Goal: Task Accomplishment & Management: Manage account settings

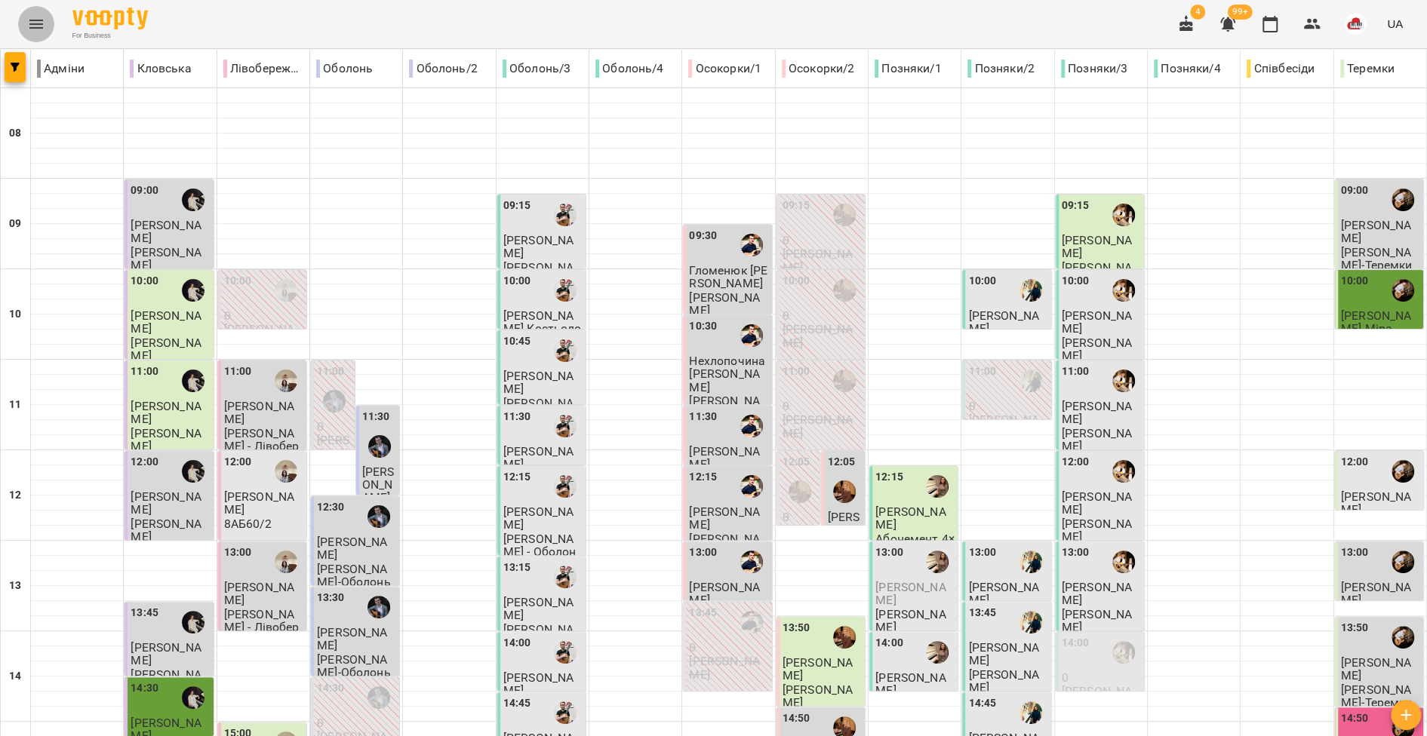
click at [37, 24] on icon "Menu" at bounding box center [36, 24] width 14 height 9
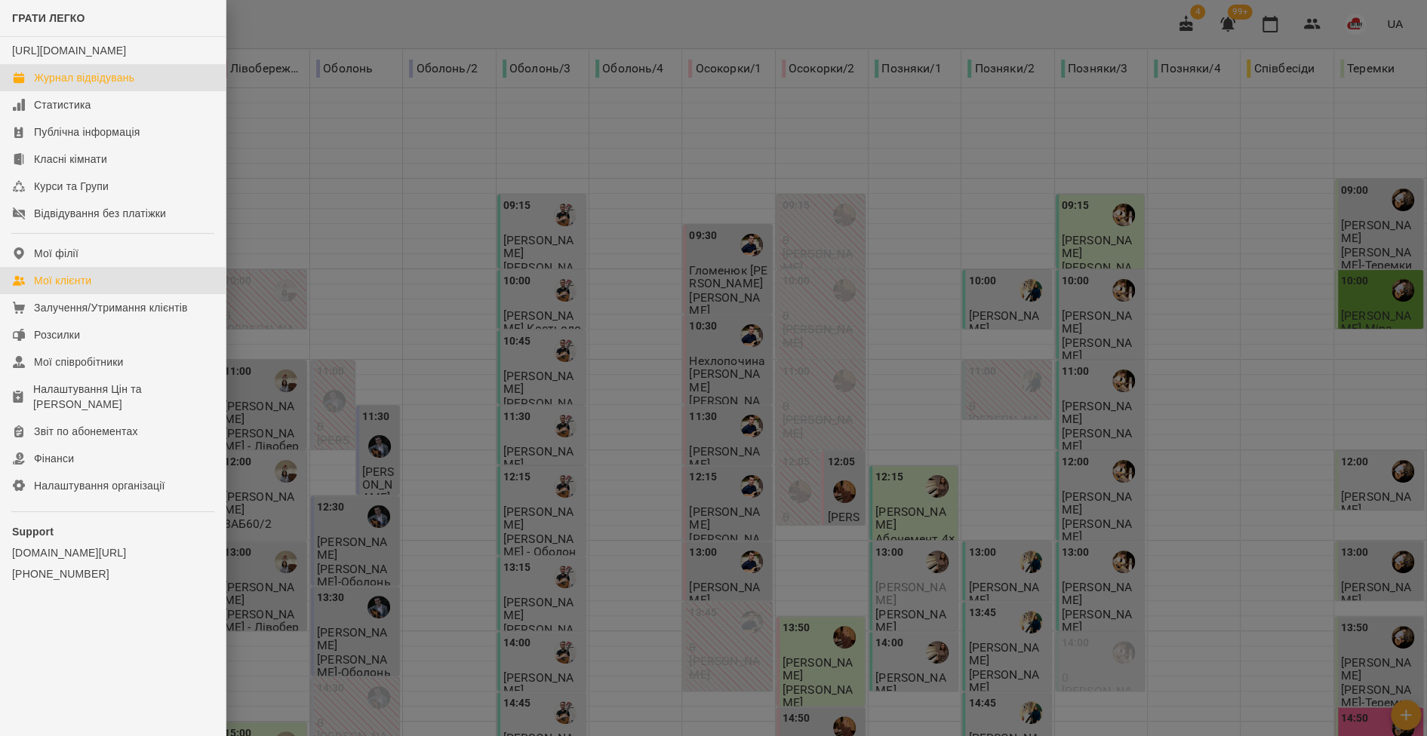
click at [91, 288] on div "Мої клієнти" at bounding box center [62, 280] width 57 height 15
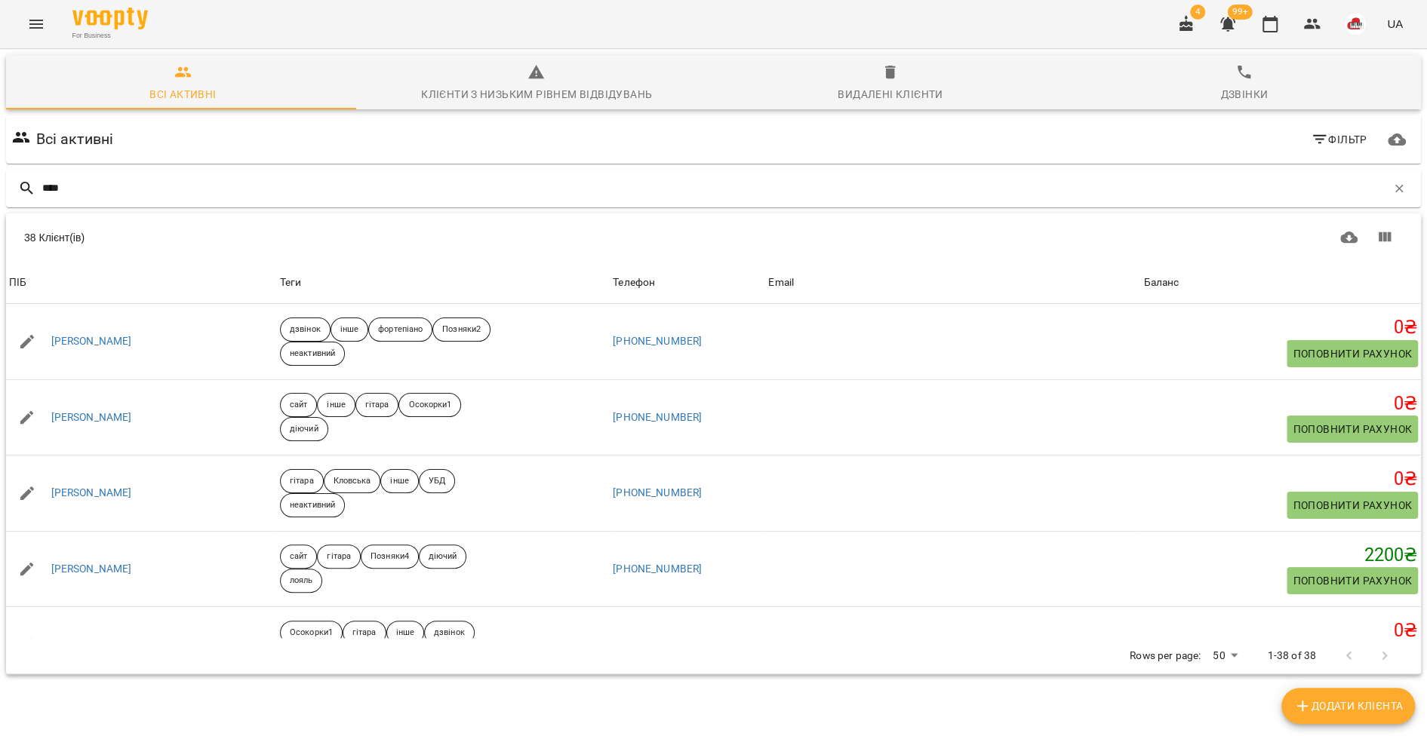
type input "*****"
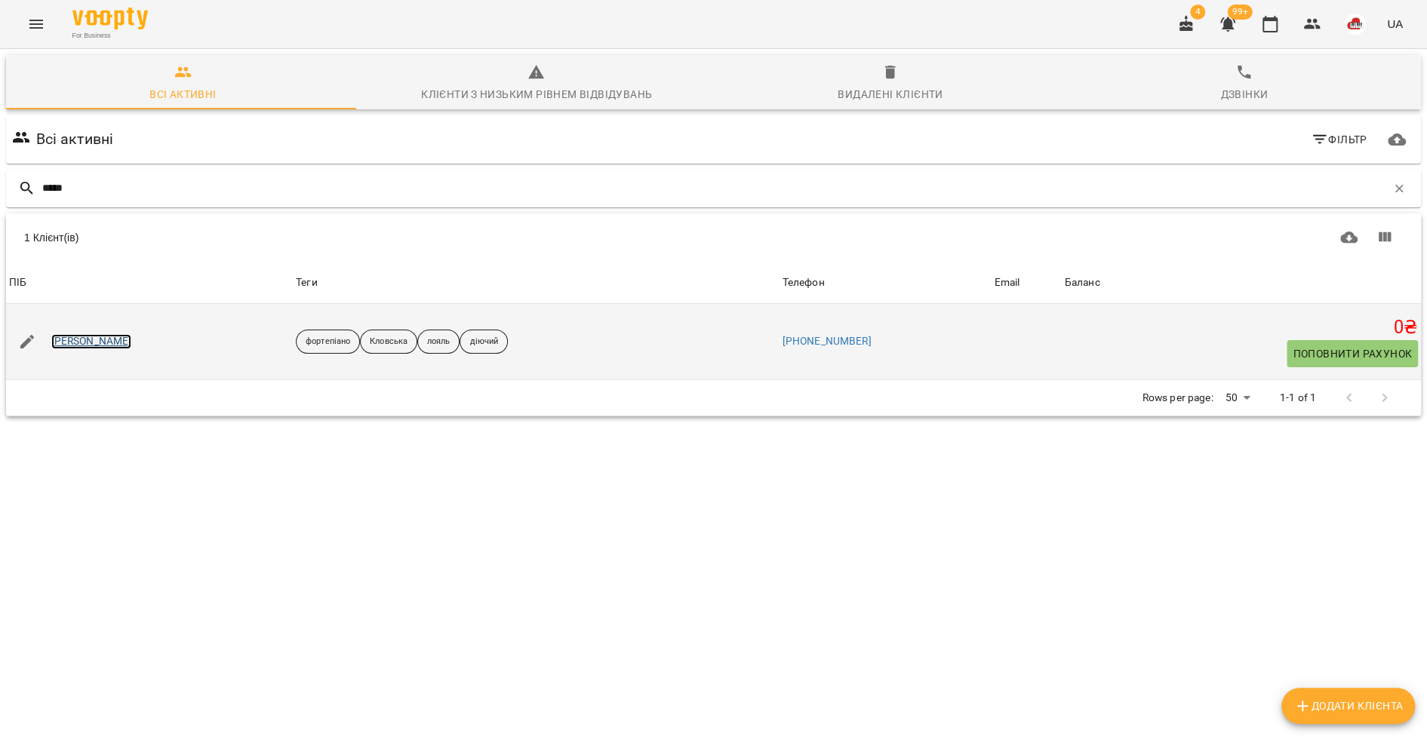
click at [118, 337] on link "Світлана Артюх" at bounding box center [91, 341] width 81 height 15
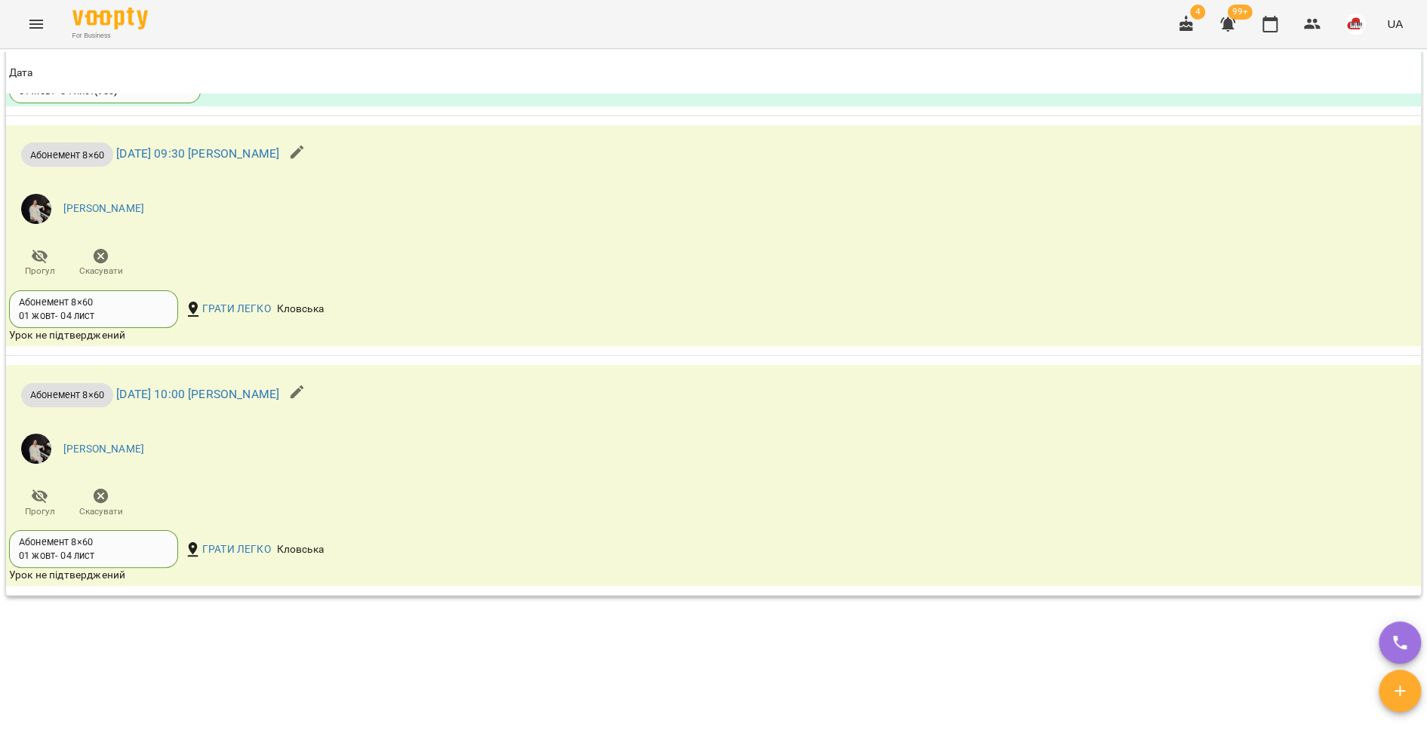
scroll to position [1691, 0]
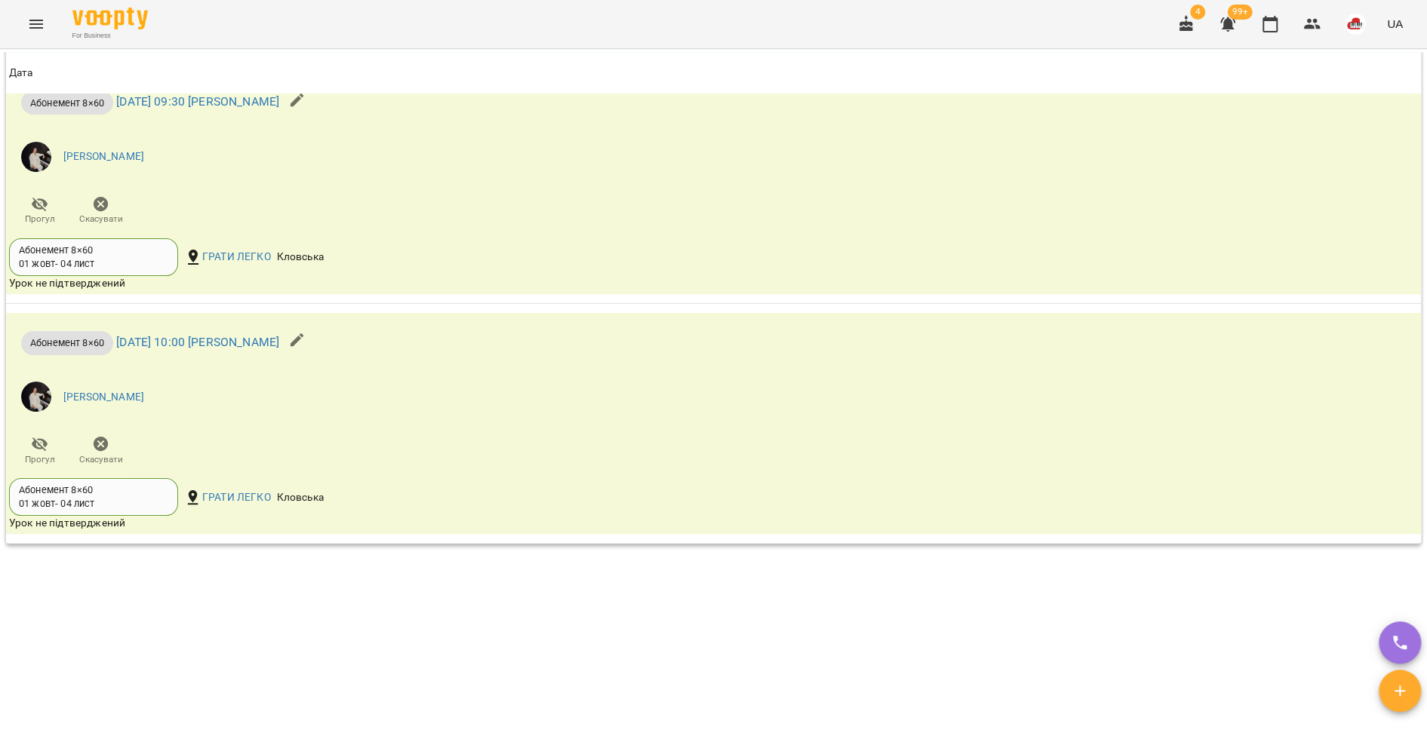
click at [37, 25] on icon "Menu" at bounding box center [36, 24] width 18 height 18
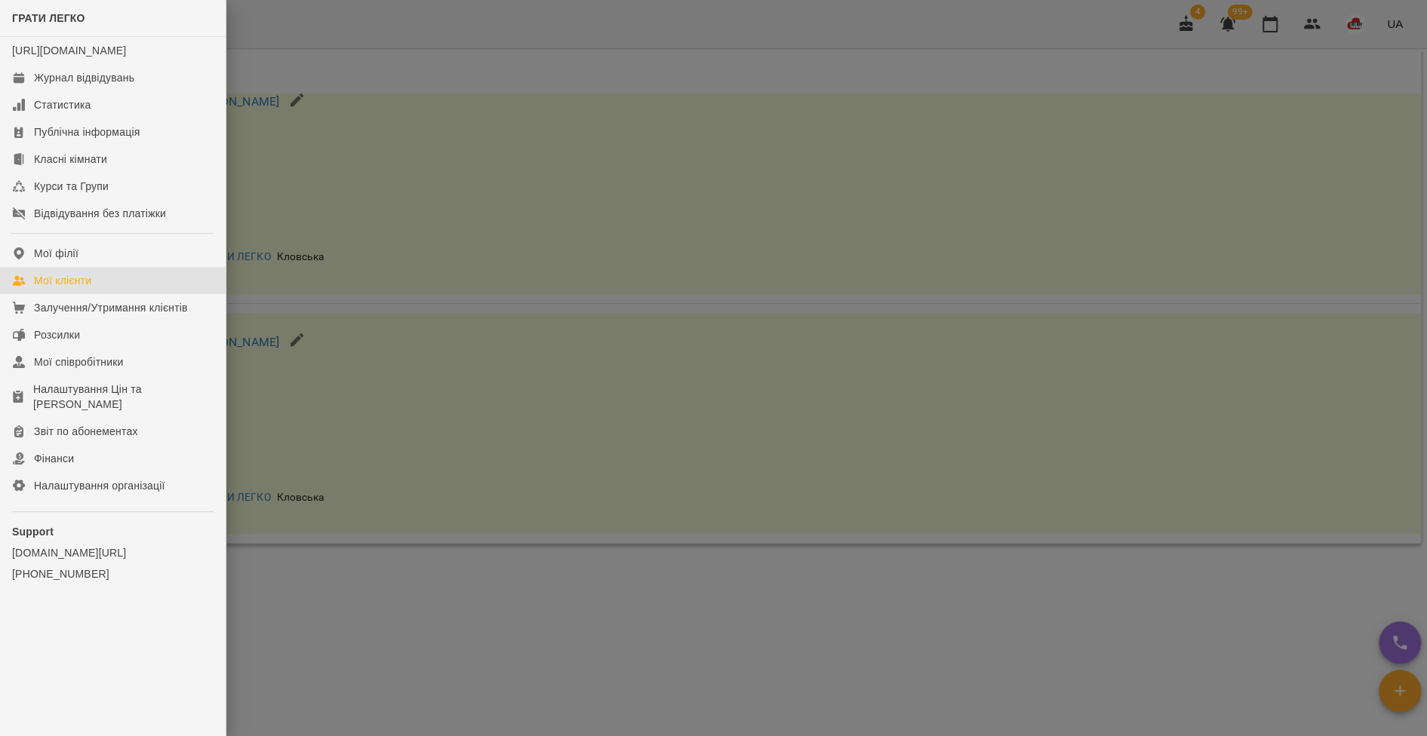
click at [77, 285] on link "Мої клієнти" at bounding box center [113, 280] width 226 height 27
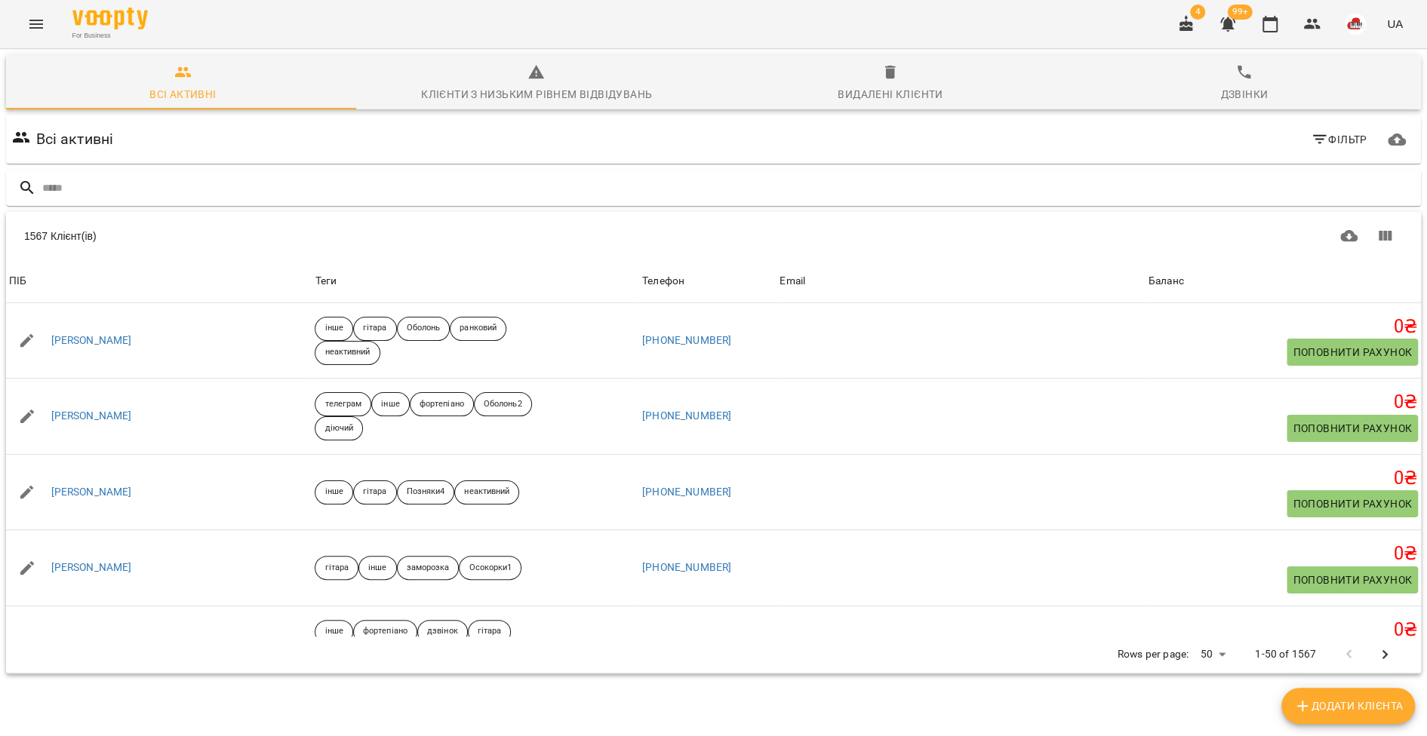
type input "**********"
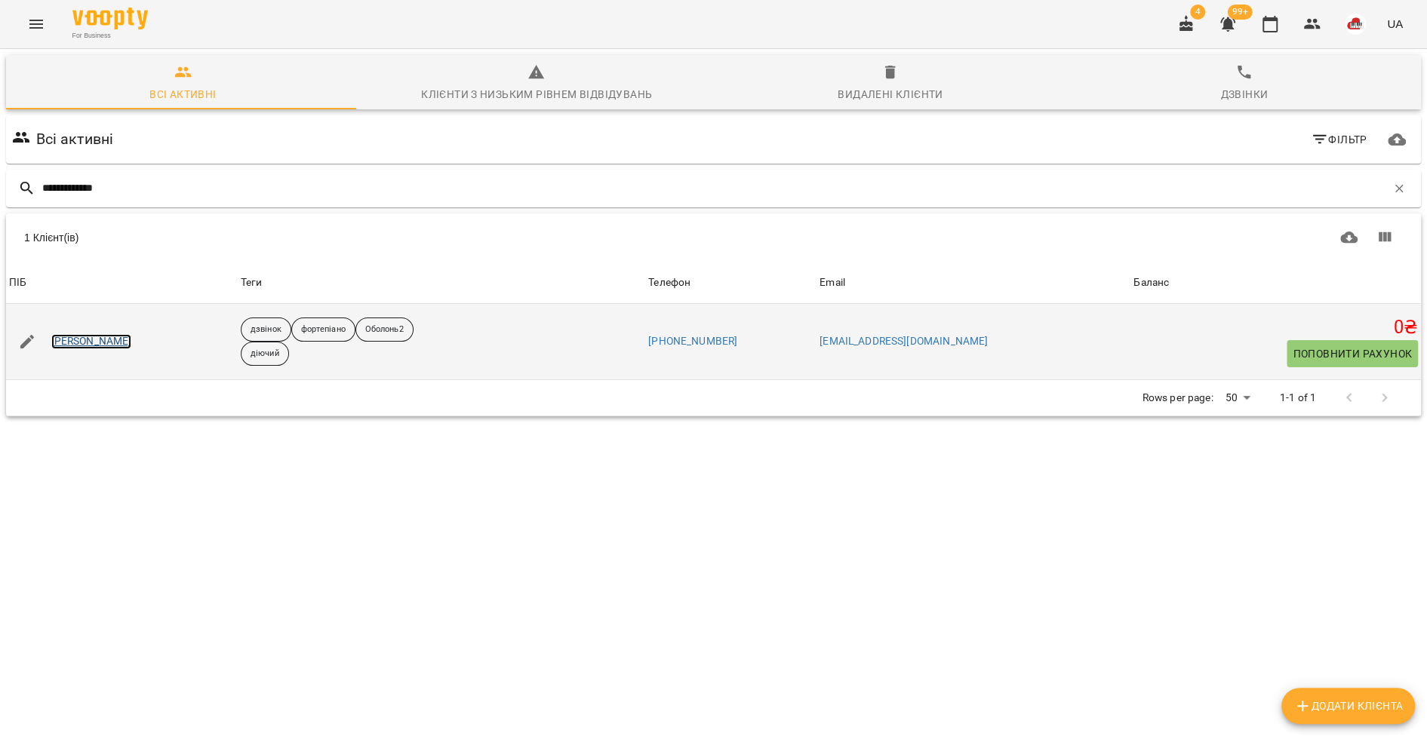
click at [81, 339] on link "Іщенко Олександр" at bounding box center [91, 341] width 81 height 15
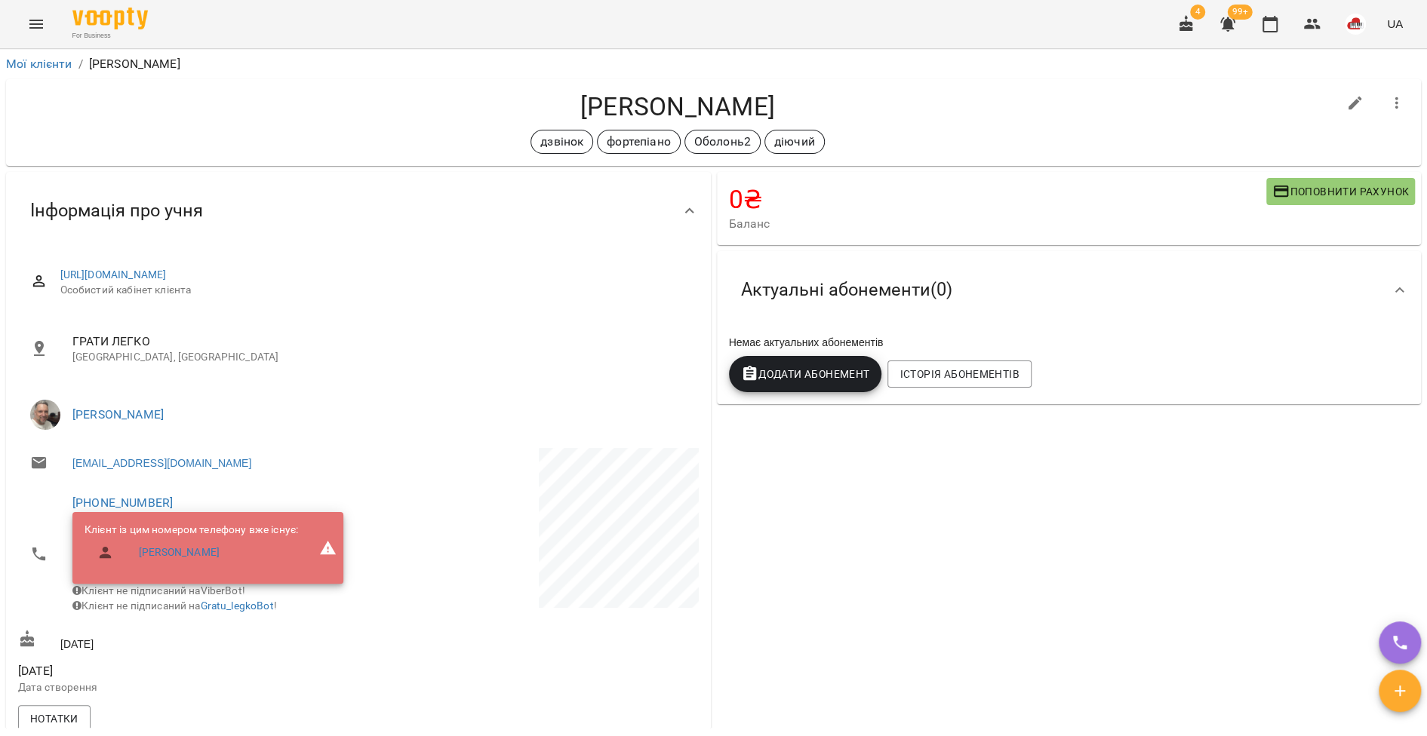
drag, startPoint x: 743, startPoint y: 104, endPoint x: 521, endPoint y: 106, distance: 221.8
click at [521, 106] on h4 "Іщенко Олександр" at bounding box center [677, 106] width 1319 height 31
copy h4 "Іщенко Олександр"
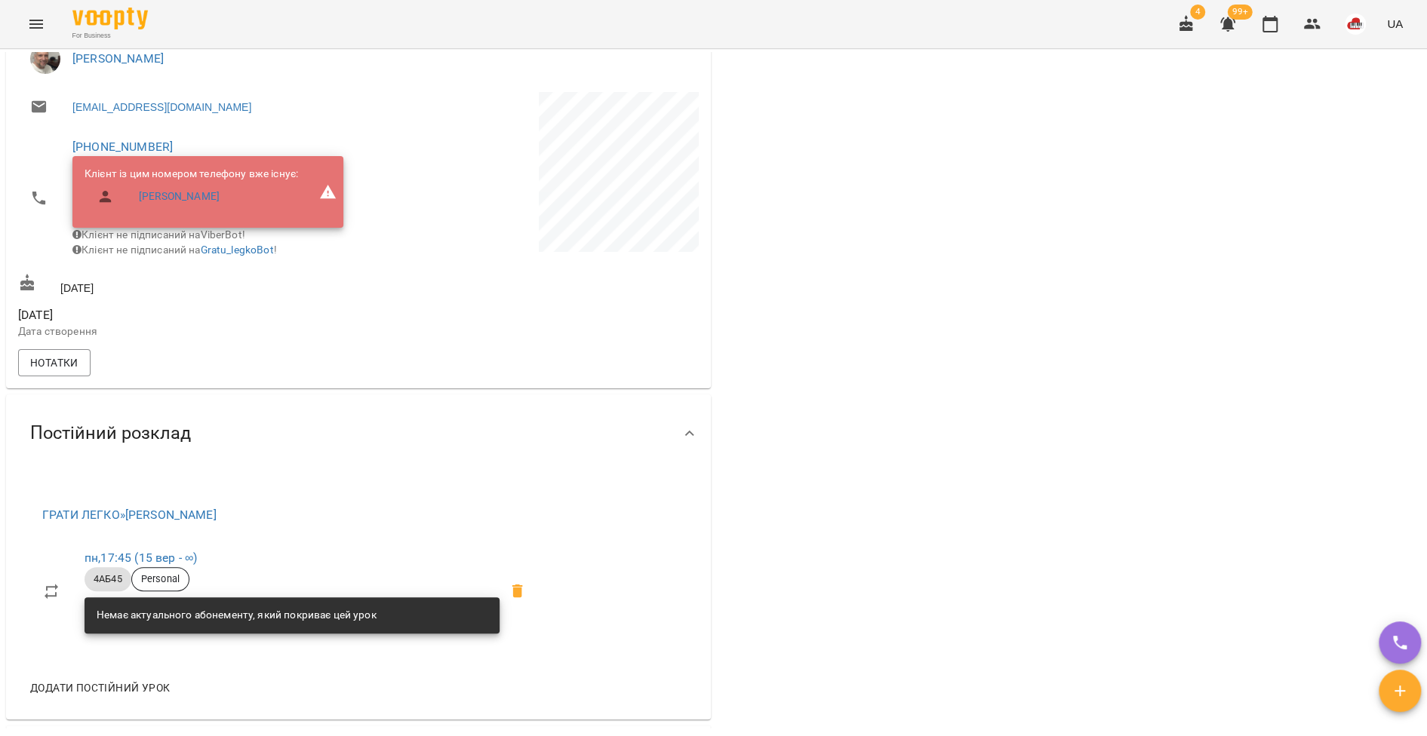
scroll to position [765, 0]
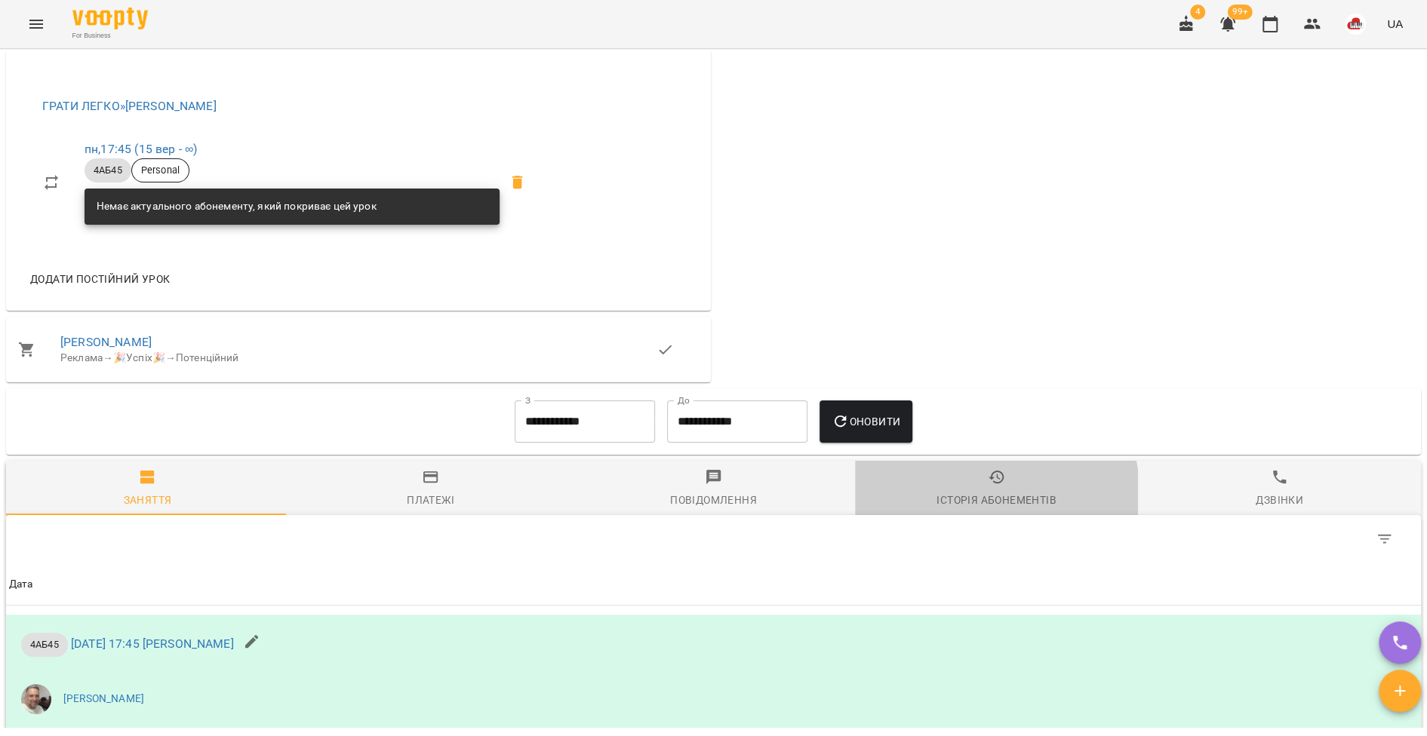
click at [976, 503] on div "Історія абонементів" at bounding box center [995, 500] width 119 height 18
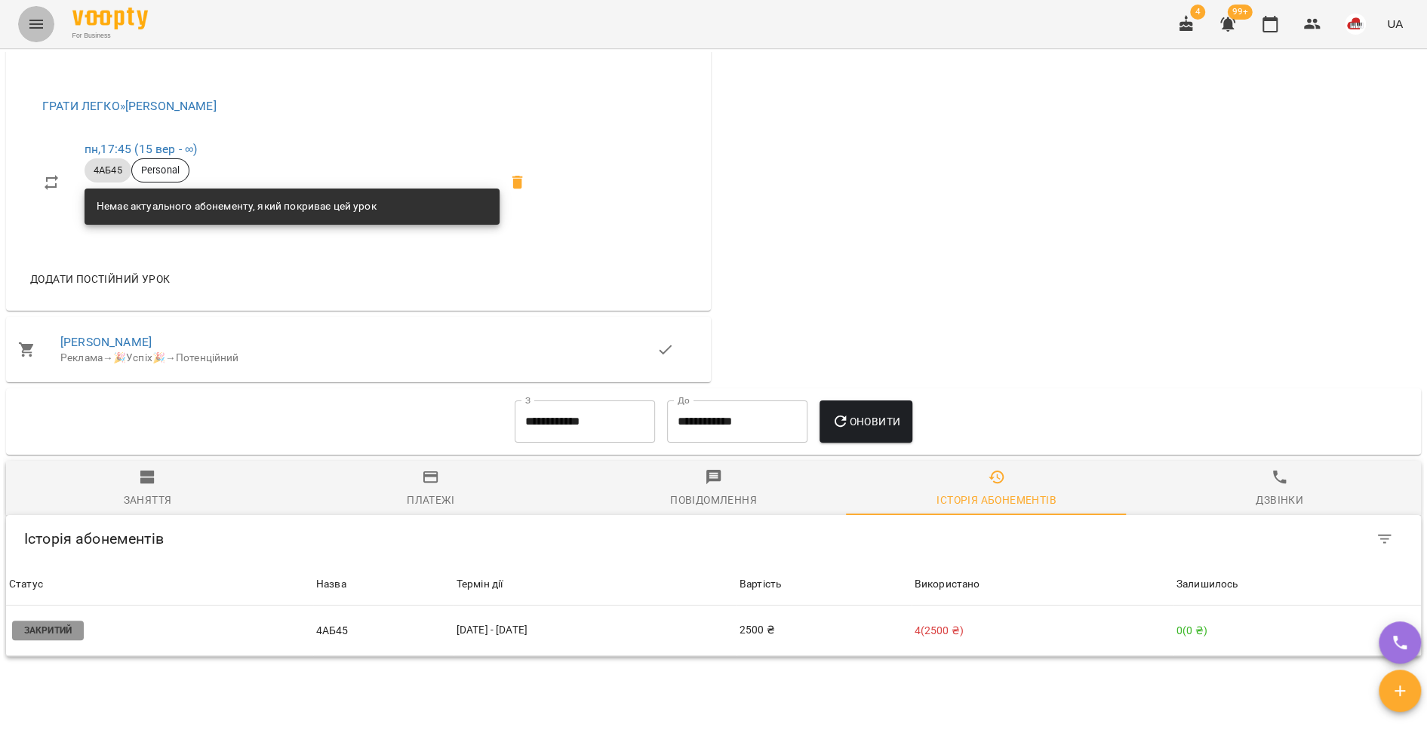
click at [31, 26] on icon "Menu" at bounding box center [36, 24] width 18 height 18
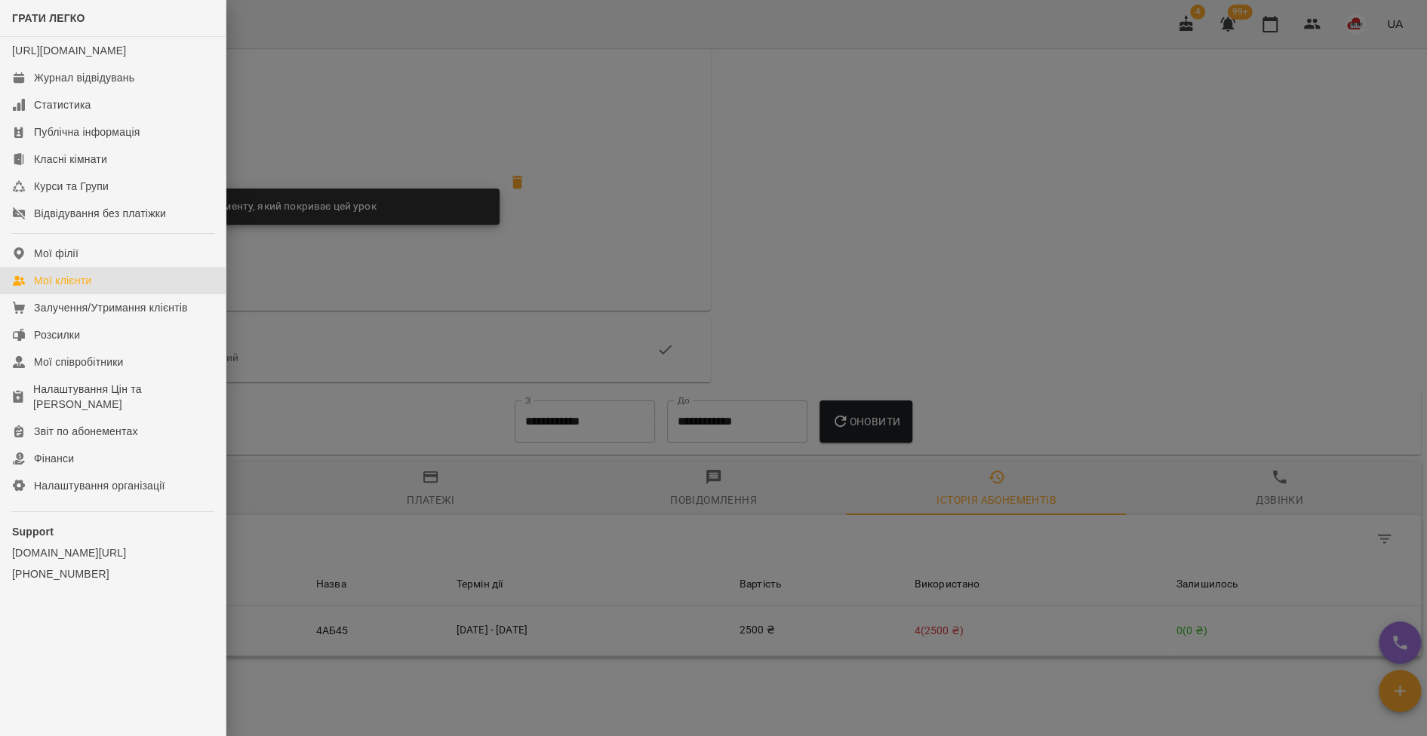
click at [91, 288] on div "Мої клієнти" at bounding box center [62, 280] width 57 height 15
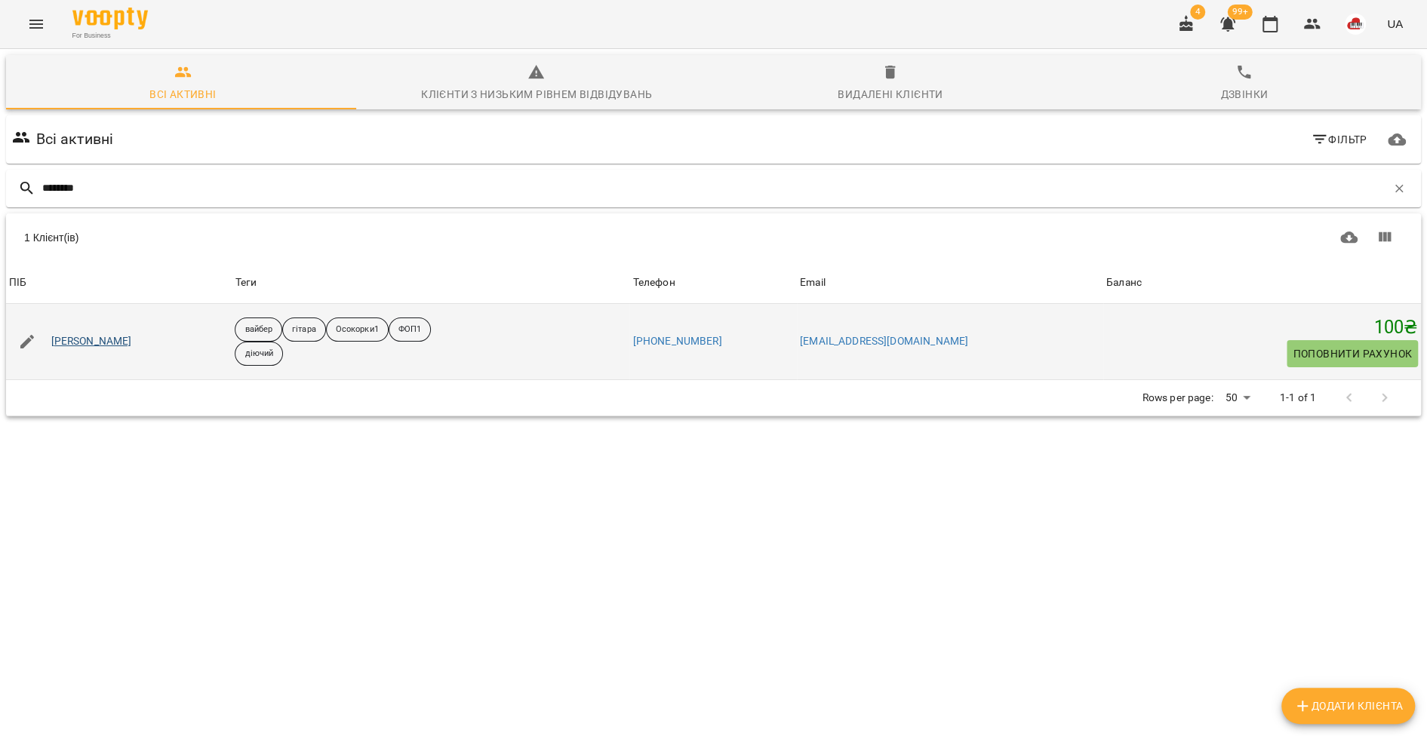
type input "********"
click at [118, 340] on link "Майданік Ольга" at bounding box center [91, 341] width 81 height 15
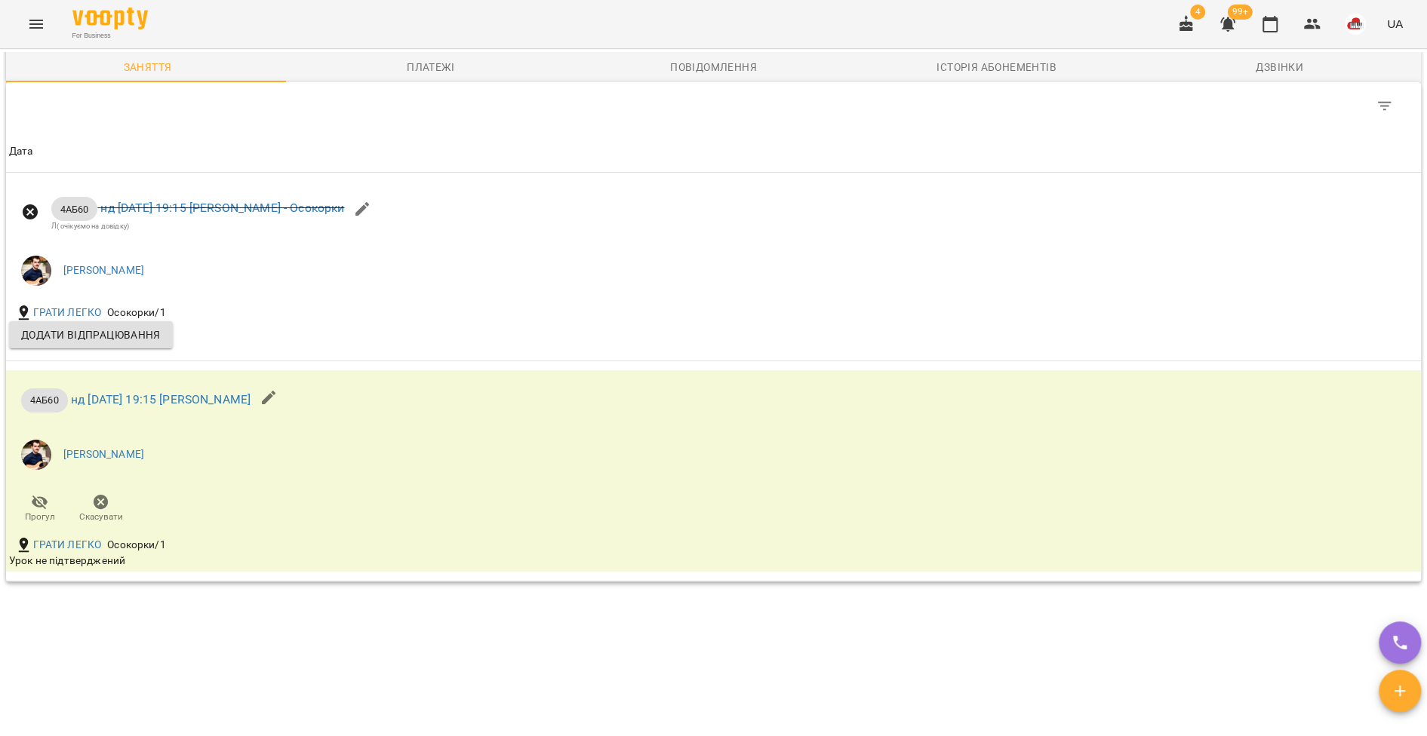
scroll to position [1083, 0]
click at [970, 75] on div "Історія абонементів" at bounding box center [995, 68] width 119 height 18
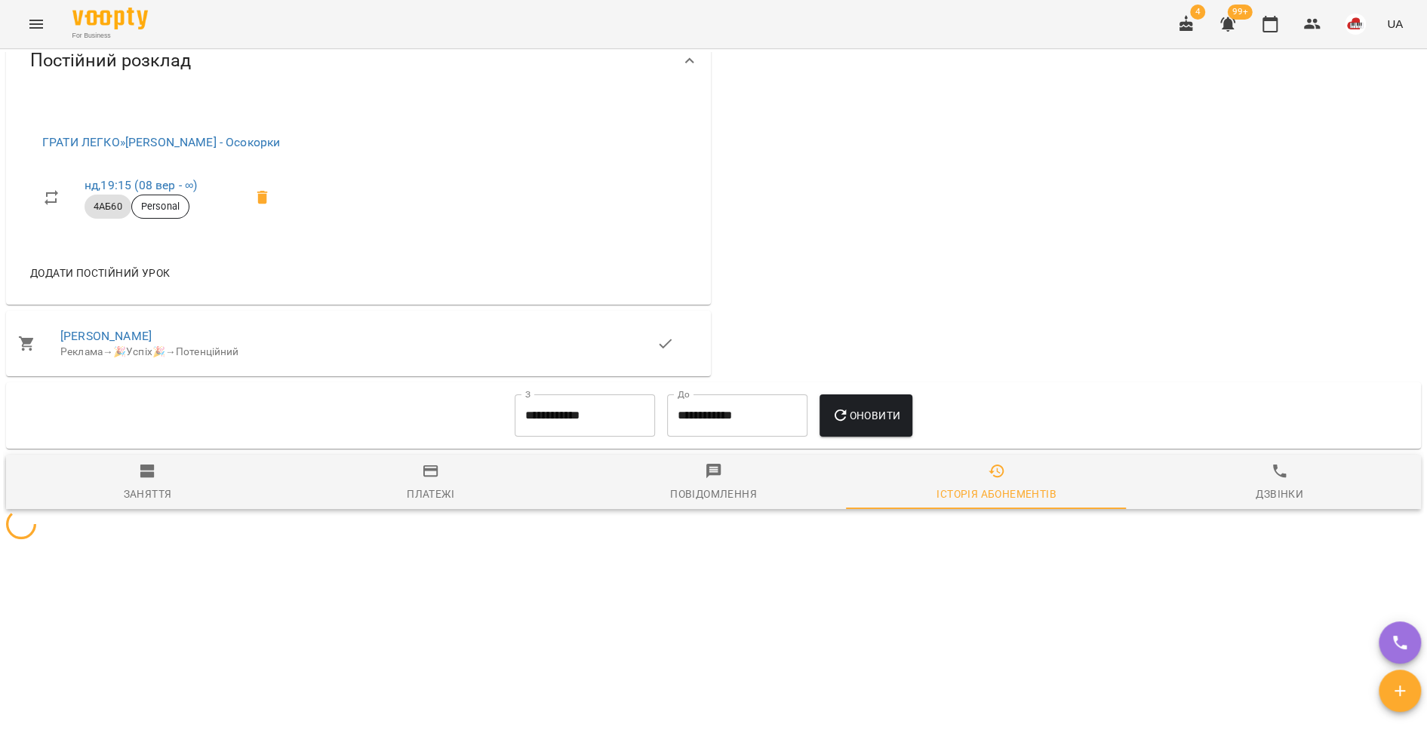
scroll to position [774, 0]
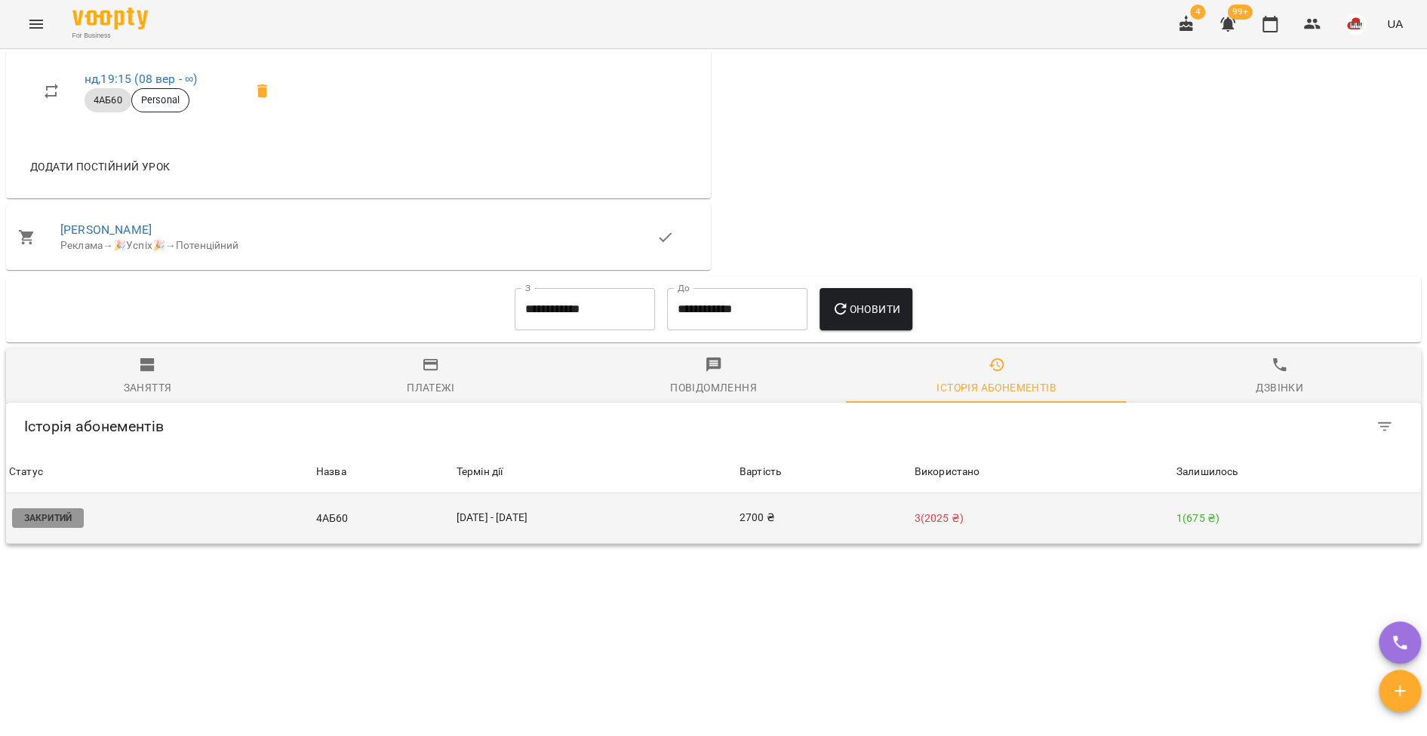
click at [386, 524] on p "4АБ60" at bounding box center [383, 519] width 134 height 16
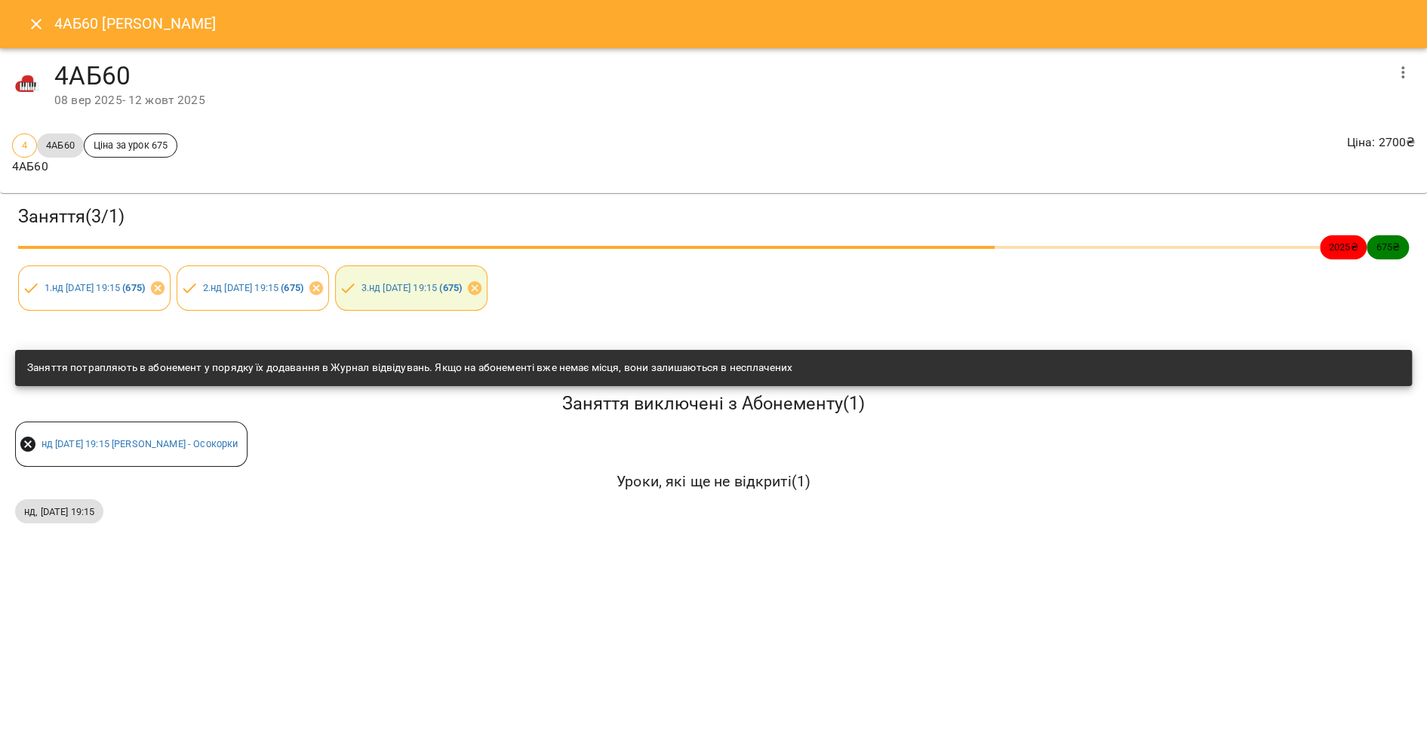
click at [1393, 62] on button "button" at bounding box center [1402, 72] width 36 height 36
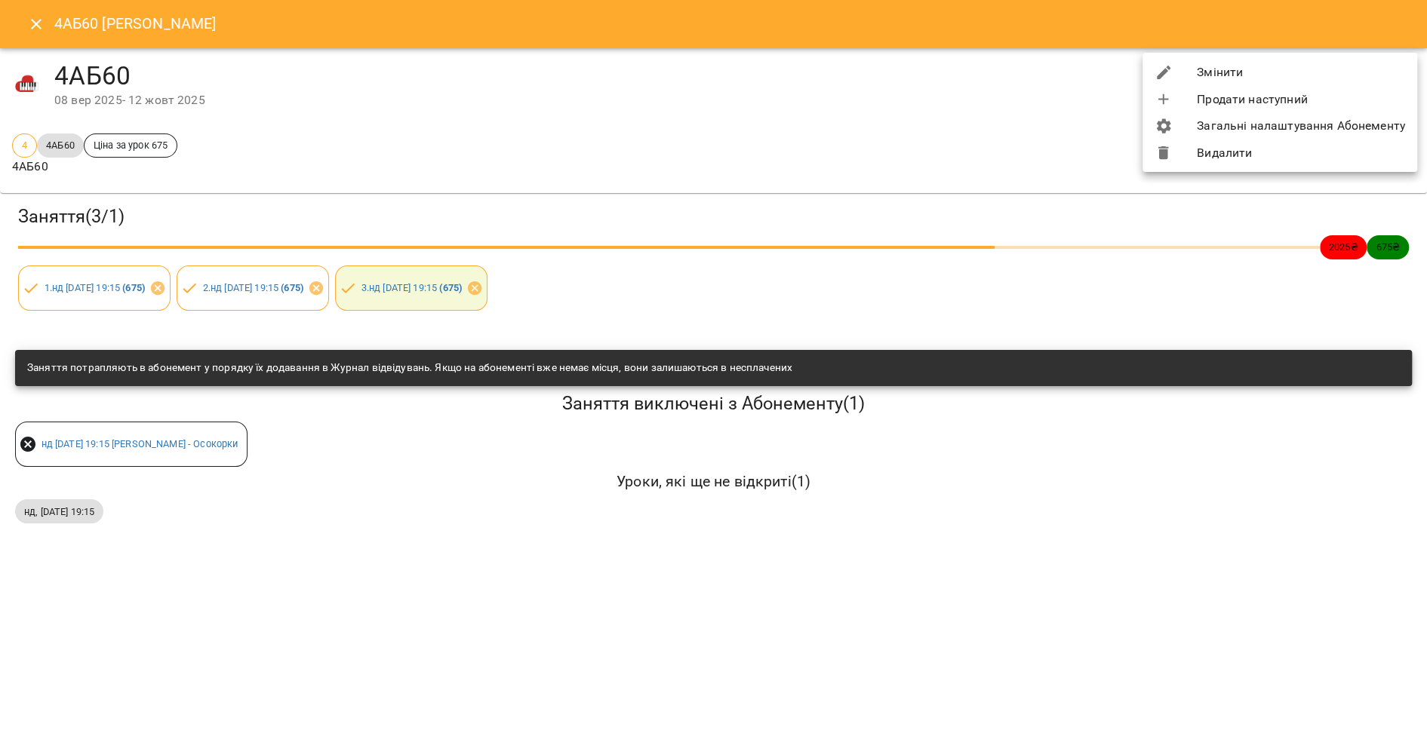
click at [1294, 75] on li "Змінити" at bounding box center [1279, 72] width 275 height 27
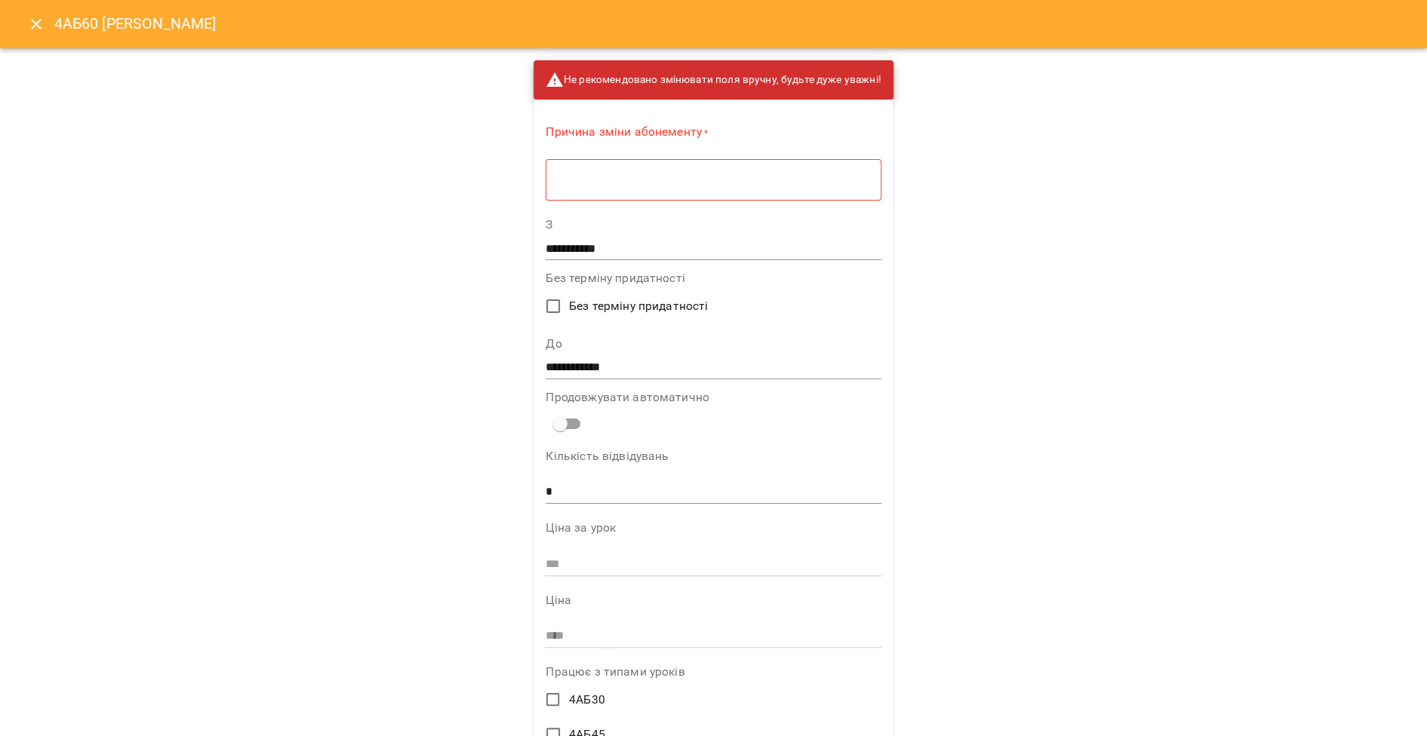
click at [712, 184] on textarea at bounding box center [713, 180] width 314 height 14
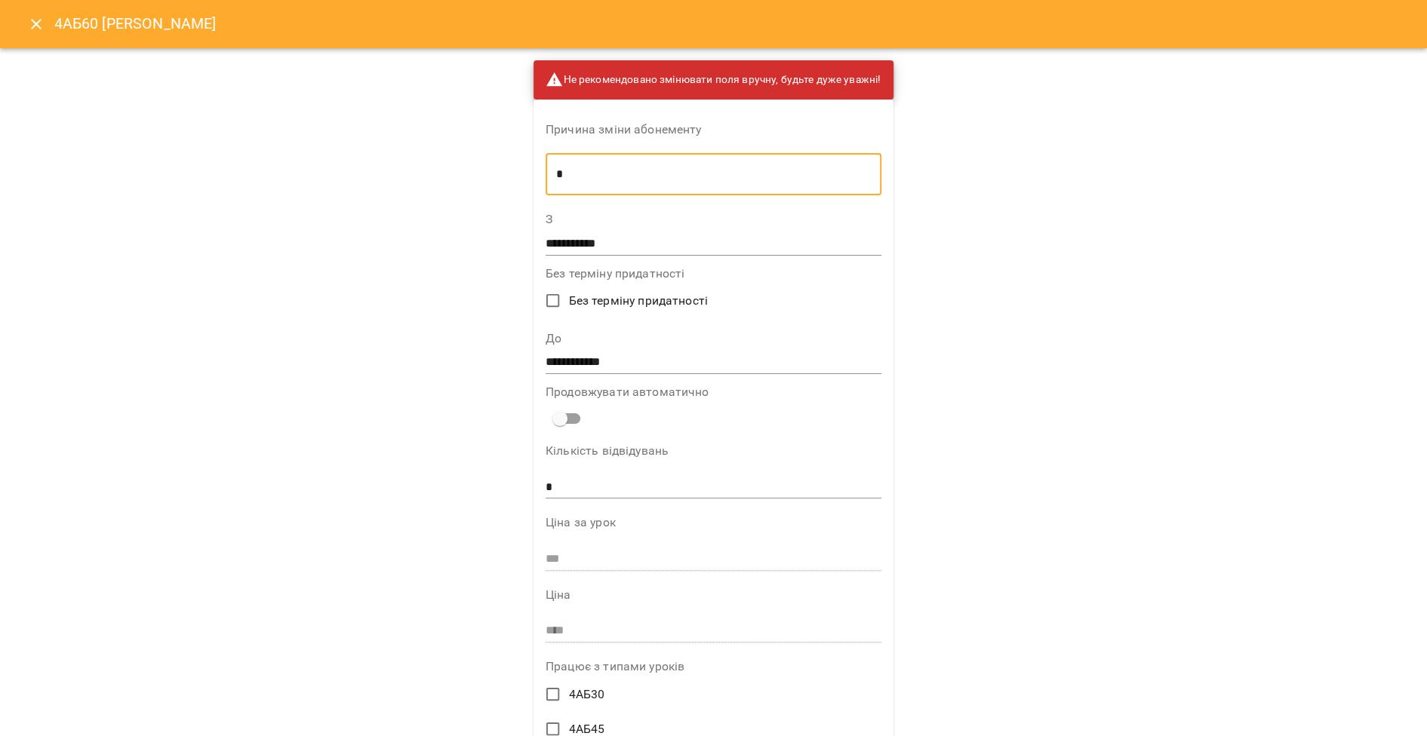
type textarea "*"
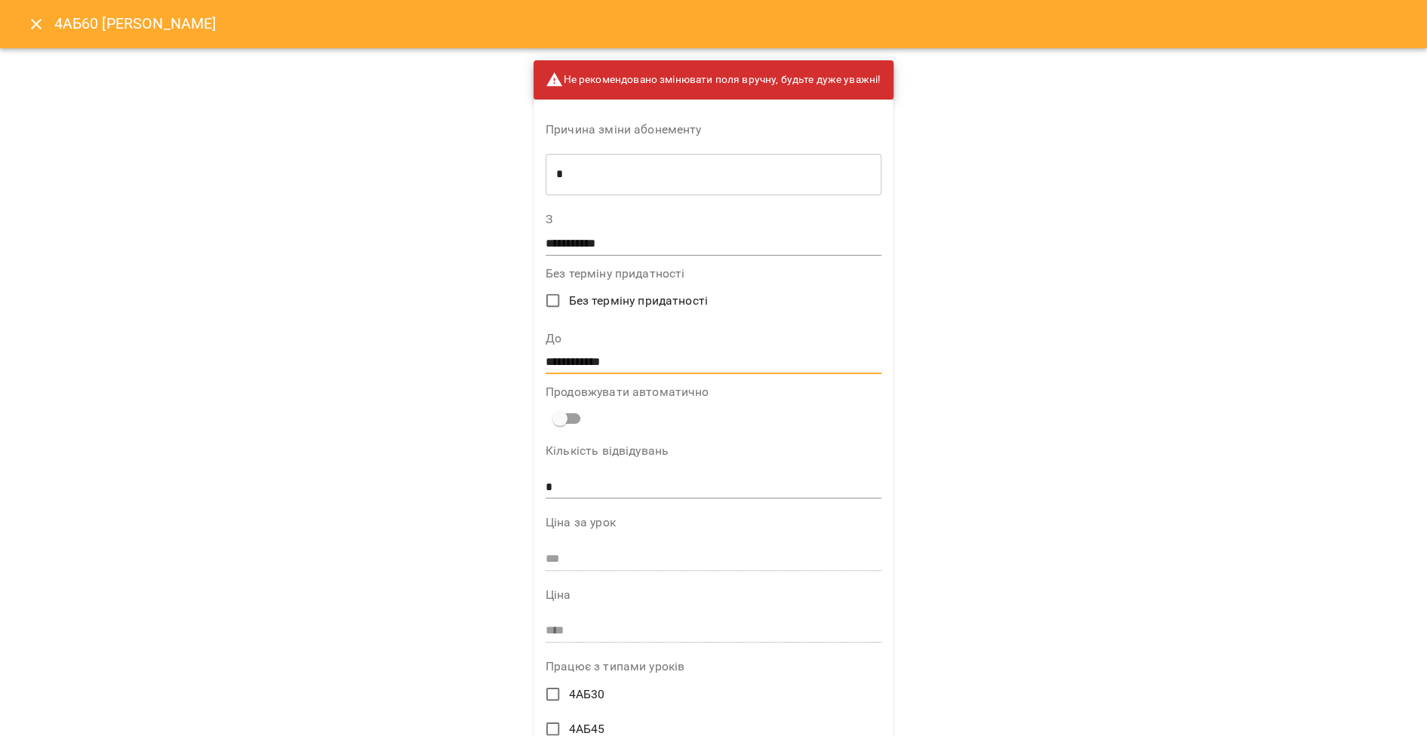
click at [564, 370] on input "**********" at bounding box center [713, 363] width 336 height 24
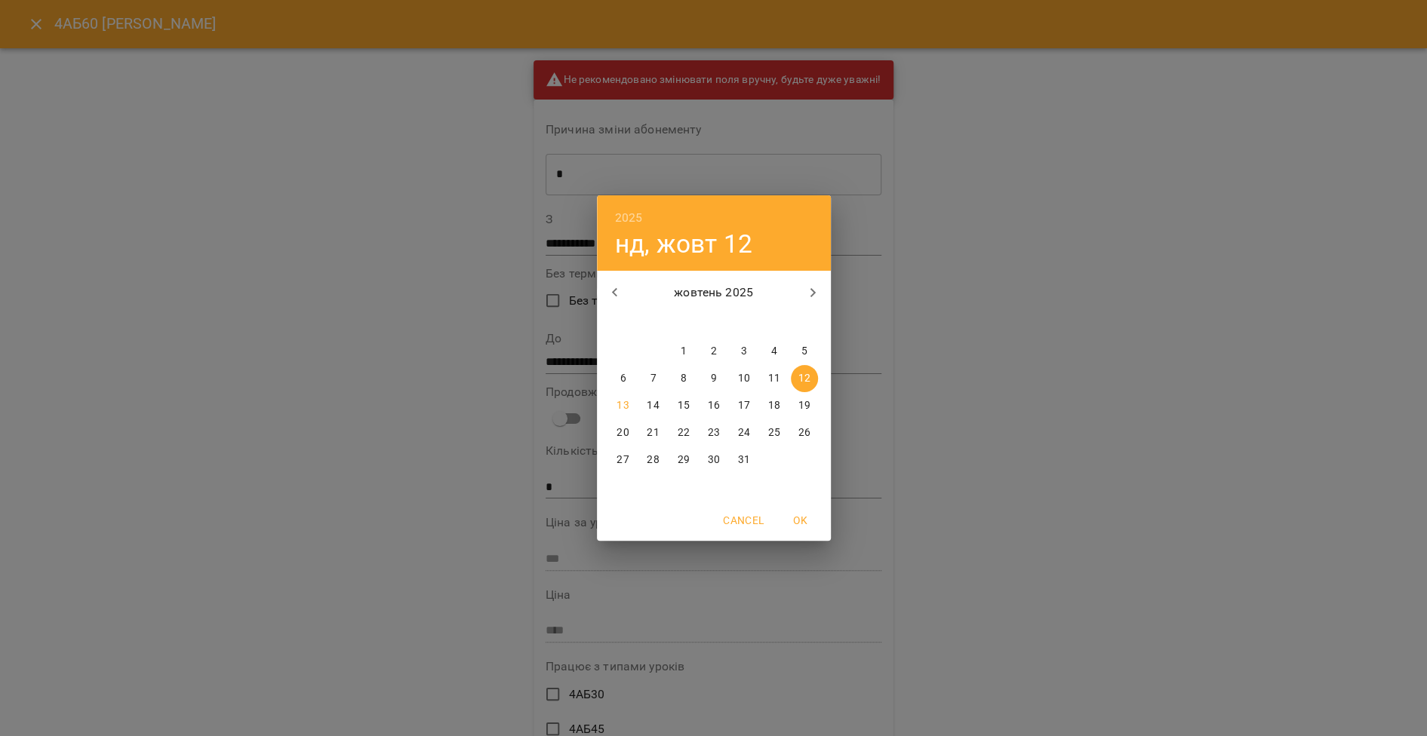
click at [688, 407] on p "15" at bounding box center [683, 405] width 12 height 15
type input "**********"
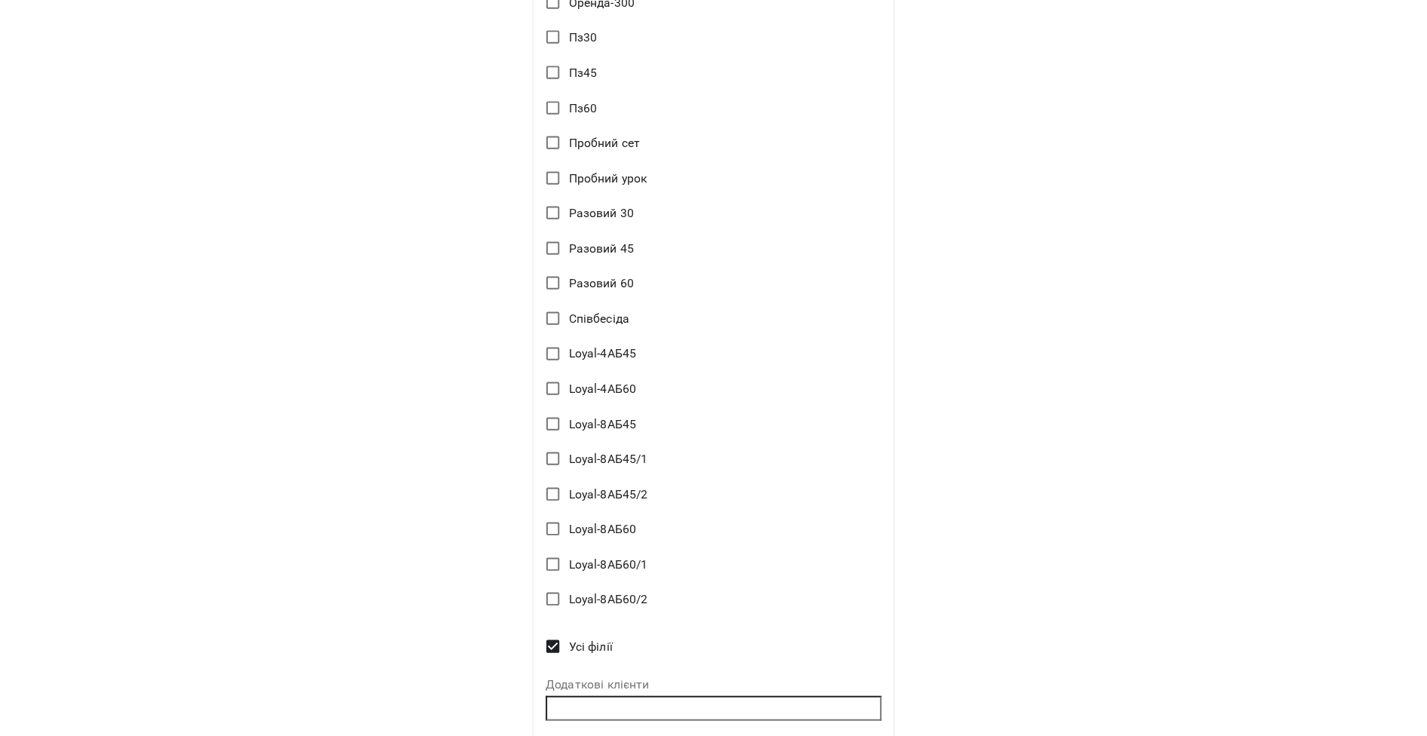
scroll to position [2436, 0]
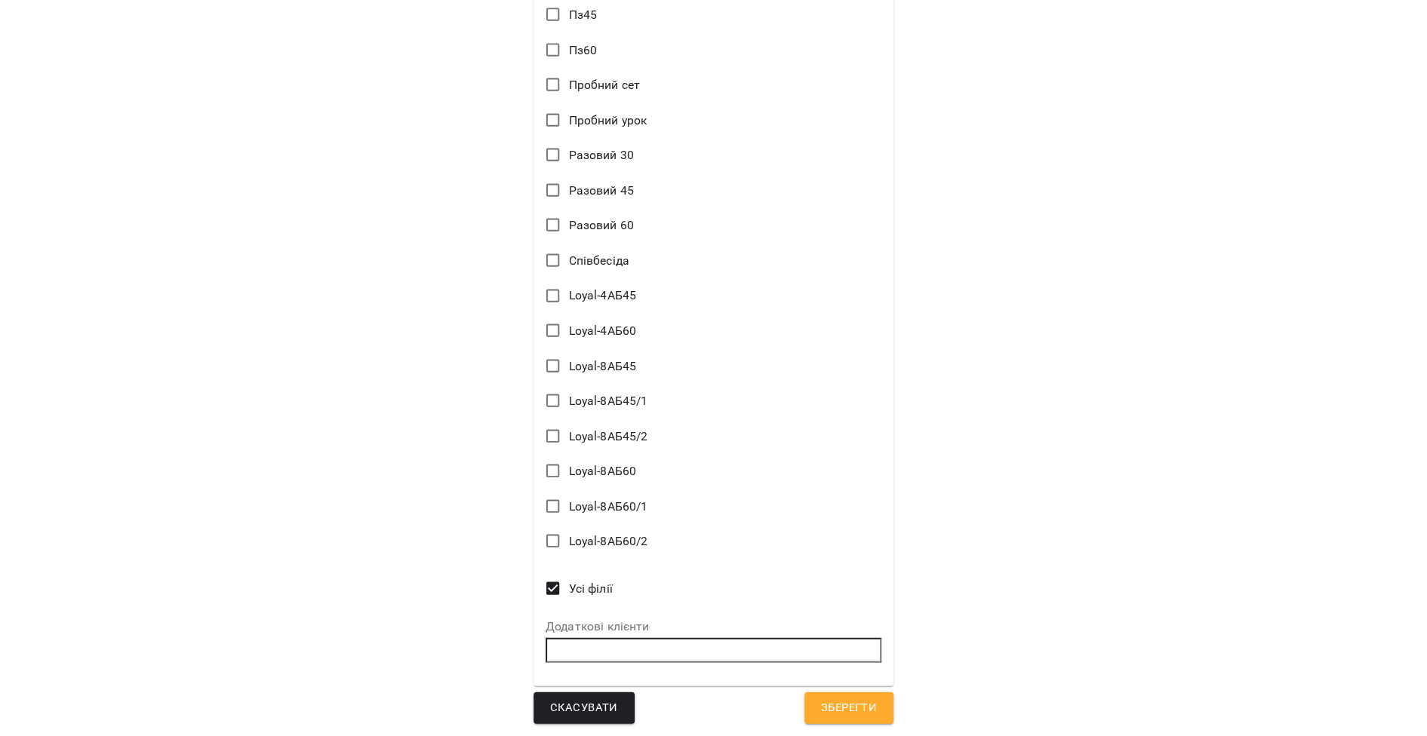
click at [841, 721] on button "Зберегти" at bounding box center [848, 709] width 89 height 32
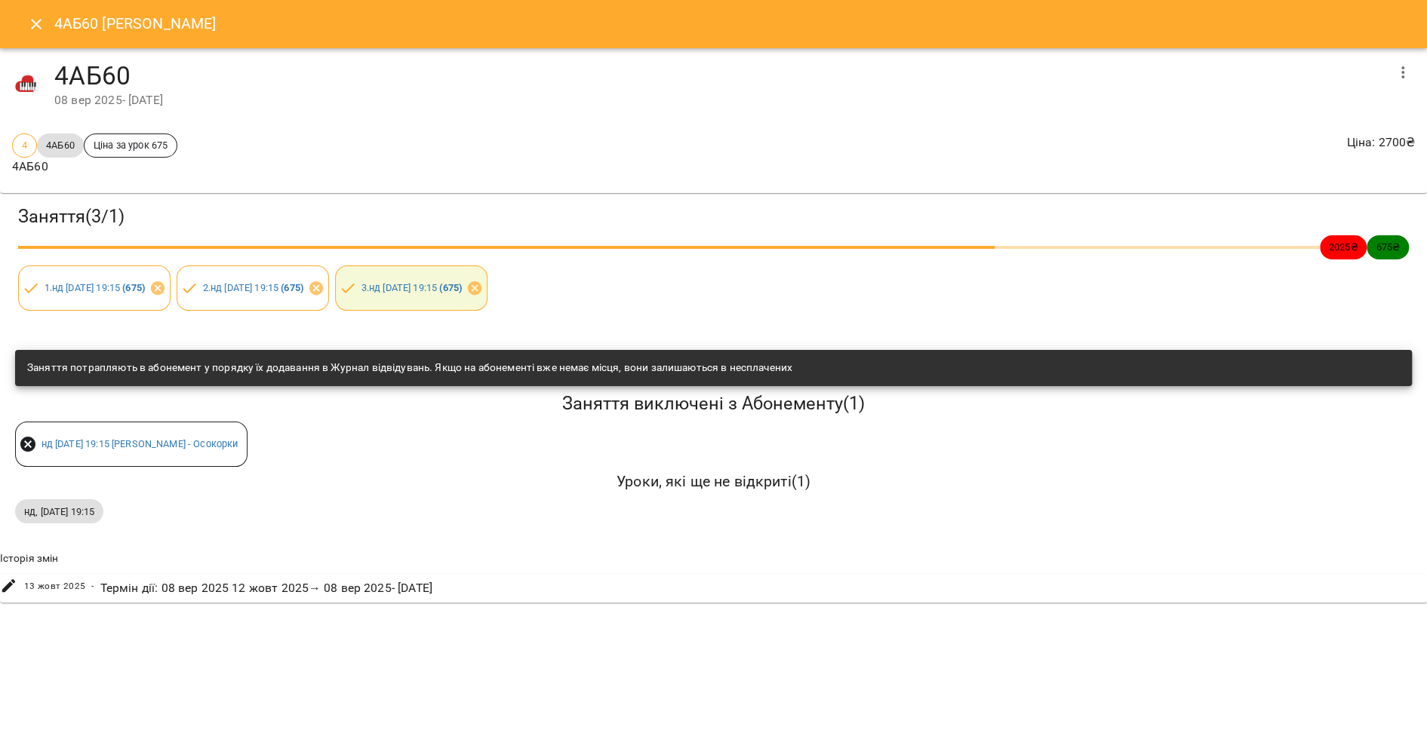
click at [38, 23] on icon "Close" at bounding box center [36, 24] width 18 height 18
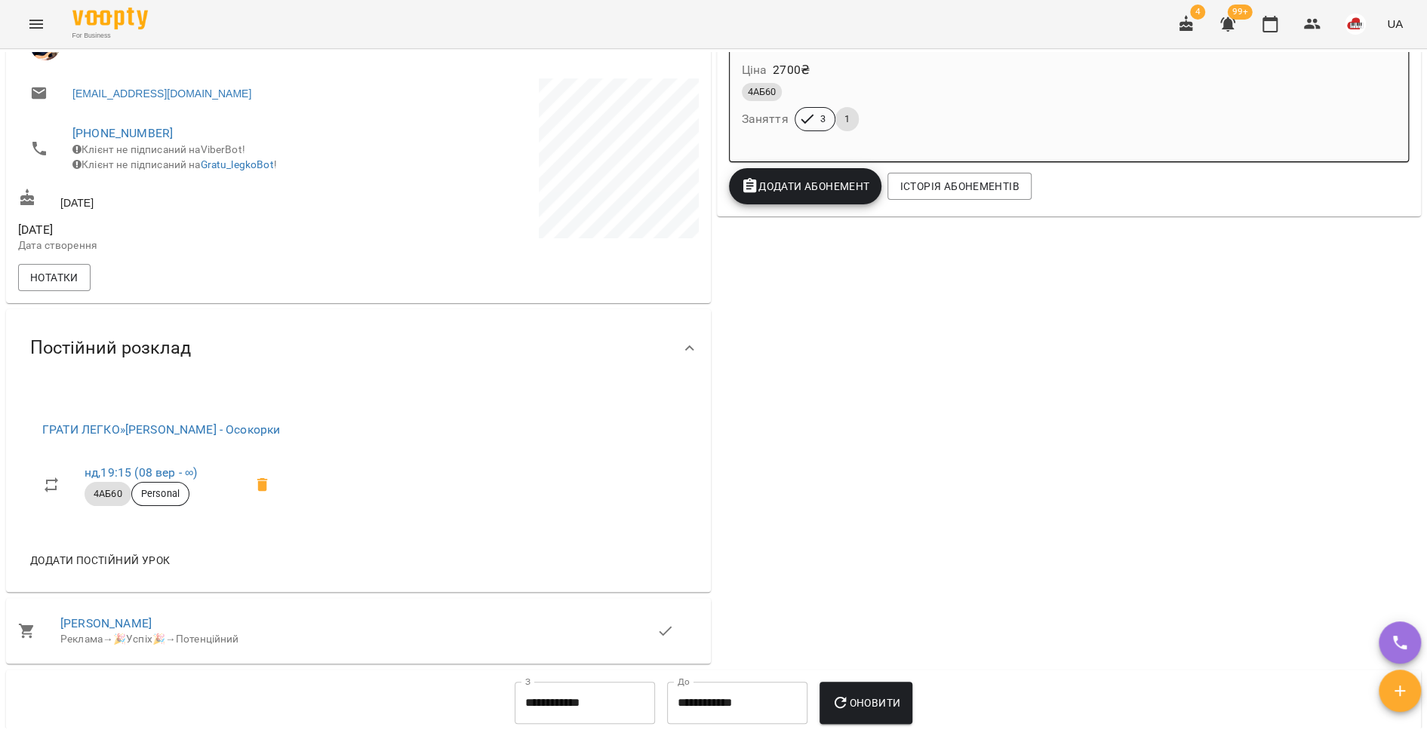
scroll to position [226, 0]
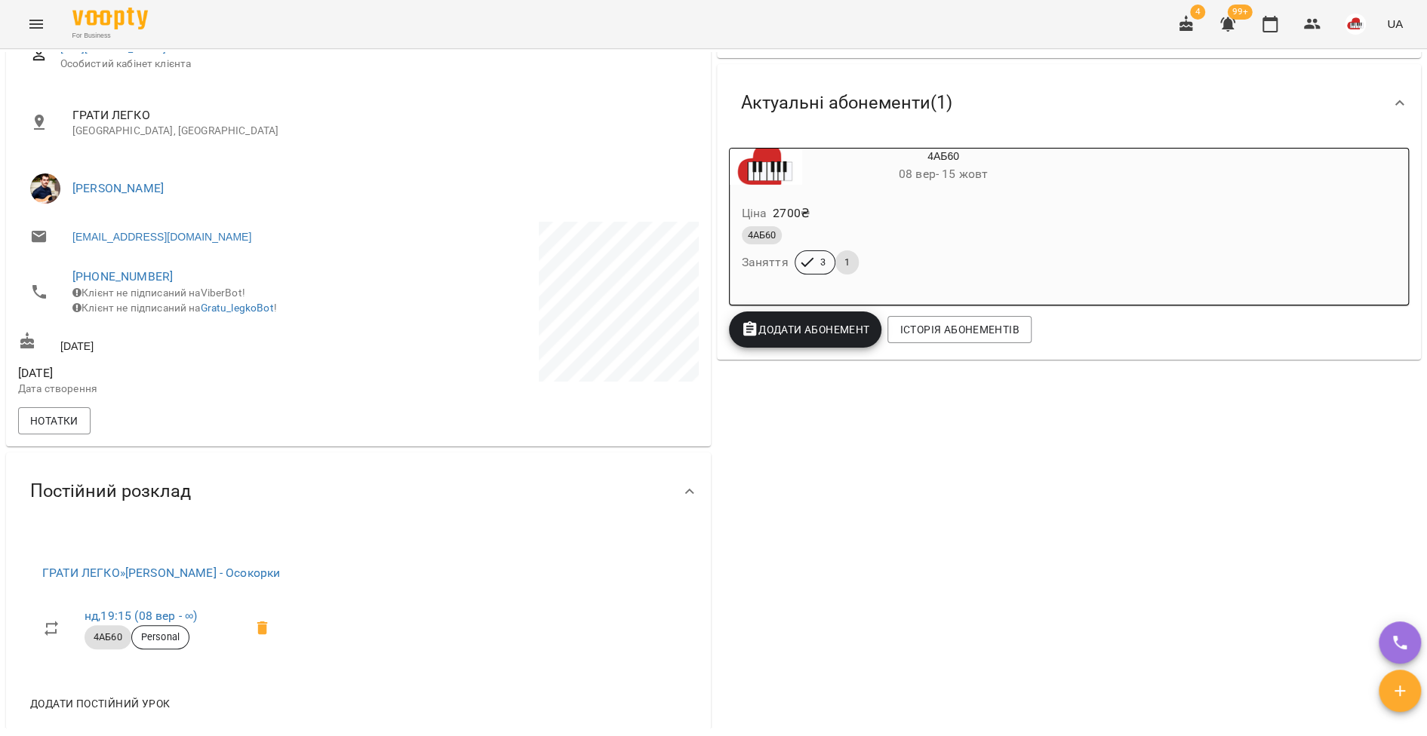
click at [959, 172] on span "08 вер - 15 жовт" at bounding box center [943, 174] width 89 height 14
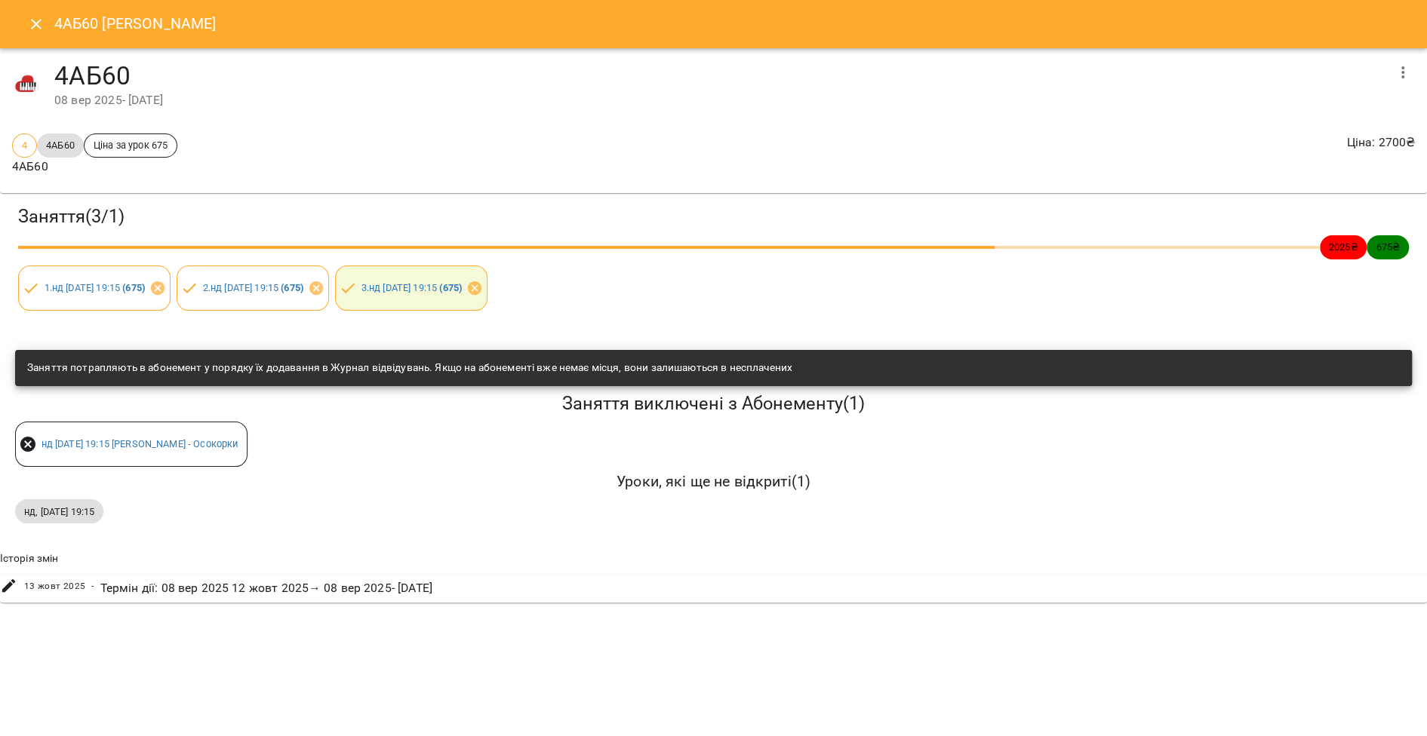
click at [1395, 69] on icon "button" at bounding box center [1402, 72] width 18 height 18
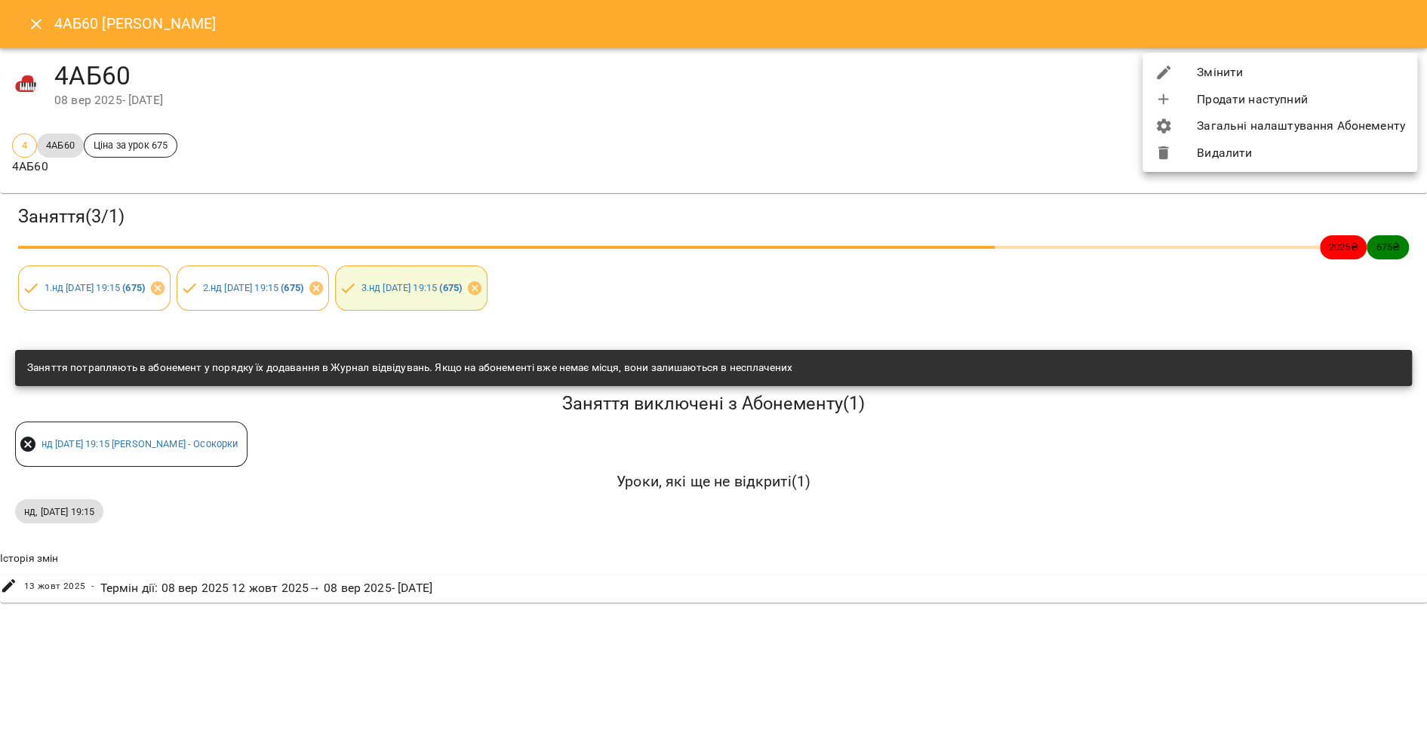
click at [1257, 81] on li "Змінити" at bounding box center [1279, 72] width 275 height 27
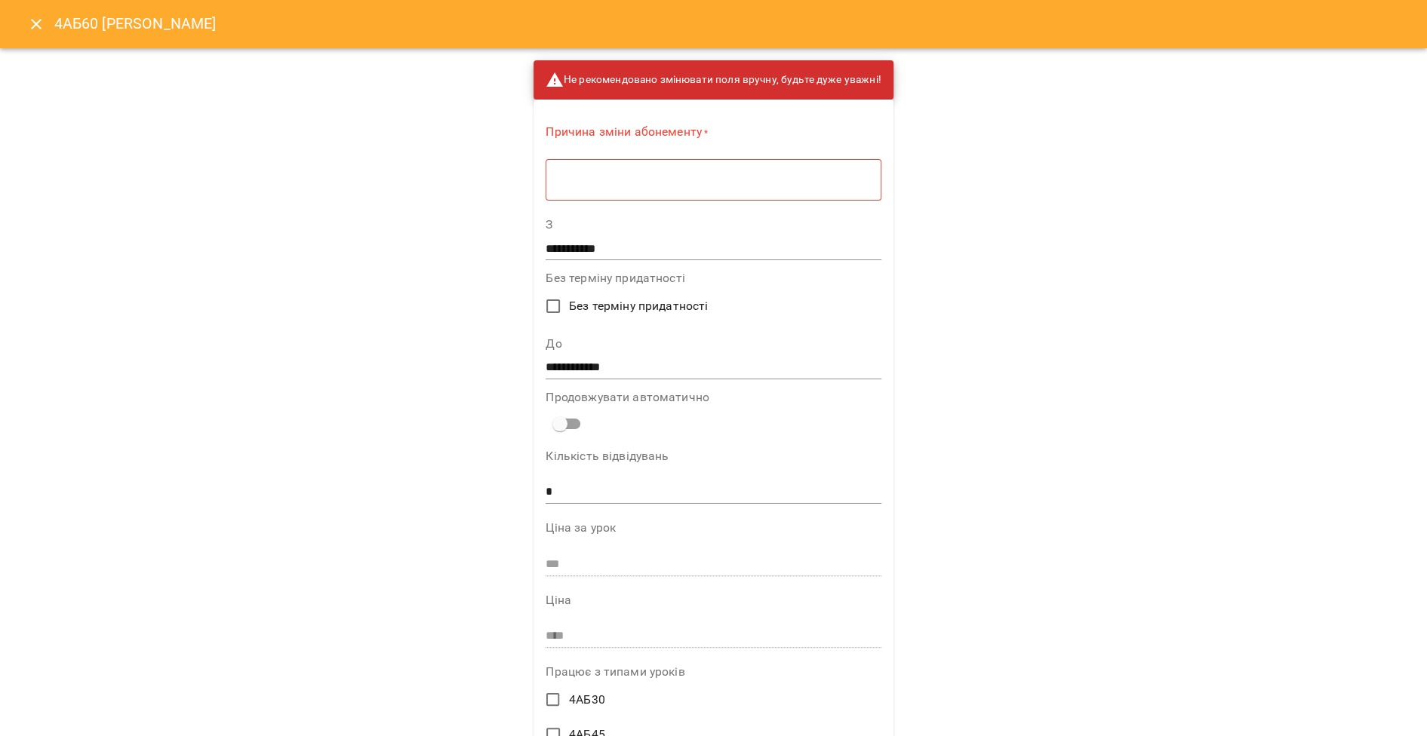
click at [754, 173] on textarea at bounding box center [713, 180] width 314 height 14
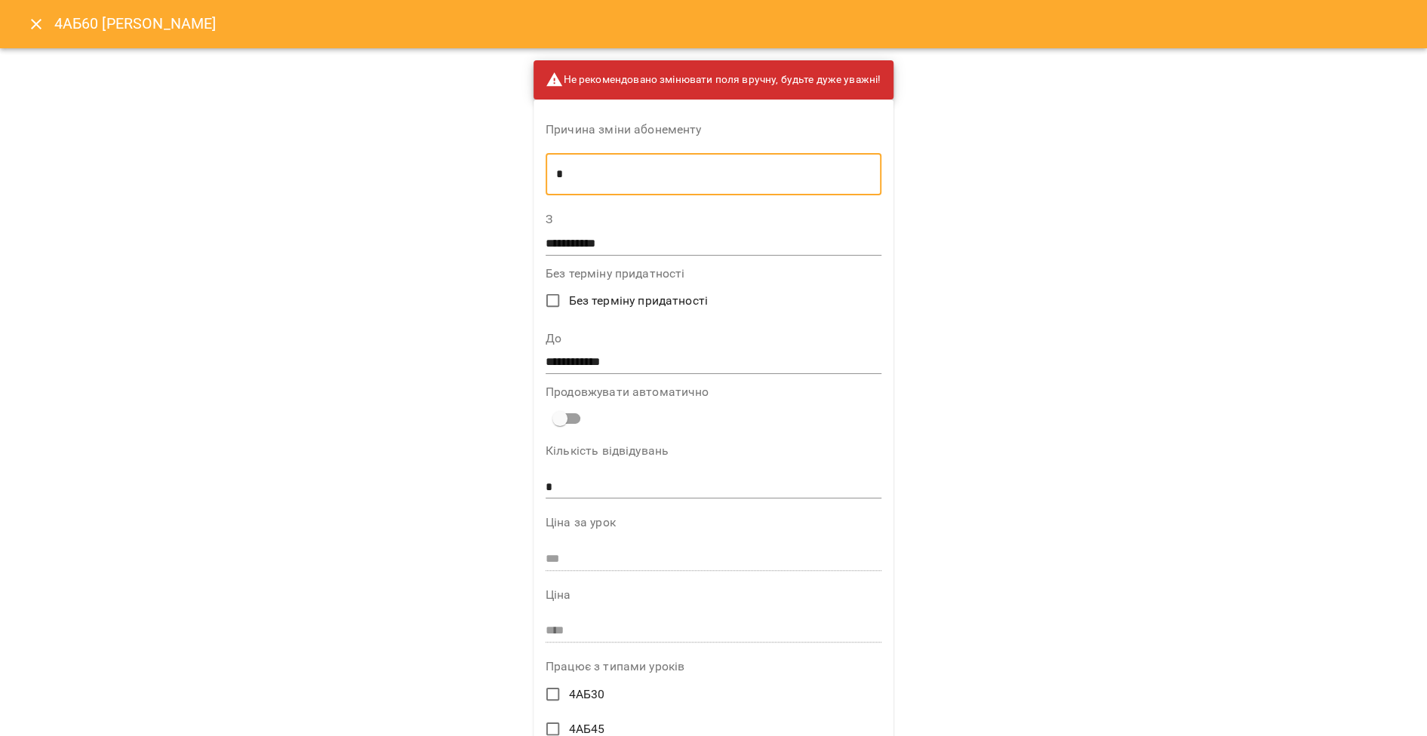
type textarea "*"
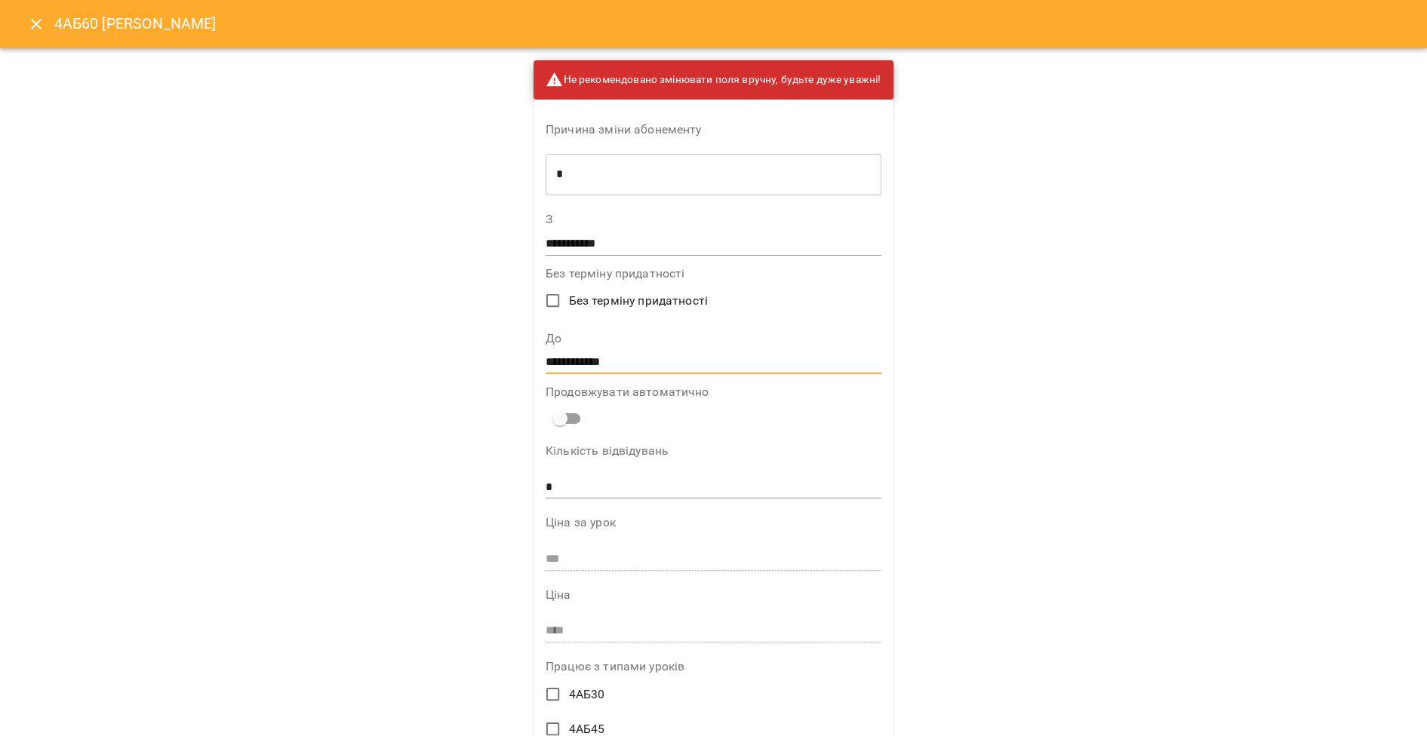
click at [587, 355] on input "**********" at bounding box center [713, 363] width 336 height 24
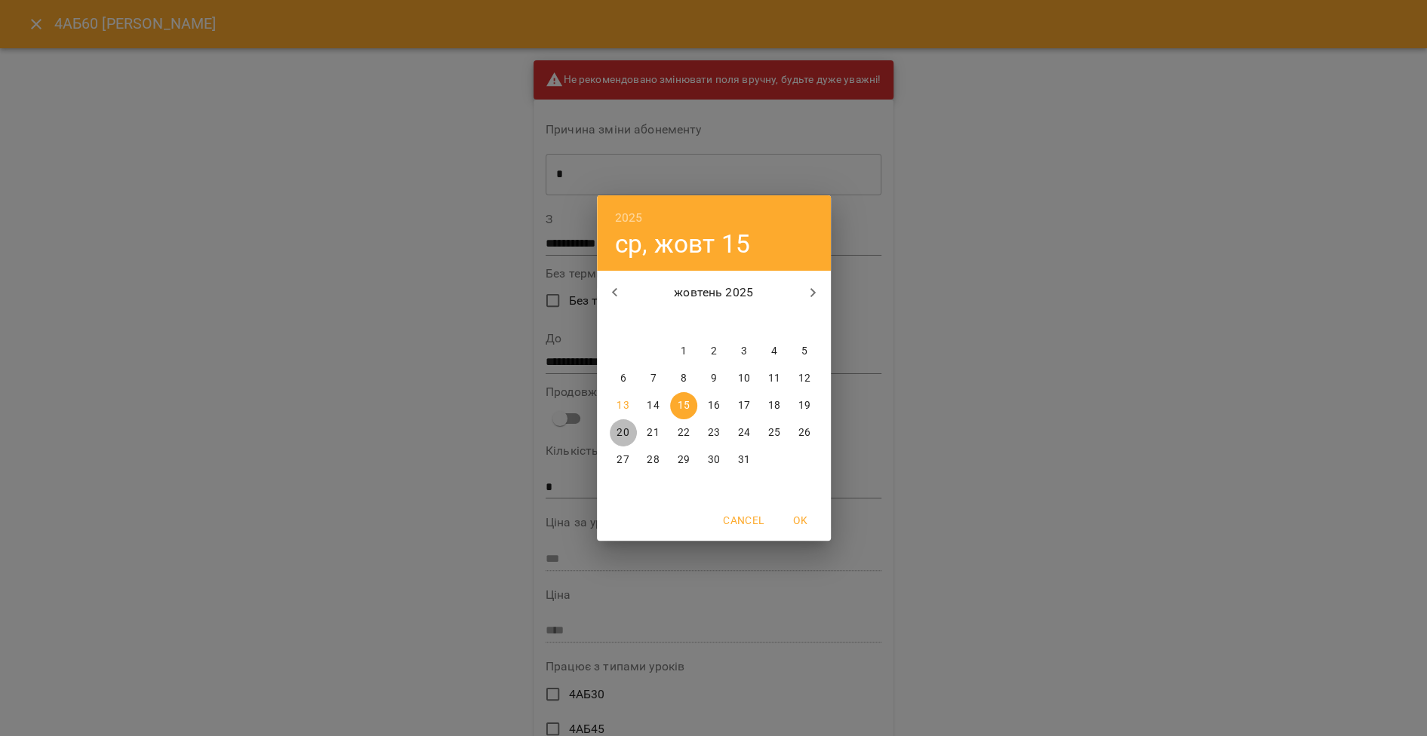
click at [612, 433] on span "20" at bounding box center [623, 432] width 27 height 15
type input "**********"
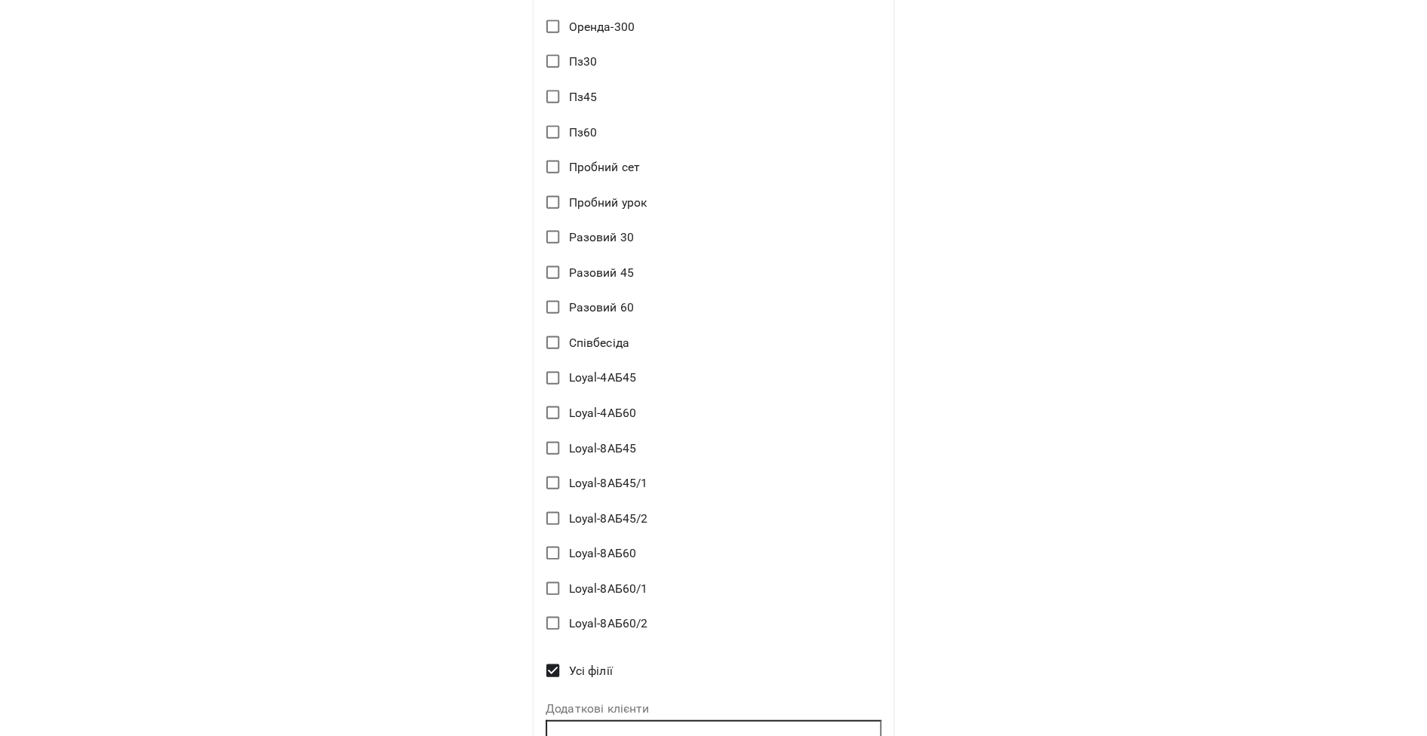
scroll to position [2436, 0]
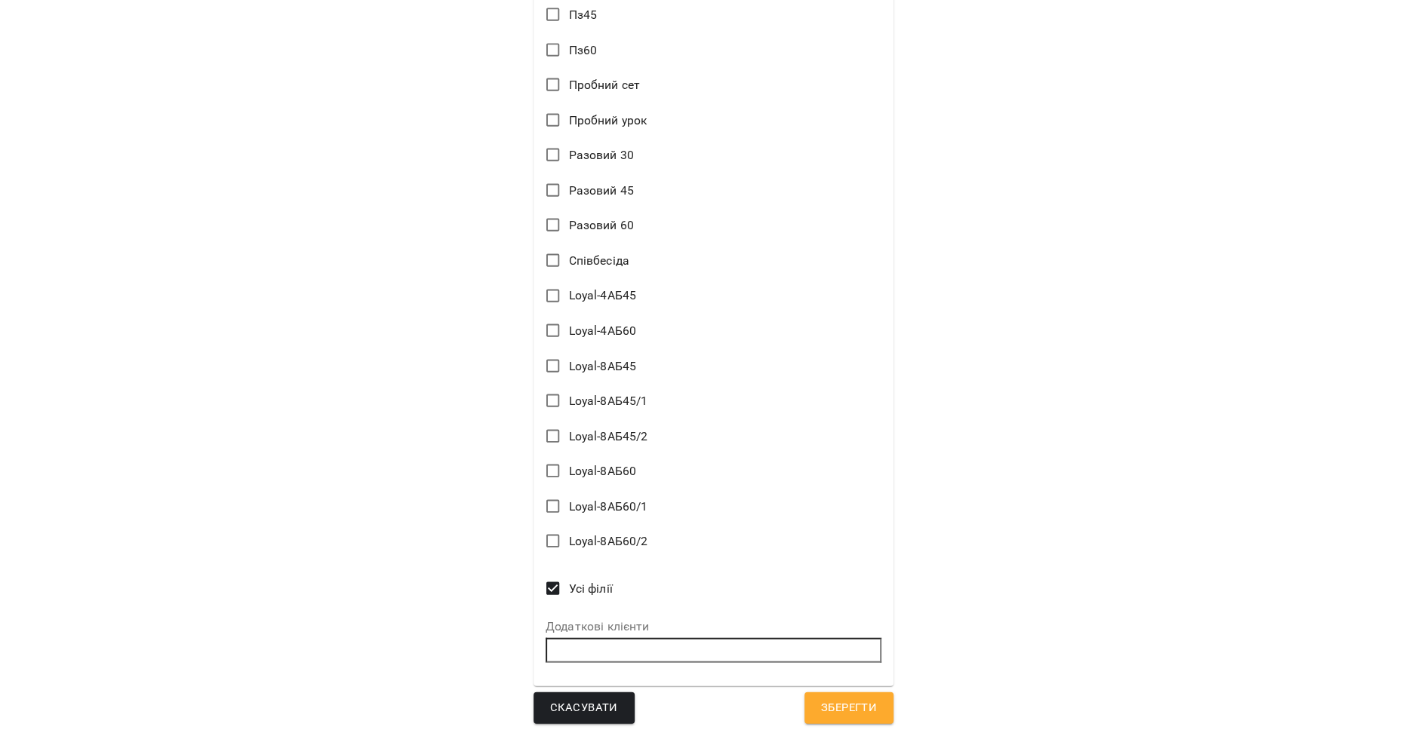
click at [827, 702] on span "Зберегти" at bounding box center [849, 709] width 56 height 20
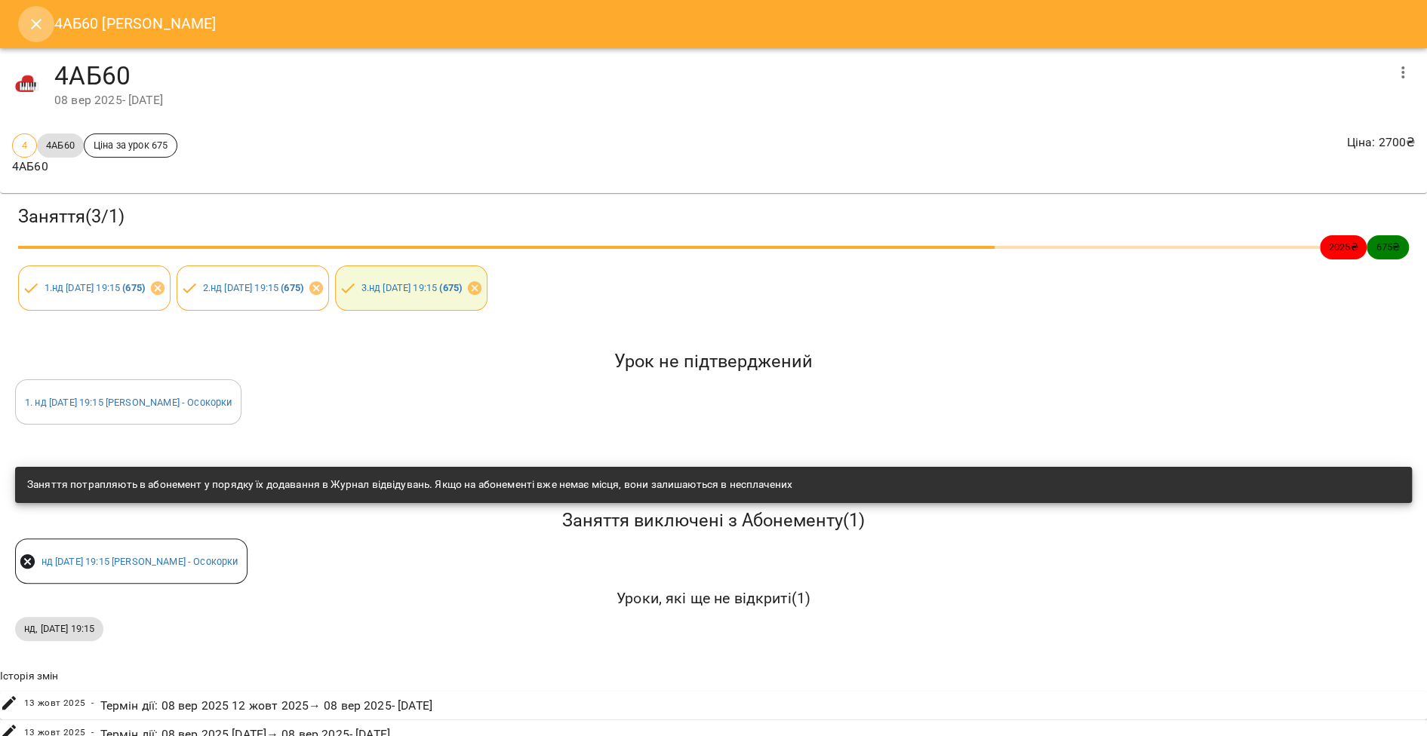
click at [35, 17] on icon "Close" at bounding box center [36, 24] width 18 height 18
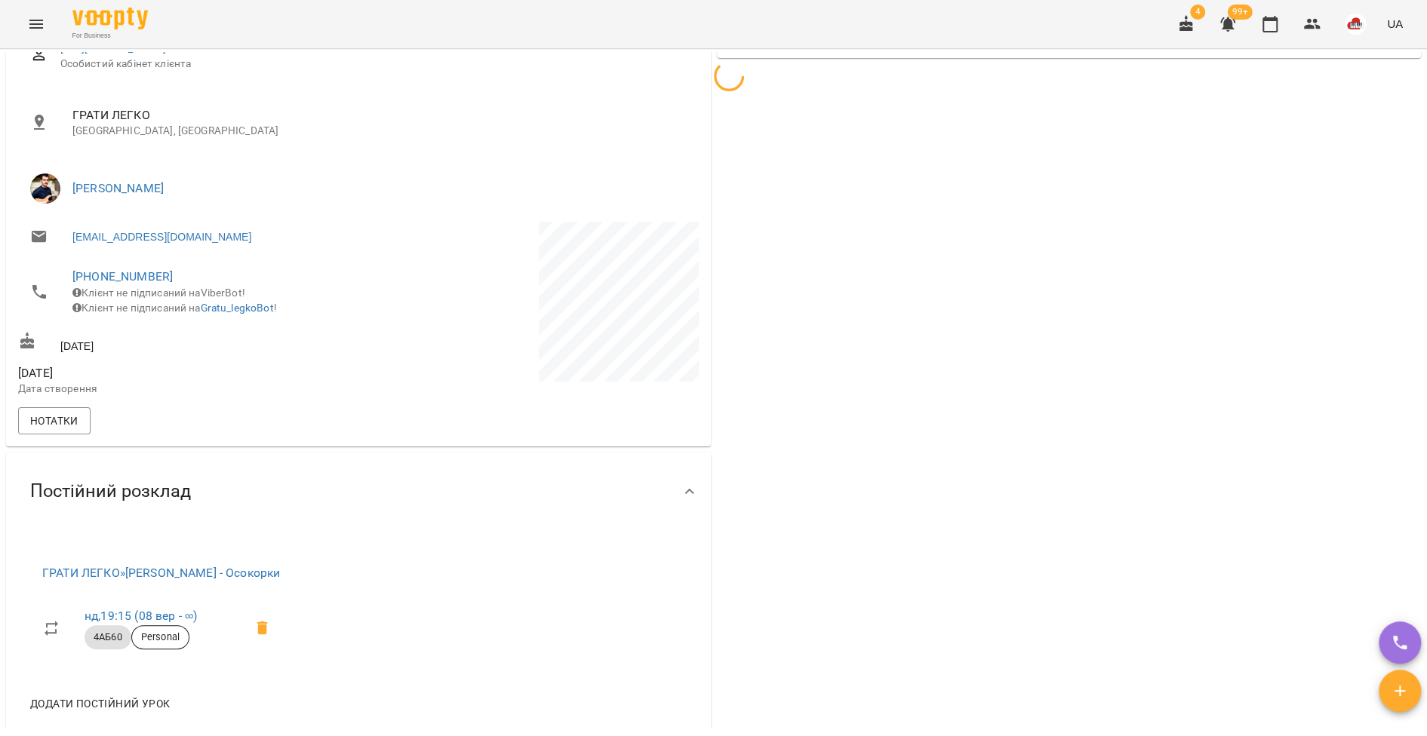
scroll to position [594, 0]
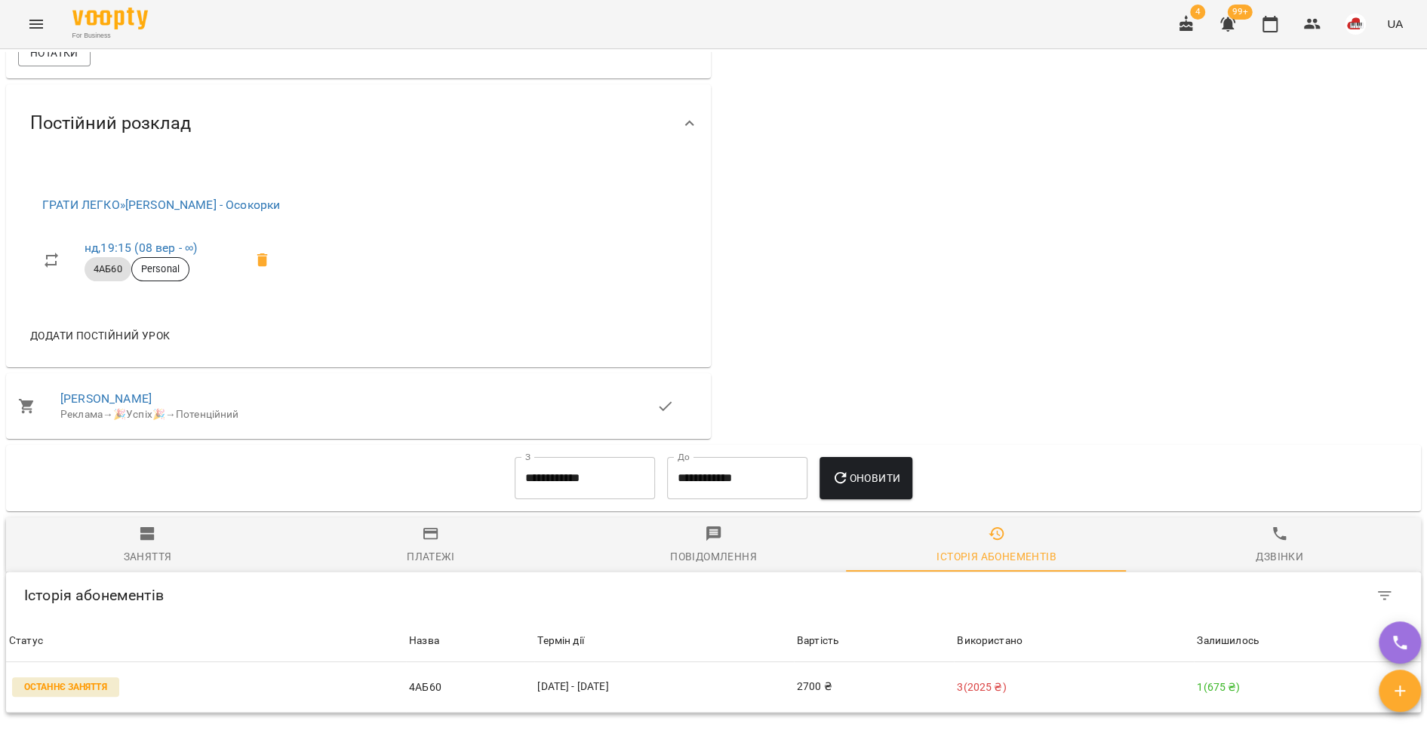
click at [151, 536] on icon "button" at bounding box center [148, 534] width 18 height 18
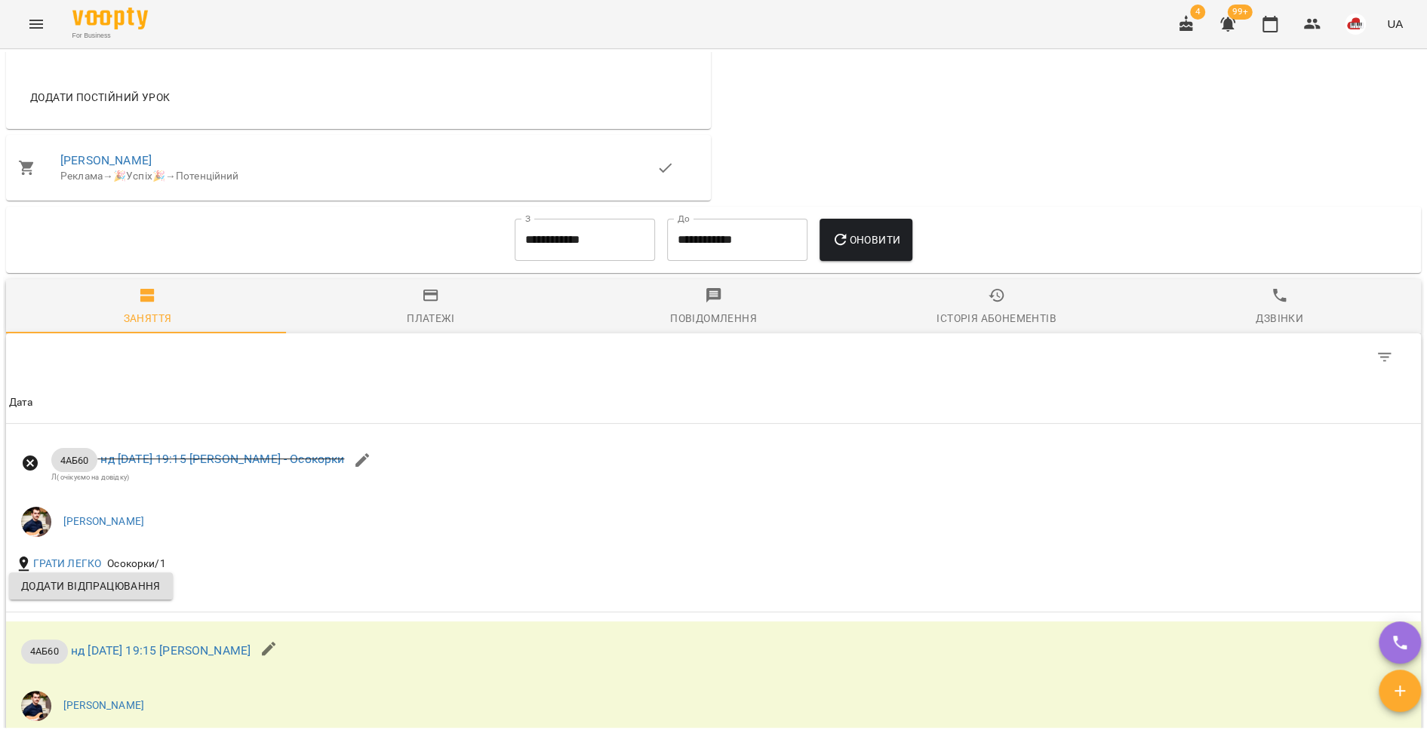
scroll to position [1151, 0]
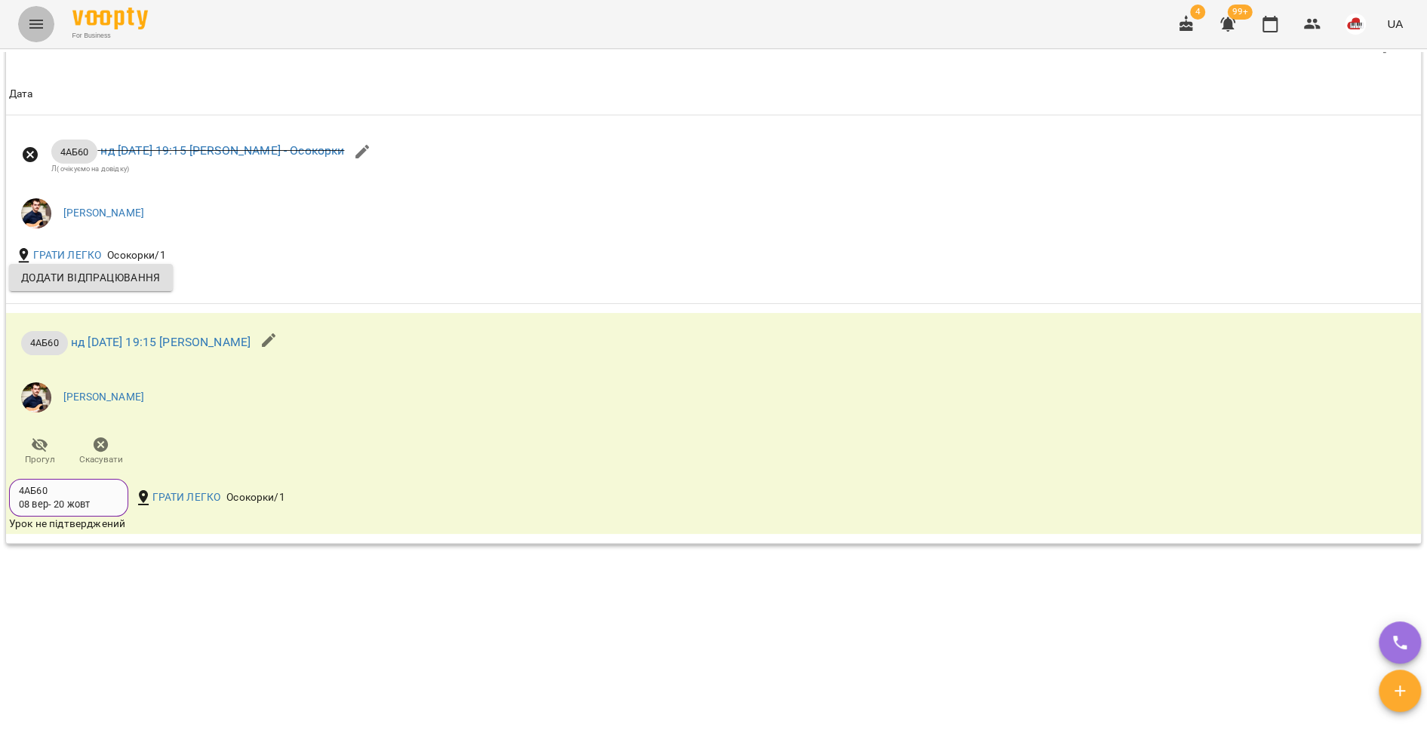
click at [35, 21] on icon "Menu" at bounding box center [36, 24] width 18 height 18
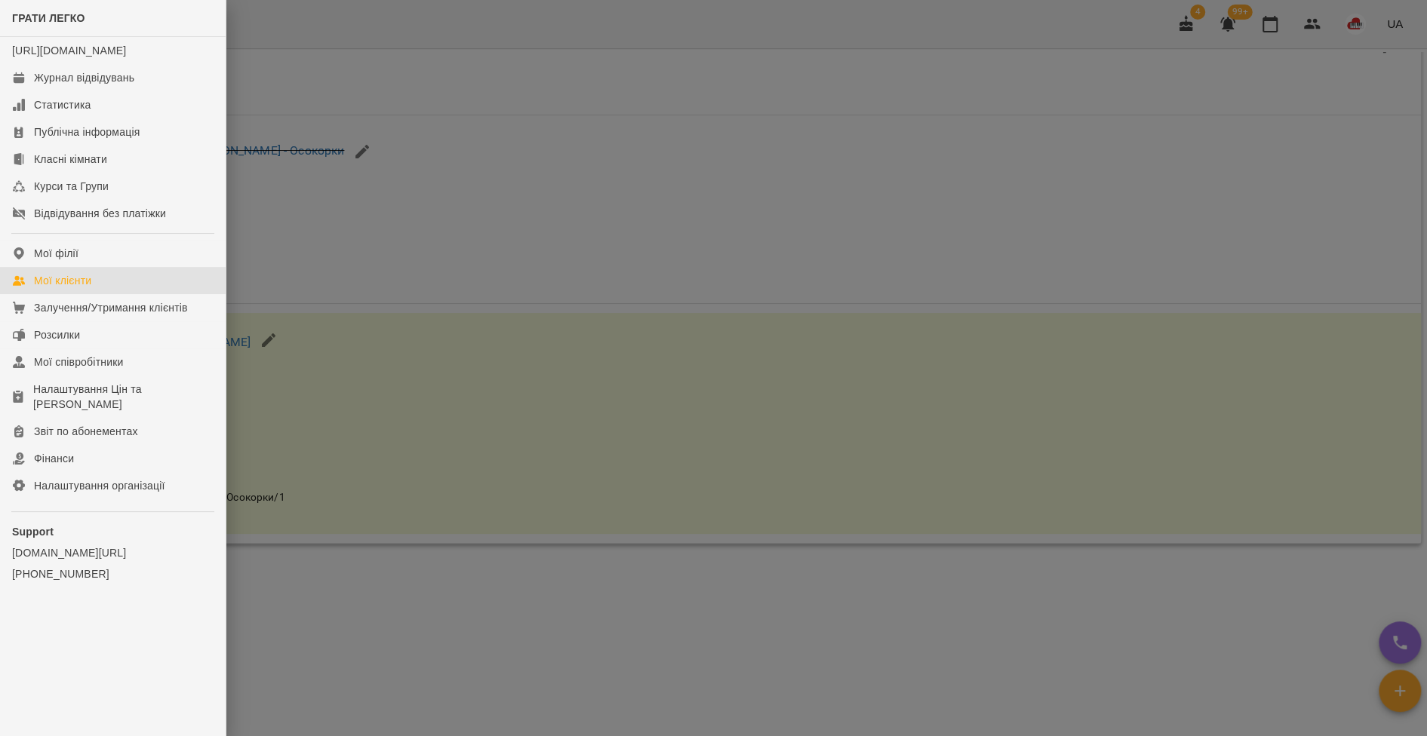
click at [81, 288] on div "Мої клієнти" at bounding box center [62, 280] width 57 height 15
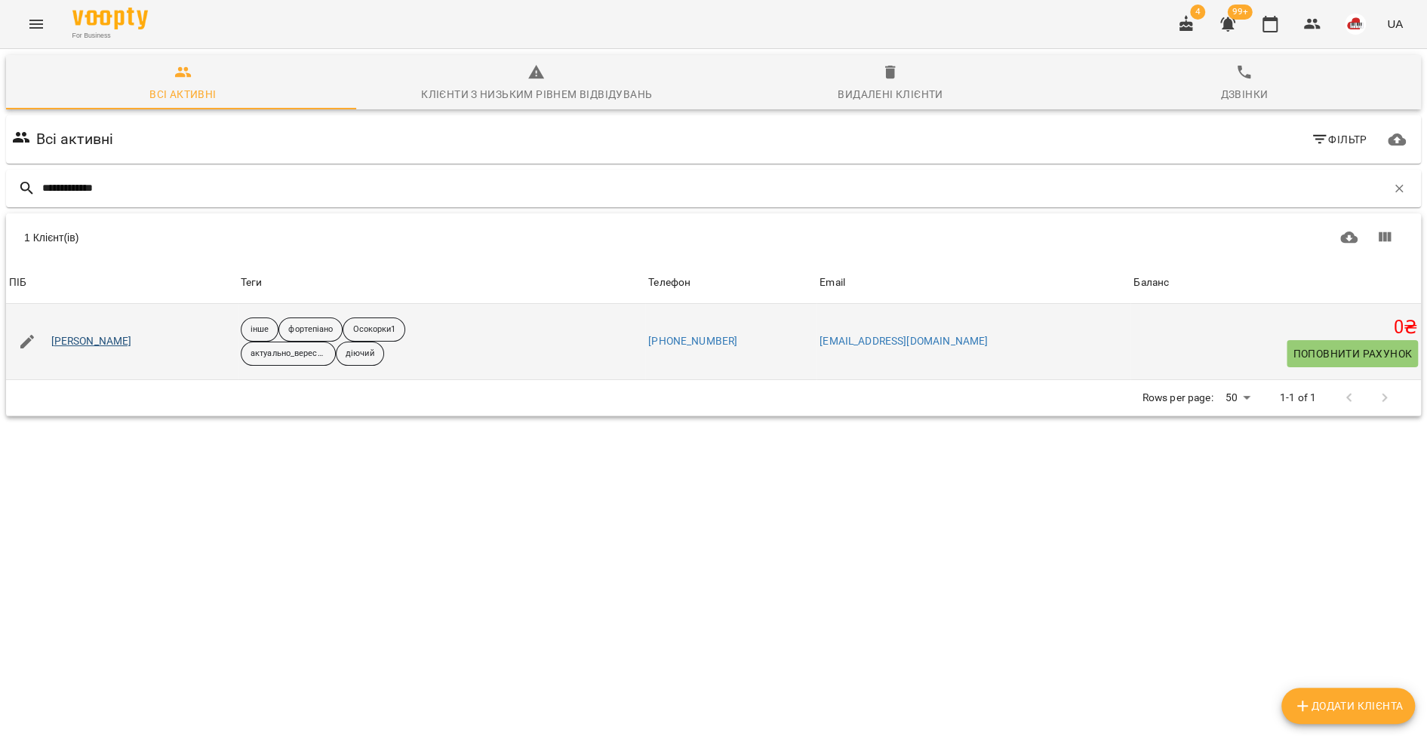
type input "**********"
click at [109, 339] on link "[PERSON_NAME]" at bounding box center [91, 341] width 81 height 15
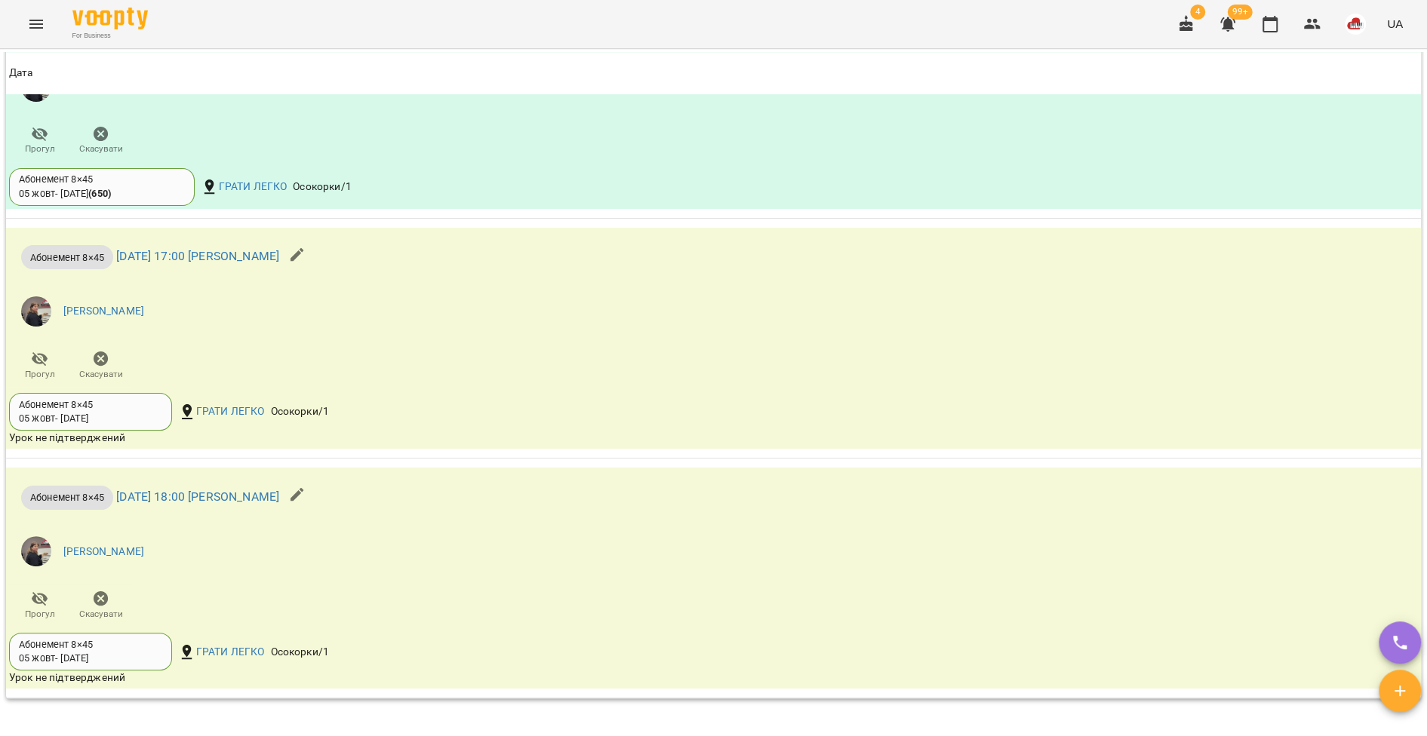
scroll to position [1596, 0]
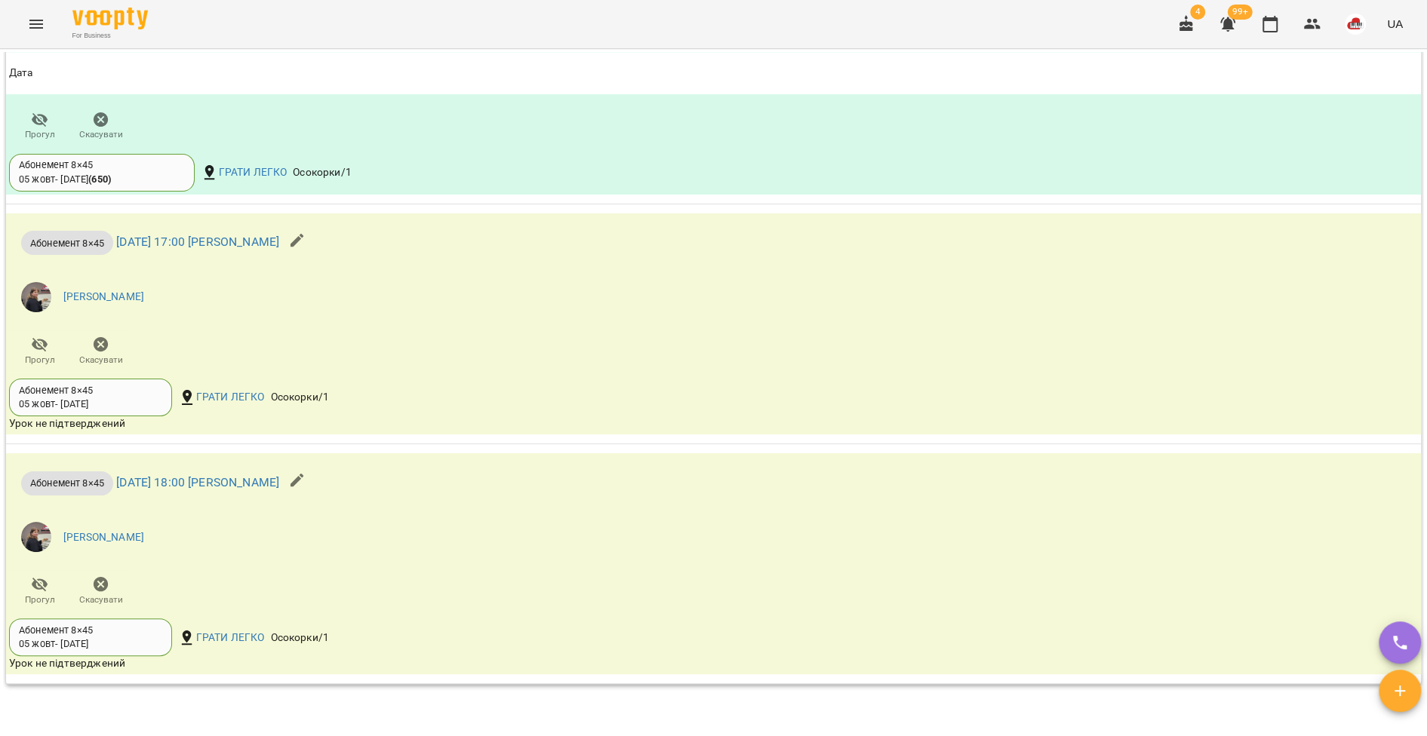
click at [31, 26] on icon "Menu" at bounding box center [36, 24] width 18 height 18
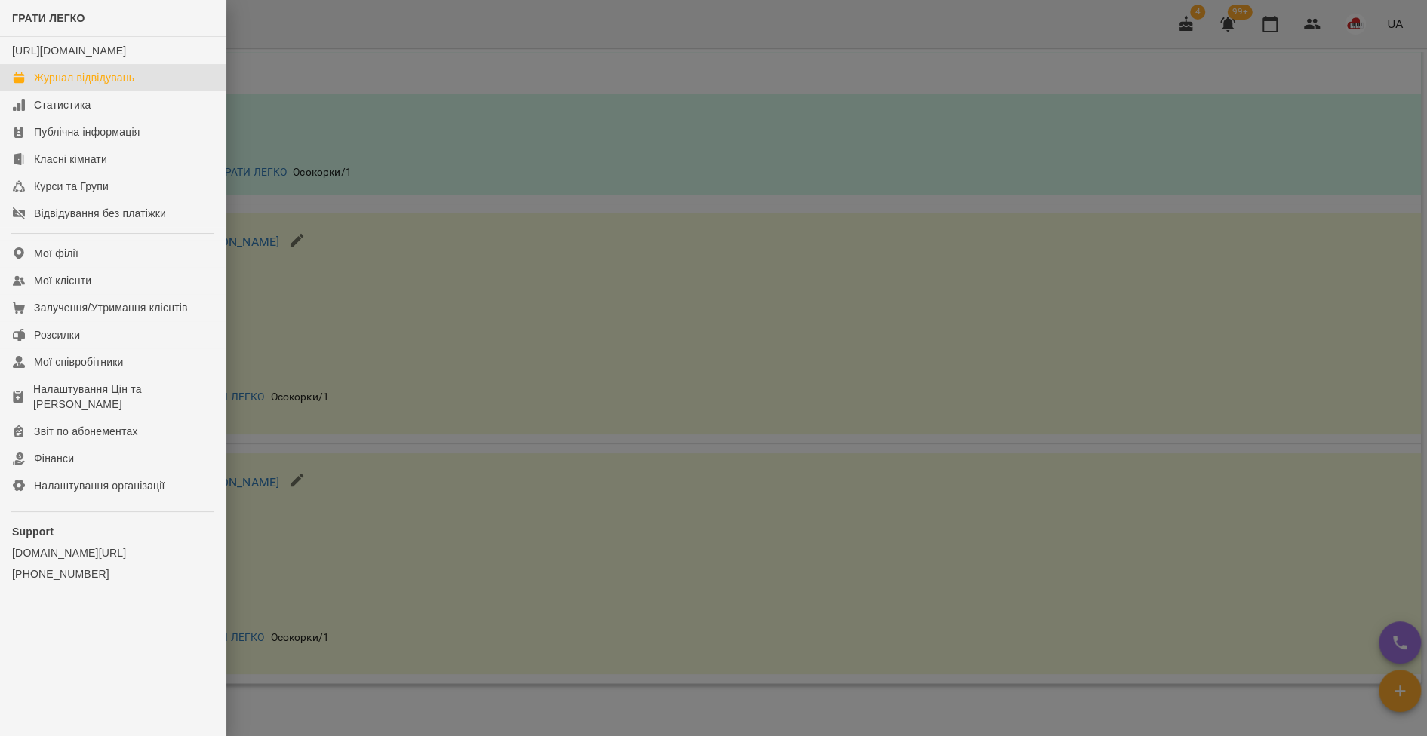
click at [52, 85] on div "Журнал відвідувань" at bounding box center [84, 77] width 100 height 15
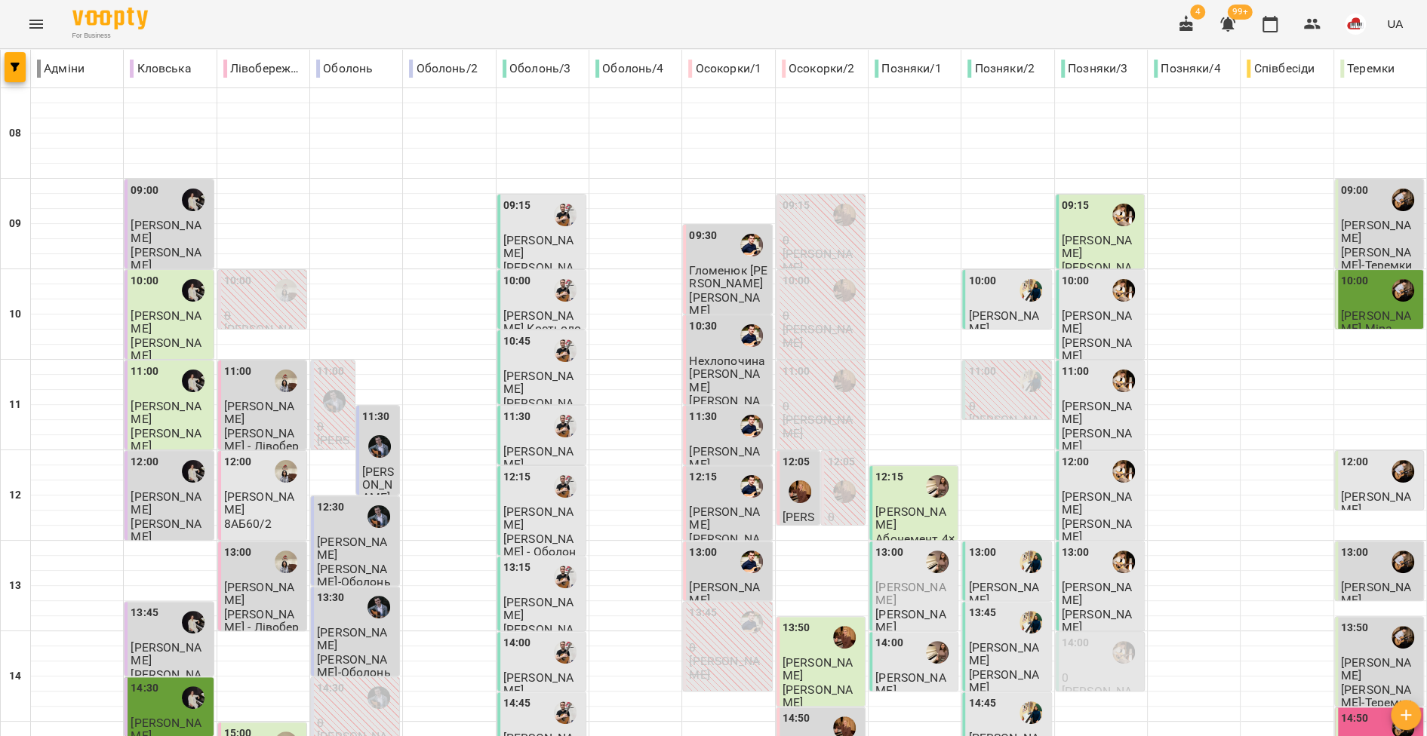
type input "**********"
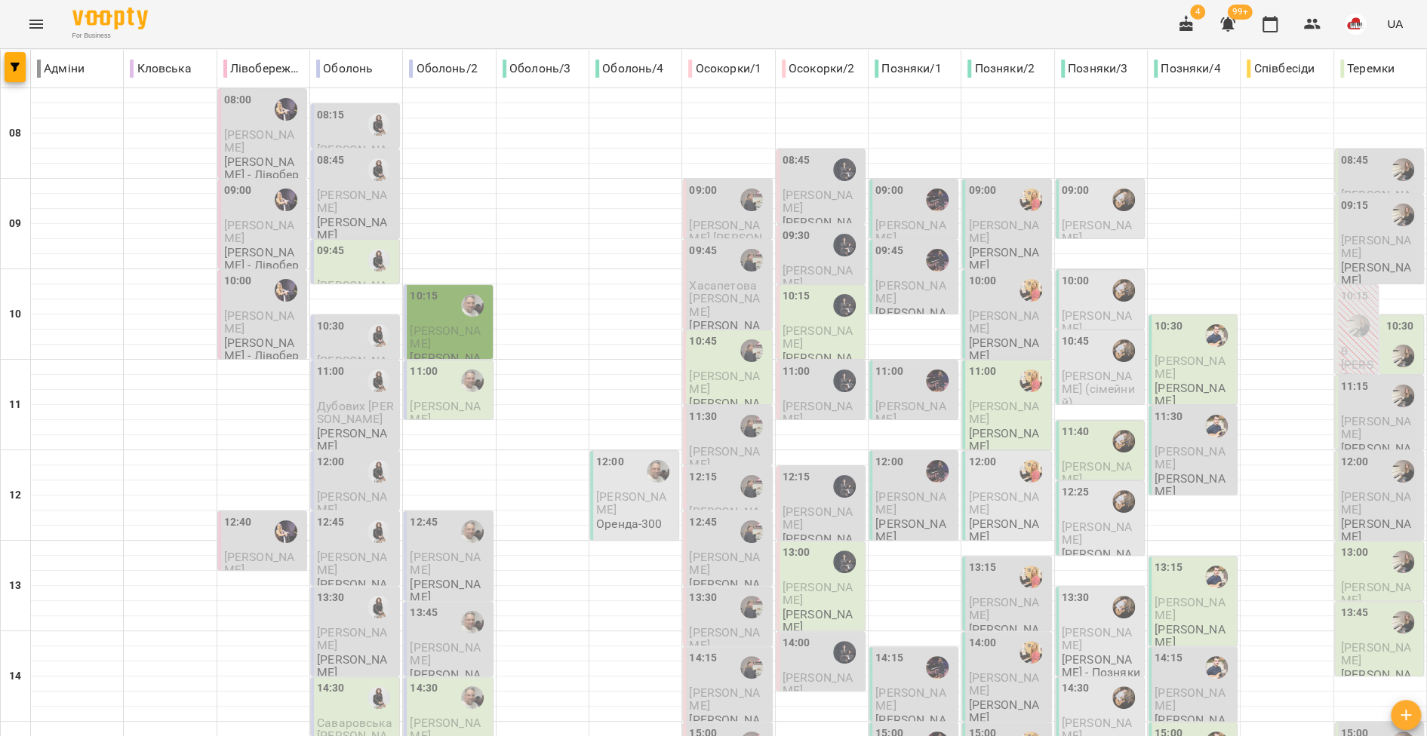
scroll to position [608, 0]
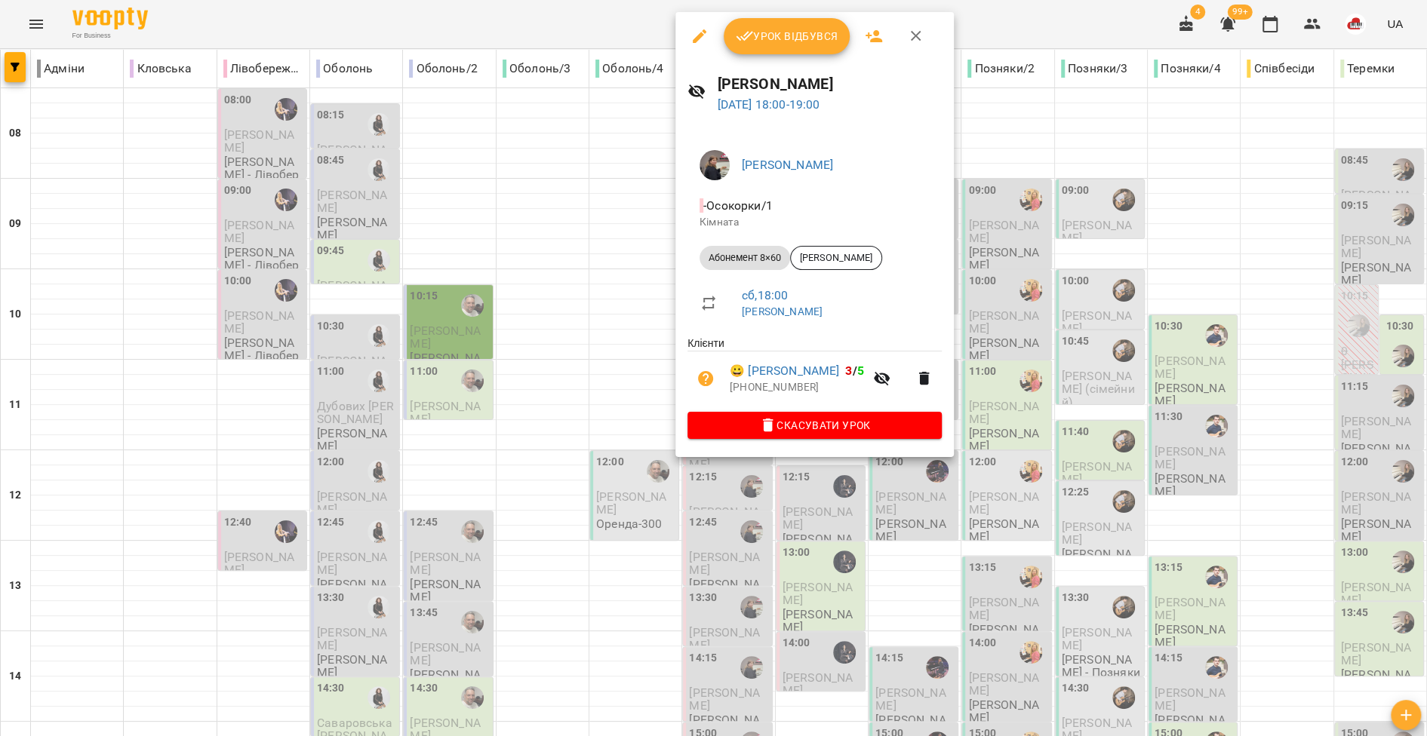
click at [562, 463] on div at bounding box center [713, 368] width 1427 height 736
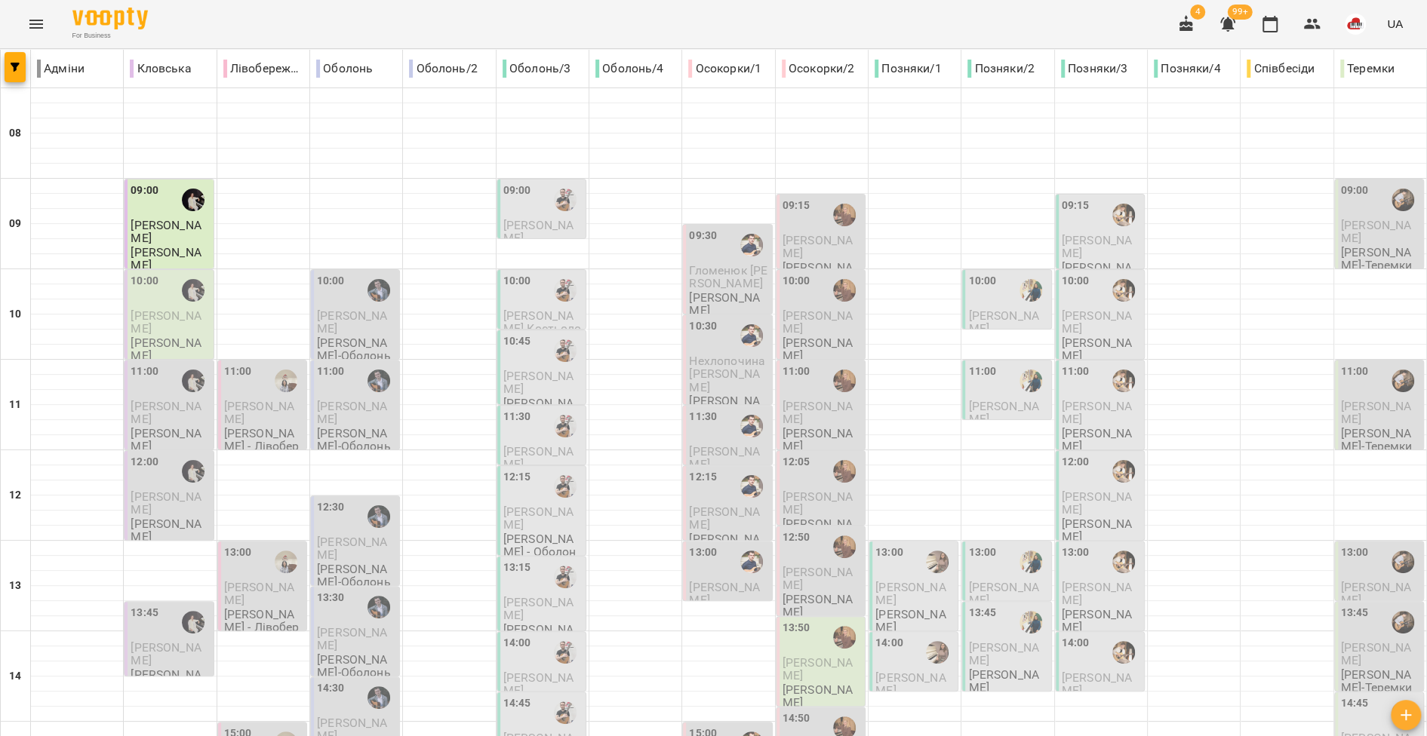
scroll to position [628, 0]
type input "**********"
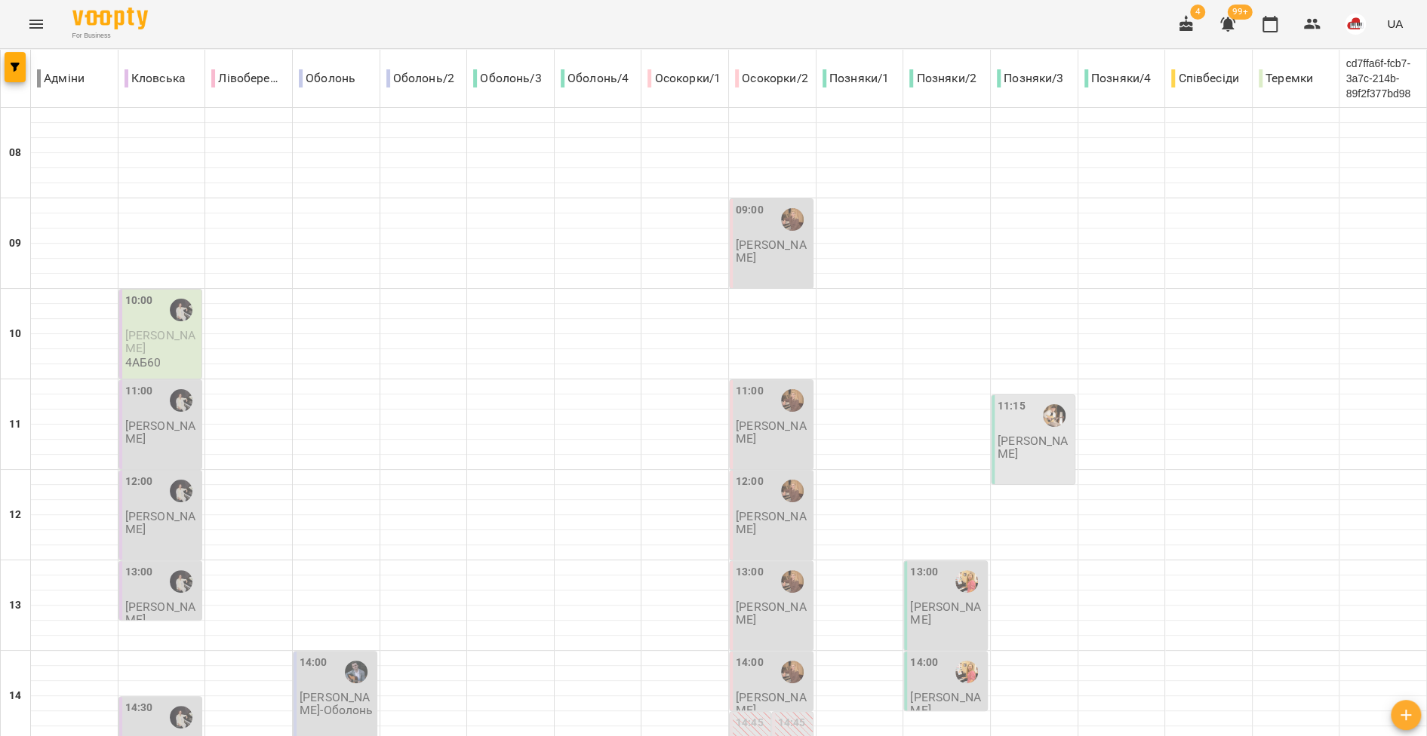
scroll to position [671, 0]
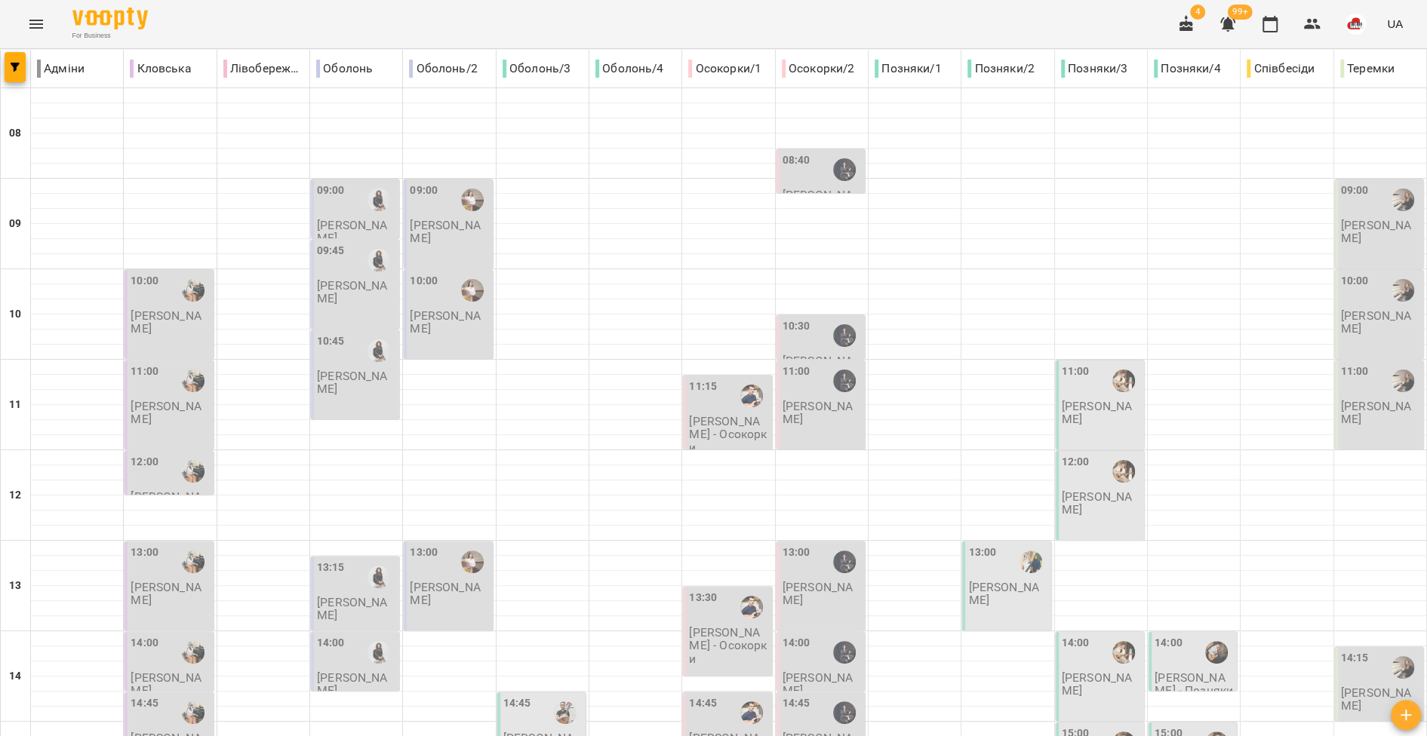
scroll to position [628, 0]
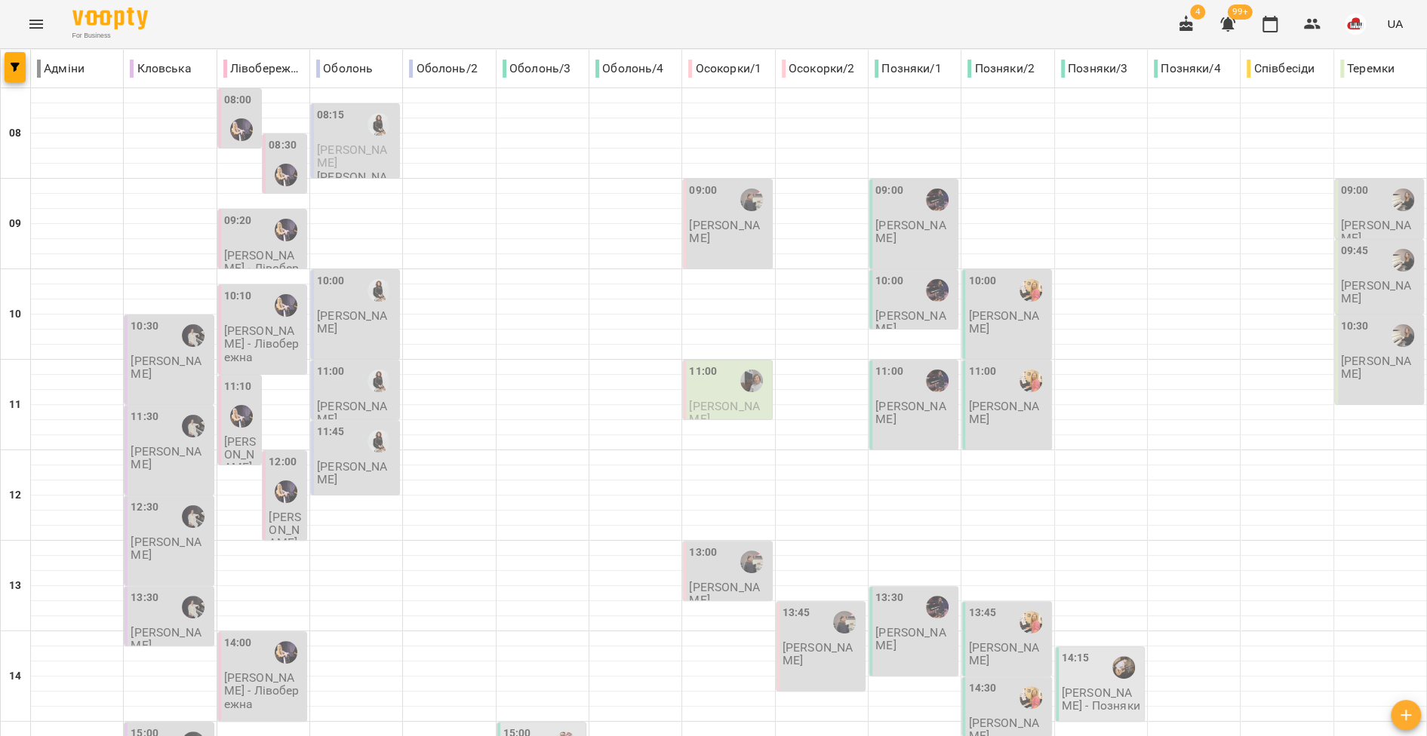
scroll to position [539, 0]
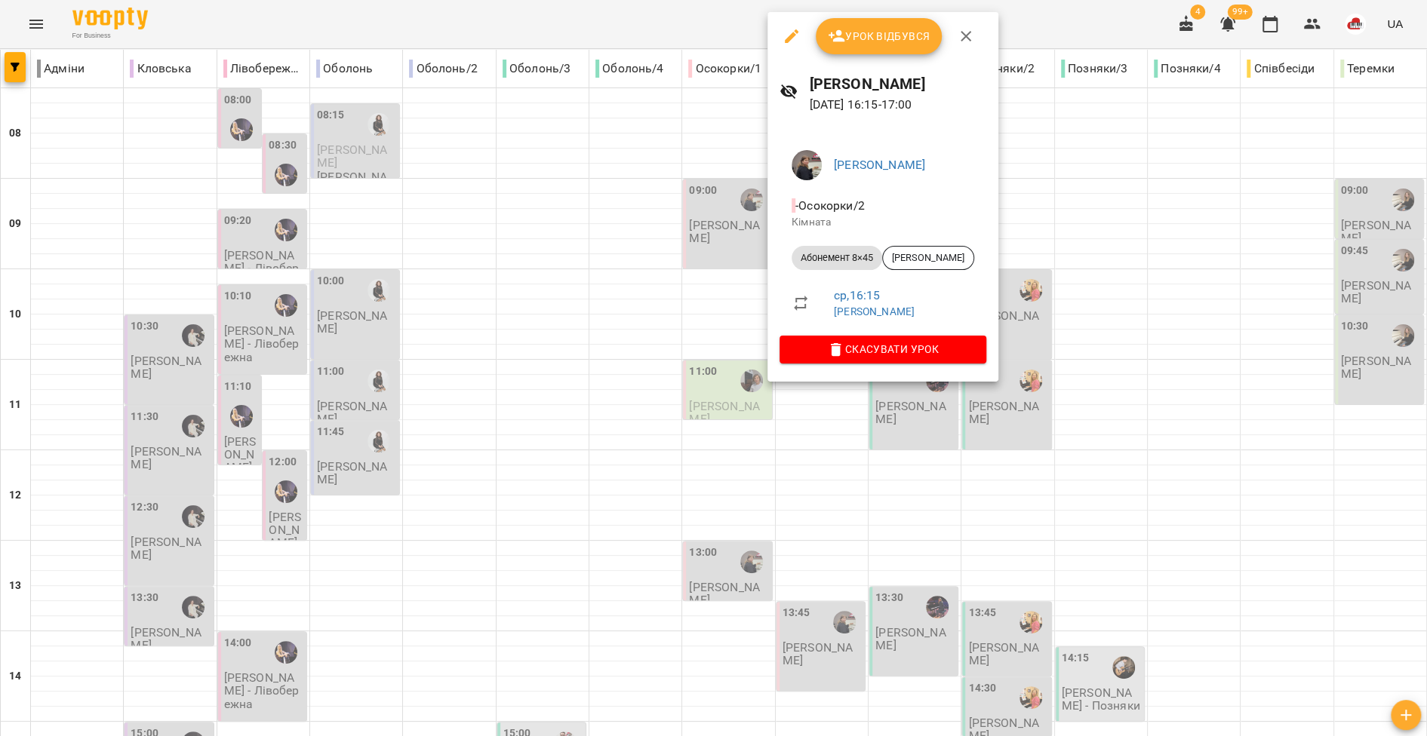
click at [673, 336] on div at bounding box center [713, 368] width 1427 height 736
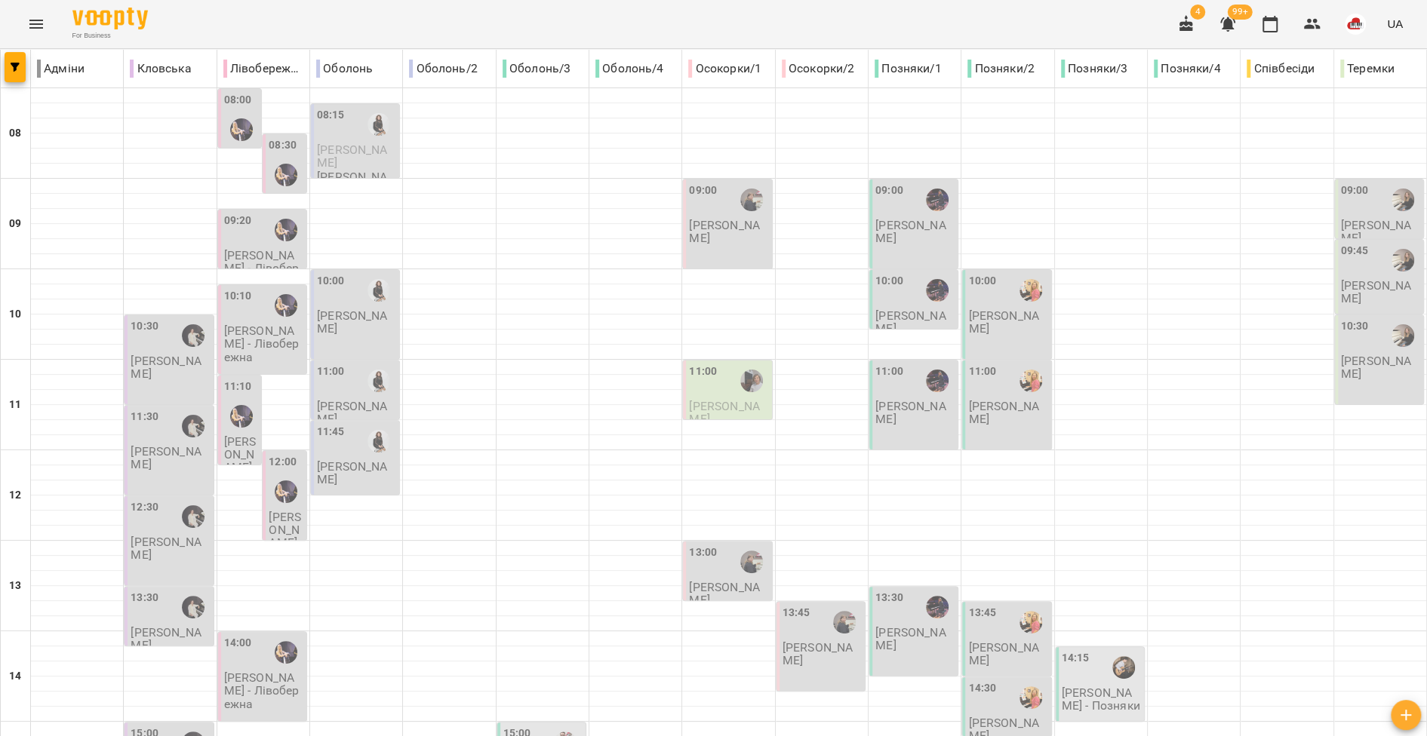
scroll to position [628, 0]
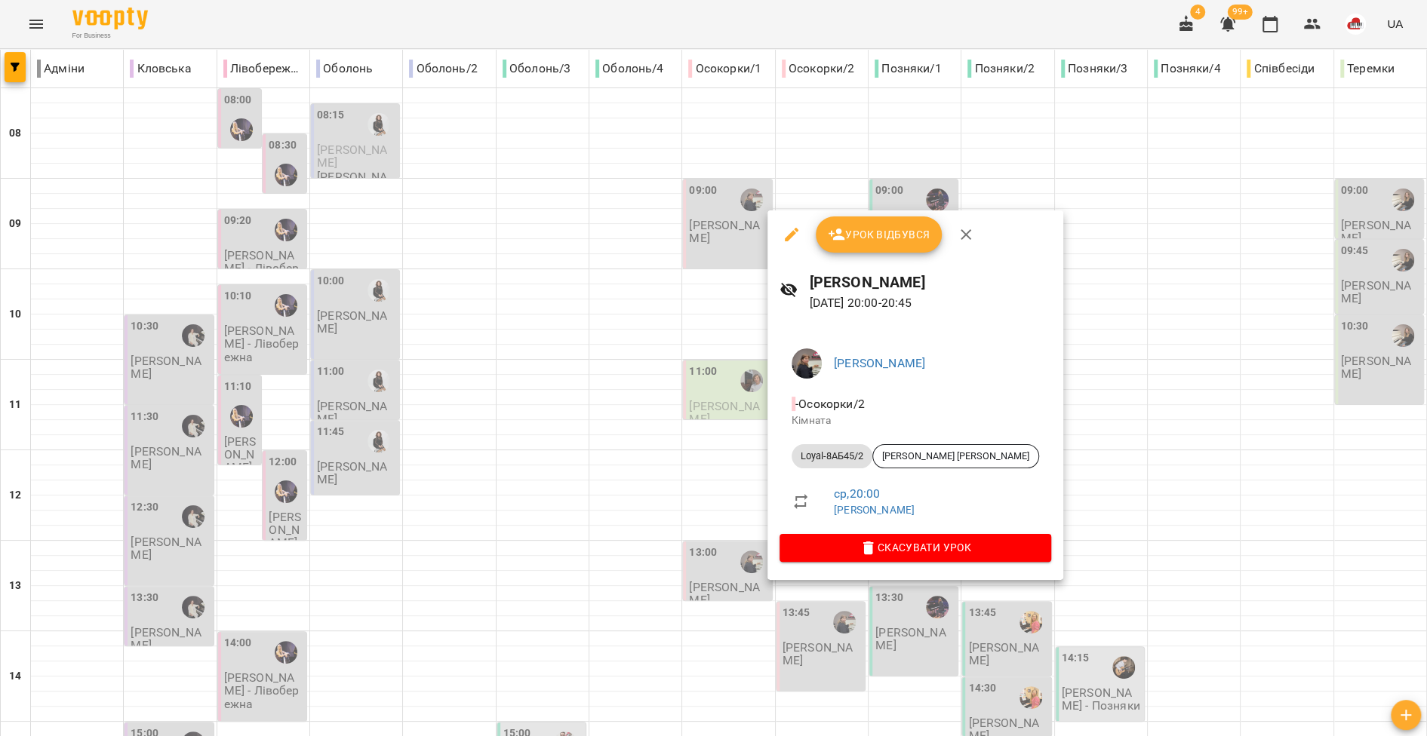
click at [656, 522] on div at bounding box center [713, 368] width 1427 height 736
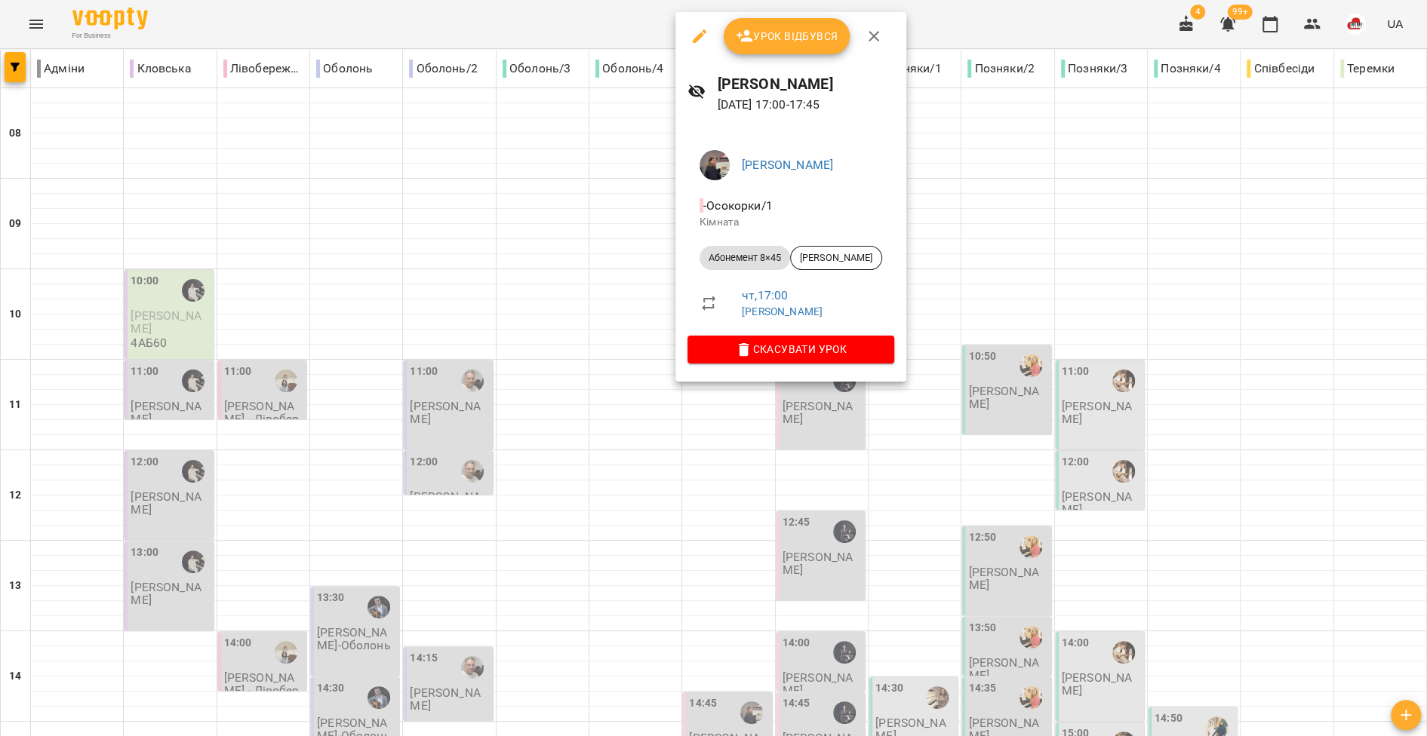
click at [723, 407] on div at bounding box center [713, 368] width 1427 height 736
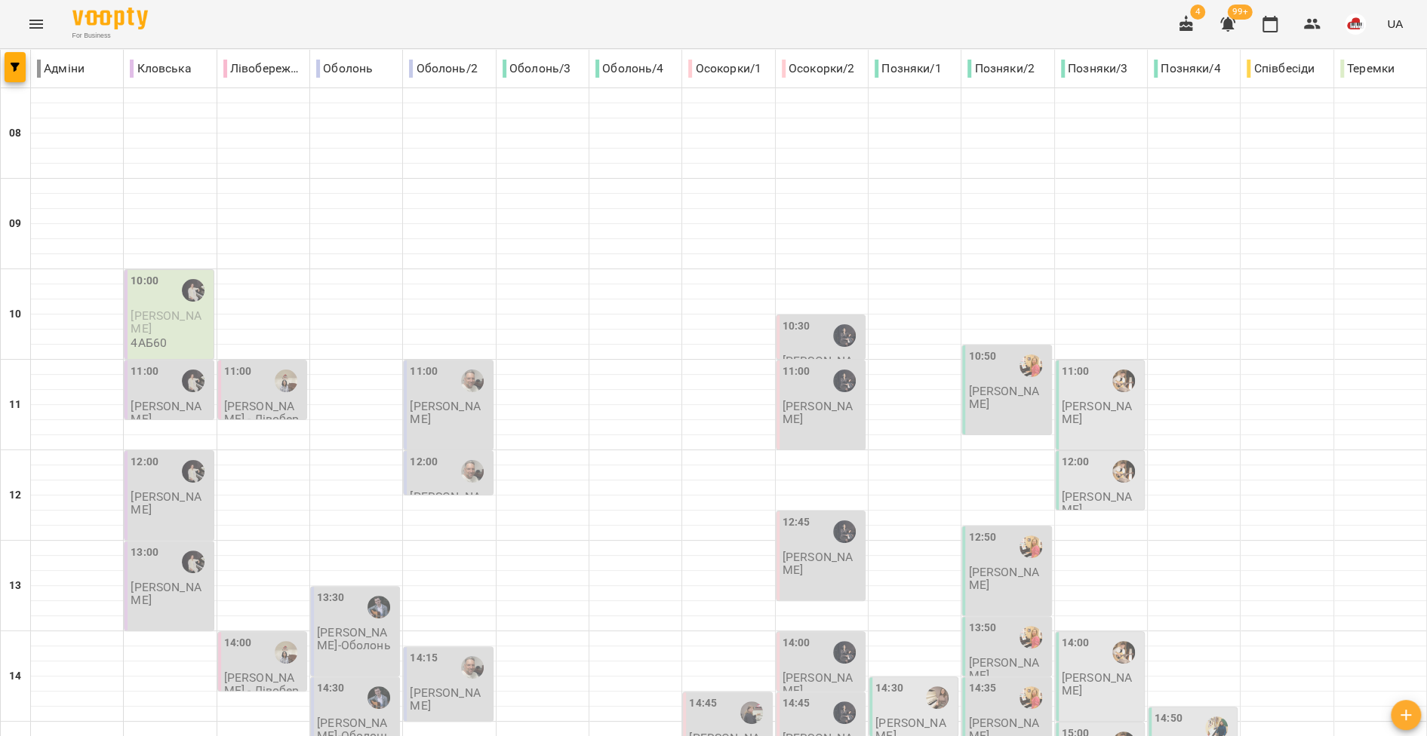
scroll to position [372, 0]
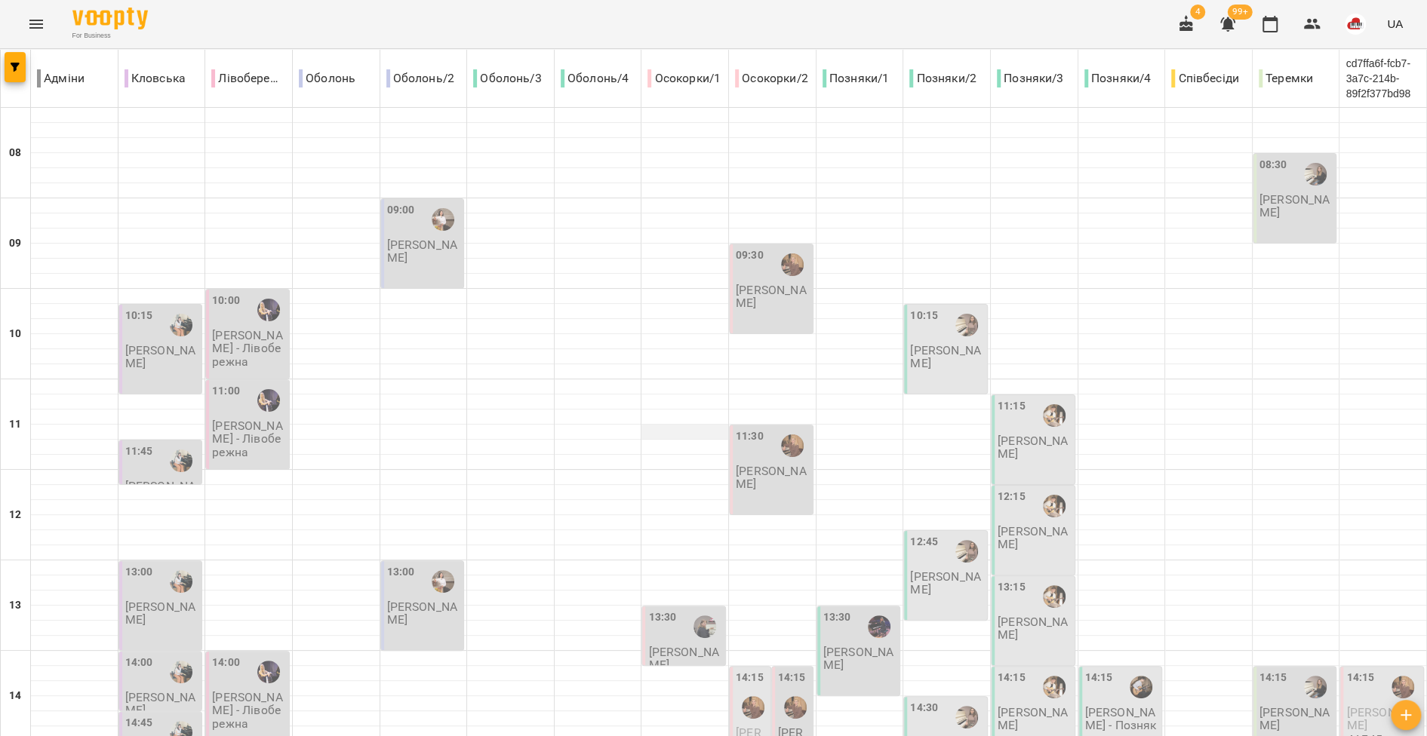
scroll to position [505, 0]
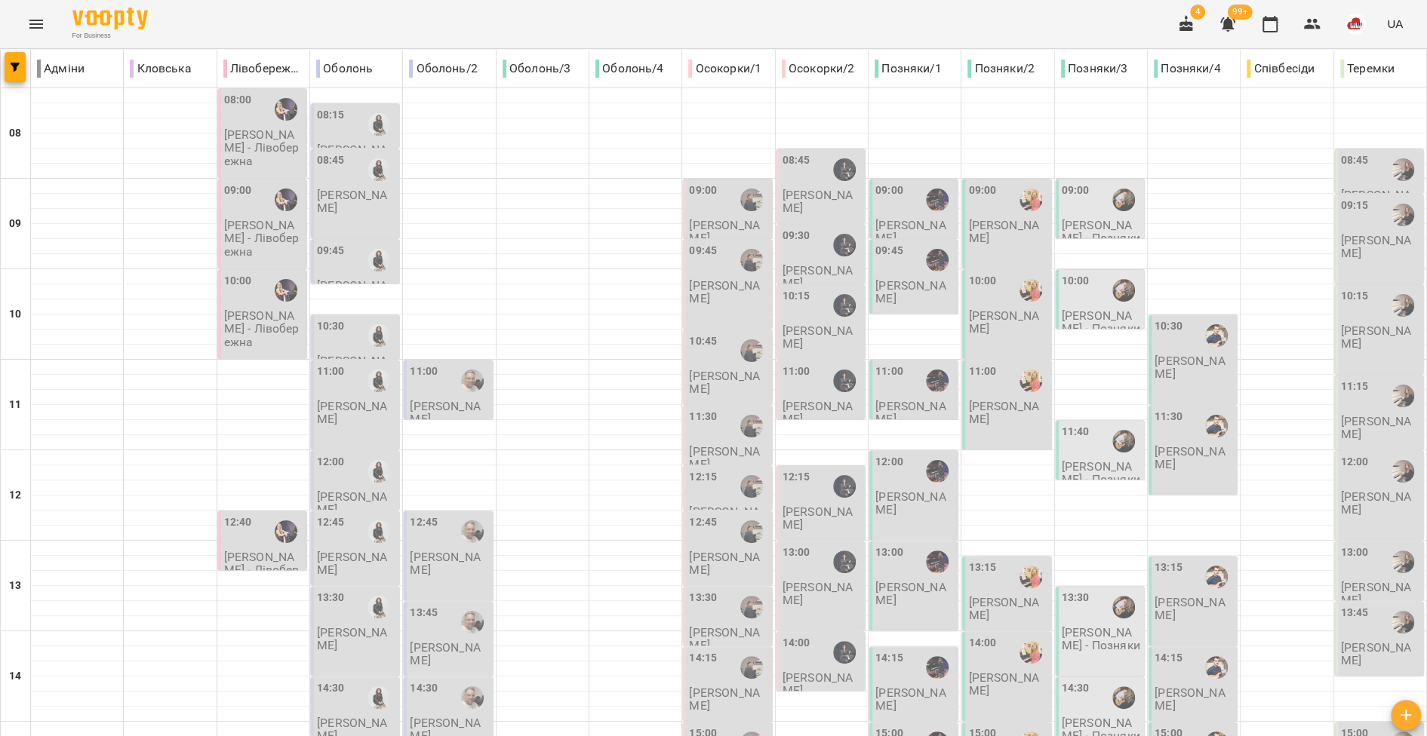
scroll to position [628, 0]
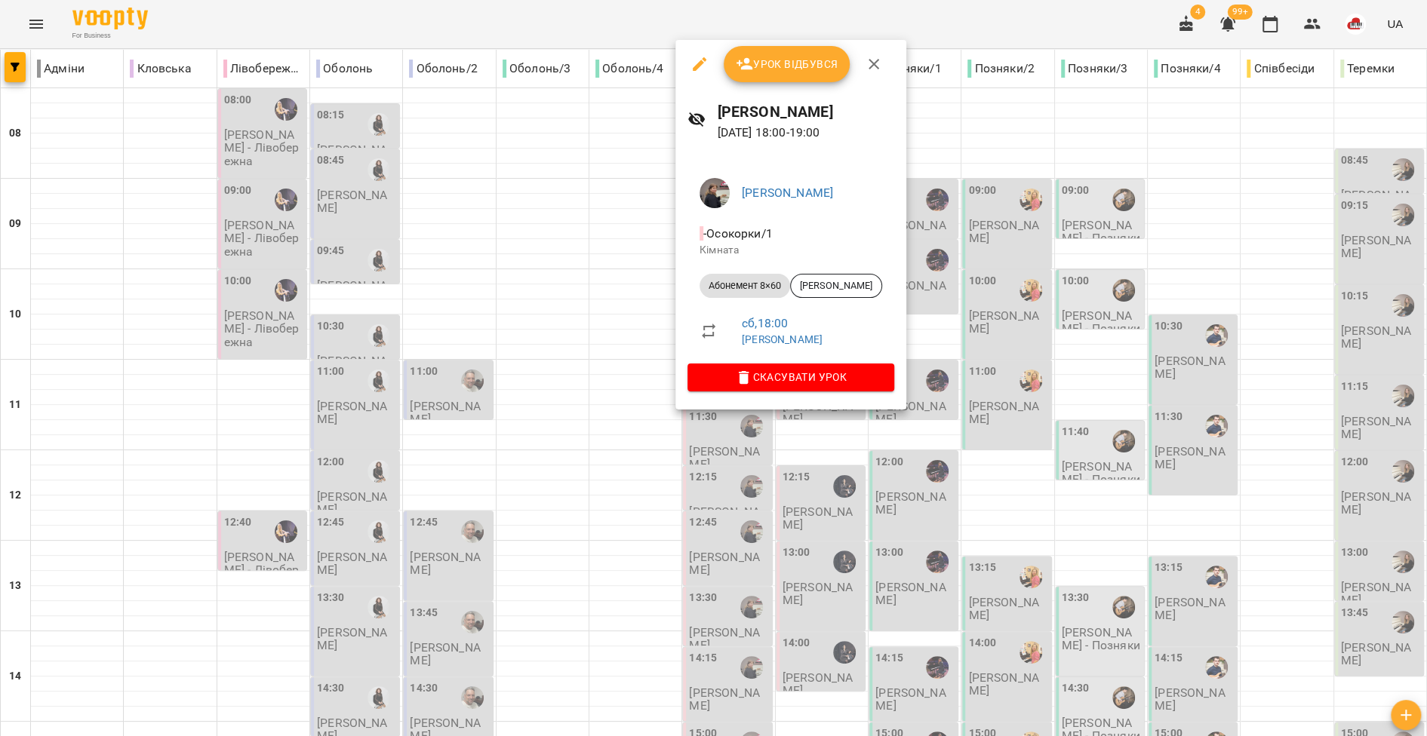
click at [755, 541] on div at bounding box center [713, 368] width 1427 height 736
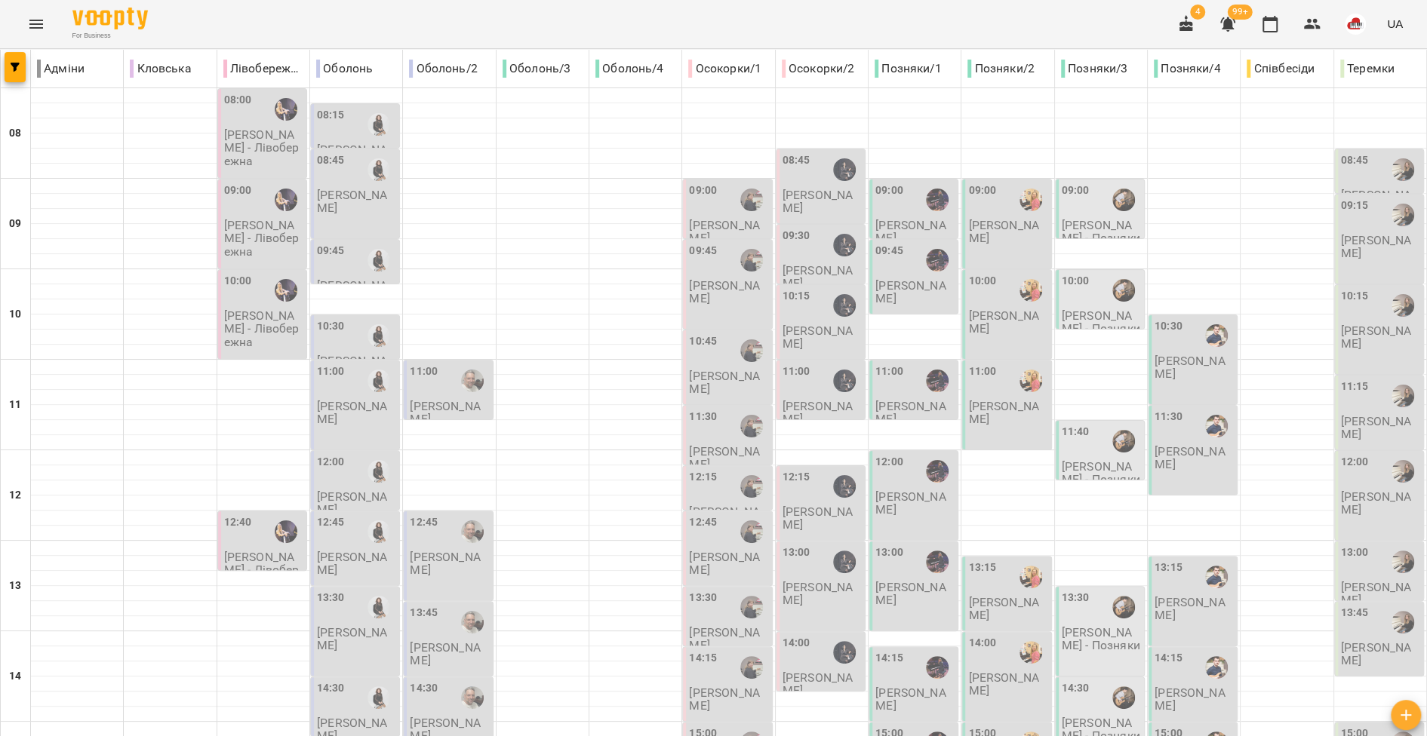
type input "**********"
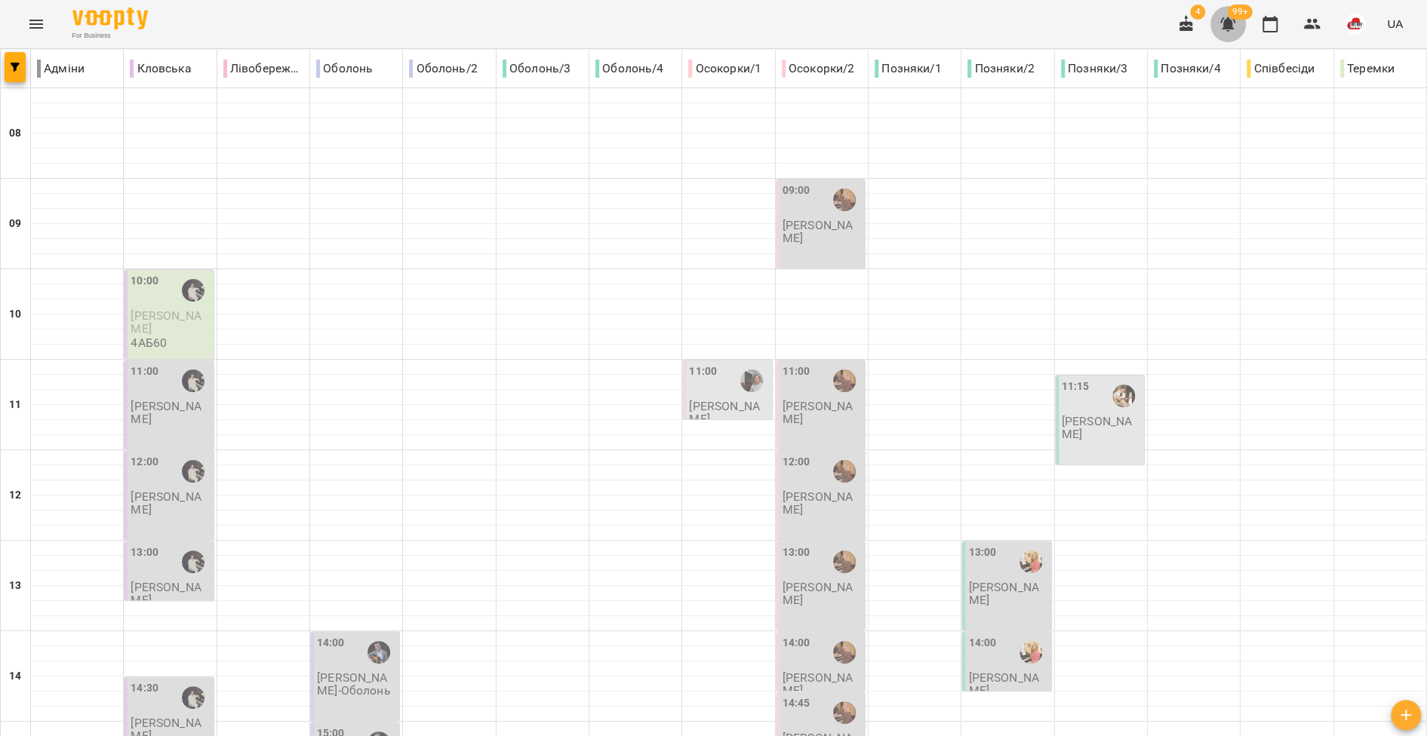
click at [1227, 26] on icon "button" at bounding box center [1227, 24] width 15 height 14
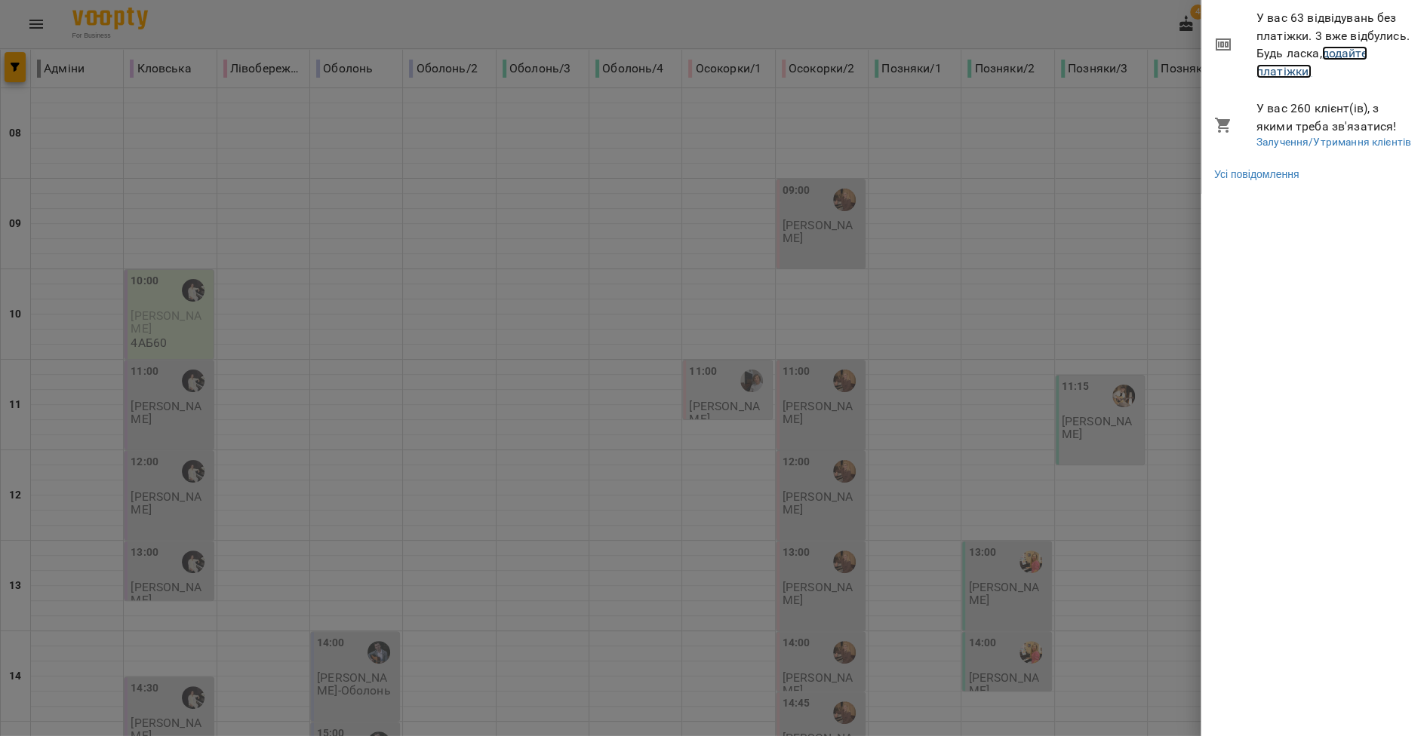
click at [1276, 73] on link "додайте платіжки!" at bounding box center [1311, 62] width 111 height 32
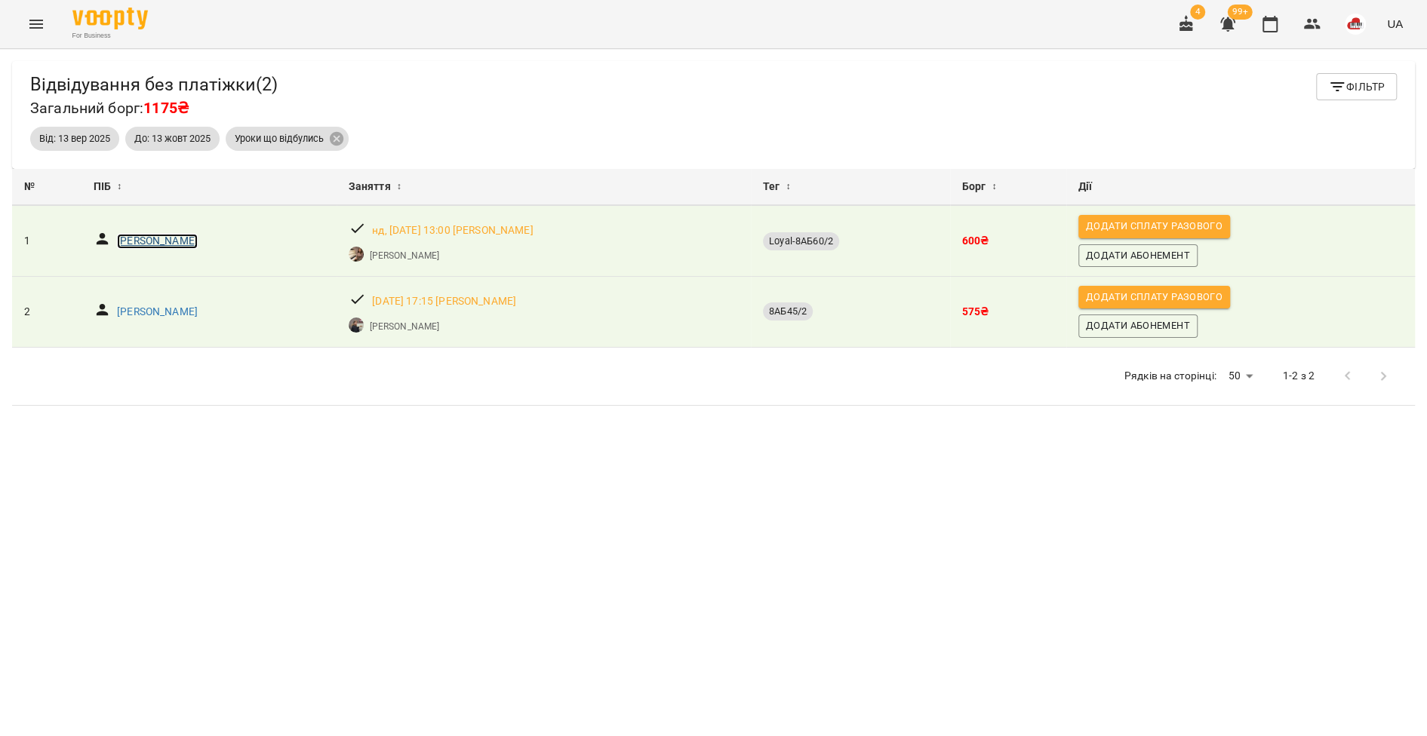
click at [192, 245] on p "Совенко Анастасія" at bounding box center [157, 241] width 81 height 15
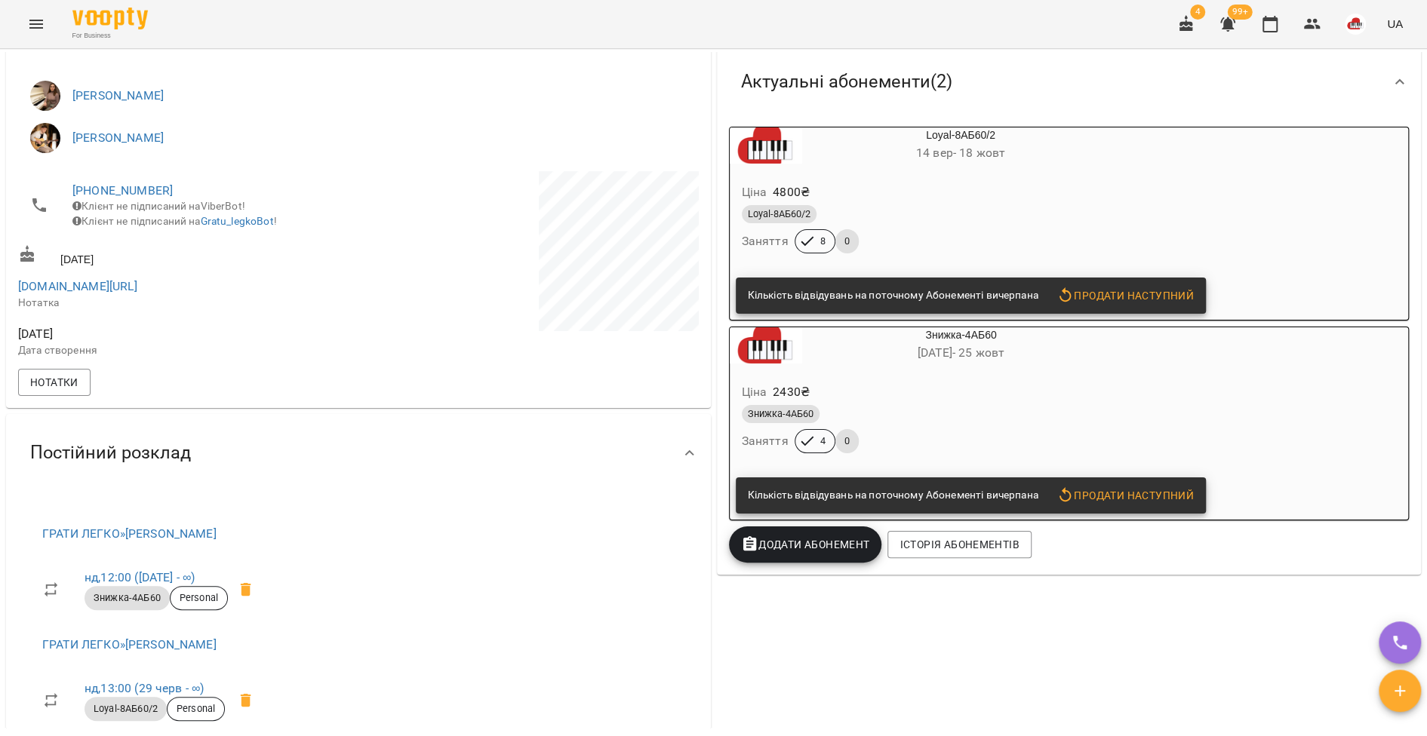
scroll to position [349, 0]
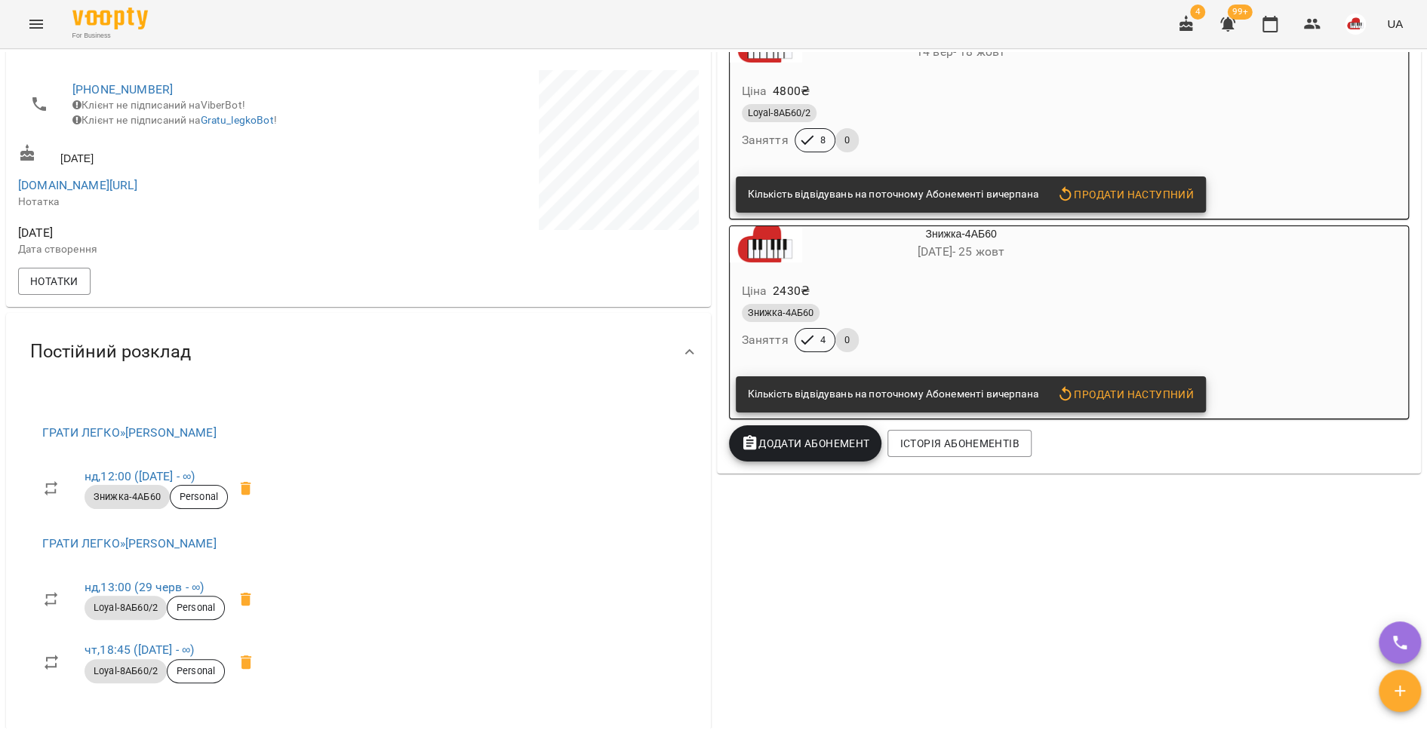
click at [40, 25] on icon "Menu" at bounding box center [36, 24] width 18 height 18
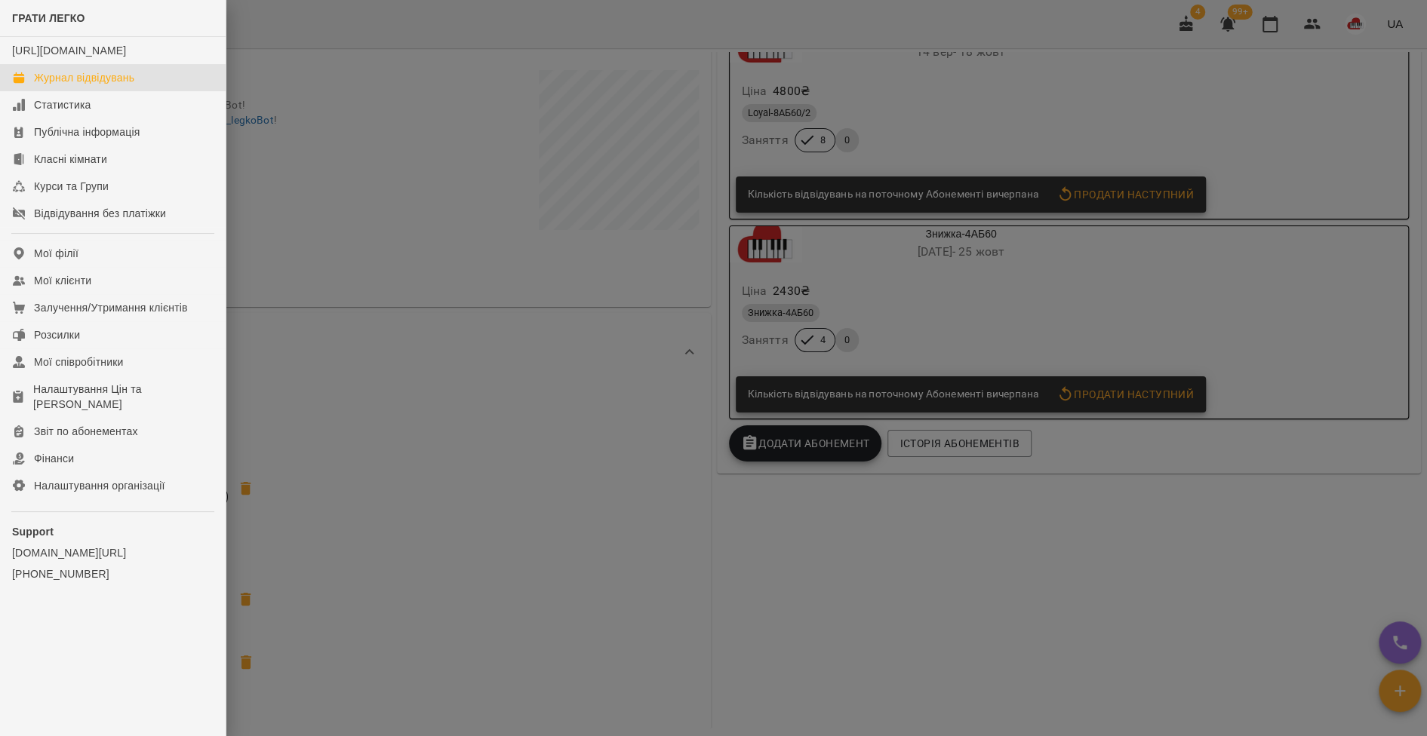
click at [63, 82] on link "Журнал відвідувань" at bounding box center [113, 77] width 226 height 27
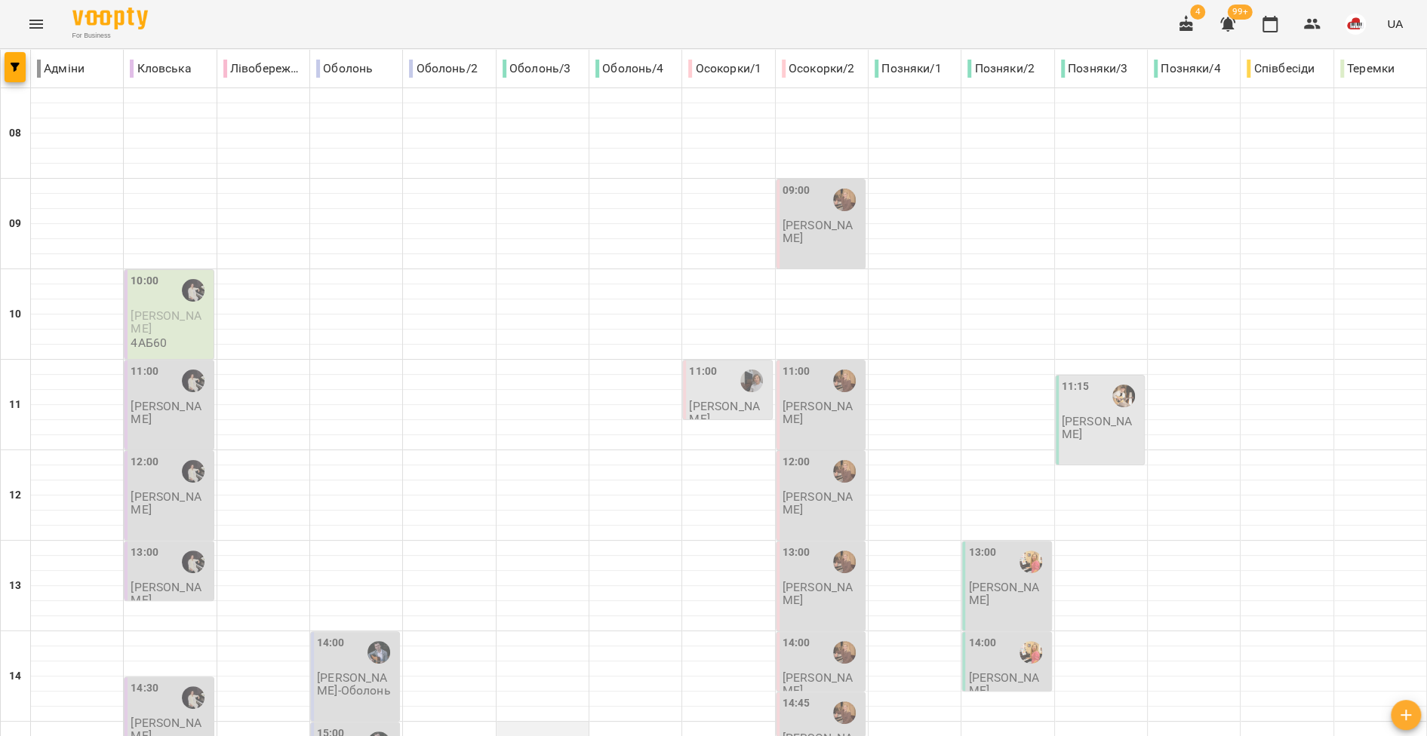
scroll to position [382, 0]
type input "**********"
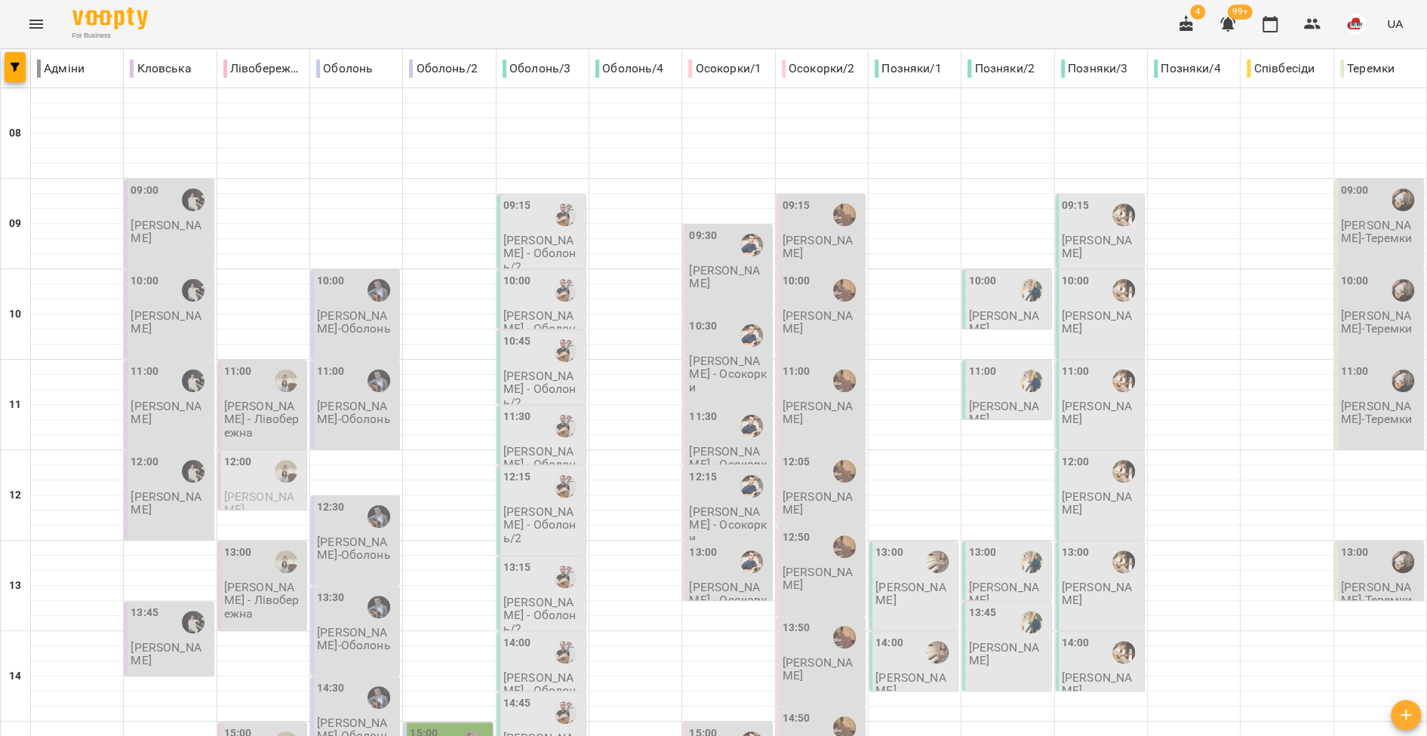
type input "**********"
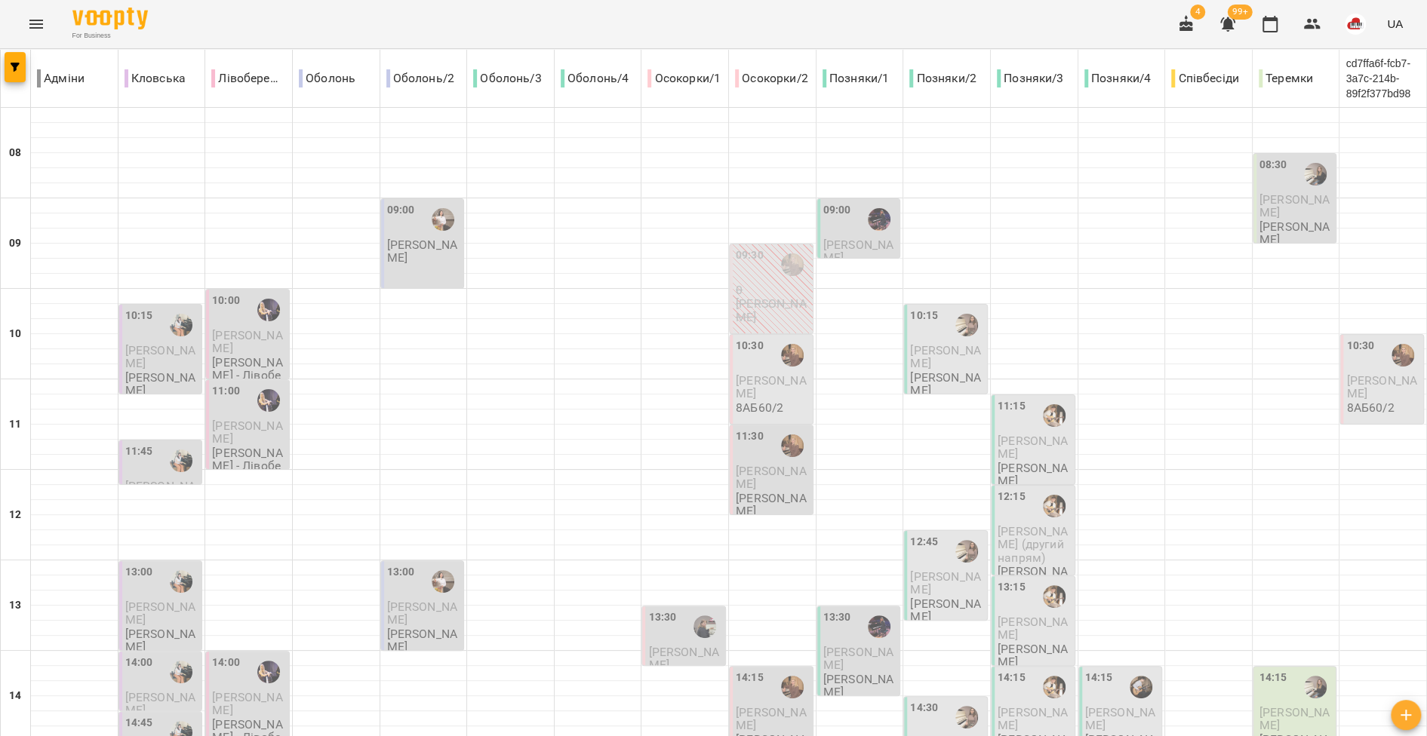
scroll to position [671, 0]
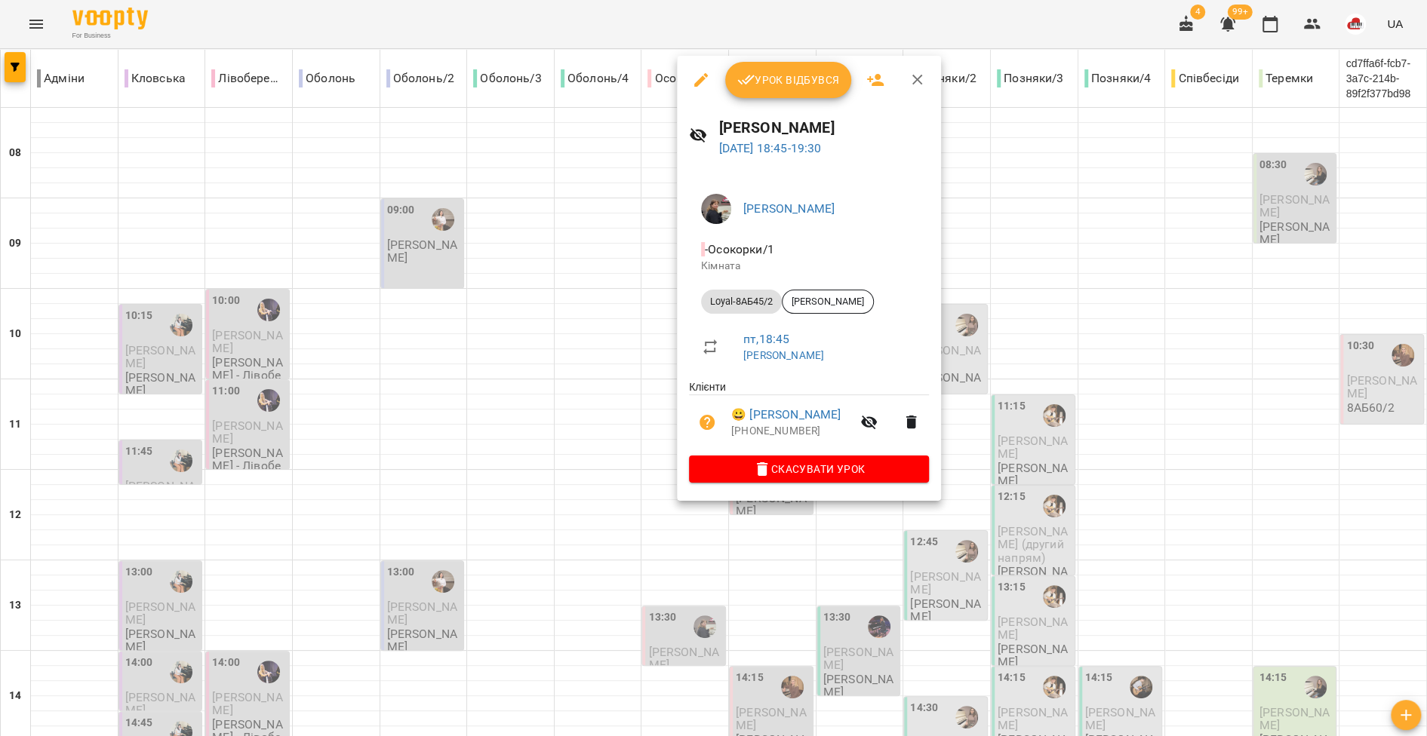
click at [616, 432] on div at bounding box center [713, 368] width 1427 height 736
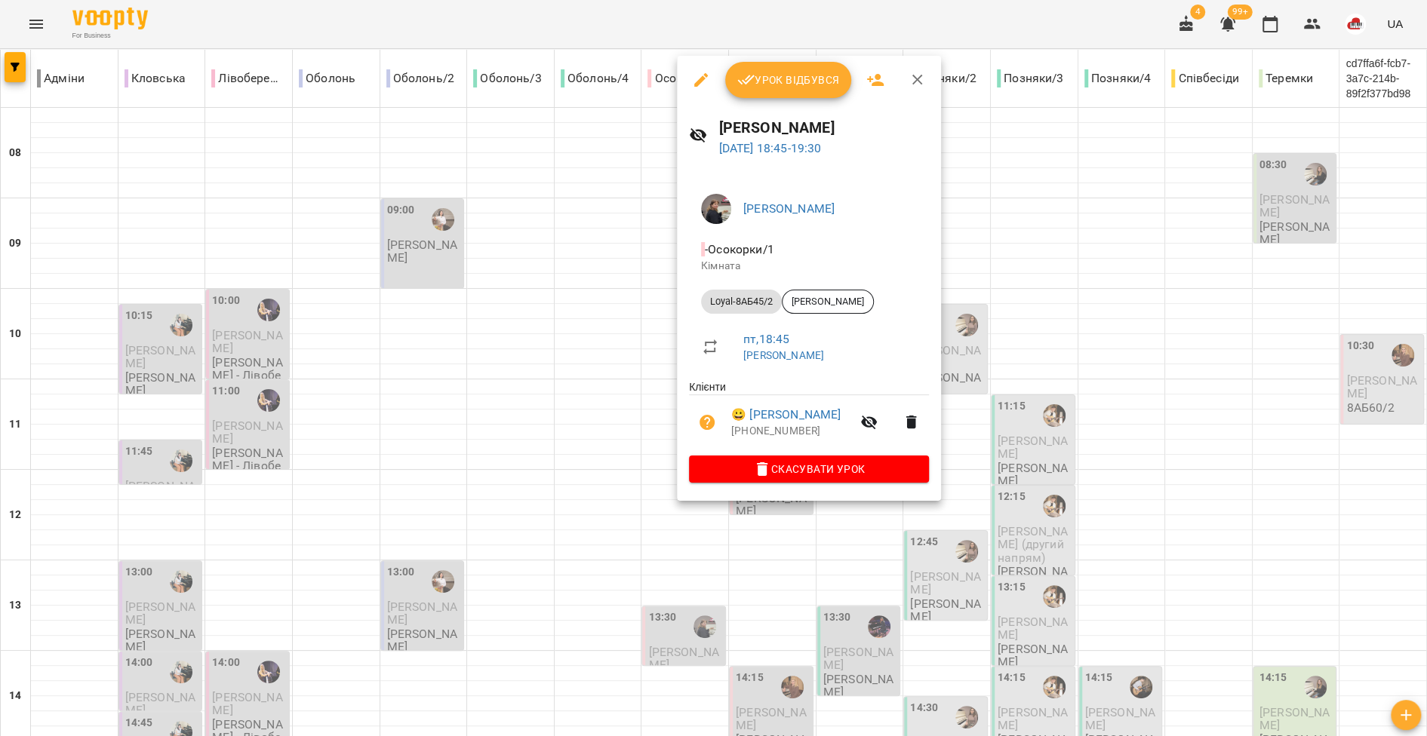
click at [606, 450] on div at bounding box center [713, 368] width 1427 height 736
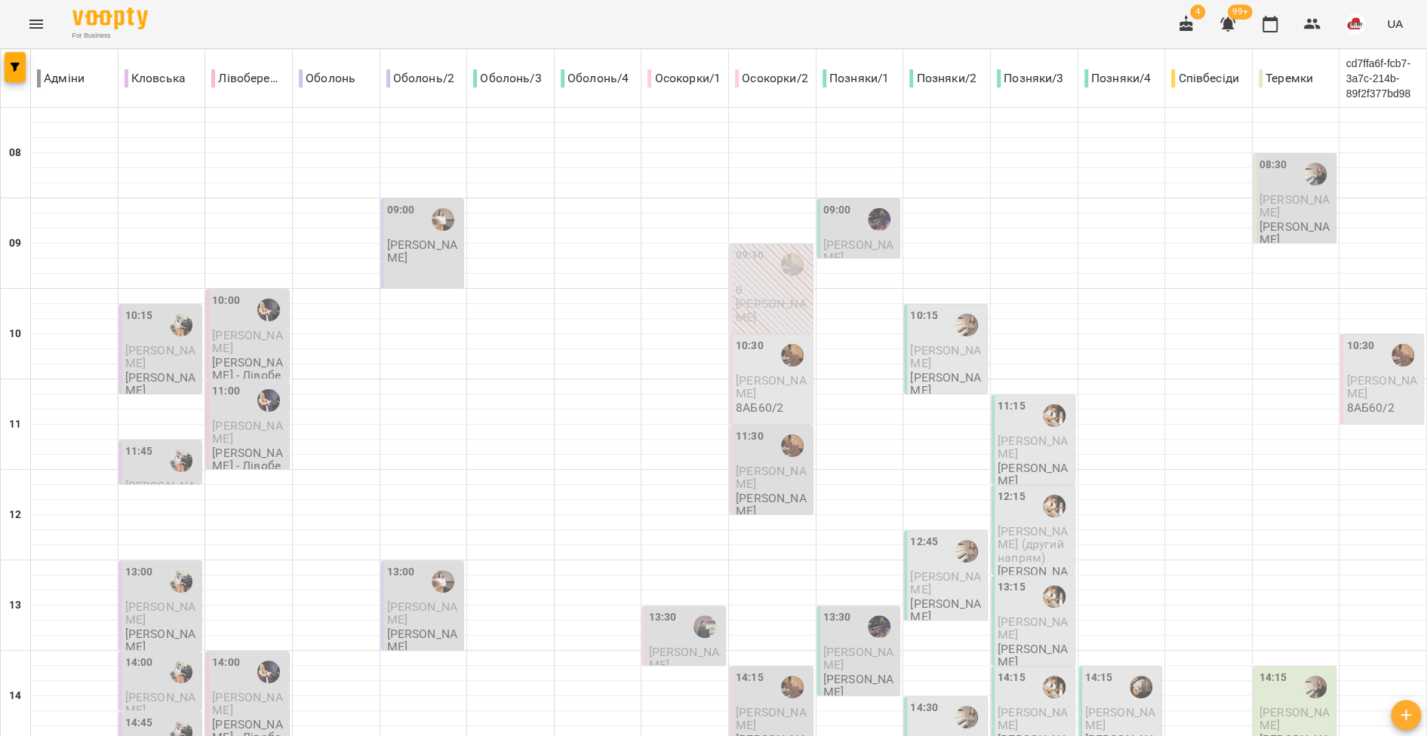
scroll to position [668, 0]
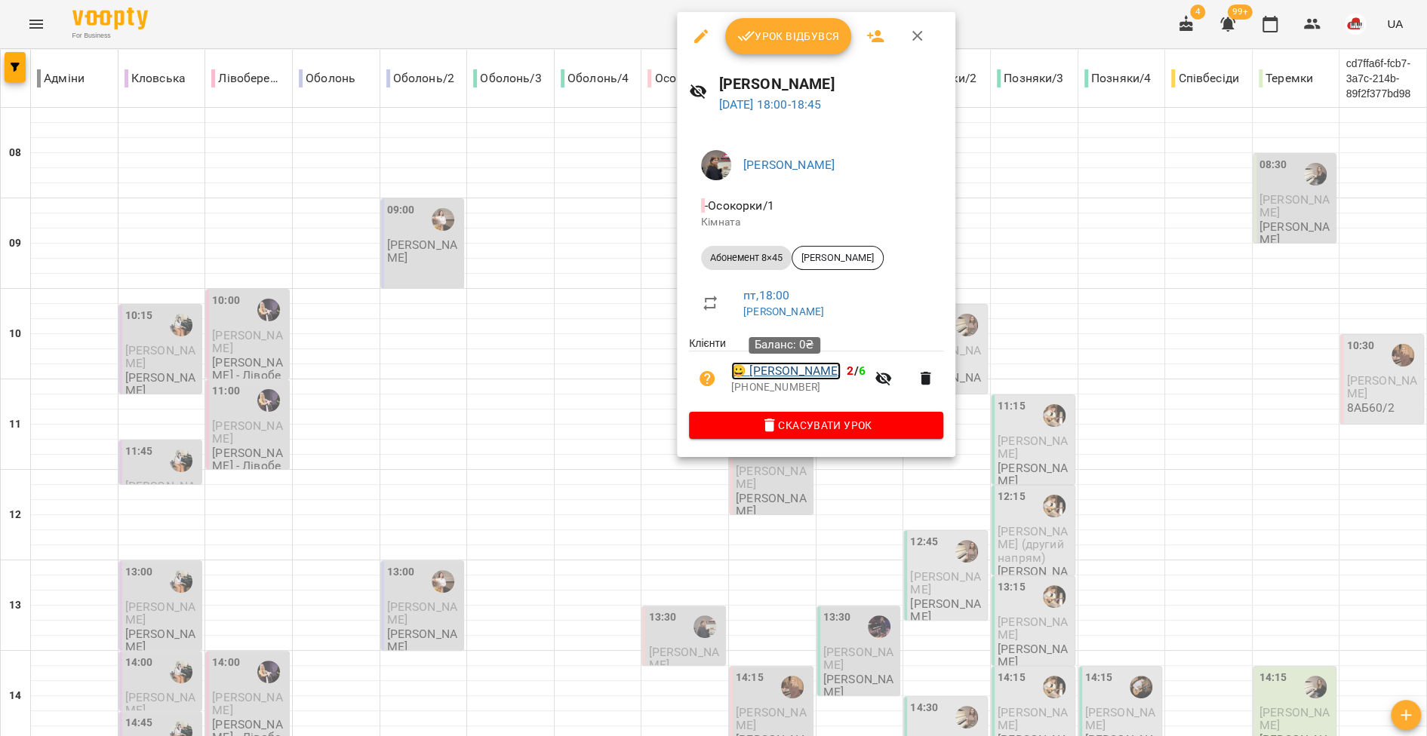
click at [783, 378] on link "😀 Ковальська Тая" at bounding box center [785, 371] width 109 height 18
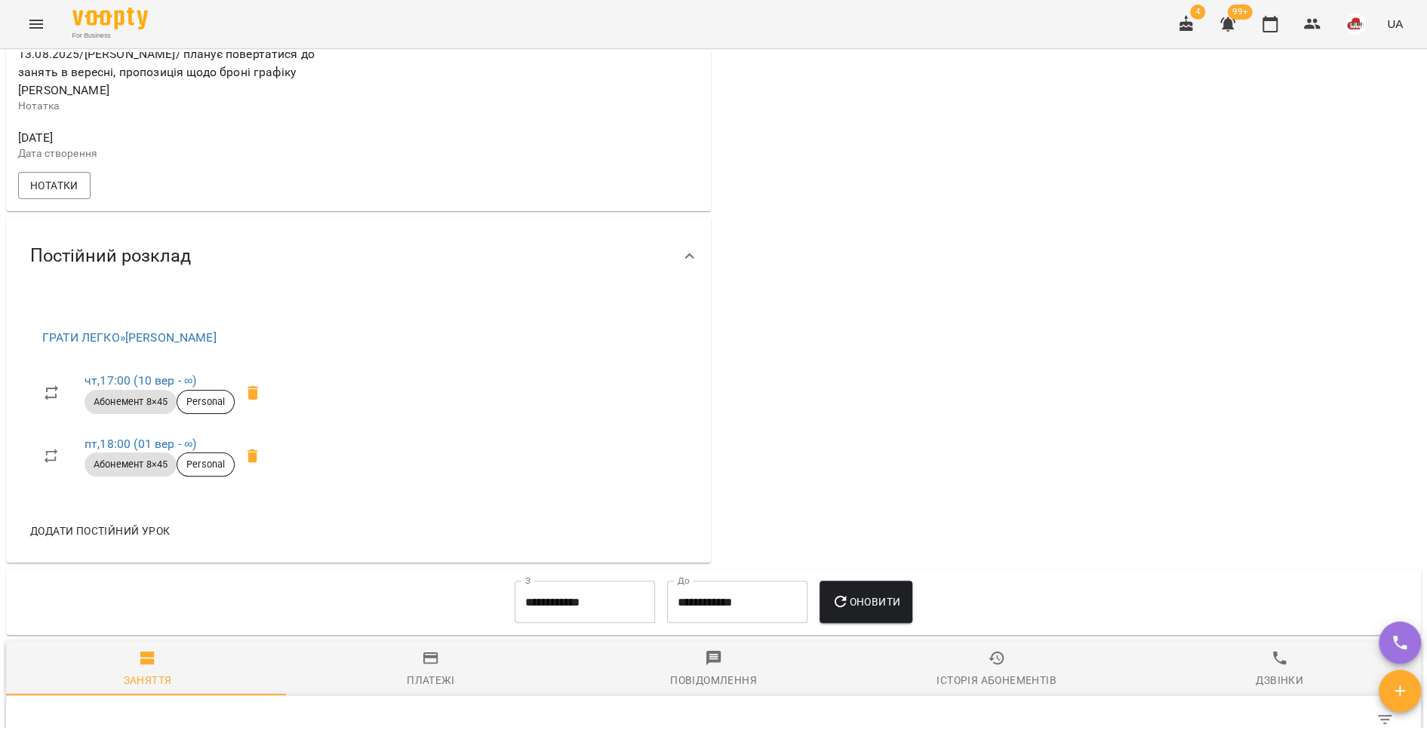
scroll to position [571, 0]
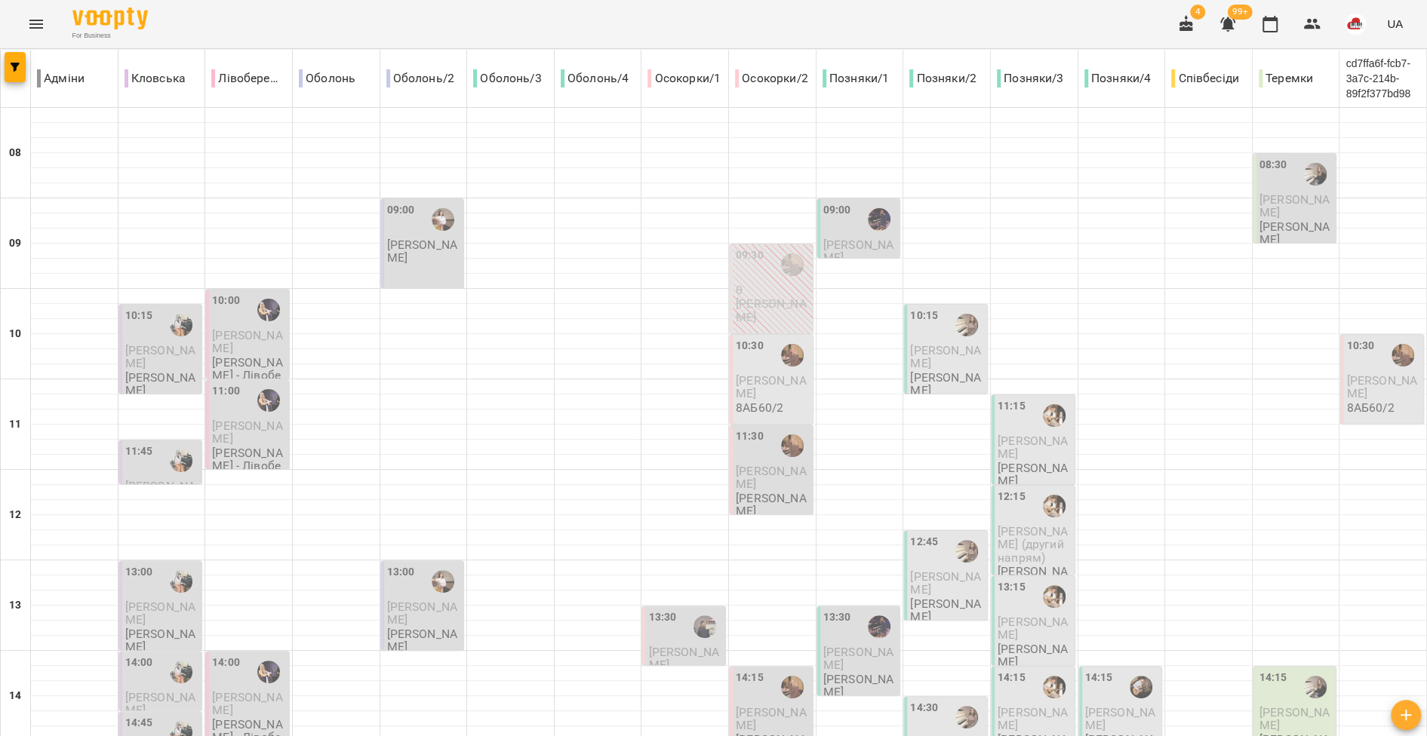
scroll to position [671, 0]
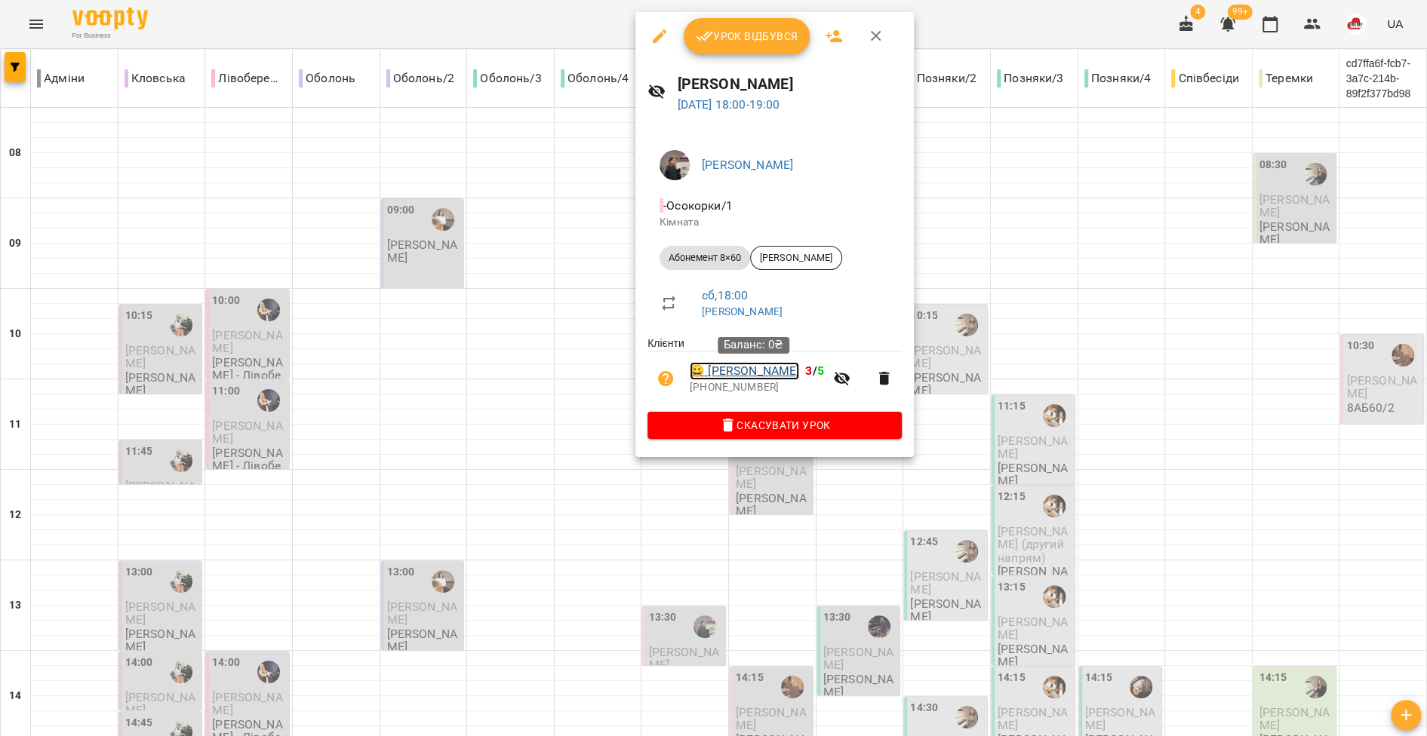
click at [776, 370] on link "😀 Мельніченко Сергій" at bounding box center [744, 371] width 109 height 18
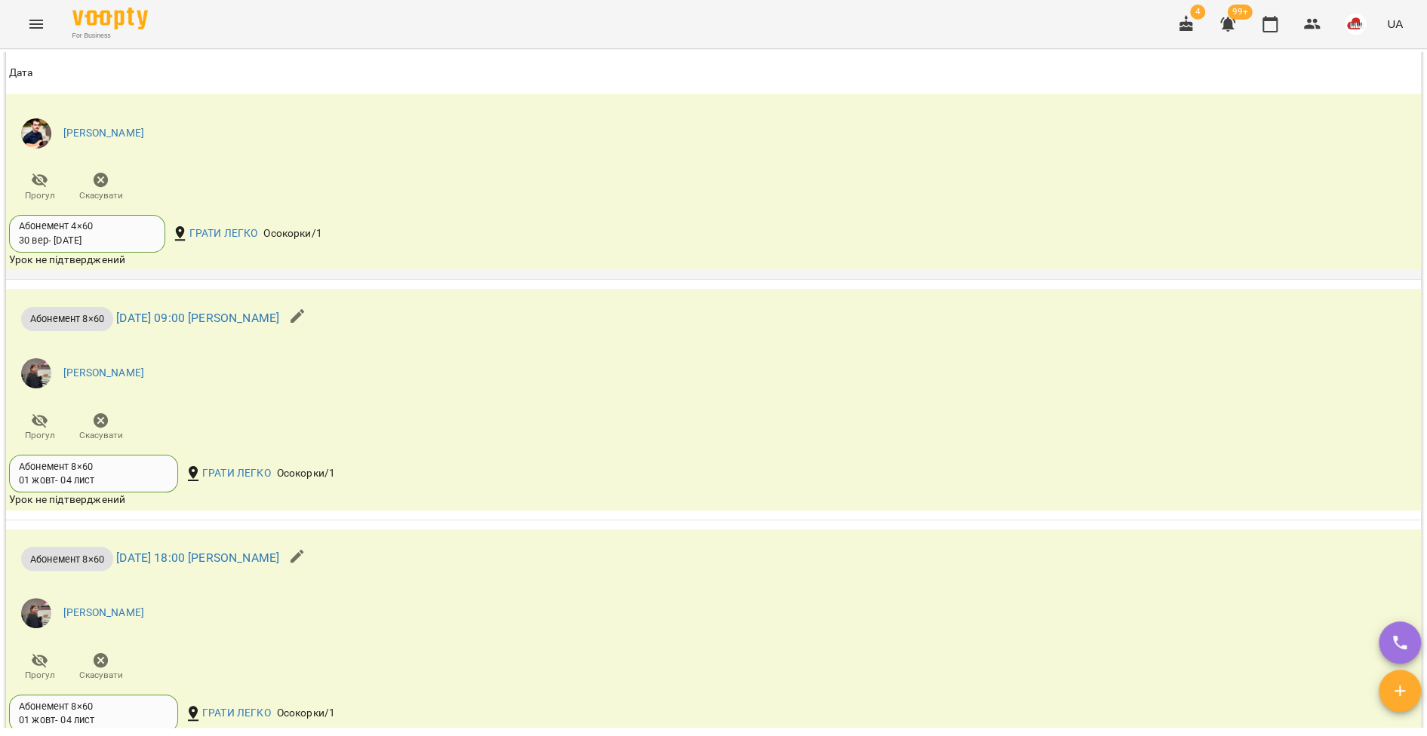
scroll to position [2527, 0]
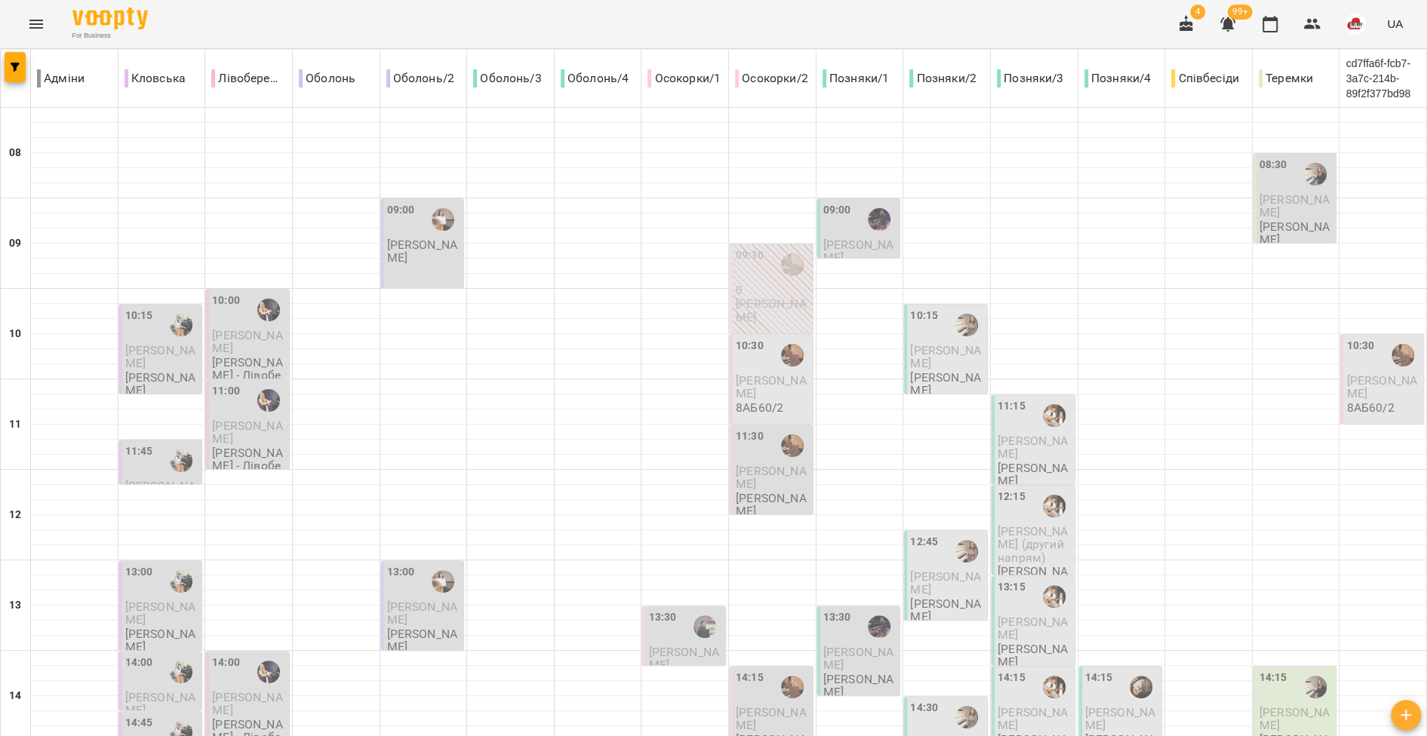
scroll to position [656, 0]
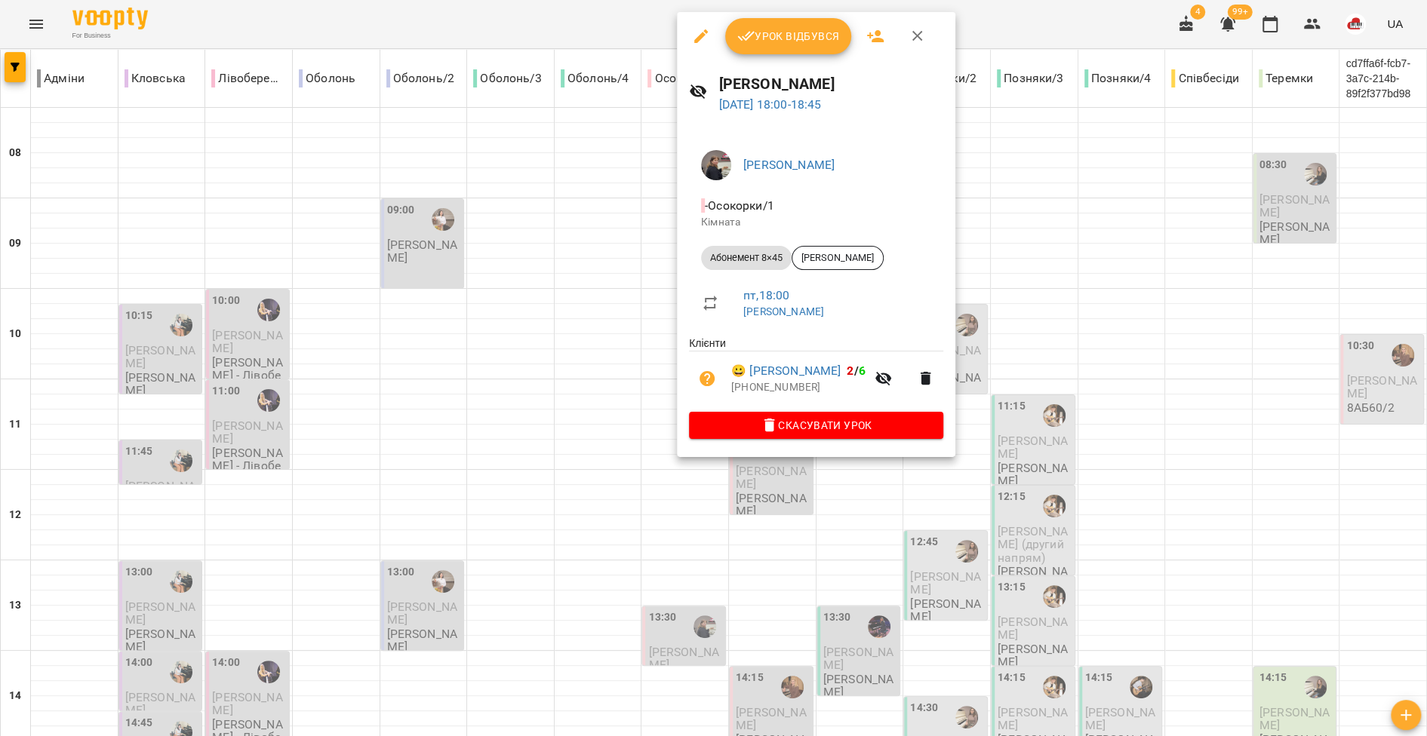
click at [637, 420] on div at bounding box center [713, 368] width 1427 height 736
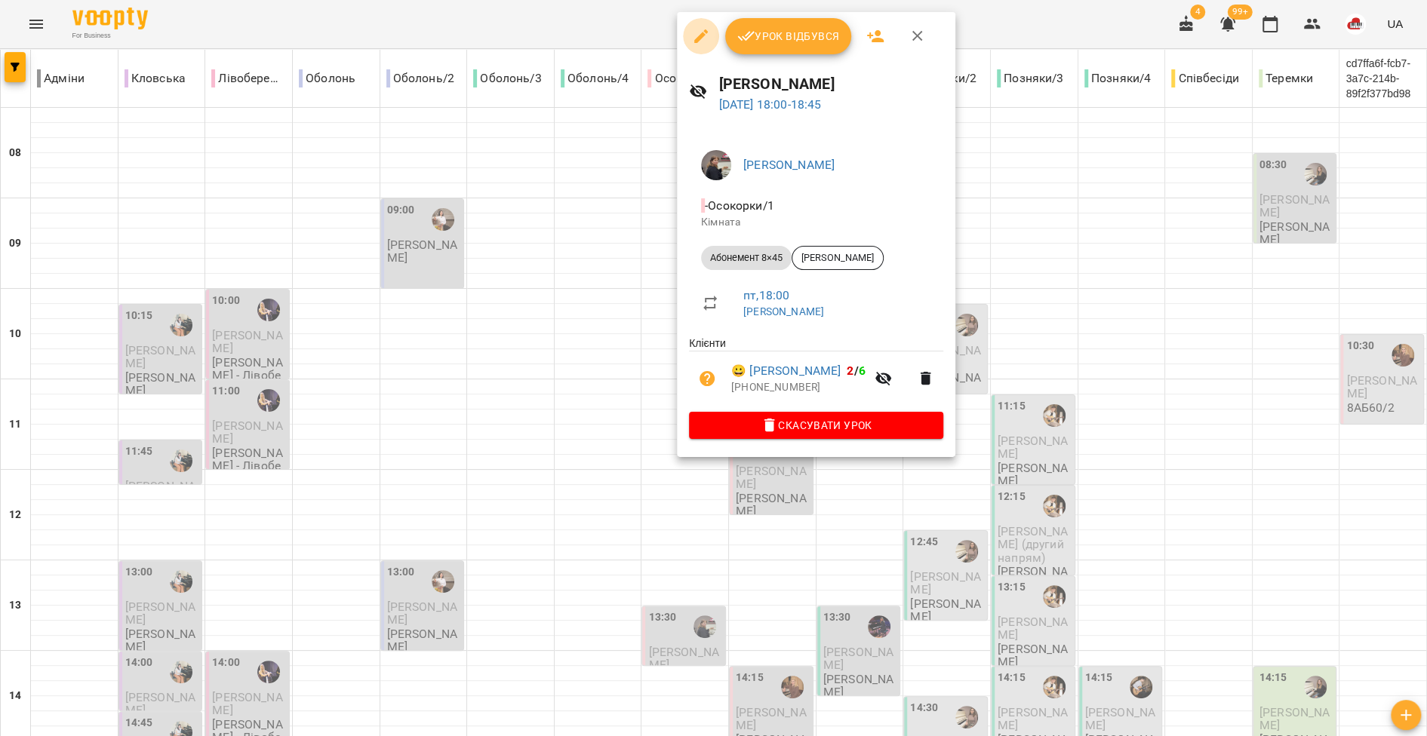
click at [700, 34] on icon "button" at bounding box center [701, 36] width 14 height 14
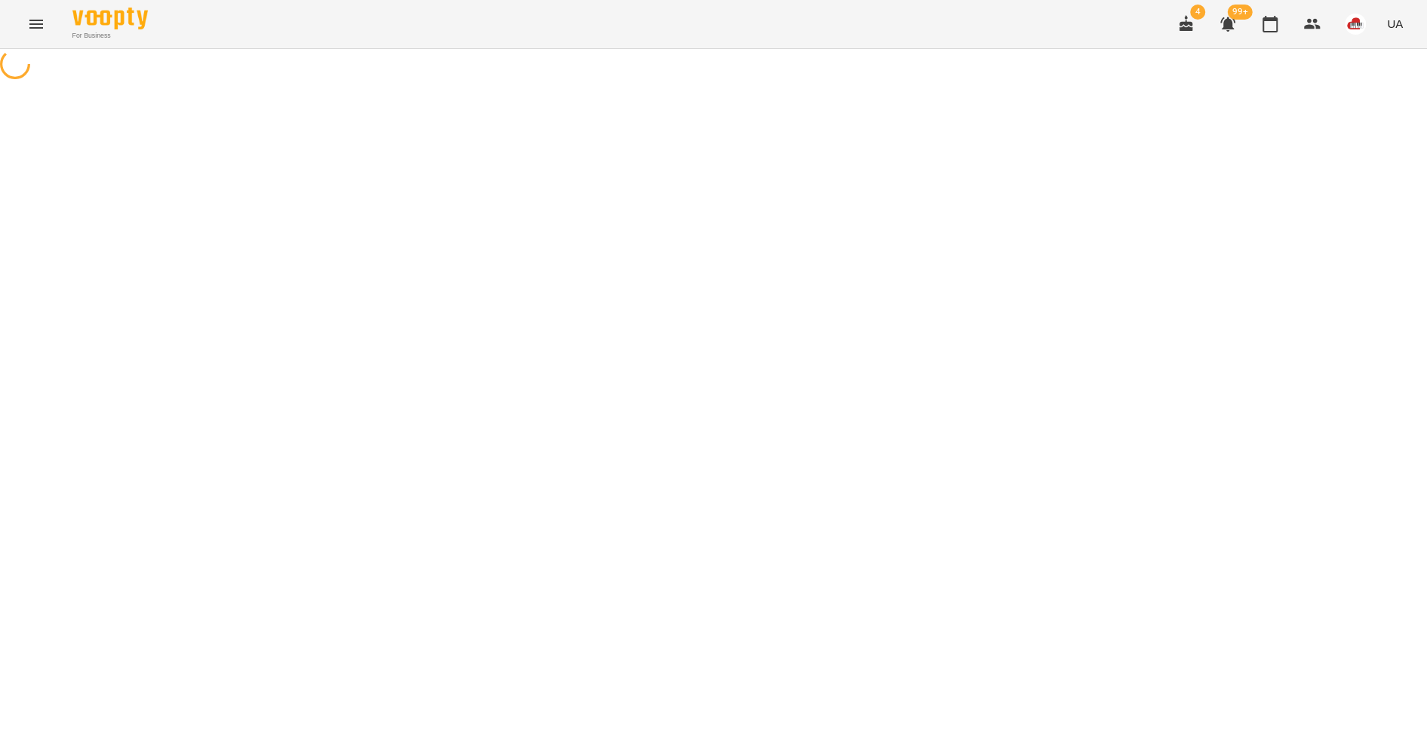
select select "**********"
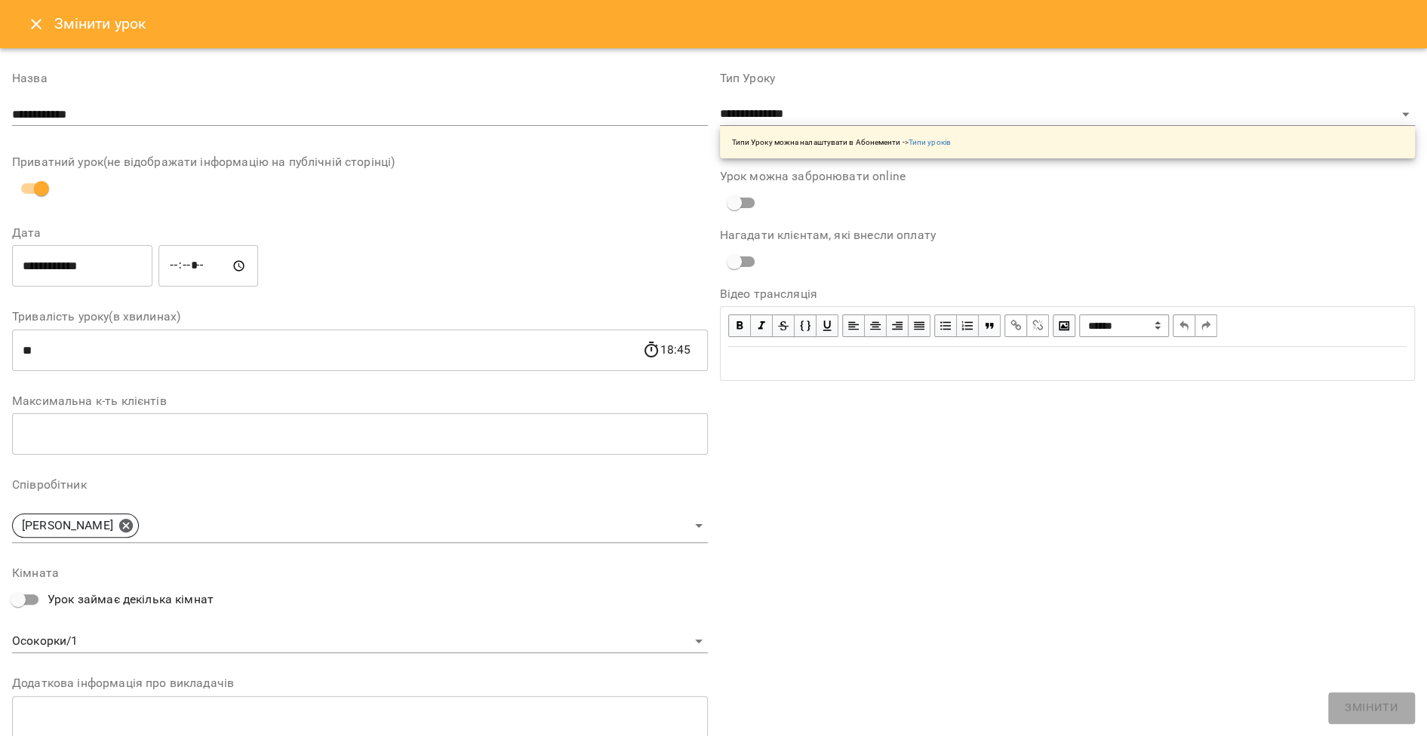
click at [107, 264] on input "**********" at bounding box center [82, 266] width 140 height 42
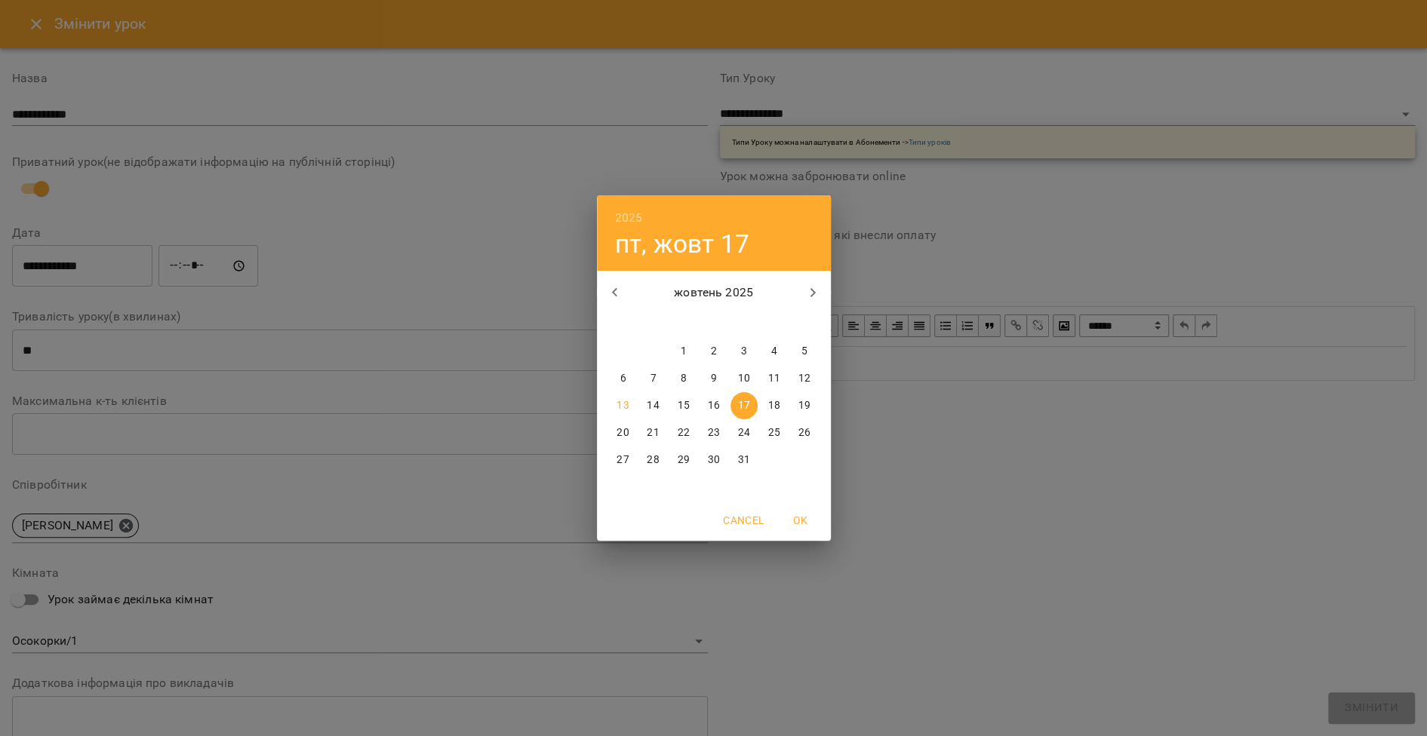
click at [776, 406] on p "18" at bounding box center [773, 405] width 12 height 15
type input "**********"
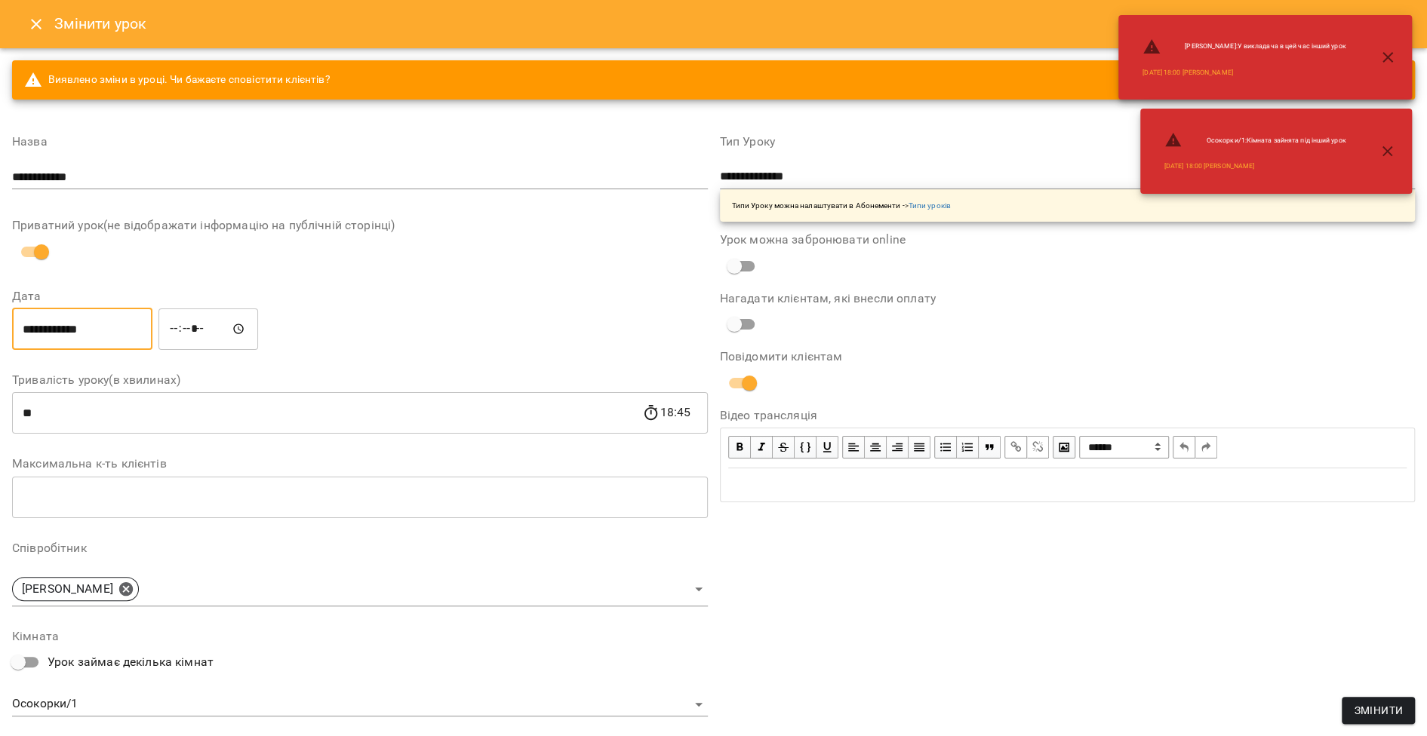
click at [222, 325] on input "*****" at bounding box center [208, 329] width 100 height 42
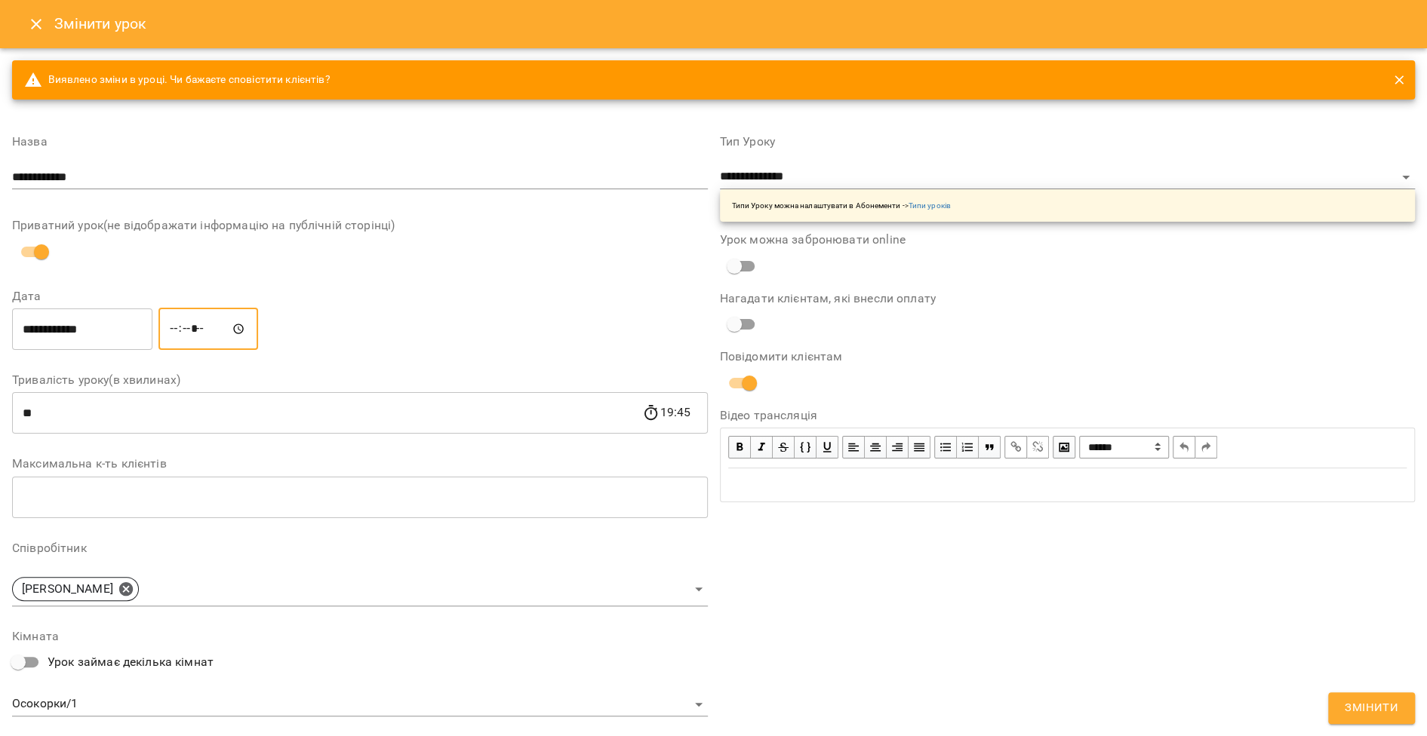
type input "*****"
click at [1366, 711] on span "Змінити" at bounding box center [1371, 709] width 54 height 20
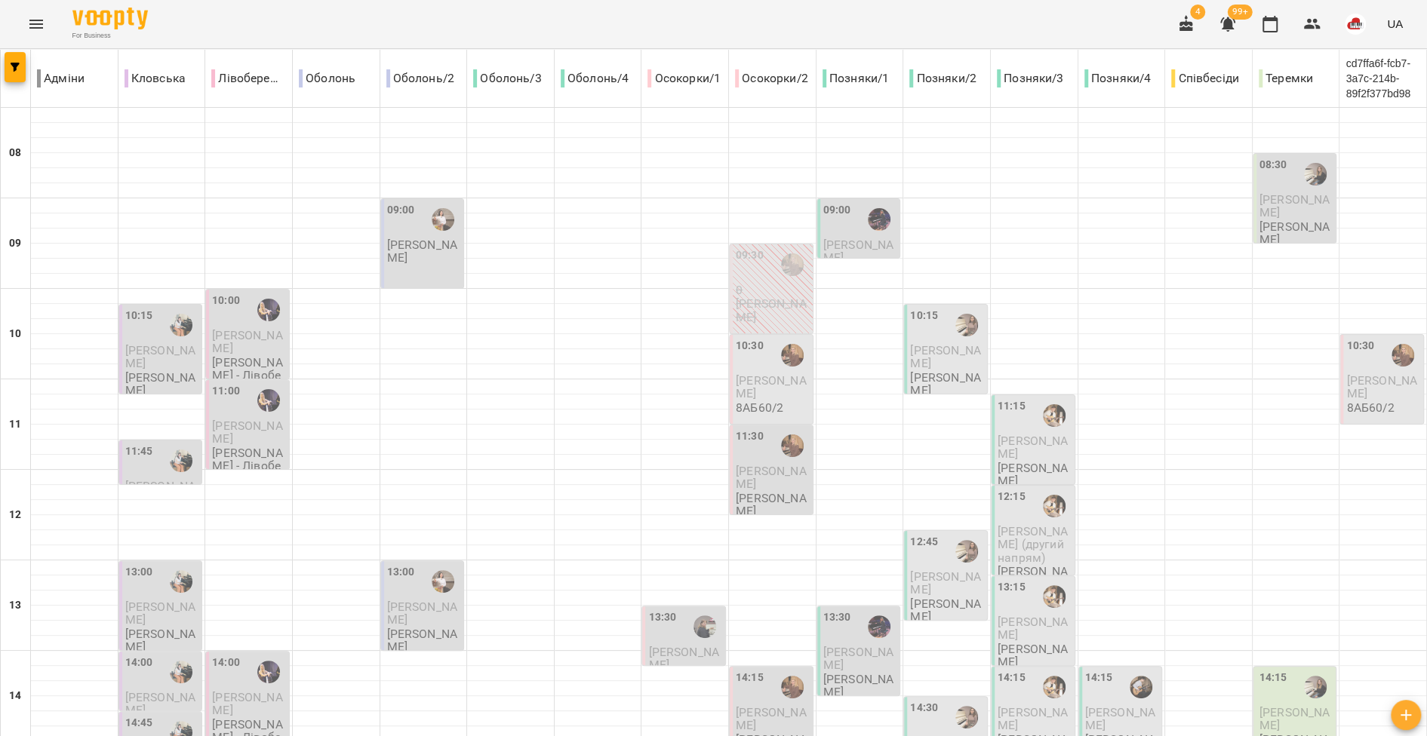
scroll to position [671, 0]
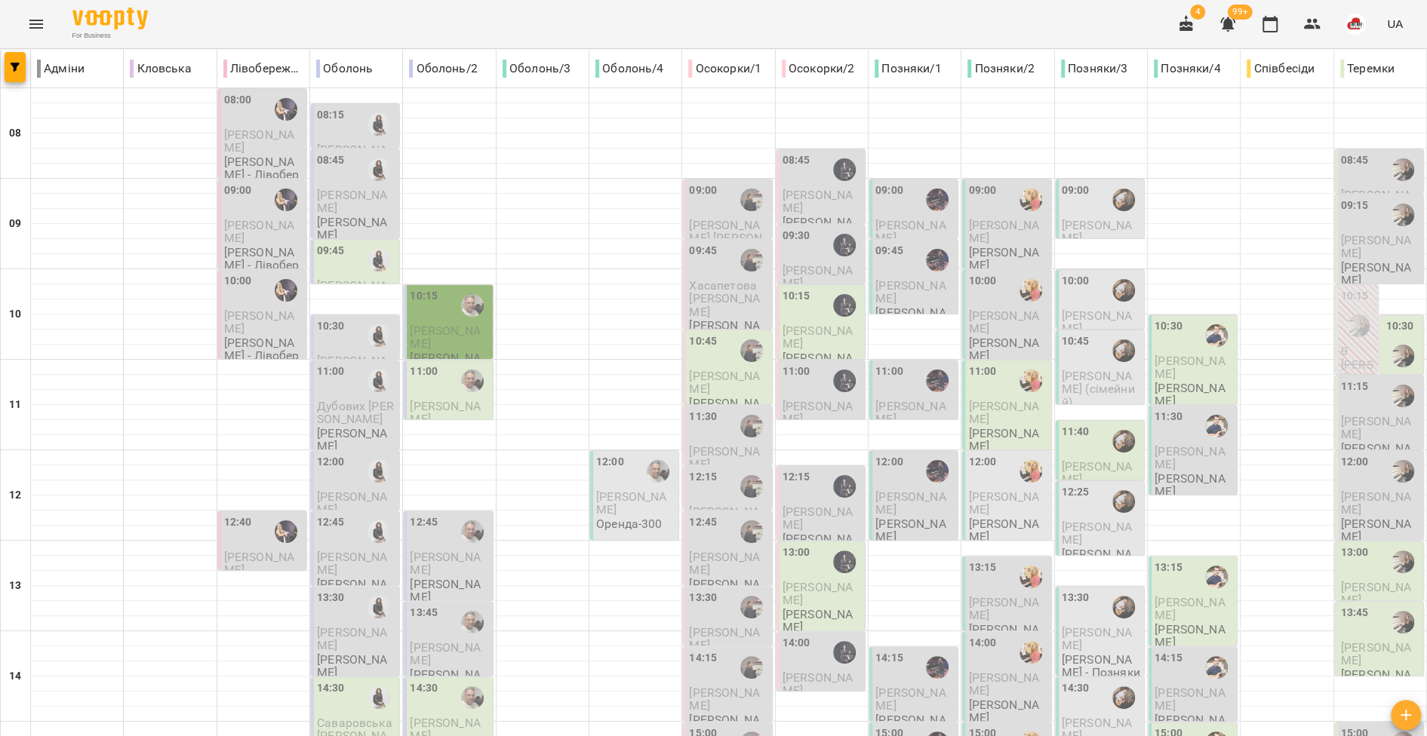
scroll to position [628, 0]
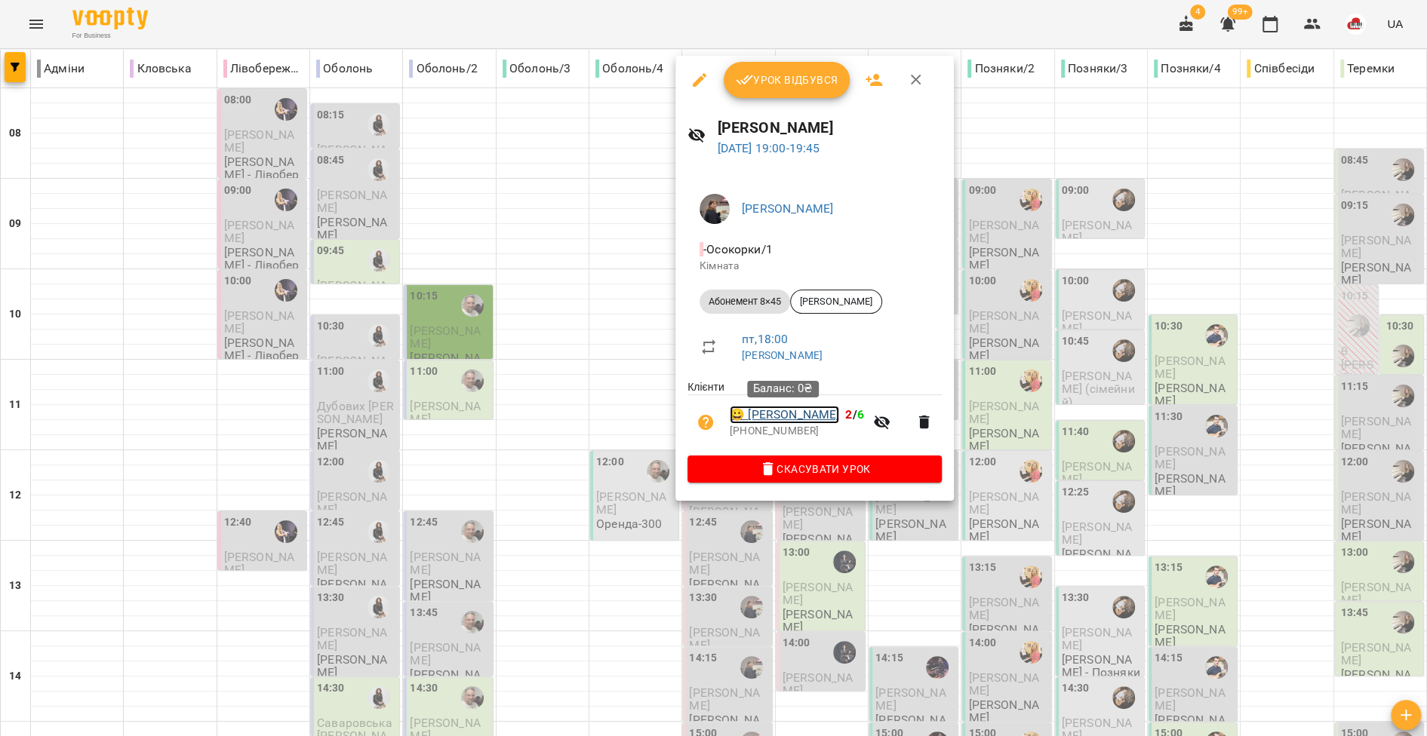
click at [827, 414] on link "😀 Ковальська Тая" at bounding box center [784, 415] width 109 height 18
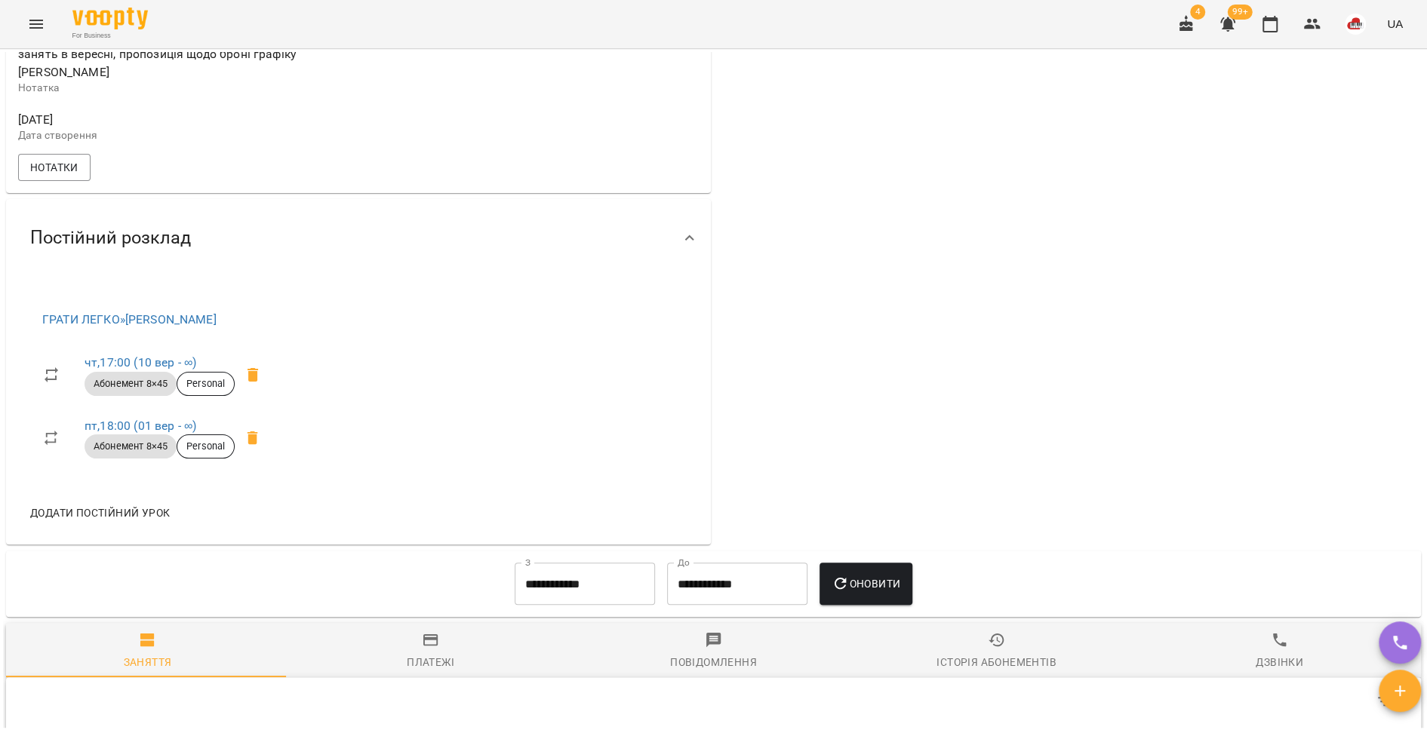
scroll to position [145, 0]
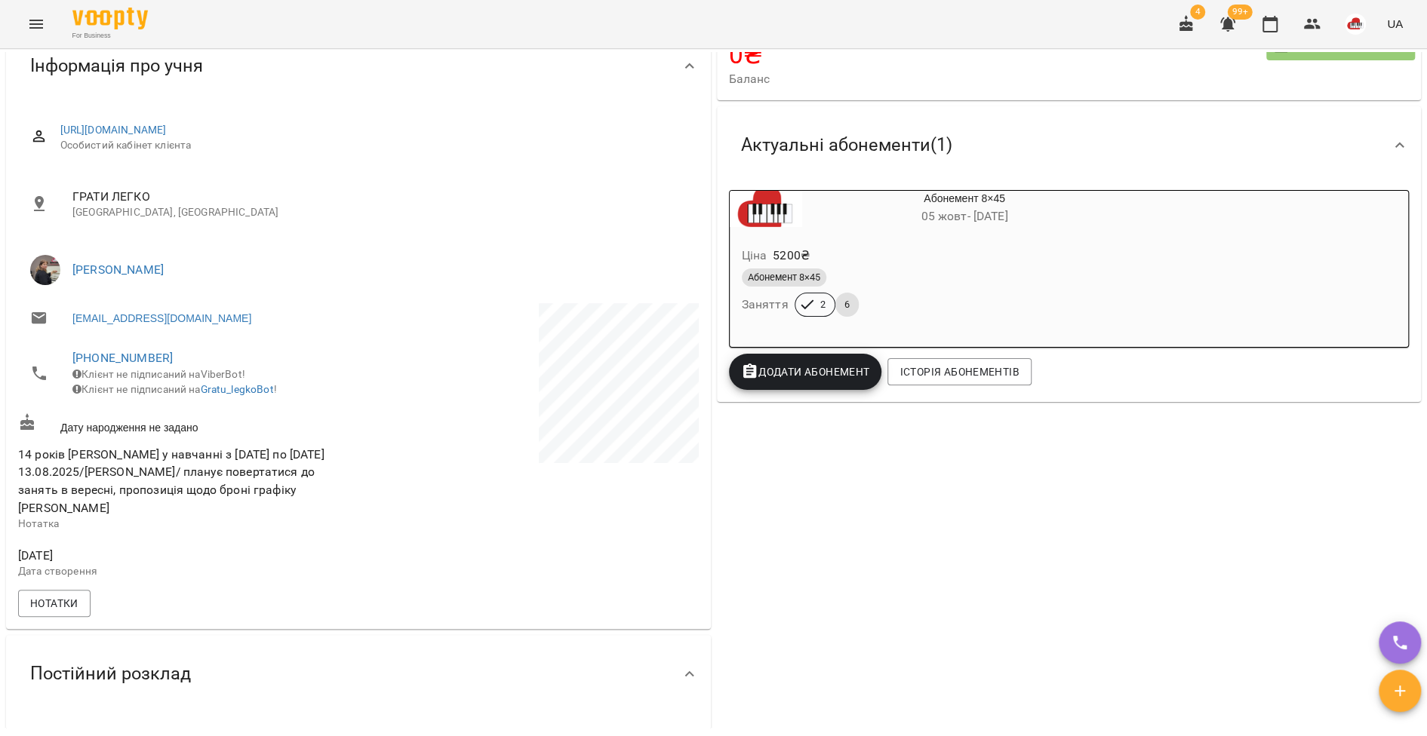
click at [48, 23] on button "Menu" at bounding box center [36, 24] width 36 height 36
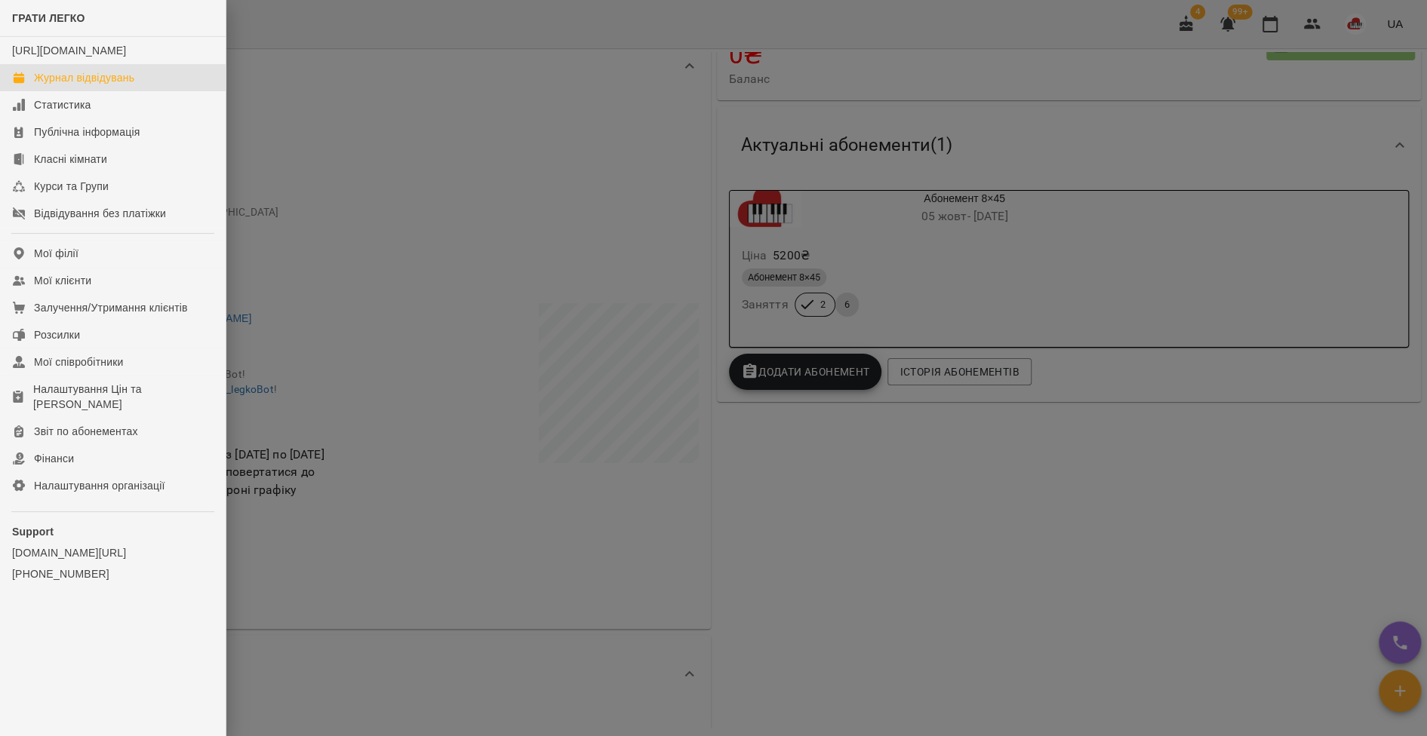
click at [75, 85] on div "Журнал відвідувань" at bounding box center [84, 77] width 100 height 15
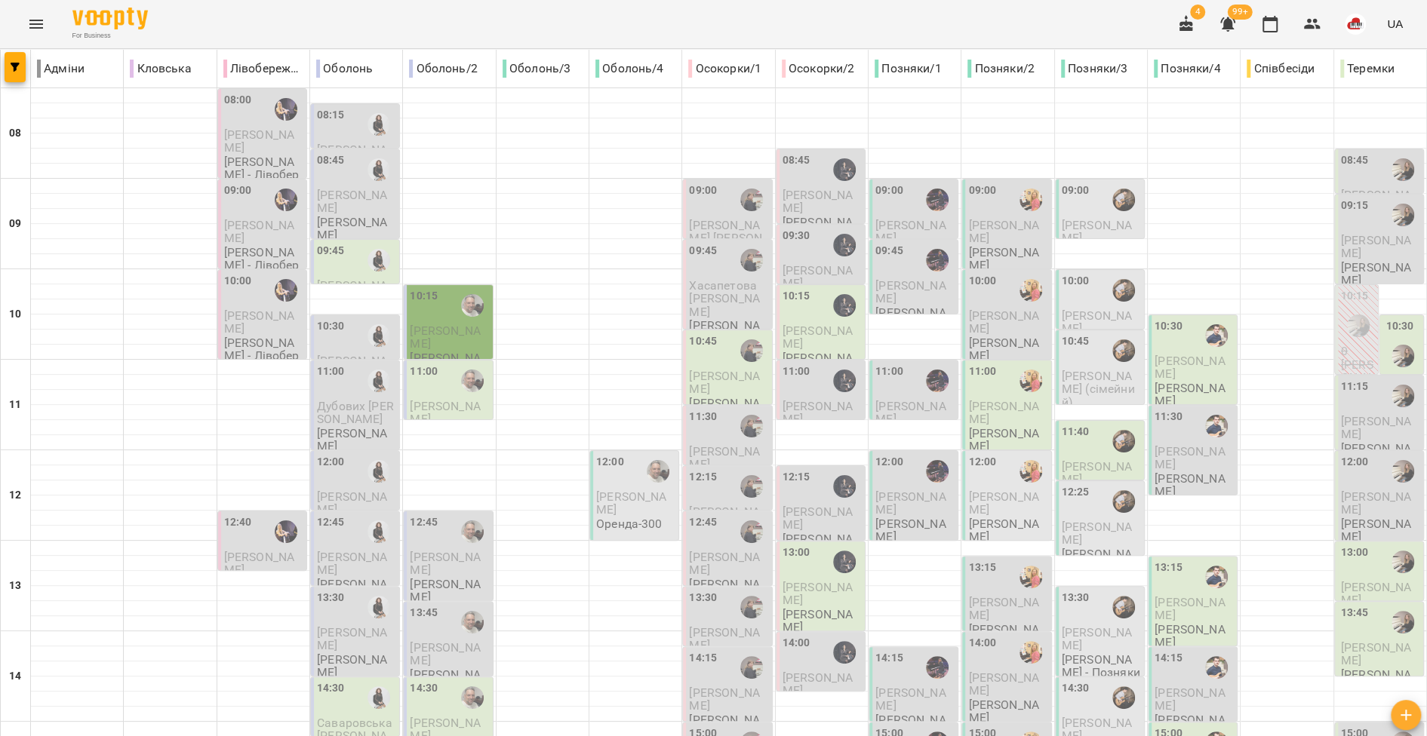
scroll to position [508, 0]
type input "**********"
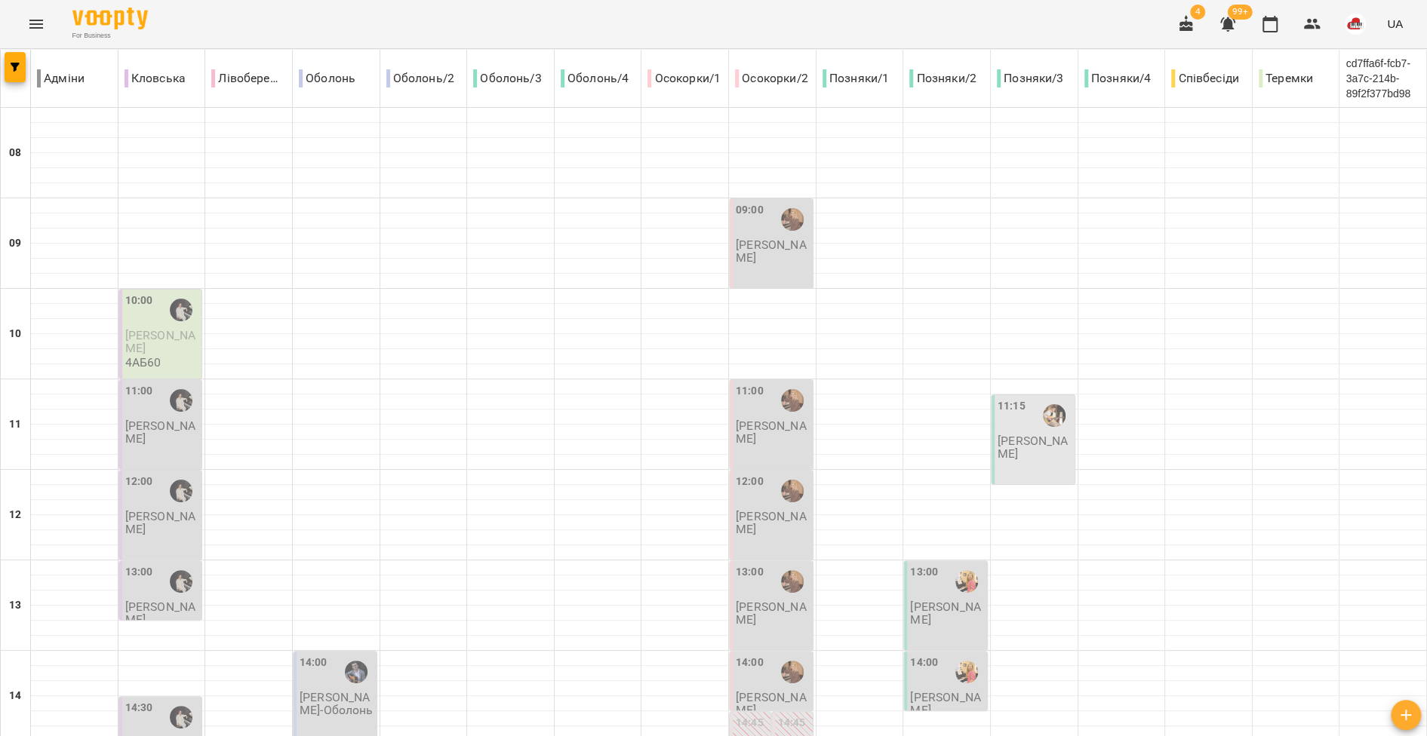
type input "**********"
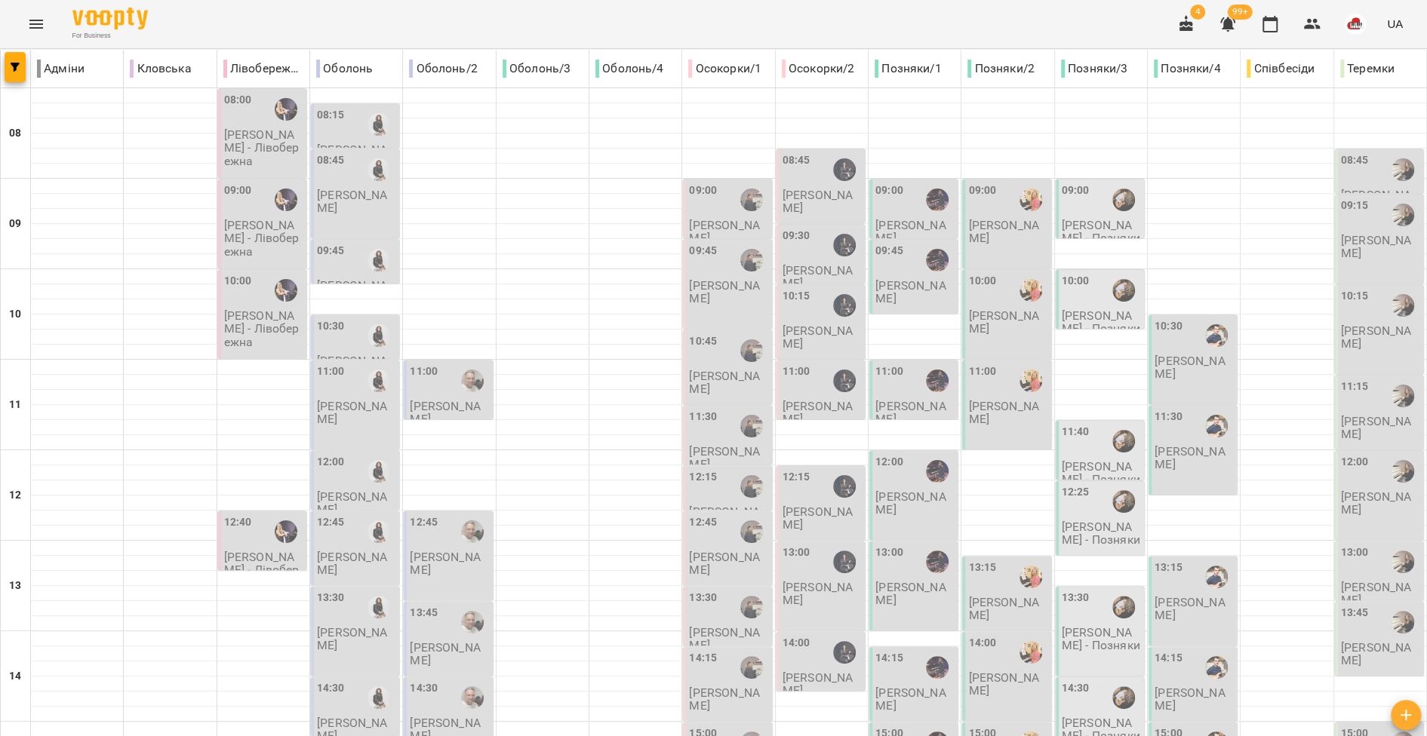
scroll to position [628, 0]
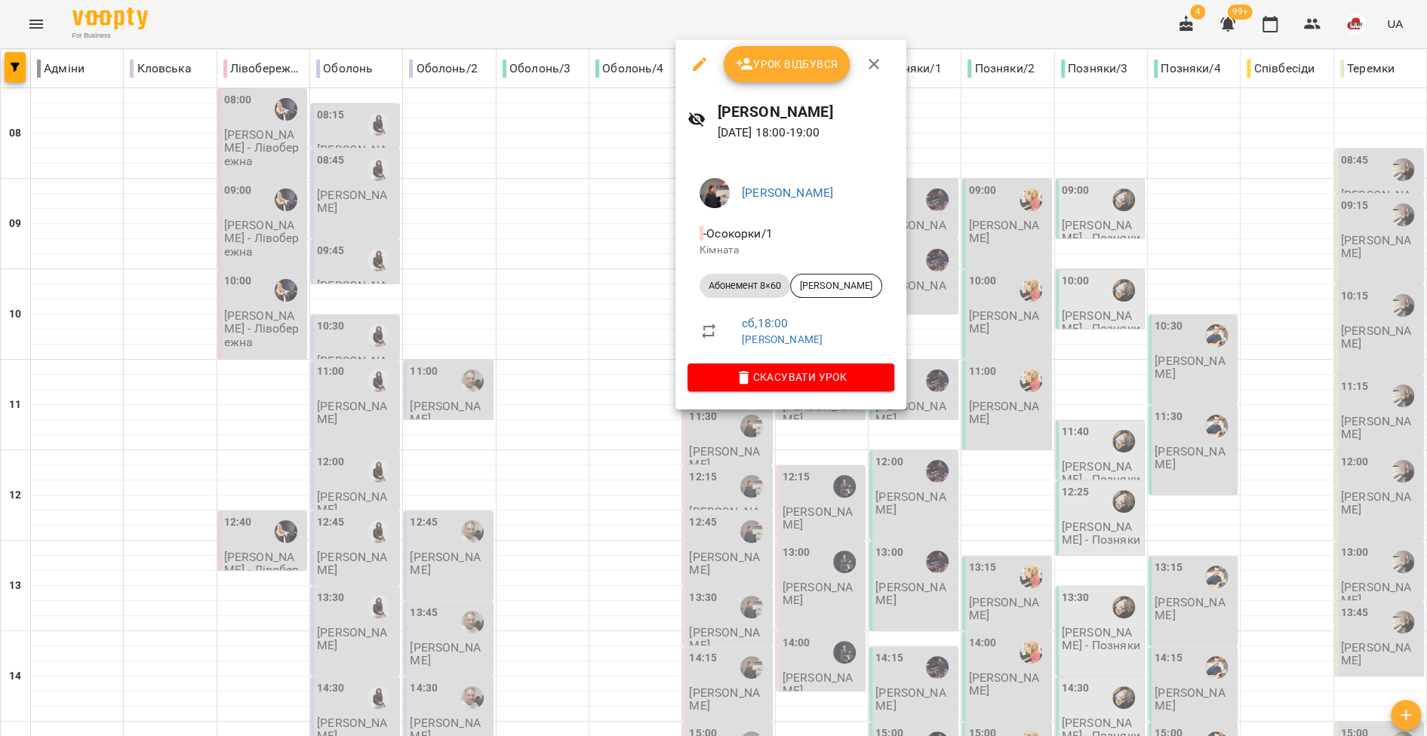
click at [703, 527] on div at bounding box center [713, 368] width 1427 height 736
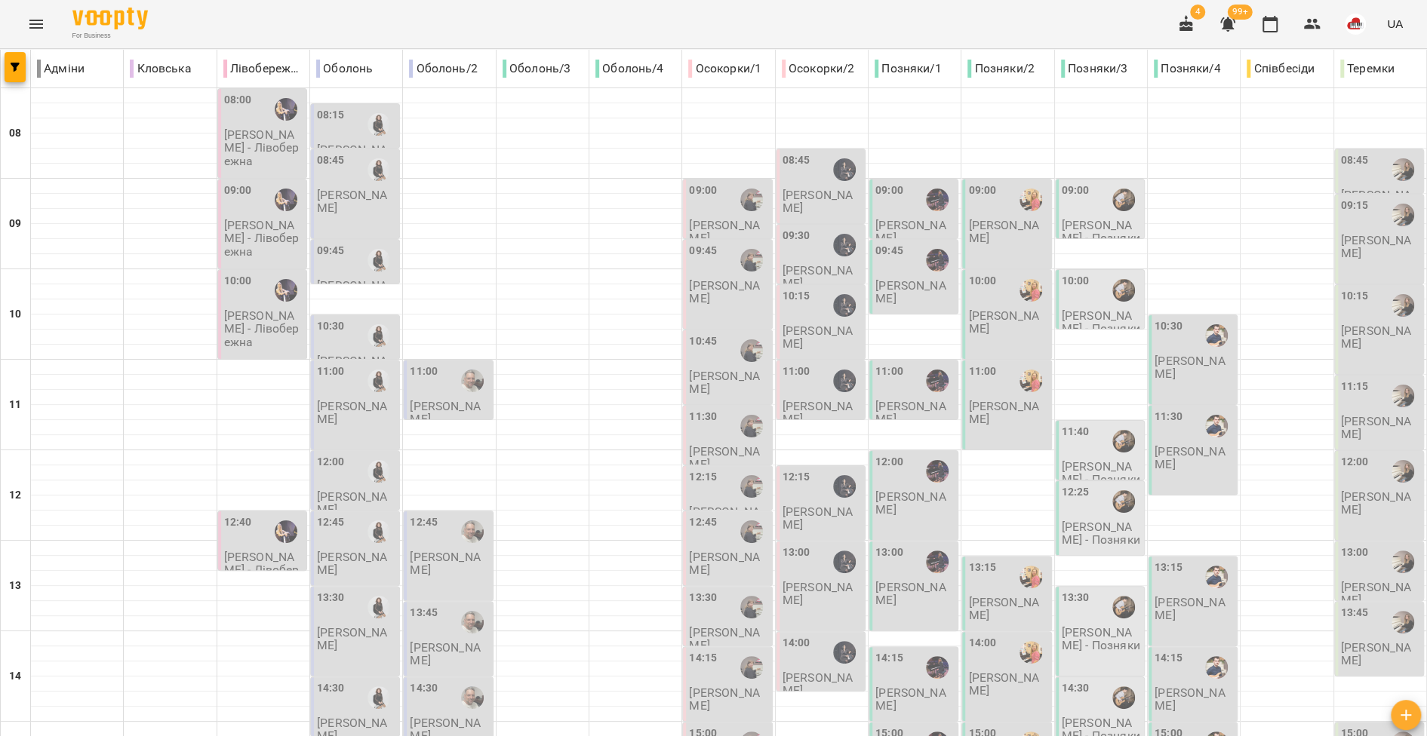
type input "**********"
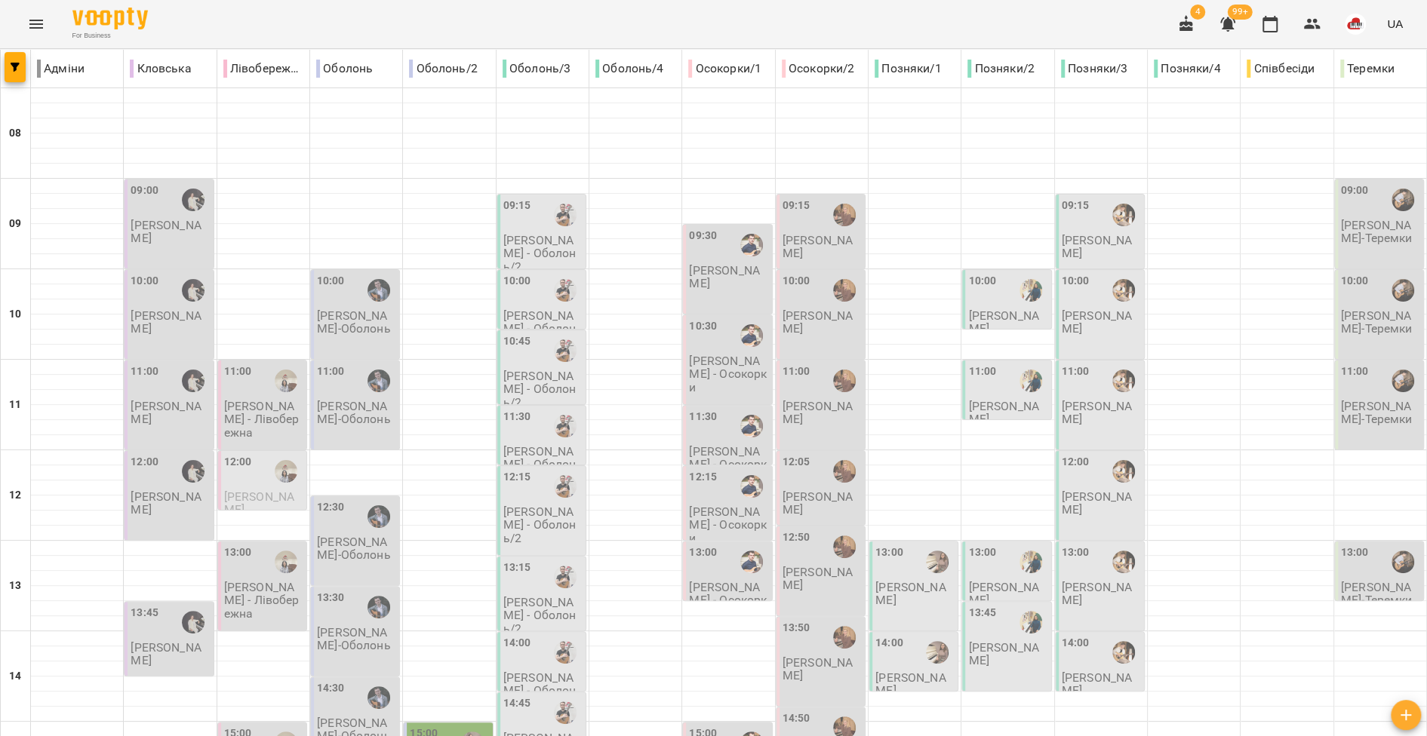
type input "**********"
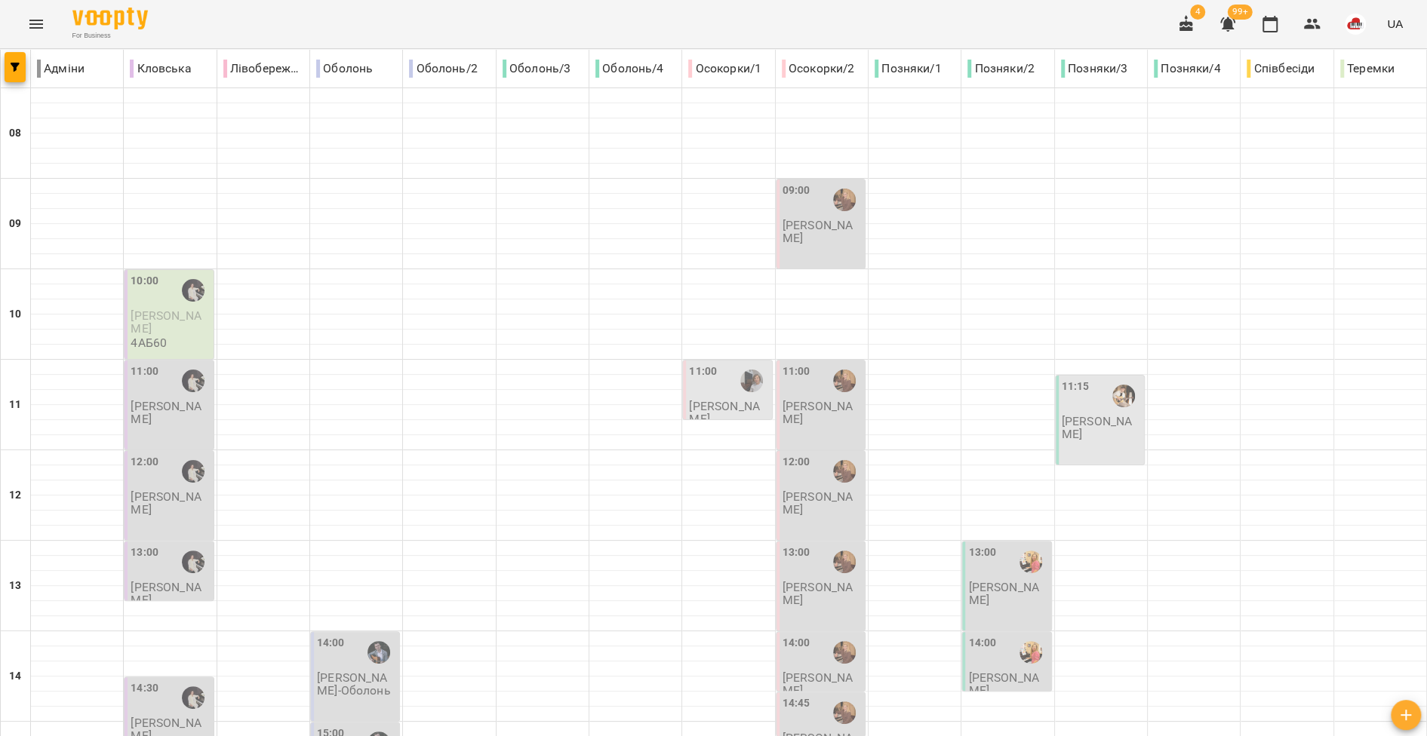
type input "**********"
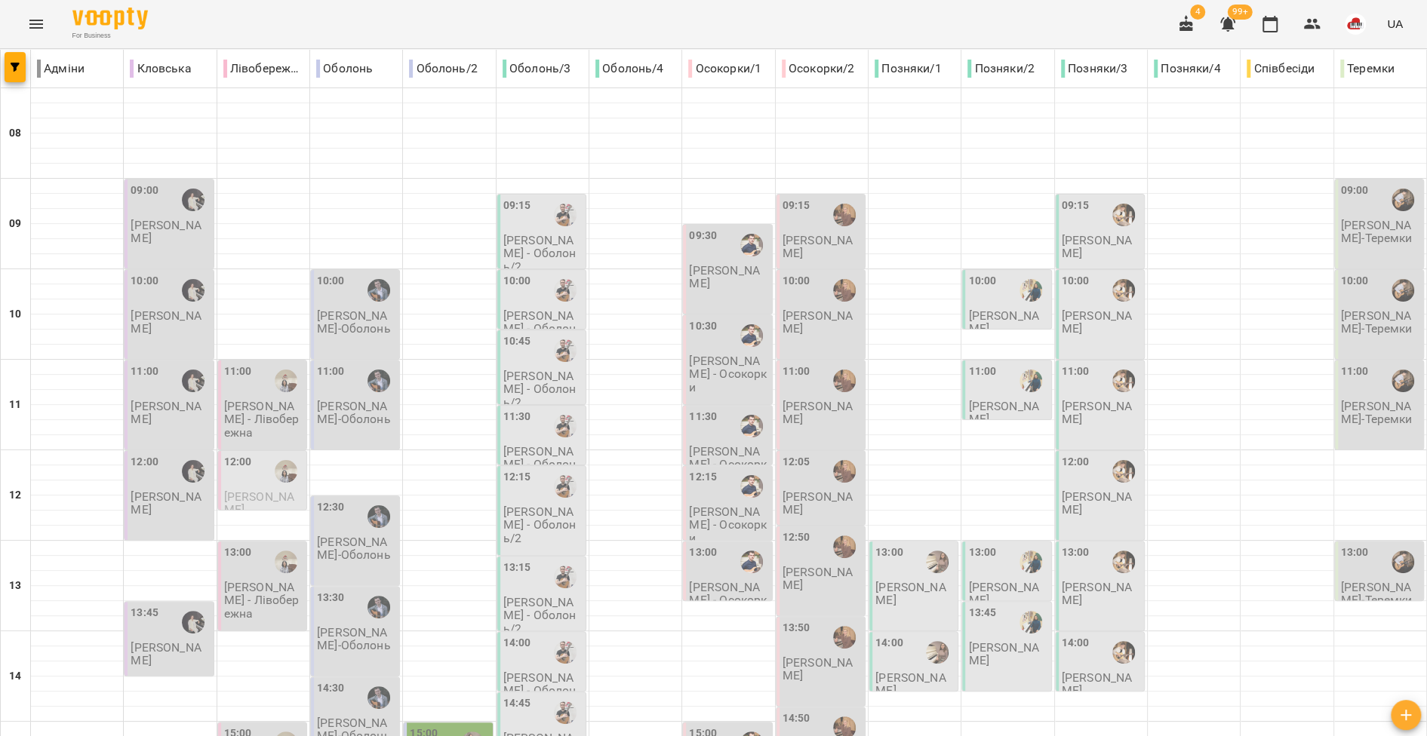
type input "**********"
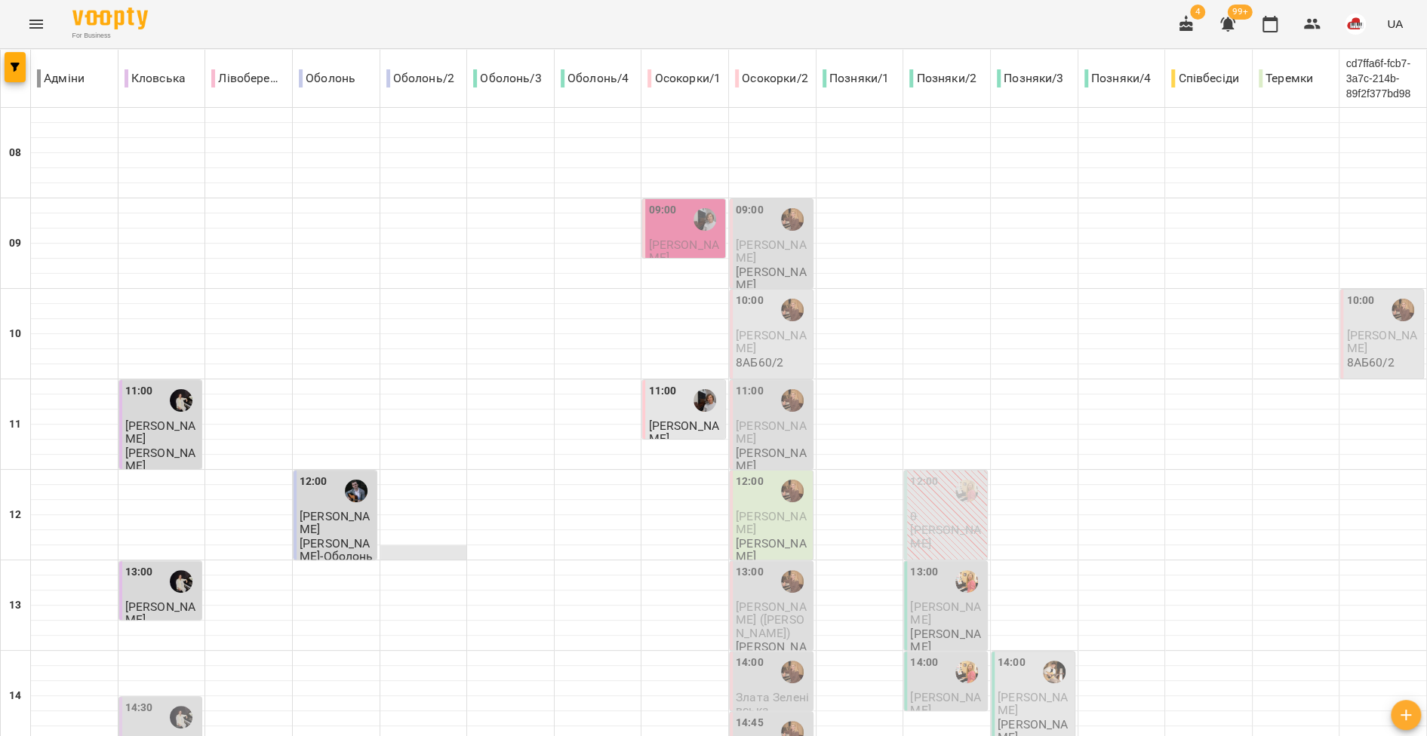
scroll to position [671, 0]
click at [32, 29] on icon "Menu" at bounding box center [36, 24] width 18 height 18
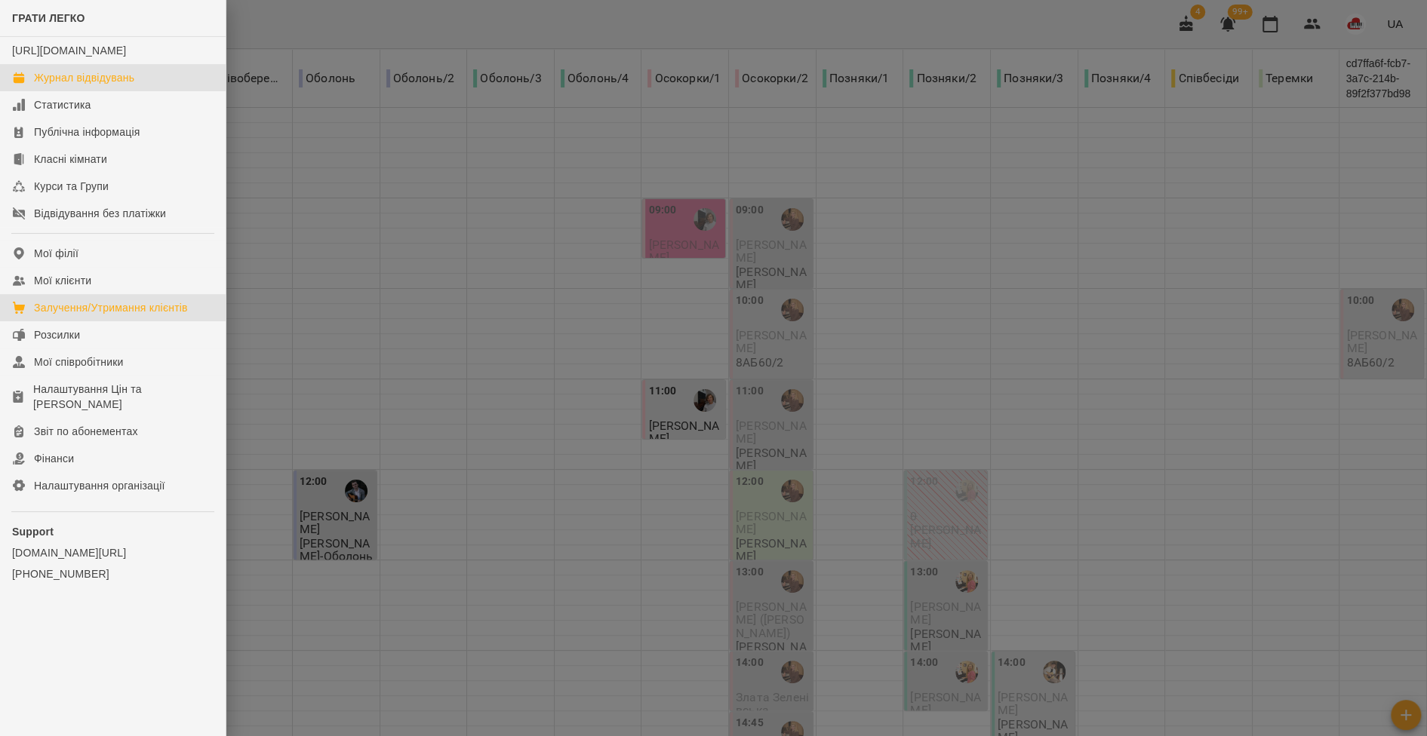
click at [100, 315] on div "Залучення/Утримання клієнтів" at bounding box center [111, 307] width 154 height 15
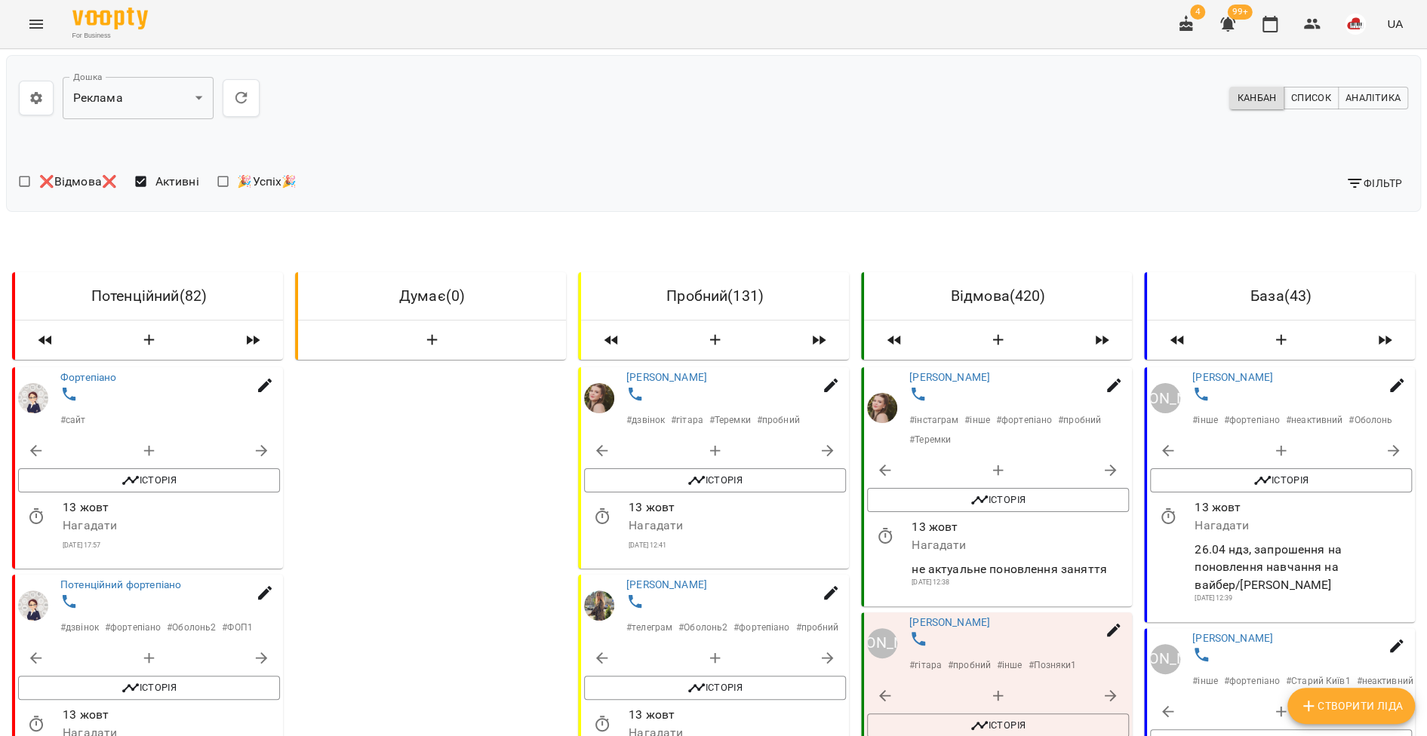
click at [37, 32] on icon "Menu" at bounding box center [36, 24] width 18 height 18
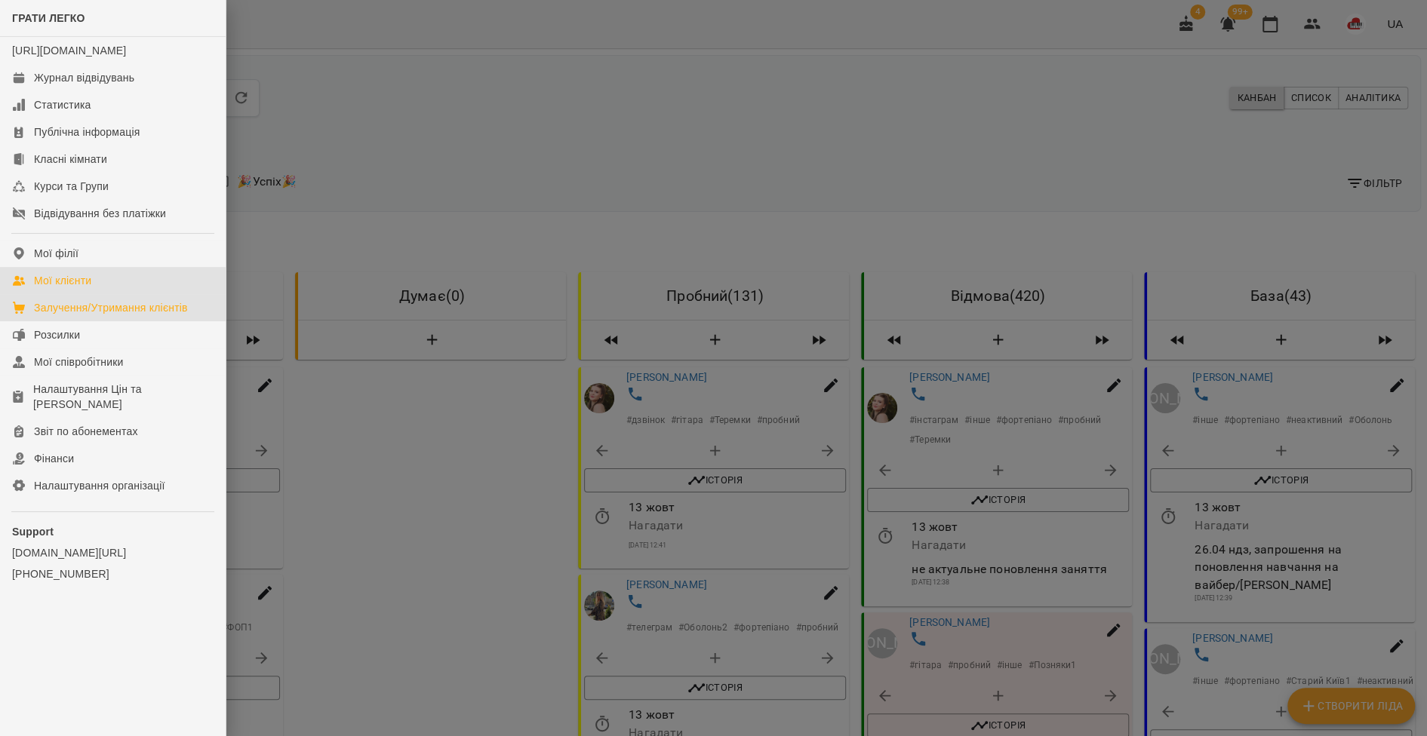
click at [74, 285] on link "Мої клієнти" at bounding box center [113, 280] width 226 height 27
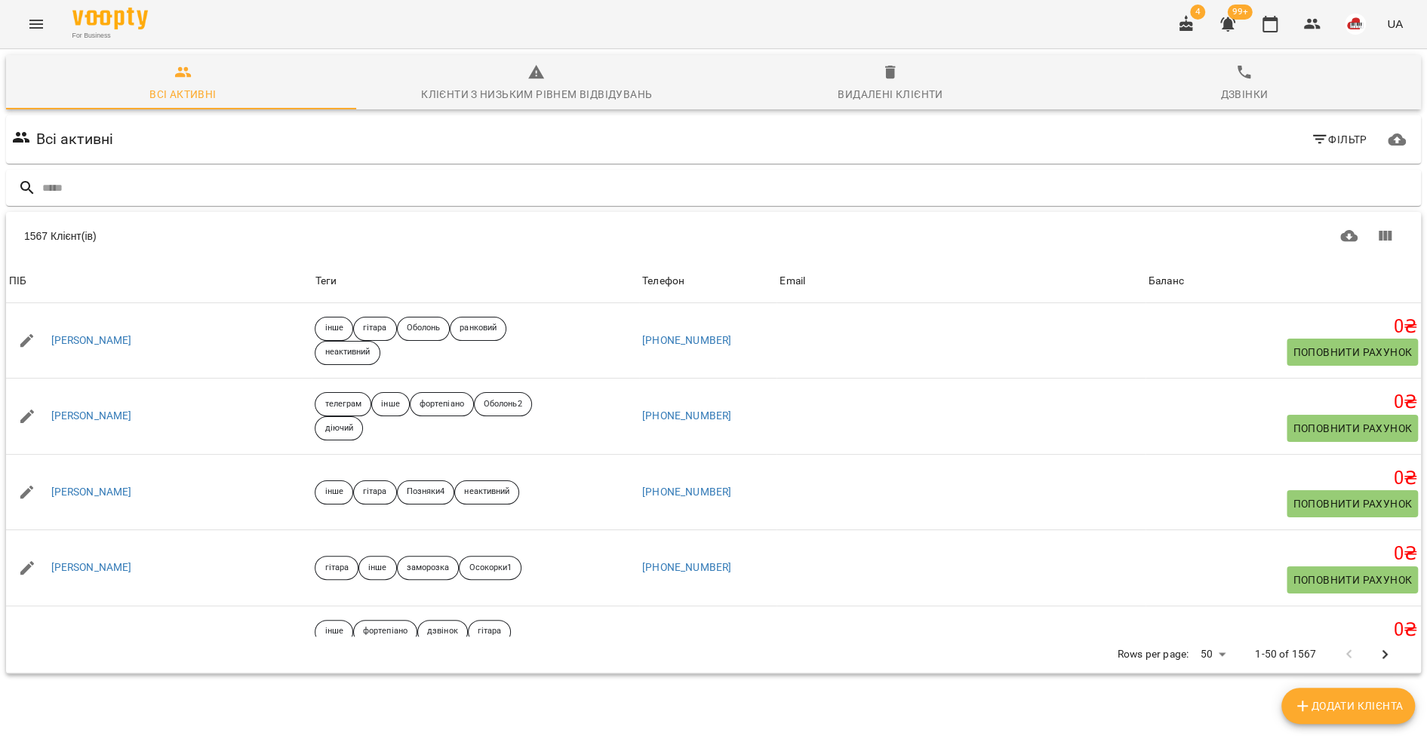
click at [861, 89] on div "Видалені клієнти" at bounding box center [889, 94] width 105 height 18
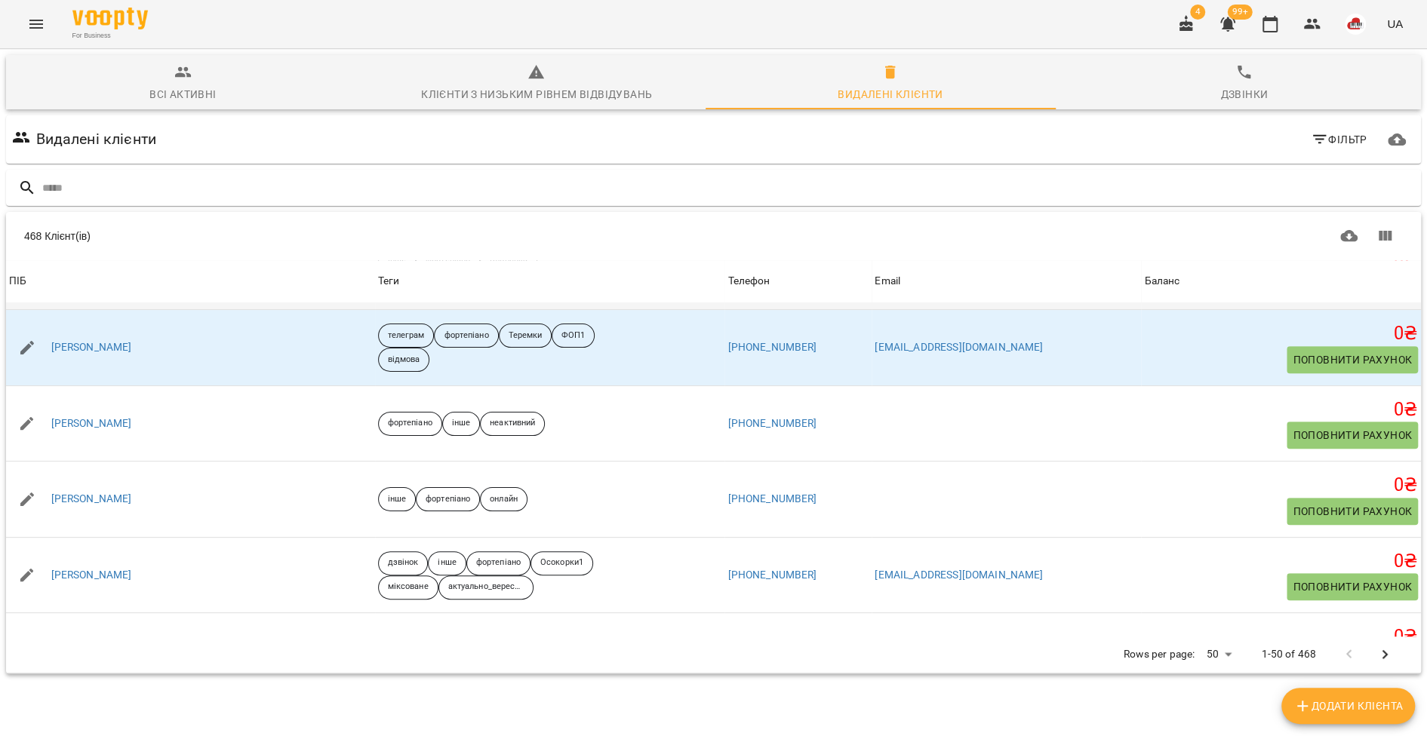
scroll to position [721, 0]
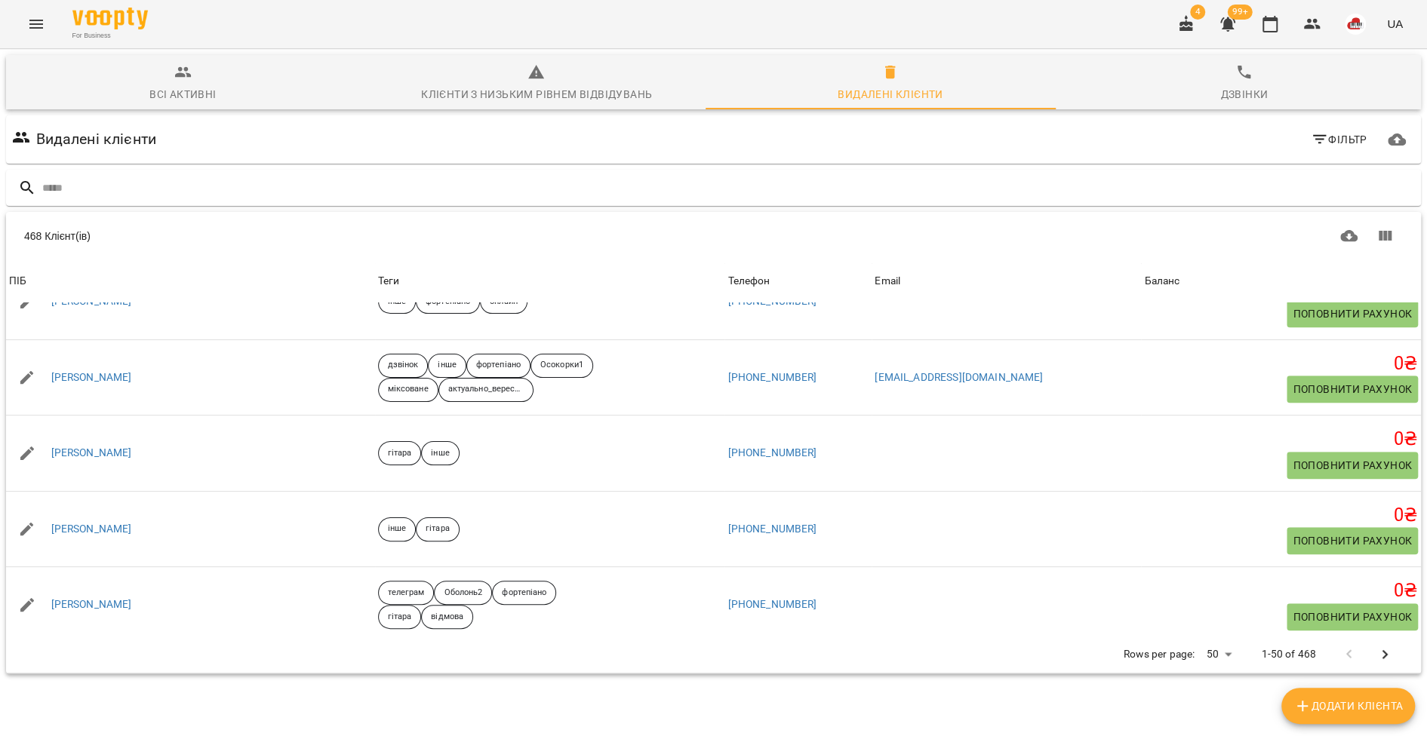
click at [1310, 145] on icon "button" at bounding box center [1319, 140] width 18 height 18
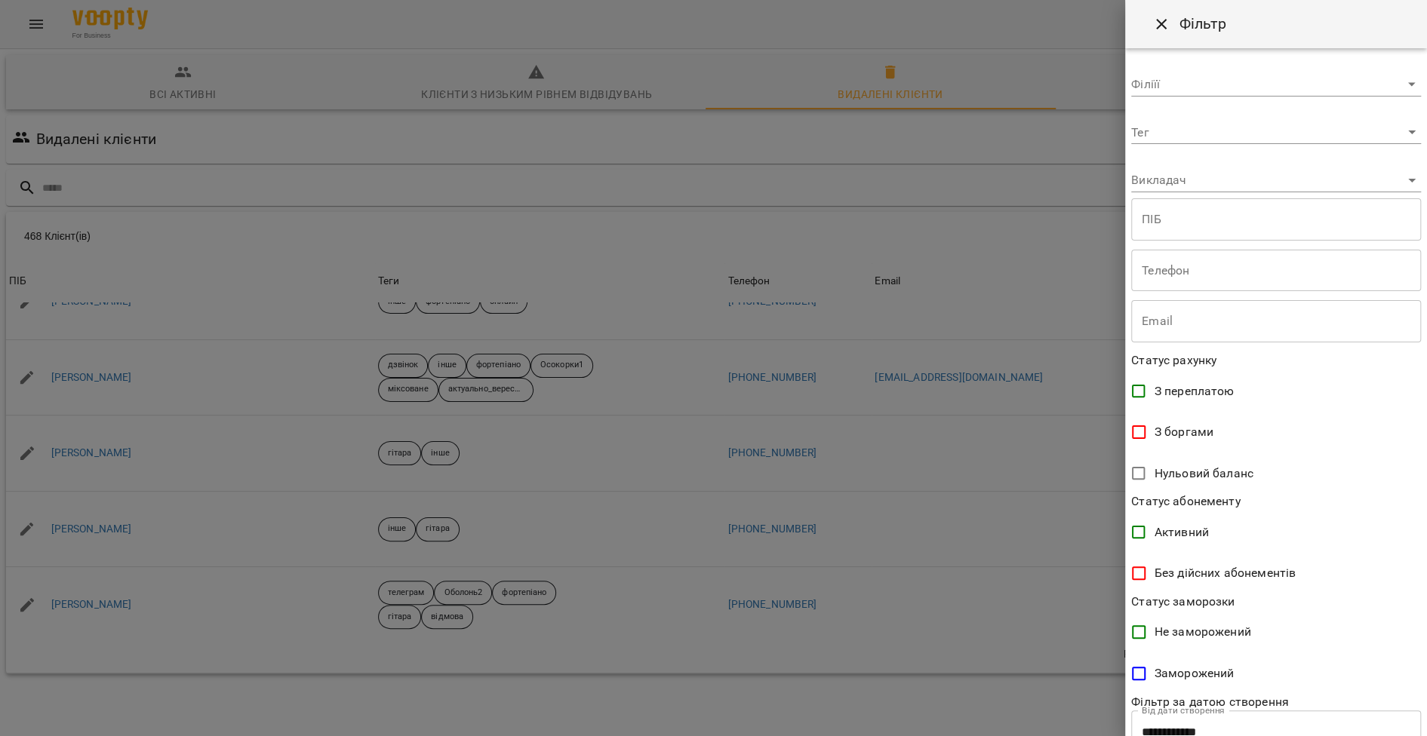
click at [1200, 188] on body "For Business 4 99+ UA Всі активні Клієнти з низьким рівнем відвідувань Видалені…" at bounding box center [713, 392] width 1427 height 785
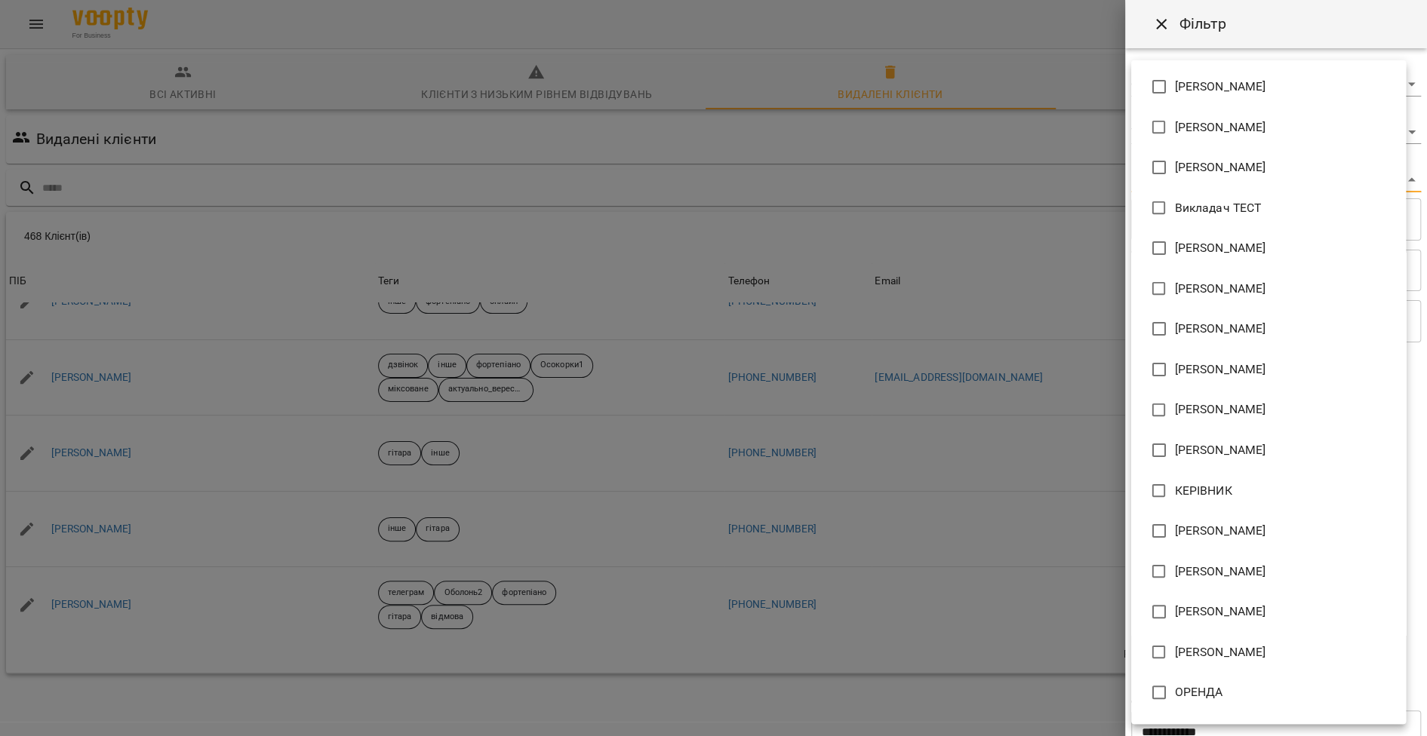
click at [1073, 201] on div at bounding box center [713, 368] width 1427 height 736
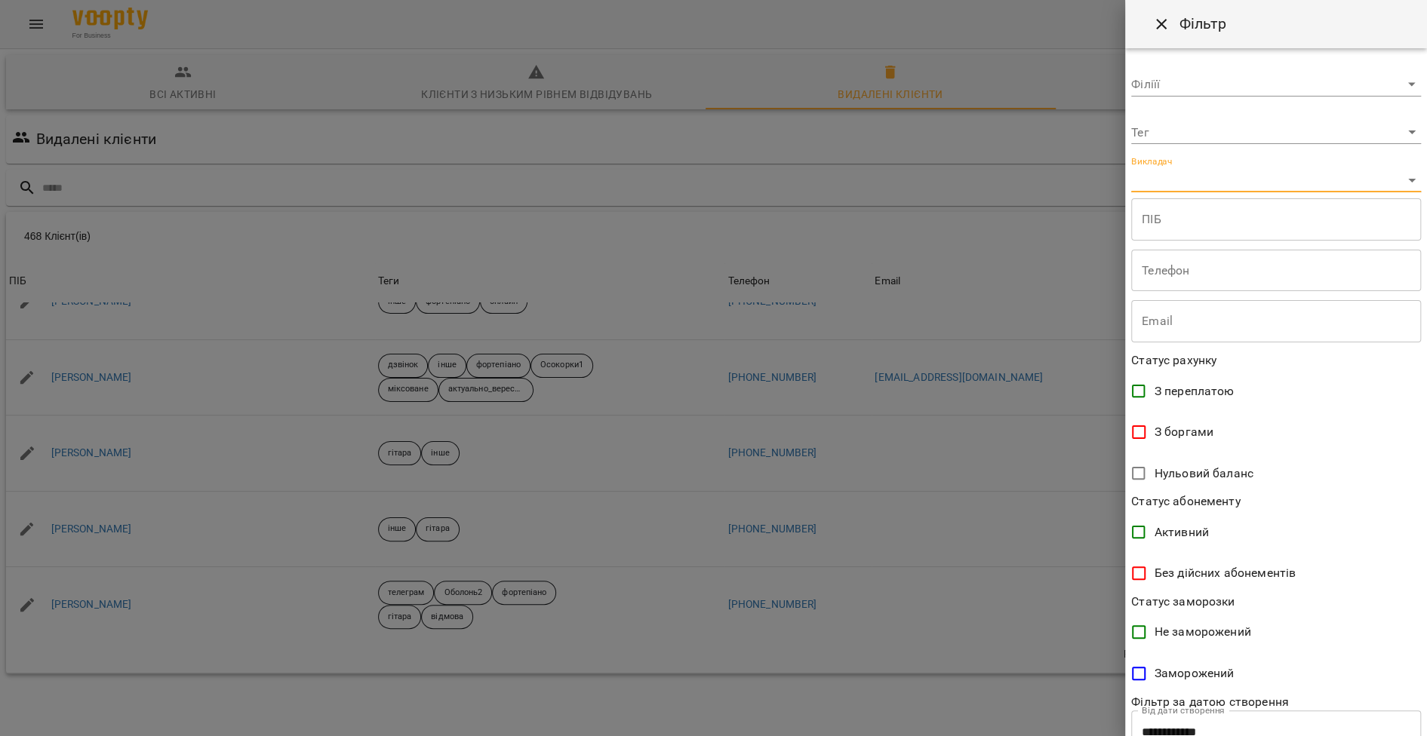
click at [1168, 137] on body "For Business 4 99+ UA Всі активні Клієнти з низьким рівнем відвідувань Видалені…" at bounding box center [713, 392] width 1427 height 785
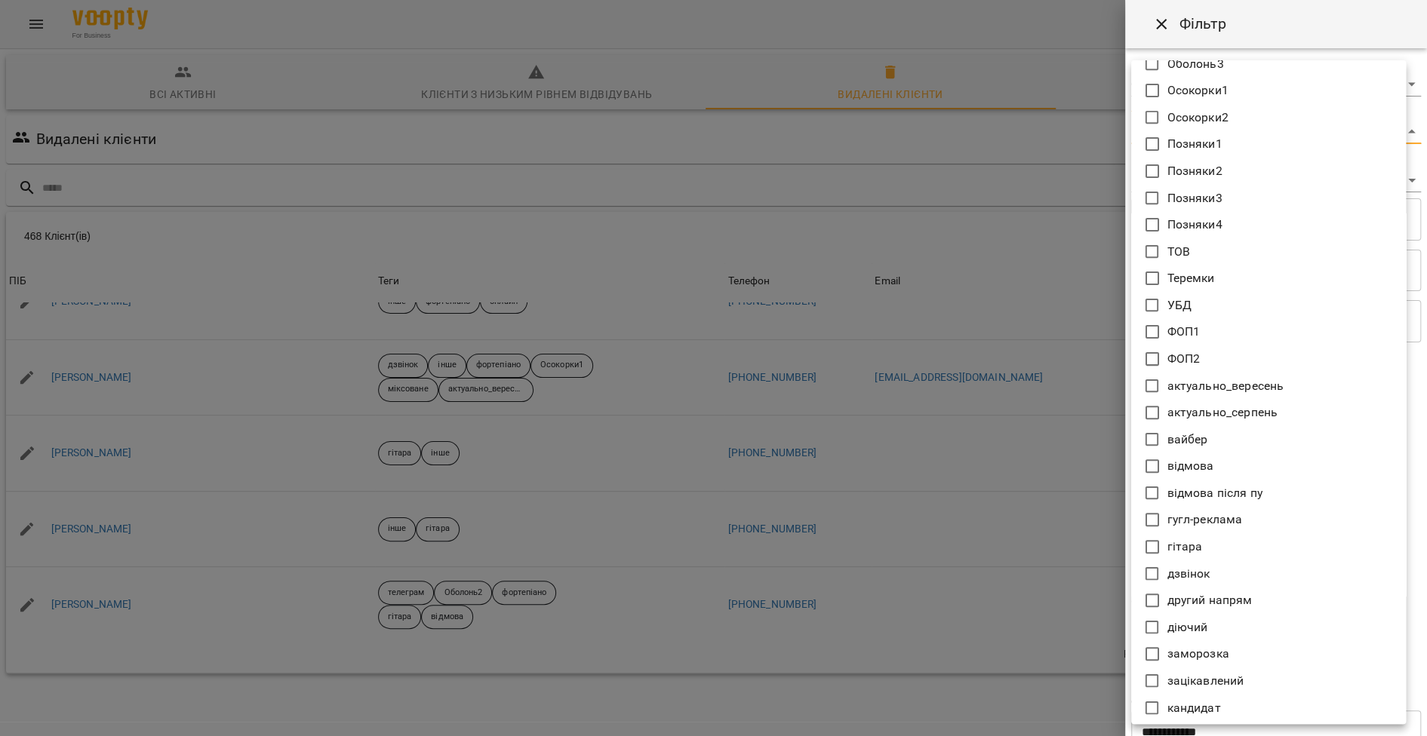
scroll to position [234, 0]
click at [1201, 279] on p "Теремки" at bounding box center [1191, 275] width 48 height 18
type input "*******"
click at [930, 281] on div at bounding box center [713, 368] width 1427 height 736
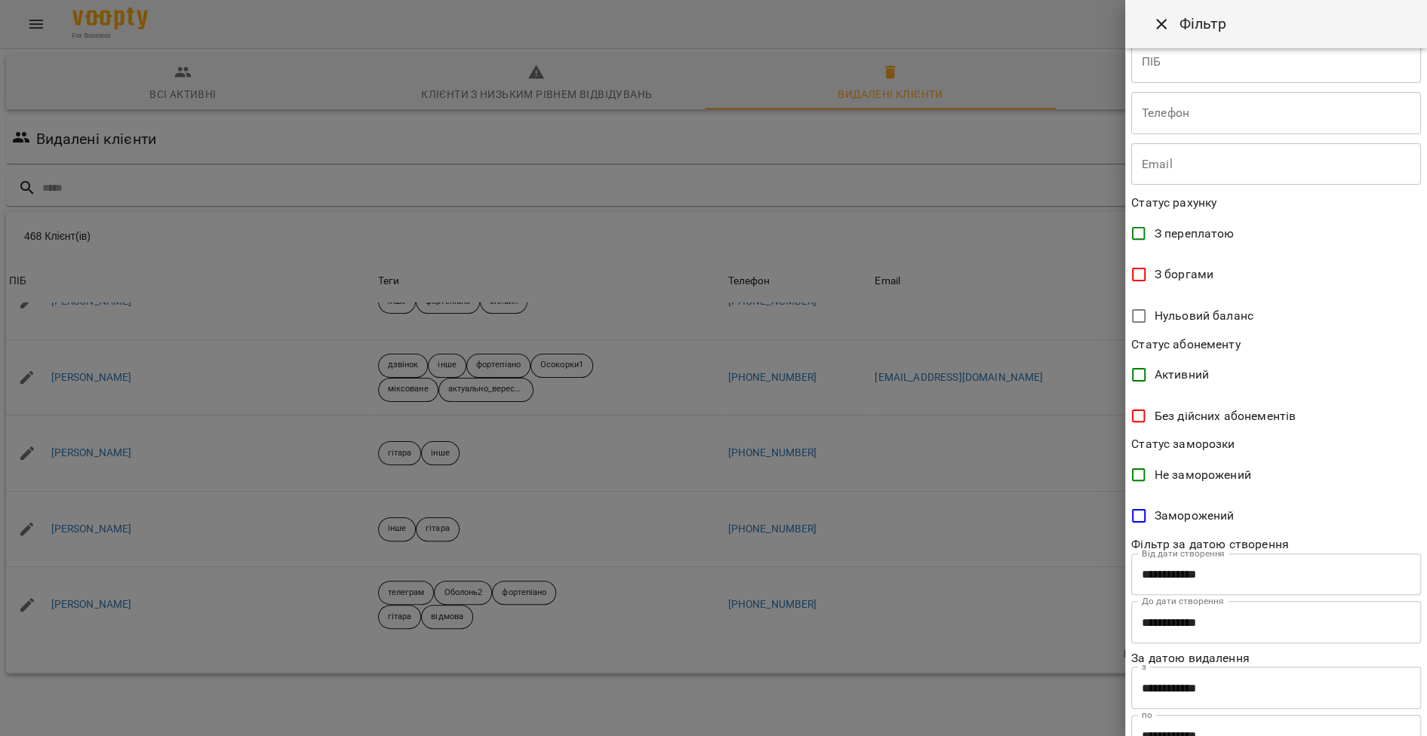
scroll to position [228, 0]
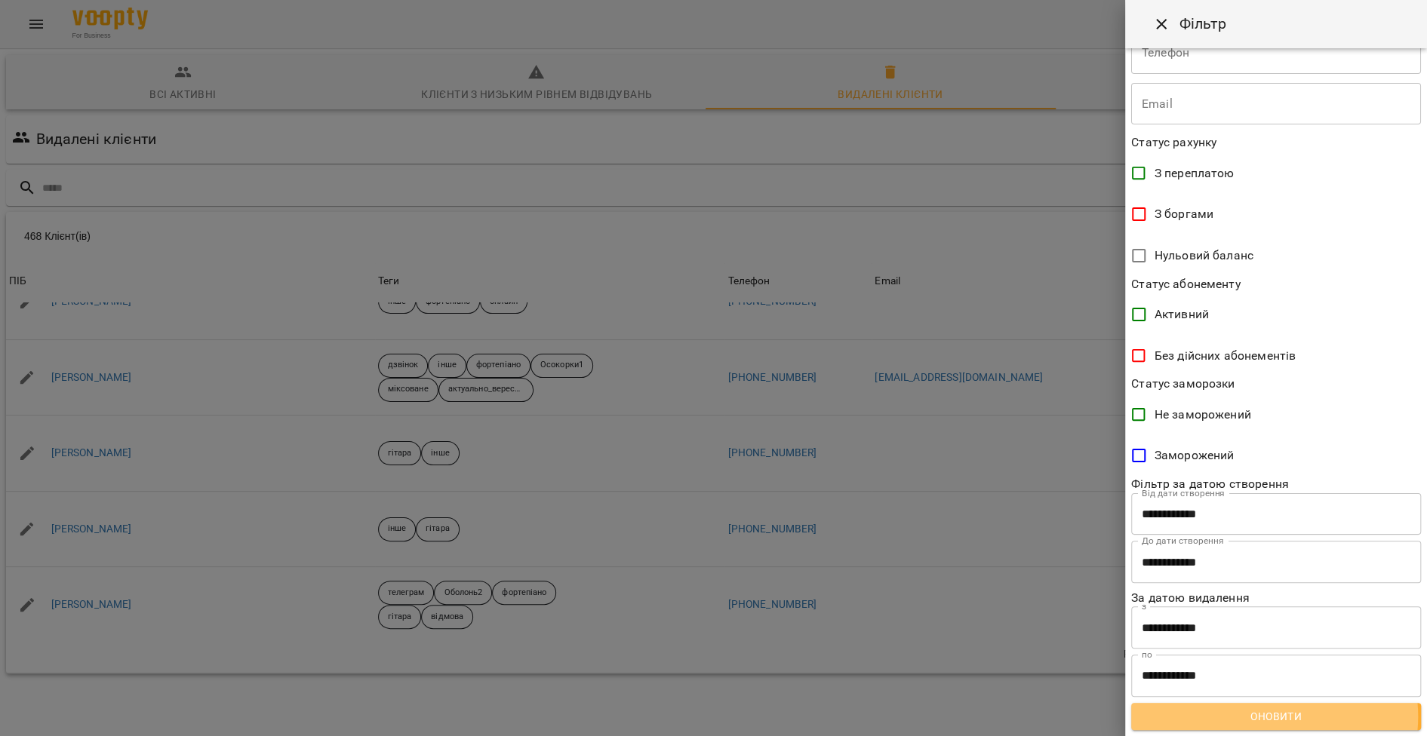
click at [1273, 717] on span "Оновити" at bounding box center [1276, 717] width 266 height 18
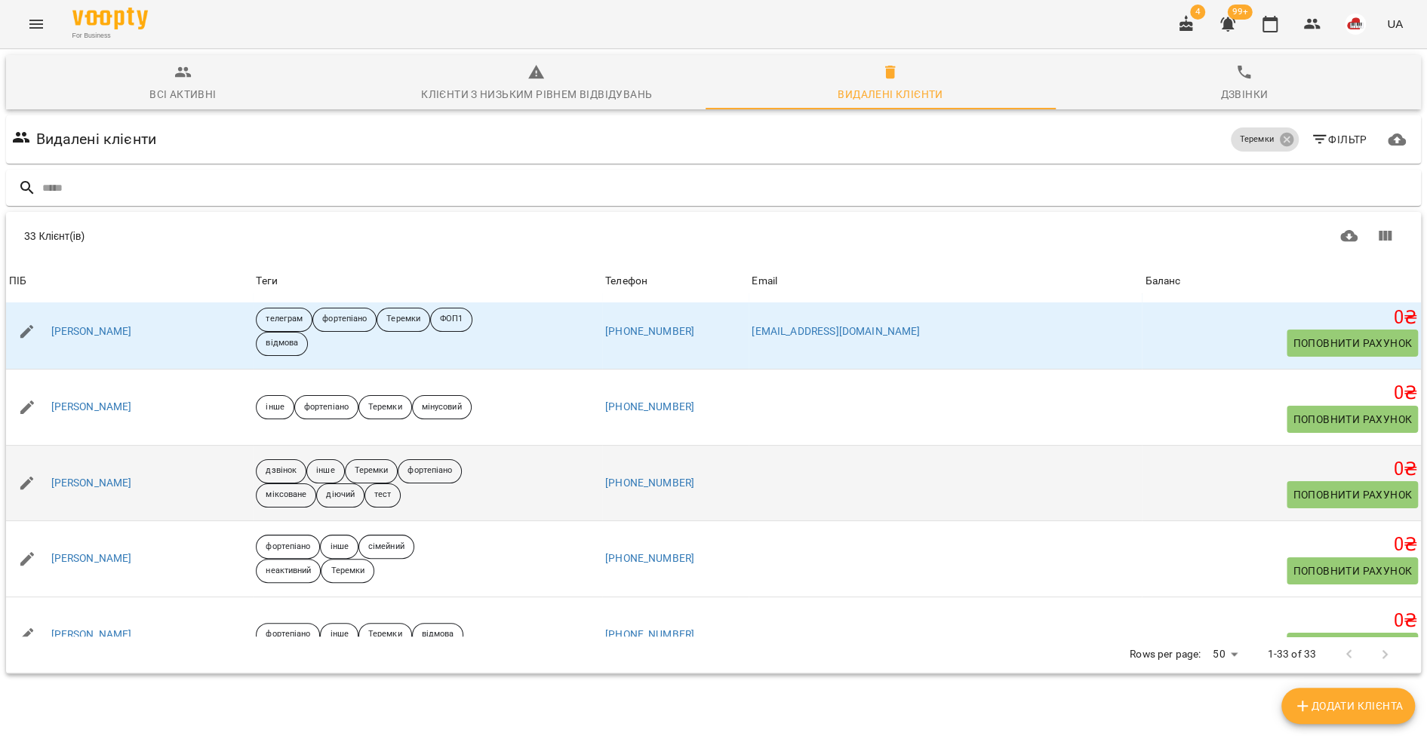
scroll to position [12, 0]
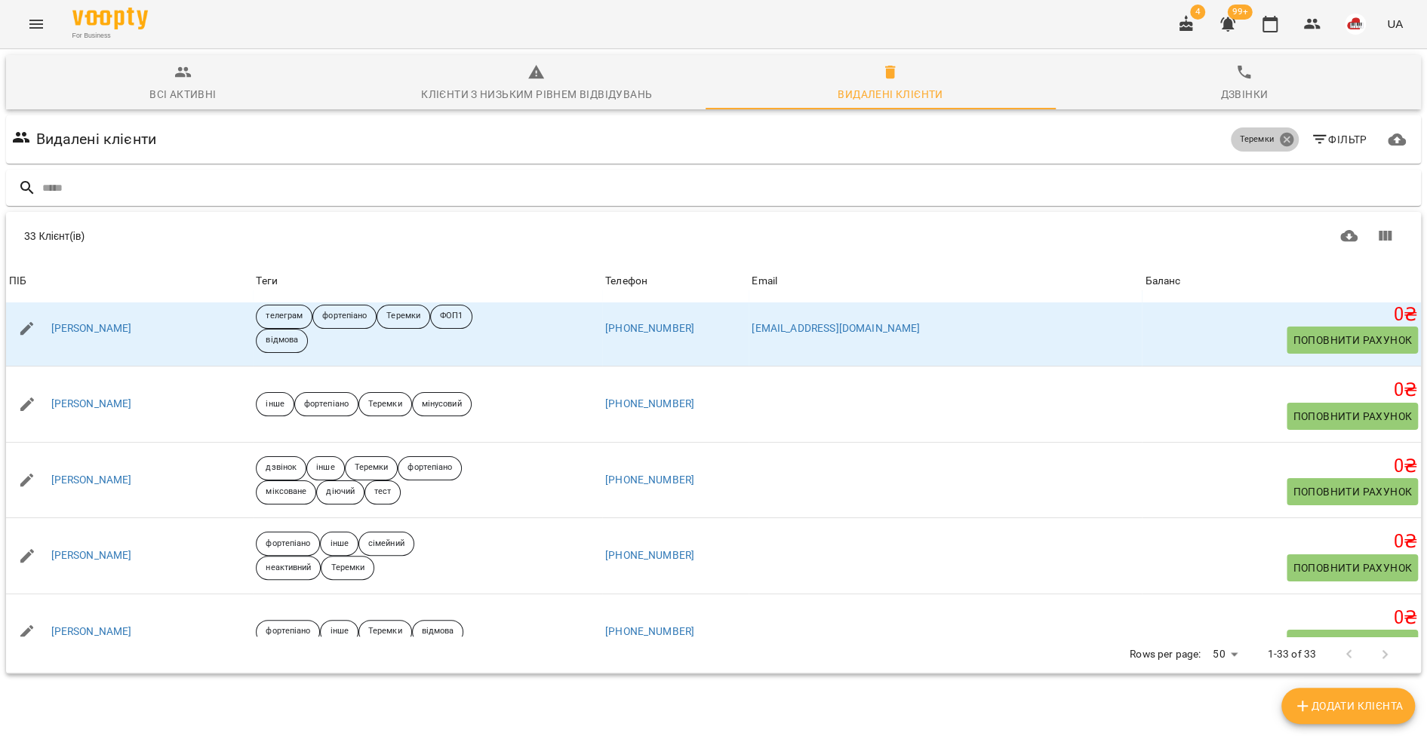
click at [1279, 140] on icon at bounding box center [1286, 140] width 14 height 14
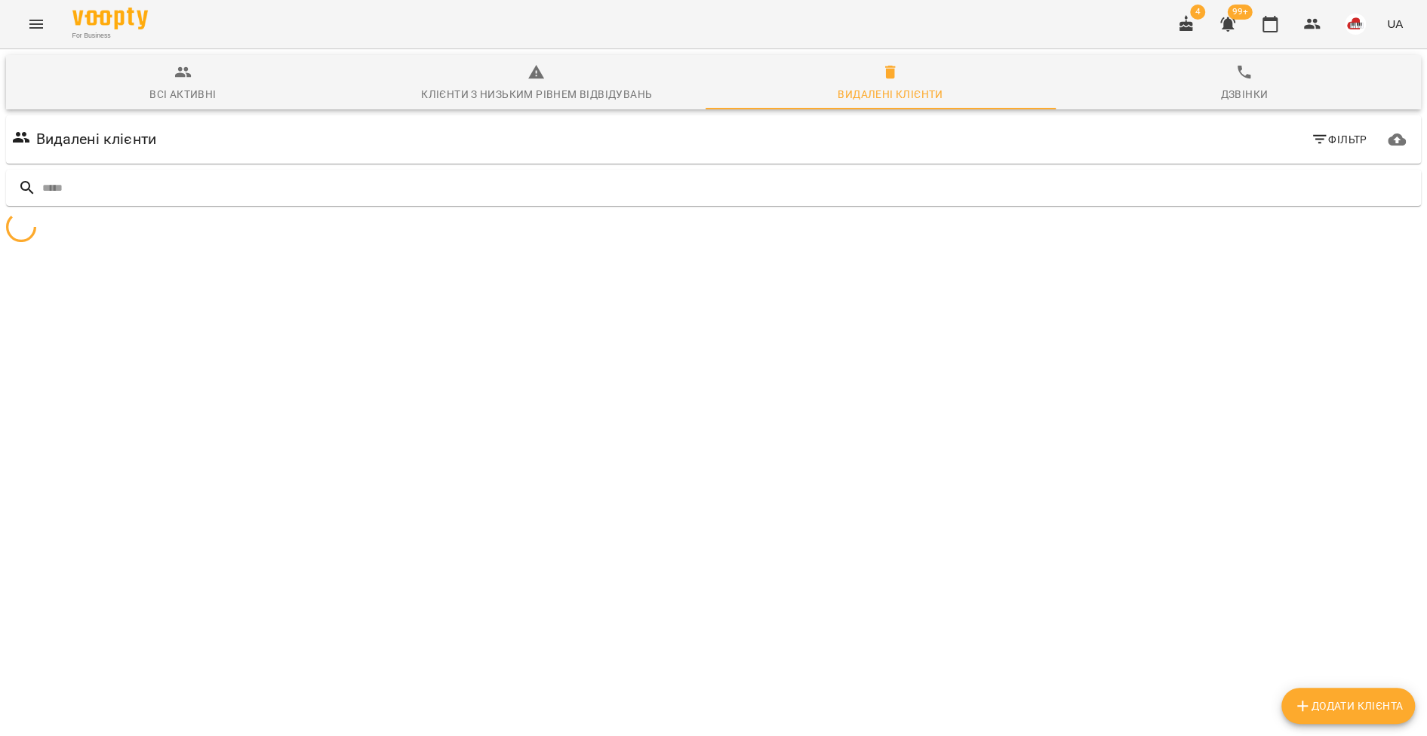
click at [1310, 140] on icon "button" at bounding box center [1319, 140] width 18 height 18
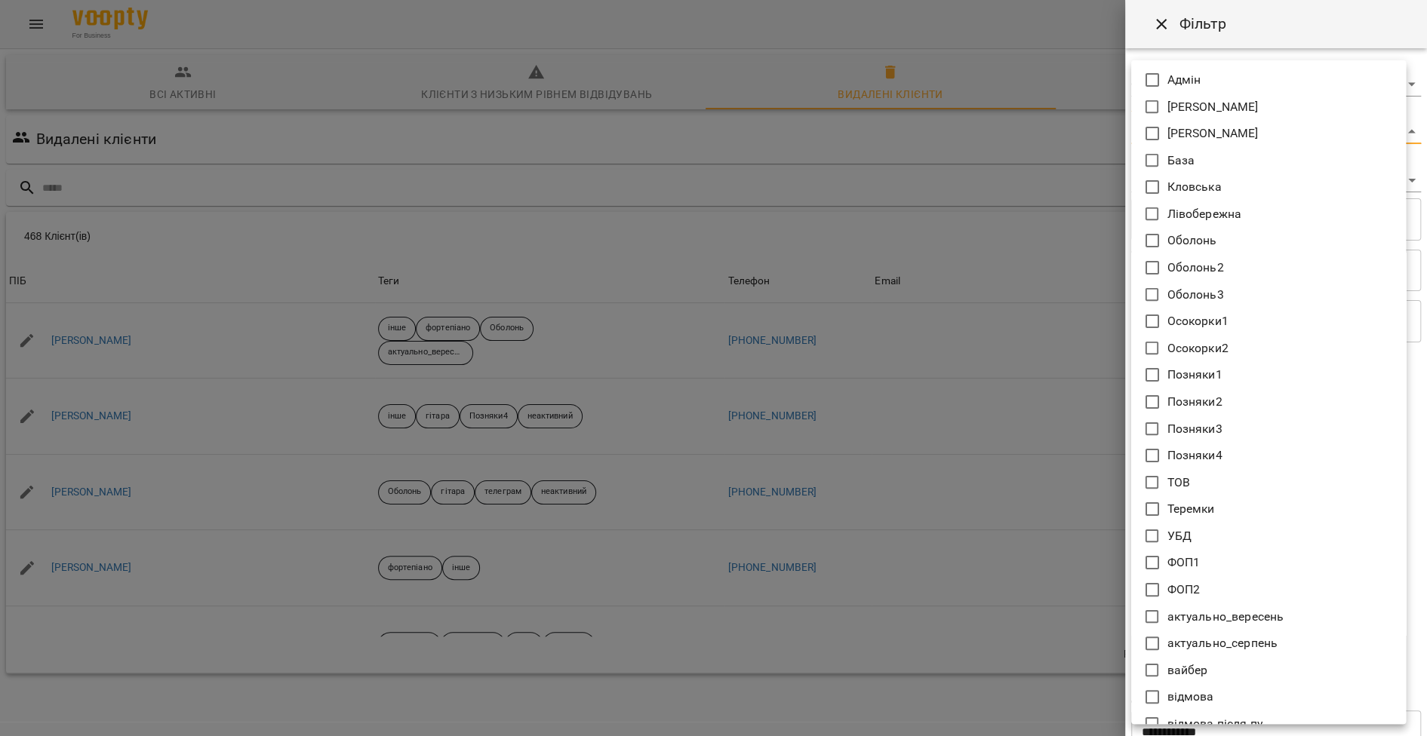
click at [1175, 134] on body "For Business 4 99+ UA Всі активні Клієнти з низьким рівнем відвідувань Видалені…" at bounding box center [713, 392] width 1427 height 785
click at [1246, 613] on p "актуально_вересень" at bounding box center [1225, 617] width 117 height 18
click at [1204, 504] on p "Теремки" at bounding box center [1191, 509] width 48 height 18
type input "**********"
click at [824, 449] on div at bounding box center [713, 368] width 1427 height 736
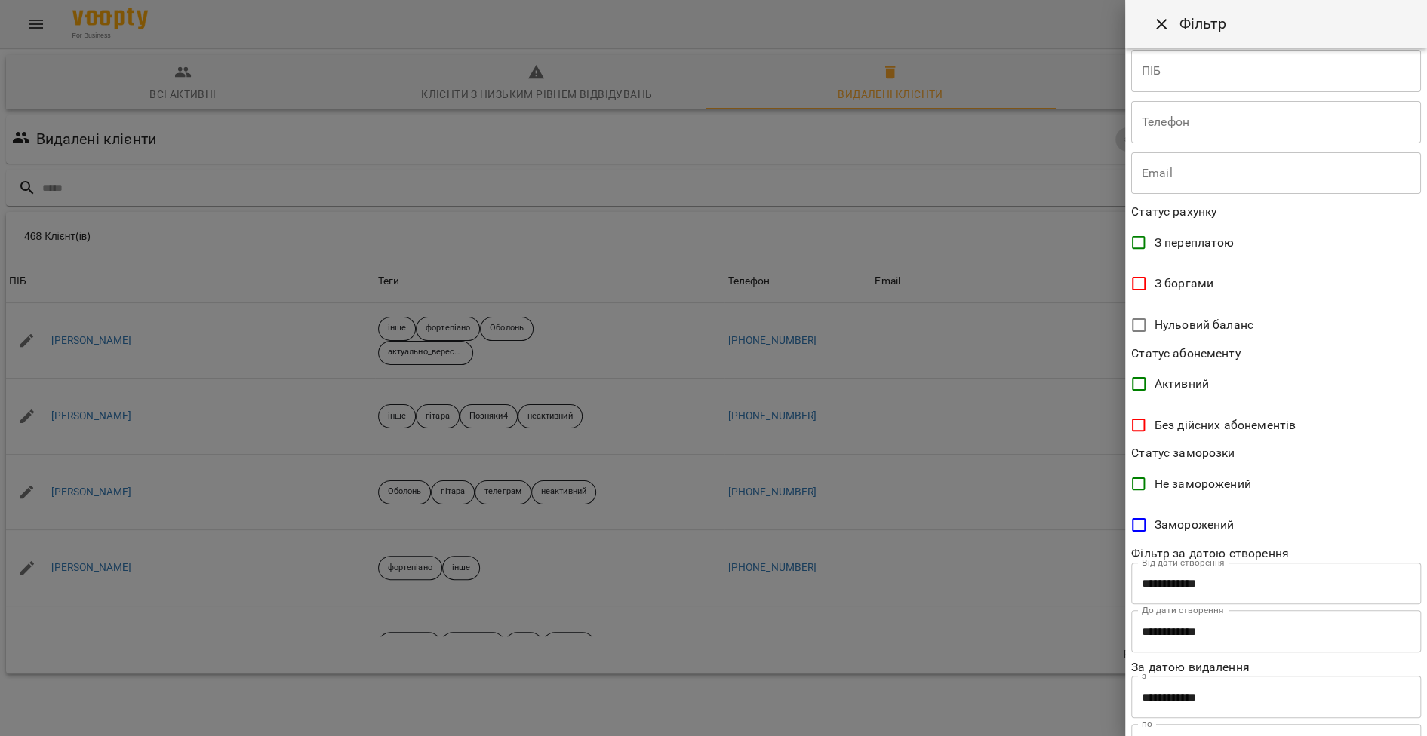
scroll to position [228, 0]
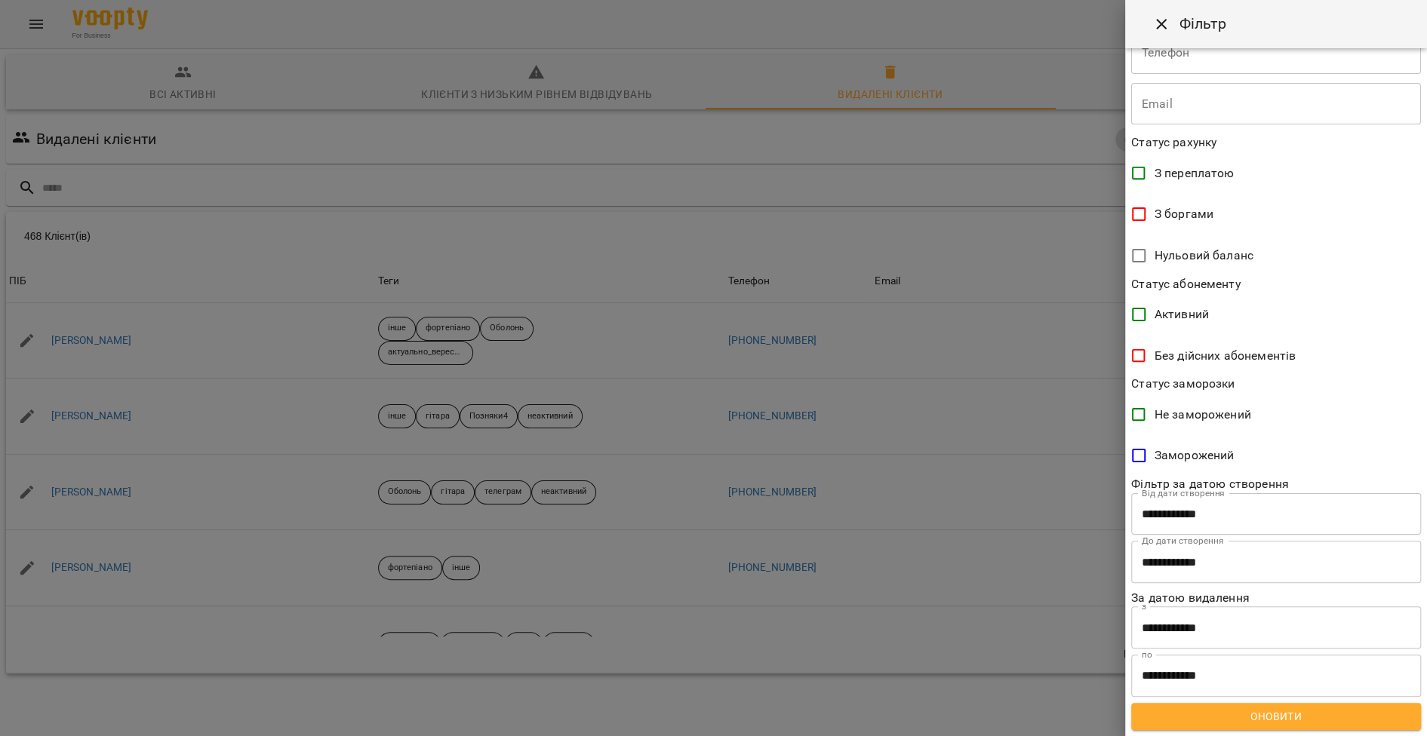
click at [1273, 712] on span "Оновити" at bounding box center [1276, 717] width 266 height 18
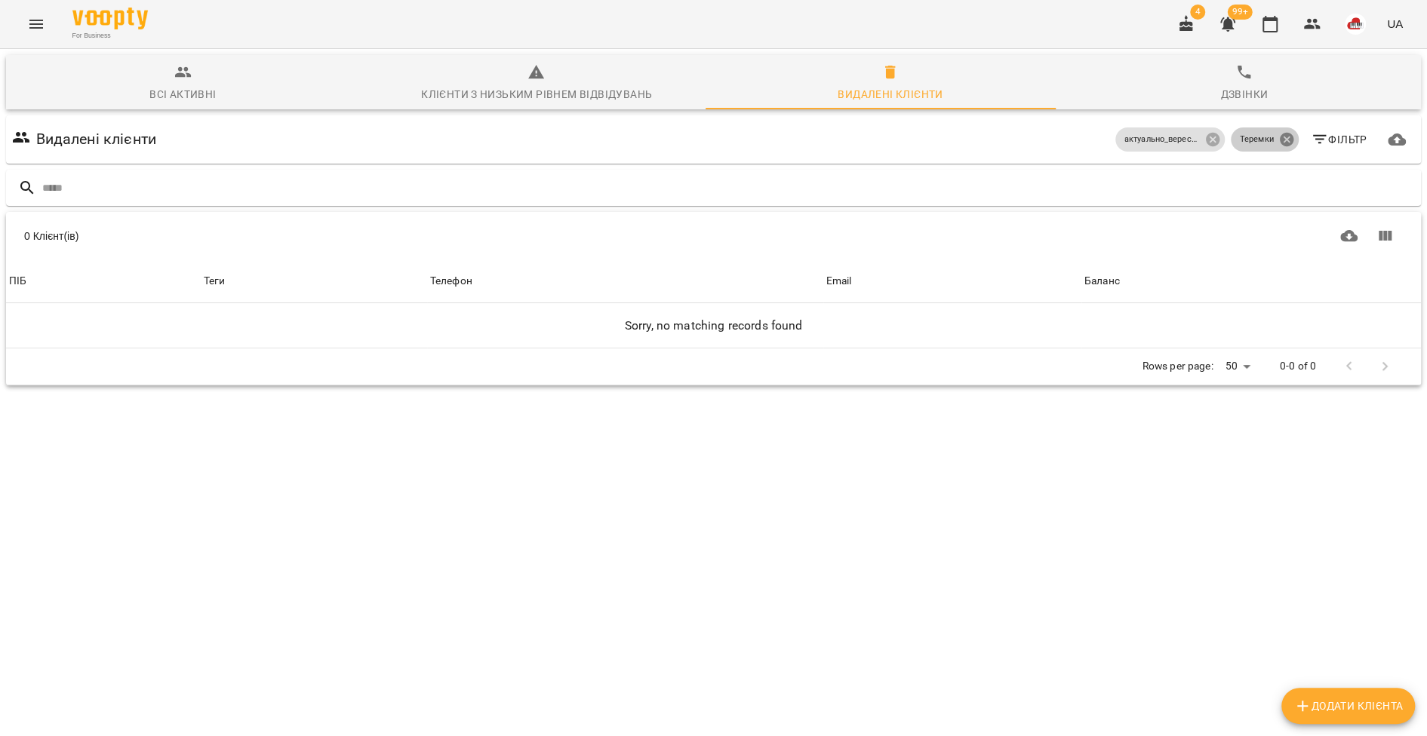
click at [1278, 139] on icon at bounding box center [1286, 139] width 17 height 17
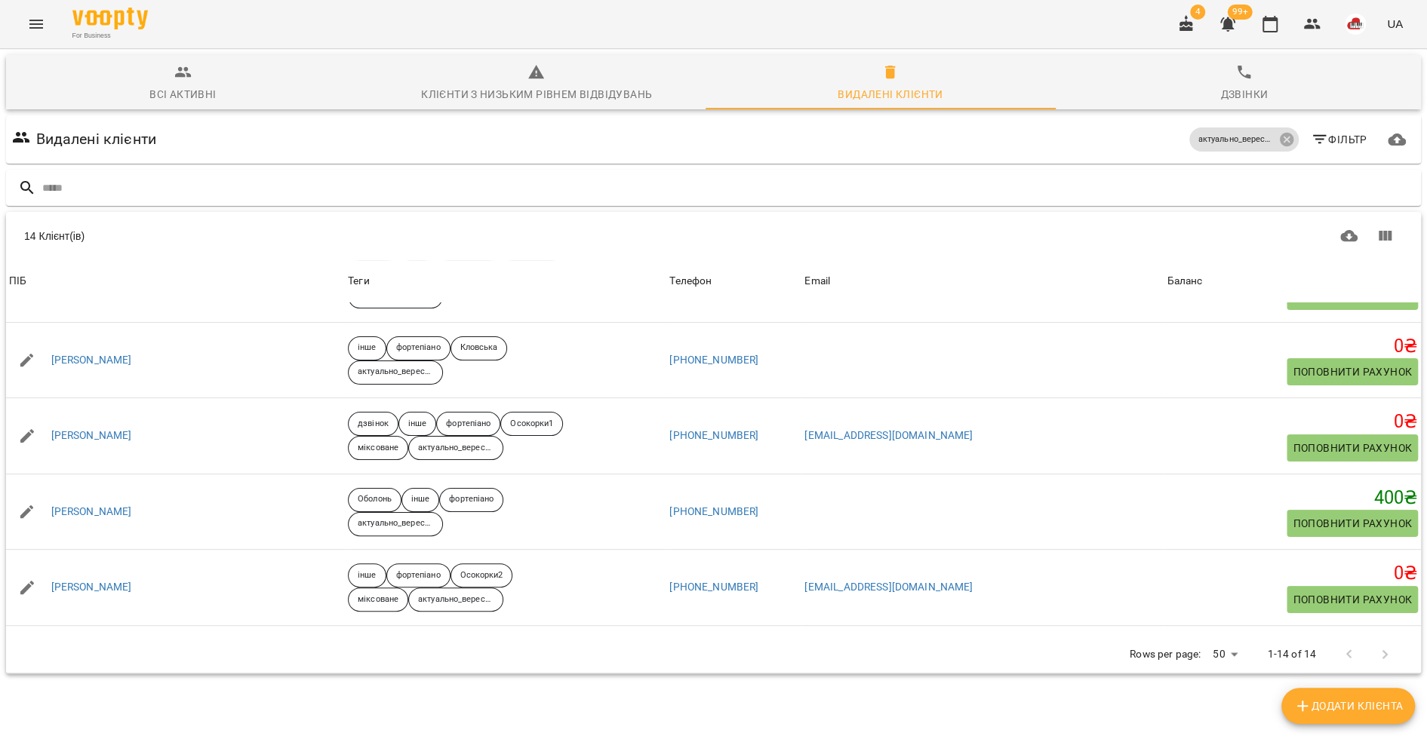
scroll to position [222, 0]
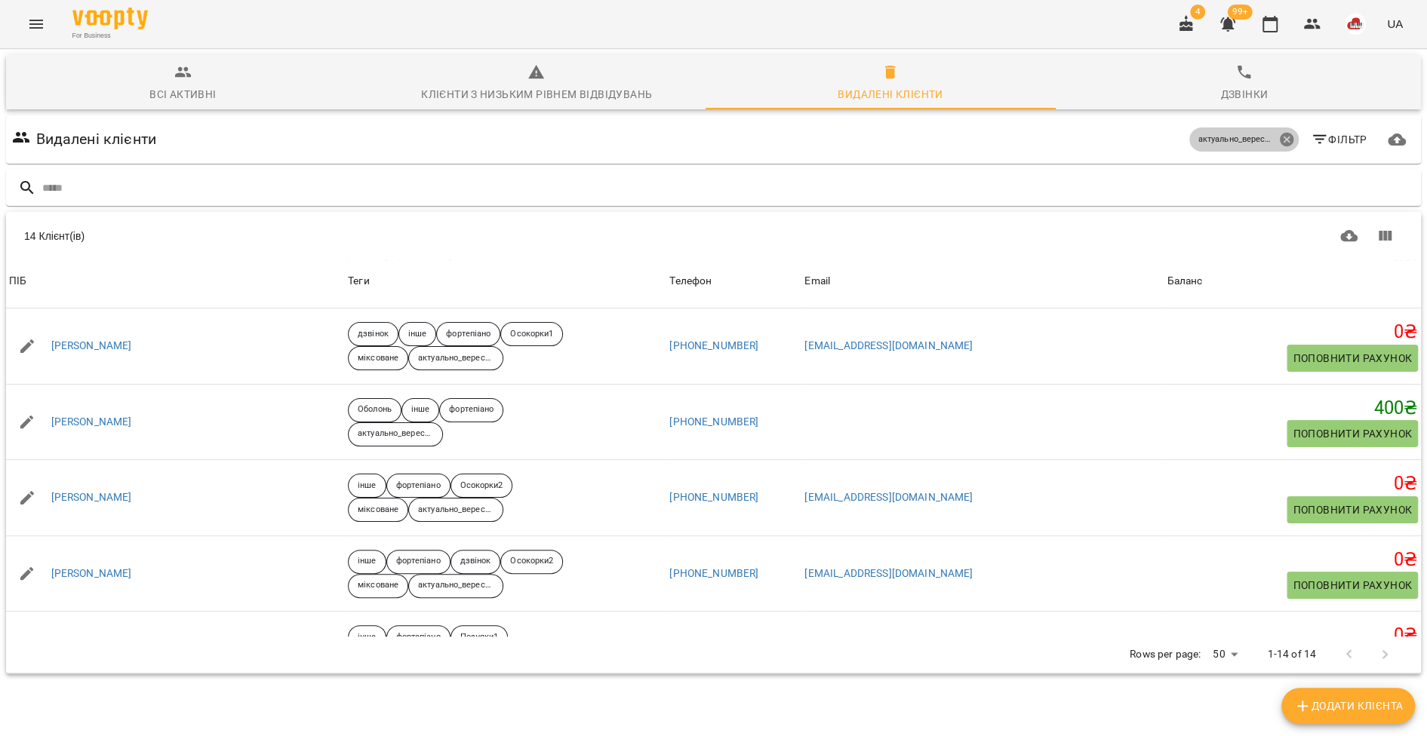
click at [1279, 141] on icon at bounding box center [1286, 140] width 14 height 14
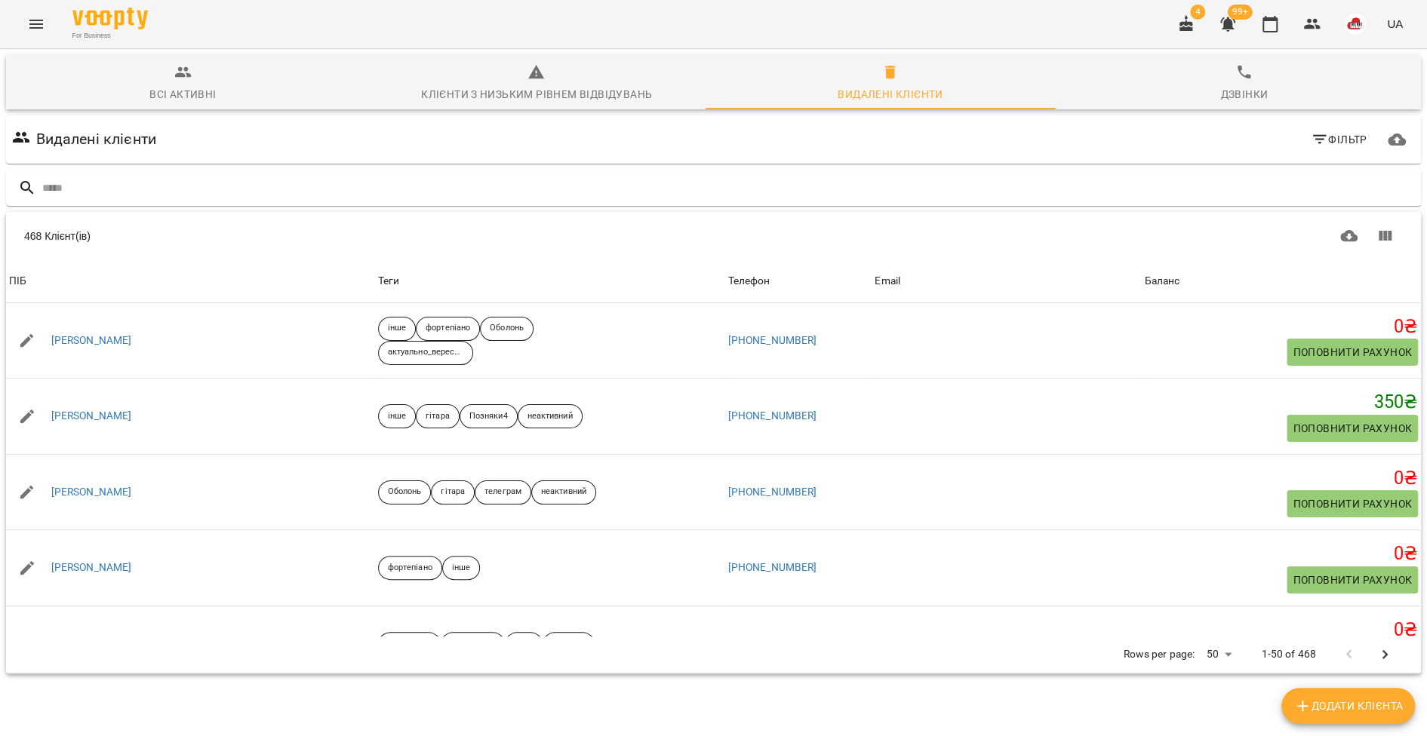
click at [1310, 137] on icon "button" at bounding box center [1319, 140] width 18 height 18
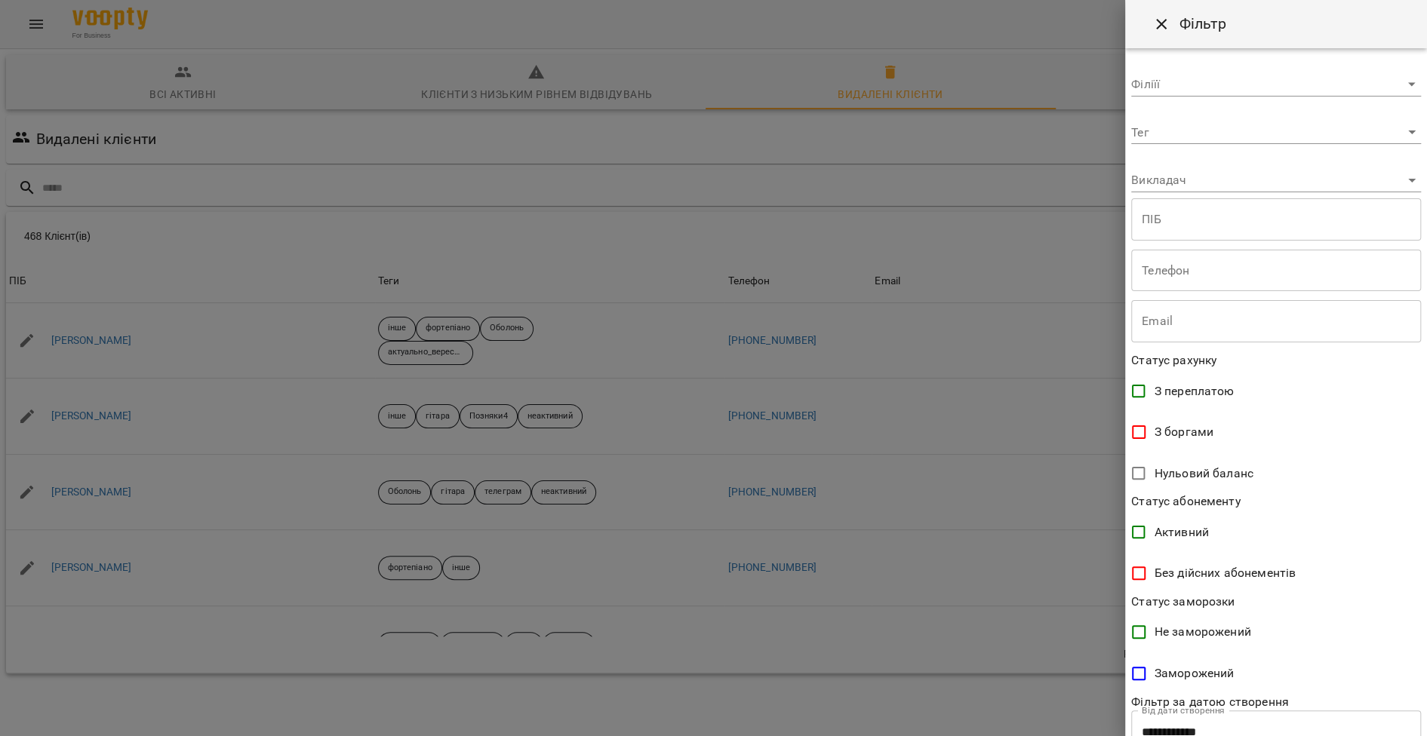
click at [1210, 139] on body "For Business 4 99+ UA Всі активні Клієнти з низьким рівнем відвідувань Видалені…" at bounding box center [713, 392] width 1427 height 785
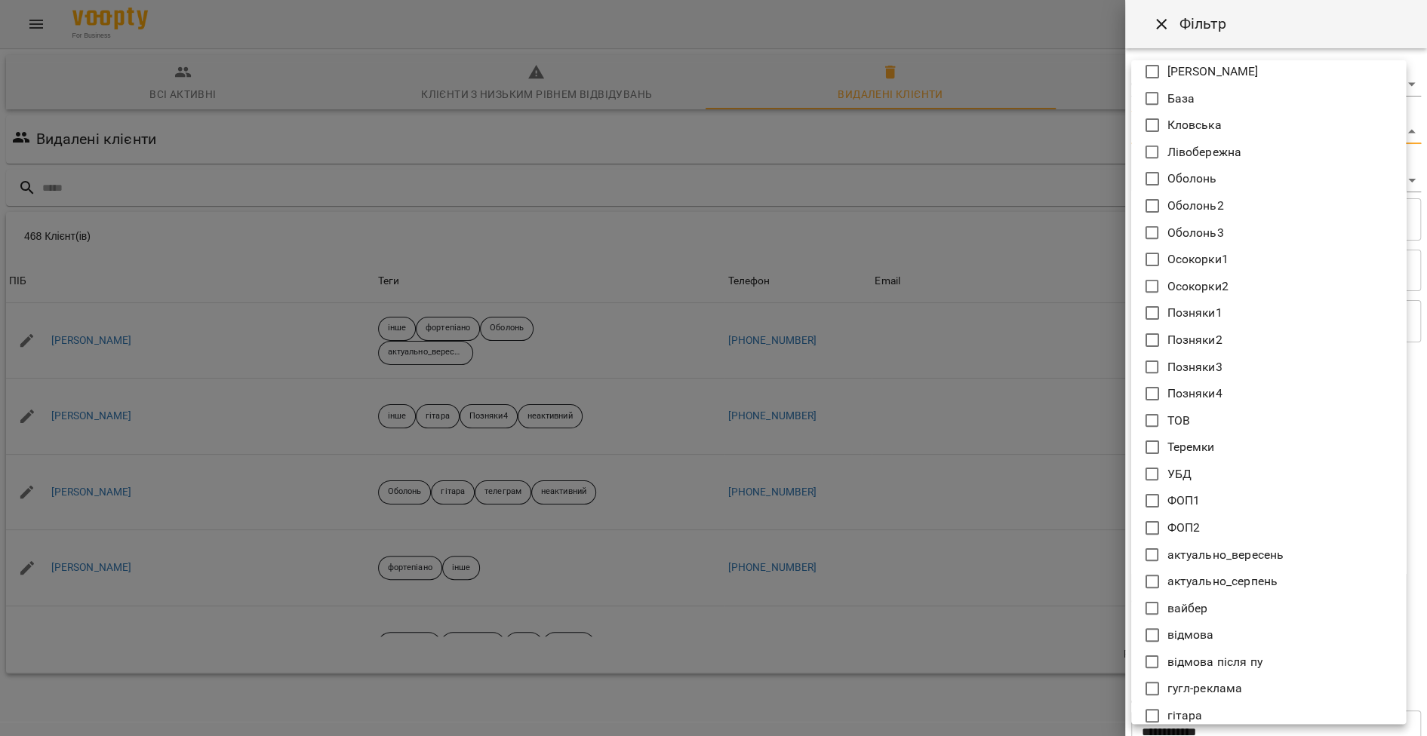
scroll to position [140, 0]
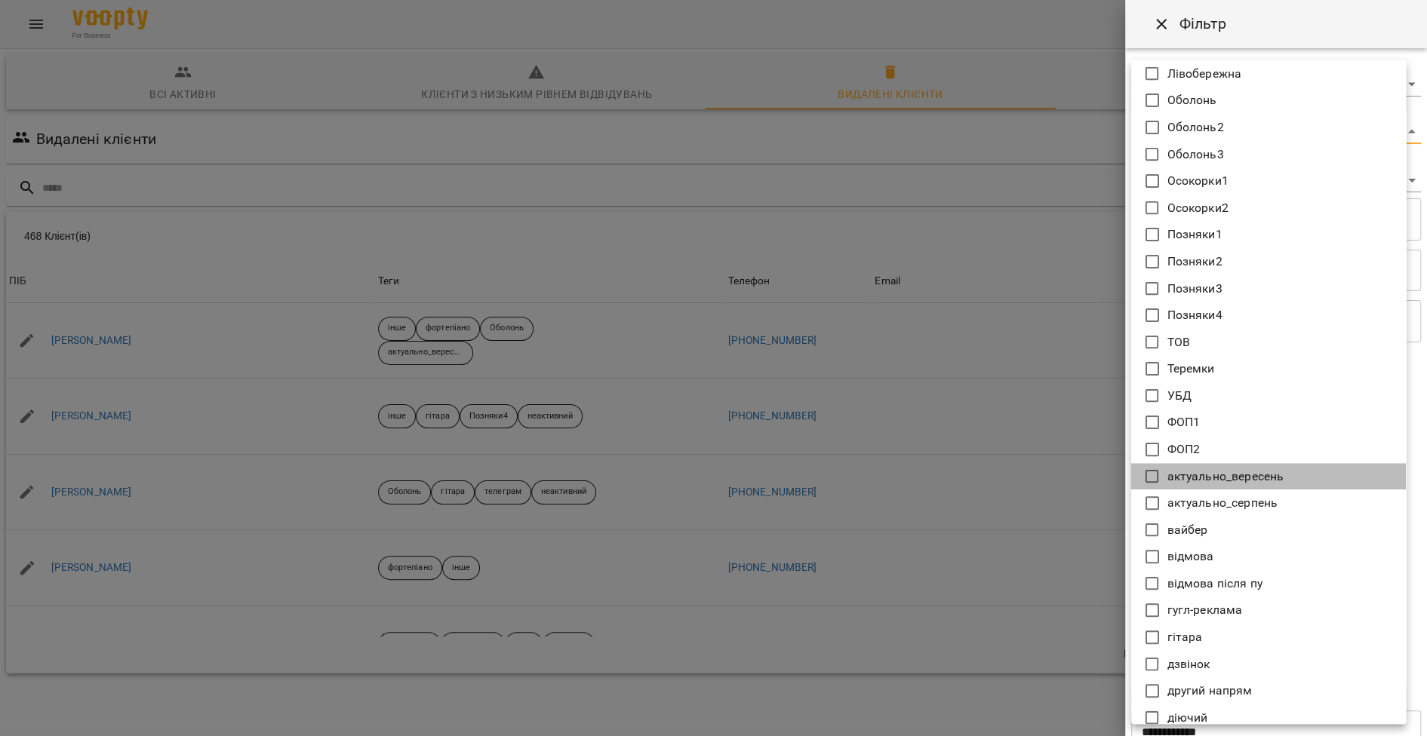
click at [1273, 485] on li "актуально_вересень" at bounding box center [1268, 476] width 275 height 27
type input "**********"
click at [864, 412] on div at bounding box center [713, 368] width 1427 height 736
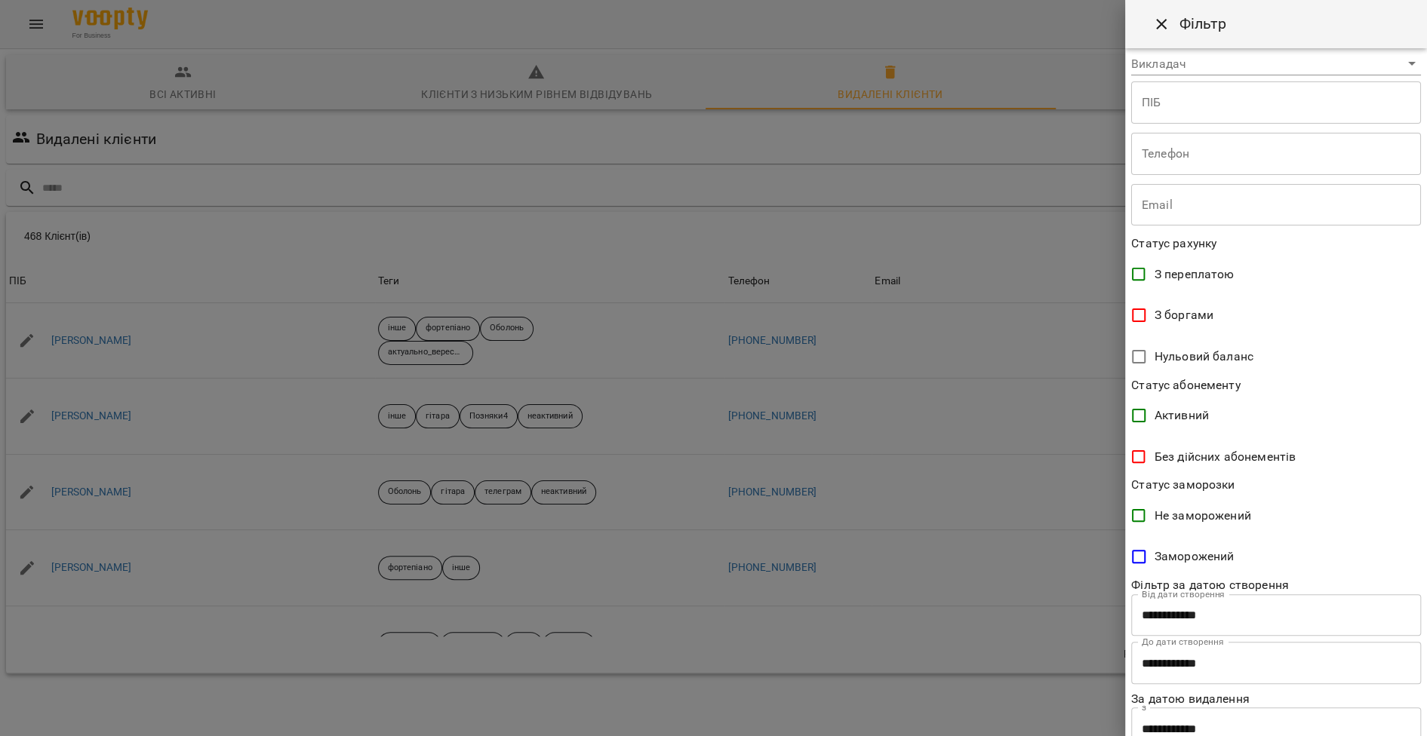
scroll to position [228, 0]
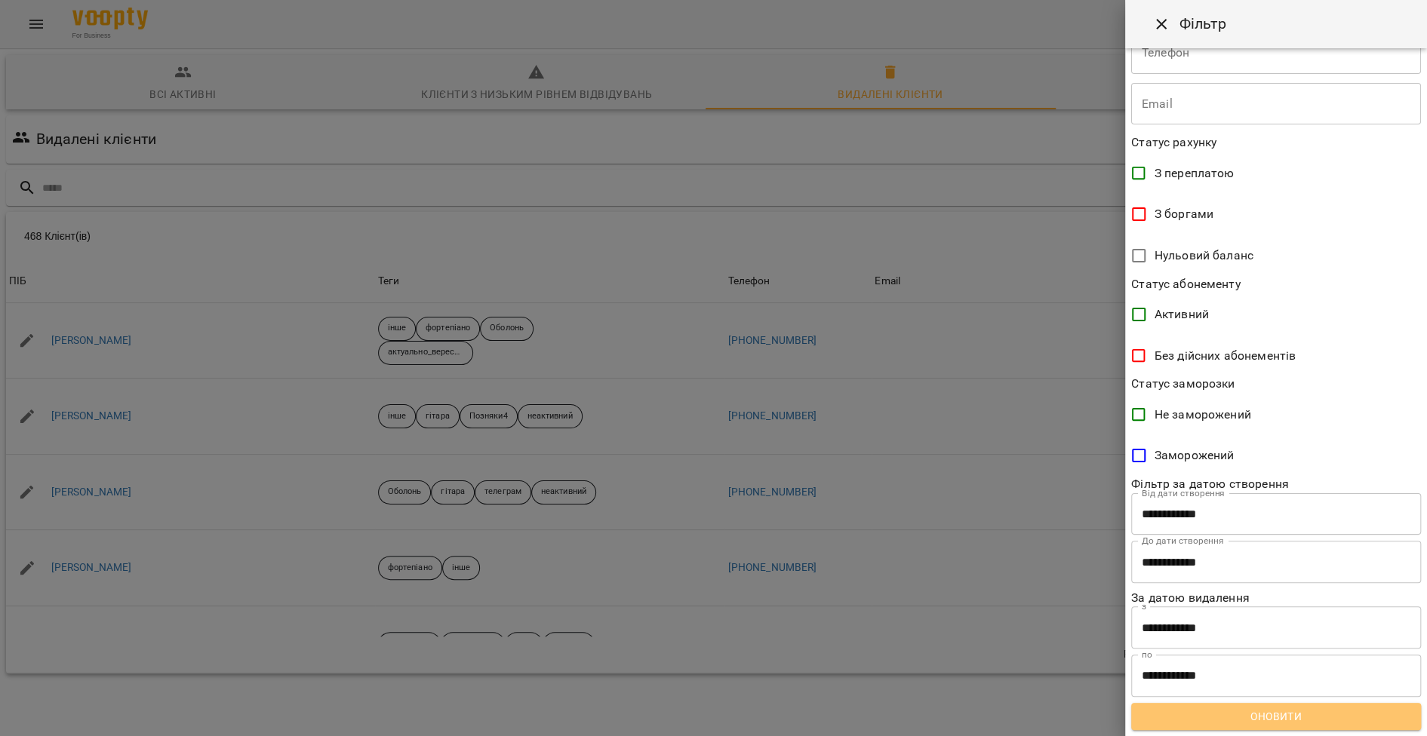
click at [1280, 723] on span "Оновити" at bounding box center [1276, 717] width 266 height 18
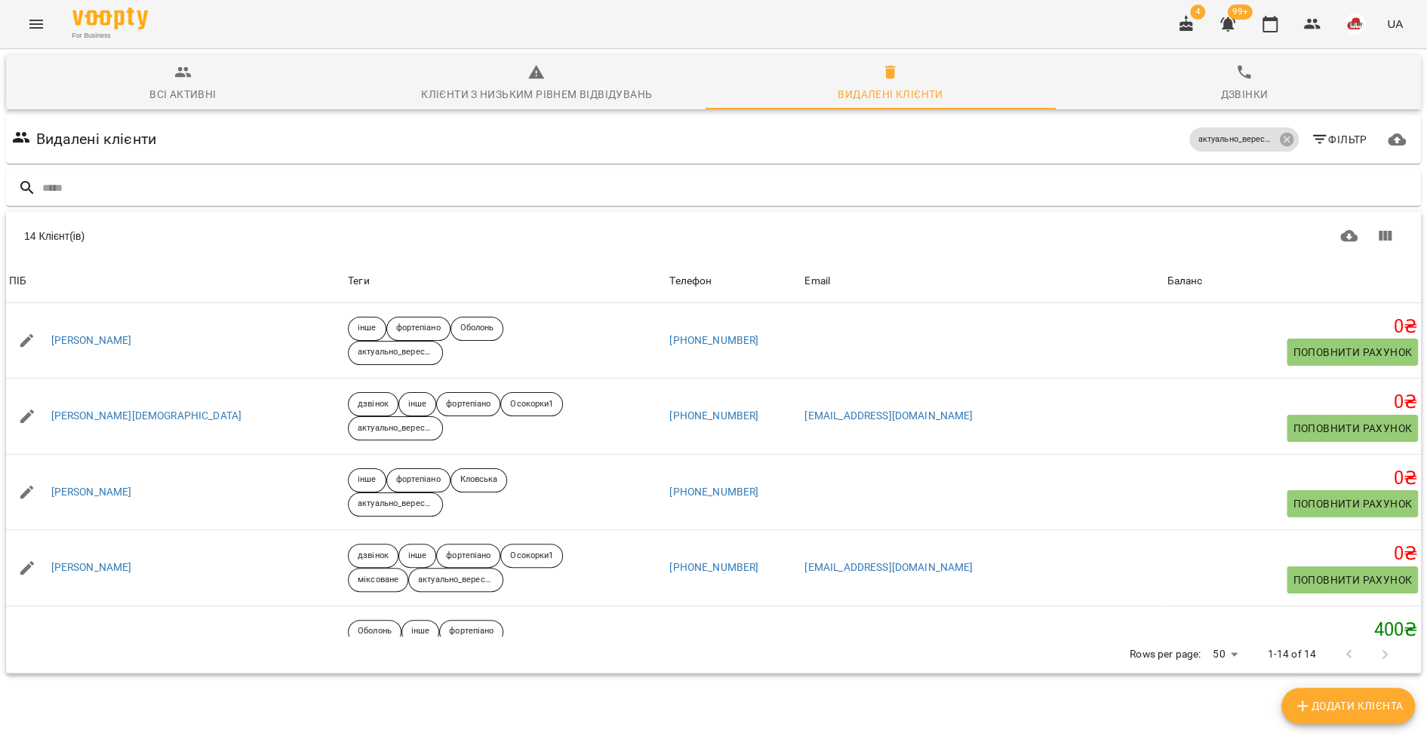
click at [1310, 134] on icon "button" at bounding box center [1319, 140] width 18 height 18
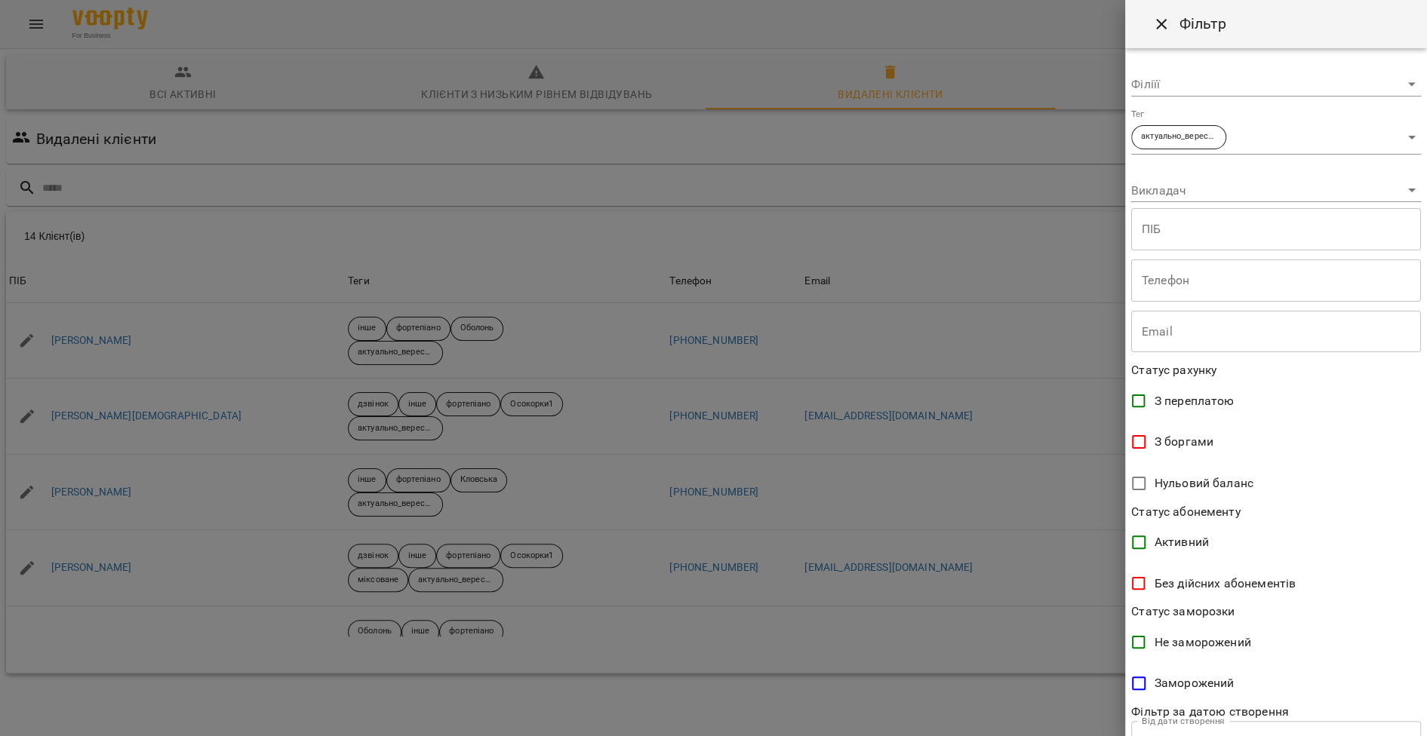
click at [1197, 189] on body "For Business 4 99+ UA Всі активні Клієнти з низьким рівнем відвідувань Видалені…" at bounding box center [713, 392] width 1427 height 785
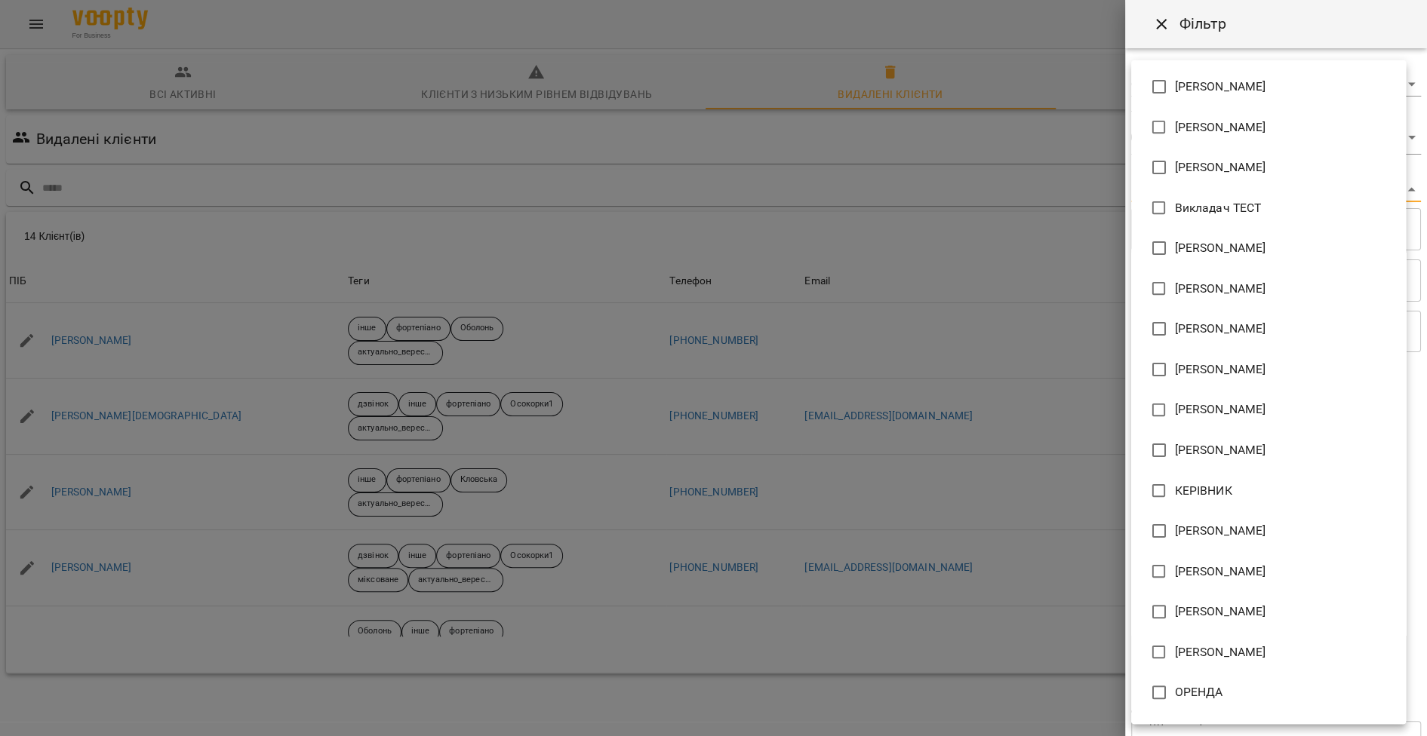
click at [1056, 204] on div at bounding box center [713, 368] width 1427 height 736
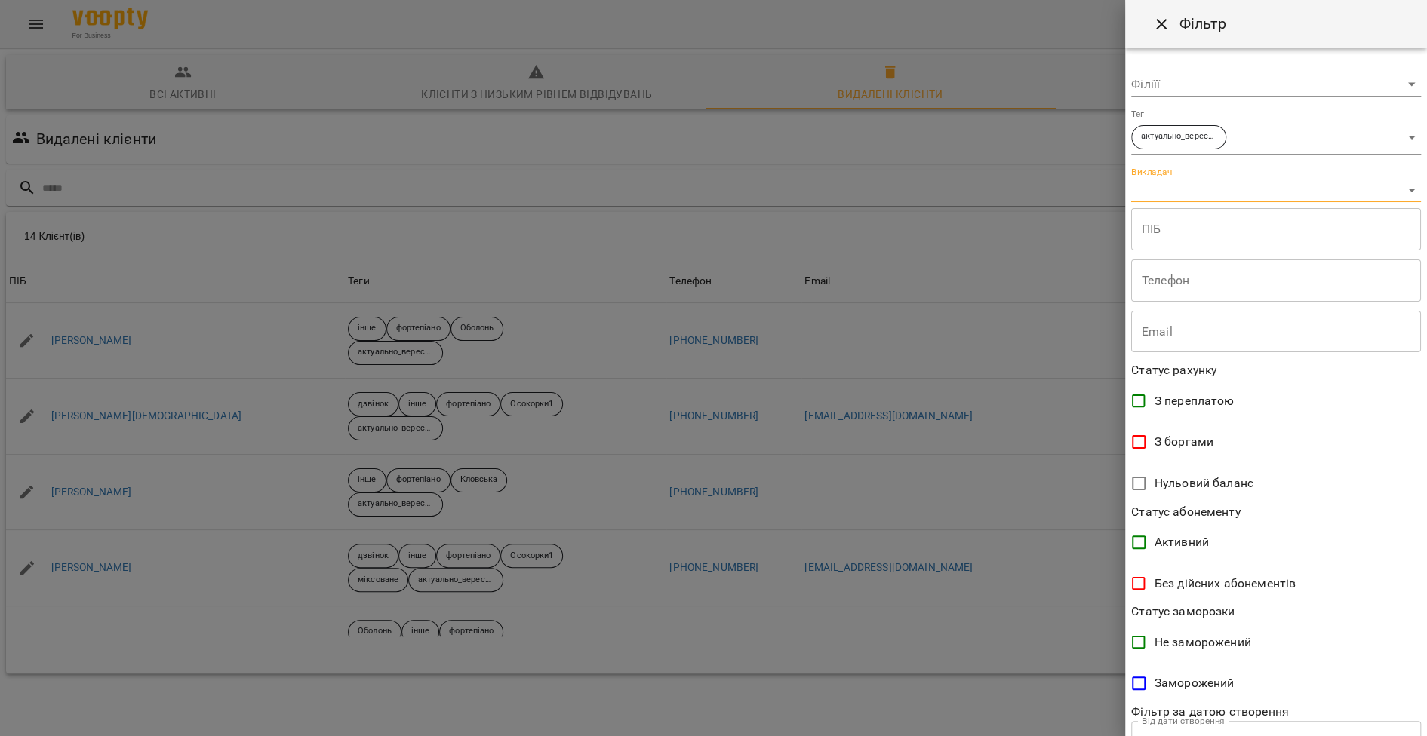
click at [1390, 137] on body "For Business 4 99+ UA Всі активні Клієнти з низьким рівнем відвідувань Видалені…" at bounding box center [713, 392] width 1427 height 785
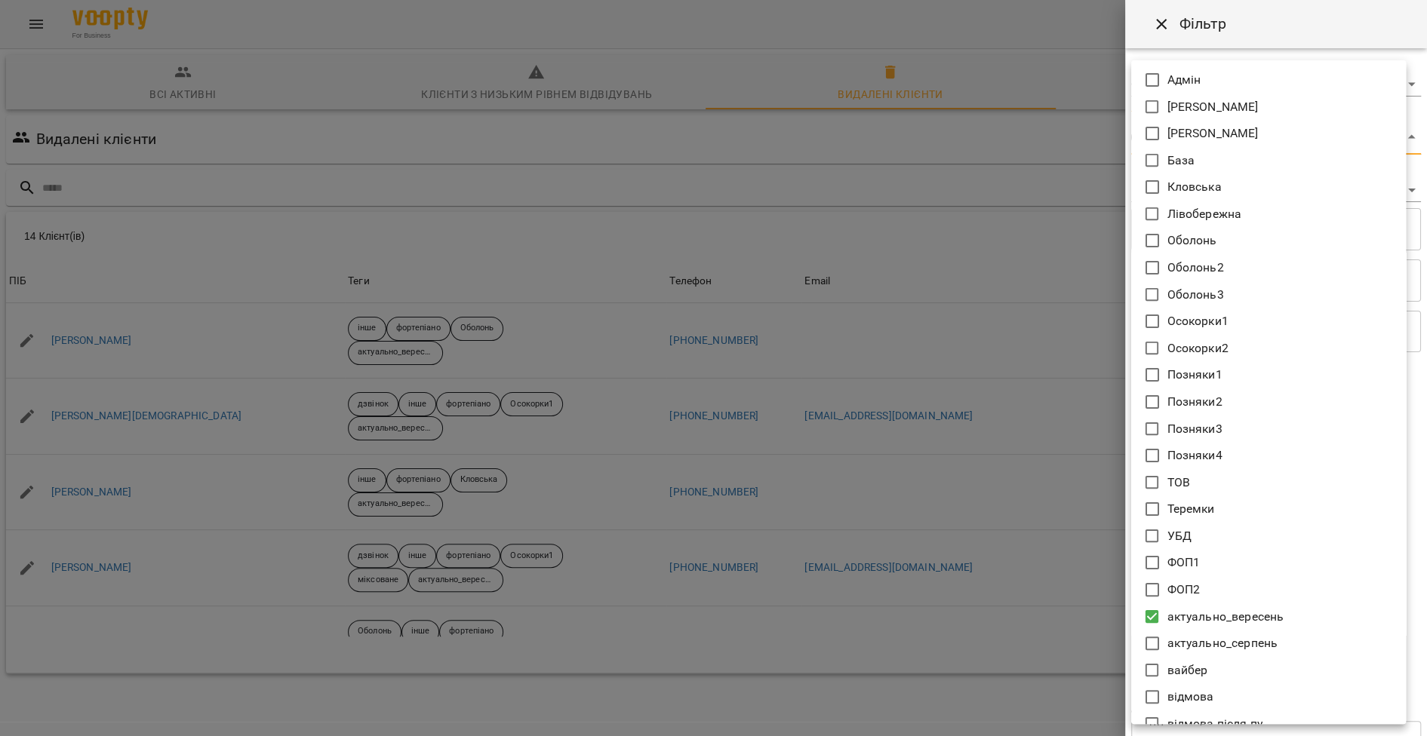
click at [1235, 499] on li "Теремки" at bounding box center [1268, 509] width 275 height 27
type input "**********"
click at [840, 423] on div at bounding box center [713, 368] width 1427 height 736
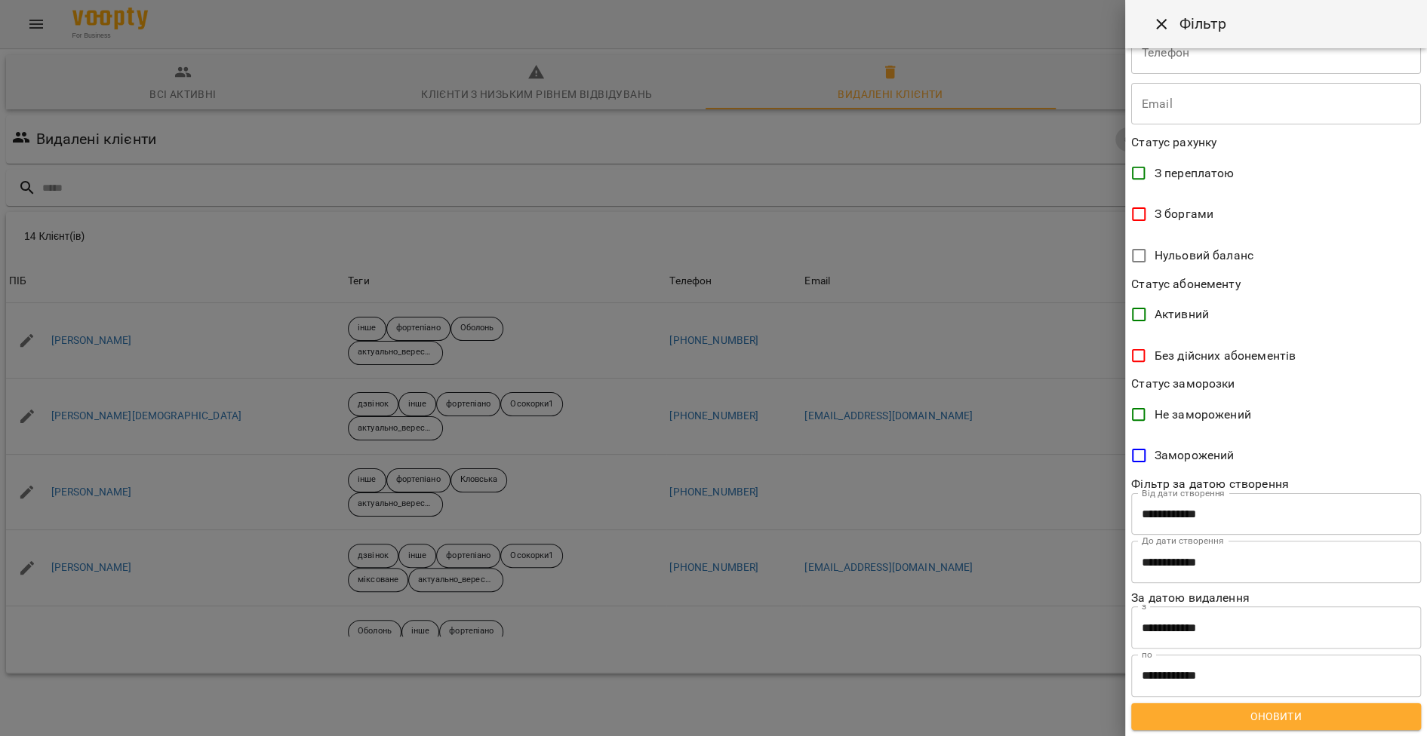
click at [1267, 713] on span "Оновити" at bounding box center [1276, 717] width 266 height 18
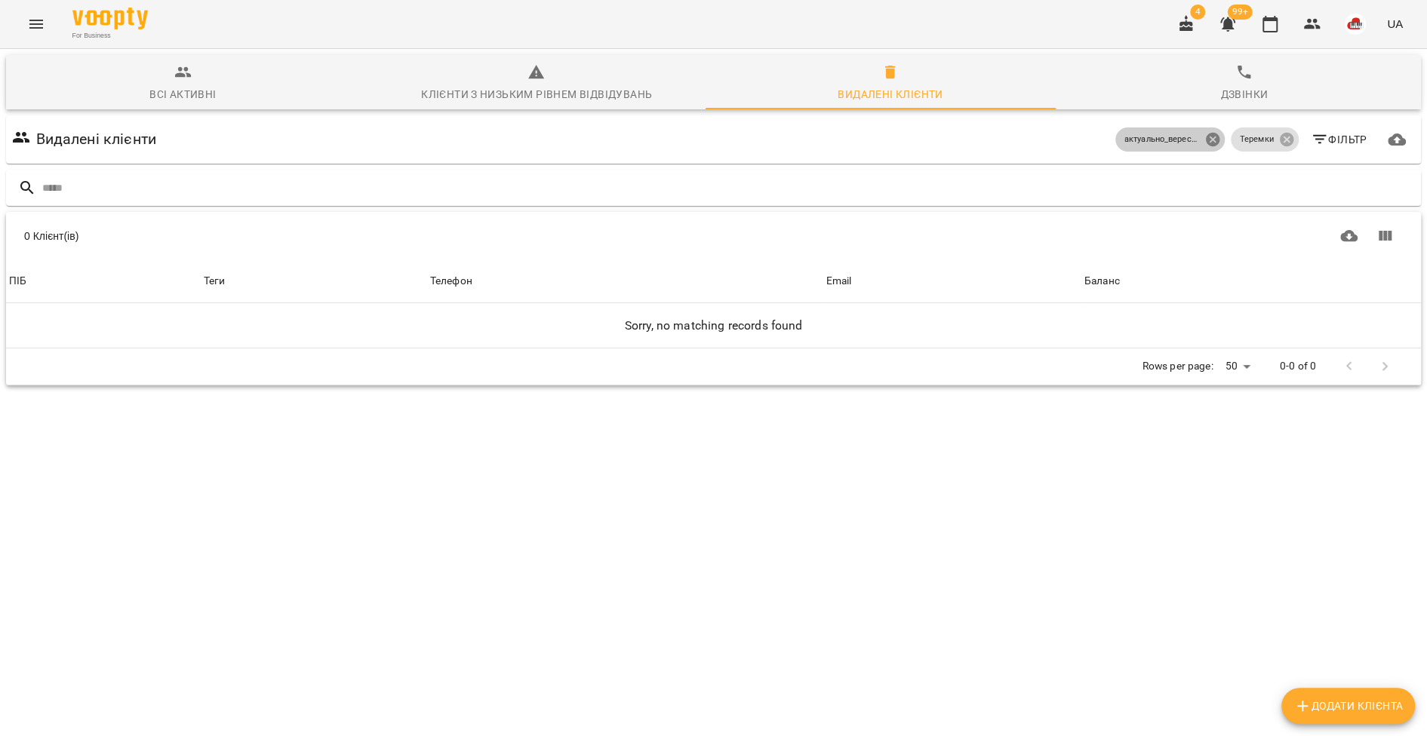
click at [1206, 139] on icon at bounding box center [1213, 140] width 14 height 14
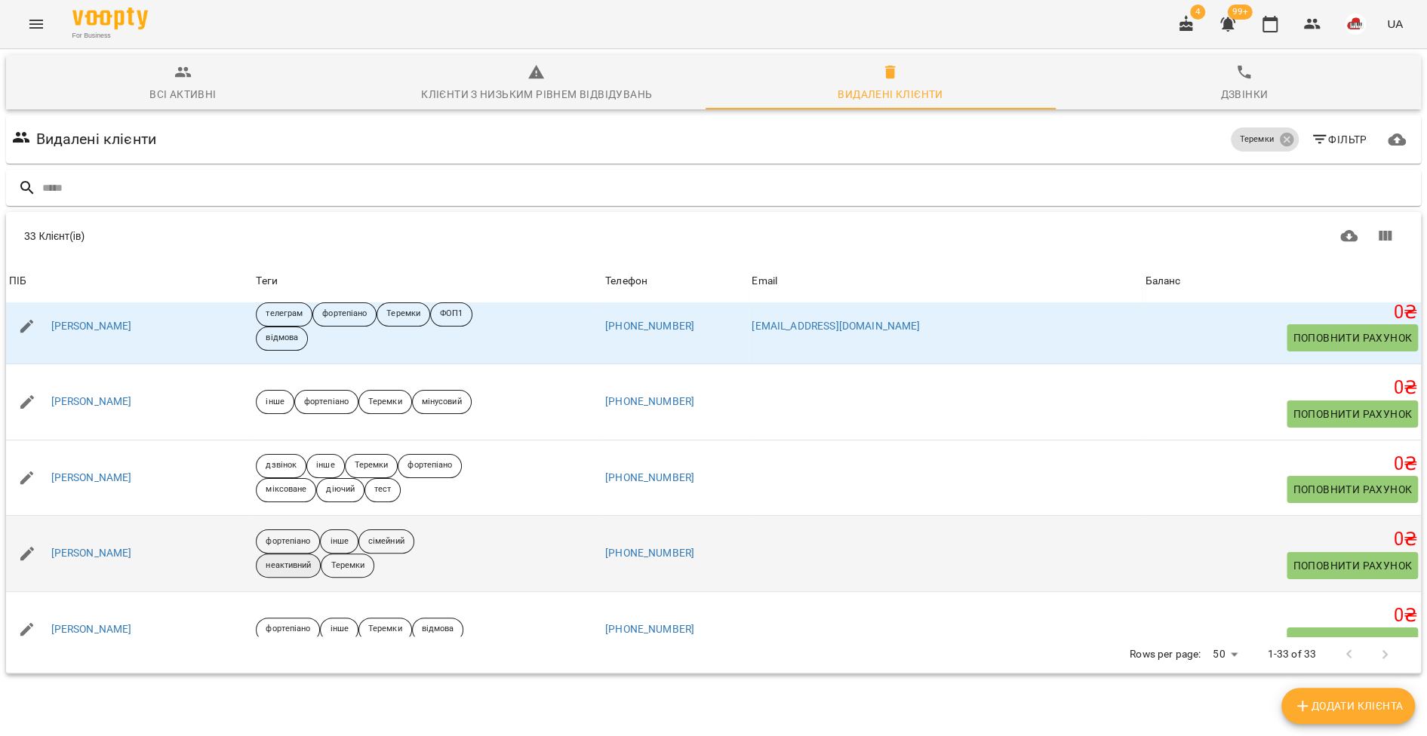
scroll to position [0, 0]
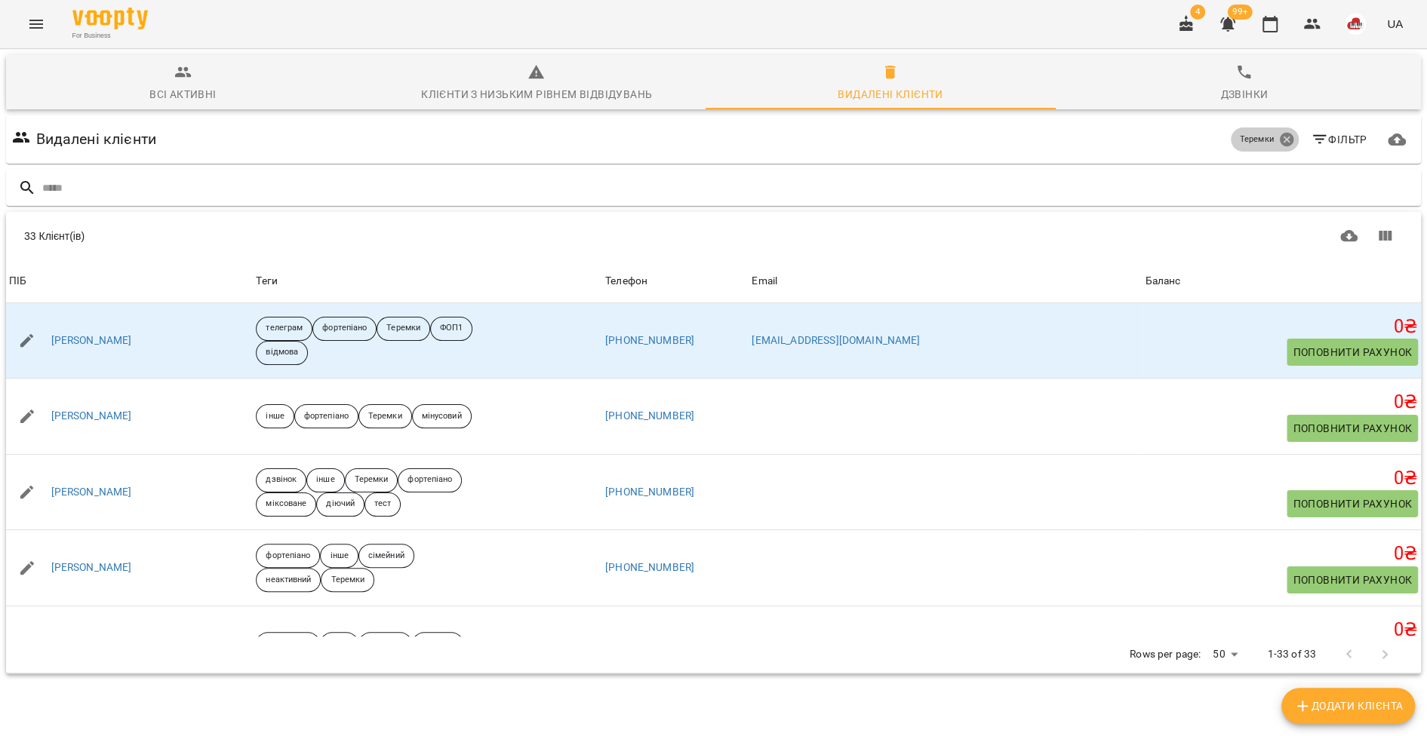
click at [1279, 143] on icon at bounding box center [1286, 140] width 14 height 14
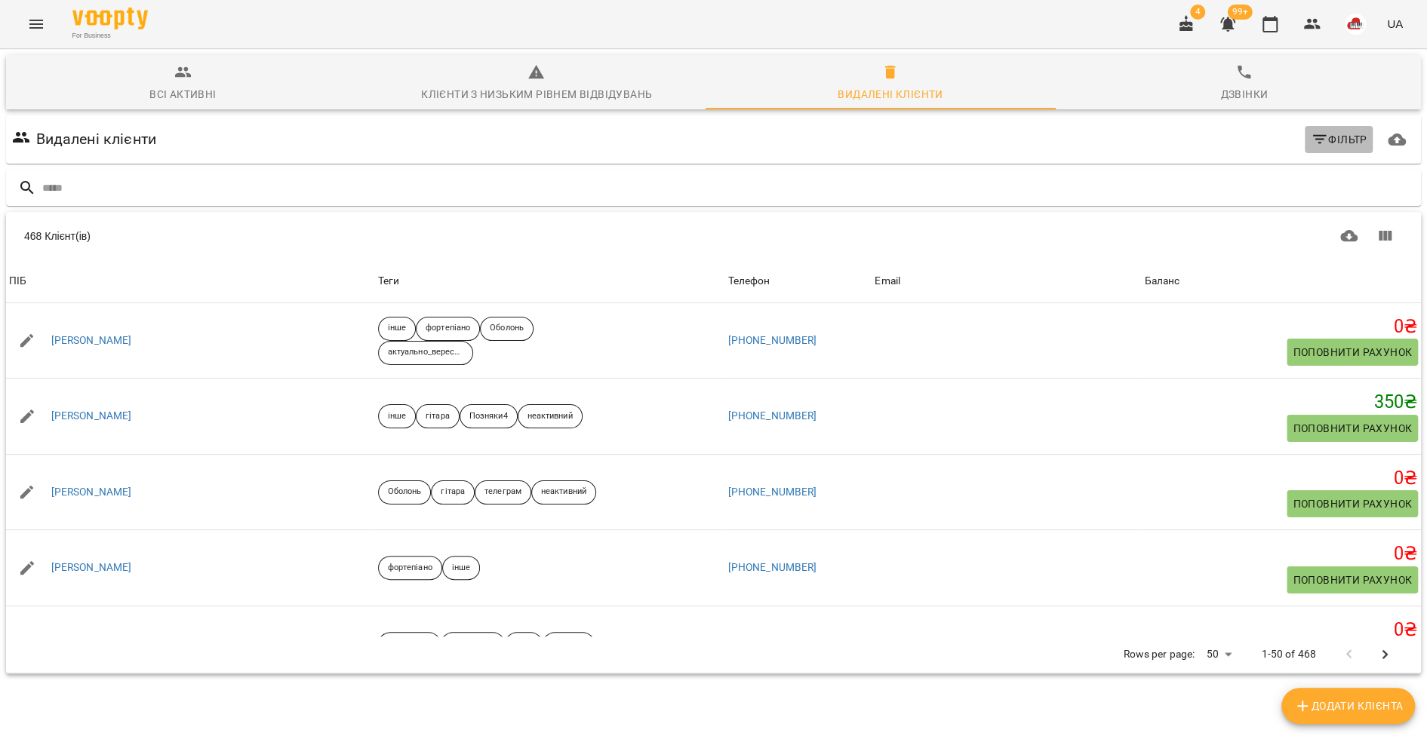
click at [1304, 142] on button "Фільтр" at bounding box center [1338, 139] width 69 height 27
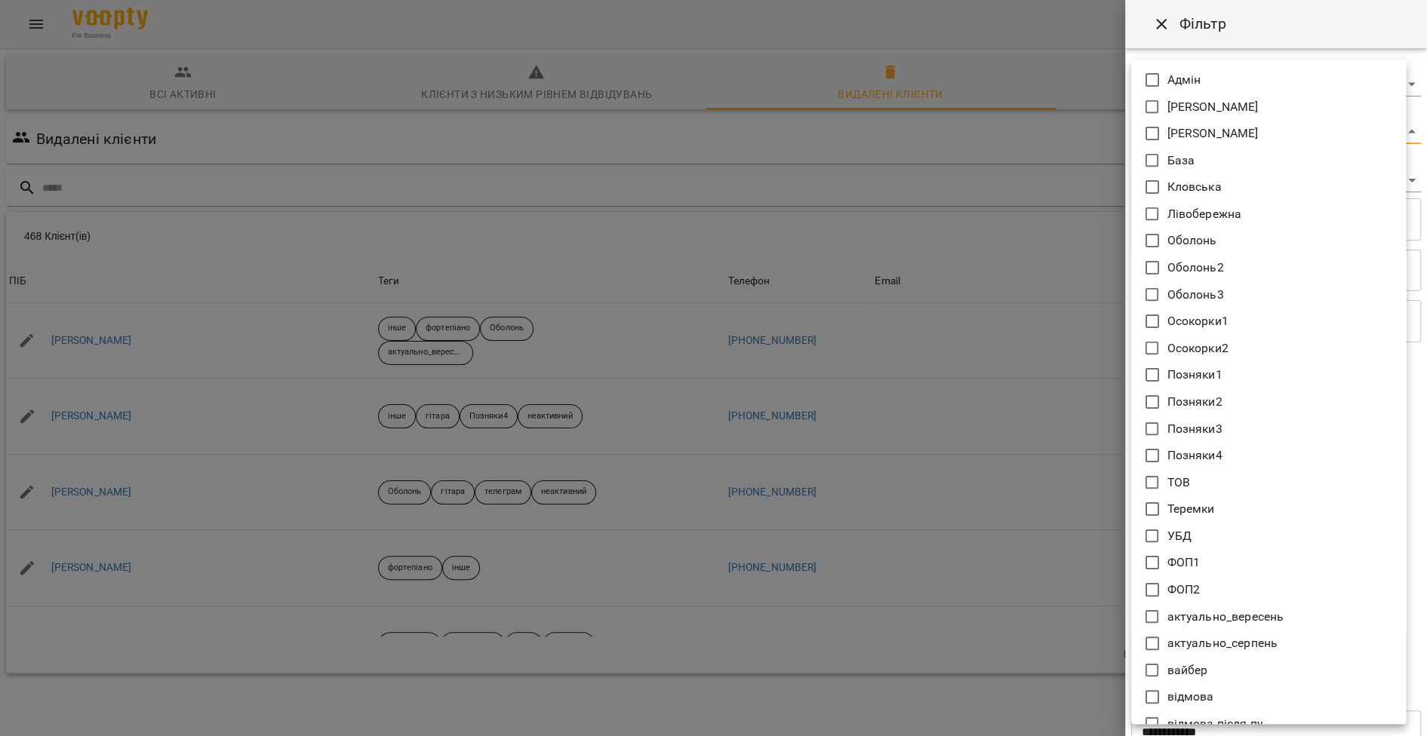
click at [1239, 137] on body "For Business 4 99+ UA Всі активні Клієнти з низьким рівнем відвідувань Видалені…" at bounding box center [713, 392] width 1427 height 785
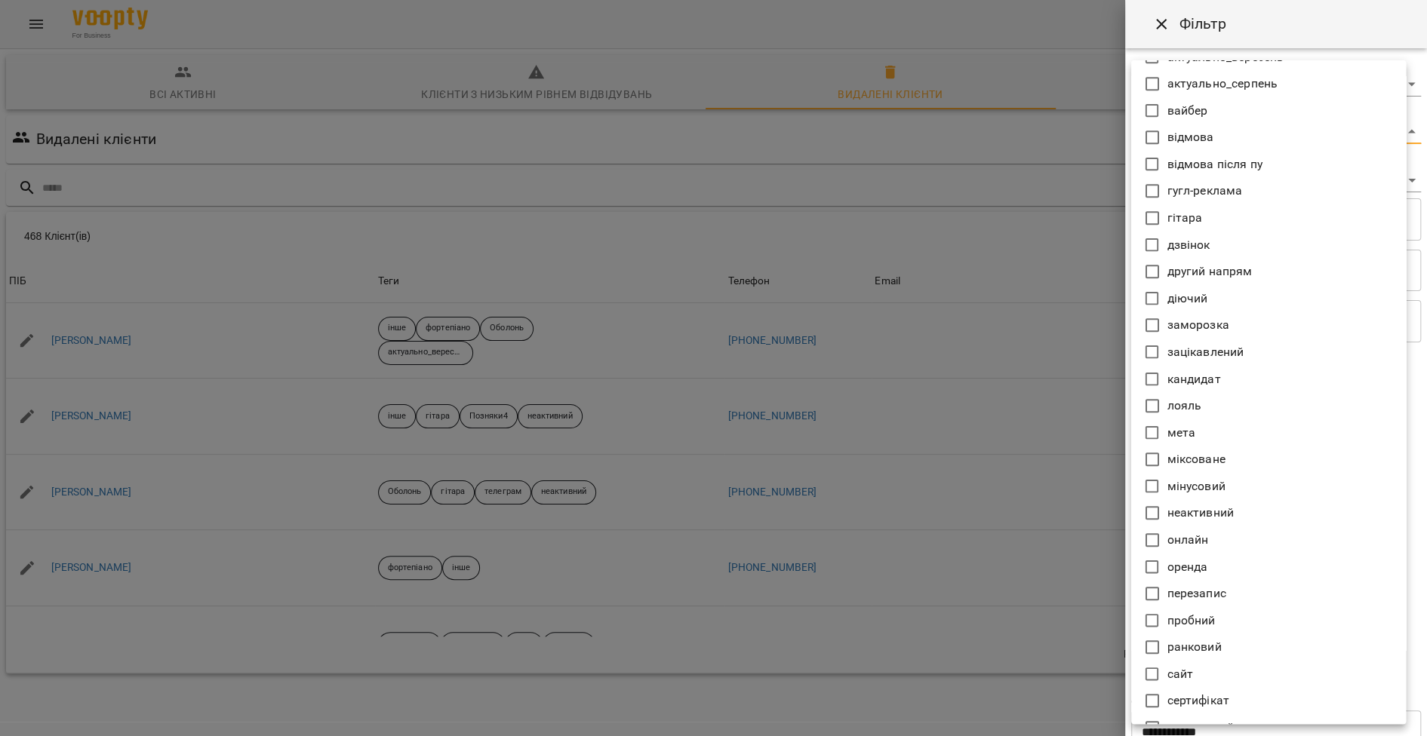
scroll to position [382, 0]
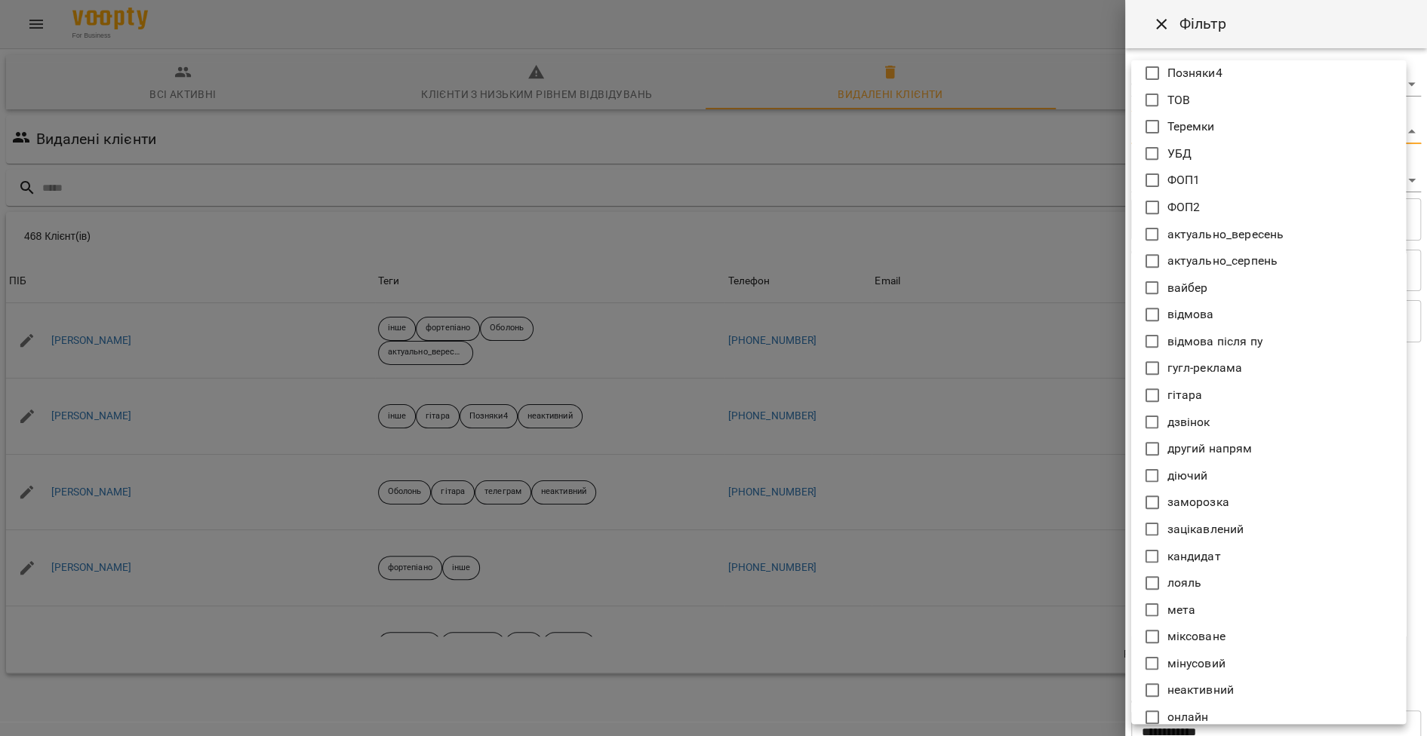
click at [1202, 118] on p "Теремки" at bounding box center [1191, 127] width 48 height 18
type input "*******"
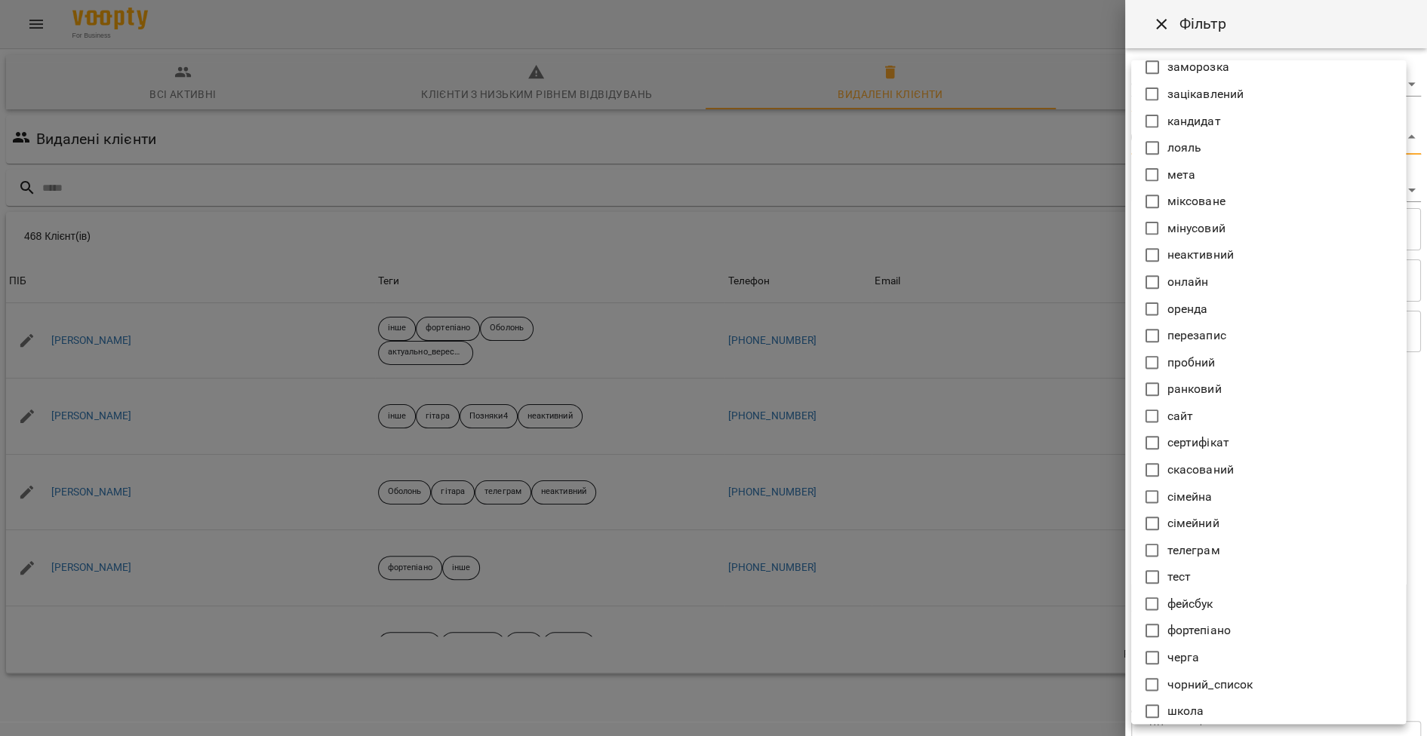
scroll to position [877, 0]
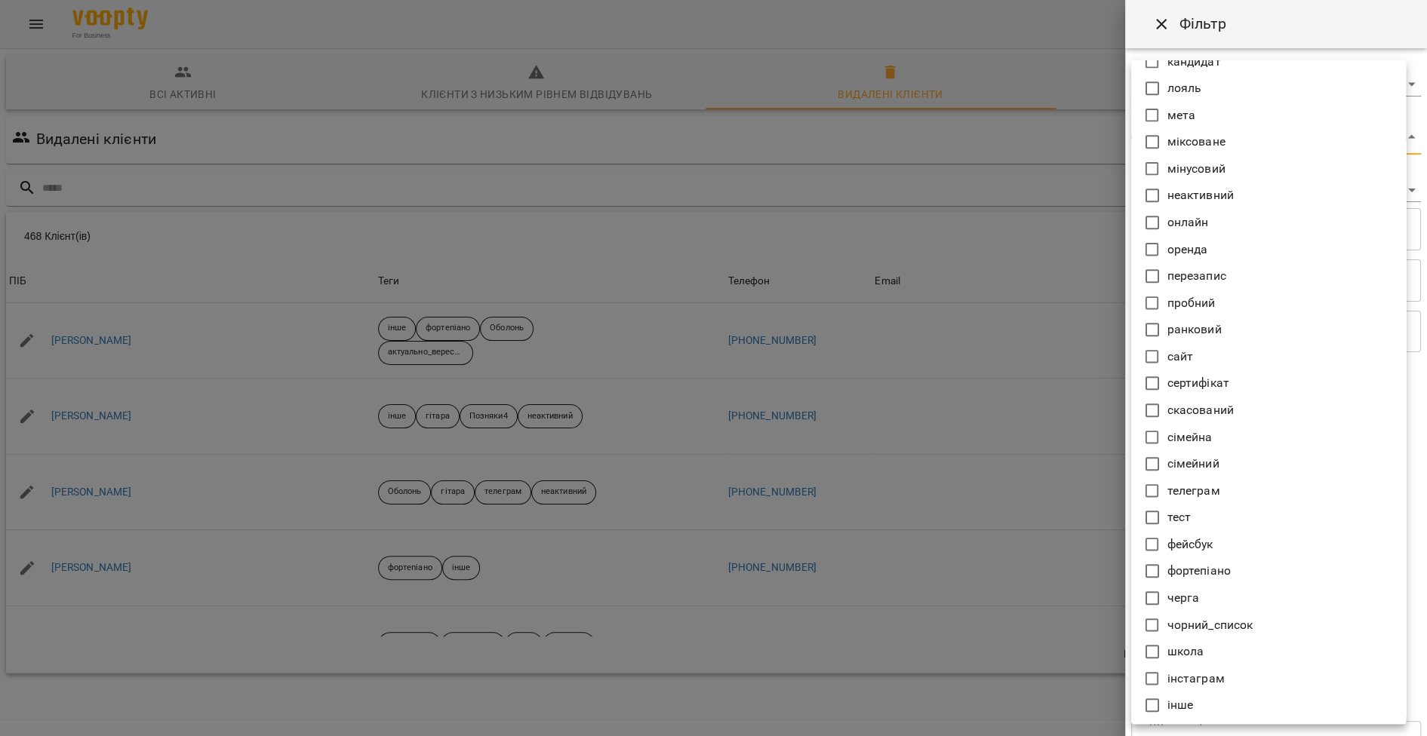
click at [899, 499] on div at bounding box center [713, 368] width 1427 height 736
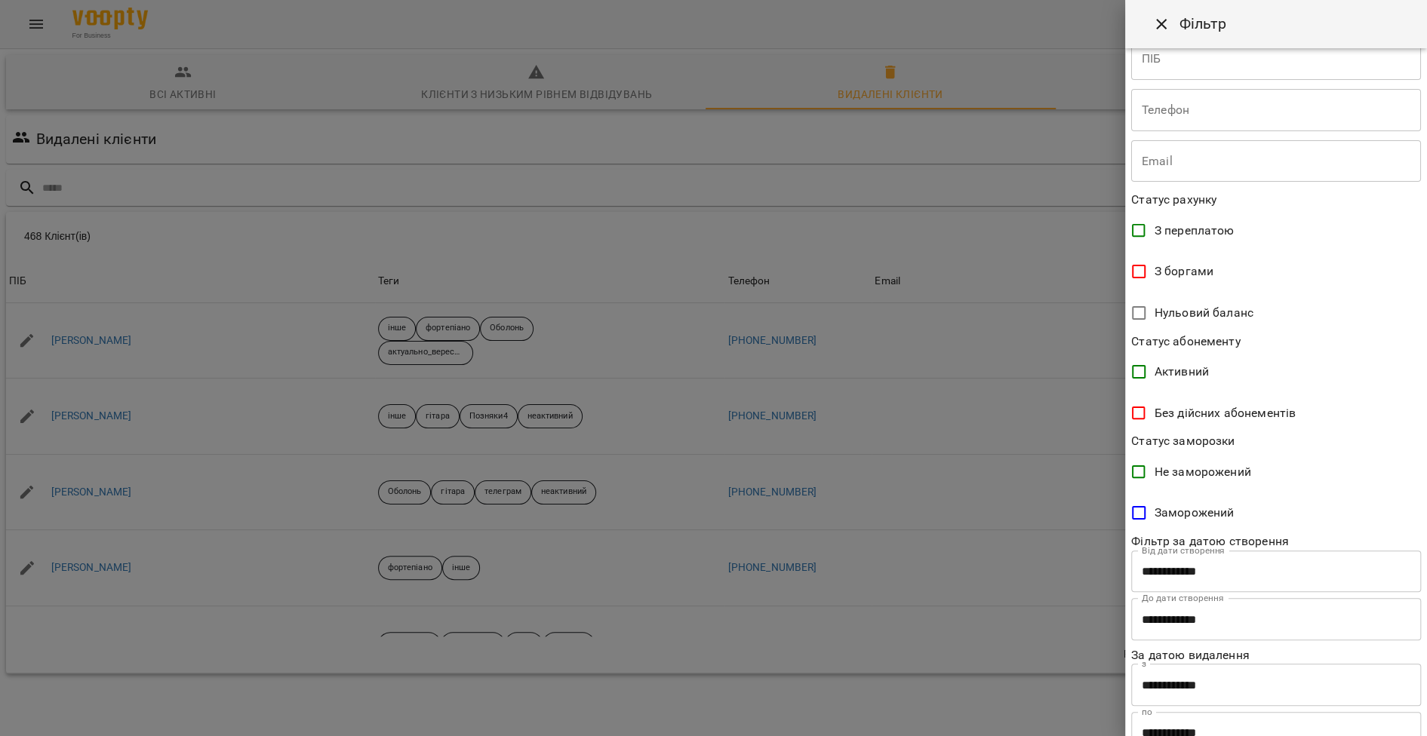
scroll to position [228, 0]
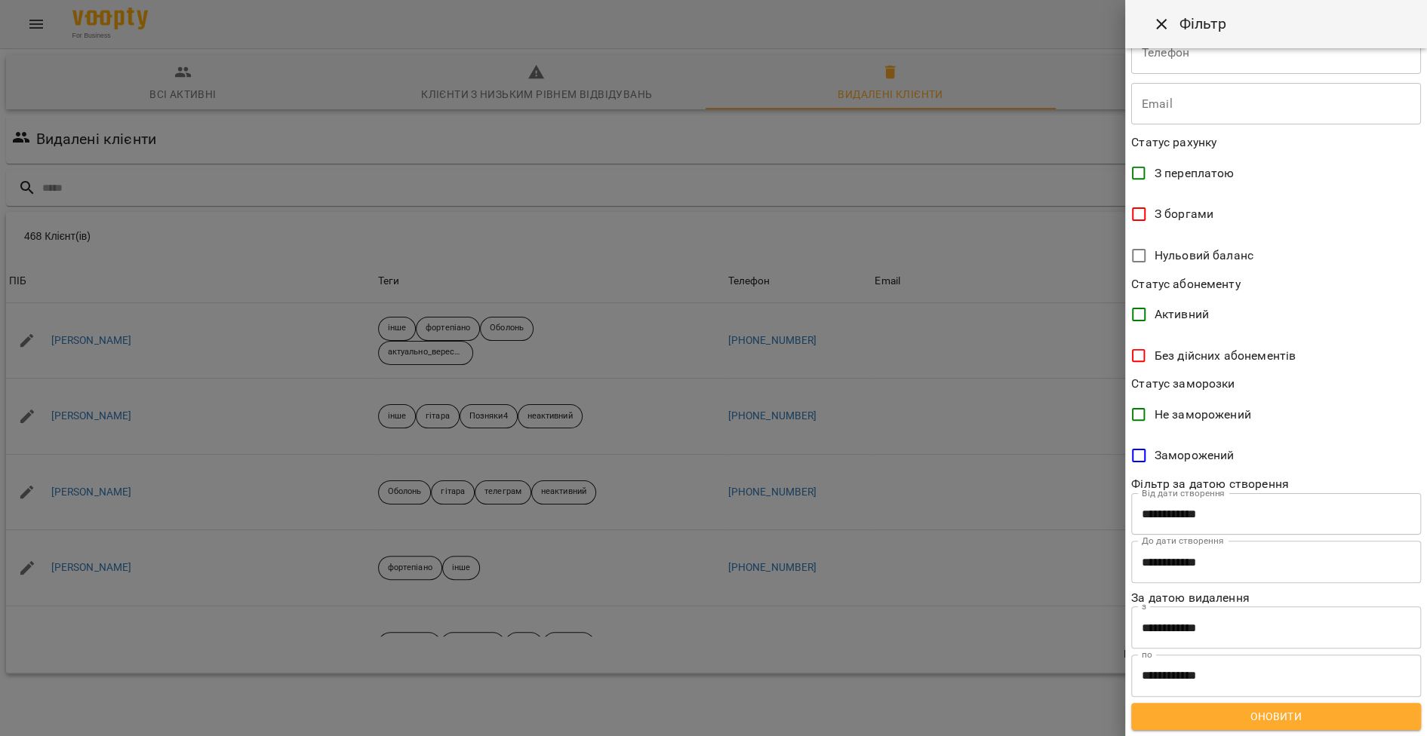
click at [1250, 711] on span "Оновити" at bounding box center [1276, 717] width 266 height 18
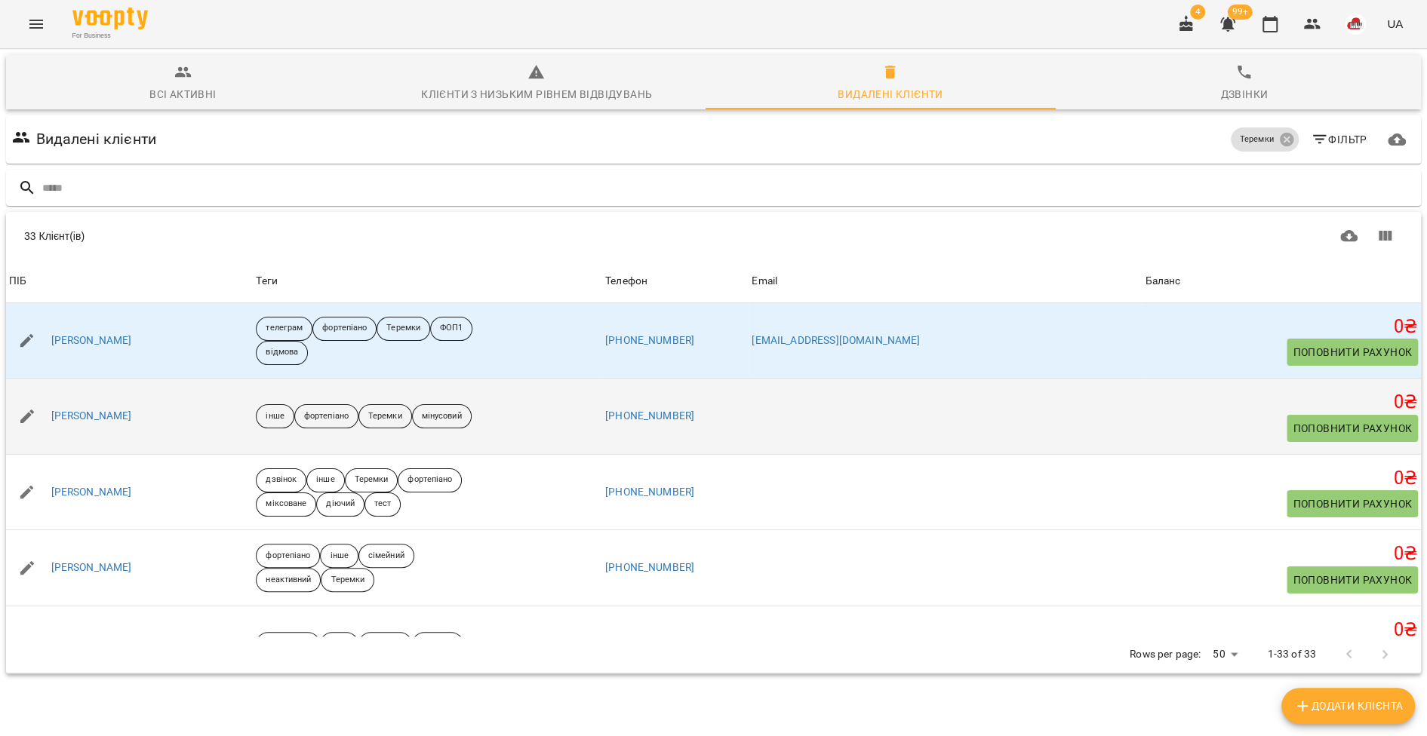
scroll to position [0, 0]
click at [132, 416] on link "Ізабелла Терентьева" at bounding box center [91, 416] width 81 height 15
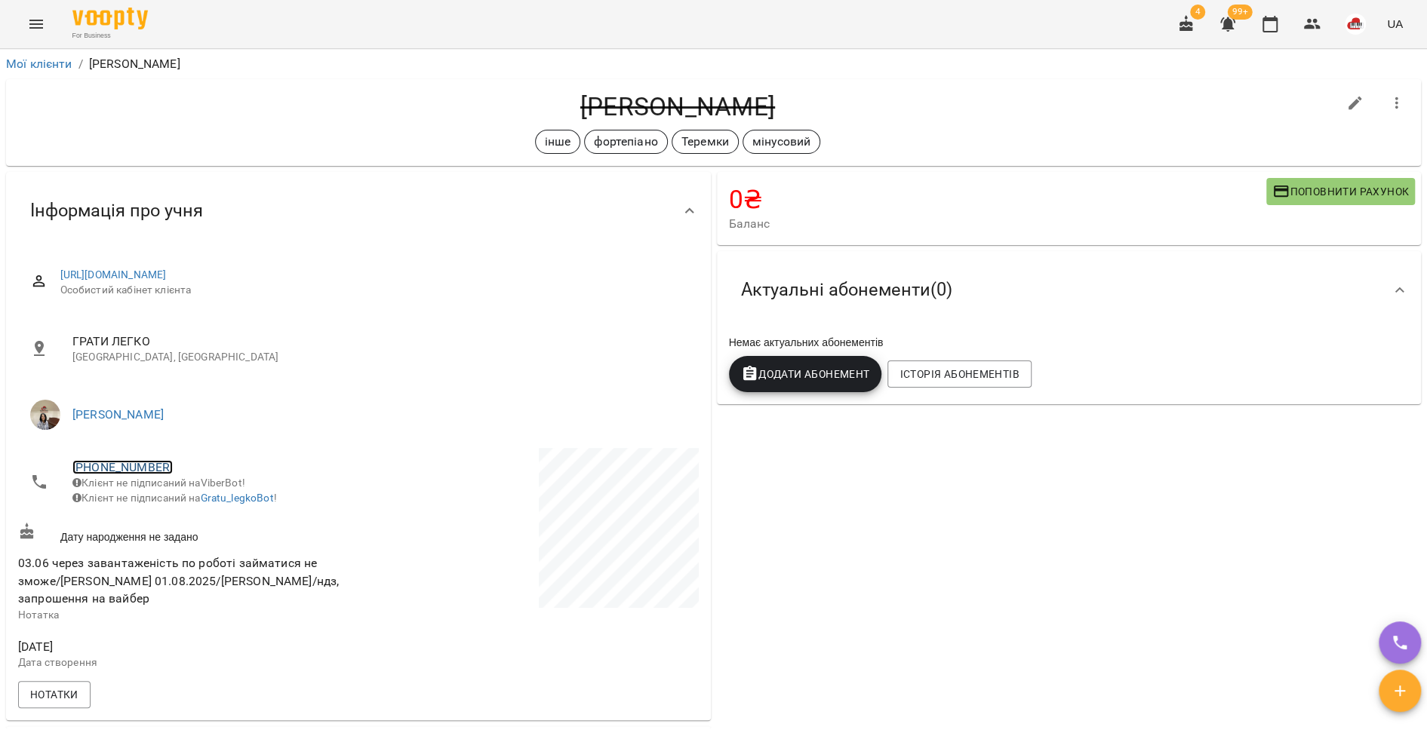
click at [117, 466] on link "+380978848693" at bounding box center [122, 467] width 100 height 14
click at [186, 518] on img at bounding box center [184, 523] width 23 height 23
click at [129, 459] on span "+380978848693" at bounding box center [207, 468] width 271 height 18
click at [141, 464] on link "+380978848693" at bounding box center [122, 467] width 100 height 14
click at [278, 599] on div at bounding box center [713, 368] width 1427 height 736
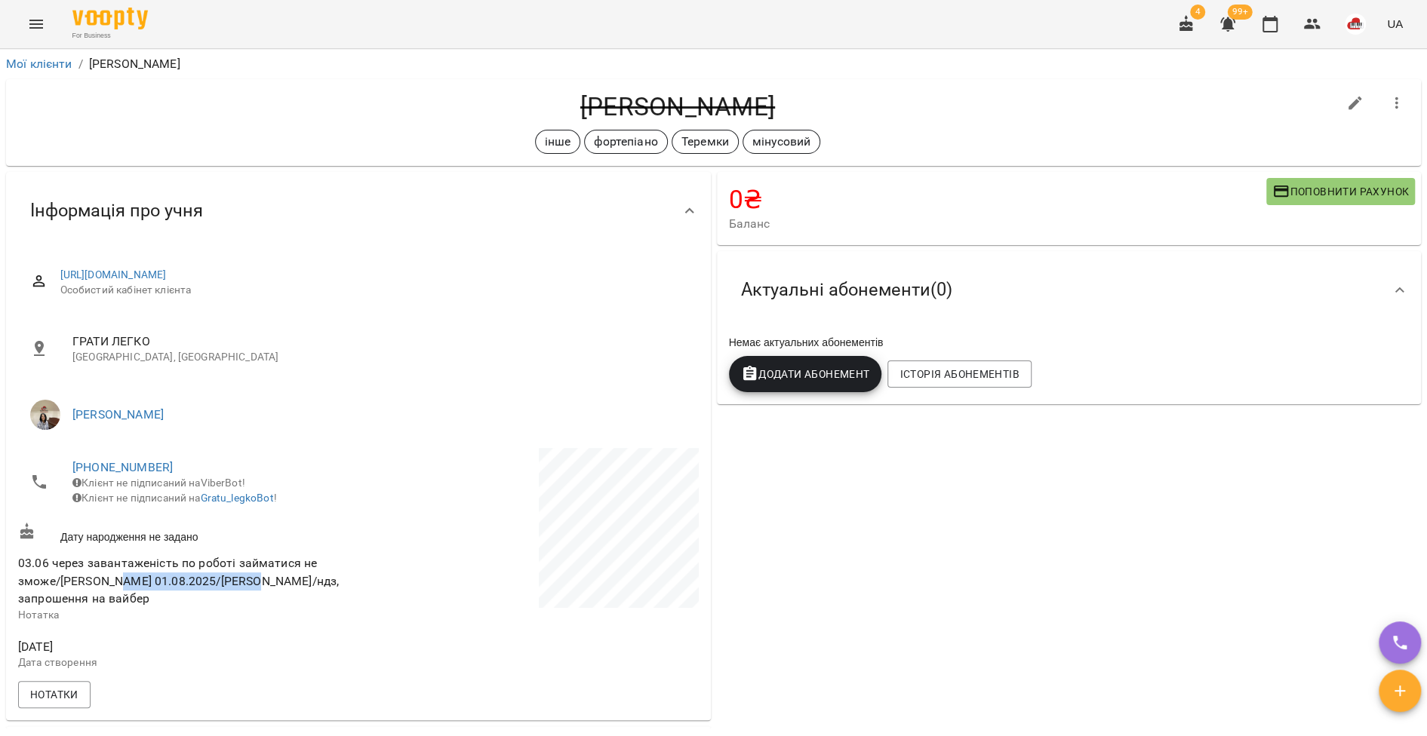
drag, startPoint x: 118, startPoint y: 594, endPoint x: 259, endPoint y: 594, distance: 141.1
click at [259, 594] on span "03.06 через завантаженість по роботі займатися не зможе/Аббасова 01.08.2025/Абб…" at bounding box center [178, 581] width 321 height 50
click at [116, 471] on link "+380978848693" at bounding box center [122, 467] width 100 height 14
click at [187, 529] on img at bounding box center [184, 523] width 23 height 23
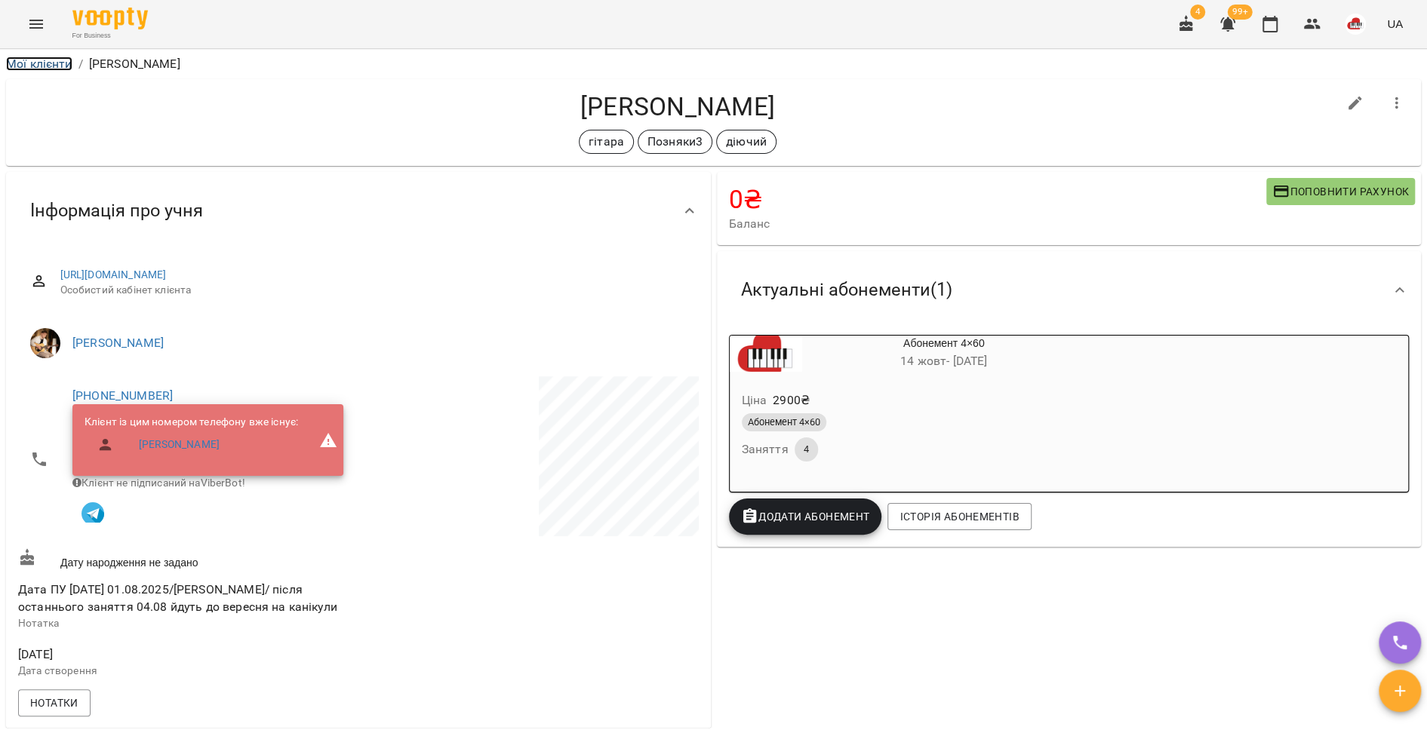
click at [19, 58] on link "Мої клієнти" at bounding box center [39, 64] width 66 height 14
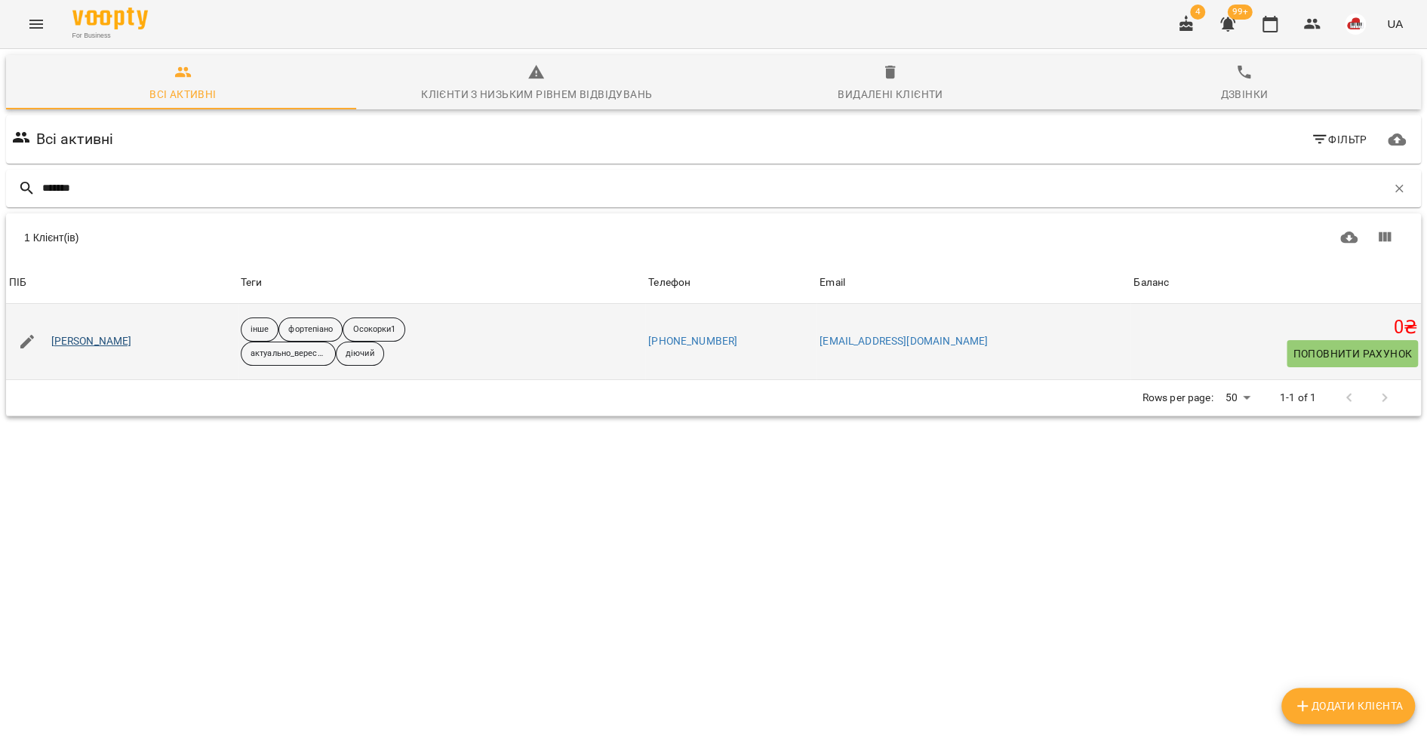
type input "*******"
click at [100, 339] on link "Ковальська Тая" at bounding box center [91, 341] width 81 height 15
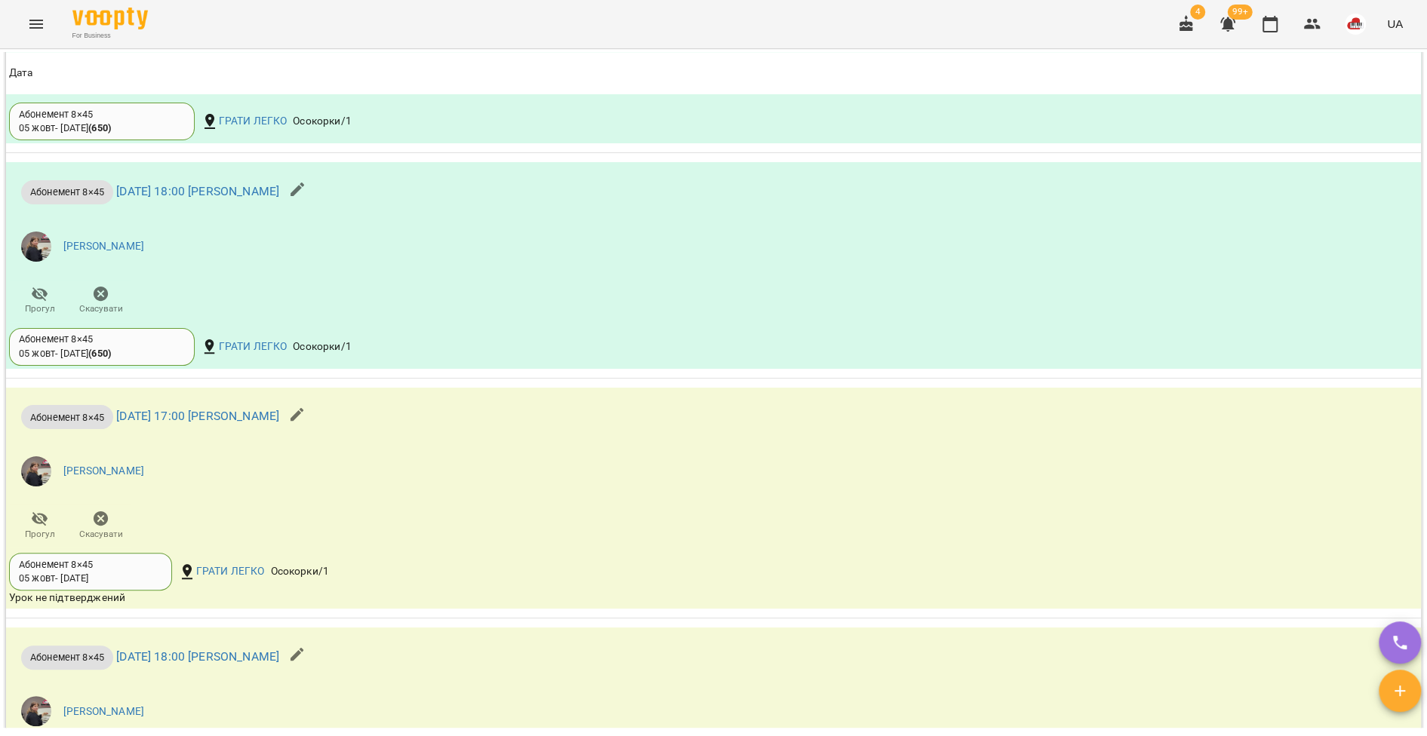
scroll to position [1580, 0]
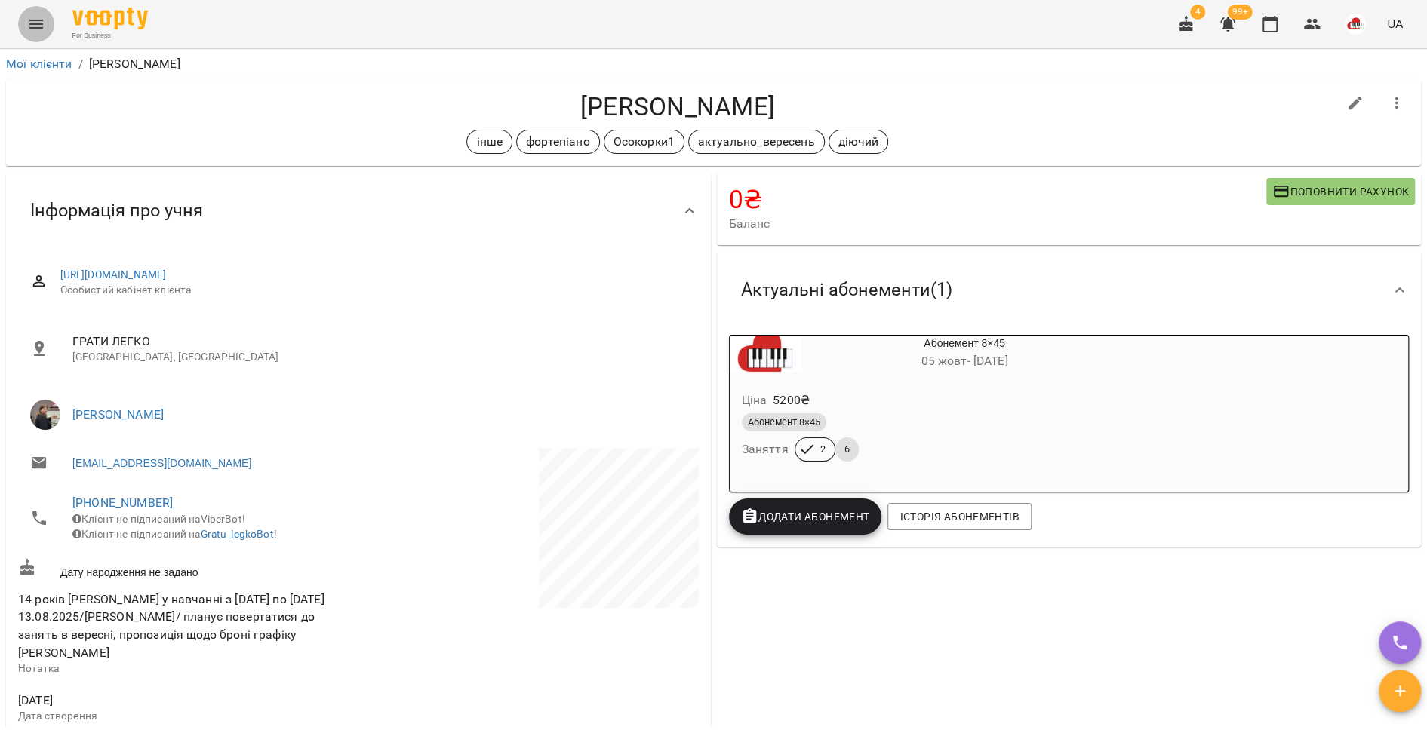
click at [35, 29] on icon "Menu" at bounding box center [36, 24] width 18 height 18
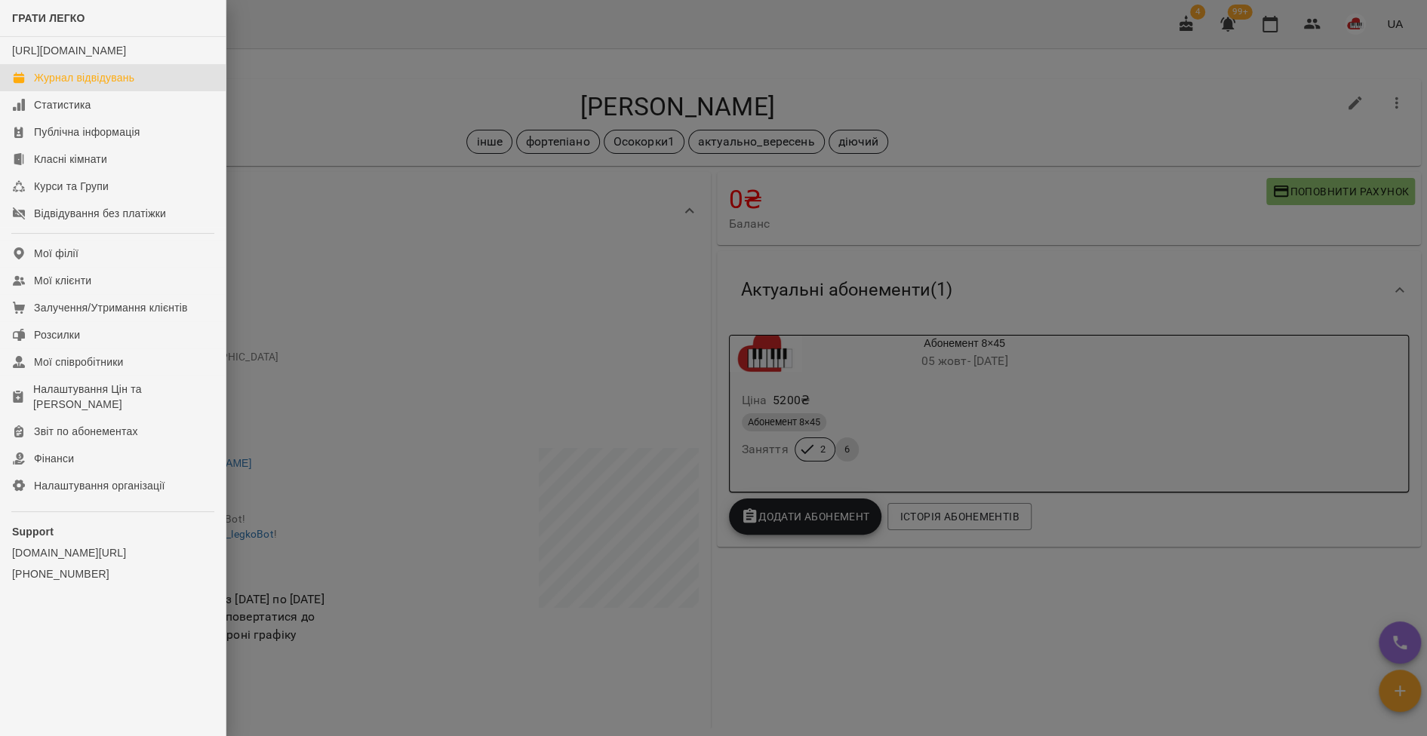
click at [53, 85] on div "Журнал відвідувань" at bounding box center [84, 77] width 100 height 15
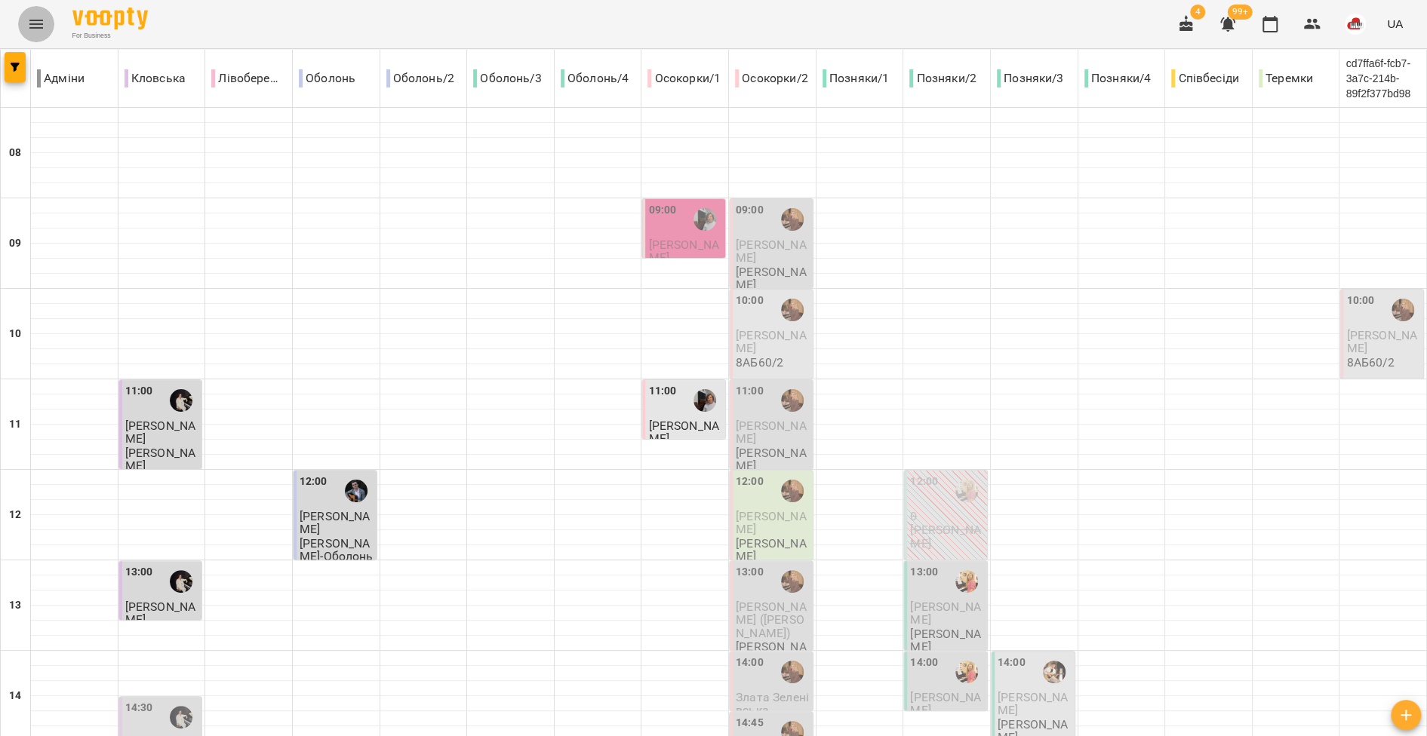
click at [45, 29] on button "Menu" at bounding box center [36, 24] width 36 height 36
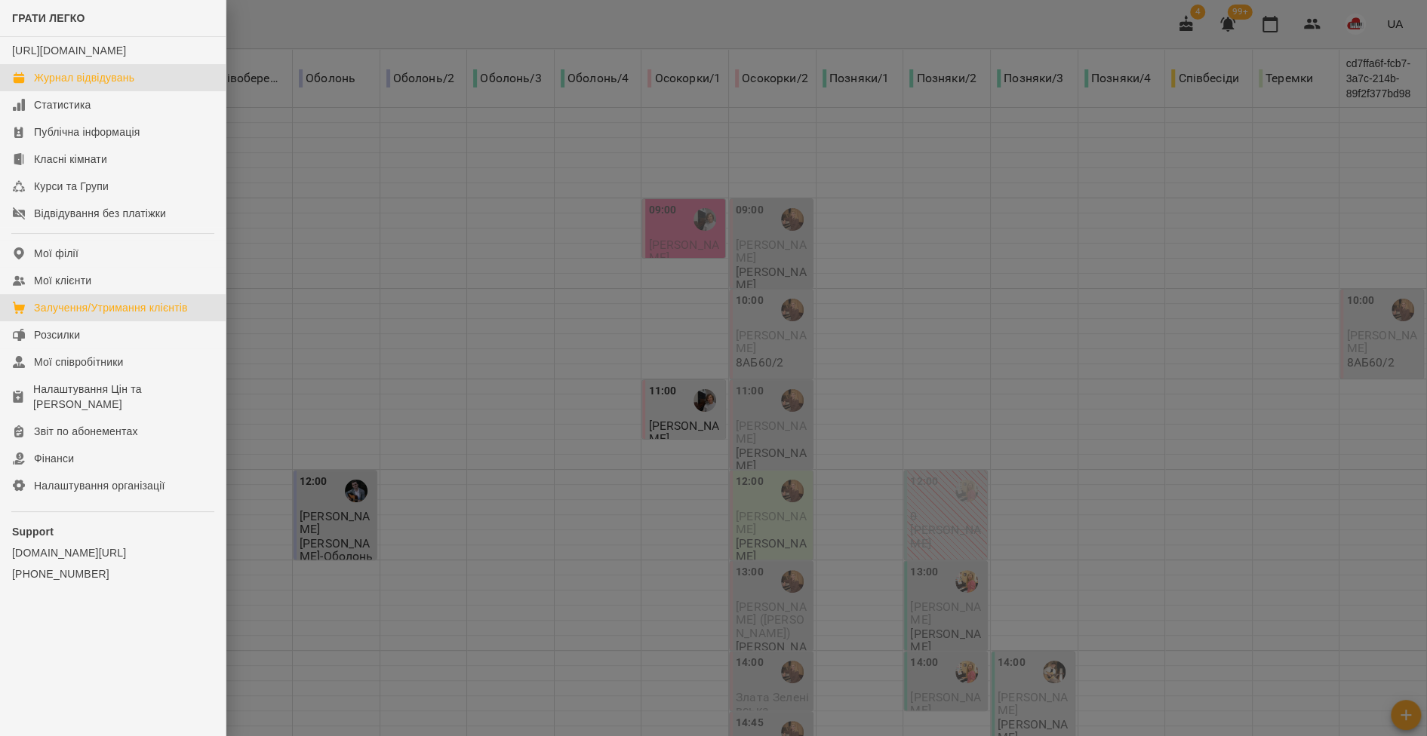
click at [97, 315] on div "Залучення/Утримання клієнтів" at bounding box center [111, 307] width 154 height 15
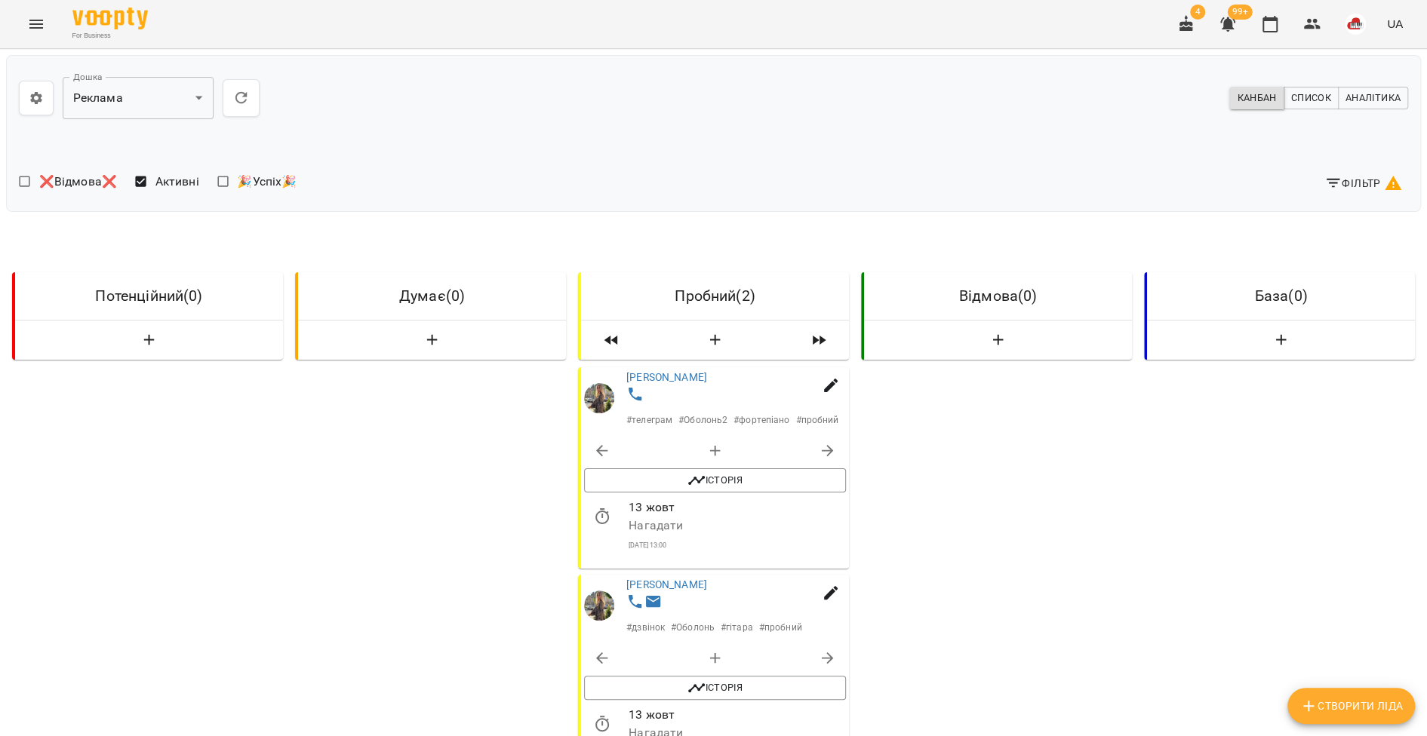
click at [35, 14] on button "Menu" at bounding box center [36, 24] width 36 height 36
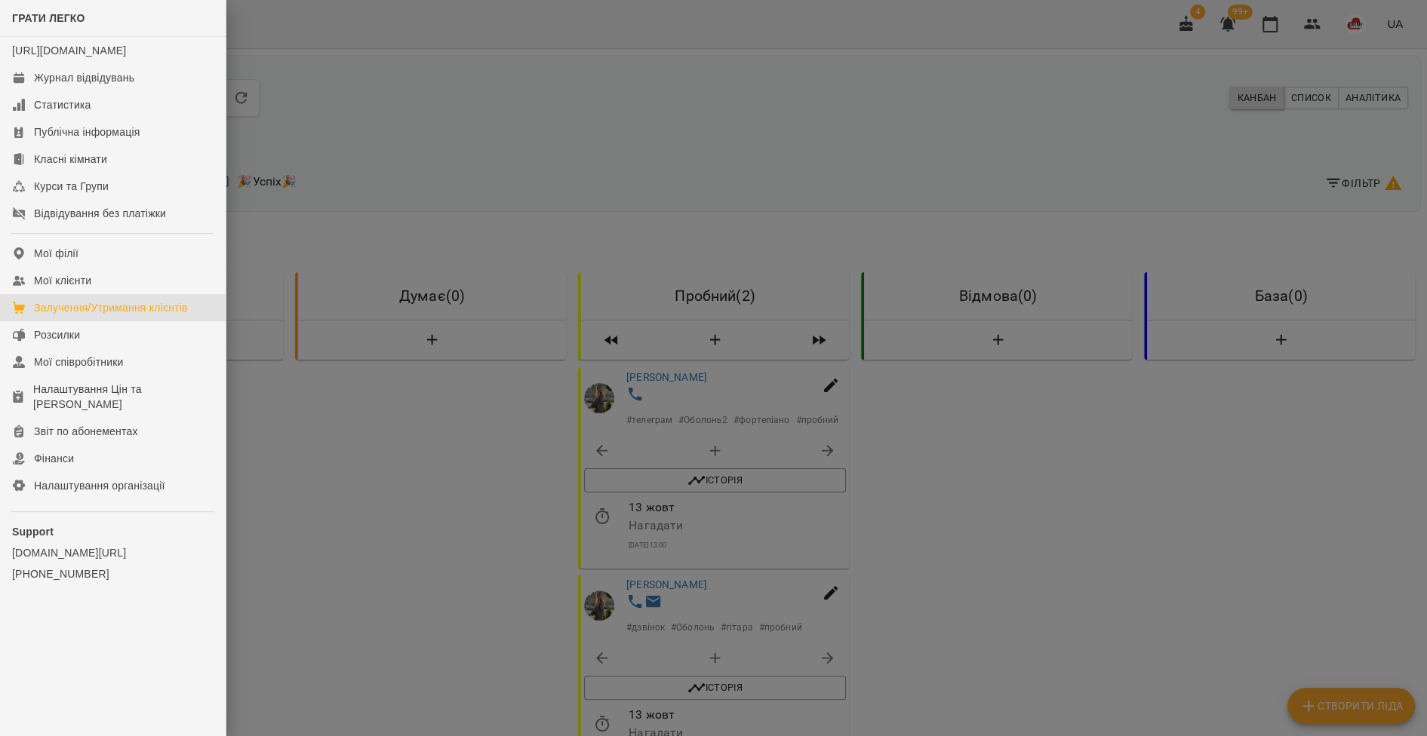
click at [392, 209] on div at bounding box center [713, 368] width 1427 height 736
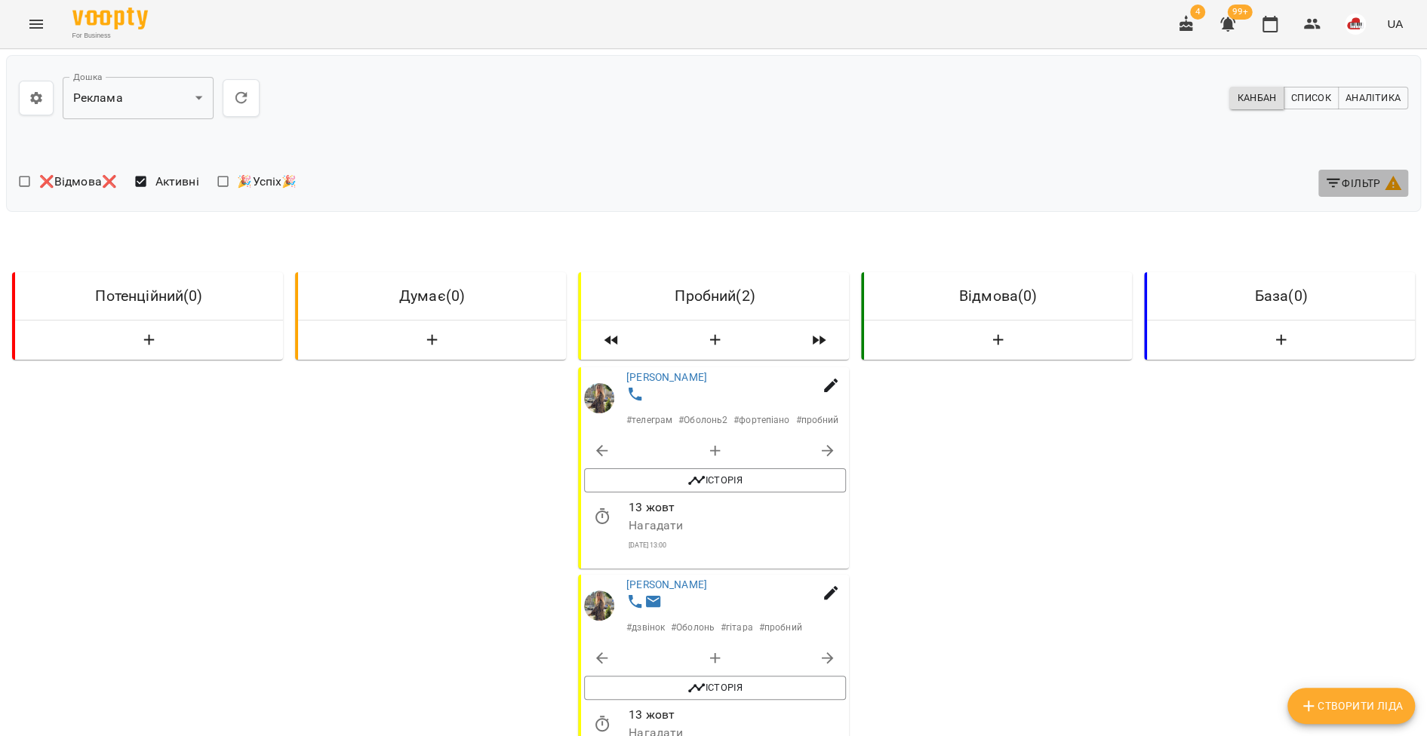
click at [1337, 178] on span "Фільтр" at bounding box center [1363, 183] width 78 height 18
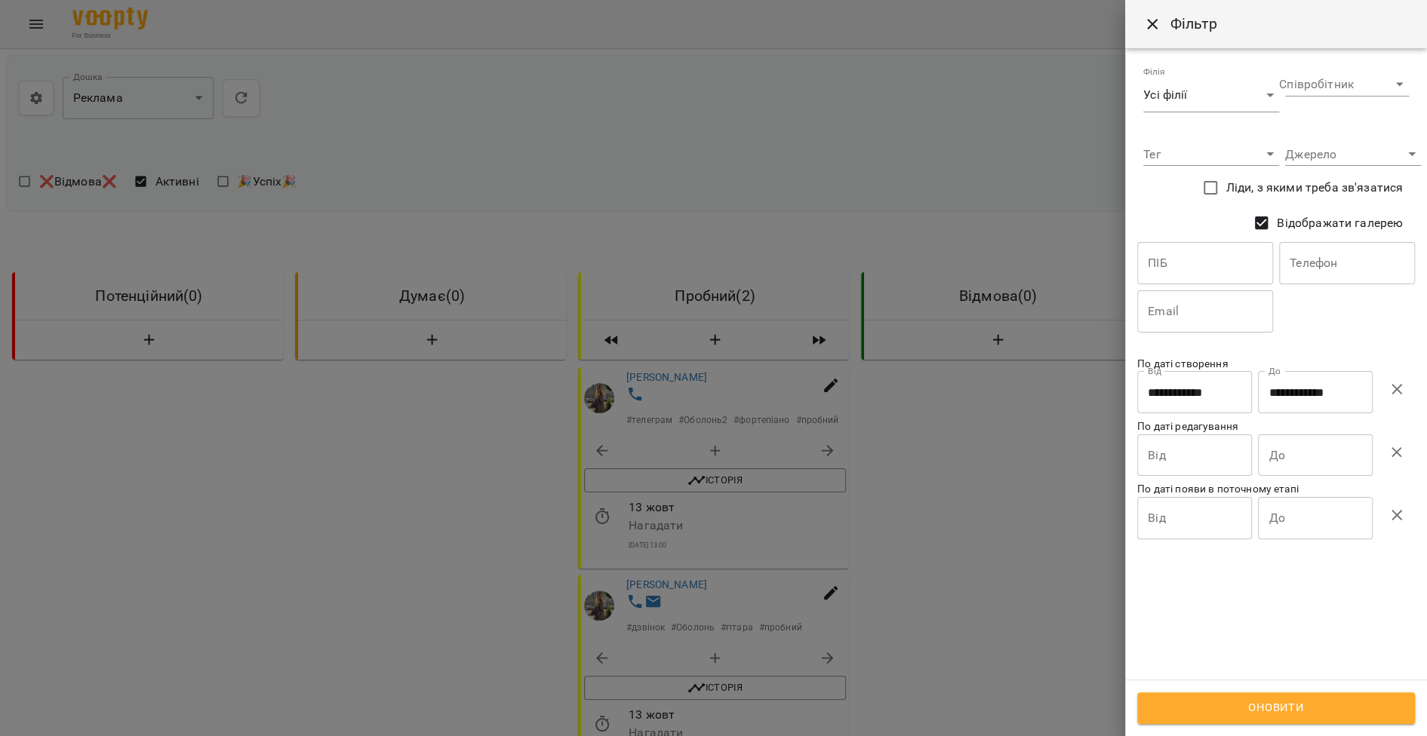
click at [1404, 394] on icon "button" at bounding box center [1396, 389] width 18 height 18
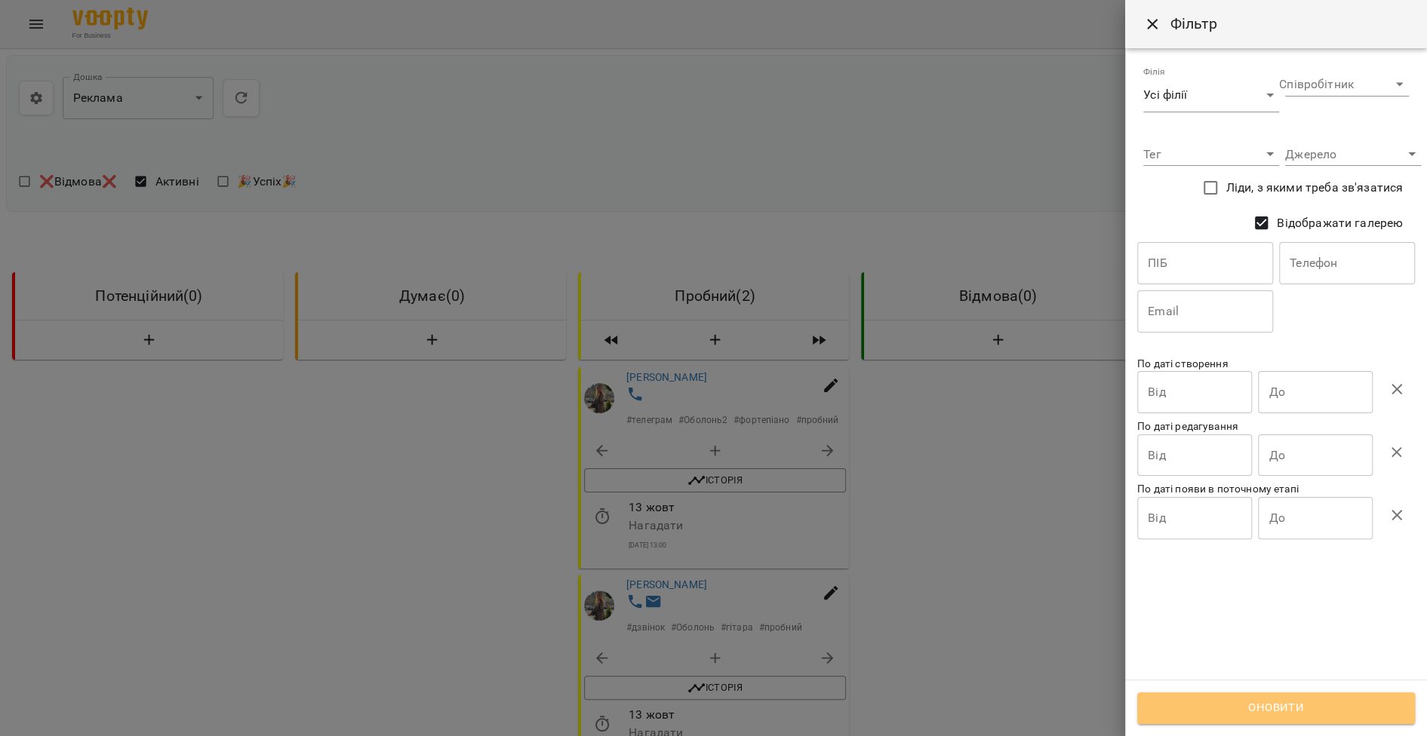
click at [1306, 716] on span "Оновити" at bounding box center [1276, 709] width 244 height 20
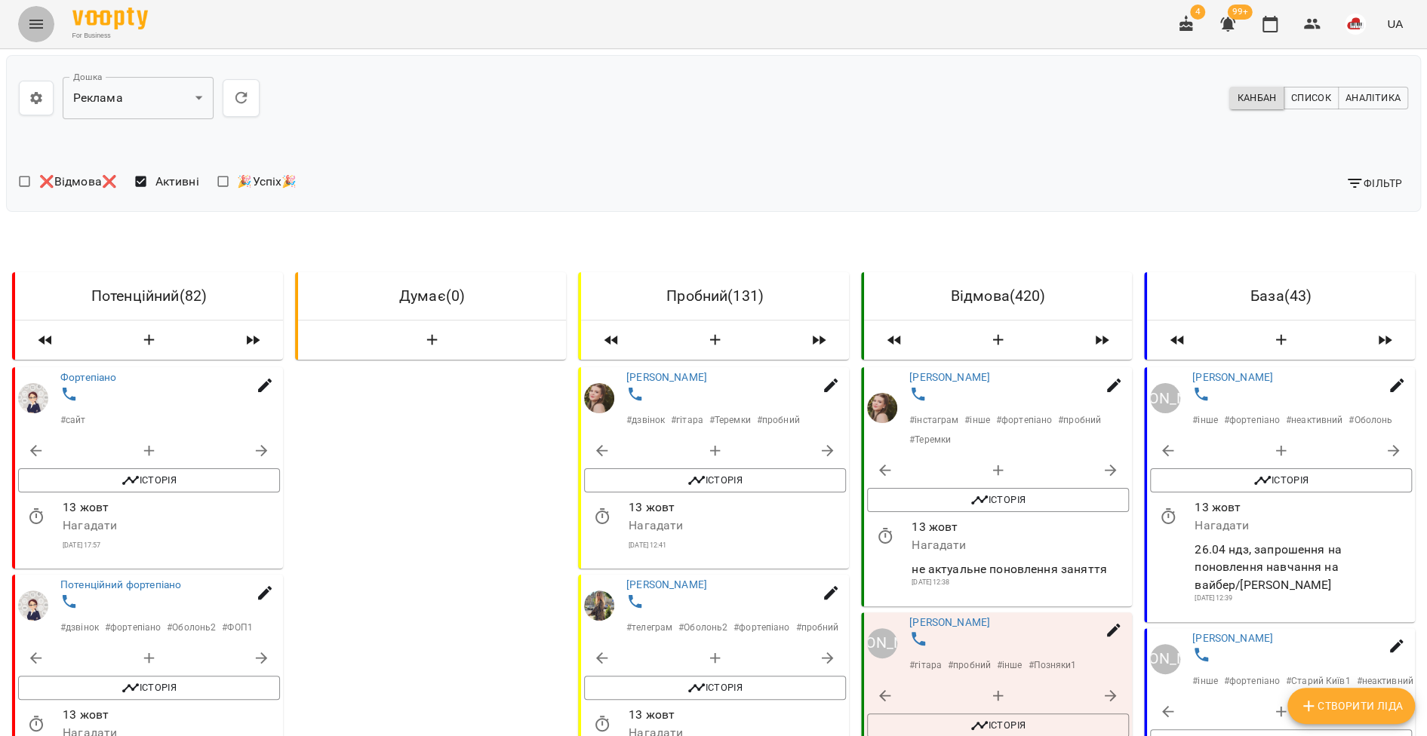
click at [34, 26] on icon "Menu" at bounding box center [36, 24] width 18 height 18
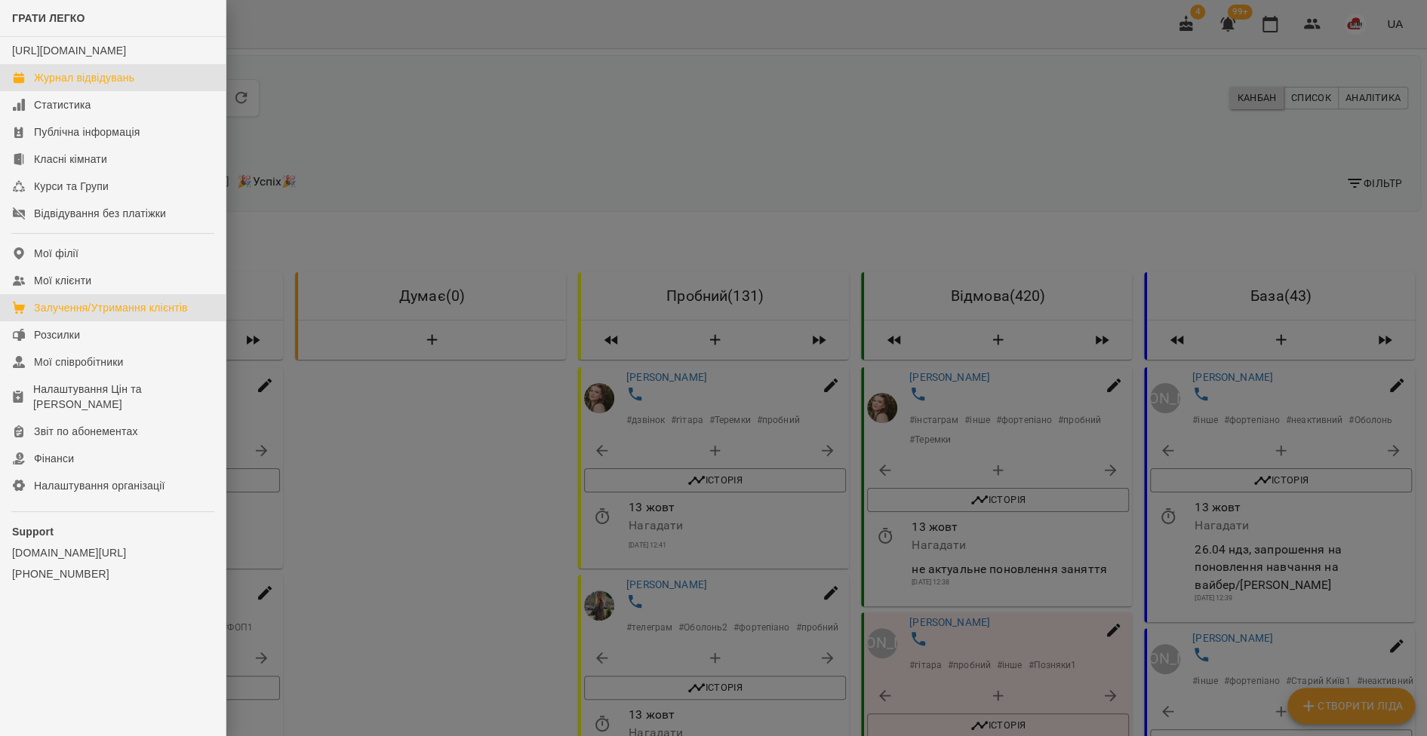
click at [74, 85] on div "Журнал відвідувань" at bounding box center [84, 77] width 100 height 15
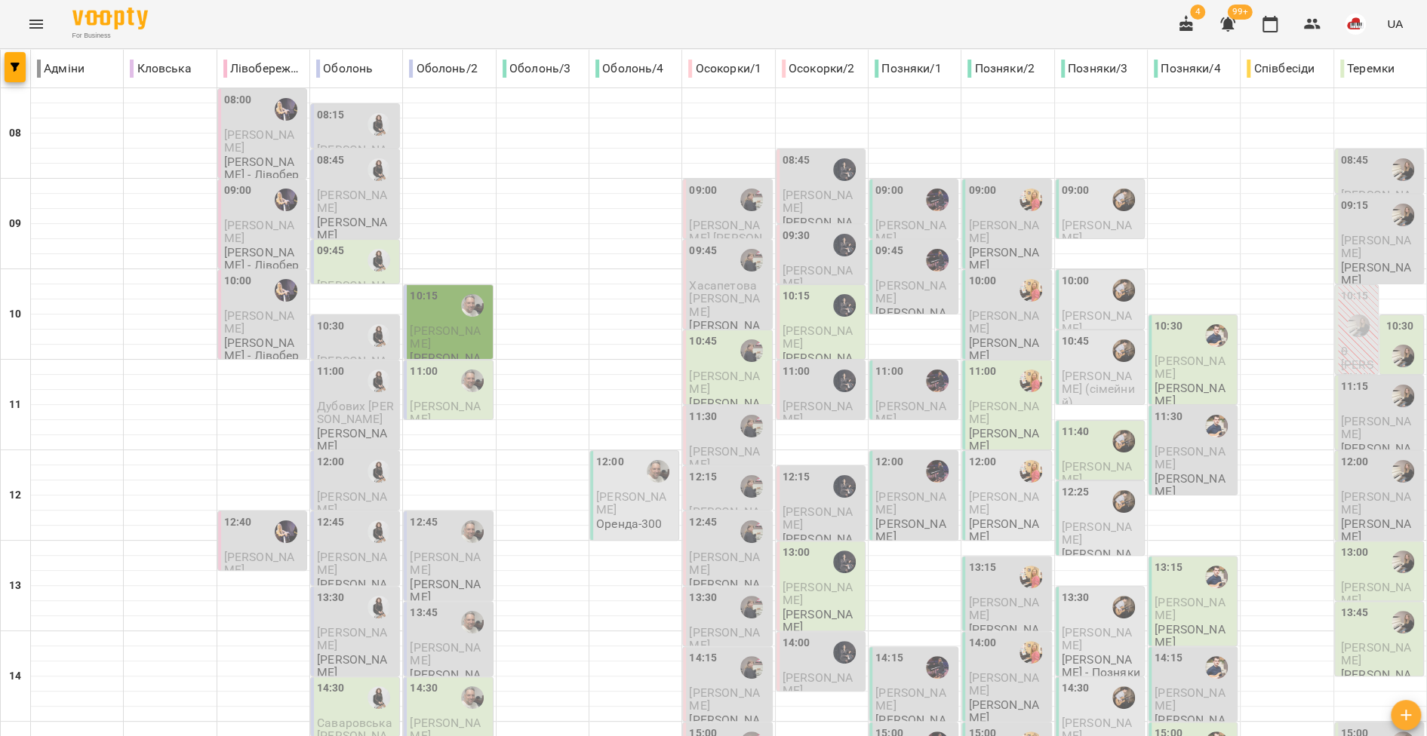
scroll to position [431, 0]
type input "**********"
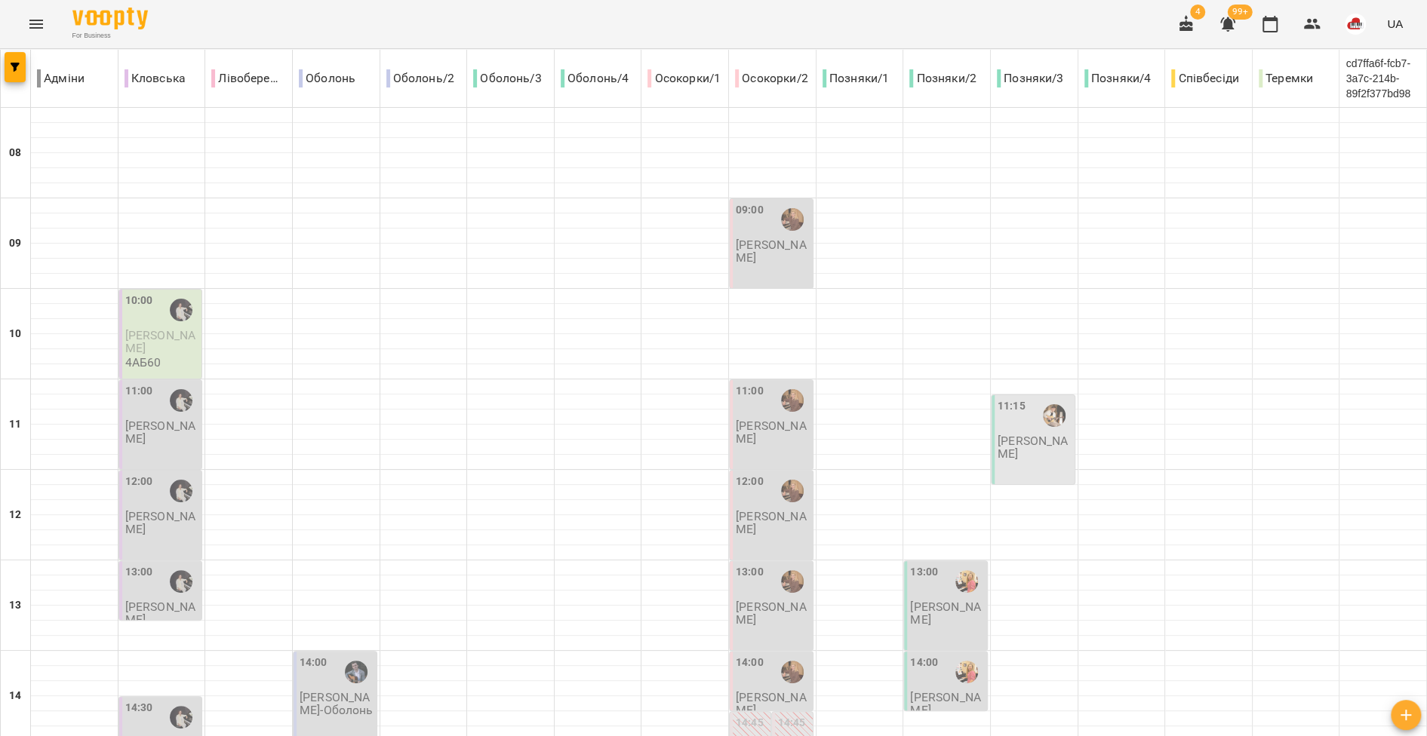
type input "**********"
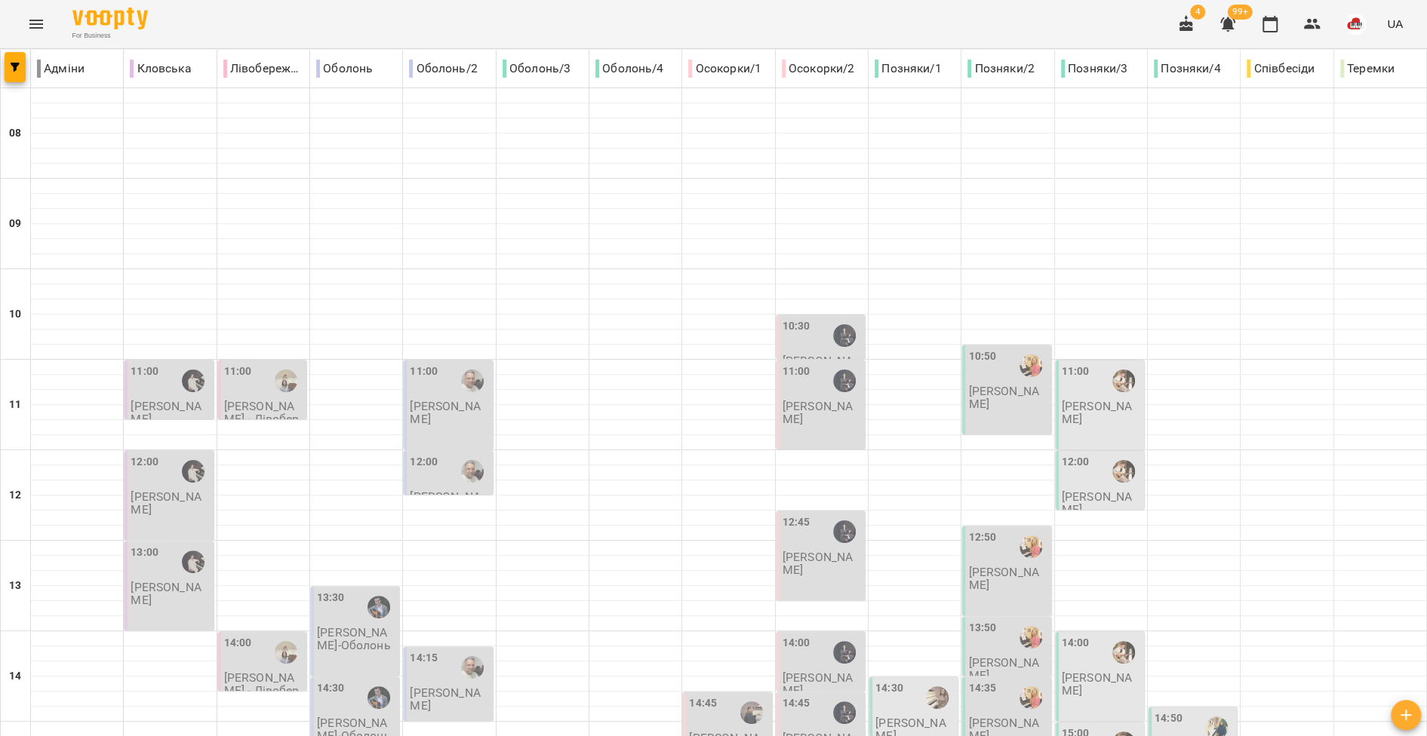
scroll to position [628, 0]
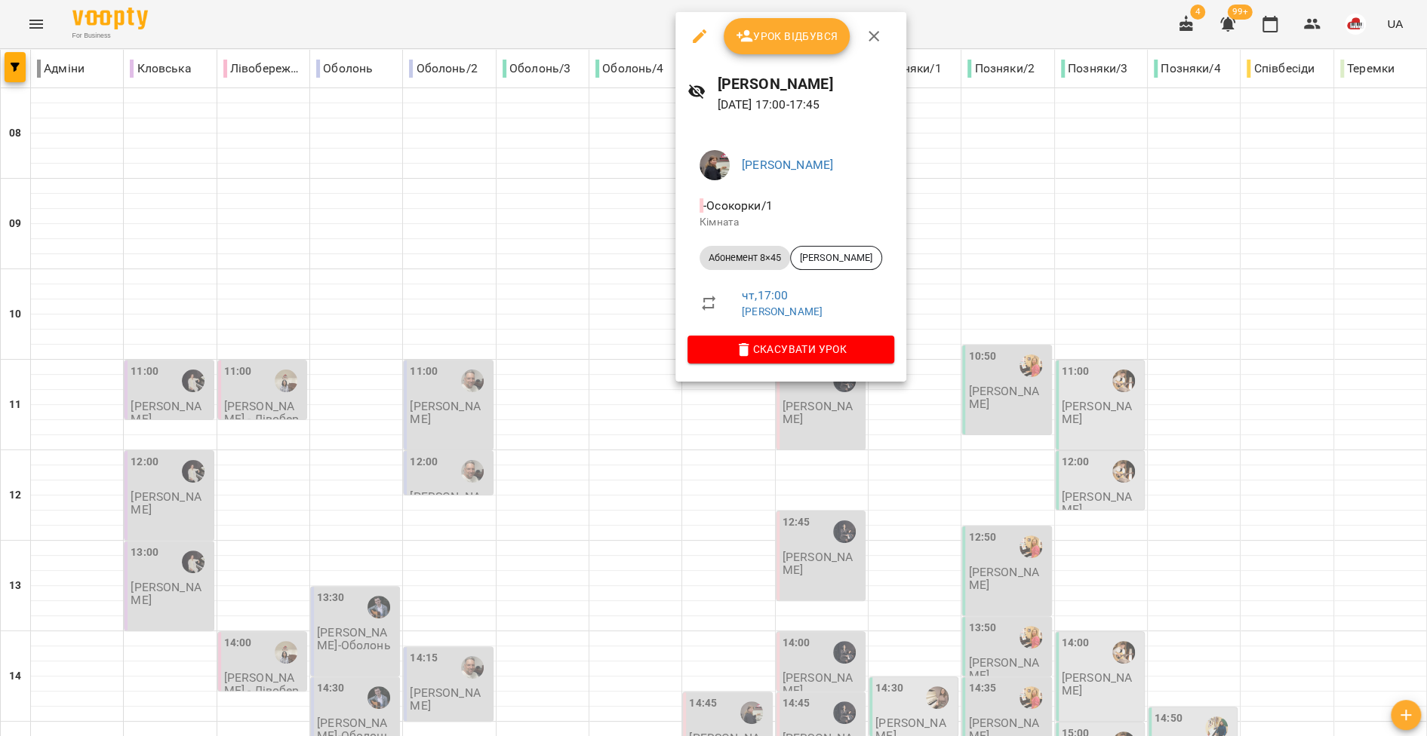
click at [698, 34] on icon "button" at bounding box center [700, 36] width 14 height 14
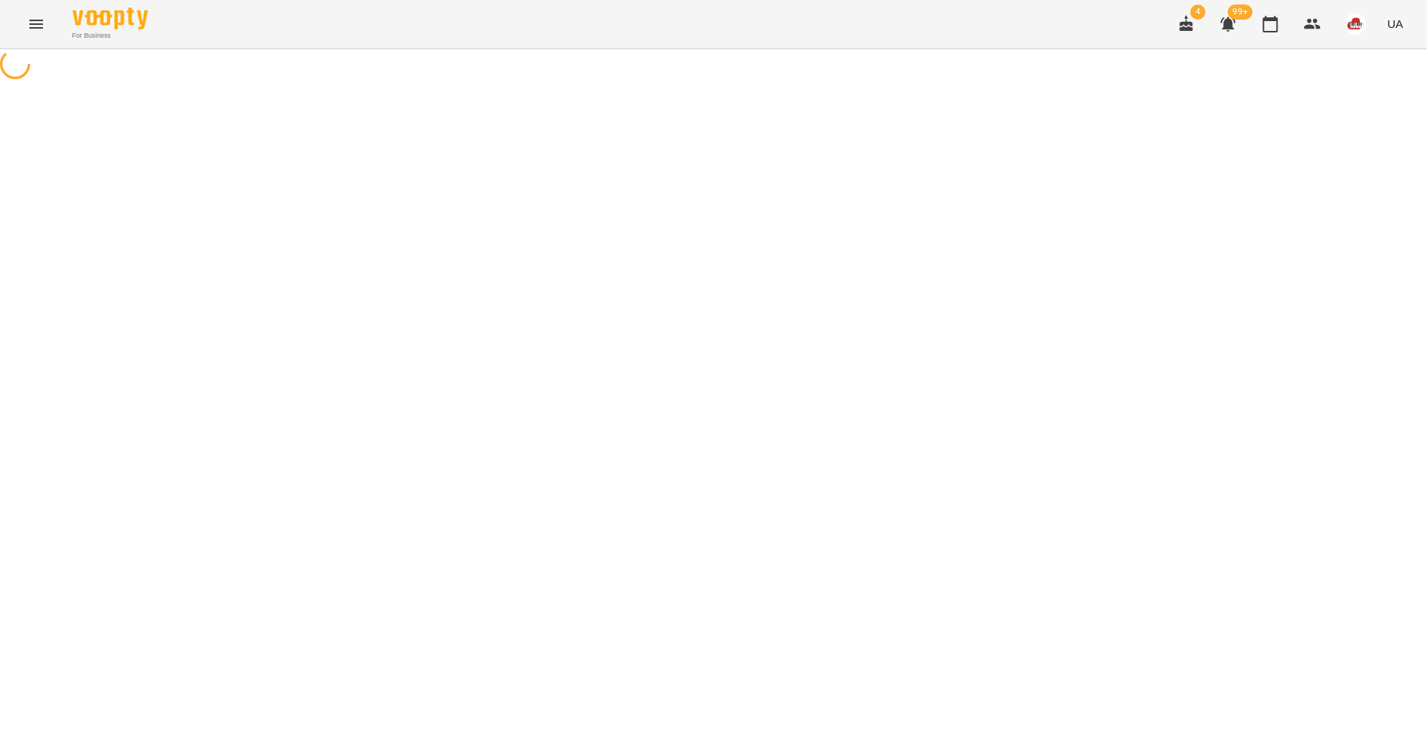
select select "**********"
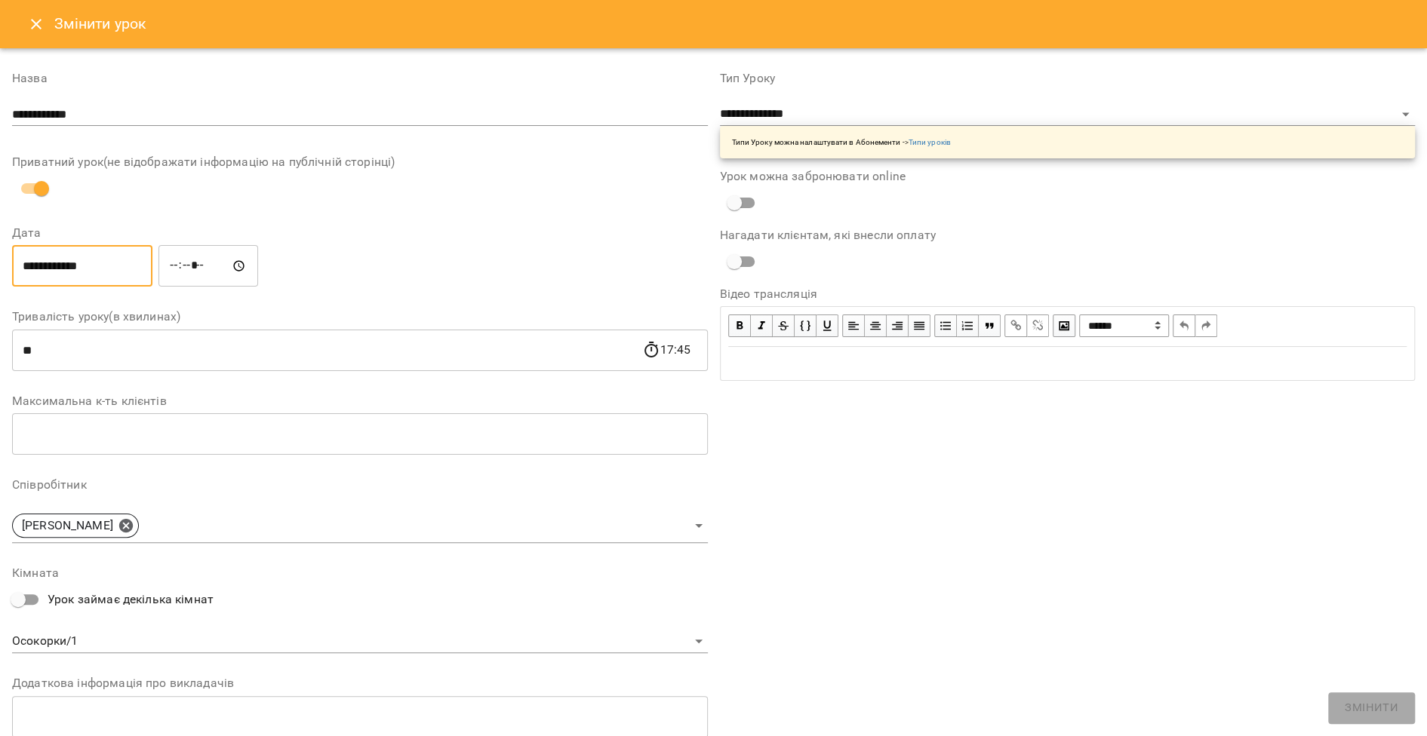
click at [71, 269] on input "**********" at bounding box center [82, 266] width 140 height 42
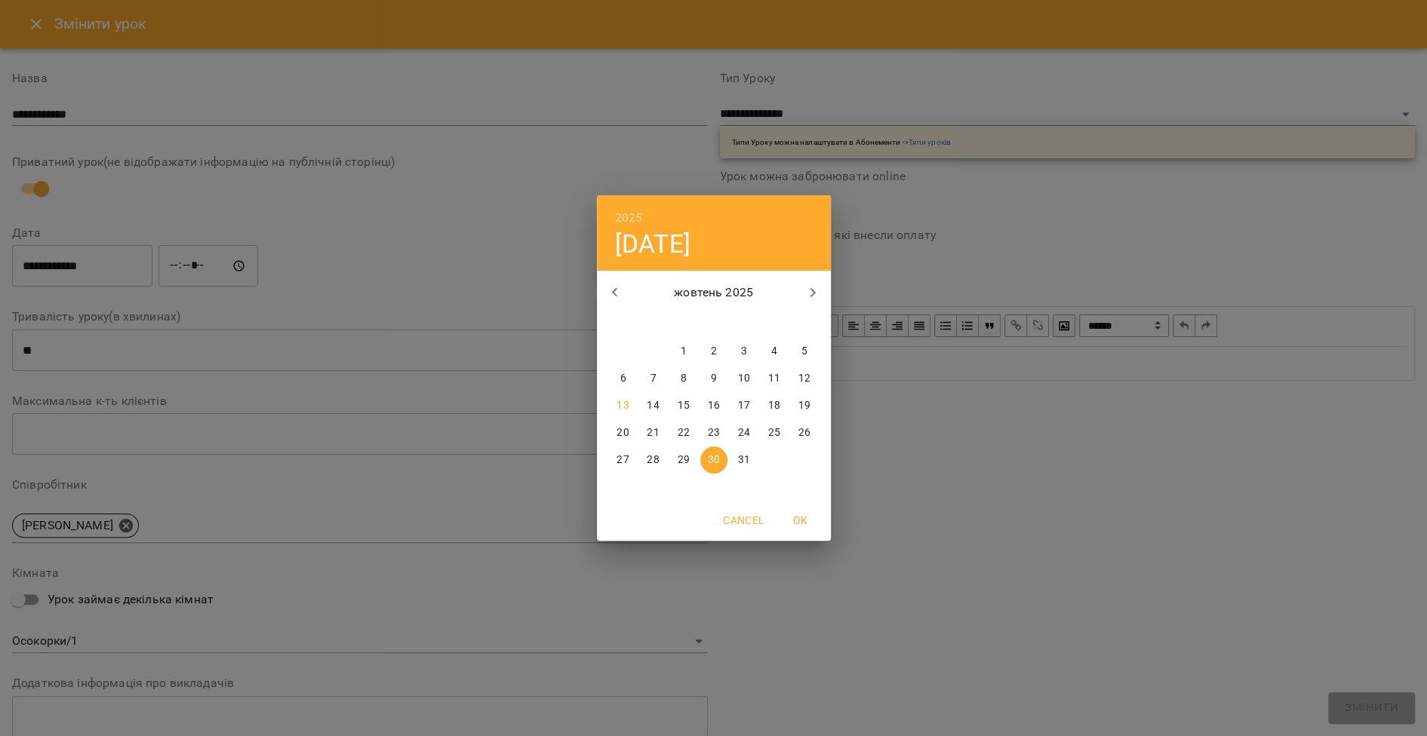
click at [805, 295] on icon "button" at bounding box center [812, 293] width 18 height 18
click at [773, 349] on p "1" at bounding box center [773, 351] width 6 height 15
type input "**********"
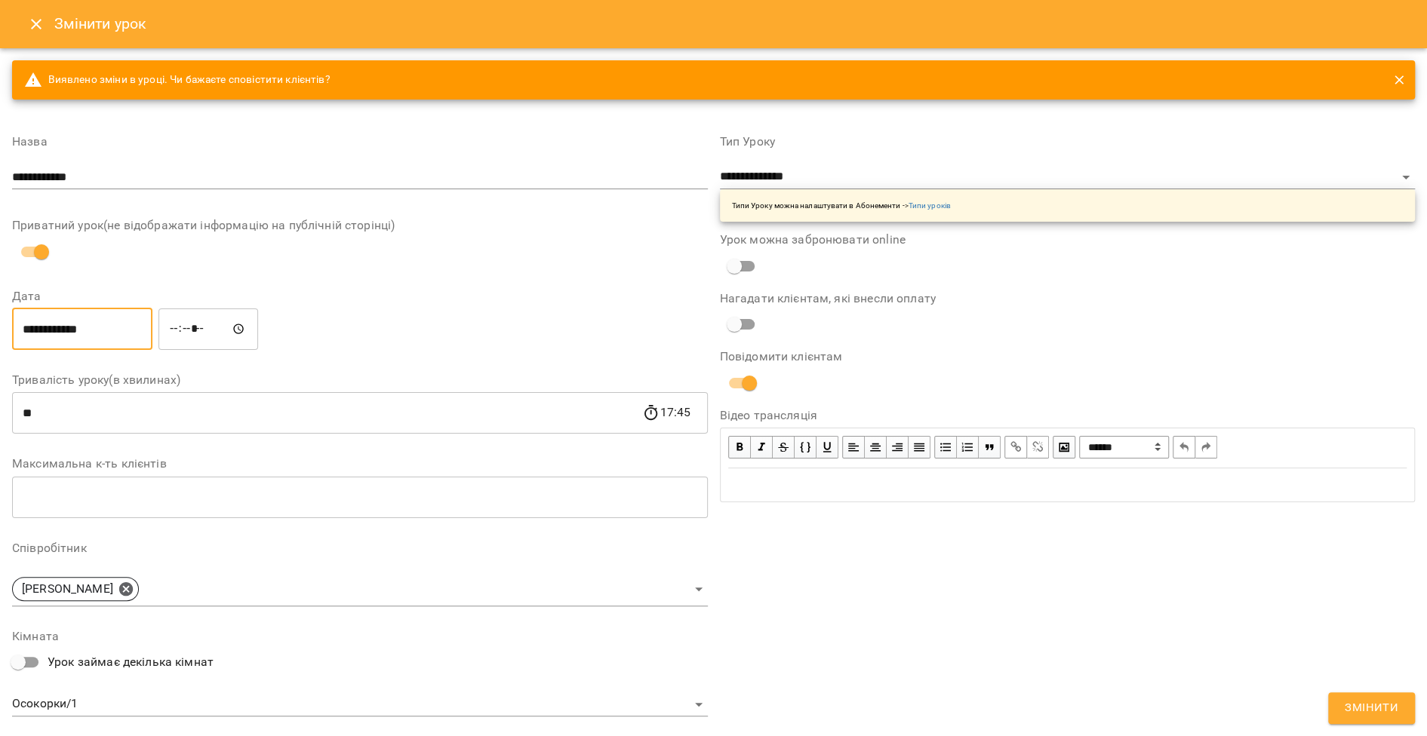
click at [225, 330] on input "*****" at bounding box center [208, 329] width 100 height 42
type input "*****"
click at [1353, 711] on span "Змінити" at bounding box center [1371, 709] width 54 height 20
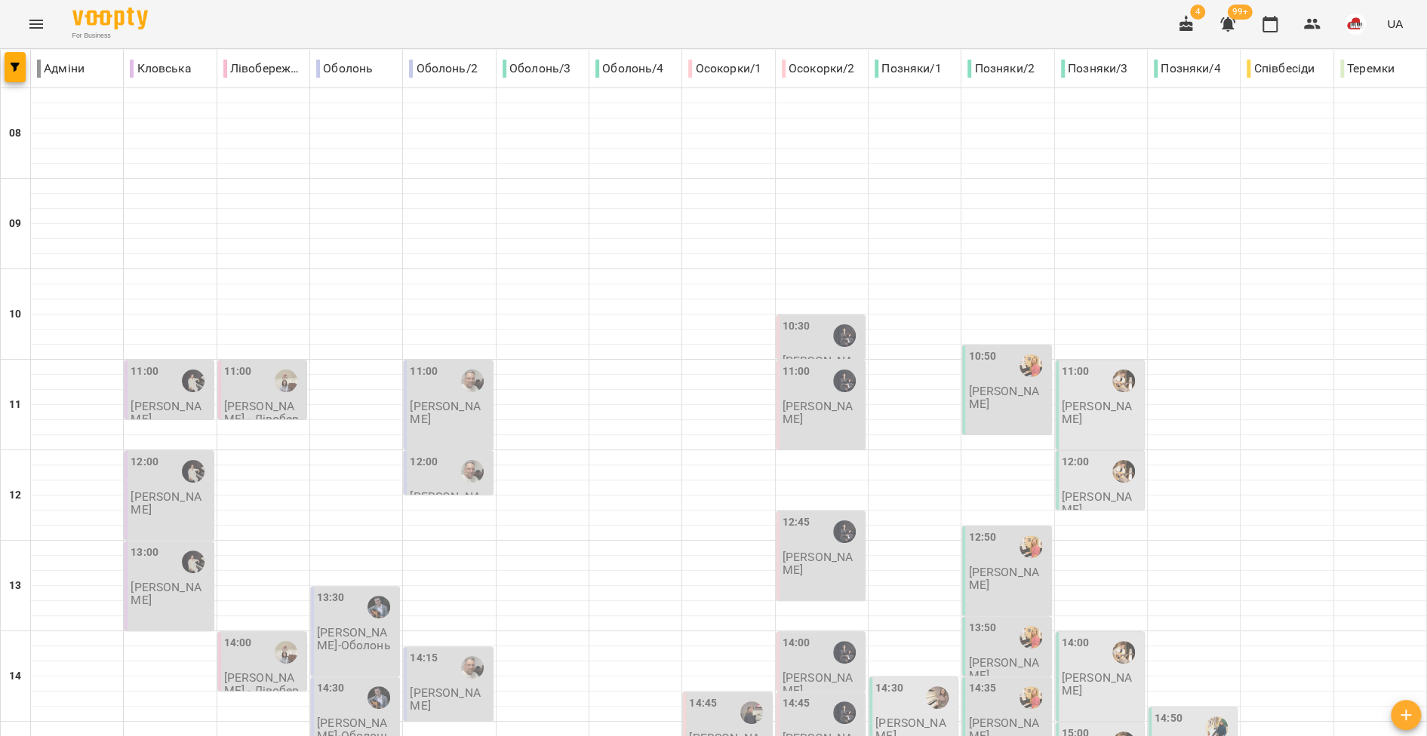
scroll to position [628, 0]
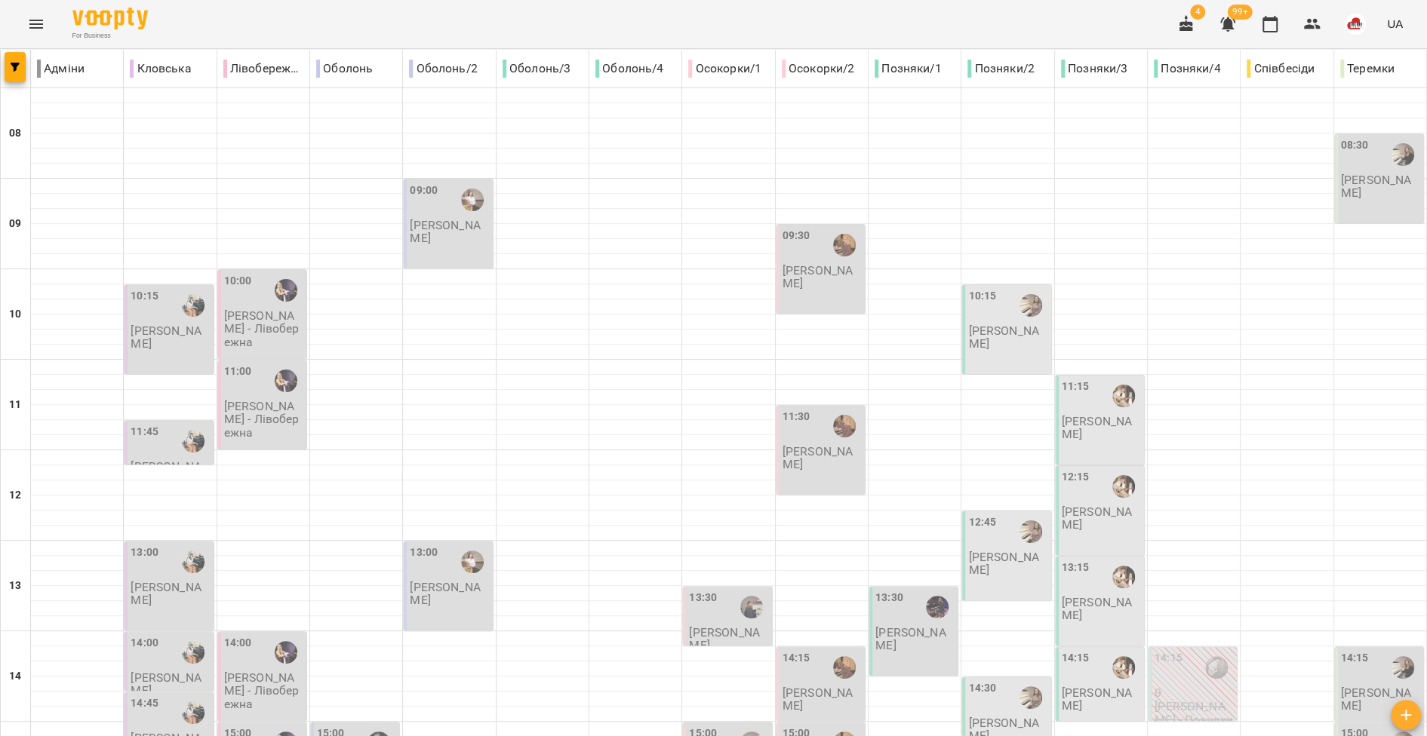
scroll to position [467, 0]
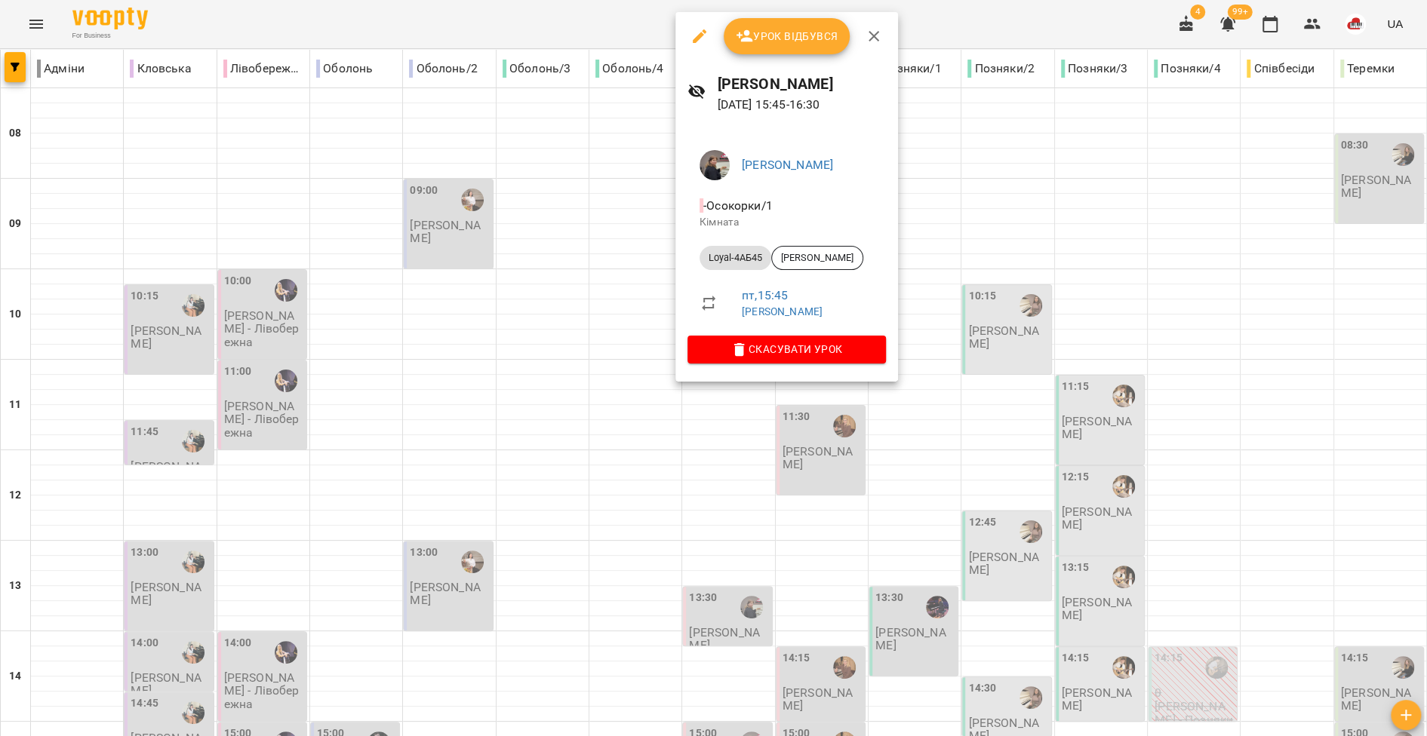
click at [629, 361] on div at bounding box center [713, 368] width 1427 height 736
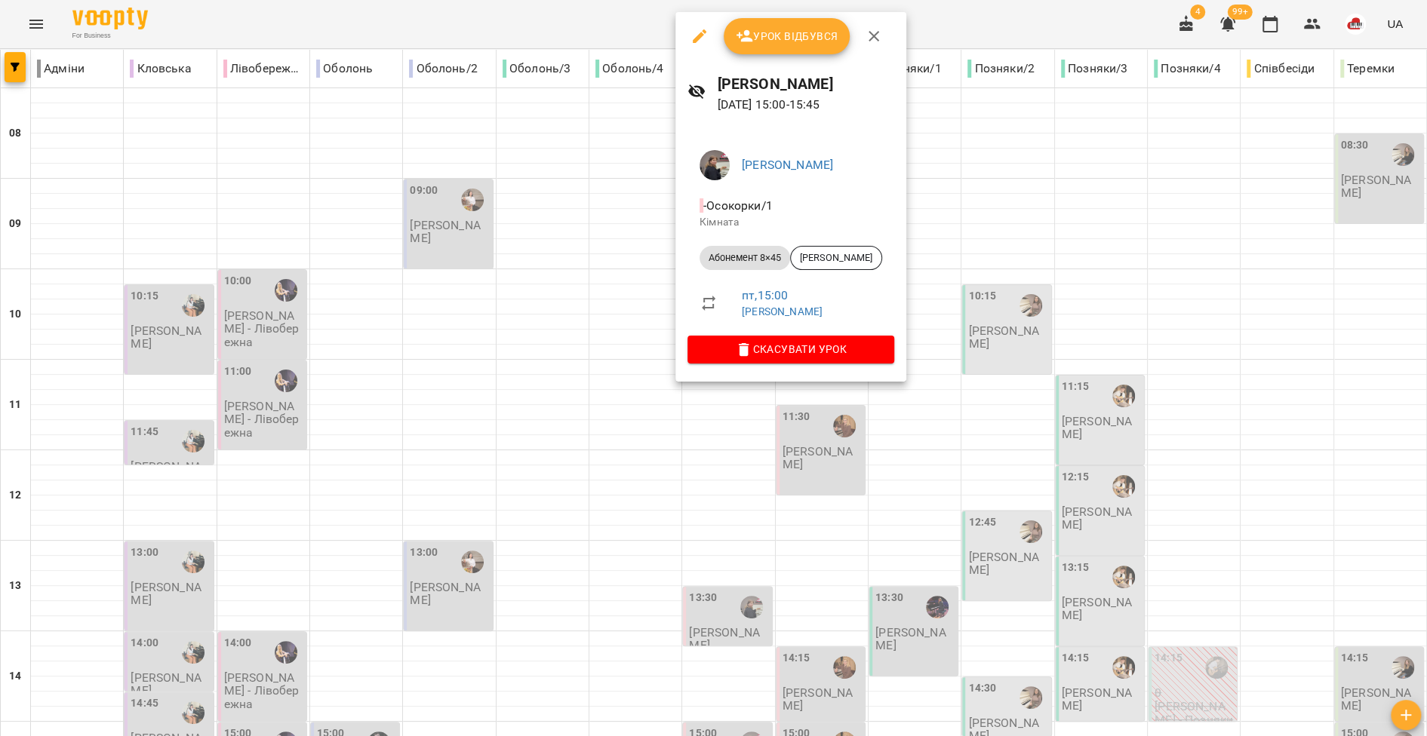
click at [615, 320] on div at bounding box center [713, 368] width 1427 height 736
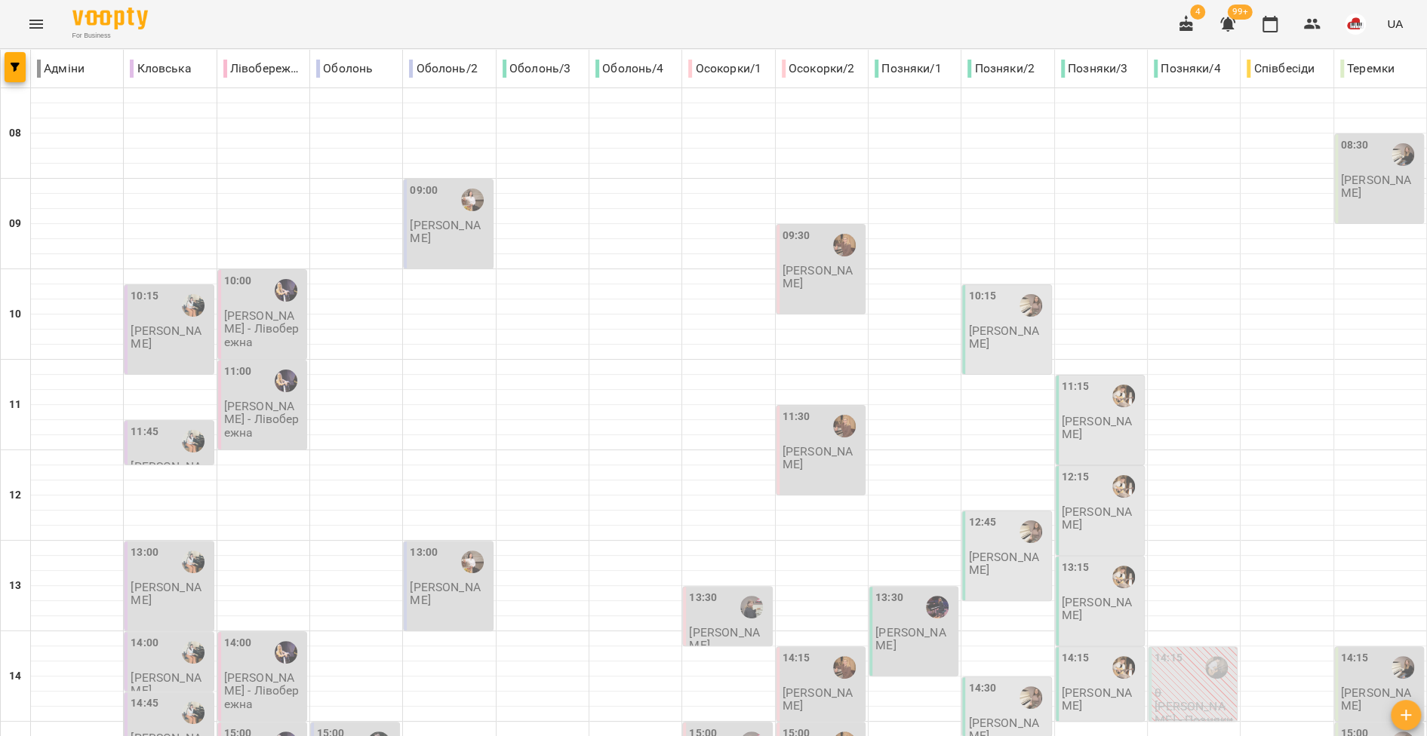
scroll to position [481, 0]
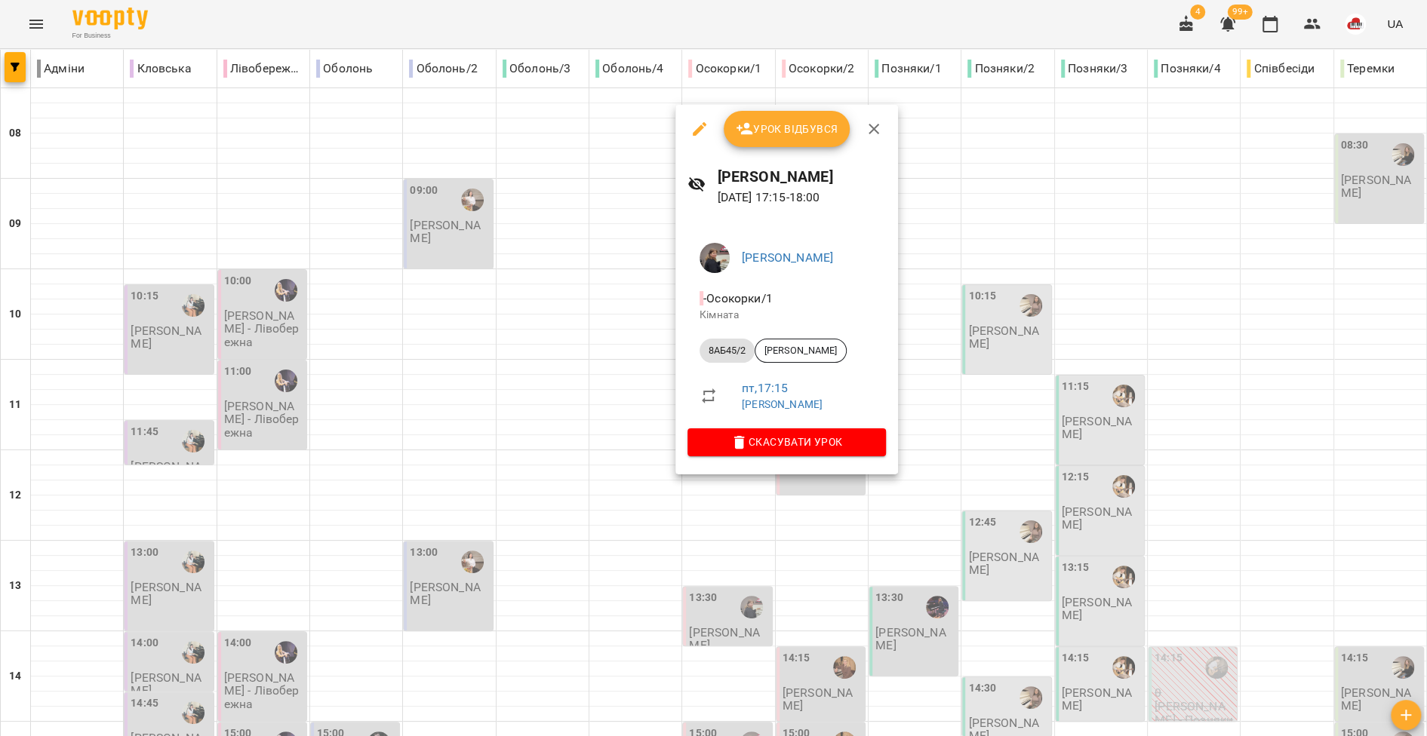
click at [592, 450] on div at bounding box center [713, 368] width 1427 height 736
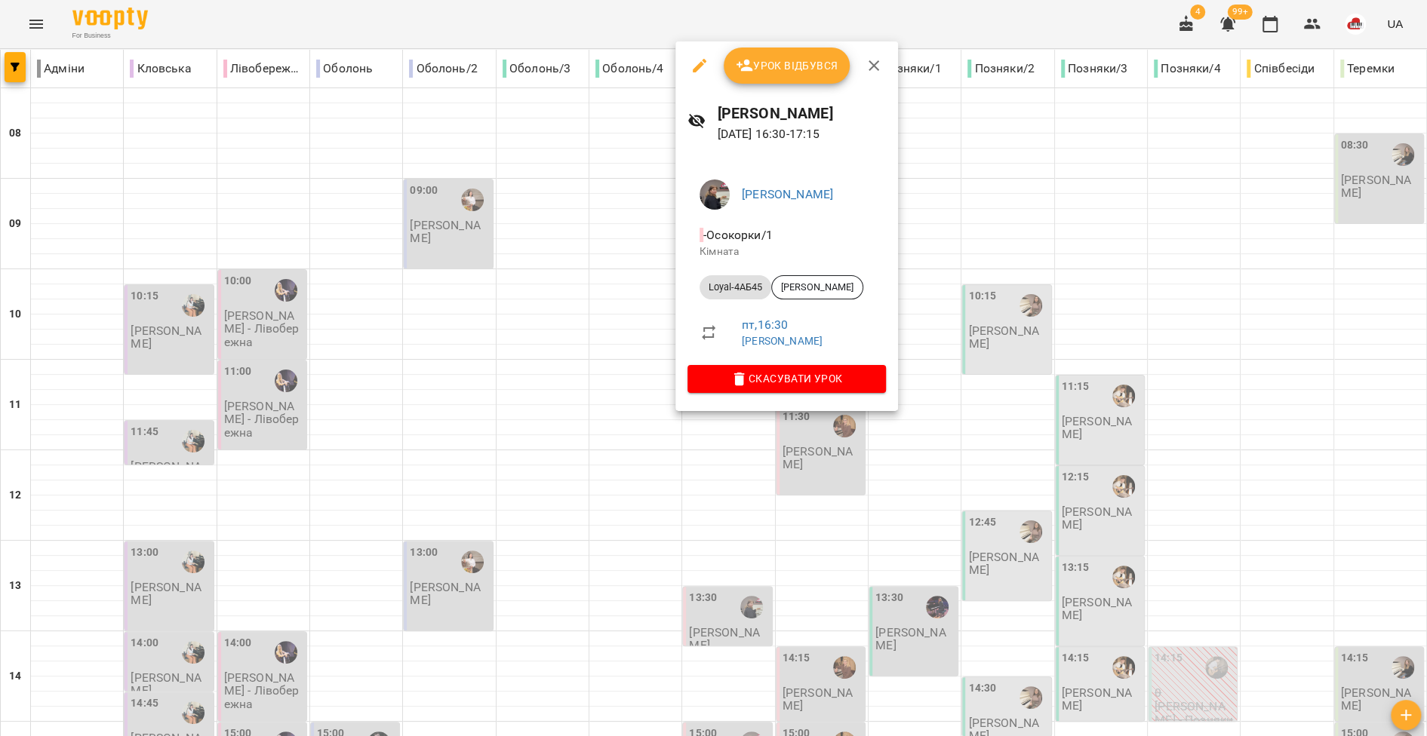
click at [644, 402] on div at bounding box center [713, 368] width 1427 height 736
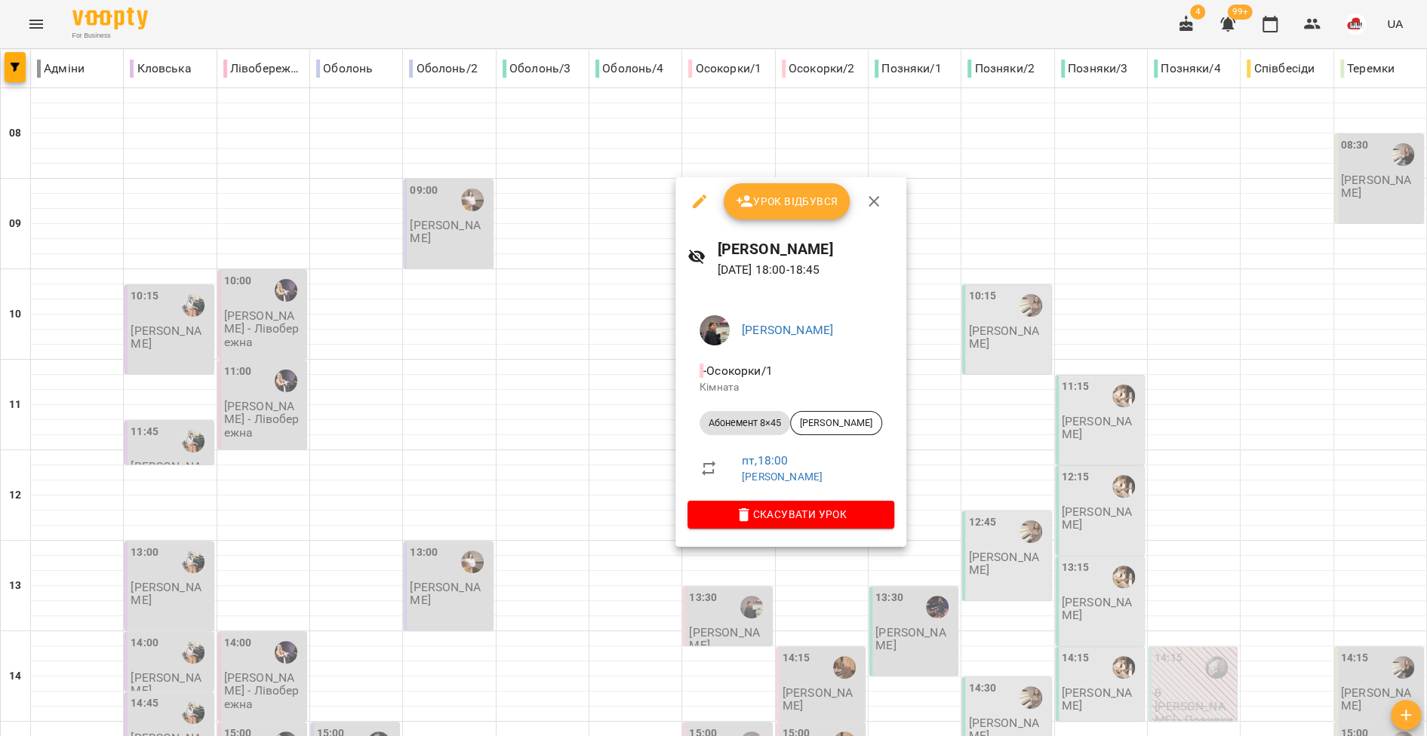
click at [596, 478] on div at bounding box center [713, 368] width 1427 height 736
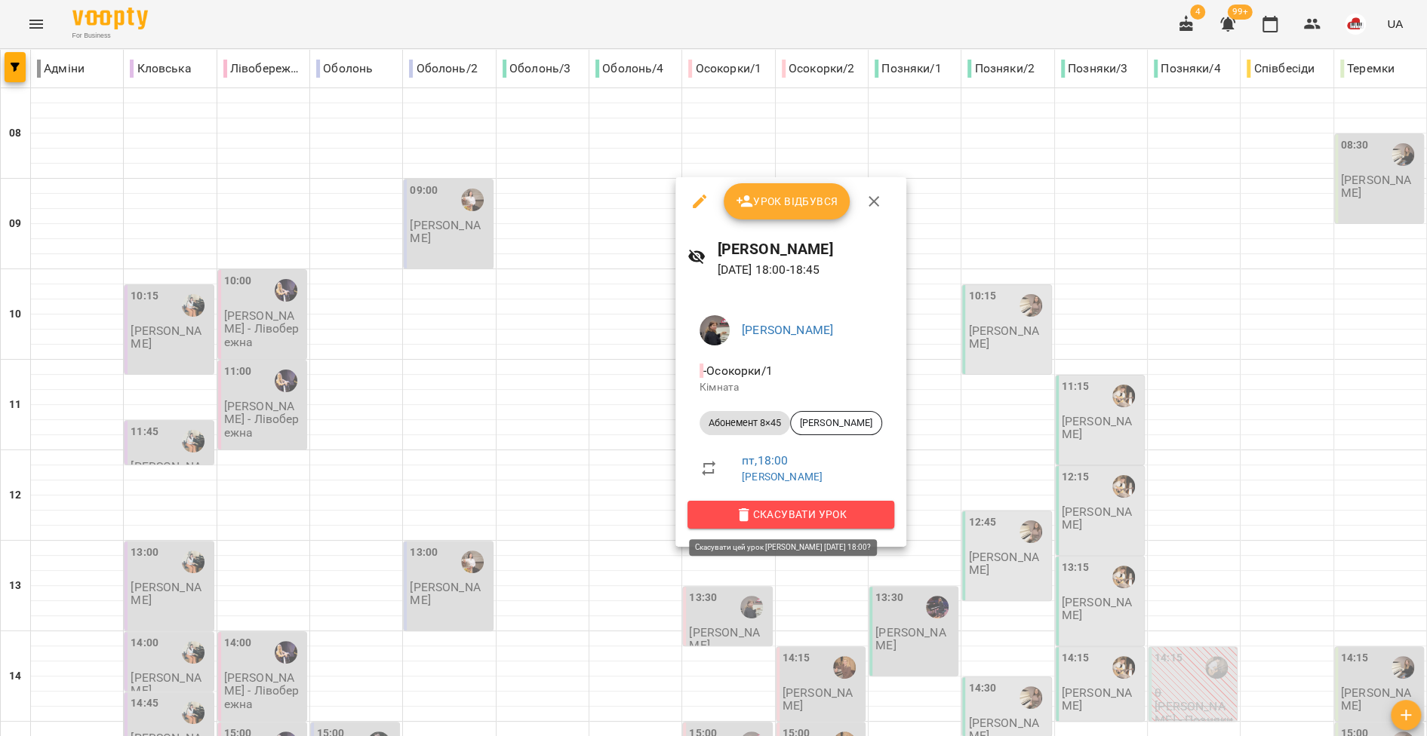
click at [735, 512] on icon "button" at bounding box center [744, 515] width 18 height 18
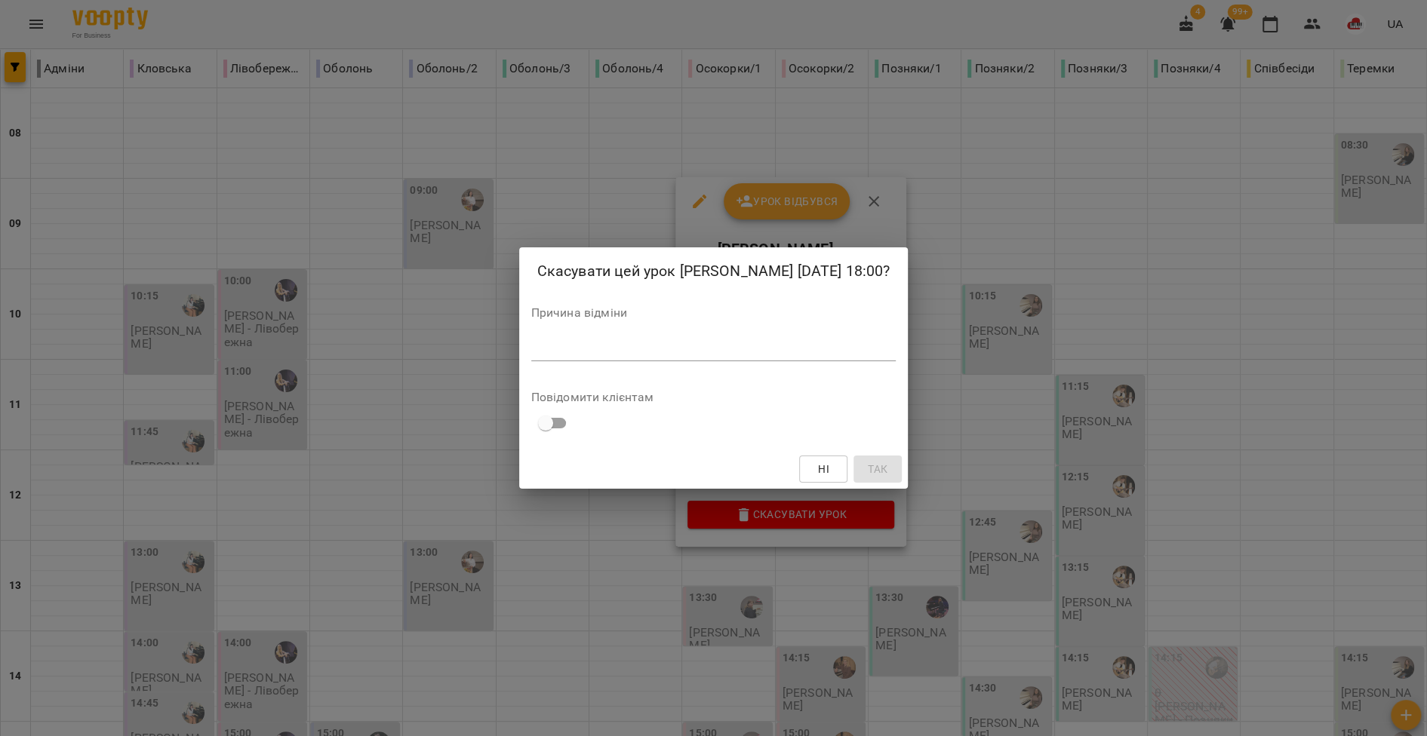
click at [656, 343] on textarea at bounding box center [713, 349] width 365 height 14
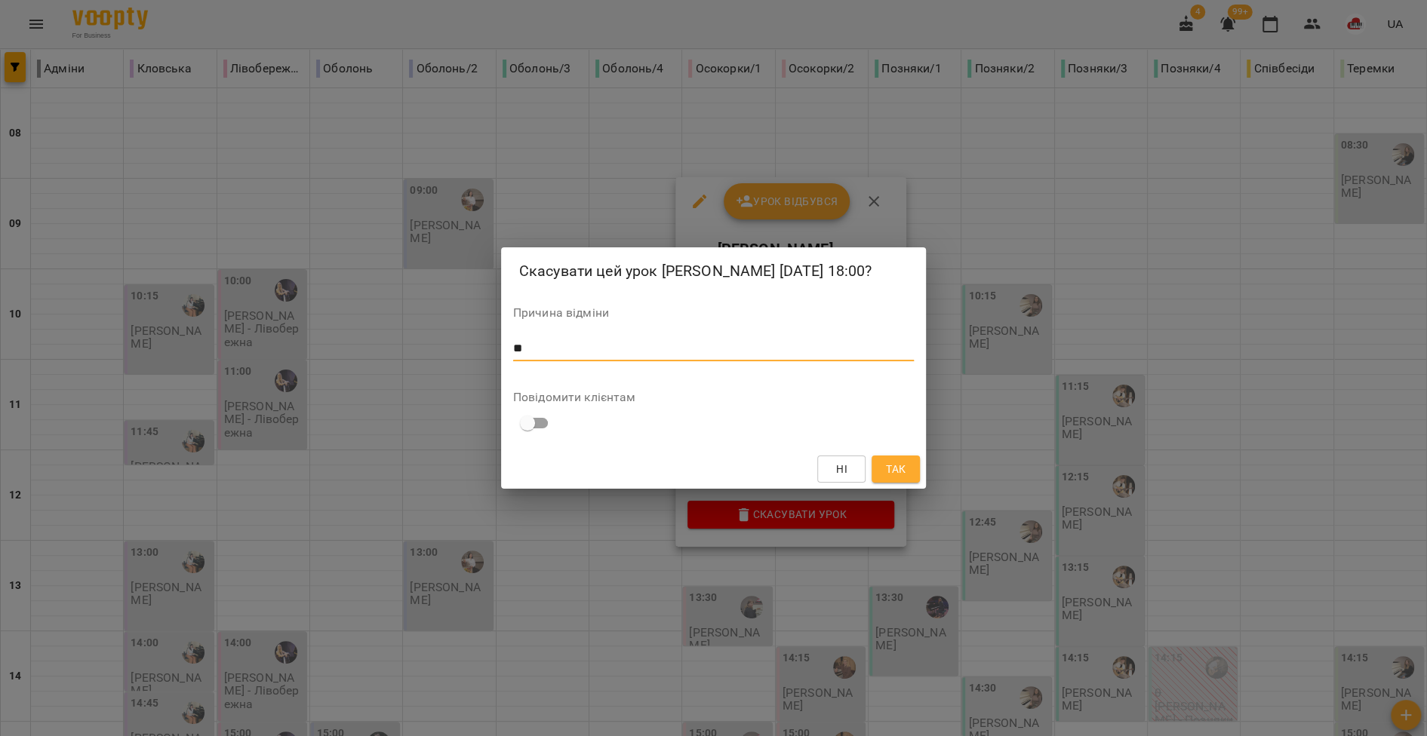
type textarea "**"
click at [902, 465] on span "Так" at bounding box center [896, 469] width 20 height 18
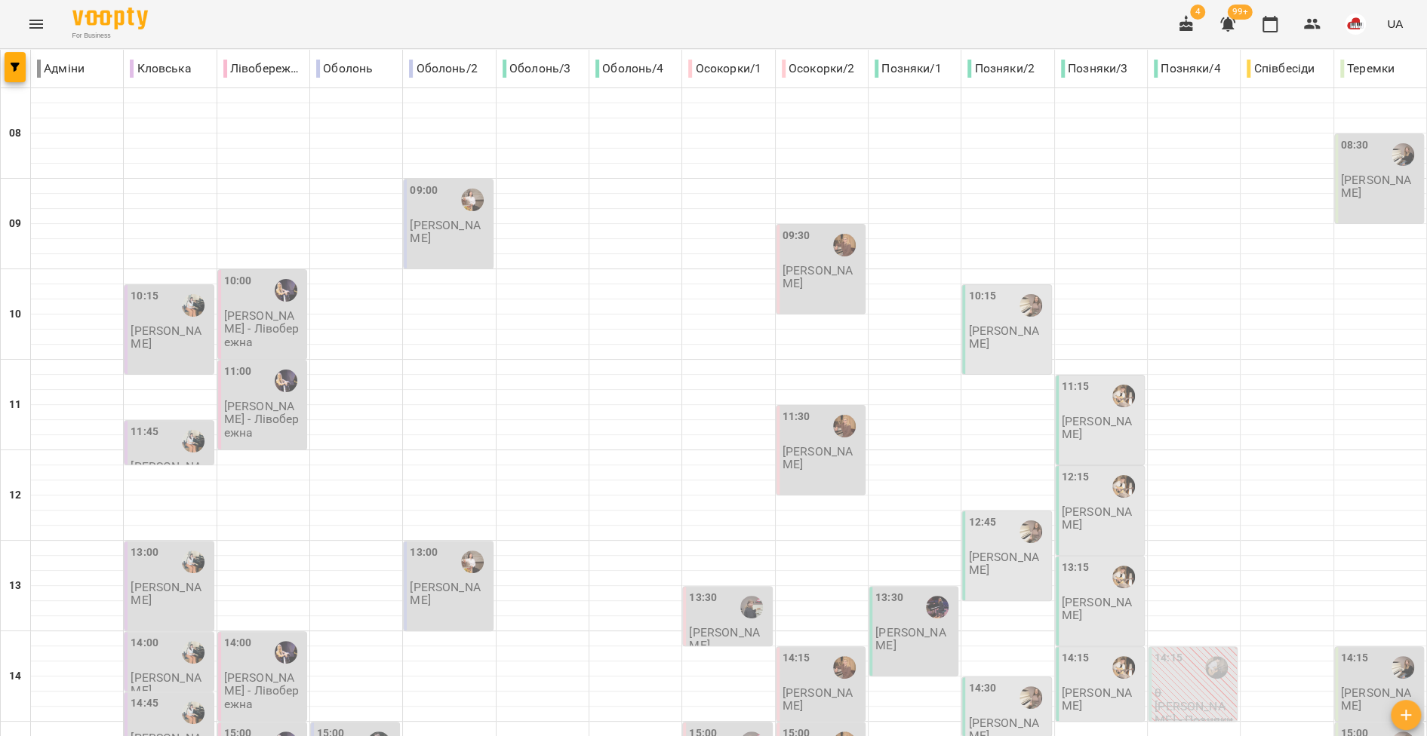
scroll to position [628, 0]
type input "**********"
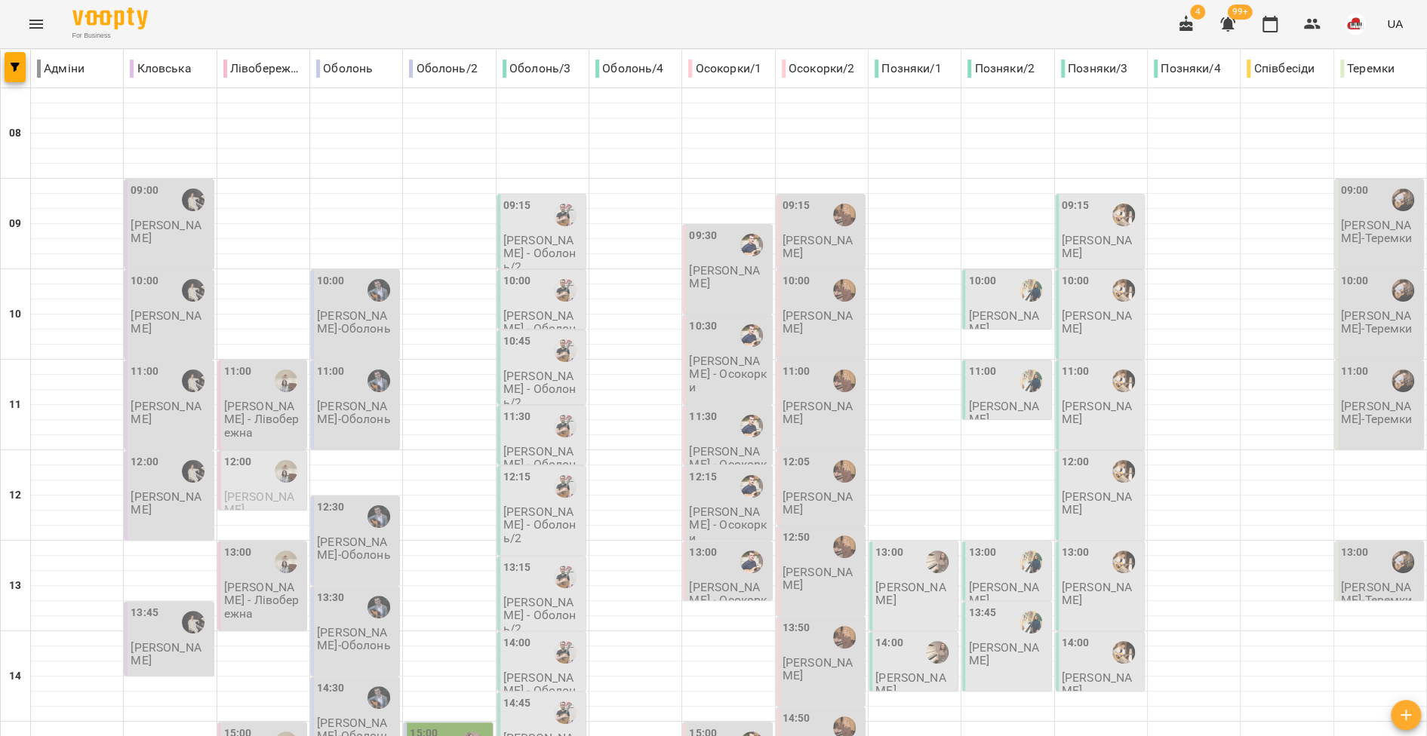
type input "**********"
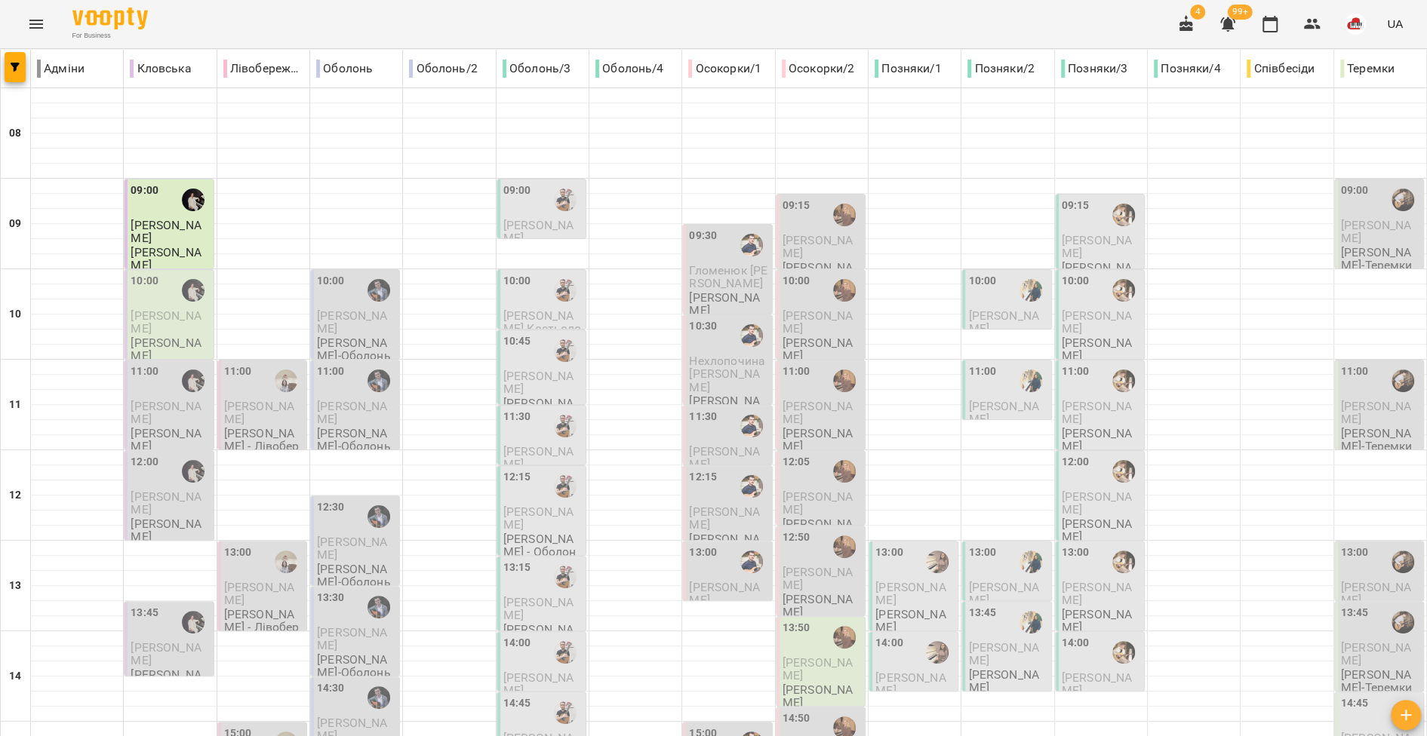
type input "**********"
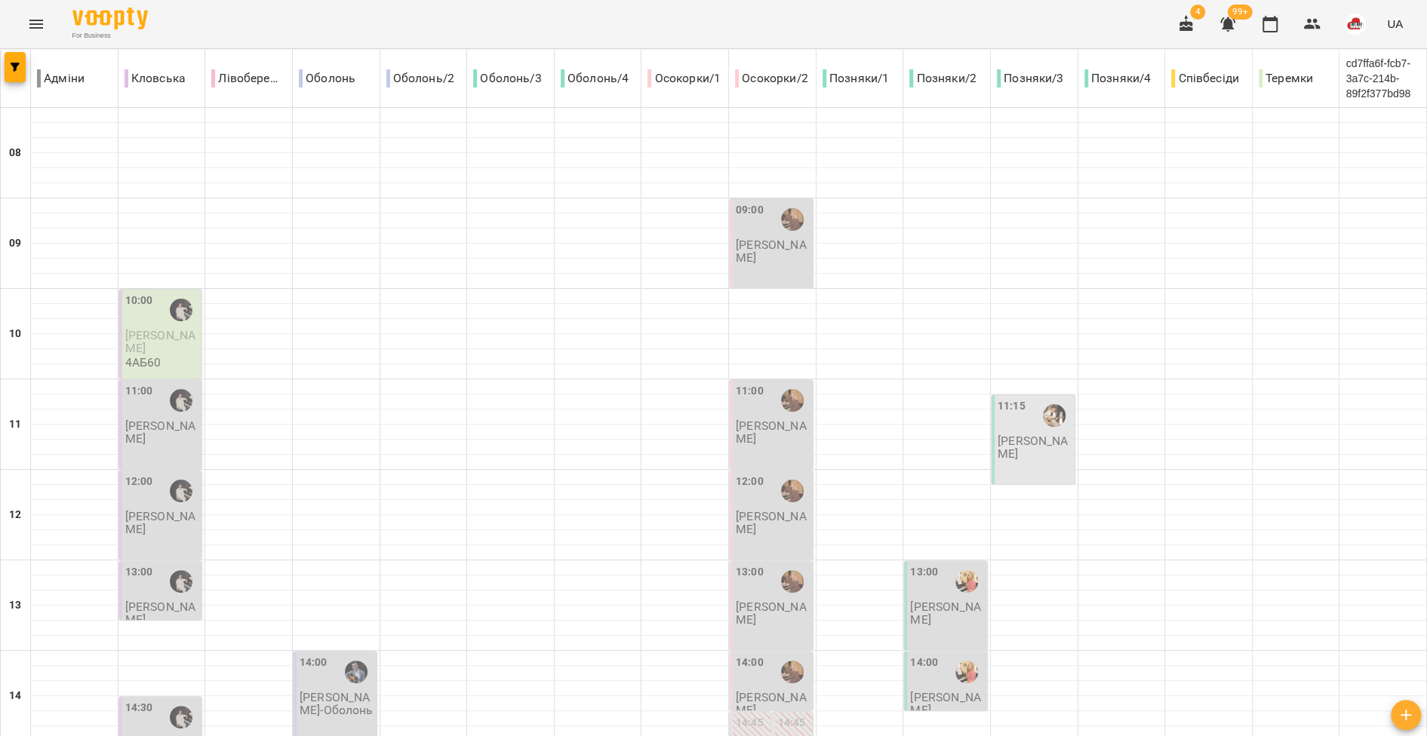
type input "**********"
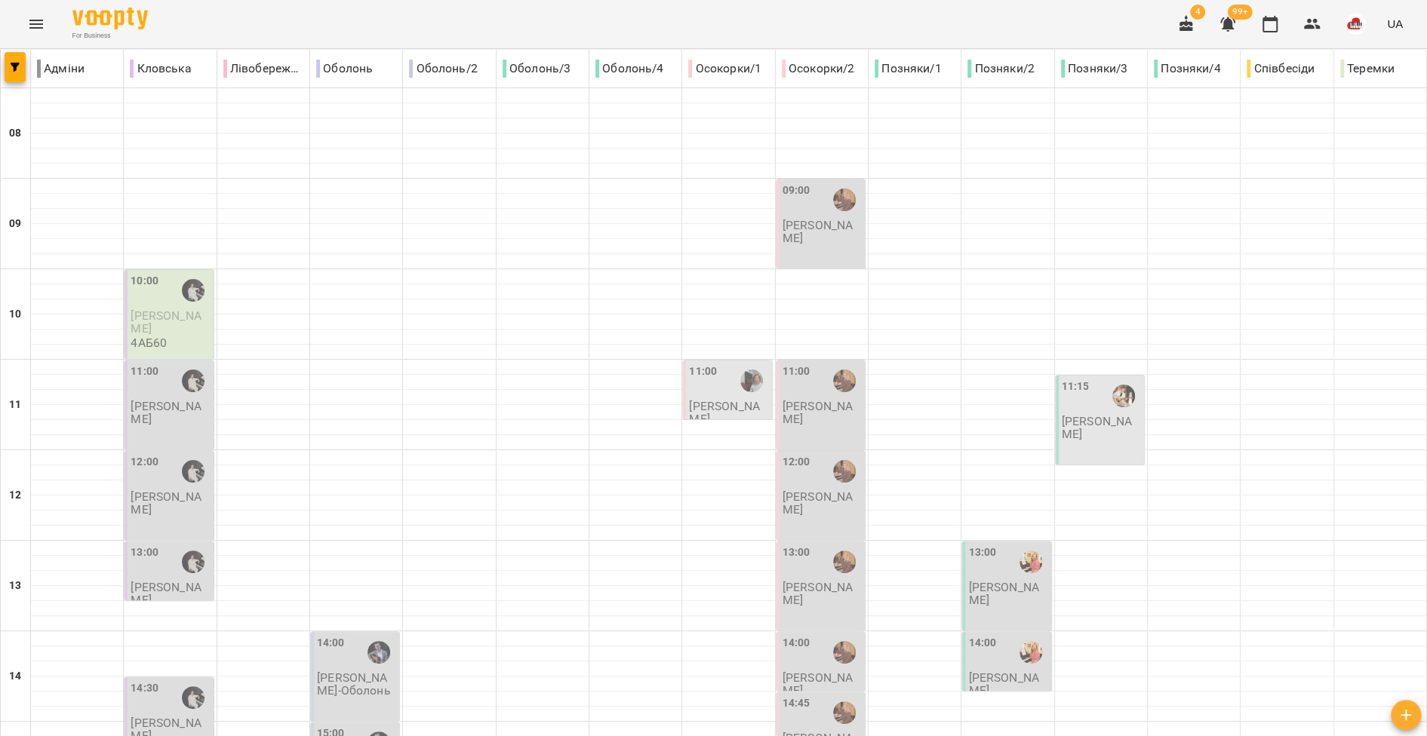
type input "**********"
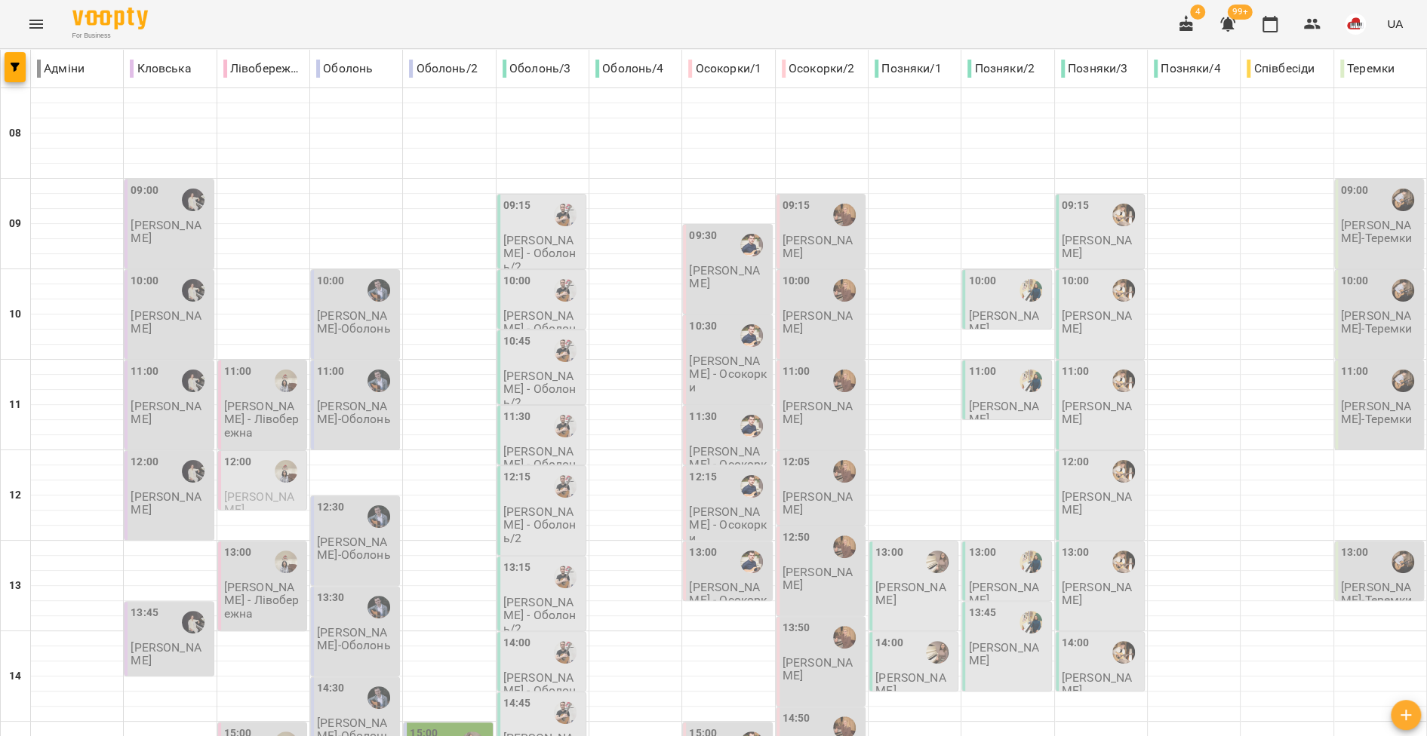
type input "**********"
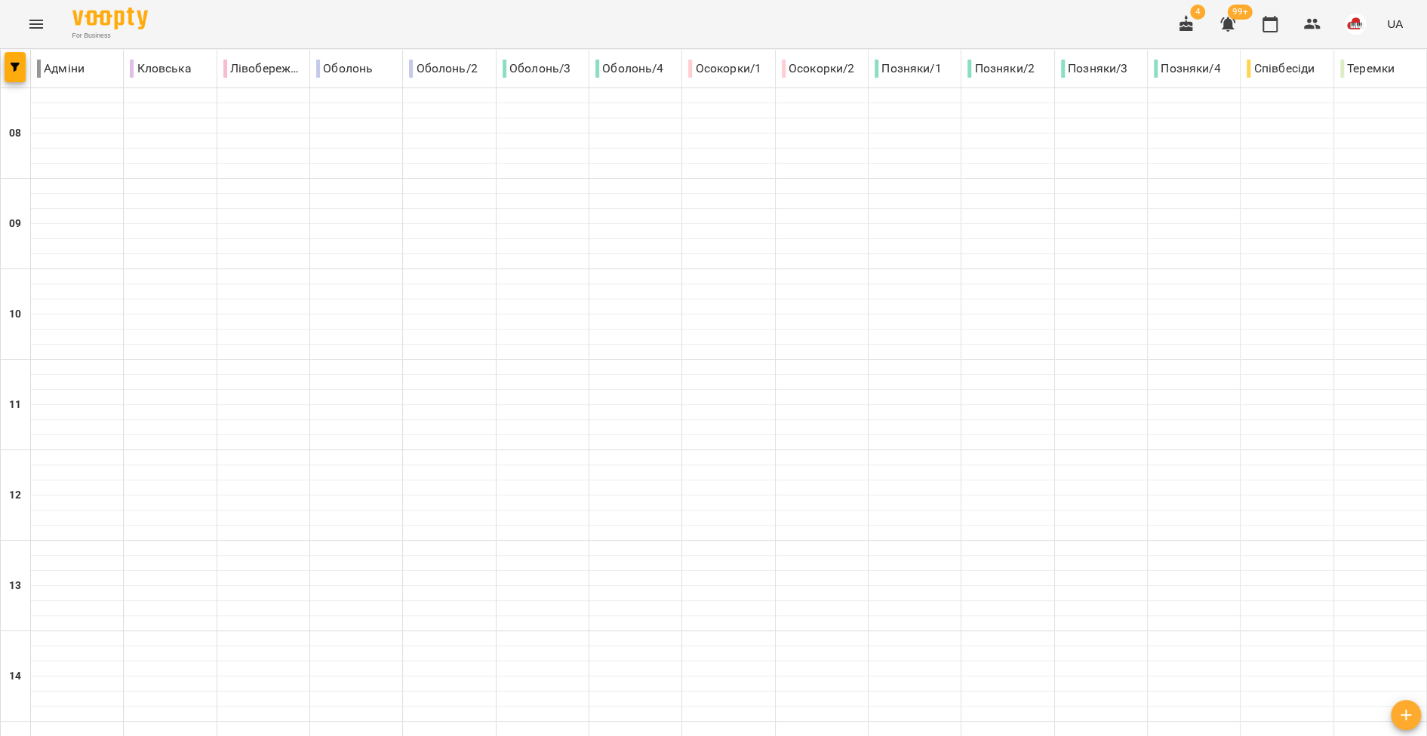
type input "**********"
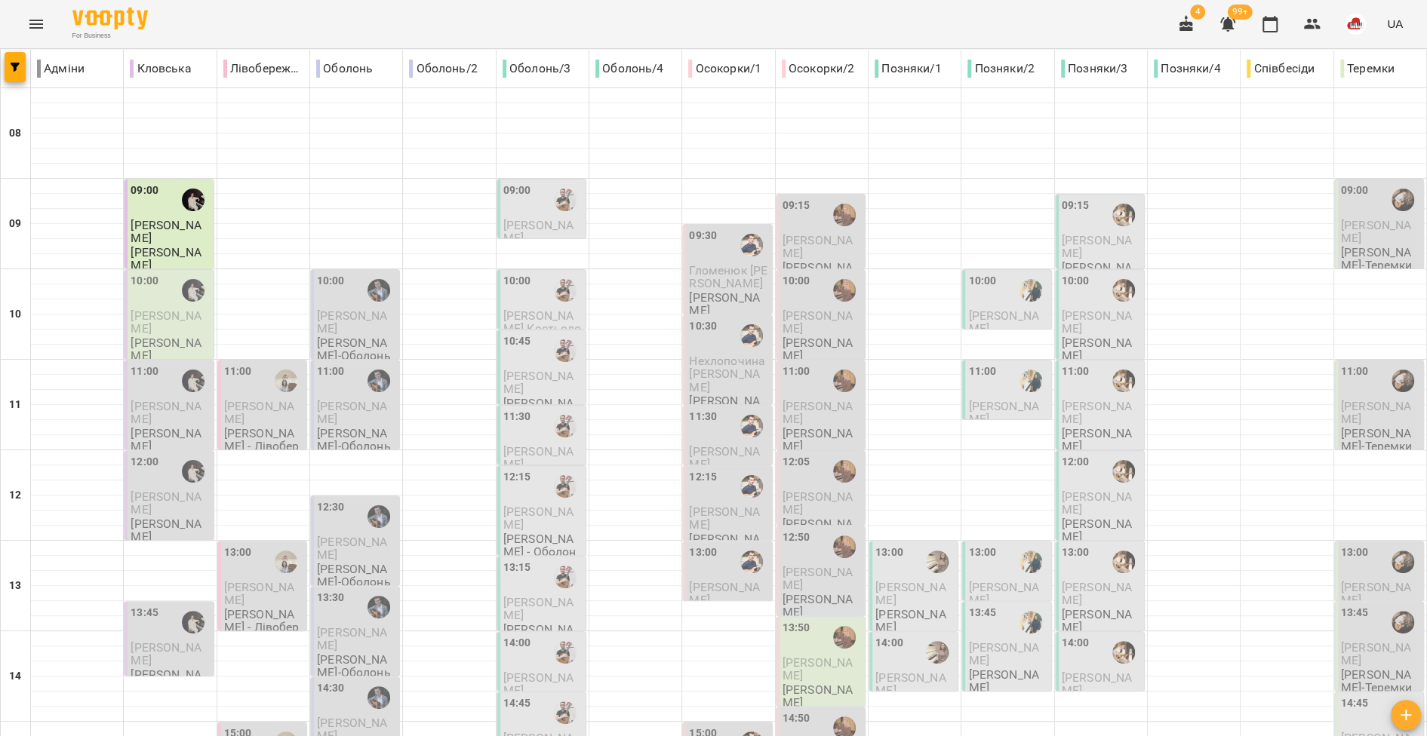
scroll to position [229, 0]
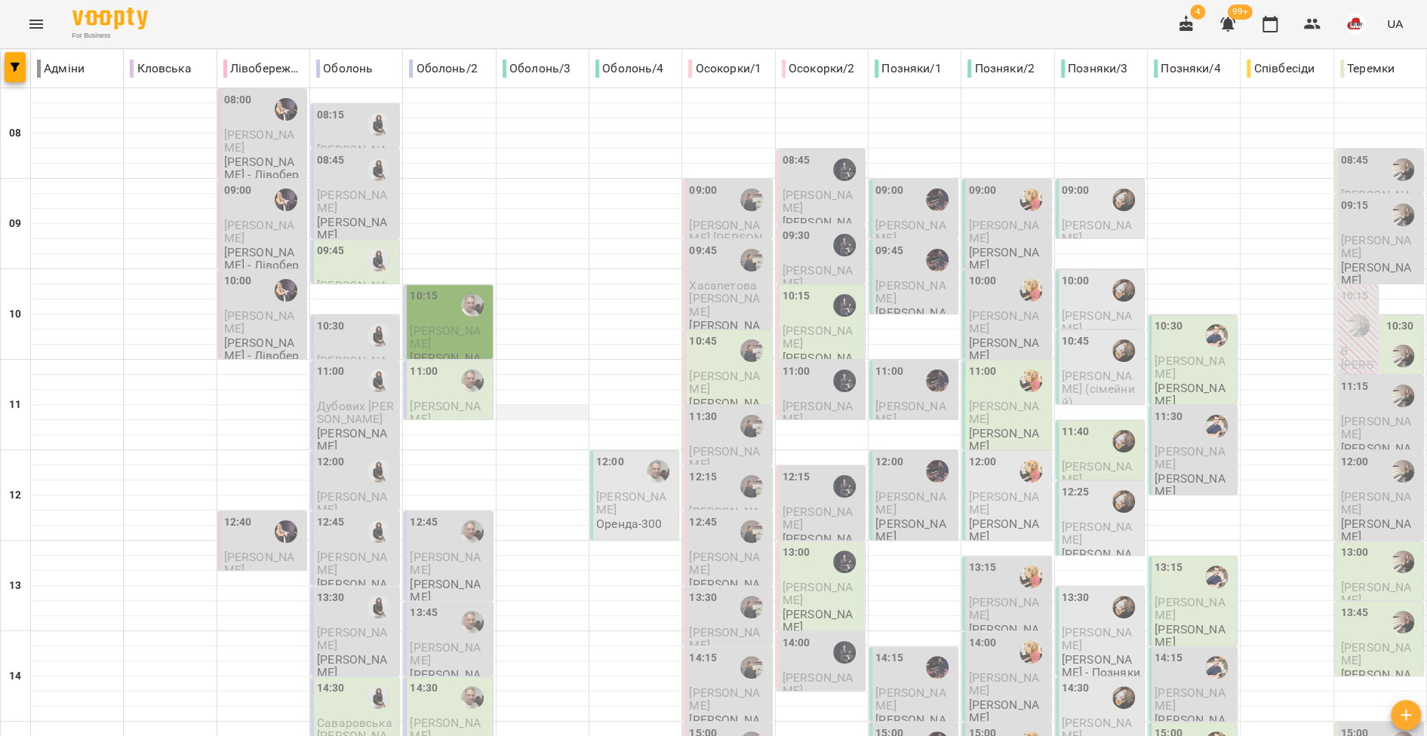
scroll to position [118, 0]
click at [471, 399] on span "[PERSON_NAME]" at bounding box center [445, 412] width 70 height 27
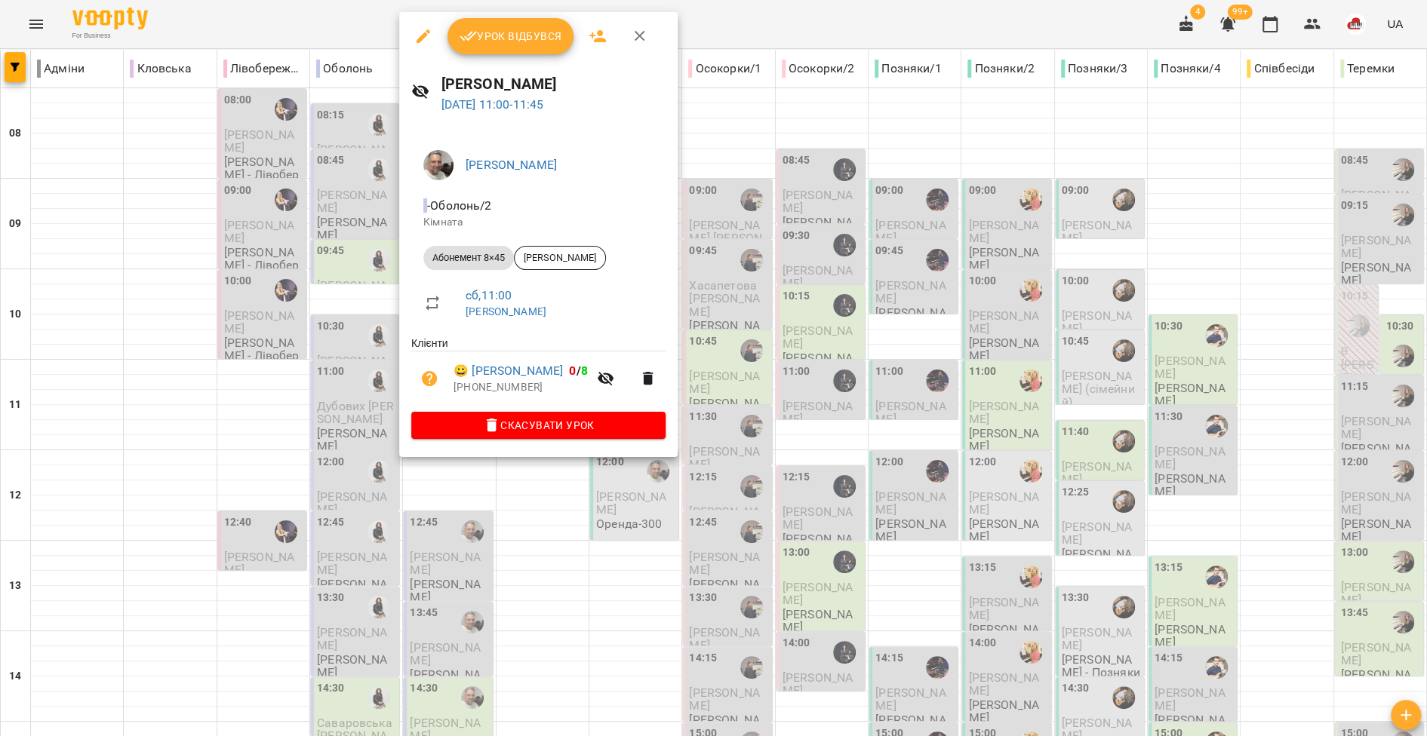
click at [843, 462] on div at bounding box center [713, 368] width 1427 height 736
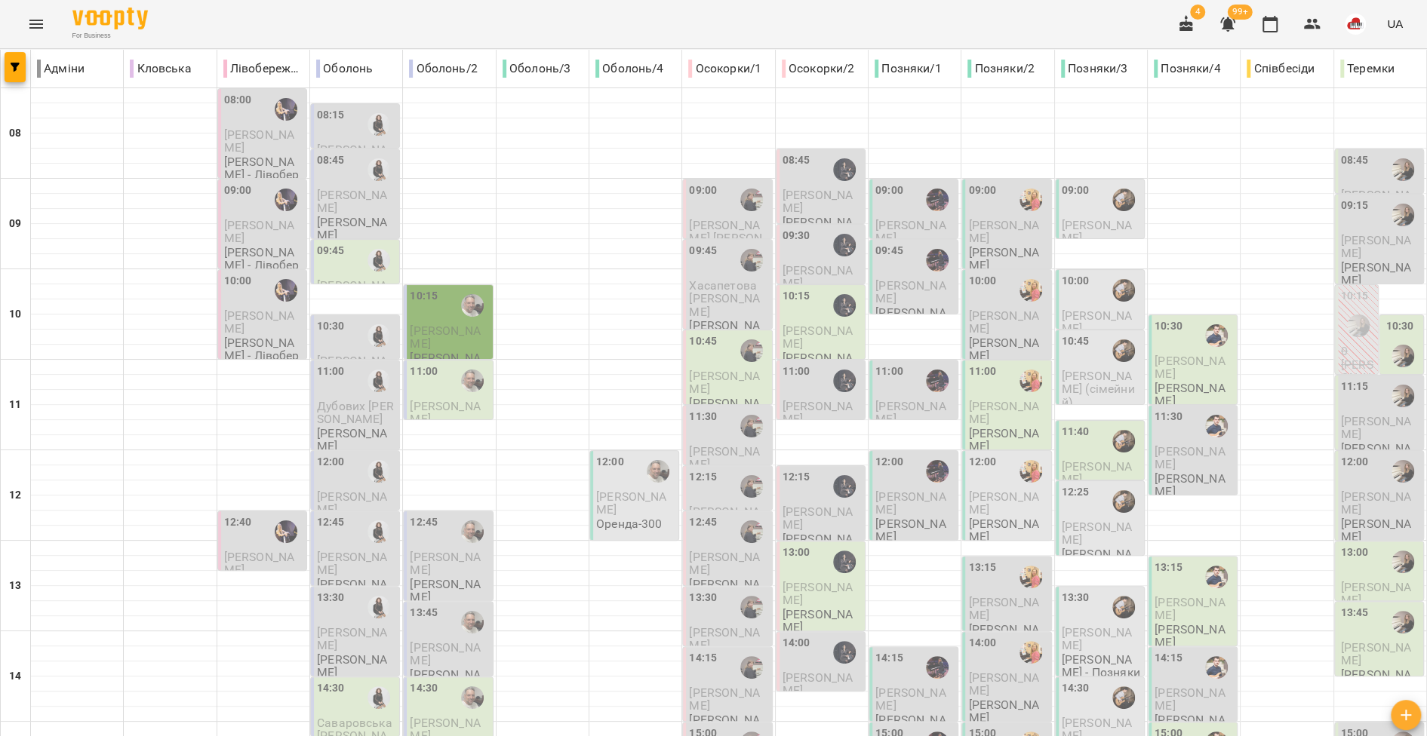
scroll to position [256, 0]
click at [463, 717] on p "[PERSON_NAME]" at bounding box center [449, 730] width 79 height 26
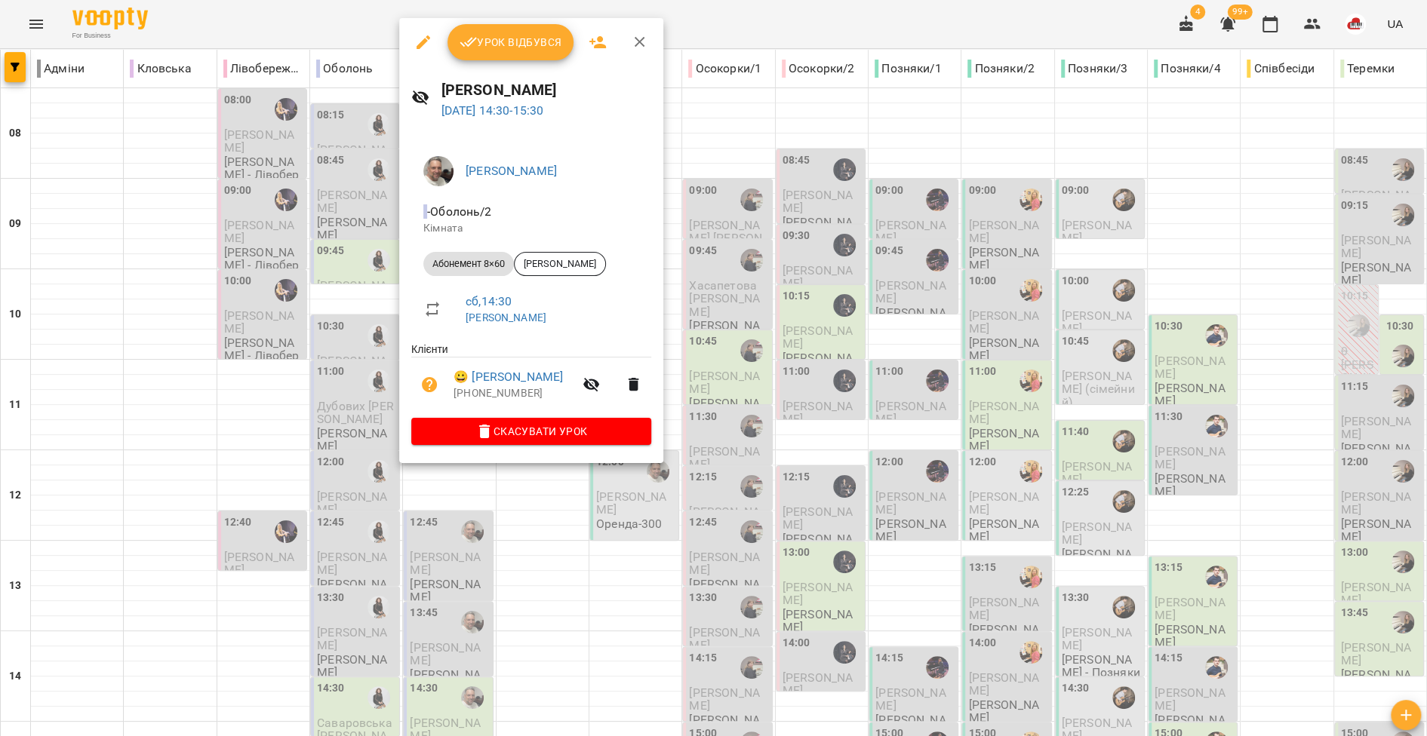
click at [509, 551] on div at bounding box center [713, 368] width 1427 height 736
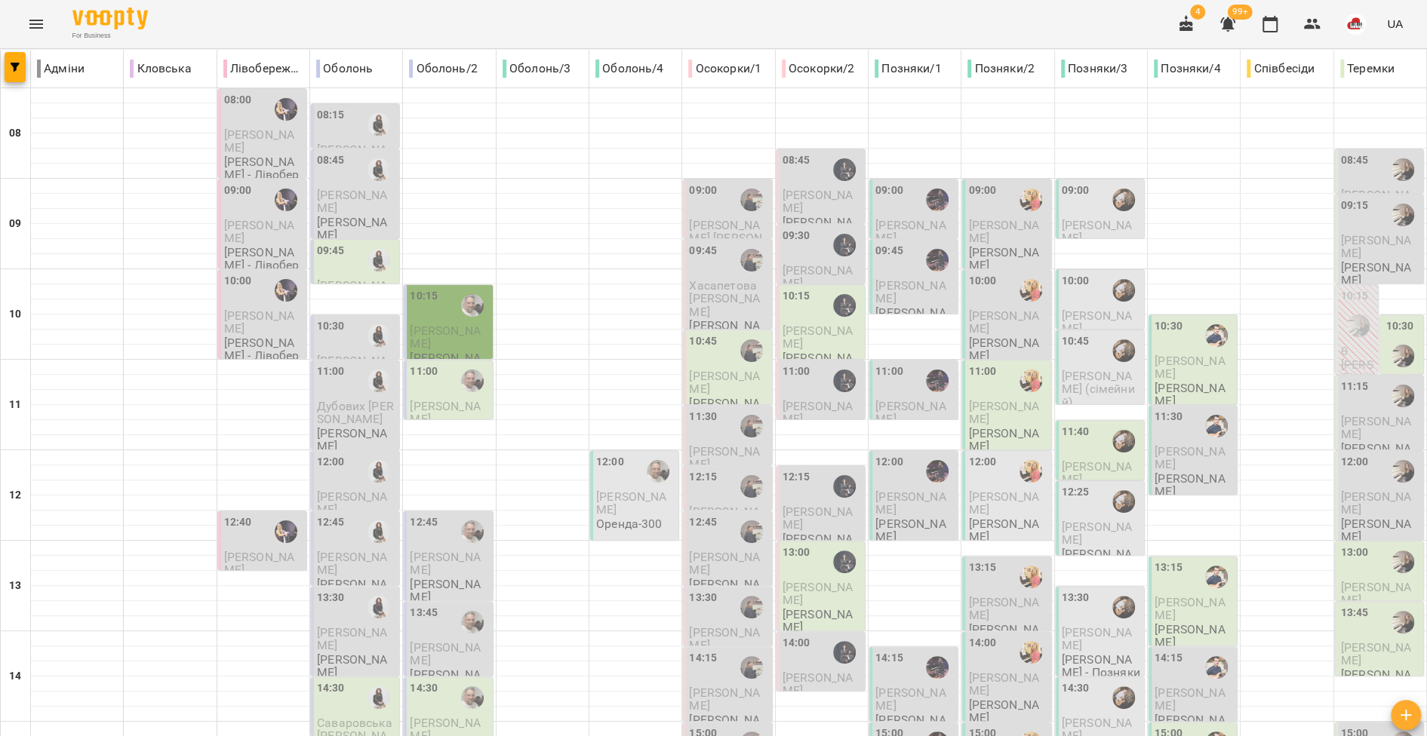
scroll to position [414, 0]
click at [24, 29] on button "Menu" at bounding box center [36, 24] width 36 height 36
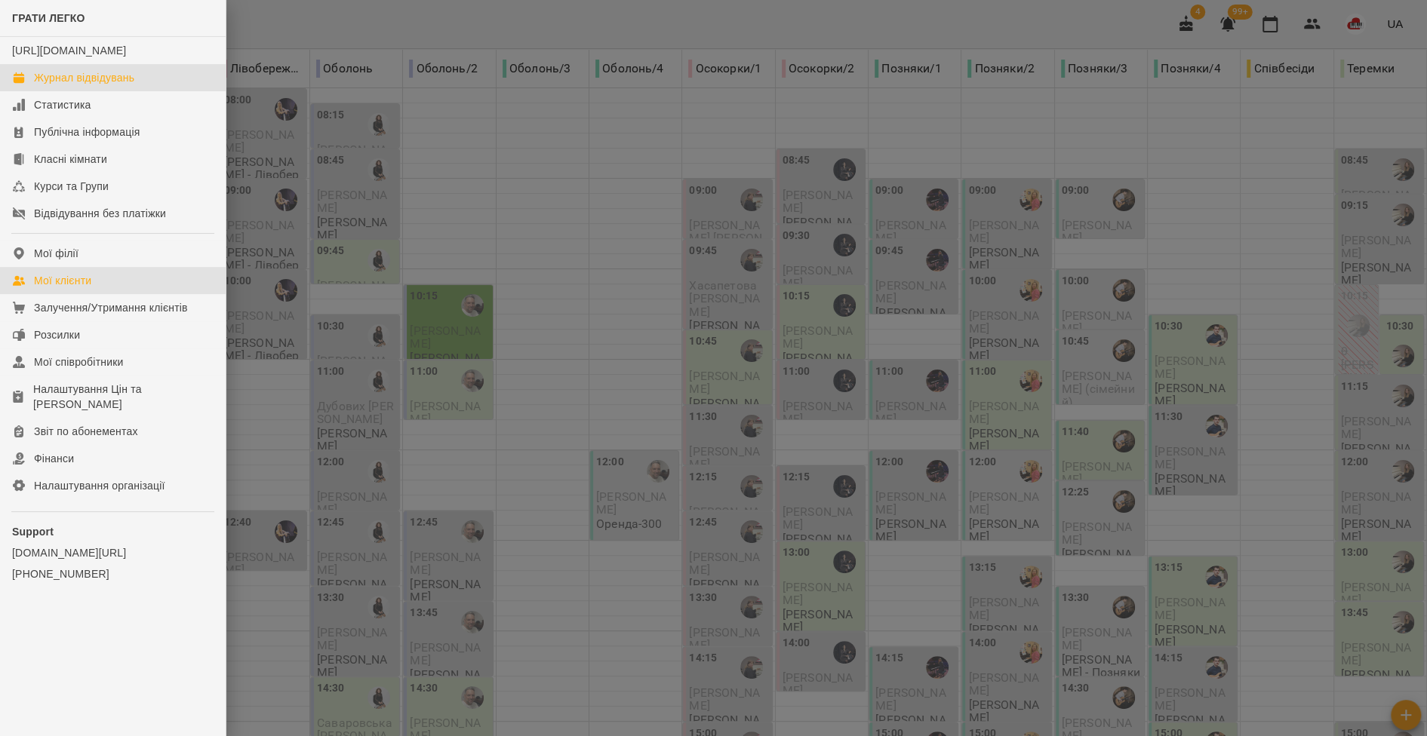
click at [102, 294] on link "Мої клієнти" at bounding box center [113, 280] width 226 height 27
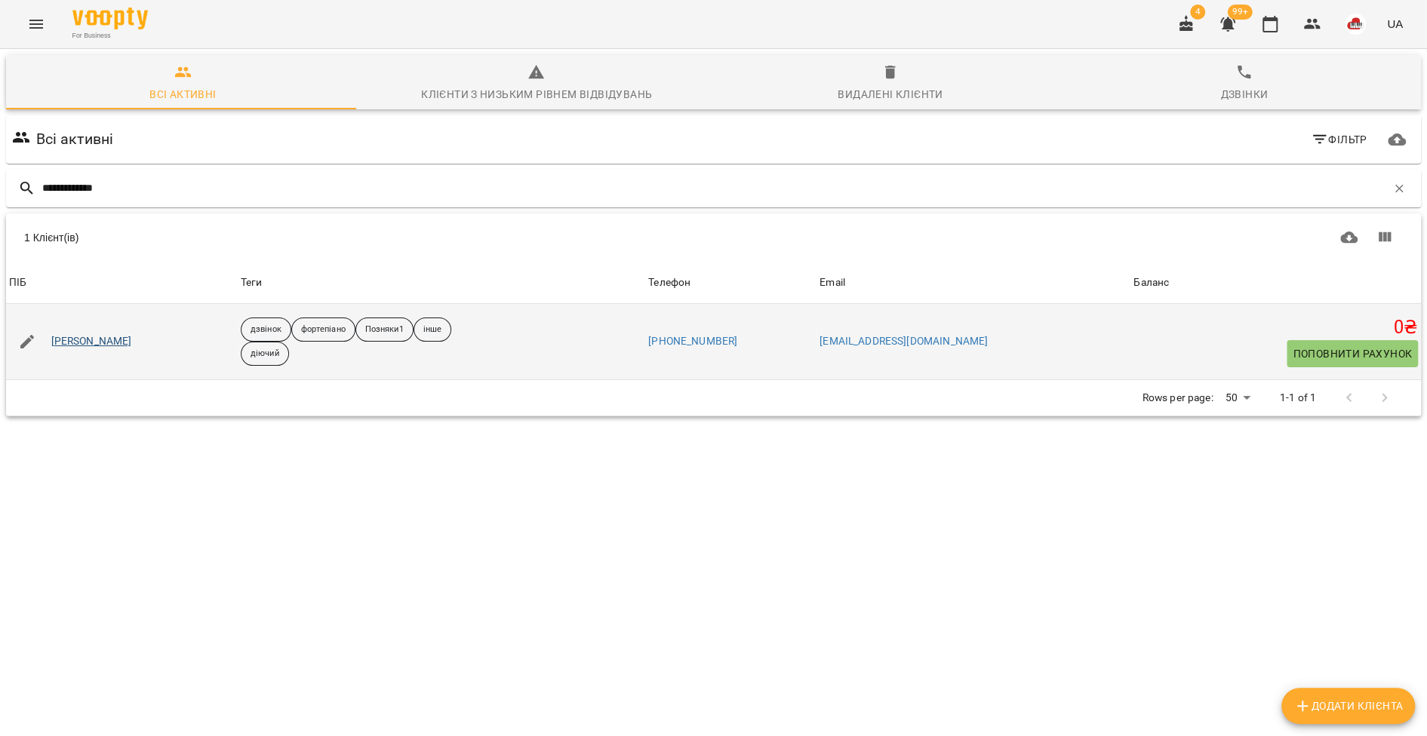
type input "**********"
click at [96, 339] on link "[PERSON_NAME]" at bounding box center [91, 341] width 81 height 15
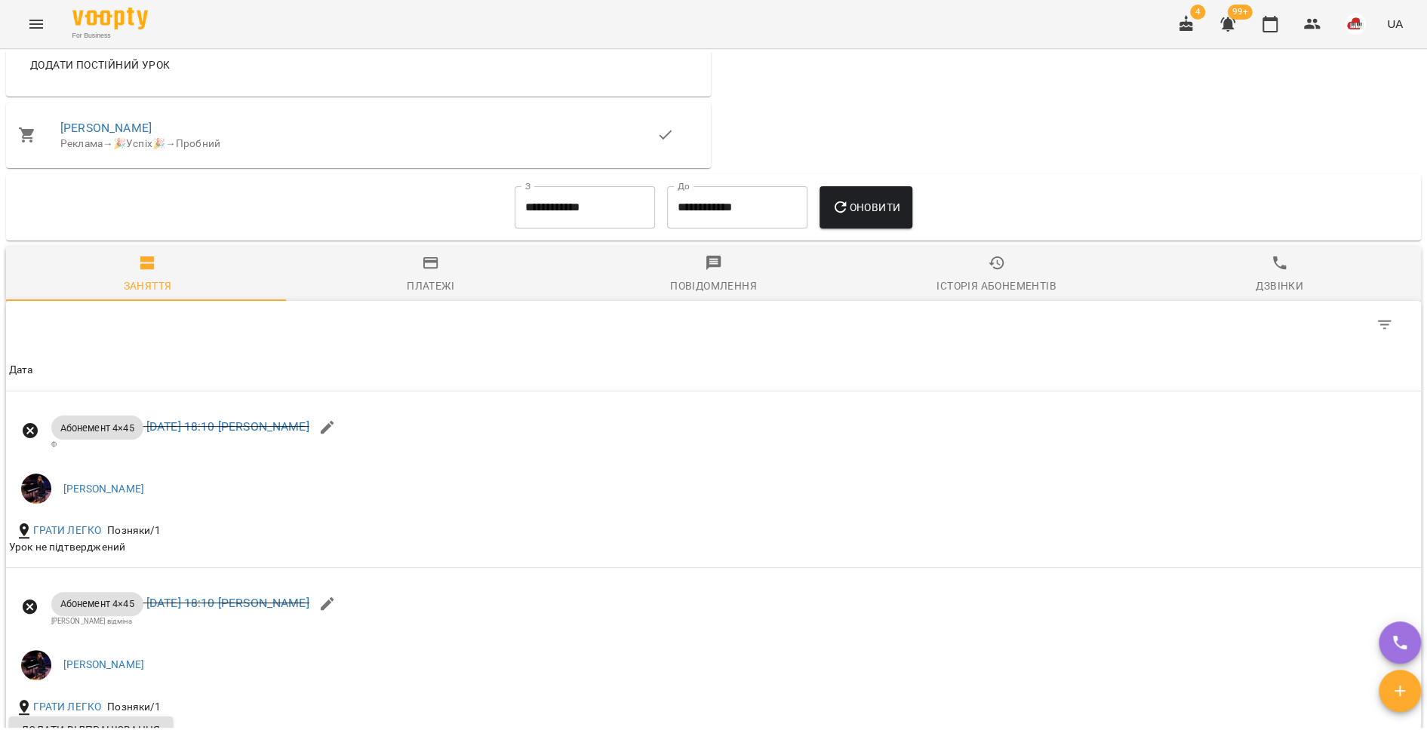
scroll to position [1292, 0]
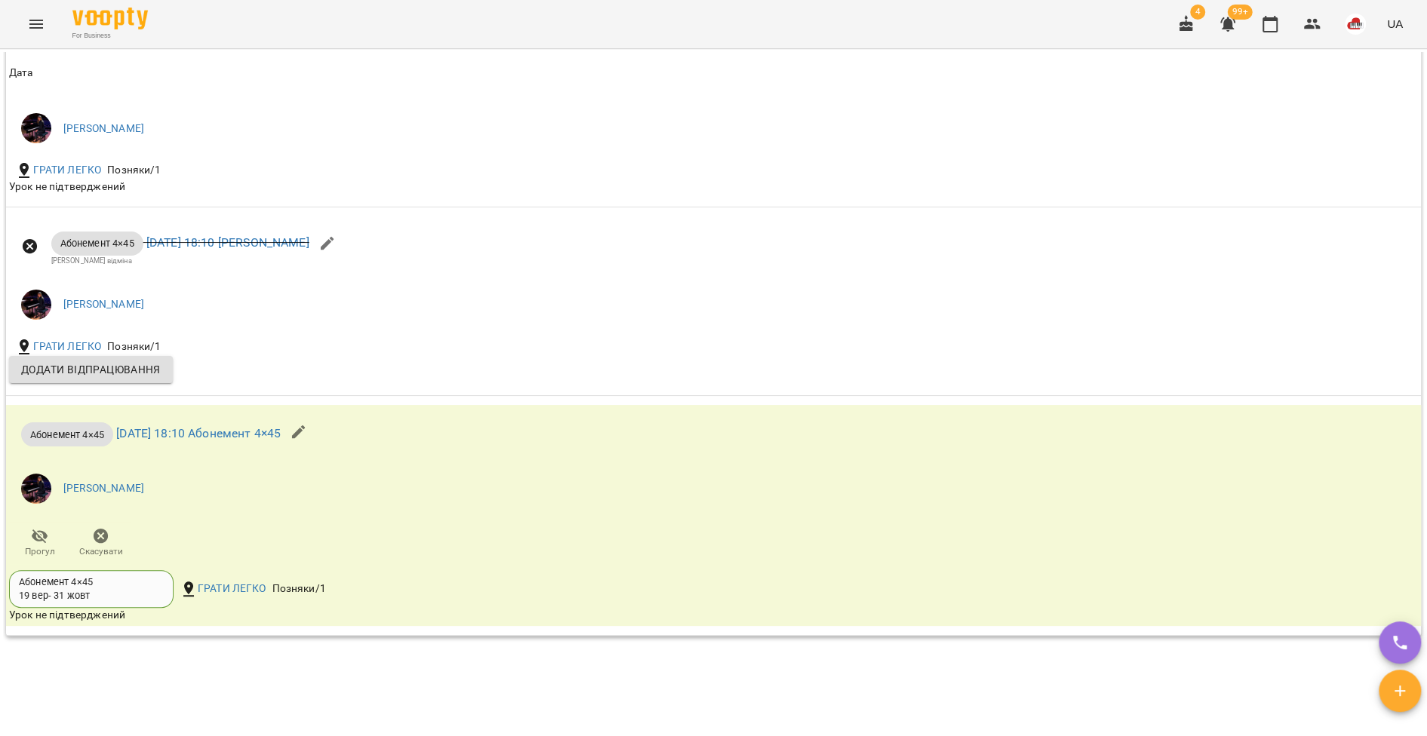
click at [27, 17] on icon "Menu" at bounding box center [36, 24] width 18 height 18
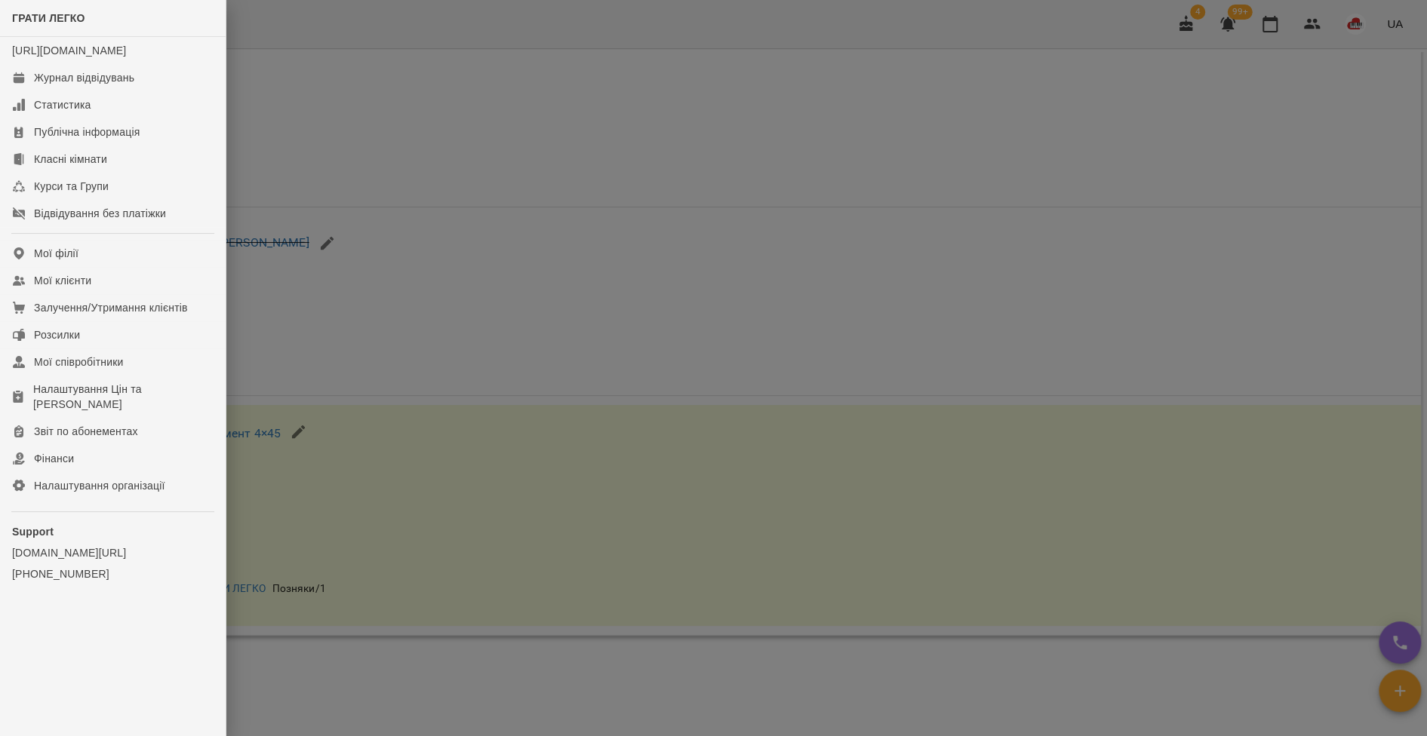
click at [524, 320] on div at bounding box center [713, 368] width 1427 height 736
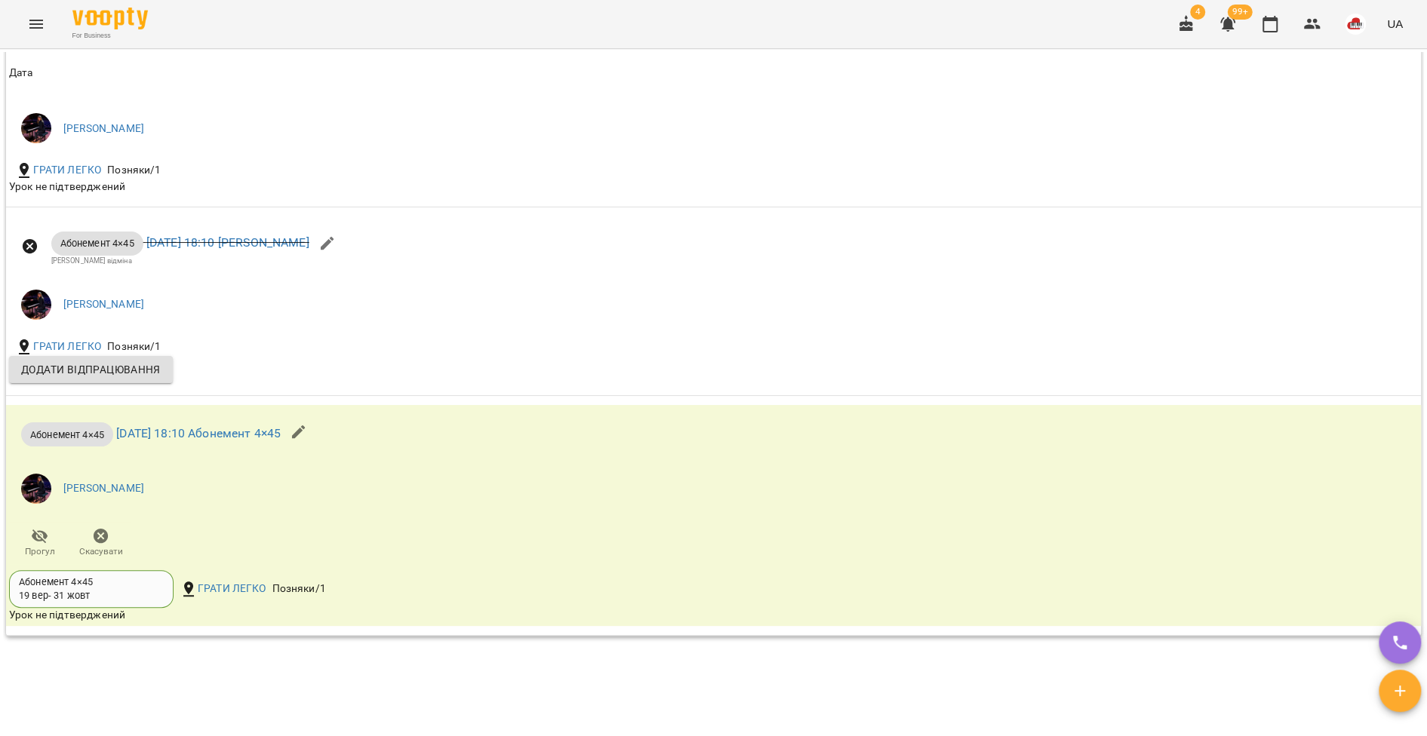
click at [28, 28] on icon "Menu" at bounding box center [36, 24] width 18 height 18
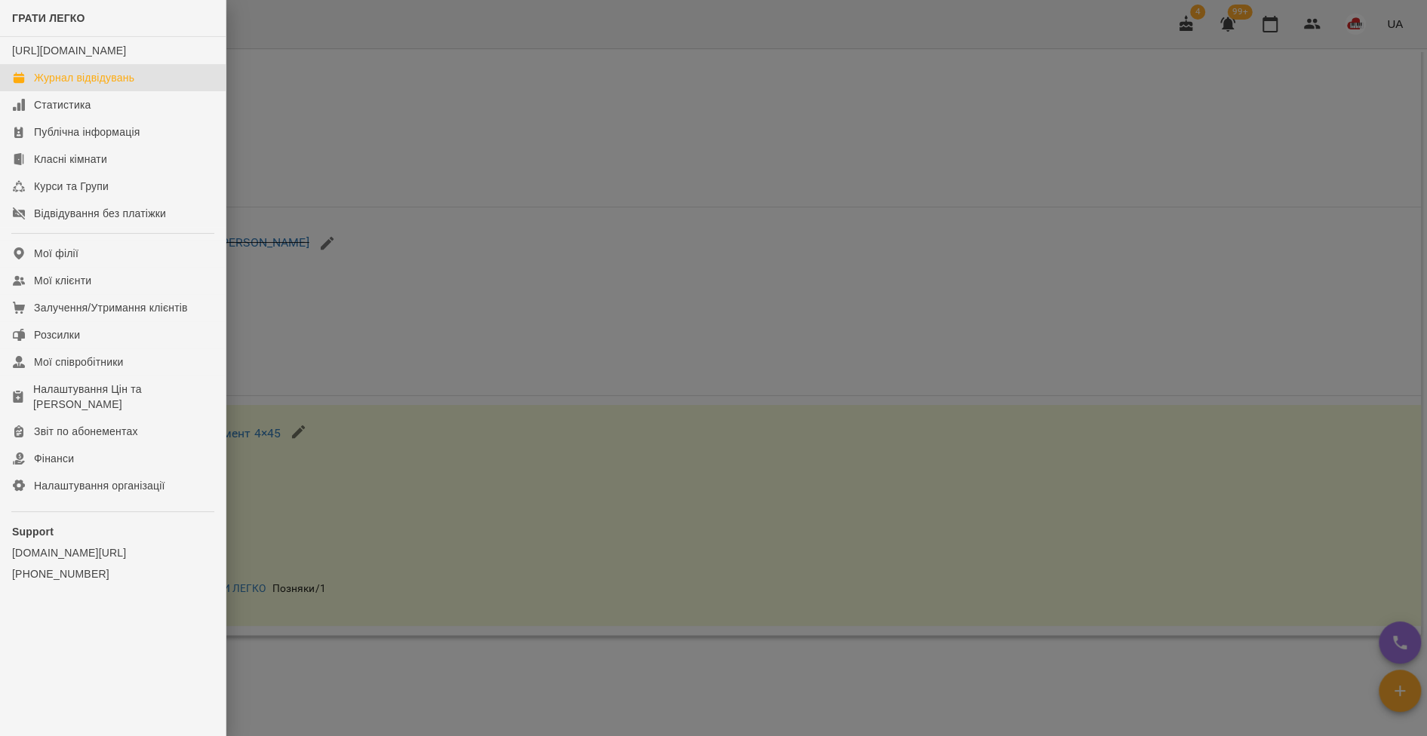
click at [60, 85] on div "Журнал відвідувань" at bounding box center [84, 77] width 100 height 15
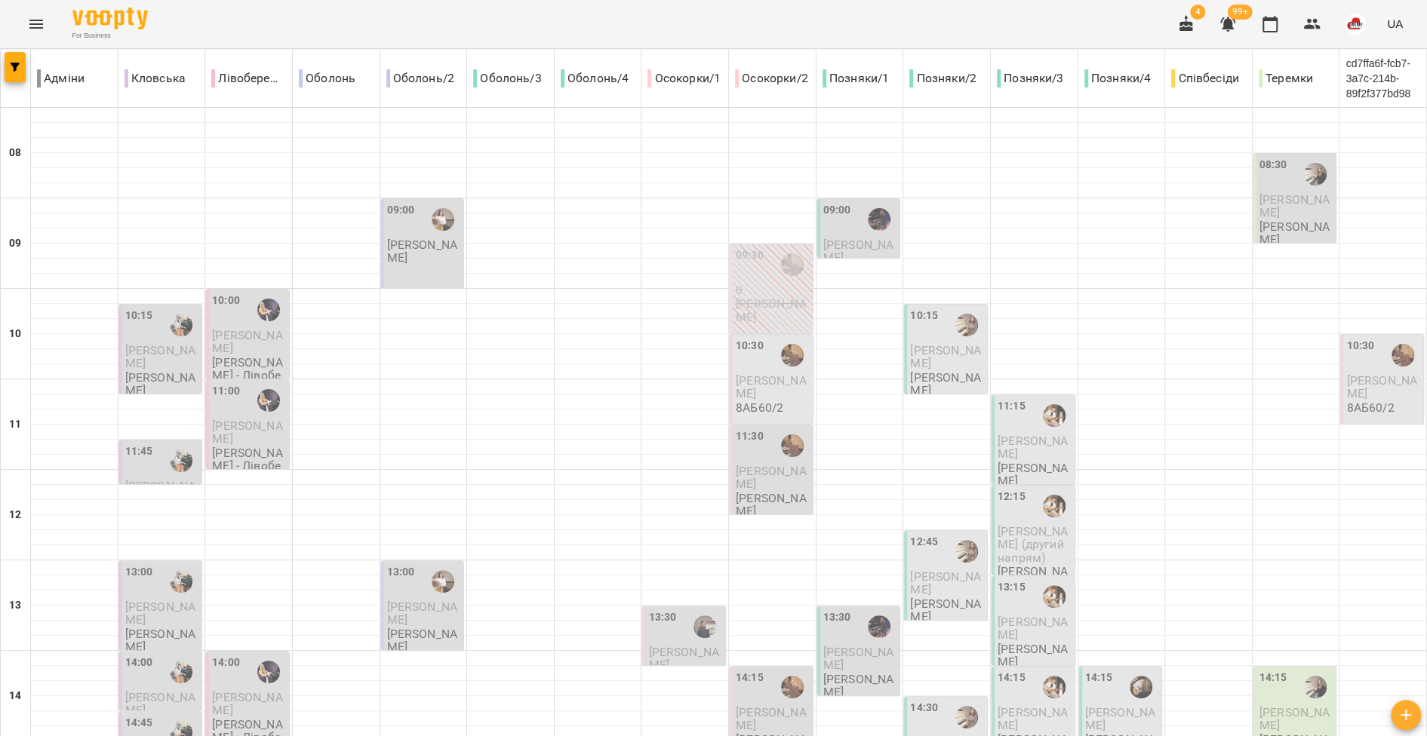
scroll to position [671, 0]
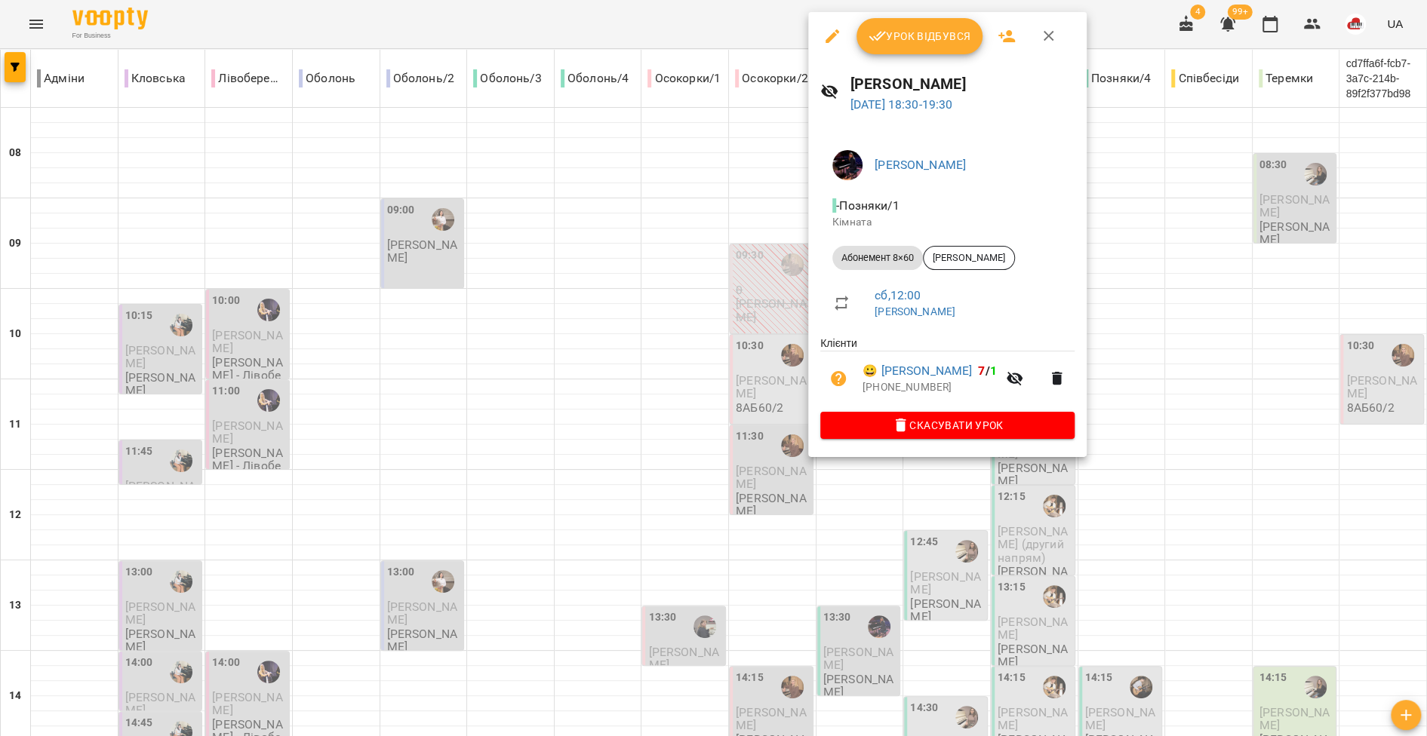
click at [736, 512] on div at bounding box center [713, 368] width 1427 height 736
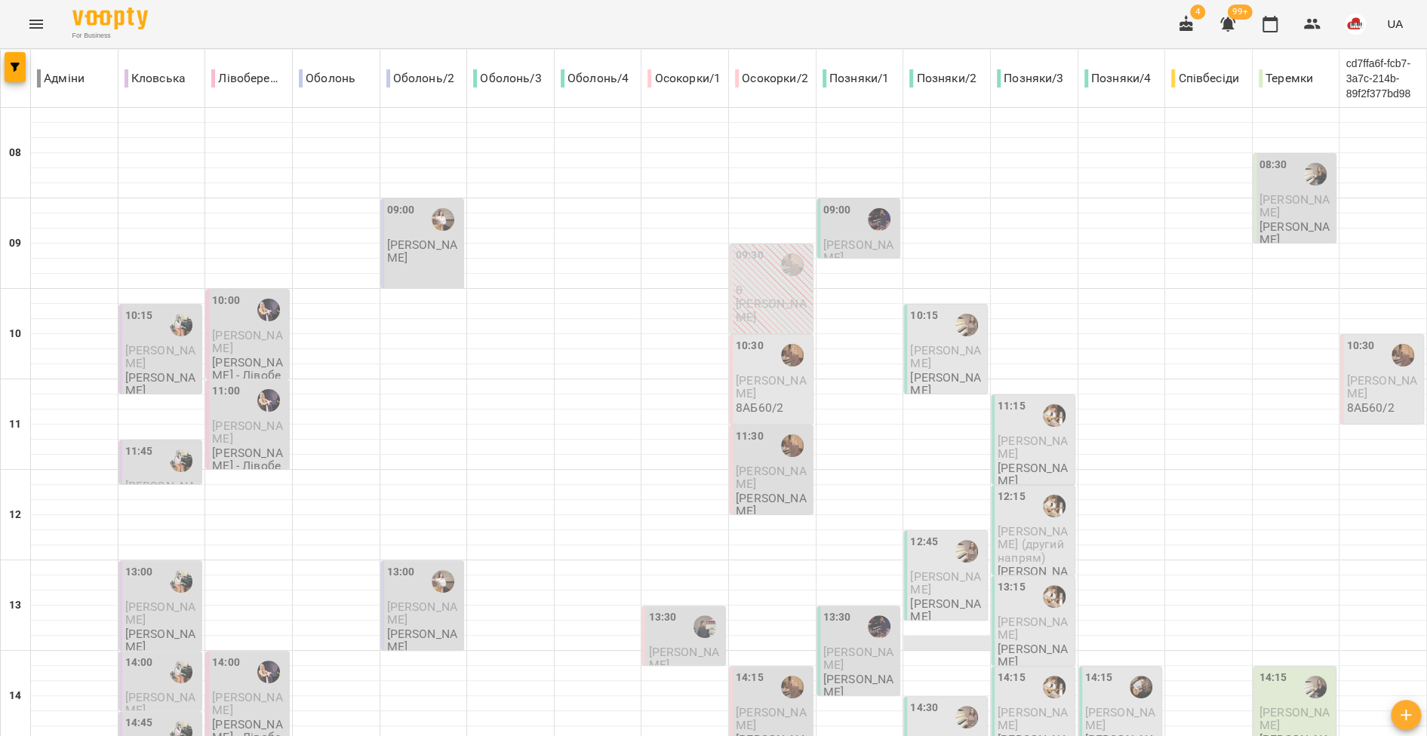
scroll to position [143, 0]
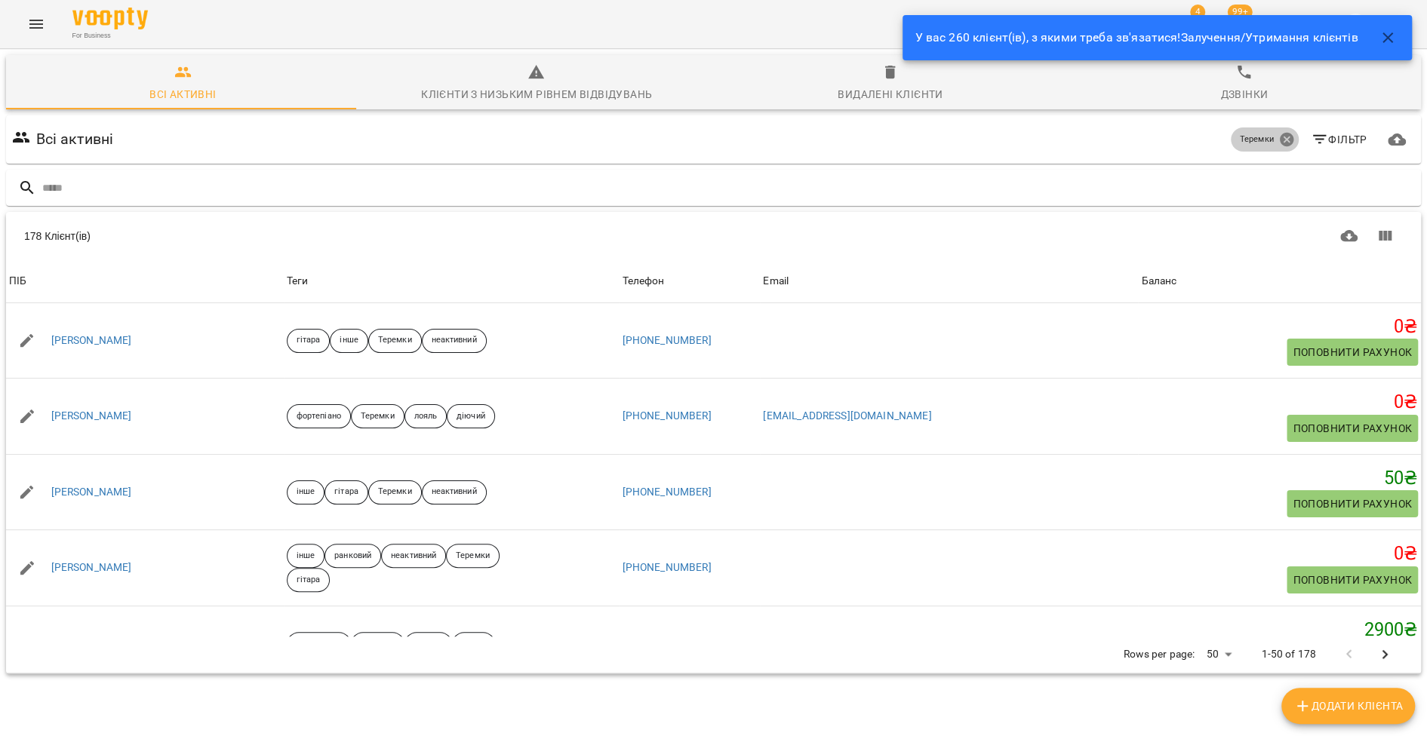
click at [1279, 140] on icon at bounding box center [1286, 140] width 14 height 14
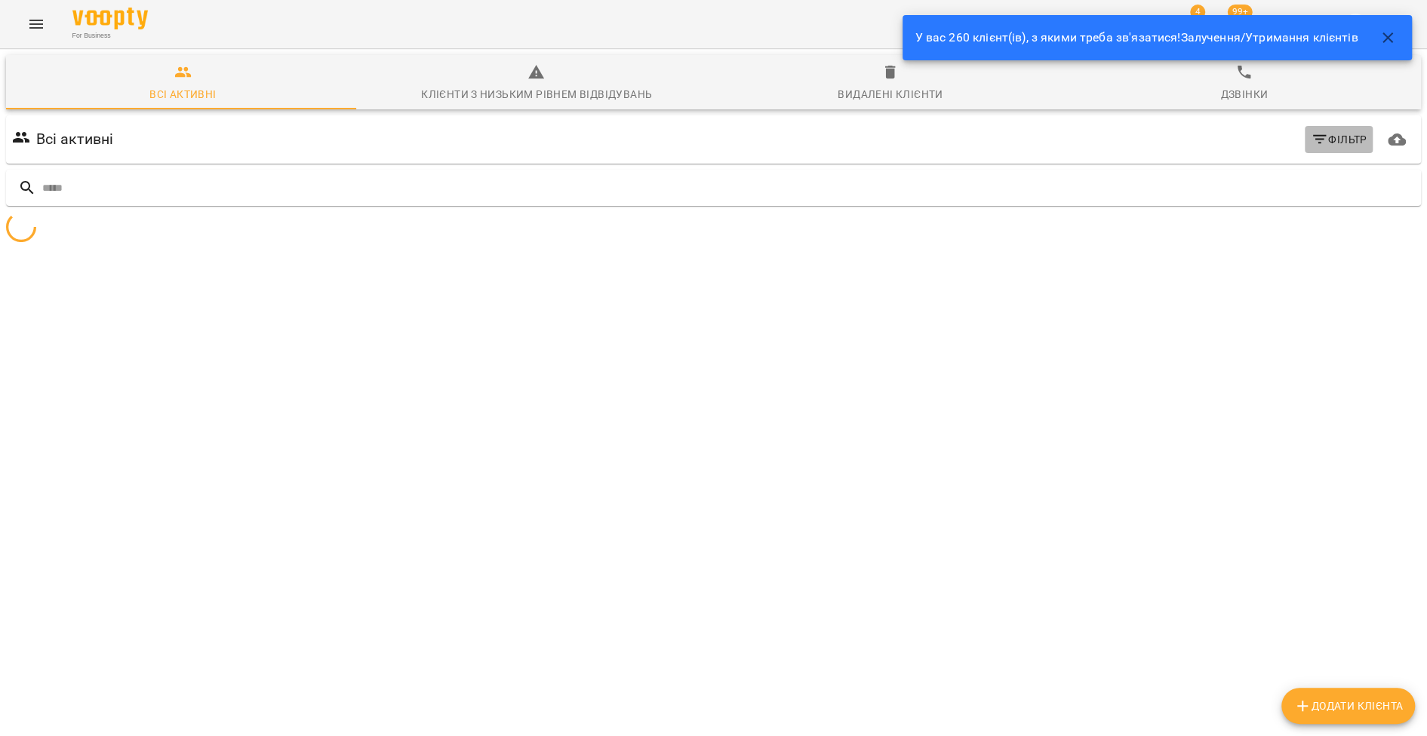
click at [1312, 140] on icon "button" at bounding box center [1319, 140] width 18 height 18
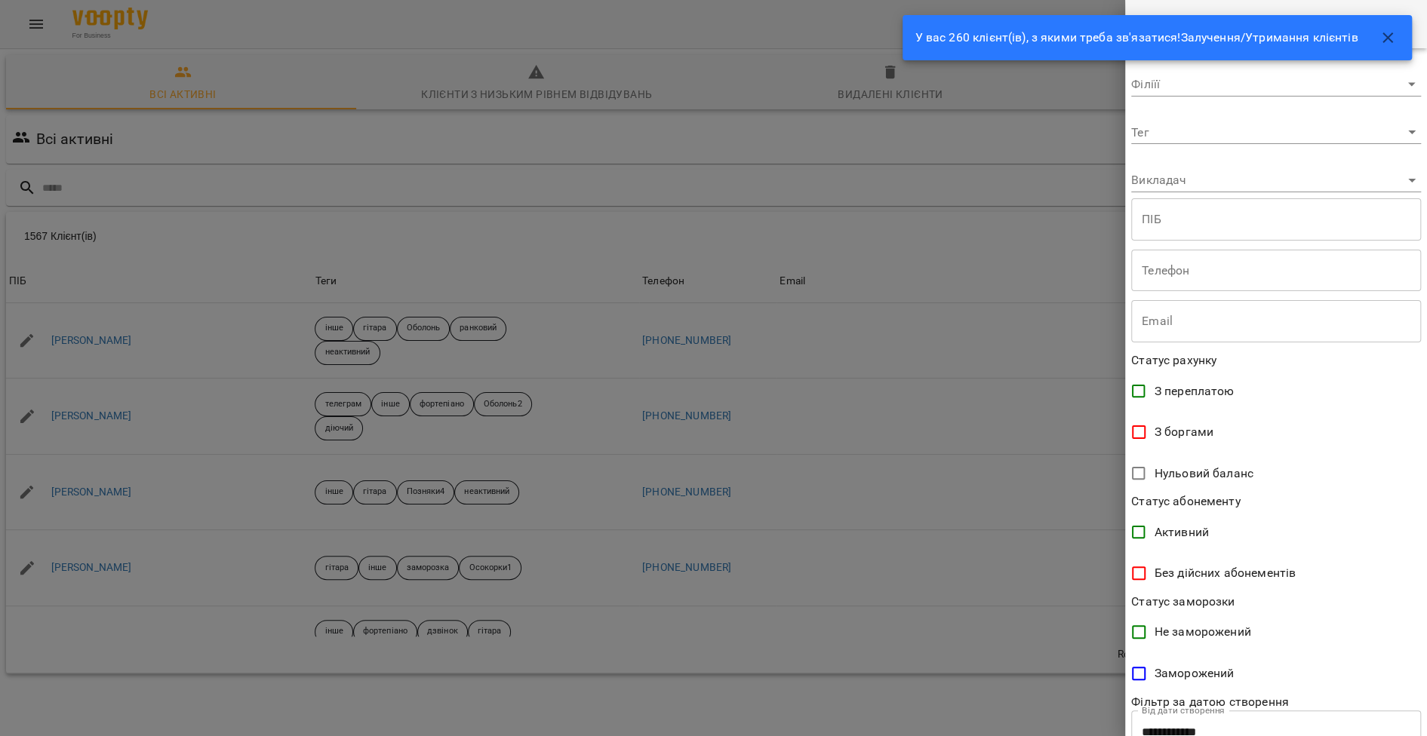
click at [1199, 135] on body "For Business 4 99+ UA Всі активні Клієнти з низьким рівнем відвідувань Видалені…" at bounding box center [713, 392] width 1427 height 785
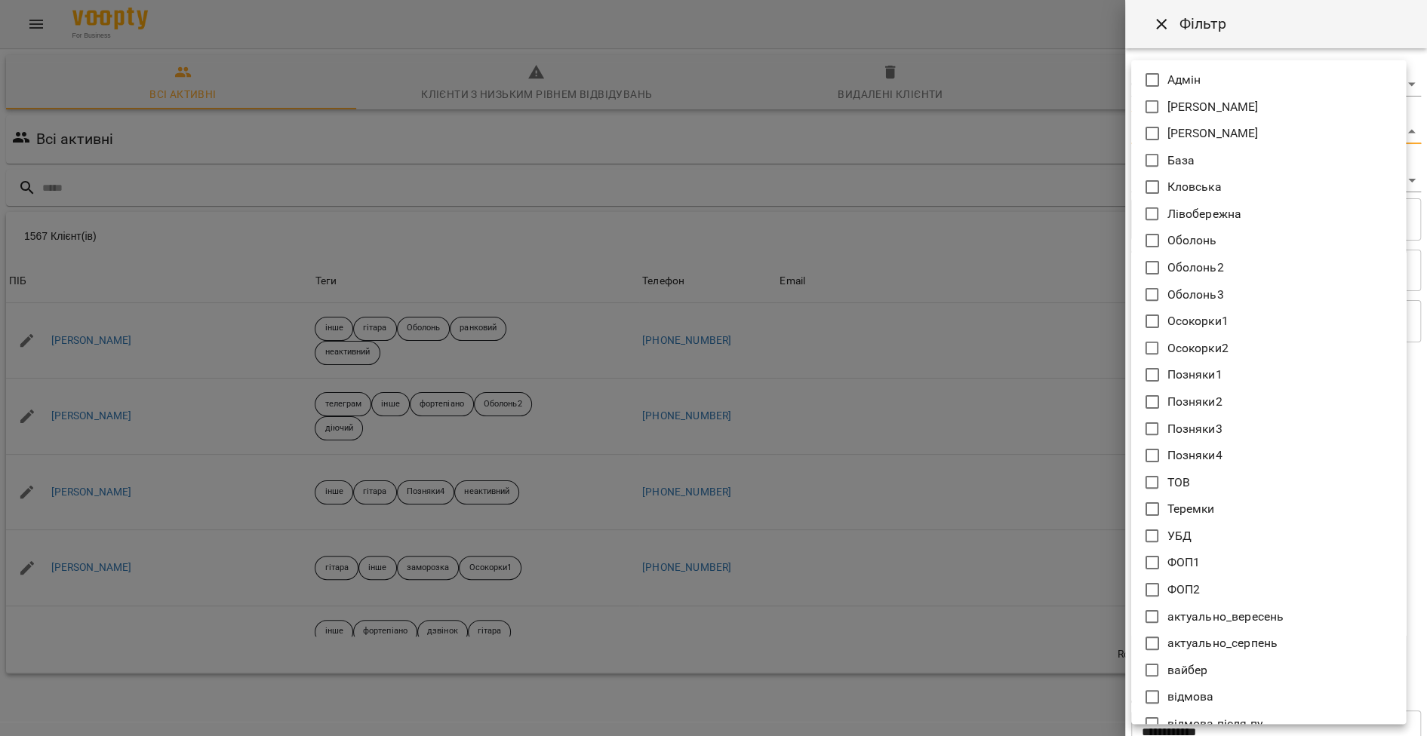
click at [1200, 512] on p "Теремки" at bounding box center [1191, 509] width 48 height 18
type input "*******"
click at [857, 463] on div at bounding box center [713, 368] width 1427 height 736
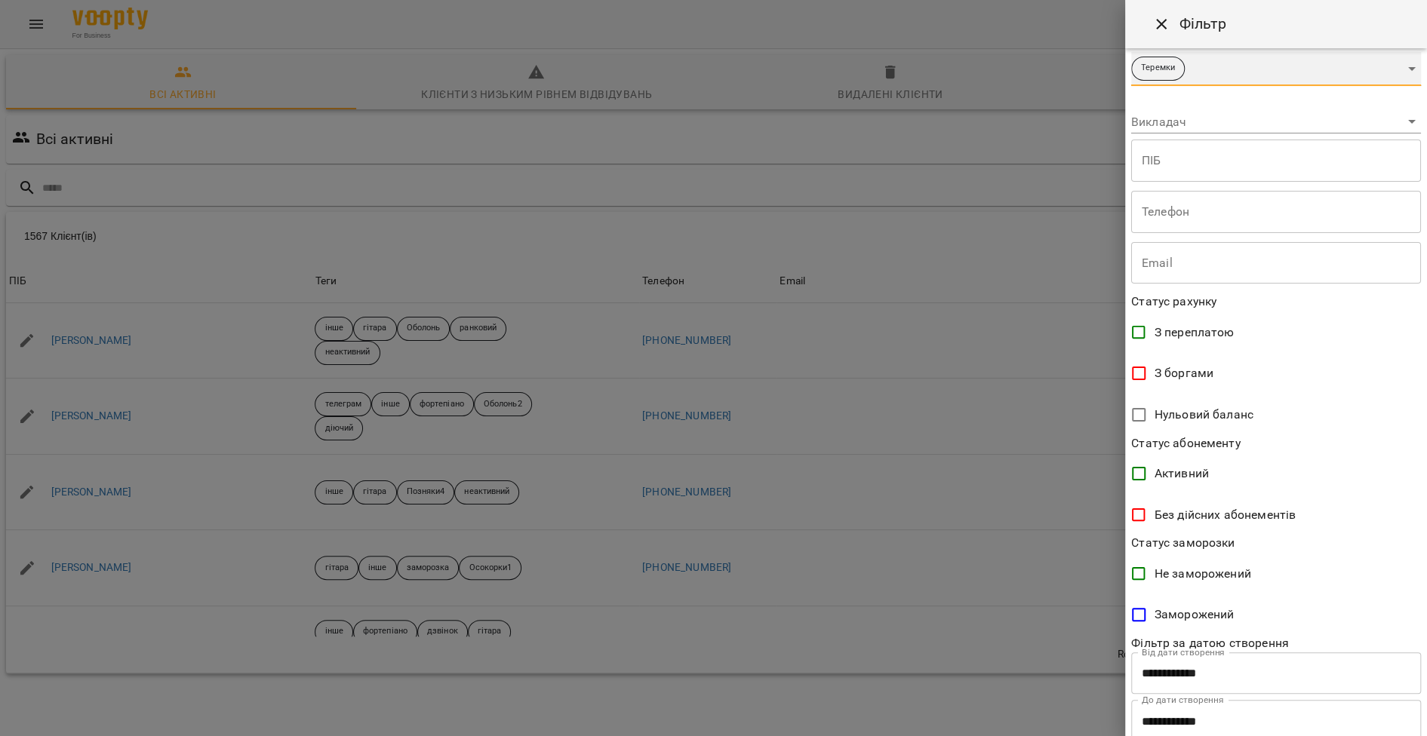
scroll to position [113, 0]
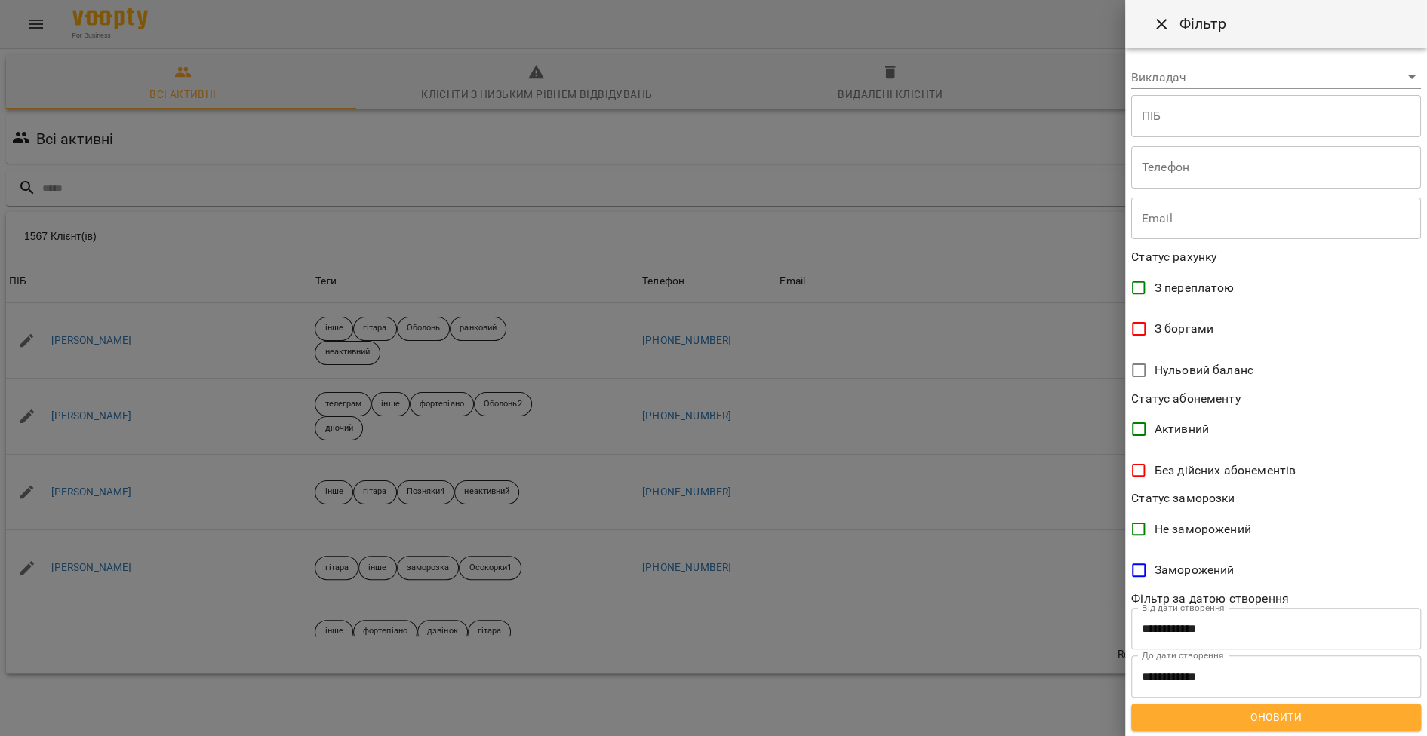
click at [1274, 717] on span "Оновити" at bounding box center [1276, 717] width 266 height 18
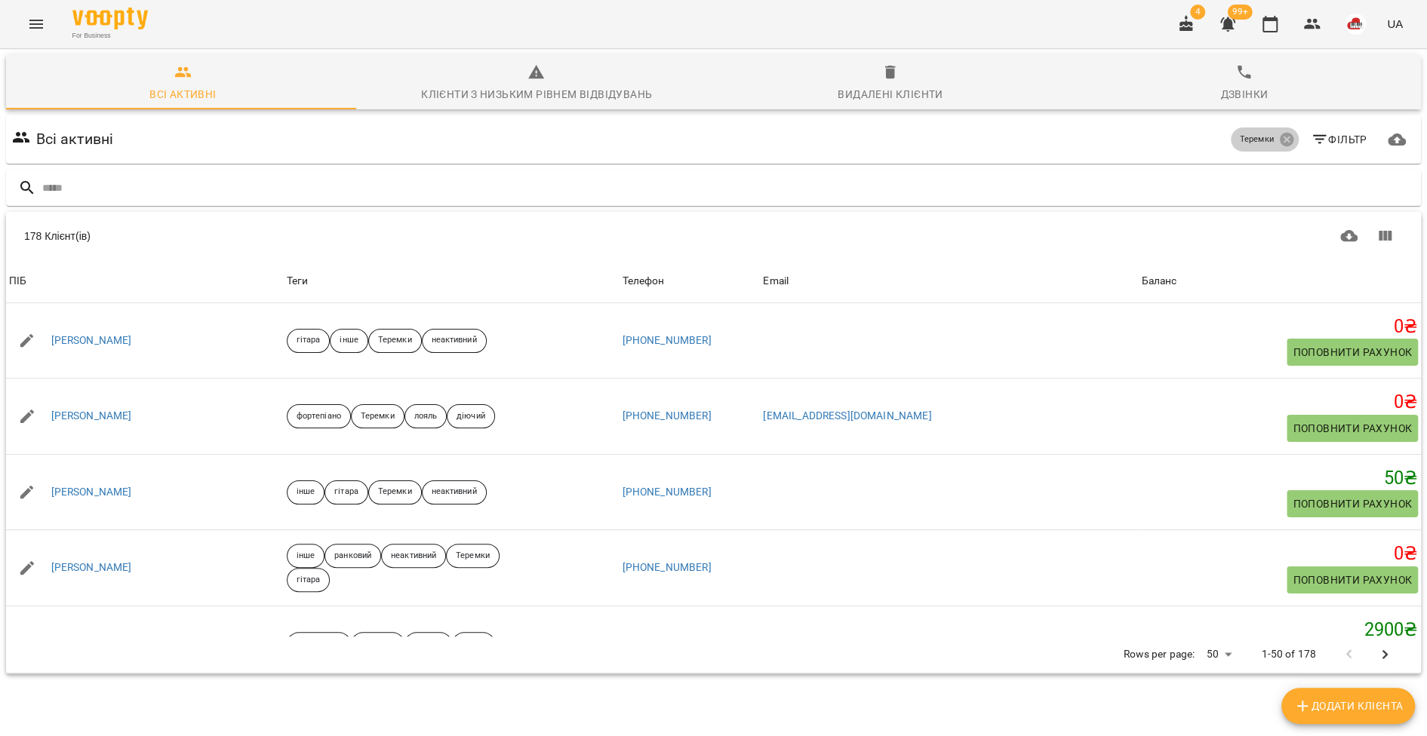
click at [1278, 134] on icon at bounding box center [1286, 139] width 17 height 17
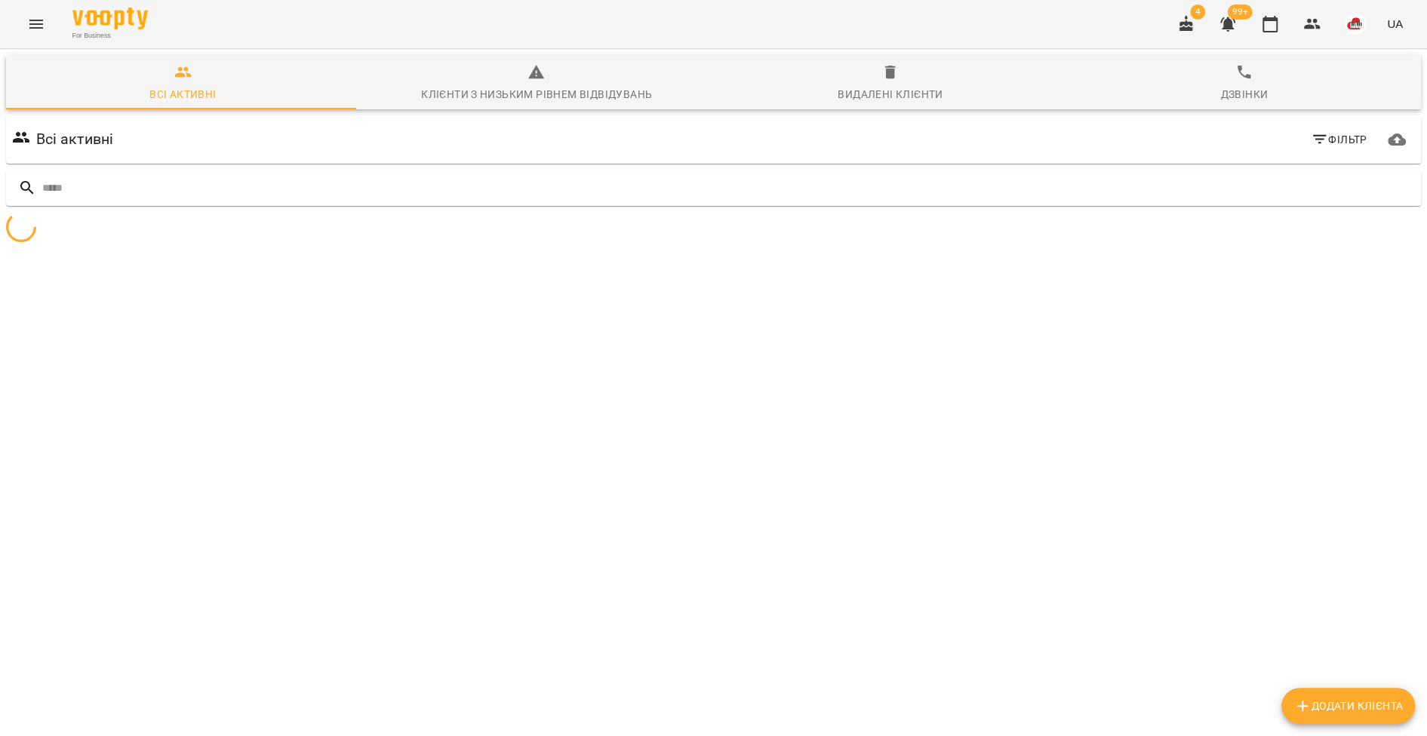
click at [1310, 141] on icon "button" at bounding box center [1319, 140] width 18 height 18
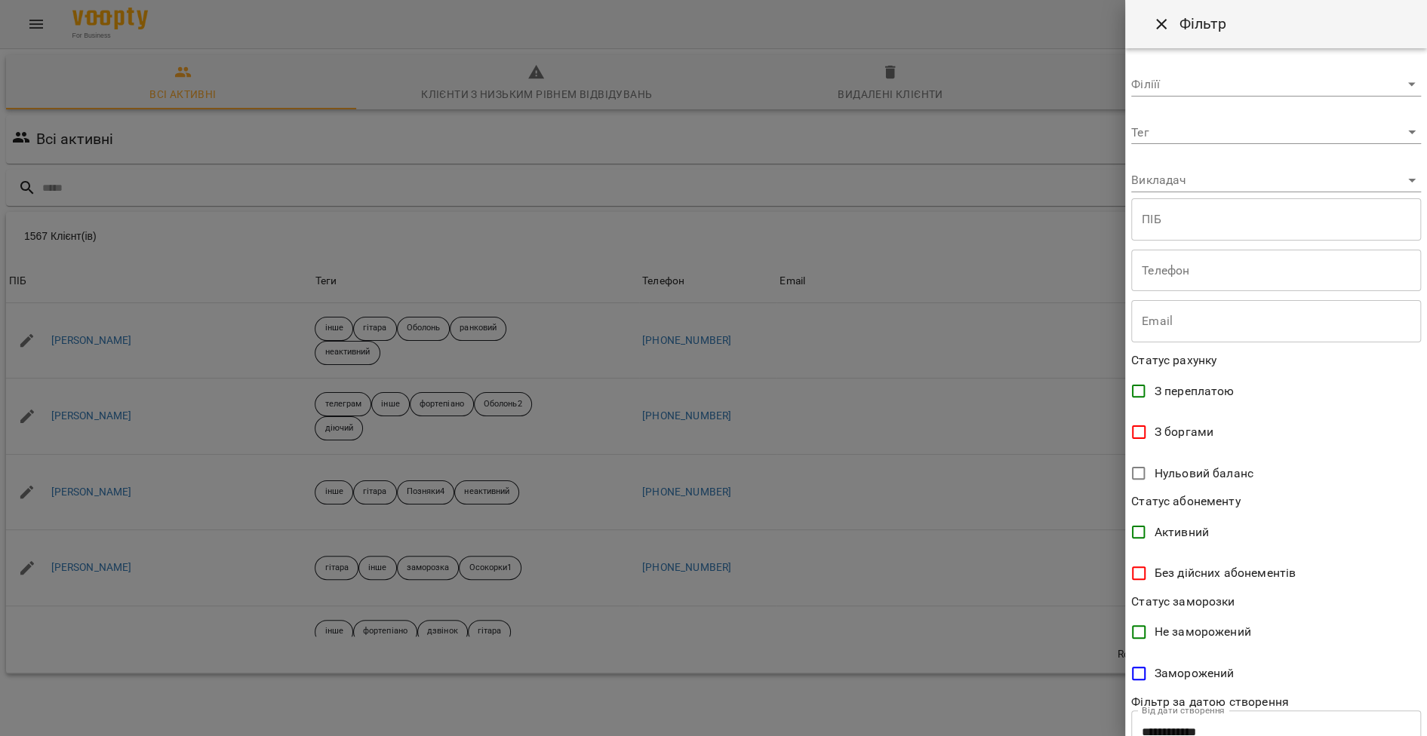
click at [1178, 138] on body "For Business 4 99+ UA Всі активні Клієнти з низьким рівнем відвідувань Видалені…" at bounding box center [713, 392] width 1427 height 785
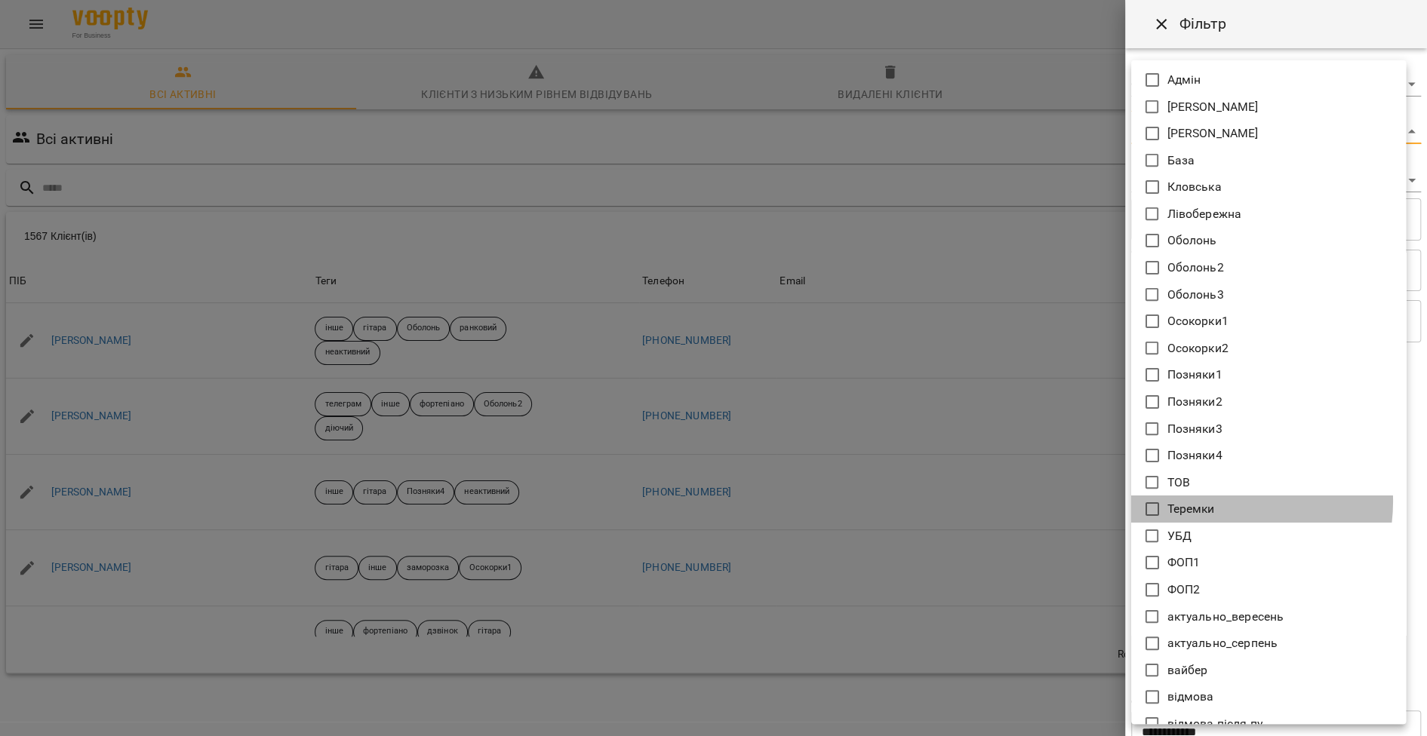
click at [1215, 502] on li "Теремки" at bounding box center [1268, 509] width 275 height 27
type input "*******"
click at [866, 412] on div at bounding box center [713, 368] width 1427 height 736
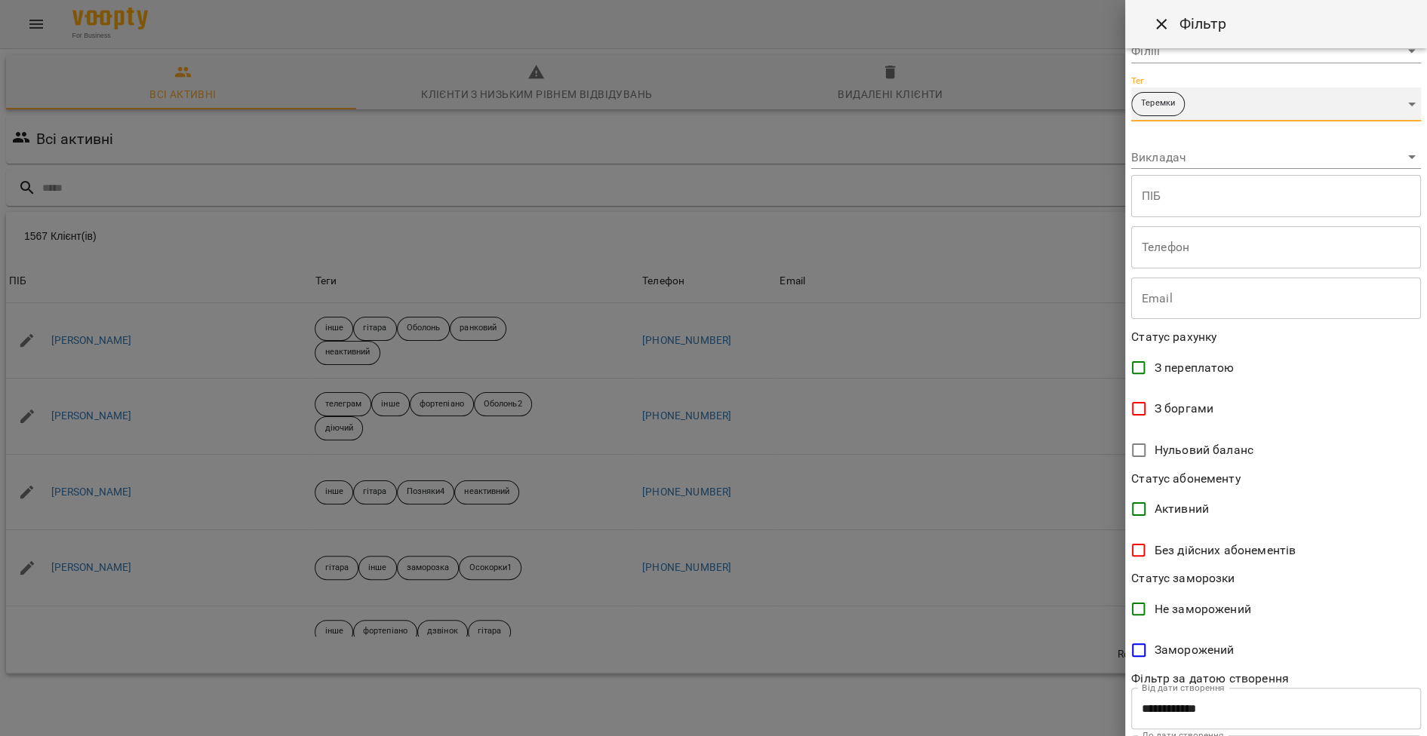
scroll to position [113, 0]
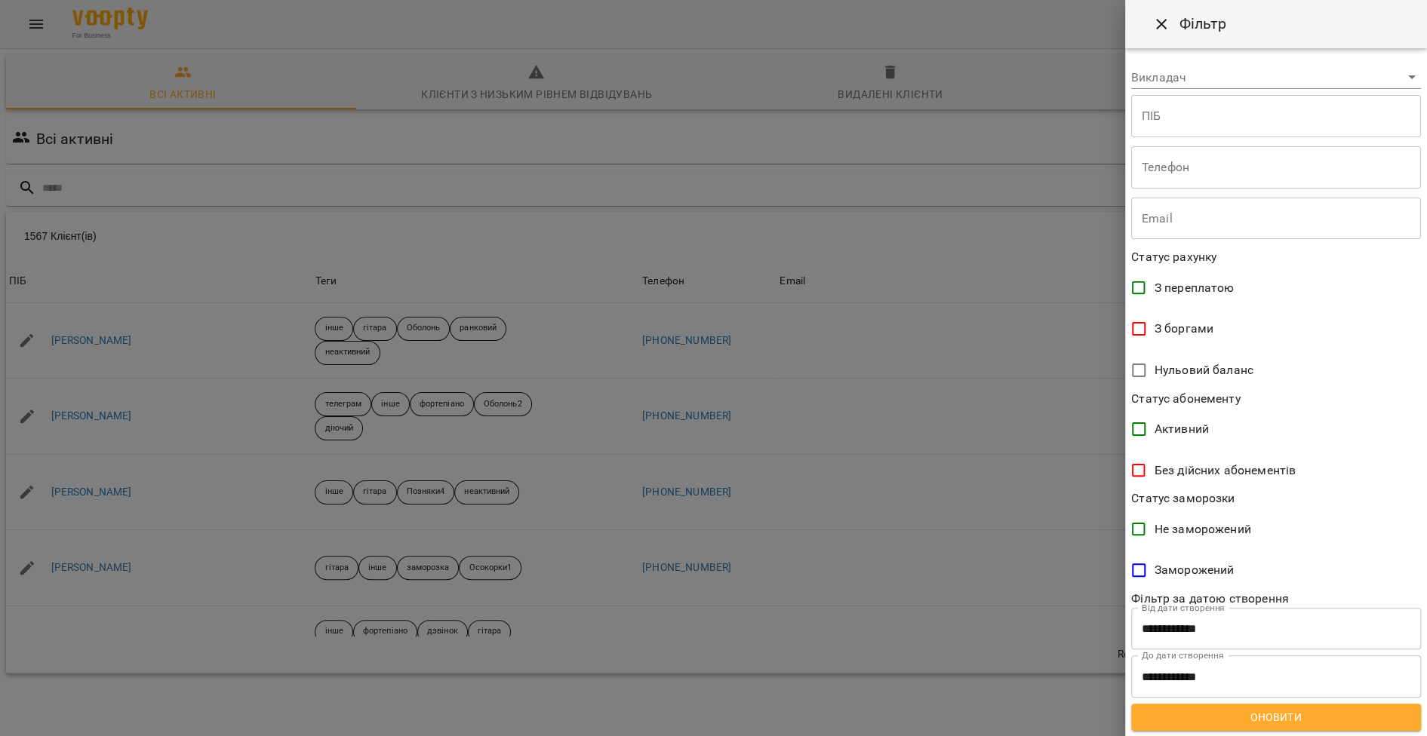
click at [1282, 708] on span "Оновити" at bounding box center [1276, 717] width 266 height 18
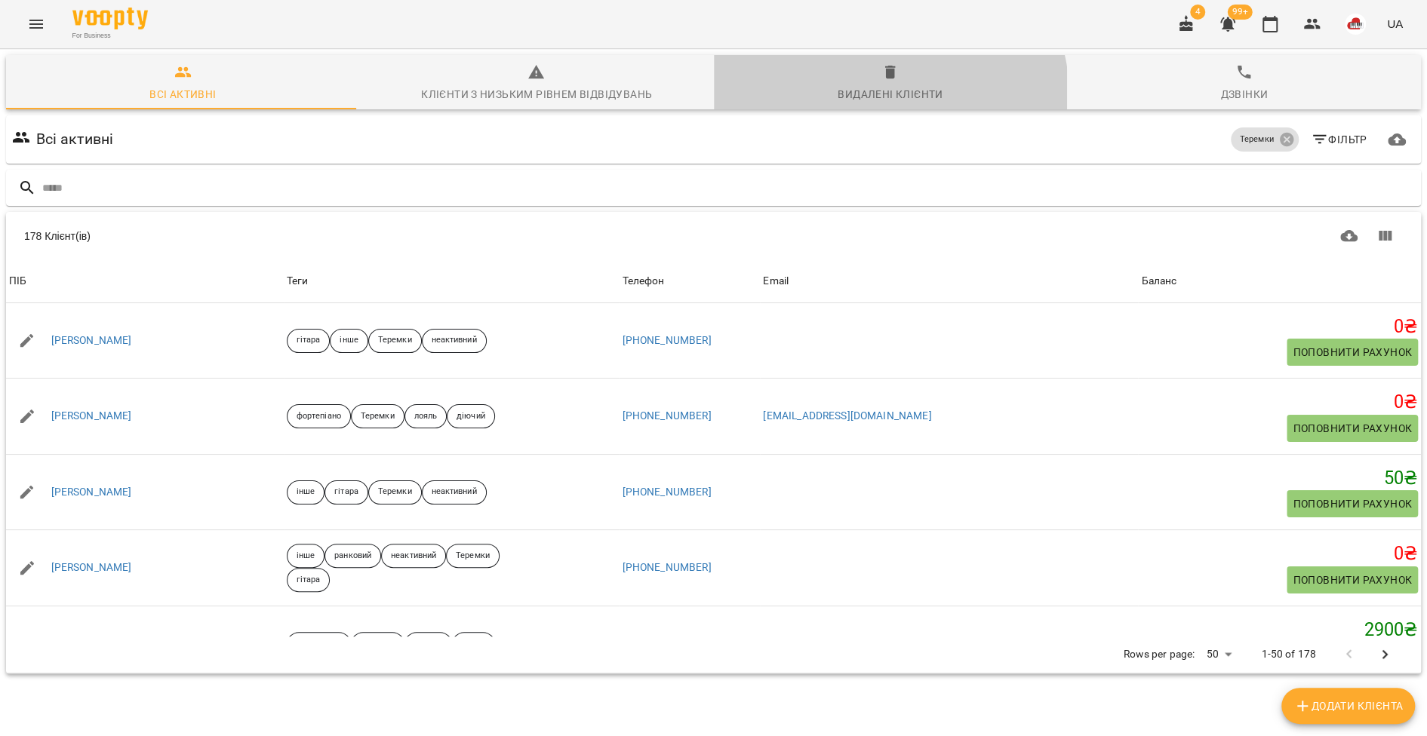
click at [873, 97] on div "Видалені клієнти" at bounding box center [889, 94] width 105 height 18
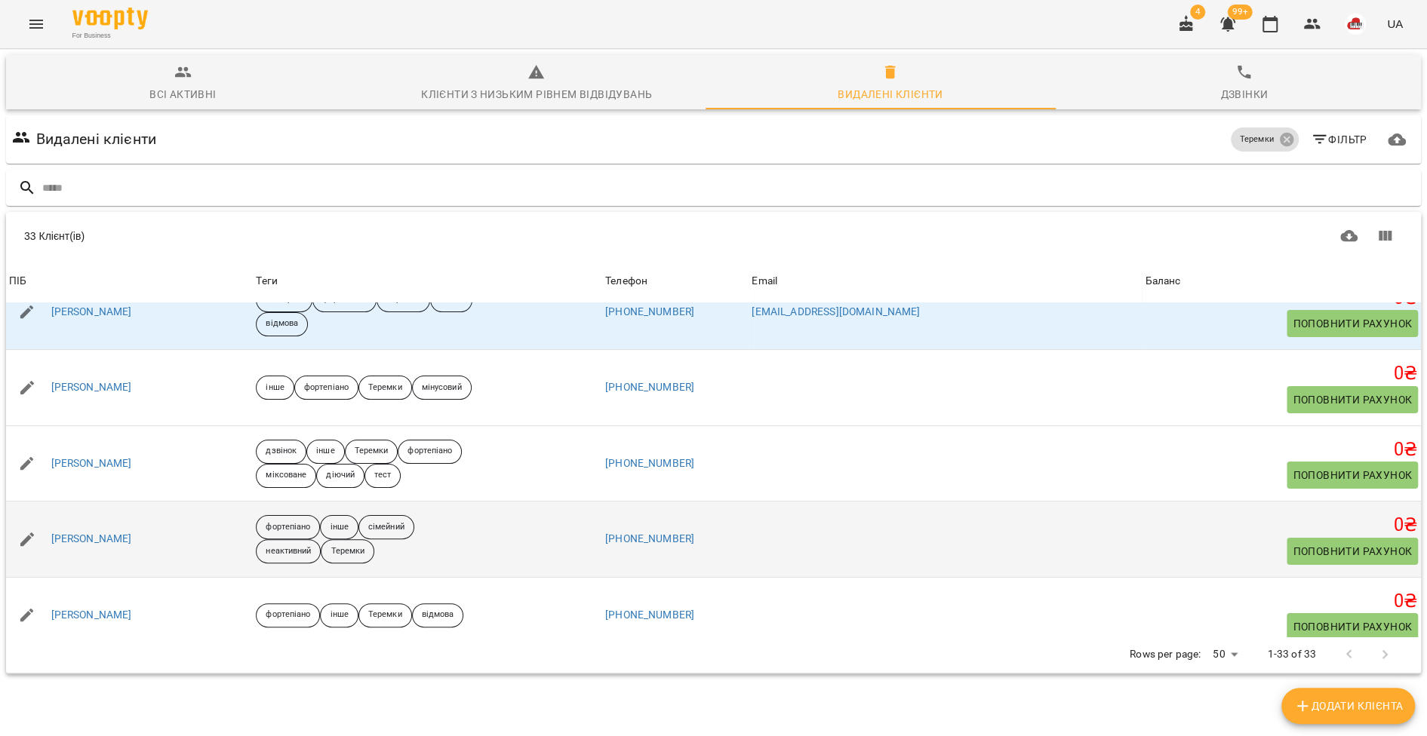
scroll to position [29, 0]
click at [121, 539] on link "[PERSON_NAME]" at bounding box center [91, 538] width 81 height 15
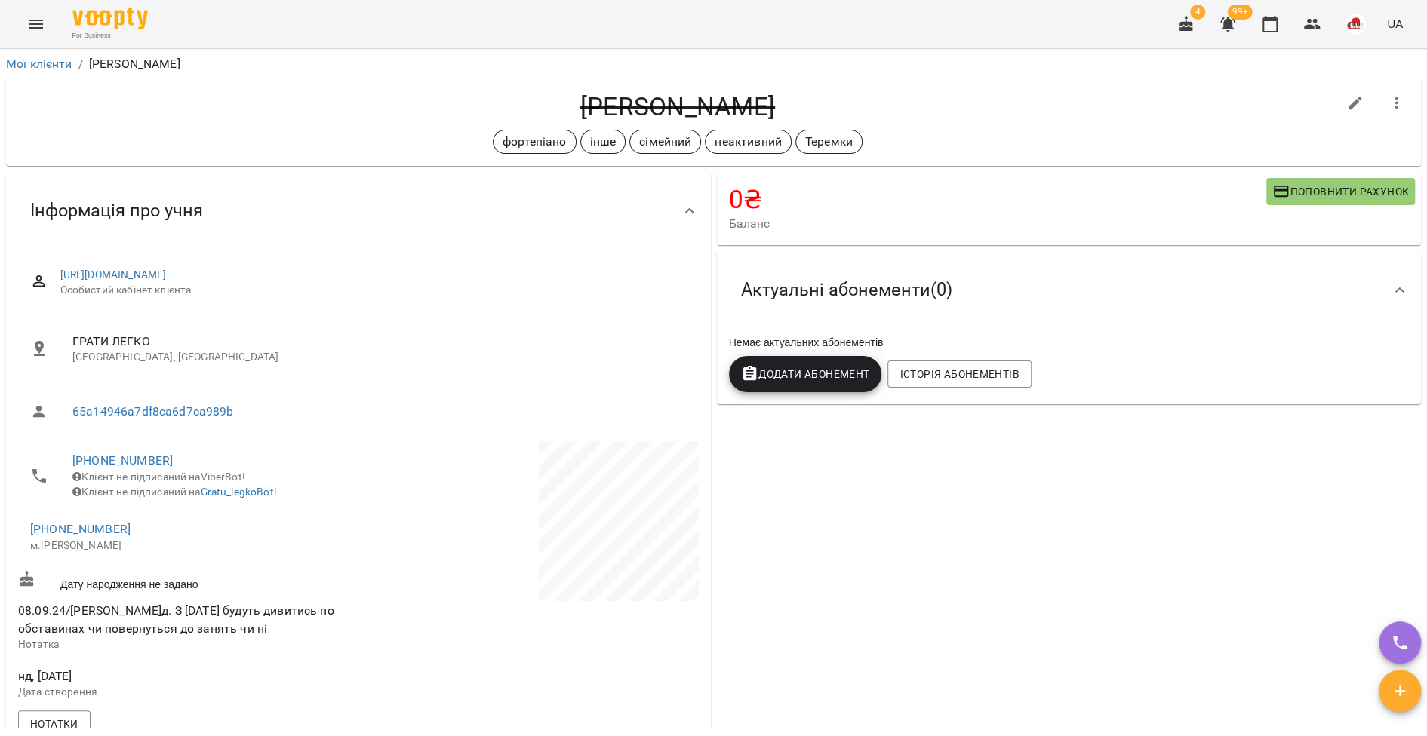
click at [97, 532] on span "[PHONE_NUMBER]" at bounding box center [186, 530] width 313 height 18
click at [97, 533] on link "[PHONE_NUMBER]" at bounding box center [80, 529] width 100 height 14
click at [155, 593] on link at bounding box center [158, 596] width 80 height 32
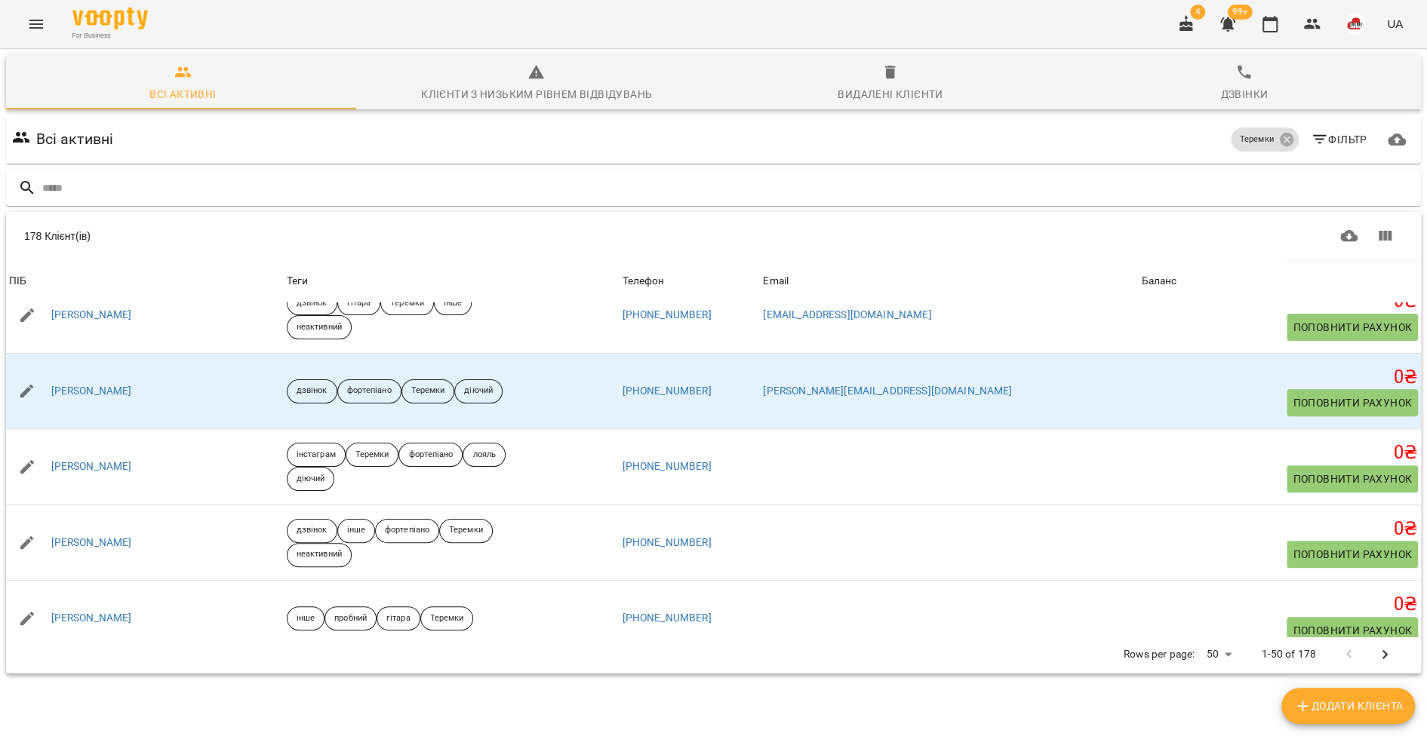
scroll to position [441, 0]
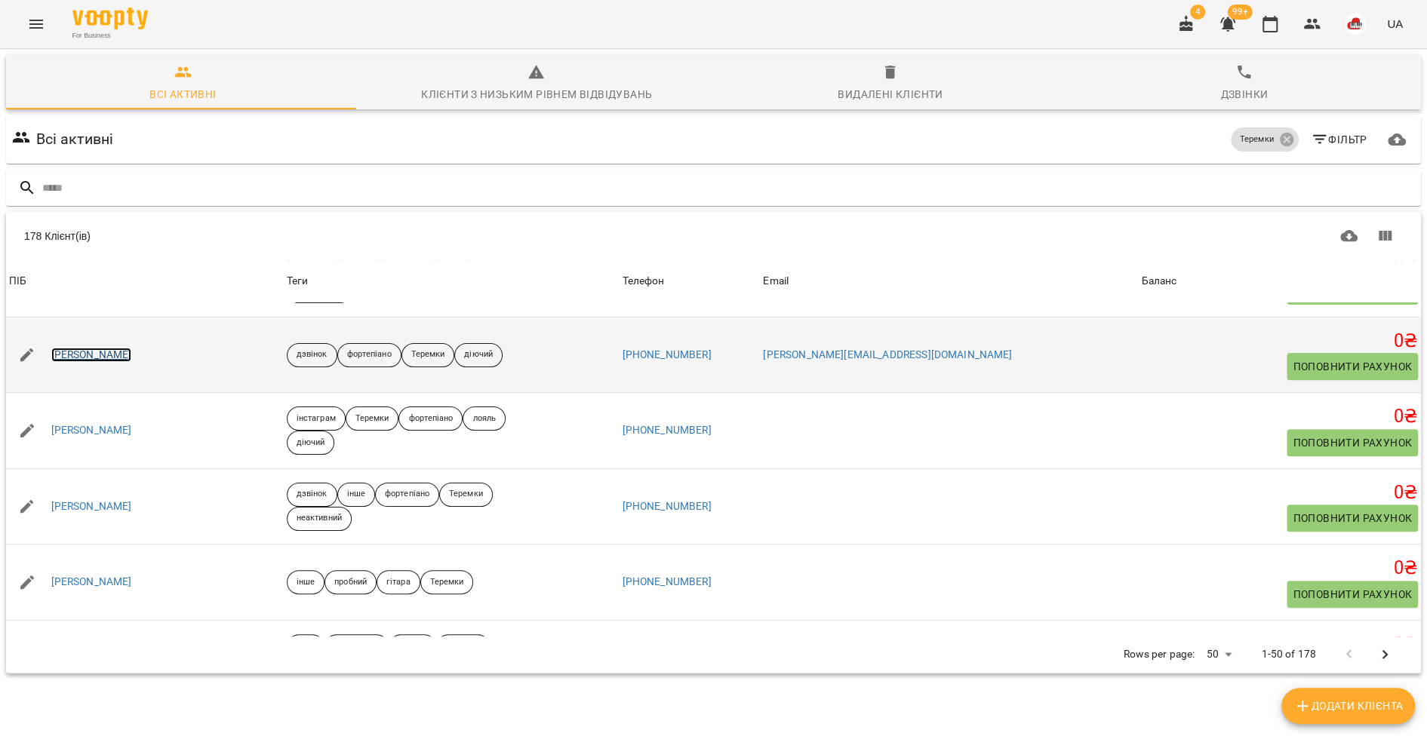
click at [108, 360] on link "[PERSON_NAME]" at bounding box center [91, 355] width 81 height 15
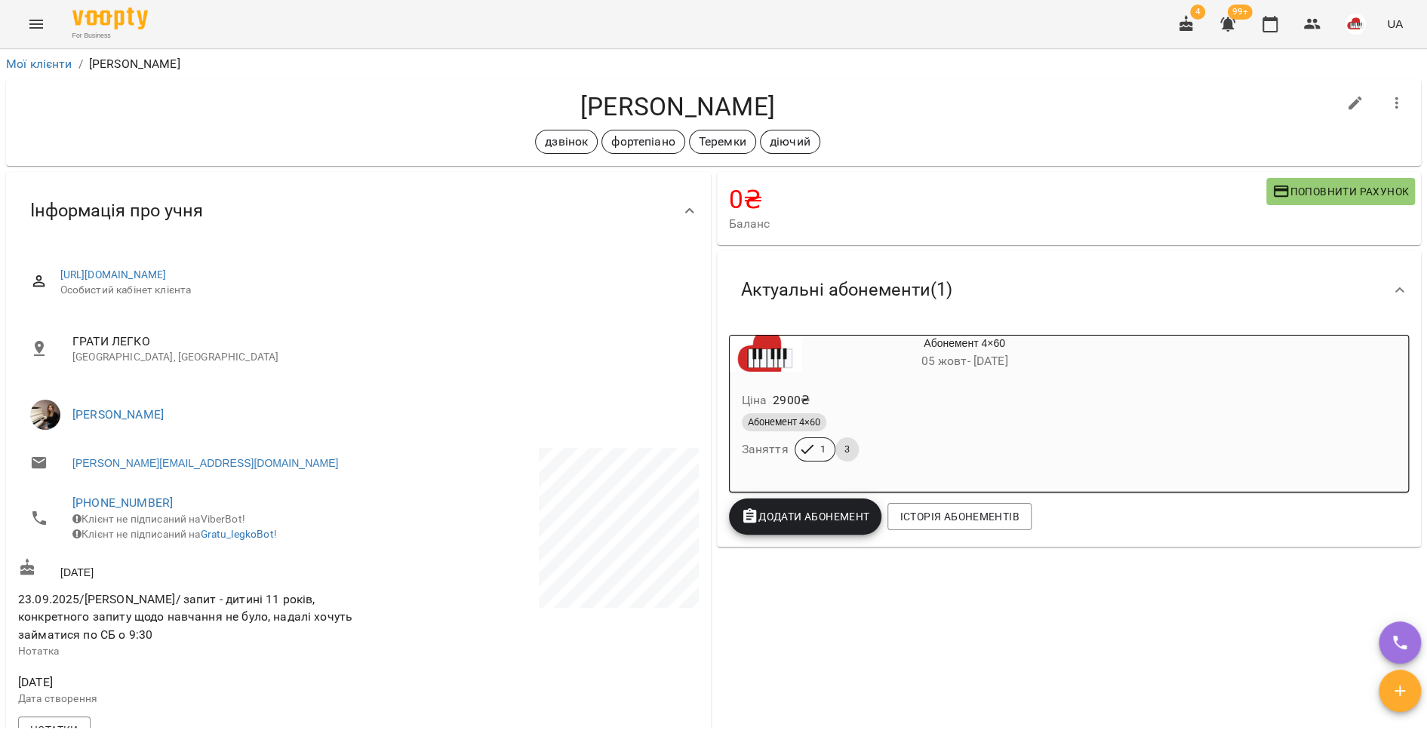
scroll to position [4, 0]
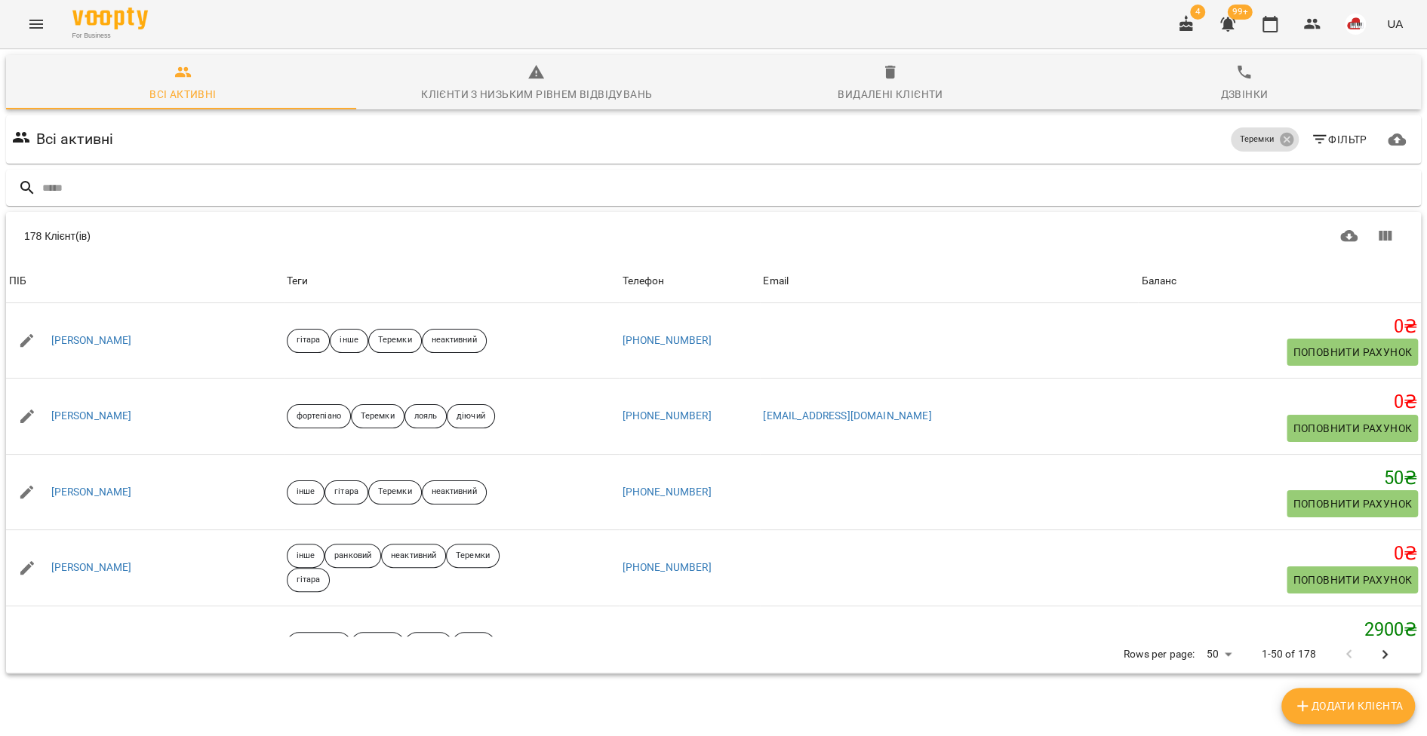
click at [879, 84] on span "Видалені клієнти" at bounding box center [891, 83] width 336 height 41
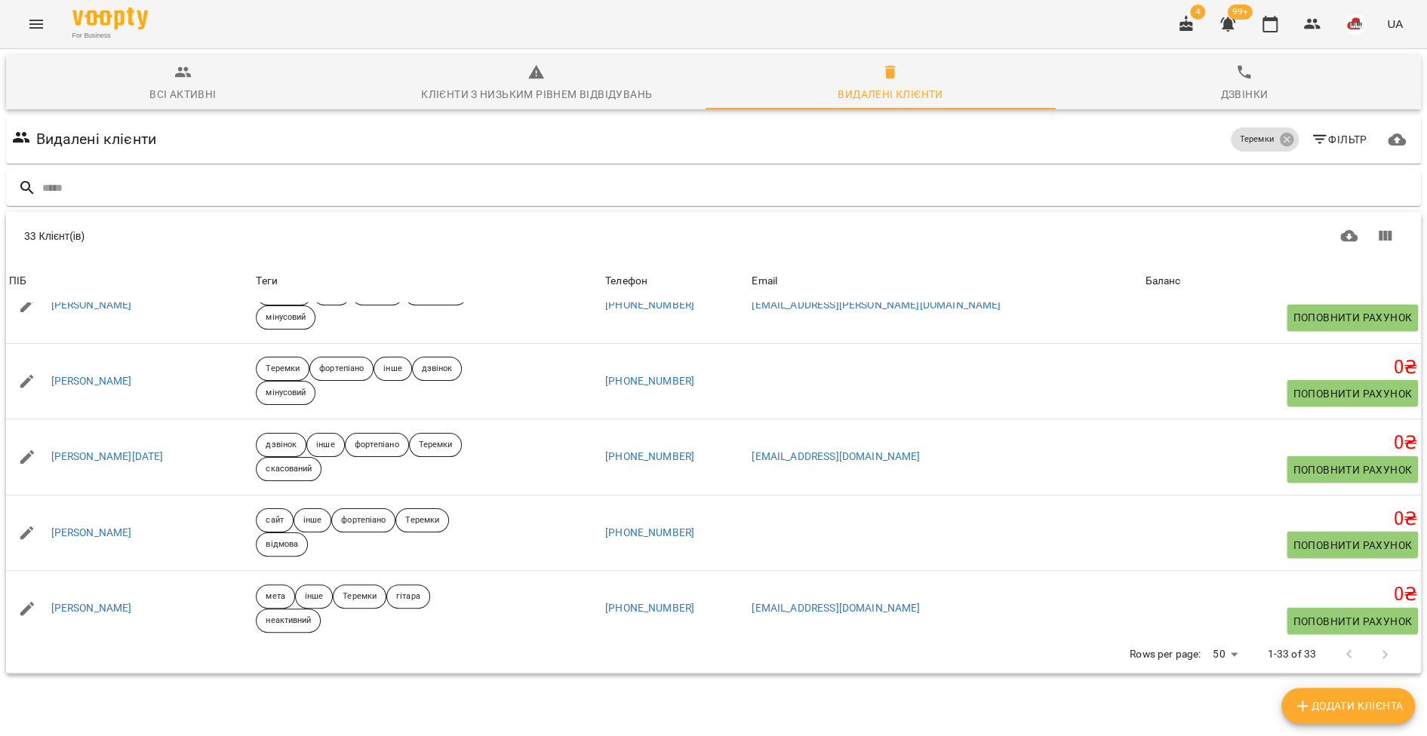
scroll to position [2159, 0]
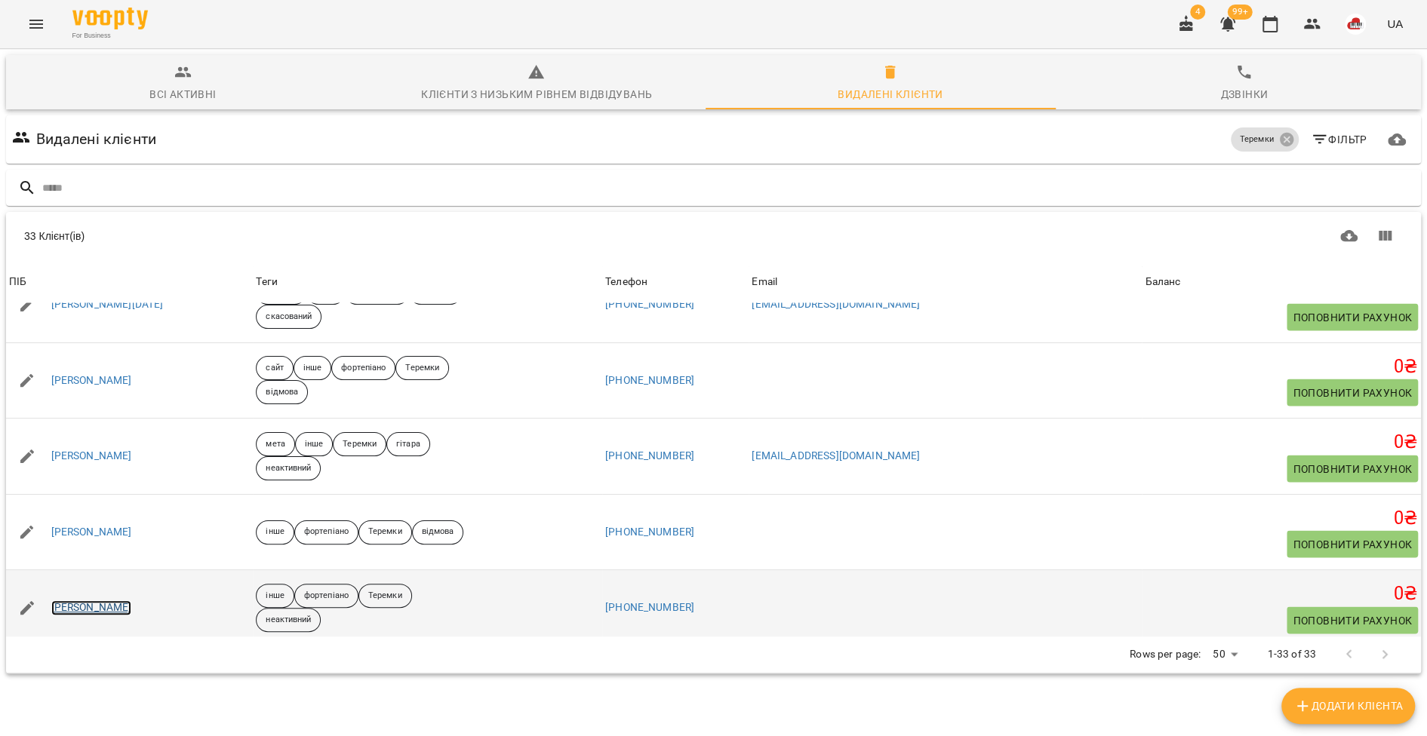
click at [100, 601] on link "[PERSON_NAME]" at bounding box center [91, 608] width 81 height 15
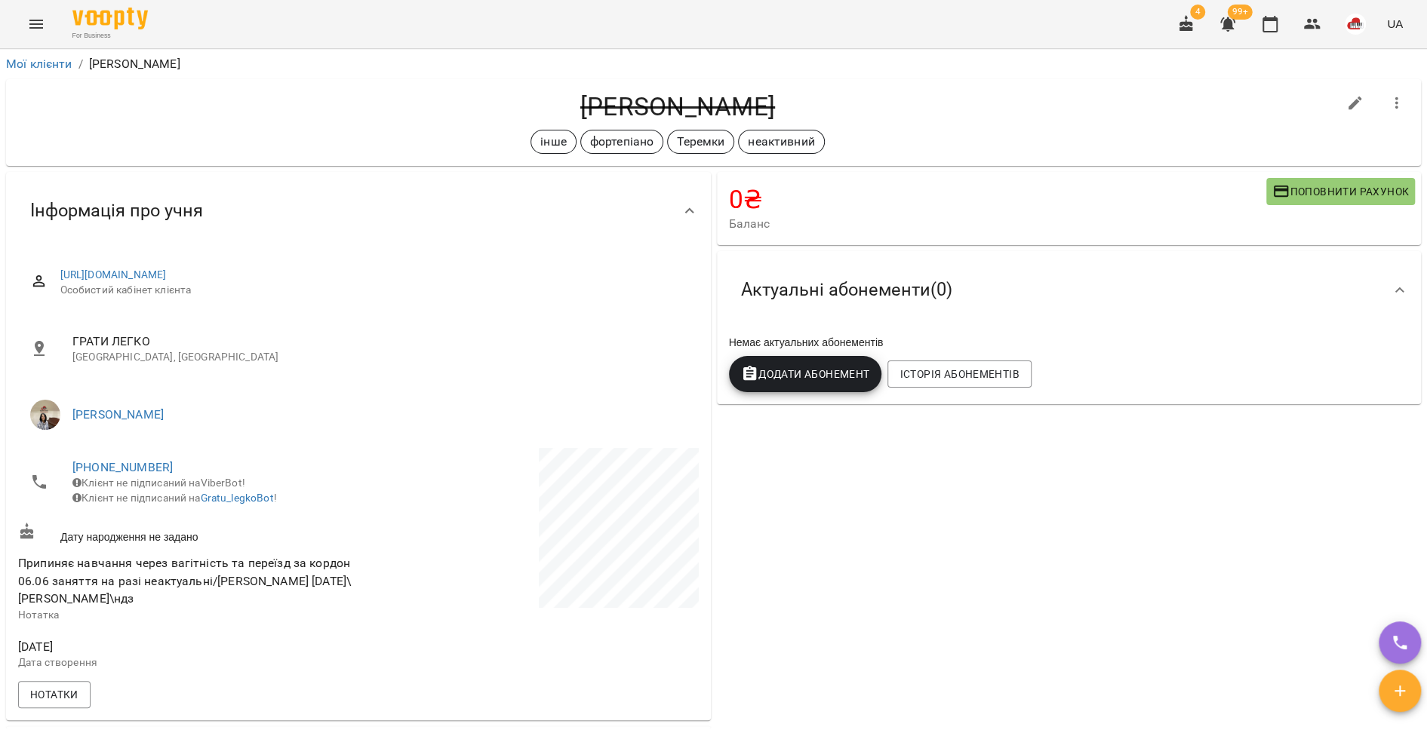
click at [133, 475] on span "[PHONE_NUMBER]" at bounding box center [207, 468] width 271 height 18
click at [134, 470] on link "[PHONE_NUMBER]" at bounding box center [122, 467] width 100 height 14
click at [175, 515] on img at bounding box center [184, 523] width 23 height 23
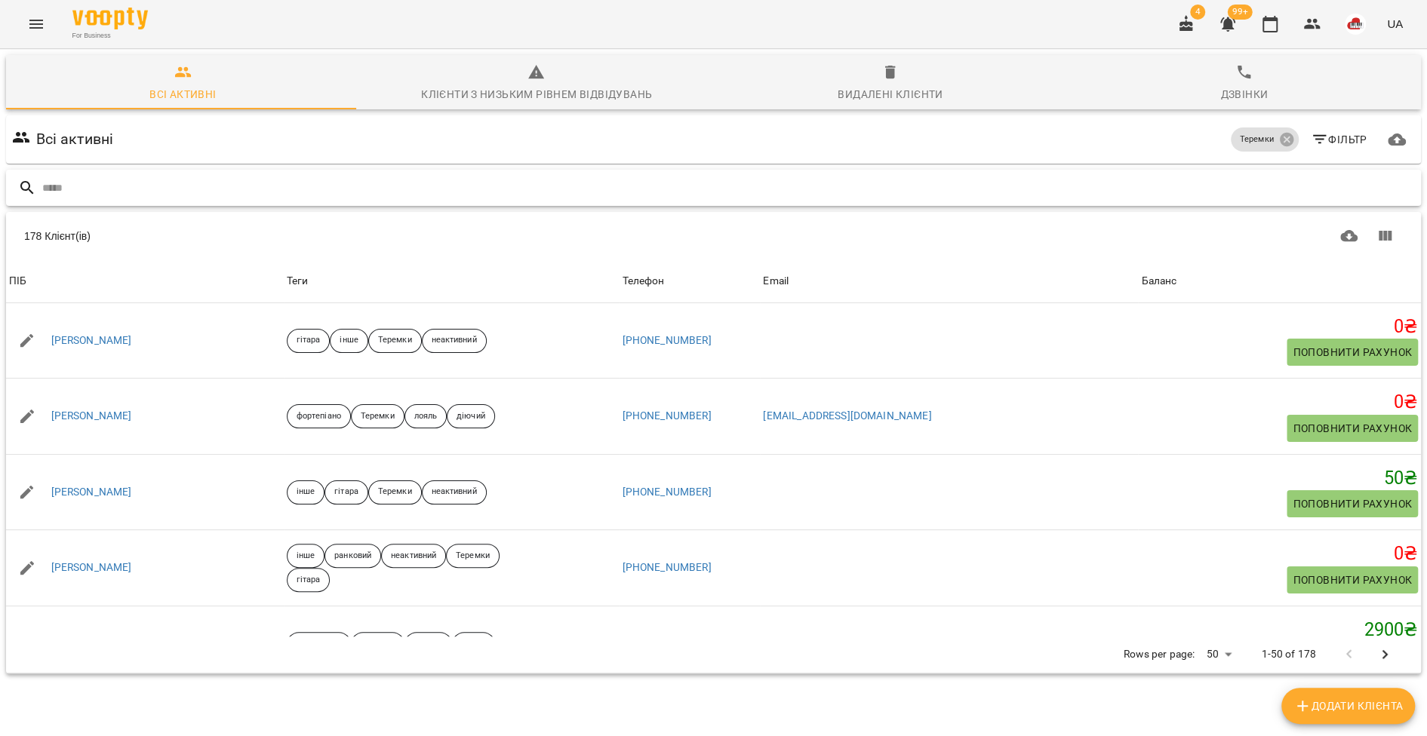
paste input "**********"
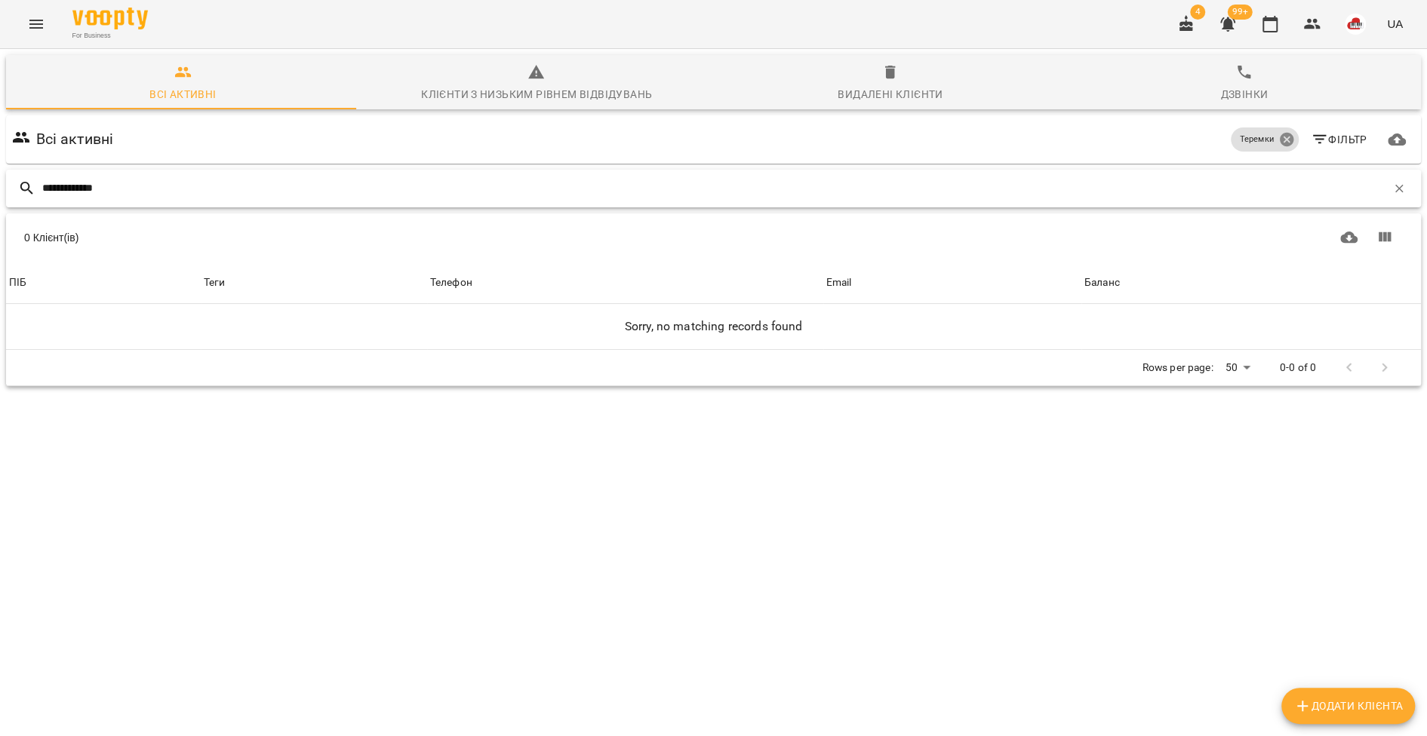
type input "**********"
click at [1279, 133] on icon at bounding box center [1286, 140] width 14 height 14
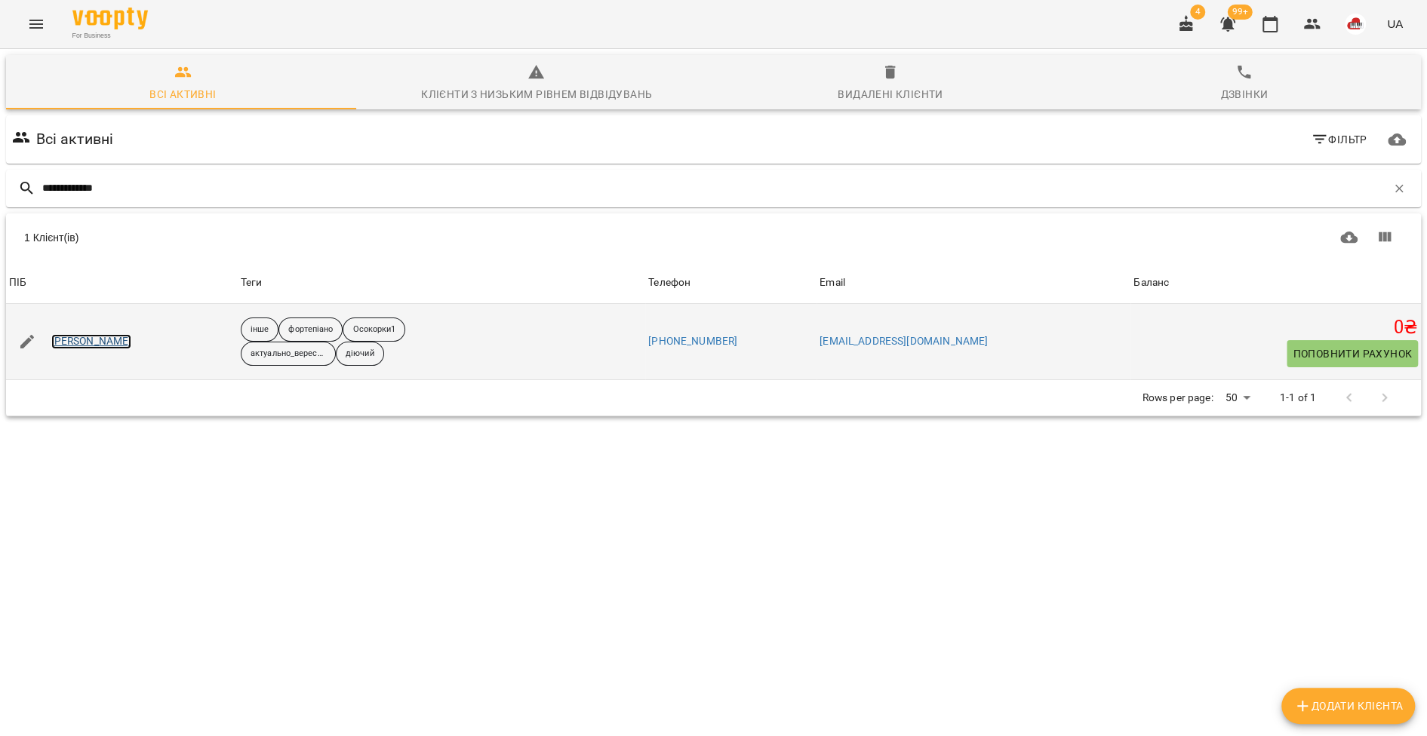
click at [93, 341] on link "Ковальська Тая" at bounding box center [91, 341] width 81 height 15
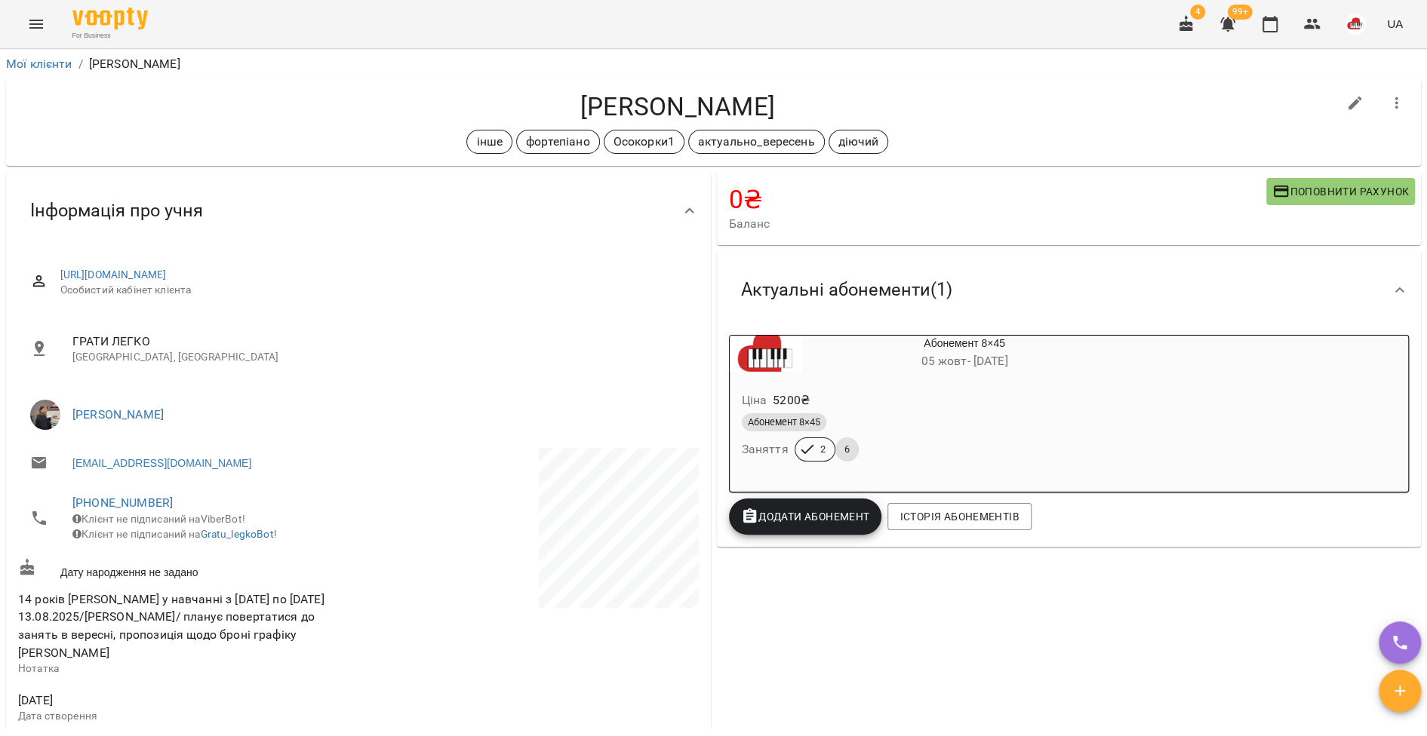
drag, startPoint x: 777, startPoint y: 99, endPoint x: 460, endPoint y: 112, distance: 317.1
click at [459, 112] on h4 "Ковальська Тая" at bounding box center [677, 106] width 1319 height 31
copy h4 "Ковальська Тая"
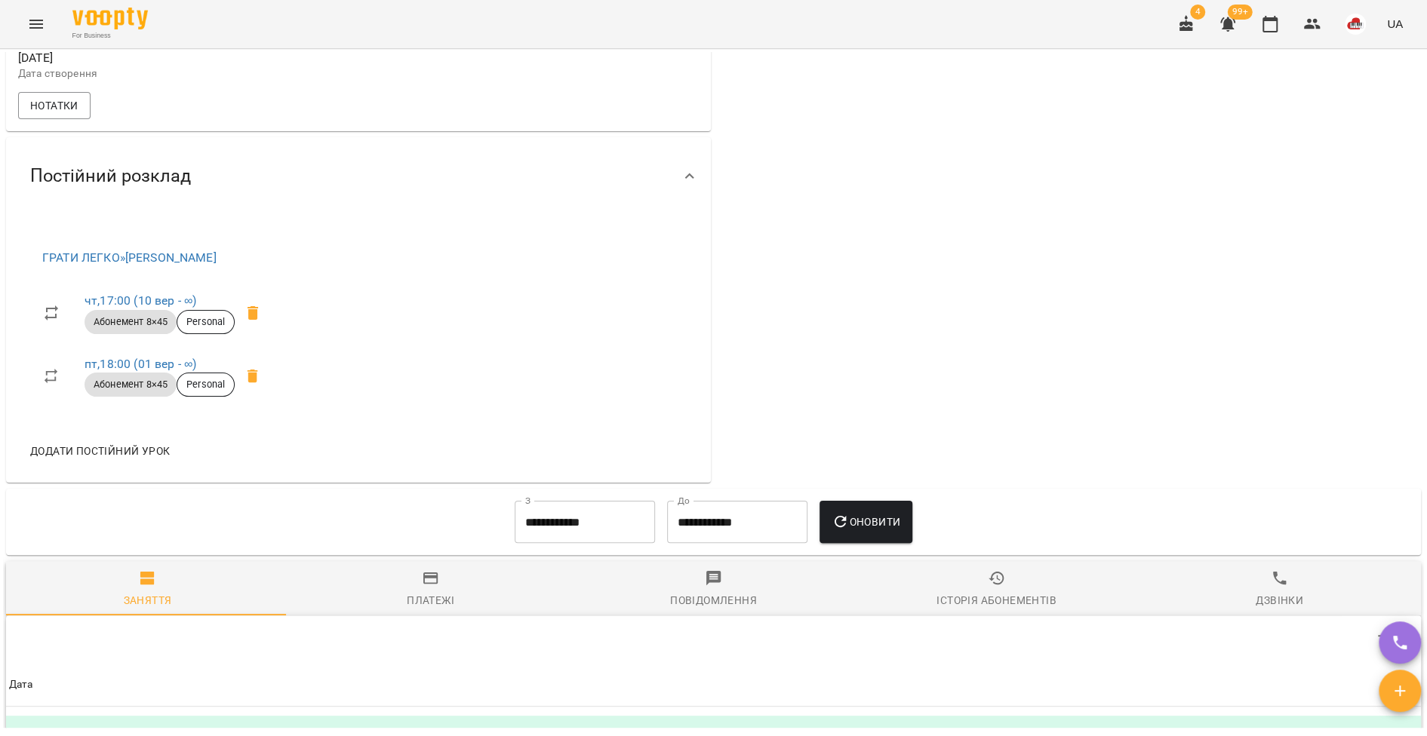
scroll to position [762, 0]
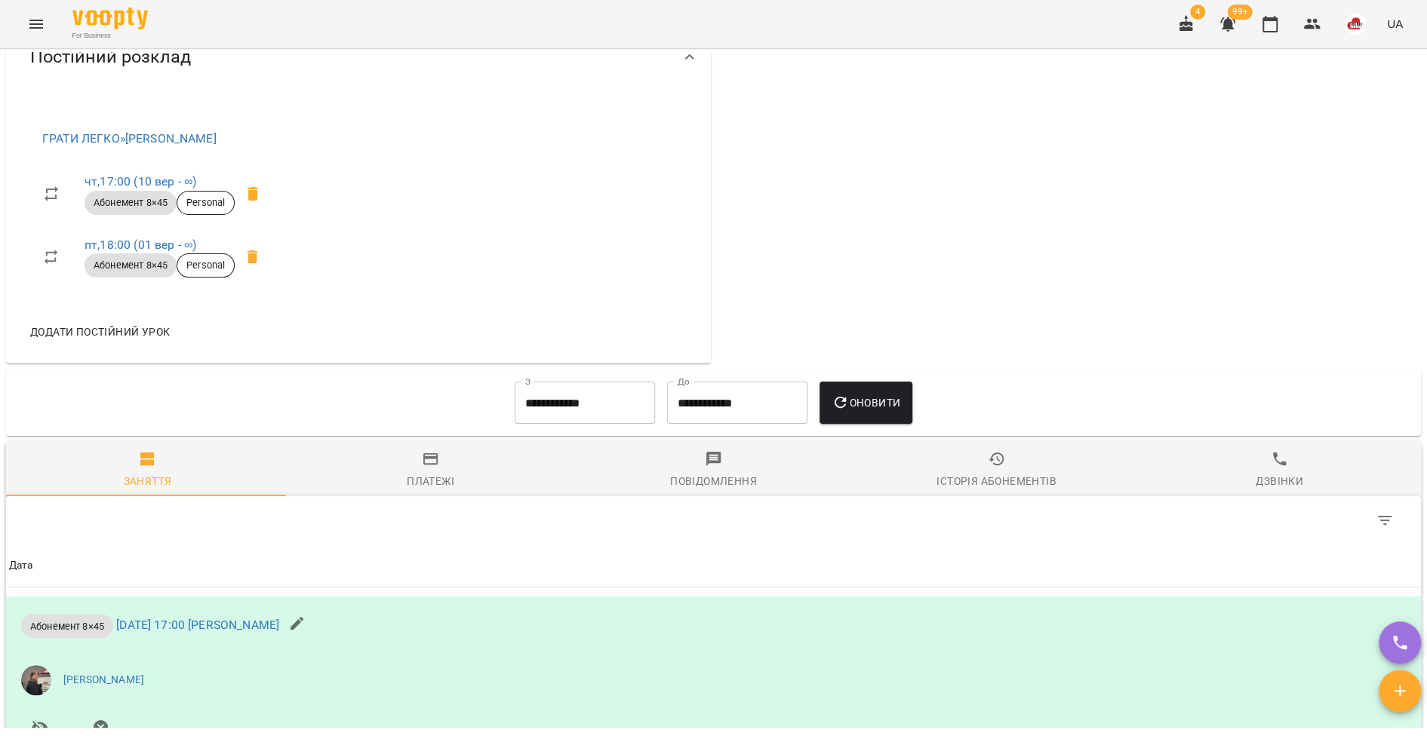
click at [575, 395] on input "**********" at bounding box center [585, 403] width 140 height 42
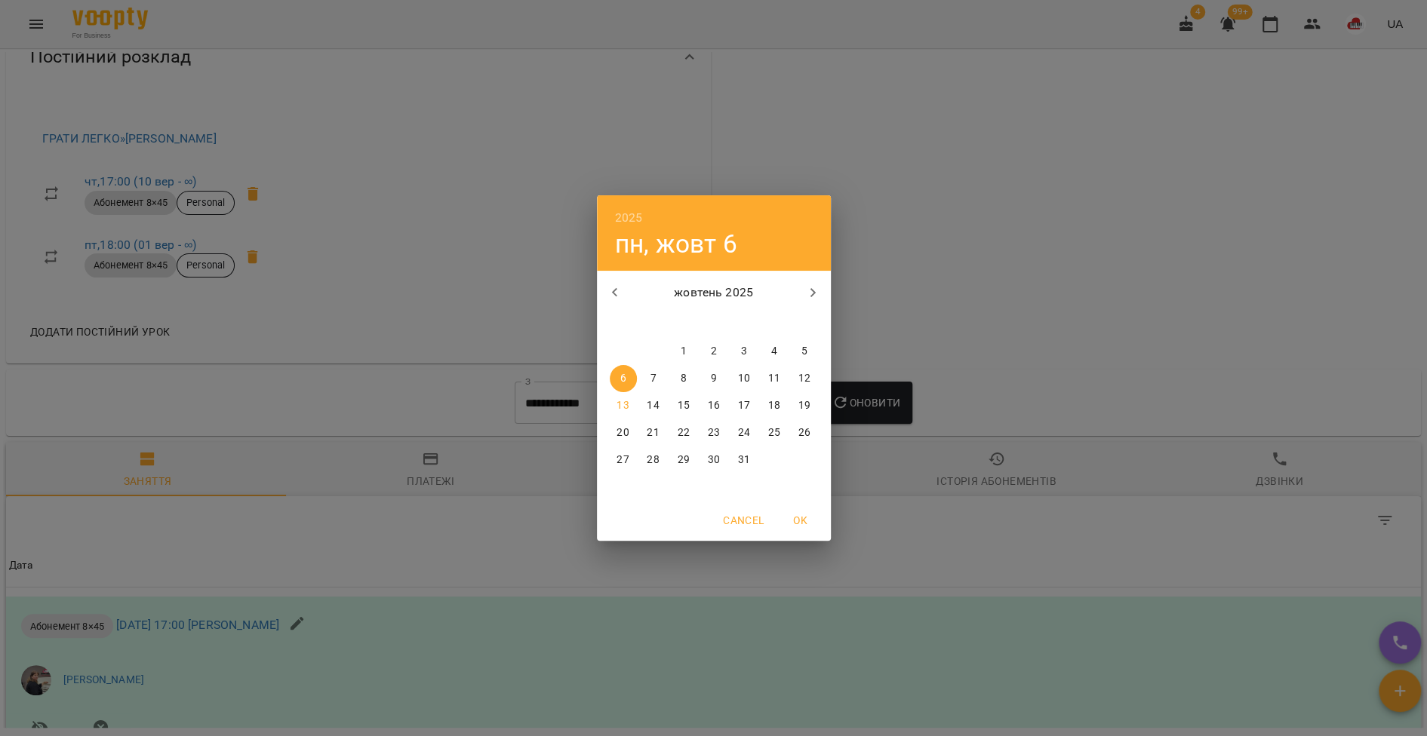
click at [616, 293] on icon "button" at bounding box center [615, 293] width 18 height 18
click at [799, 348] on span "1" at bounding box center [804, 351] width 27 height 15
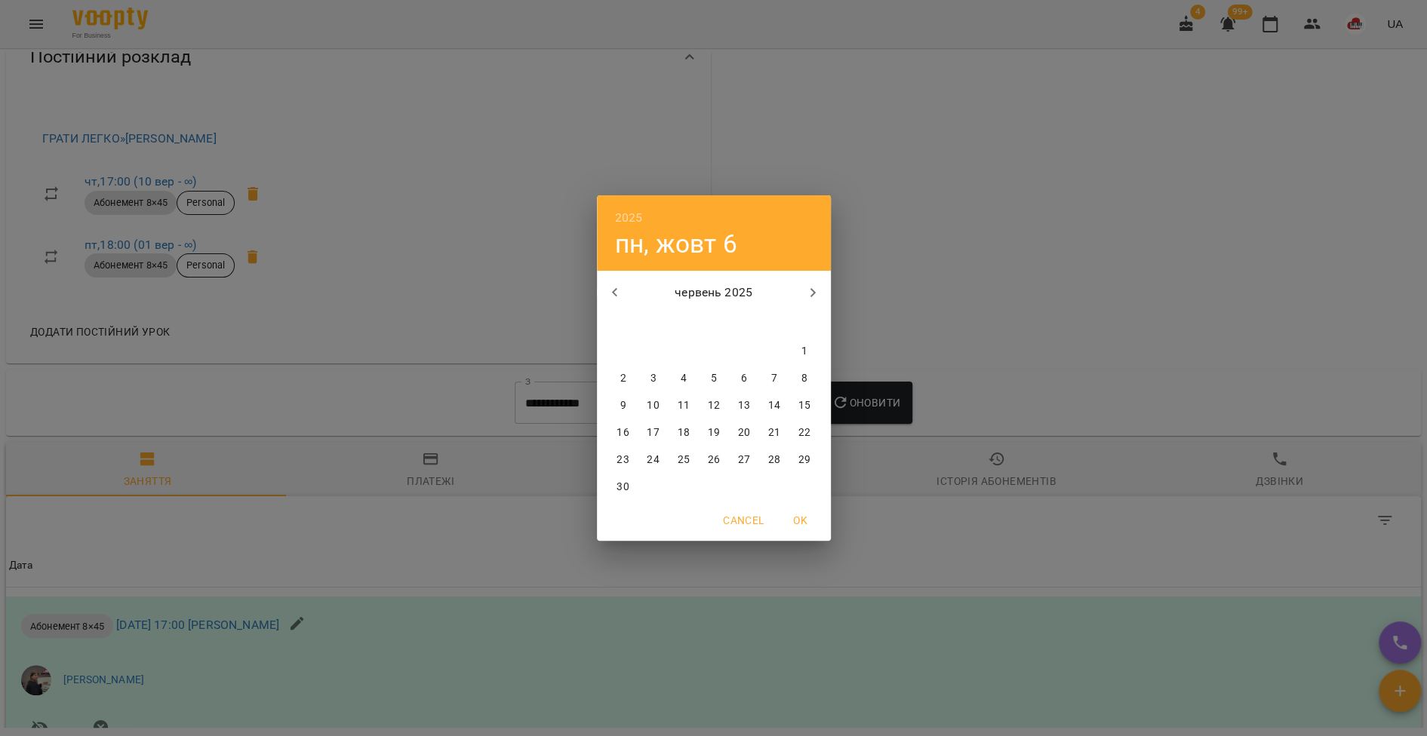
type input "**********"
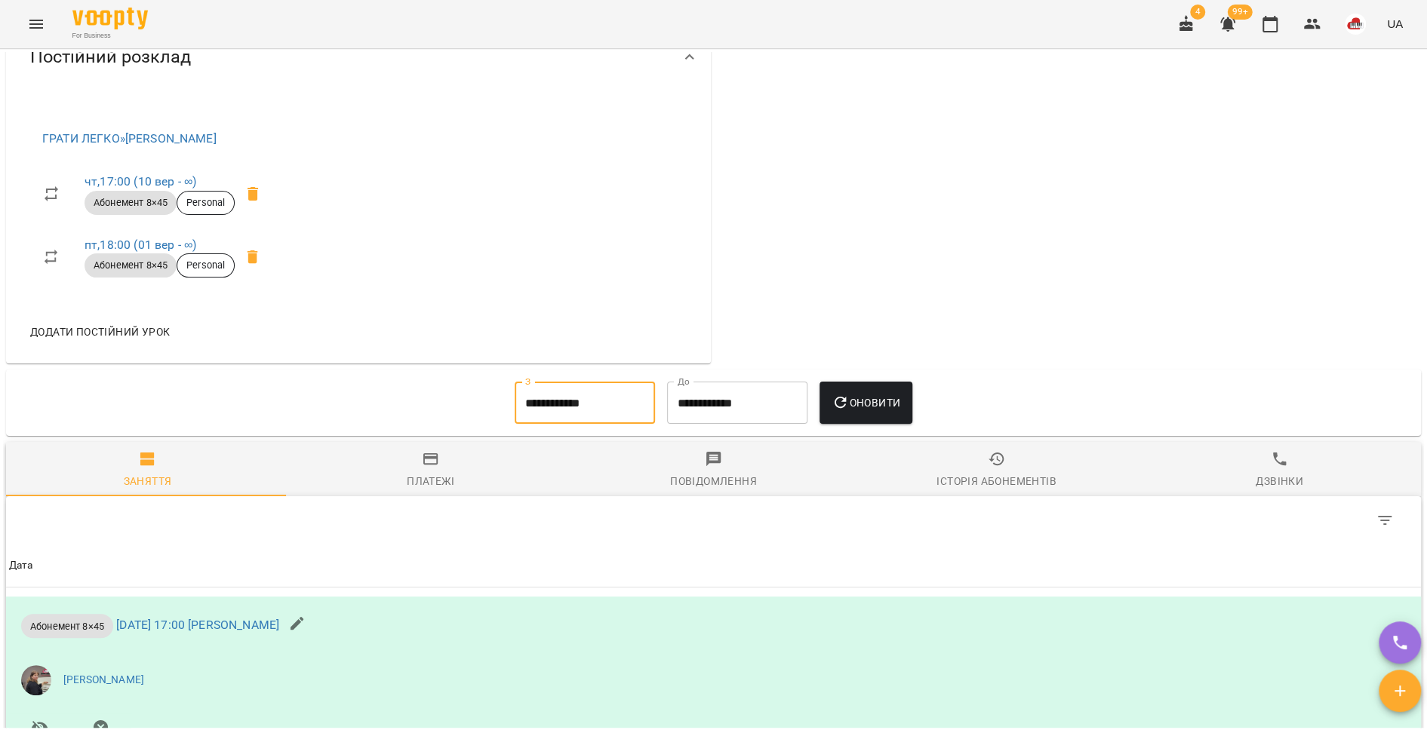
click at [853, 384] on button "Оновити" at bounding box center [865, 403] width 93 height 42
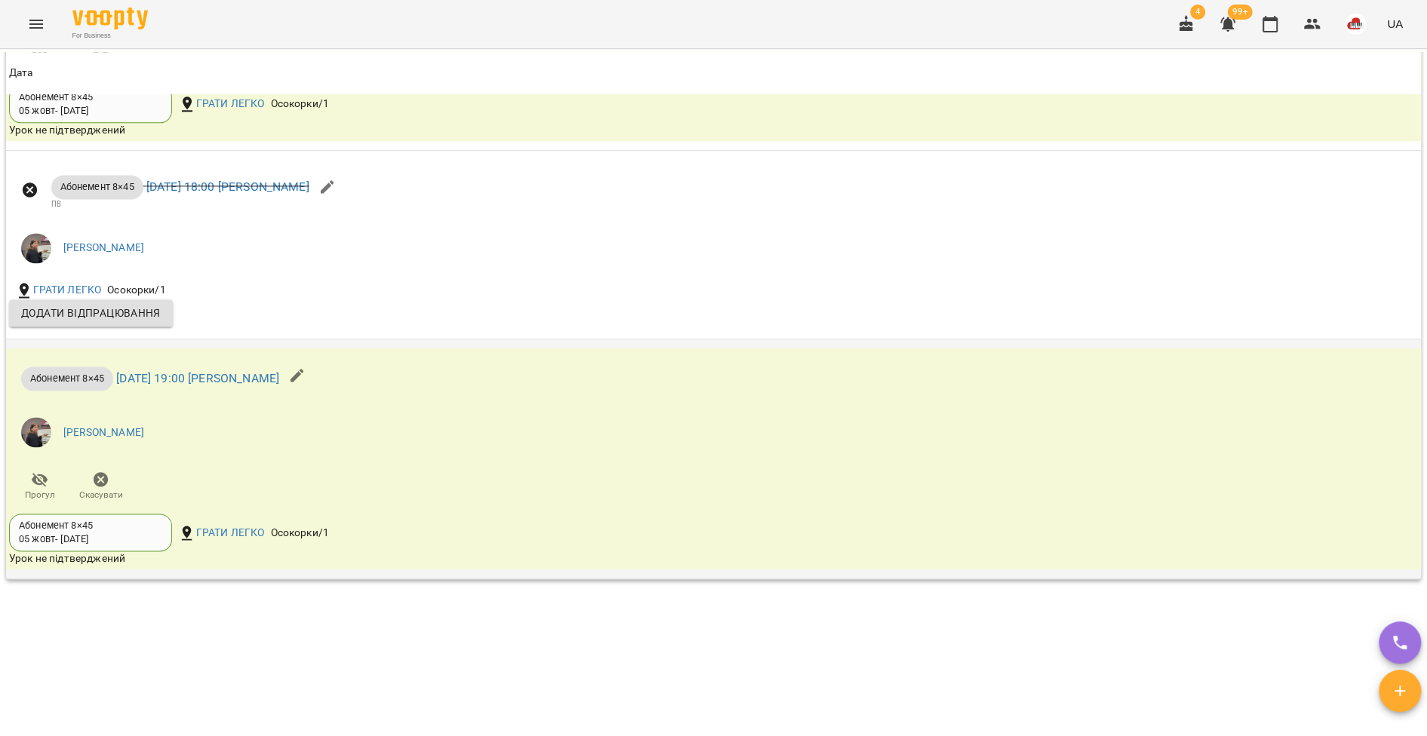
scroll to position [5821, 0]
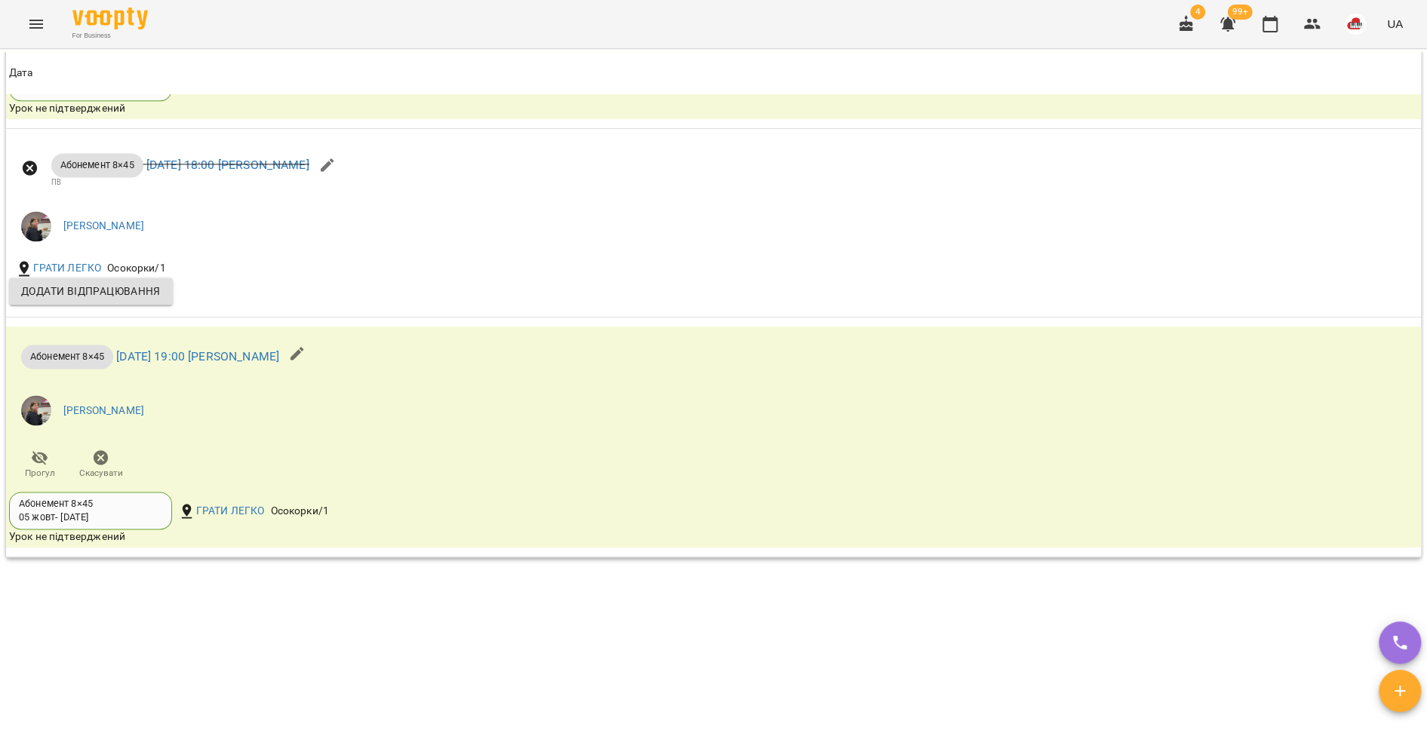
click at [27, 23] on icon "Menu" at bounding box center [36, 24] width 18 height 18
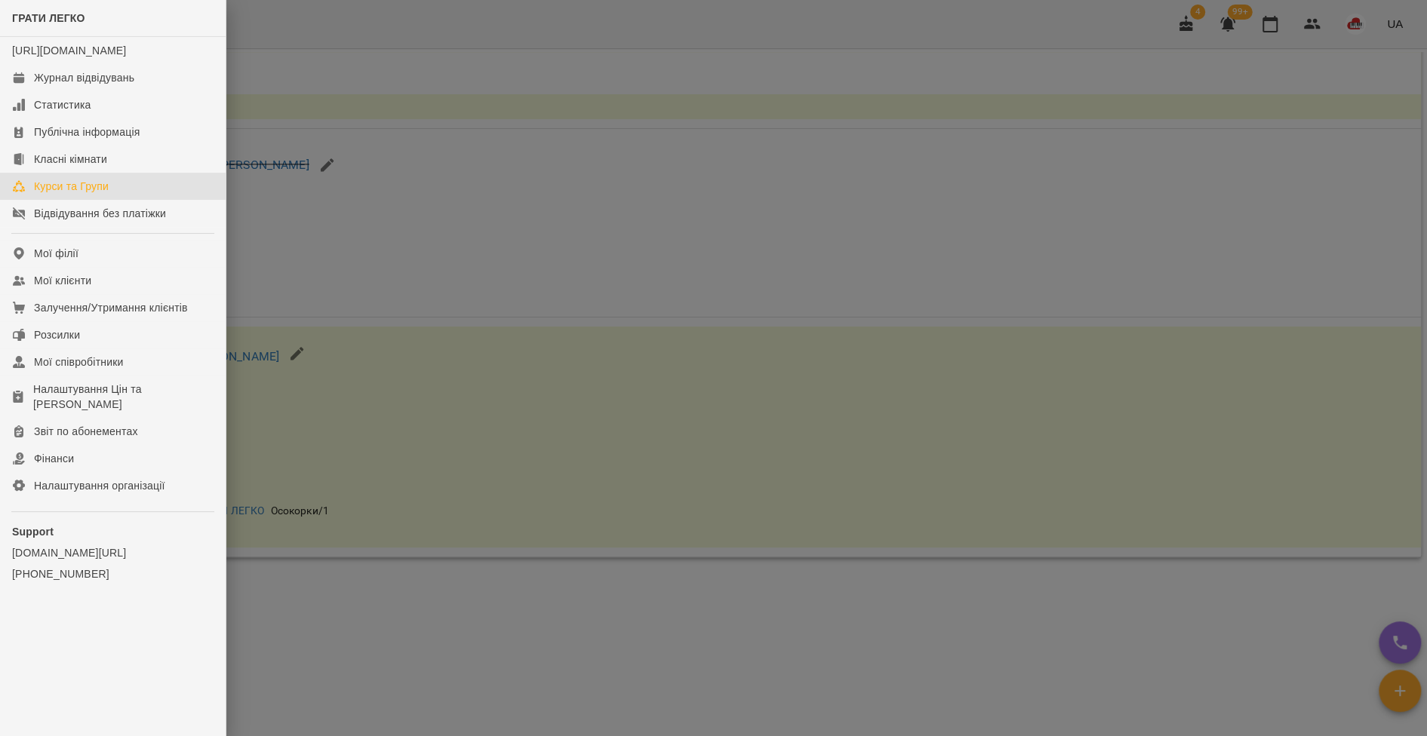
click at [102, 200] on link "Курси та Групи" at bounding box center [113, 186] width 226 height 27
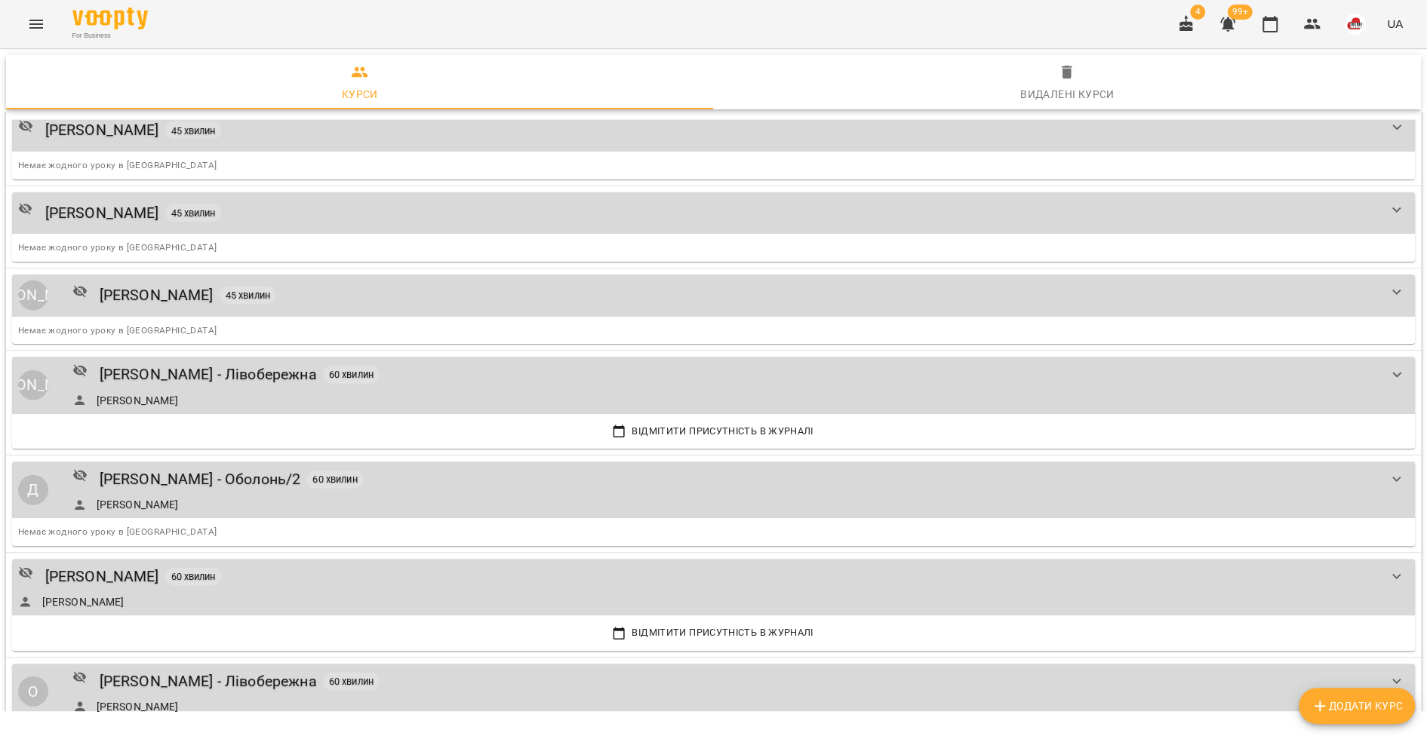
scroll to position [2576, 0]
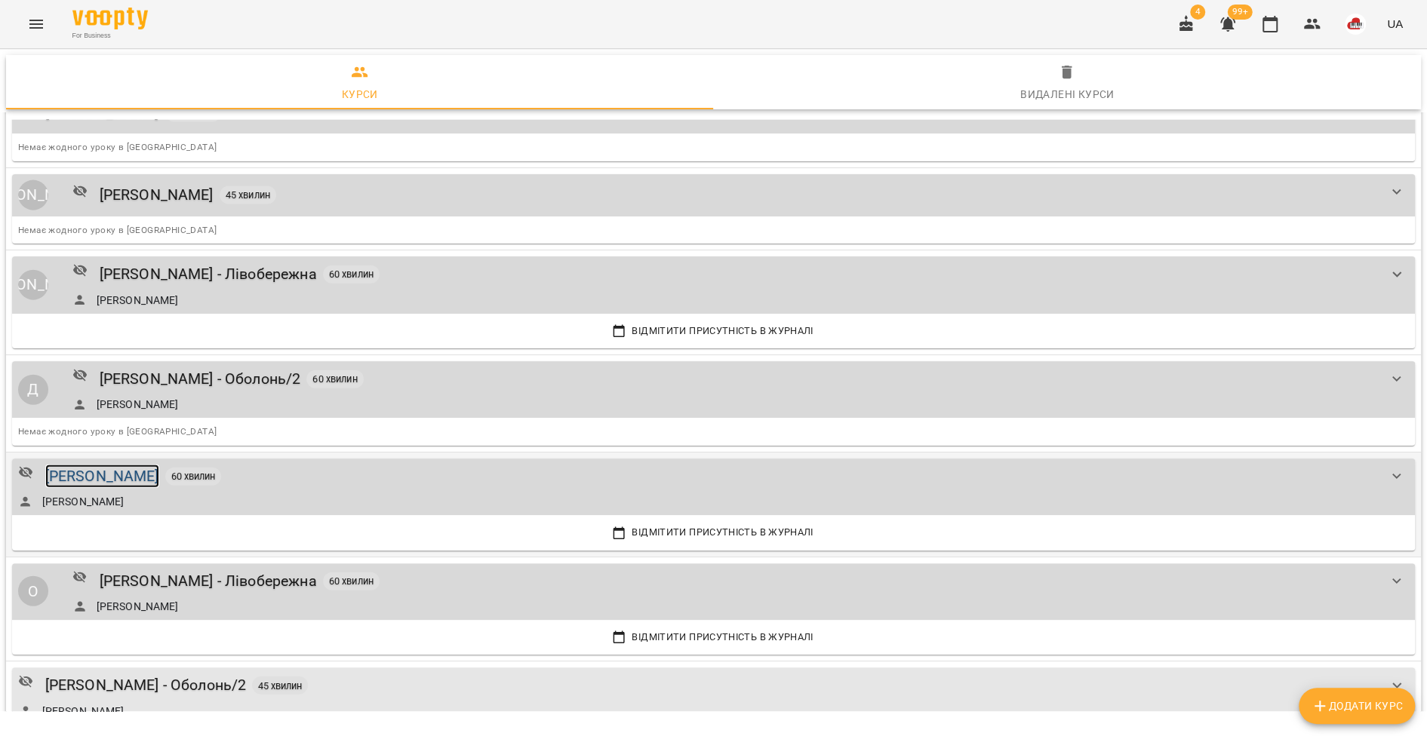
click at [81, 465] on div "Юрій Галіс" at bounding box center [102, 476] width 114 height 23
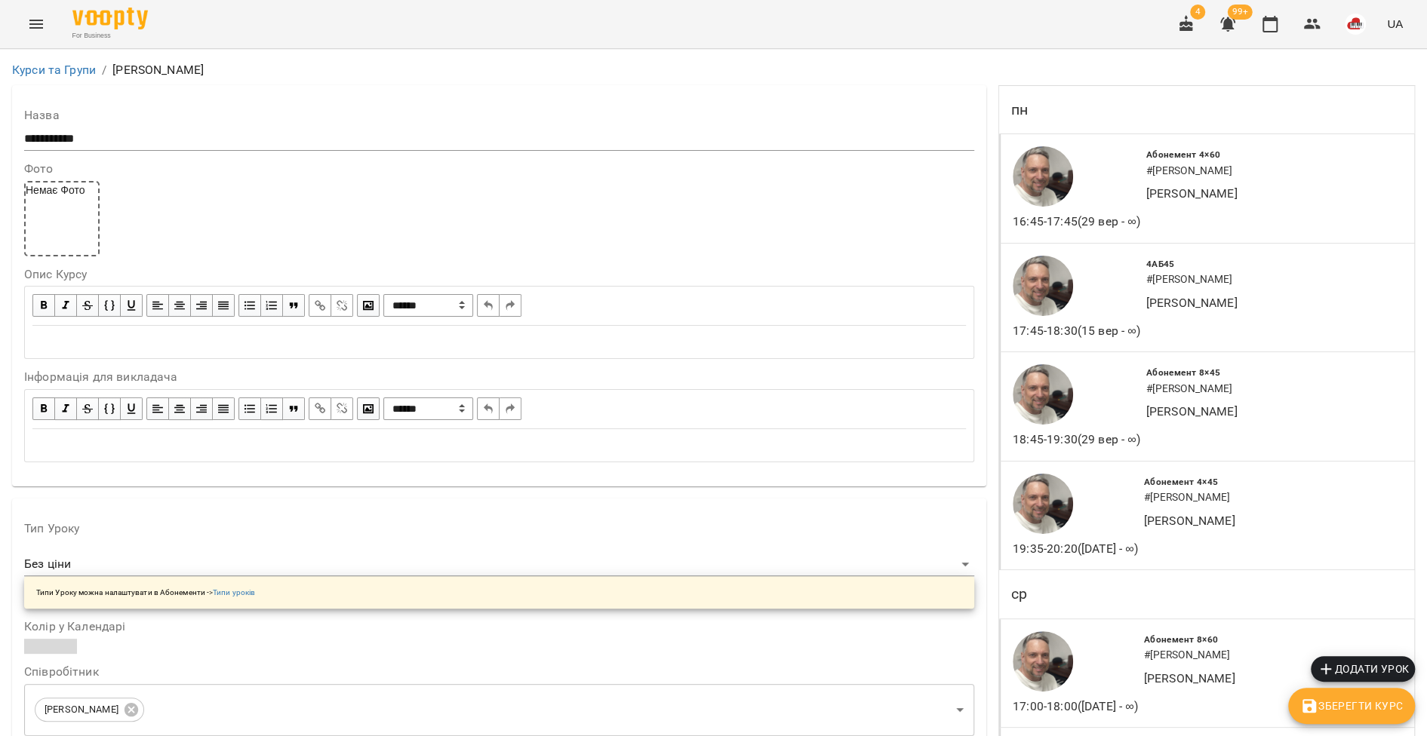
scroll to position [1513, 0]
click at [42, 29] on icon "Menu" at bounding box center [36, 24] width 18 height 18
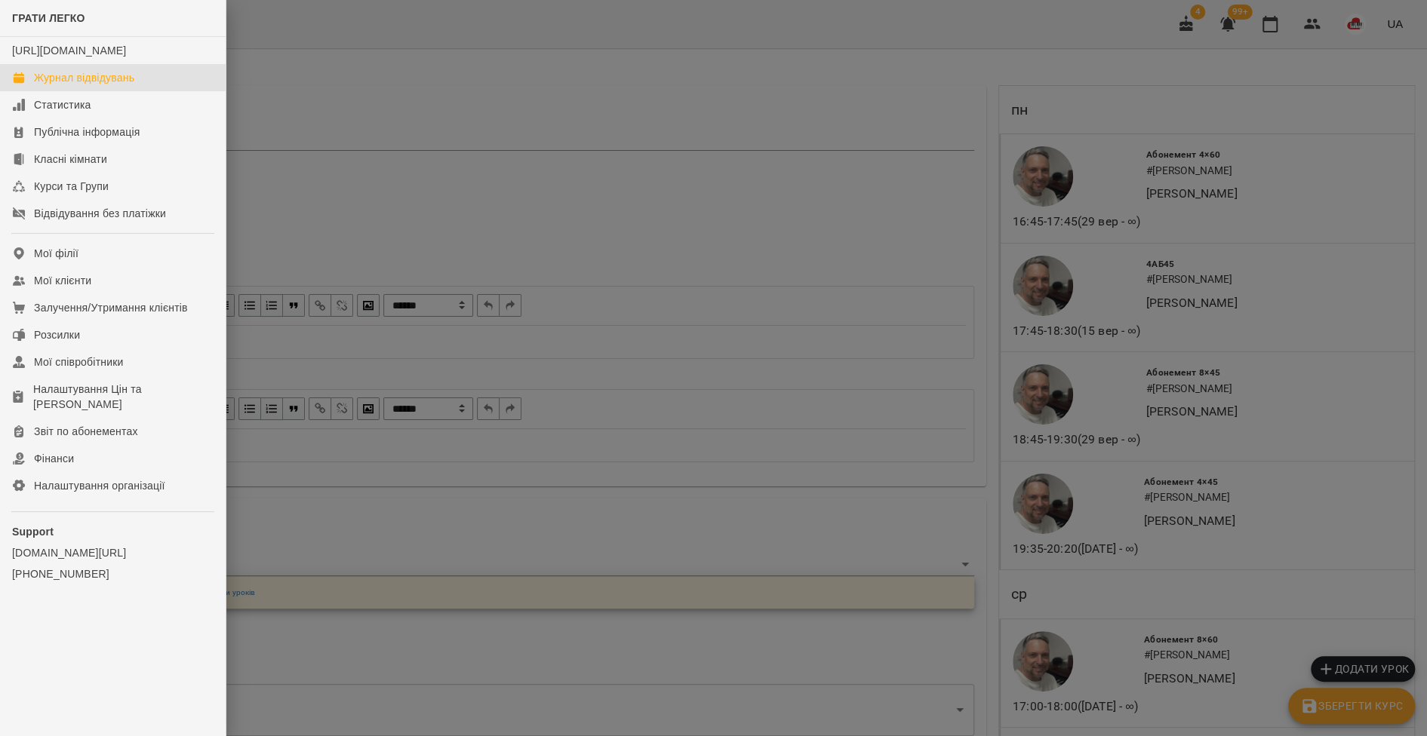
click at [72, 85] on div "Журнал відвідувань" at bounding box center [84, 77] width 100 height 15
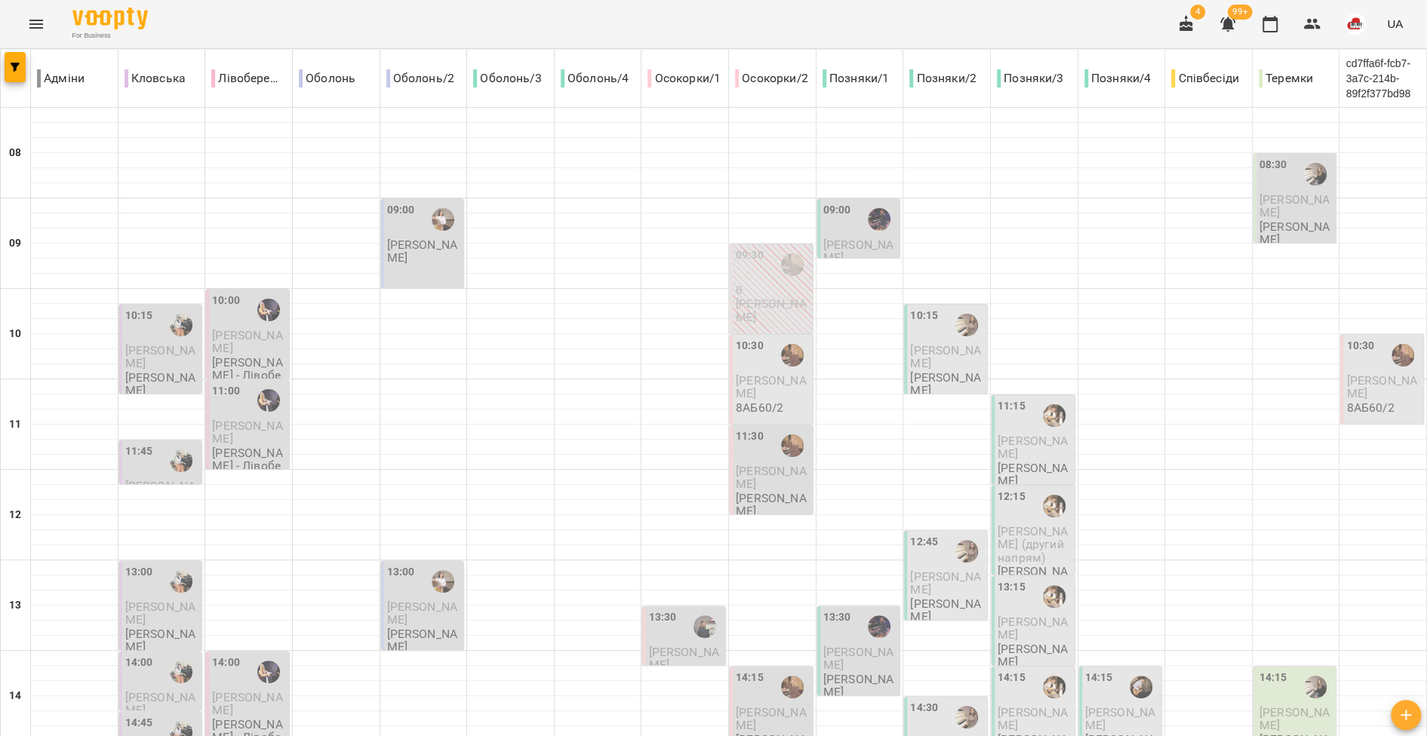
scroll to position [388, 0]
click at [48, 24] on button "Menu" at bounding box center [36, 24] width 36 height 36
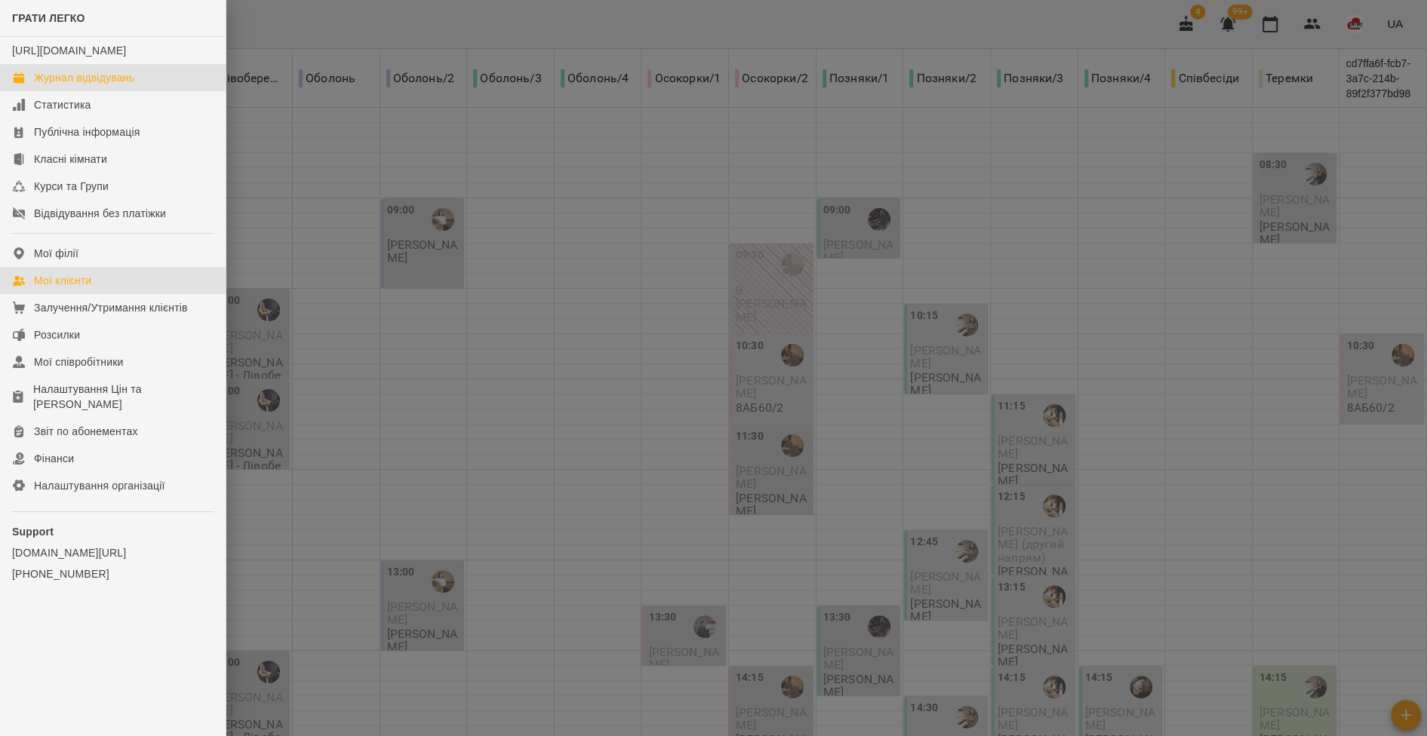
click at [84, 288] on div "Мої клієнти" at bounding box center [62, 280] width 57 height 15
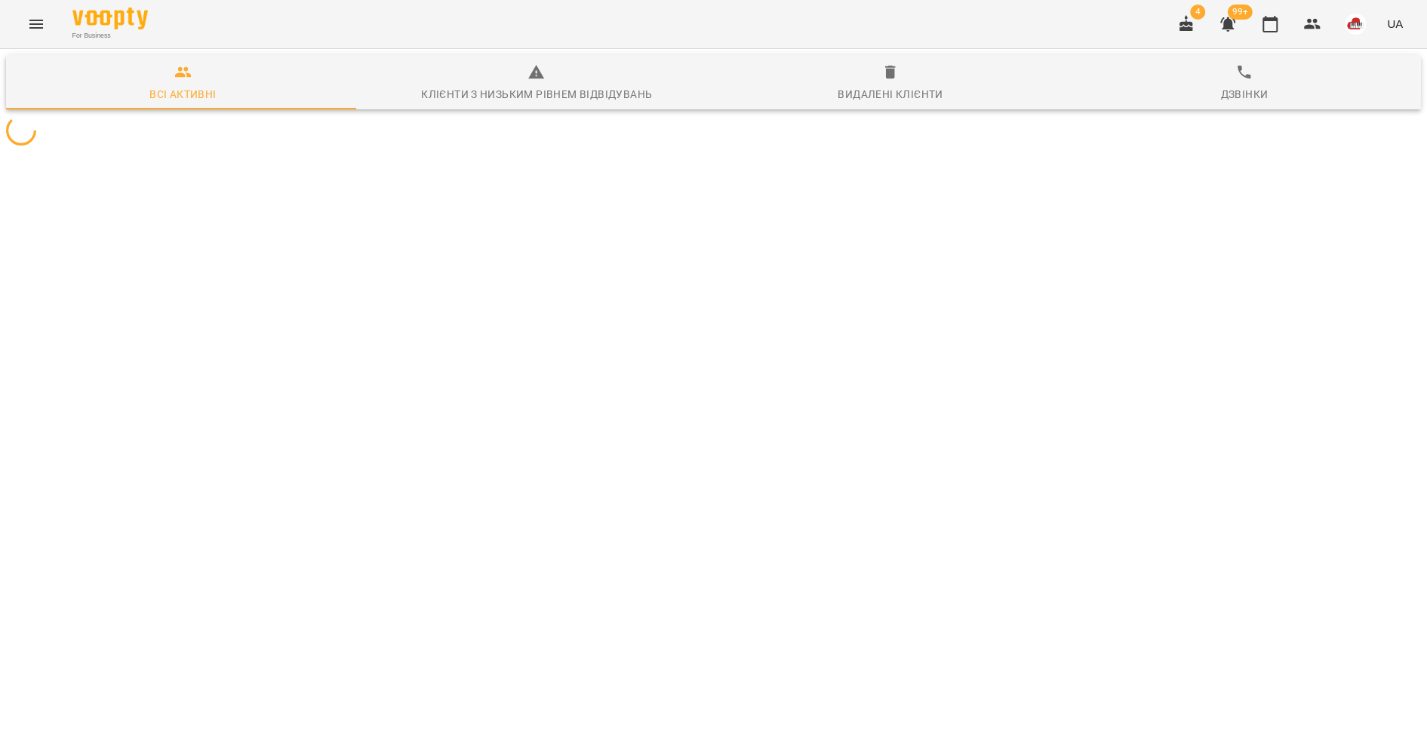
click at [46, 29] on button "Menu" at bounding box center [36, 24] width 36 height 36
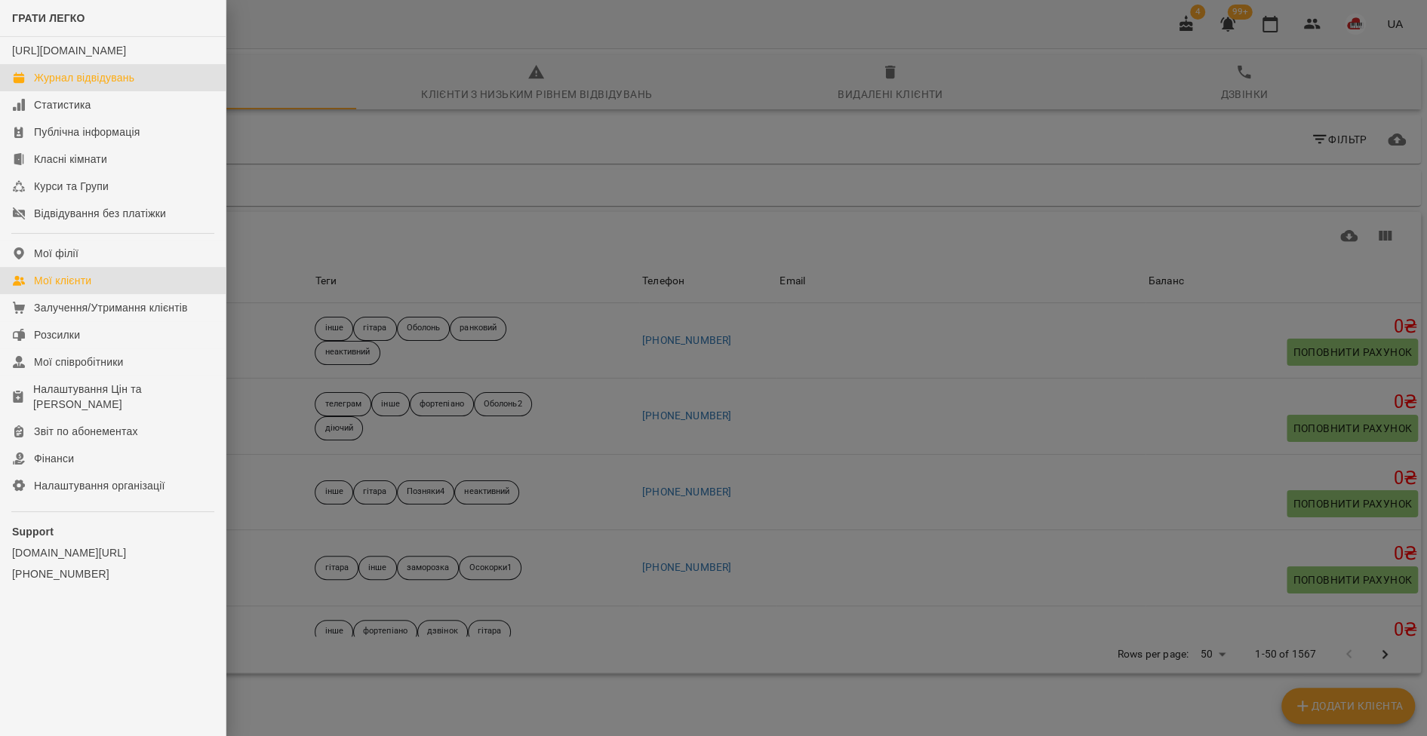
click at [68, 85] on div "Журнал відвідувань" at bounding box center [84, 77] width 100 height 15
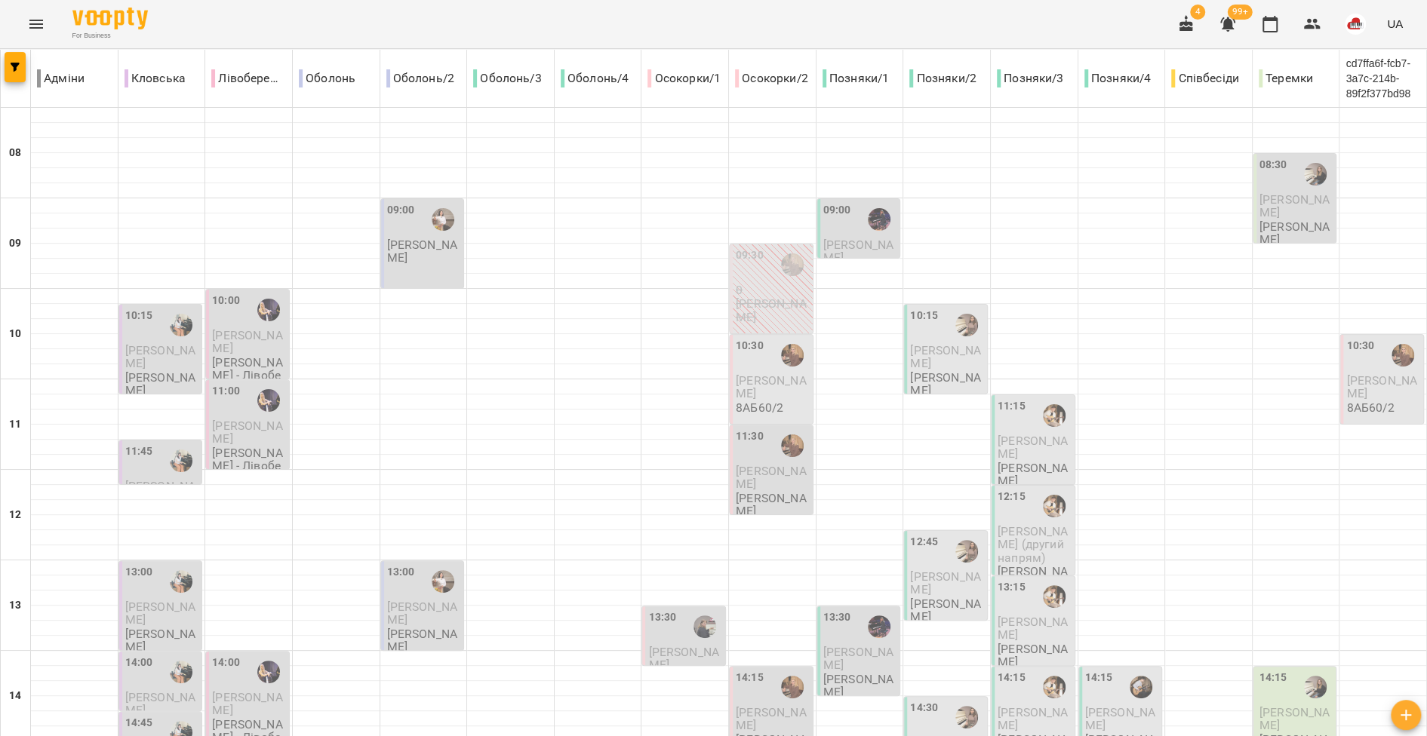
click at [38, 26] on icon "Menu" at bounding box center [36, 24] width 18 height 18
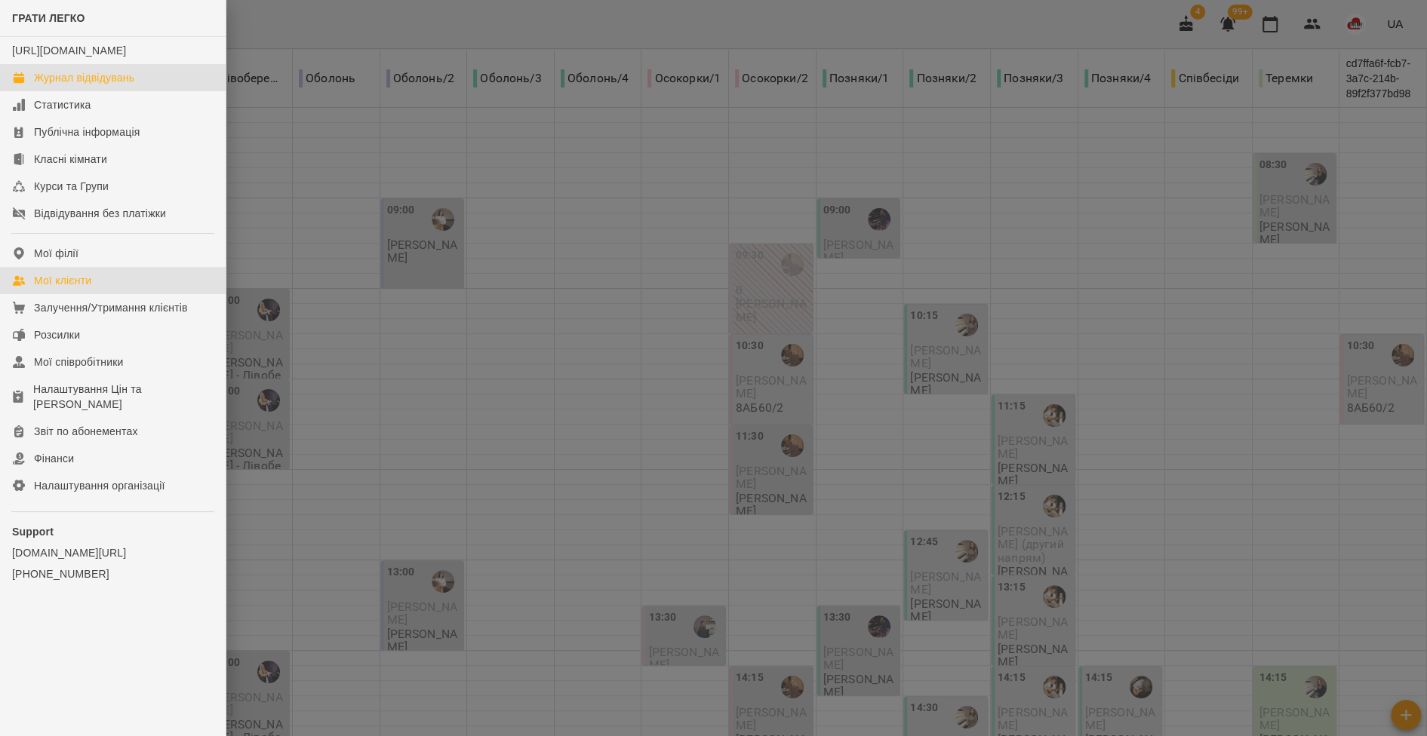
click at [100, 294] on link "Мої клієнти" at bounding box center [113, 280] width 226 height 27
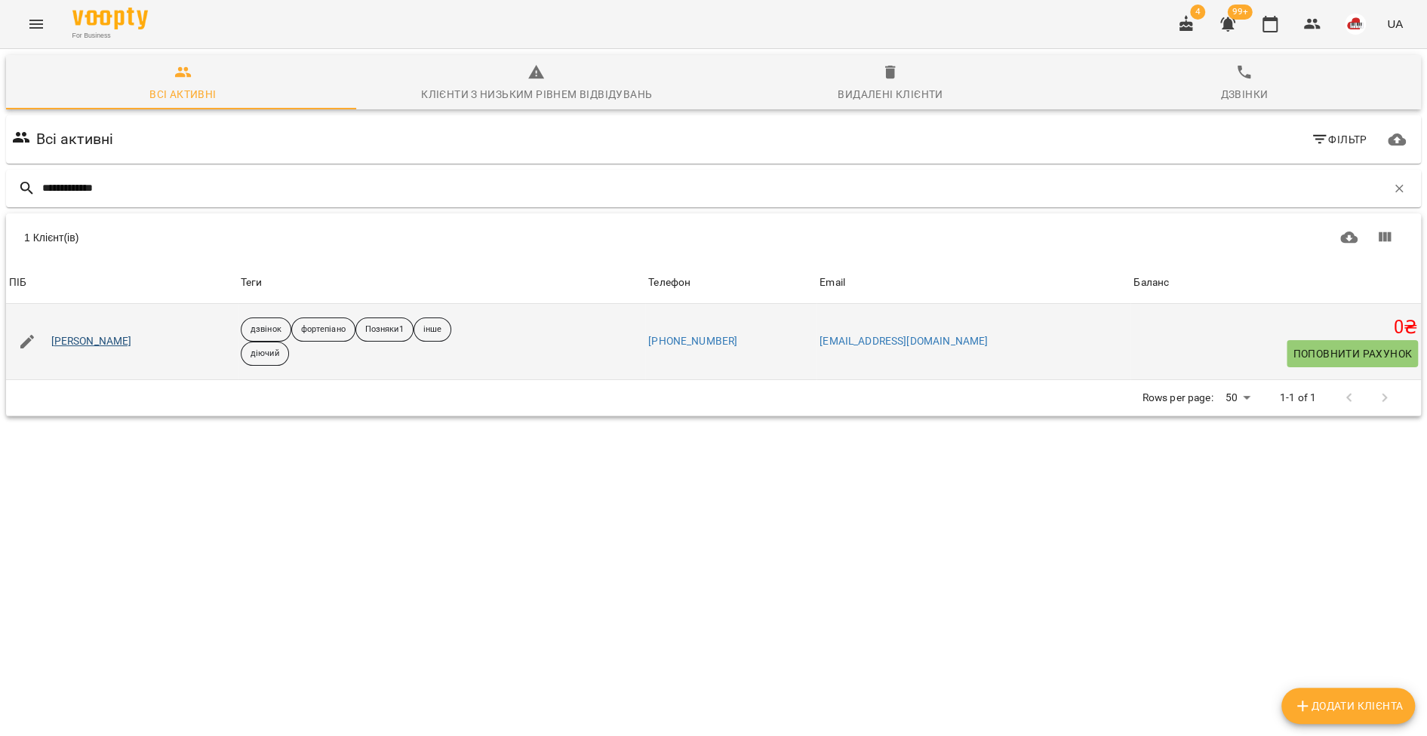
type input "**********"
click at [121, 338] on link "[PERSON_NAME]" at bounding box center [91, 341] width 81 height 15
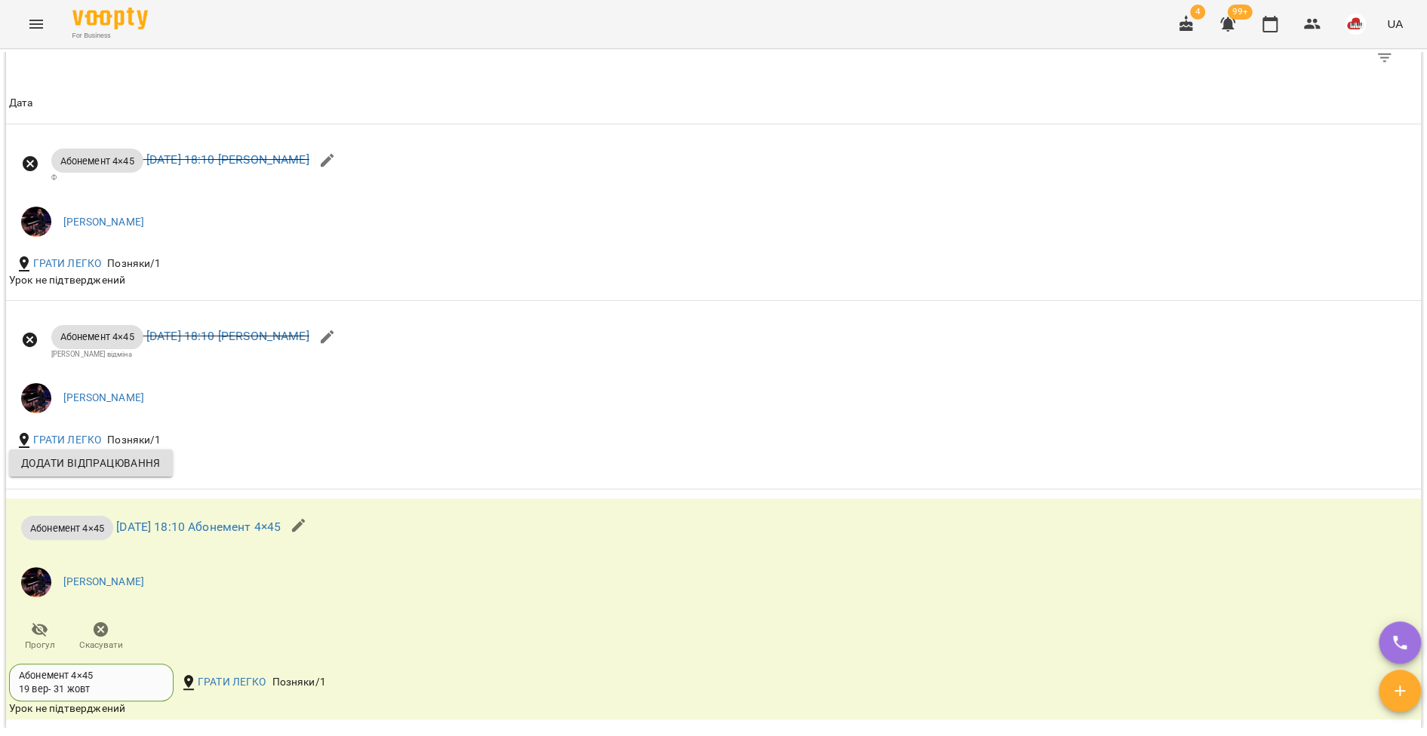
scroll to position [1247, 0]
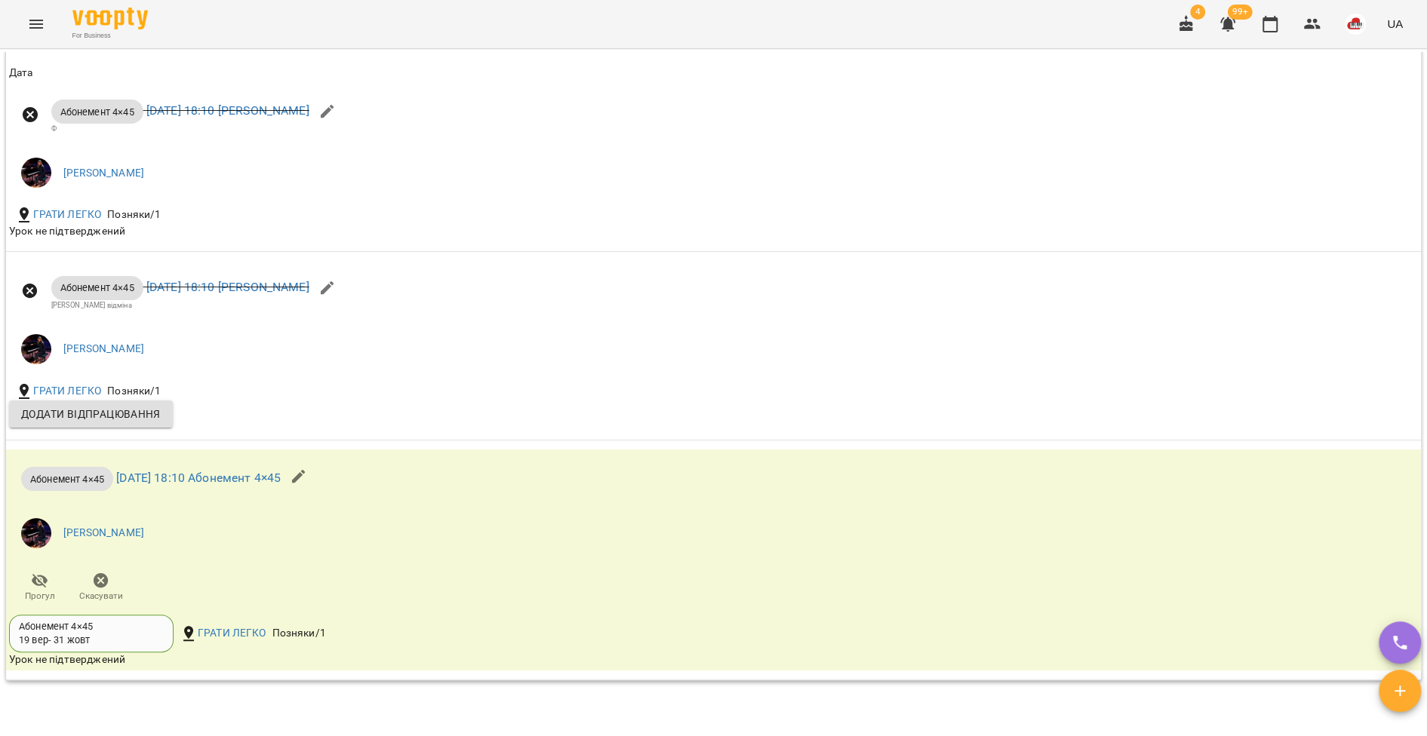
click at [35, 27] on icon "Menu" at bounding box center [36, 24] width 14 height 9
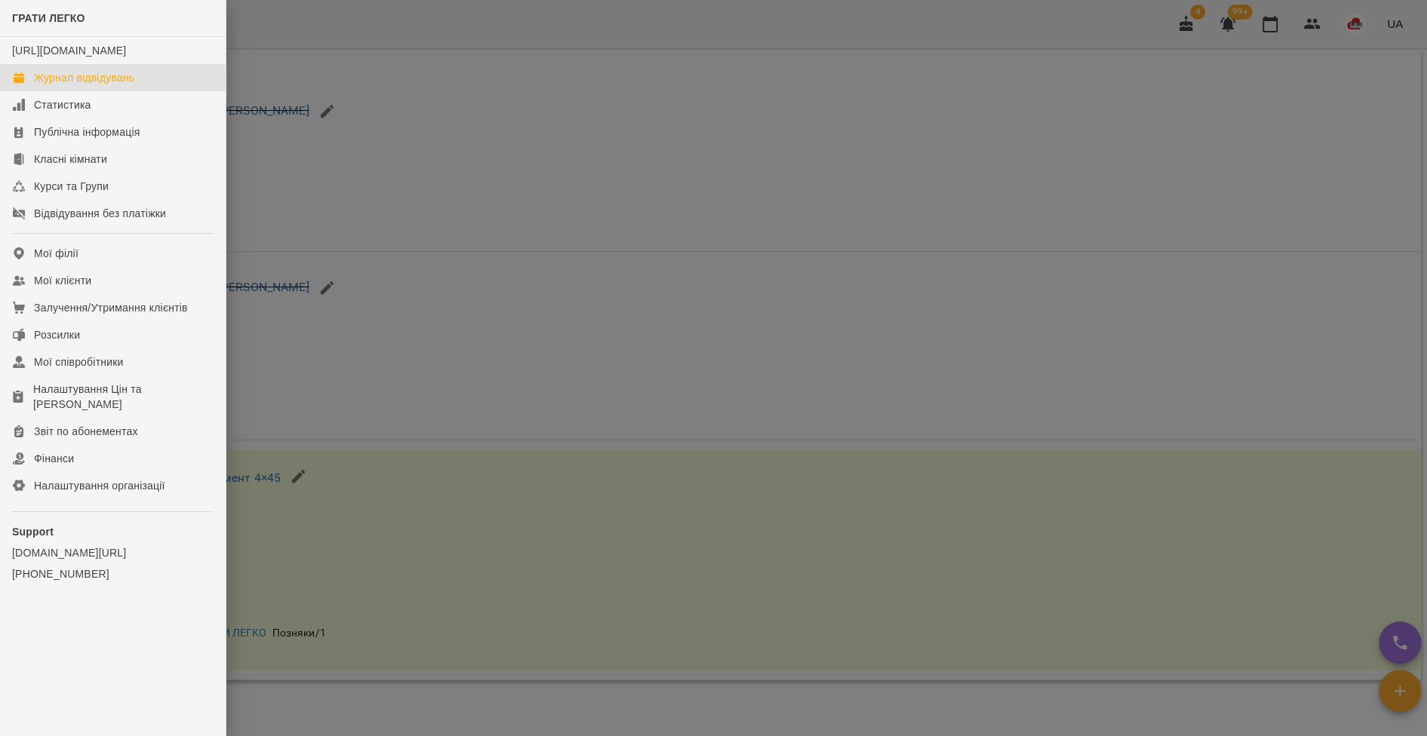
click at [66, 85] on div "Журнал відвідувань" at bounding box center [84, 77] width 100 height 15
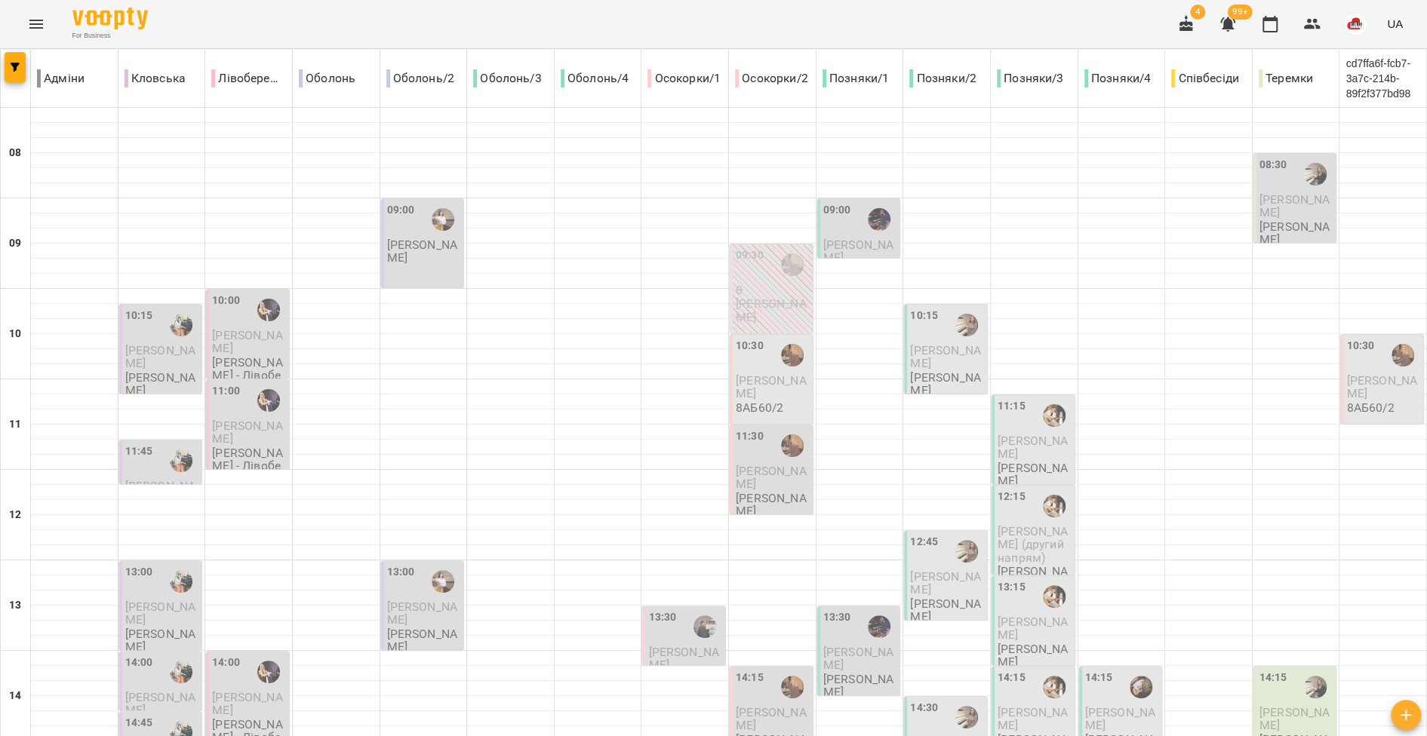
scroll to position [671, 0]
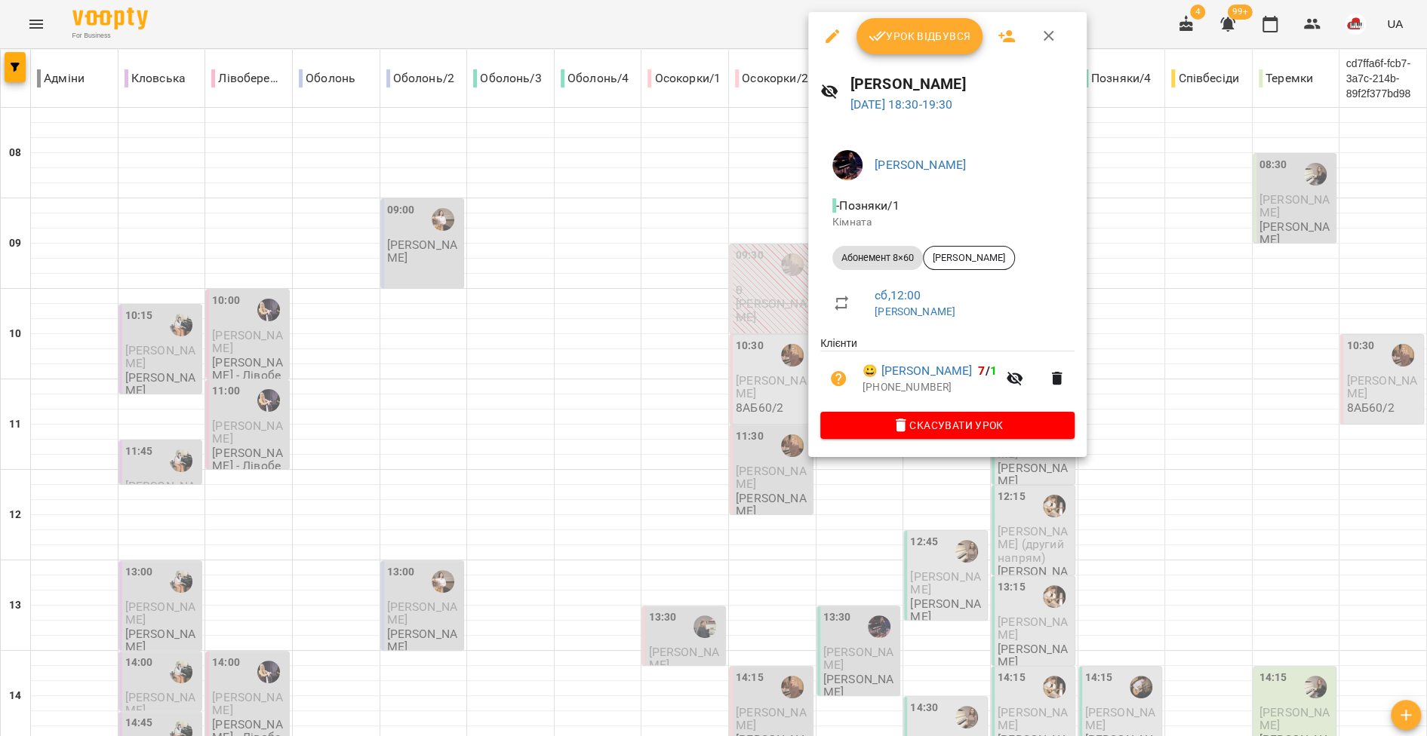
click at [752, 489] on div at bounding box center [713, 368] width 1427 height 736
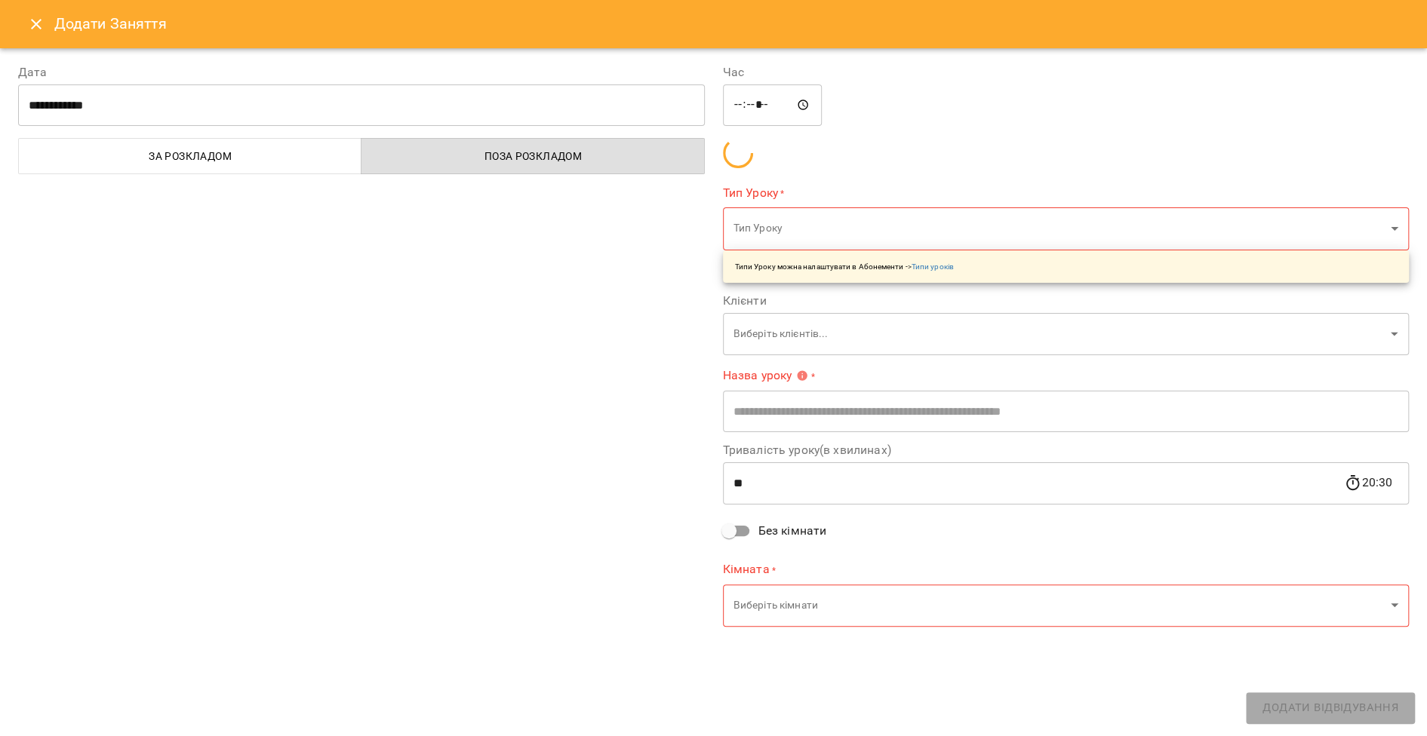
type input "**********"
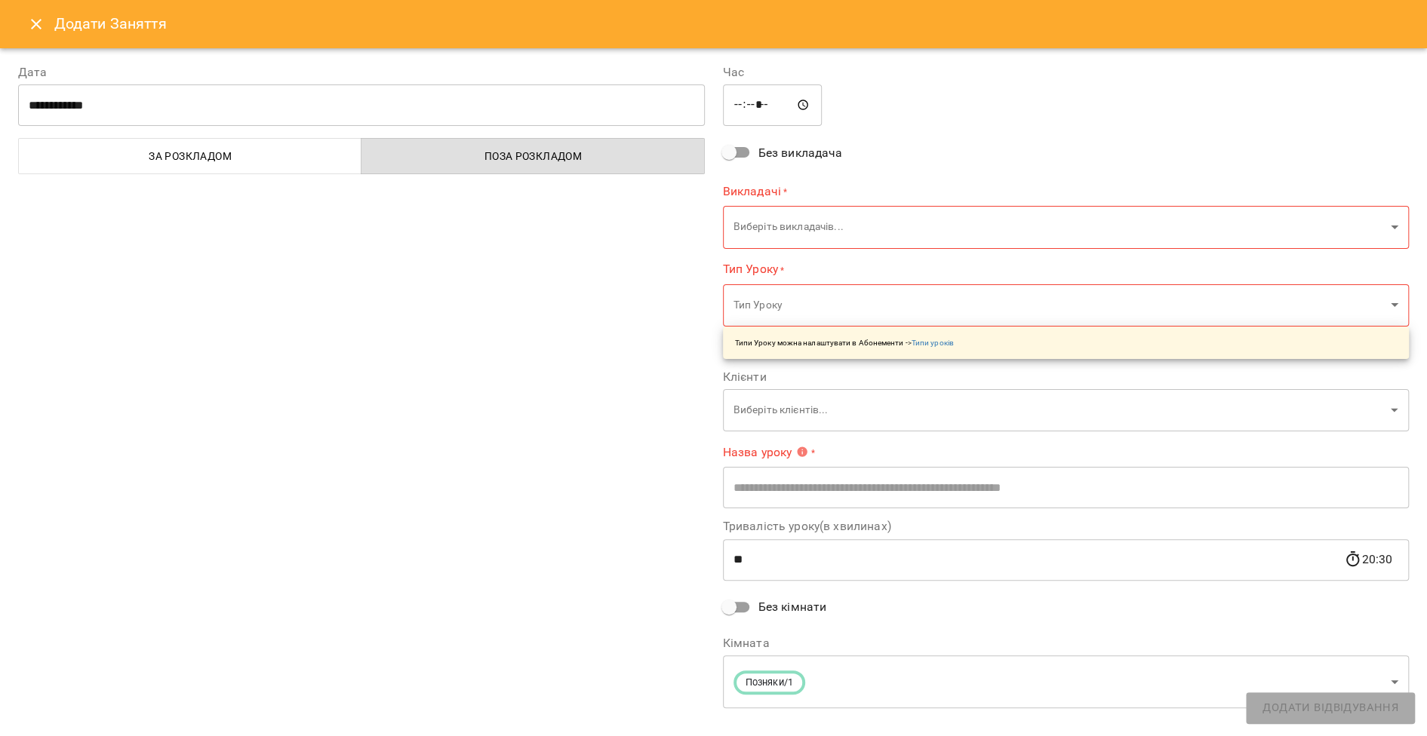
click at [775, 221] on body "For Business 4 99+ UA Адміни Кловська Лівобережна Оболонь Оболонь/2 Оболонь/3 О…" at bounding box center [713, 692] width 1427 height 1385
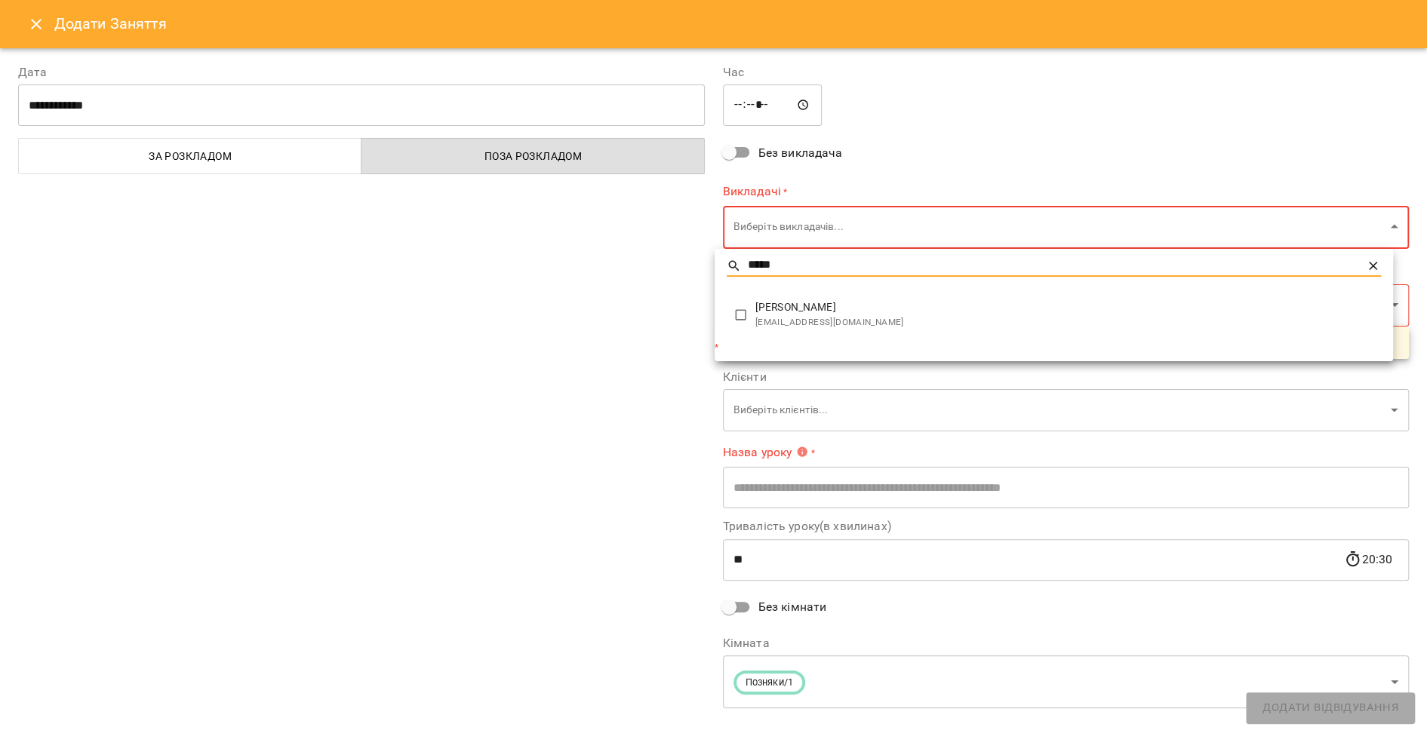
type input "*****"
click at [751, 303] on li "Юлія КРАВЧЕНКО yuliiakravchenko1701@gmail.com" at bounding box center [1053, 315] width 678 height 48
type input "**********"
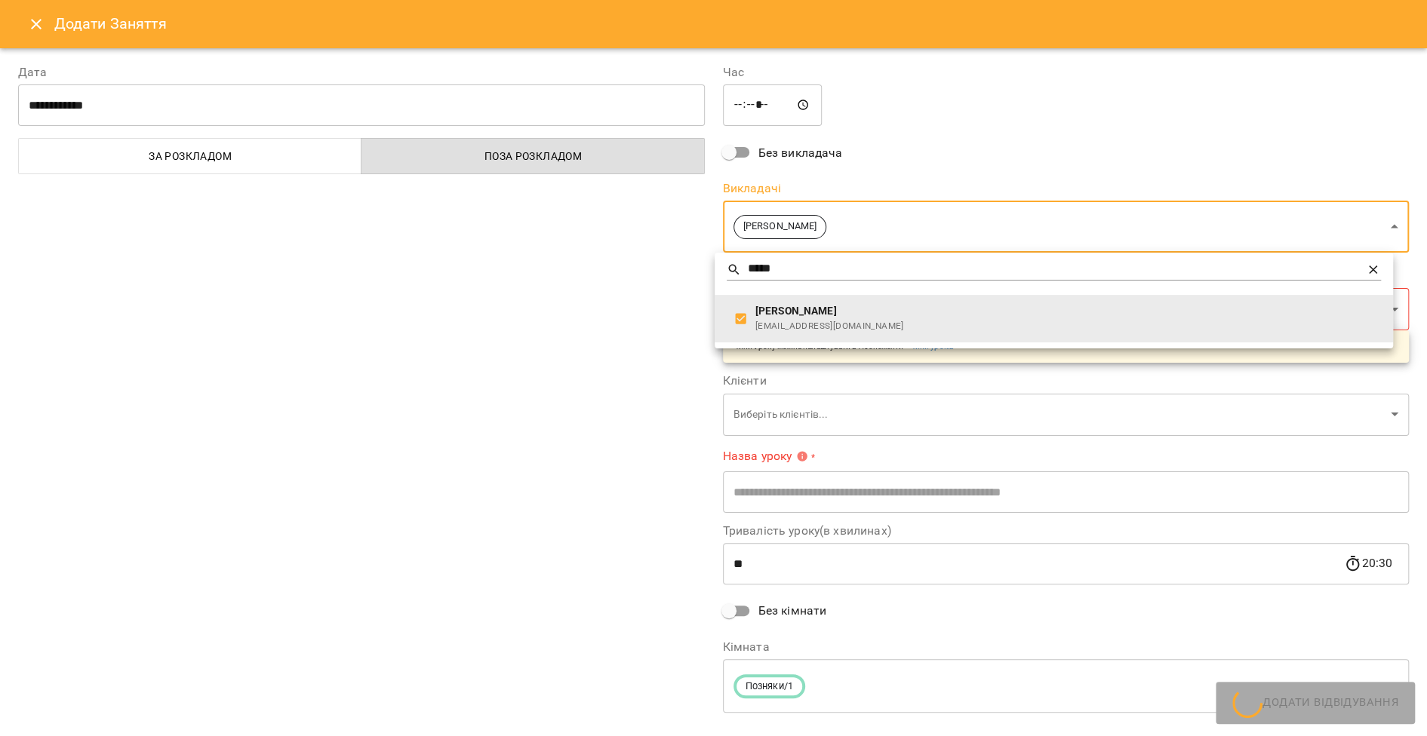
click at [591, 303] on div at bounding box center [713, 368] width 1427 height 736
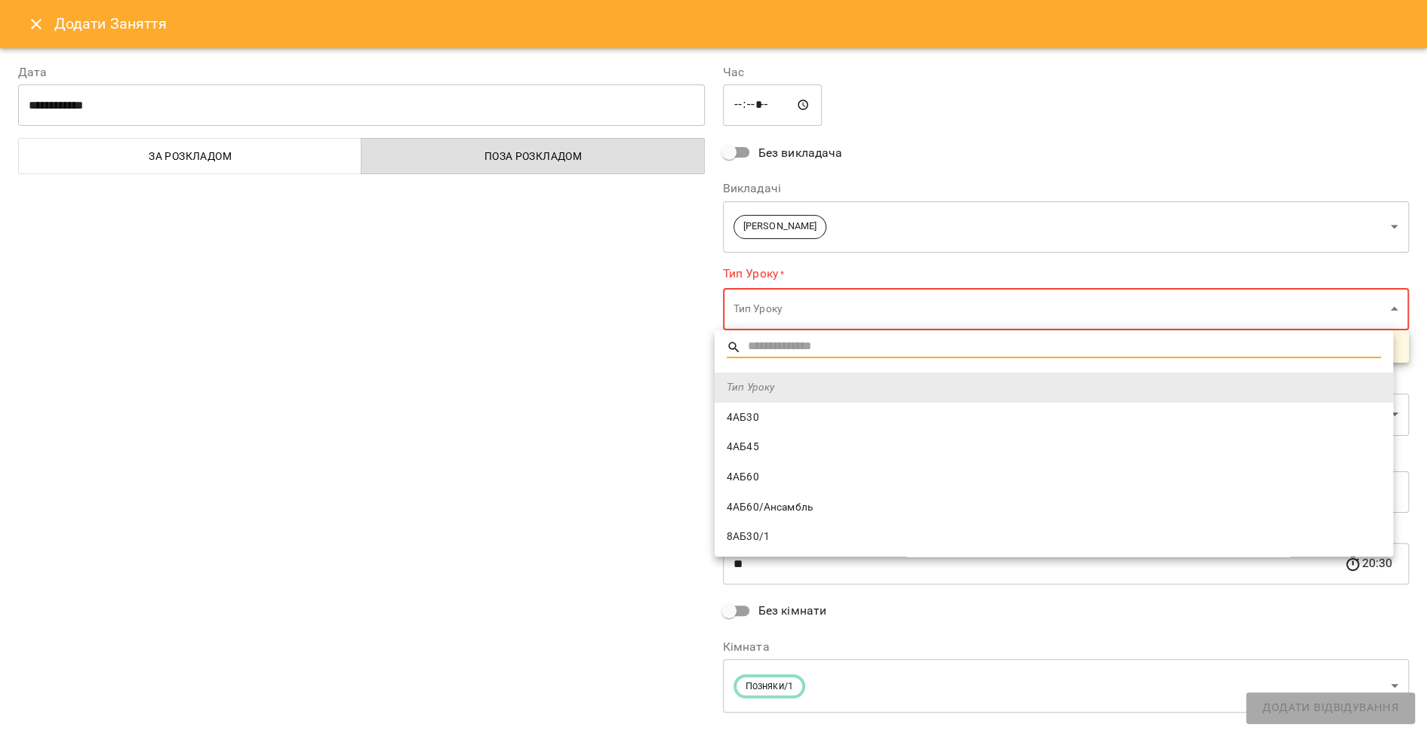
click at [820, 301] on body "For Business 4 99+ UA Адміни Кловська Лівобережна Оболонь Оболонь/2 Оболонь/3 О…" at bounding box center [713, 692] width 1427 height 1385
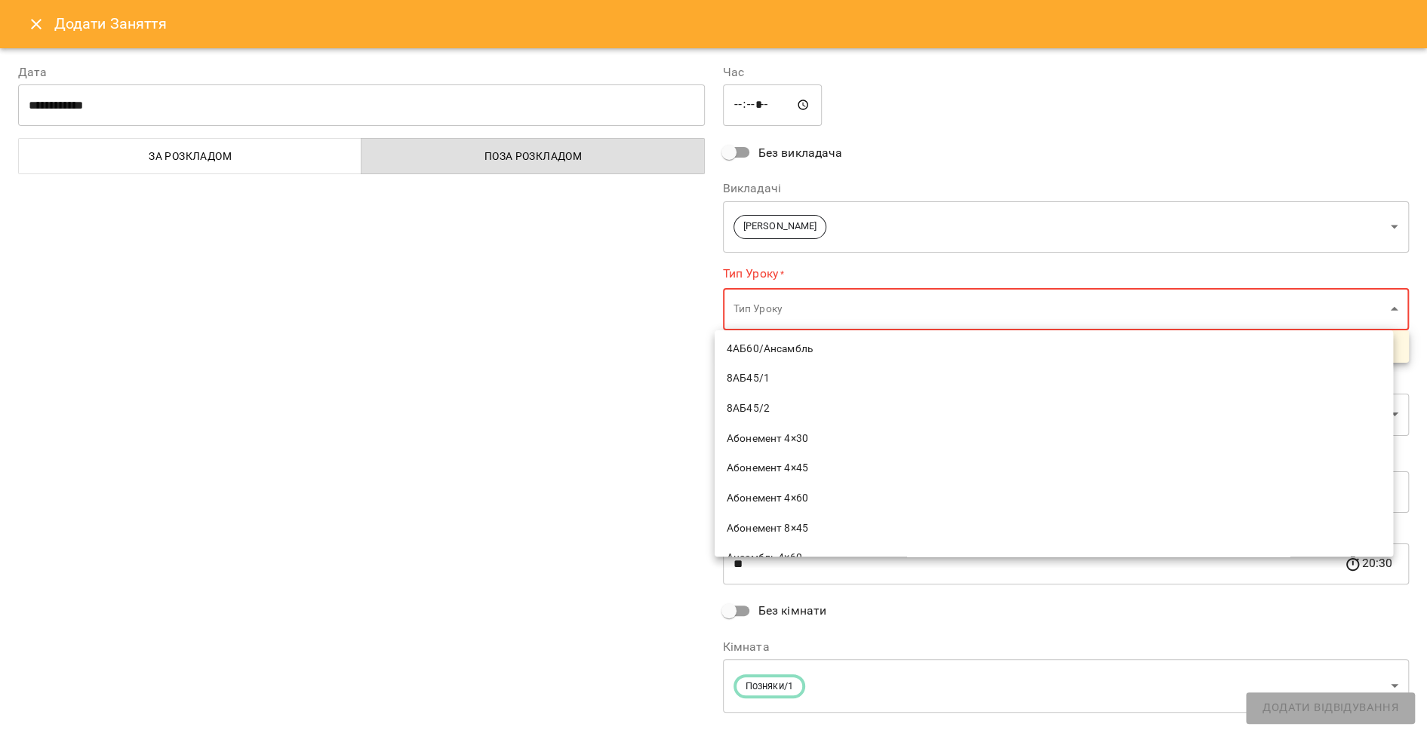
scroll to position [184, 0]
type input "*"
click at [851, 446] on span "Абонемент 4×45" at bounding box center [1054, 442] width 654 height 15
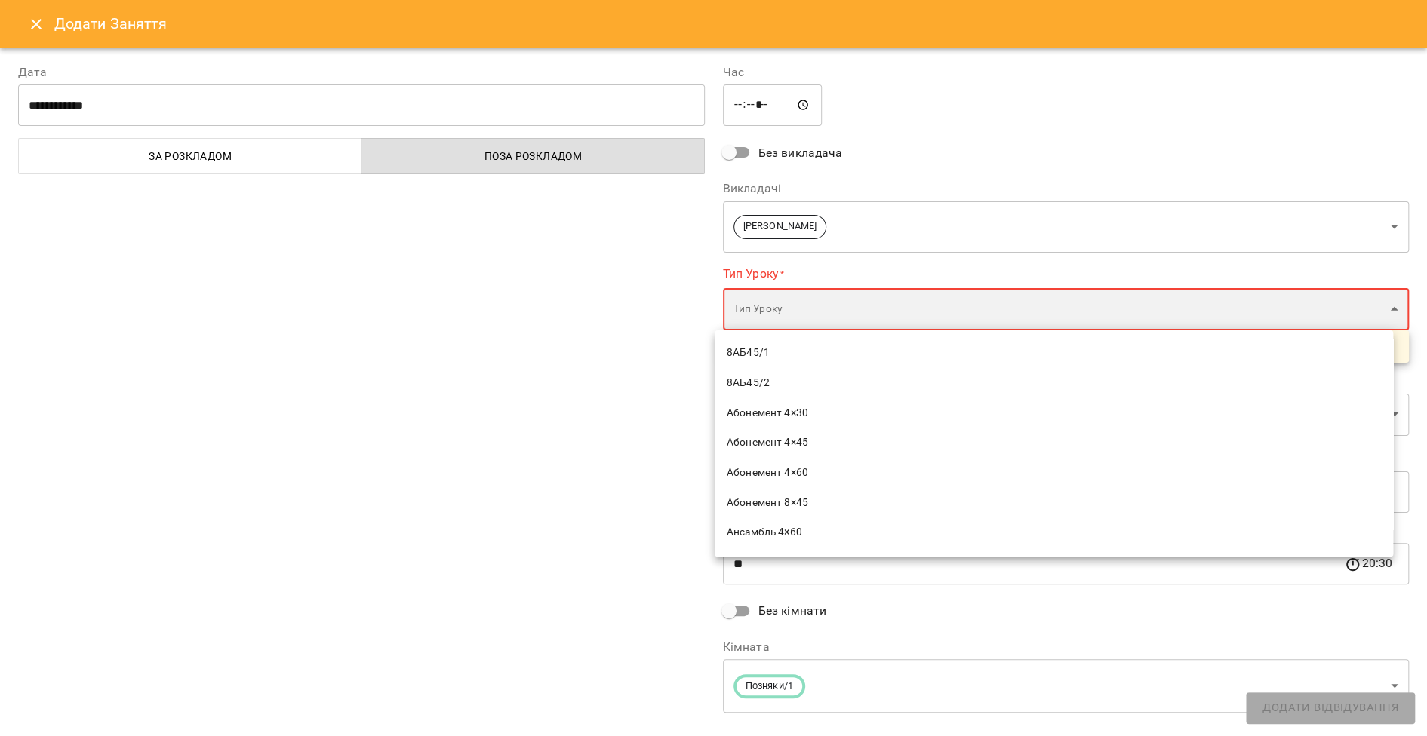
type input "**********"
type input "**"
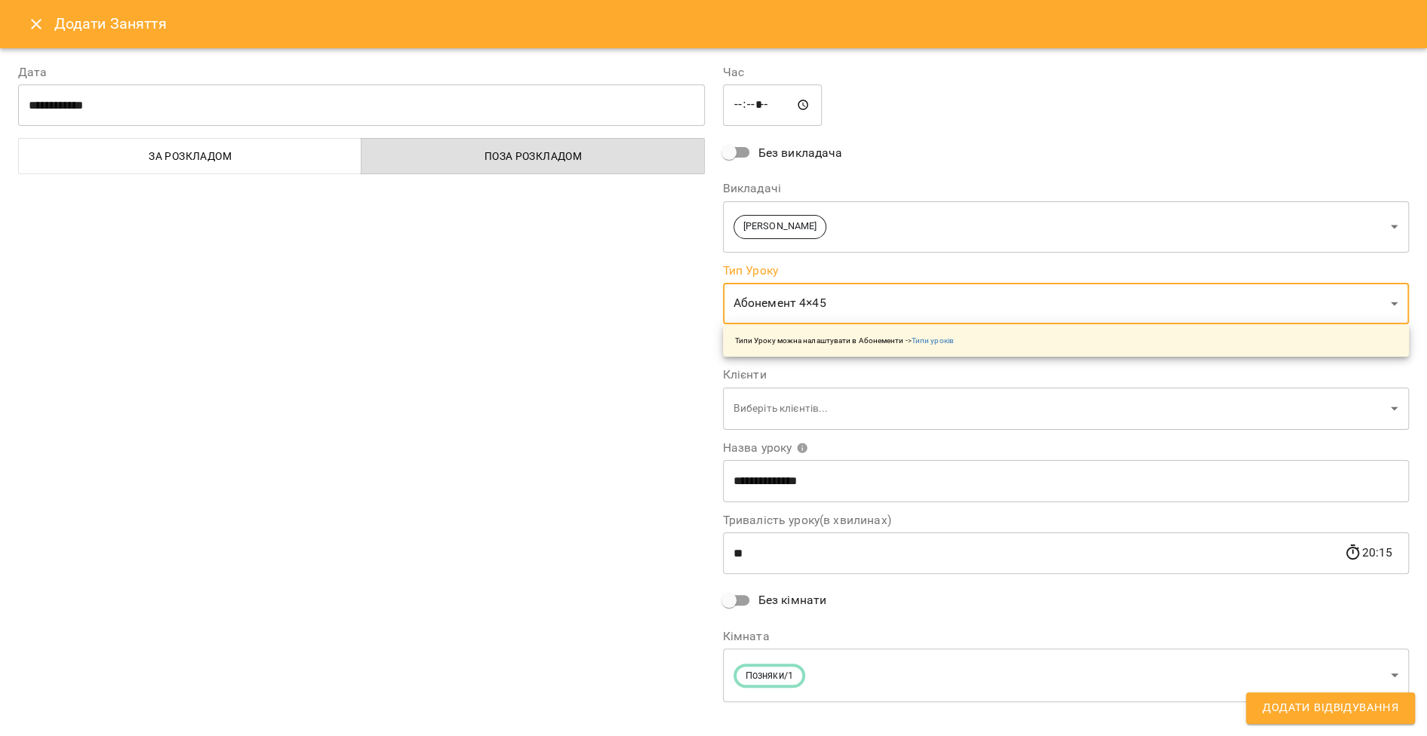
click at [782, 402] on body "For Business 4 99+ UA Адміни Кловська Лівобережна Оболонь Оболонь/2 Оболонь/3 О…" at bounding box center [713, 692] width 1427 height 1385
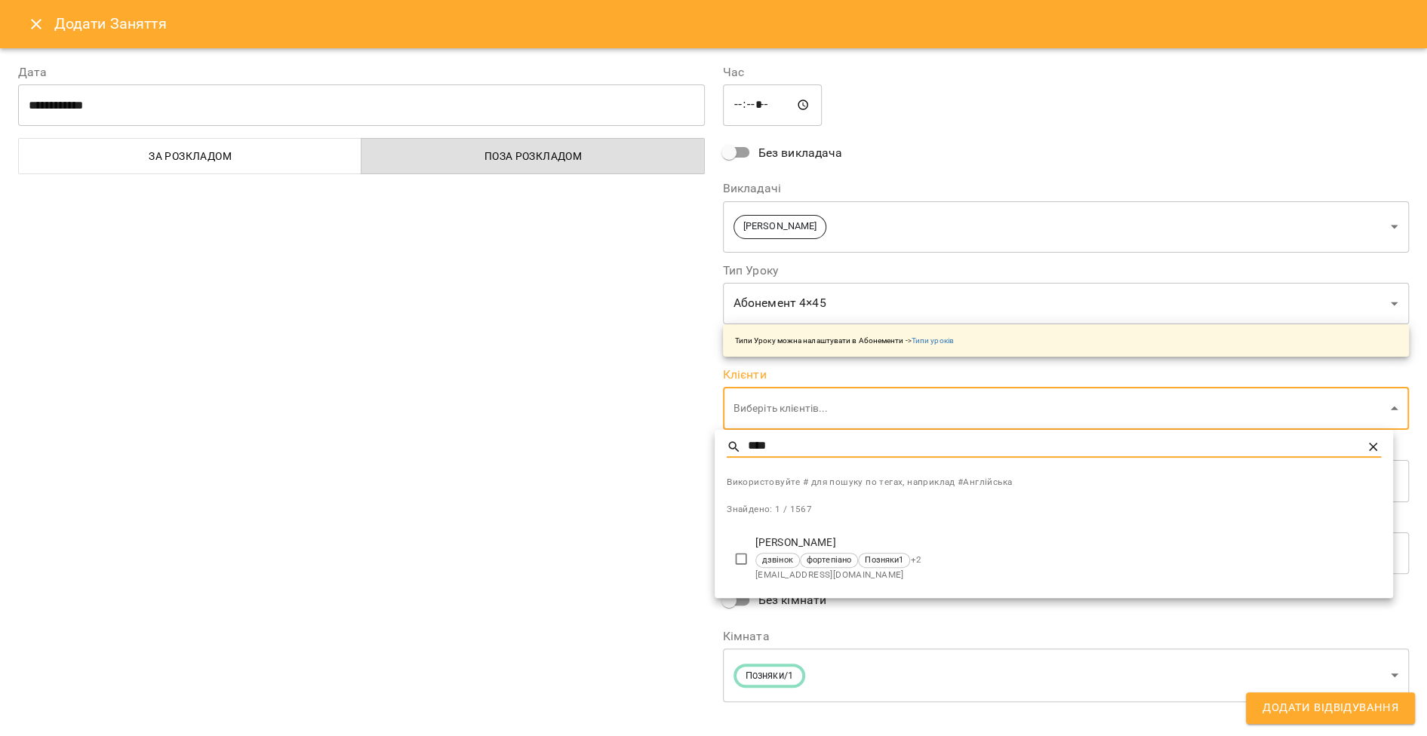
type input "****"
click at [748, 546] on li "Емма Серебреннікова дзвінок фортепіано Позняки1 + 2 marynadi12@gmail.com" at bounding box center [1053, 560] width 678 height 66
type input "**********"
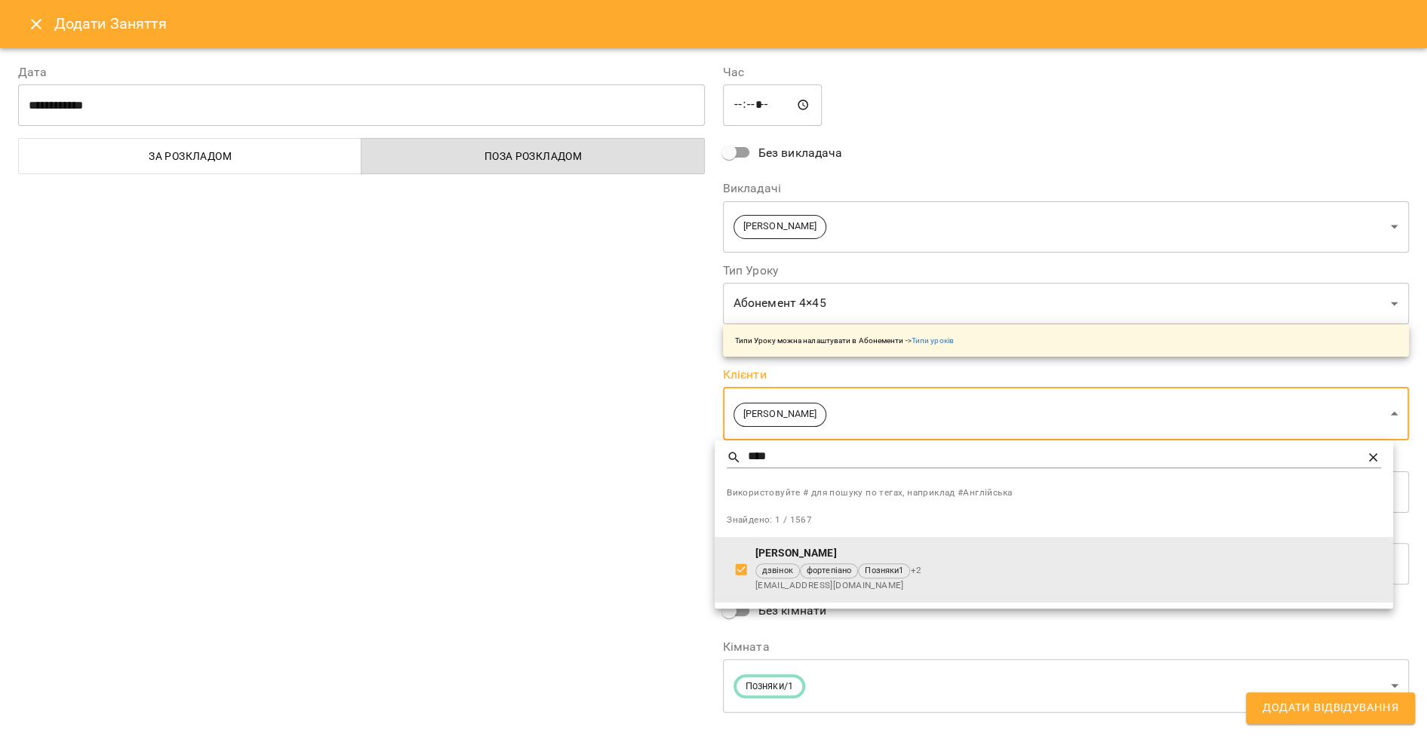
click at [631, 505] on div at bounding box center [713, 368] width 1427 height 736
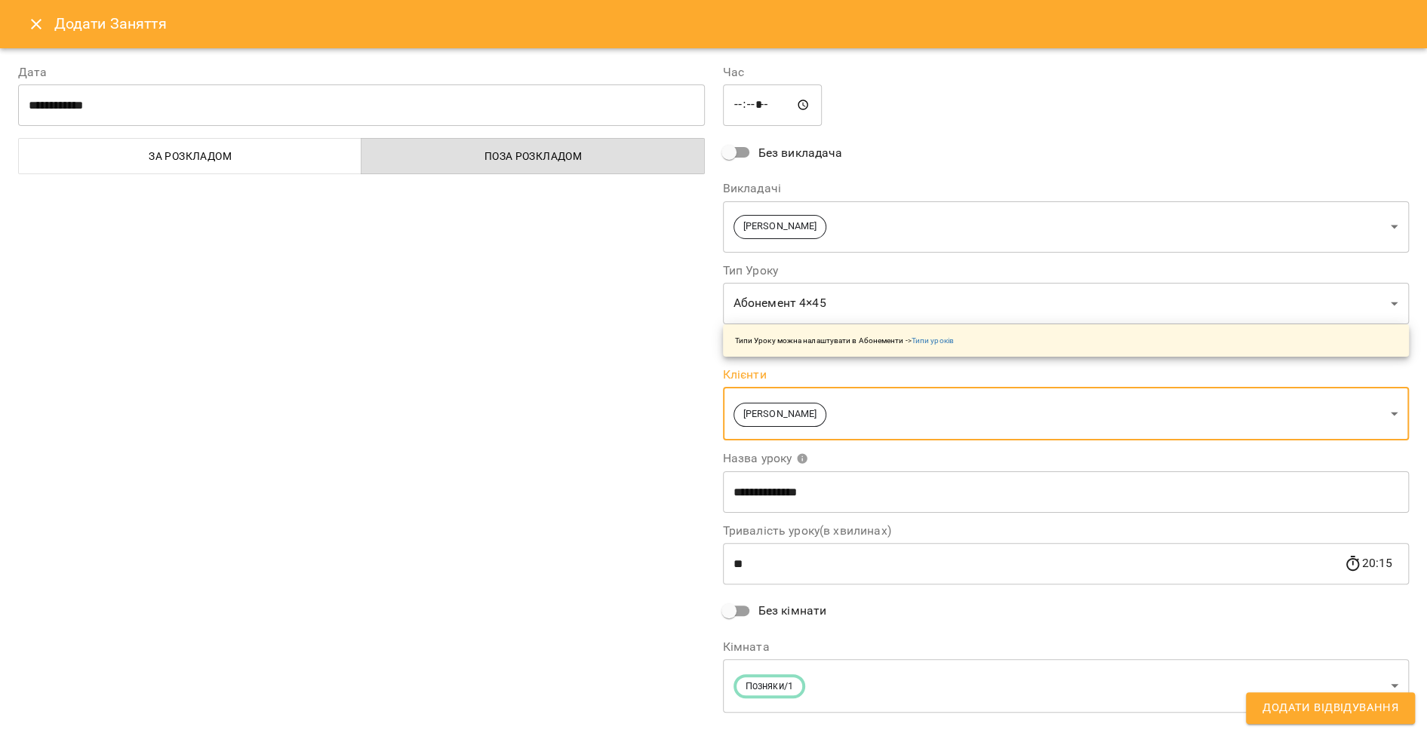
click at [1336, 703] on span "Додати Відвідування" at bounding box center [1330, 709] width 136 height 20
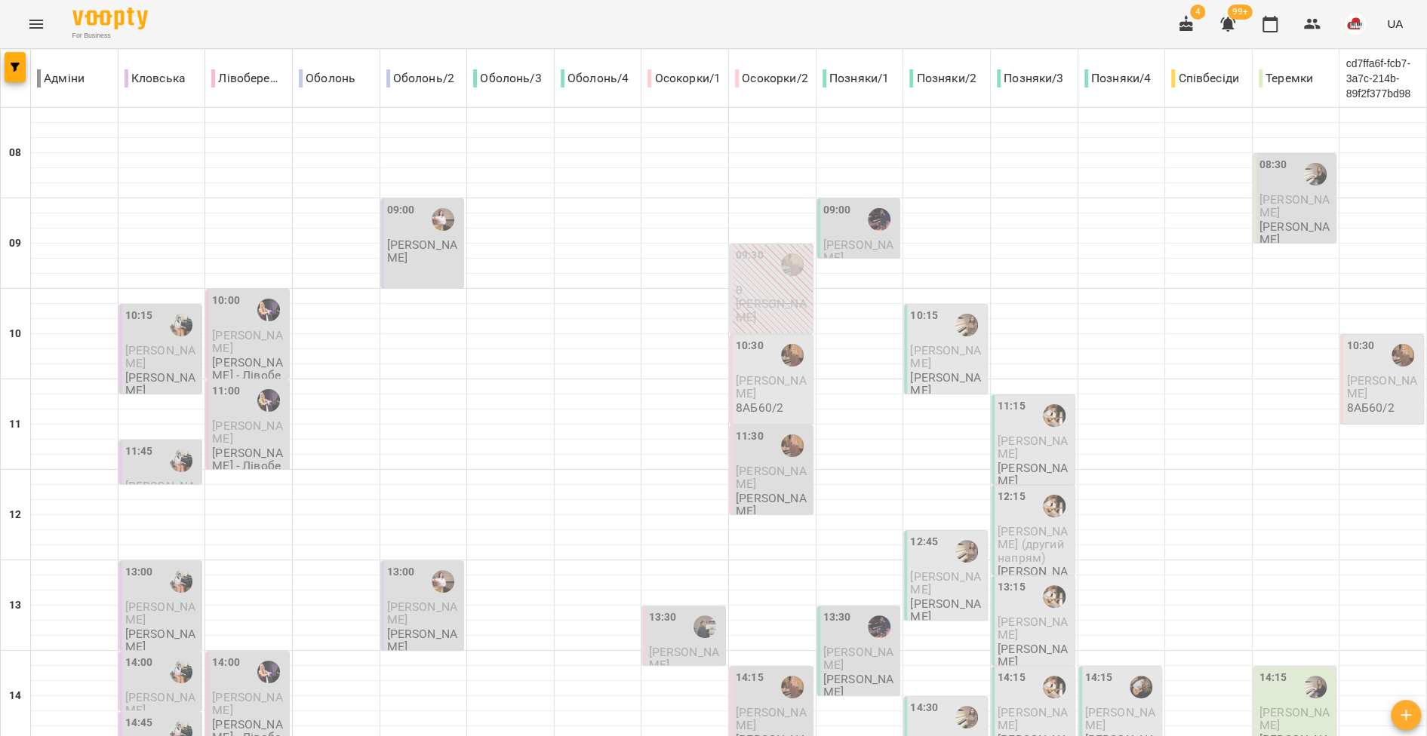
scroll to position [671, 0]
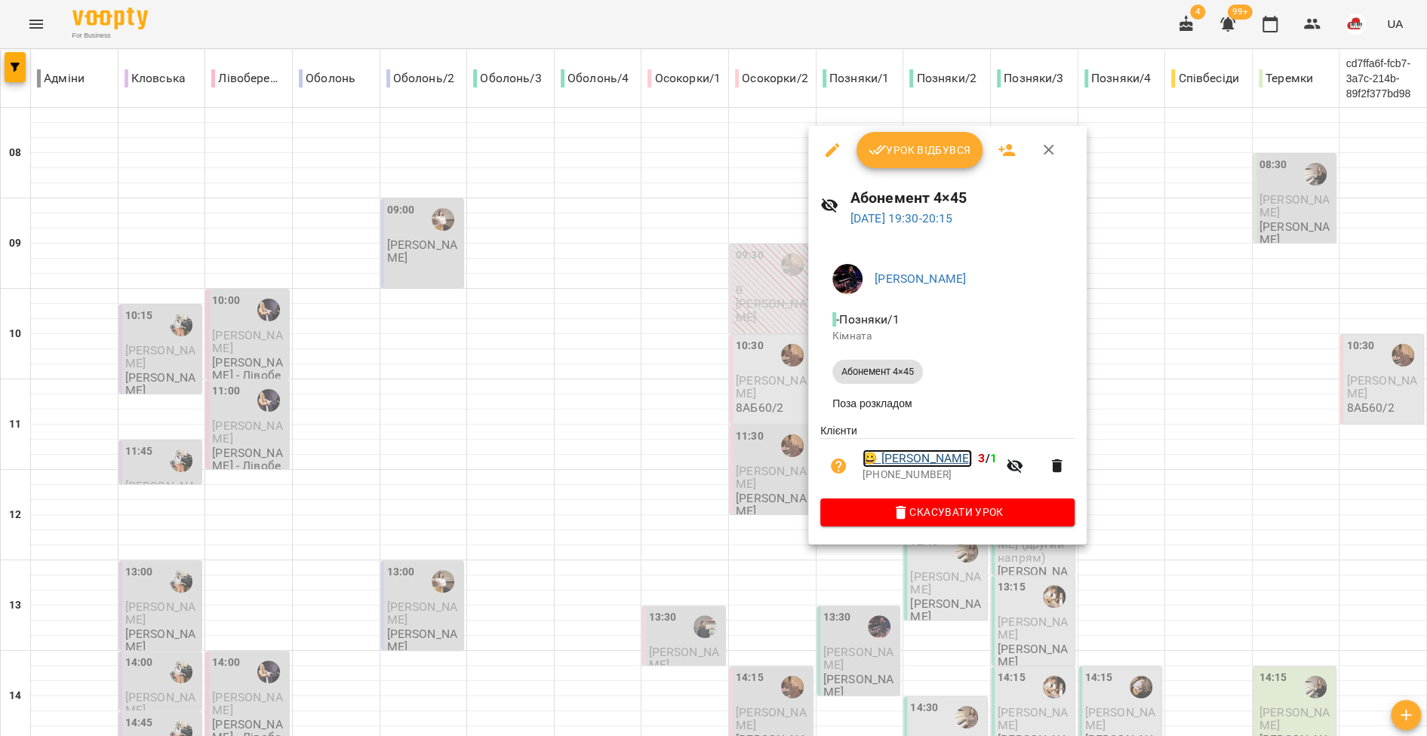
click at [923, 468] on link "😀 Емма Серебреннікова" at bounding box center [916, 459] width 109 height 18
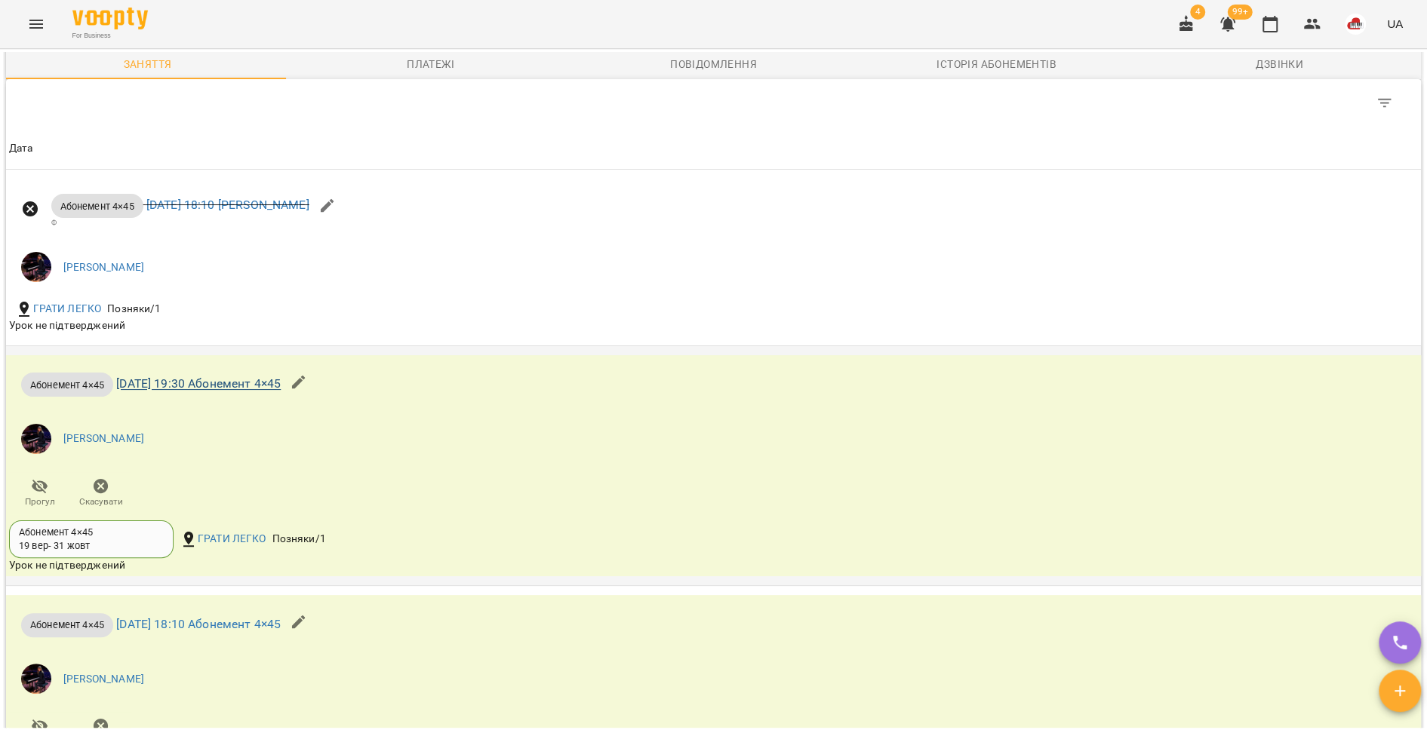
scroll to position [1155, 0]
click at [32, 34] on button "Menu" at bounding box center [36, 24] width 36 height 36
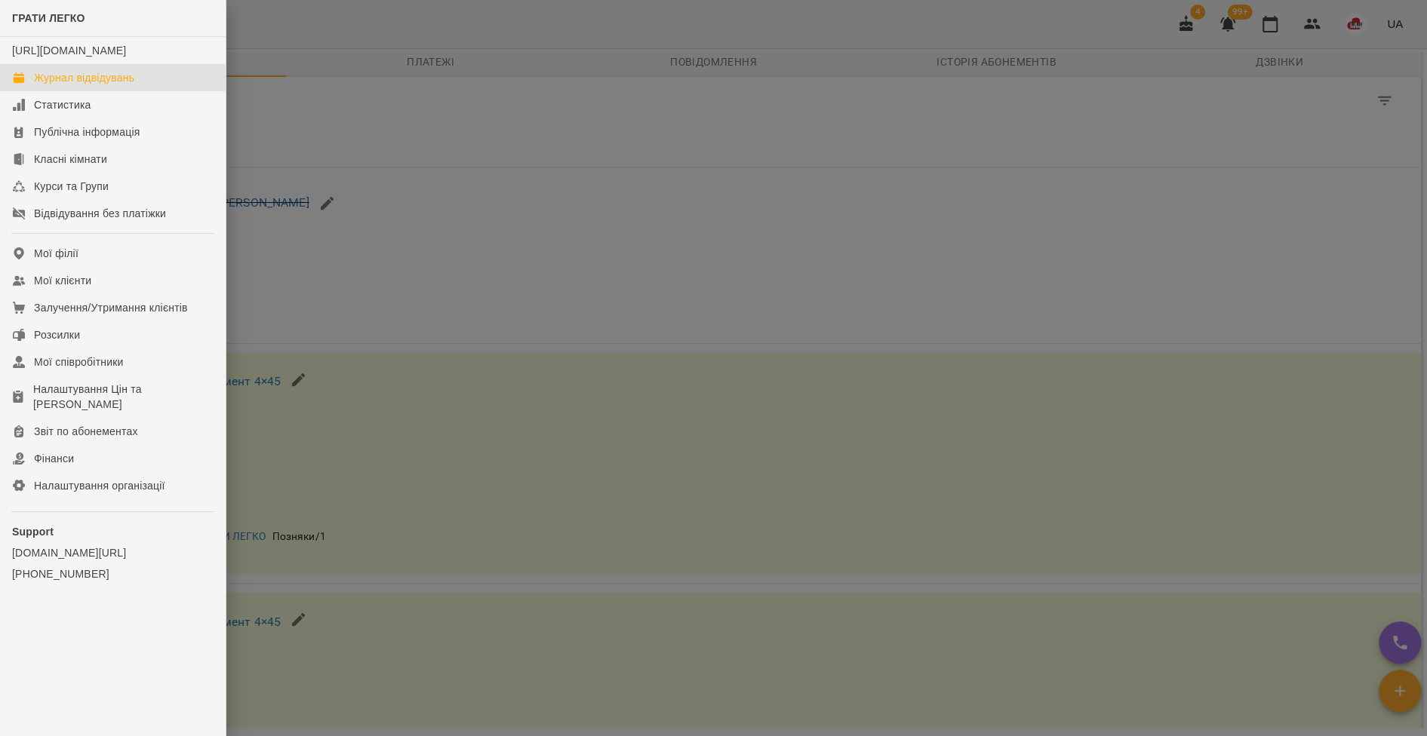
click at [51, 85] on div "Журнал відвідувань" at bounding box center [84, 77] width 100 height 15
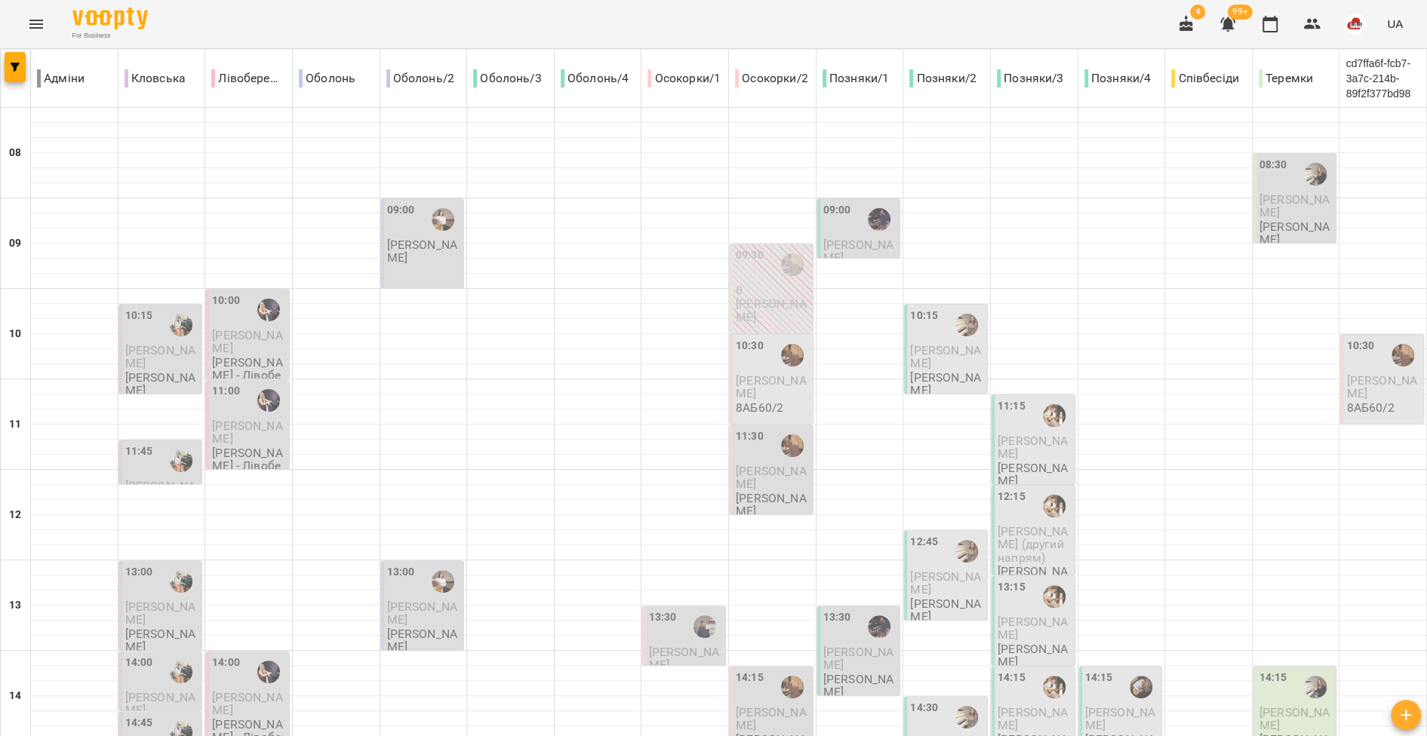
click at [40, 24] on icon "Menu" at bounding box center [36, 24] width 14 height 9
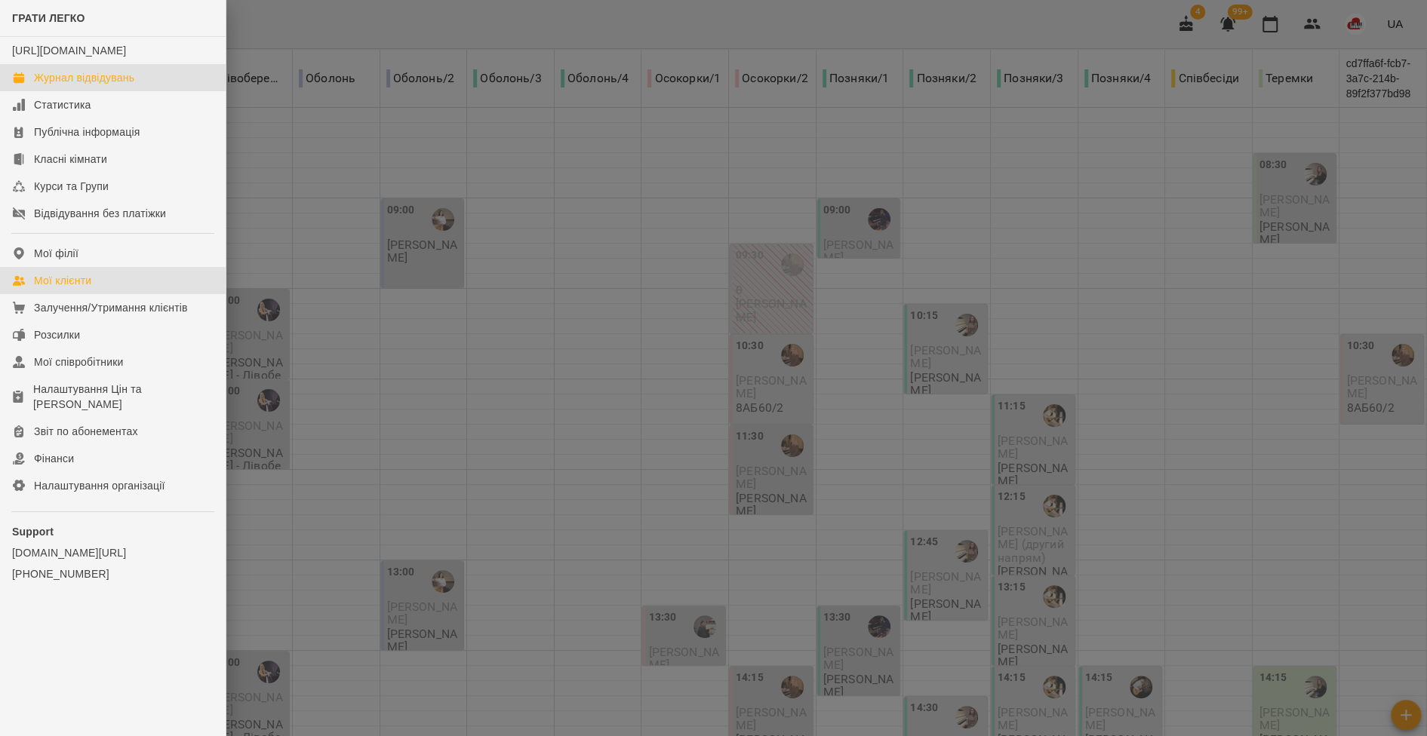
click at [84, 288] on div "Мої клієнти" at bounding box center [62, 280] width 57 height 15
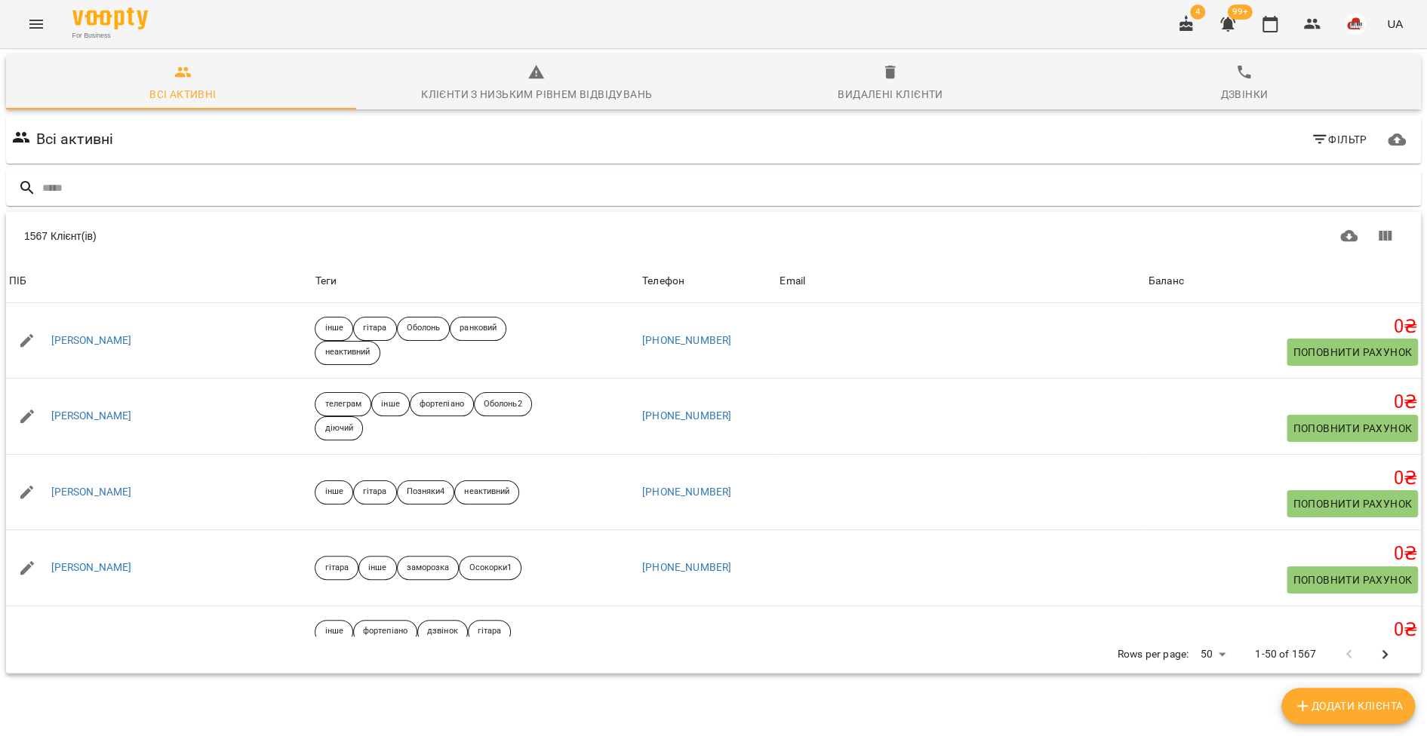
click at [890, 79] on span "Видалені клієнти" at bounding box center [891, 83] width 336 height 41
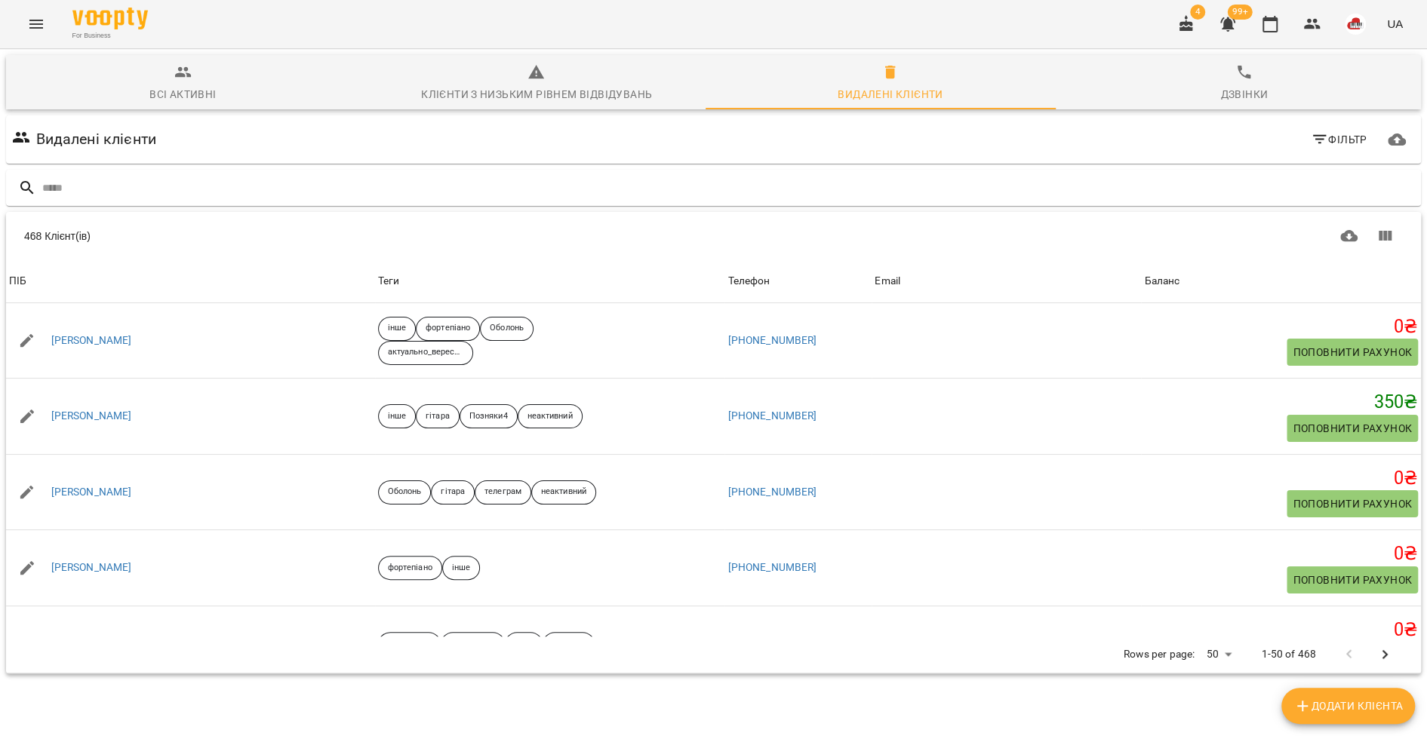
click at [1312, 149] on button "Фільтр" at bounding box center [1338, 139] width 69 height 27
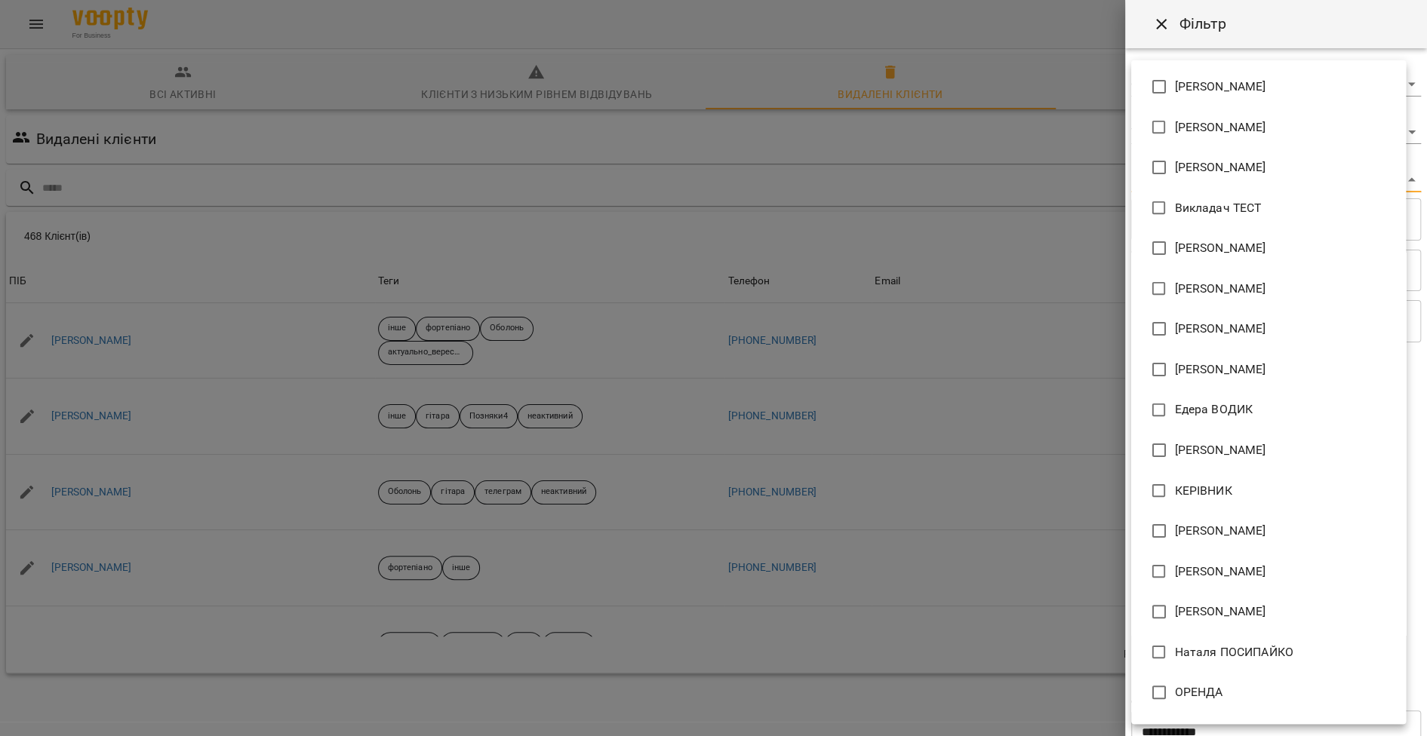
click at [1192, 186] on body "For Business 4 99+ UA Всі активні Клієнти з низьким рівнем відвідувань Видалені…" at bounding box center [713, 392] width 1427 height 785
click at [1010, 210] on div at bounding box center [713, 368] width 1427 height 736
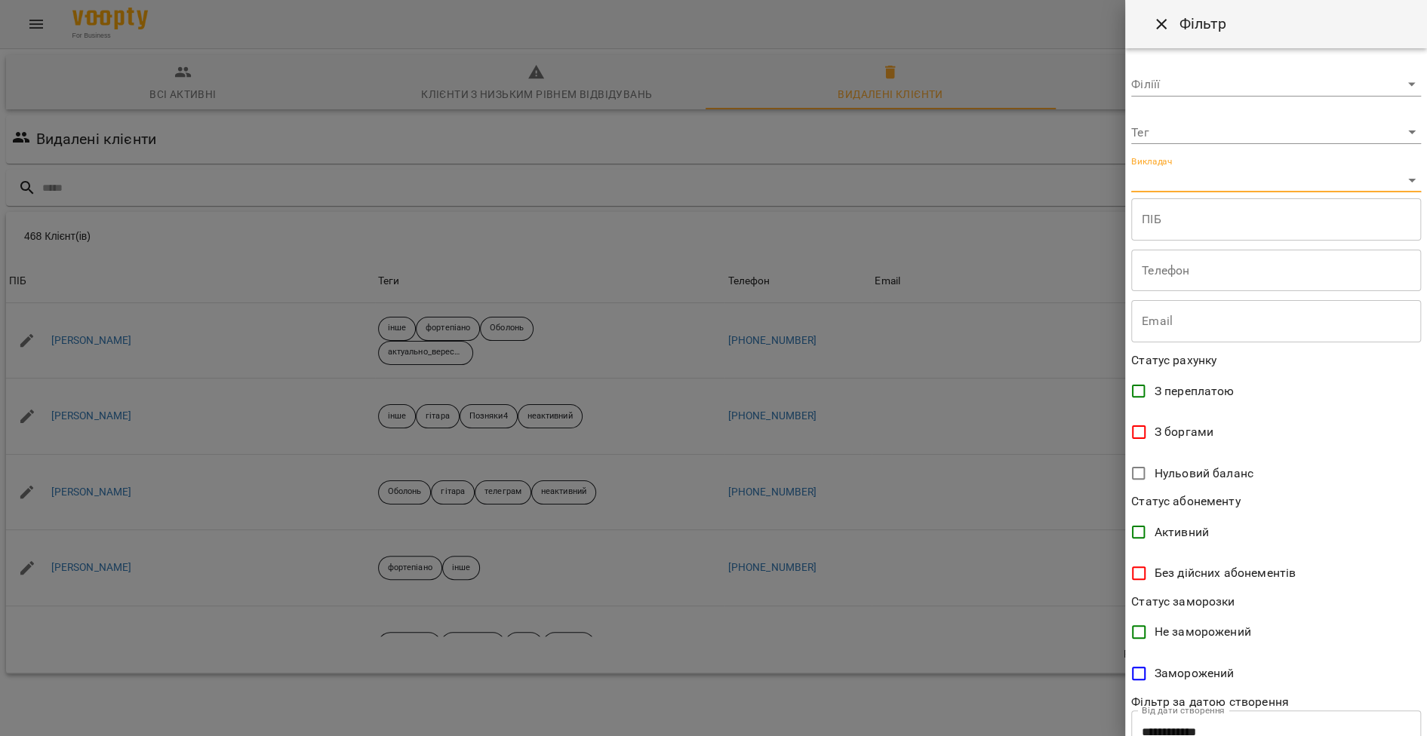
click at [1170, 131] on body "For Business 4 99+ UA Всі активні Клієнти з низьким рівнем відвідувань Видалені…" at bounding box center [713, 392] width 1427 height 785
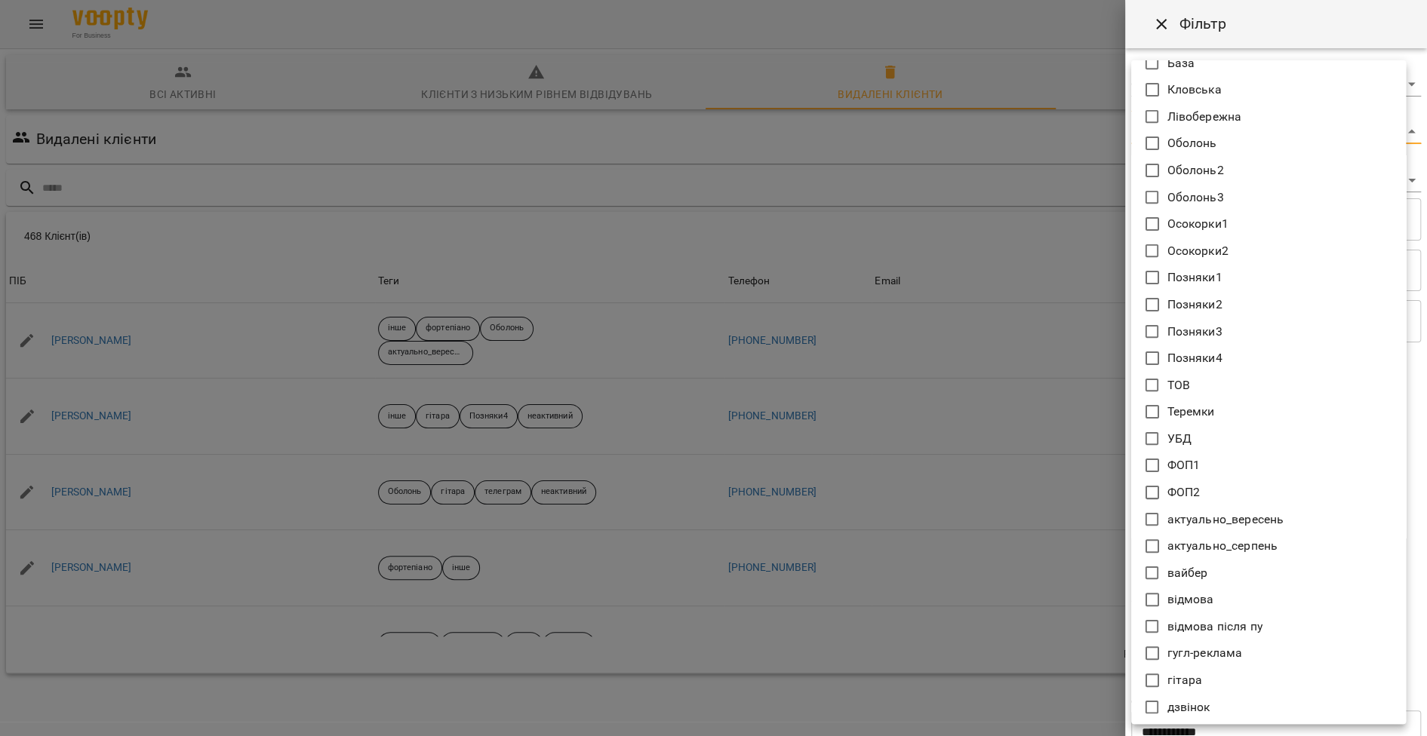
scroll to position [108, 0]
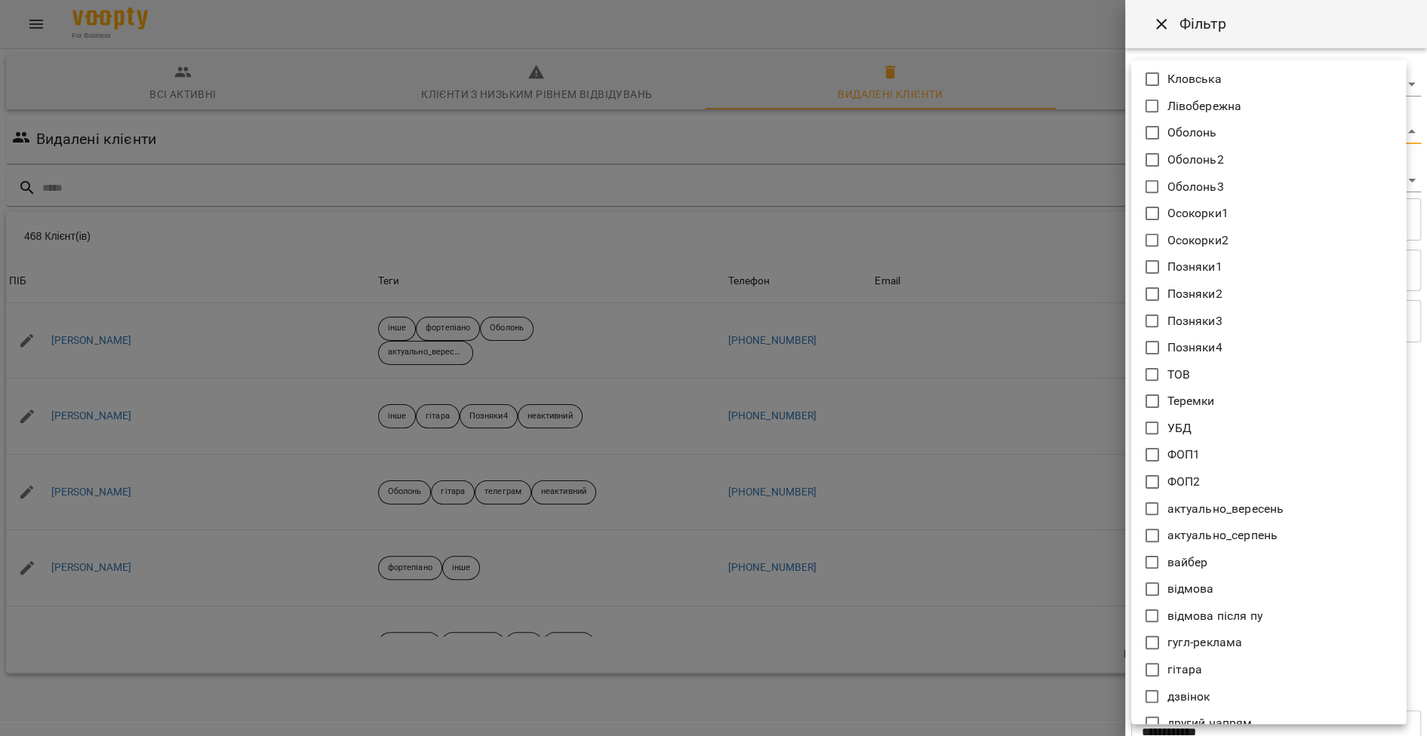
click at [1197, 391] on li "Теремки" at bounding box center [1268, 401] width 275 height 27
type input "*******"
click at [843, 338] on div at bounding box center [713, 368] width 1427 height 736
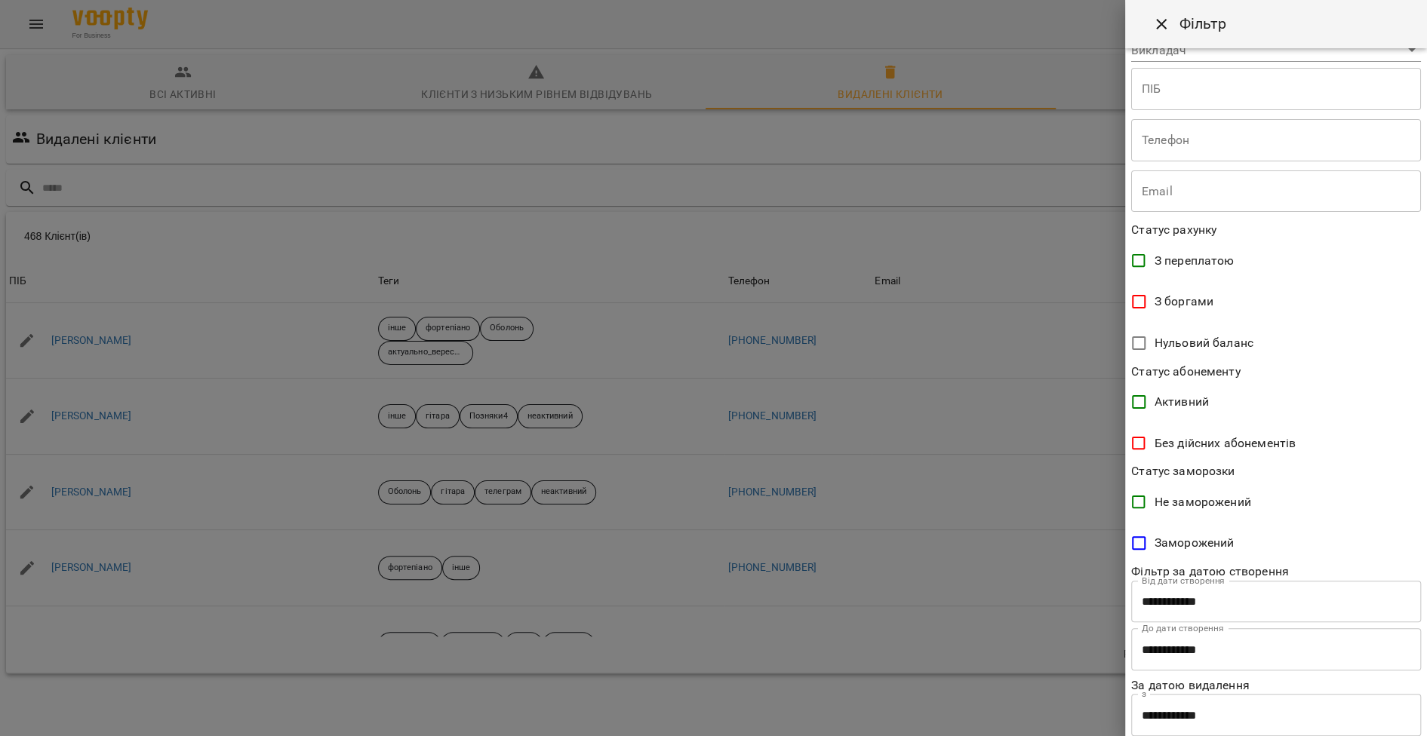
scroll to position [228, 0]
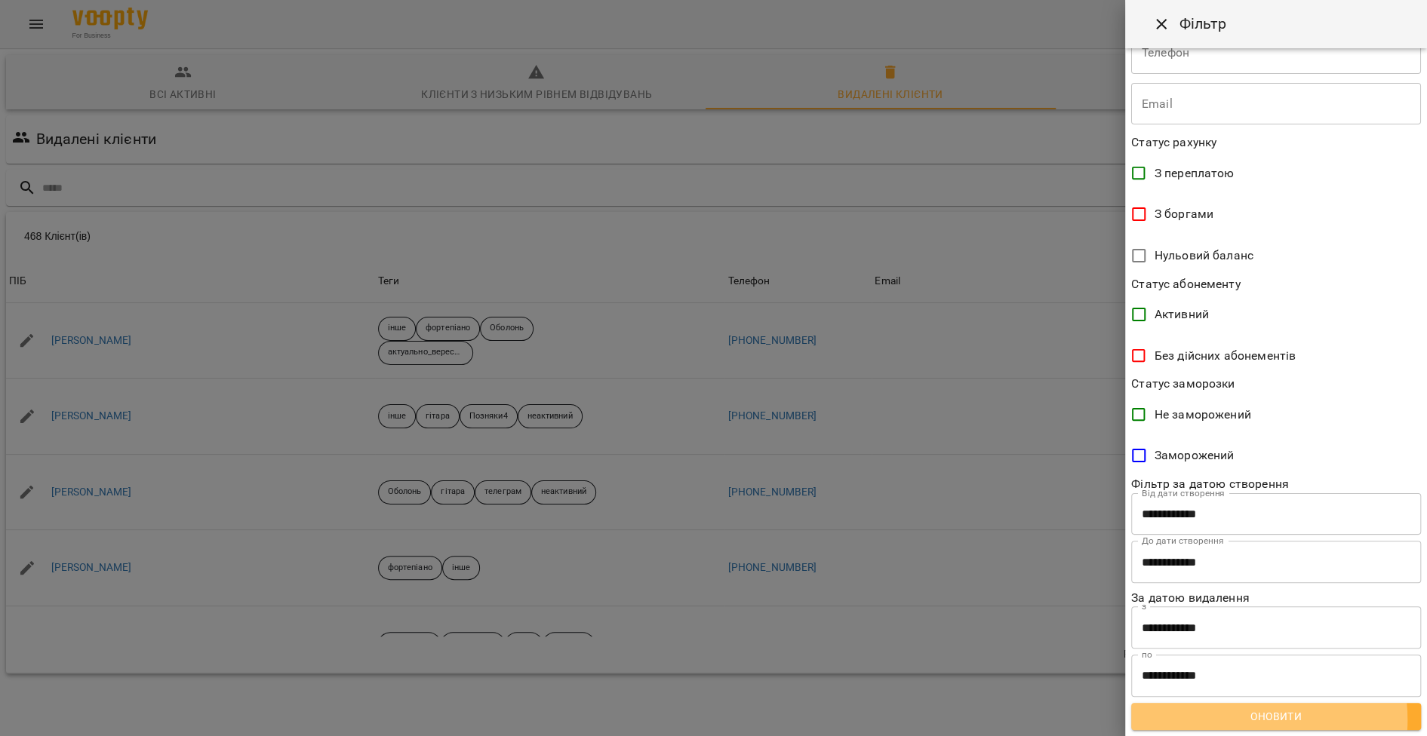
click at [1242, 720] on span "Оновити" at bounding box center [1276, 717] width 266 height 18
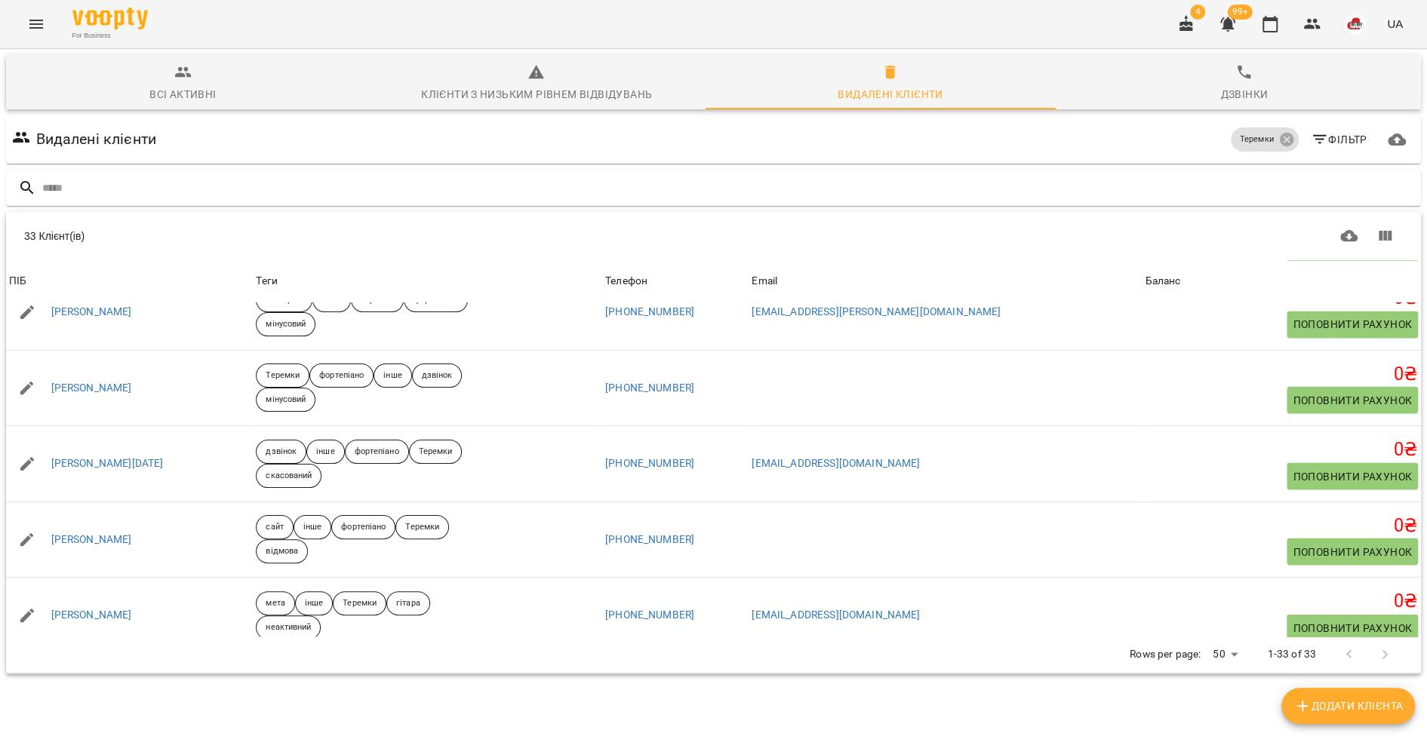
scroll to position [2159, 0]
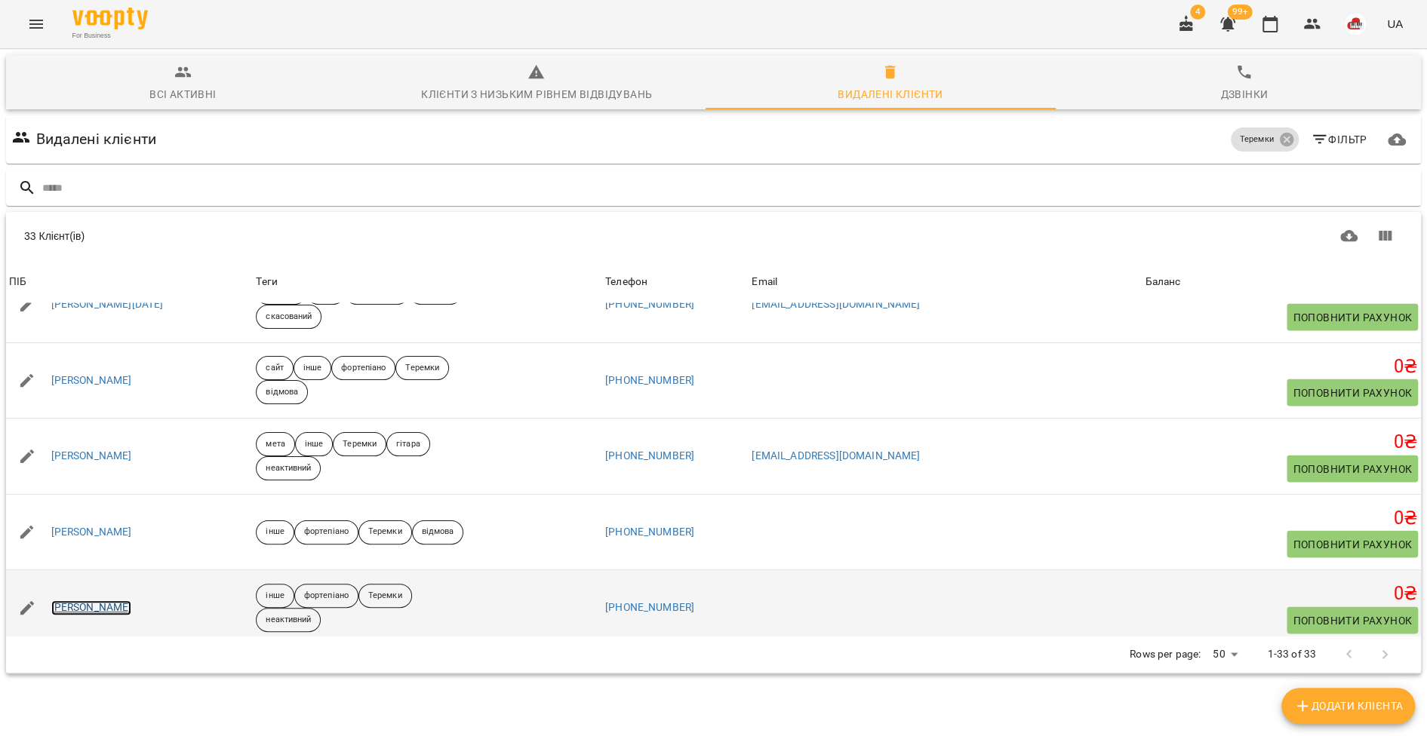
click at [103, 601] on link "[PERSON_NAME]" at bounding box center [91, 608] width 81 height 15
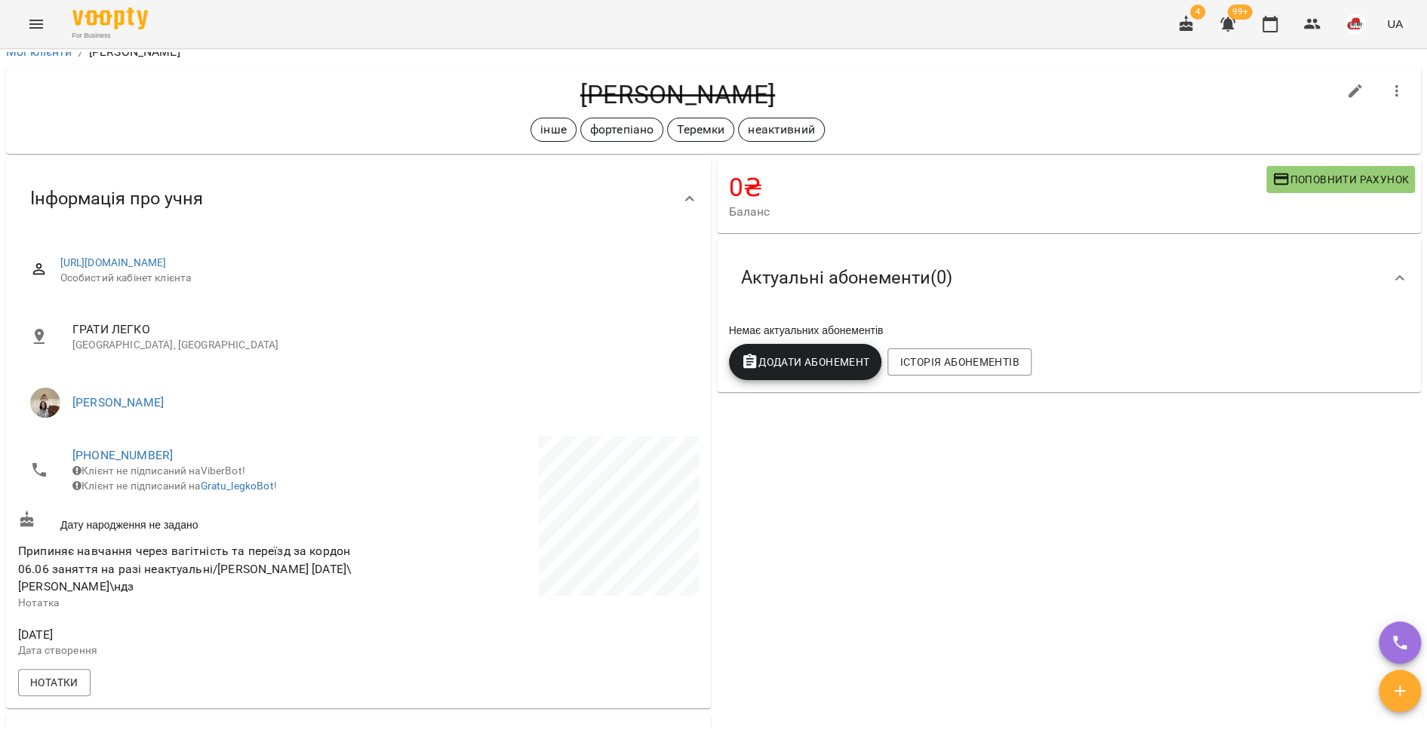
scroll to position [14, 0]
click at [113, 453] on link "[PHONE_NUMBER]" at bounding box center [122, 454] width 100 height 14
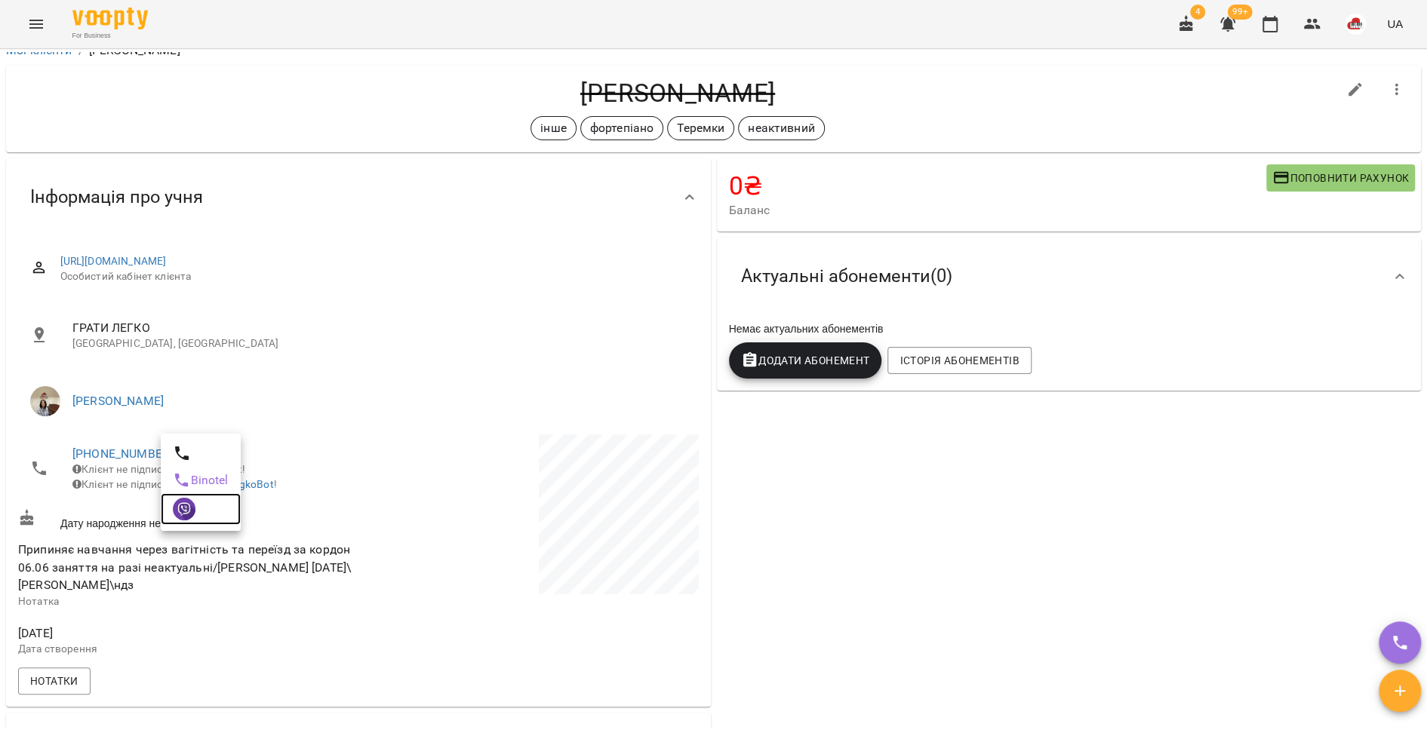
click at [186, 512] on img at bounding box center [184, 509] width 23 height 23
click at [126, 451] on link "[PHONE_NUMBER]" at bounding box center [122, 454] width 100 height 14
click at [175, 499] on img at bounding box center [184, 509] width 23 height 23
click at [1337, 95] on button "button" at bounding box center [1355, 90] width 36 height 36
select select "**"
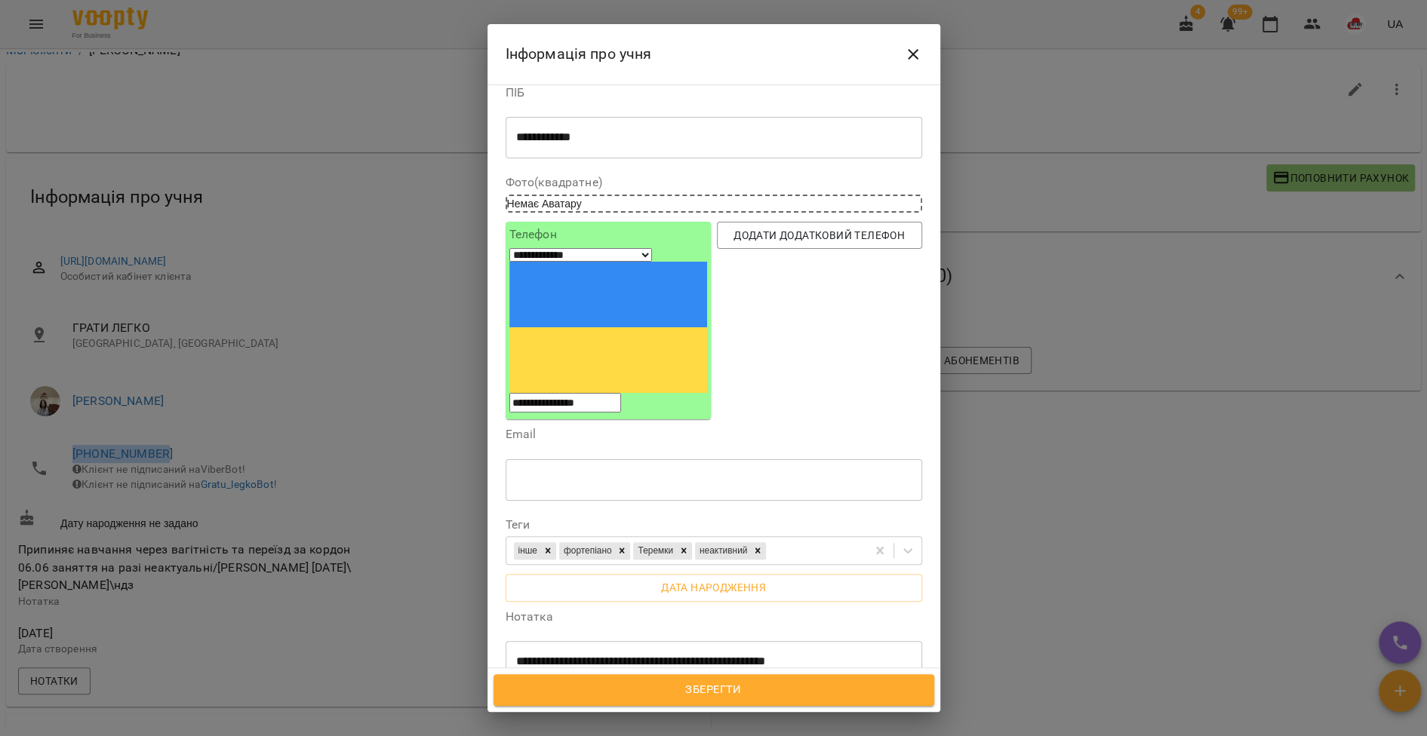
scroll to position [32, 0]
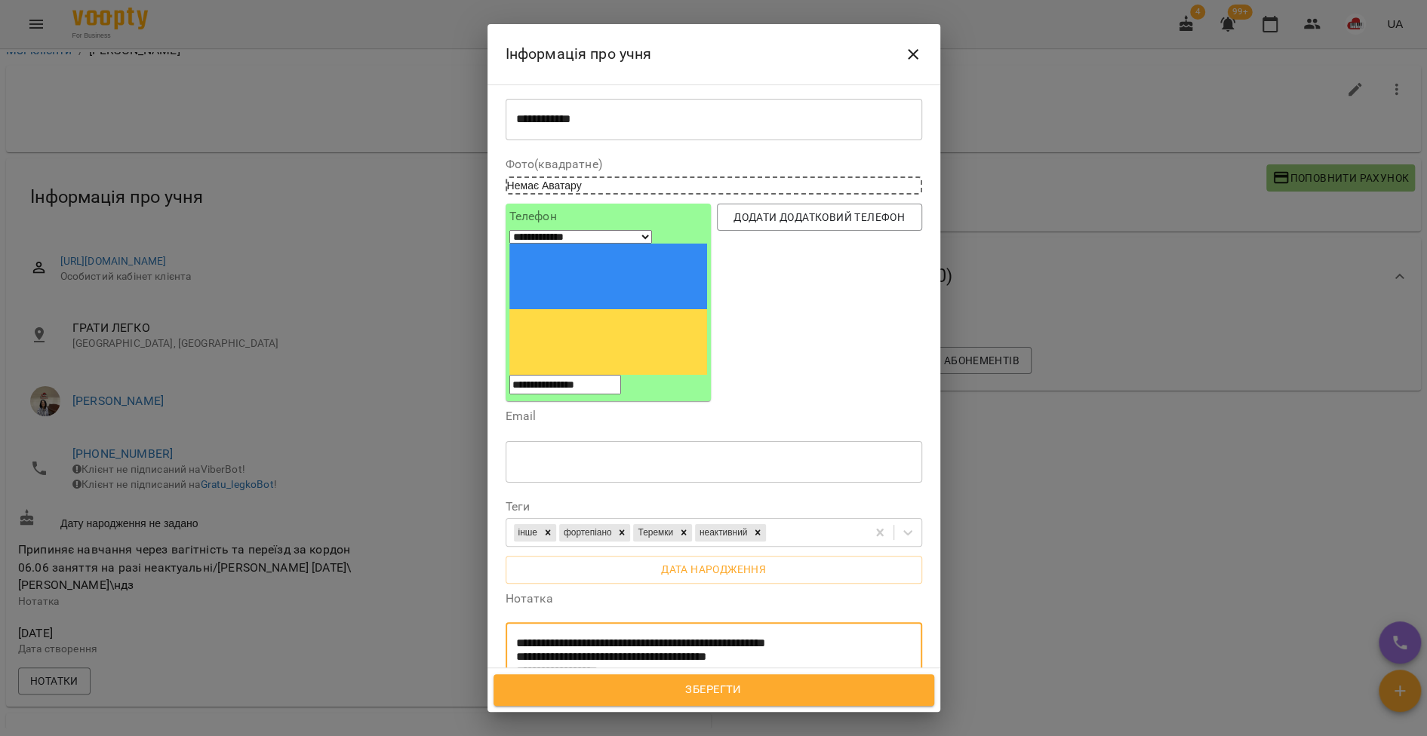
click at [627, 637] on textarea "**********" at bounding box center [706, 658] width 380 height 42
click at [650, 637] on textarea "**********" at bounding box center [706, 658] width 380 height 42
click at [567, 637] on textarea "**********" at bounding box center [706, 665] width 380 height 57
click at [656, 637] on textarea "**********" at bounding box center [706, 665] width 380 height 57
type textarea "**********"
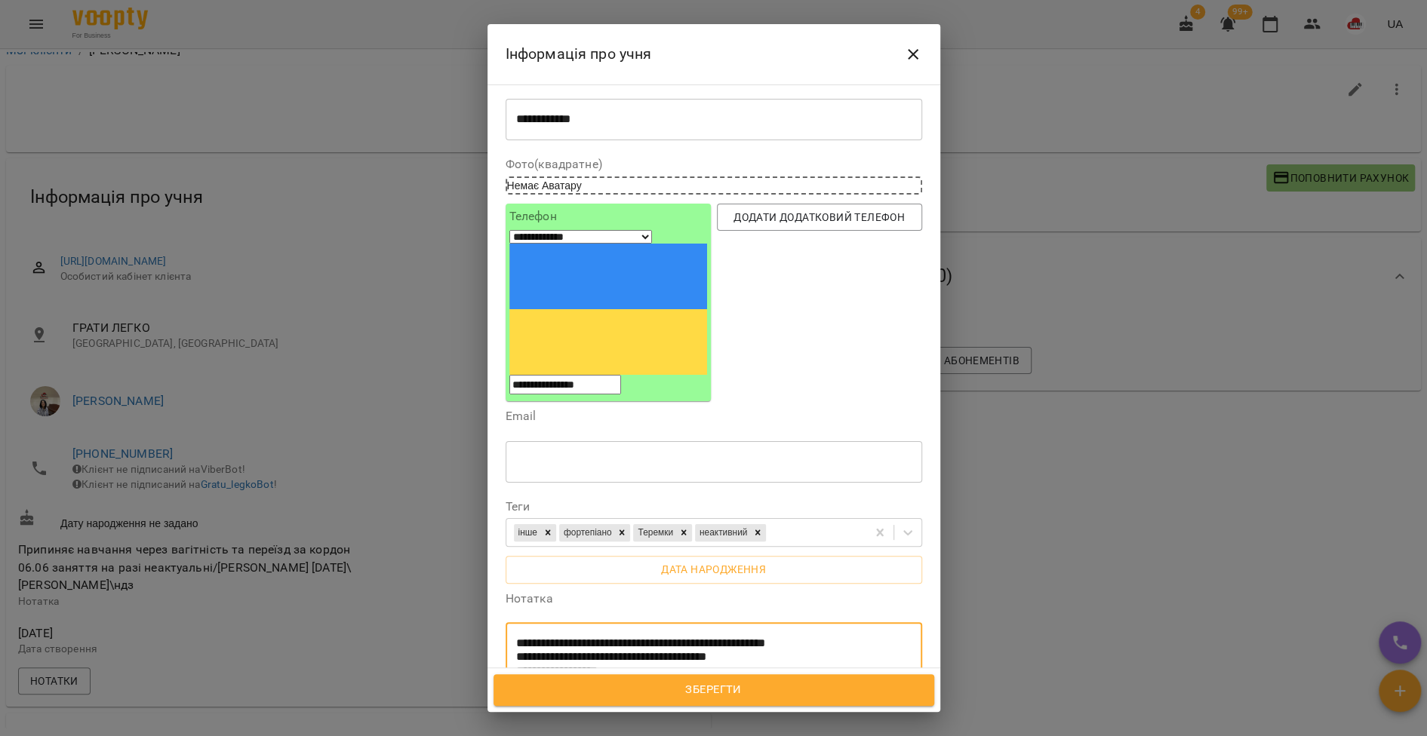
click at [671, 690] on span "Зберегти" at bounding box center [713, 690] width 407 height 20
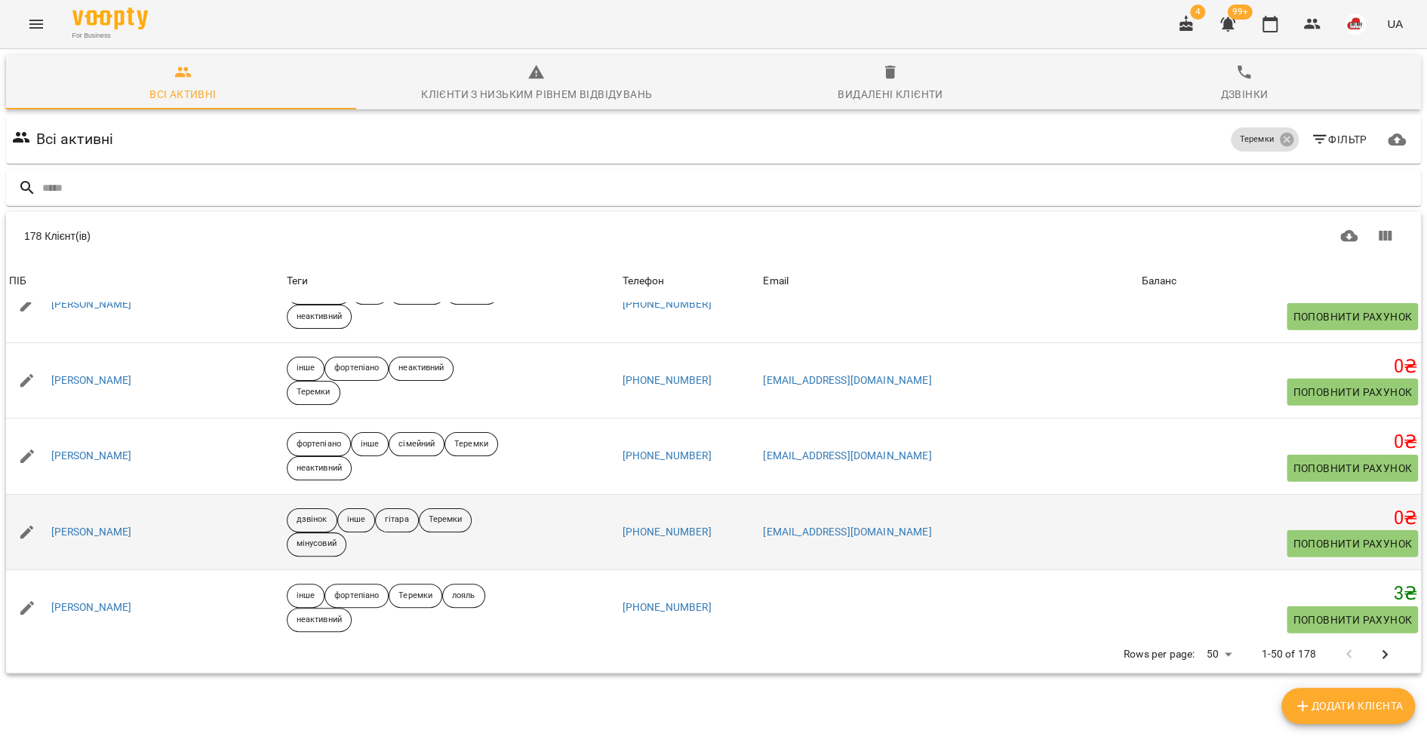
scroll to position [3444, 0]
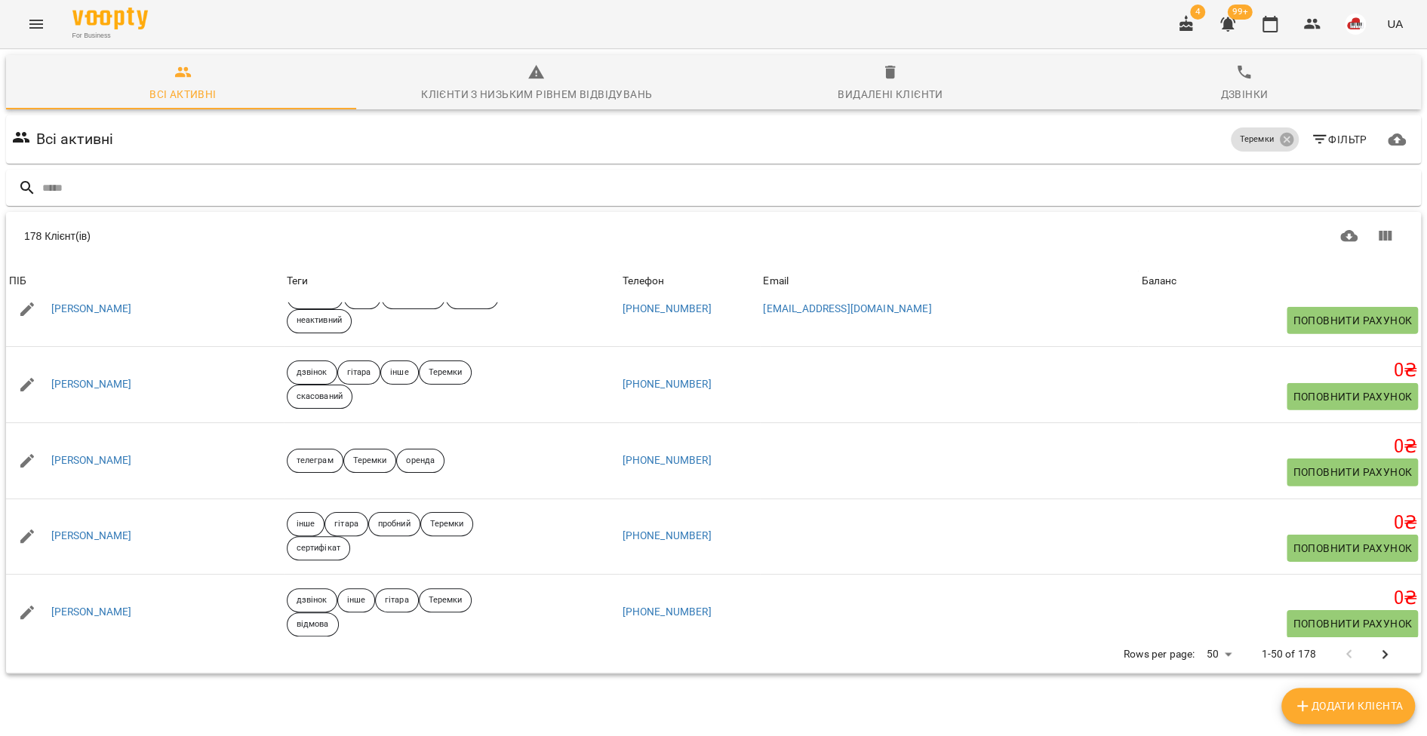
click at [929, 100] on div "Видалені клієнти" at bounding box center [889, 94] width 105 height 18
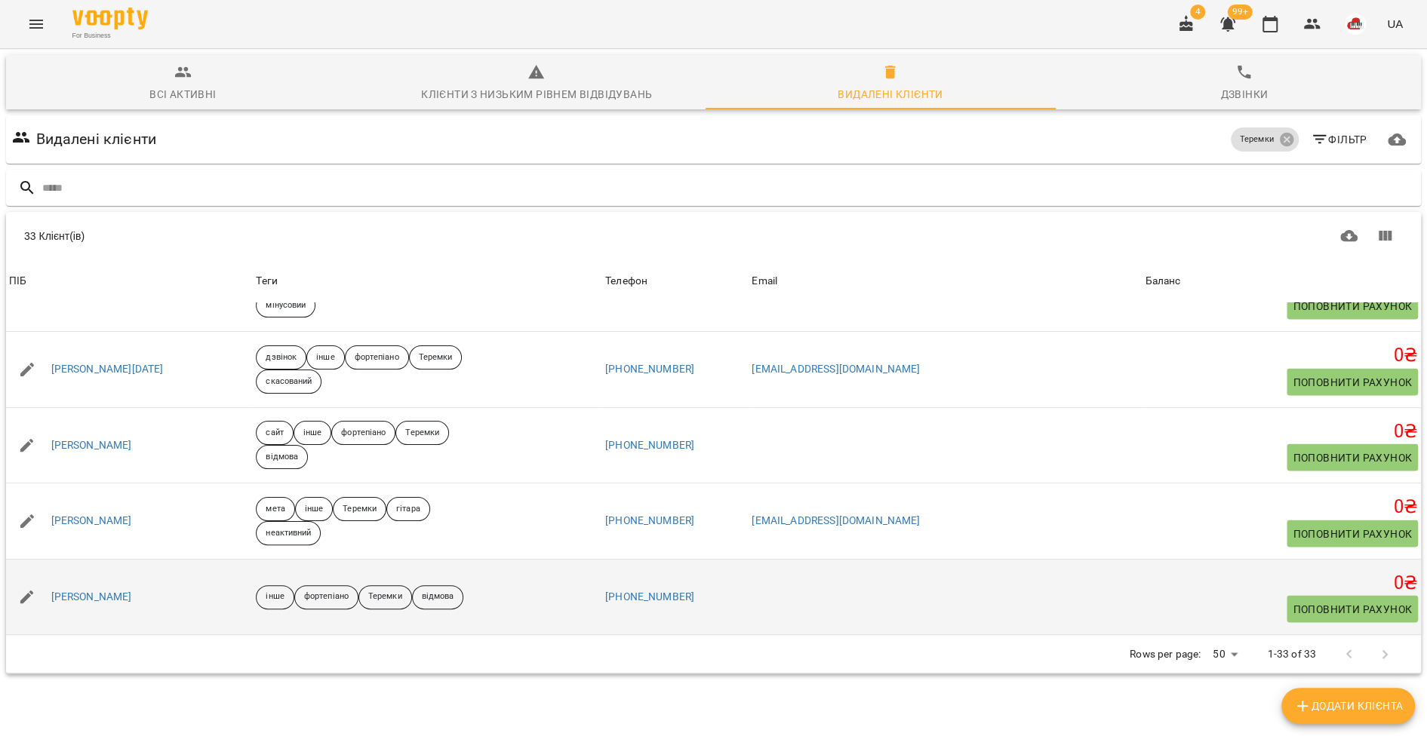
scroll to position [2159, 0]
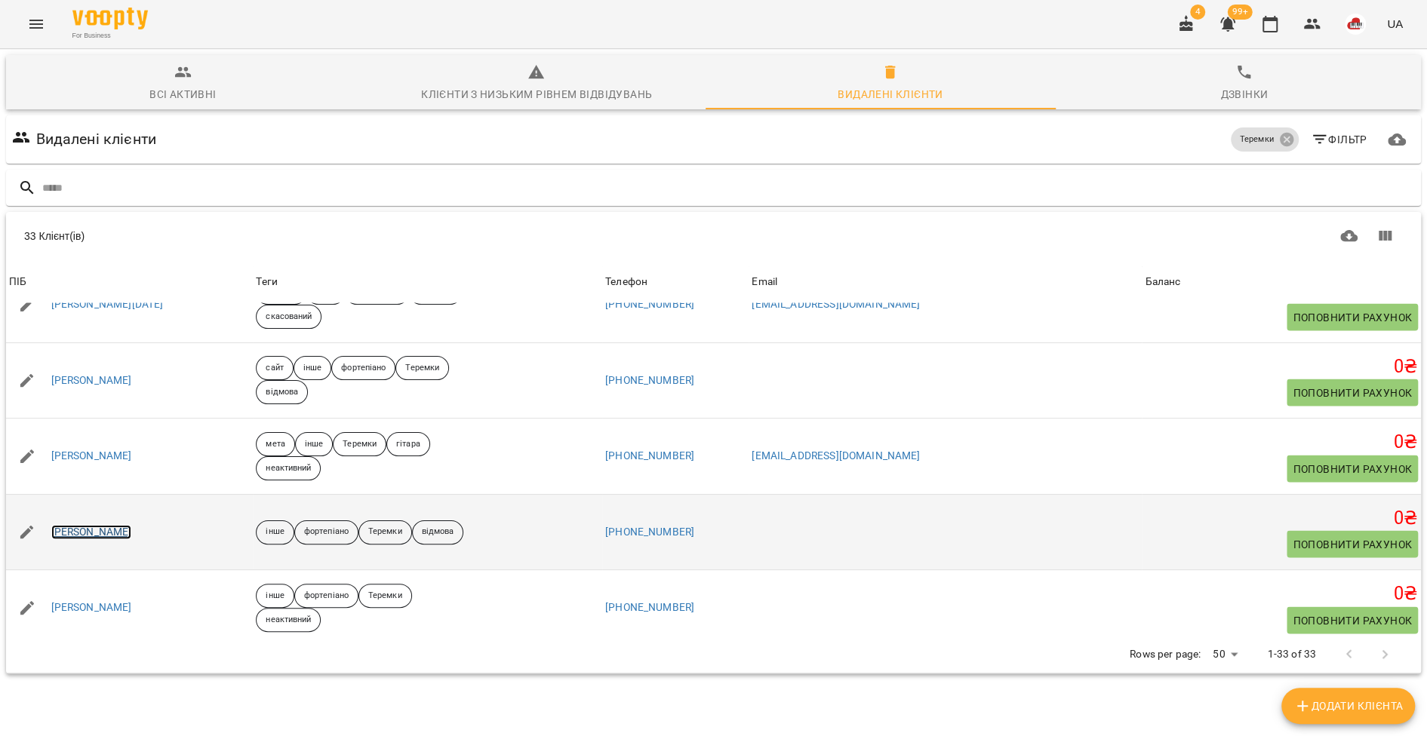
click at [115, 525] on link "[PERSON_NAME]" at bounding box center [91, 532] width 81 height 15
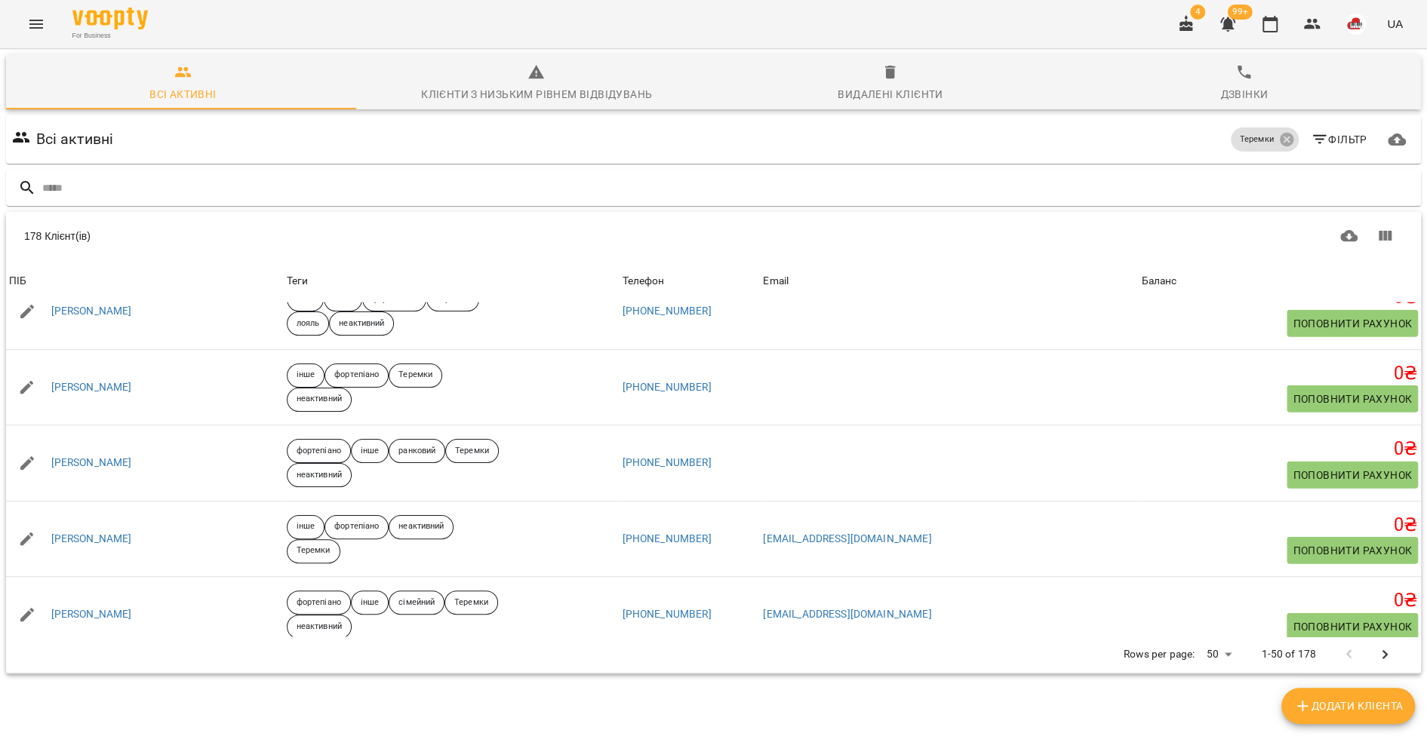
scroll to position [3444, 0]
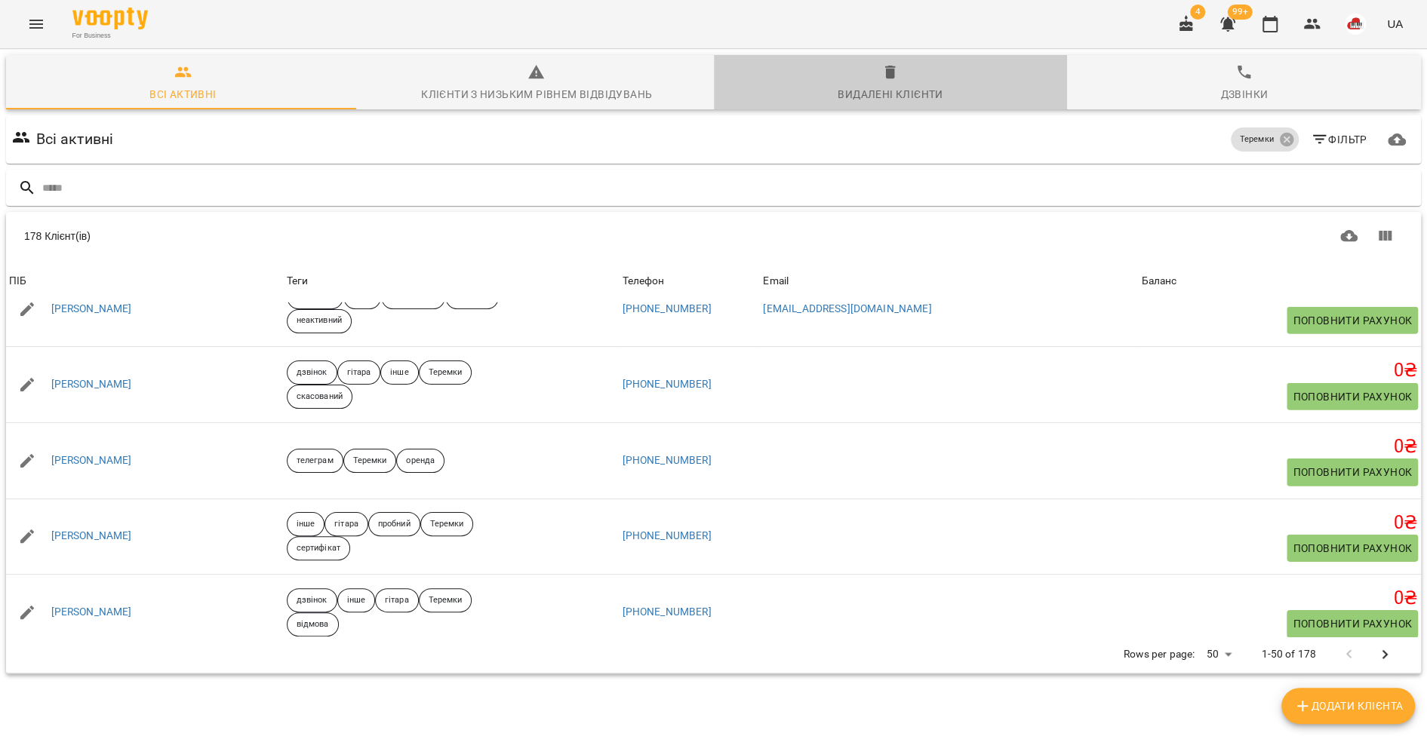
click at [884, 83] on span "Видалені клієнти" at bounding box center [891, 83] width 336 height 41
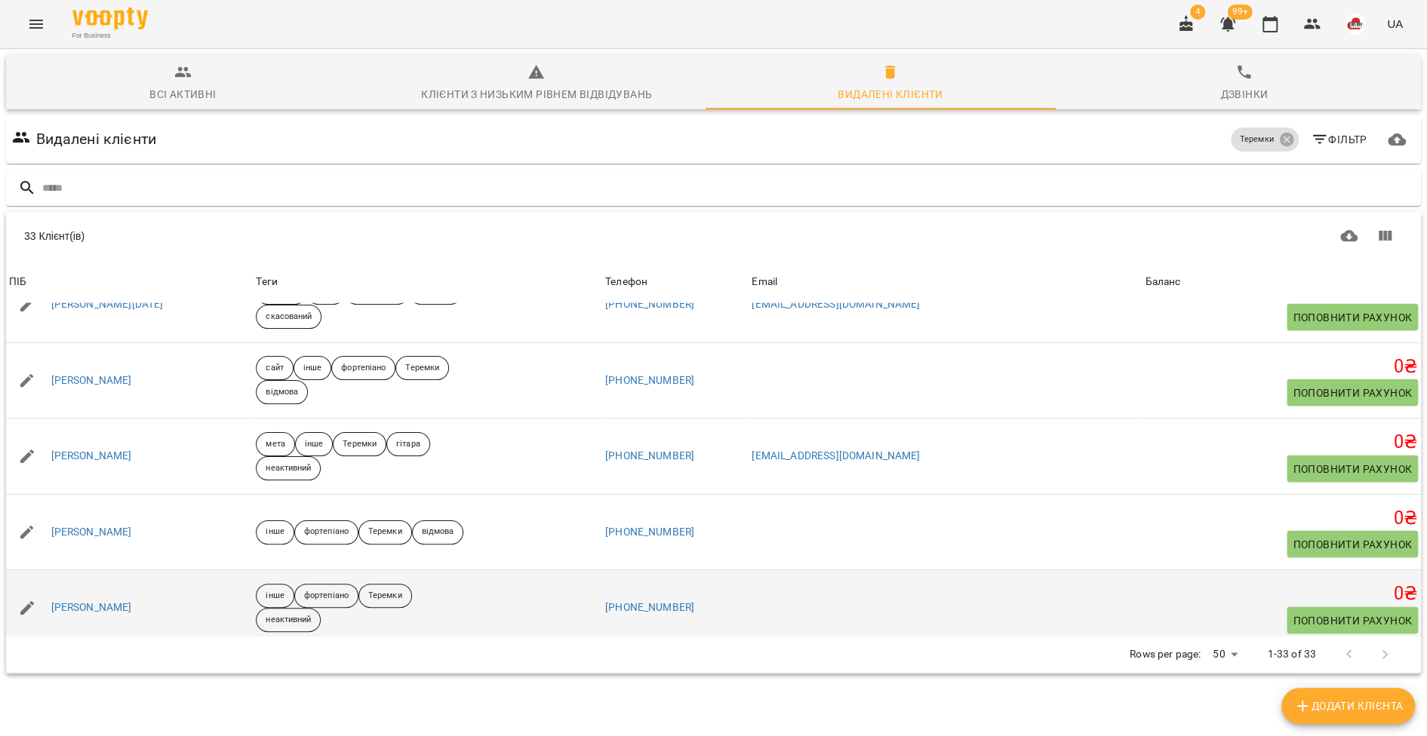
scroll to position [2159, 0]
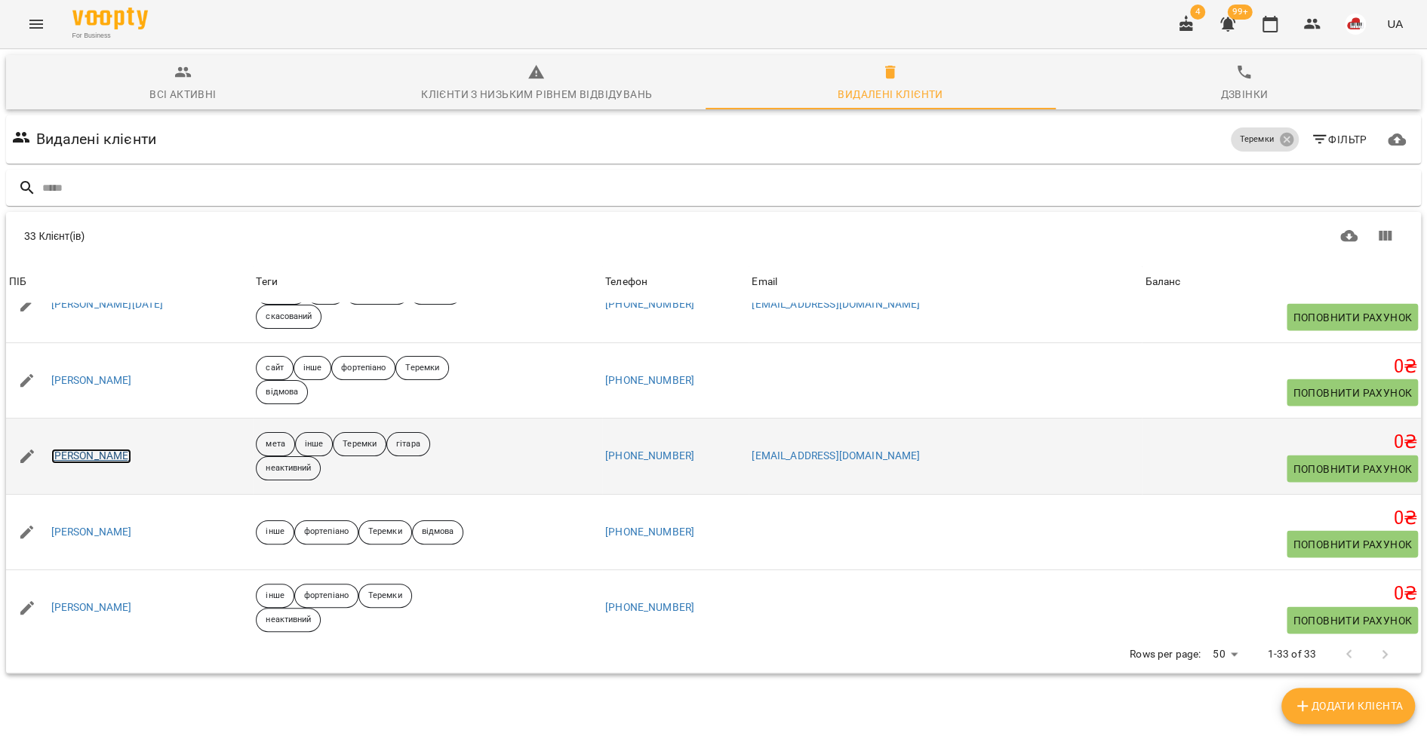
click at [126, 449] on link "[PERSON_NAME]" at bounding box center [91, 456] width 81 height 15
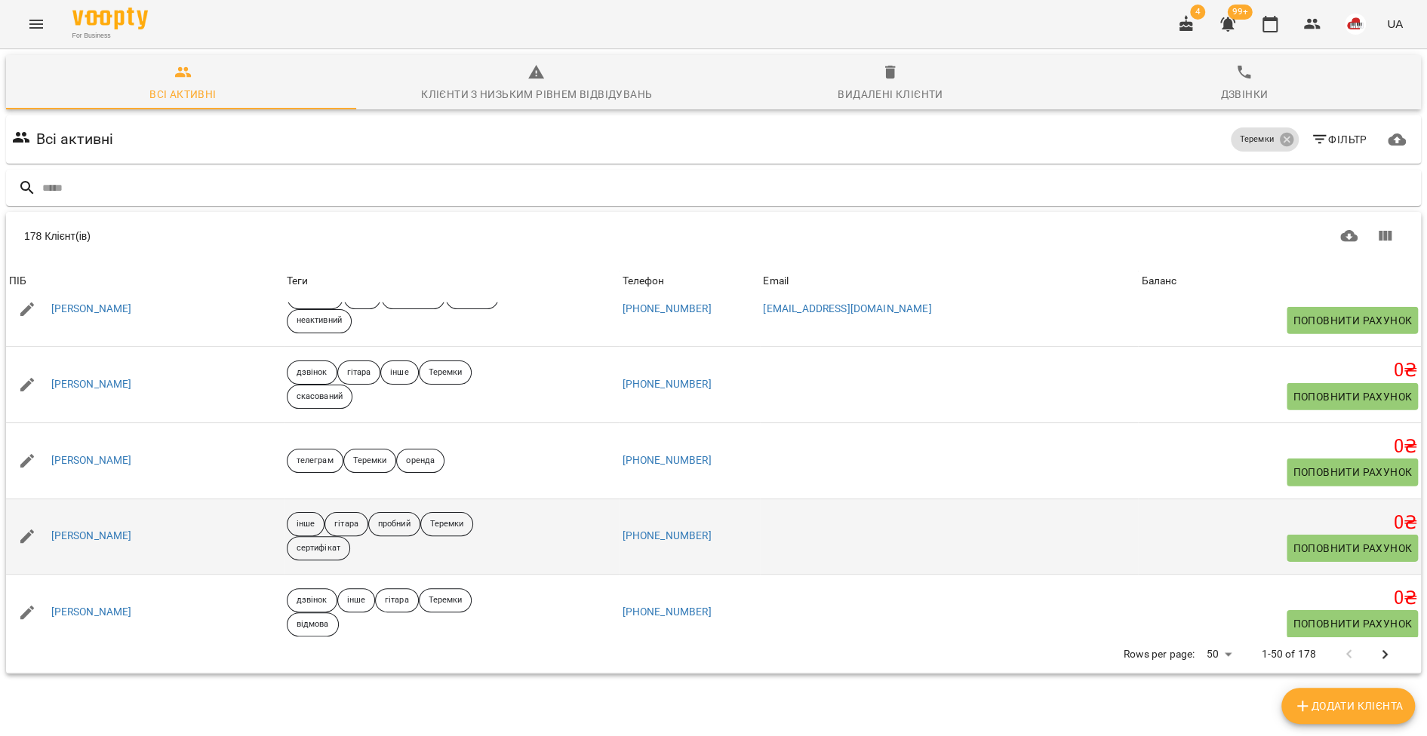
scroll to position [3440, 0]
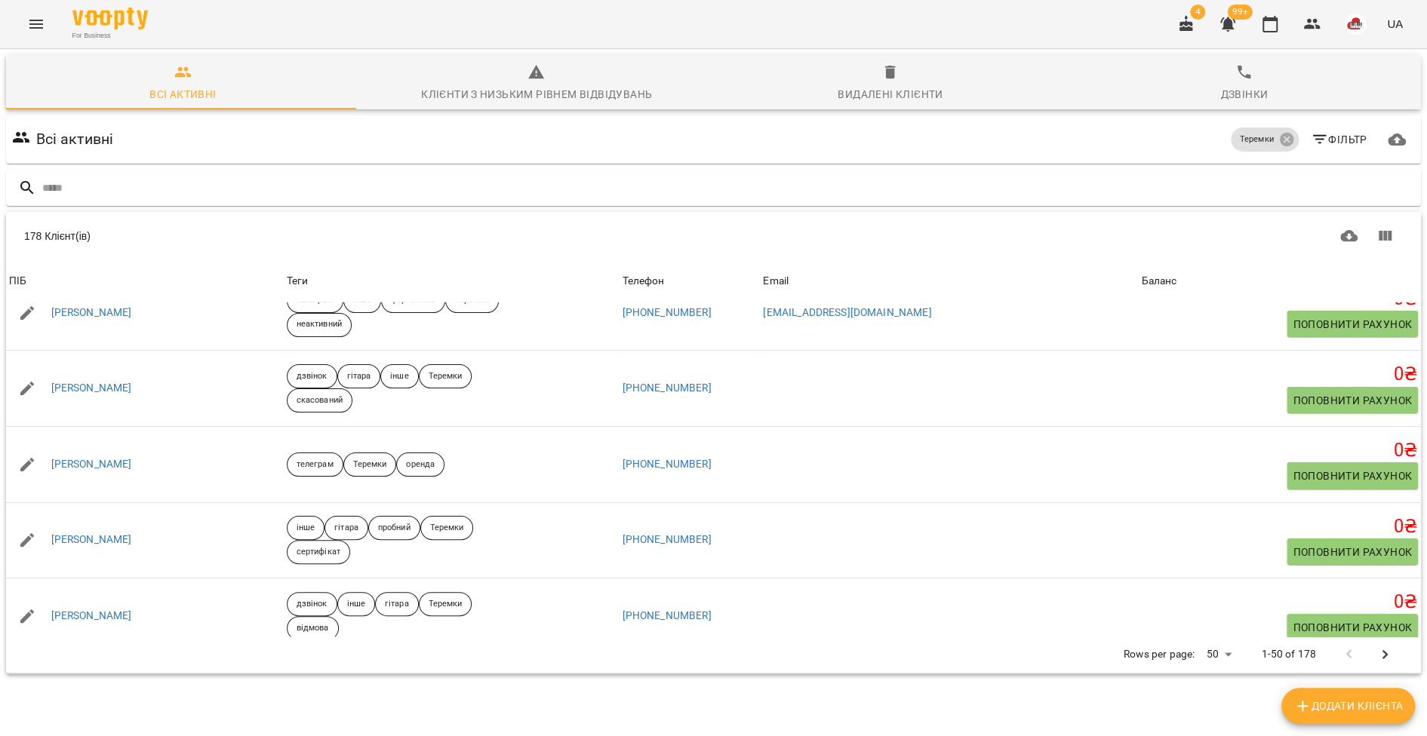
click at [892, 91] on div "Видалені клієнти" at bounding box center [889, 94] width 105 height 18
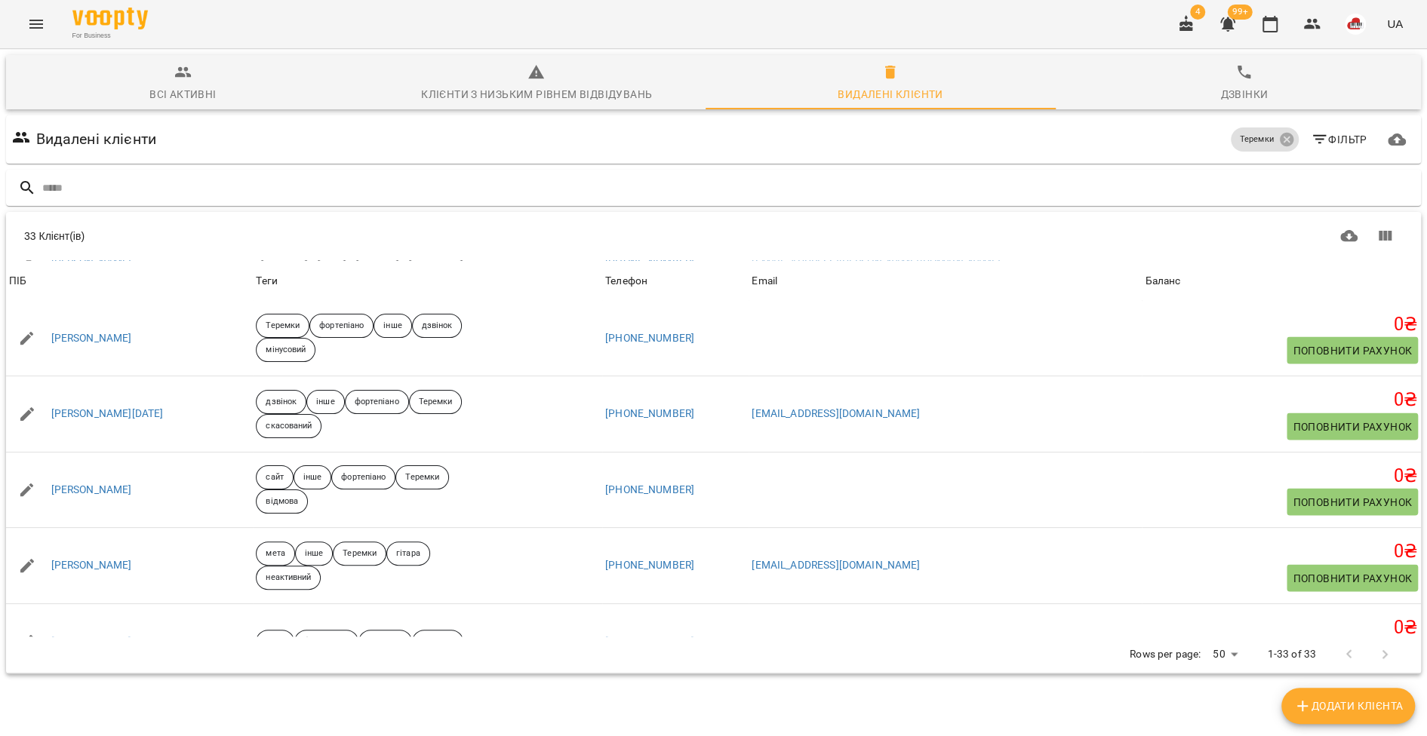
scroll to position [2038, 0]
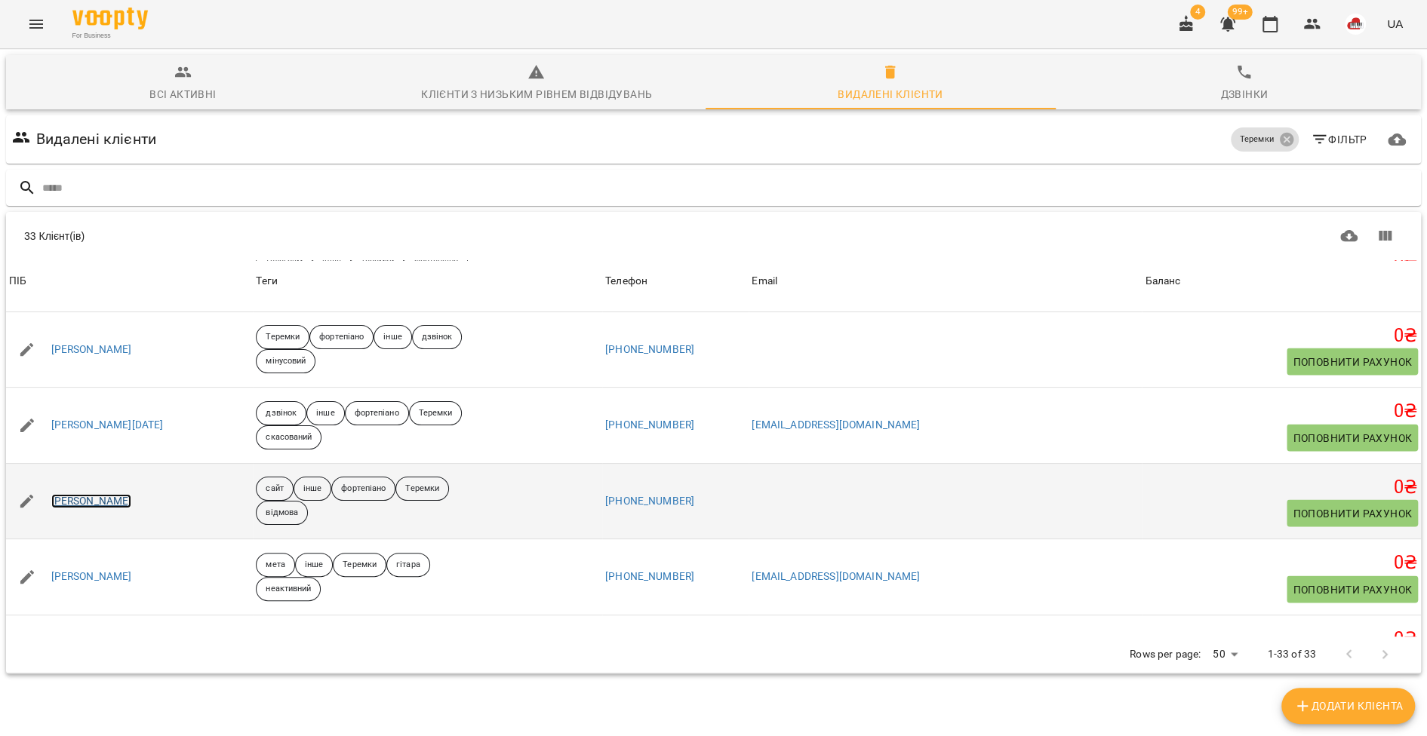
click at [130, 494] on link "[PERSON_NAME]" at bounding box center [91, 501] width 81 height 15
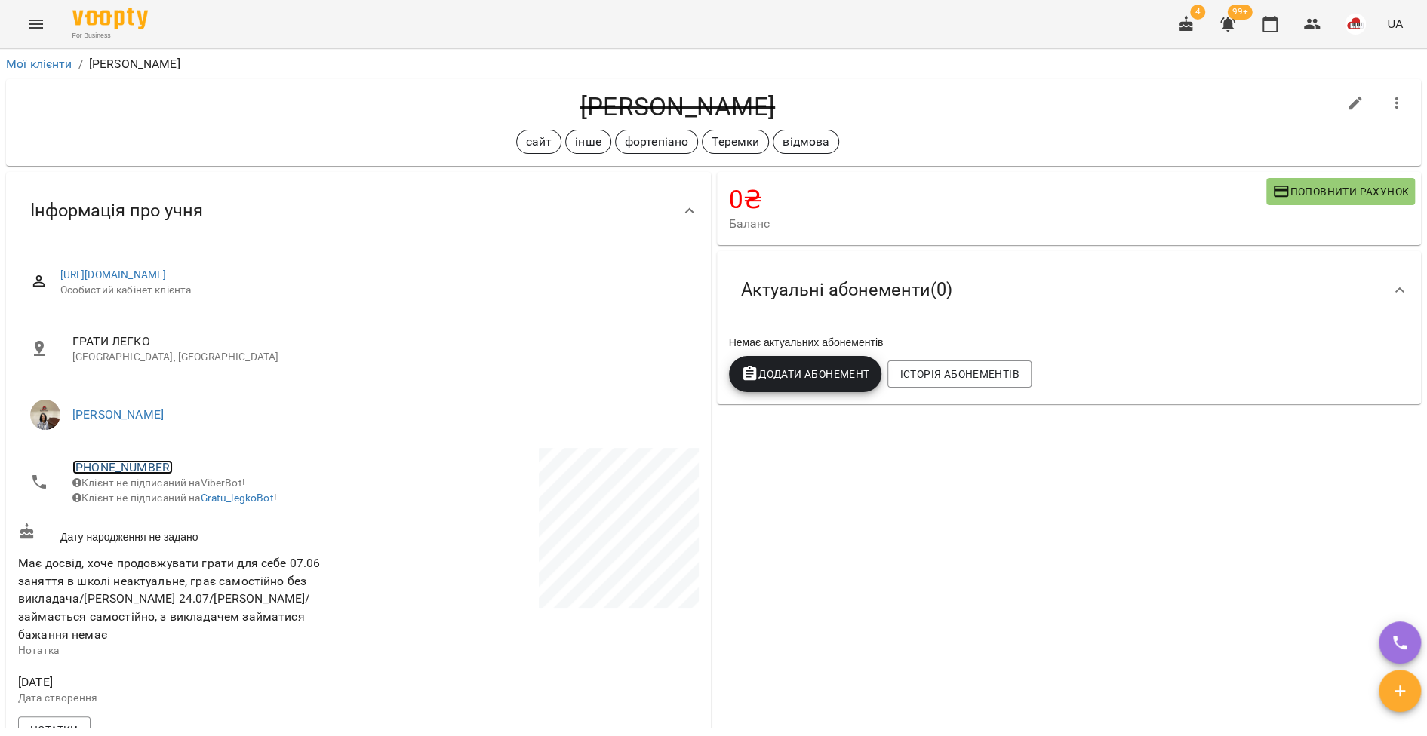
click at [127, 468] on link "[PHONE_NUMBER]" at bounding box center [122, 467] width 100 height 14
click at [186, 512] on img at bounding box center [184, 523] width 23 height 23
click at [37, 21] on icon "Menu" at bounding box center [36, 24] width 18 height 18
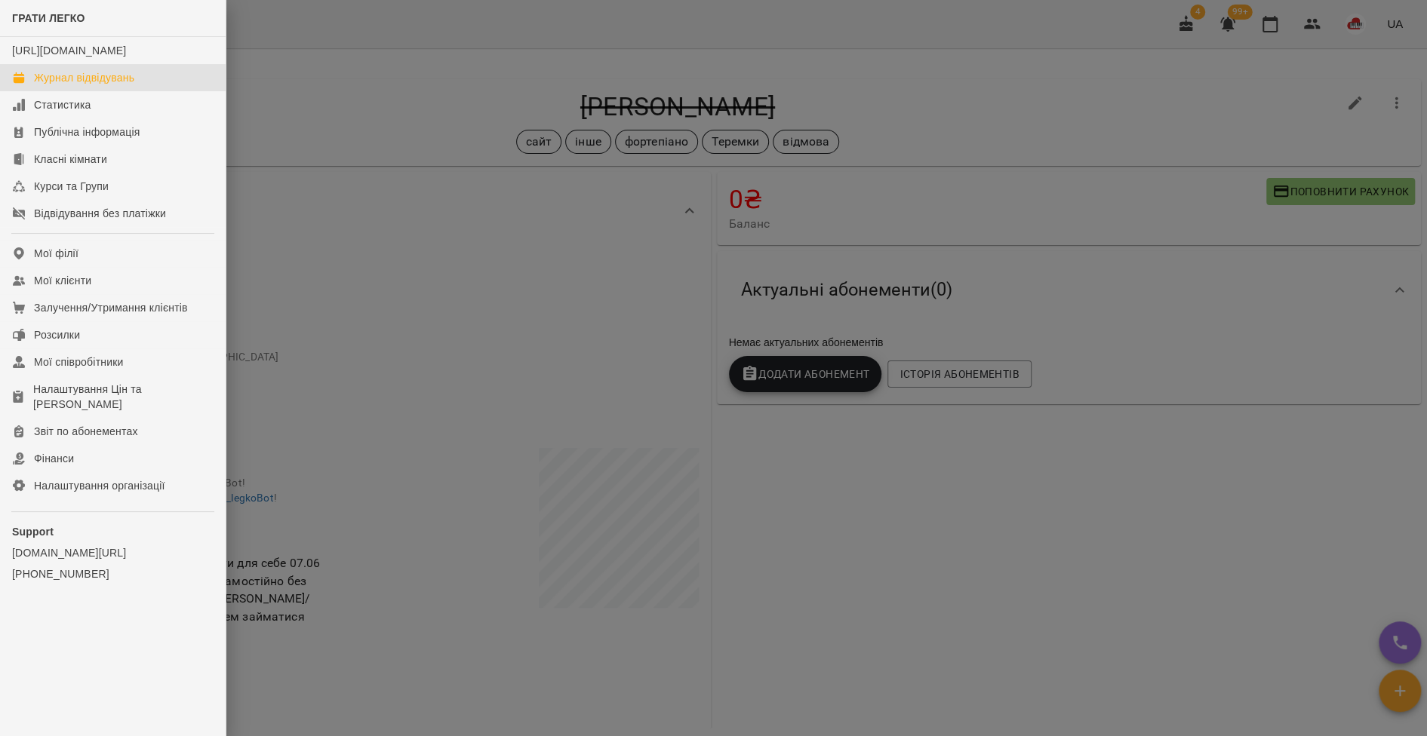
click at [57, 85] on div "Журнал відвідувань" at bounding box center [84, 77] width 100 height 15
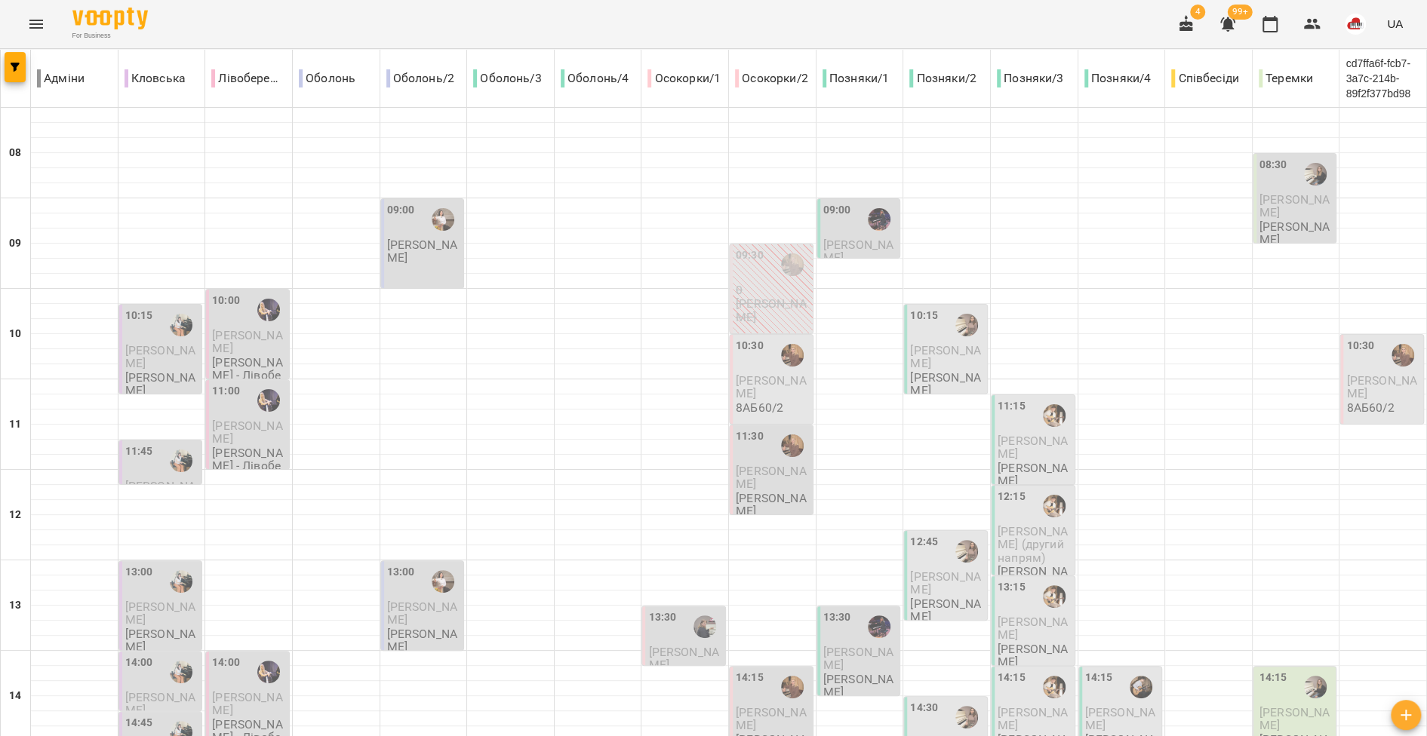
scroll to position [371, 0]
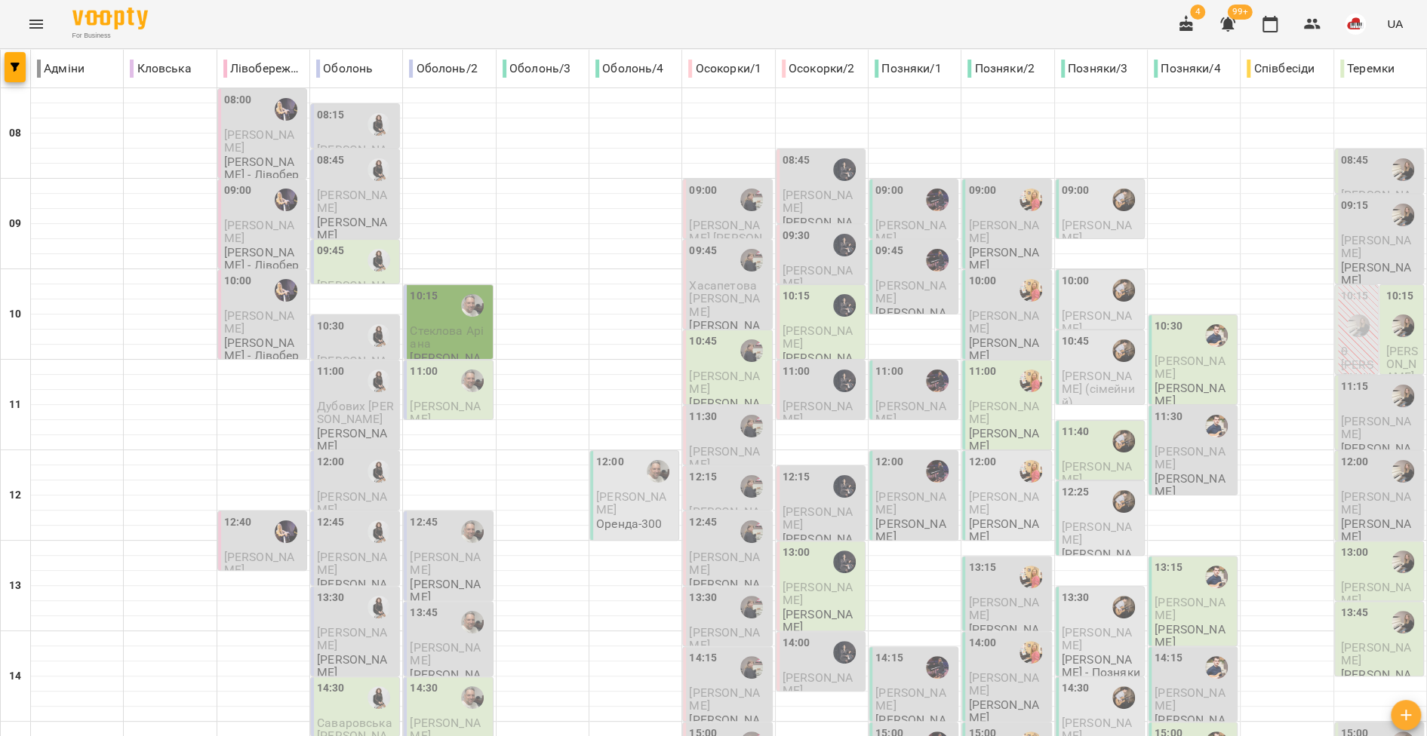
scroll to position [327, 0]
click at [39, 32] on icon "Menu" at bounding box center [36, 24] width 18 height 18
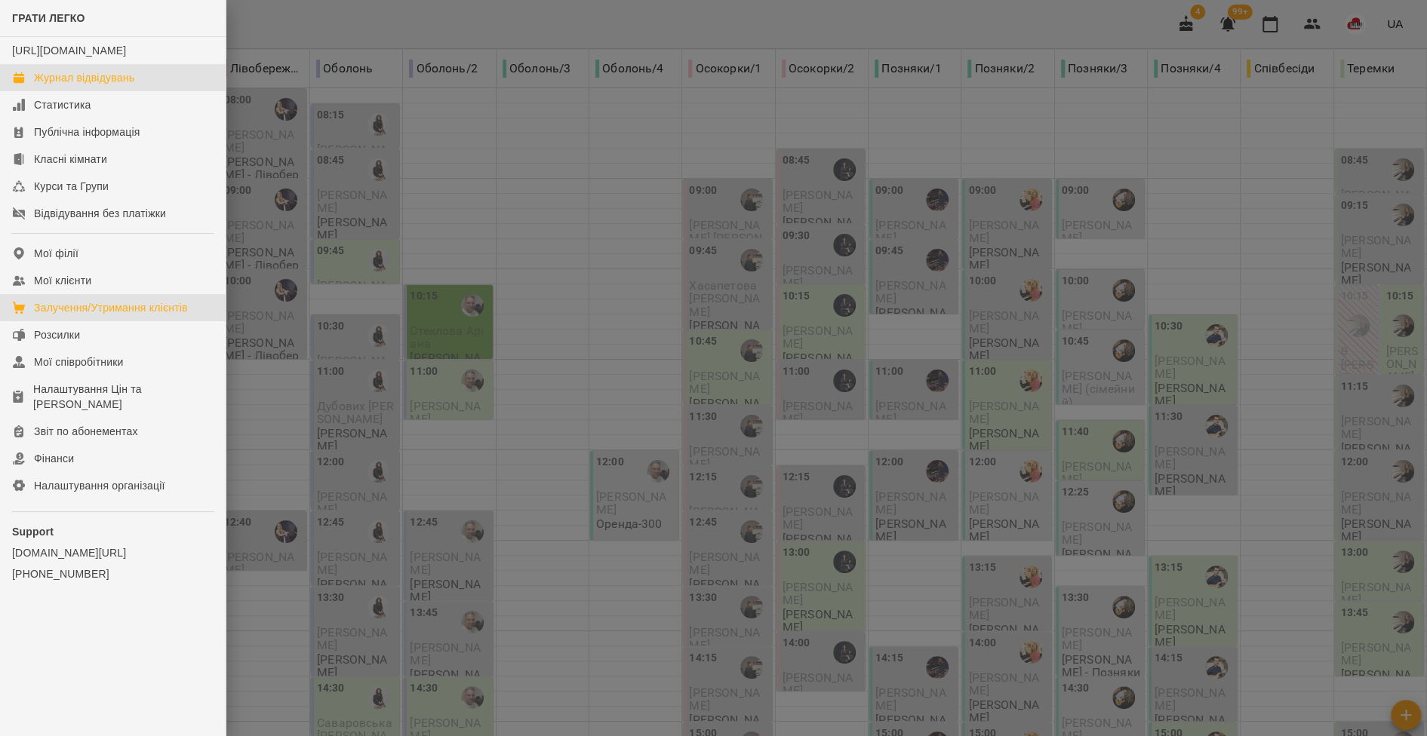
click at [55, 315] on div "Залучення/Утримання клієнтів" at bounding box center [111, 307] width 154 height 15
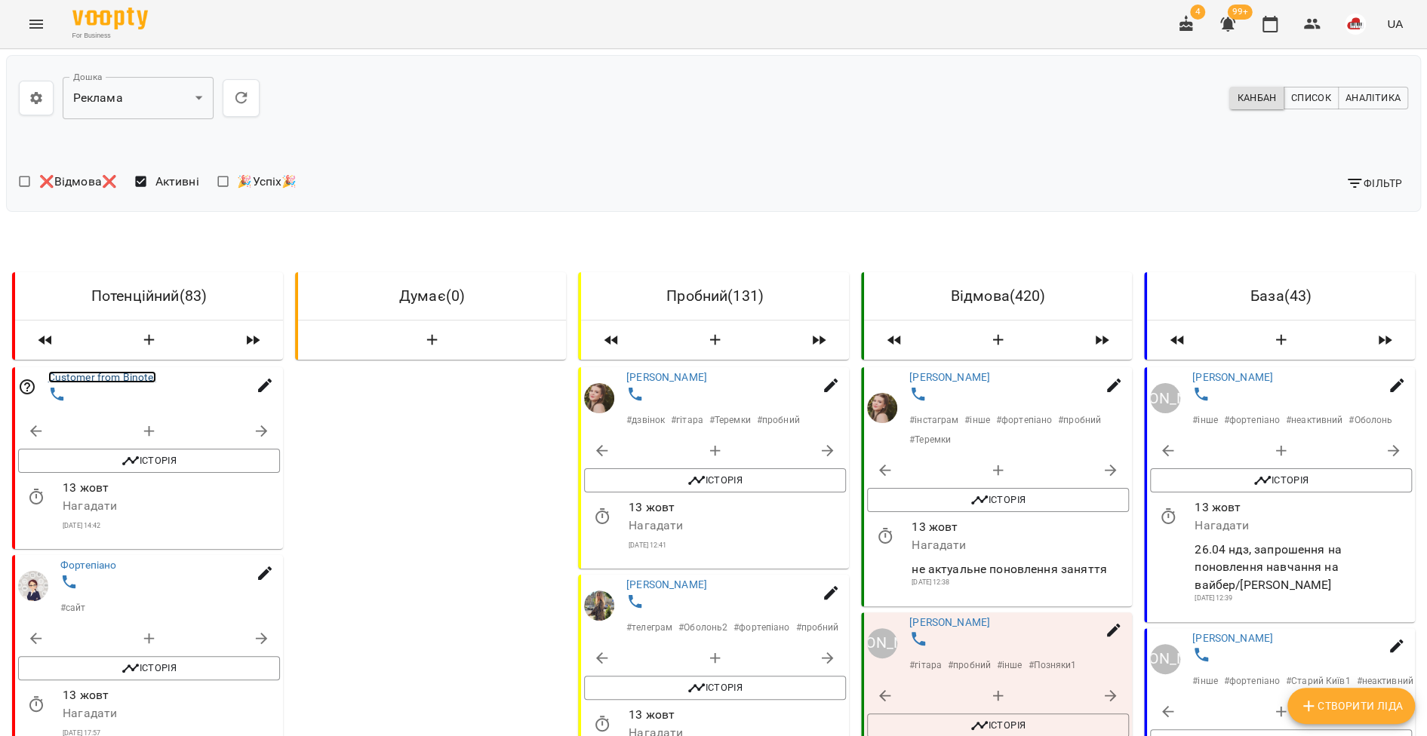
click at [122, 373] on link "Customer from Binotel" at bounding box center [102, 377] width 108 height 12
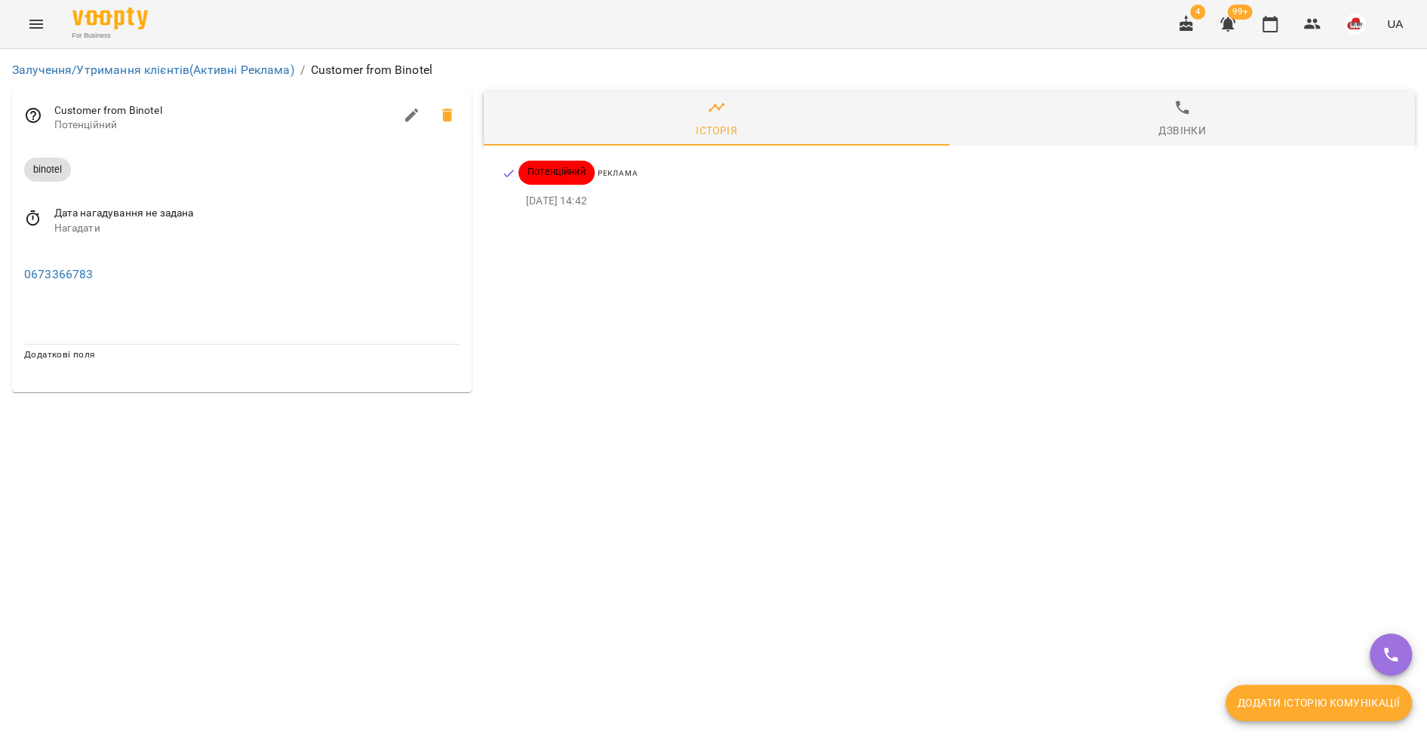
click at [401, 118] on button "button" at bounding box center [412, 115] width 36 height 36
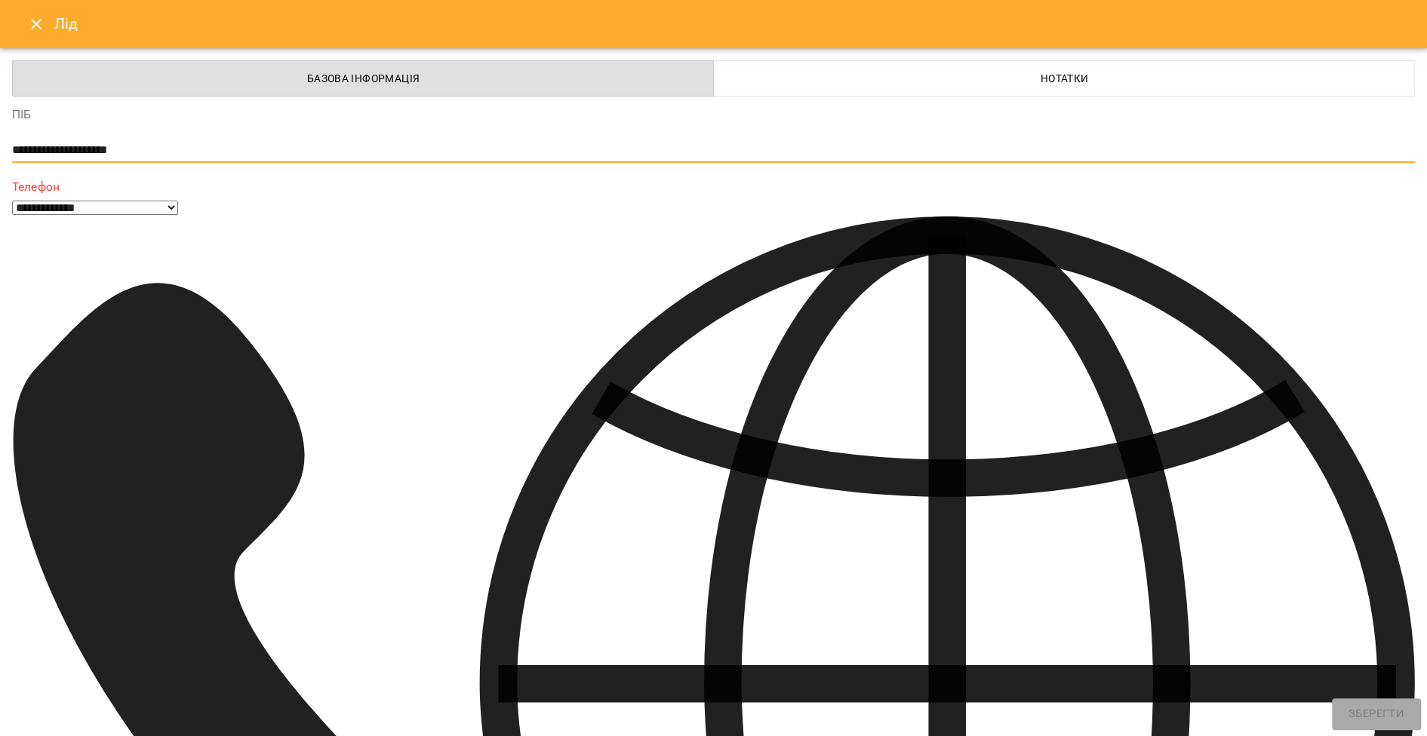
drag, startPoint x: 164, startPoint y: 150, endPoint x: -14, endPoint y: 150, distance: 178.0
click at [0, 150] on html "**********" at bounding box center [713, 202] width 1427 height 404
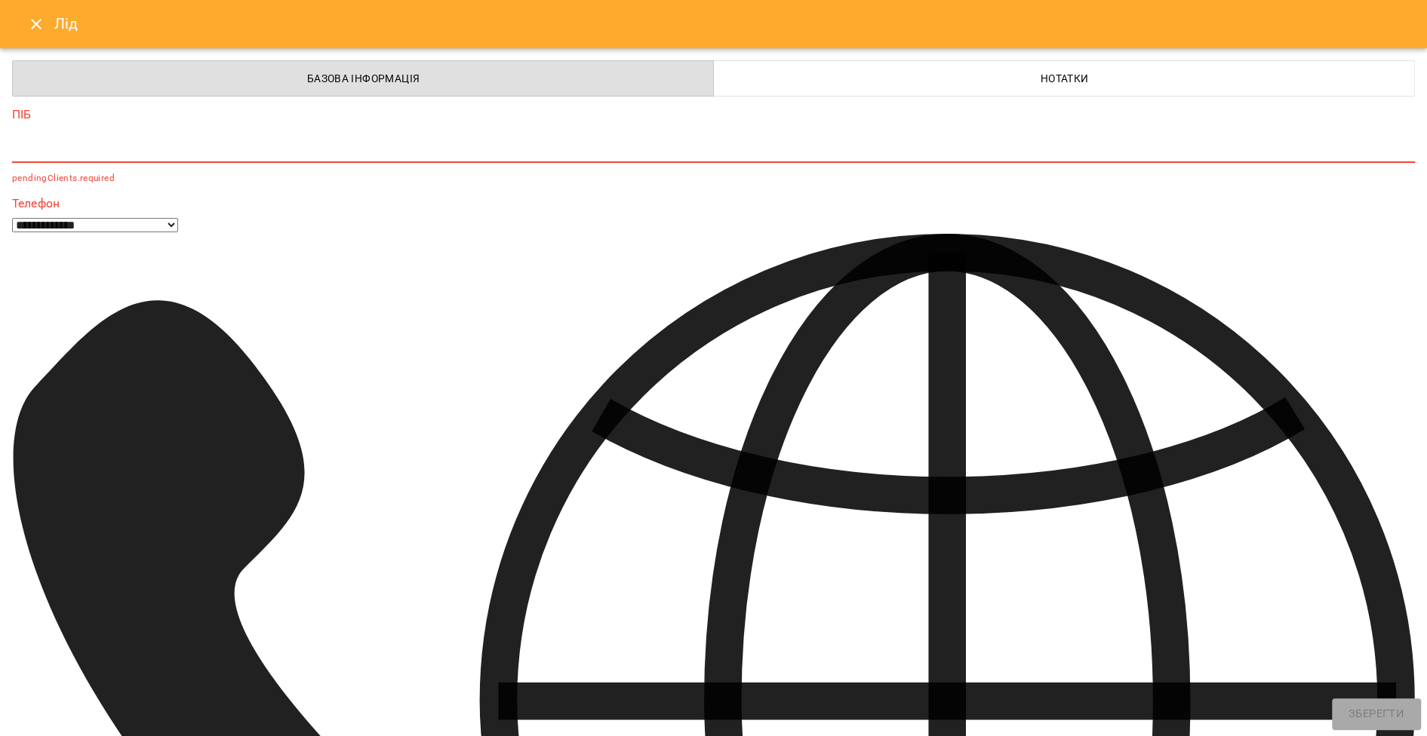
paste textarea "**********"
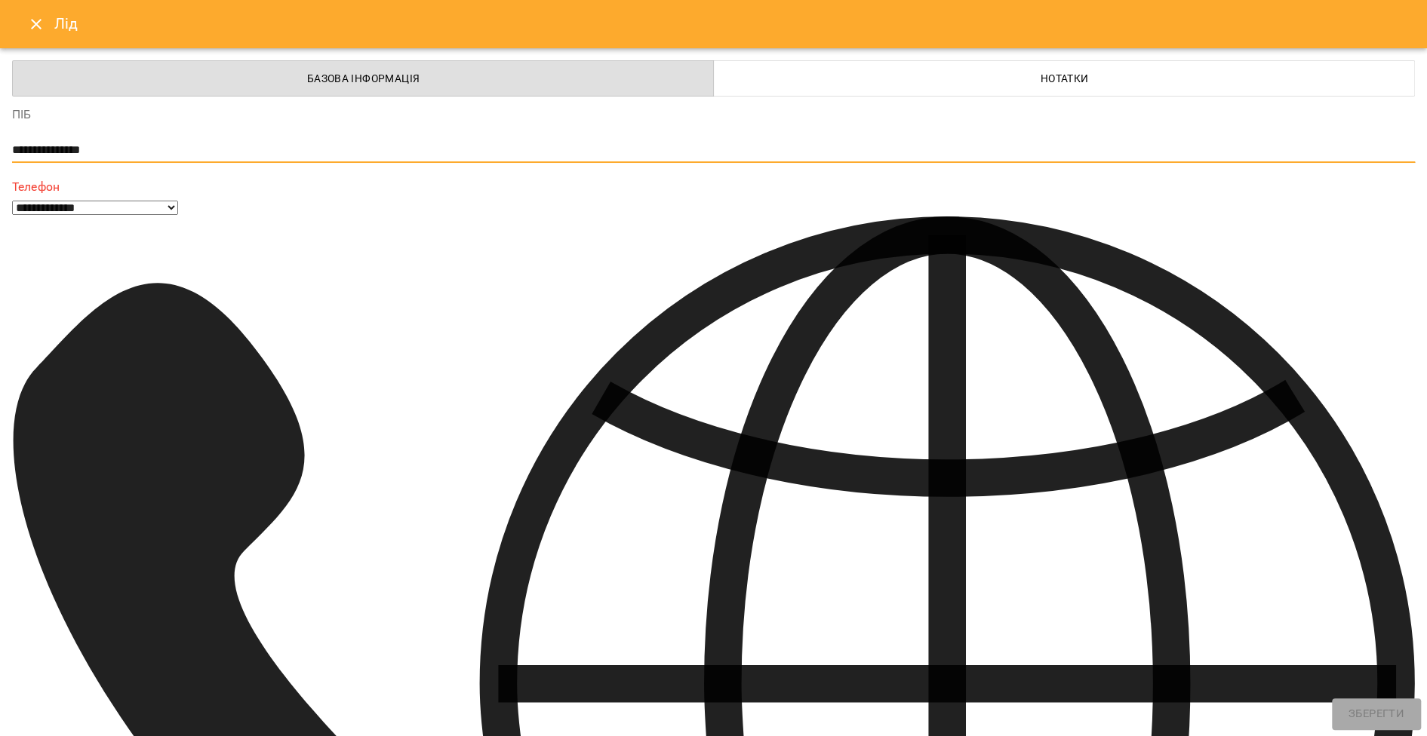
type textarea "**********"
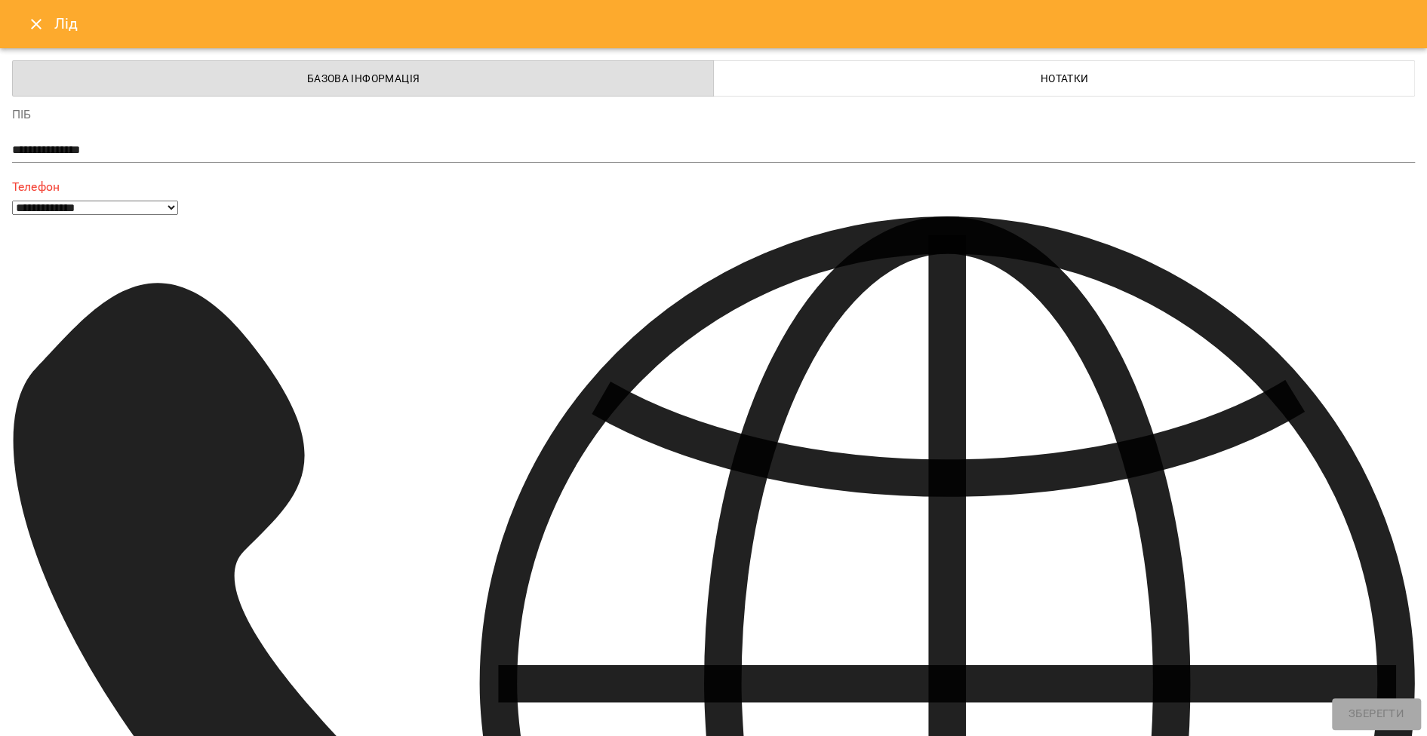
type input "**********"
select select "**"
type input "**********"
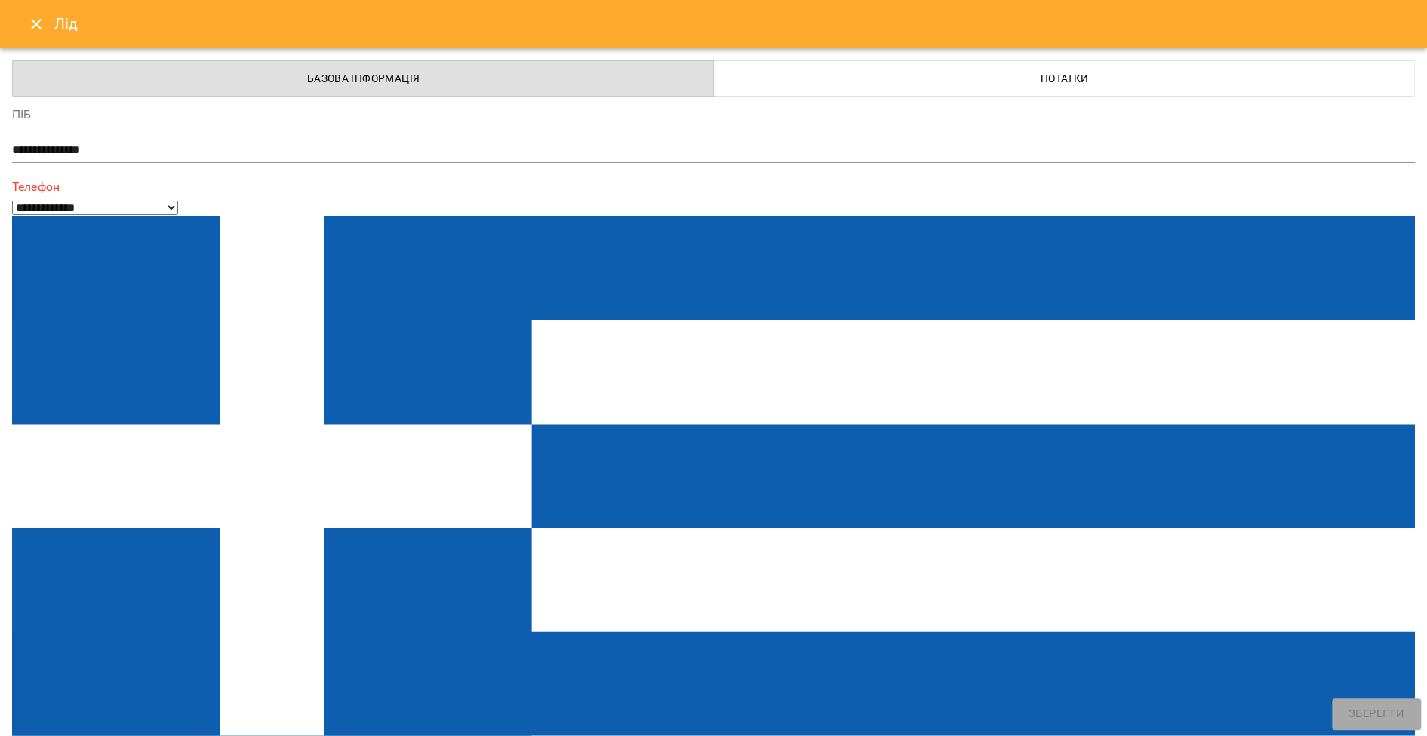
select select "**"
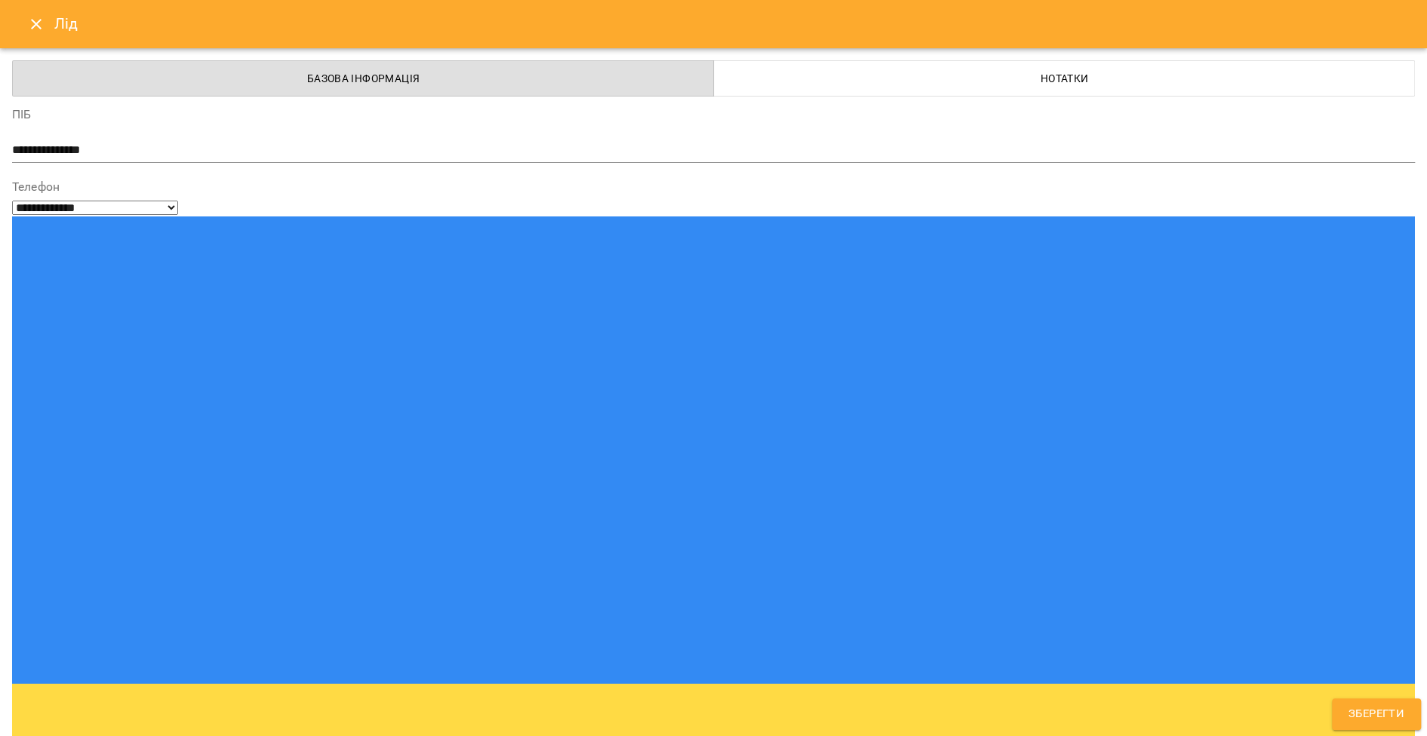
type input "**********"
paste input "**********"
type input "**********"
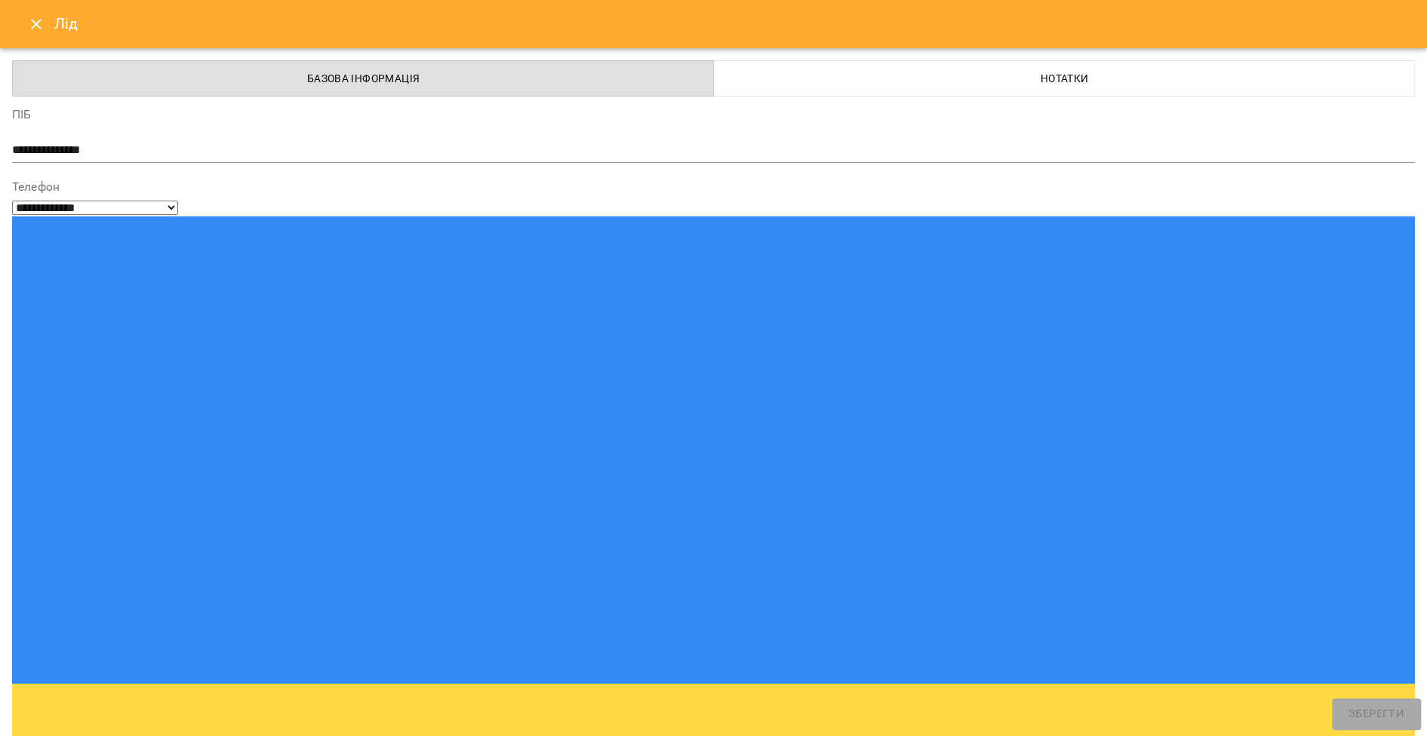
type input "**"
type input "****"
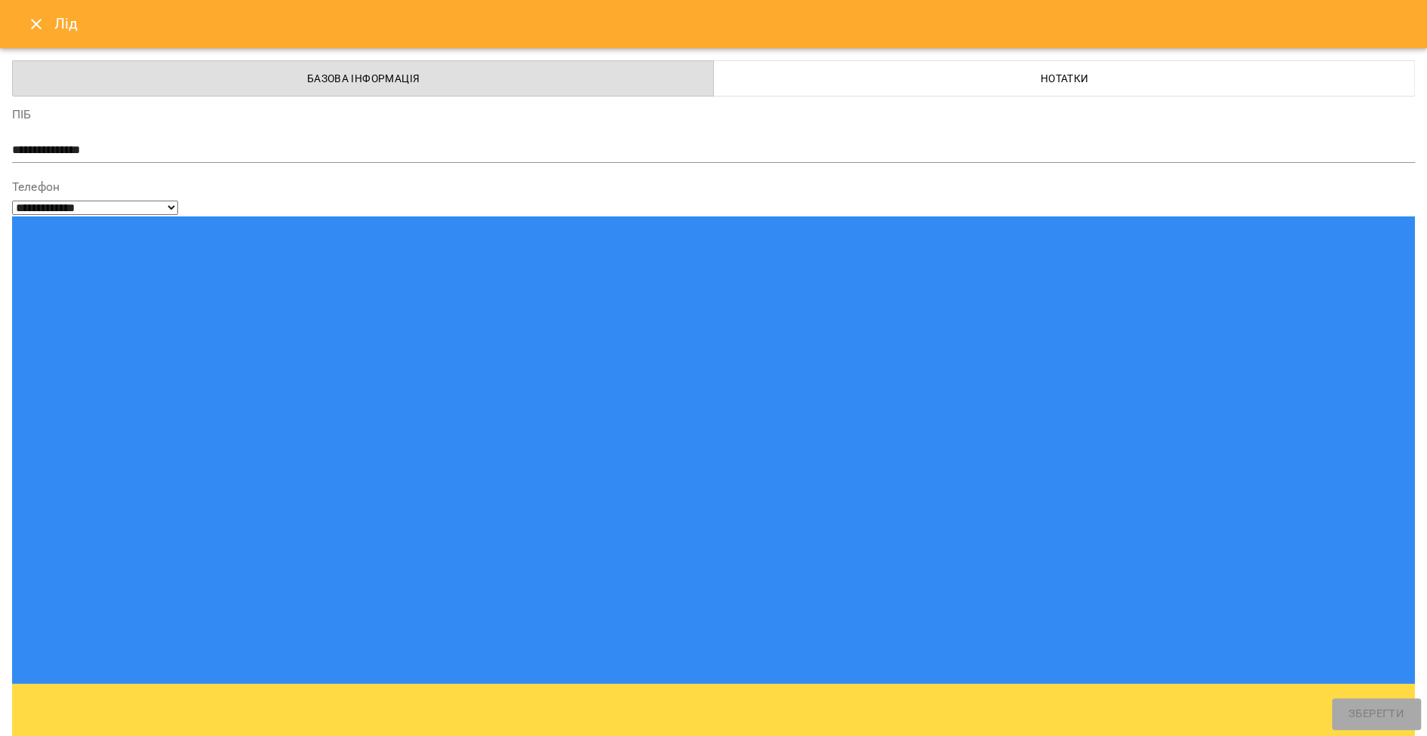
type input "****"
type input "***"
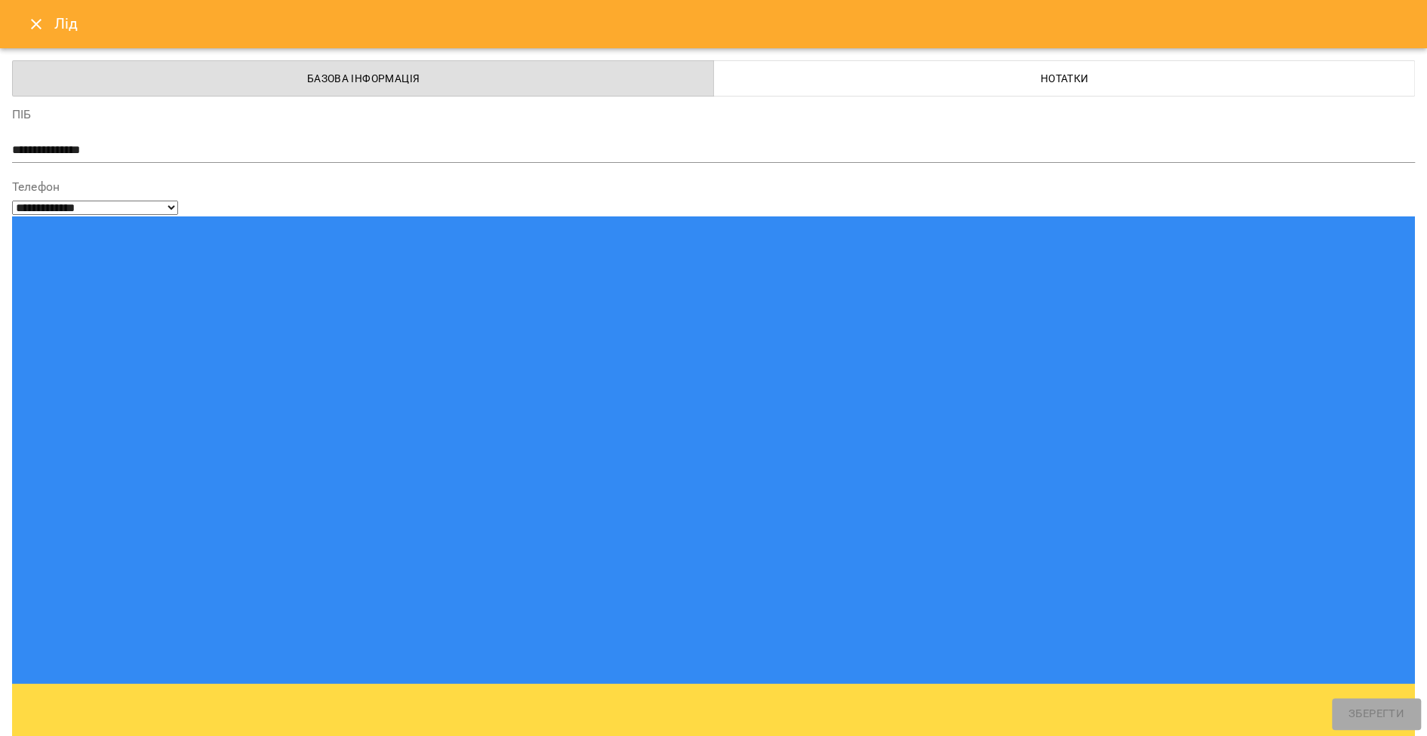
select select "**********"
drag, startPoint x: 162, startPoint y: 269, endPoint x: 27, endPoint y: 266, distance: 135.1
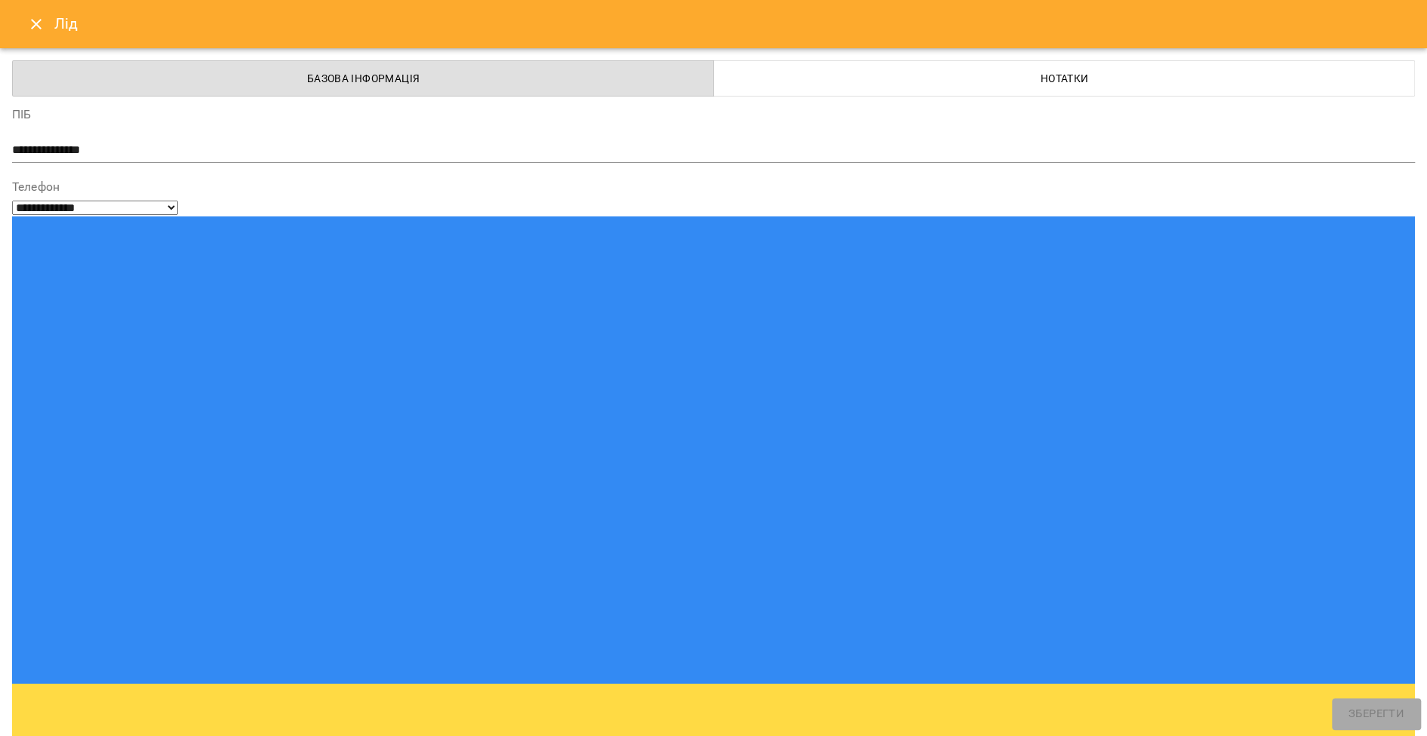
drag, startPoint x: 124, startPoint y: 275, endPoint x: 0, endPoint y: 265, distance: 124.9
click at [0, 265] on div "**********" at bounding box center [713, 368] width 1427 height 736
click at [1344, 708] on button "Зберегти" at bounding box center [1376, 715] width 89 height 32
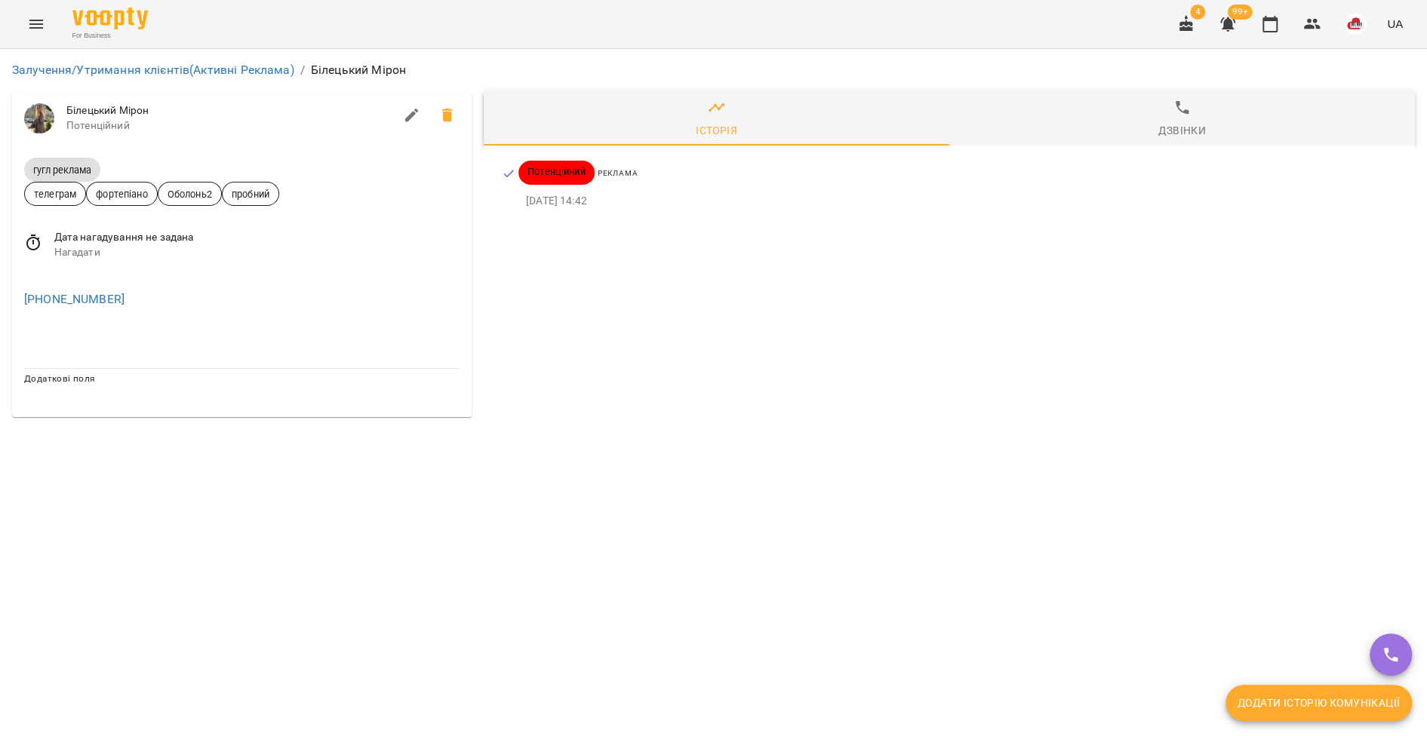
click at [1248, 694] on span "Додати історію комунікації" at bounding box center [1318, 703] width 162 height 18
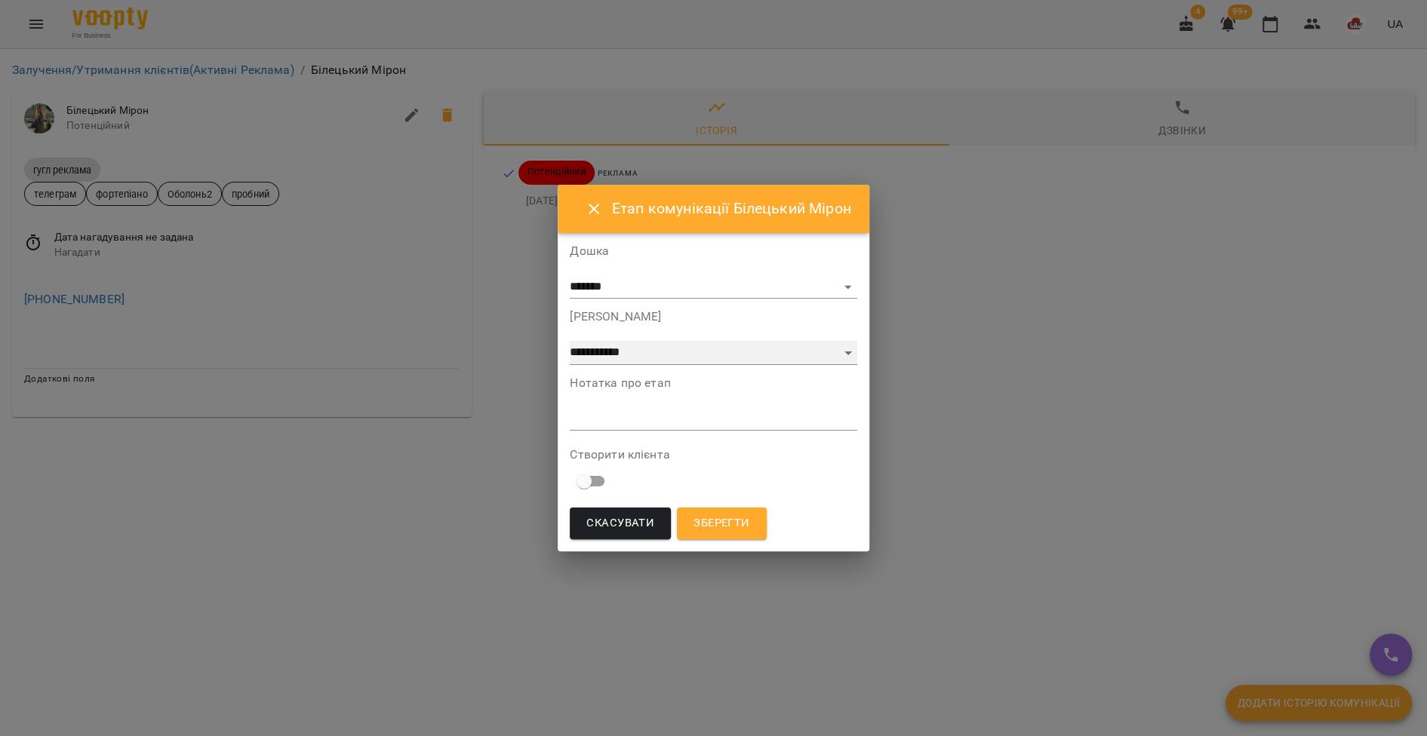
click at [702, 361] on select "**********" at bounding box center [713, 353] width 287 height 24
select select "*"
click at [570, 341] on select "**********" at bounding box center [713, 353] width 287 height 24
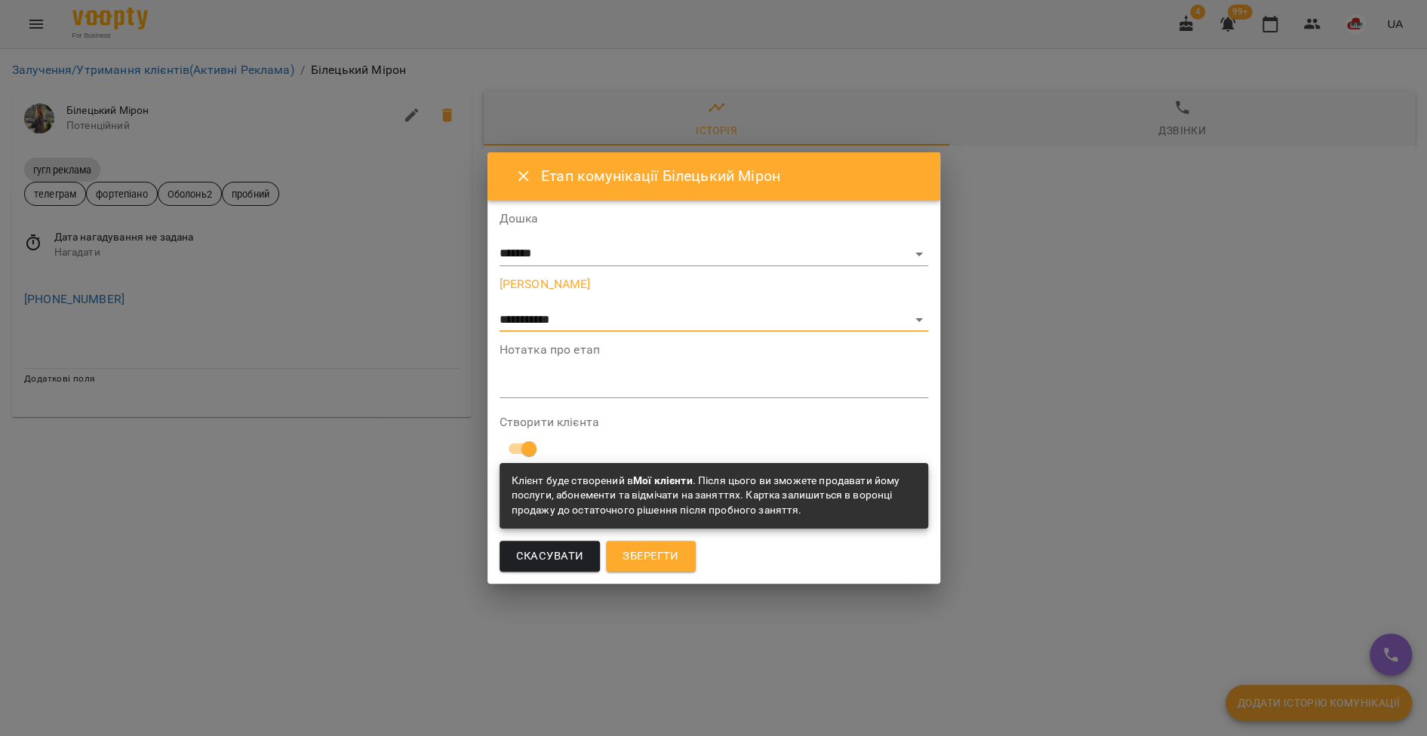
click at [668, 547] on span "Зберегти" at bounding box center [650, 557] width 56 height 20
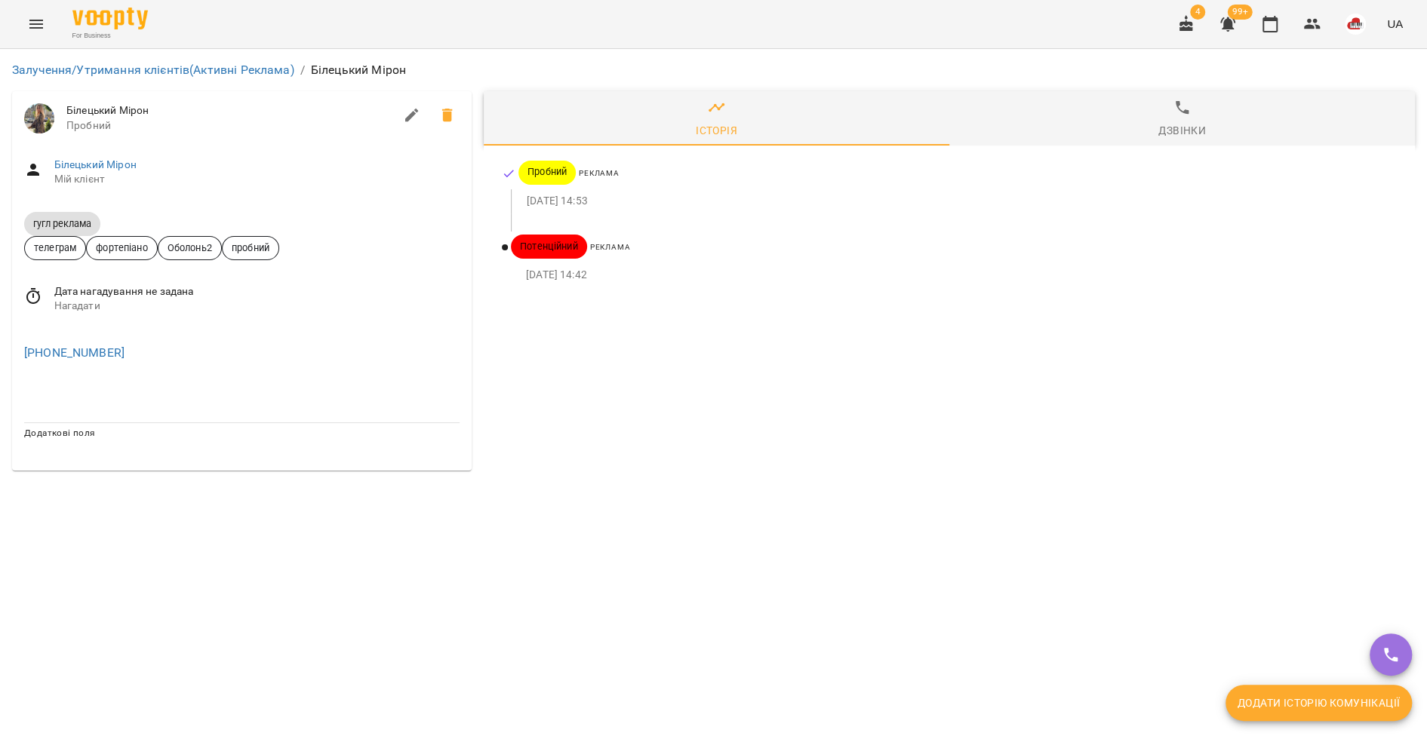
click at [118, 156] on div "Білецький Мірон Мій клієнт" at bounding box center [241, 173] width 459 height 54
click at [115, 162] on link "Білецький Мірон" at bounding box center [95, 164] width 82 height 12
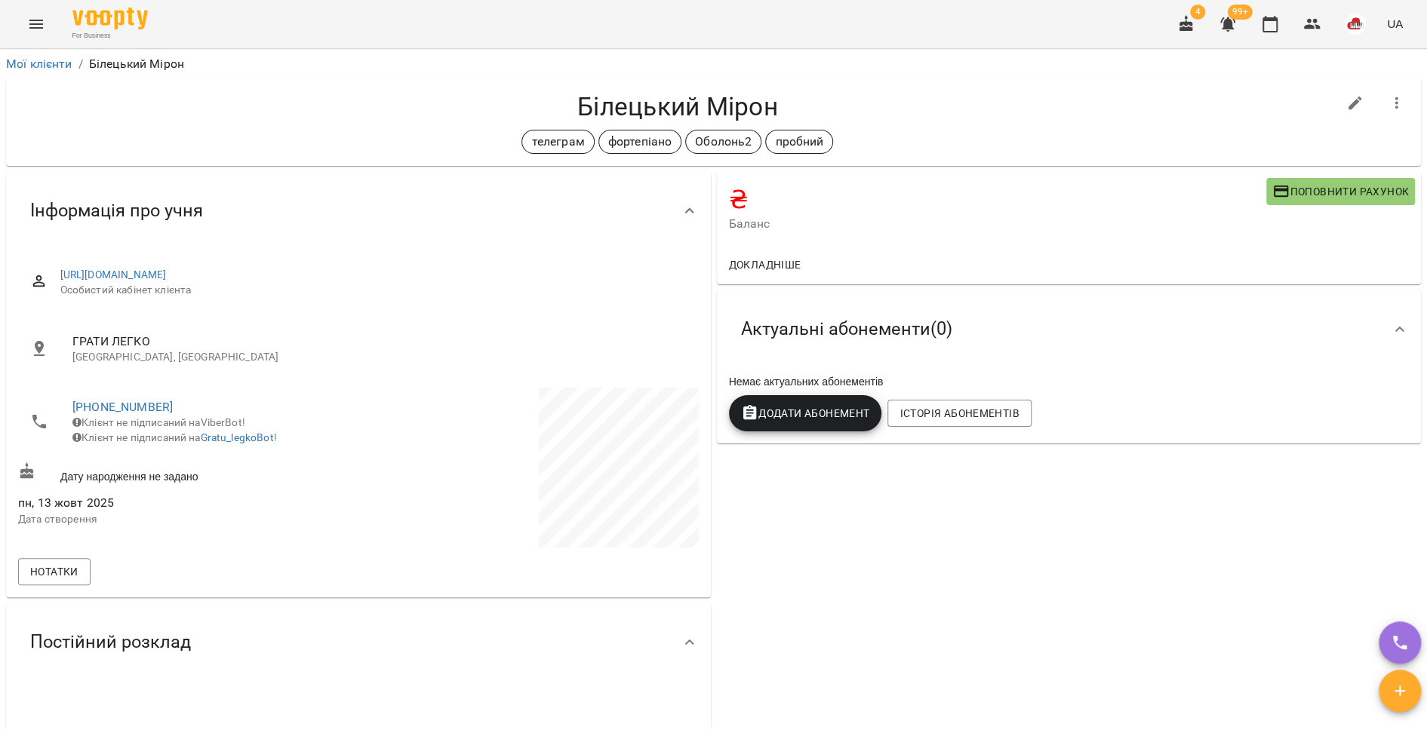
click at [1346, 110] on icon "button" at bounding box center [1355, 103] width 18 height 18
select select "**"
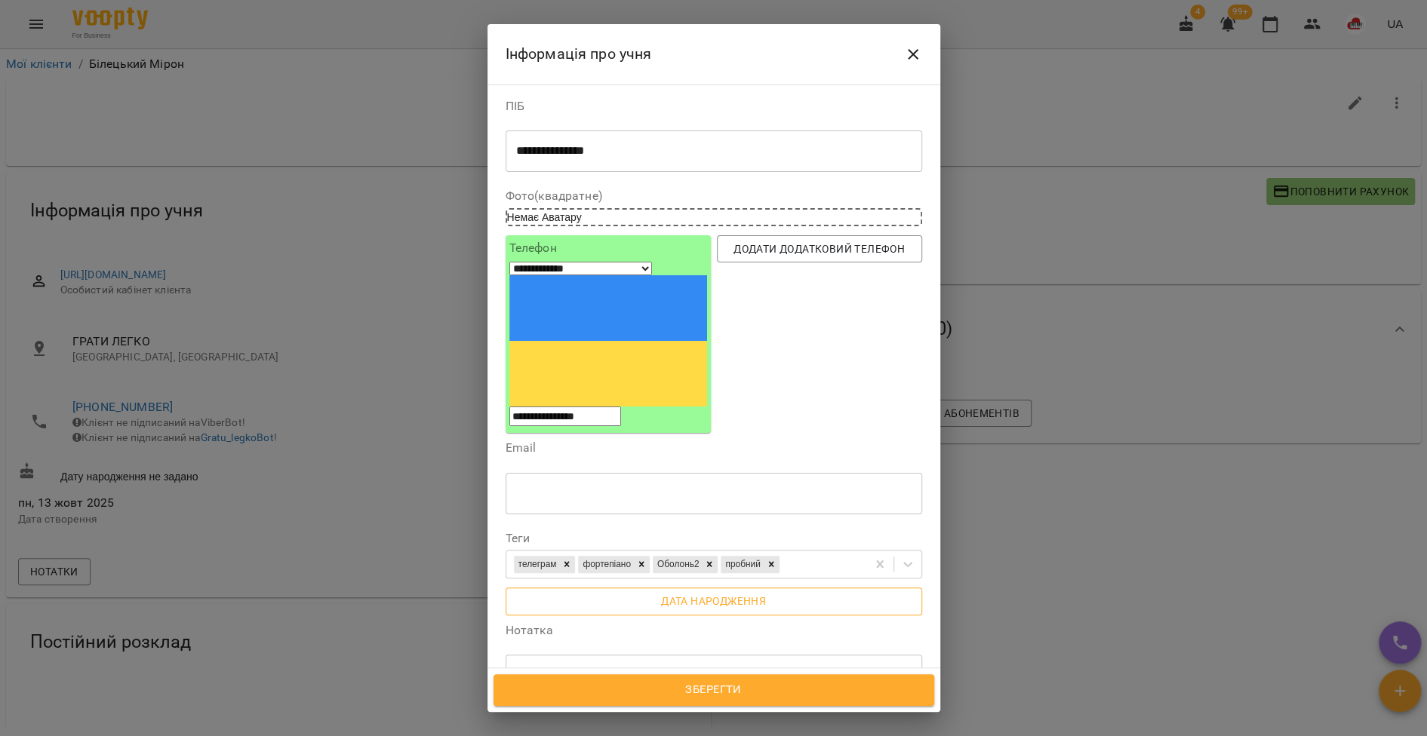
click at [643, 592] on span "Дата народження" at bounding box center [714, 601] width 392 height 18
click at [528, 588] on input "**********" at bounding box center [570, 609] width 130 height 42
click at [545, 588] on input "**********" at bounding box center [570, 609] width 130 height 42
click at [585, 588] on input "**********" at bounding box center [570, 609] width 130 height 42
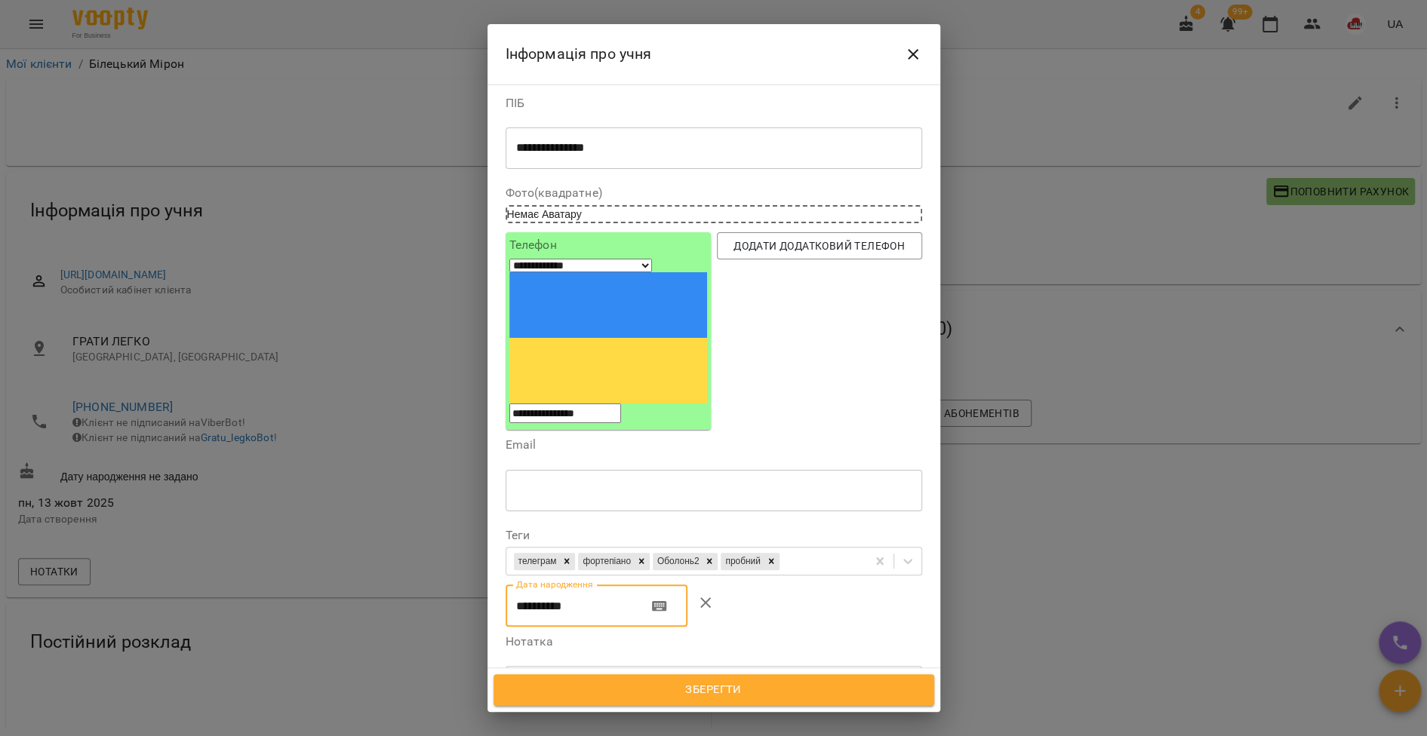
scroll to position [4, 0]
type input "**********"
click at [568, 679] on textarea at bounding box center [713, 686] width 395 height 14
click at [651, 679] on textarea "**********" at bounding box center [706, 693] width 380 height 28
click at [739, 679] on textarea "**********" at bounding box center [706, 693] width 380 height 28
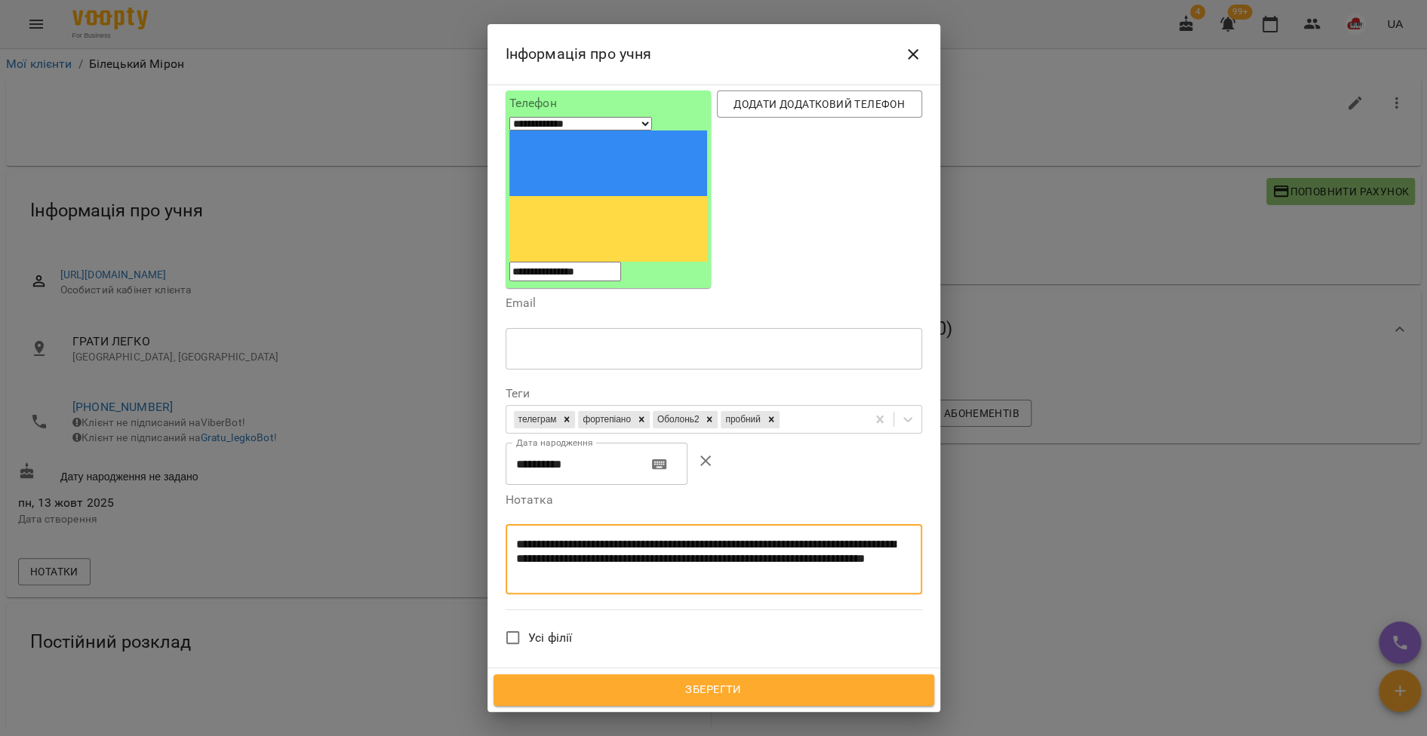
scroll to position [288, 0]
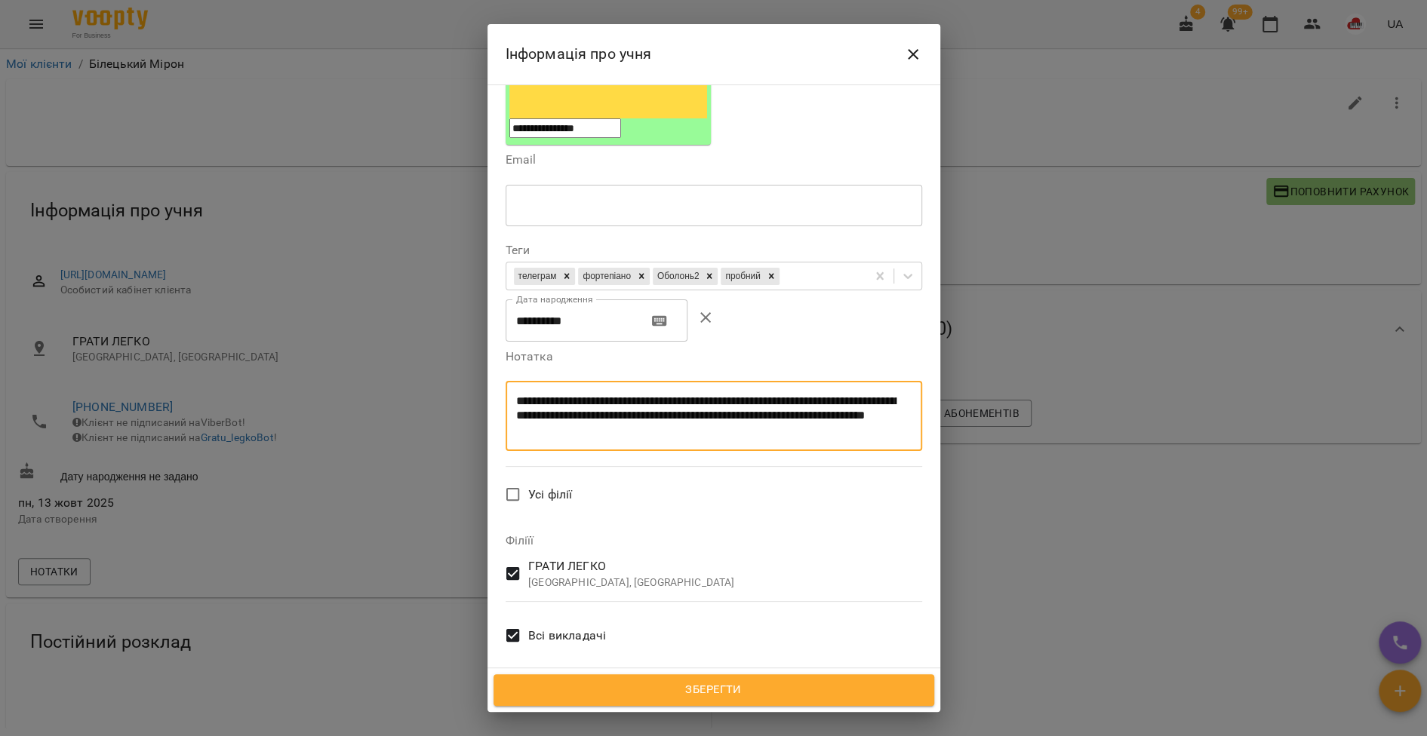
type textarea "**********"
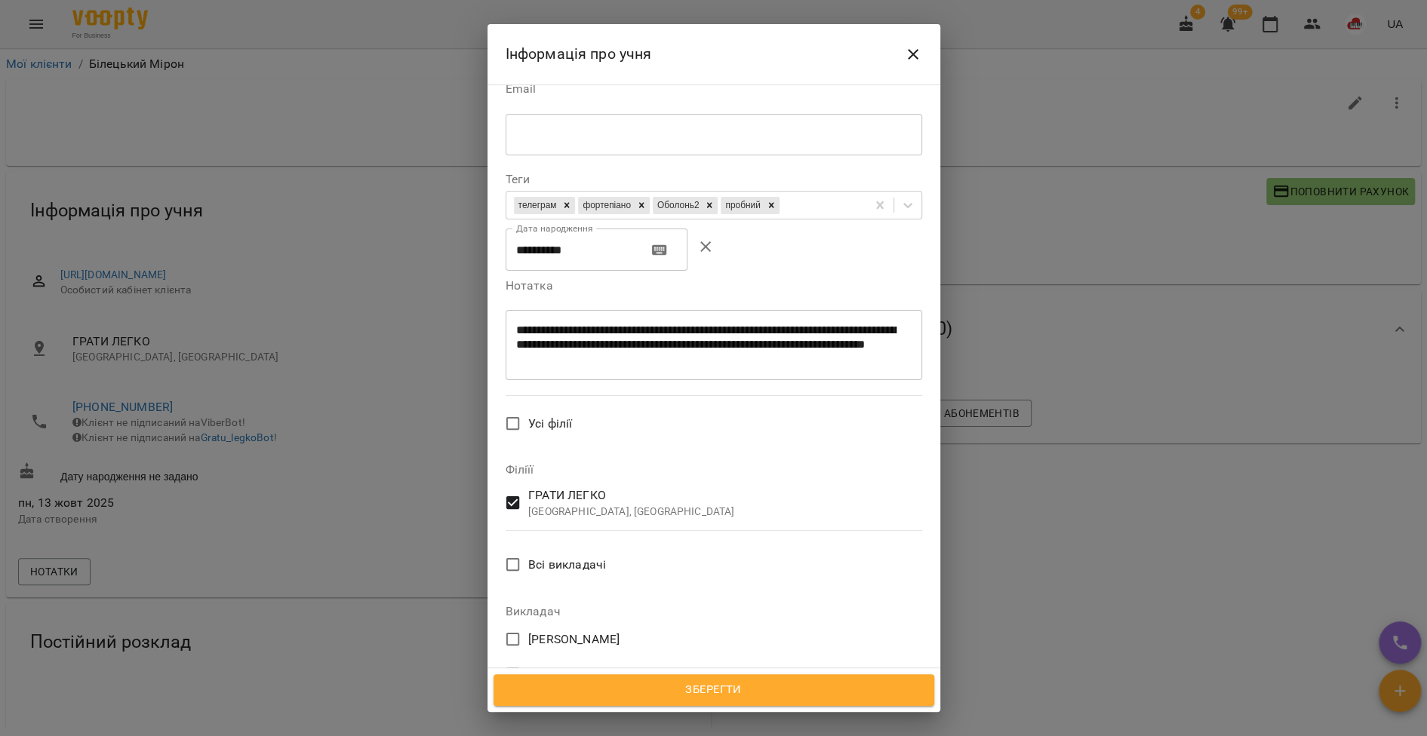
scroll to position [664, 0]
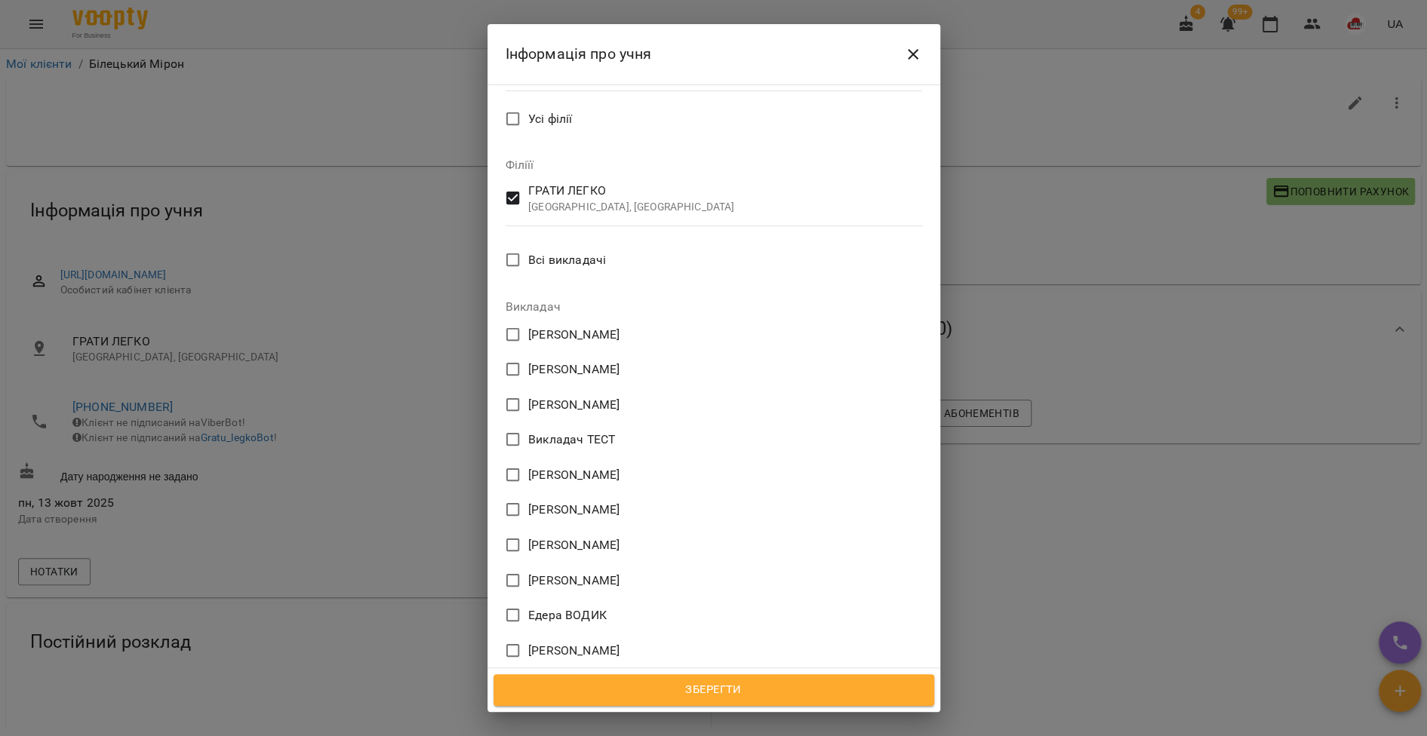
click at [571, 607] on span "Едера ВОДИК" at bounding box center [567, 616] width 78 height 18
click at [656, 683] on span "Зберегти" at bounding box center [713, 690] width 407 height 20
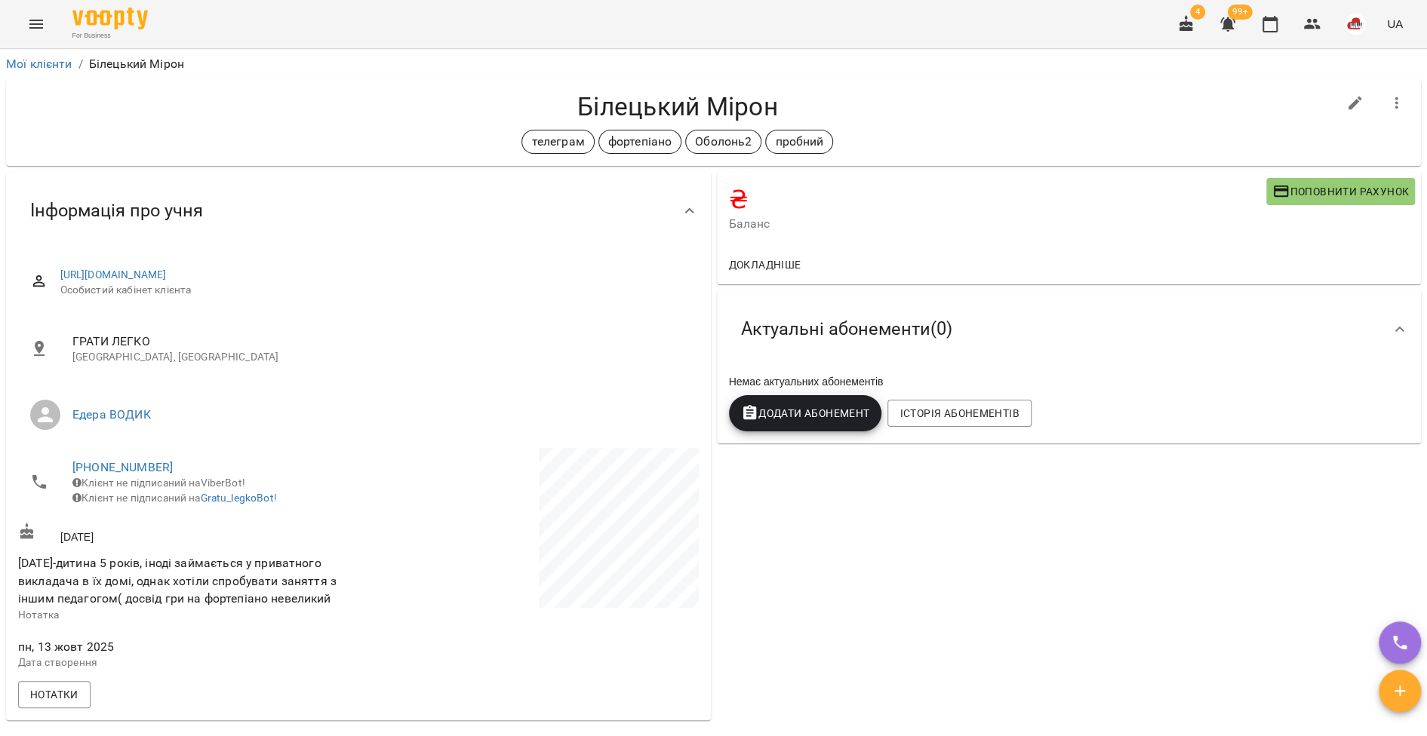
click at [43, 20] on icon "Menu" at bounding box center [36, 24] width 18 height 18
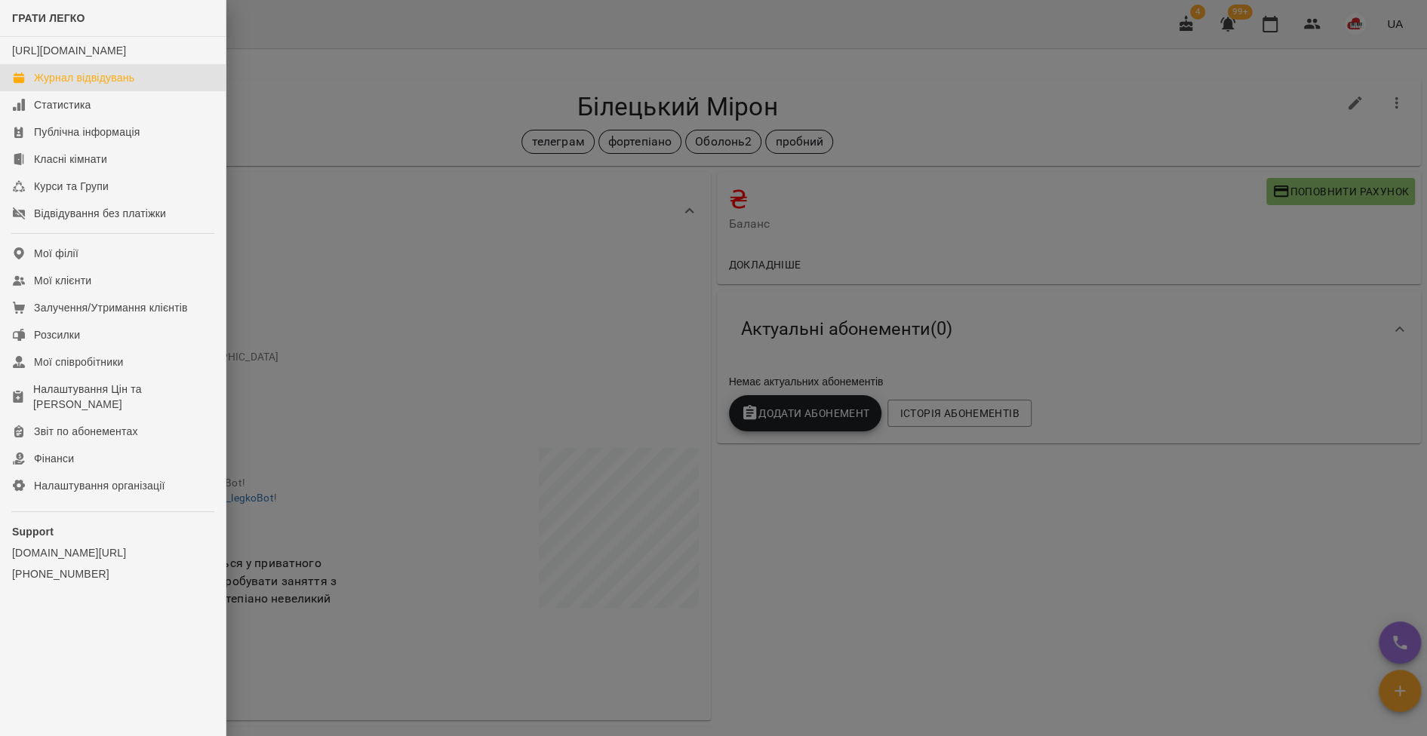
click at [84, 85] on div "Журнал відвідувань" at bounding box center [84, 77] width 100 height 15
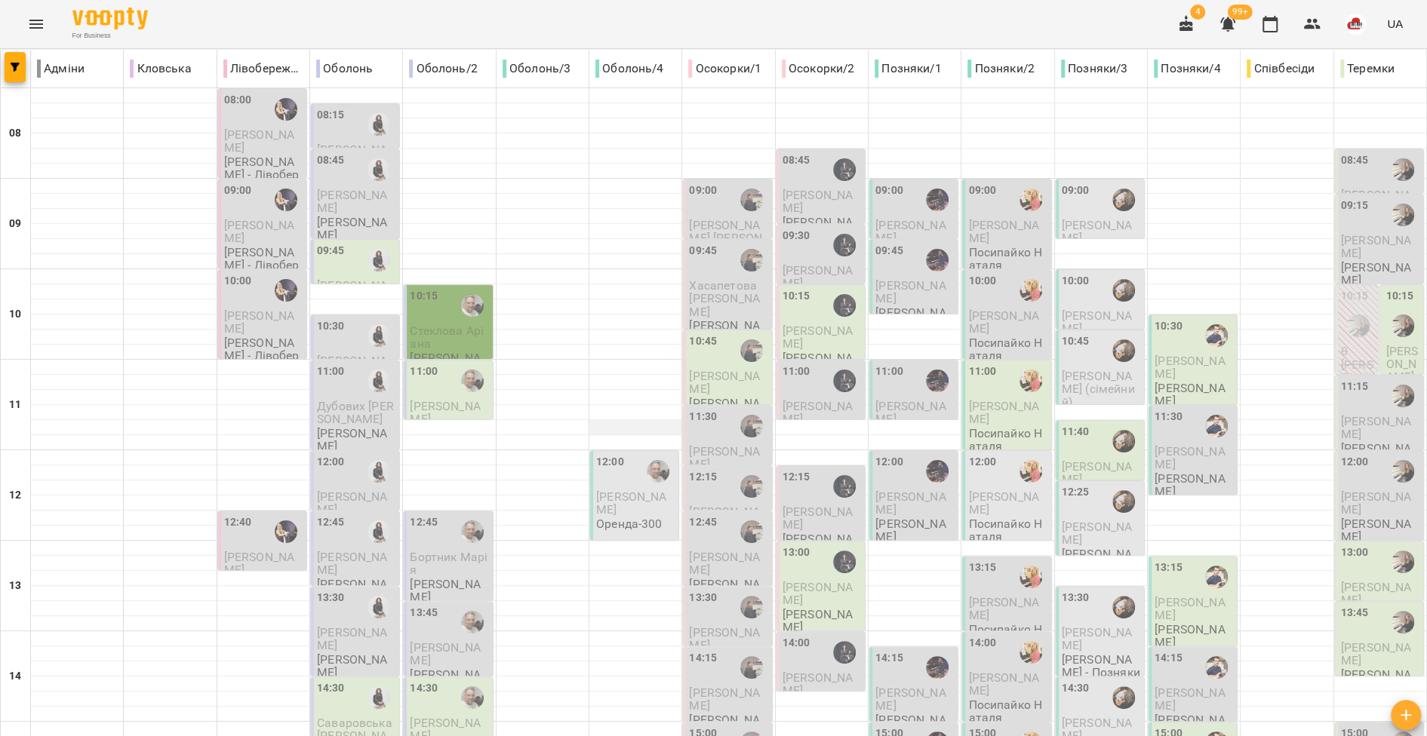
scroll to position [327, 0]
click at [613, 586] on div at bounding box center [635, 593] width 92 height 15
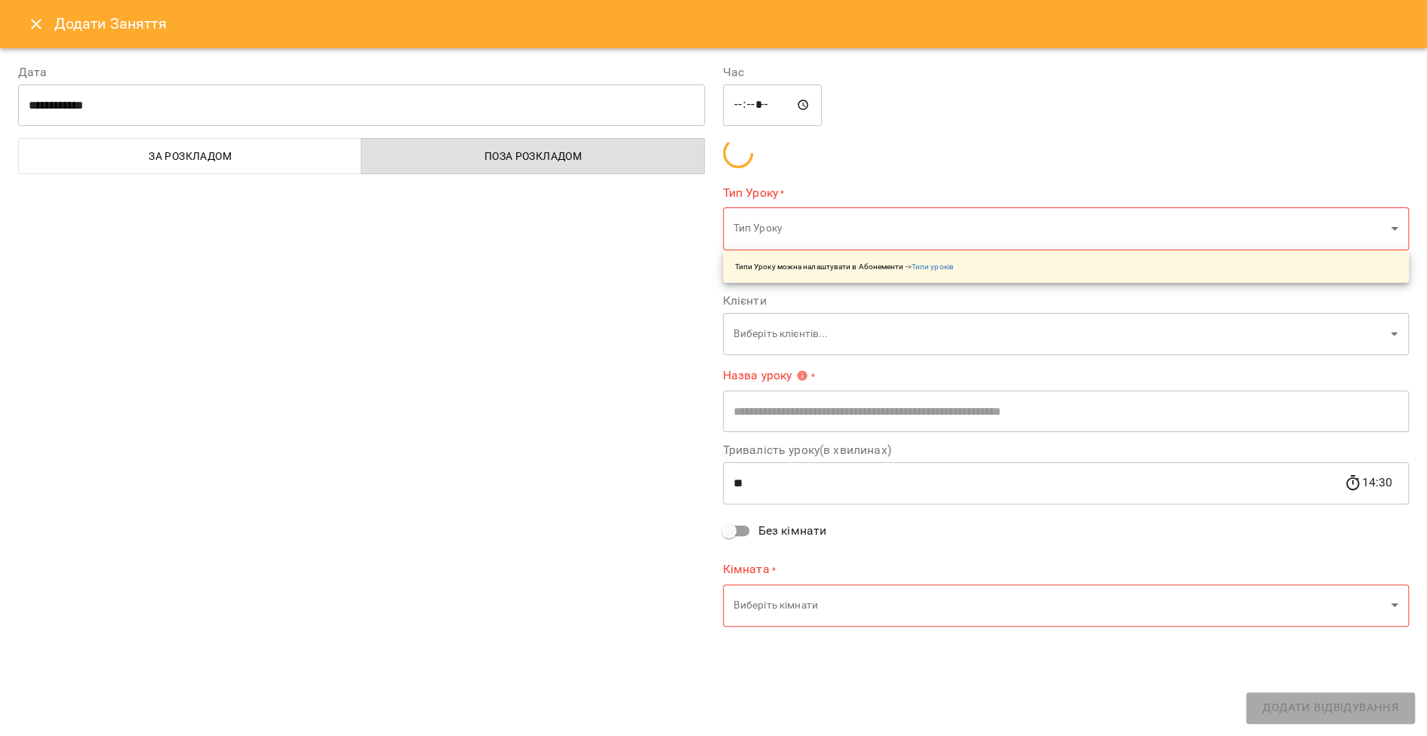
type input "**********"
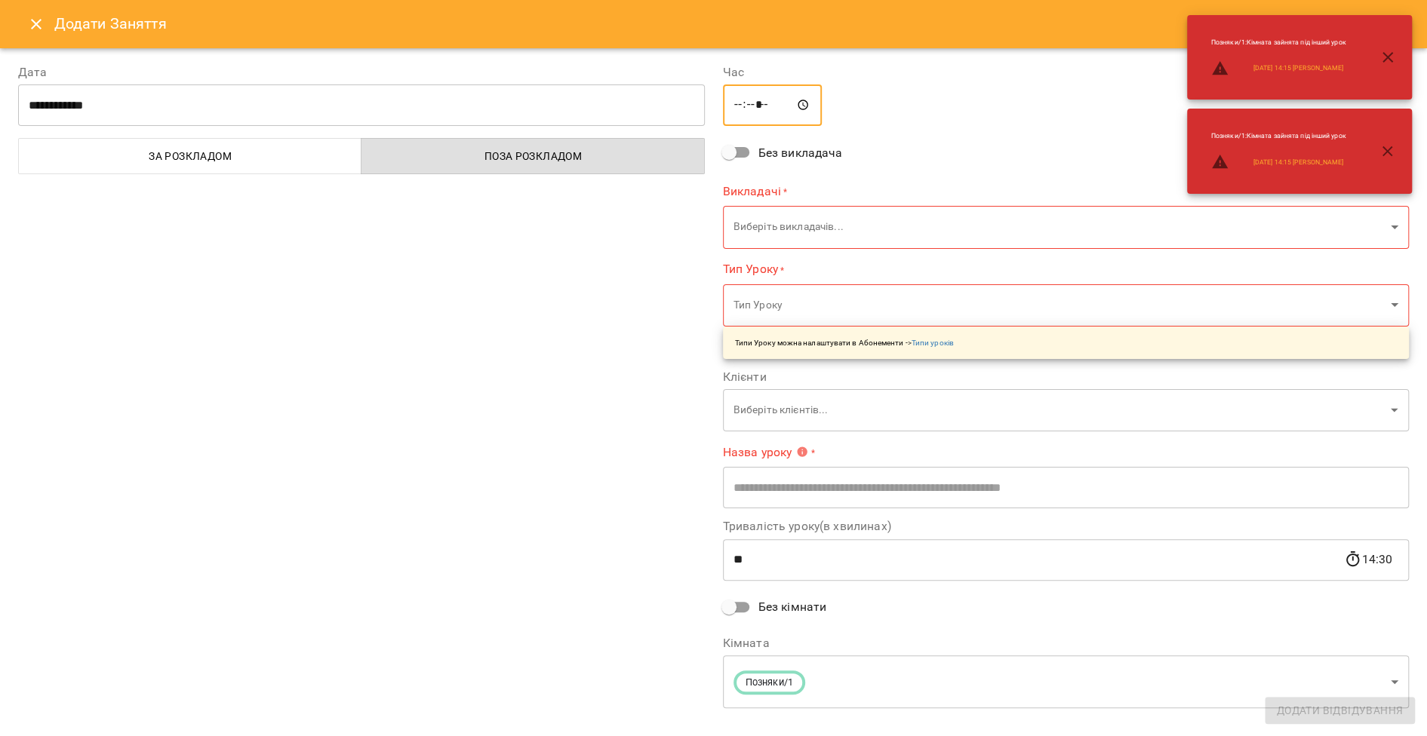
click at [777, 114] on input "*****" at bounding box center [773, 105] width 100 height 42
click at [776, 106] on input "*****" at bounding box center [773, 105] width 100 height 42
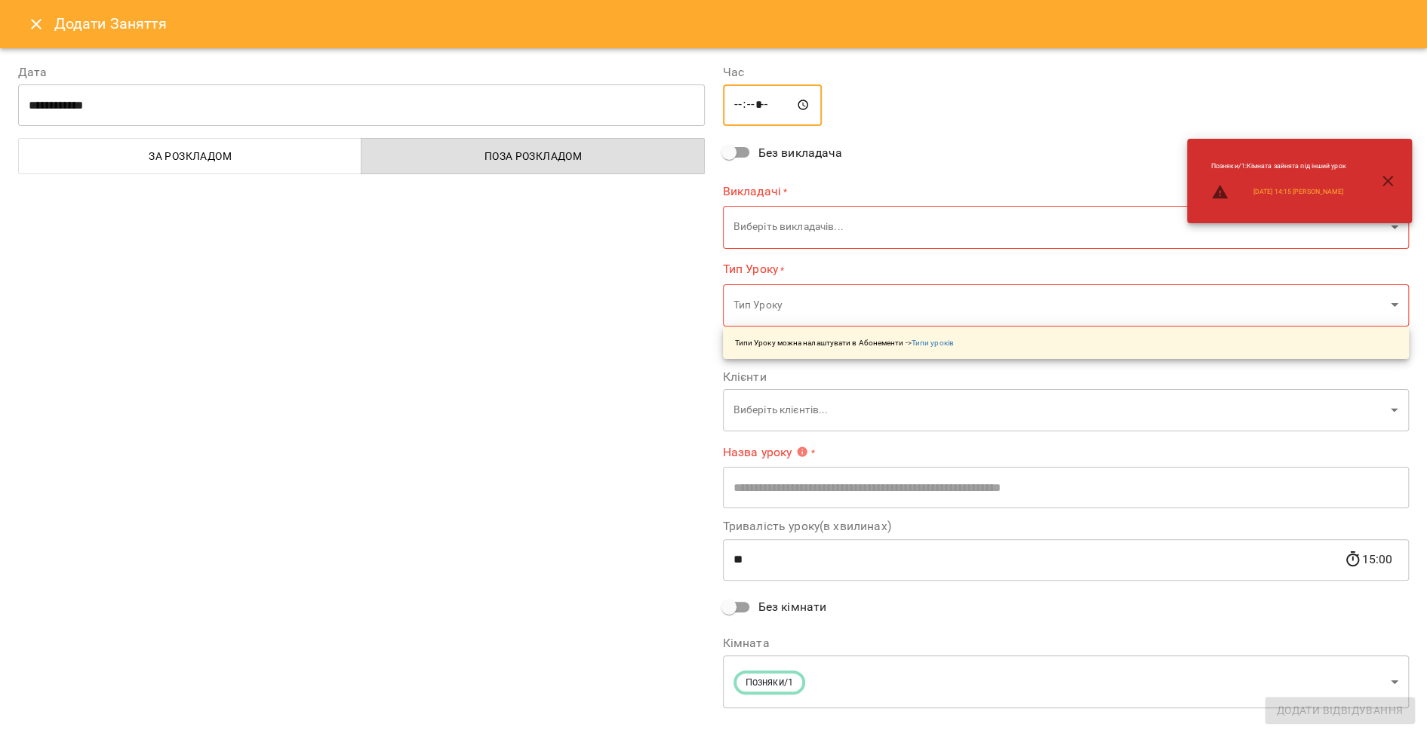
type input "*****"
click at [617, 228] on div "**********" at bounding box center [361, 387] width 705 height 684
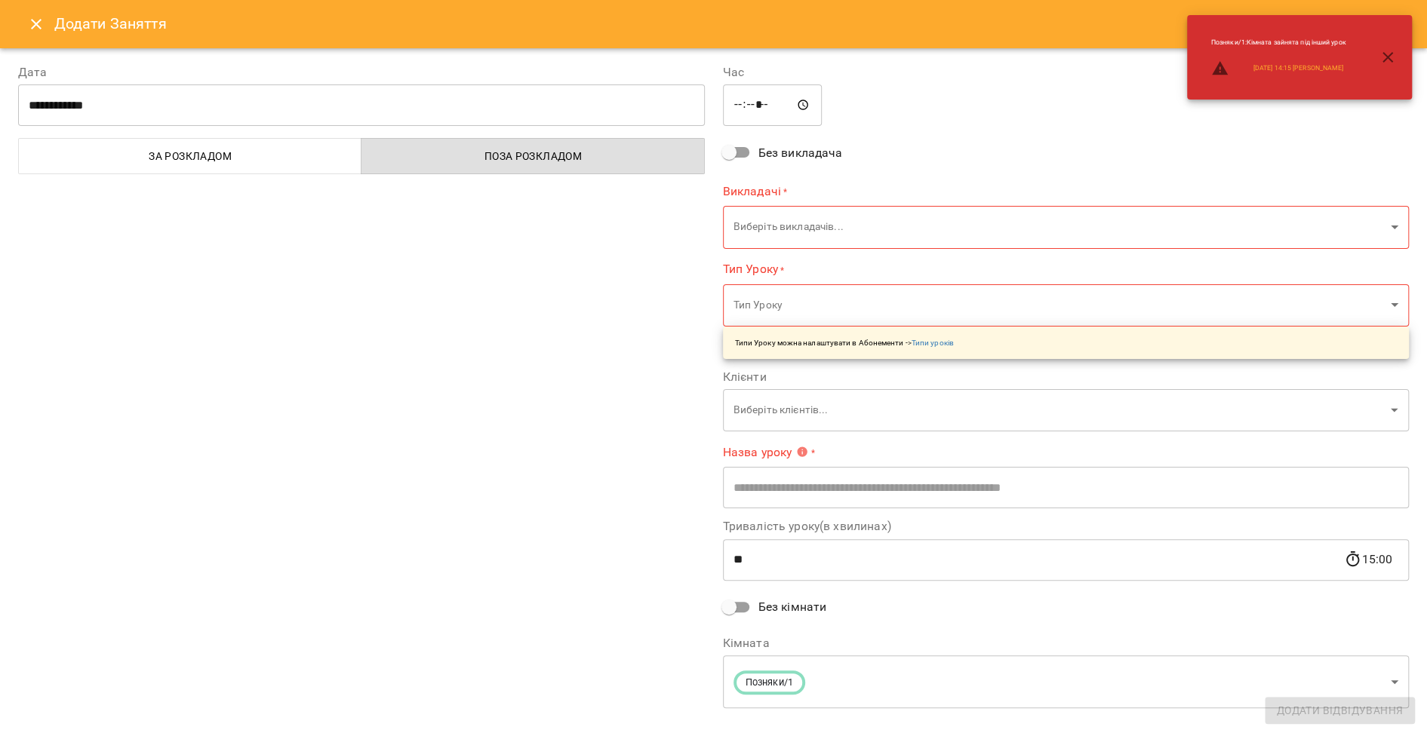
click at [767, 229] on body "For Business 4 99+ UA Адміни Кловська Лівобережна Оболонь Оболонь/2 Оболонь/3 О…" at bounding box center [713, 683] width 1427 height 1366
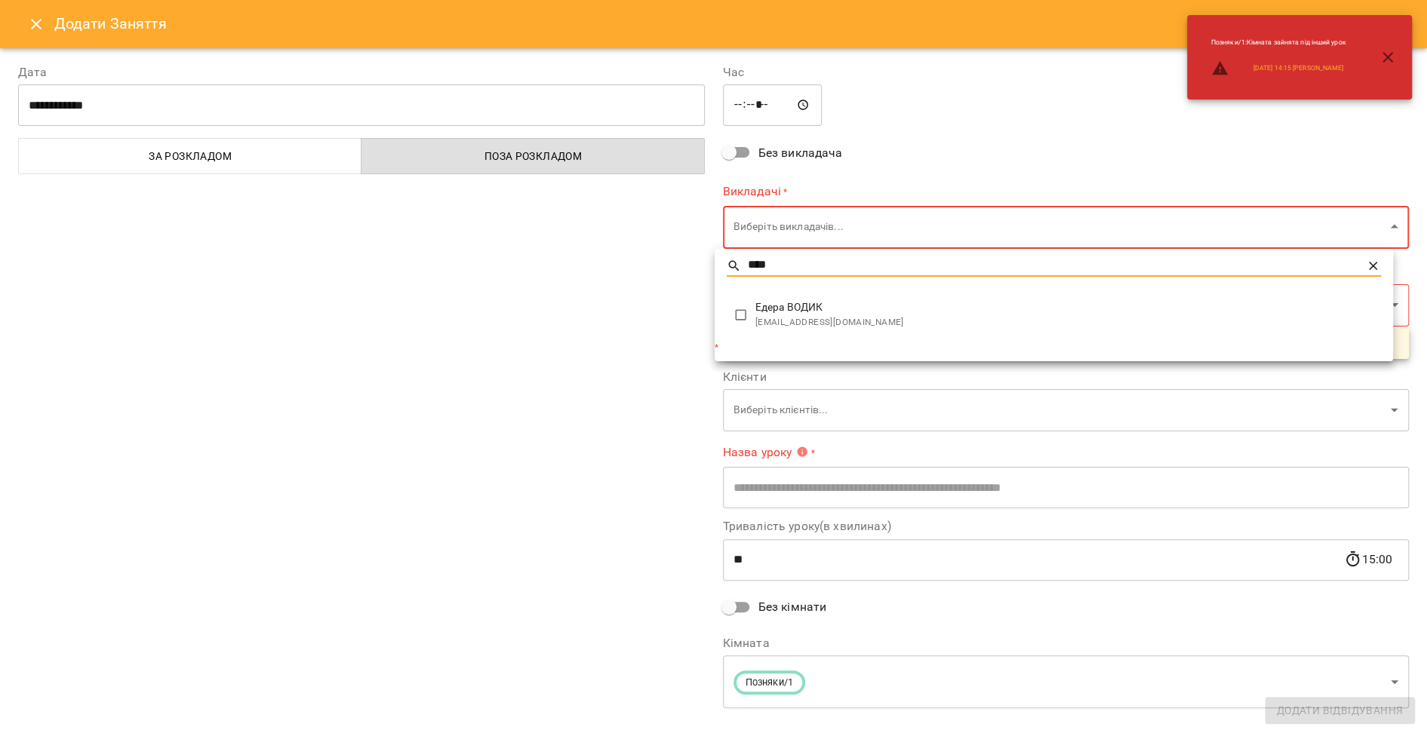
type input "****"
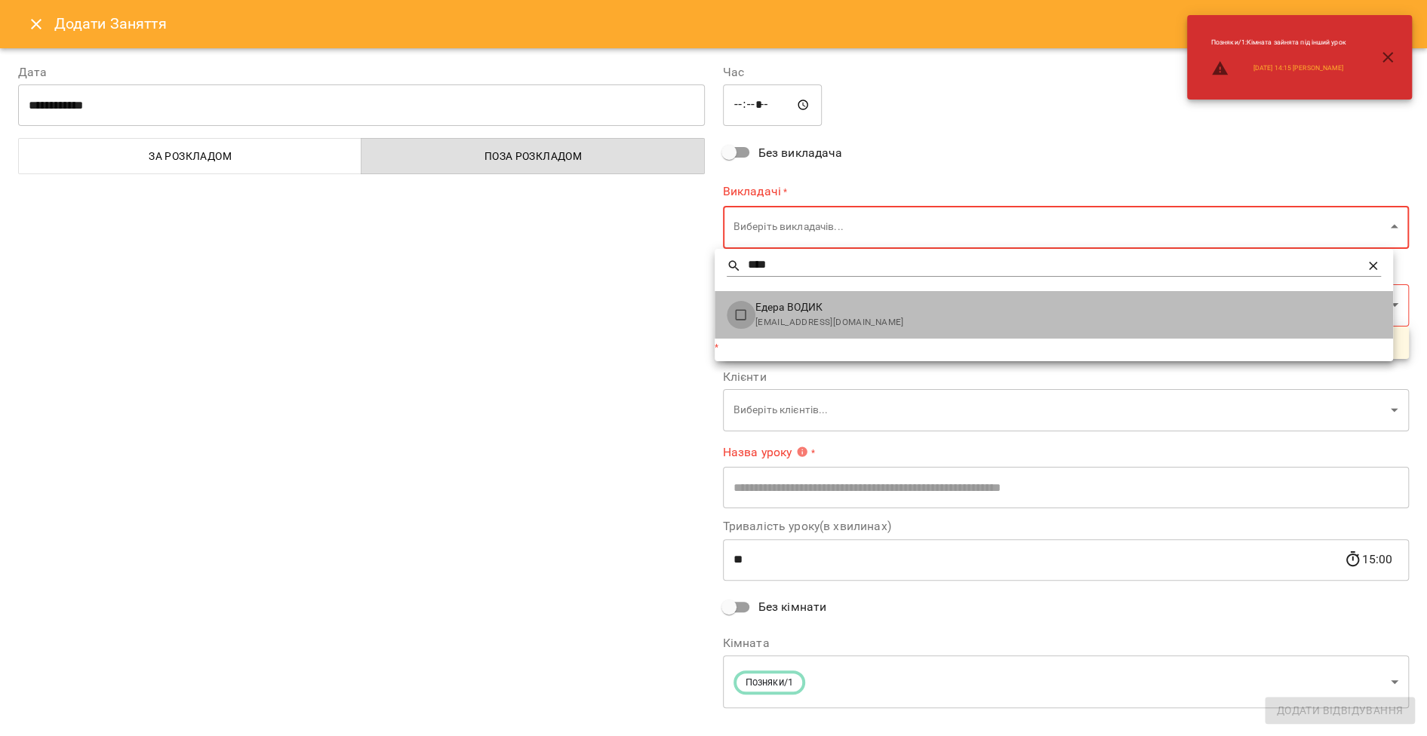
type input "**********"
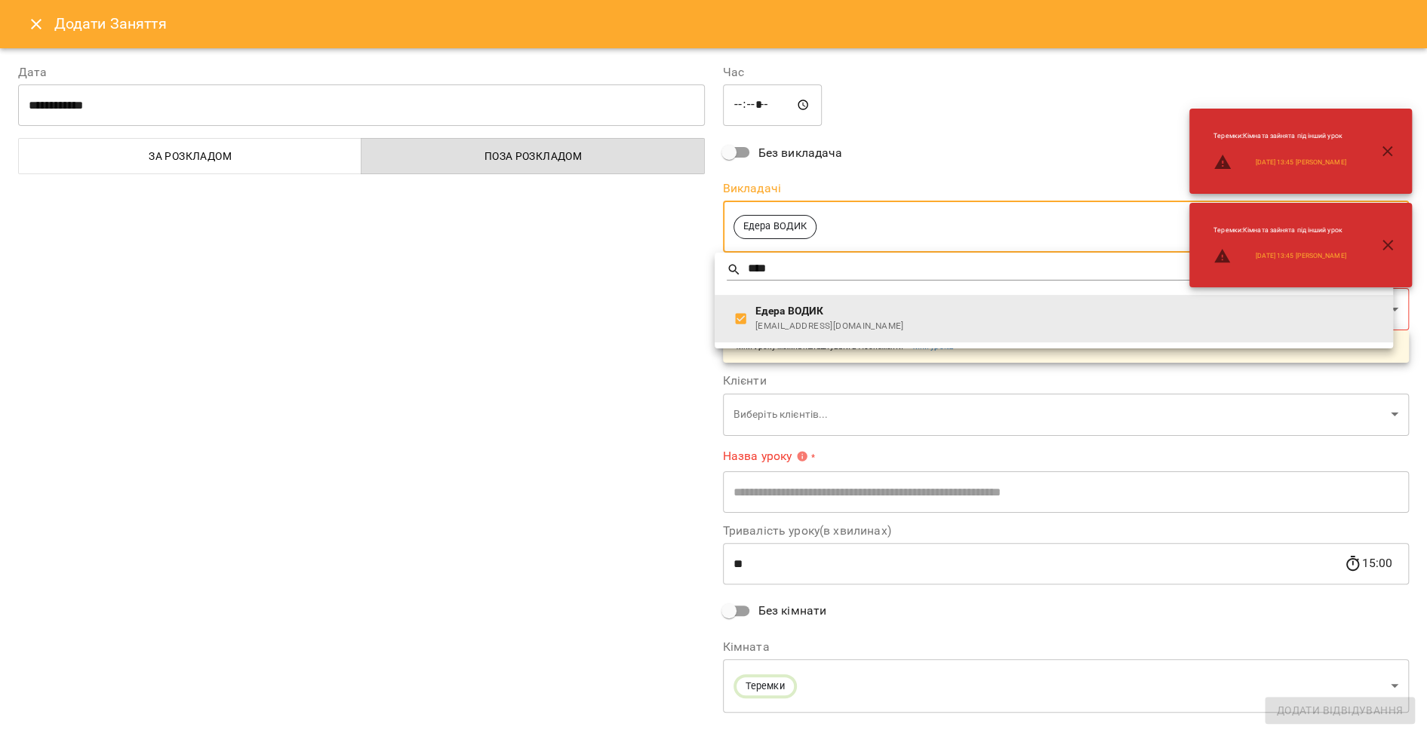
click at [548, 309] on div at bounding box center [713, 368] width 1427 height 736
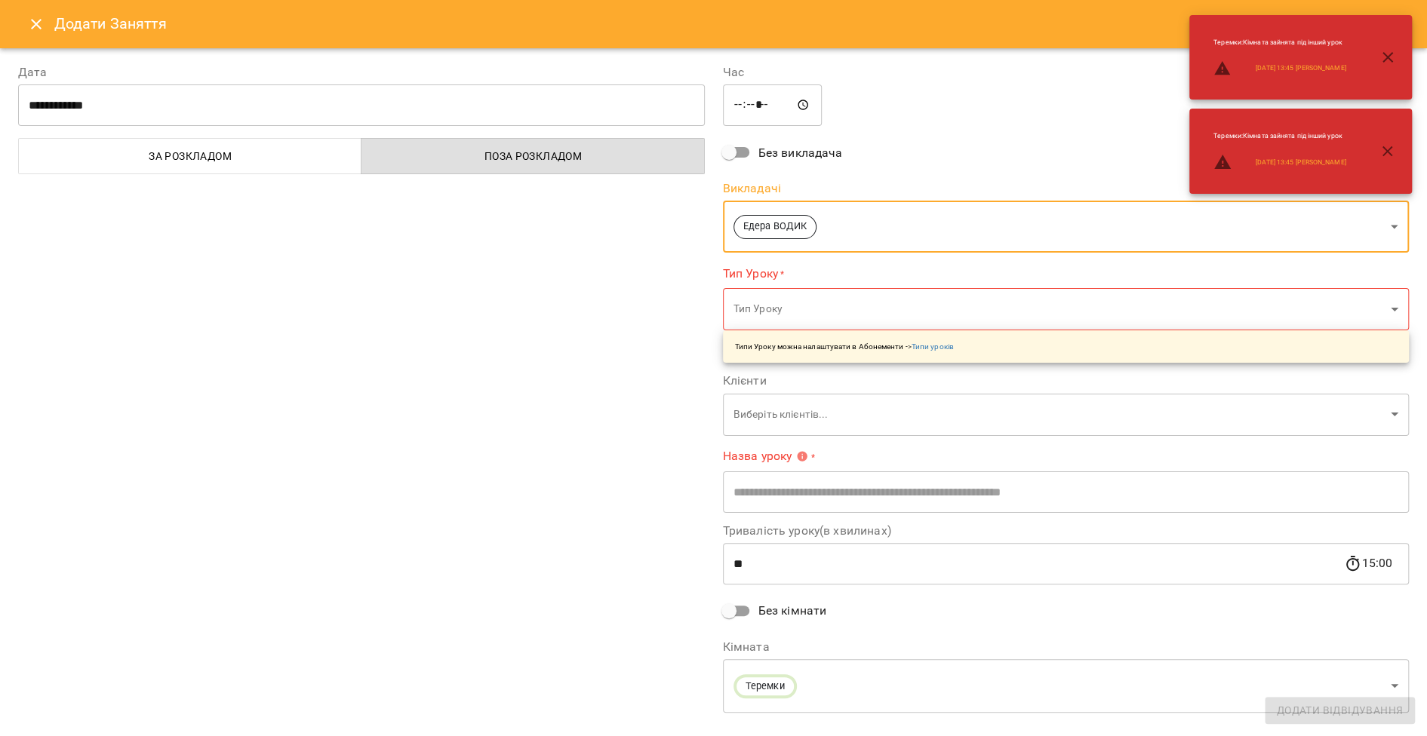
click at [775, 316] on body "For Business 4 99+ UA Адміни Кловська Лівобережна Оболонь Оболонь/2 Оболонь/3 О…" at bounding box center [713, 683] width 1427 height 1366
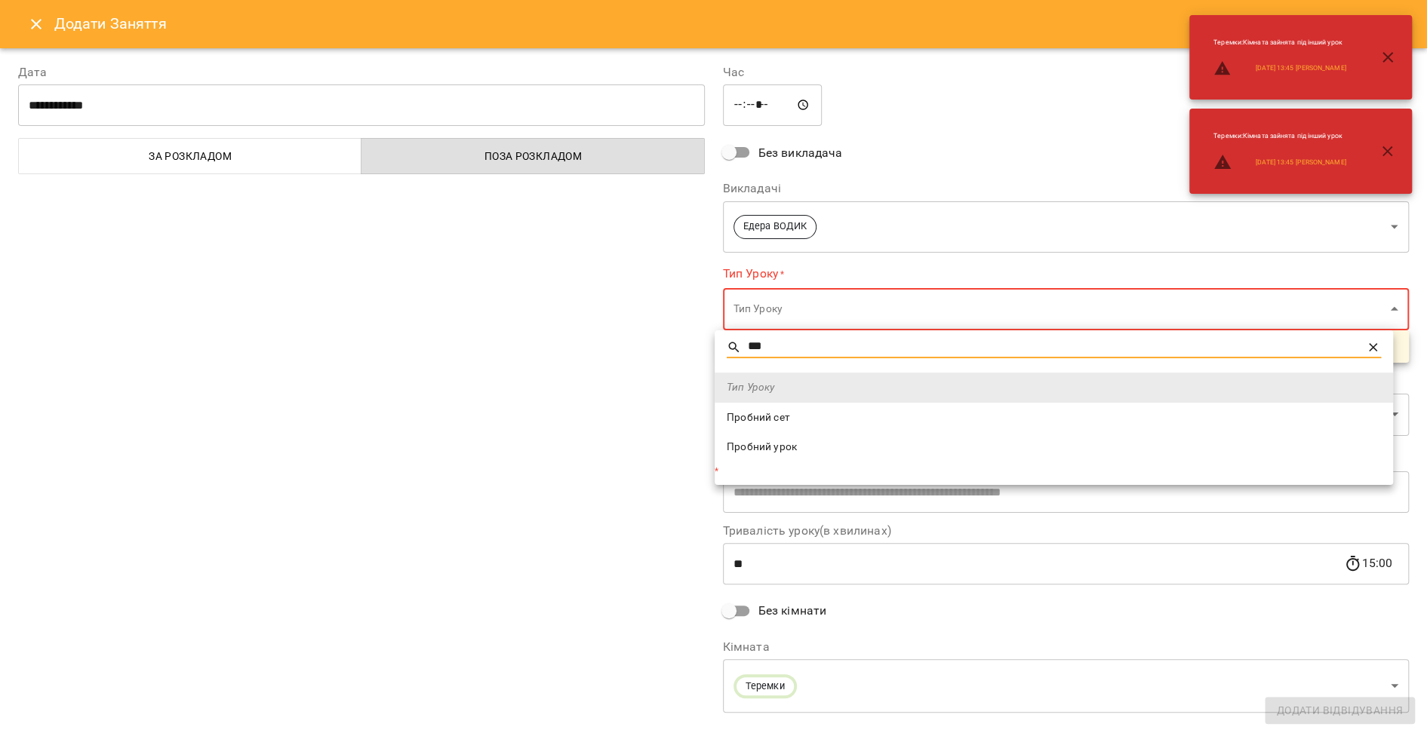
type input "***"
click at [804, 444] on span "Пробний урок" at bounding box center [1054, 447] width 654 height 15
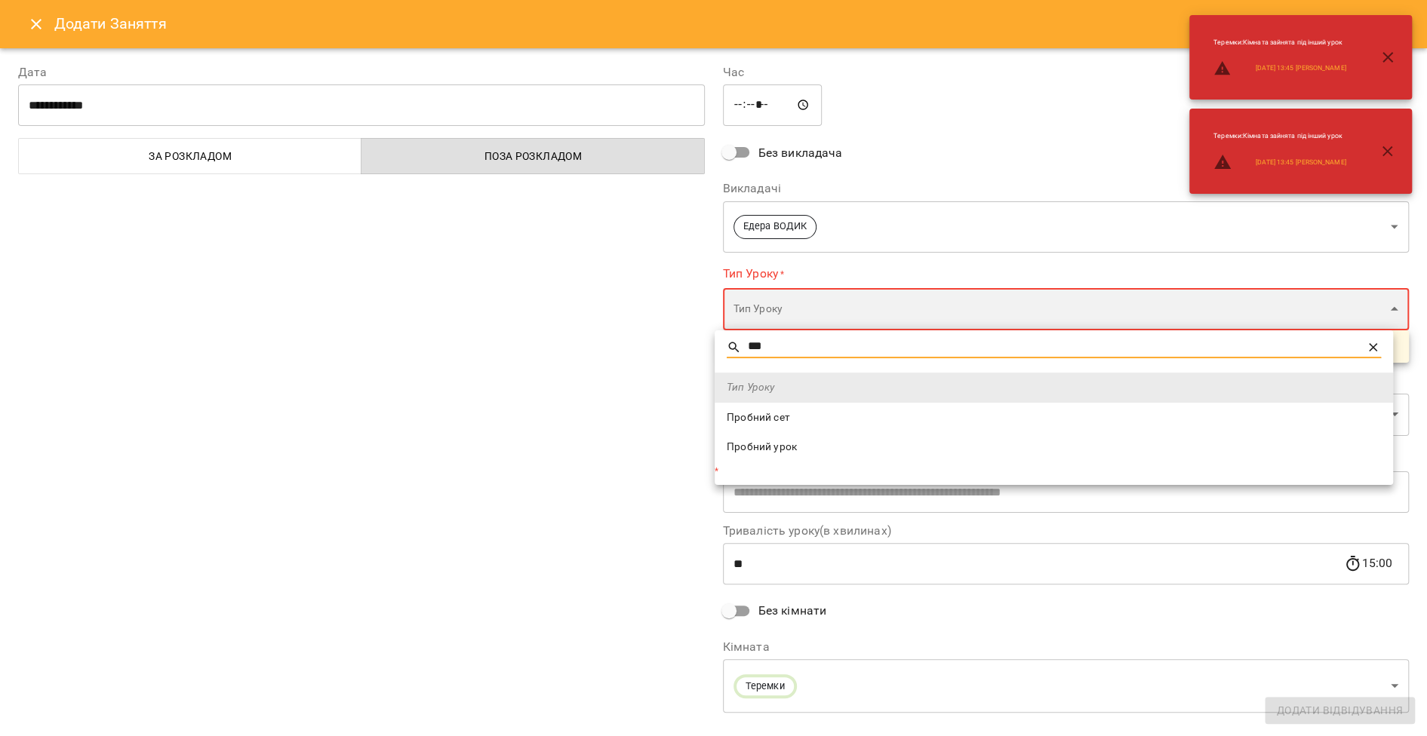
type input "**********"
type input "**"
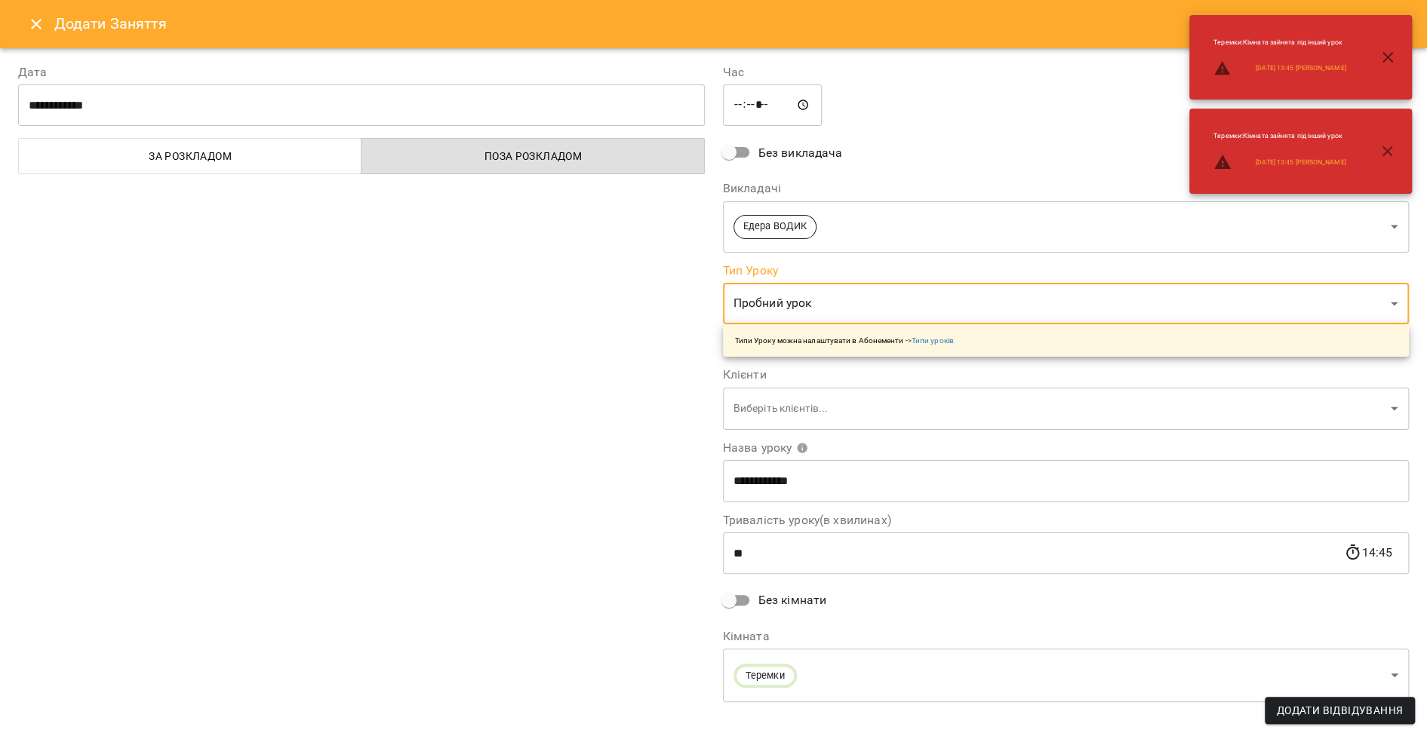
click at [777, 404] on body "For Business 4 99+ UA Адміни Кловська Лівобережна Оболонь Оболонь/2 Оболонь/3 О…" at bounding box center [713, 683] width 1427 height 1366
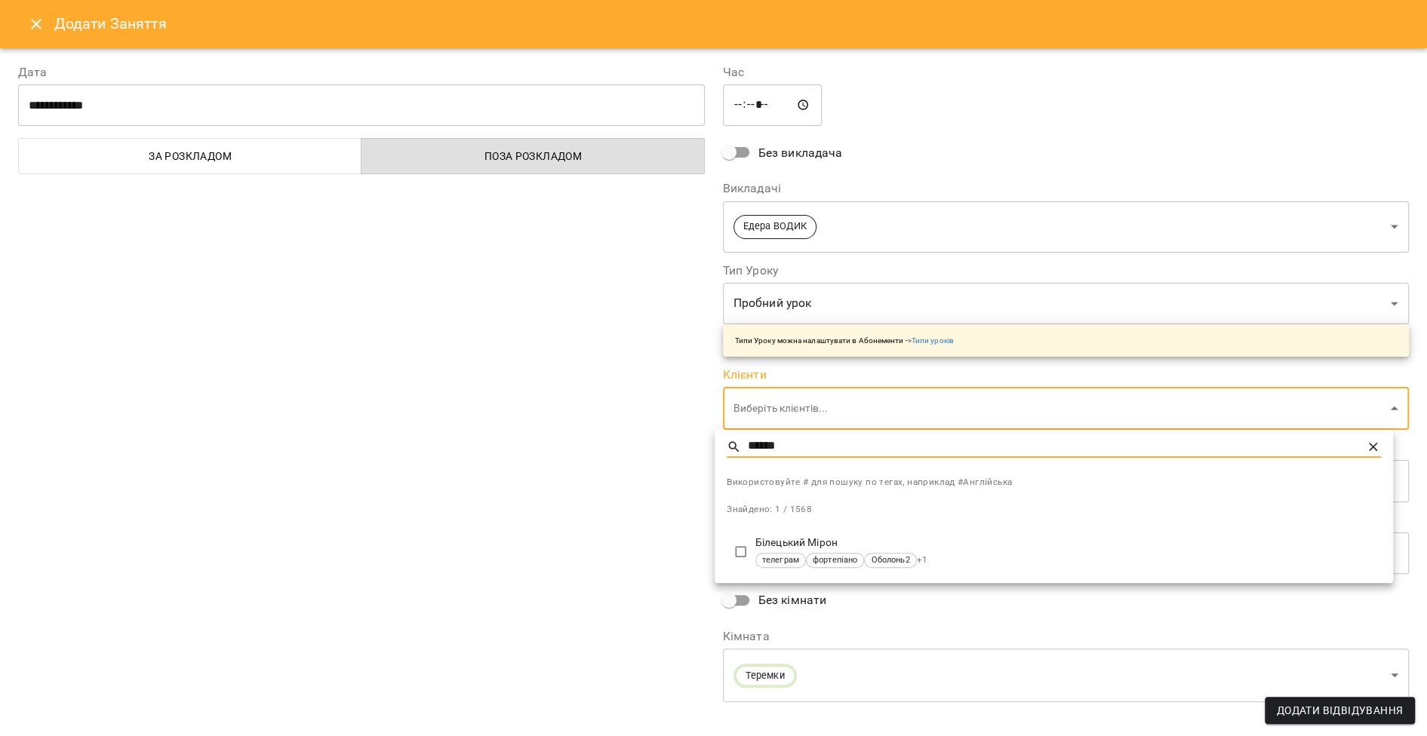
type input "******"
type input "**********"
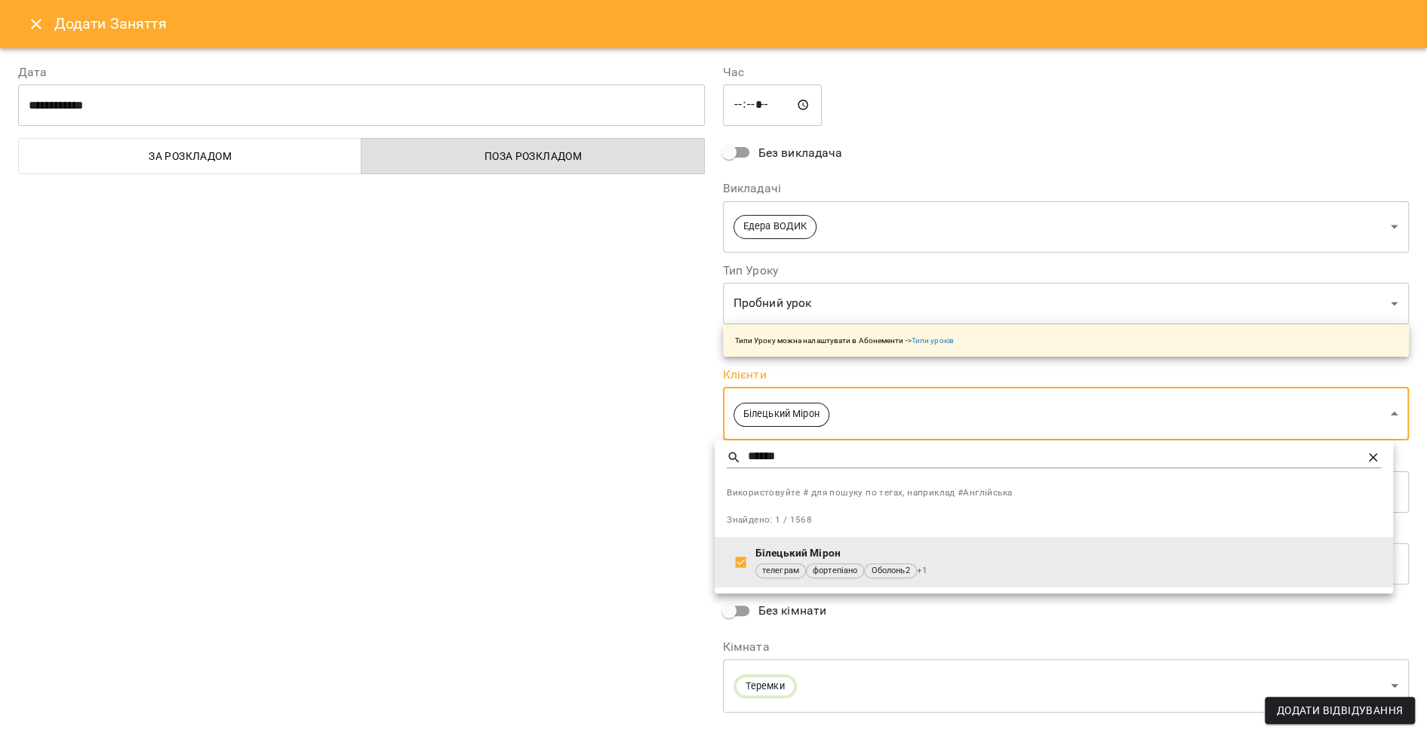
click at [488, 461] on div at bounding box center [713, 368] width 1427 height 736
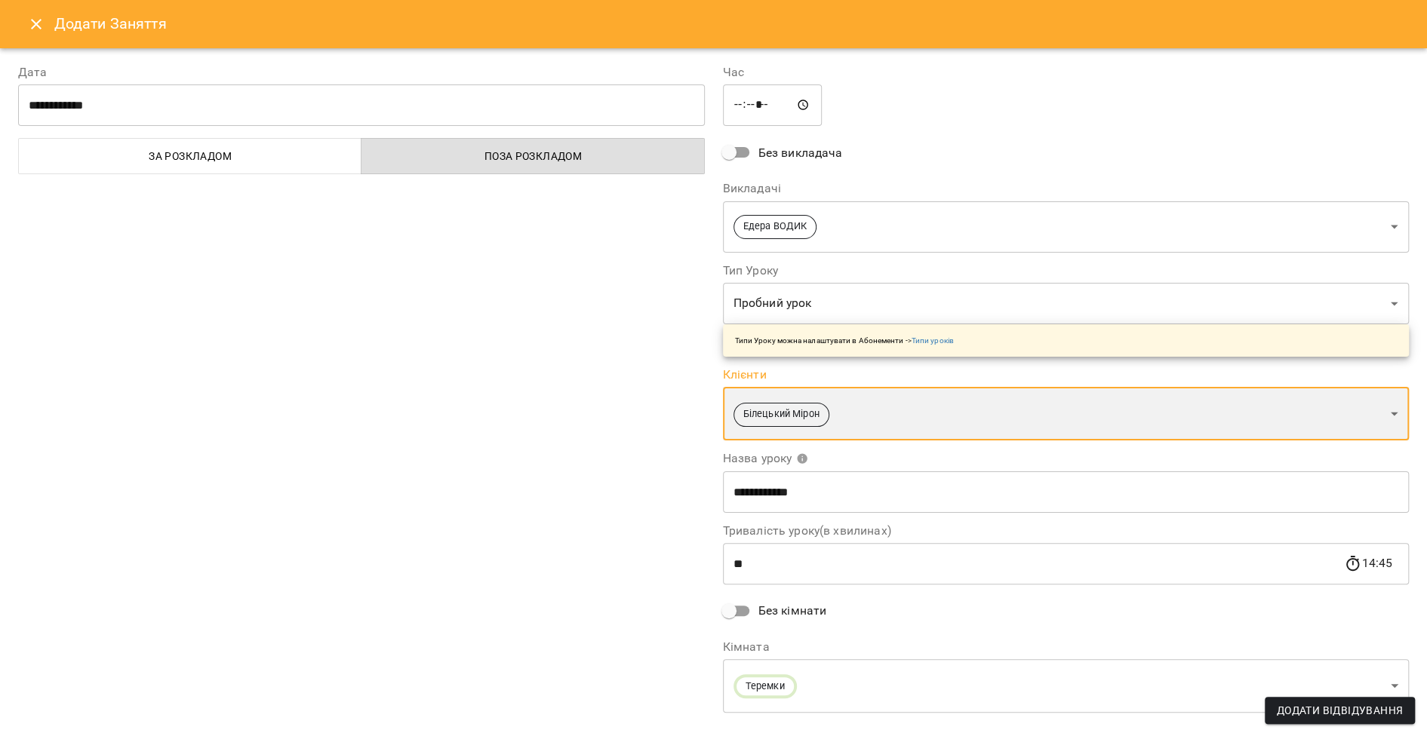
scroll to position [4, 0]
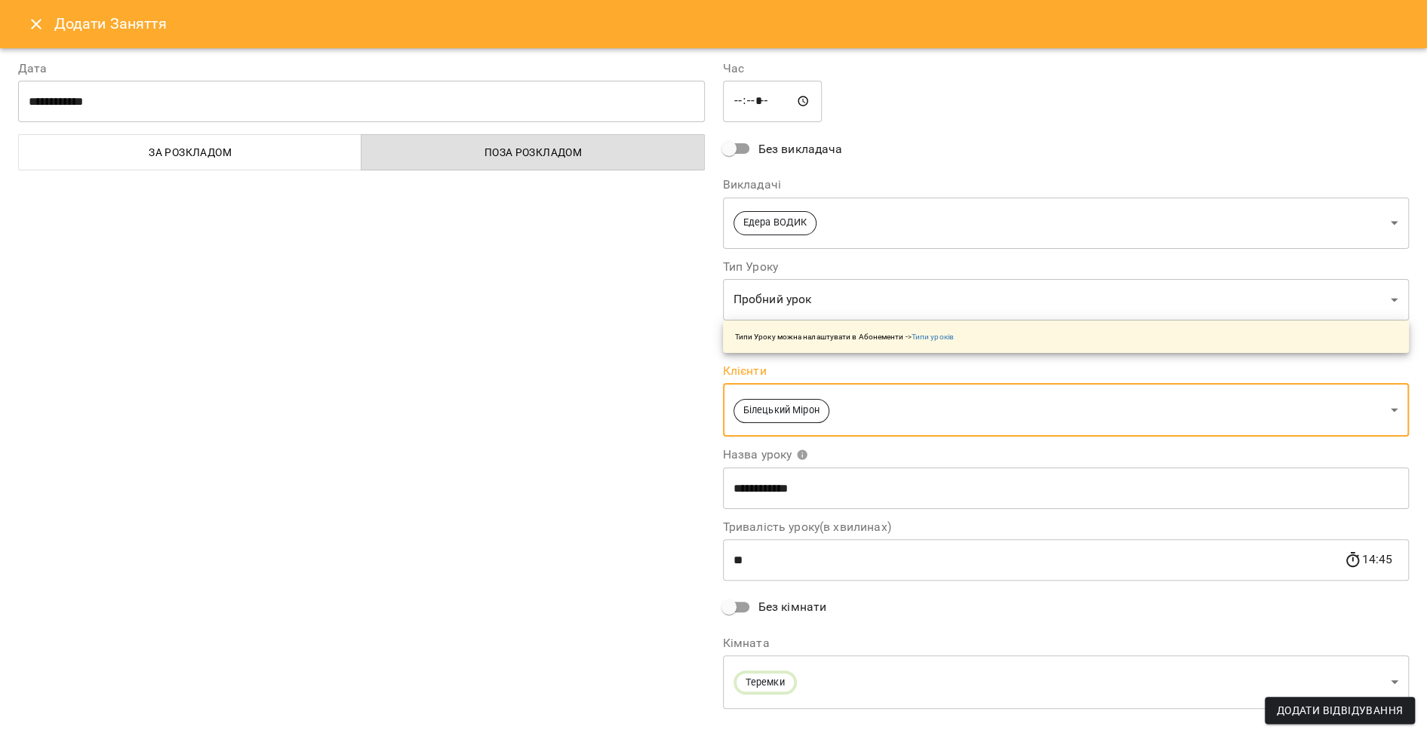
click at [777, 674] on body "For Business 4 99+ UA Адміни Кловська Лівобережна Оболонь Оболонь/2 Оболонь/3 О…" at bounding box center [713, 683] width 1427 height 1366
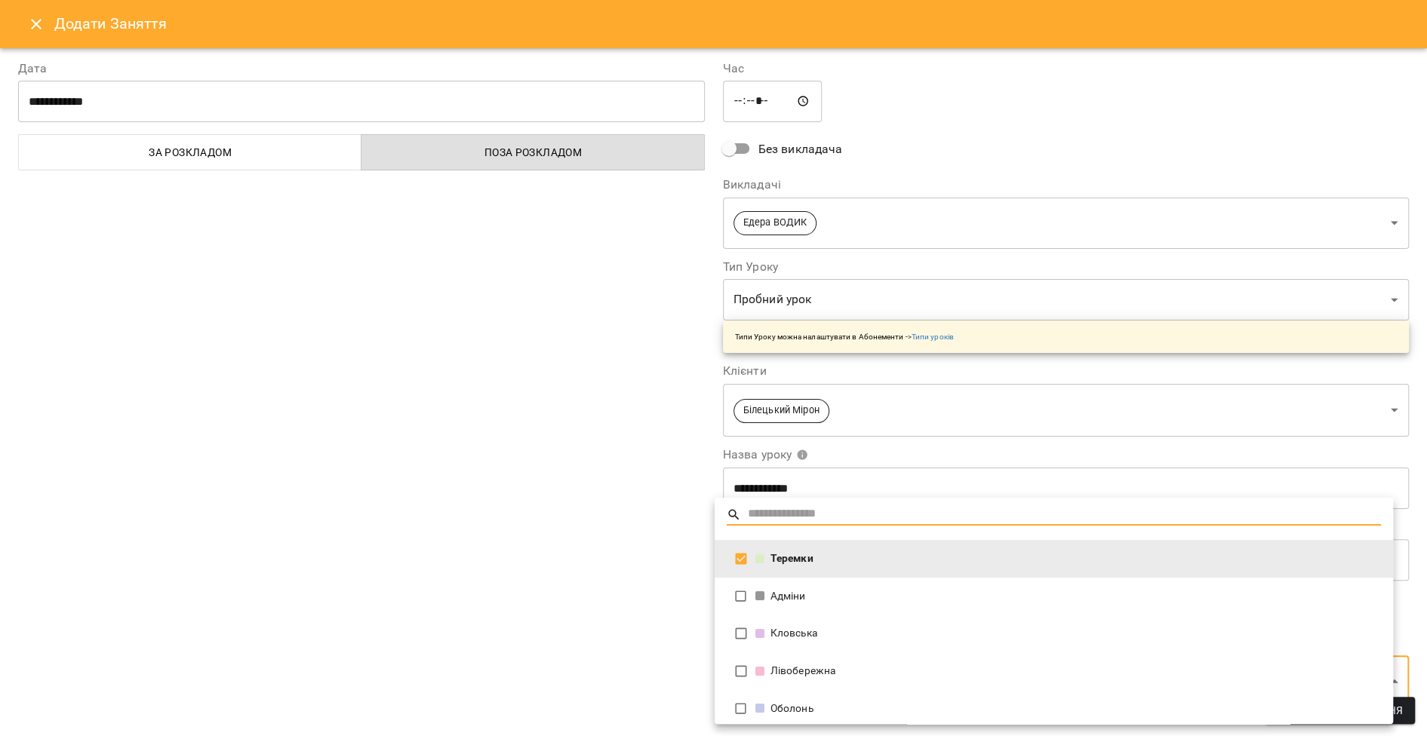
click at [779, 563] on div "Теремки" at bounding box center [1067, 558] width 625 height 15
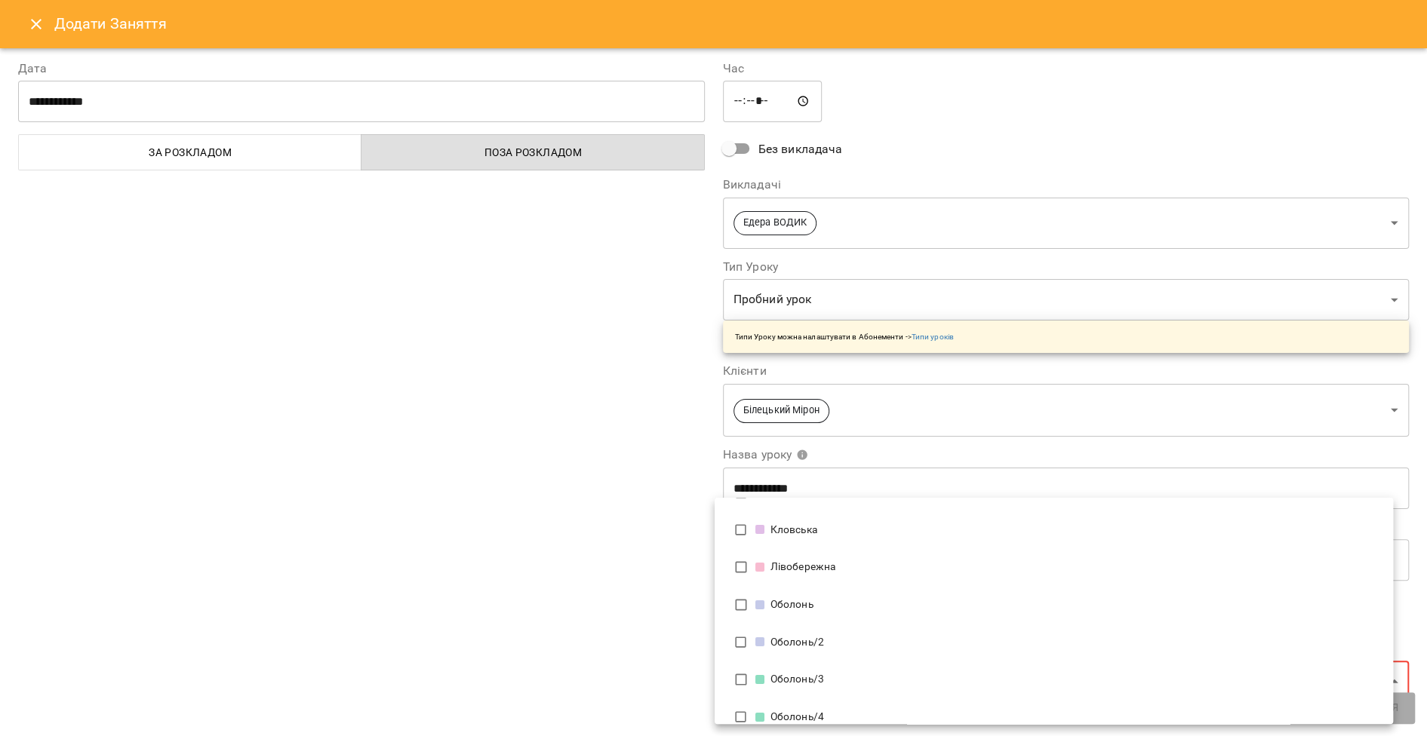
scroll to position [81, 0]
click at [785, 692] on li "Оболонь/4" at bounding box center [1053, 703] width 678 height 38
type input "**********"
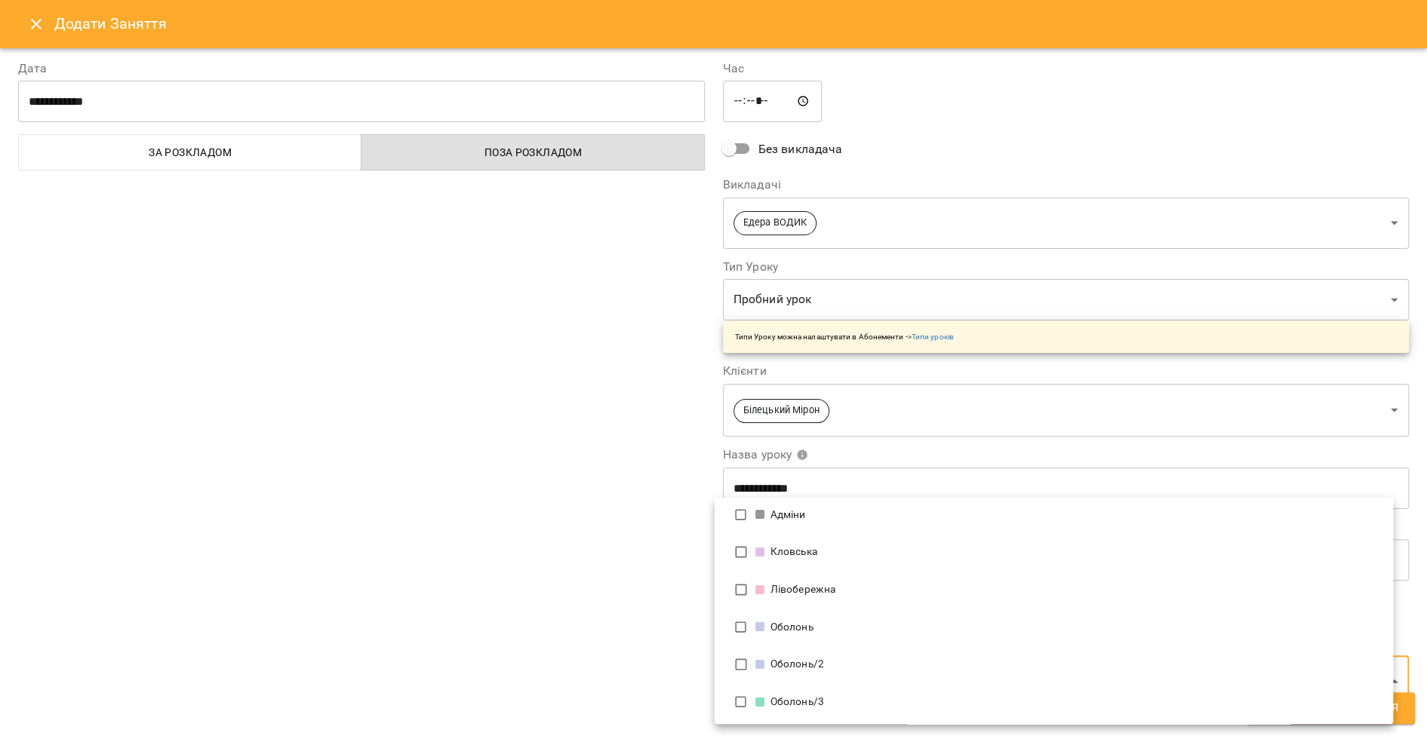
scroll to position [0, 0]
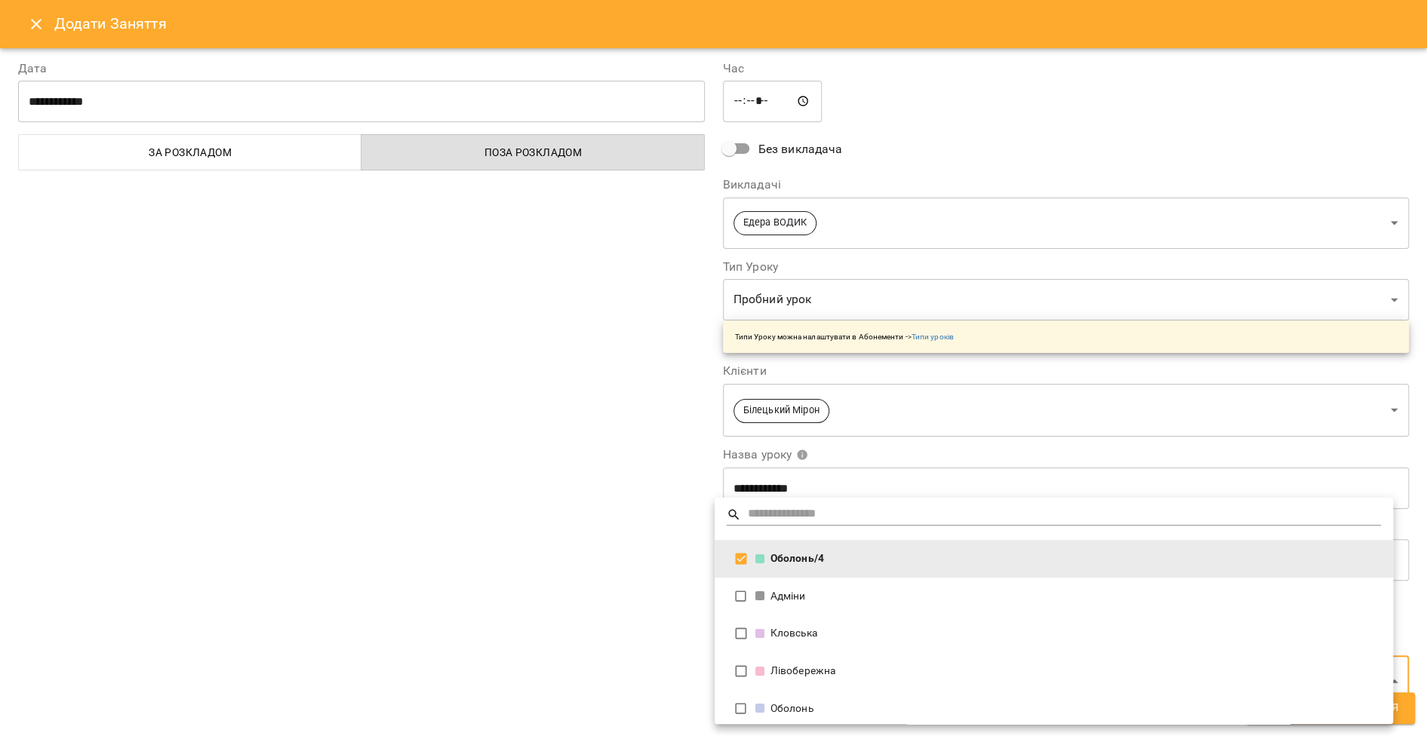
click at [515, 603] on div at bounding box center [713, 368] width 1427 height 736
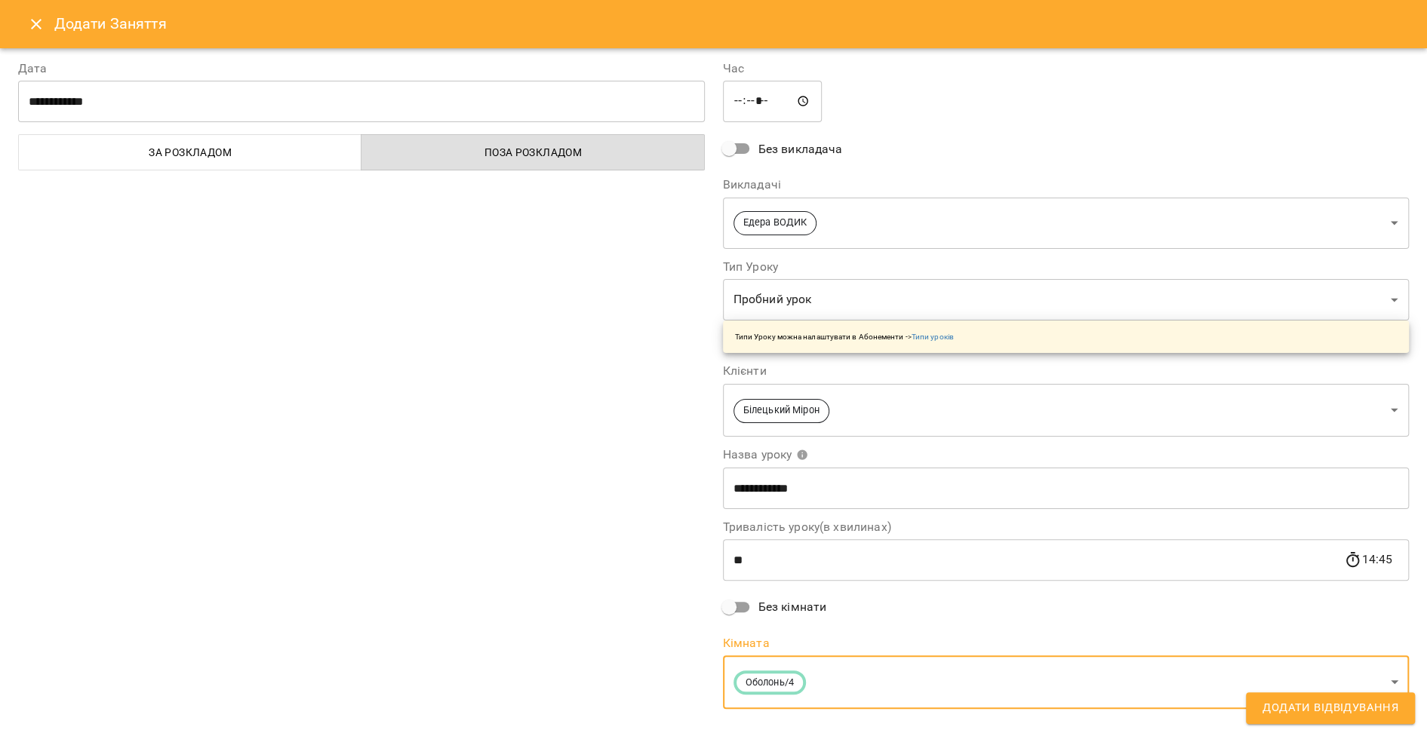
click at [1289, 702] on span "Додати Відвідування" at bounding box center [1330, 709] width 136 height 20
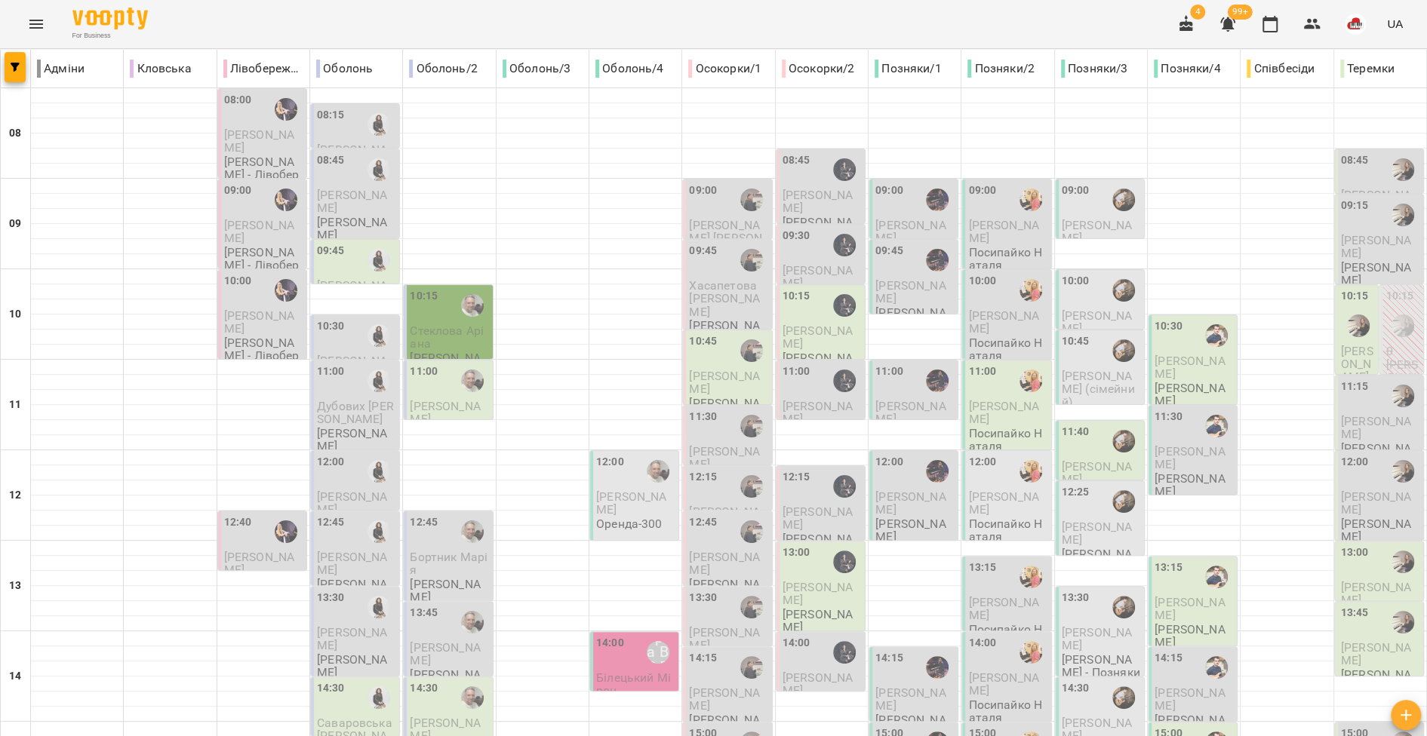
scroll to position [296, 0]
click at [36, 39] on button "Menu" at bounding box center [36, 24] width 36 height 36
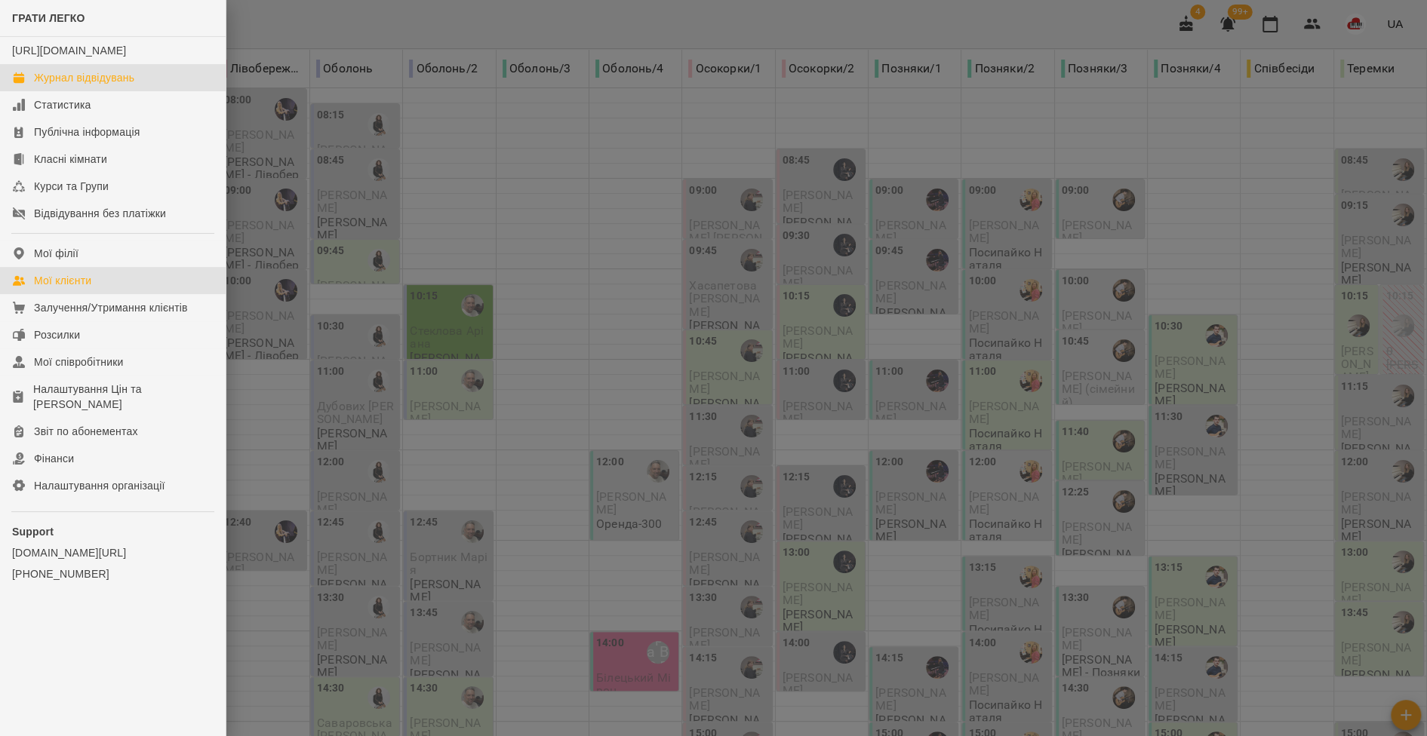
click at [77, 288] on div "Мої клієнти" at bounding box center [62, 280] width 57 height 15
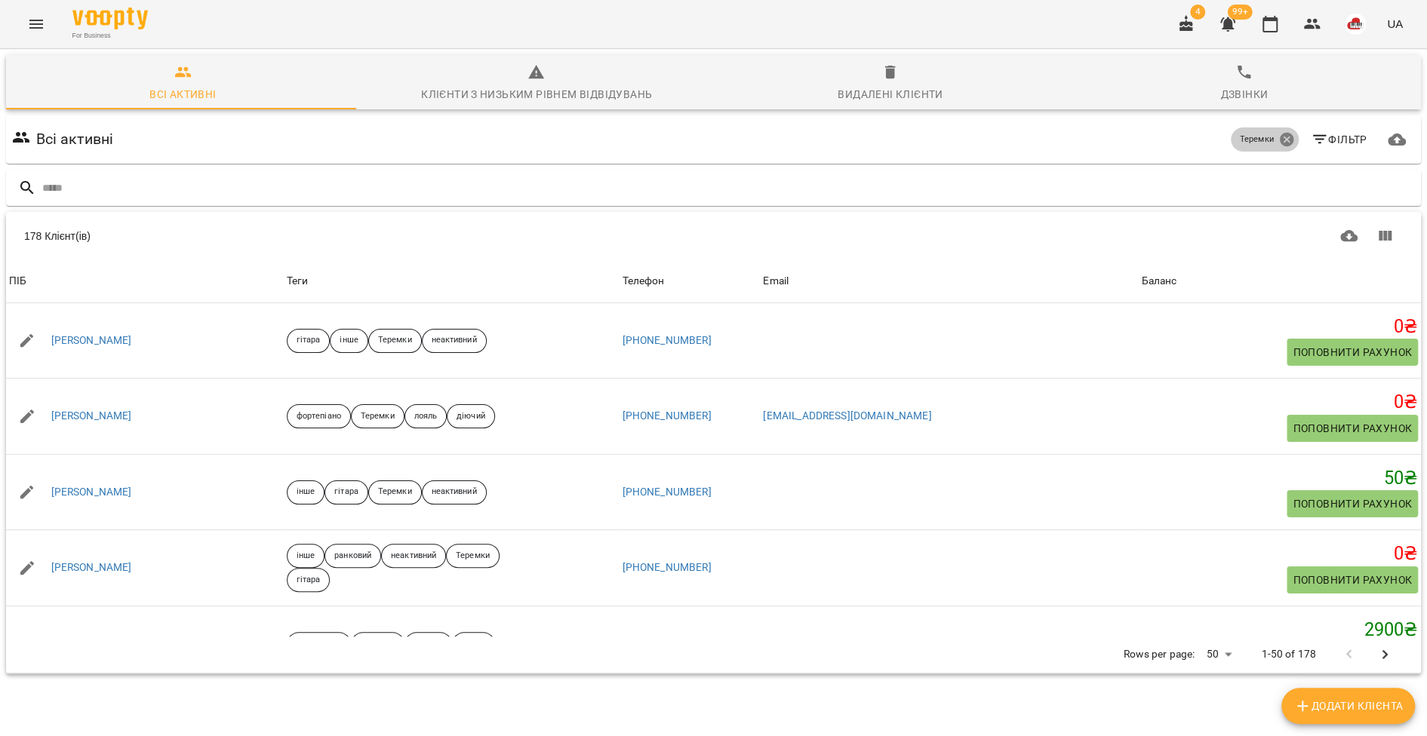
click at [1278, 137] on icon at bounding box center [1286, 139] width 17 height 17
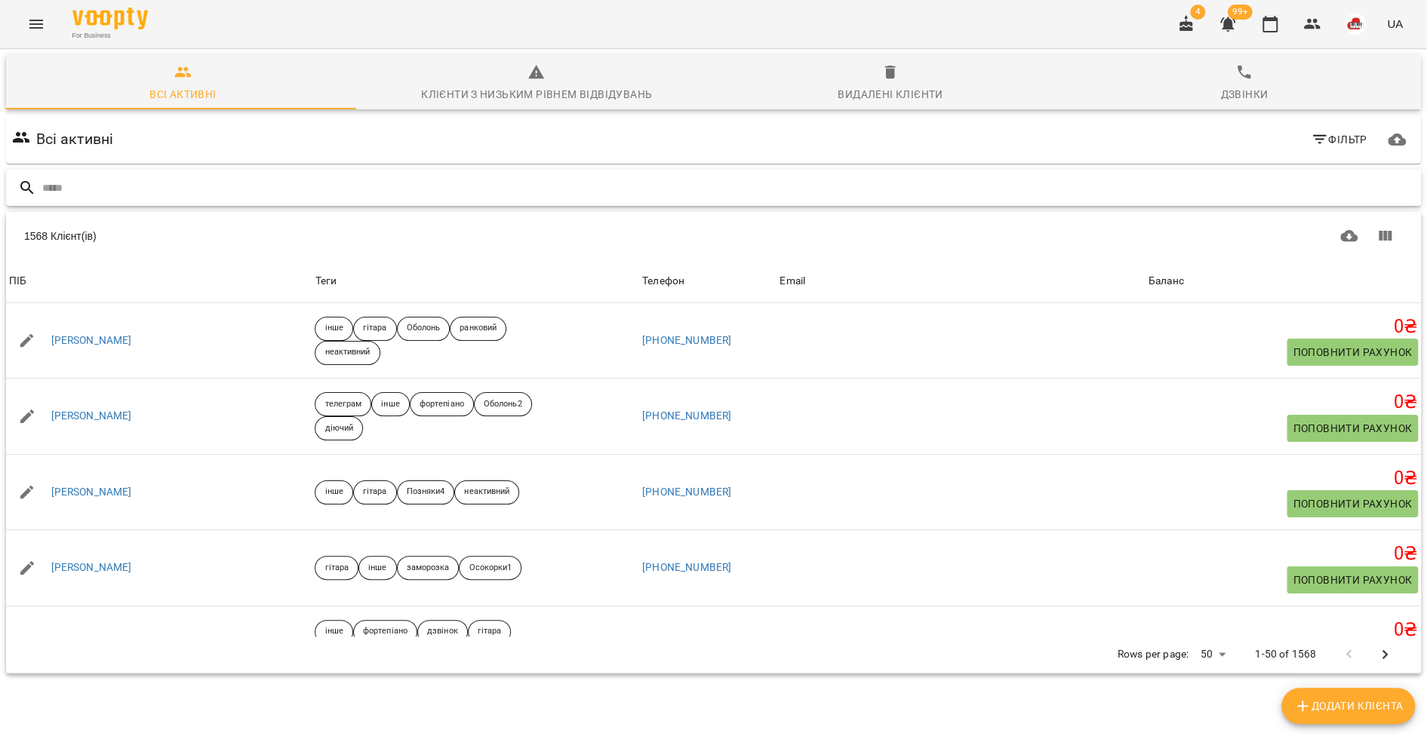
click at [115, 186] on input "text" at bounding box center [728, 188] width 1372 height 25
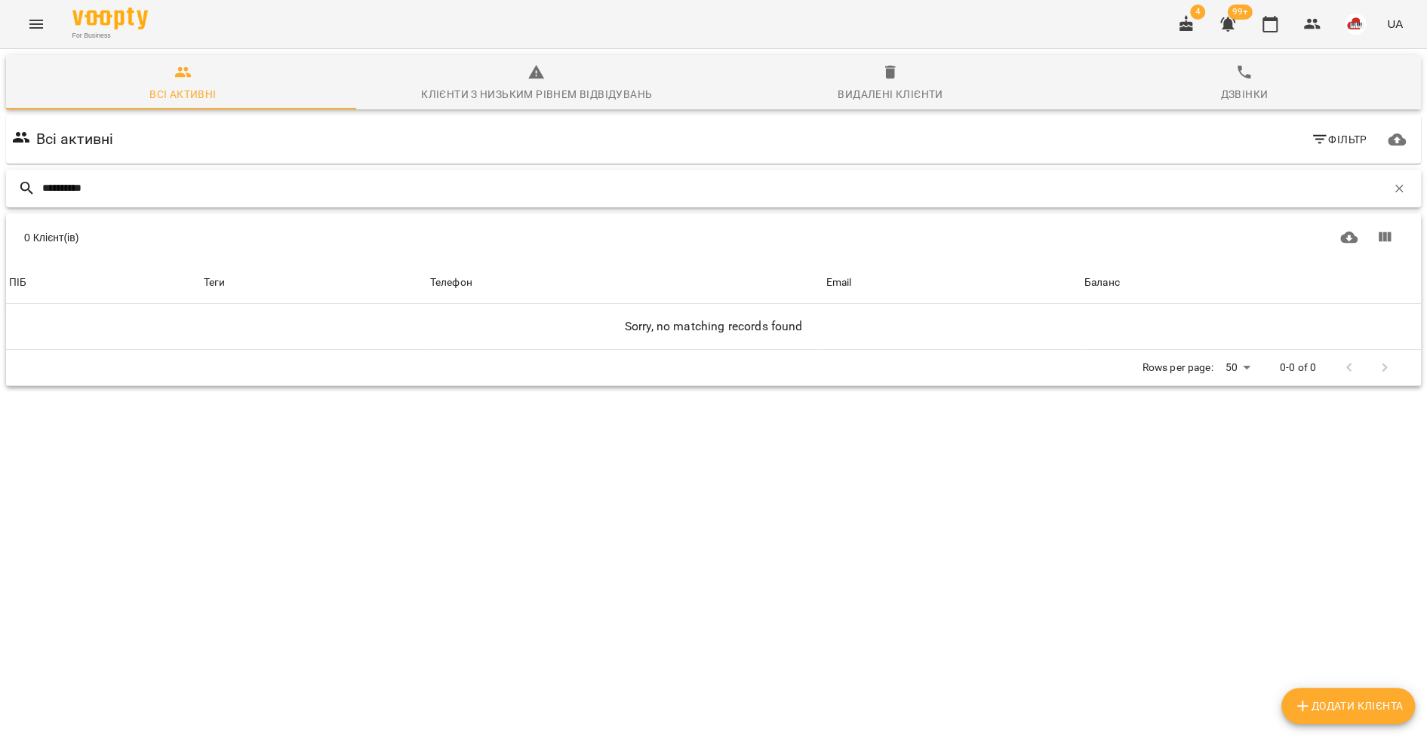
drag, startPoint x: 108, startPoint y: 186, endPoint x: 31, endPoint y: 186, distance: 77.0
click at [31, 186] on div "**********" at bounding box center [713, 189] width 1415 height 38
type input "**********"
click at [32, 30] on icon "Menu" at bounding box center [36, 24] width 18 height 18
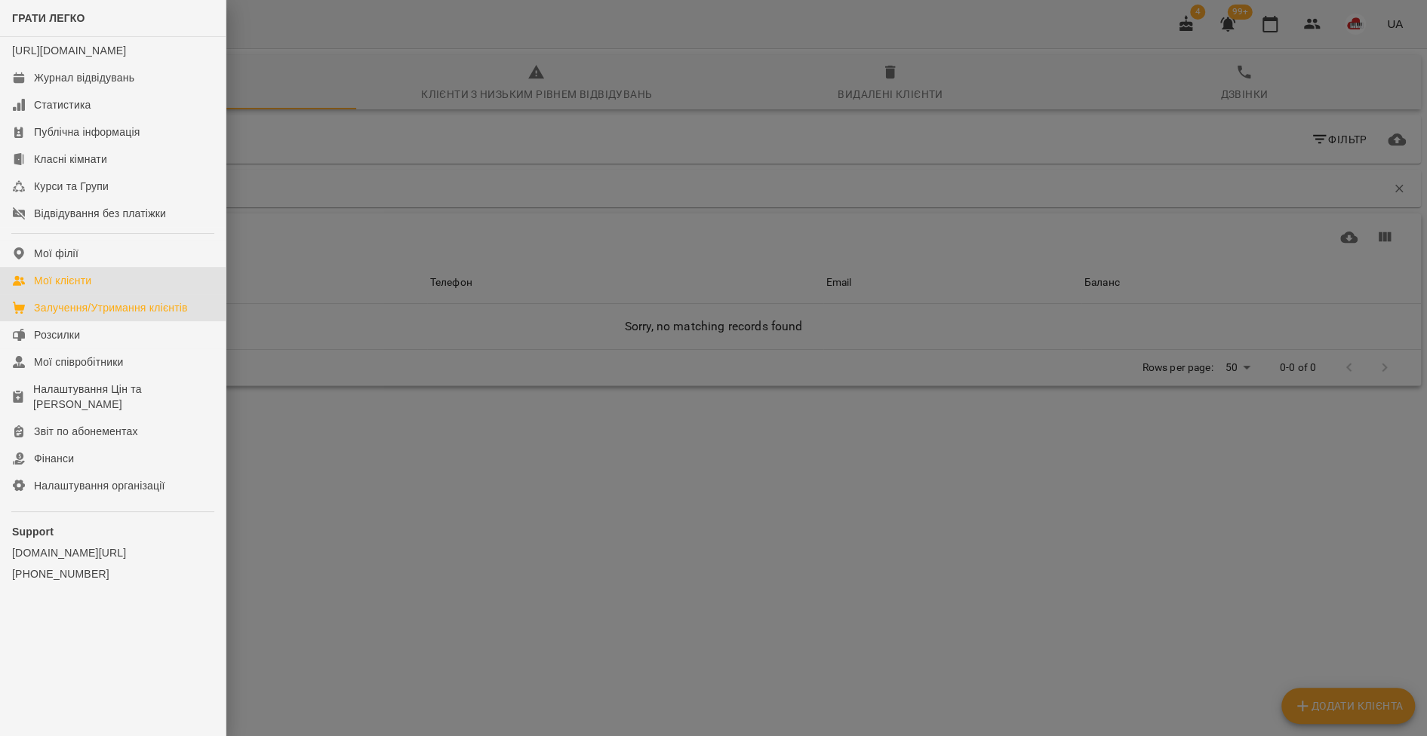
click at [84, 315] on div "Залучення/Утримання клієнтів" at bounding box center [111, 307] width 154 height 15
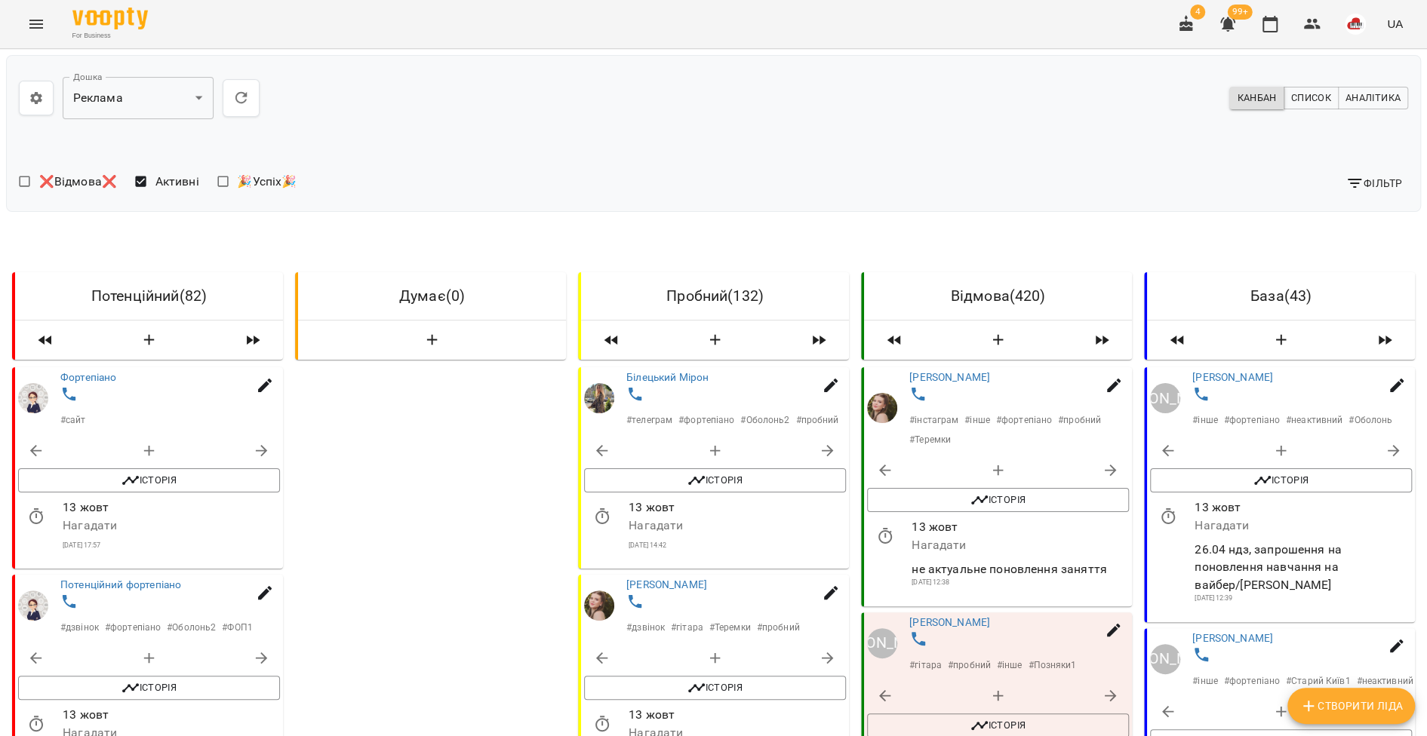
click at [1345, 181] on icon "button" at bounding box center [1354, 183] width 18 height 18
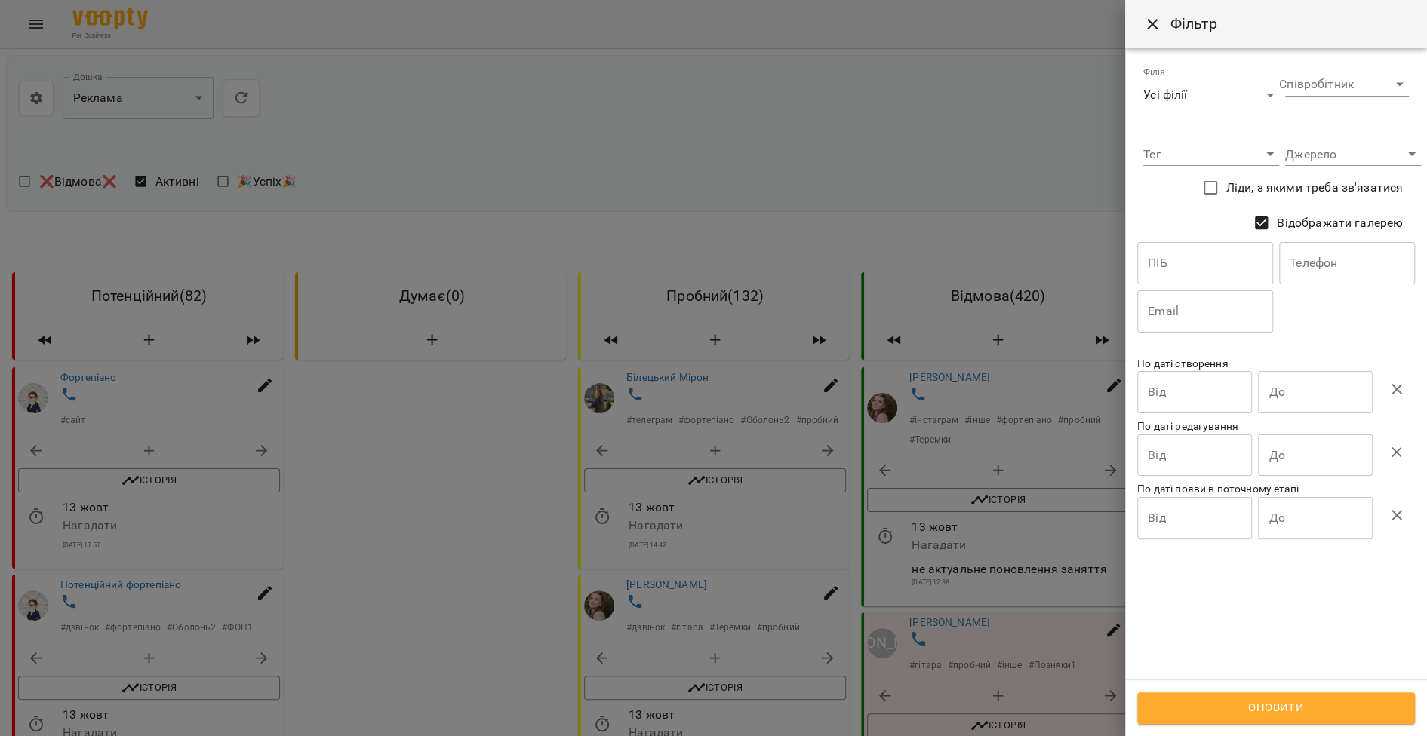
click at [1287, 260] on input "text" at bounding box center [1347, 263] width 136 height 42
paste input "**********"
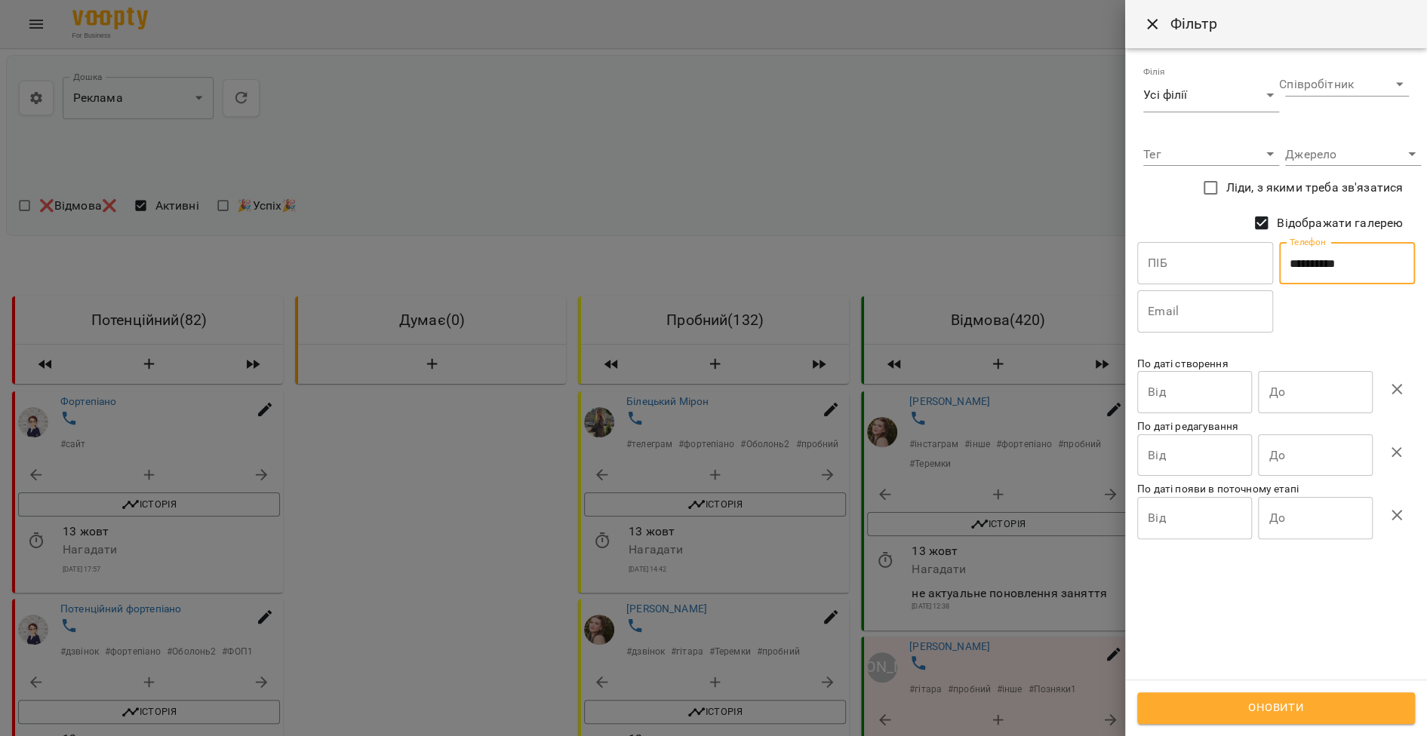
type input "**********"
click at [1326, 716] on span "Оновити" at bounding box center [1276, 709] width 244 height 20
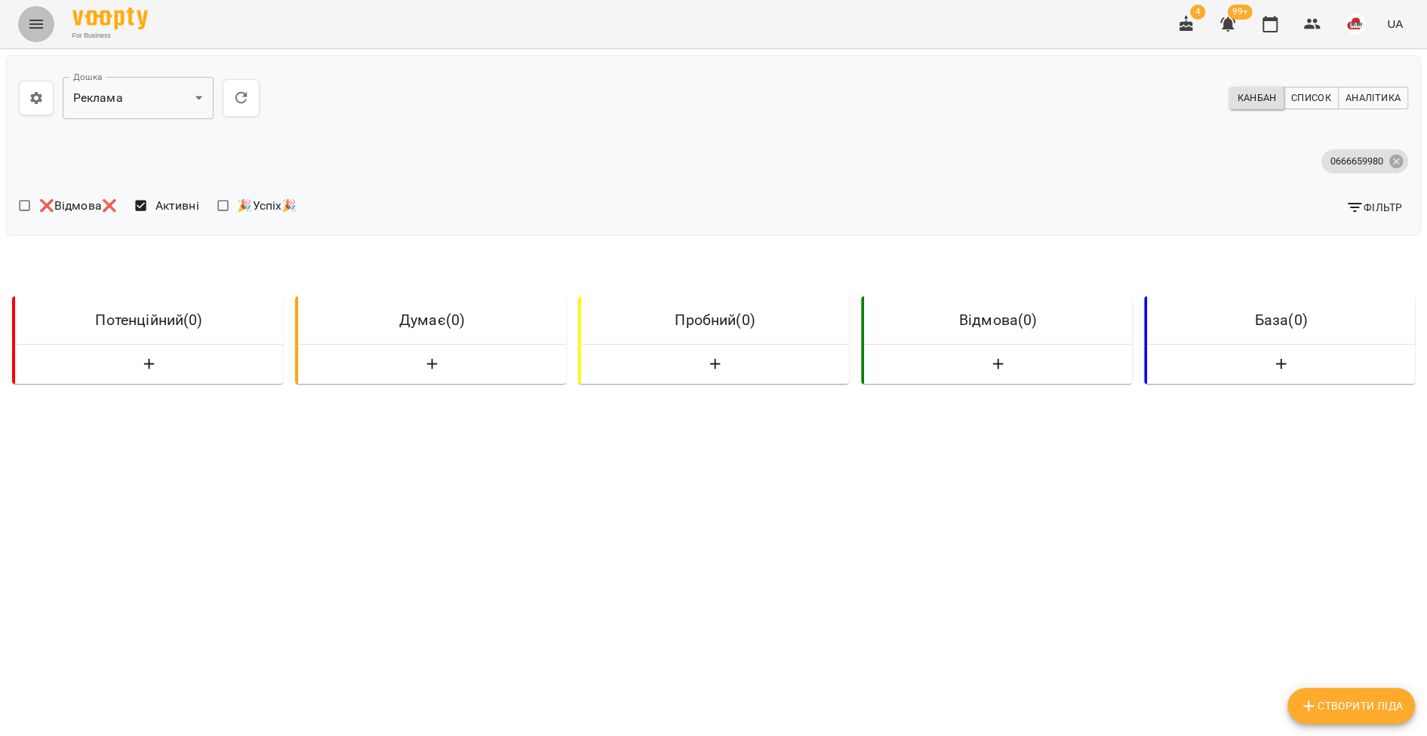
click at [41, 25] on icon "Menu" at bounding box center [36, 24] width 18 height 18
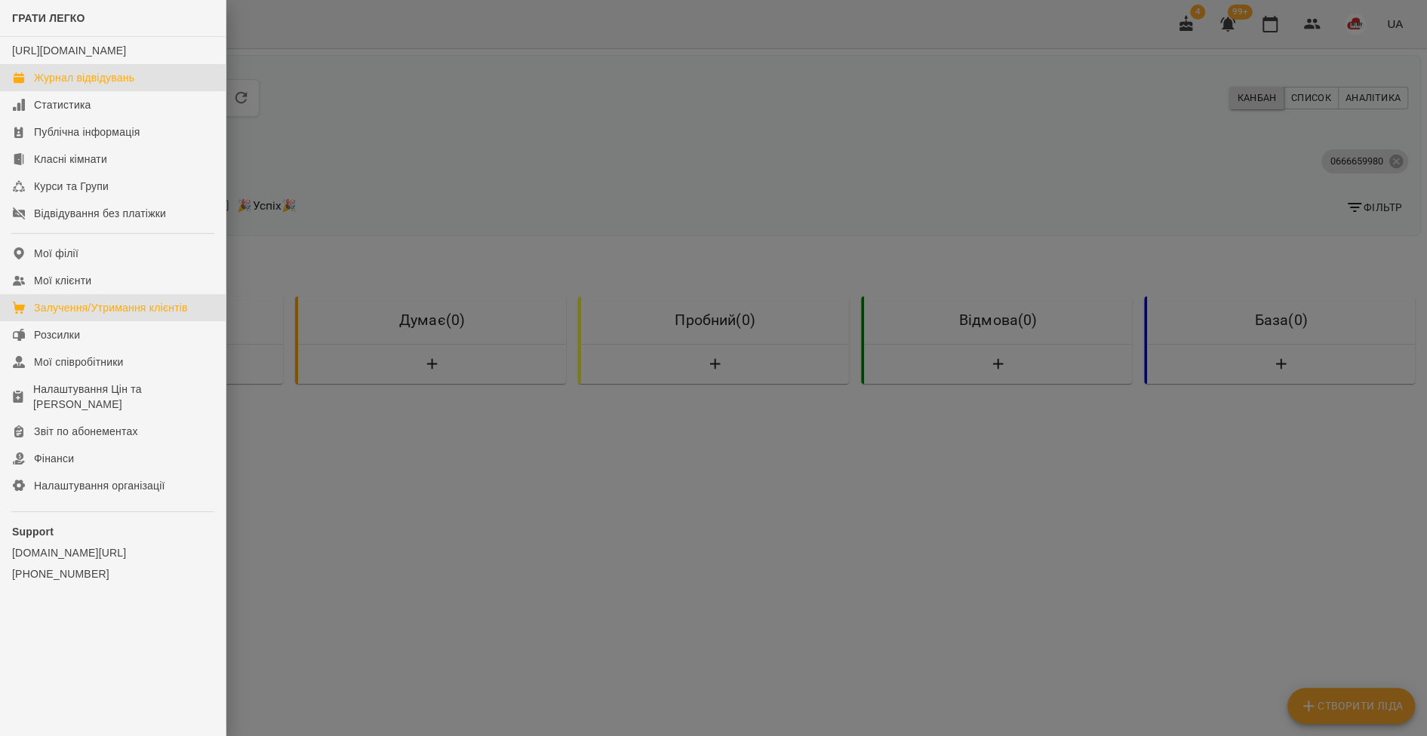
click at [51, 85] on div "Журнал відвідувань" at bounding box center [84, 77] width 100 height 15
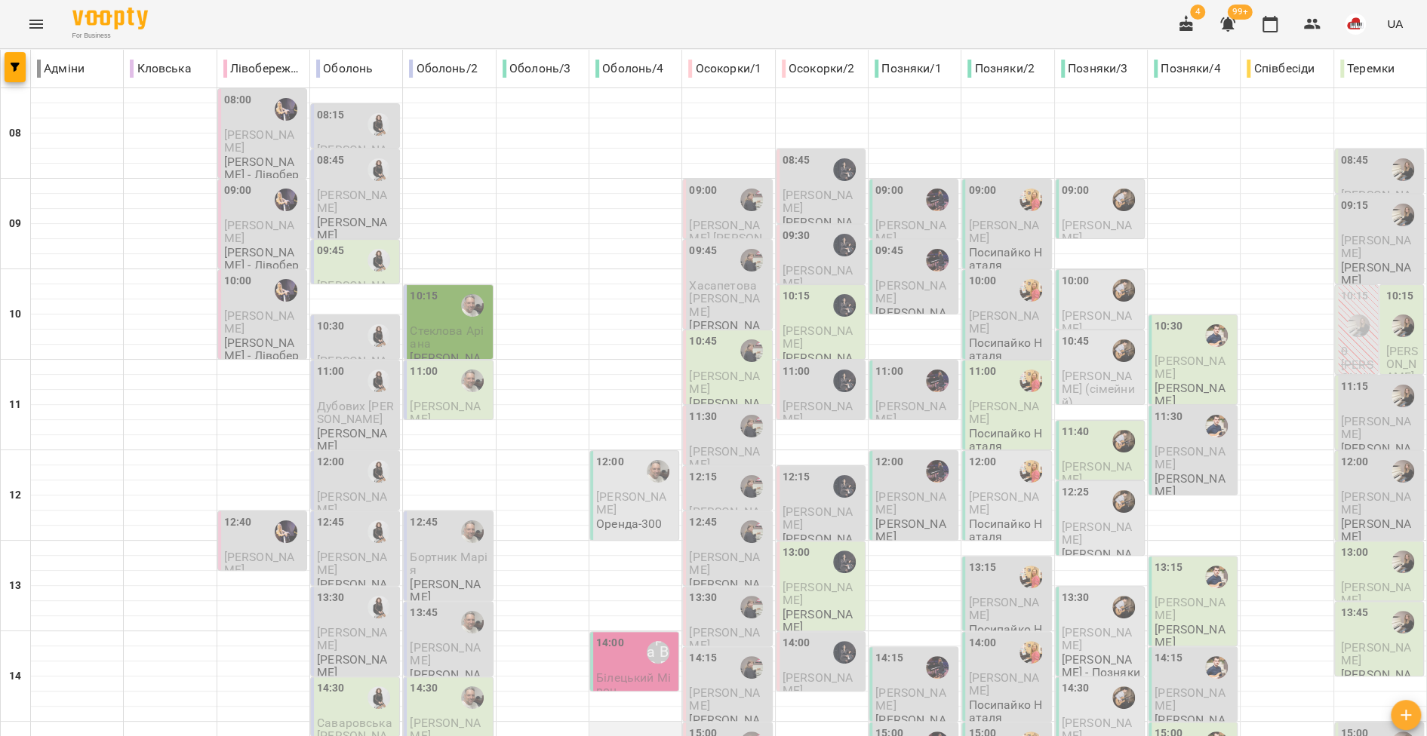
scroll to position [260, 0]
click at [623, 671] on span "Білецький Мірон" at bounding box center [633, 684] width 75 height 27
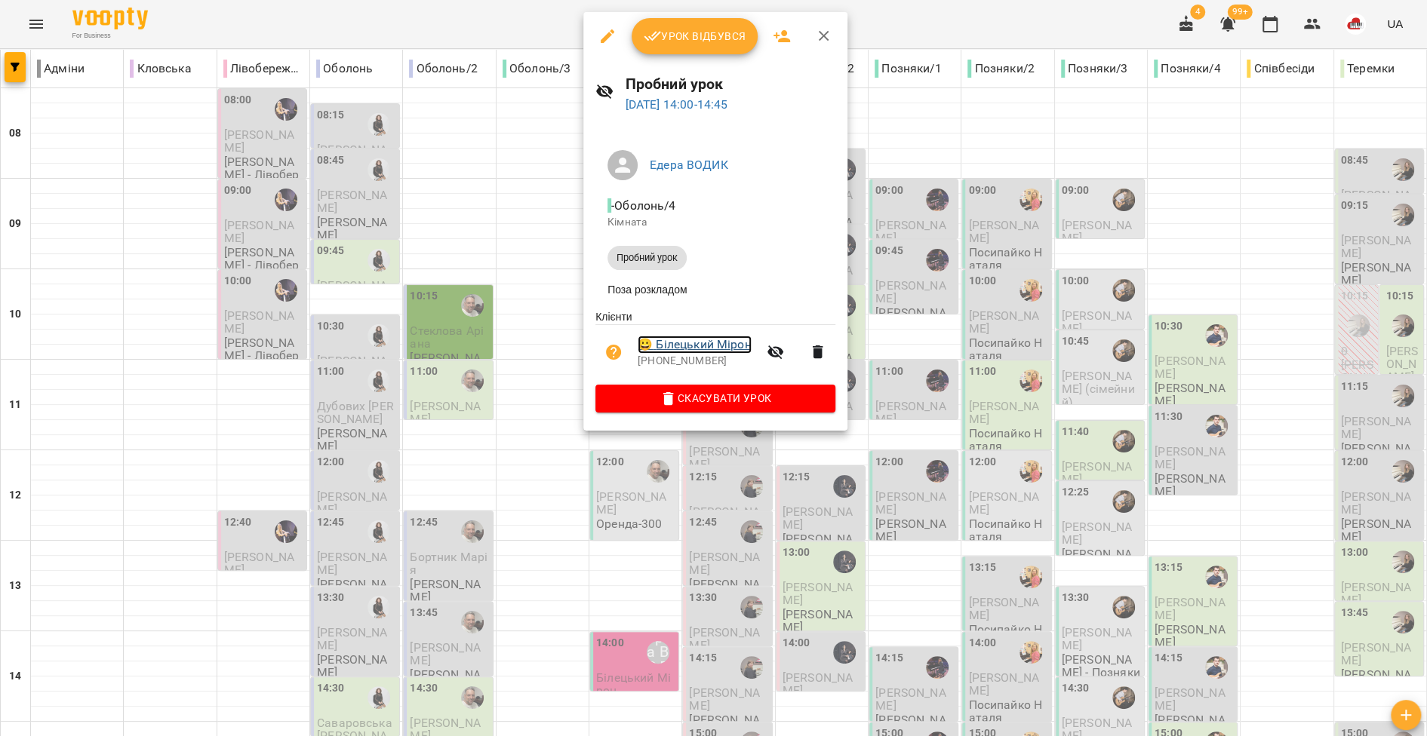
click at [688, 349] on link "😀 Білецький Мірон" at bounding box center [694, 345] width 114 height 18
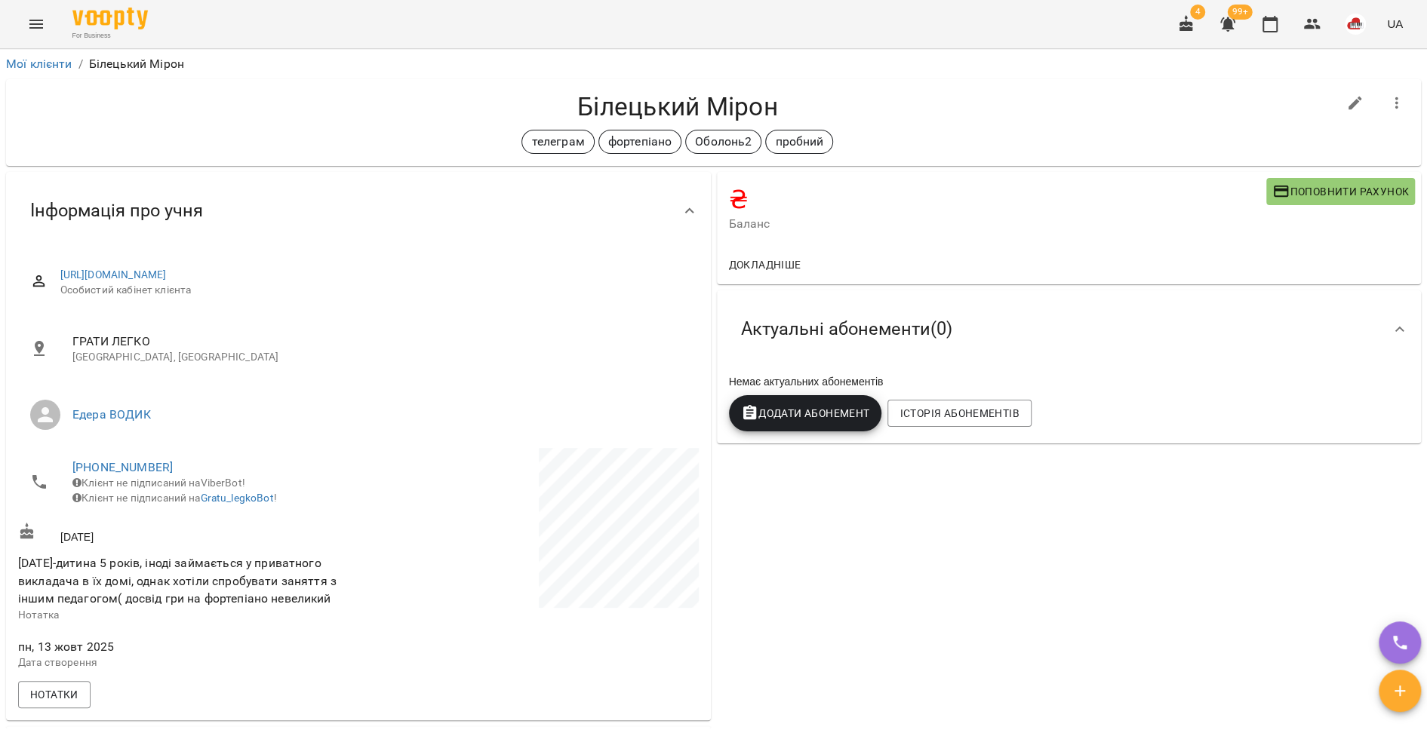
drag, startPoint x: 69, startPoint y: 574, endPoint x: 337, endPoint y: 615, distance: 270.9
click at [337, 608] on span "13.10.25-дитина 5 років, іноді займається у приватного викладача в їх домі, одн…" at bounding box center [186, 582] width 337 height 54
copy span "дитина 5 років, іноді займається у приватного викладача в їх домі, однак хотіли…"
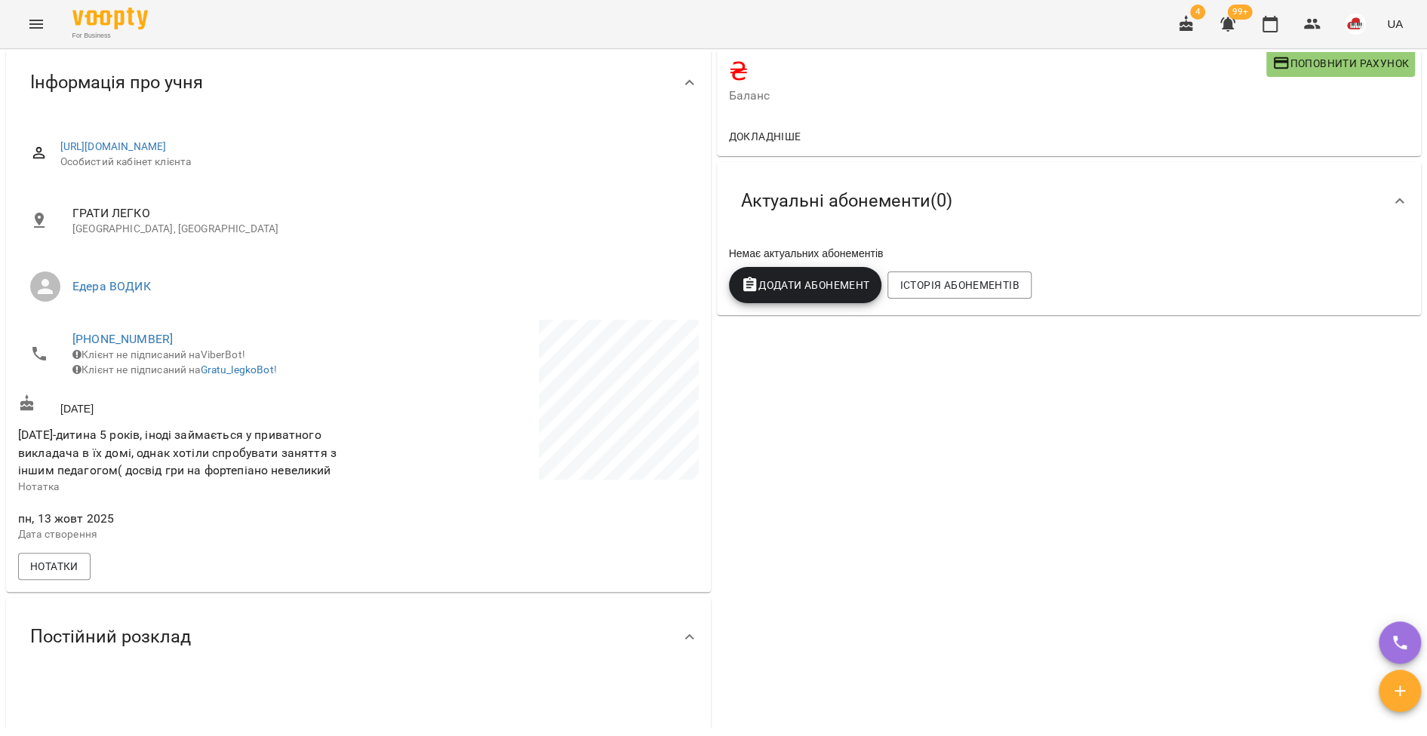
scroll to position [401, 0]
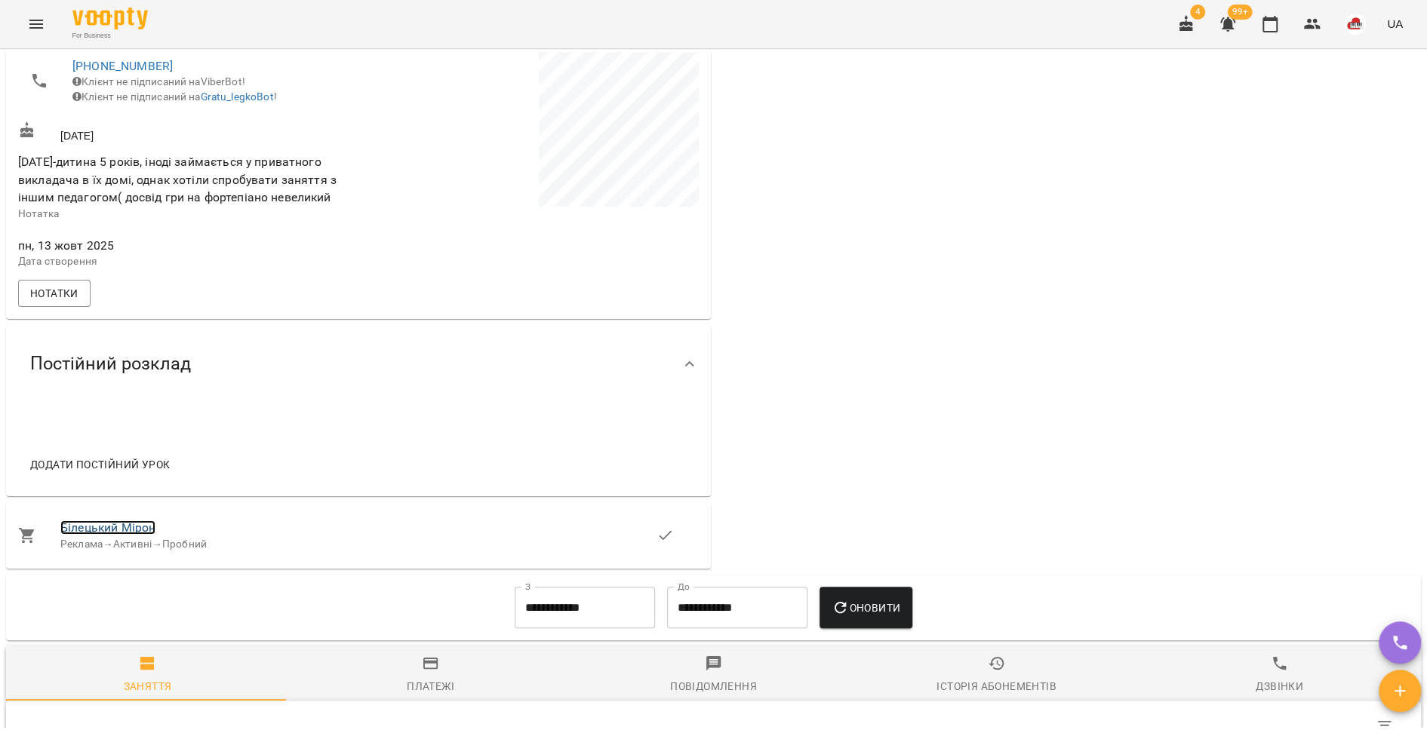
click at [128, 535] on link "Білецький Мірон" at bounding box center [107, 528] width 95 height 14
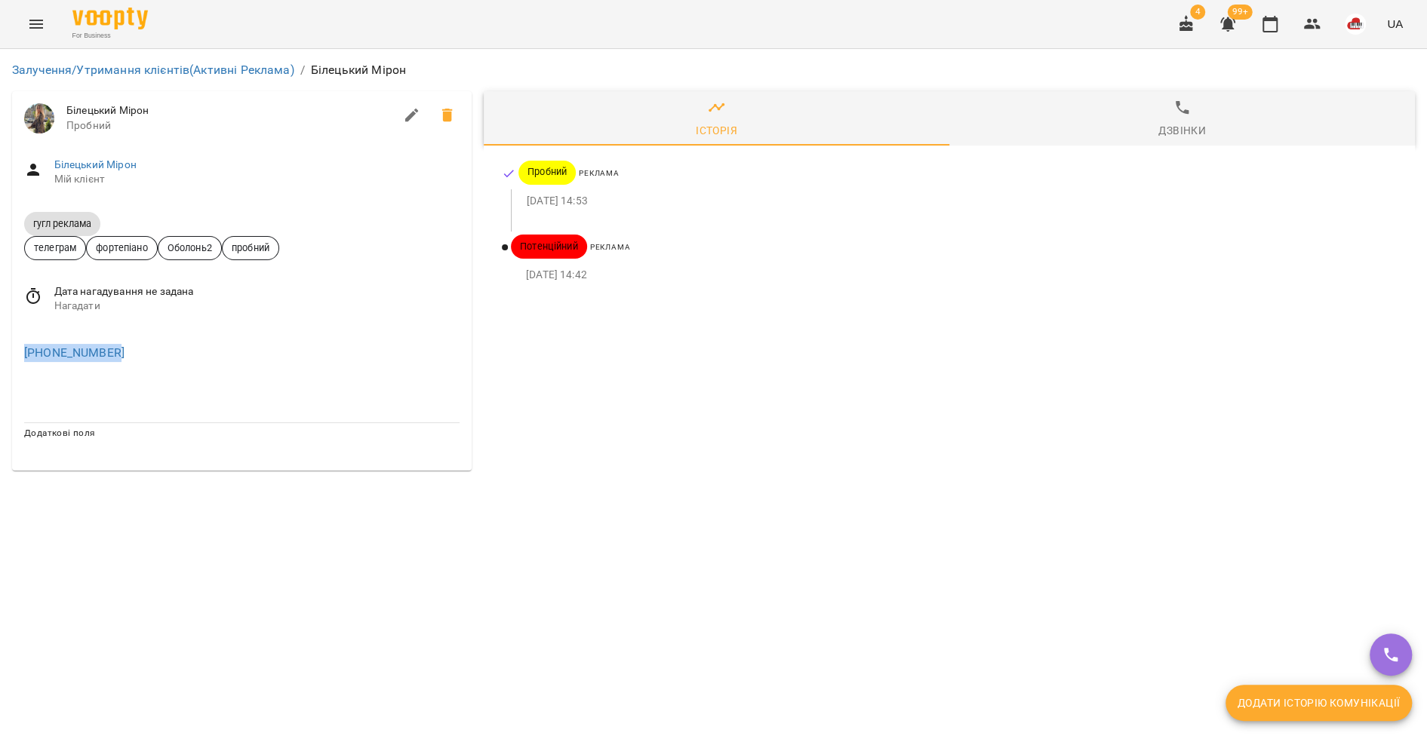
click at [33, 25] on icon "Menu" at bounding box center [36, 24] width 18 height 18
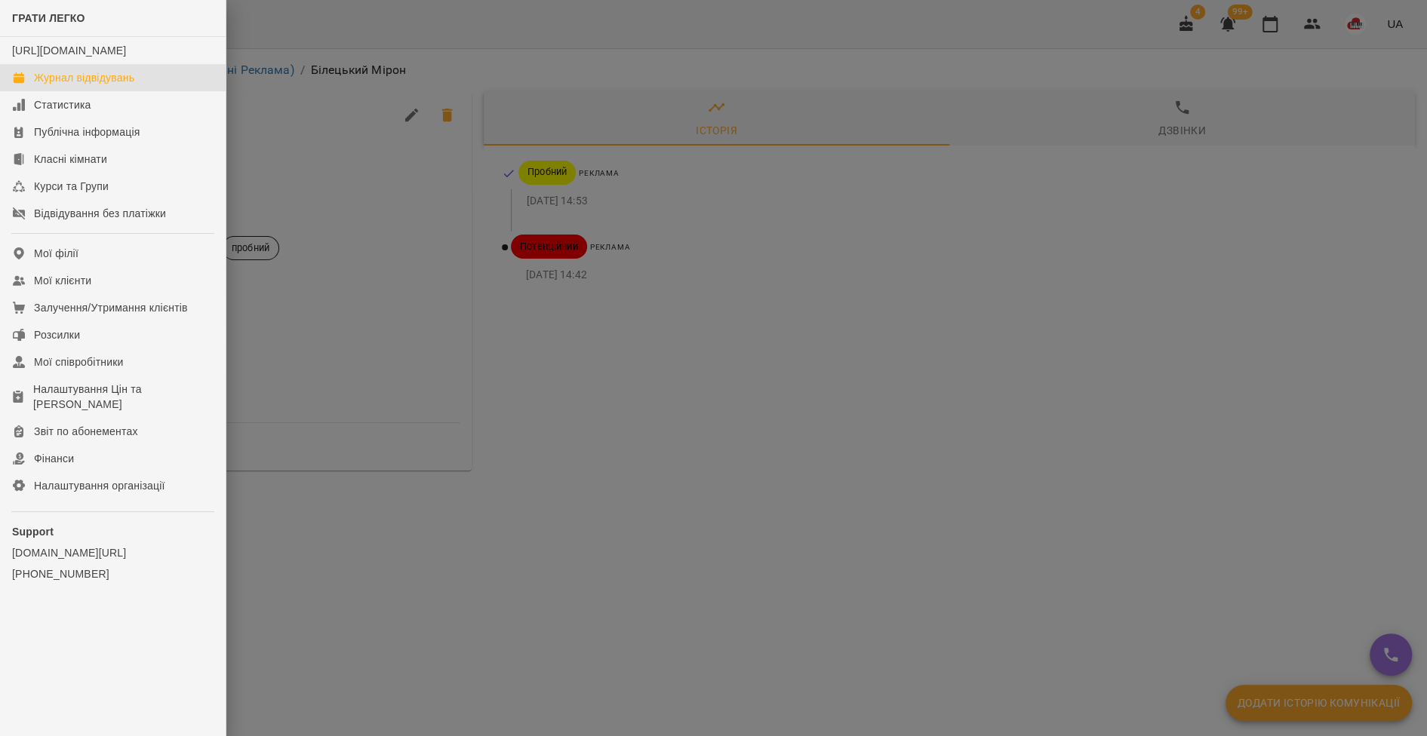
click at [57, 85] on div "Журнал відвідувань" at bounding box center [84, 77] width 100 height 15
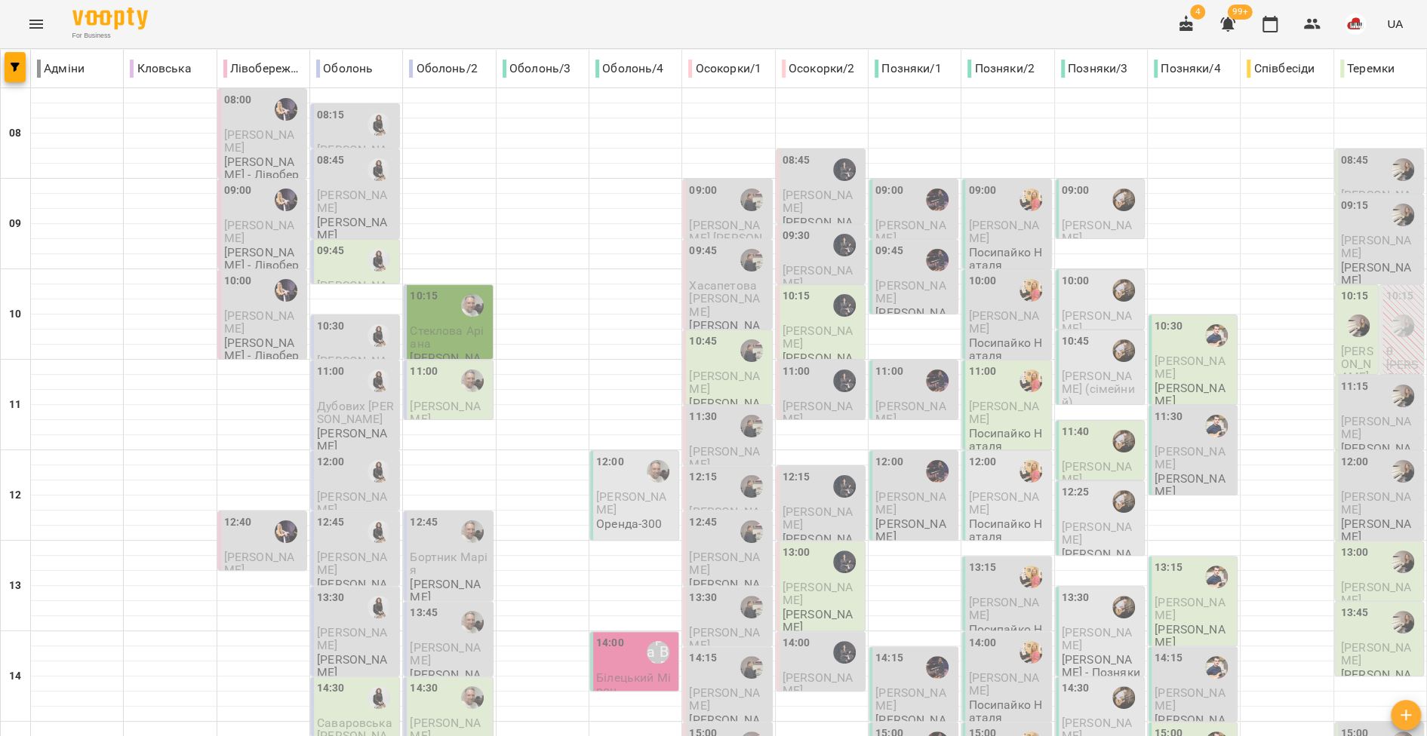
scroll to position [169, 0]
click at [46, 32] on button "Menu" at bounding box center [36, 24] width 36 height 36
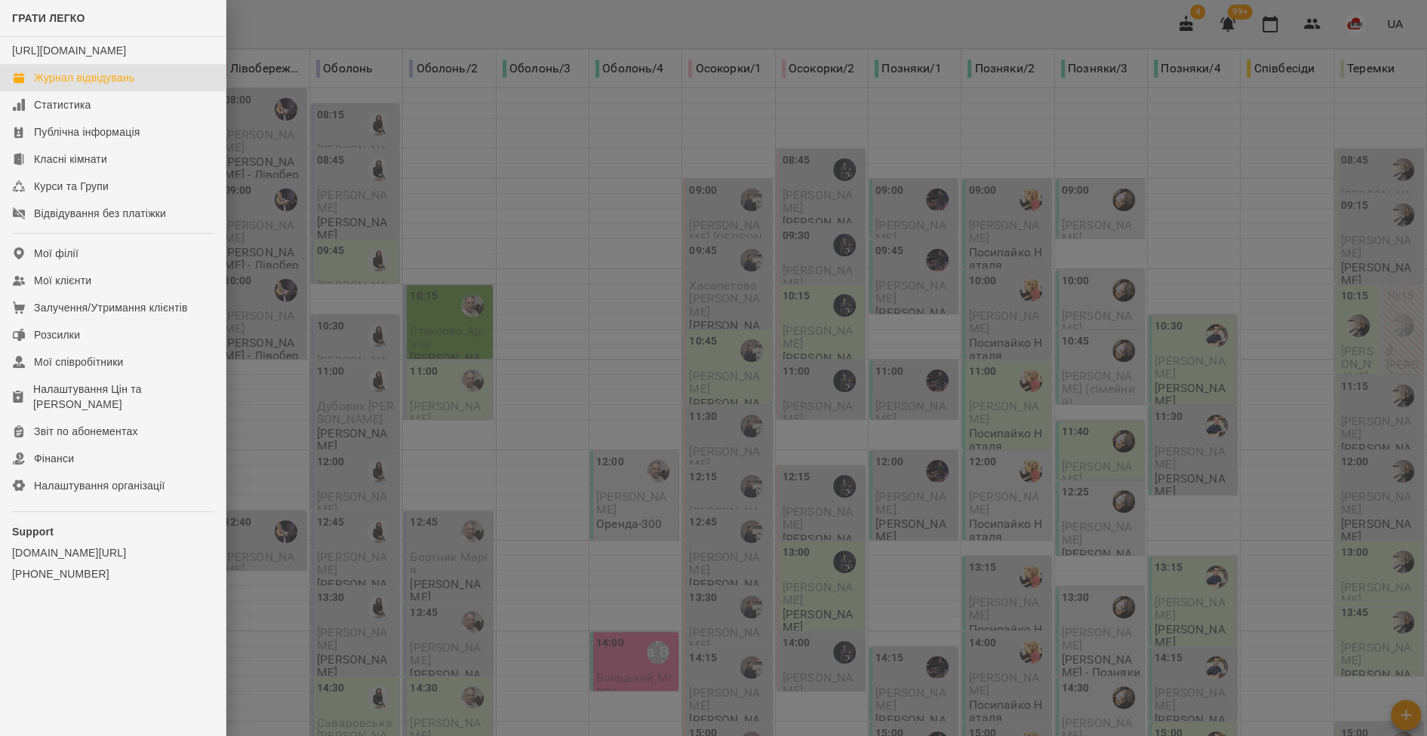
click at [307, 261] on div at bounding box center [713, 368] width 1427 height 736
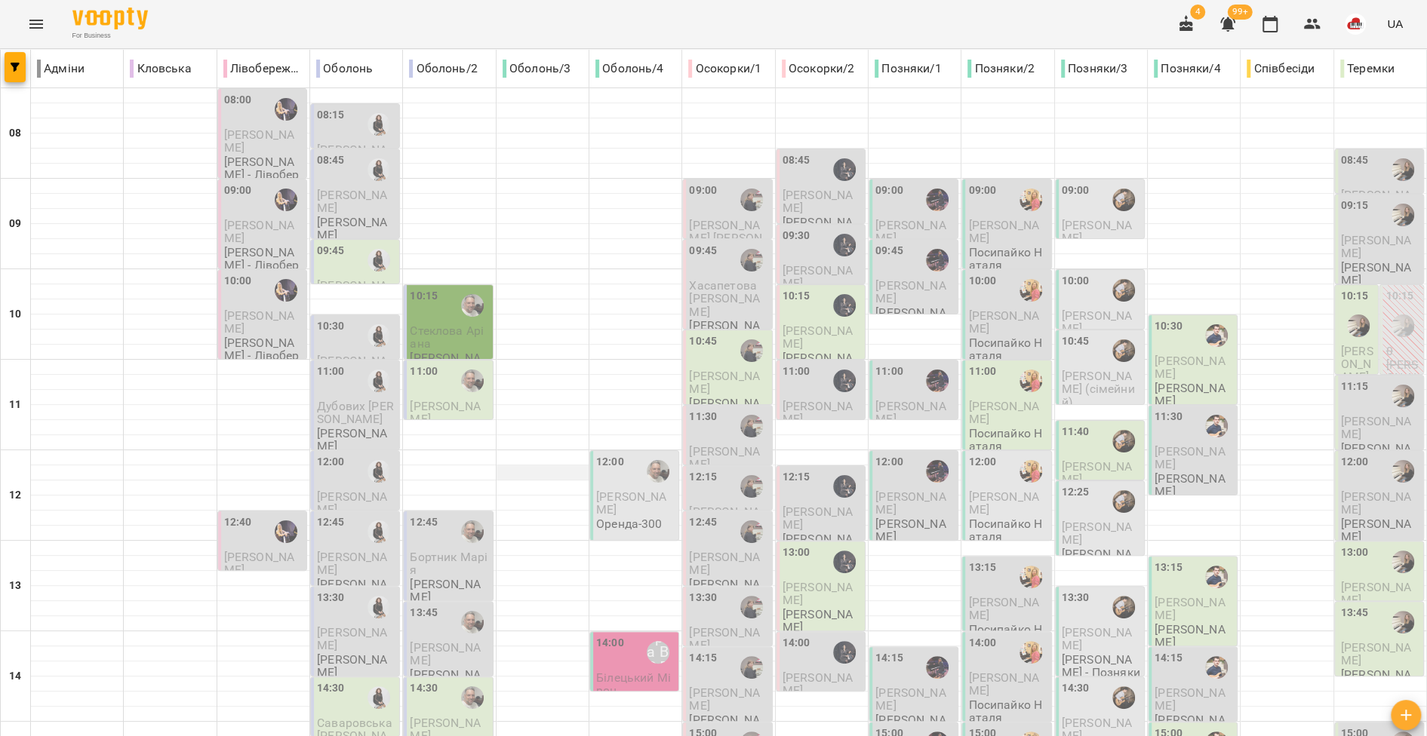
scroll to position [515, 0]
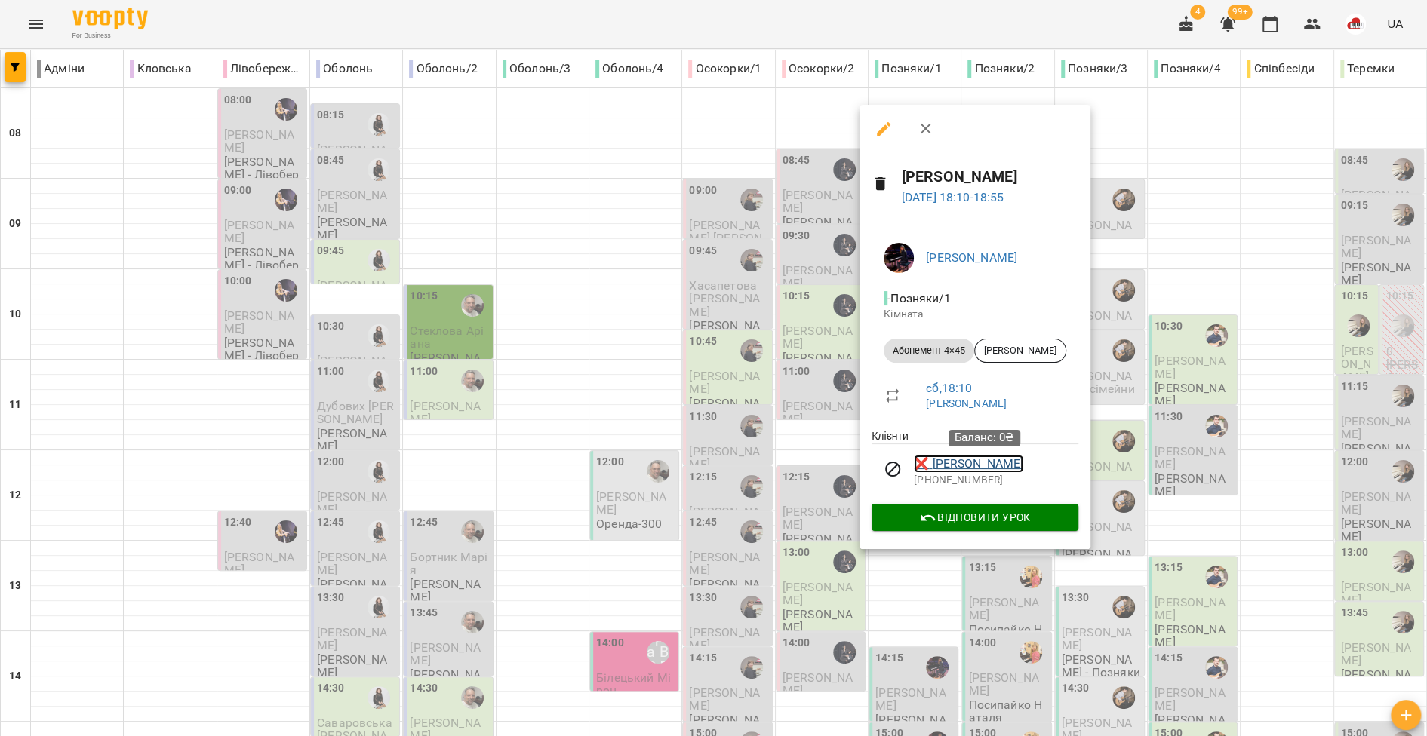
click at [966, 466] on link "❌ Емма Серебреннікова" at bounding box center [968, 464] width 109 height 18
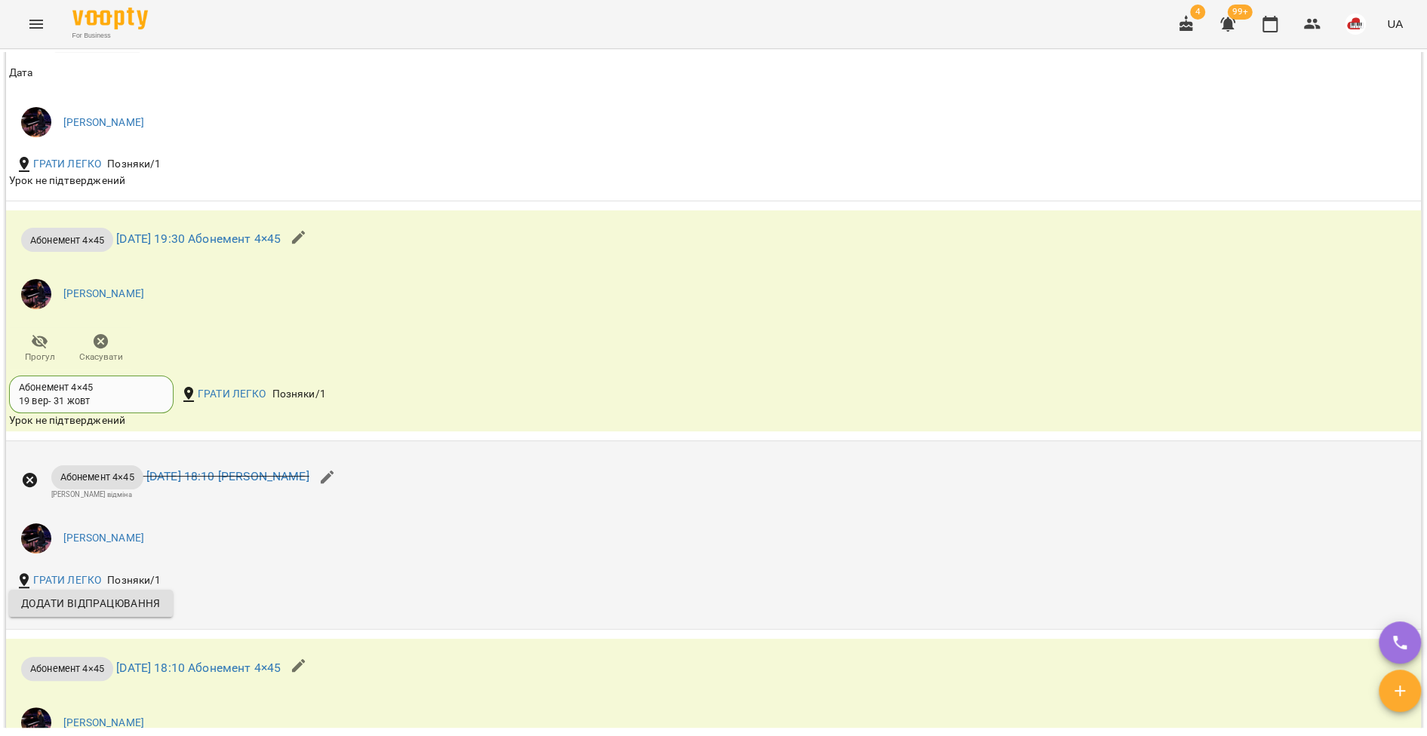
scroll to position [1347, 0]
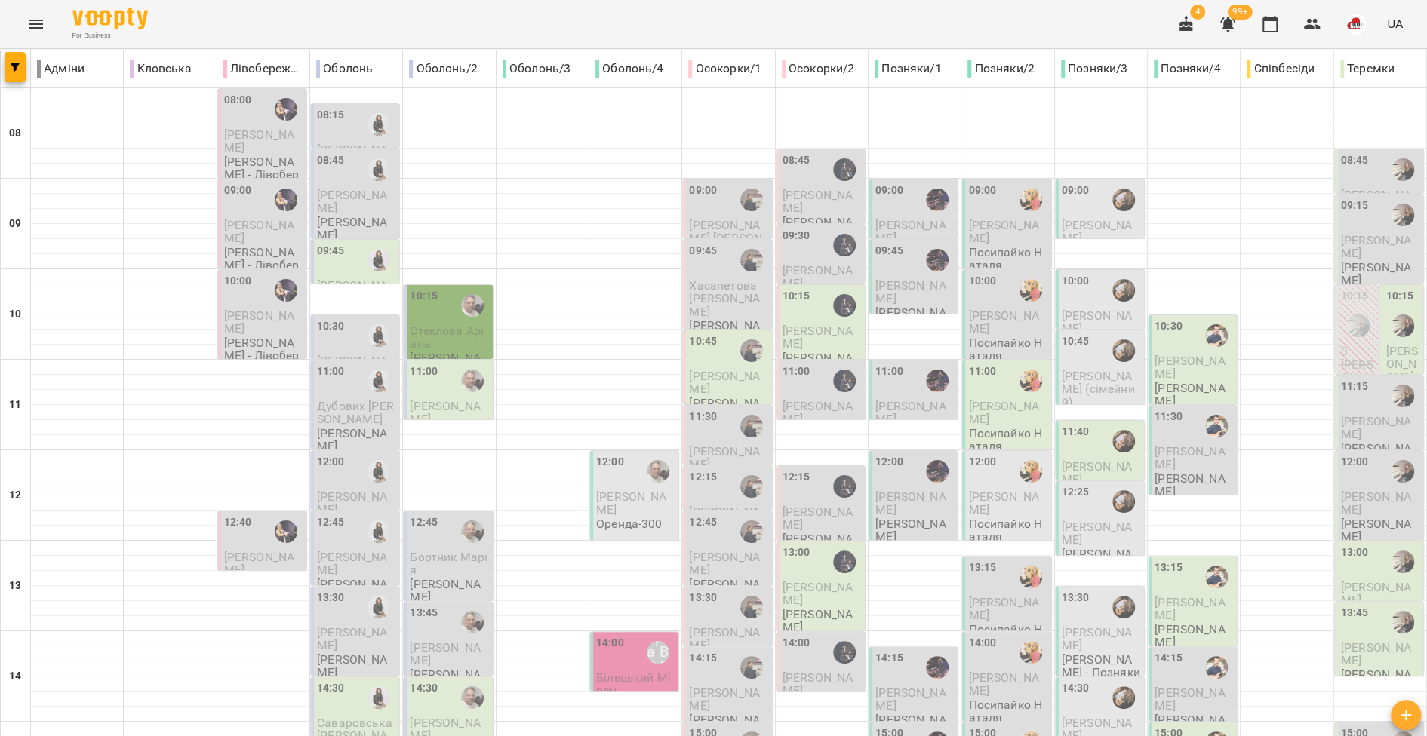
scroll to position [593, 0]
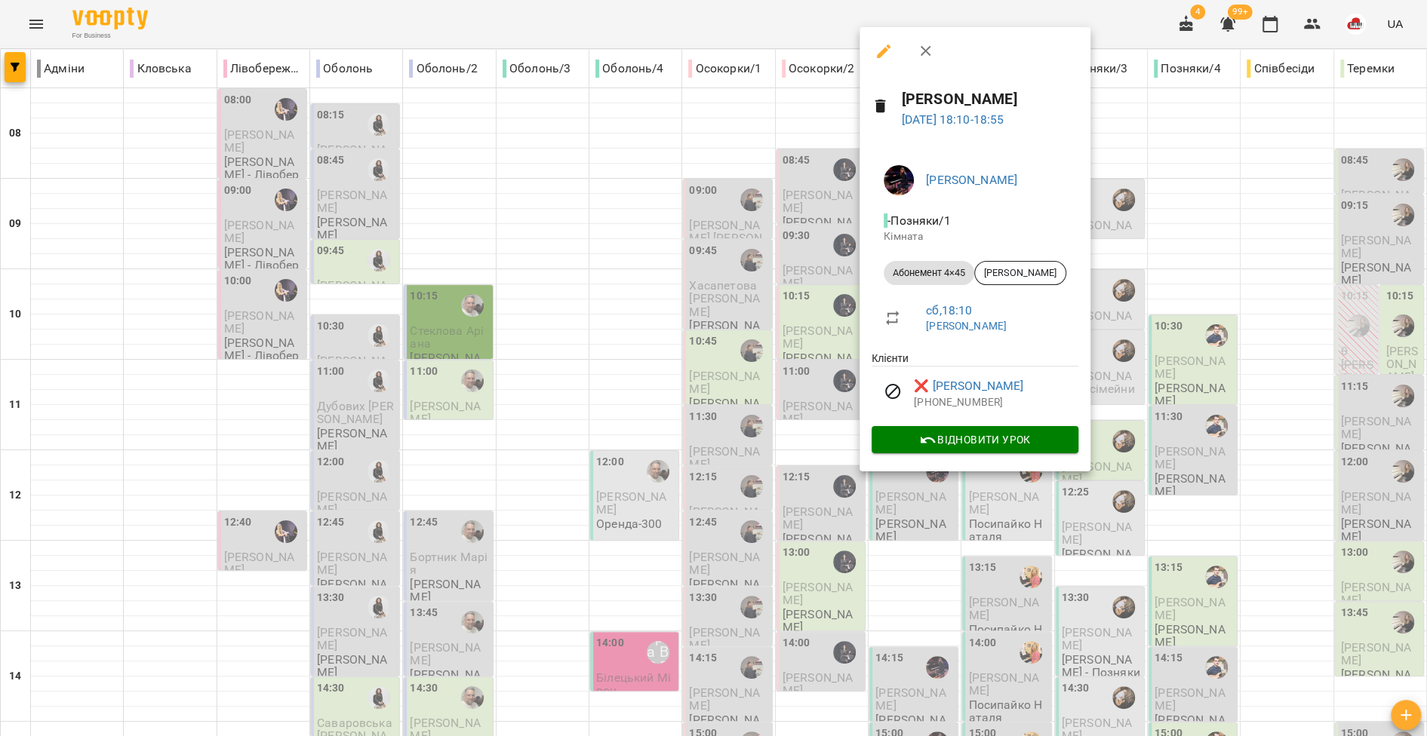
click at [776, 396] on div at bounding box center [713, 368] width 1427 height 736
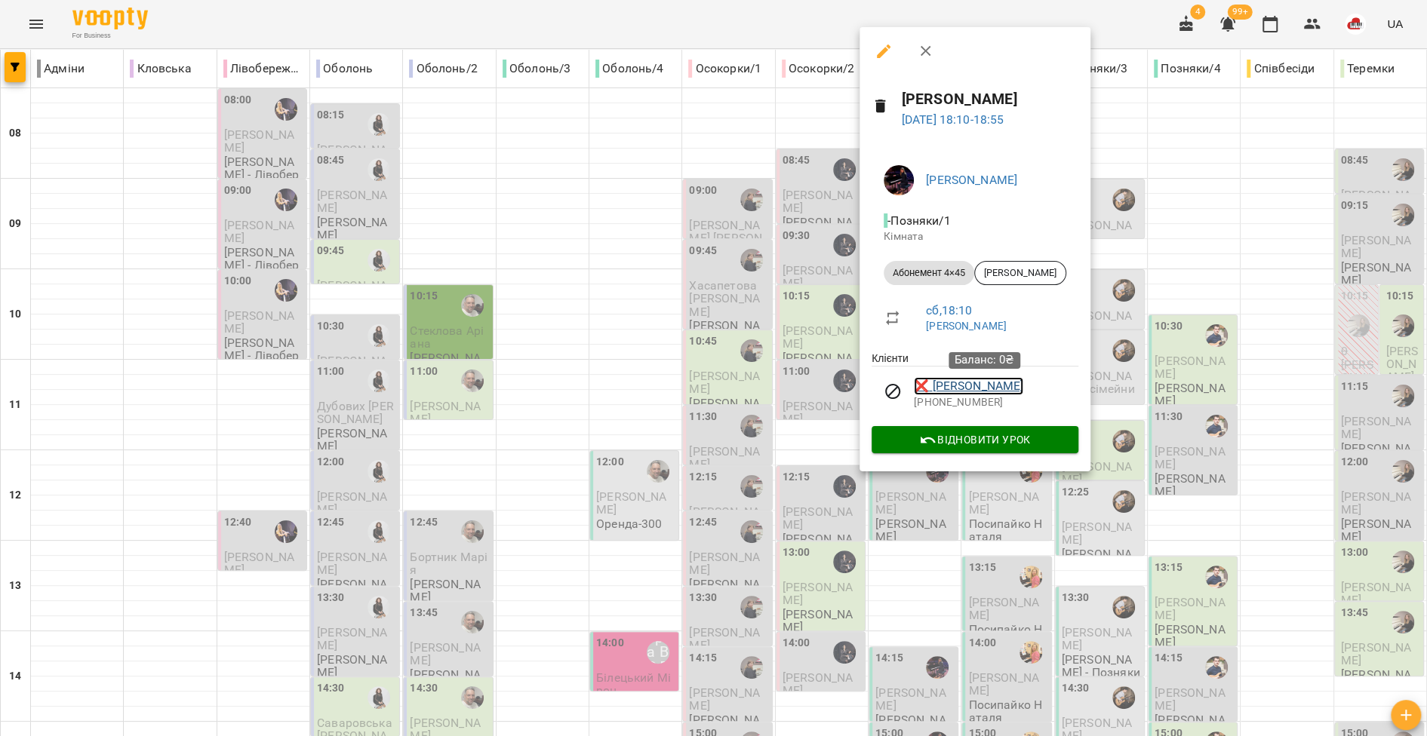
click at [937, 382] on link "❌ Емма Серебреннікова" at bounding box center [968, 386] width 109 height 18
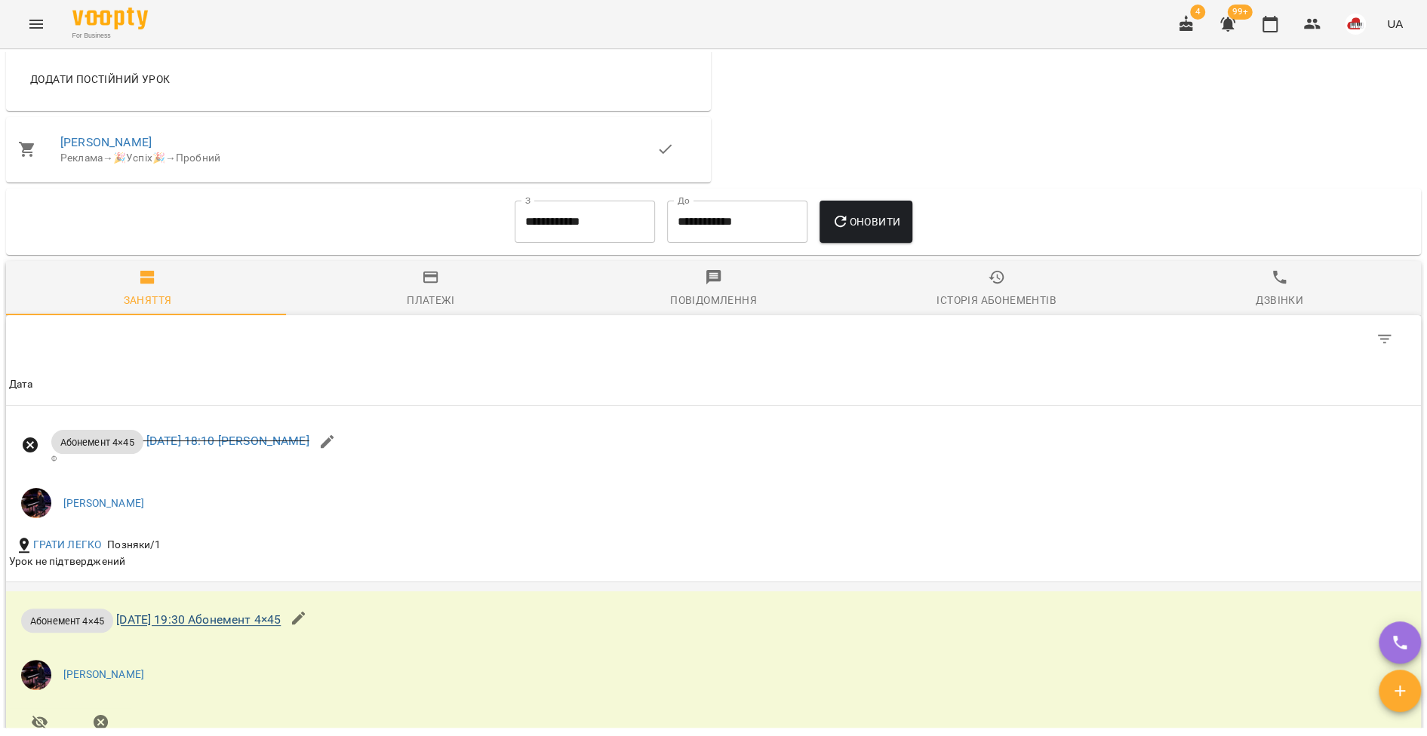
scroll to position [1254, 0]
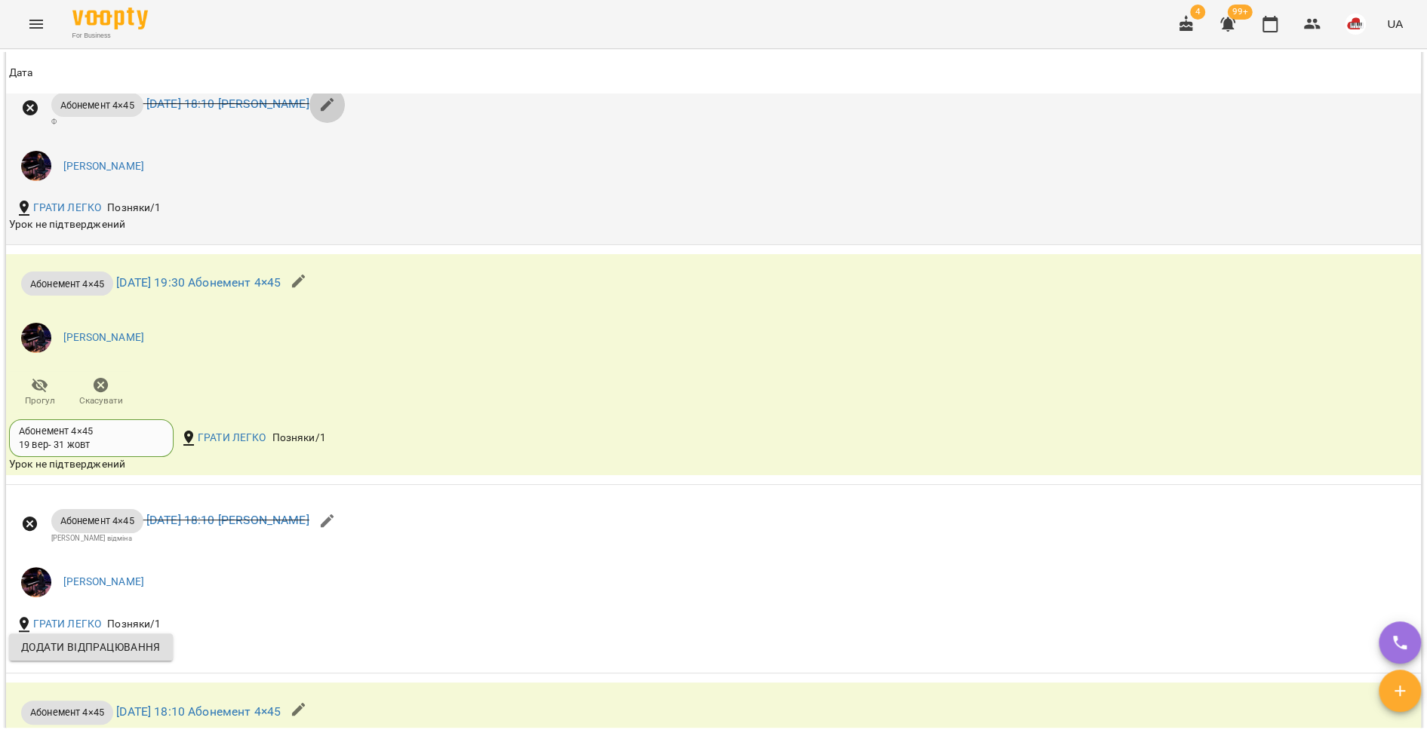
click at [346, 123] on button "button" at bounding box center [327, 105] width 36 height 36
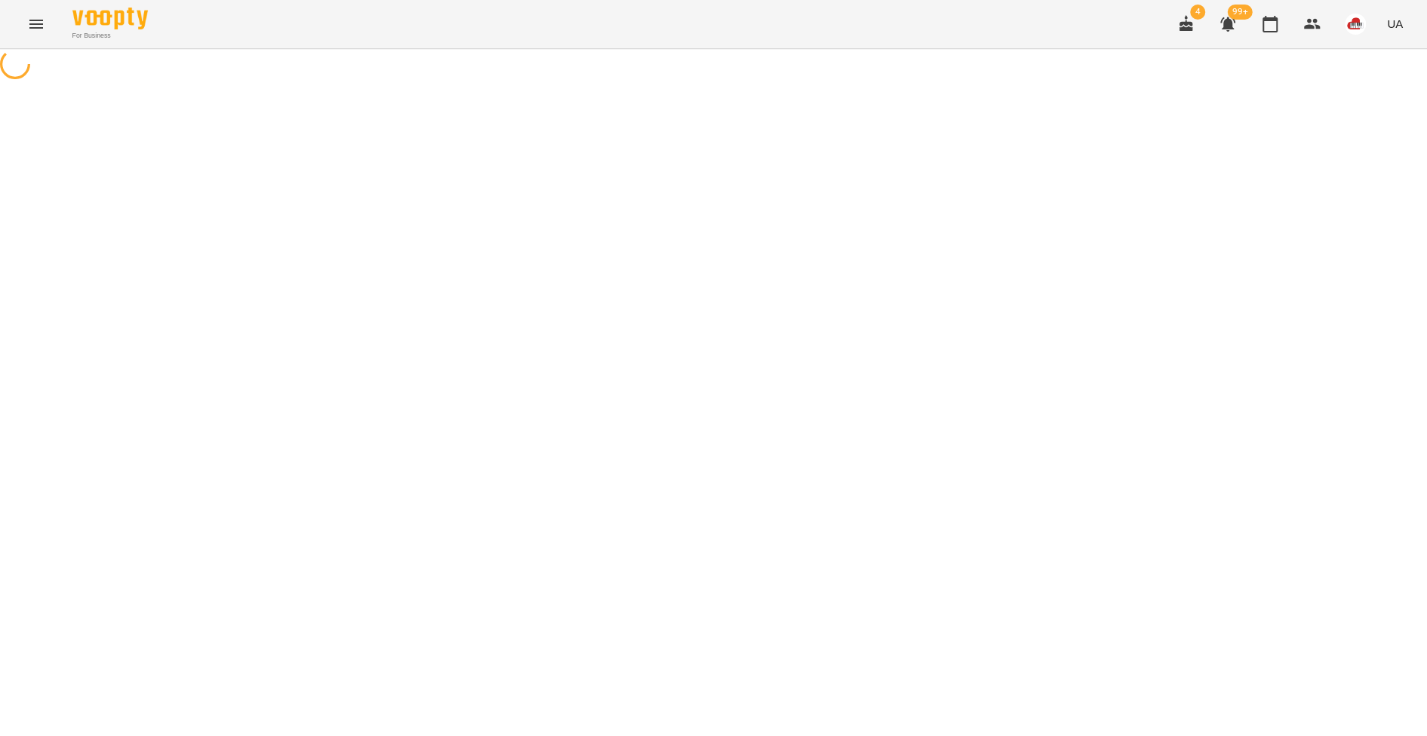
select select "**********"
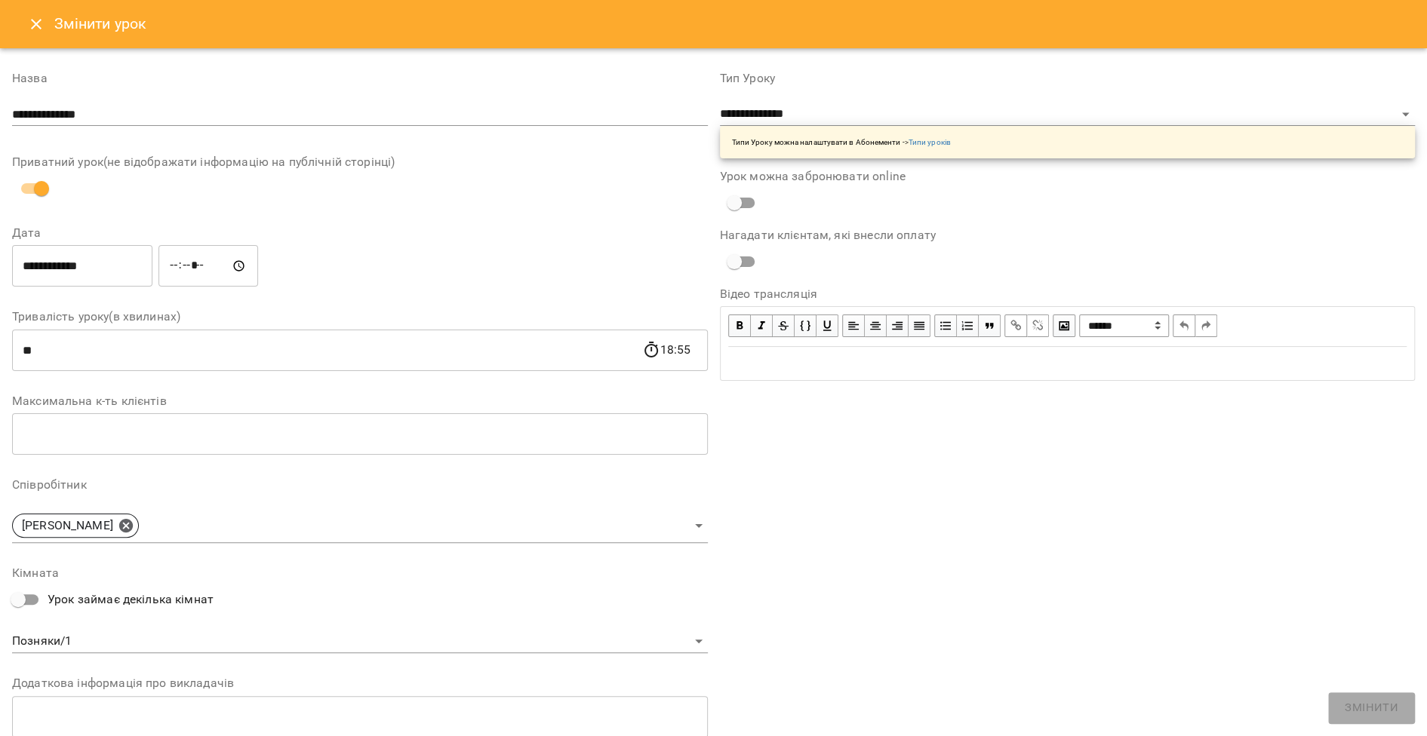
click at [27, 14] on button "Close" at bounding box center [36, 24] width 36 height 36
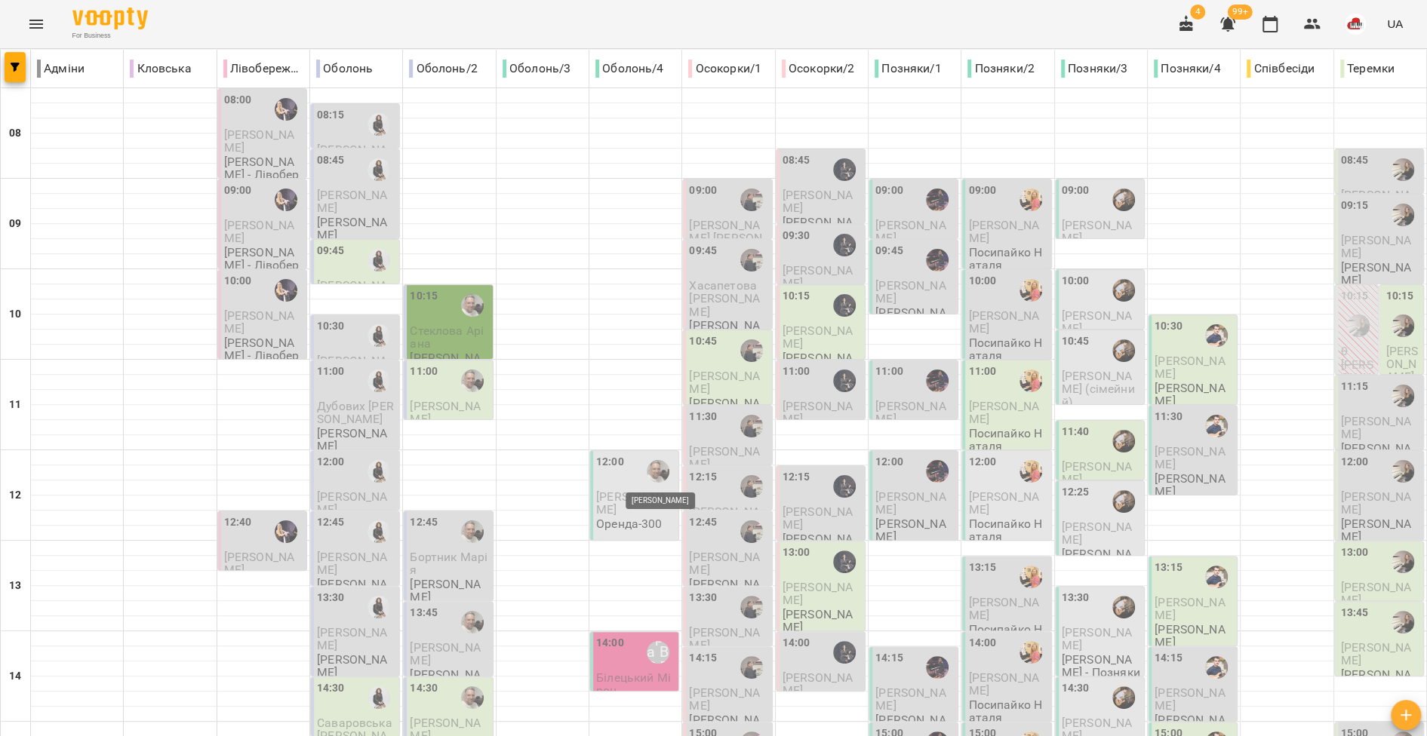
click at [647, 475] on img "Юрій ГАЛІС" at bounding box center [658, 471] width 23 height 23
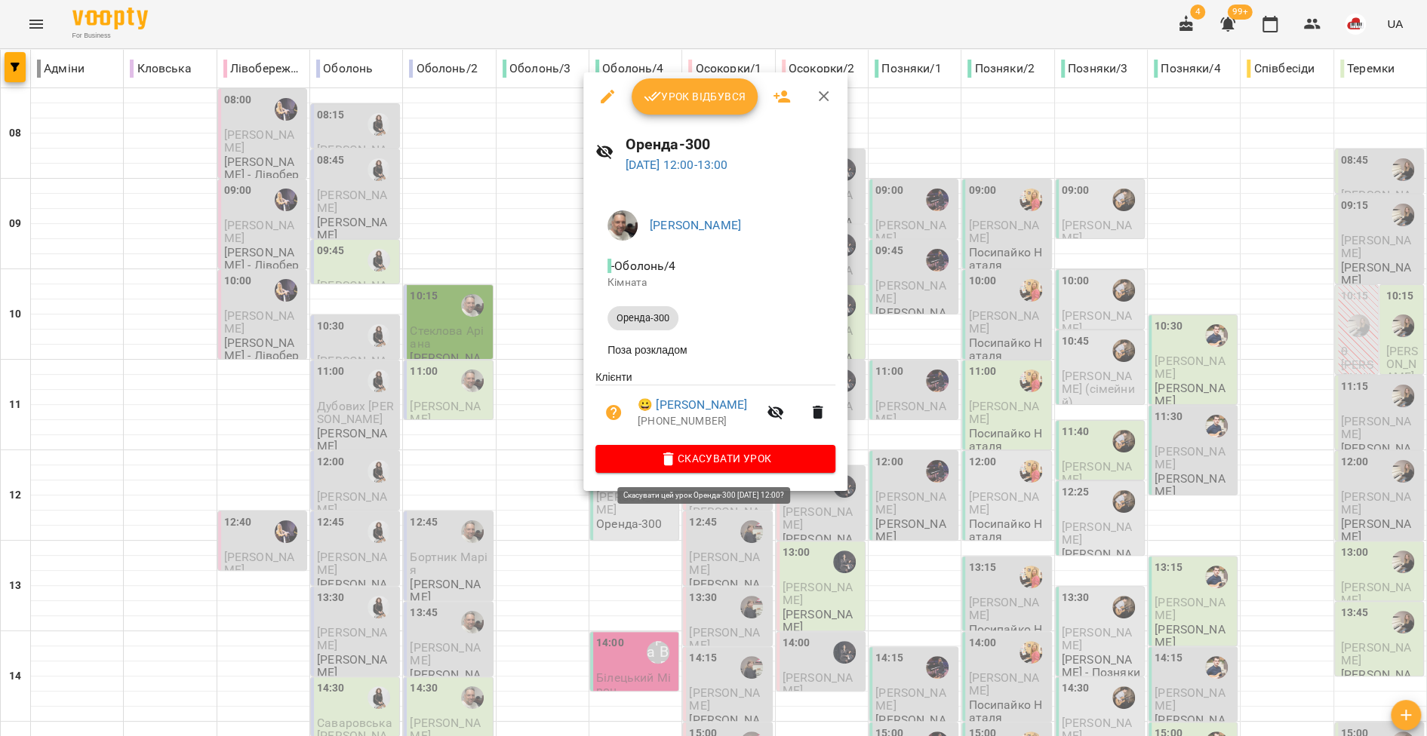
click at [676, 459] on icon "button" at bounding box center [668, 459] width 18 height 18
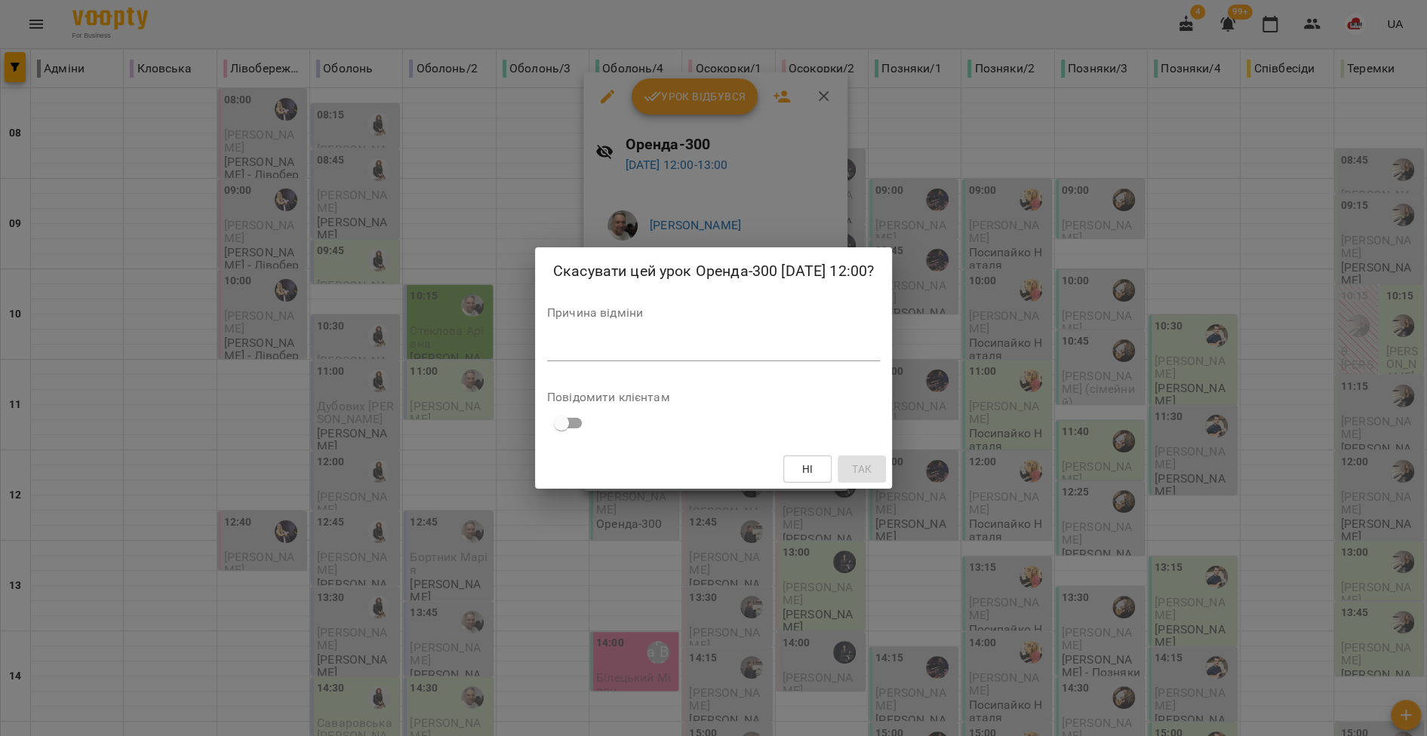
click at [555, 349] on textarea at bounding box center [713, 349] width 333 height 14
click at [813, 469] on span "Ні" at bounding box center [807, 469] width 11 height 18
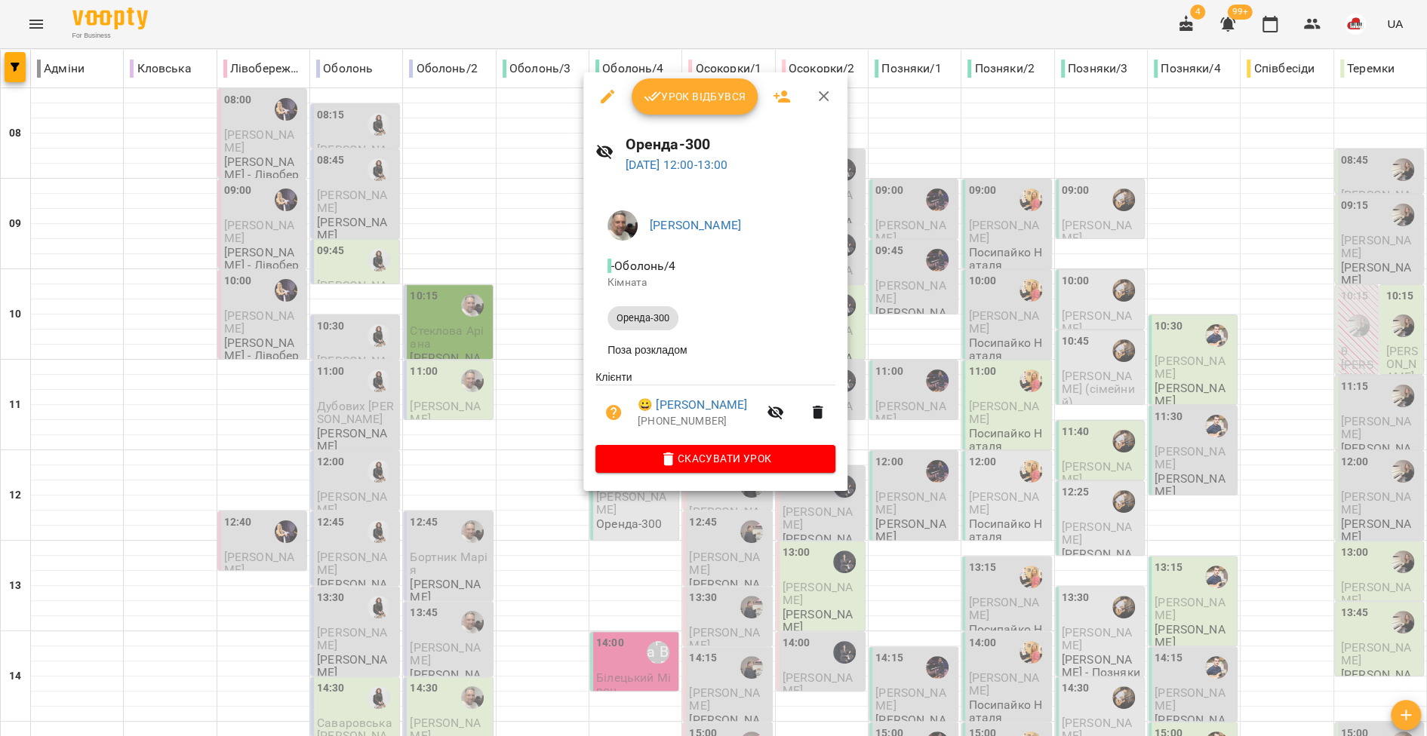
click at [600, 525] on div at bounding box center [713, 368] width 1427 height 736
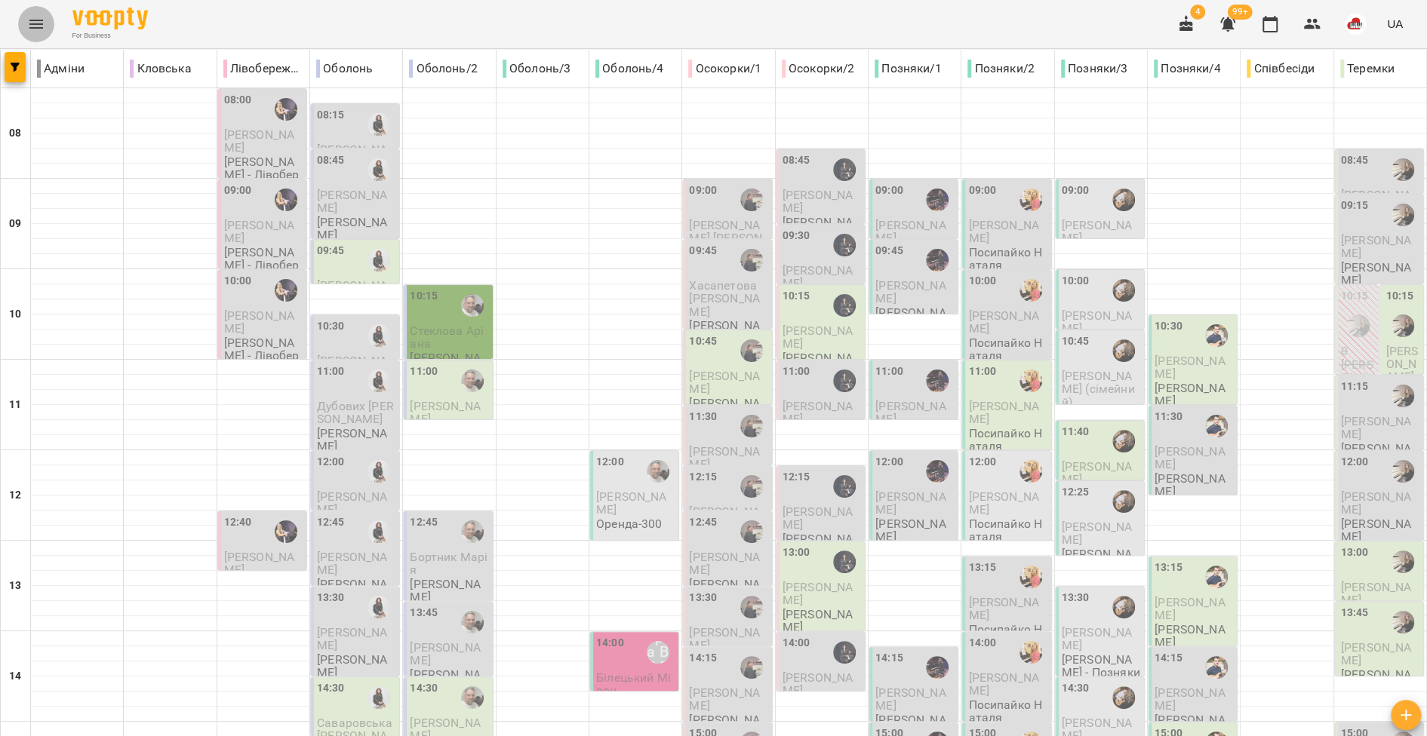
click at [37, 21] on icon "Menu" at bounding box center [36, 24] width 18 height 18
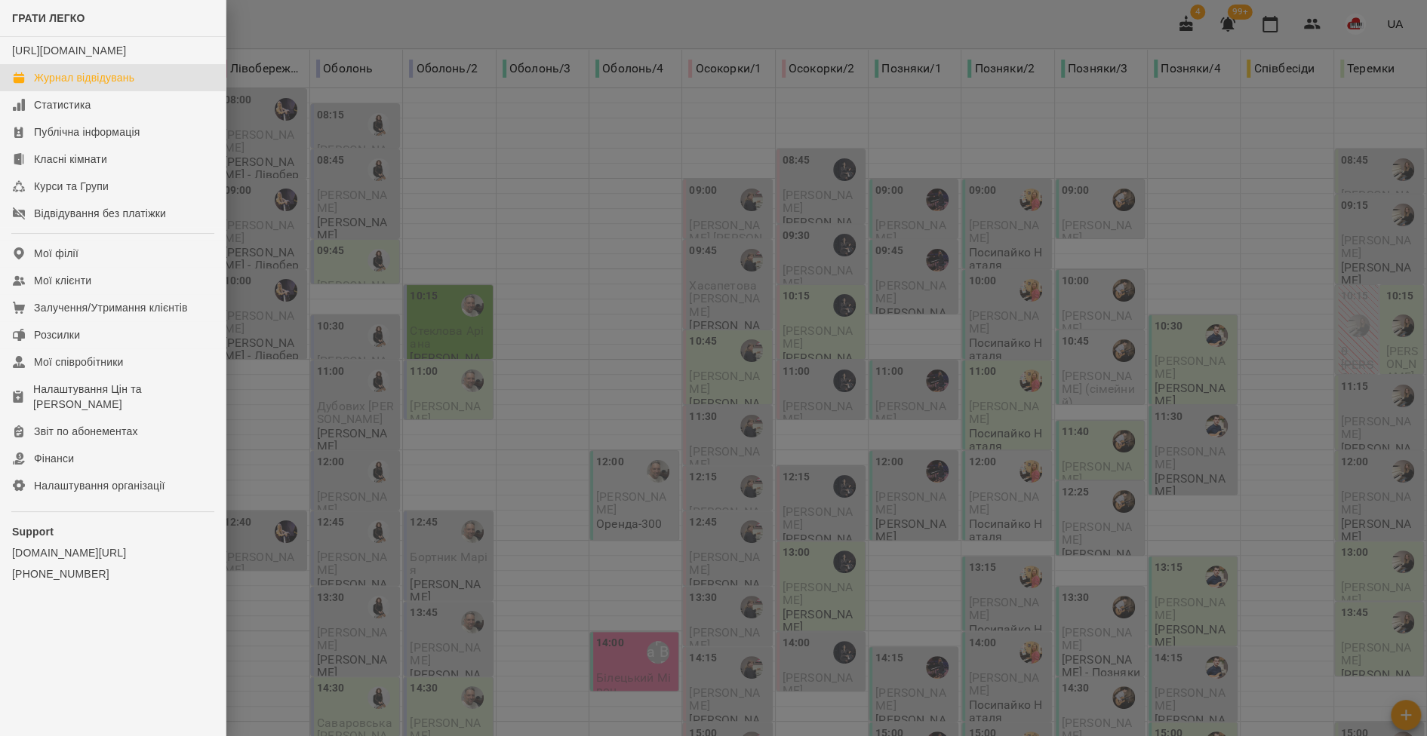
click at [634, 338] on div at bounding box center [713, 368] width 1427 height 736
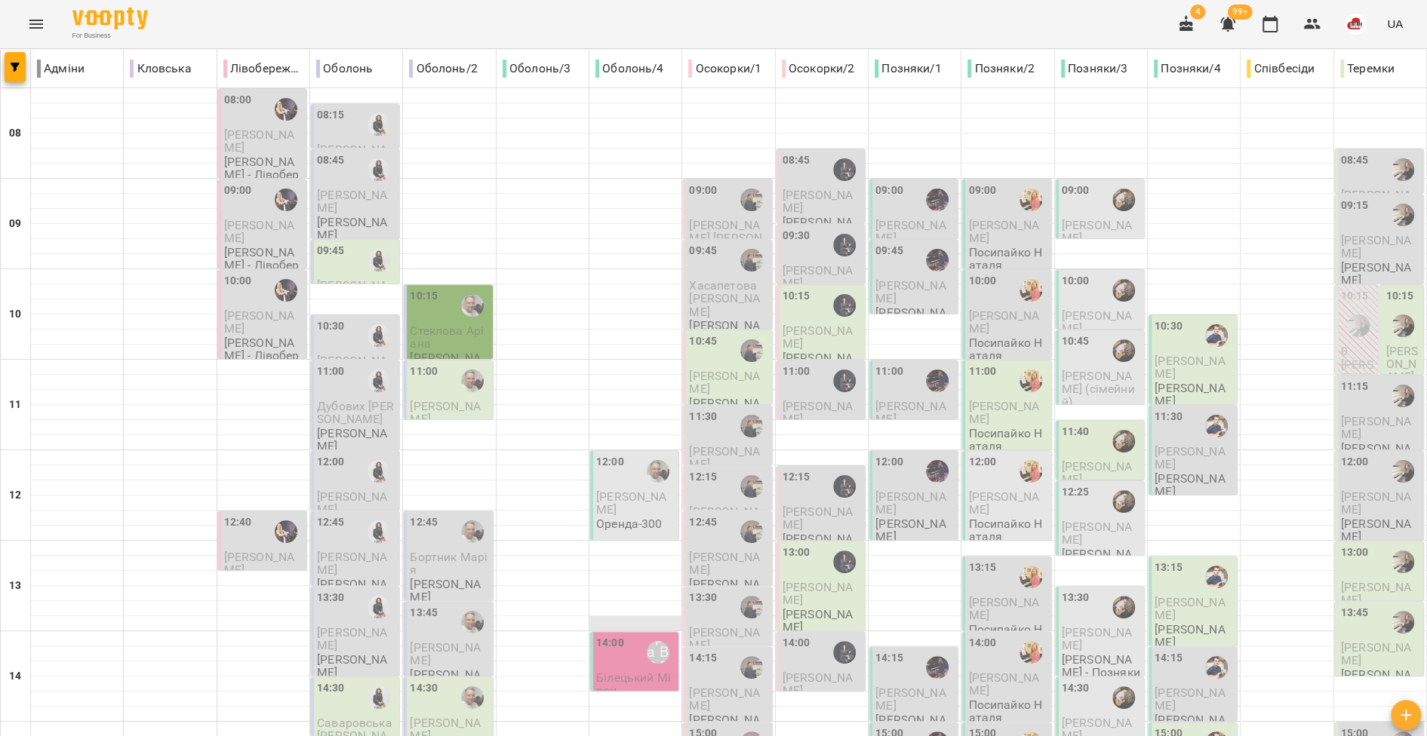
scroll to position [558, 0]
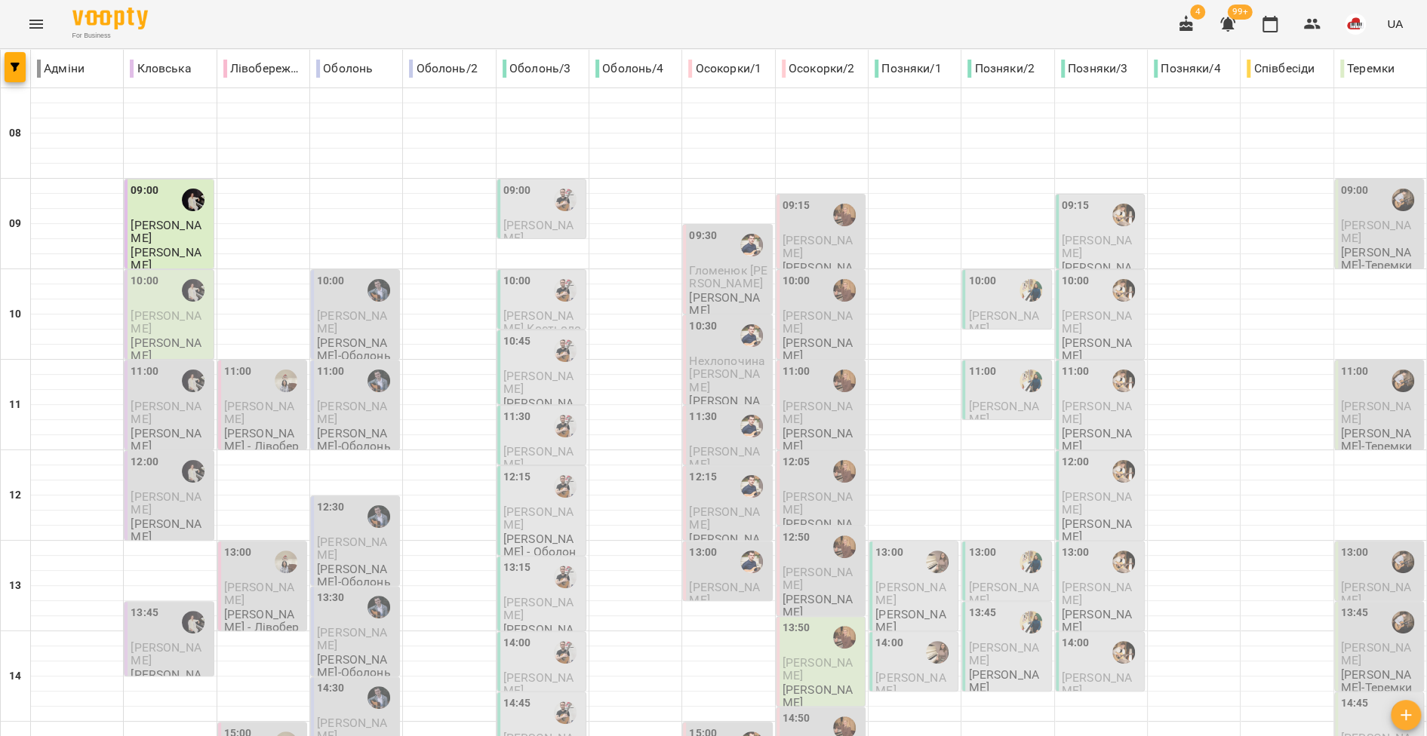
scroll to position [628, 0]
type input "**********"
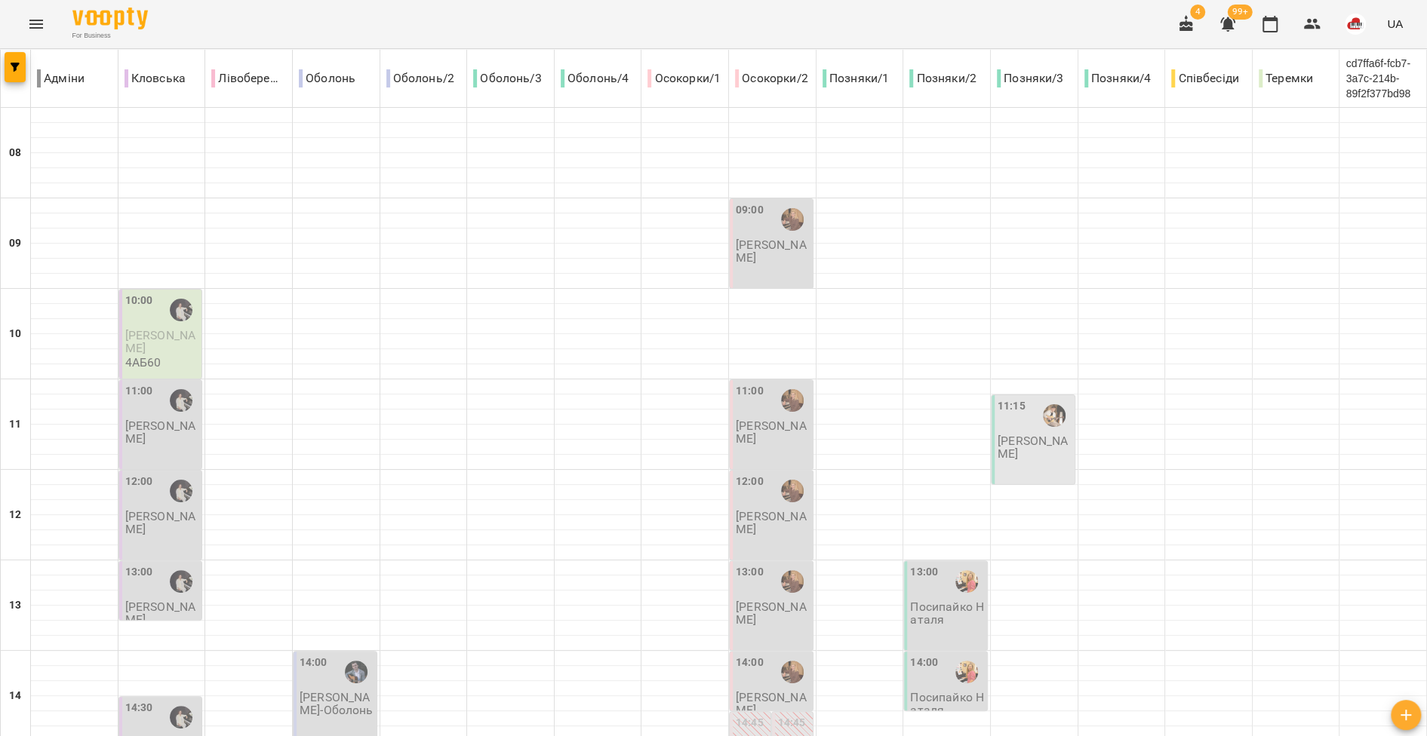
scroll to position [671, 0]
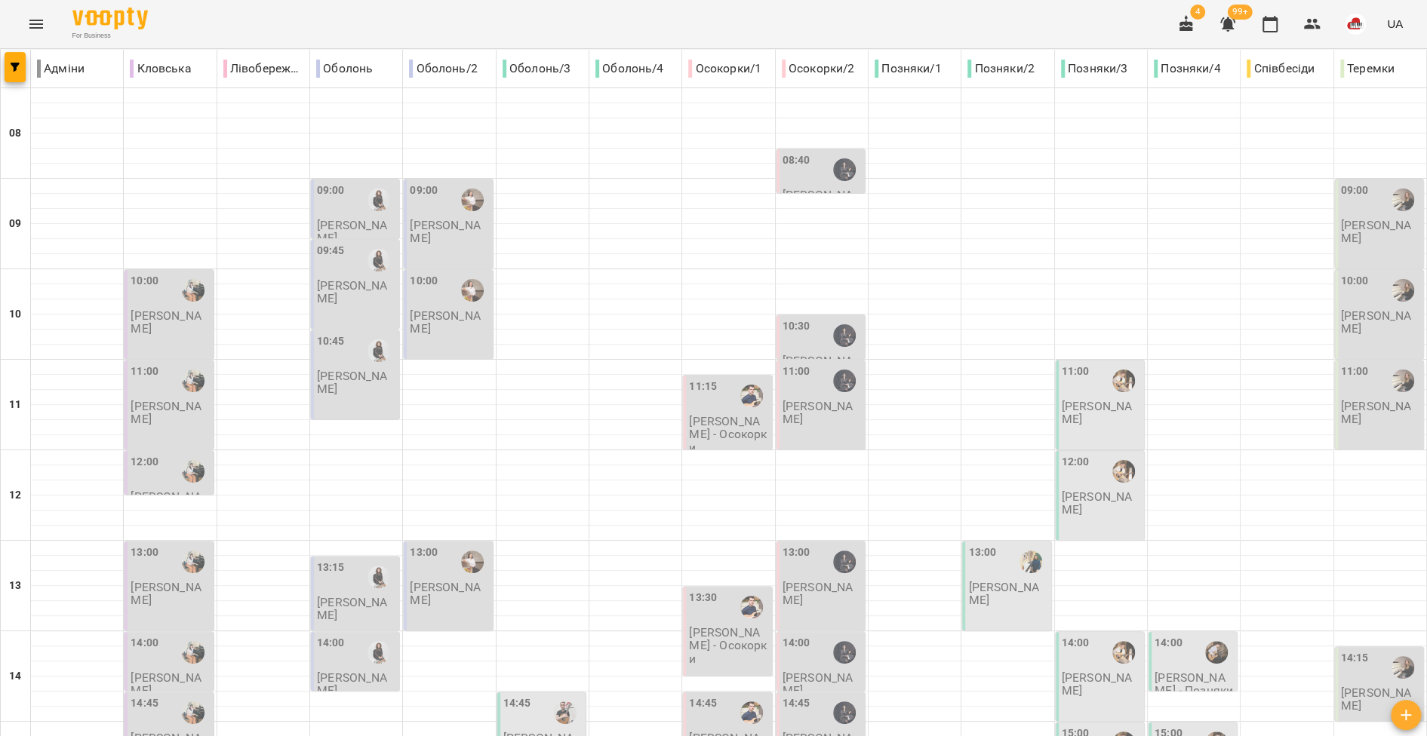
scroll to position [628, 0]
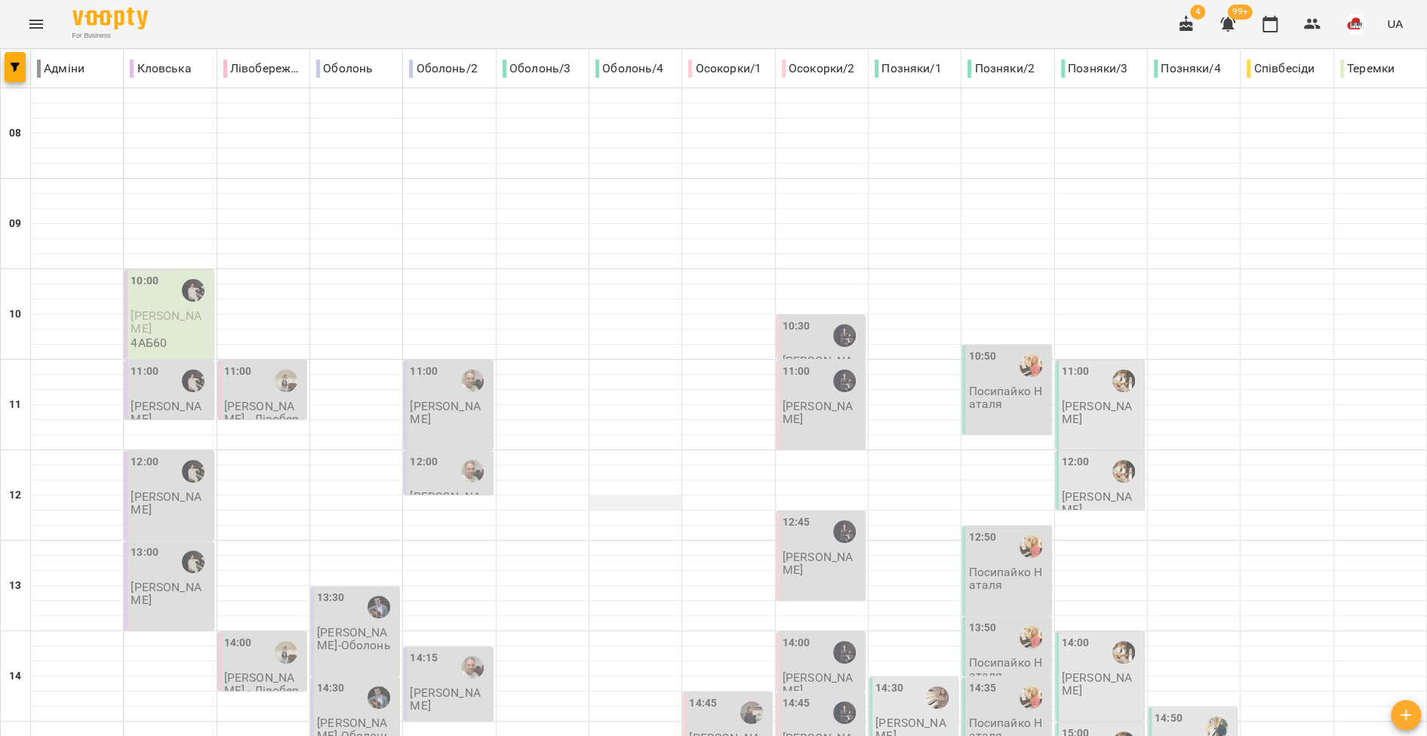
scroll to position [478, 0]
type input "**********"
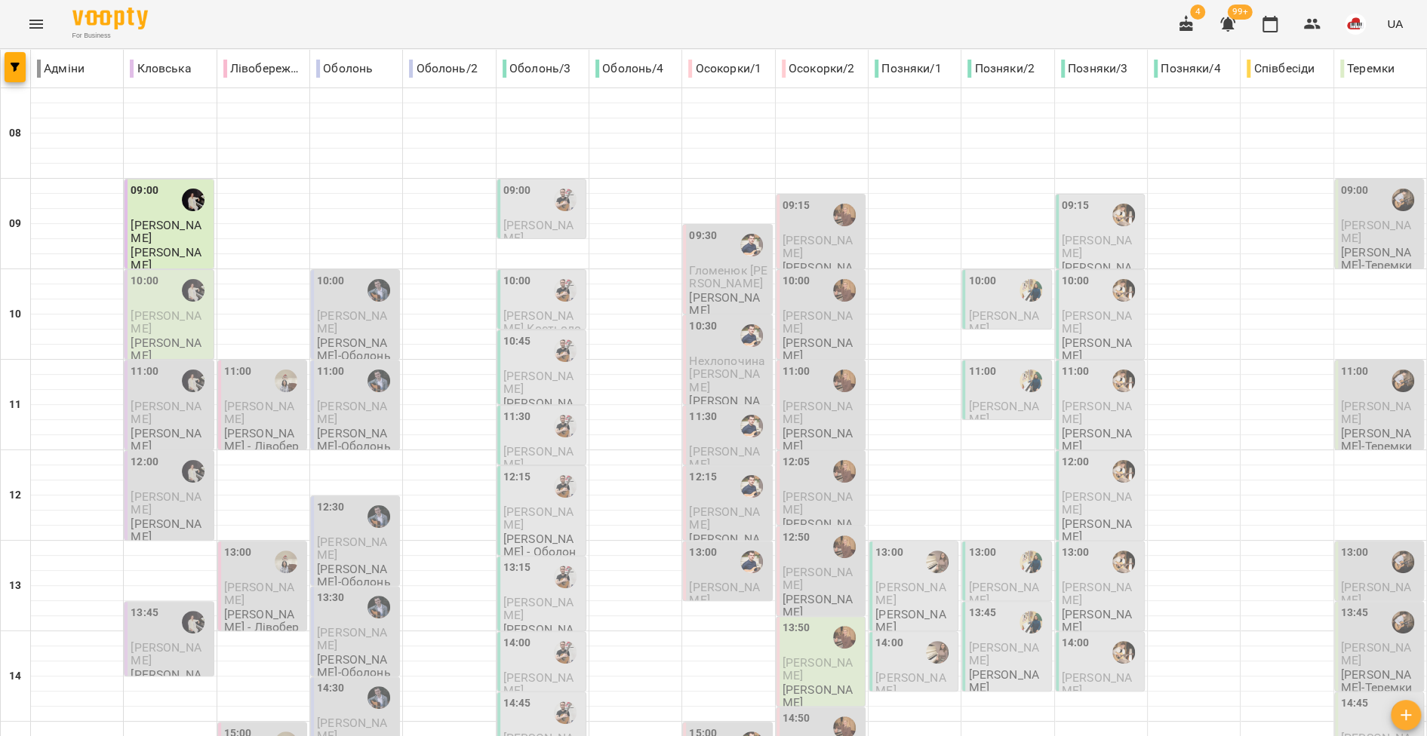
scroll to position [628, 0]
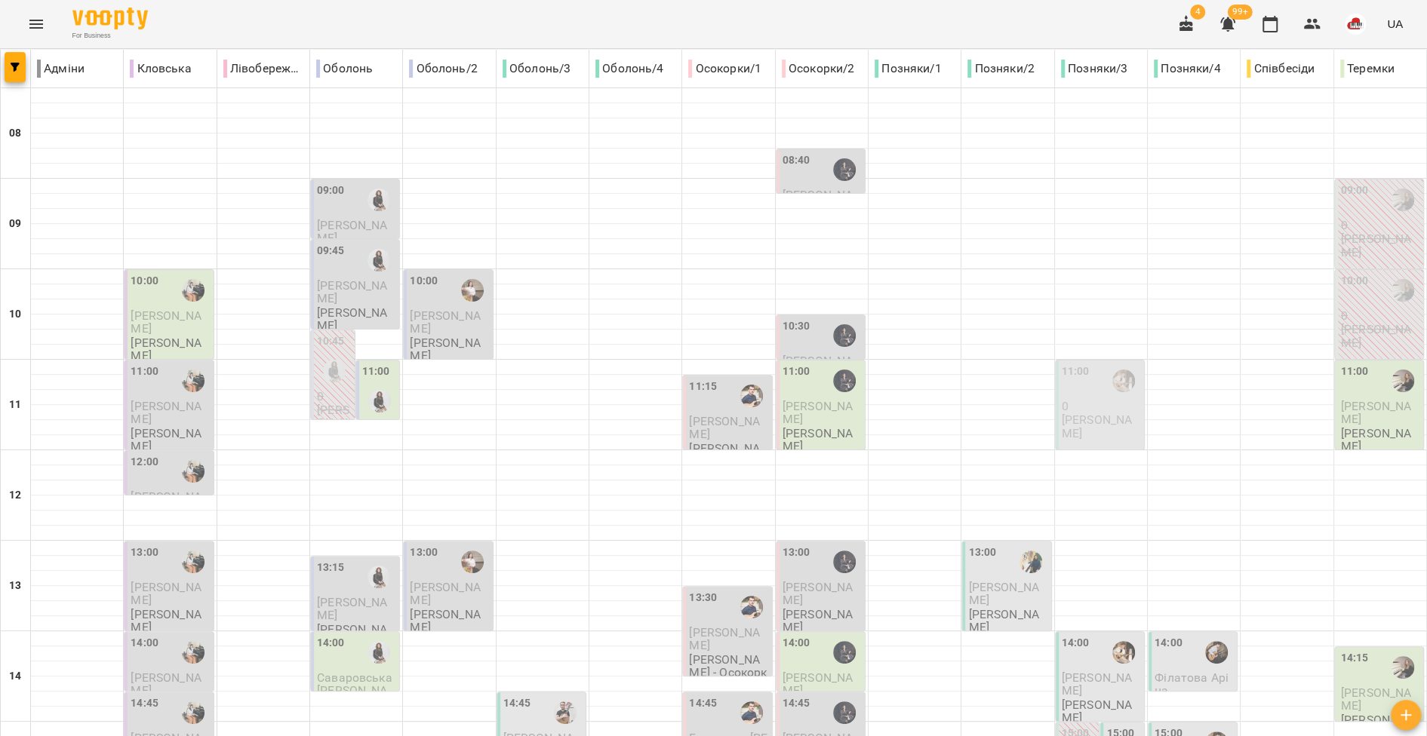
click at [730, 424] on span "Казачінська Софія" at bounding box center [724, 427] width 70 height 27
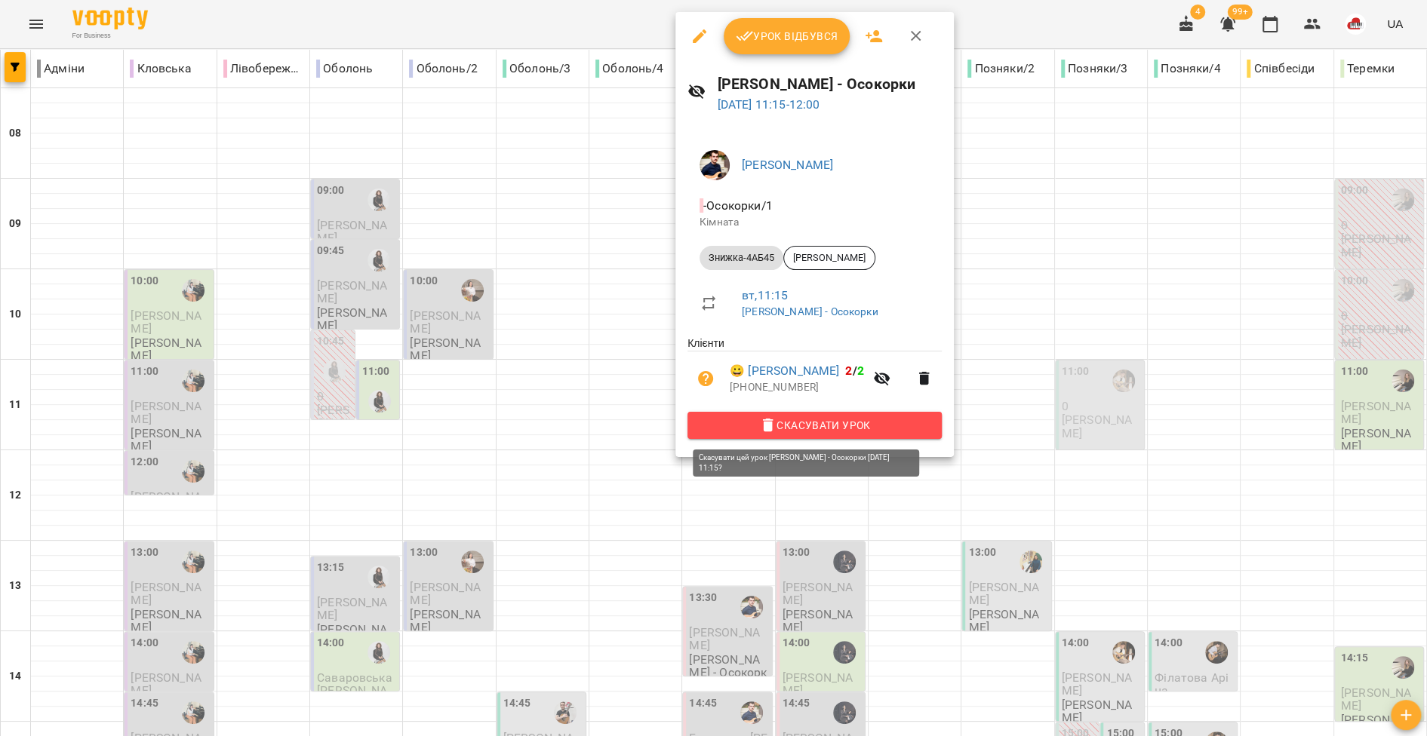
click at [761, 426] on span "Скасувати Урок" at bounding box center [814, 425] width 230 height 18
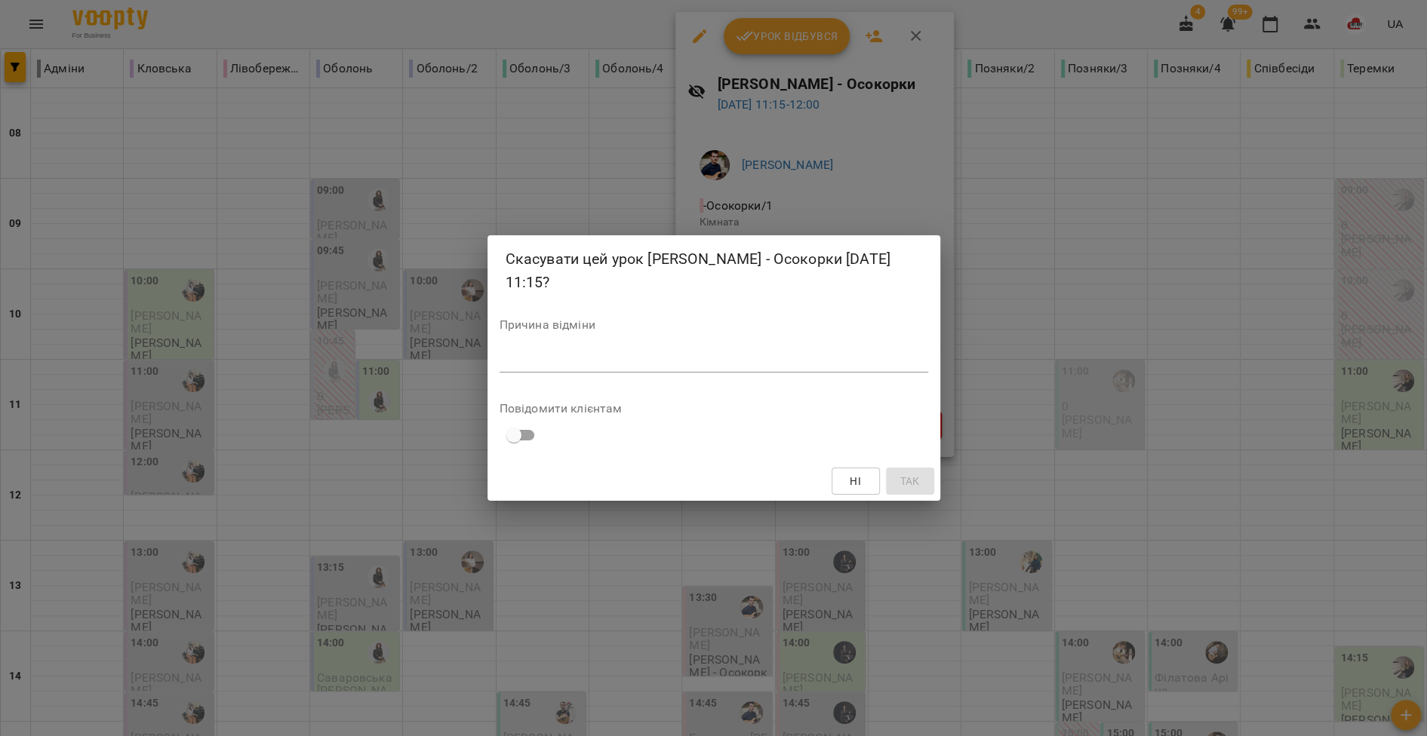
click at [554, 352] on div "*" at bounding box center [713, 361] width 429 height 24
click at [866, 473] on span "Ні" at bounding box center [855, 481] width 24 height 18
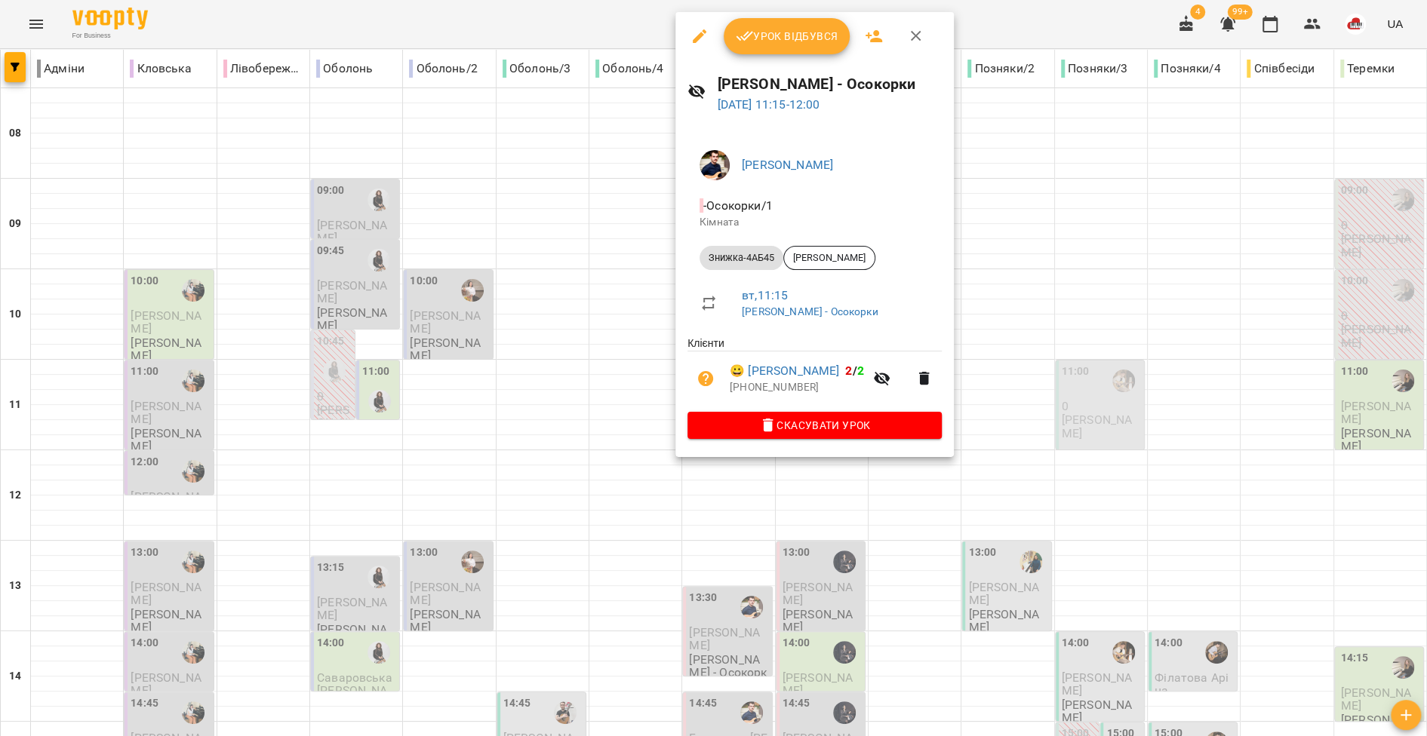
click at [585, 435] on div at bounding box center [713, 368] width 1427 height 736
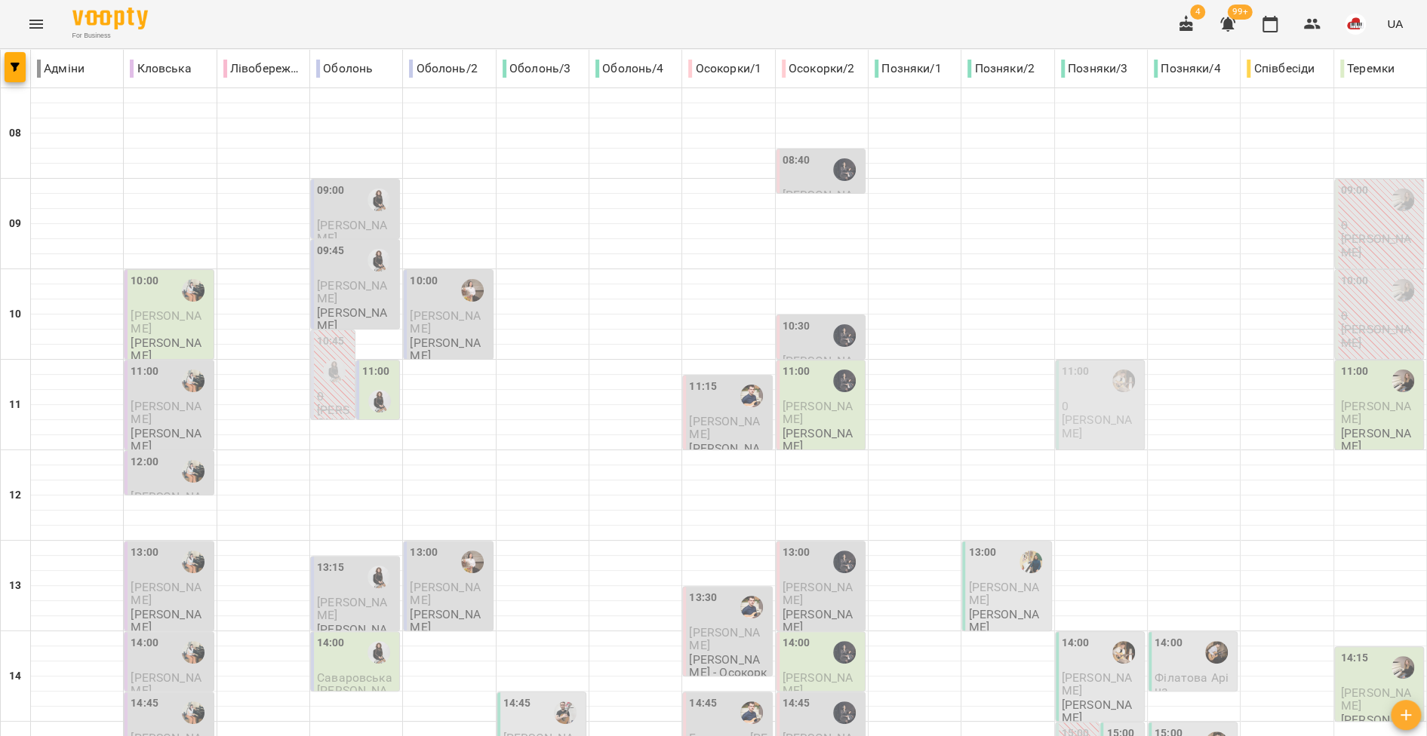
click at [42, 17] on icon "Menu" at bounding box center [36, 24] width 18 height 18
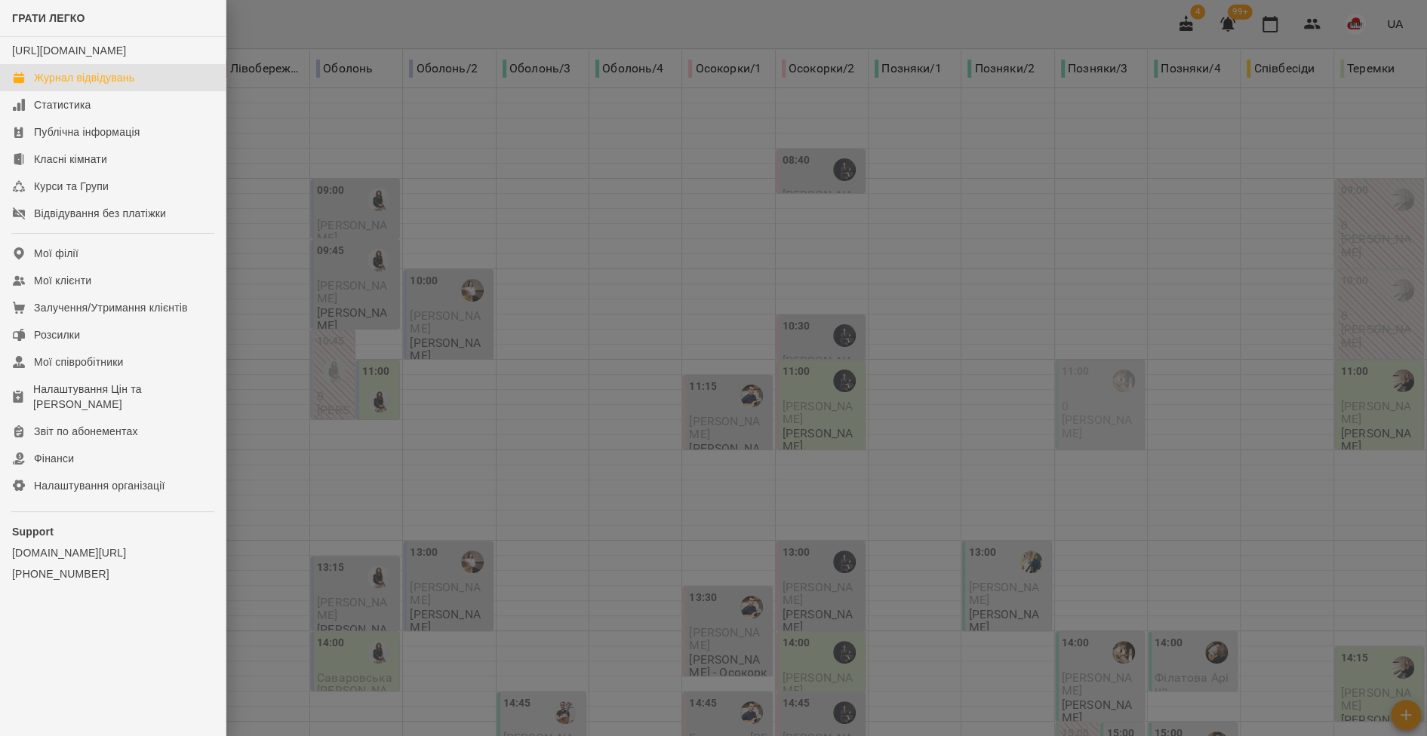
click at [494, 377] on div at bounding box center [713, 368] width 1427 height 736
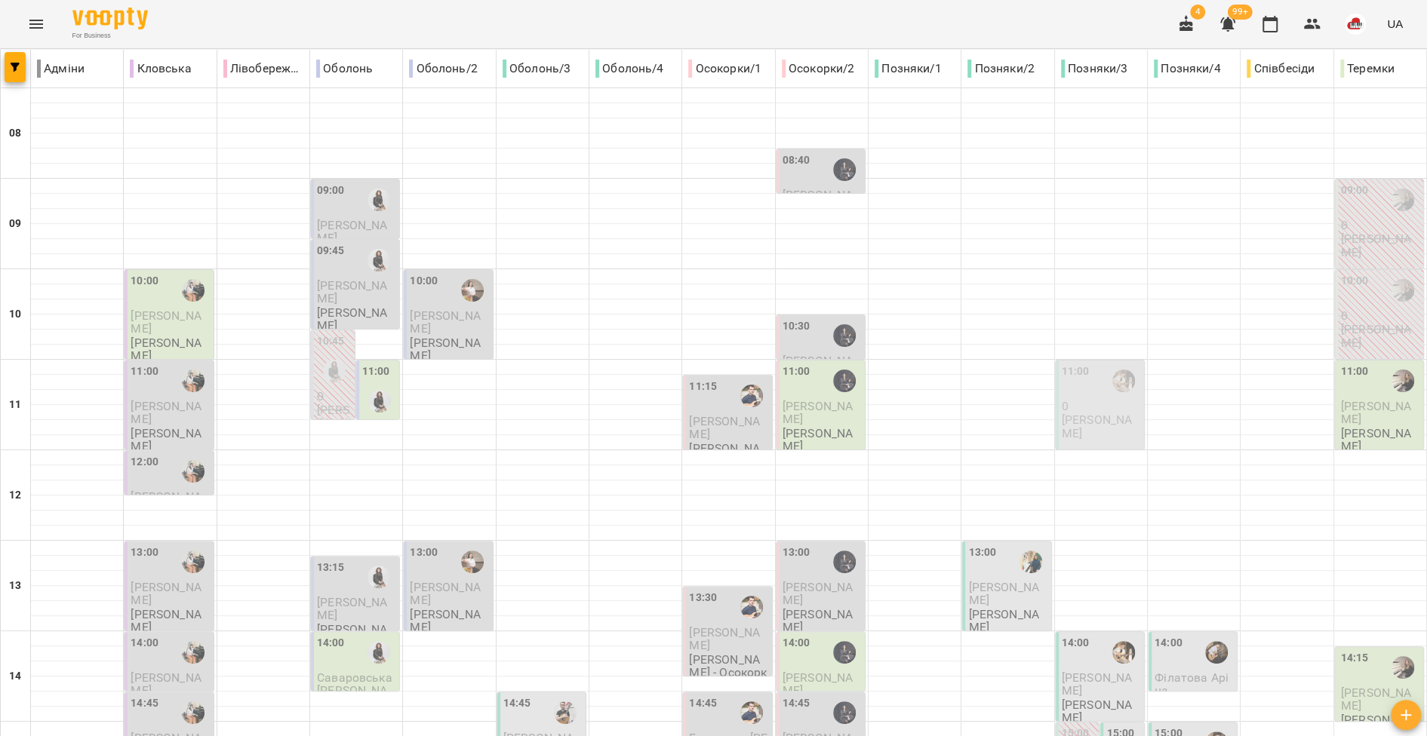
click at [695, 408] on div "11:15" at bounding box center [703, 396] width 28 height 35
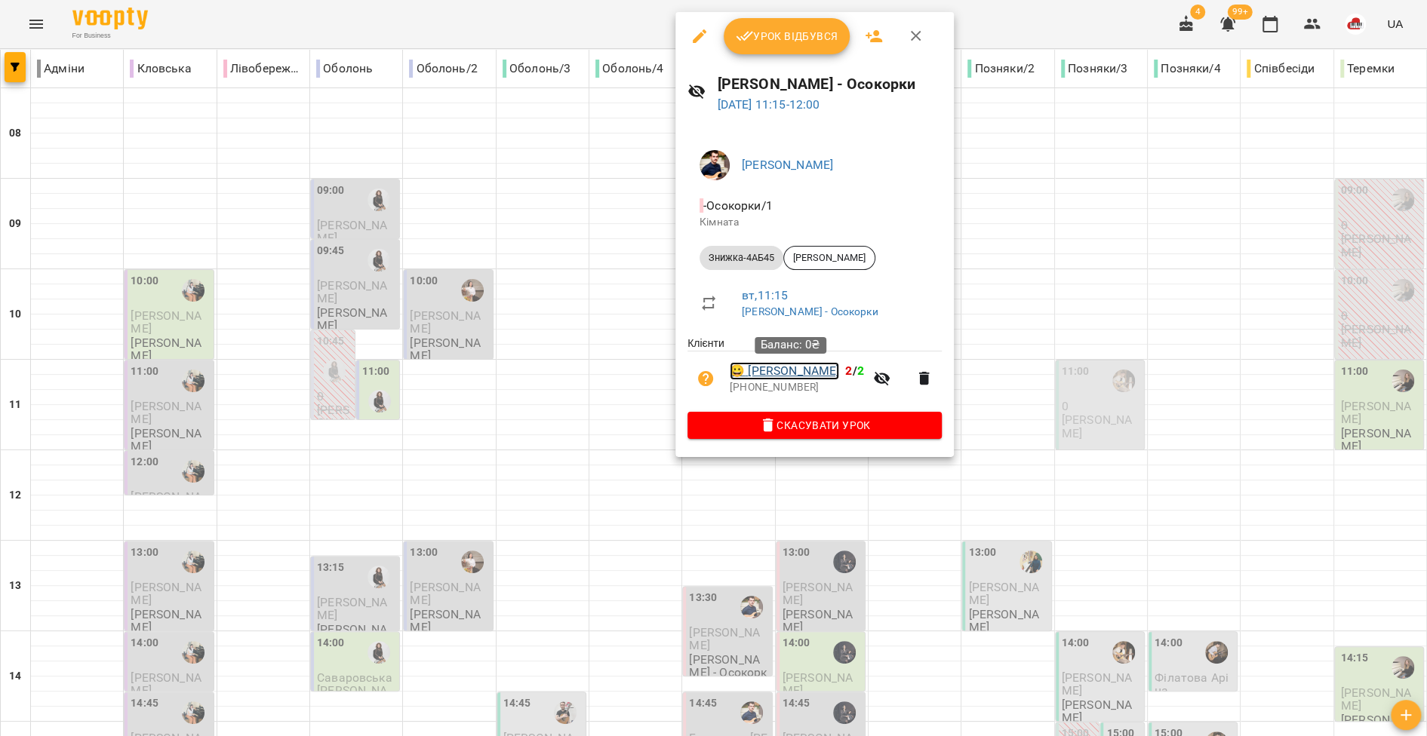
click at [767, 373] on link "😀 Казачінська Софія" at bounding box center [784, 371] width 109 height 18
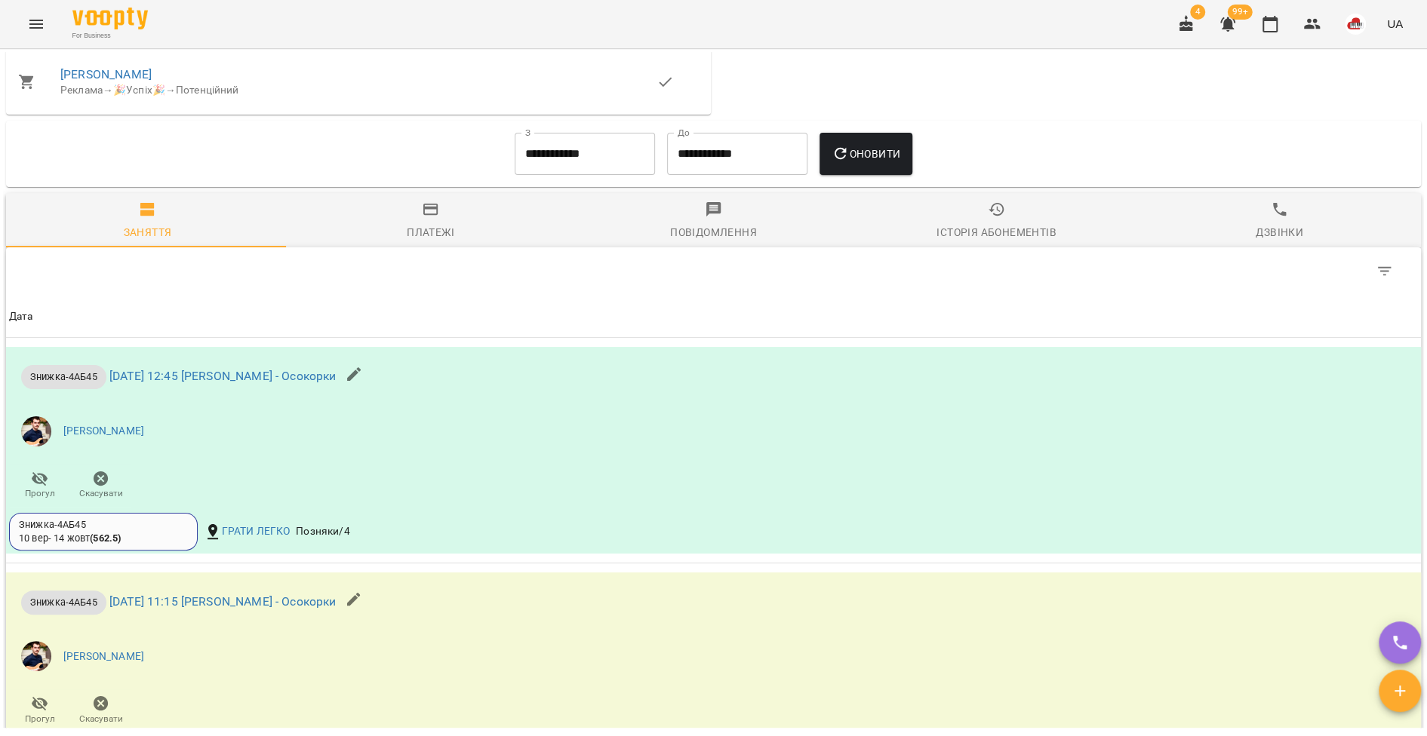
scroll to position [1188, 0]
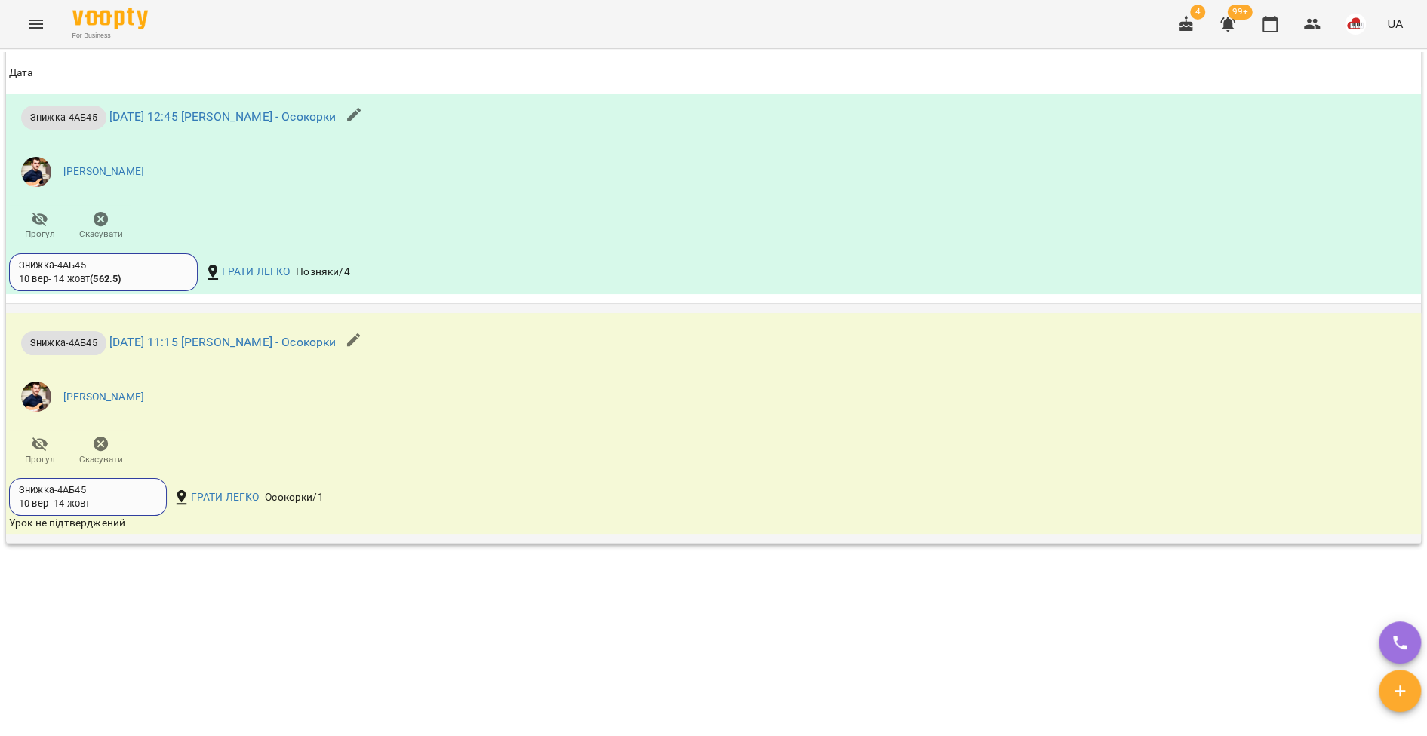
click at [363, 345] on icon "button" at bounding box center [354, 340] width 18 height 18
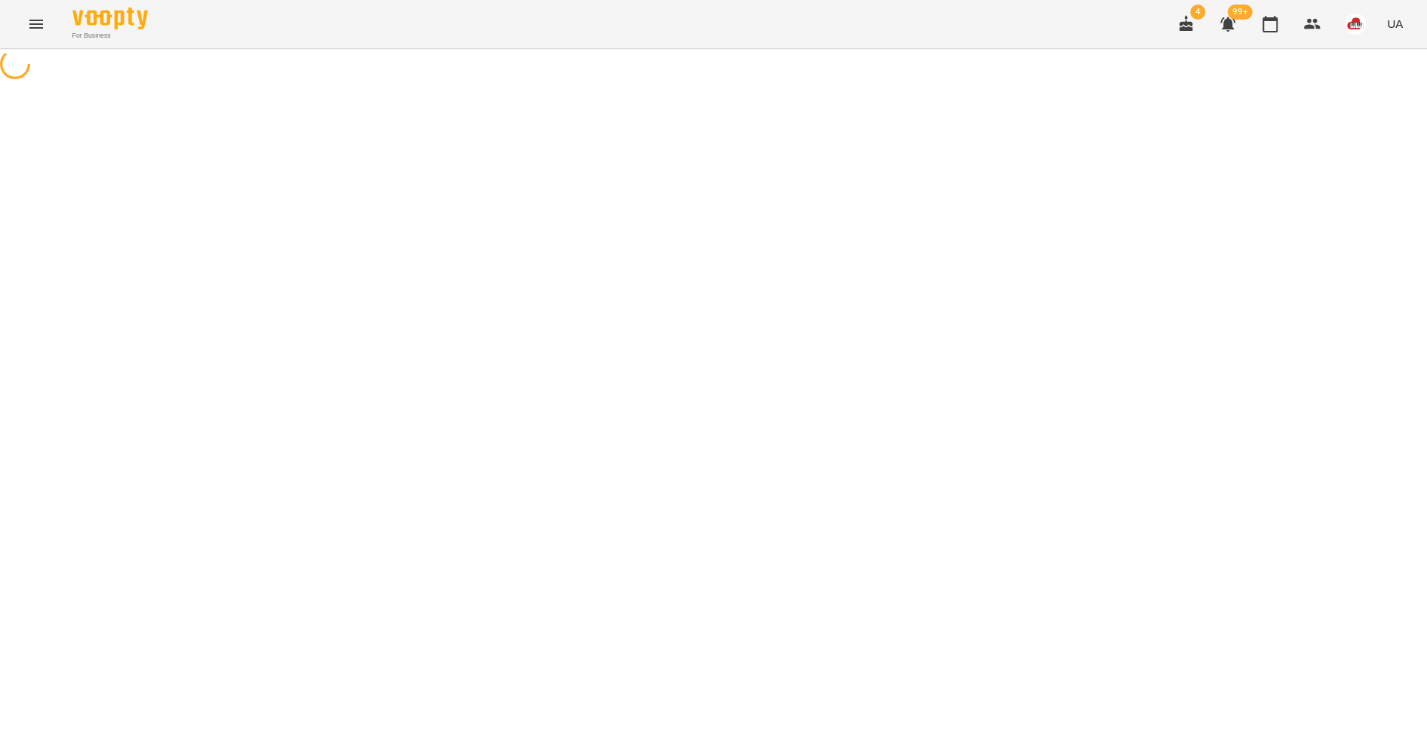
select select "**********"
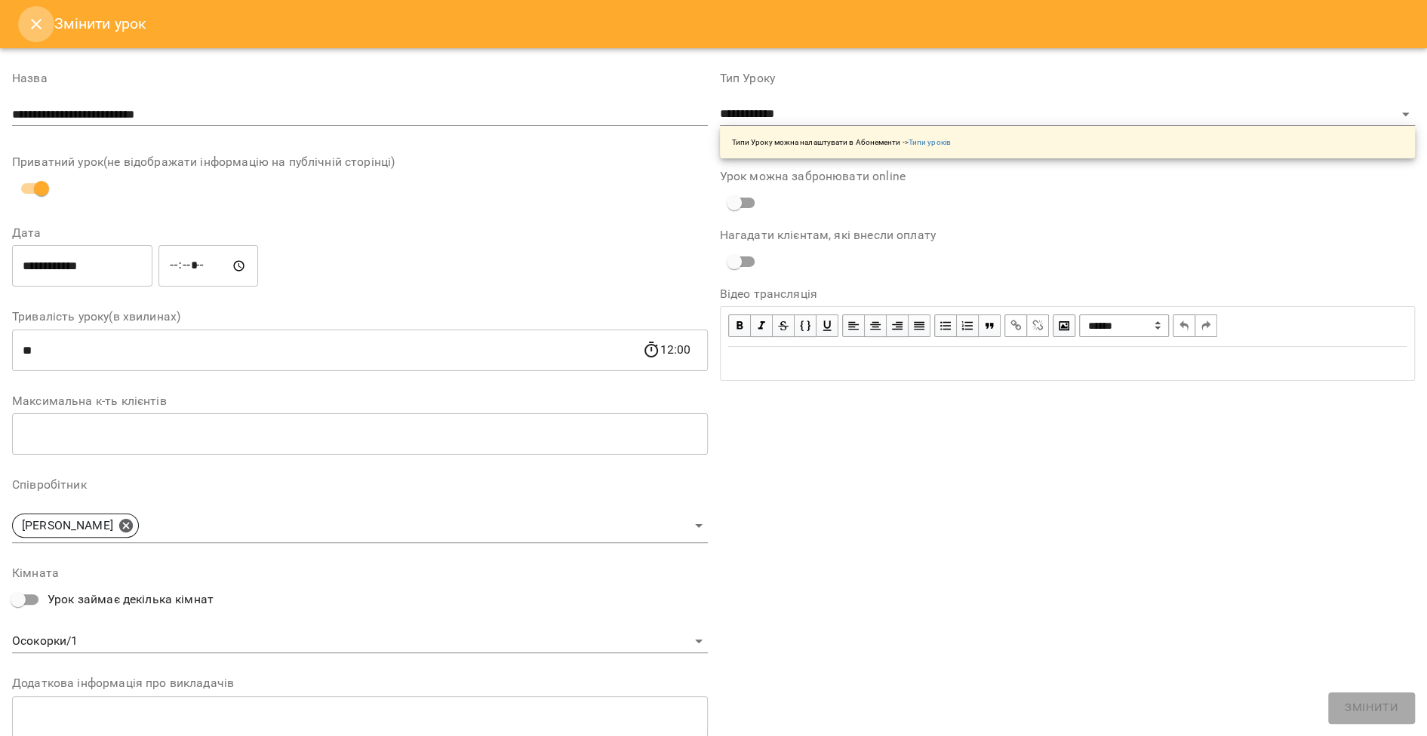
click at [41, 17] on icon "Close" at bounding box center [36, 24] width 18 height 18
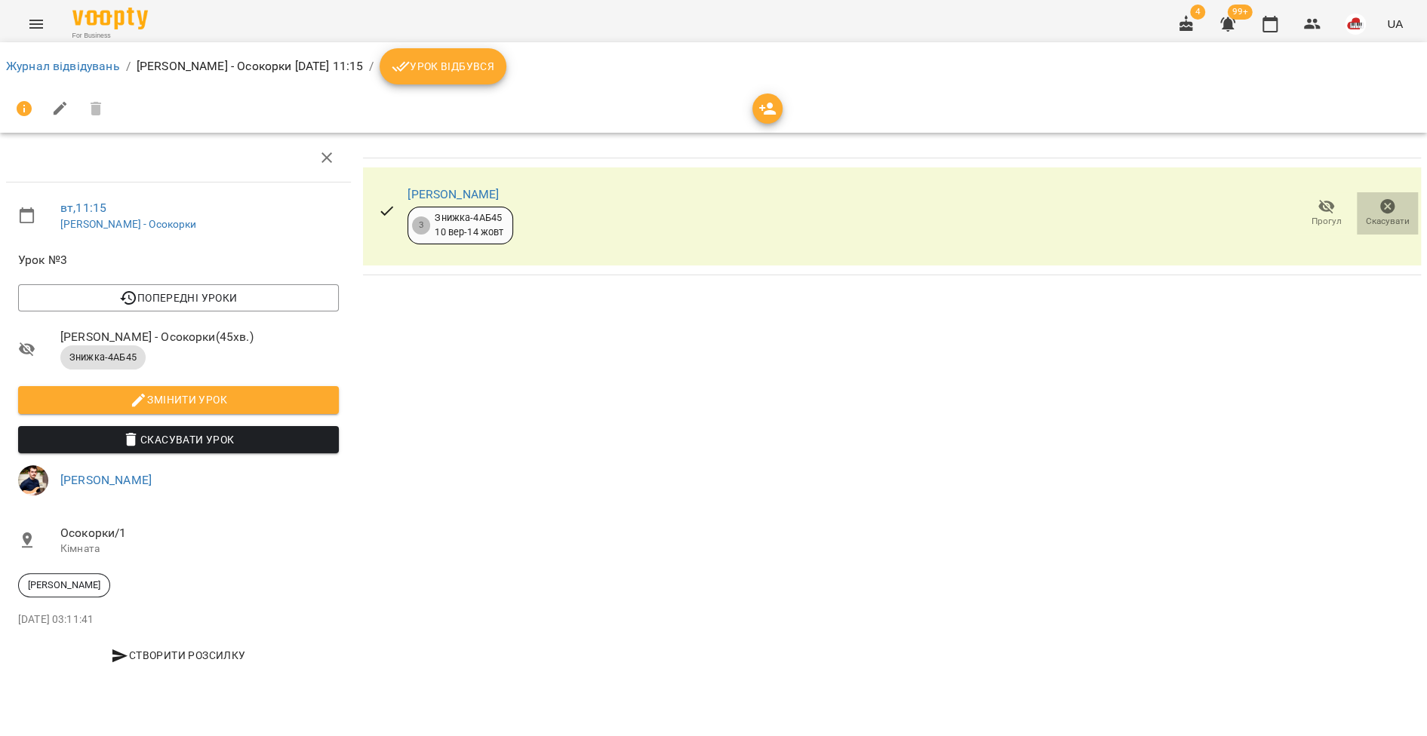
click at [1396, 216] on span "Скасувати" at bounding box center [1388, 221] width 44 height 13
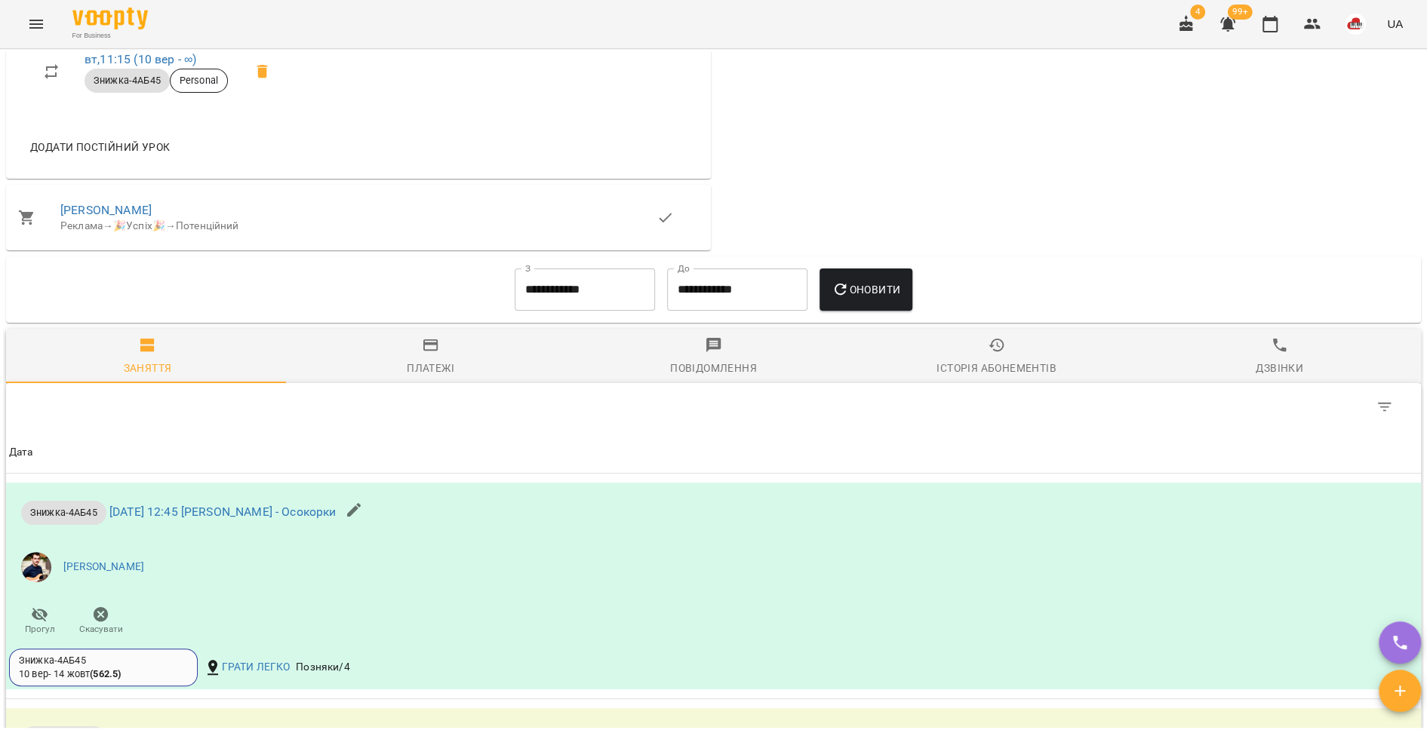
scroll to position [1188, 0]
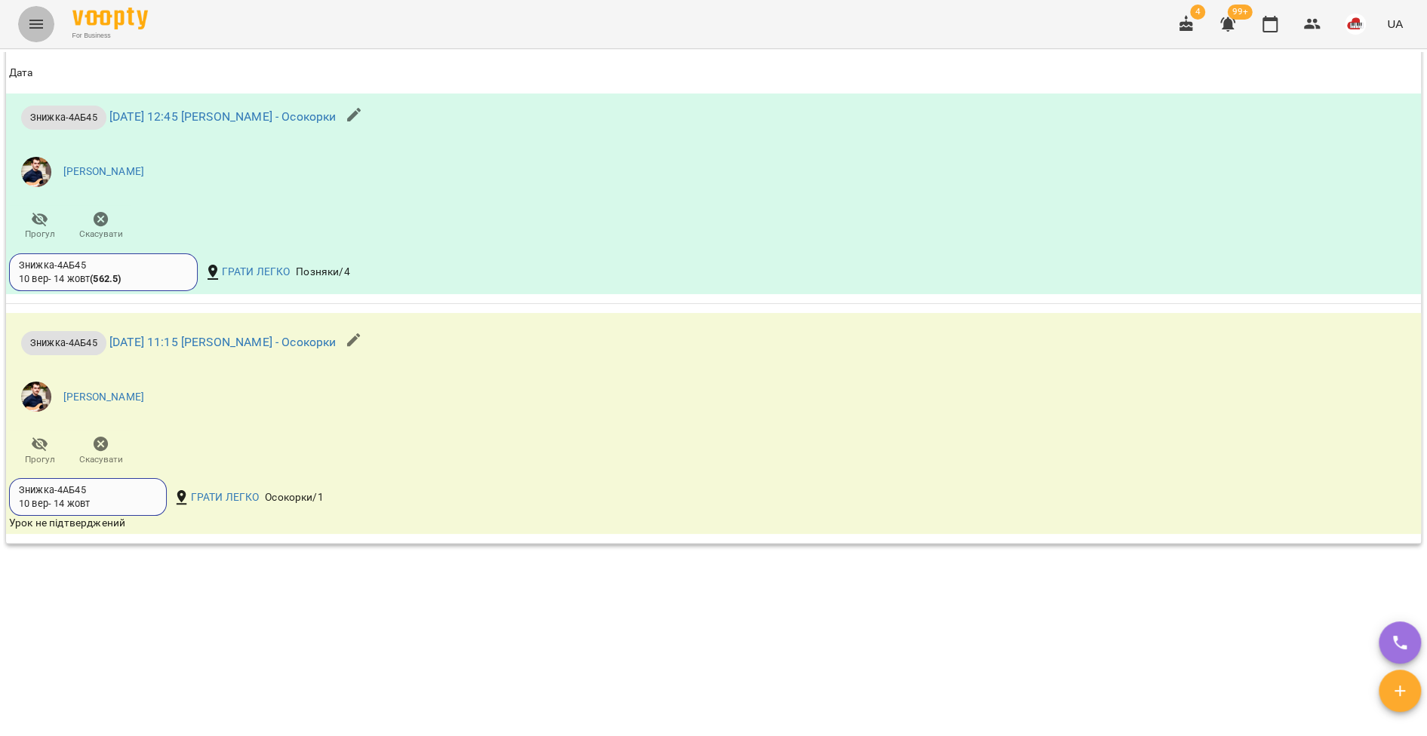
click at [52, 20] on button "Menu" at bounding box center [36, 24] width 36 height 36
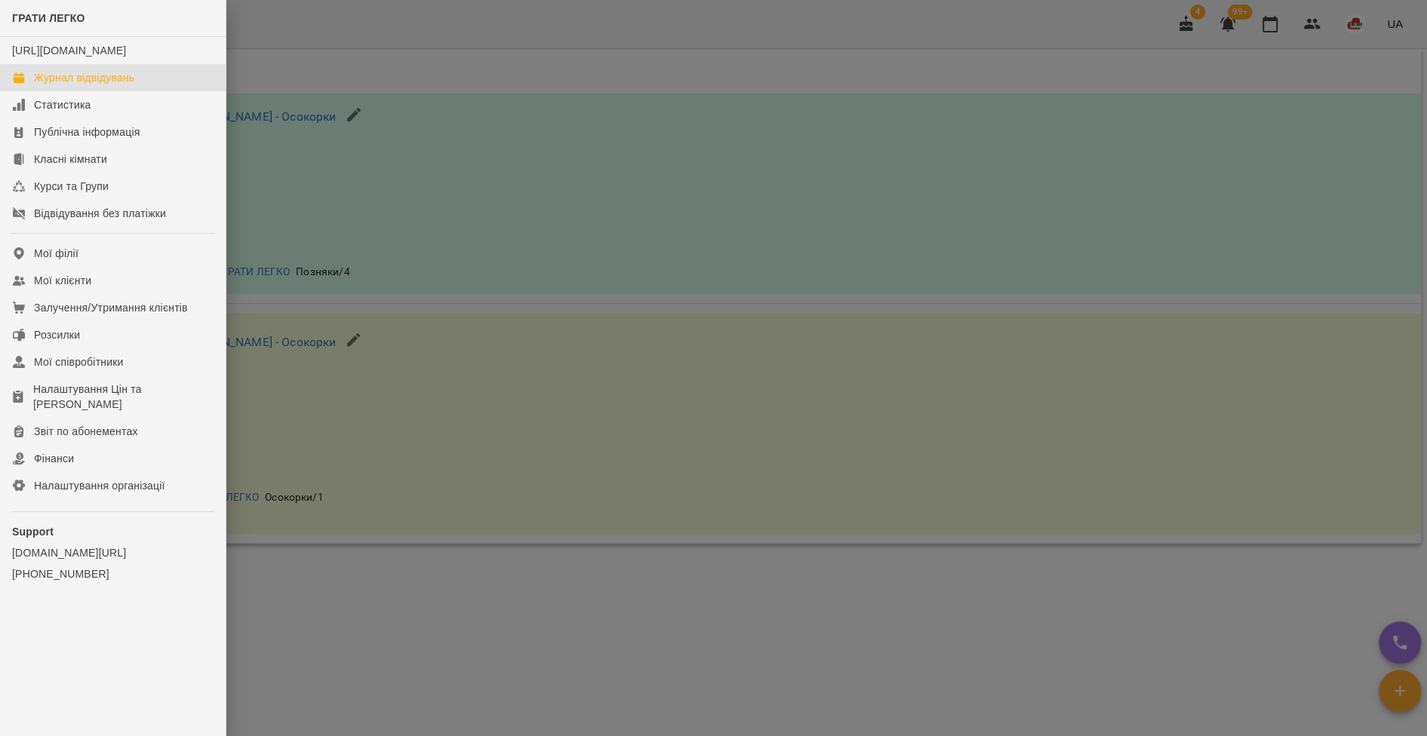
click at [110, 85] on div "Журнал відвідувань" at bounding box center [84, 77] width 100 height 15
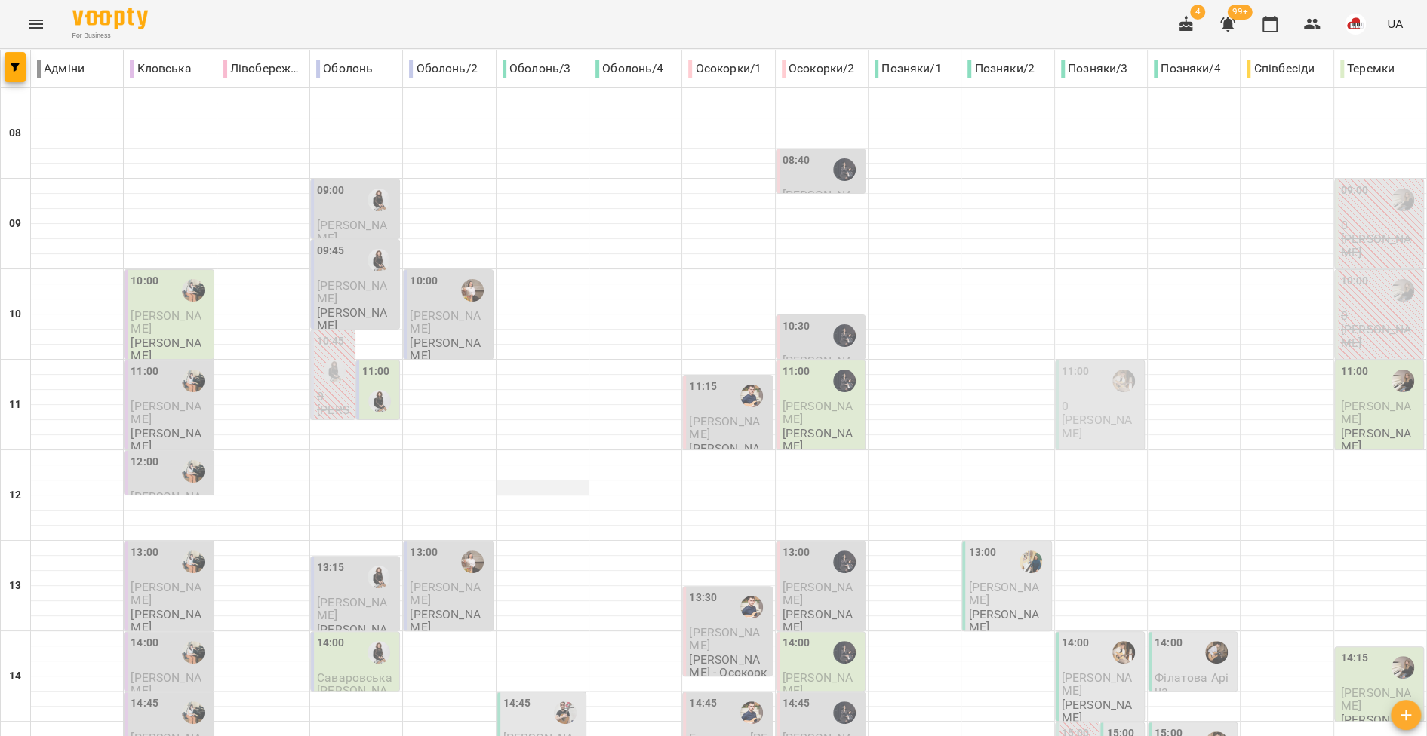
scroll to position [628, 0]
type input "**********"
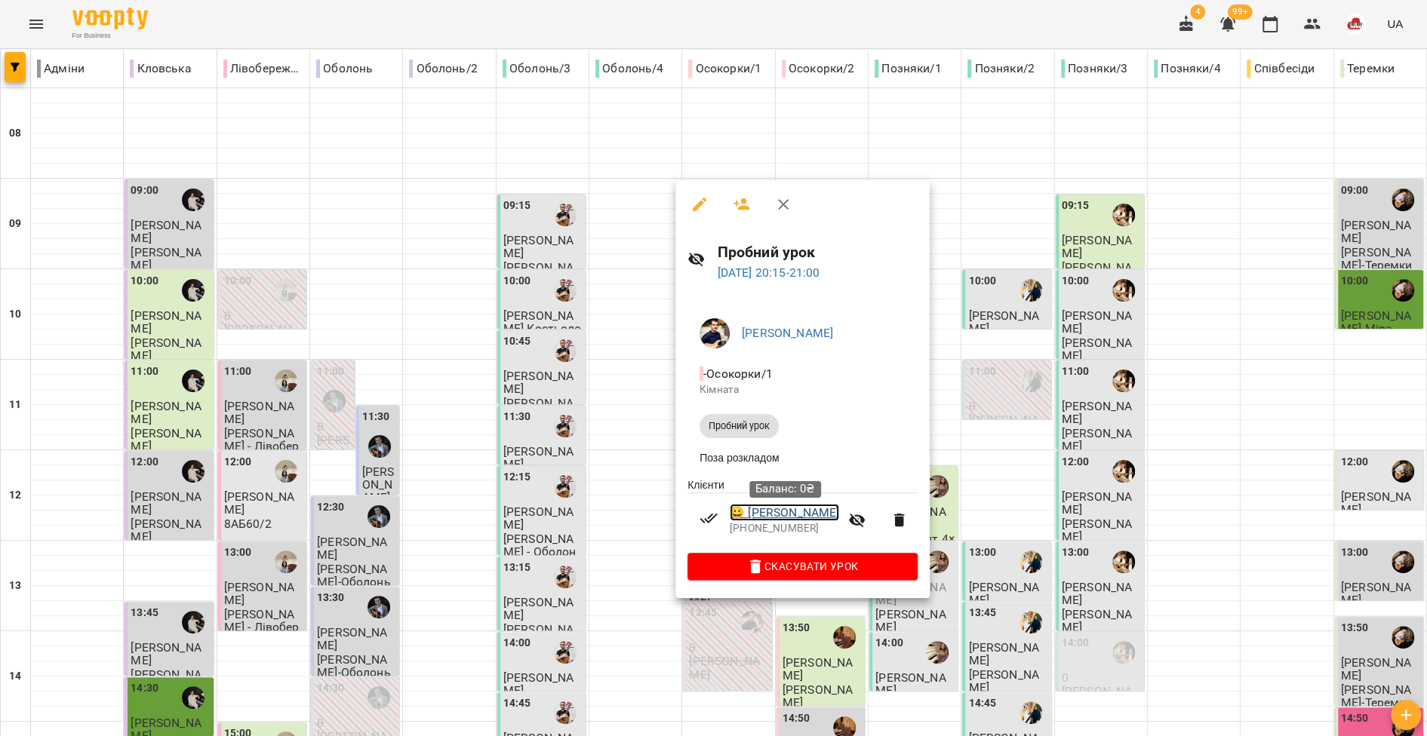
click at [784, 519] on link "😀 Мурашов Андрій" at bounding box center [784, 513] width 109 height 18
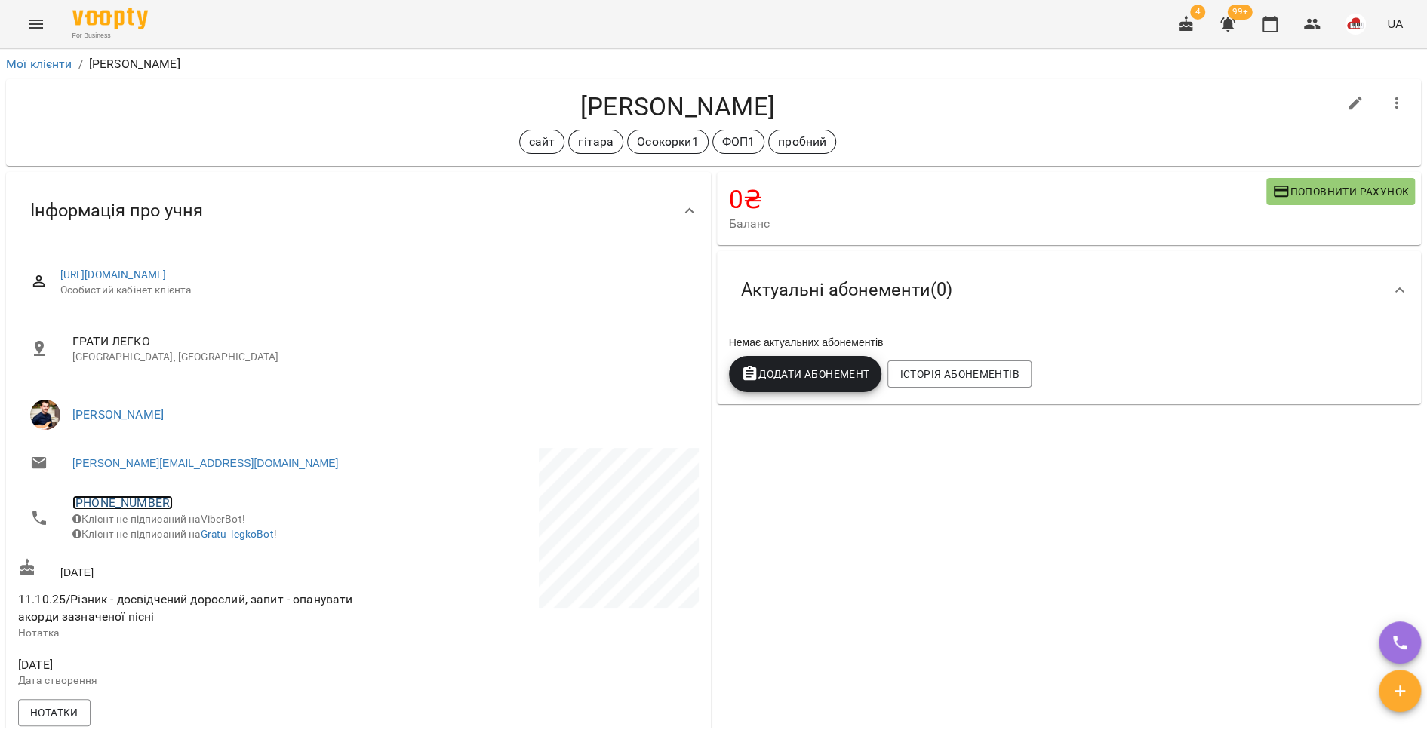
click at [115, 501] on link "+380987699922" at bounding box center [122, 503] width 100 height 14
click at [193, 564] on img at bounding box center [184, 559] width 23 height 23
click at [46, 18] on button "Menu" at bounding box center [36, 24] width 36 height 36
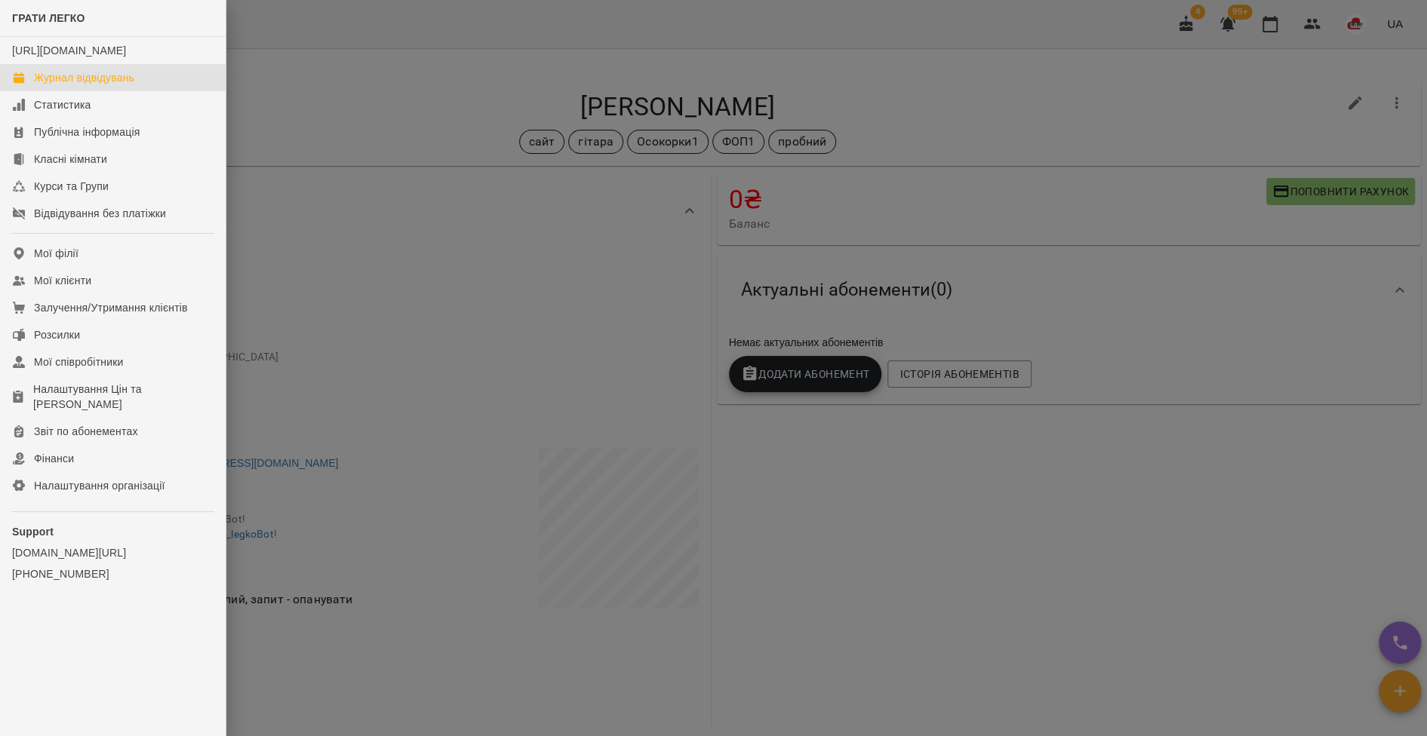
click at [67, 85] on div "Журнал відвідувань" at bounding box center [84, 77] width 100 height 15
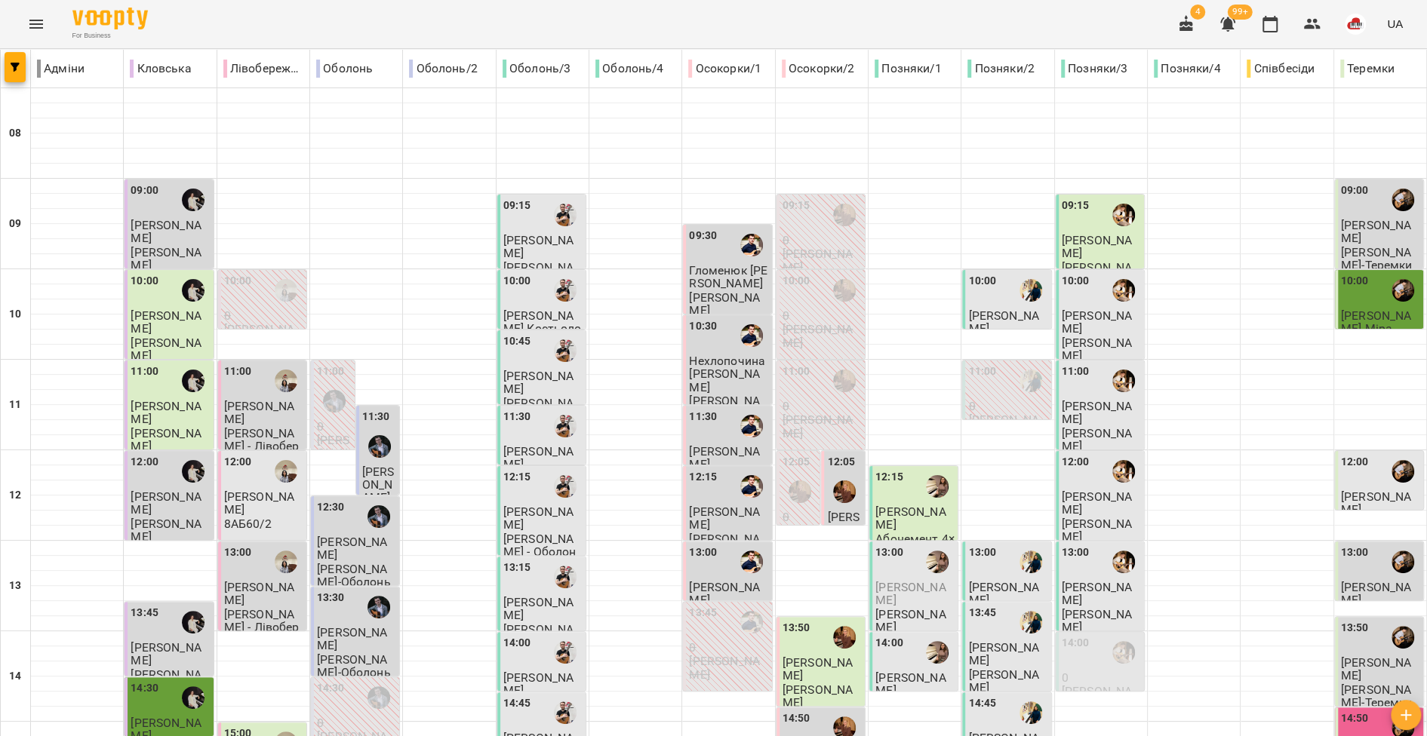
click at [41, 24] on icon "Menu" at bounding box center [36, 24] width 14 height 9
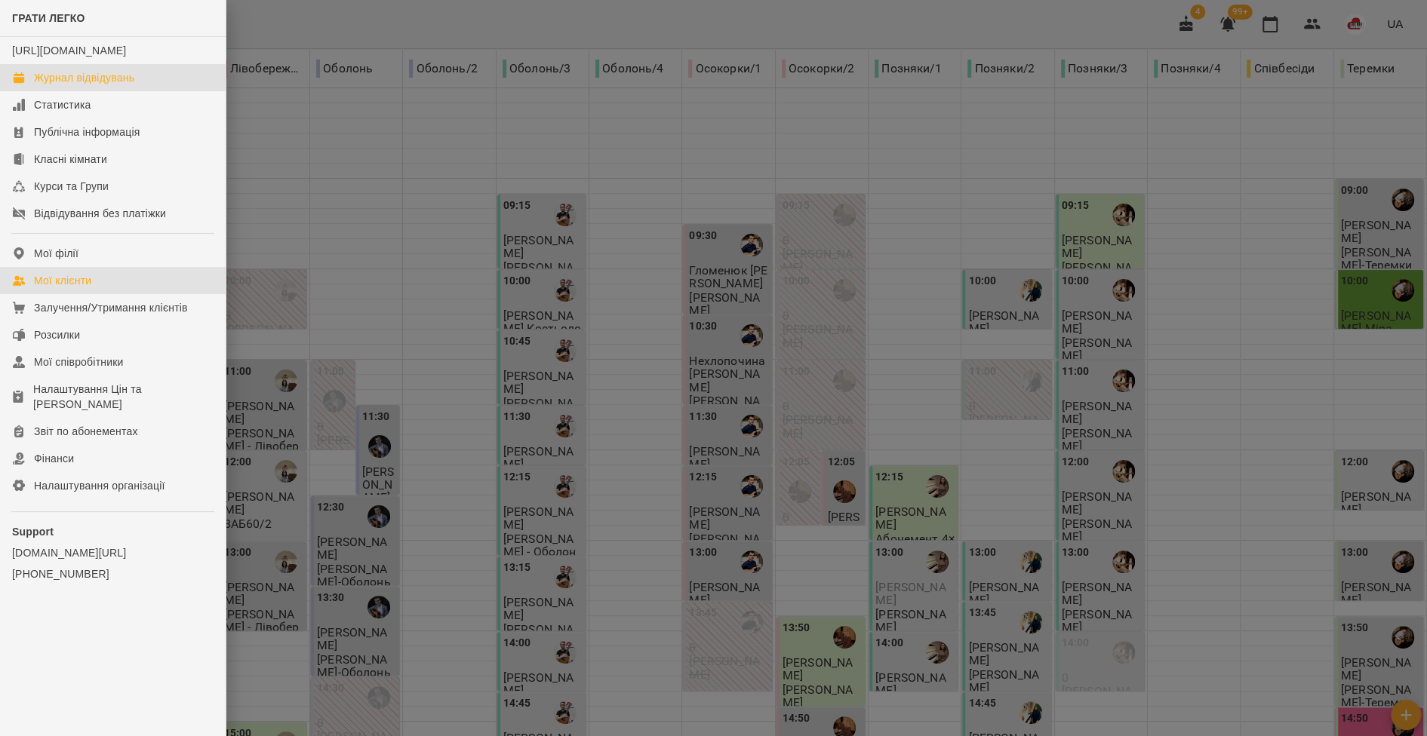
click at [59, 288] on div "Мої клієнти" at bounding box center [62, 280] width 57 height 15
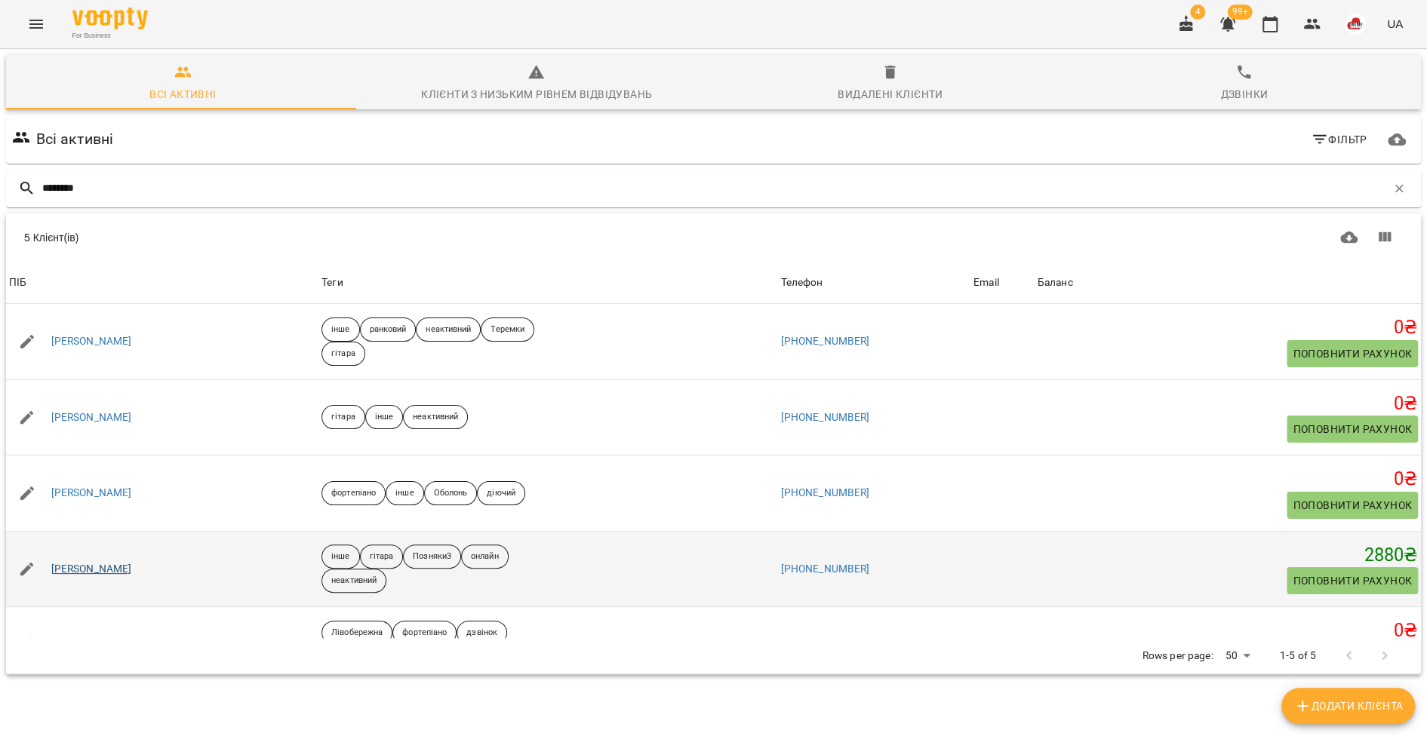
type input "********"
click at [115, 562] on link "Ткаченко Даніл" at bounding box center [91, 569] width 81 height 15
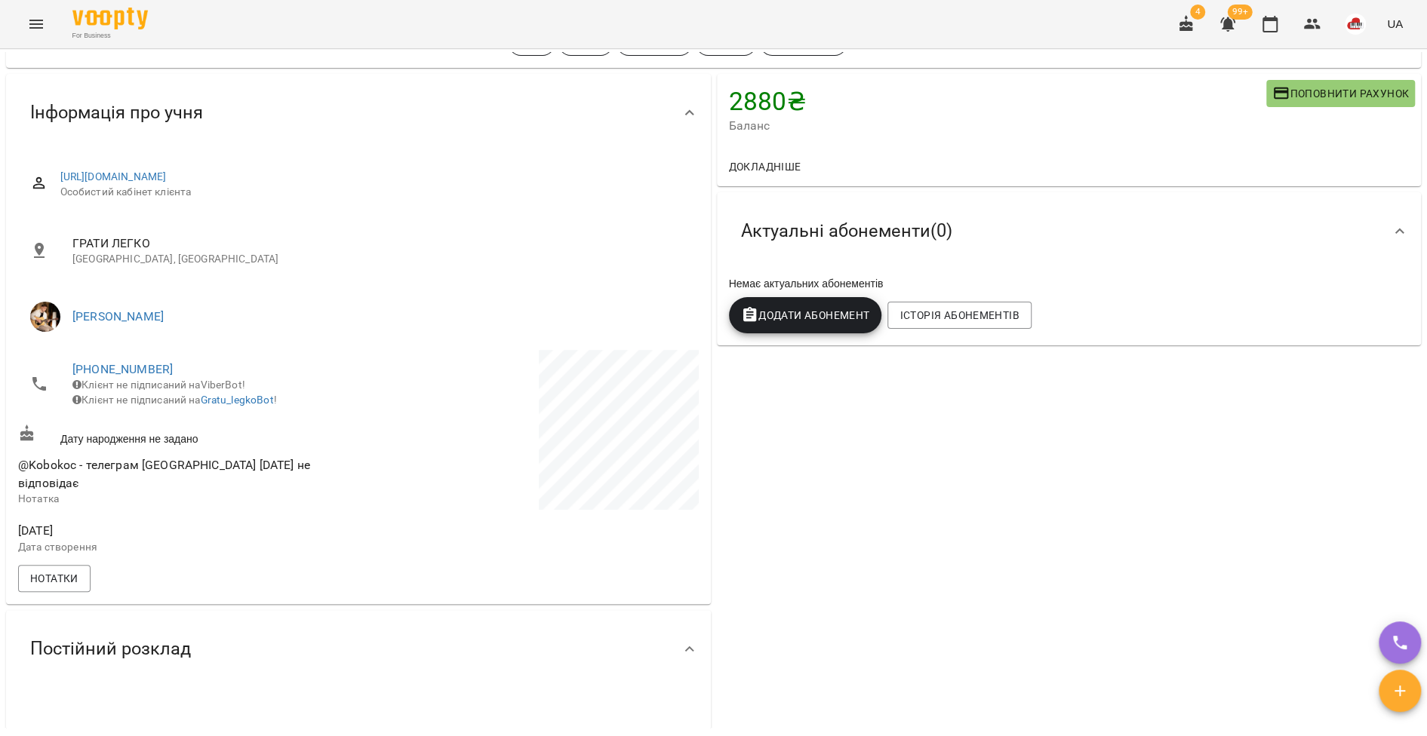
scroll to position [364, 0]
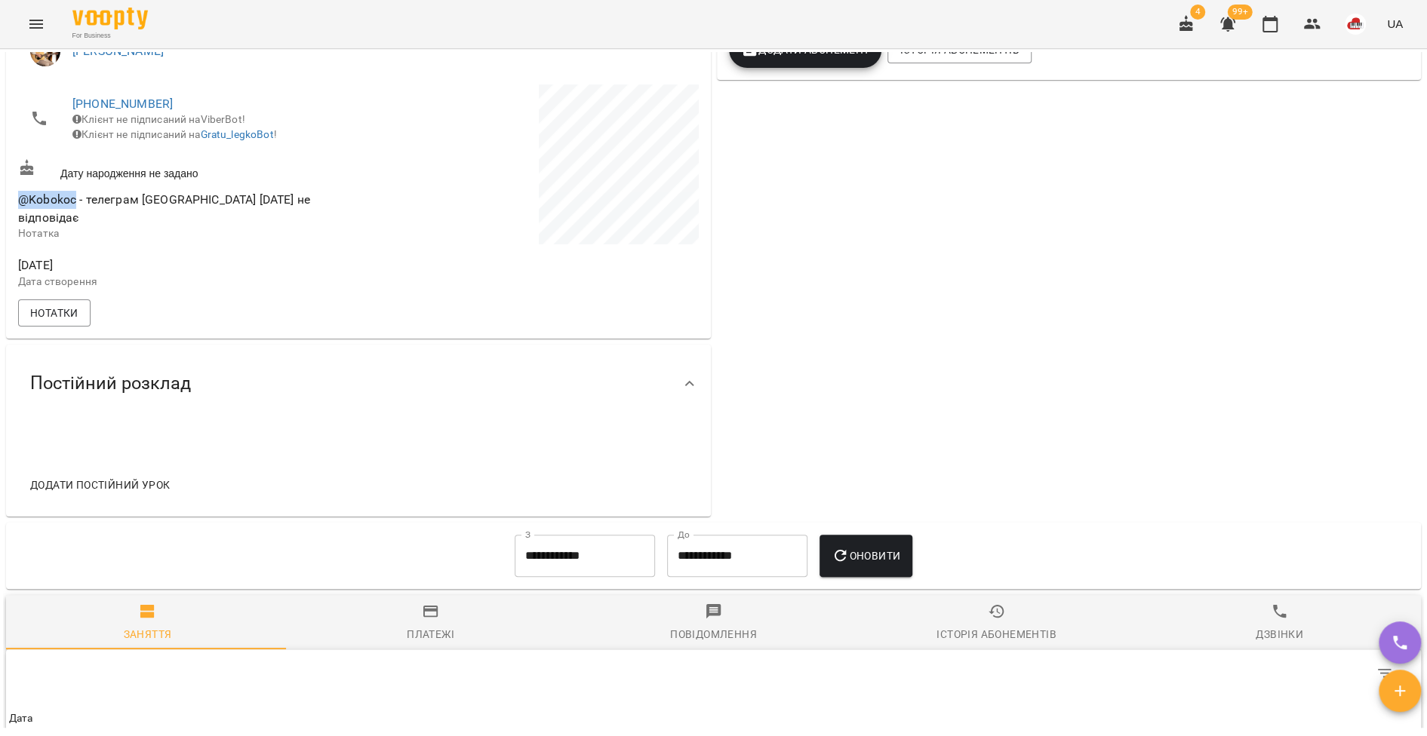
drag, startPoint x: 73, startPoint y: 213, endPoint x: 12, endPoint y: 208, distance: 61.3
click at [12, 208] on div "https://www.voopty.com.ua/client/6538d7a64aab0c88084afe96/670fca57332af82c40125…" at bounding box center [358, 112] width 705 height 453
copy span "@Kobokoc"
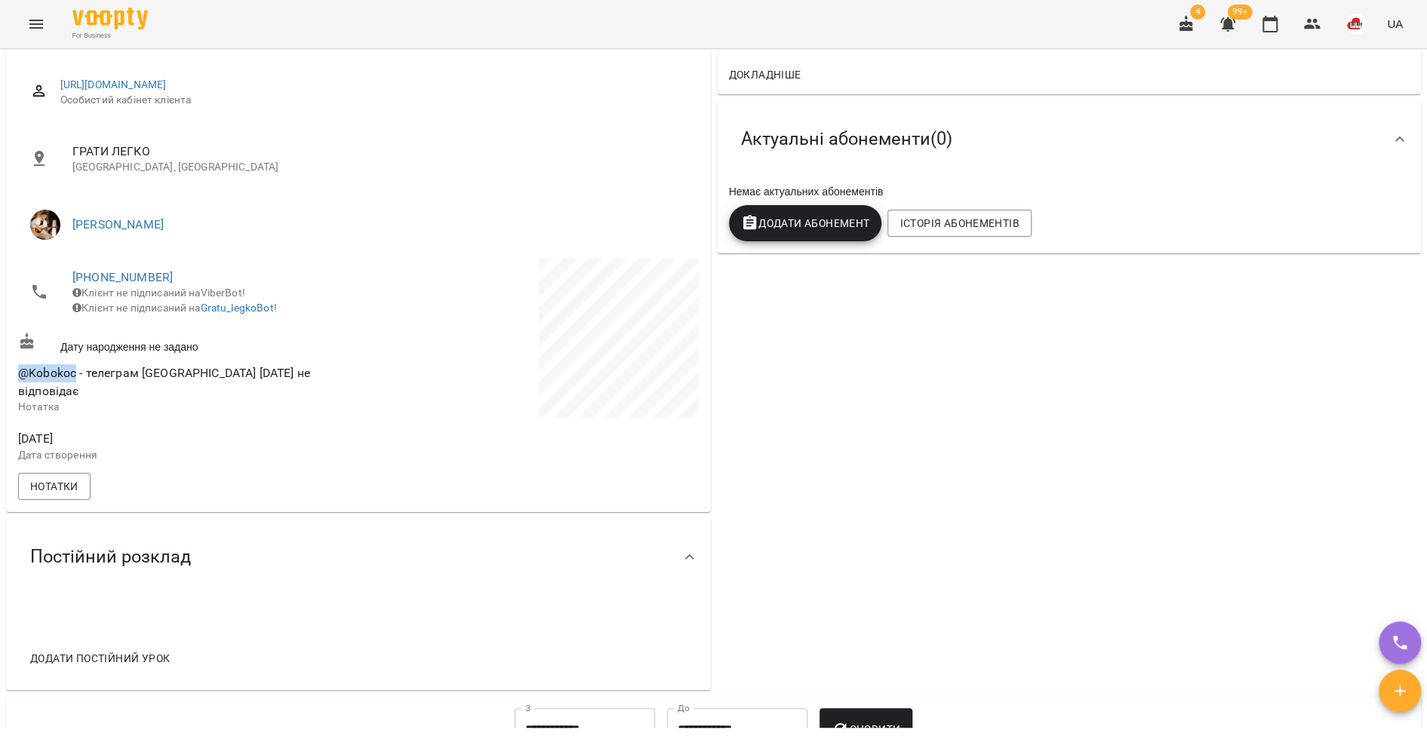
scroll to position [0, 0]
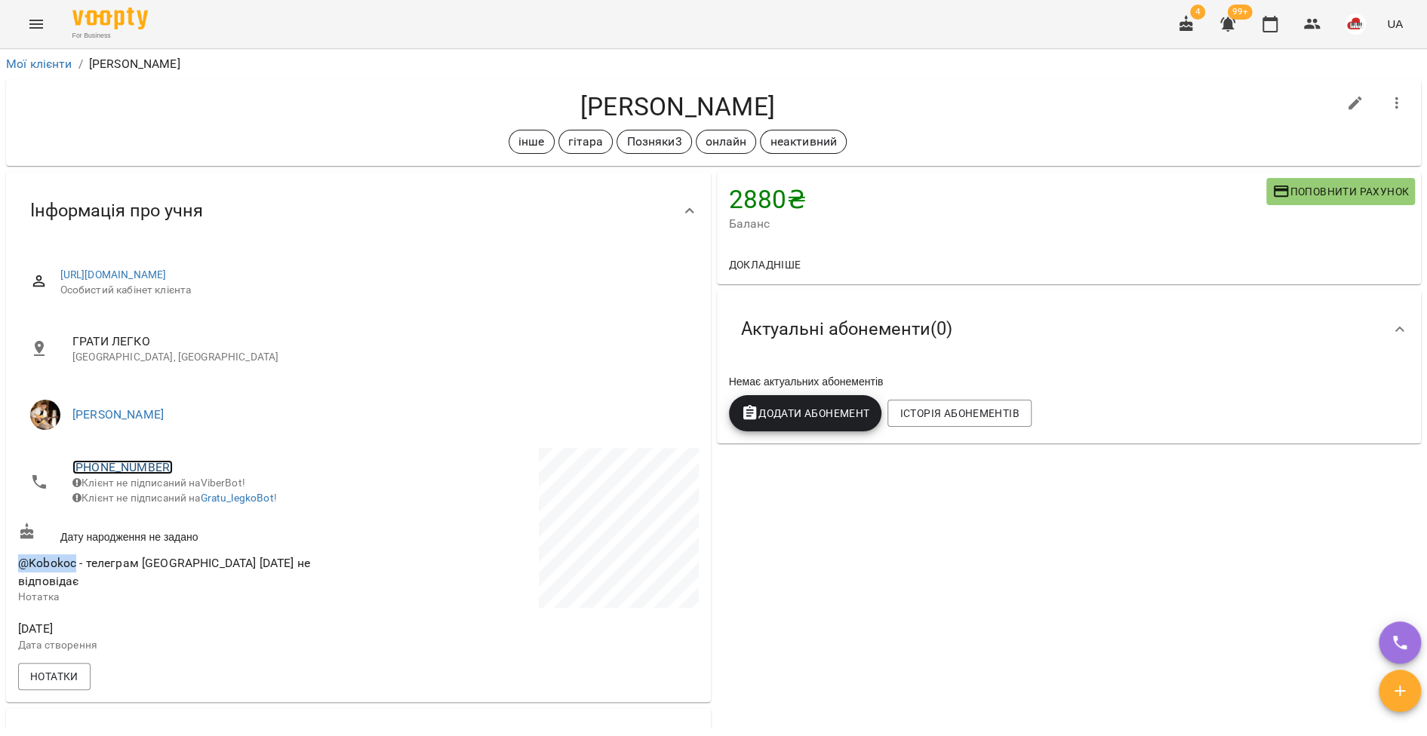
click at [132, 472] on link "+380504032052" at bounding box center [122, 467] width 100 height 14
click at [189, 518] on img at bounding box center [184, 523] width 23 height 23
click at [60, 582] on span "@Kobokoc - телеграм Даніїла 04.08.25 не відповідає" at bounding box center [186, 572] width 337 height 35
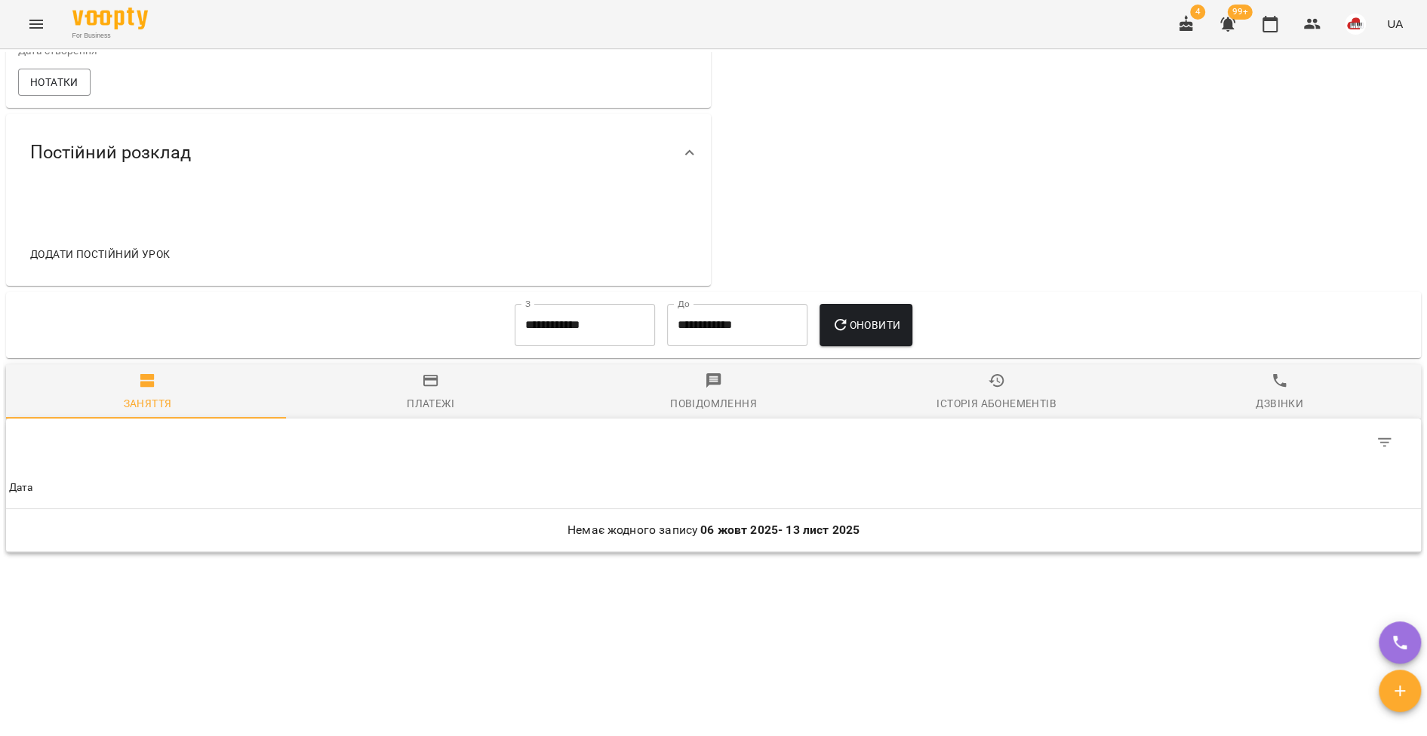
click at [1012, 382] on span "Історія абонементів" at bounding box center [996, 392] width 265 height 41
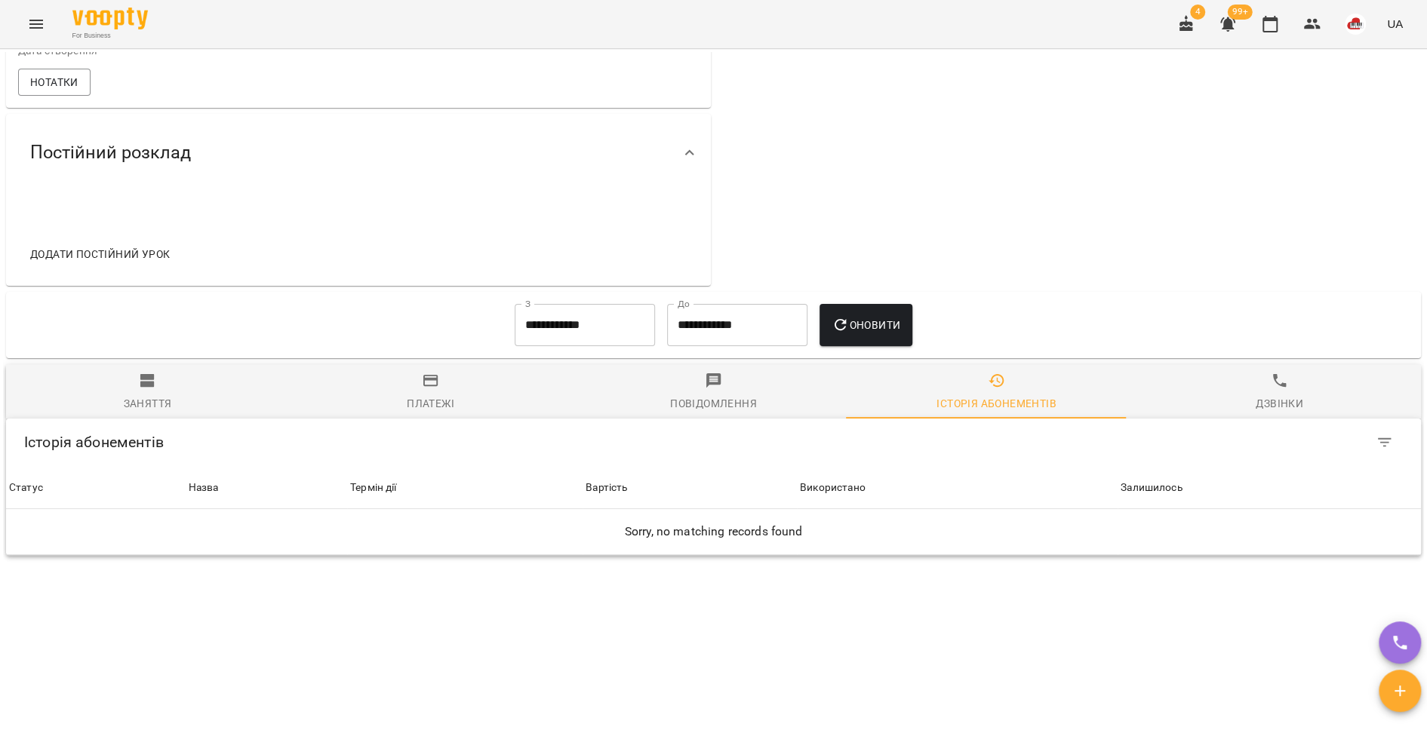
scroll to position [594, 0]
click at [428, 375] on icon "button" at bounding box center [431, 381] width 18 height 18
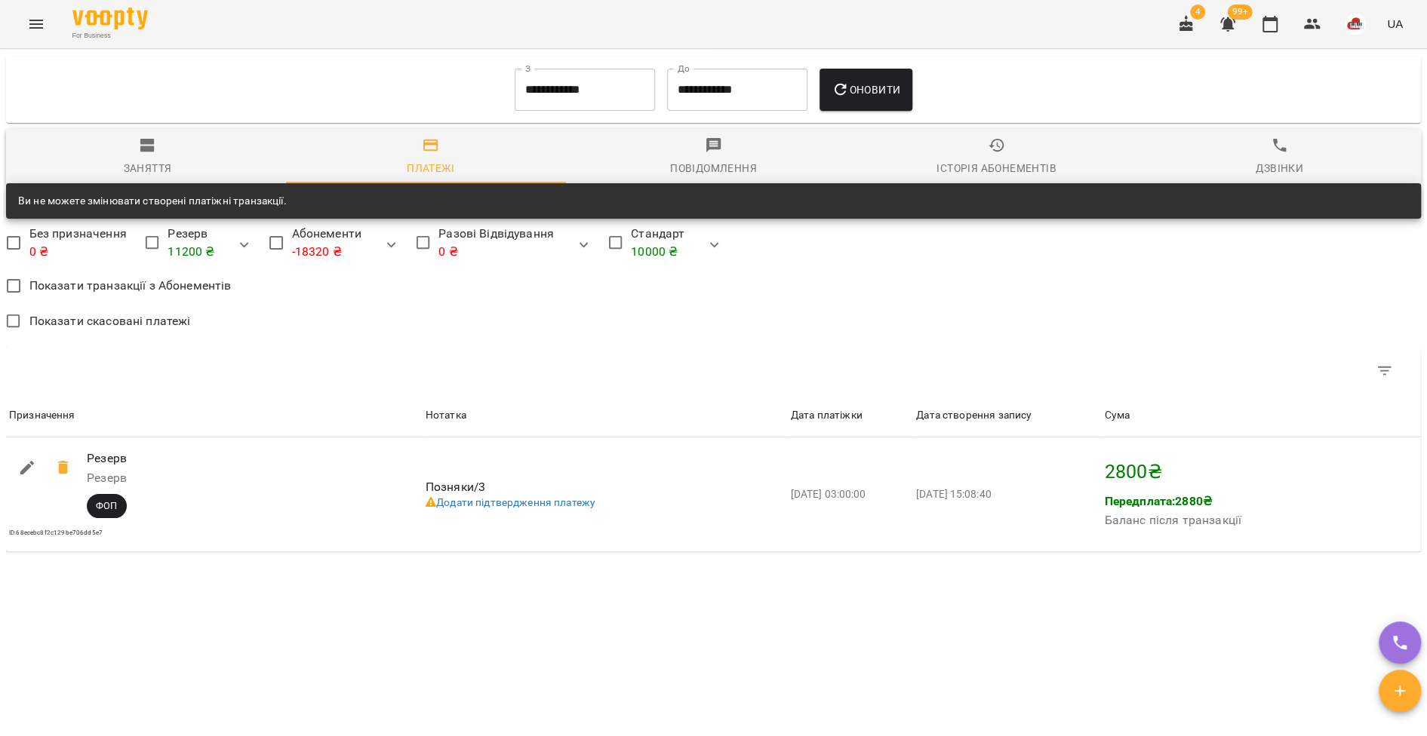
scroll to position [830, 0]
click at [531, 91] on input "**********" at bounding box center [585, 90] width 140 height 42
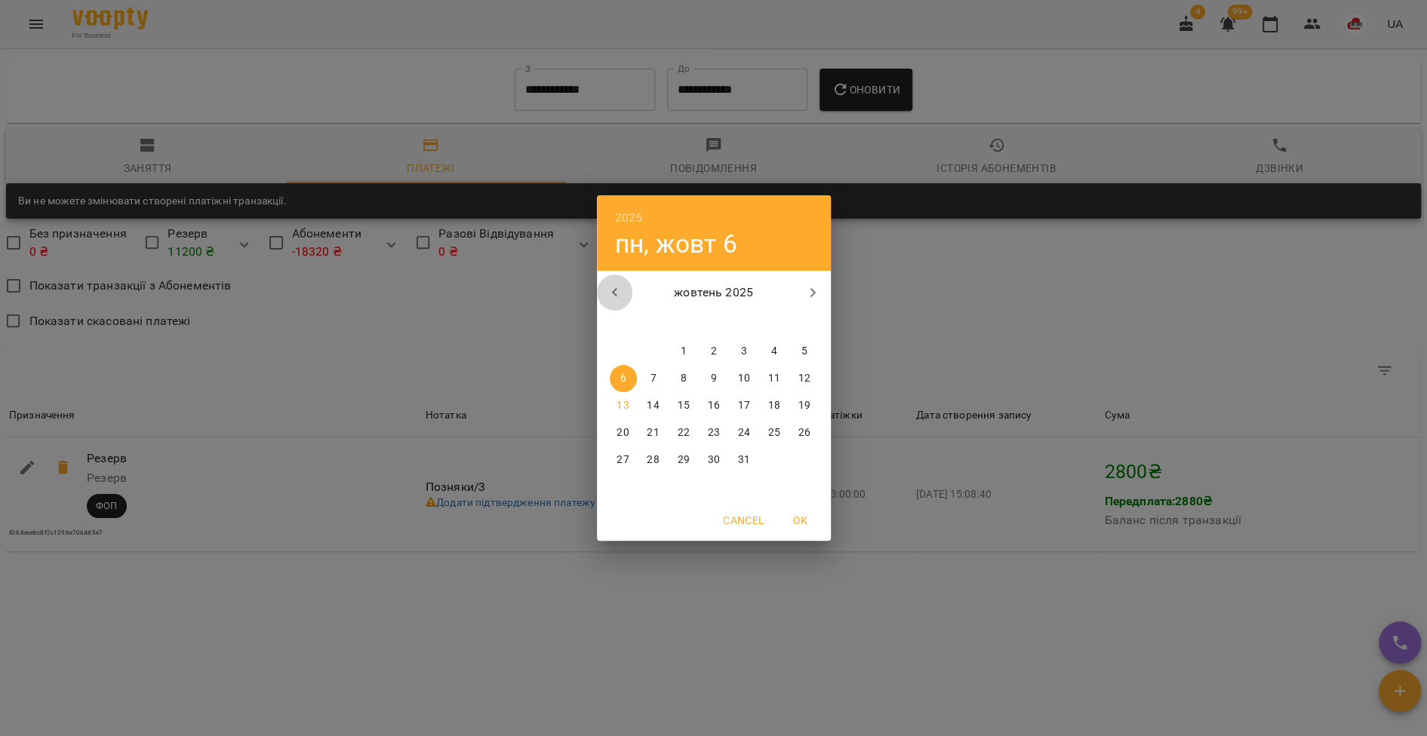
click at [616, 287] on icon "button" at bounding box center [615, 293] width 18 height 18
click at [653, 346] on p "1" at bounding box center [653, 351] width 6 height 15
type input "**********"
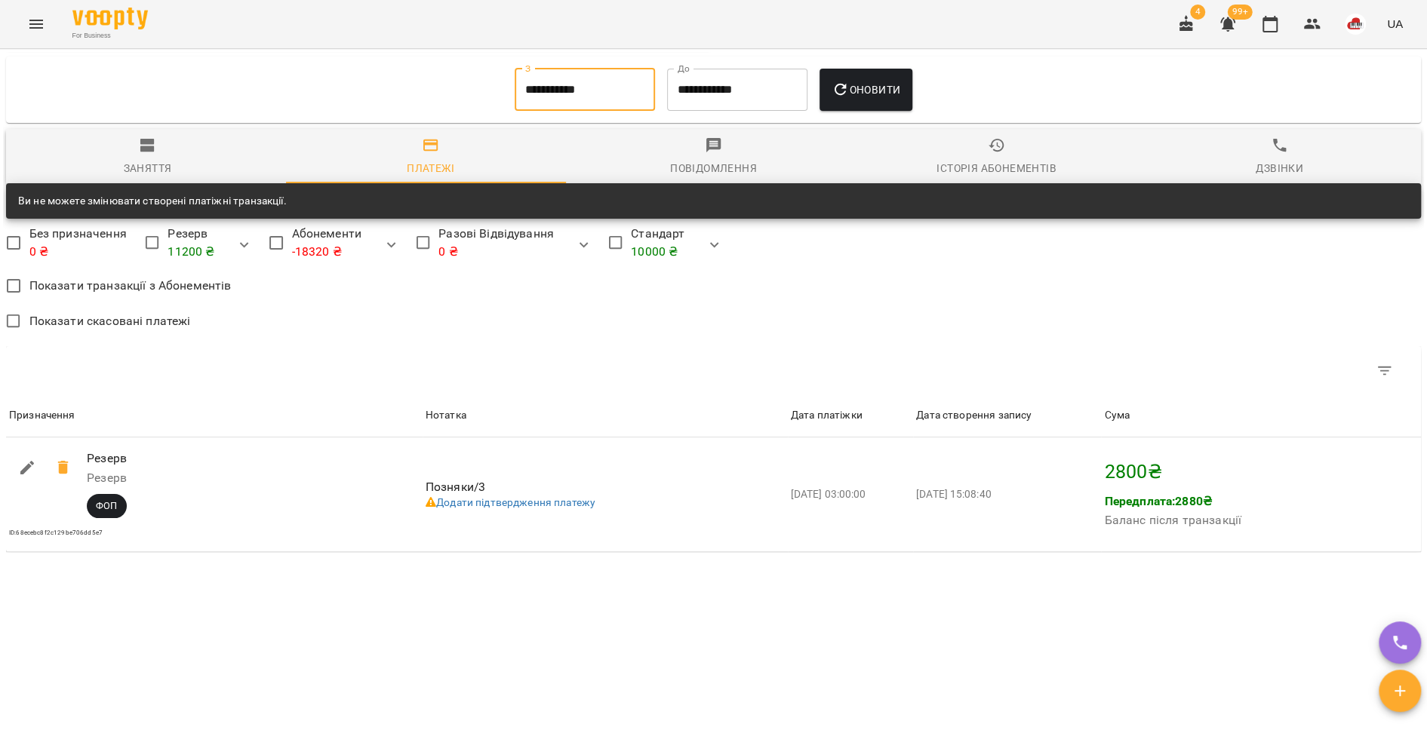
click at [846, 94] on button "Оновити" at bounding box center [865, 90] width 93 height 42
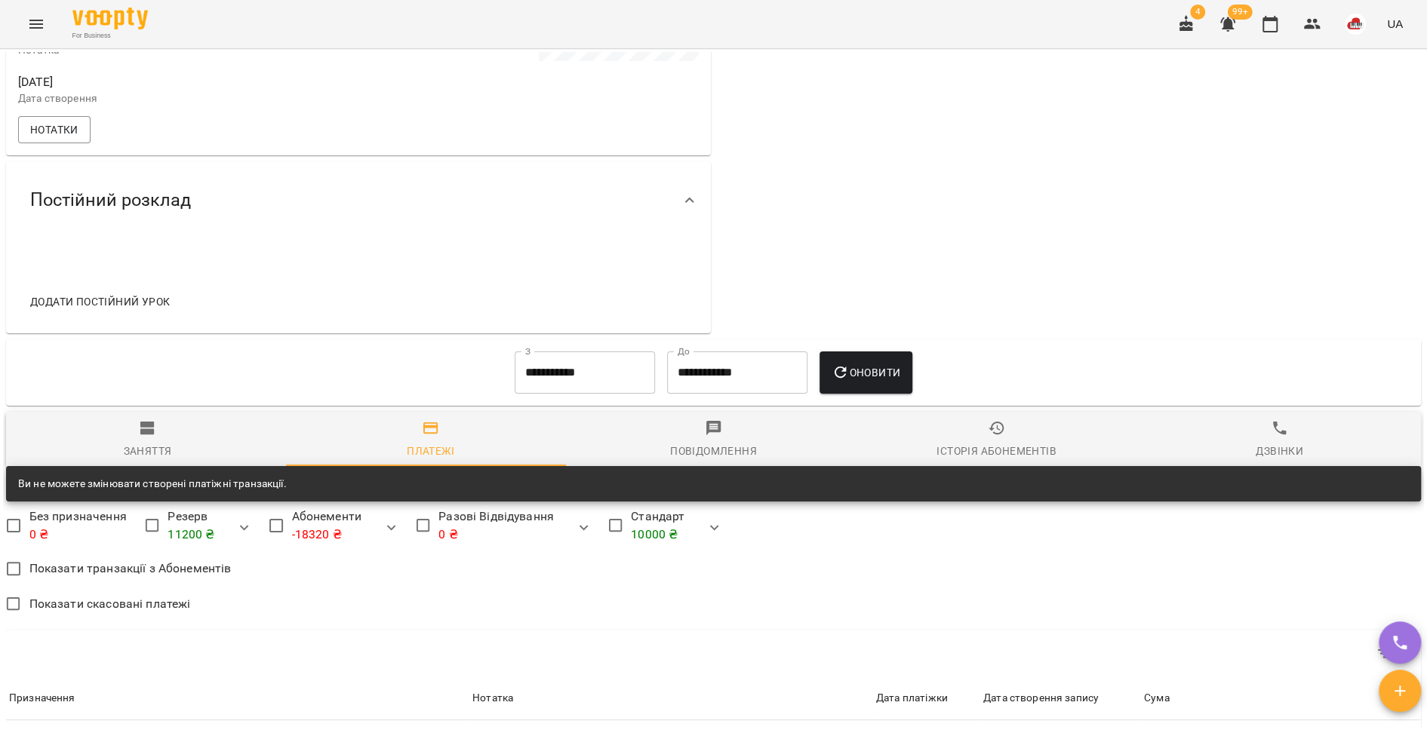
scroll to position [484, 0]
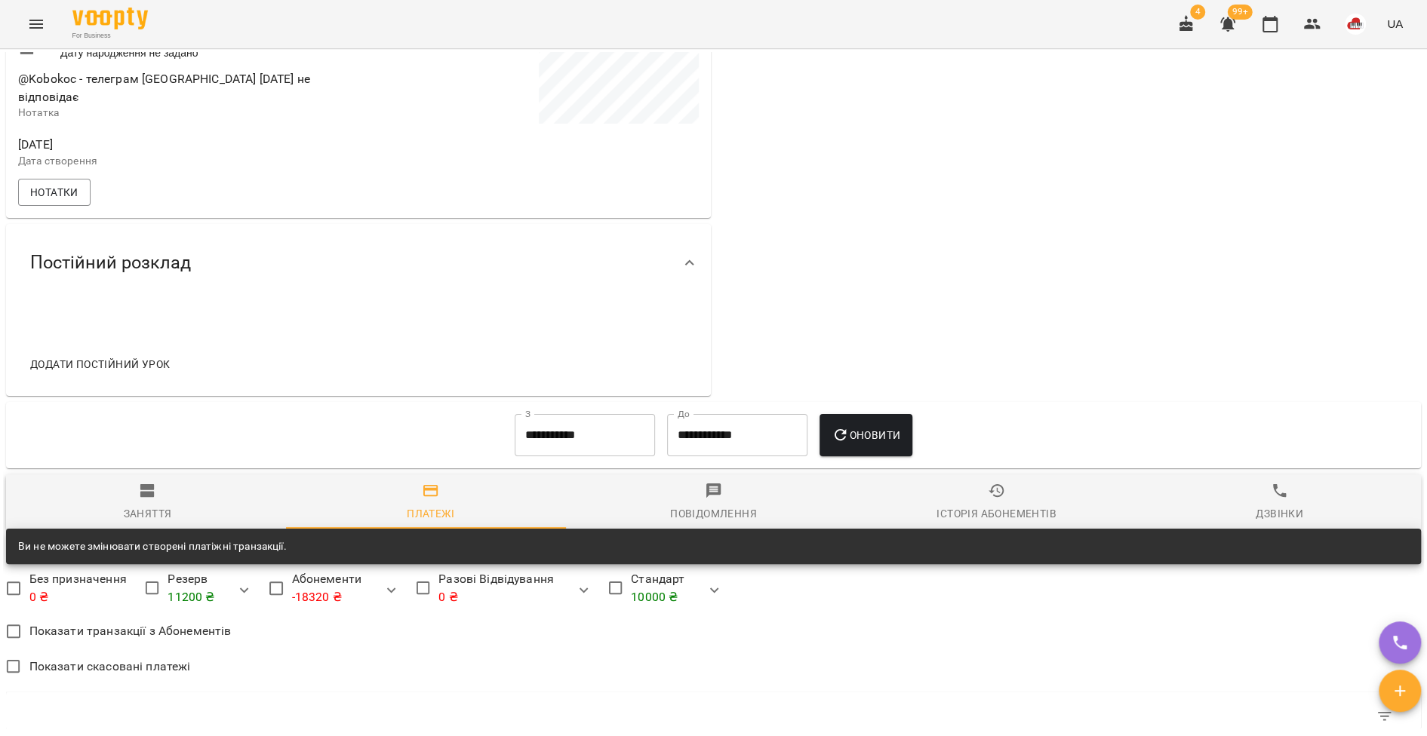
click at [976, 245] on div "2880 ₴ Баланс Поповнити рахунок Докладніше 11200 ₴ Резерв 11200 ₴ Резерв -18320…" at bounding box center [1069, 42] width 711 height 714
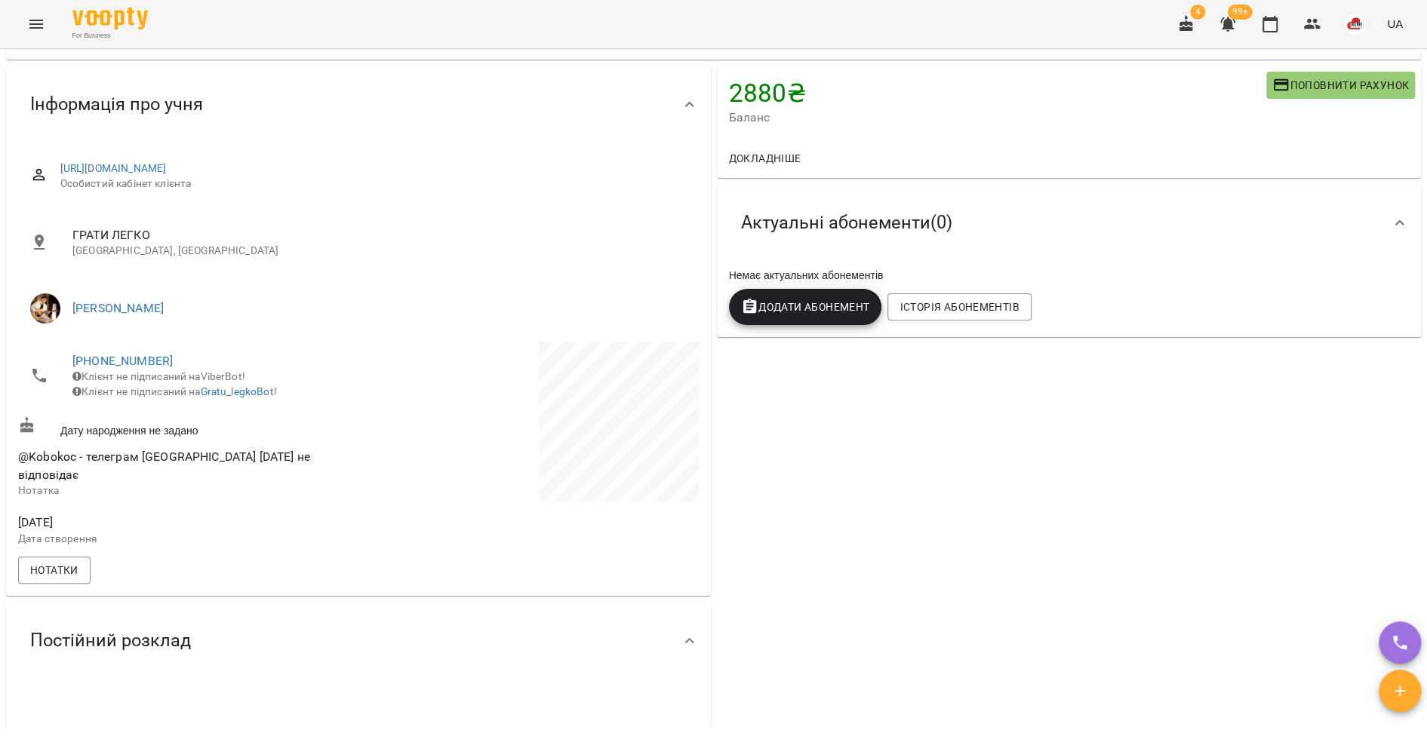
scroll to position [0, 0]
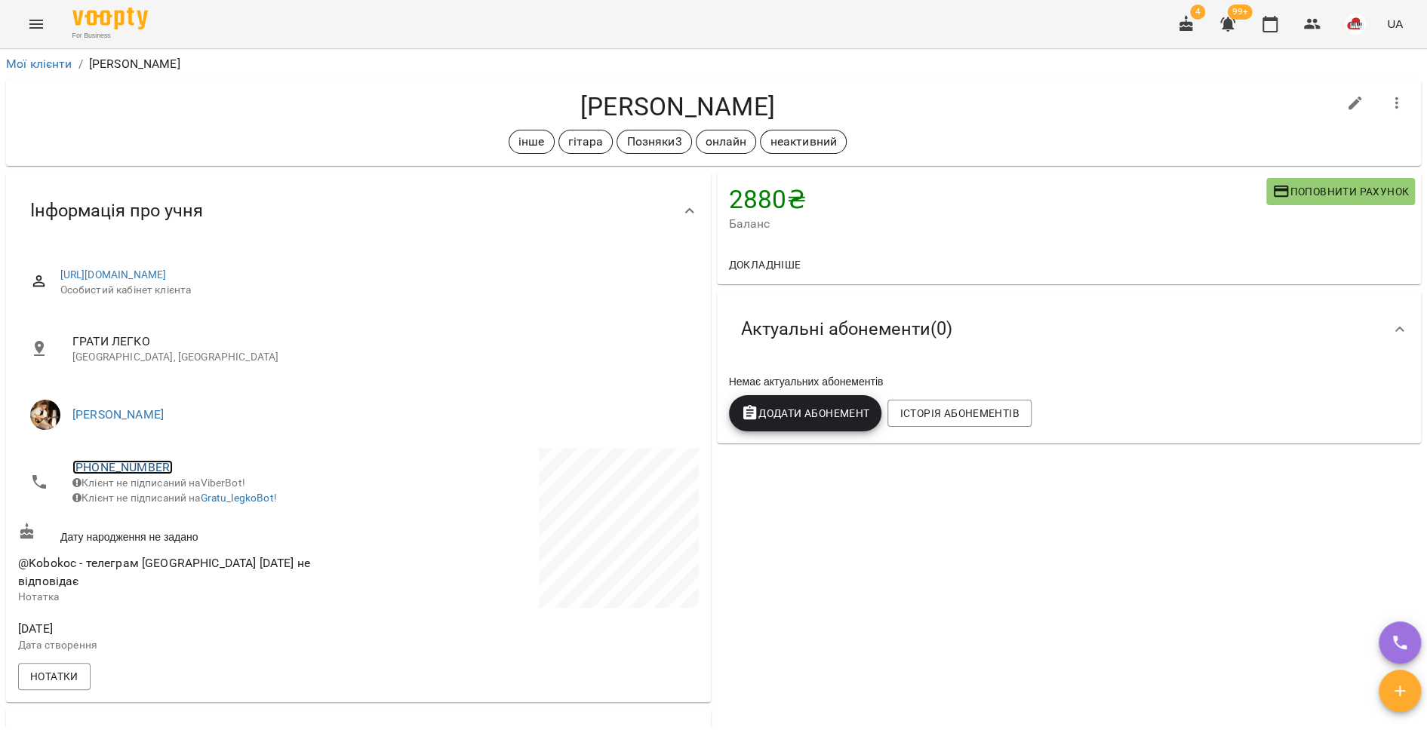
click at [97, 469] on link "+380504032052" at bounding box center [122, 467] width 100 height 14
click at [173, 515] on img at bounding box center [184, 523] width 23 height 23
drag, startPoint x: 76, startPoint y: 576, endPoint x: 12, endPoint y: 575, distance: 64.1
click at [12, 575] on div "https://www.voopty.com.ua/client/6538d7a64aab0c88084afe96/670fca57332af82c40125…" at bounding box center [358, 476] width 705 height 453
copy span "@Kobokoc"
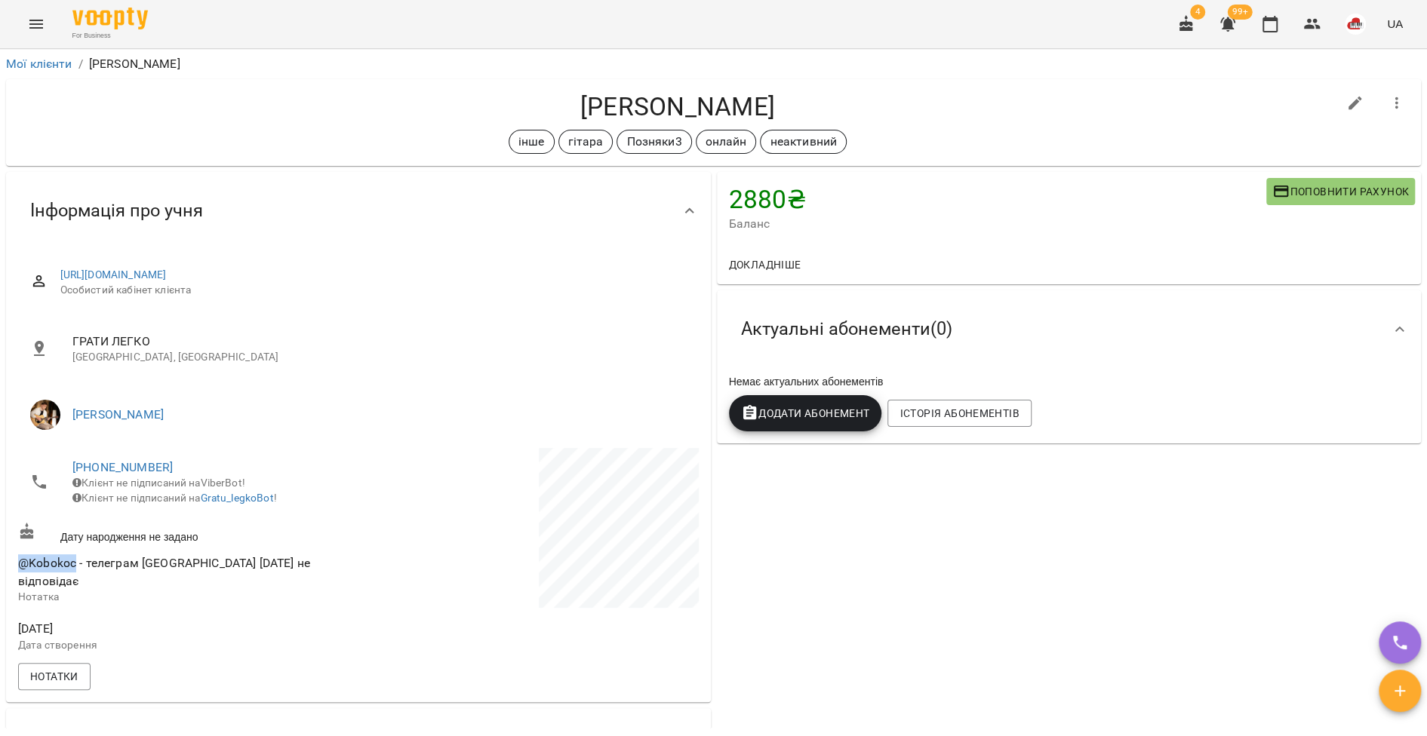
click at [36, 27] on icon "Menu" at bounding box center [36, 24] width 14 height 9
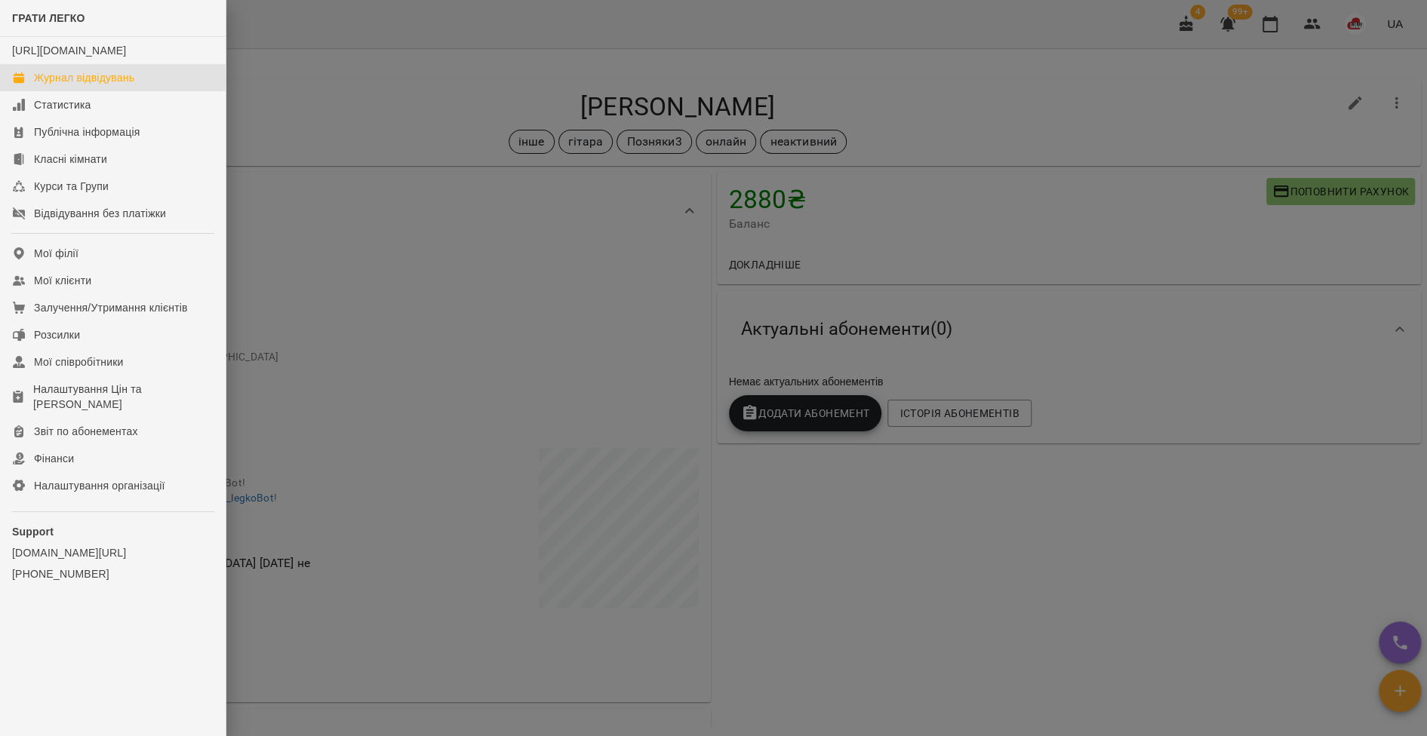
click at [54, 85] on div "Журнал відвідувань" at bounding box center [84, 77] width 100 height 15
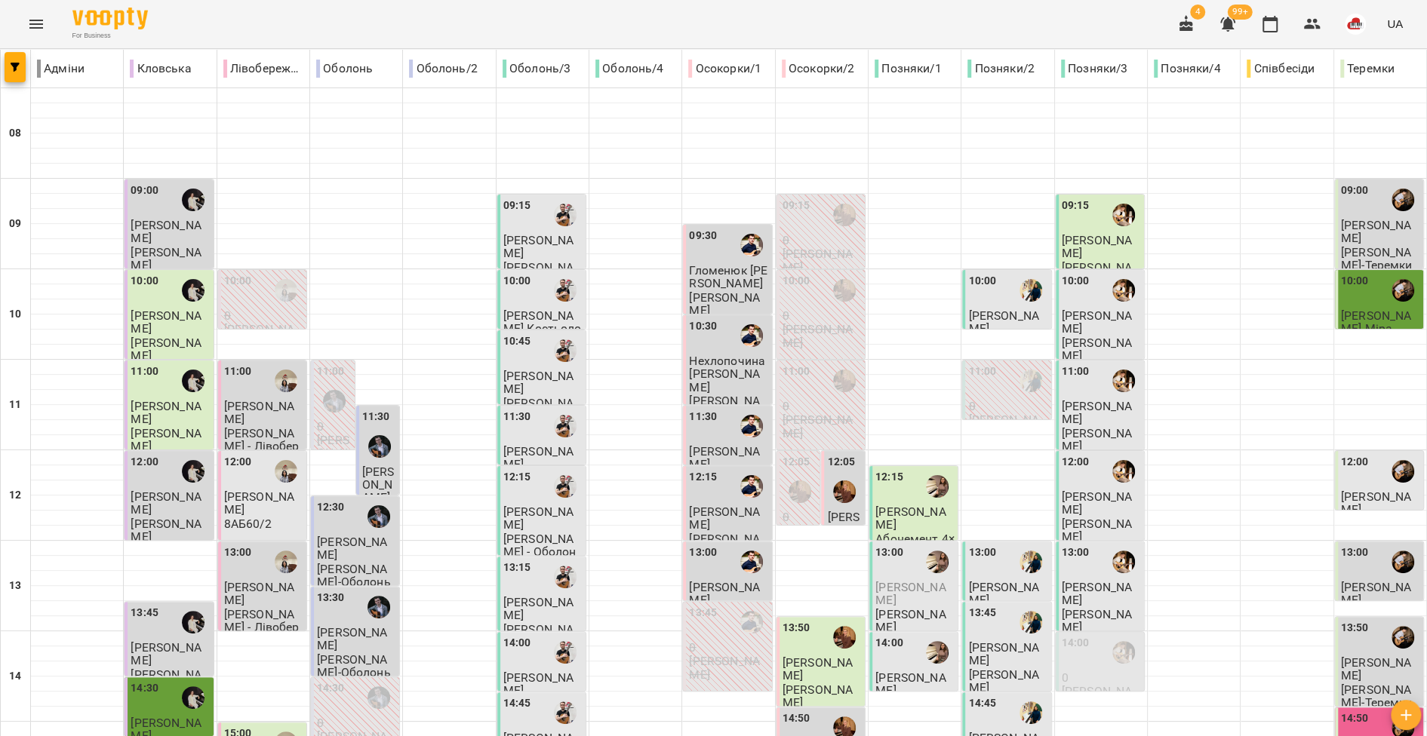
click at [38, 29] on icon "Menu" at bounding box center [36, 24] width 18 height 18
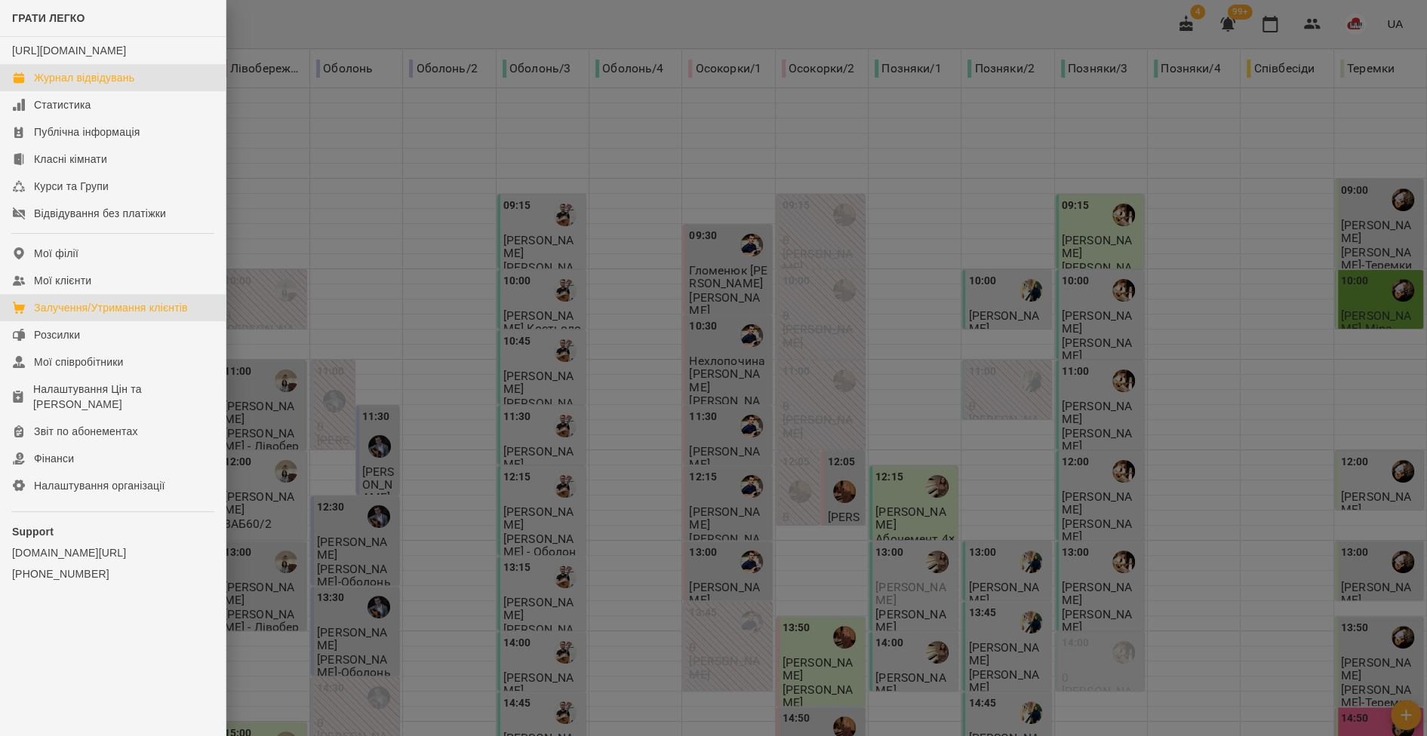
click at [99, 315] on div "Залучення/Утримання клієнтів" at bounding box center [111, 307] width 154 height 15
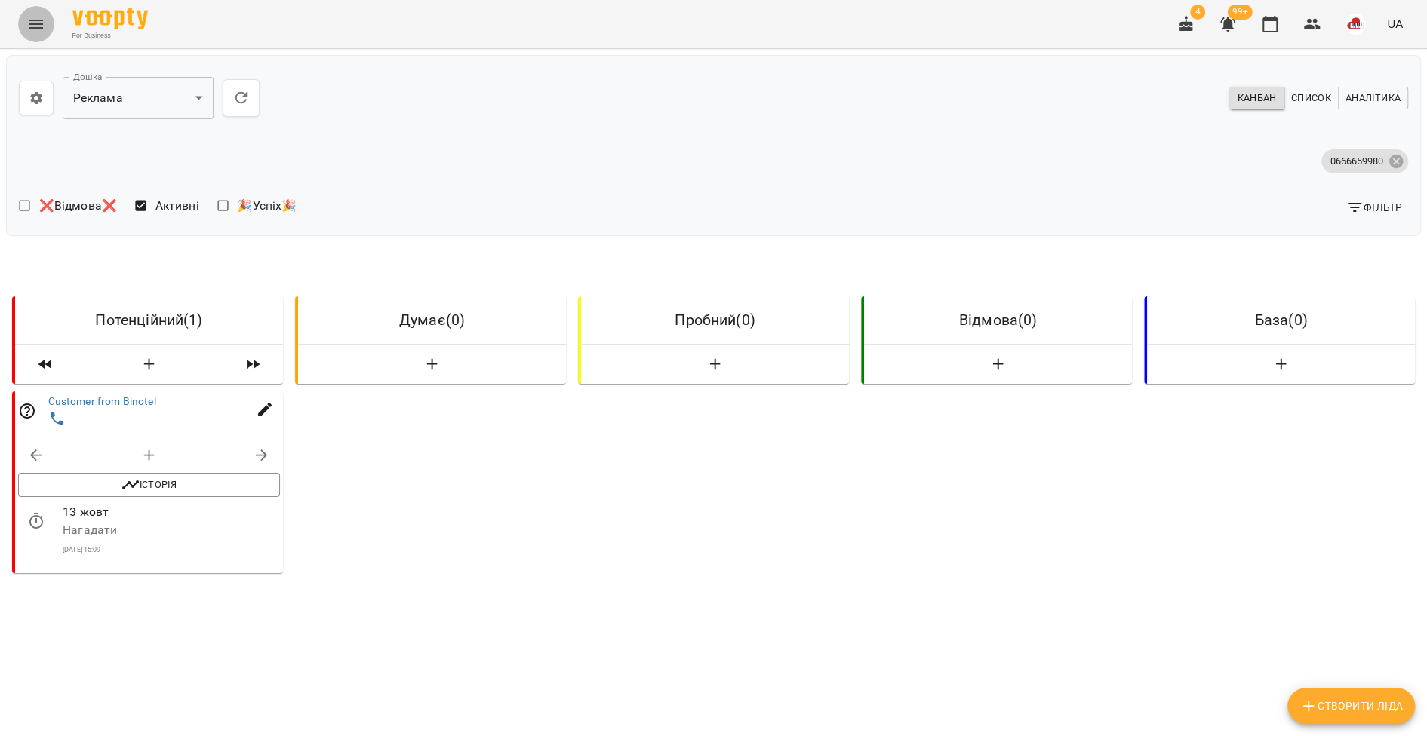
click at [37, 20] on icon "Menu" at bounding box center [36, 24] width 14 height 9
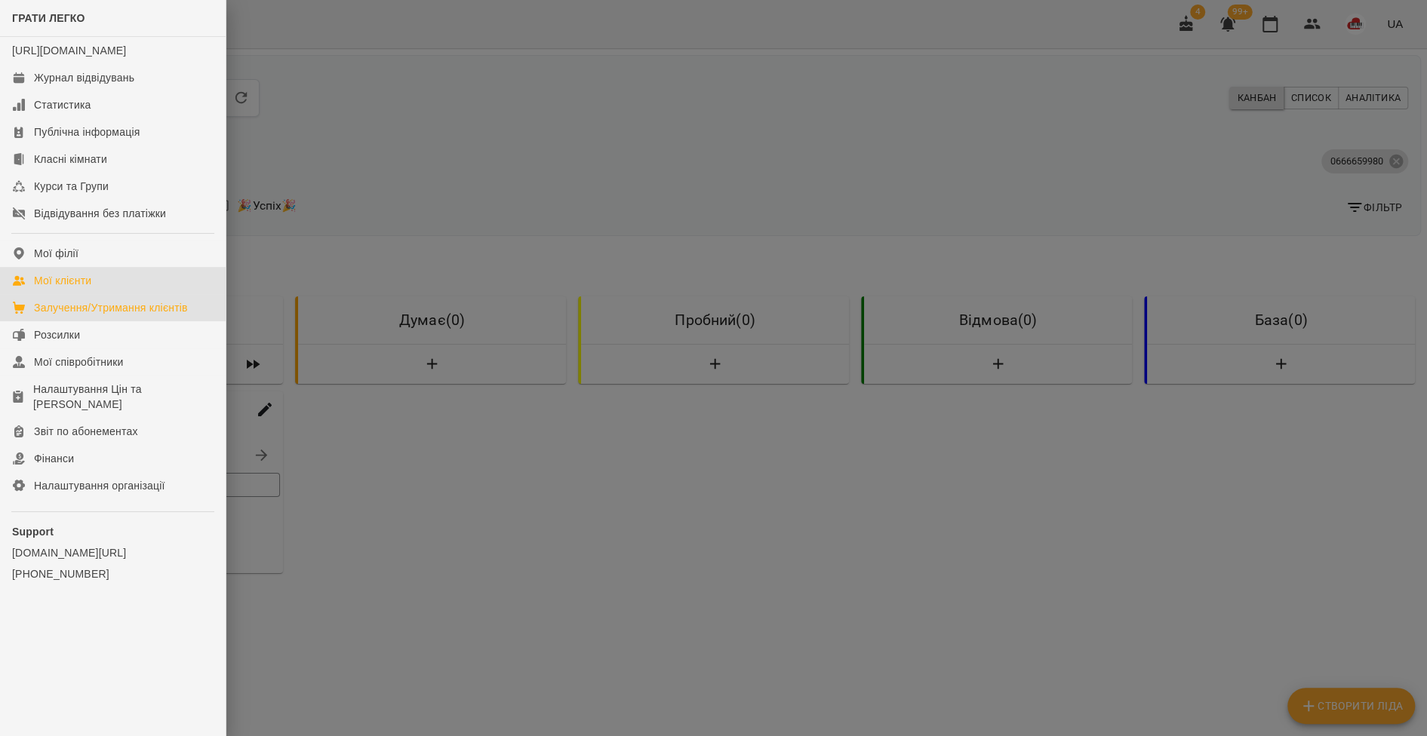
click at [103, 290] on link "Мої клієнти" at bounding box center [113, 280] width 226 height 27
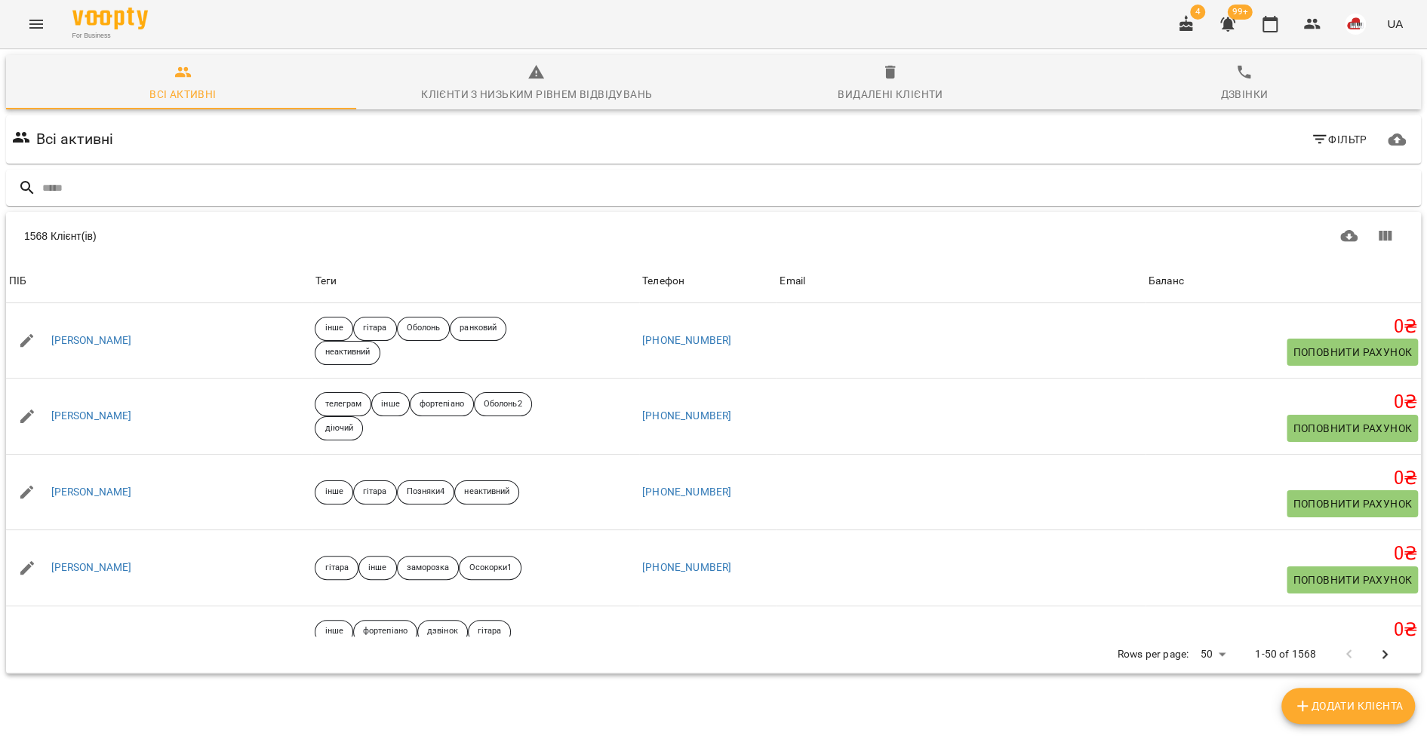
click at [908, 81] on span "Видалені клієнти" at bounding box center [891, 83] width 336 height 41
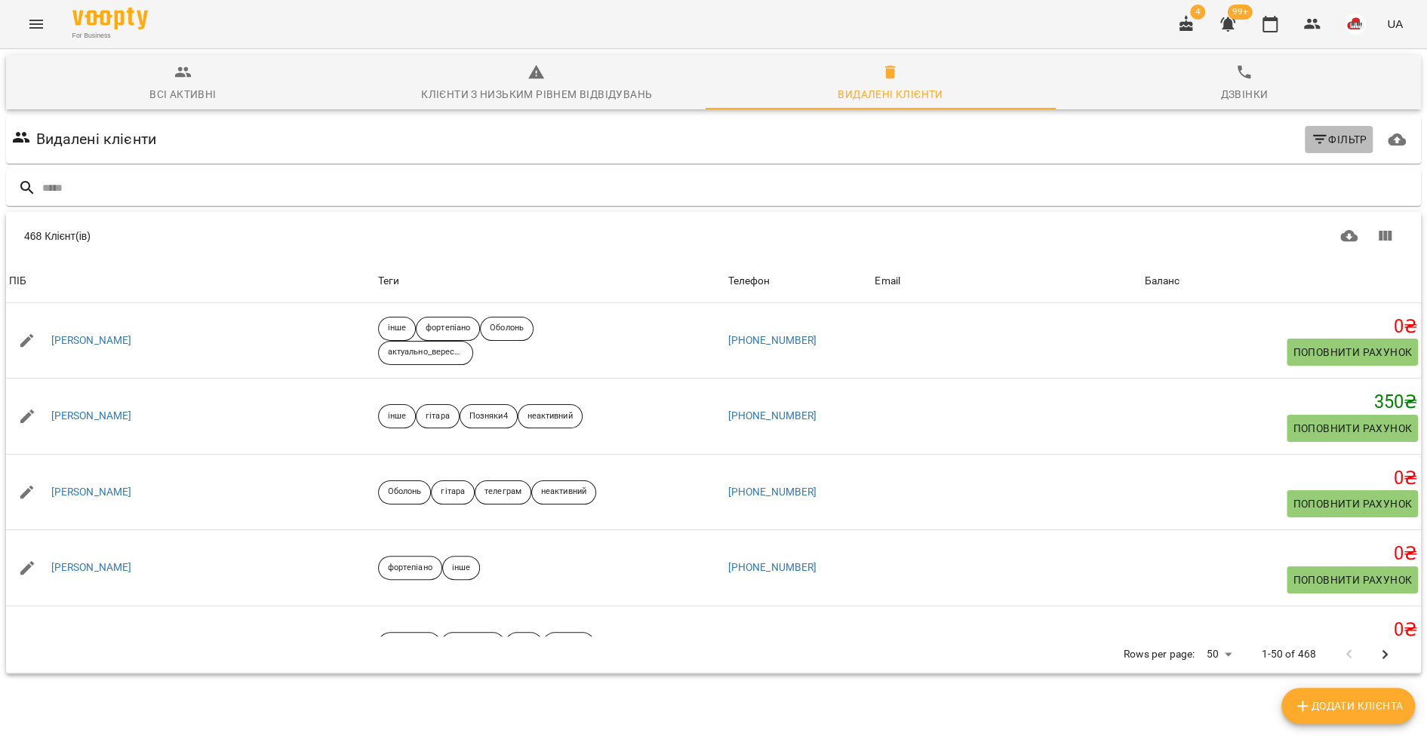
click at [1326, 146] on span "Фільтр" at bounding box center [1338, 140] width 57 height 18
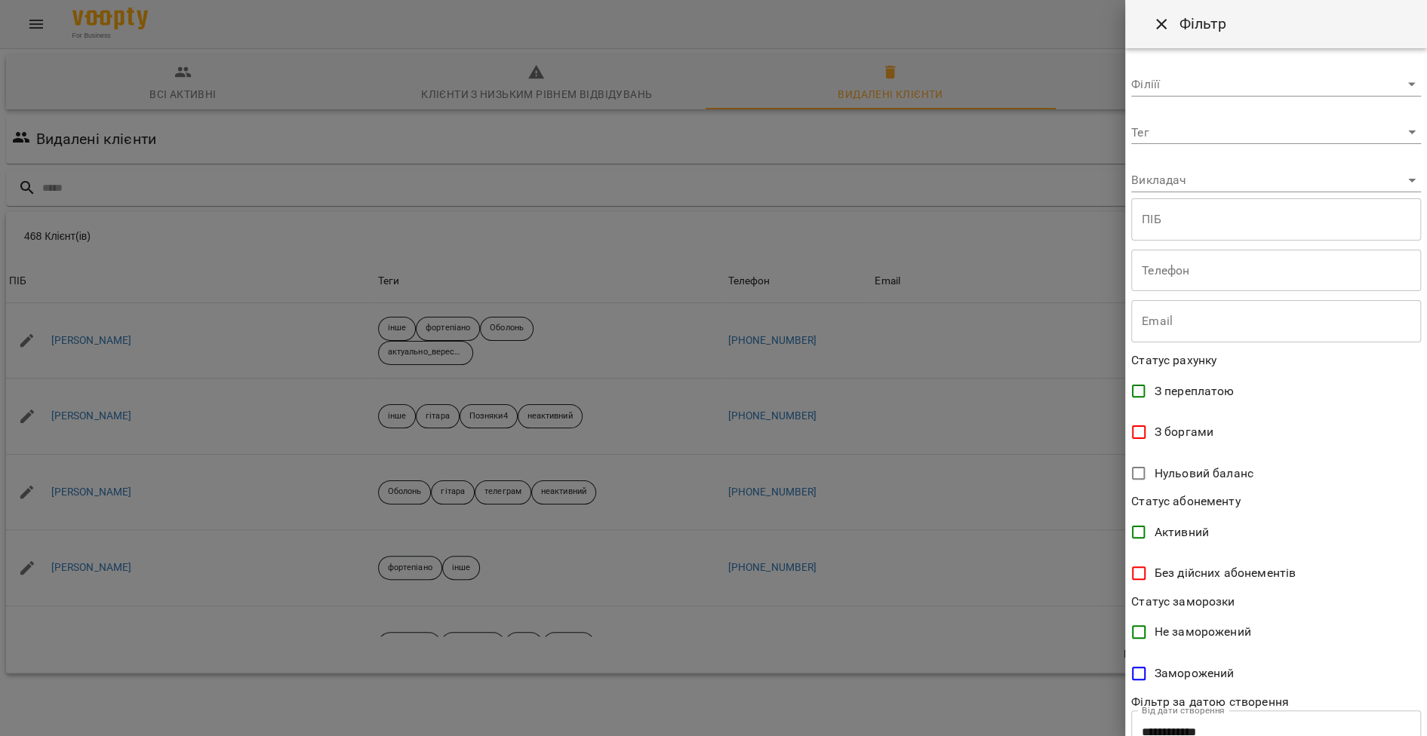
click at [1231, 138] on body "For Business 4 99+ UA Всі активні Клієнти з низьким рівнем відвідувань Видалені…" at bounding box center [713, 392] width 1427 height 785
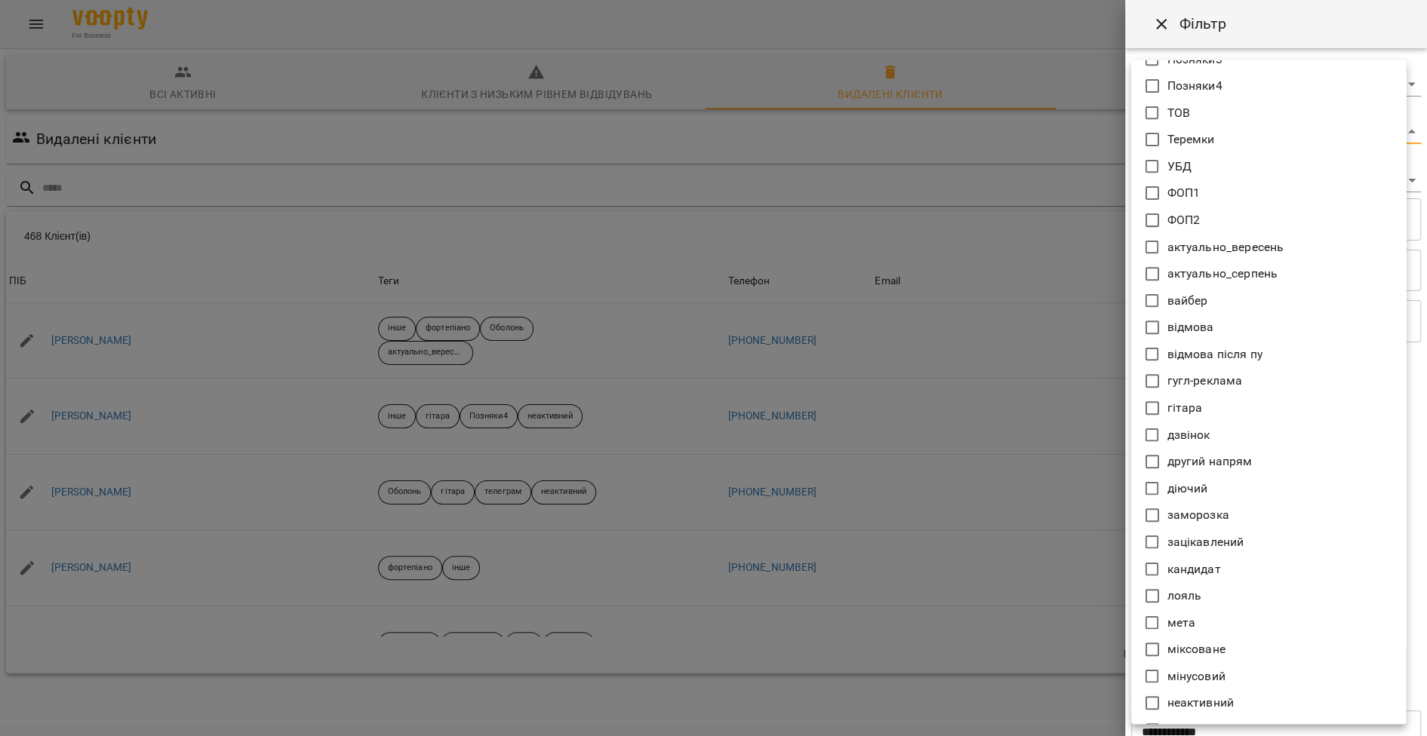
scroll to position [219, 0]
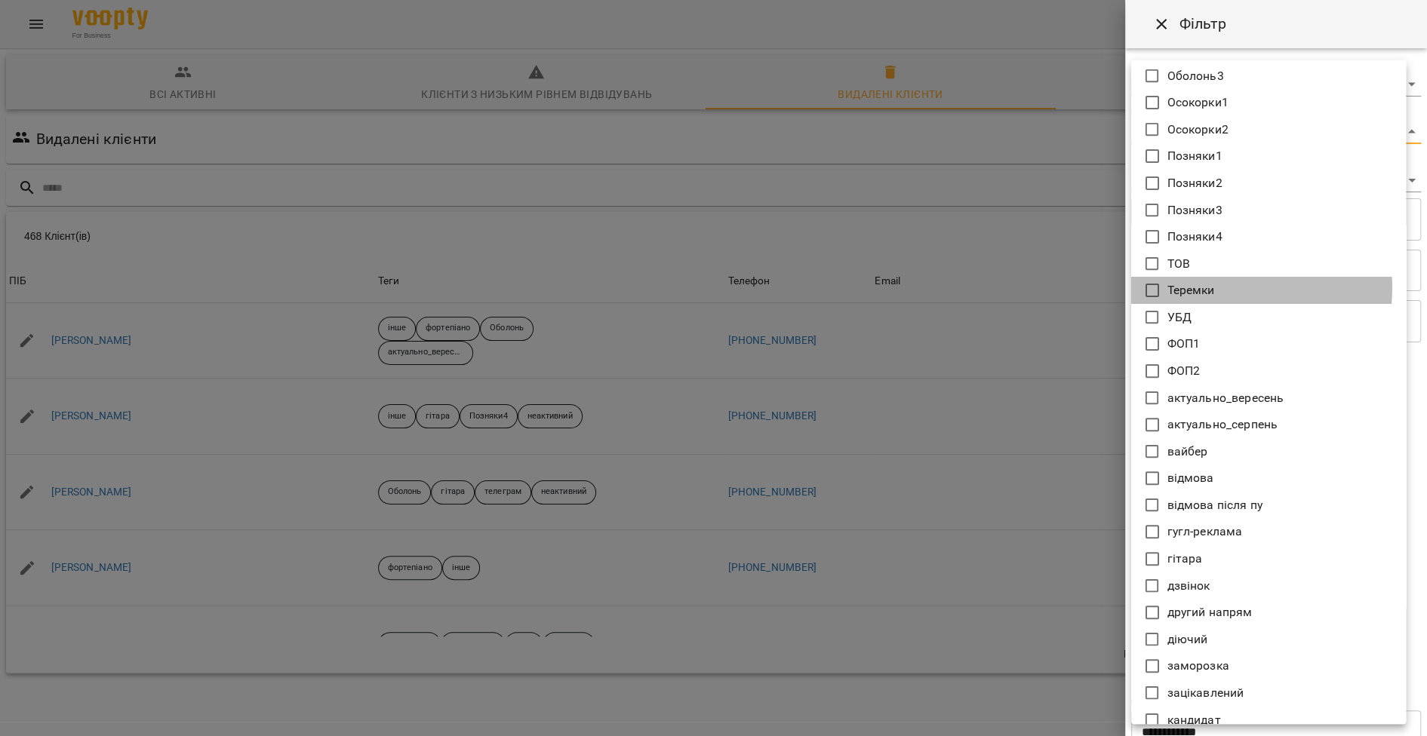
click at [1217, 287] on li "Теремки" at bounding box center [1268, 290] width 275 height 27
type input "*******"
click at [929, 309] on div at bounding box center [713, 368] width 1427 height 736
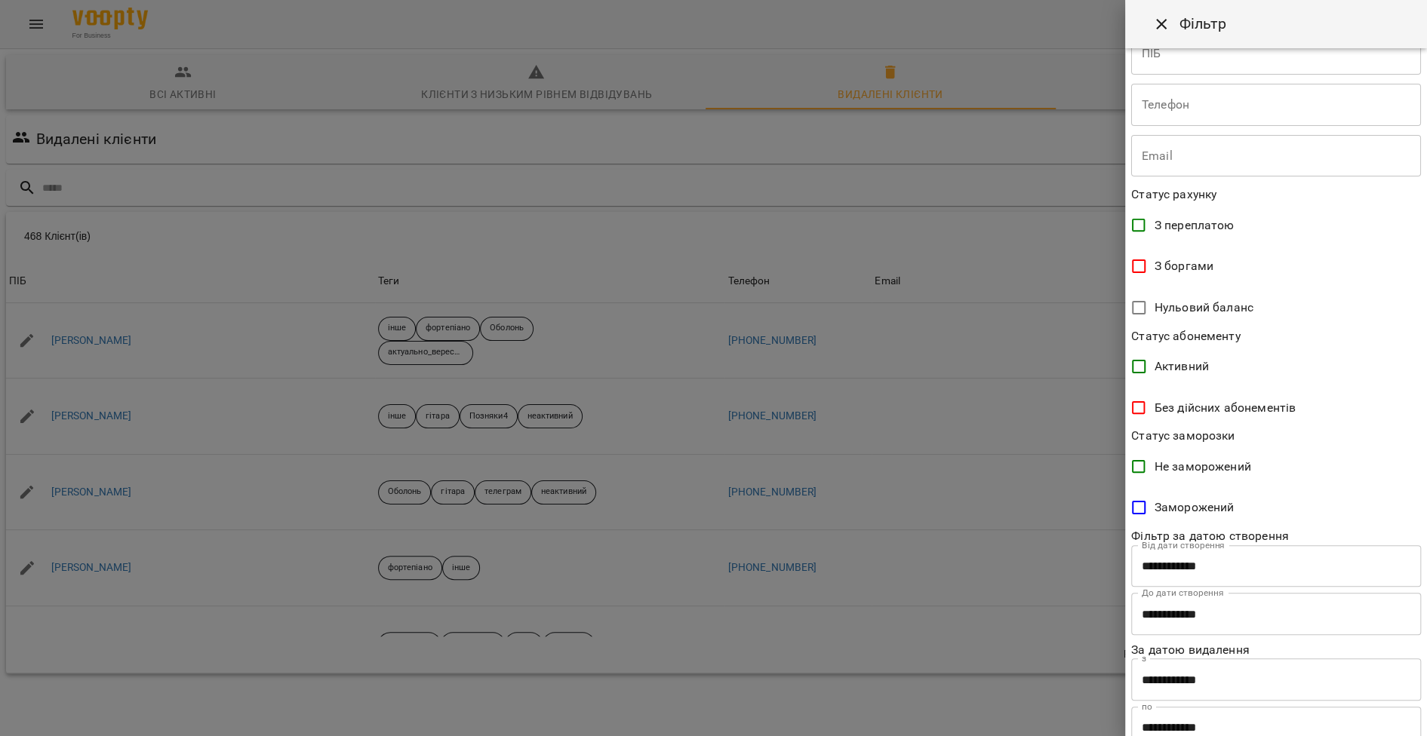
scroll to position [228, 0]
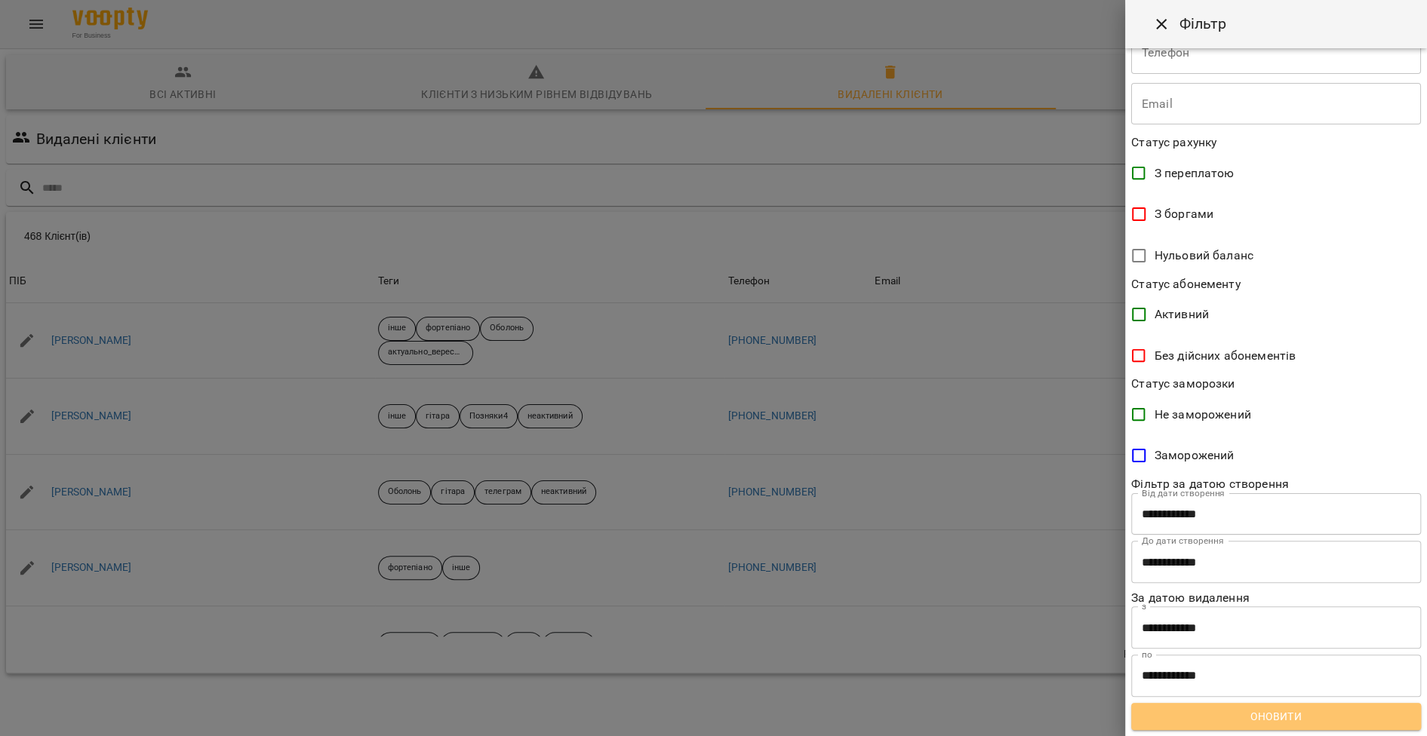
click at [1279, 714] on span "Оновити" at bounding box center [1276, 717] width 266 height 18
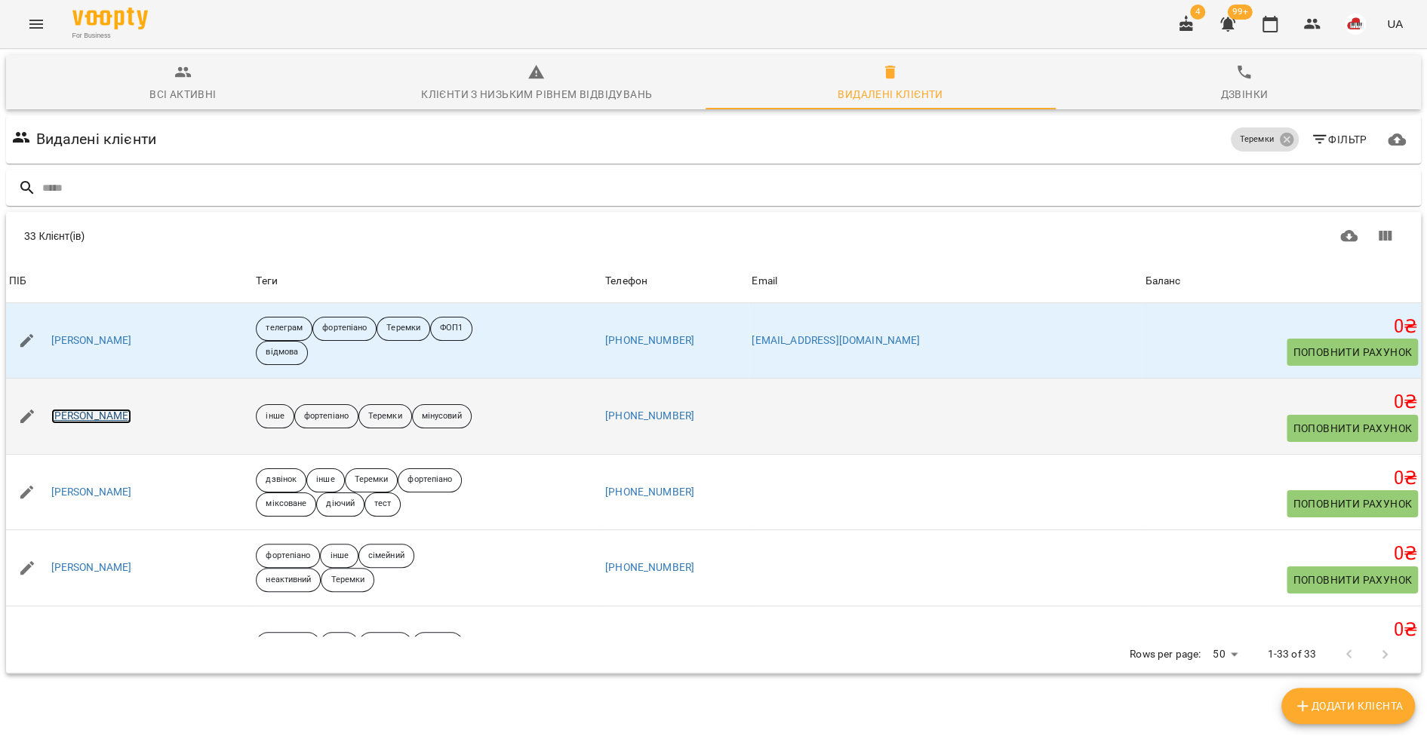
click at [112, 420] on link "Ізабелла Терентьева" at bounding box center [91, 416] width 81 height 15
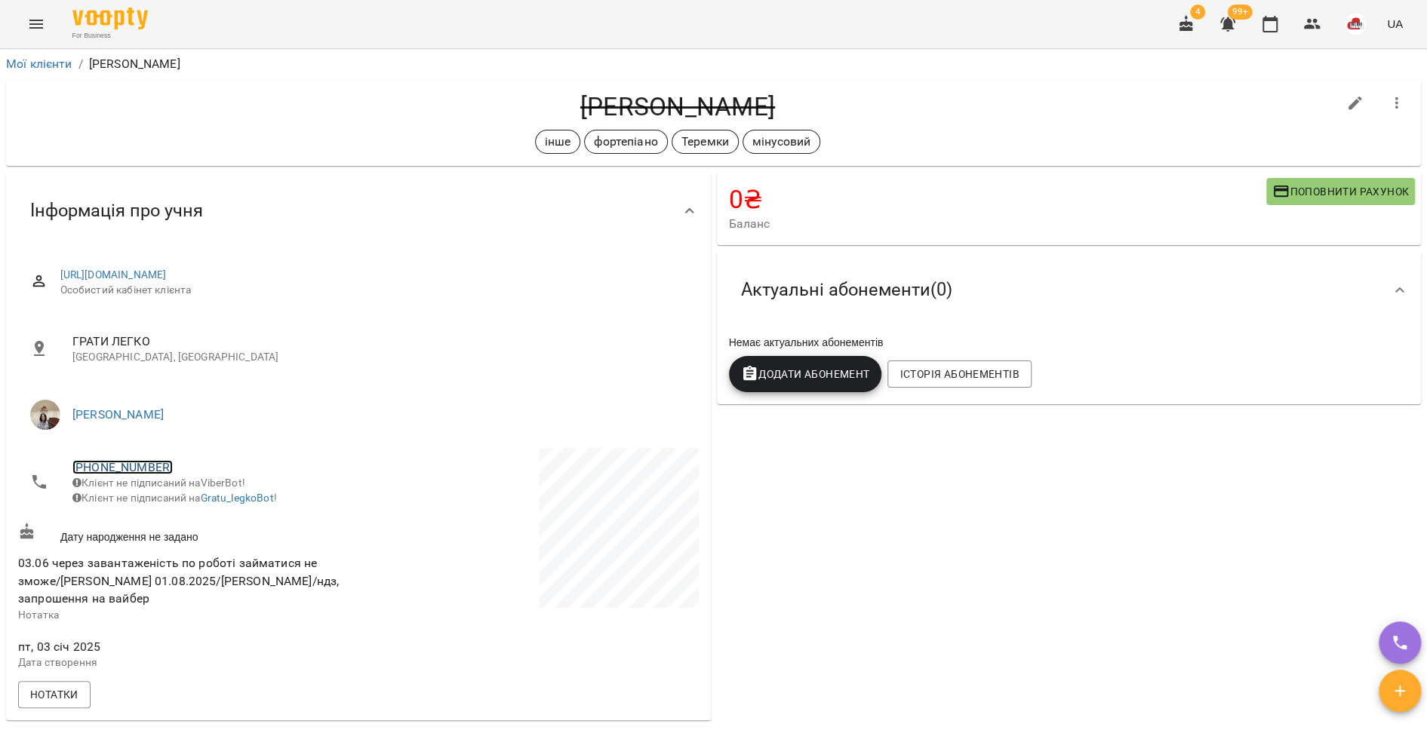
click at [130, 465] on link "+380978848693" at bounding box center [122, 467] width 100 height 14
click at [190, 516] on img at bounding box center [184, 523] width 23 height 23
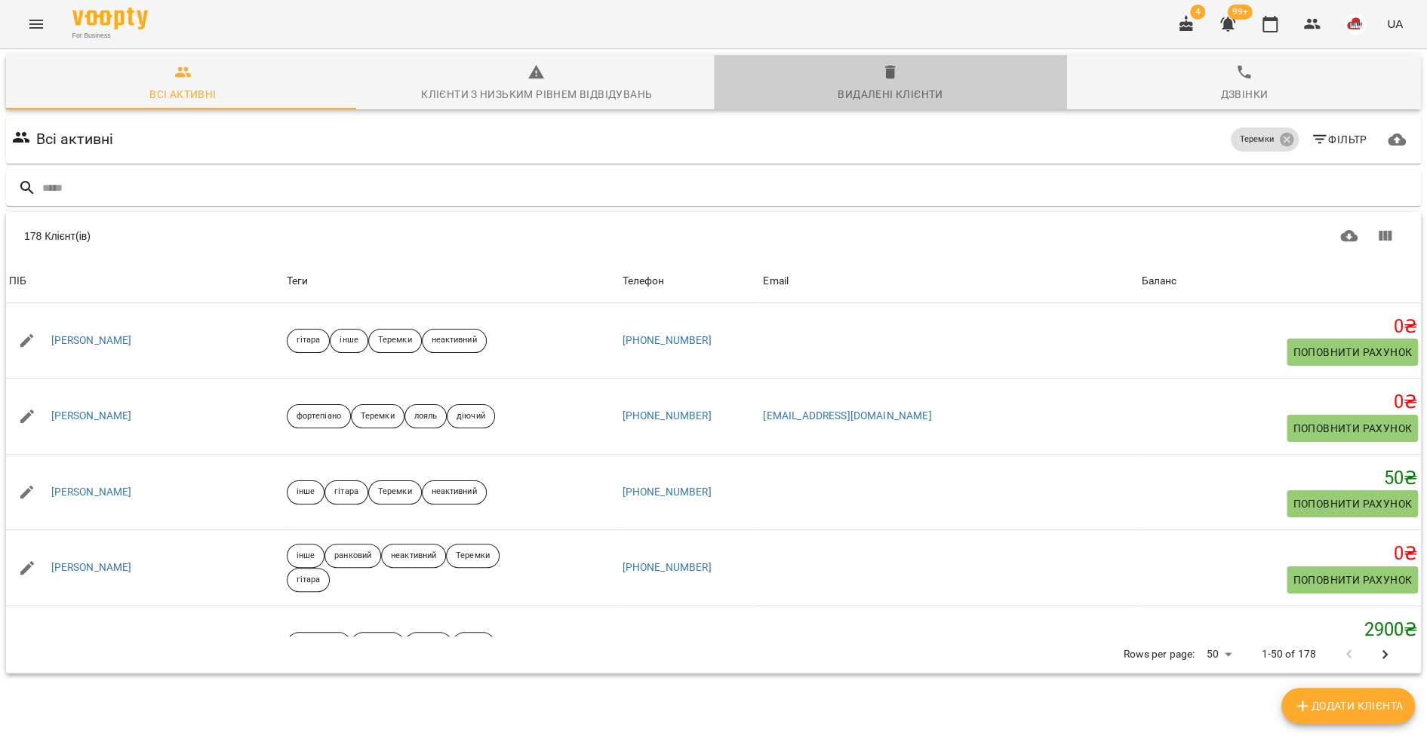
click at [906, 61] on button "Видалені клієнти" at bounding box center [891, 82] width 354 height 54
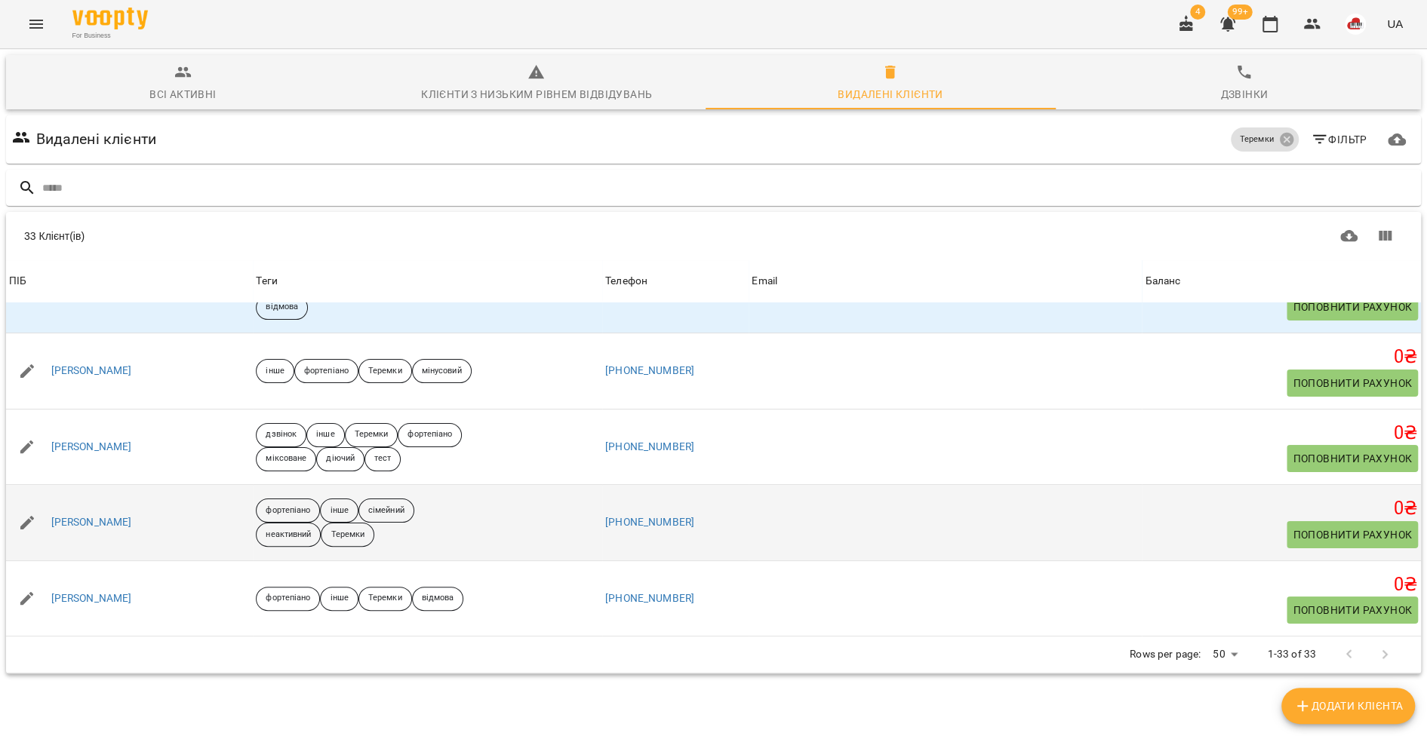
scroll to position [47, 0]
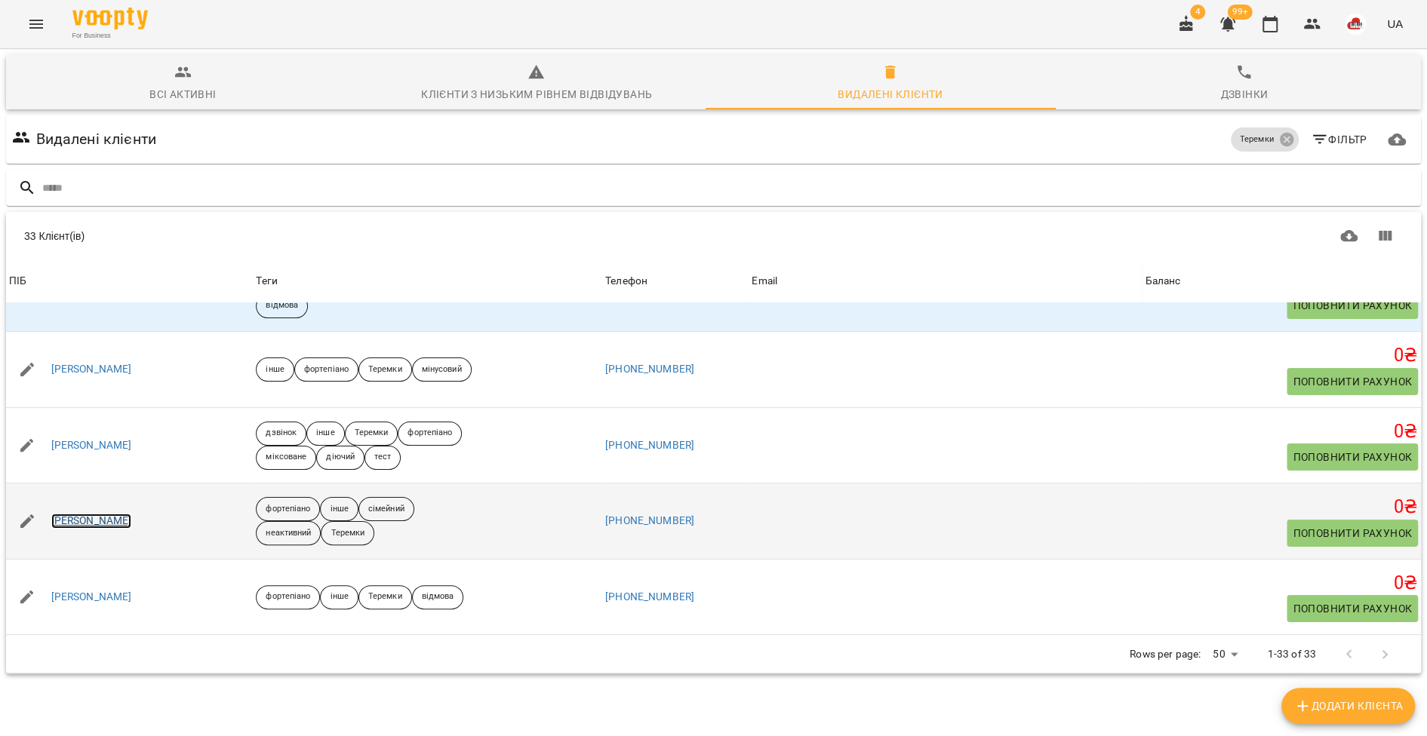
click at [88, 521] on link "Алiна Неселевська" at bounding box center [91, 521] width 81 height 15
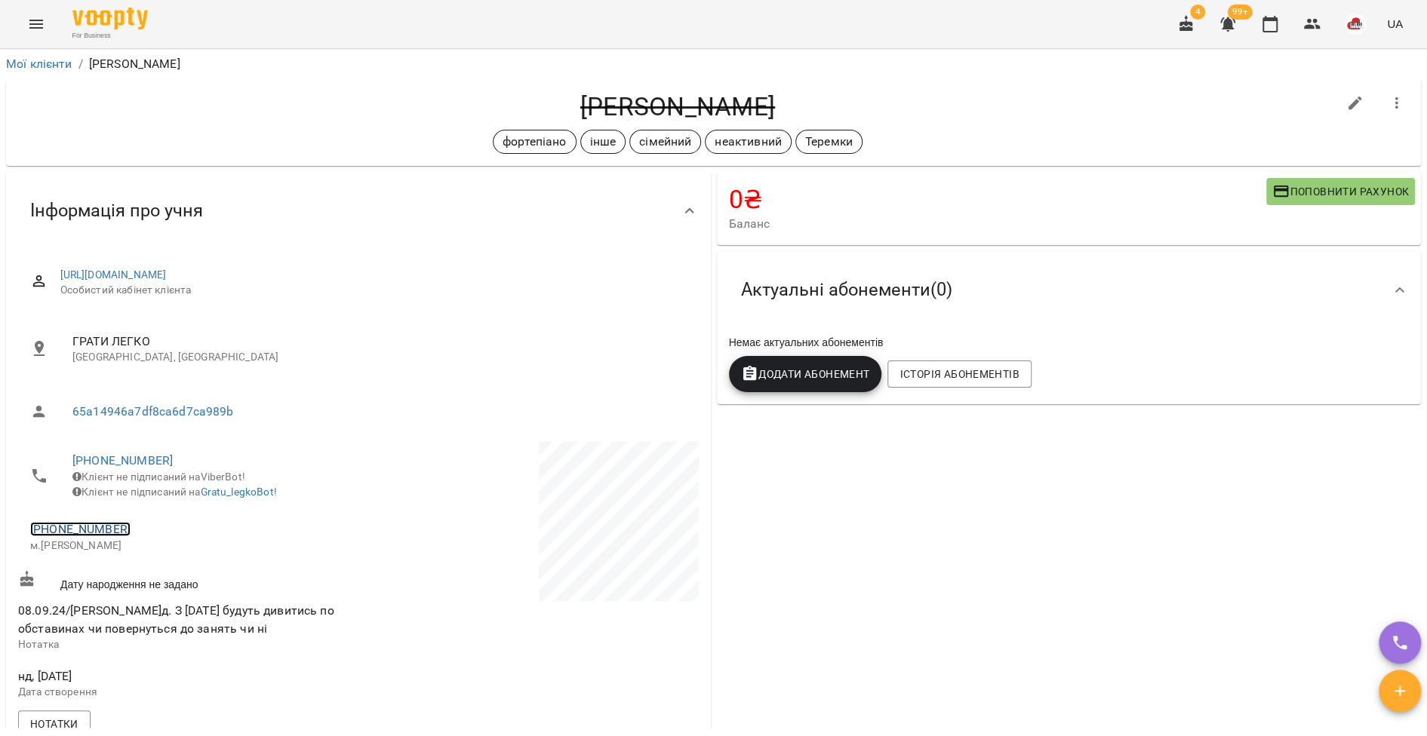
click at [79, 536] on link "+380933001919" at bounding box center [80, 529] width 100 height 14
click at [133, 601] on img at bounding box center [142, 596] width 23 height 23
click at [1346, 97] on icon "button" at bounding box center [1355, 103] width 18 height 18
select select "**"
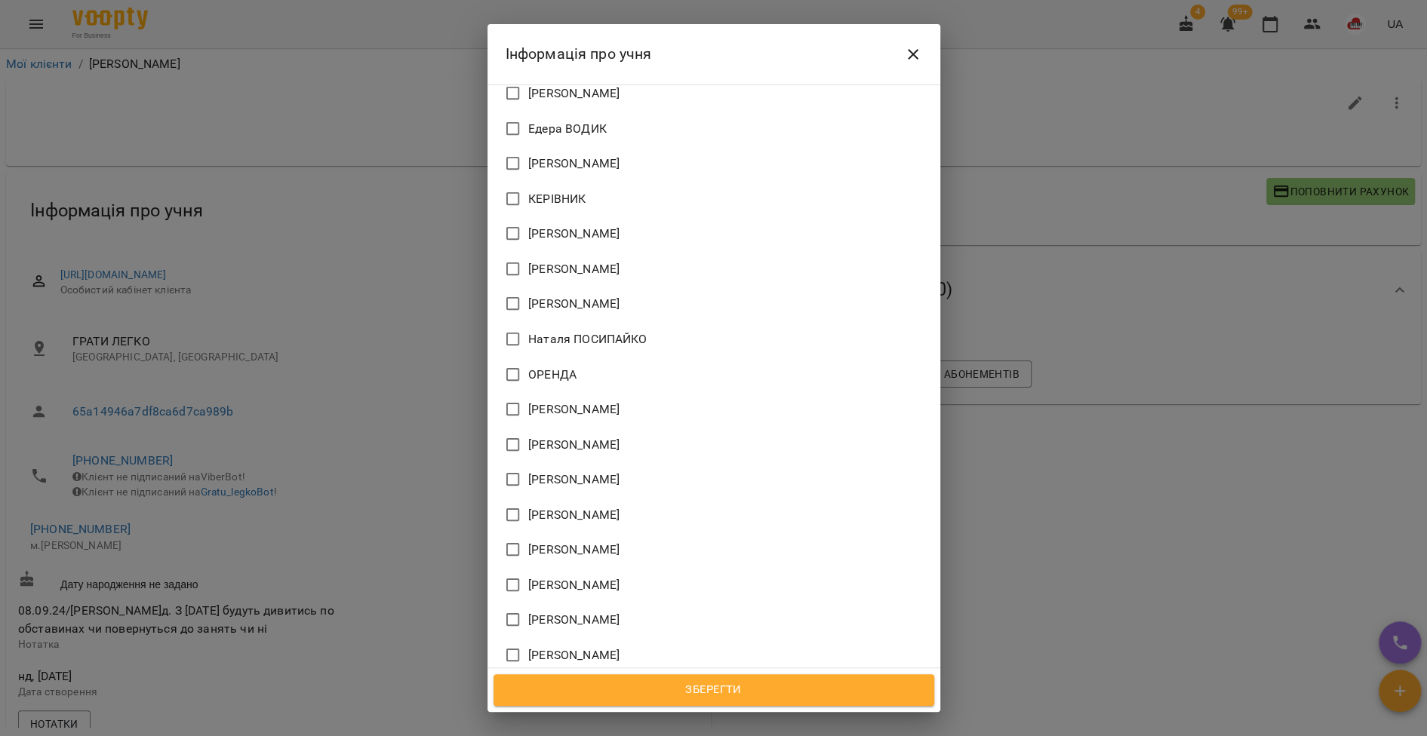
scroll to position [1269, 0]
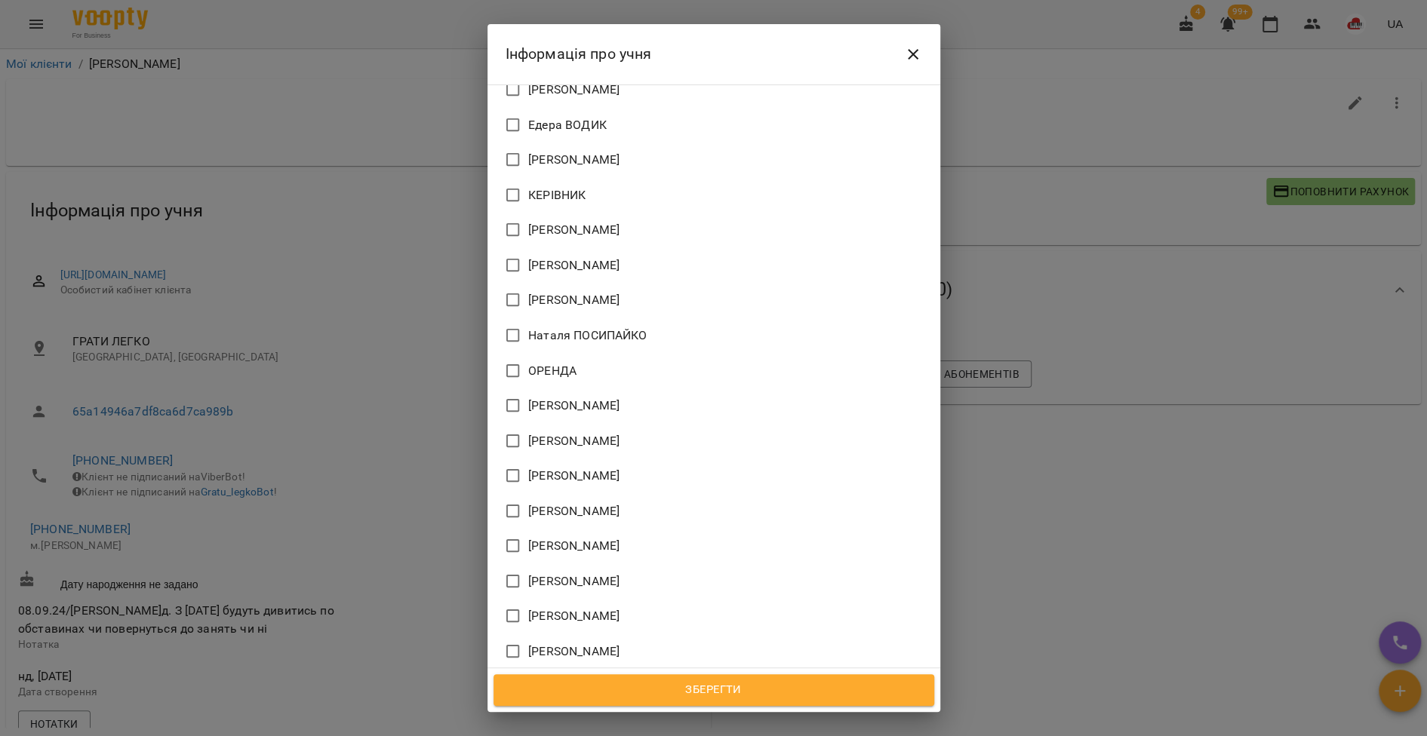
click at [912, 49] on icon "Close" at bounding box center [913, 54] width 18 height 18
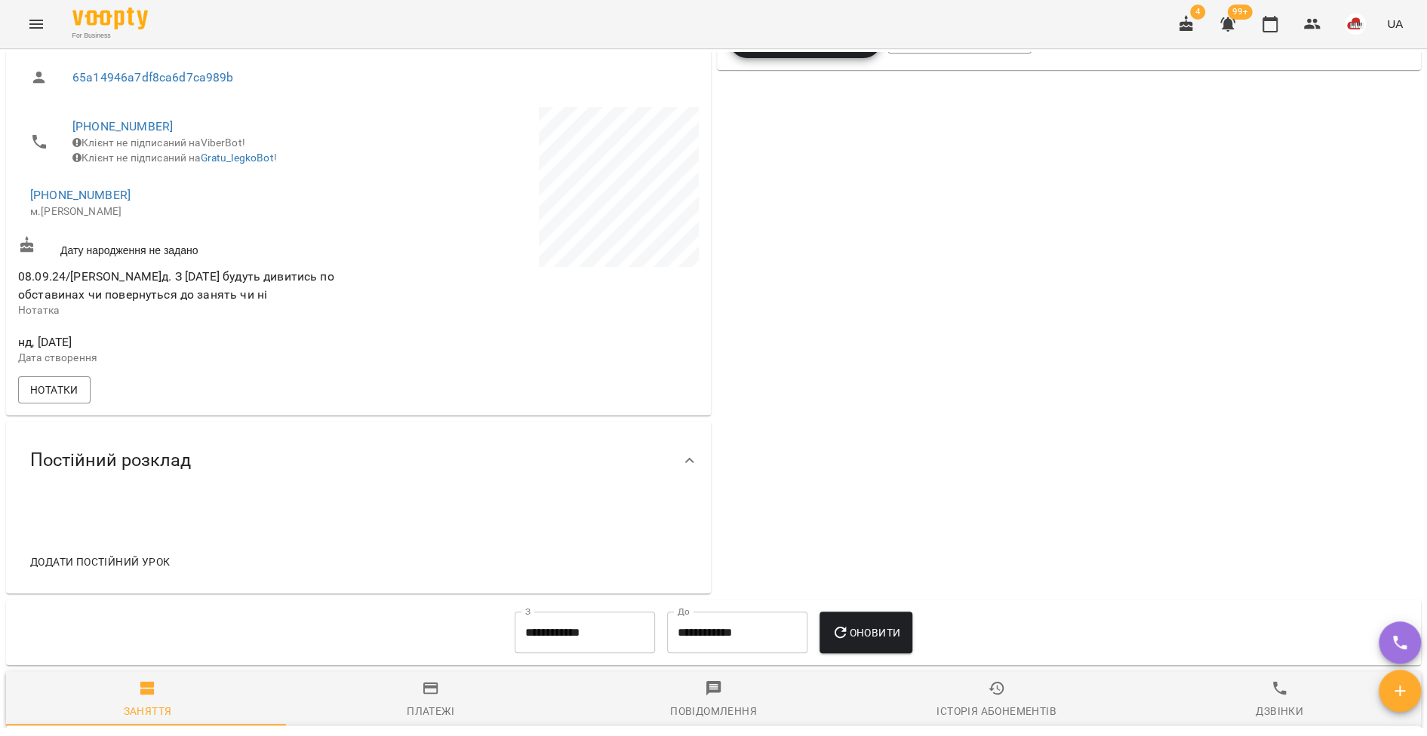
scroll to position [659, 0]
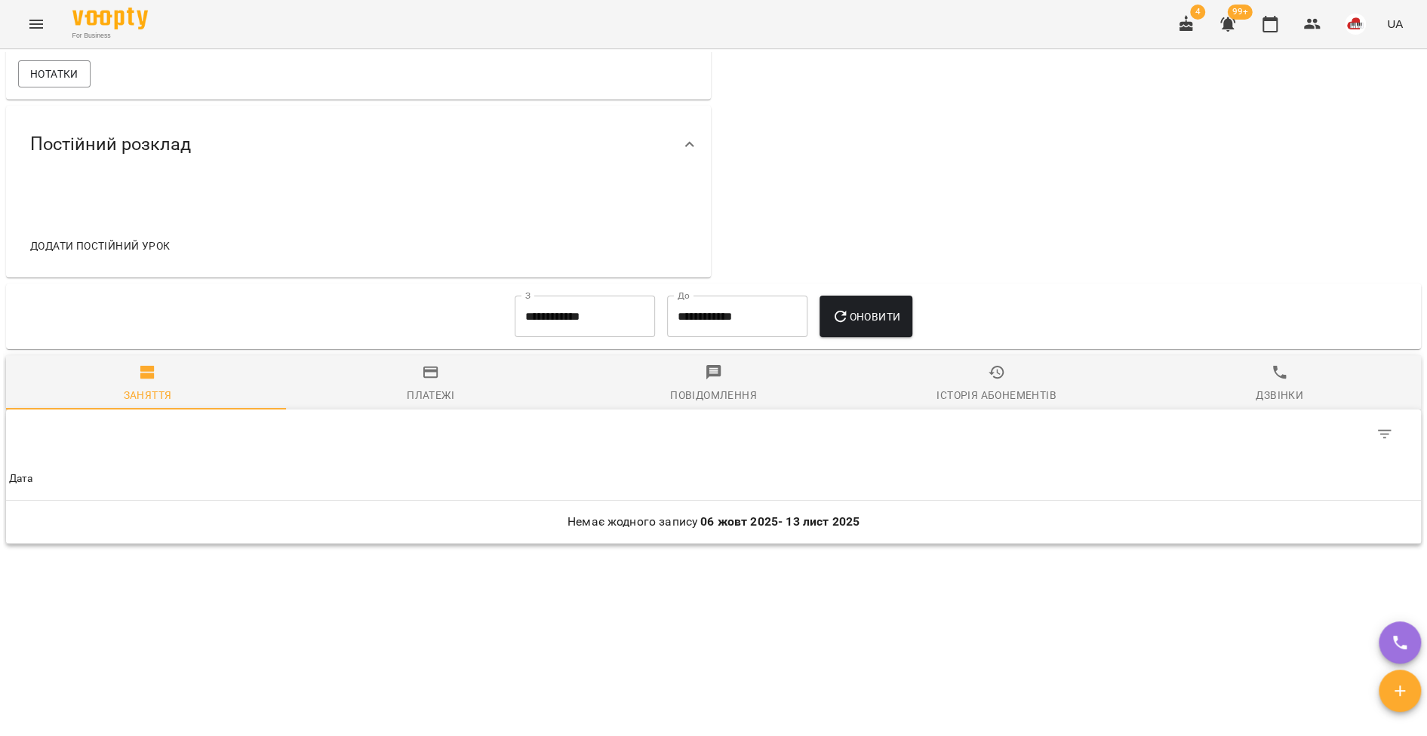
click at [570, 304] on input "**********" at bounding box center [585, 317] width 140 height 42
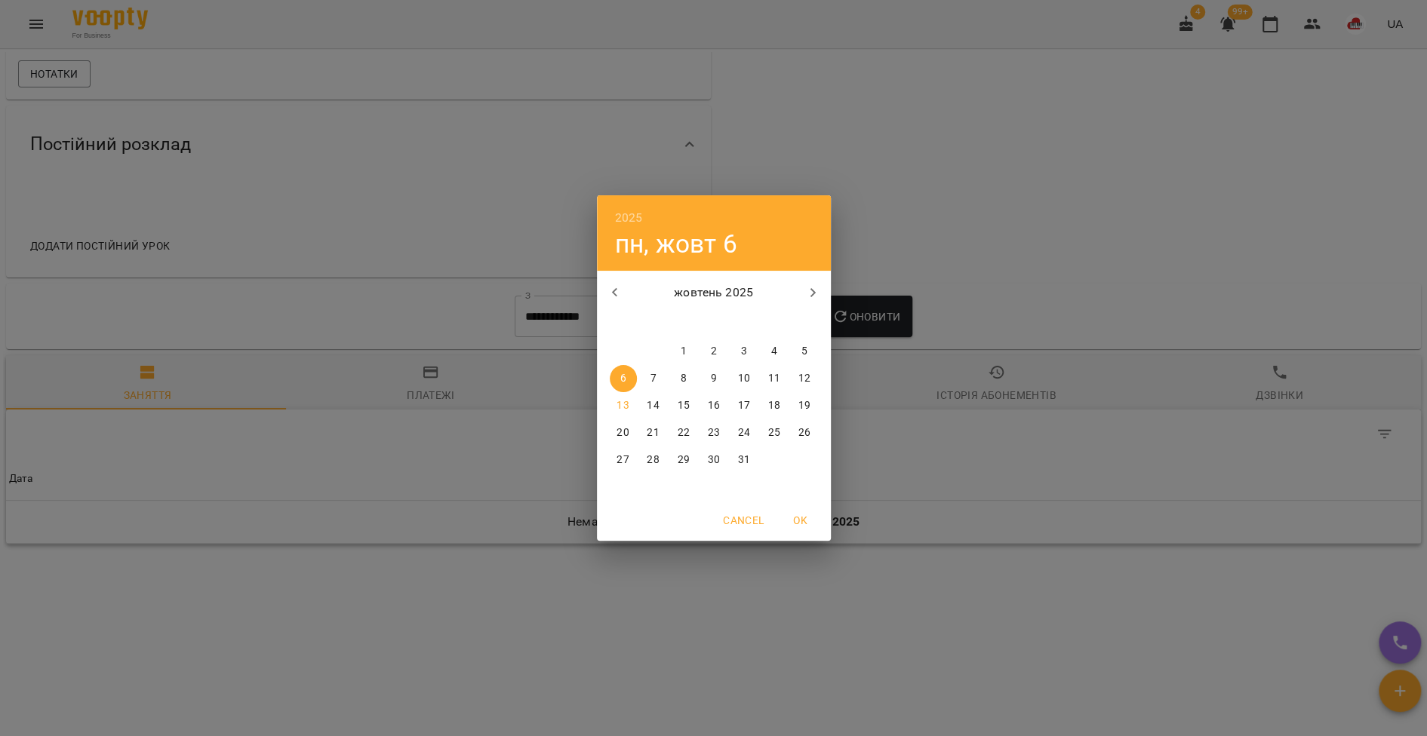
click at [611, 294] on icon "button" at bounding box center [615, 293] width 18 height 18
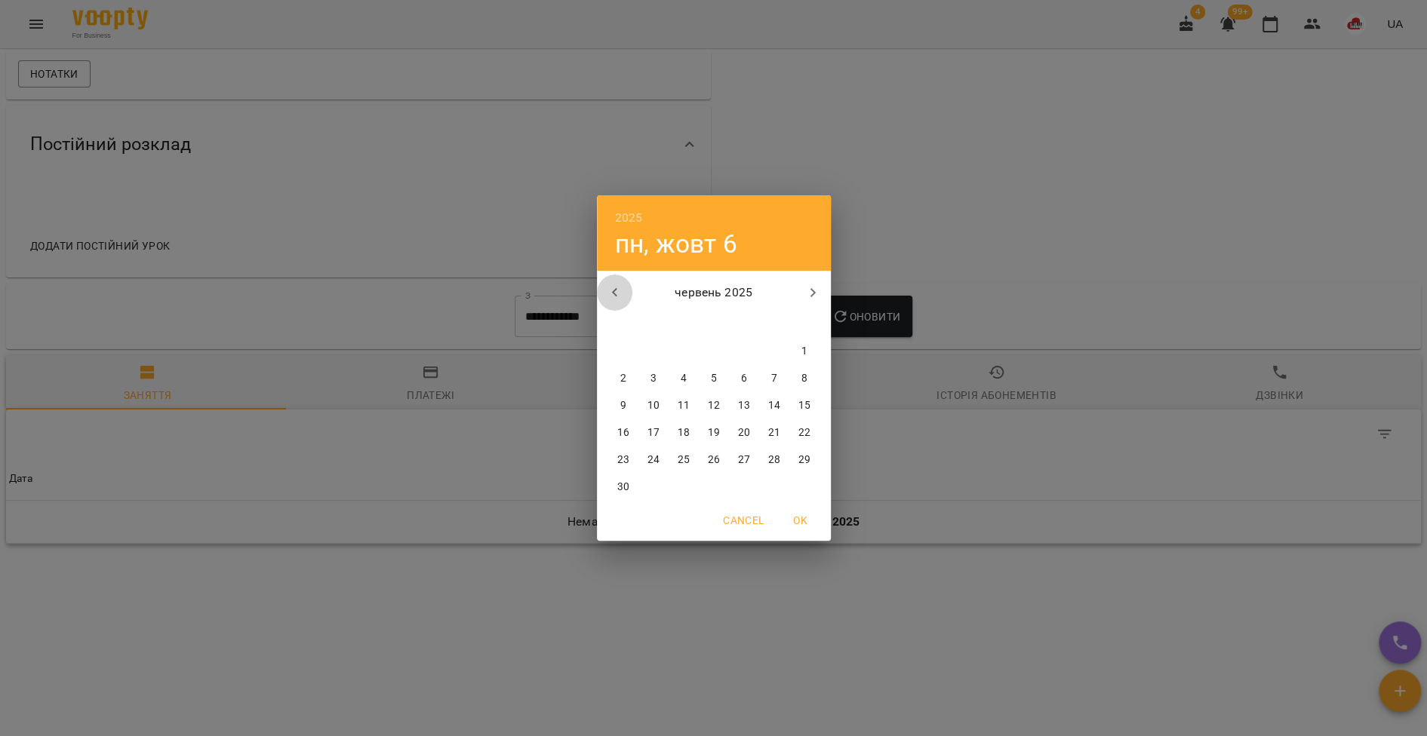
click at [611, 294] on icon "button" at bounding box center [615, 293] width 18 height 18
click at [763, 349] on span "1" at bounding box center [773, 351] width 27 height 15
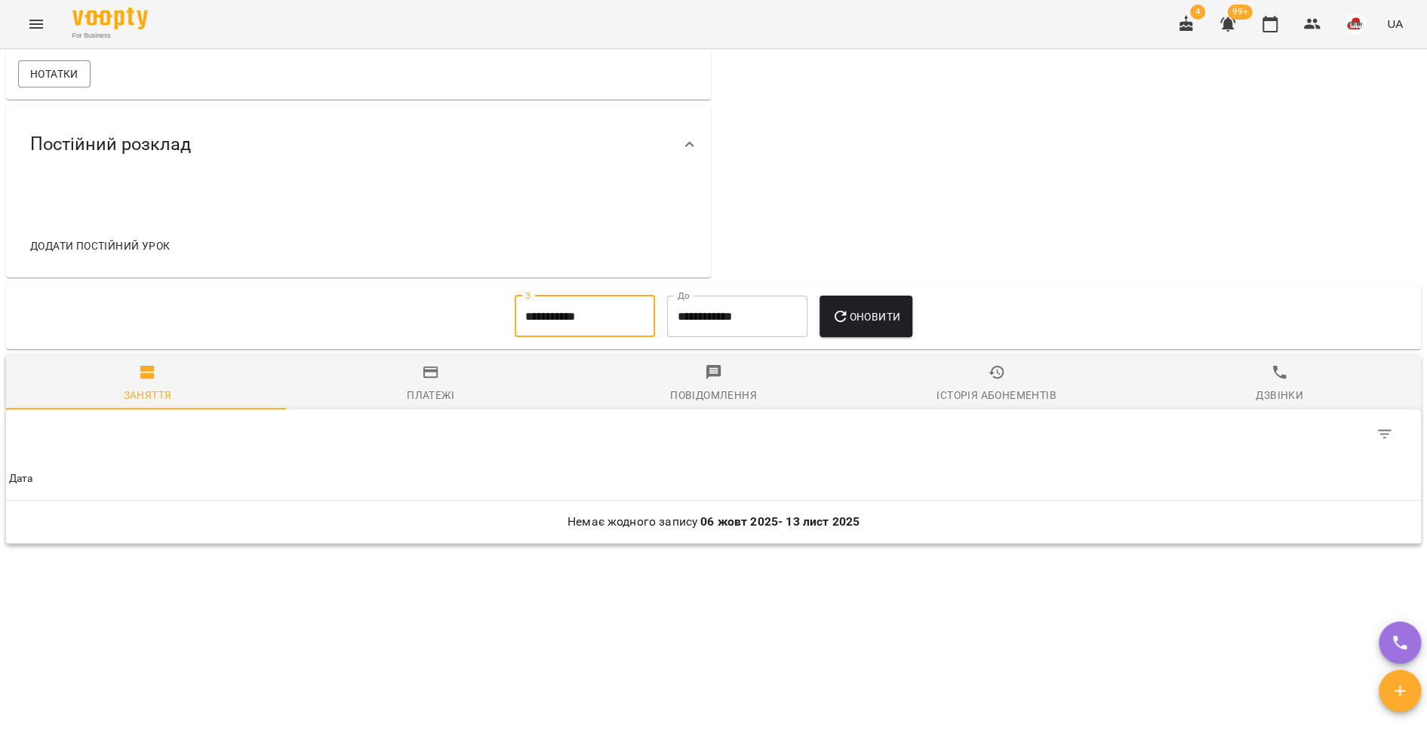
click at [880, 323] on span "Оновити" at bounding box center [865, 317] width 69 height 18
click at [599, 318] on input "**********" at bounding box center [585, 317] width 140 height 42
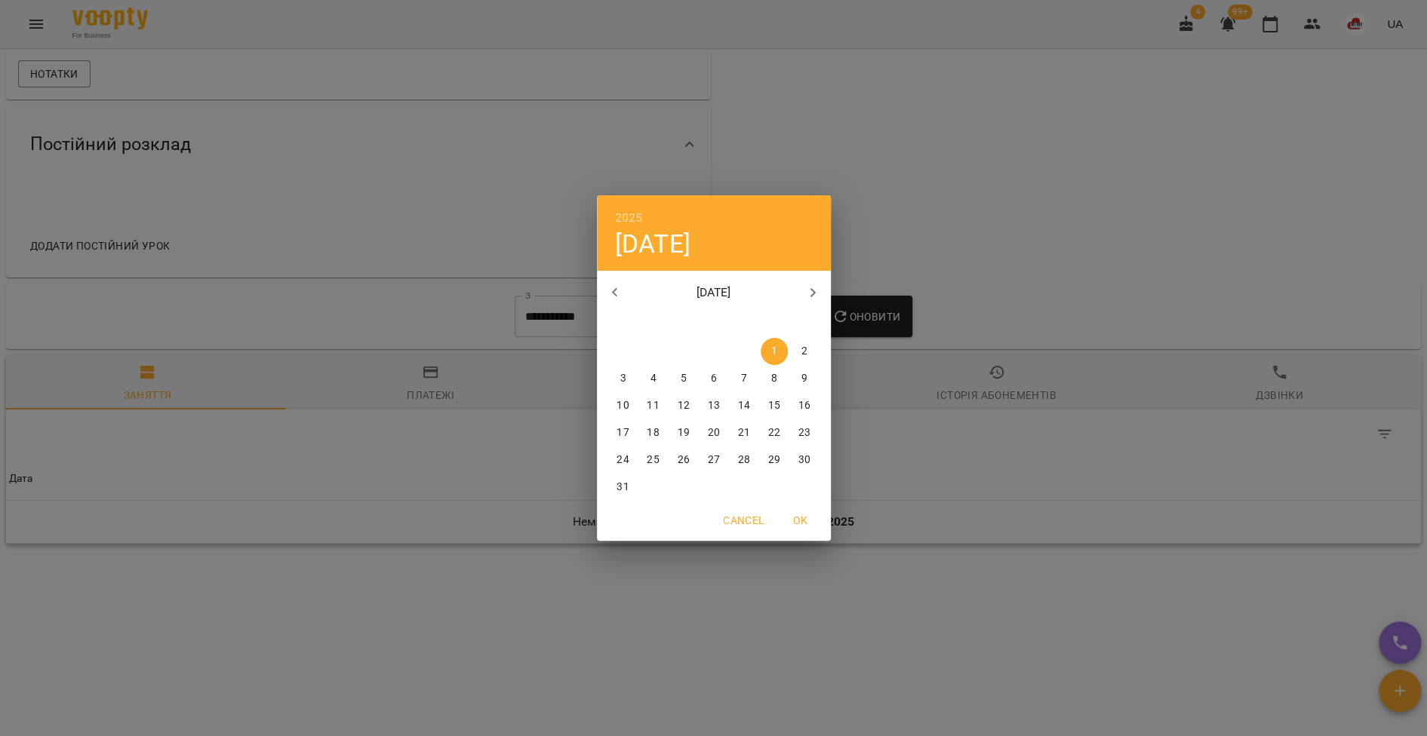
click at [625, 307] on button "button" at bounding box center [615, 293] width 36 height 36
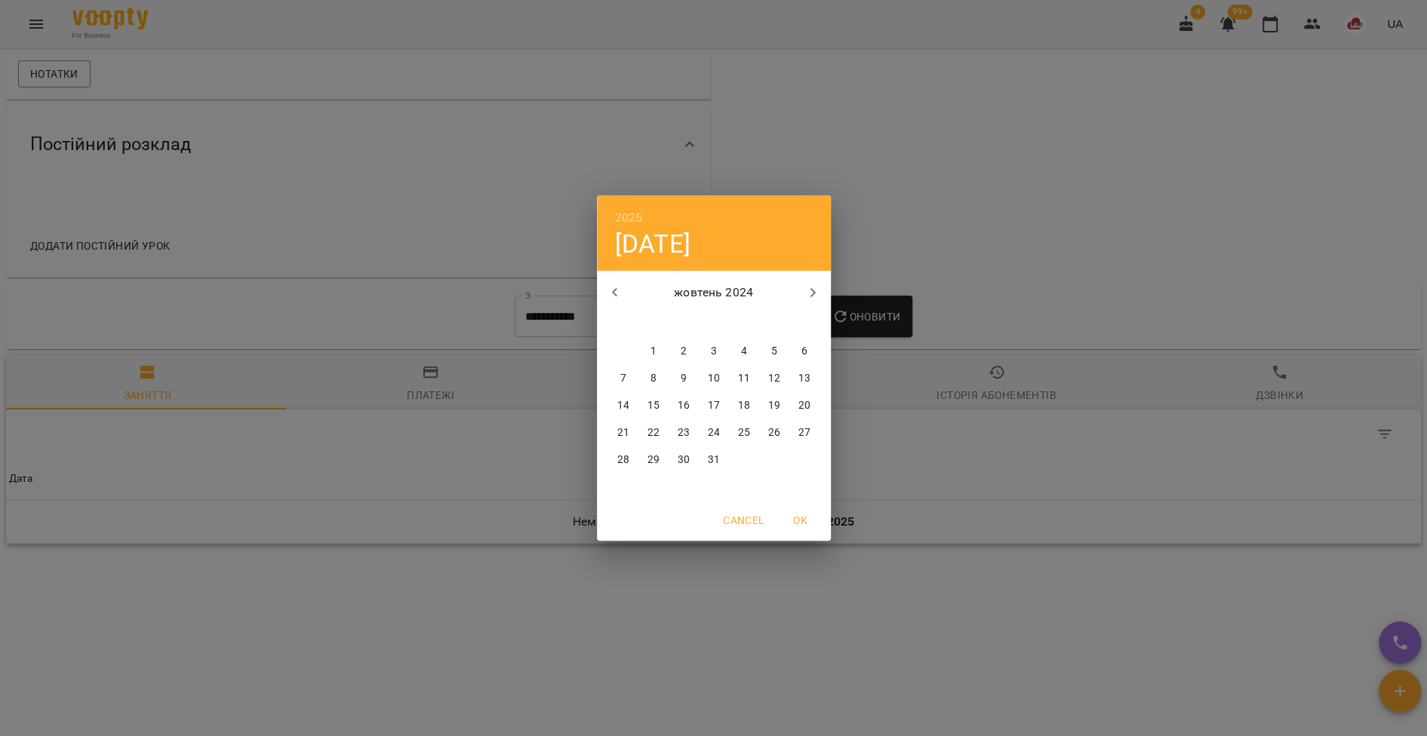
click at [625, 307] on button "button" at bounding box center [615, 293] width 36 height 36
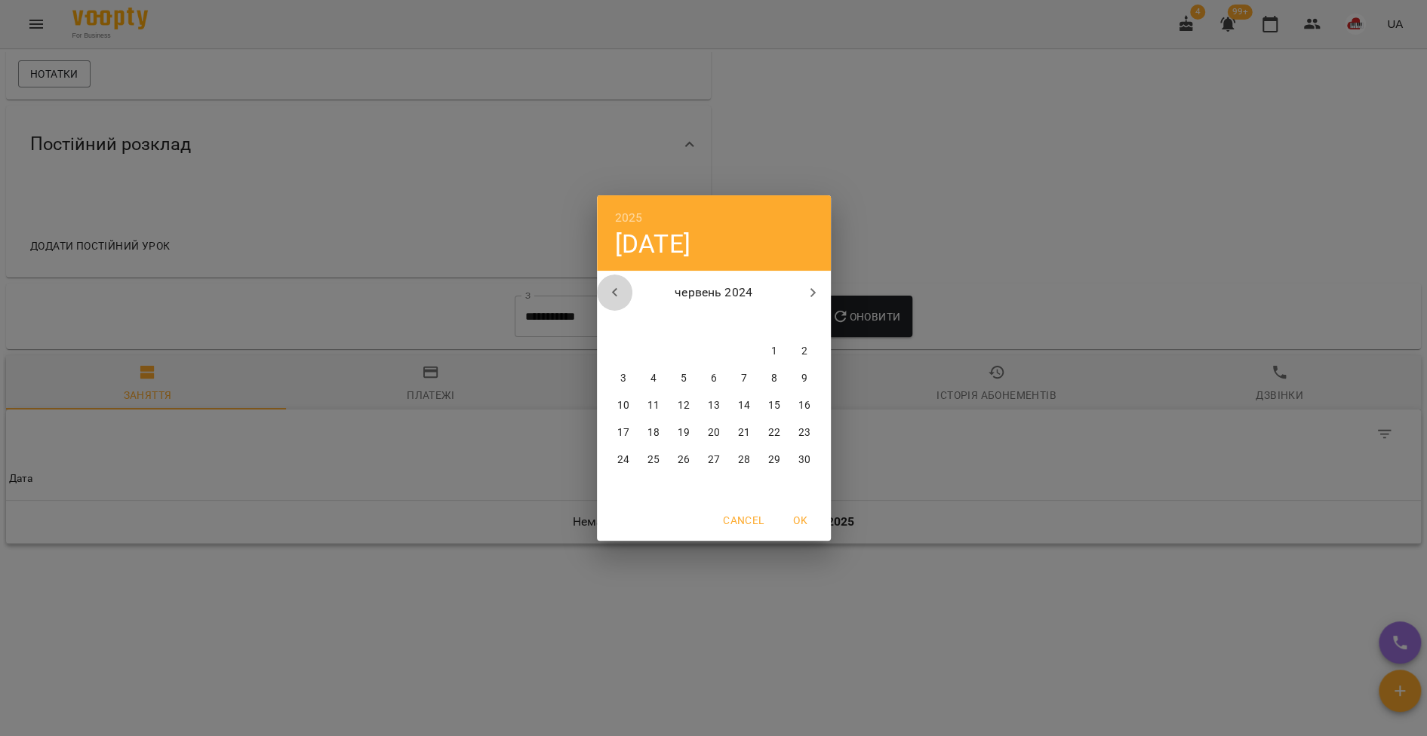
click at [625, 307] on button "button" at bounding box center [615, 293] width 36 height 36
click at [619, 346] on span "1" at bounding box center [623, 351] width 27 height 15
type input "**********"
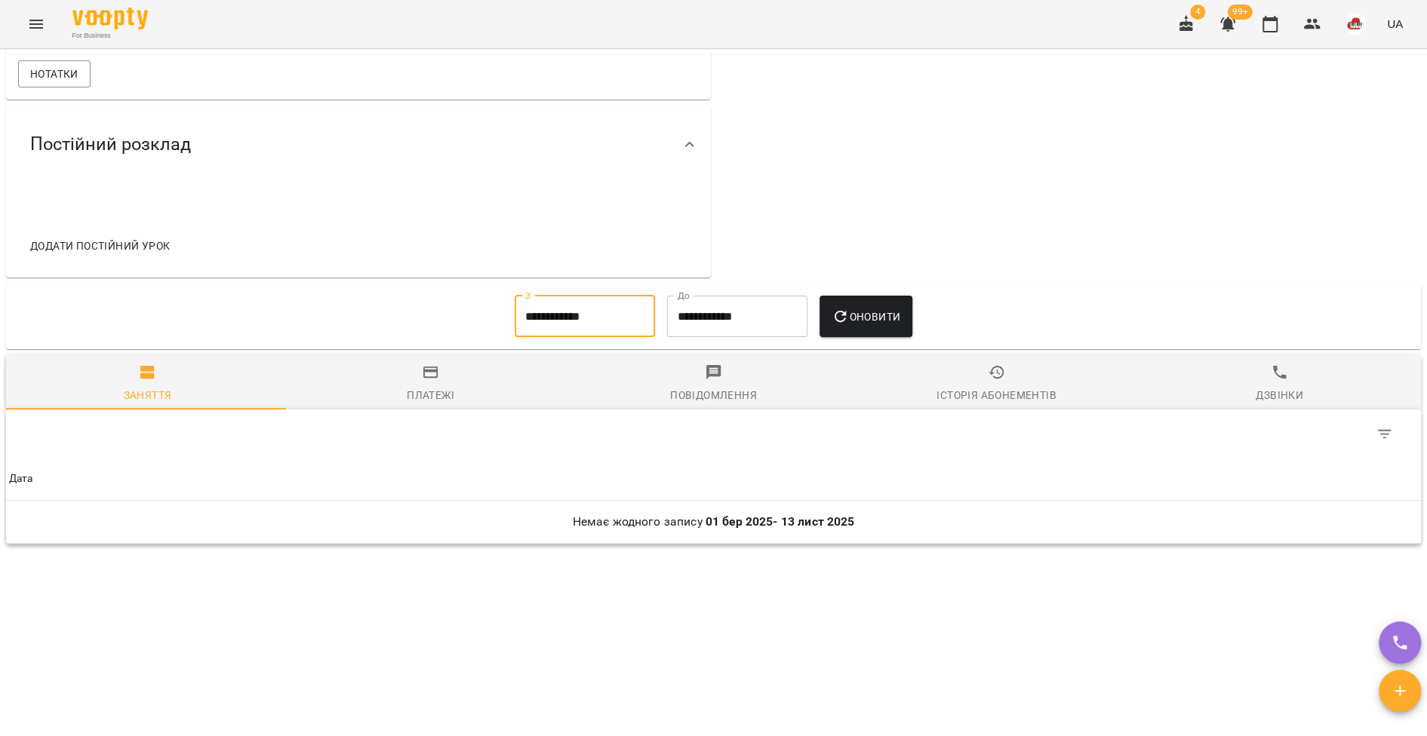
click at [840, 329] on button "Оновити" at bounding box center [865, 317] width 93 height 42
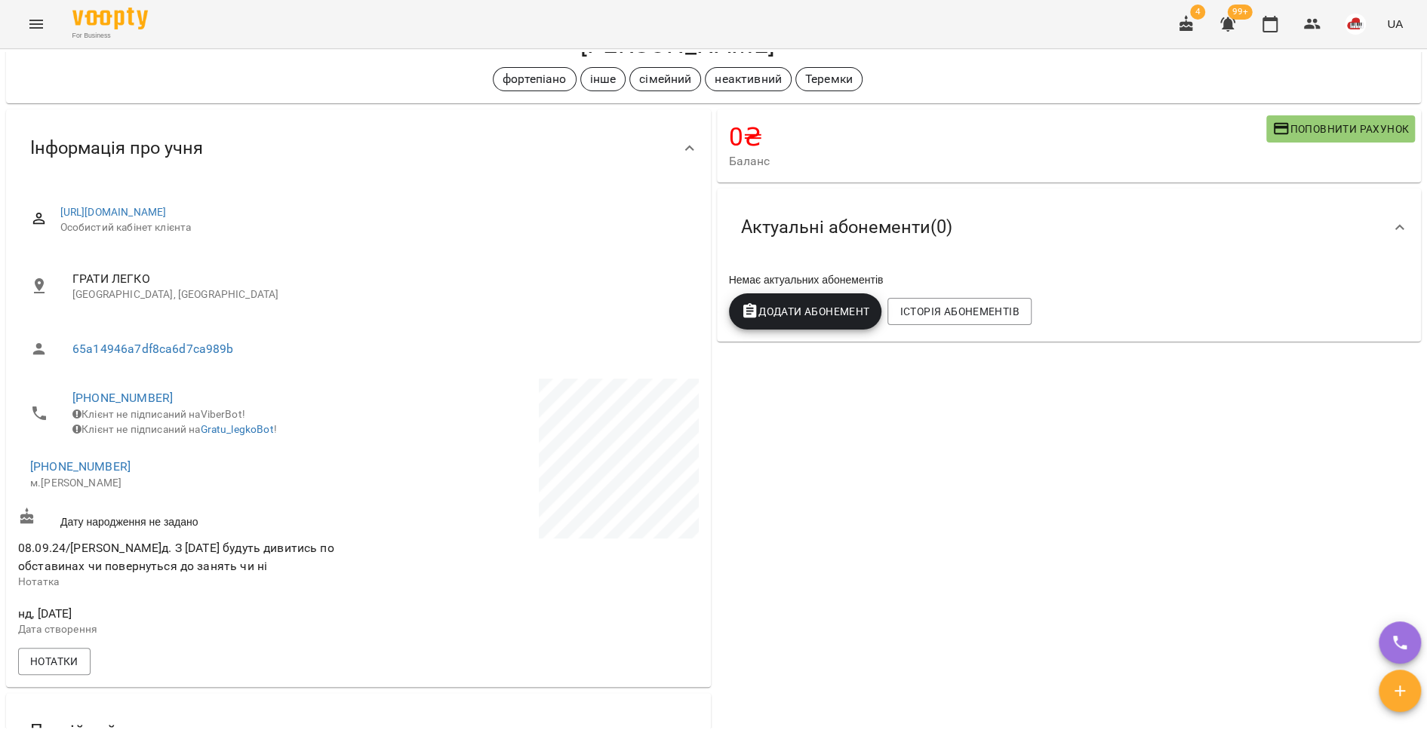
scroll to position [0, 0]
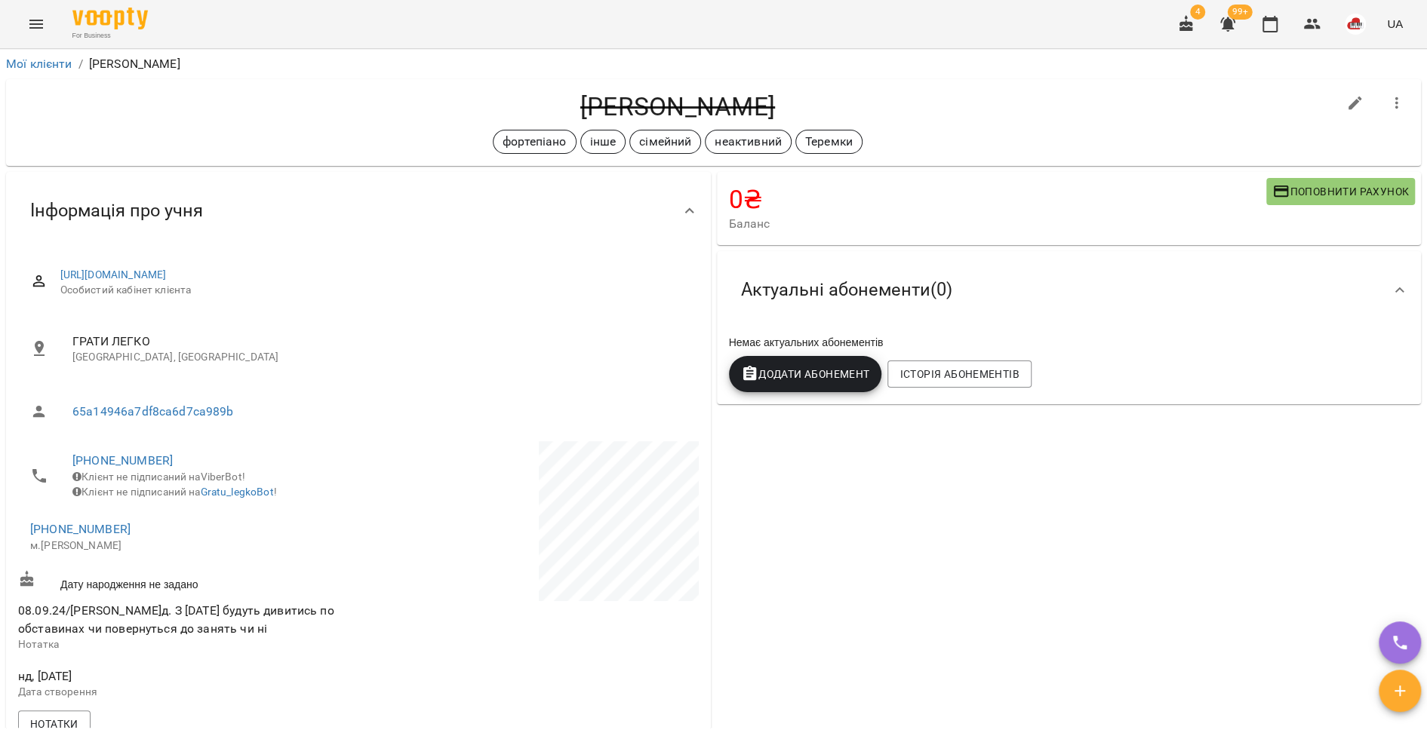
click at [1348, 106] on icon "button" at bounding box center [1355, 104] width 14 height 14
select select "**"
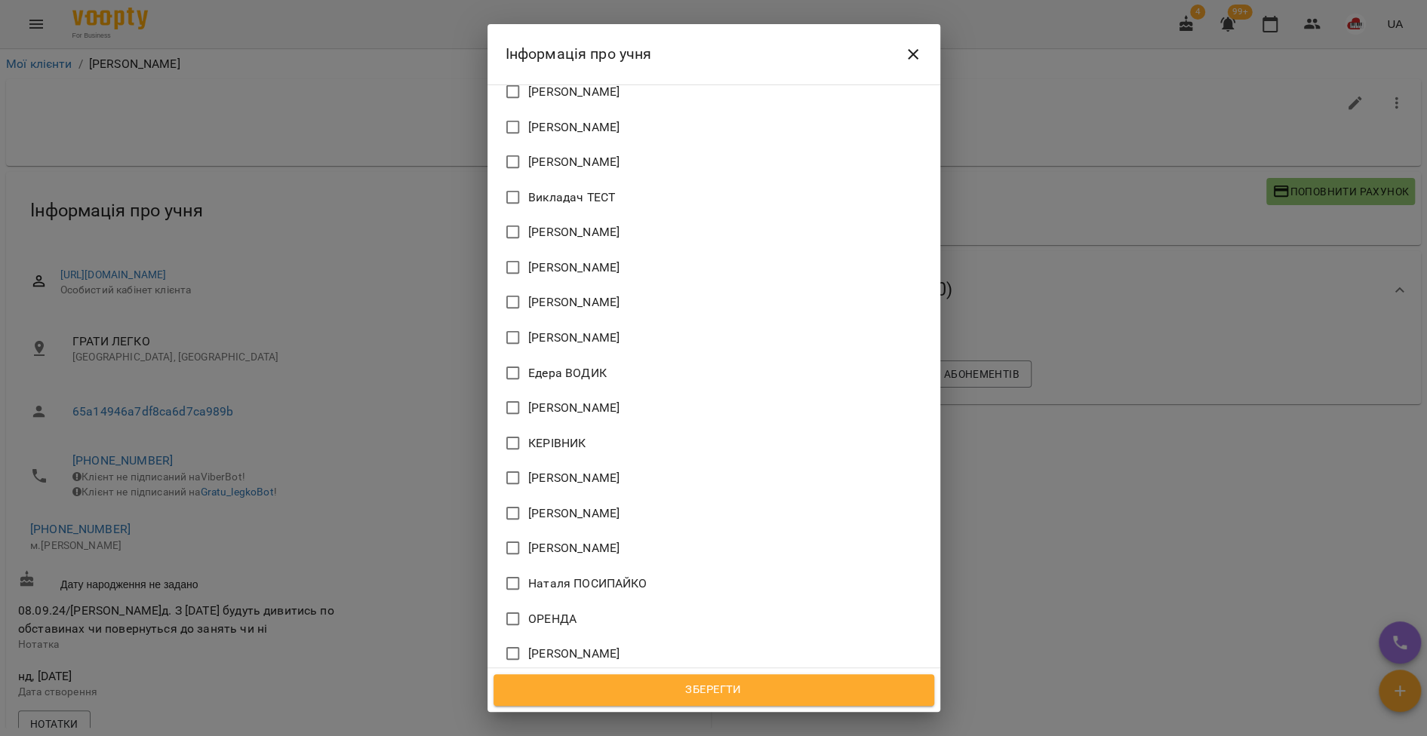
scroll to position [1088, 0]
click at [606, 641] on label "[PERSON_NAME]" at bounding box center [703, 657] width 413 height 32
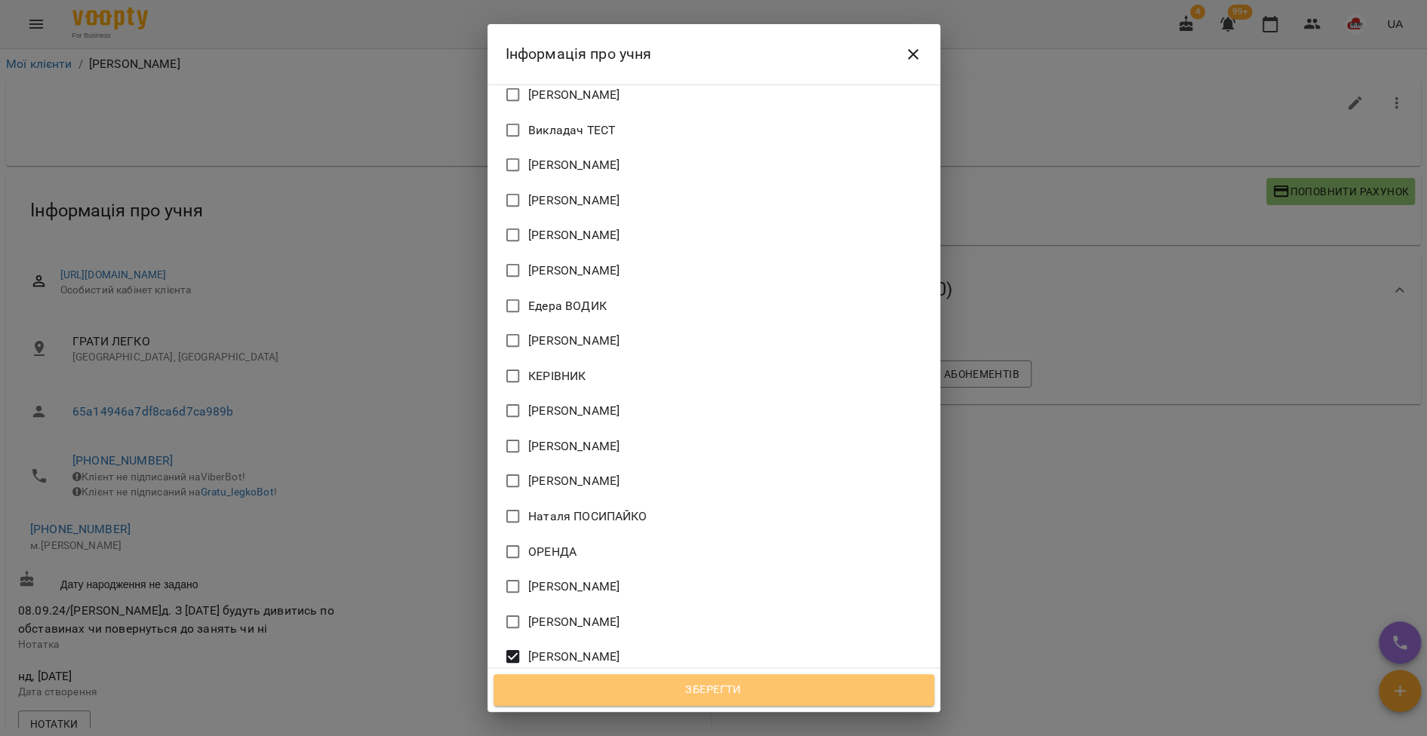
click at [672, 679] on button "Зберегти" at bounding box center [713, 690] width 441 height 32
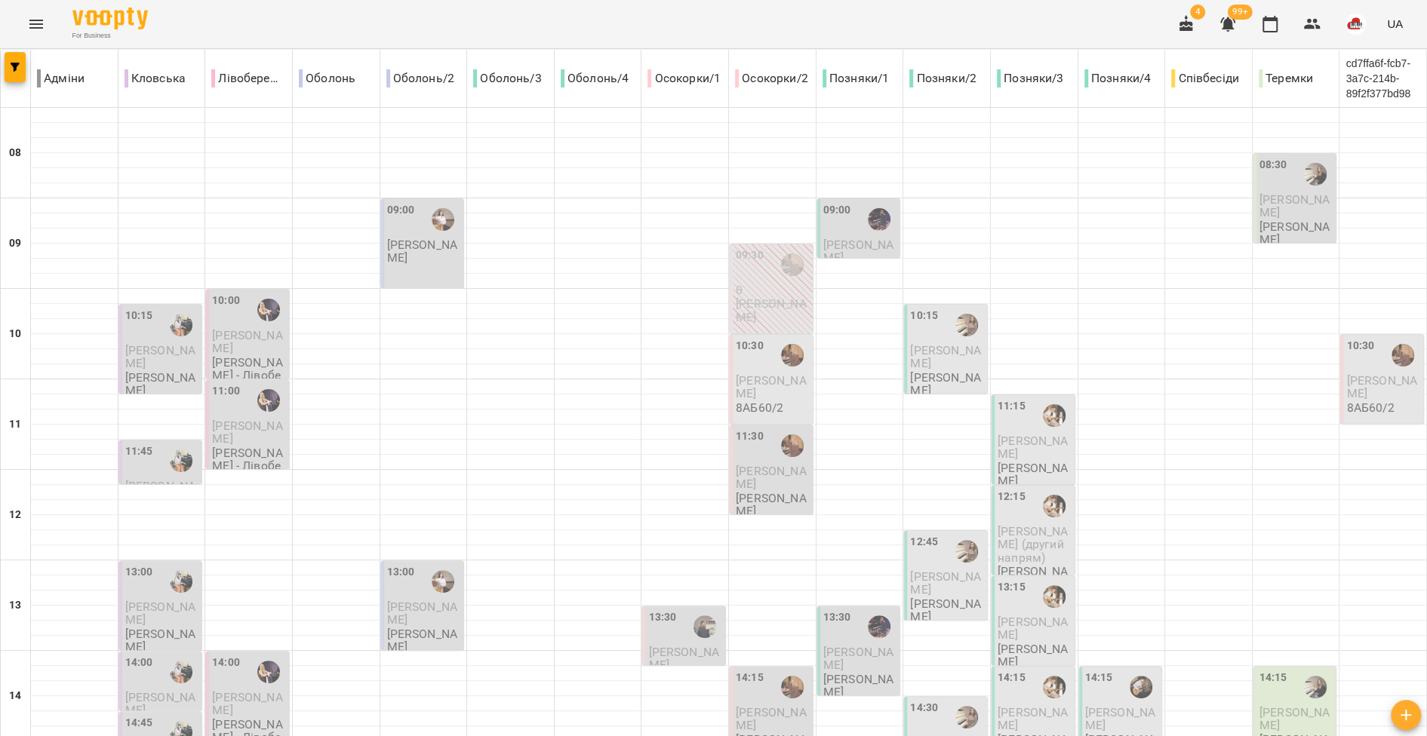
scroll to position [143, 0]
click at [48, 32] on button "Menu" at bounding box center [36, 24] width 36 height 36
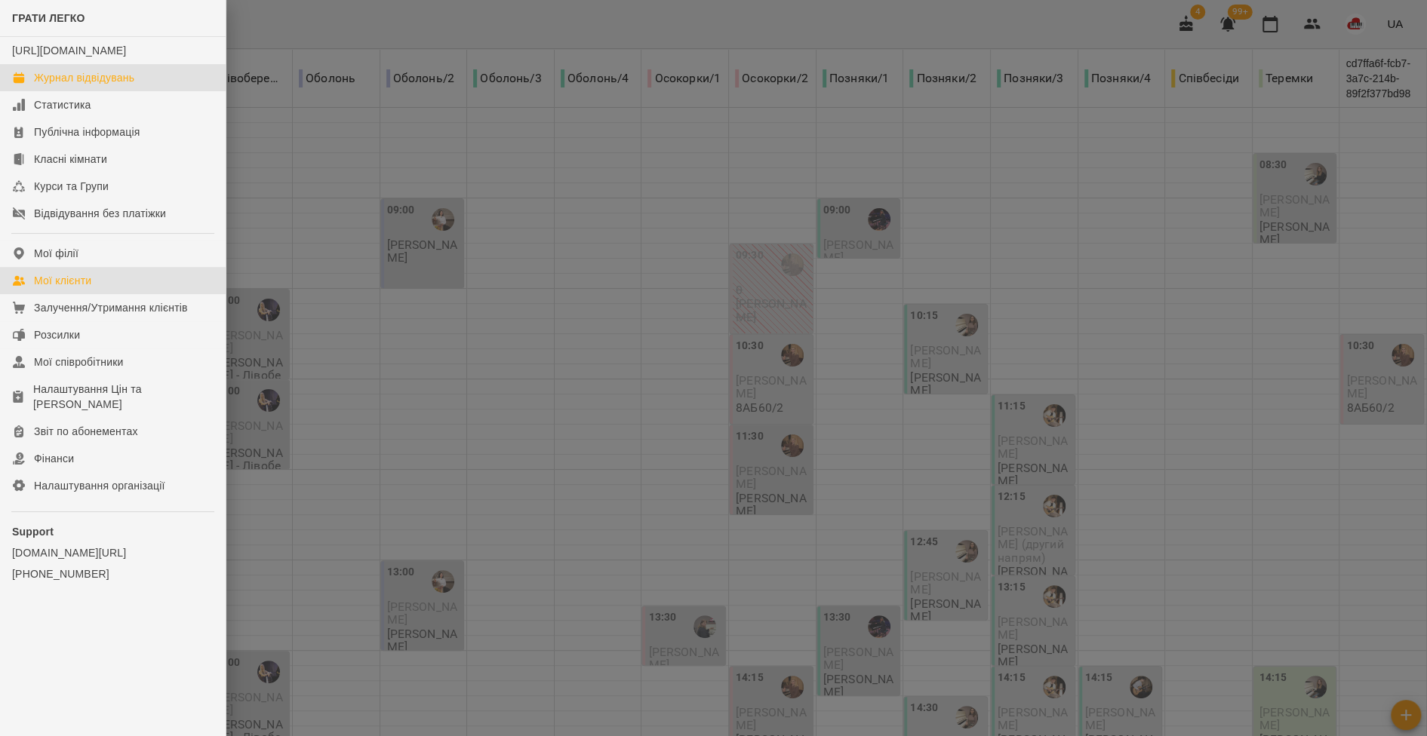
click at [88, 288] on div "Мої клієнти" at bounding box center [62, 280] width 57 height 15
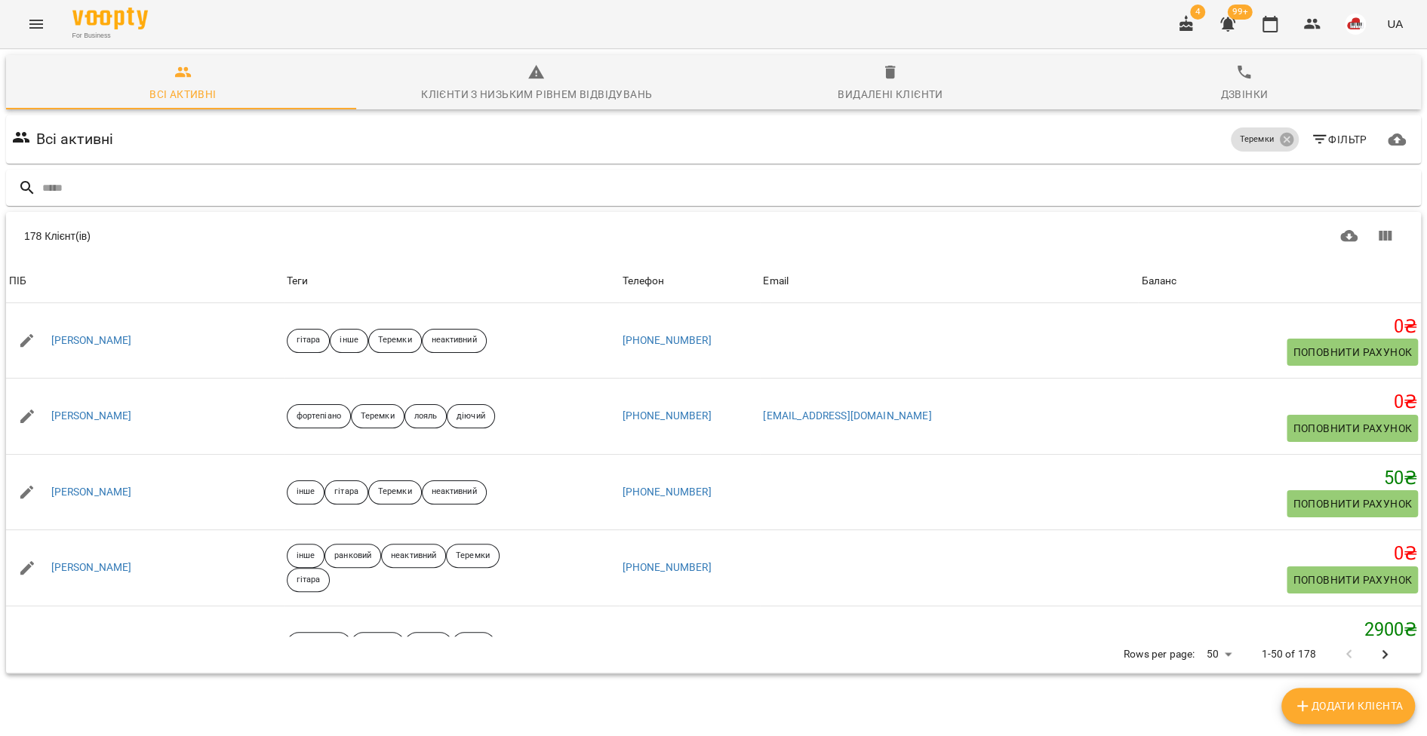
click at [889, 97] on div "Видалені клієнти" at bounding box center [889, 94] width 105 height 18
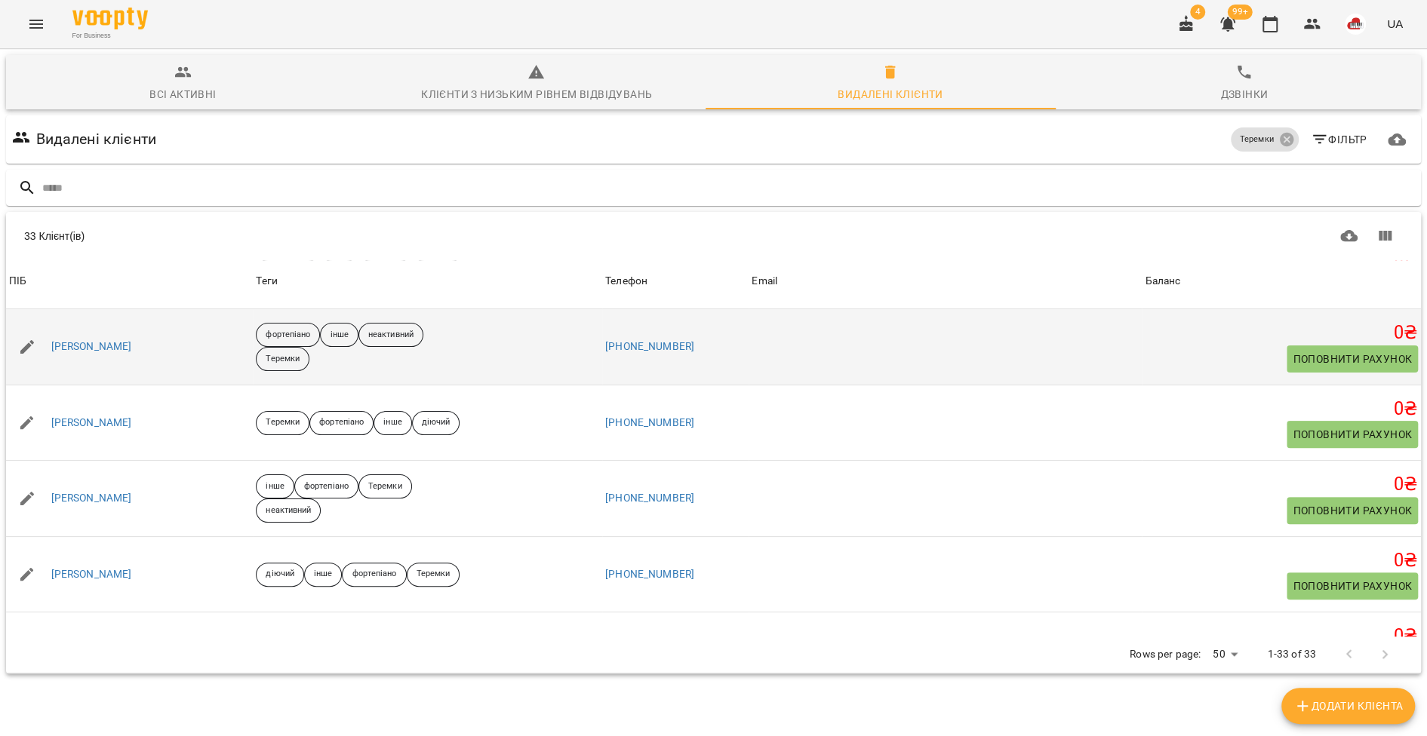
scroll to position [378, 0]
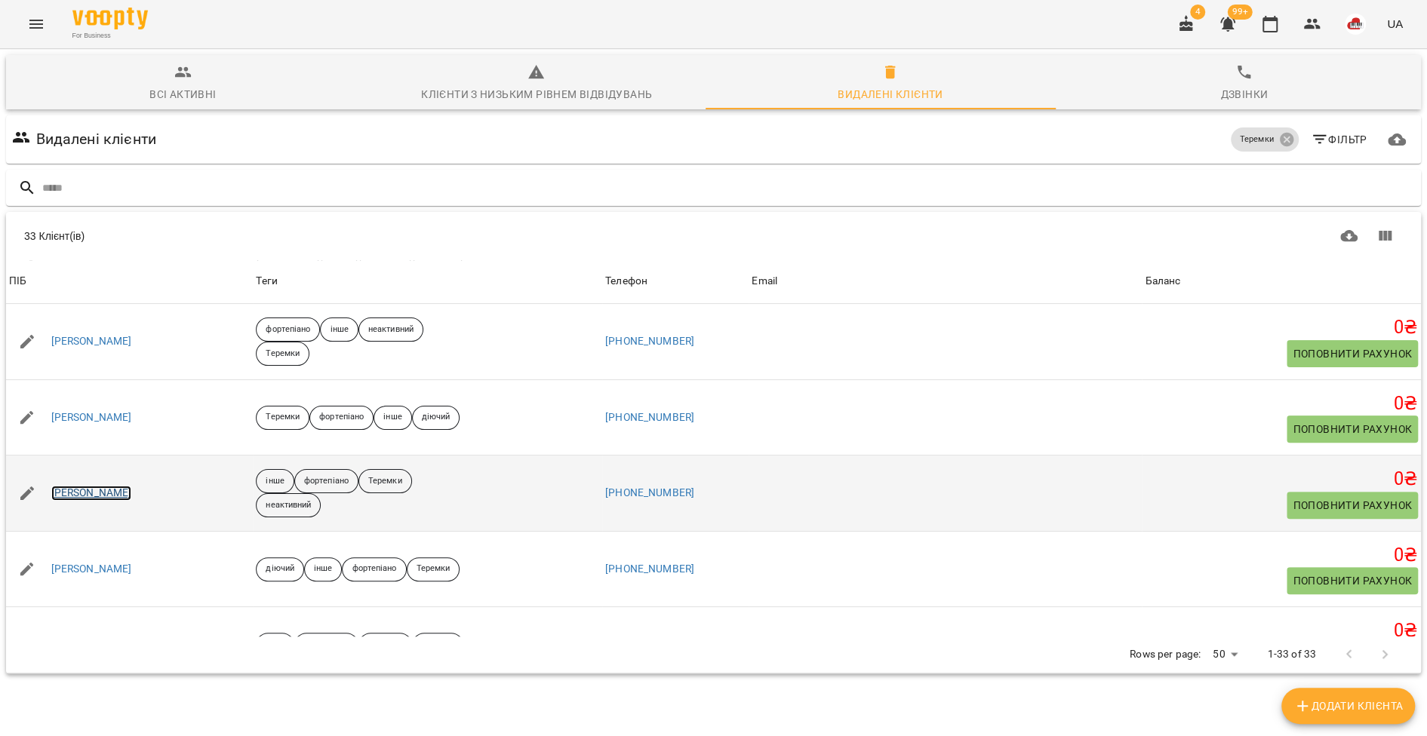
click at [132, 492] on link "Валентина Марченко" at bounding box center [91, 493] width 81 height 15
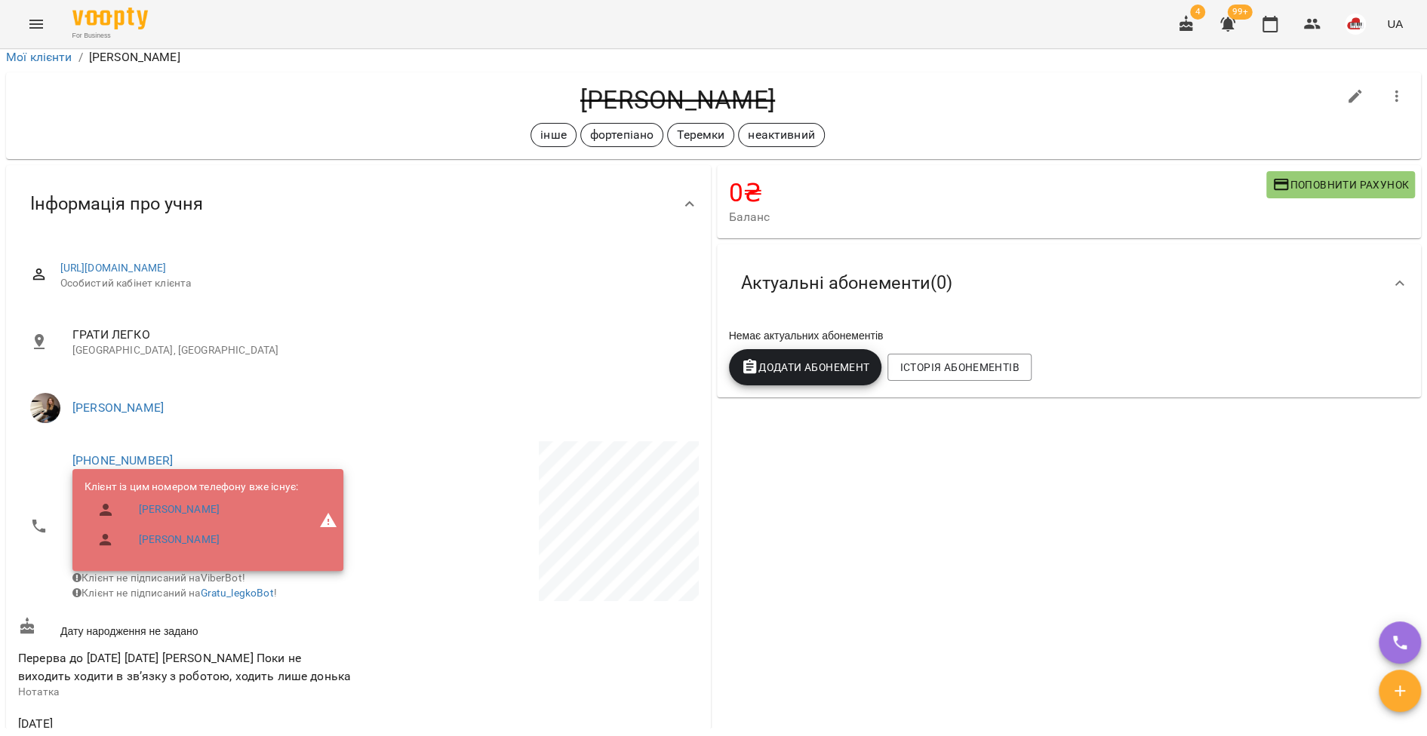
scroll to position [8, 0]
click at [195, 504] on link "Соломія Марченко" at bounding box center [179, 509] width 81 height 15
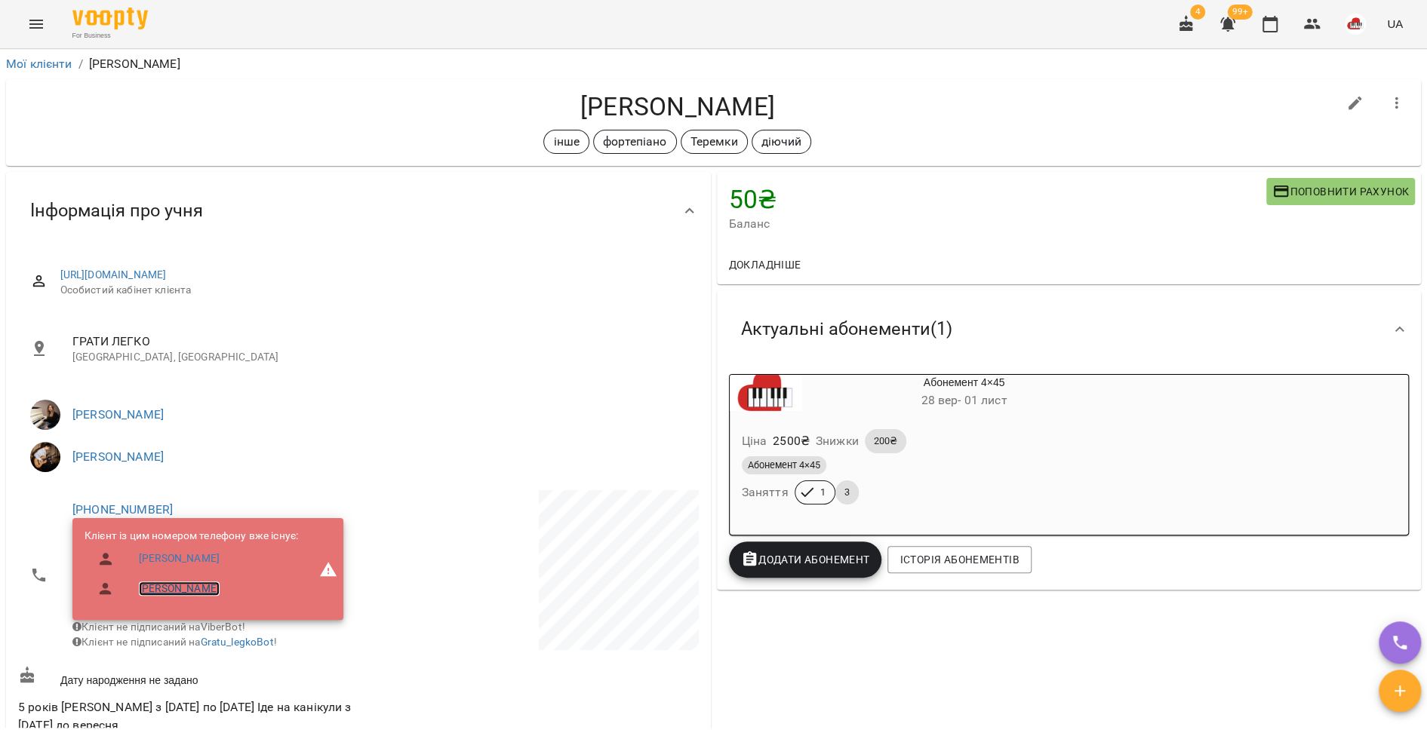
click at [163, 594] on link "Марія Марченко" at bounding box center [179, 589] width 81 height 15
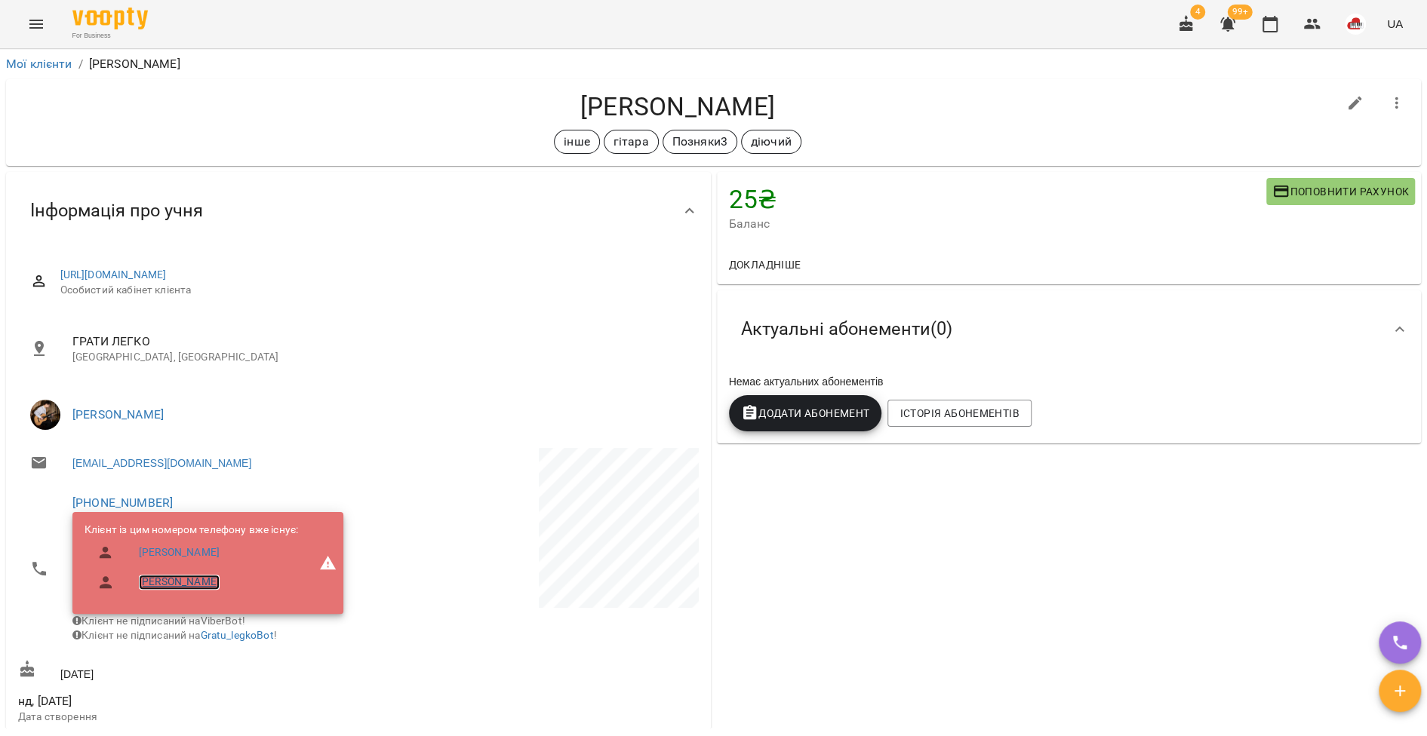
click at [180, 575] on link "Соломія Марченко" at bounding box center [179, 582] width 81 height 15
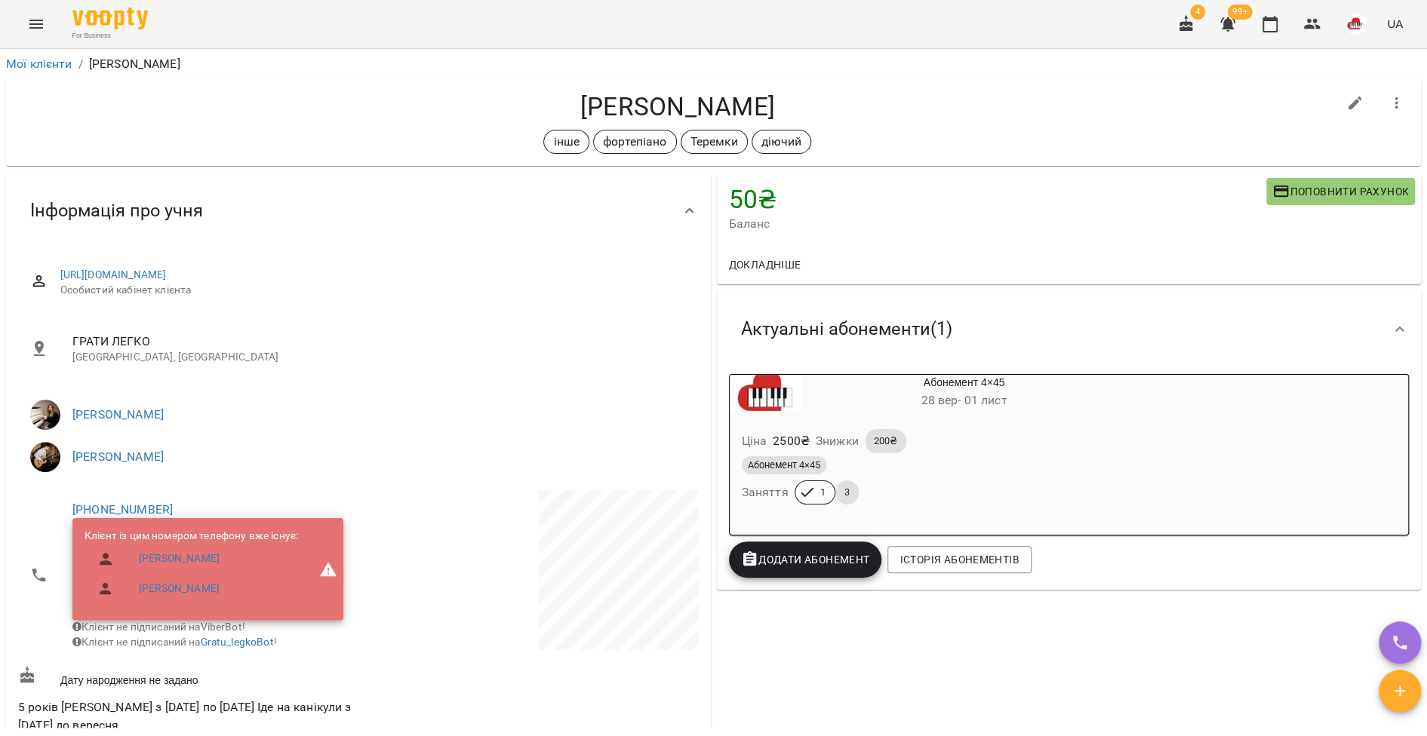
click at [1348, 106] on icon "button" at bounding box center [1355, 104] width 14 height 14
select select "**"
click at [175, 591] on link "Марія Марченко" at bounding box center [179, 589] width 81 height 15
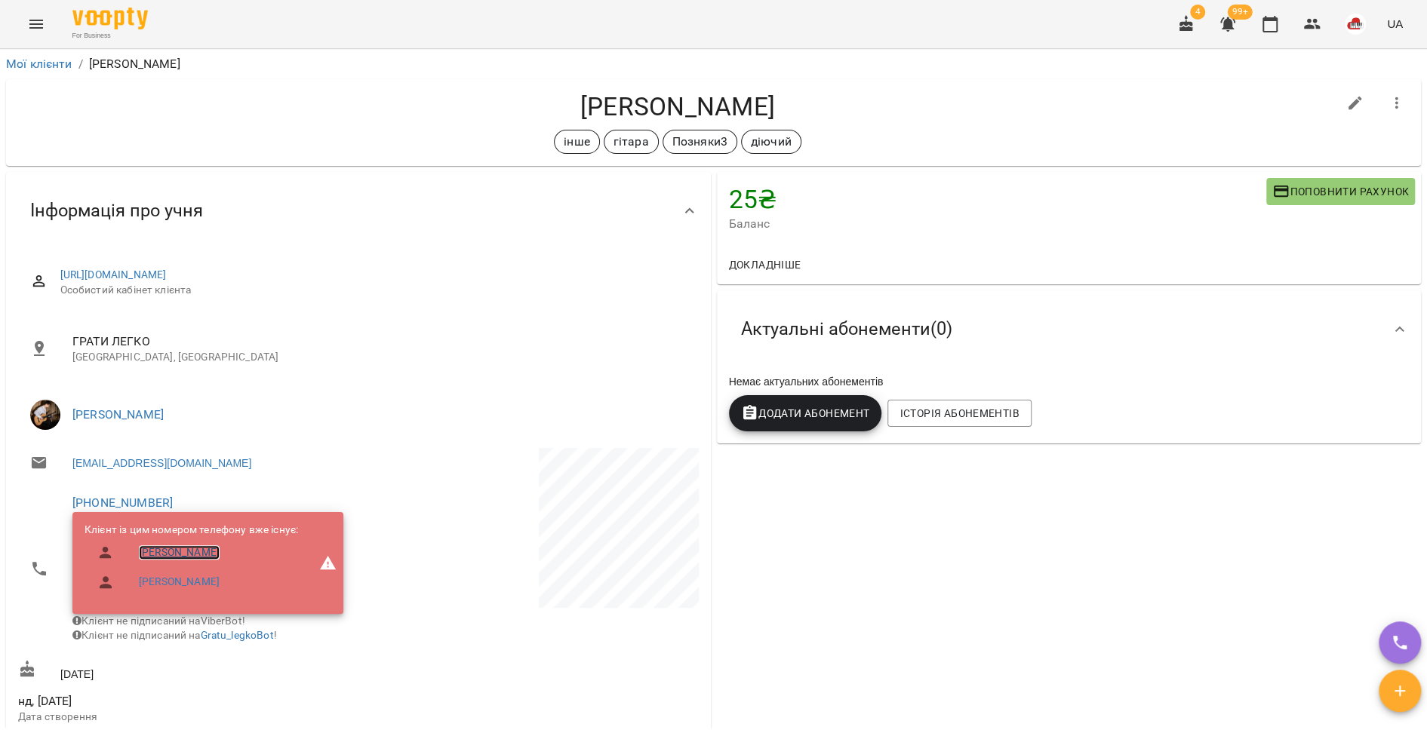
click at [208, 557] on link "[PERSON_NAME]" at bounding box center [179, 552] width 81 height 15
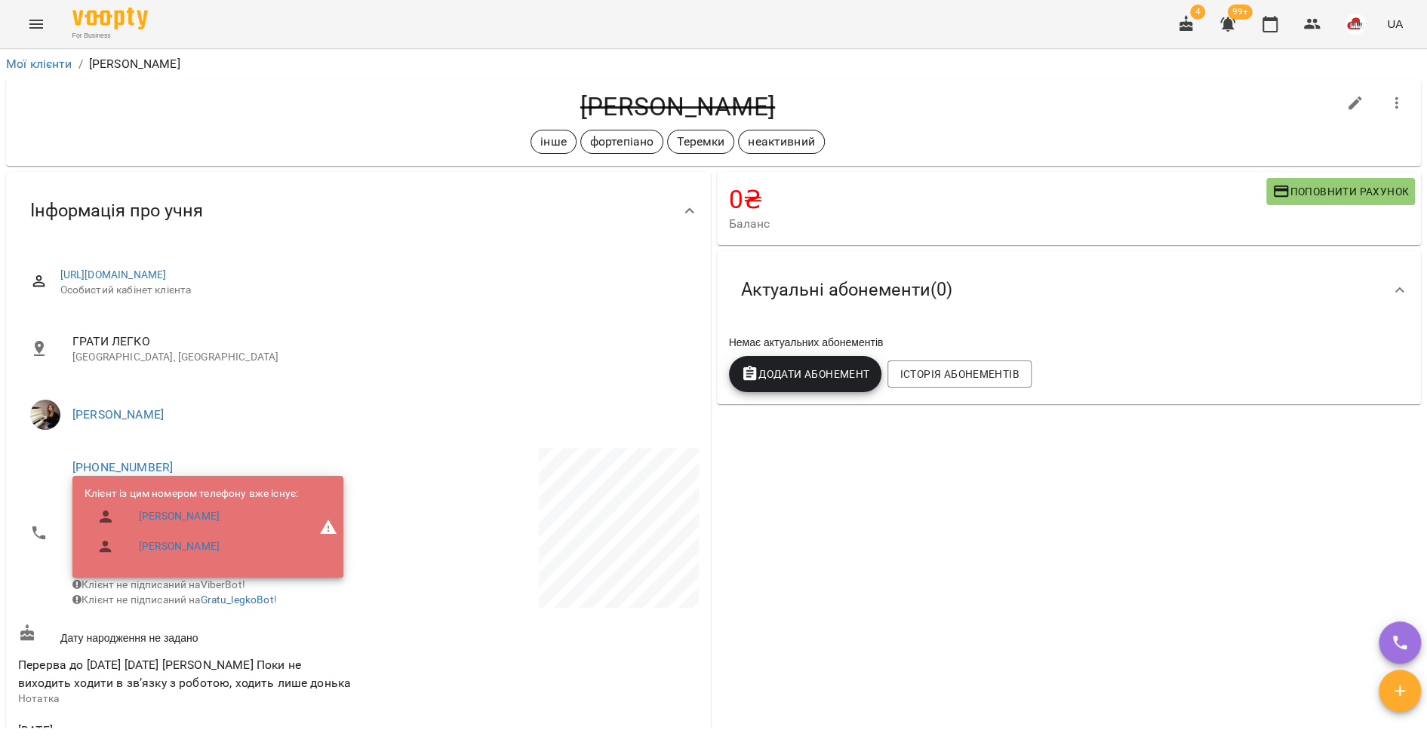
click at [1346, 94] on icon "button" at bounding box center [1355, 103] width 18 height 18
select select "**"
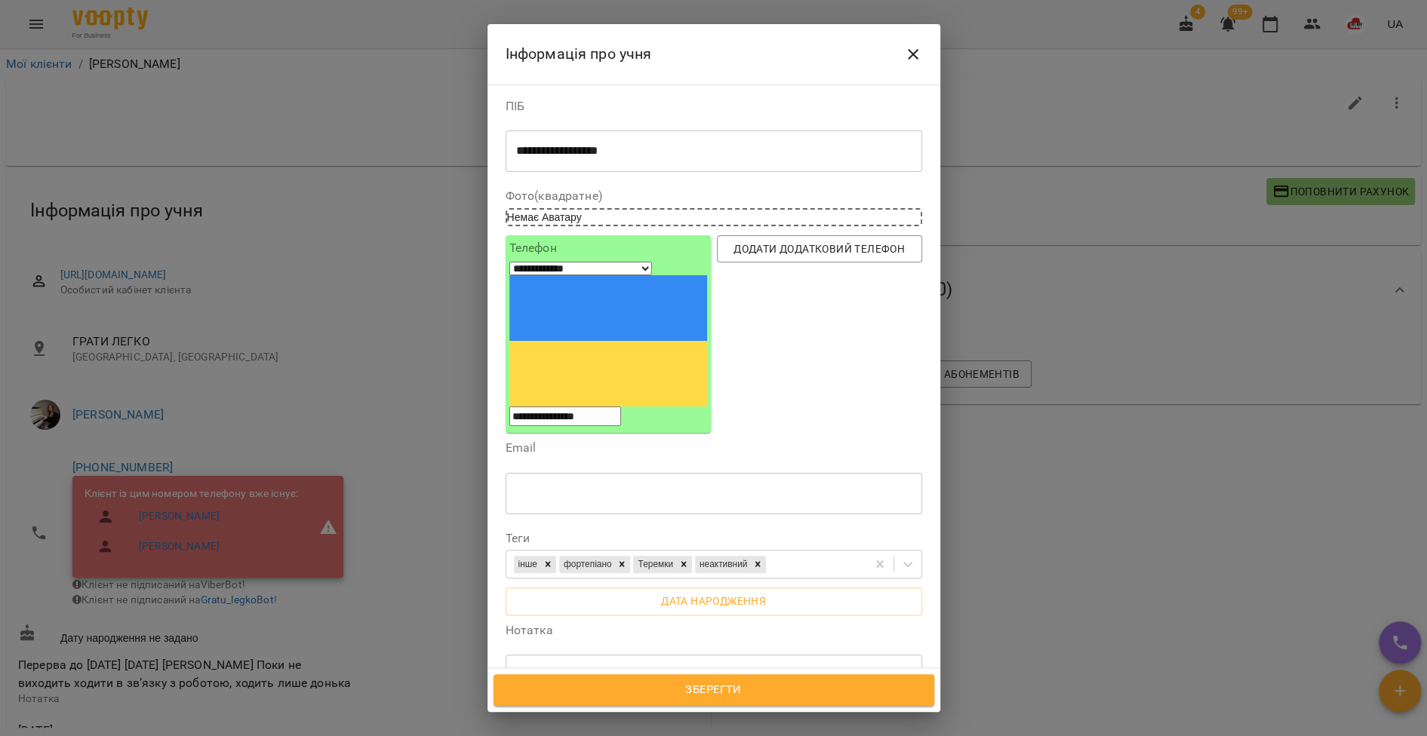
click at [897, 654] on div "**********" at bounding box center [713, 710] width 416 height 112
click at [896, 668] on textarea "**********" at bounding box center [706, 710] width 380 height 84
click at [566, 668] on textarea "**********" at bounding box center [706, 717] width 380 height 99
click at [640, 668] on textarea "**********" at bounding box center [706, 717] width 380 height 99
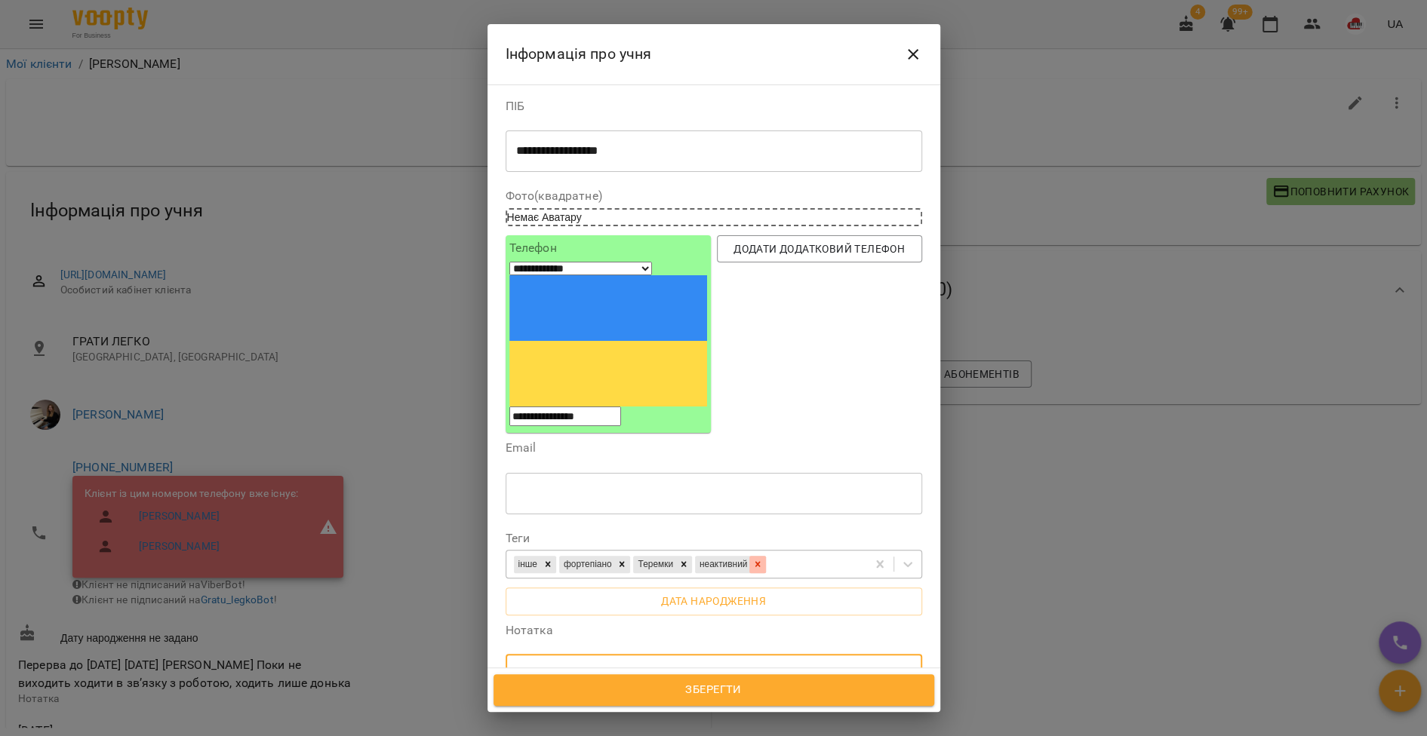
click at [760, 562] on icon at bounding box center [757, 564] width 5 height 5
type textarea "**********"
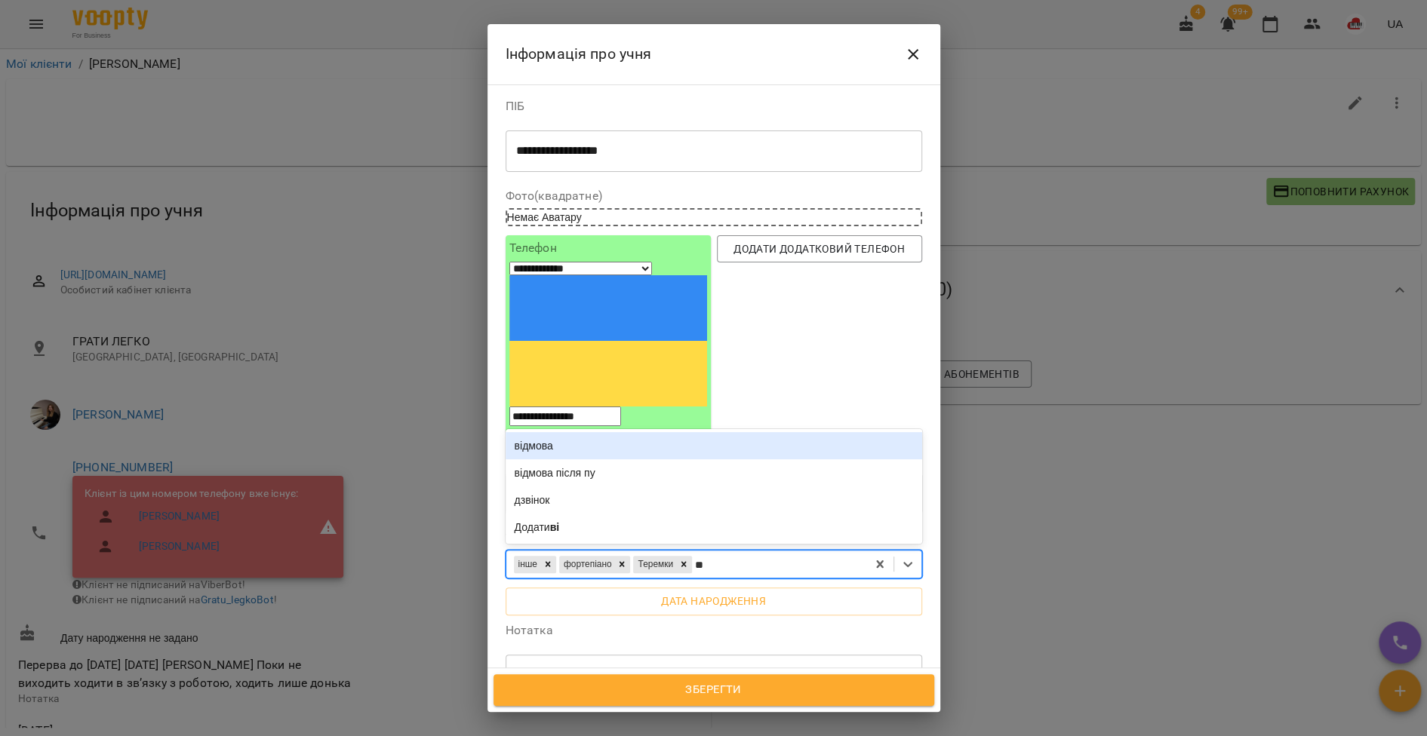
type input "***"
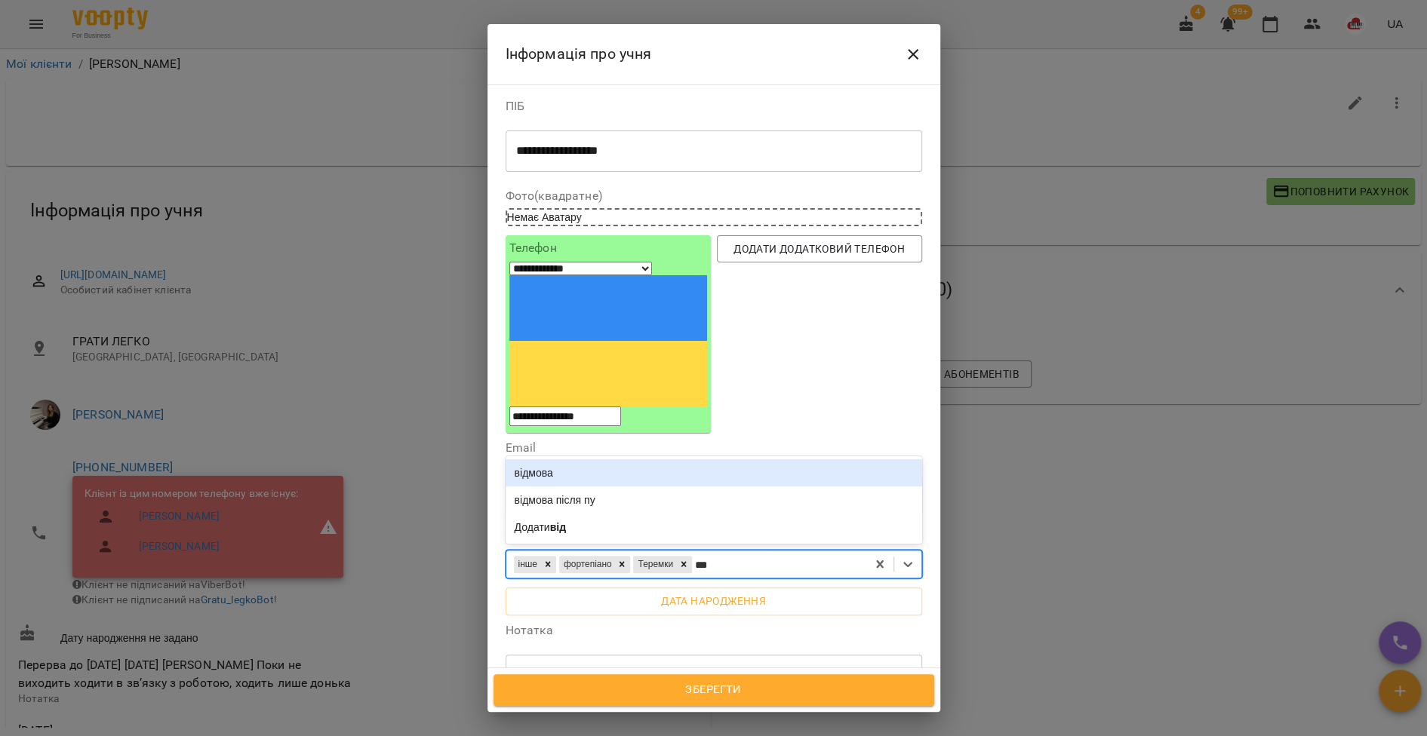
click at [637, 459] on div "відмова" at bounding box center [713, 472] width 416 height 27
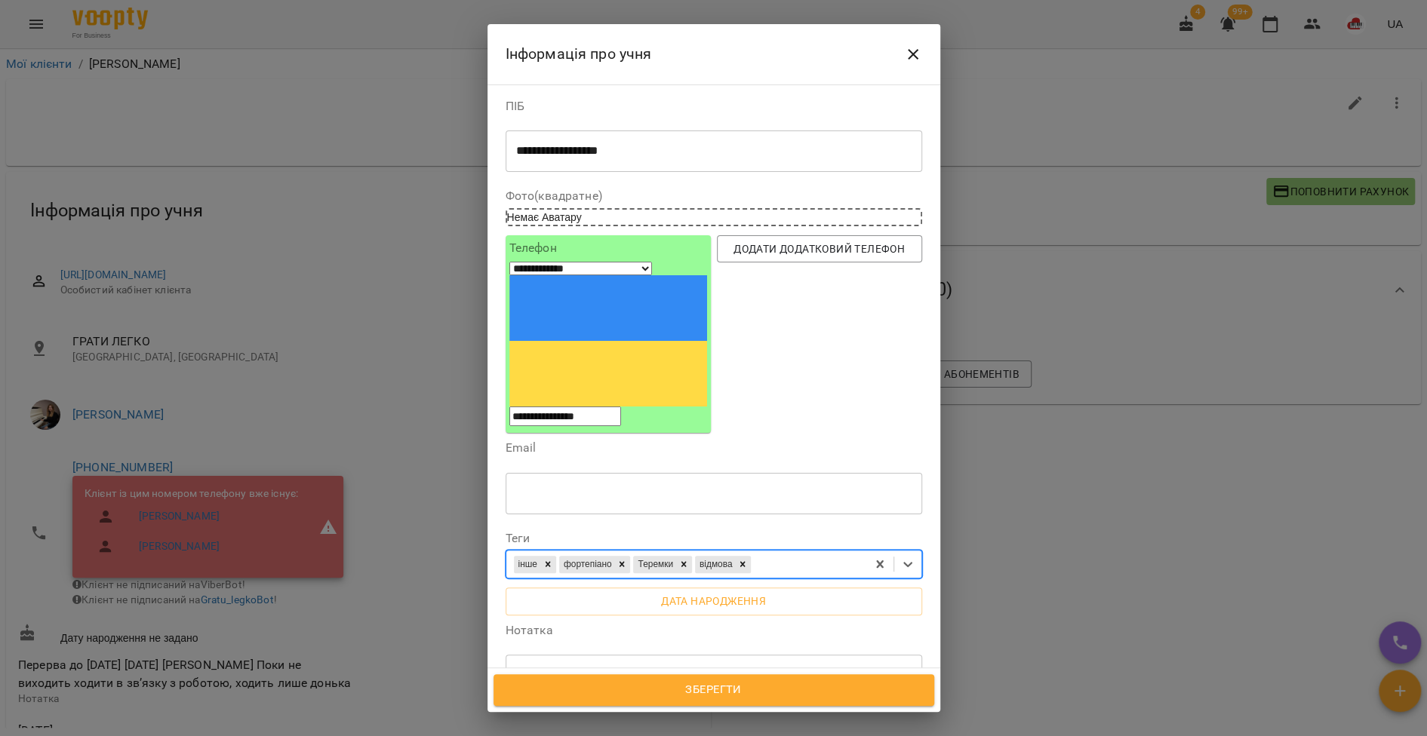
click at [674, 687] on span "Зберегти" at bounding box center [713, 690] width 407 height 20
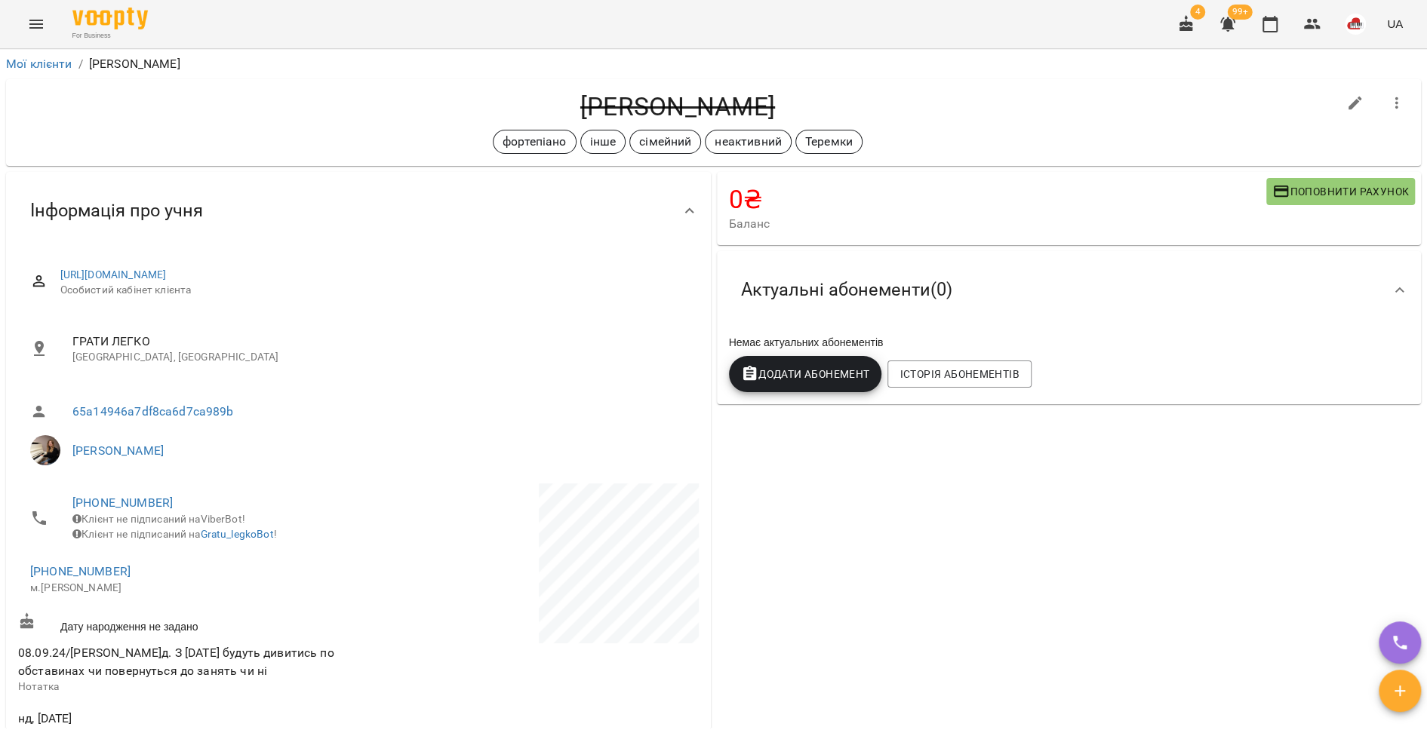
click at [1337, 111] on button "button" at bounding box center [1355, 103] width 36 height 36
select select "**"
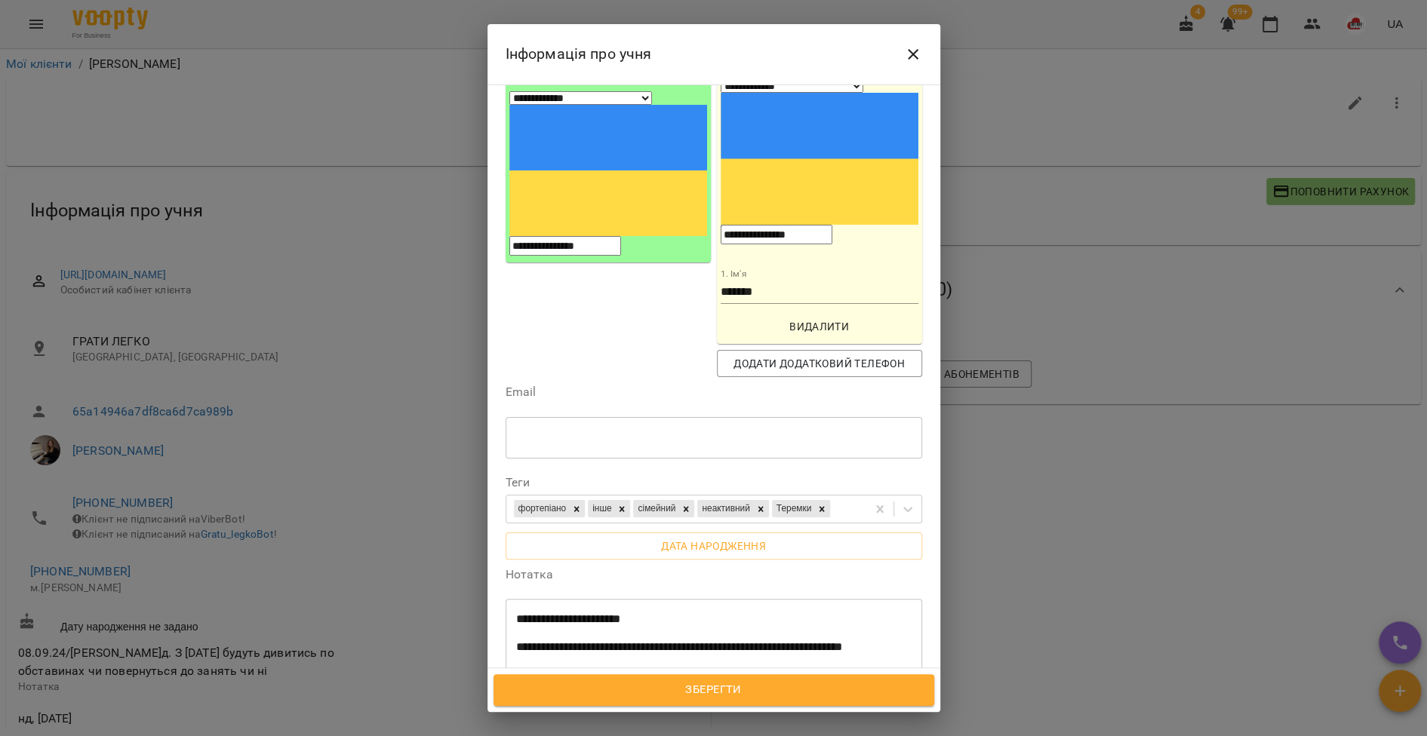
scroll to position [209, 0]
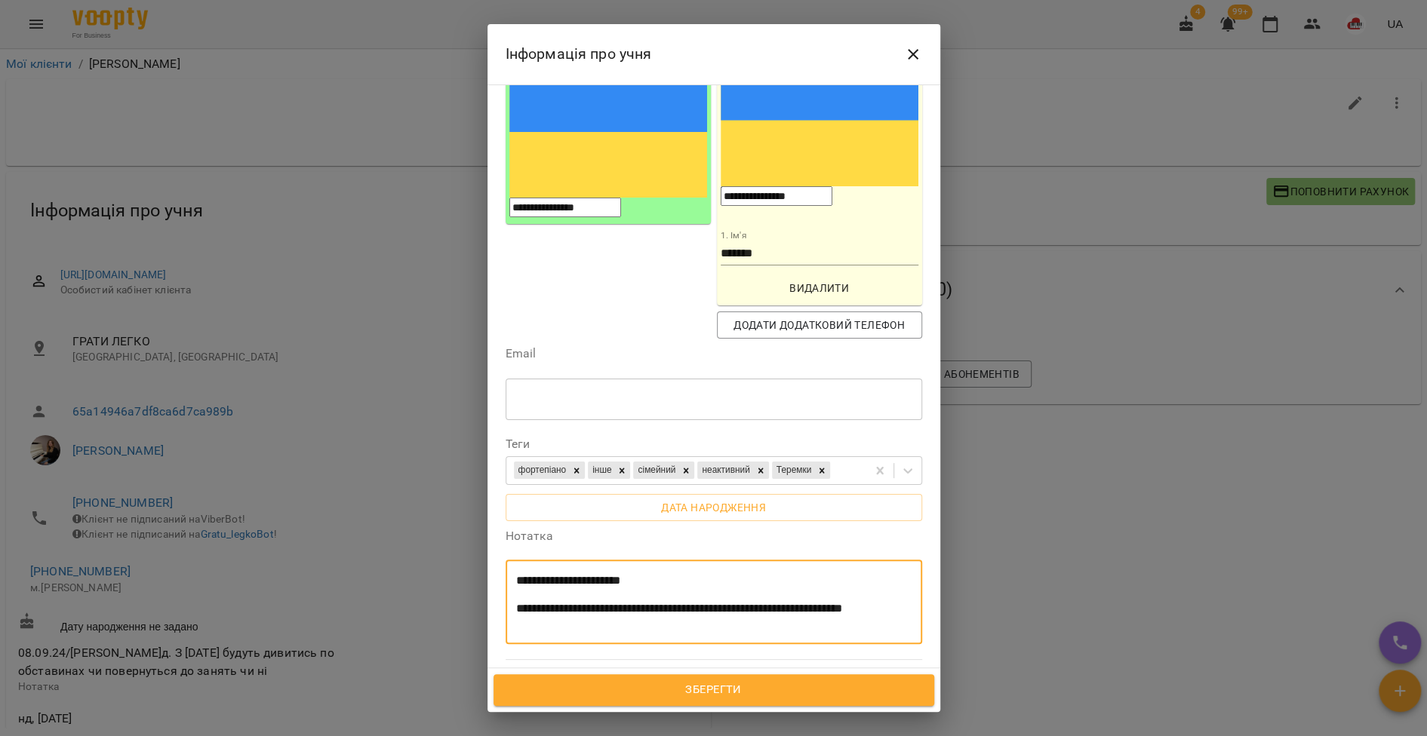
click at [600, 574] on textarea "**********" at bounding box center [706, 602] width 380 height 57
click at [566, 574] on textarea "**********" at bounding box center [706, 609] width 380 height 70
click at [656, 574] on textarea "**********" at bounding box center [706, 609] width 380 height 70
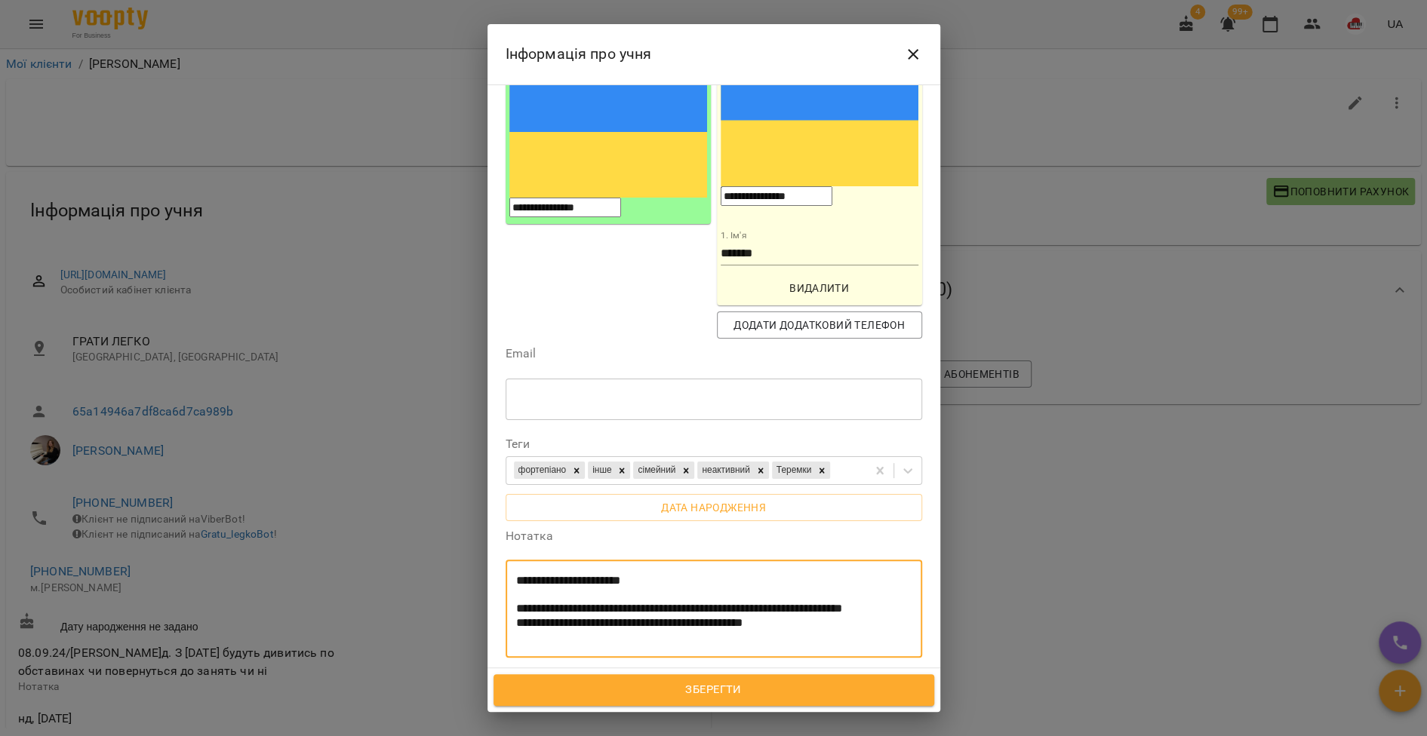
type textarea "**********"
click at [653, 682] on span "Зберегти" at bounding box center [713, 690] width 407 height 20
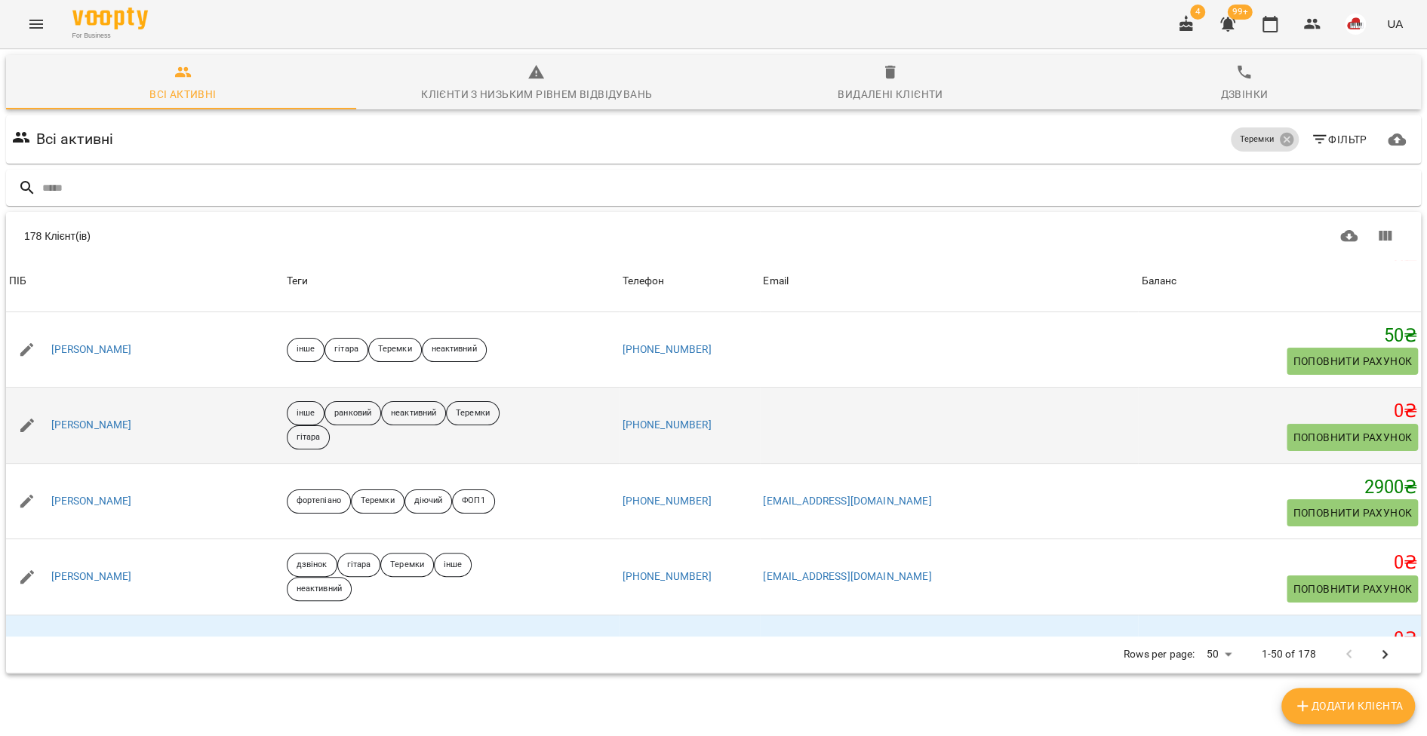
scroll to position [148, 0]
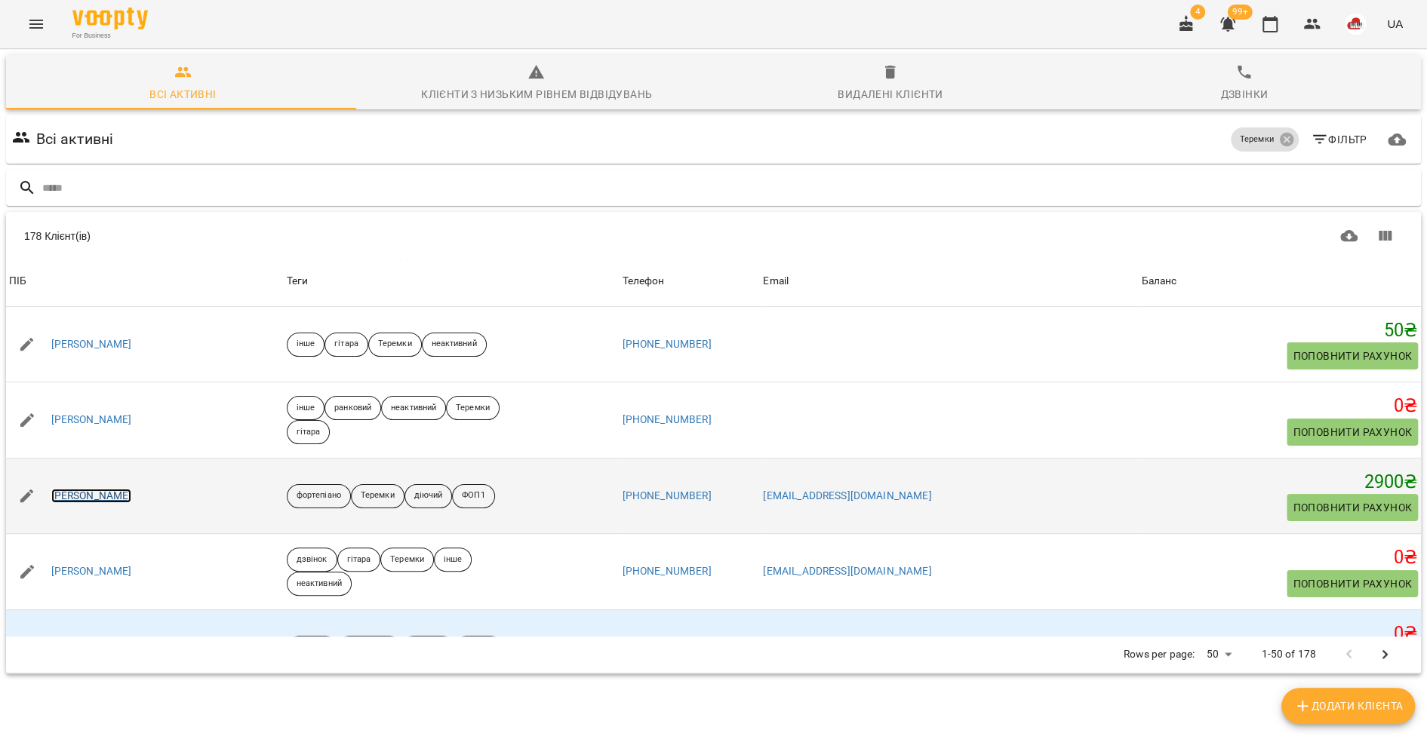
click at [116, 492] on link "[PERSON_NAME]" at bounding box center [91, 496] width 81 height 15
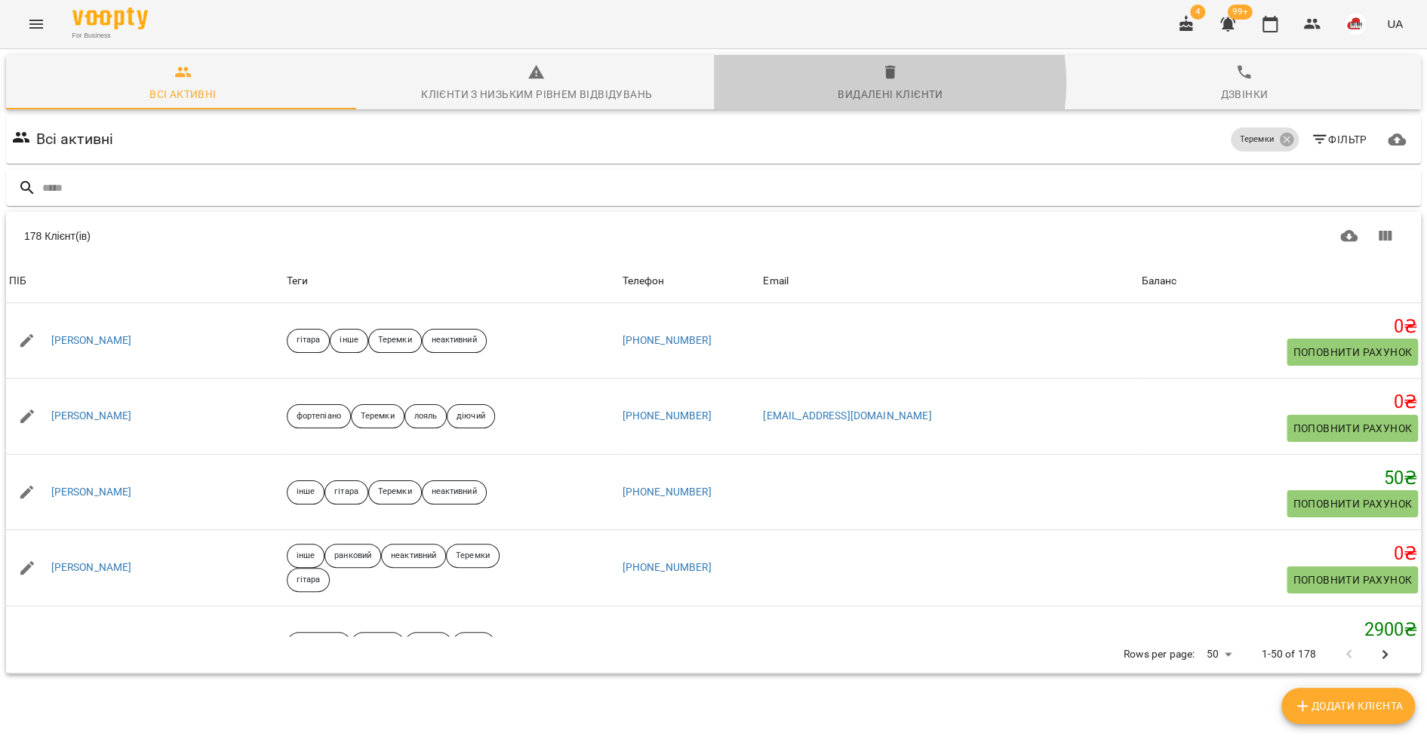
click at [863, 83] on span "Видалені клієнти" at bounding box center [891, 83] width 336 height 41
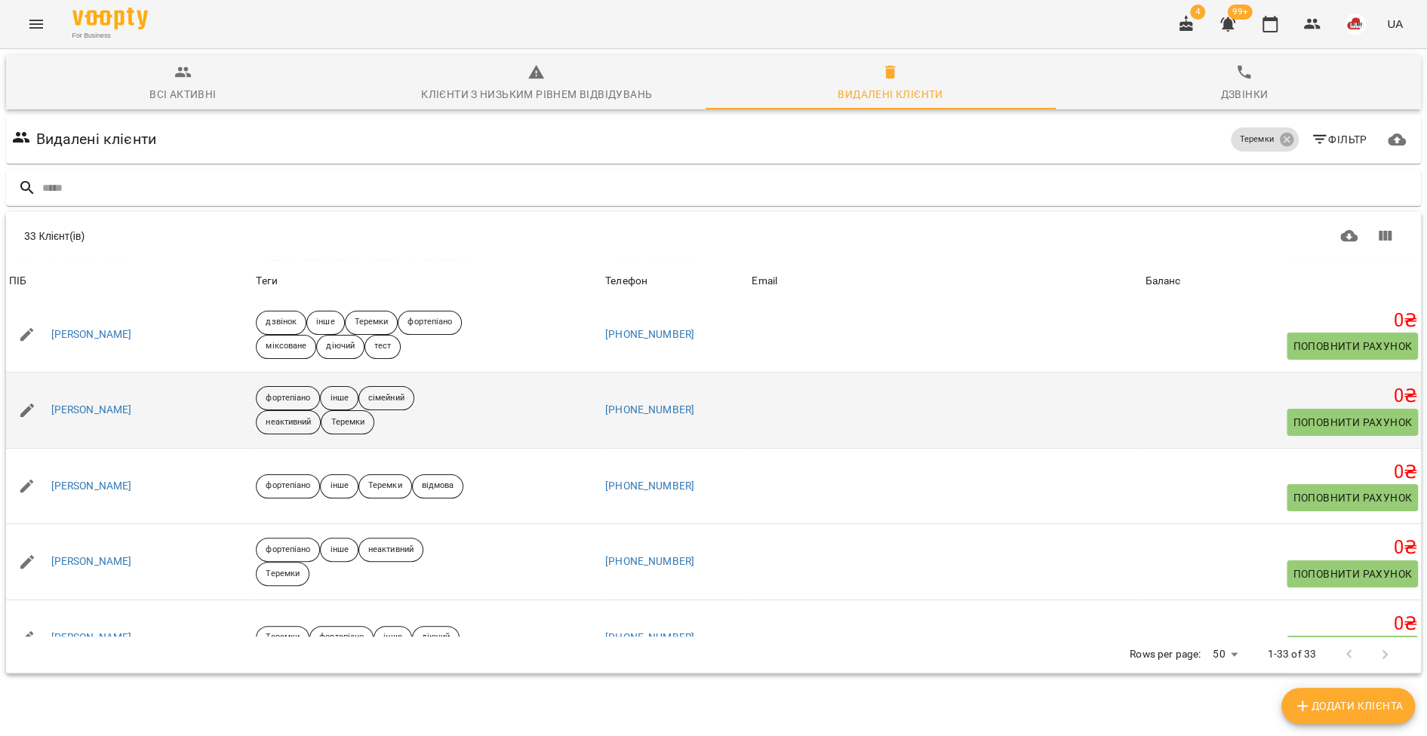
scroll to position [161, 0]
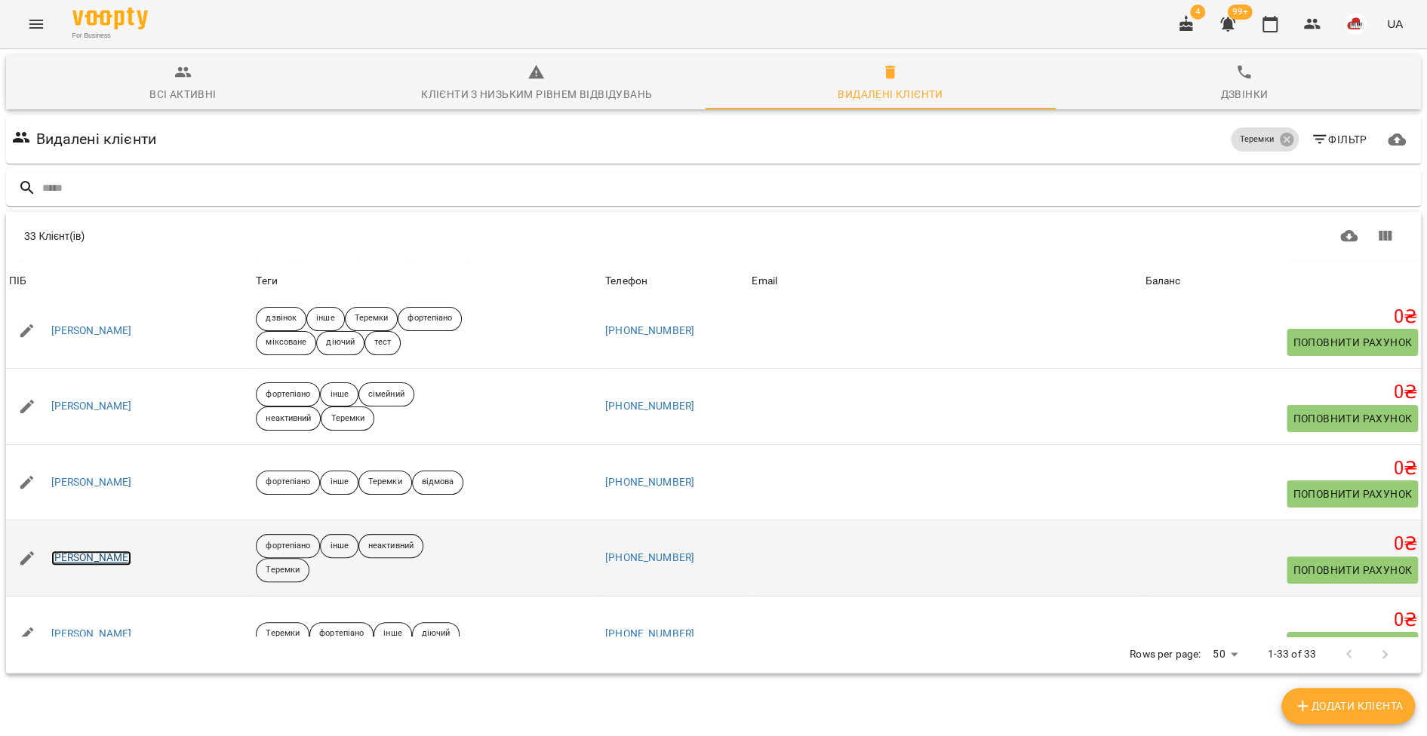
click at [102, 551] on link "[PERSON_NAME]" at bounding box center [91, 558] width 81 height 15
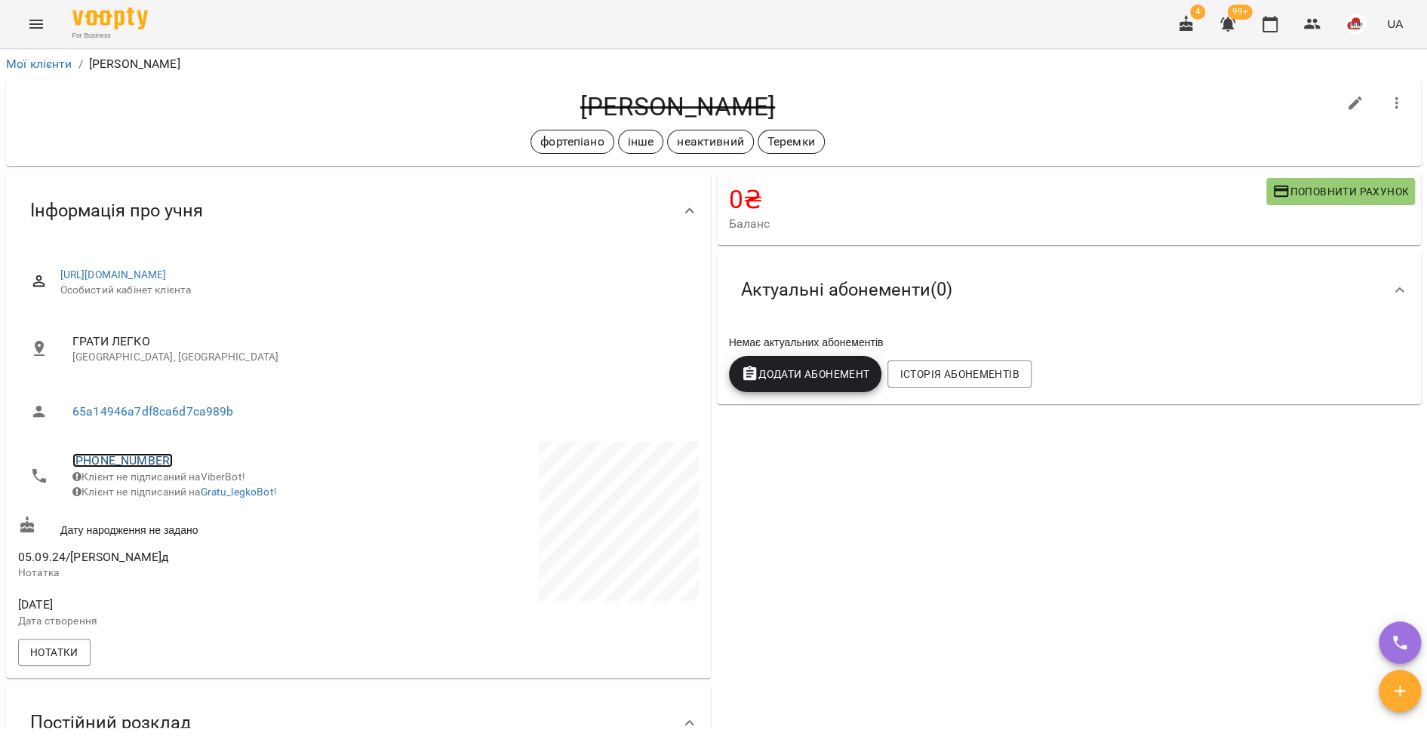
click at [129, 461] on link "[PHONE_NUMBER]" at bounding box center [122, 460] width 100 height 14
click at [186, 508] on img at bounding box center [184, 516] width 23 height 23
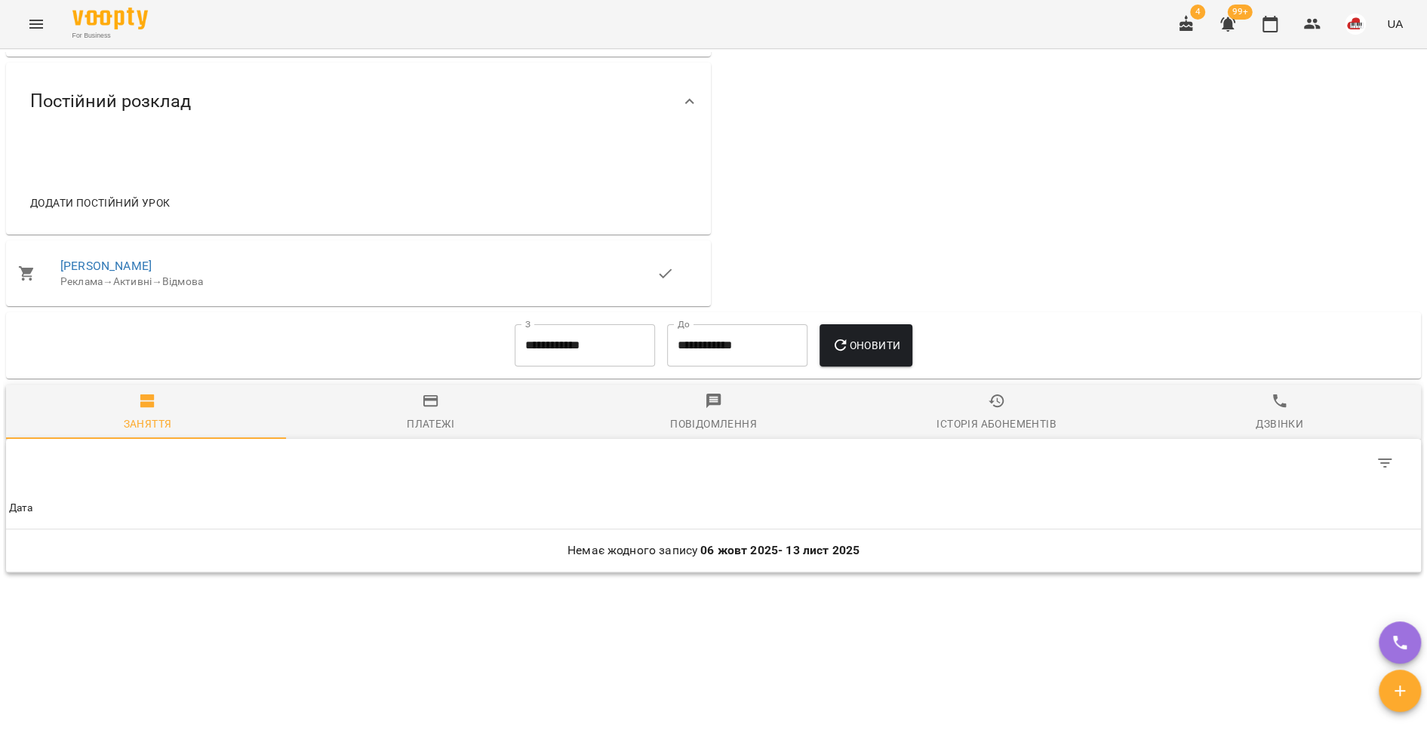
scroll to position [624, 0]
click at [614, 355] on input "**********" at bounding box center [585, 343] width 140 height 42
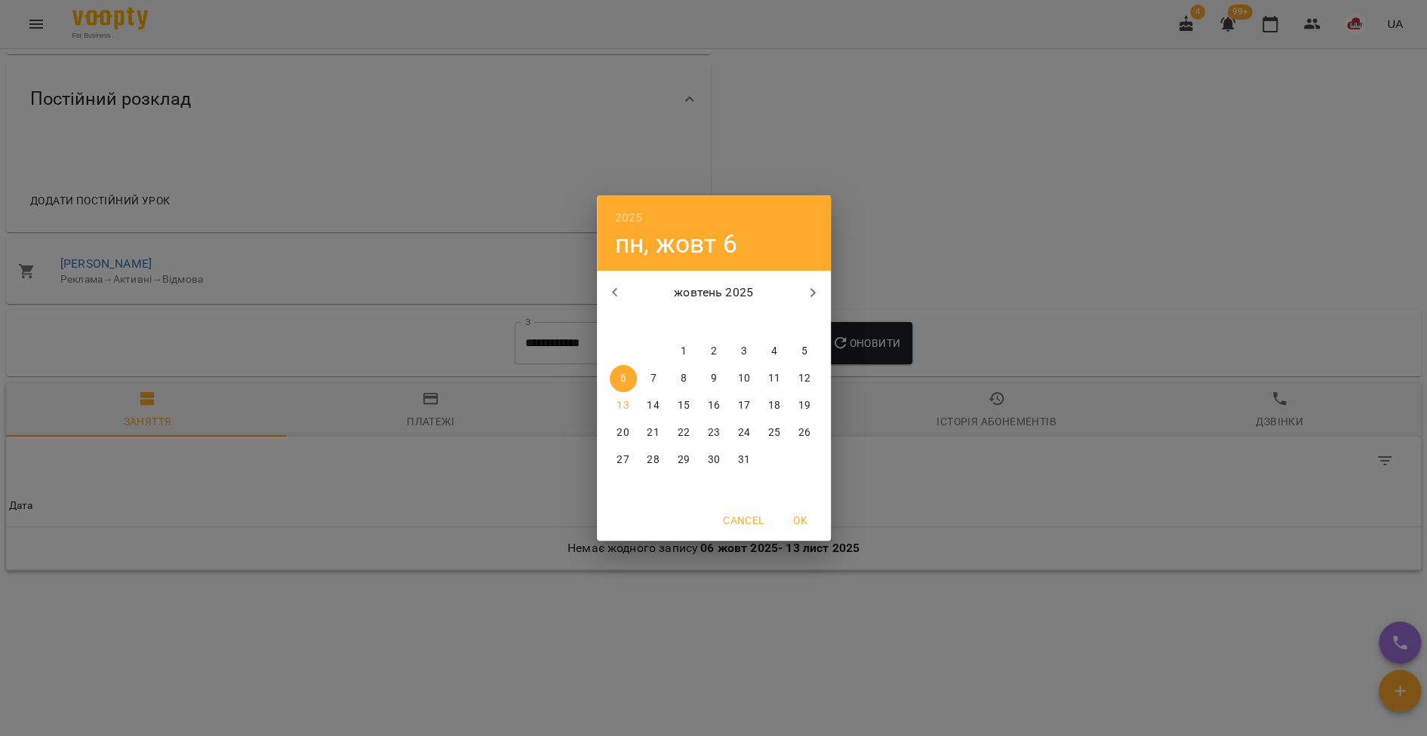
click at [610, 299] on icon "button" at bounding box center [615, 293] width 18 height 18
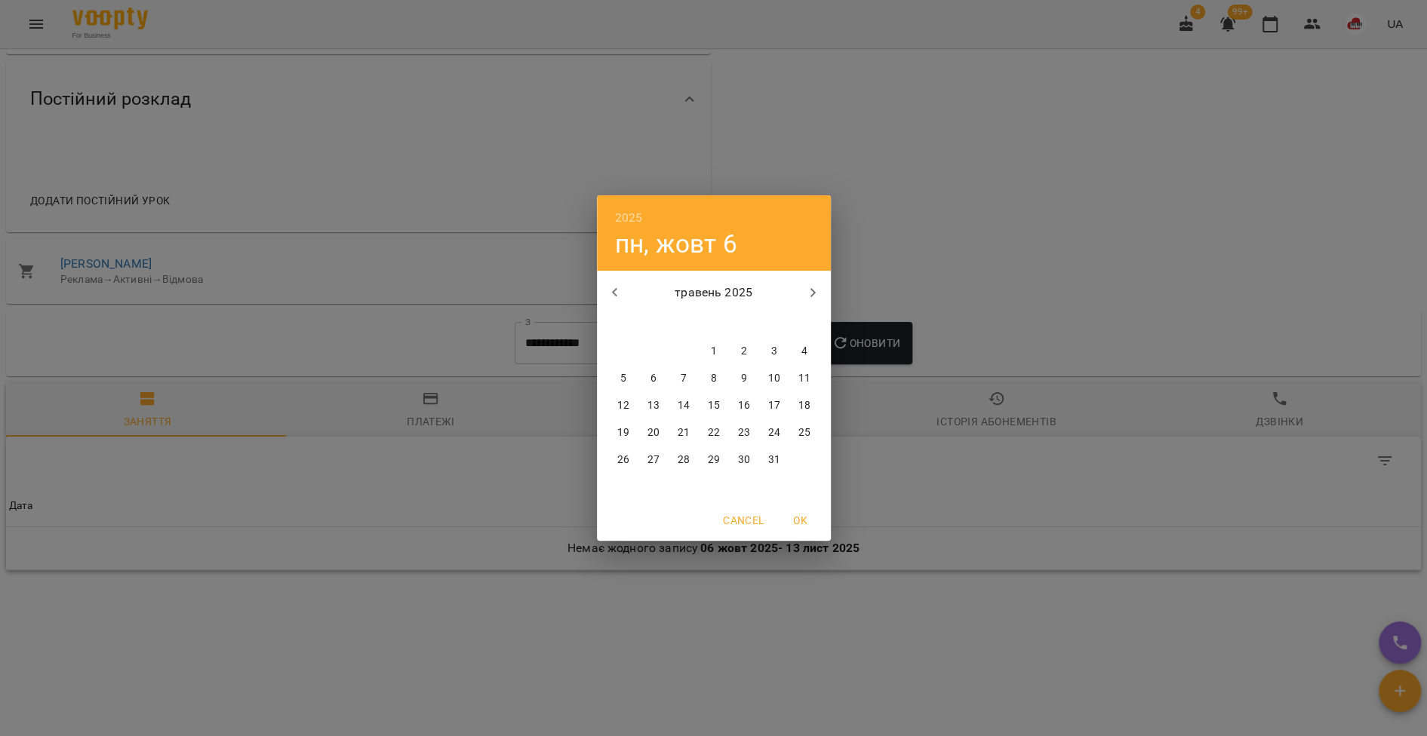
click at [610, 299] on icon "button" at bounding box center [615, 293] width 18 height 18
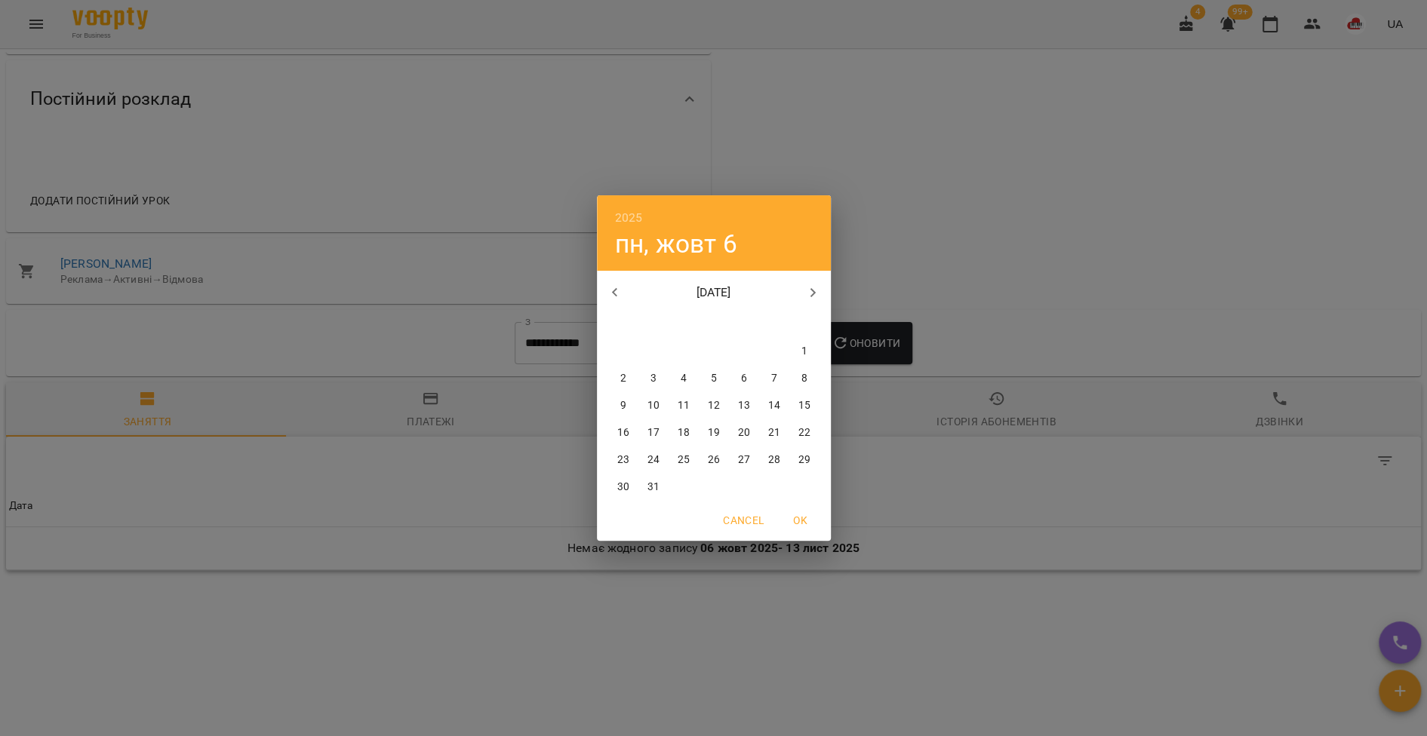
click at [610, 299] on icon "button" at bounding box center [615, 293] width 18 height 18
click at [703, 348] on span "1" at bounding box center [713, 351] width 27 height 15
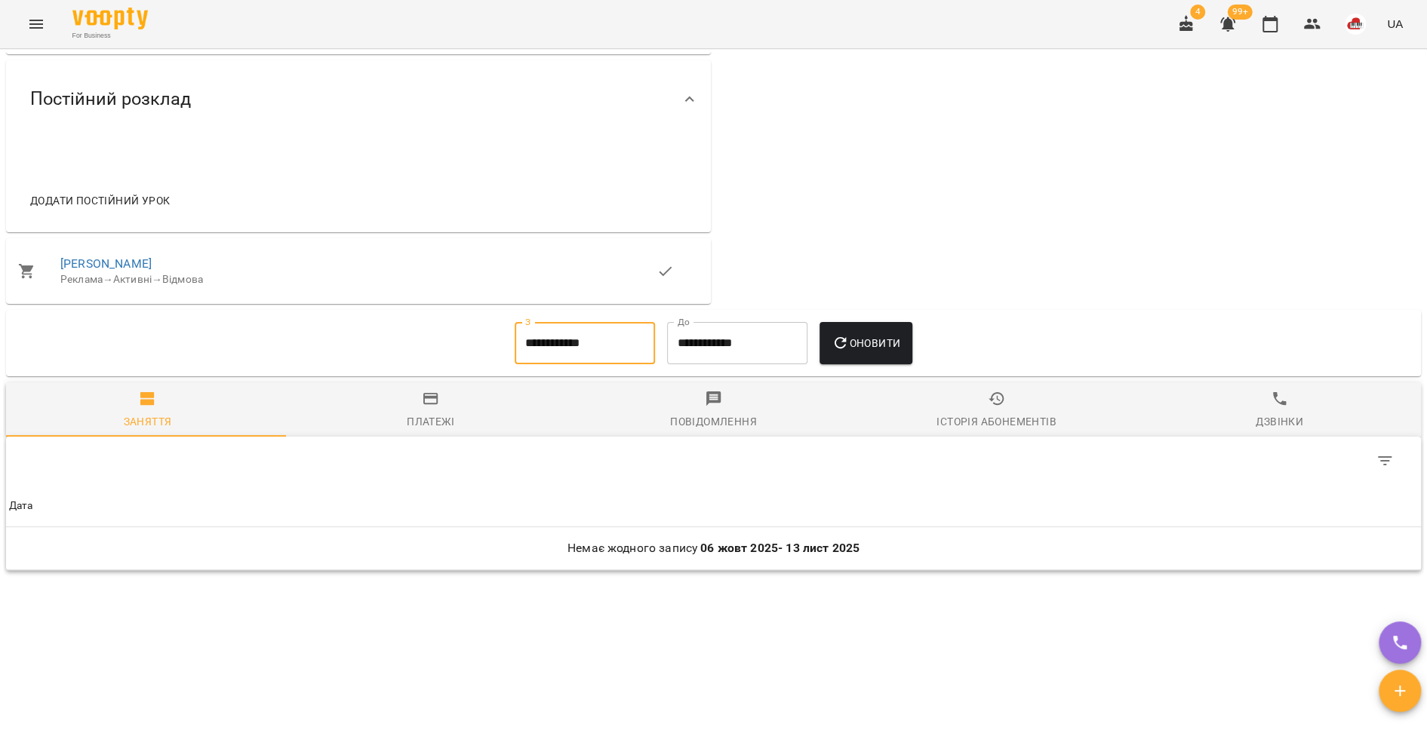
click at [845, 352] on icon "button" at bounding box center [840, 343] width 18 height 18
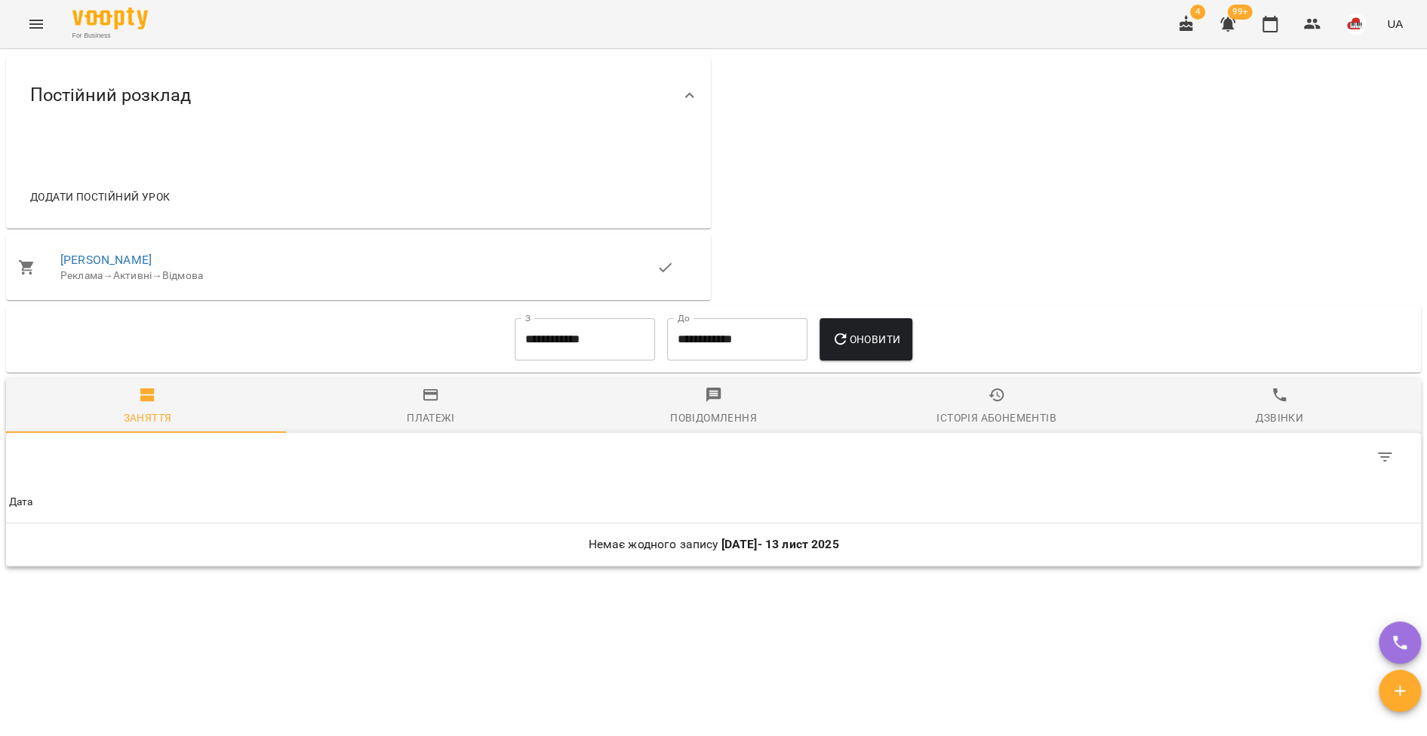
scroll to position [628, 0]
click at [515, 358] on input "**********" at bounding box center [585, 339] width 140 height 42
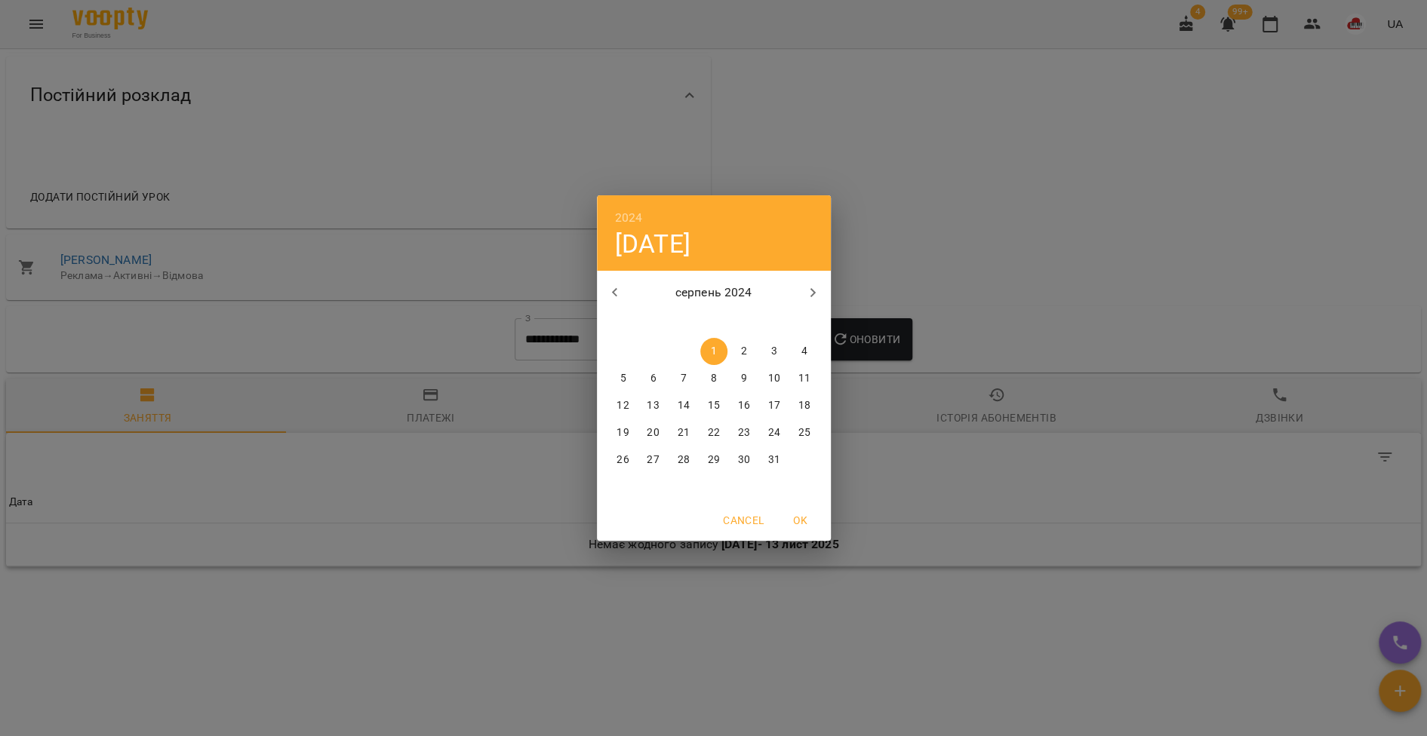
click at [613, 297] on icon "button" at bounding box center [615, 293] width 18 height 18
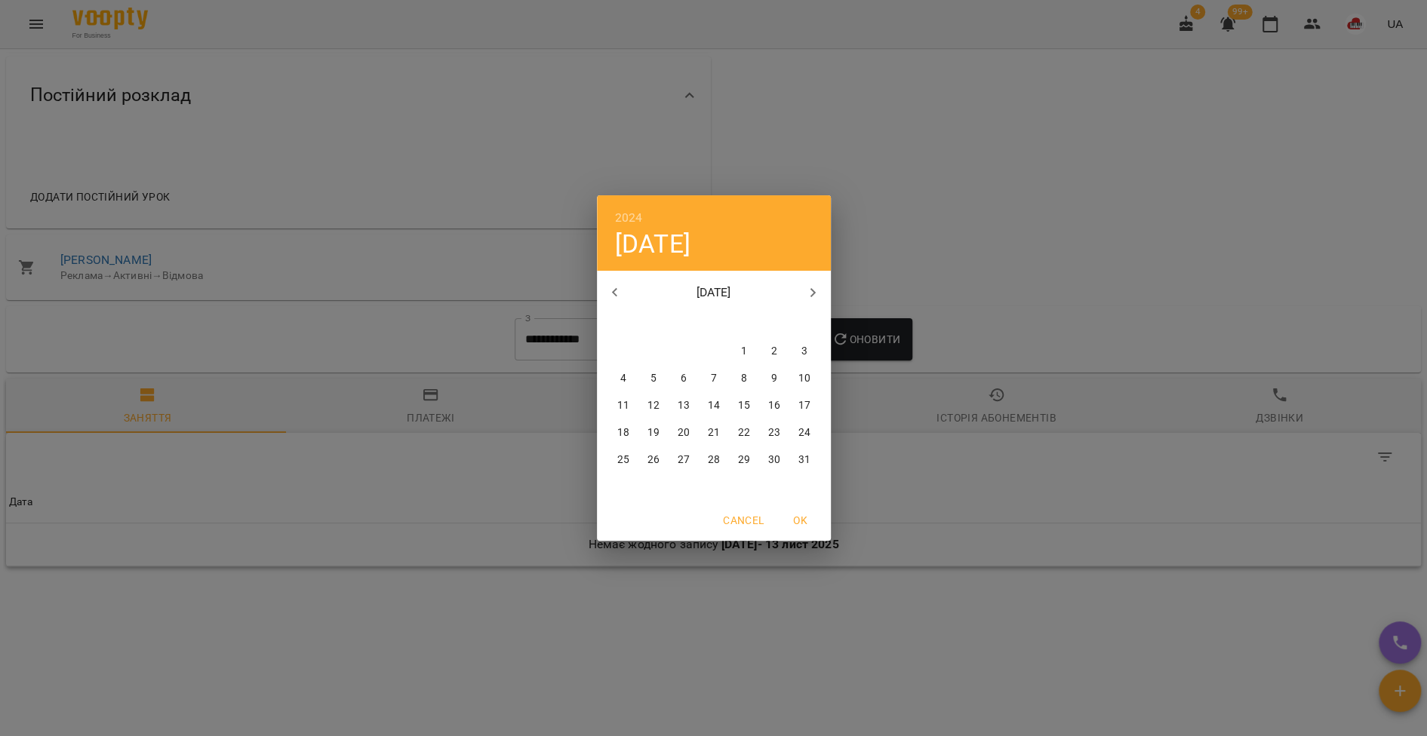
click at [613, 297] on icon "button" at bounding box center [615, 293] width 18 height 18
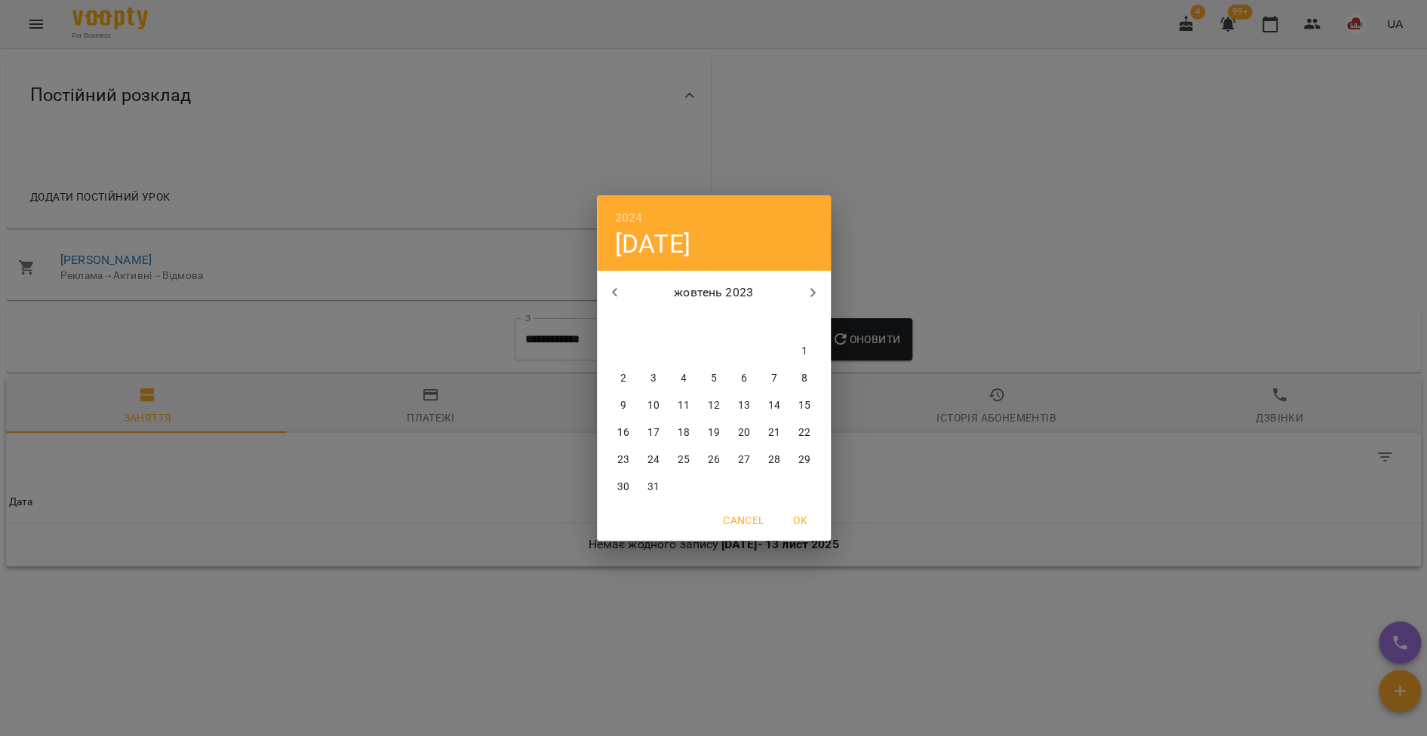
click at [613, 297] on icon "button" at bounding box center [615, 293] width 18 height 18
click at [651, 352] on p "1" at bounding box center [653, 351] width 6 height 15
type input "**********"
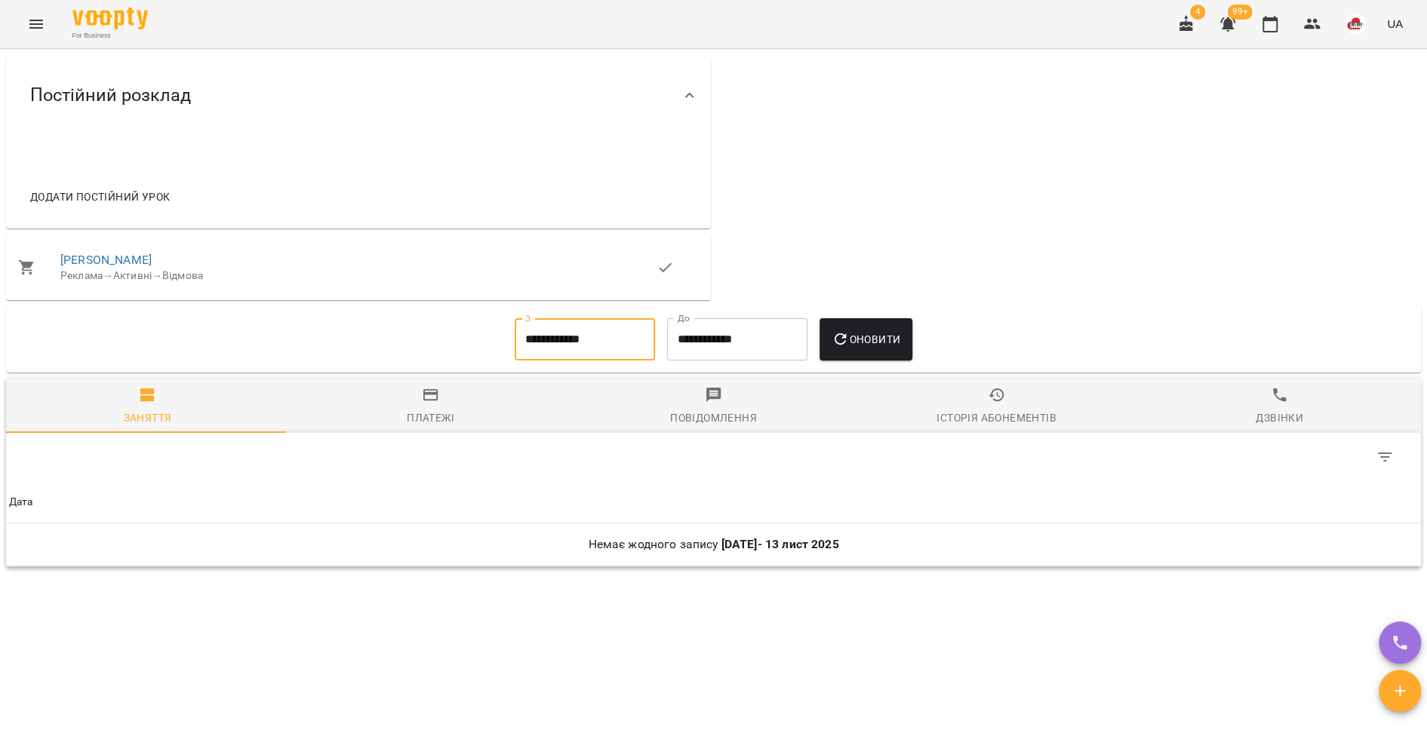
click at [856, 349] on span "Оновити" at bounding box center [865, 339] width 69 height 18
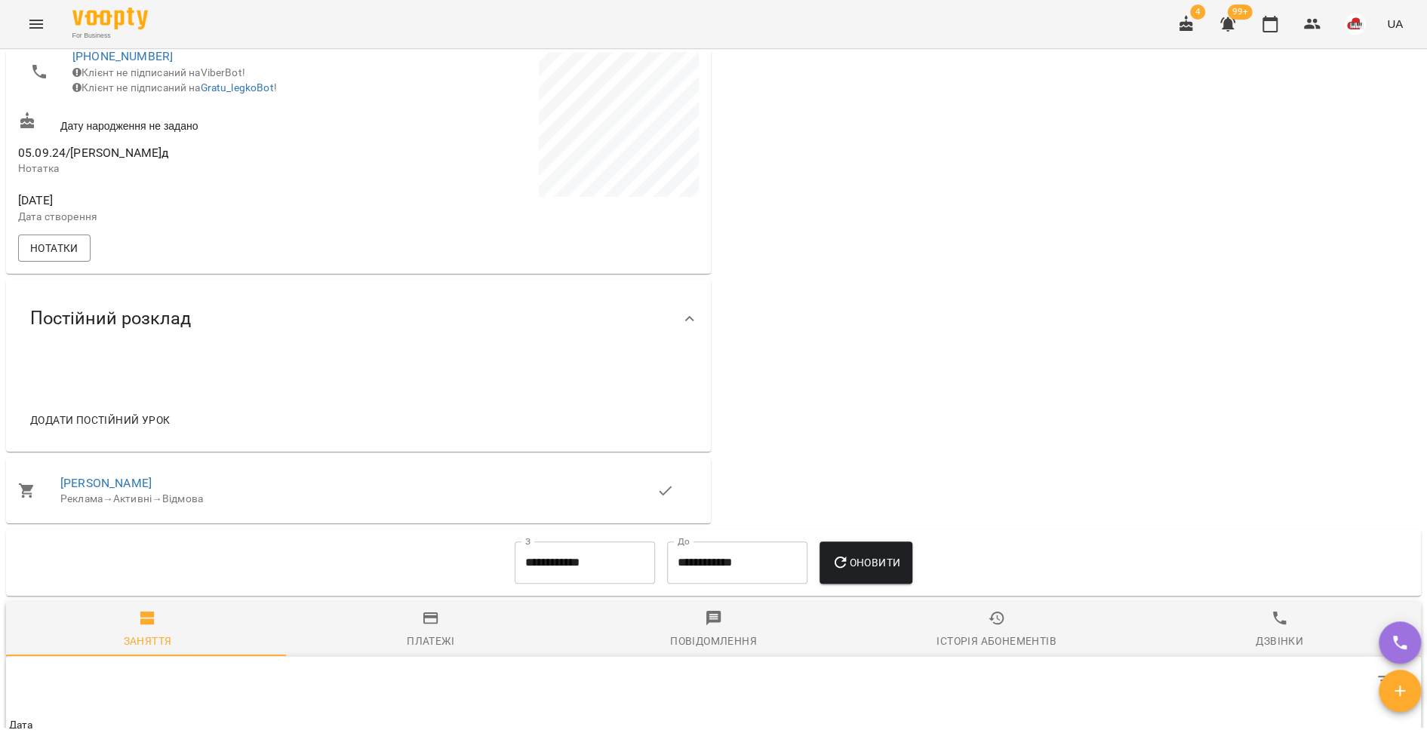
scroll to position [0, 0]
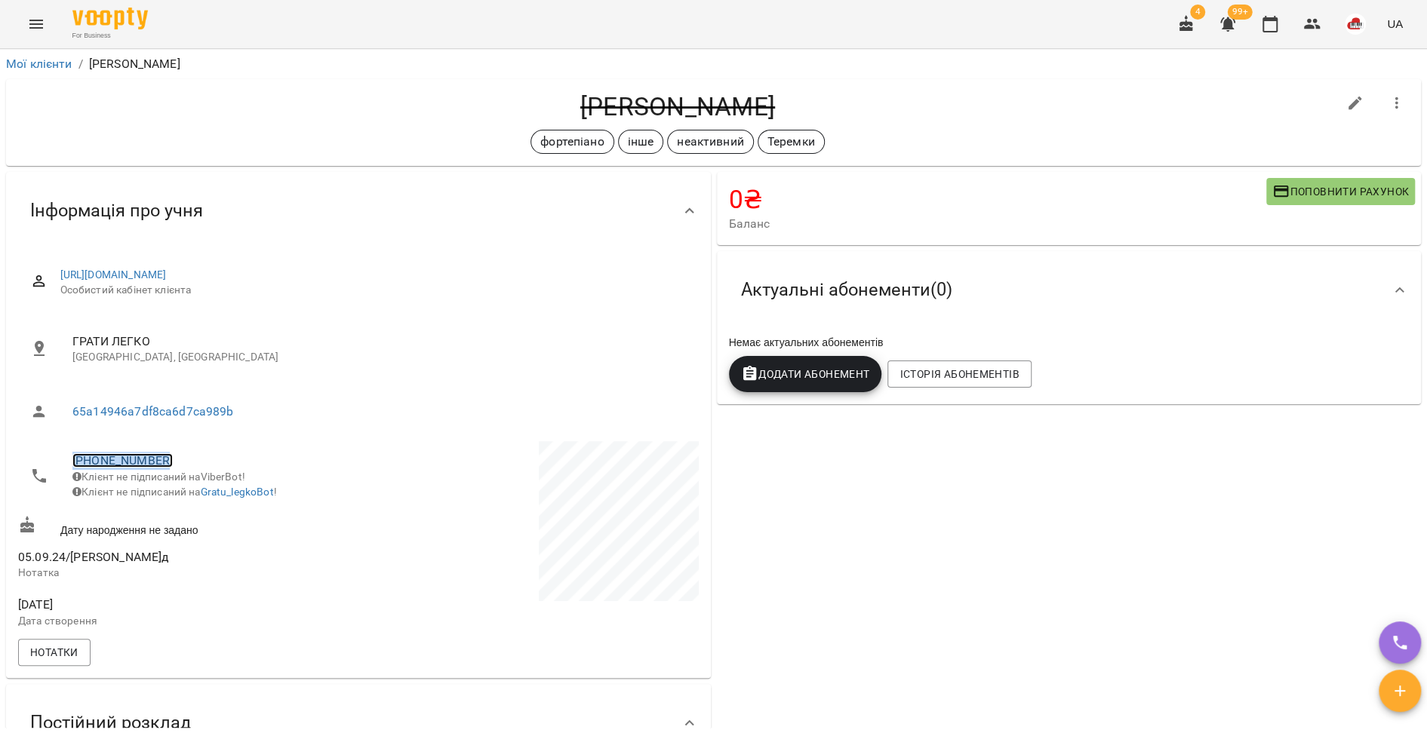
copy link "[PHONE_NUMBER]"
drag, startPoint x: 776, startPoint y: 102, endPoint x: 548, endPoint y: 98, distance: 227.9
click at [548, 98] on h4 "[PERSON_NAME]" at bounding box center [677, 106] width 1319 height 31
copy h4 "[PERSON_NAME]"
click at [100, 456] on link "[PHONE_NUMBER]" at bounding box center [122, 460] width 100 height 14
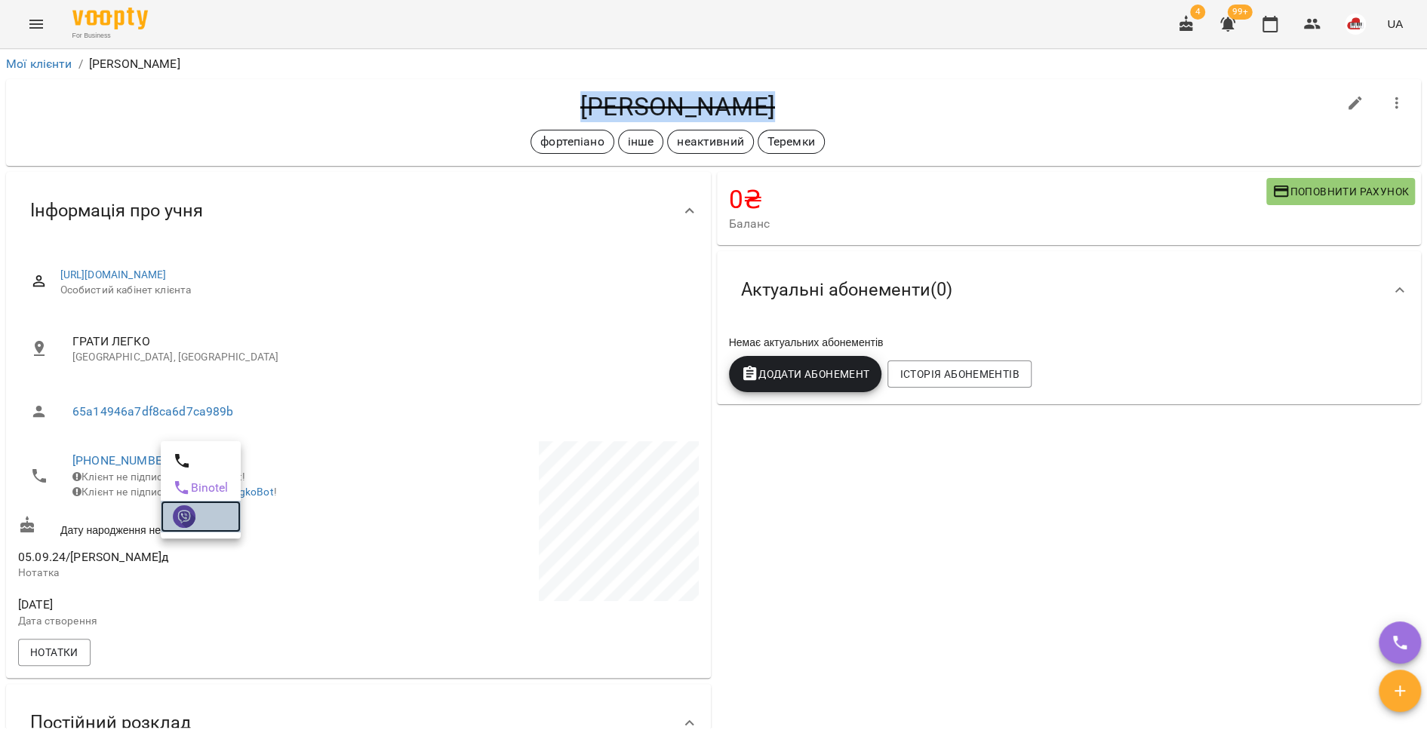
click at [193, 524] on img at bounding box center [184, 516] width 23 height 23
click at [1353, 101] on button "button" at bounding box center [1355, 103] width 36 height 36
select select "**"
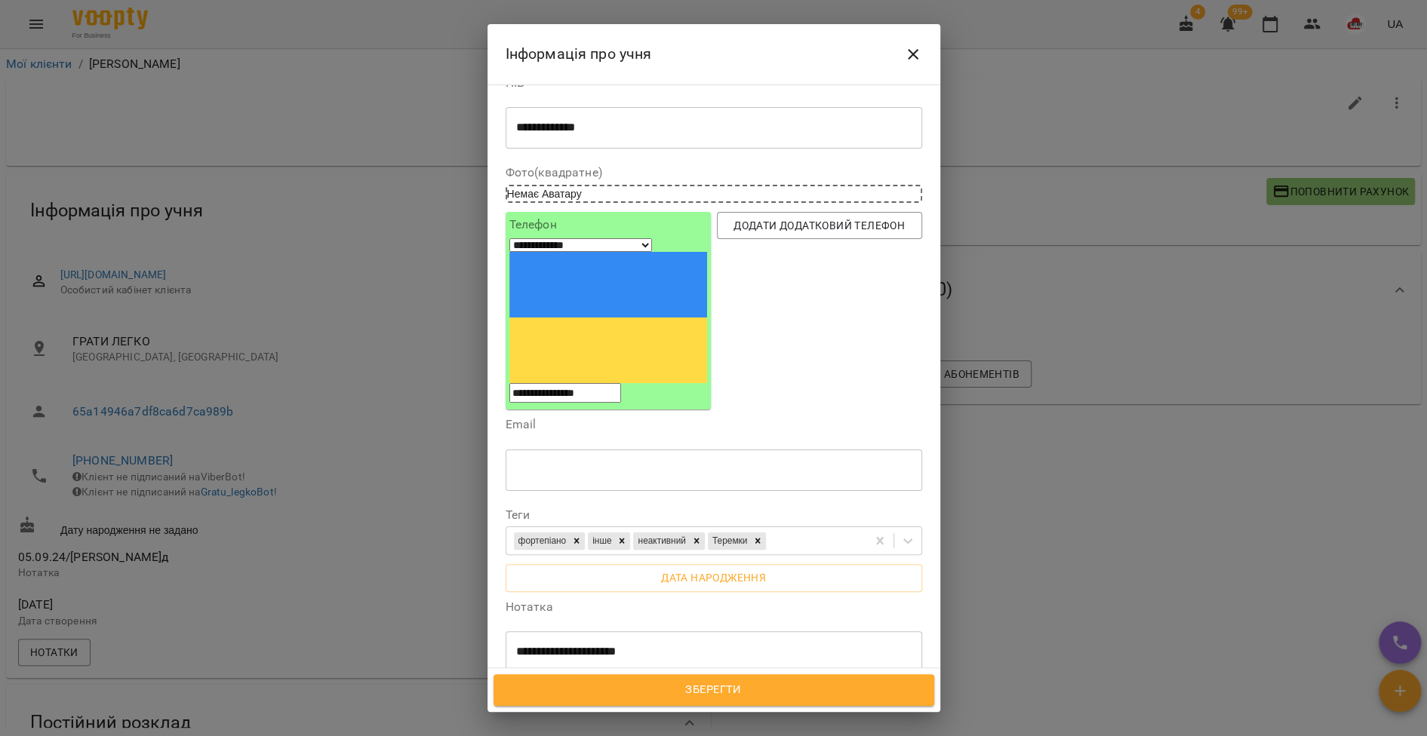
scroll to position [26, 0]
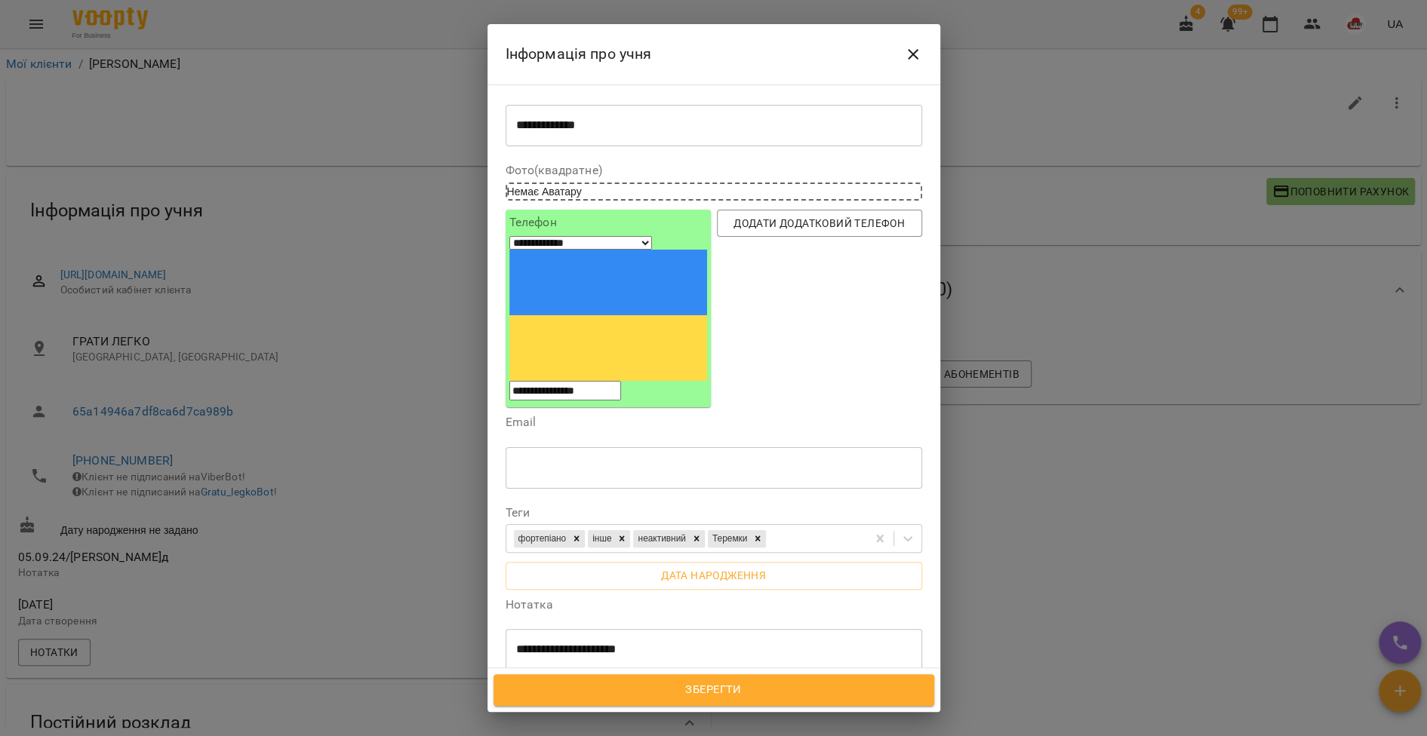
click at [665, 643] on textarea "**********" at bounding box center [706, 650] width 380 height 14
click at [567, 643] on textarea "**********" at bounding box center [706, 657] width 380 height 28
click at [642, 643] on textarea "**********" at bounding box center [706, 657] width 380 height 28
type textarea "**********"
click at [657, 677] on button "Зберегти" at bounding box center [713, 690] width 441 height 32
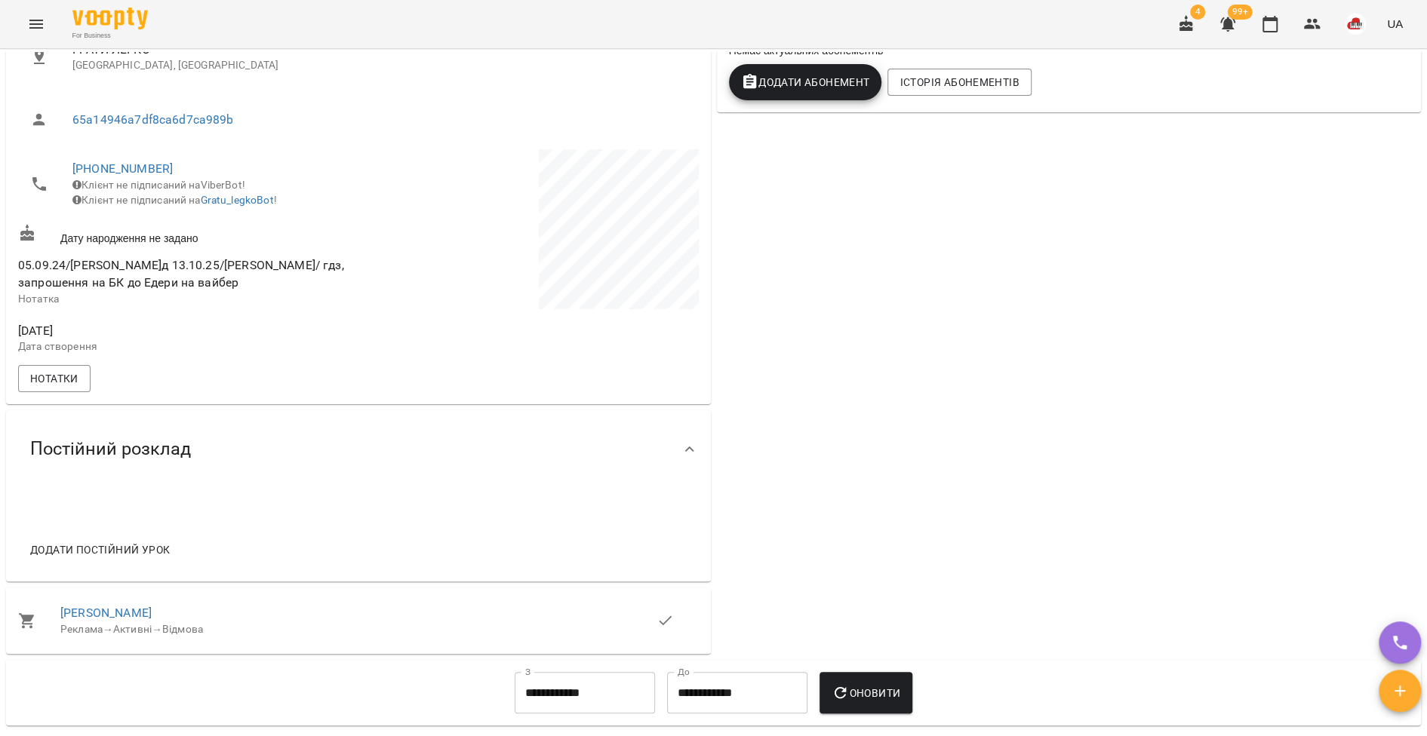
scroll to position [677, 0]
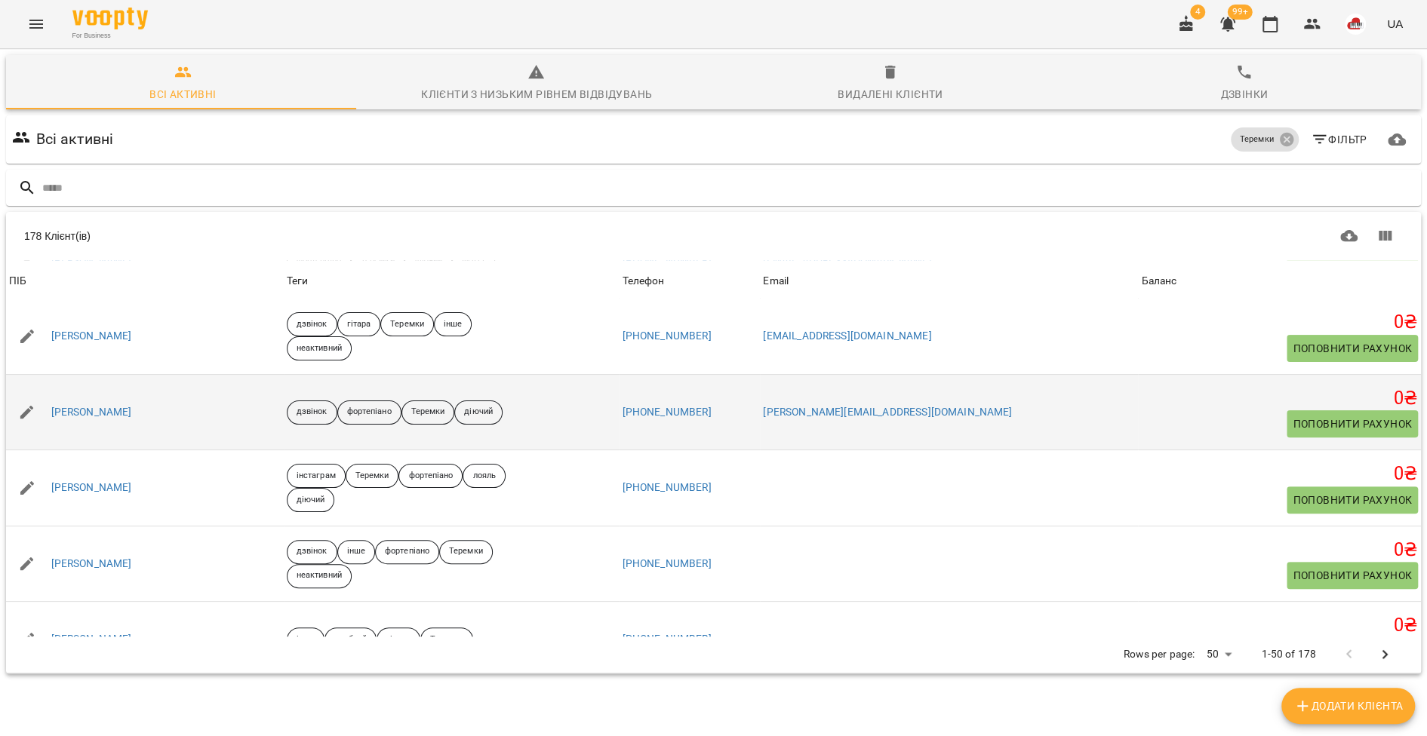
scroll to position [465, 0]
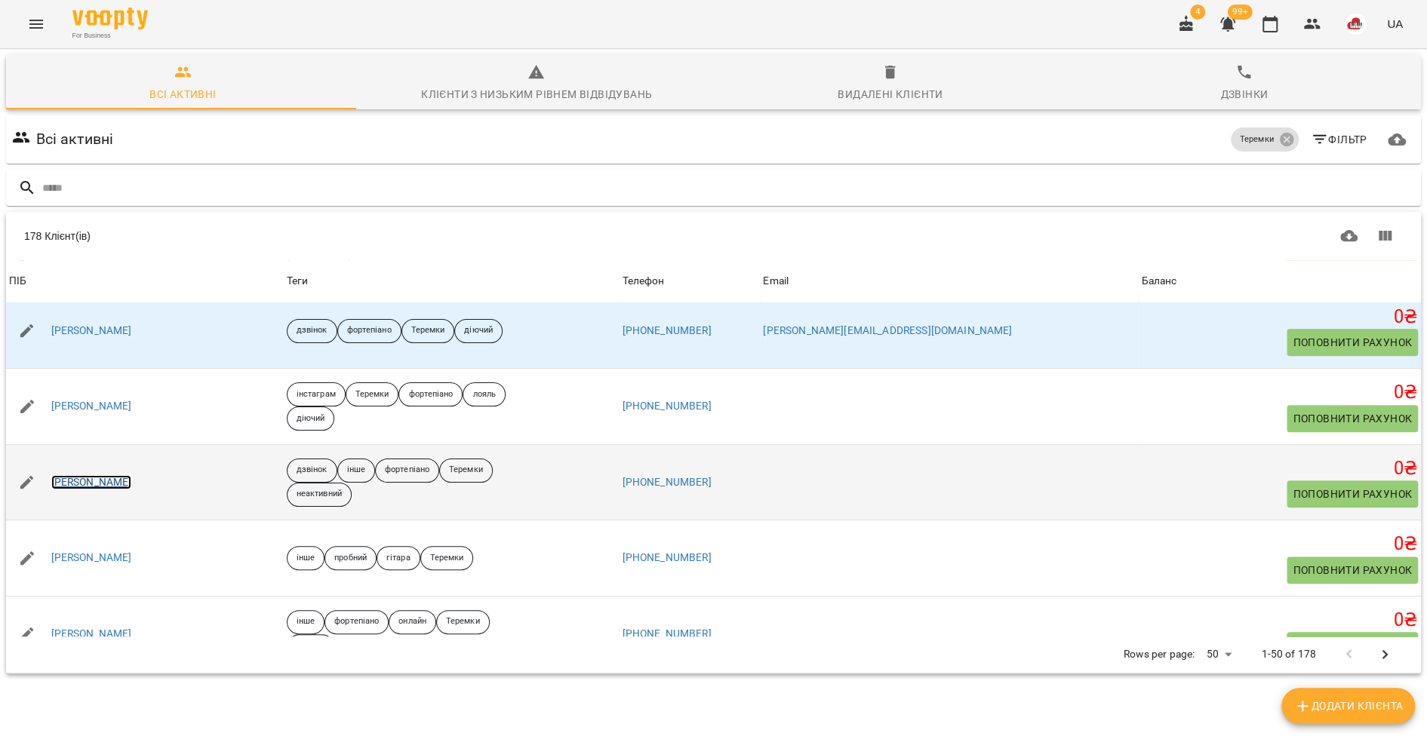
click at [87, 478] on link "[PERSON_NAME]" at bounding box center [91, 482] width 81 height 15
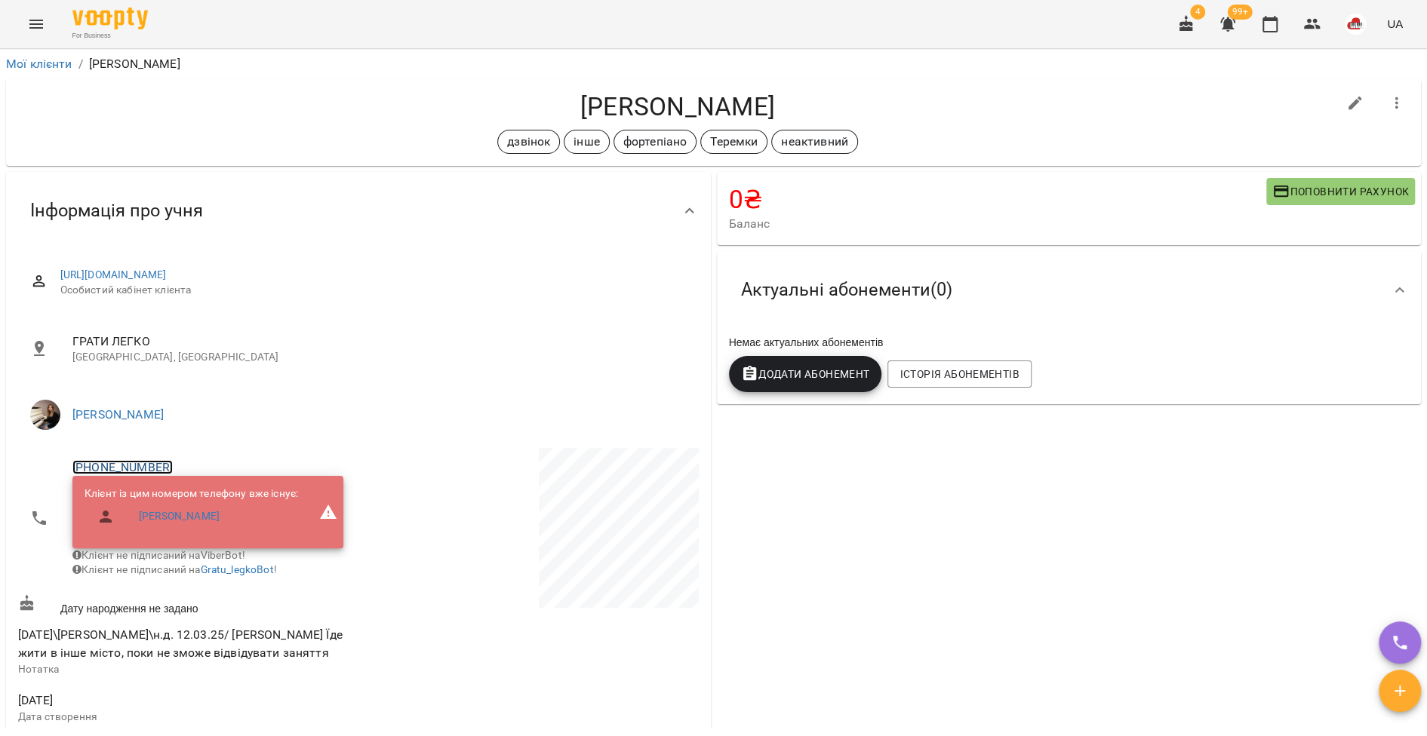
click at [129, 469] on link "[PHONE_NUMBER]" at bounding box center [122, 467] width 100 height 14
click at [180, 521] on img at bounding box center [184, 523] width 23 height 23
click at [1346, 102] on icon "button" at bounding box center [1355, 103] width 18 height 18
select select "**"
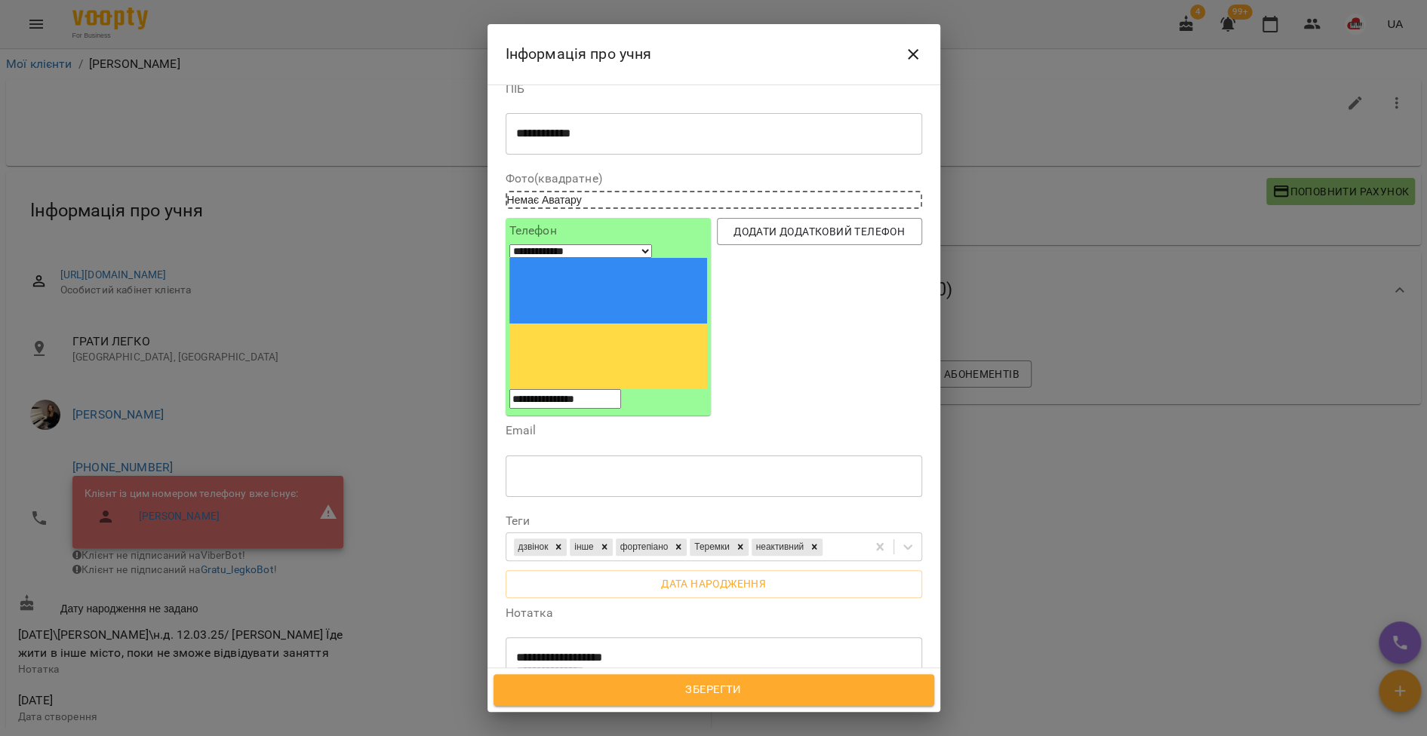
scroll to position [38, 0]
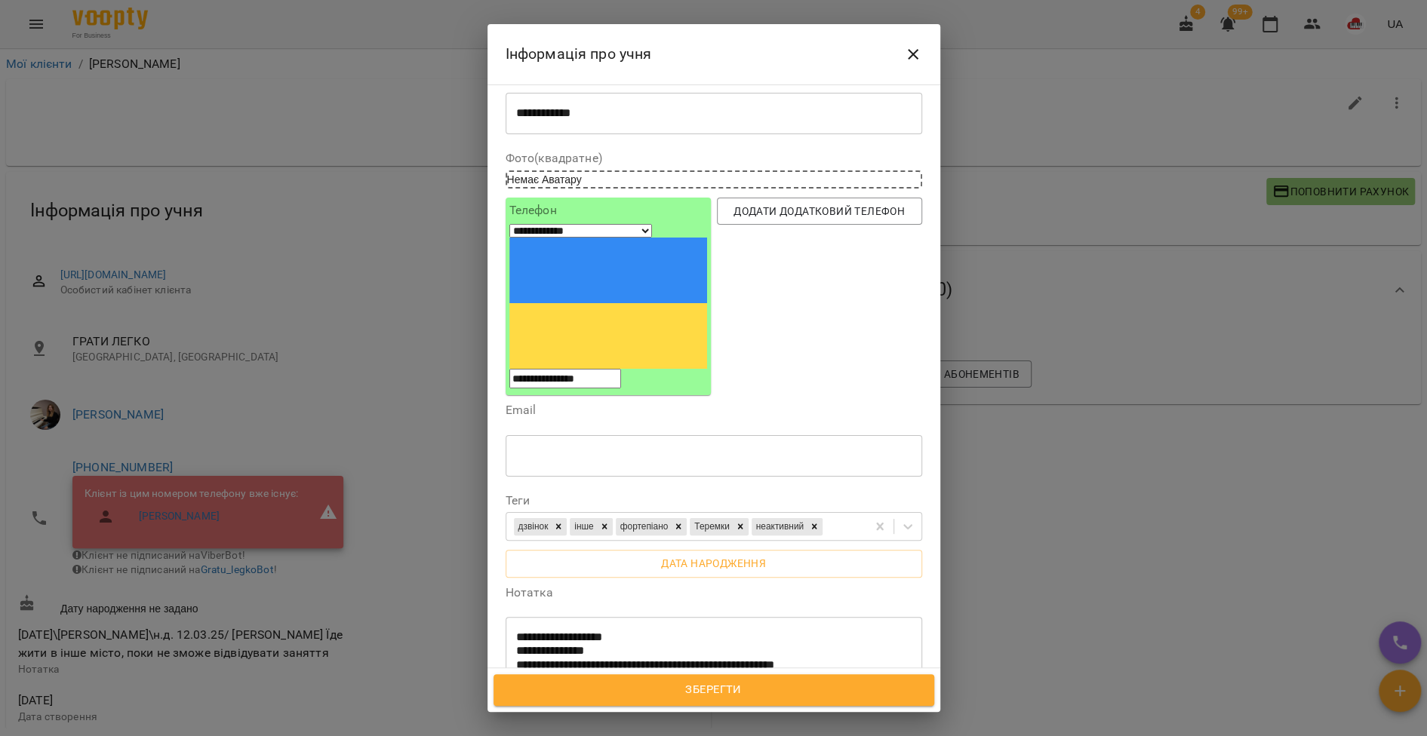
click at [862, 631] on textarea "**********" at bounding box center [706, 659] width 380 height 57
click at [567, 631] on textarea "**********" at bounding box center [706, 666] width 380 height 70
click at [644, 631] on textarea "**********" at bounding box center [706, 666] width 380 height 70
type textarea "**********"
click at [686, 683] on span "Зберегти" at bounding box center [713, 690] width 407 height 20
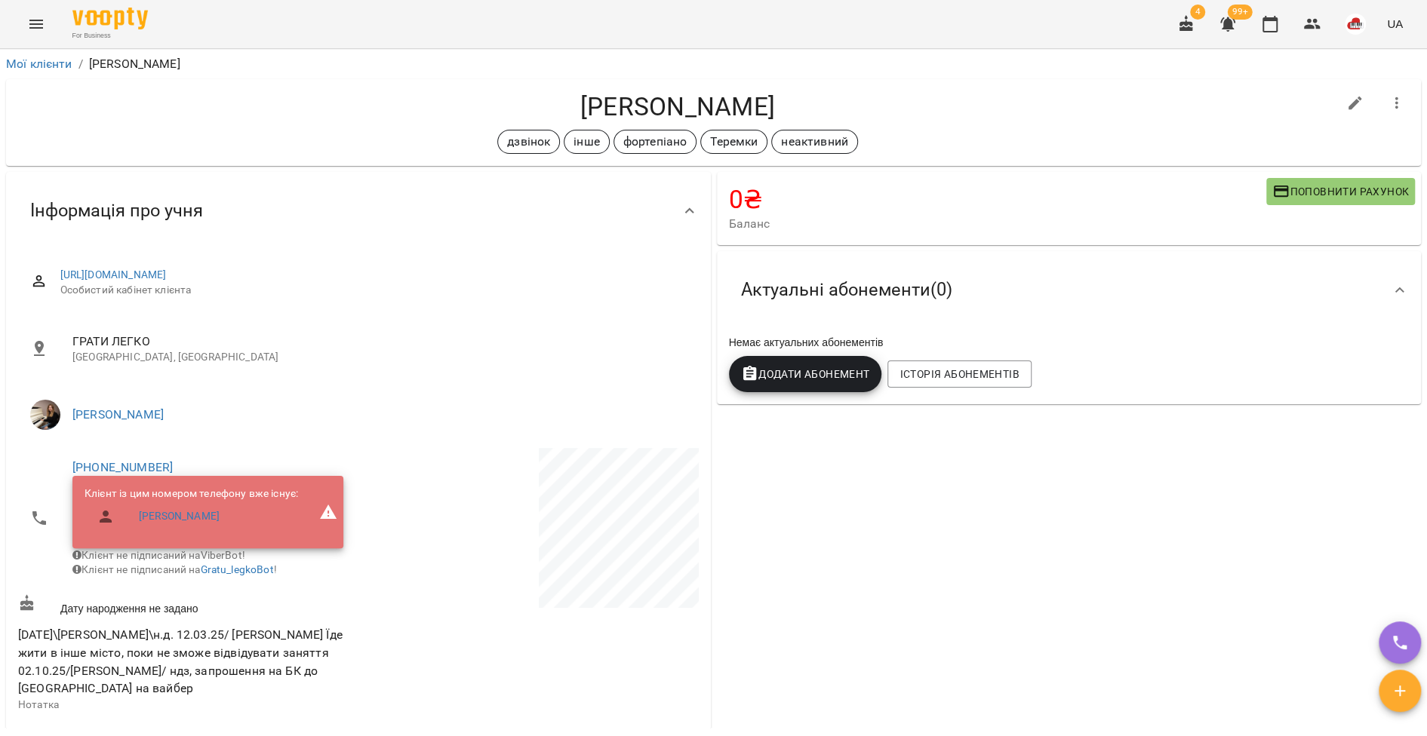
click at [40, 23] on icon "Menu" at bounding box center [36, 24] width 18 height 18
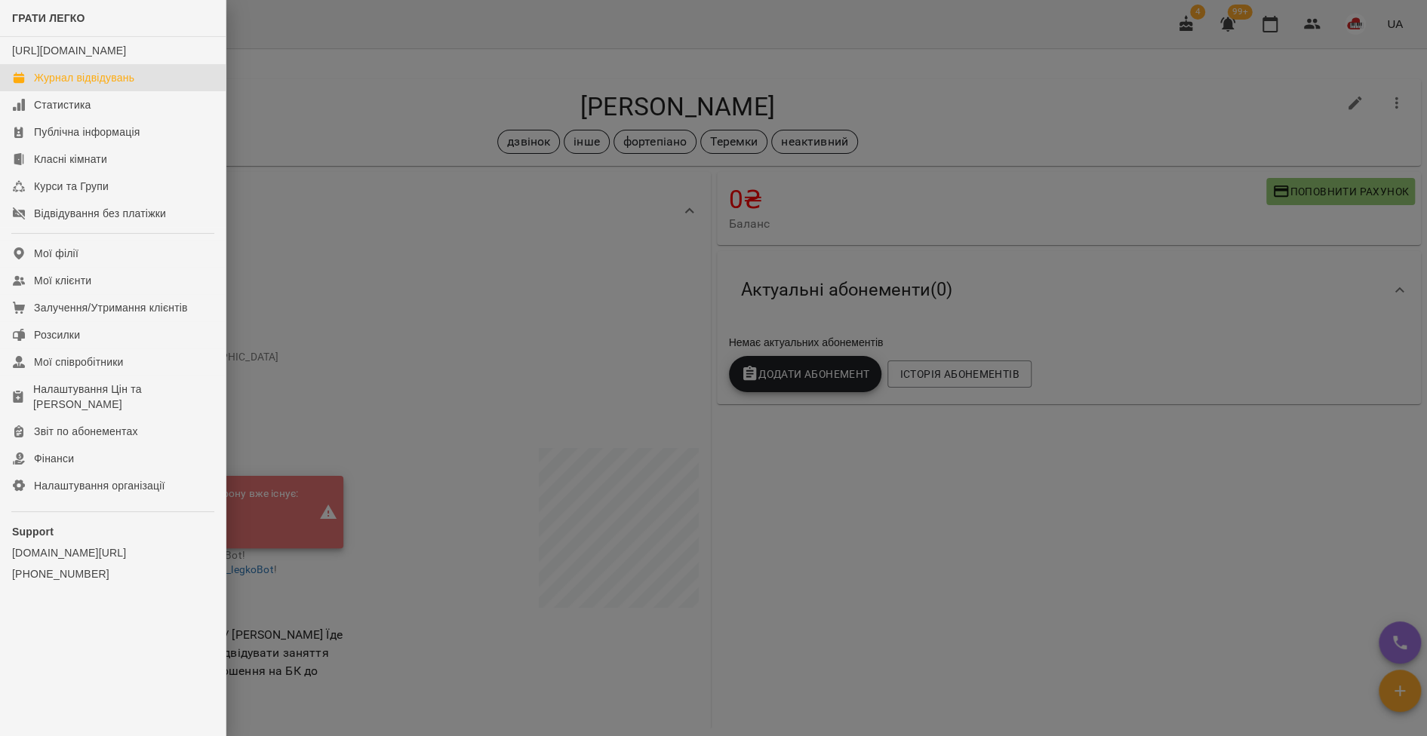
click at [74, 85] on div "Журнал відвідувань" at bounding box center [84, 77] width 100 height 15
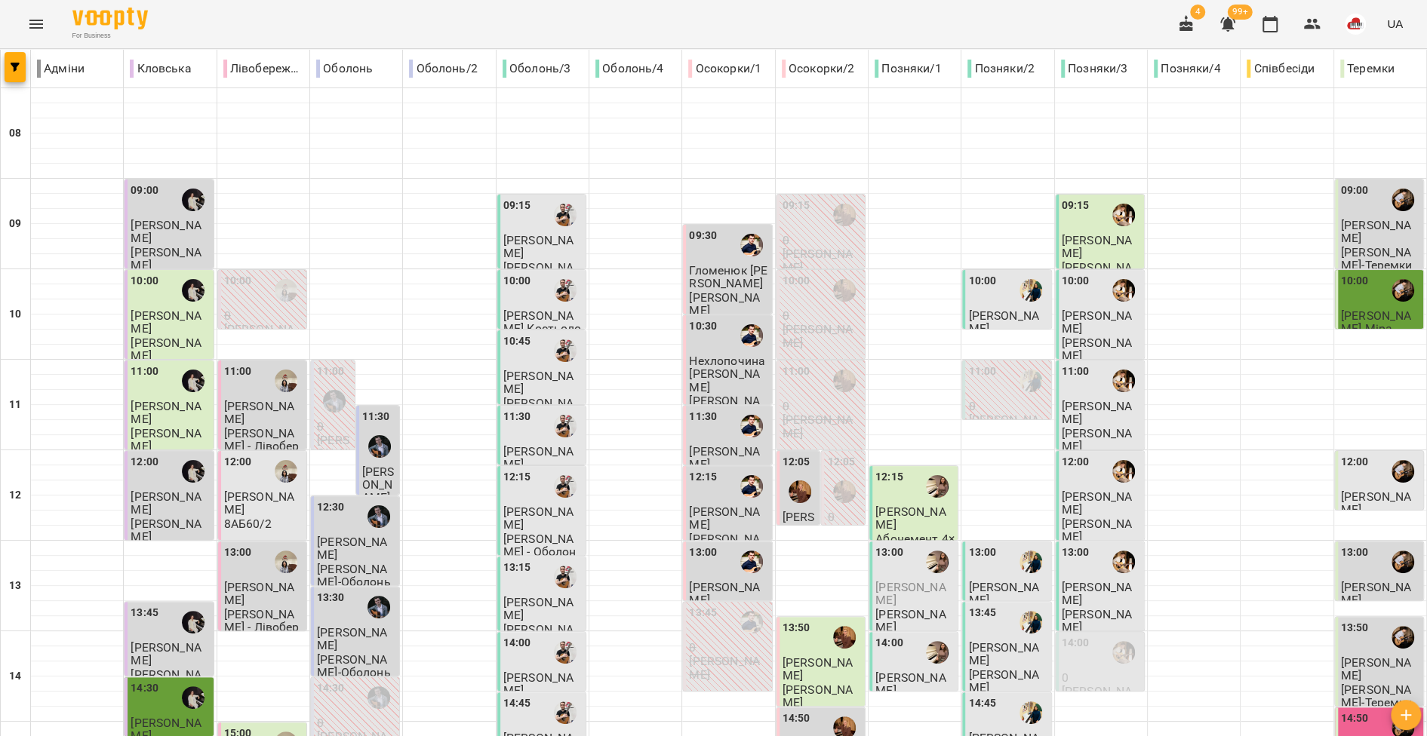
click at [25, 34] on button "Menu" at bounding box center [36, 24] width 36 height 36
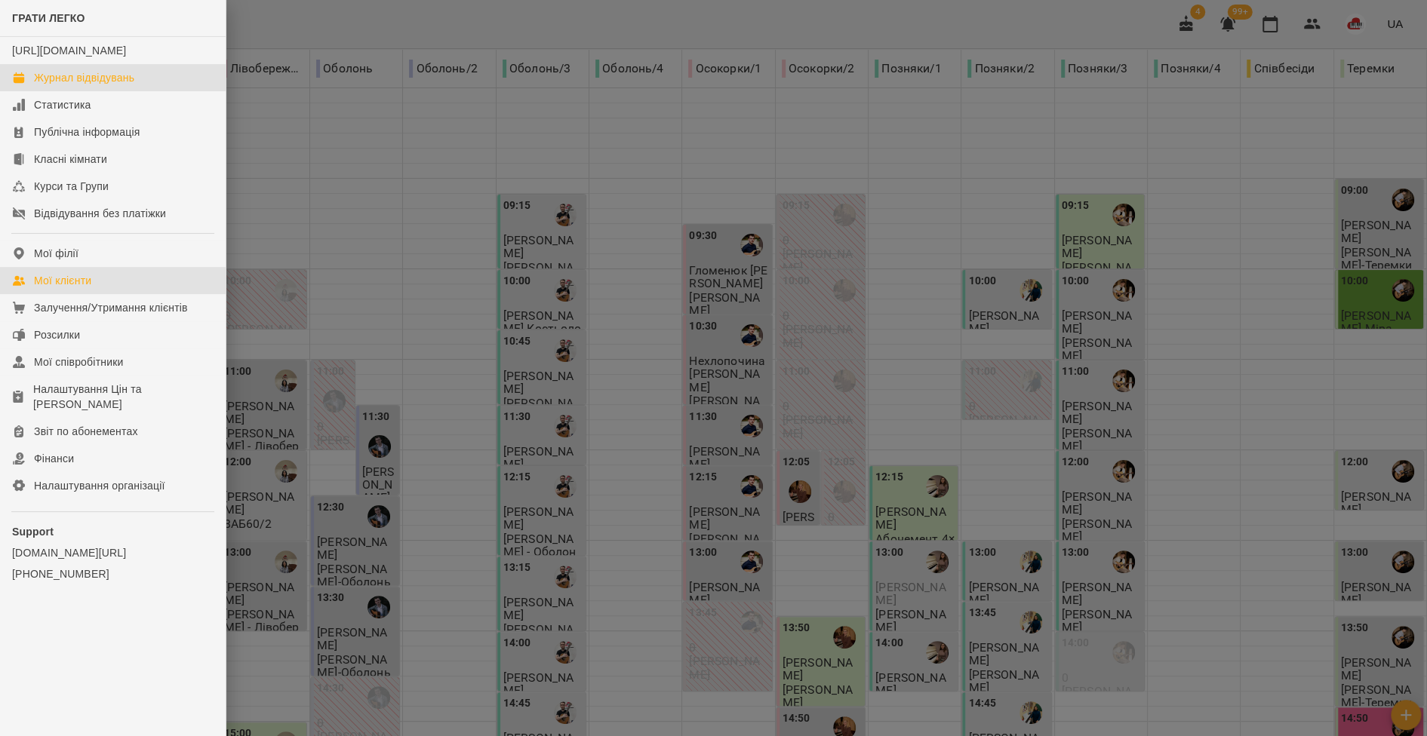
click at [146, 291] on link "Мої клієнти" at bounding box center [113, 280] width 226 height 27
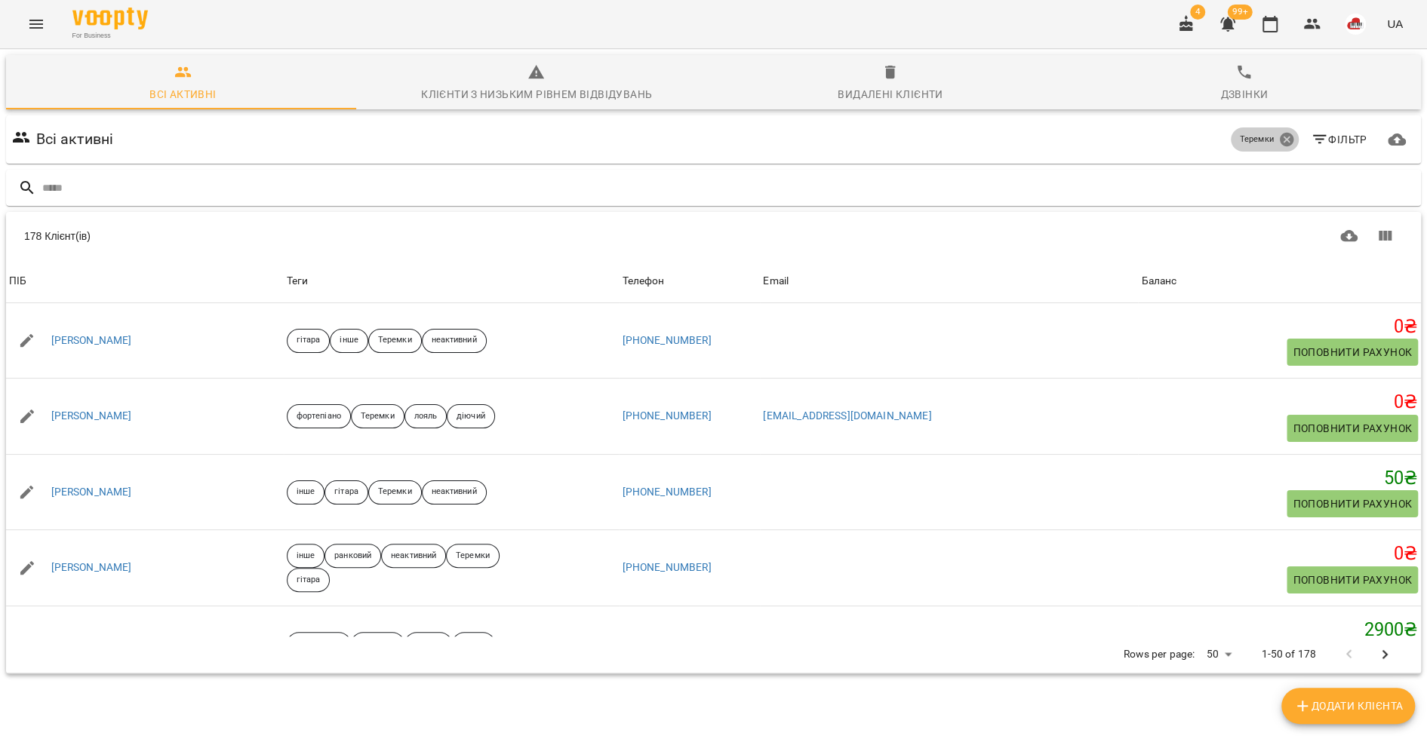
click at [1279, 134] on icon at bounding box center [1286, 140] width 14 height 14
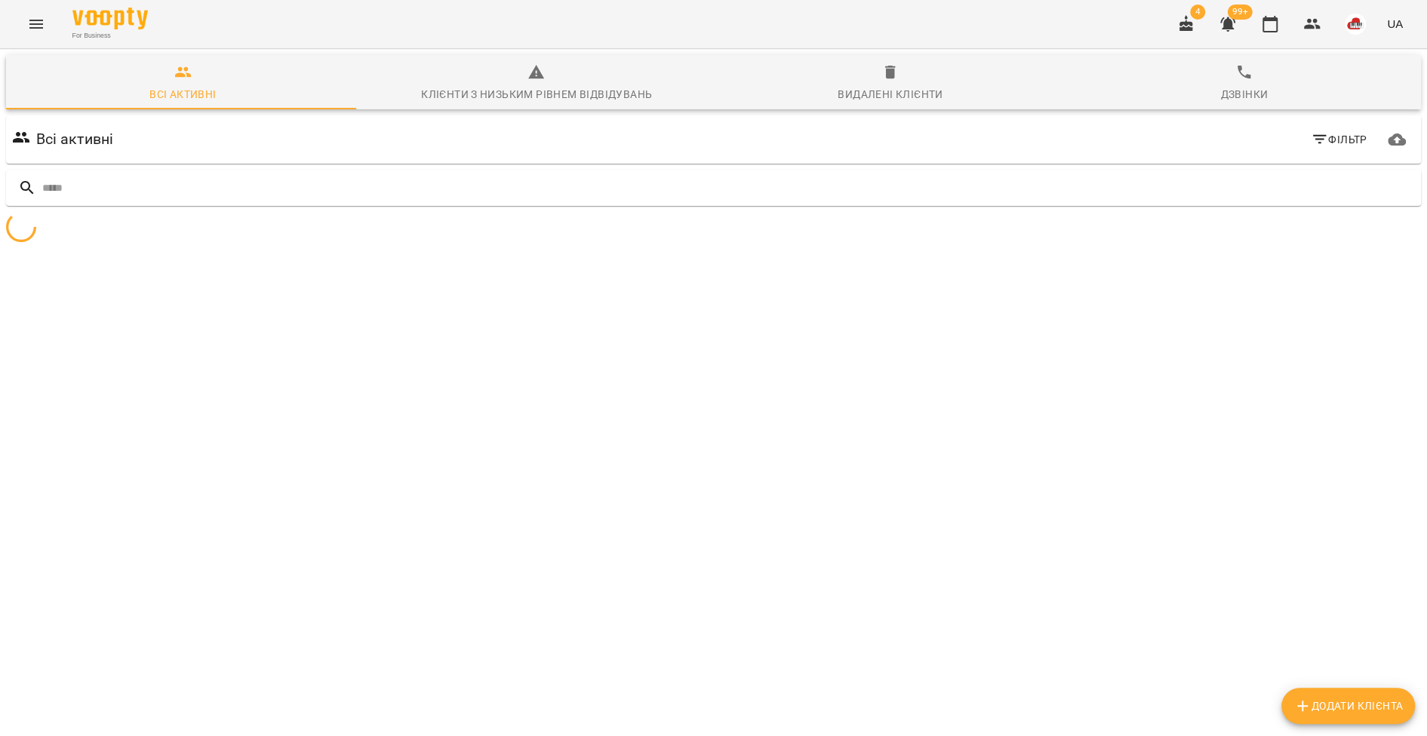
click at [1310, 142] on icon "button" at bounding box center [1319, 140] width 18 height 18
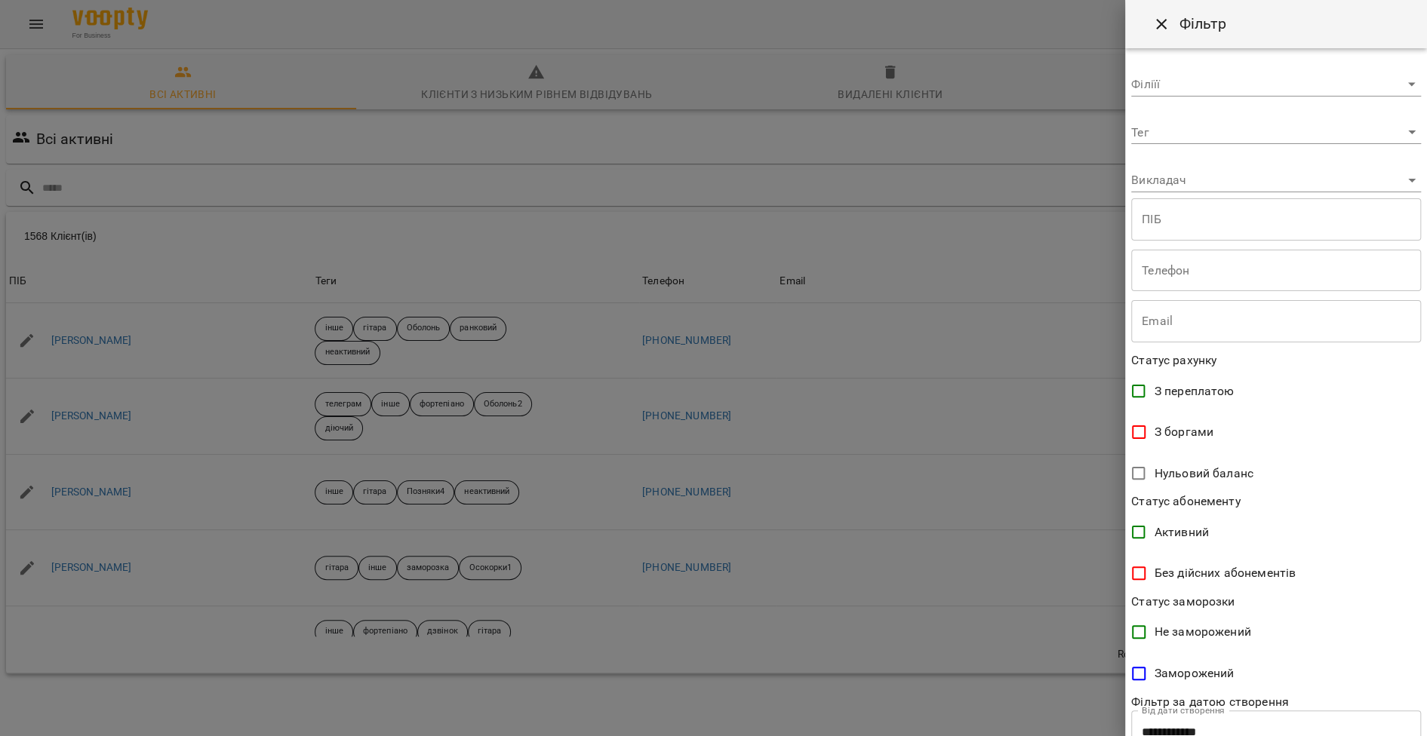
click at [877, 155] on div at bounding box center [713, 368] width 1427 height 736
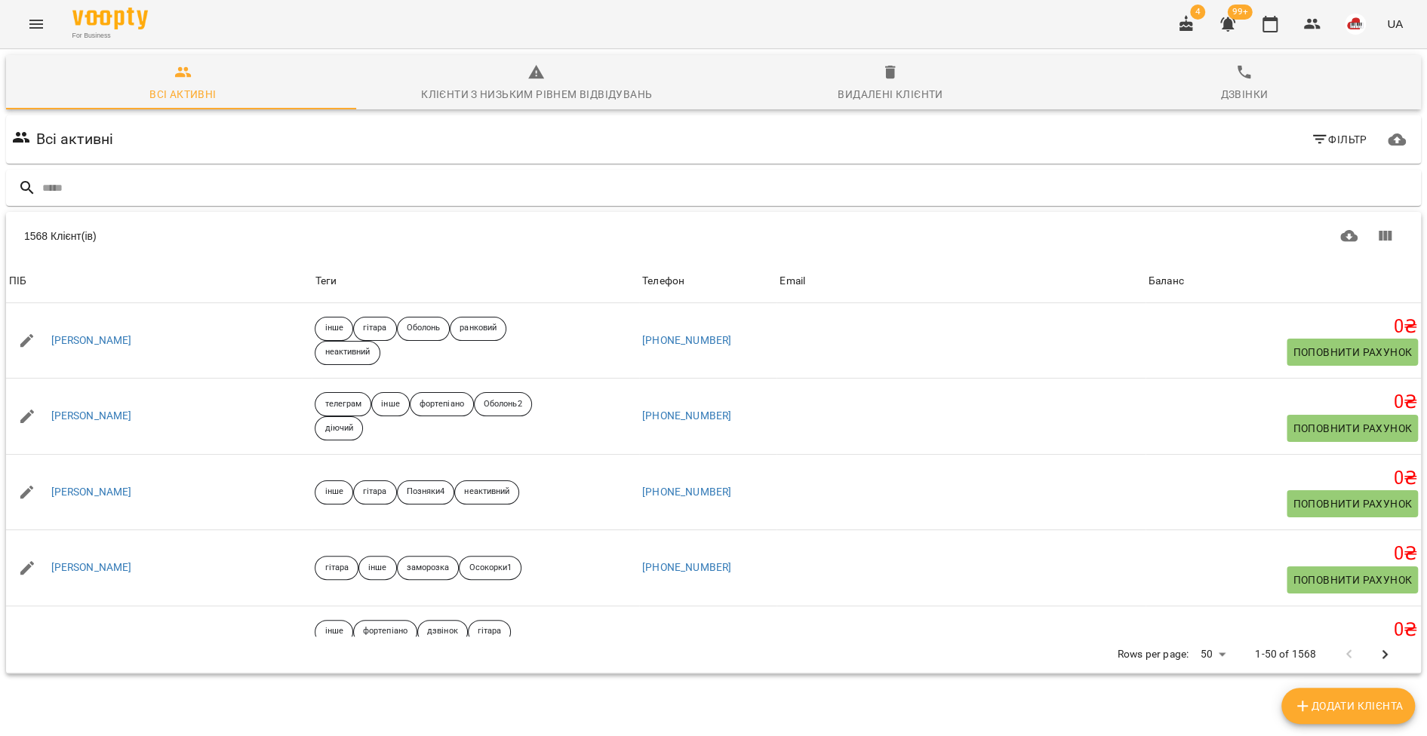
click at [881, 76] on icon "button" at bounding box center [890, 72] width 18 height 18
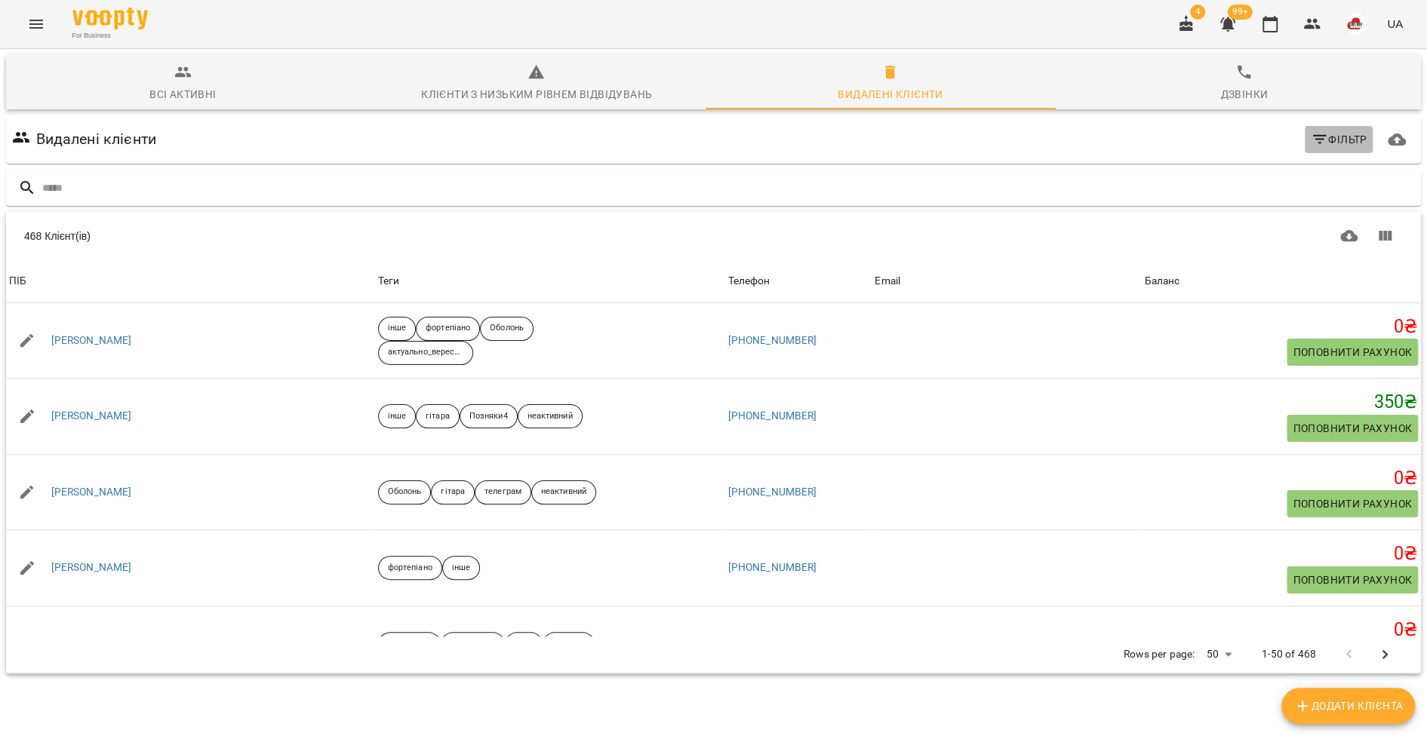
click at [1312, 136] on icon "button" at bounding box center [1319, 139] width 14 height 9
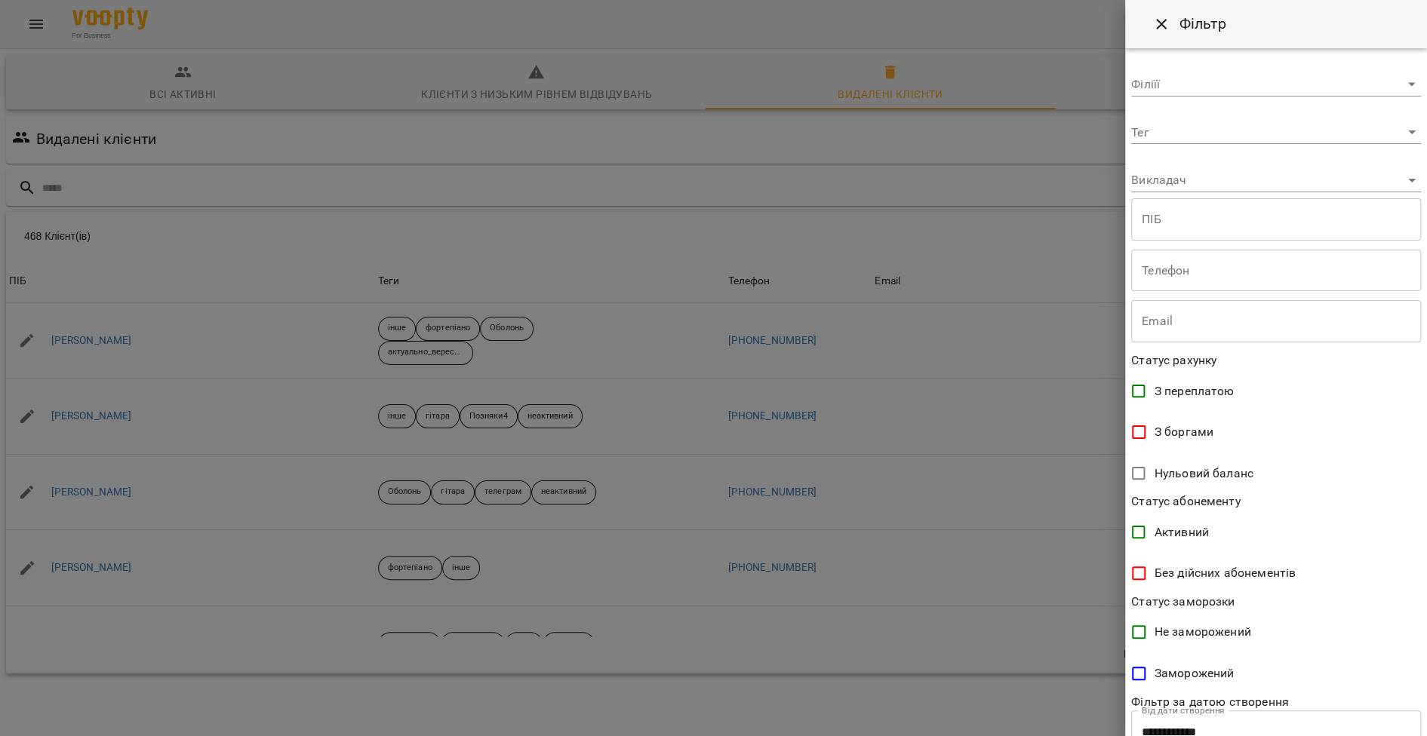
click at [1246, 178] on body "For Business 4 99+ UA Всі активні Клієнти з низьким рівнем відвідувань Видалені…" at bounding box center [713, 392] width 1427 height 785
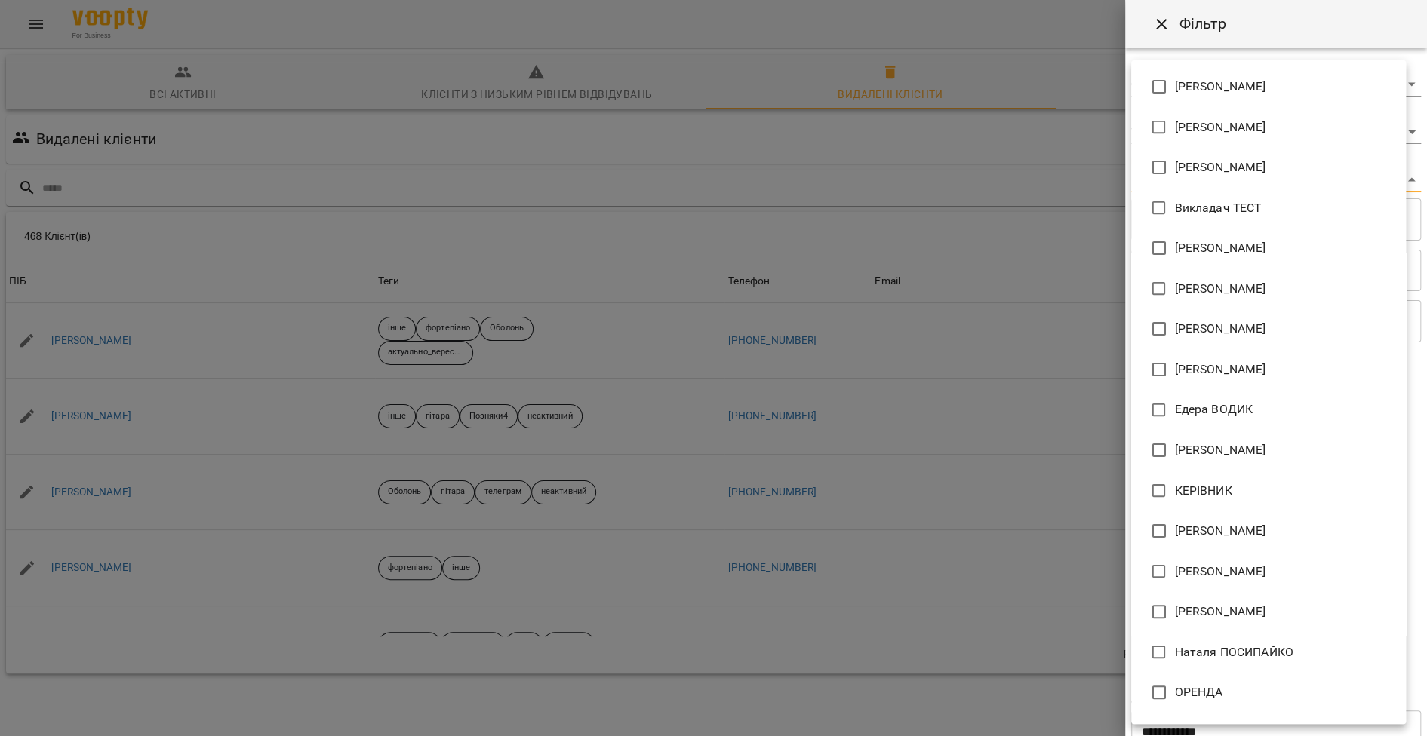
click at [1036, 339] on div at bounding box center [713, 368] width 1427 height 736
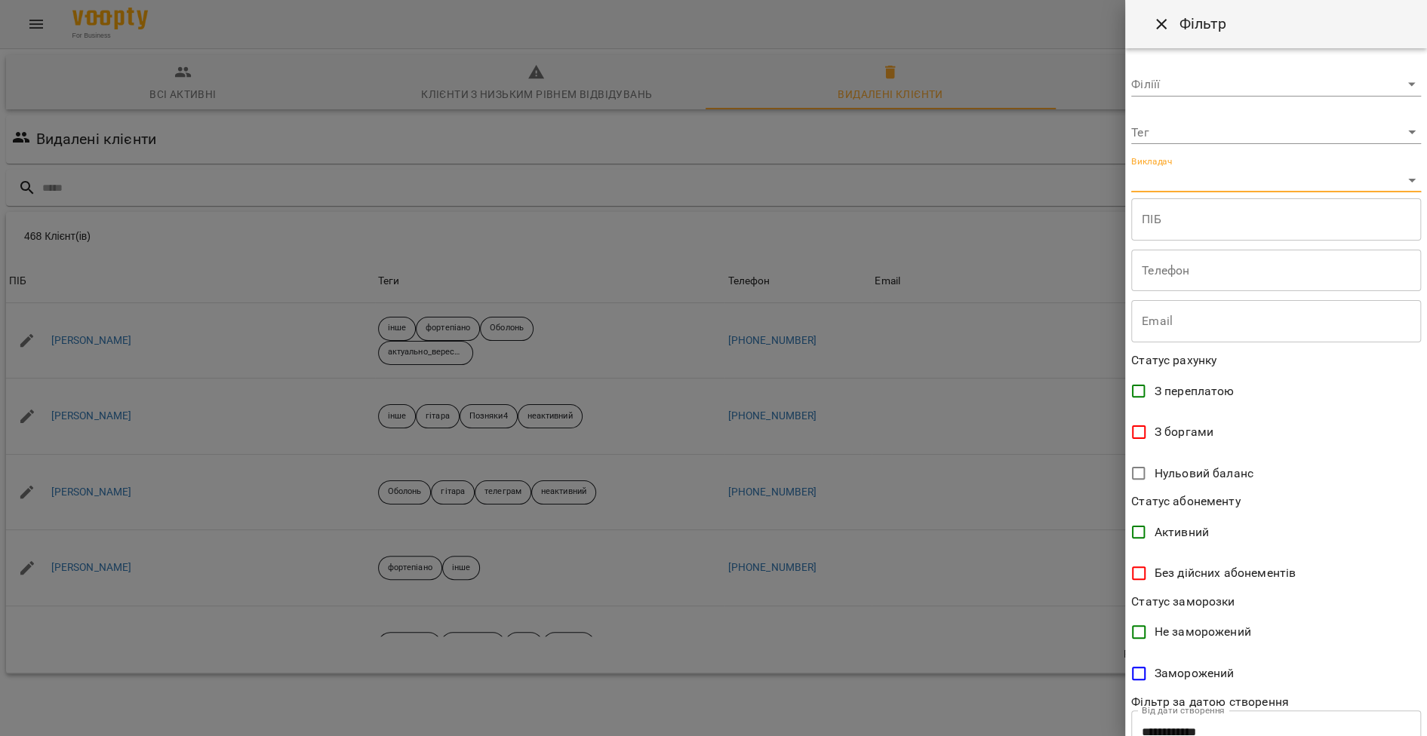
click at [1203, 132] on body "For Business 4 99+ UA Всі активні Клієнти з низьким рівнем відвідувань Видалені…" at bounding box center [713, 392] width 1427 height 785
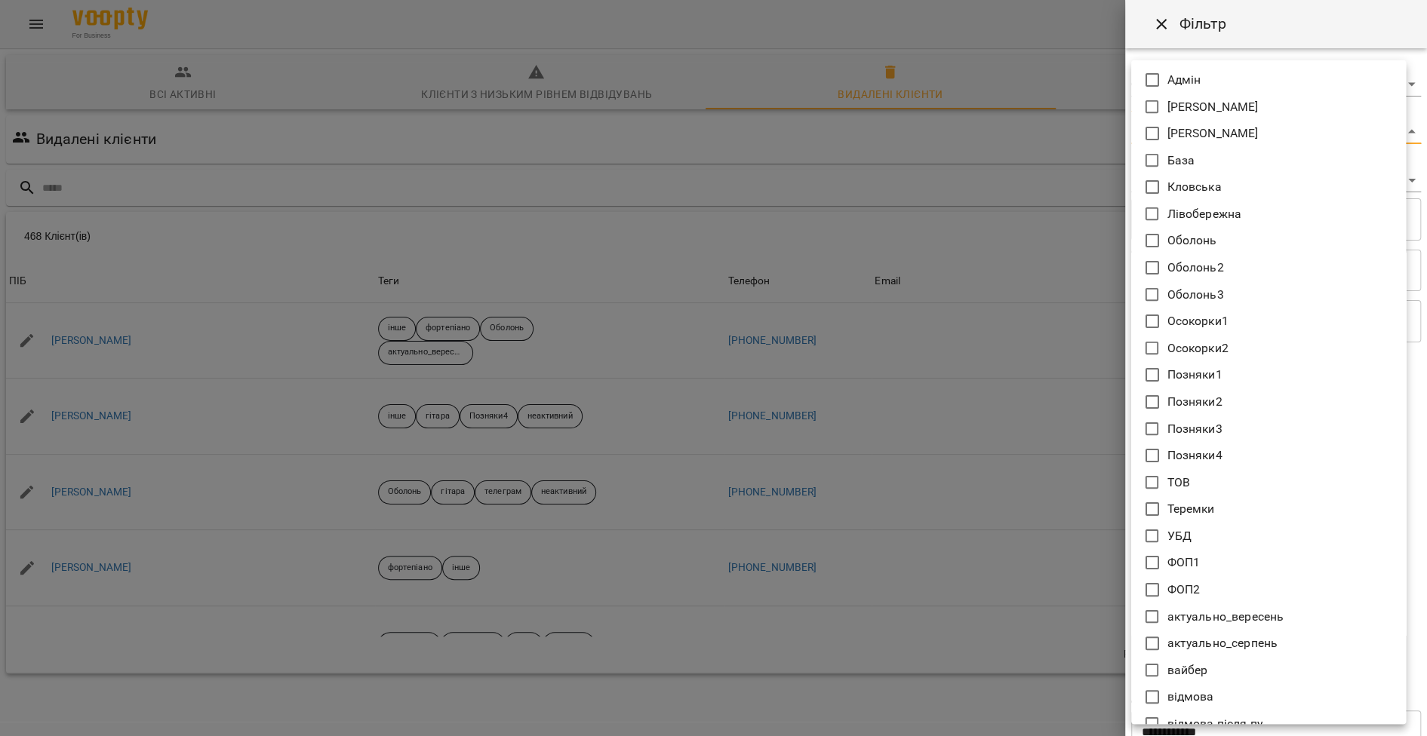
click at [1217, 264] on p "Оболонь2" at bounding box center [1195, 268] width 57 height 18
type input "********"
click at [1009, 322] on div at bounding box center [713, 368] width 1427 height 736
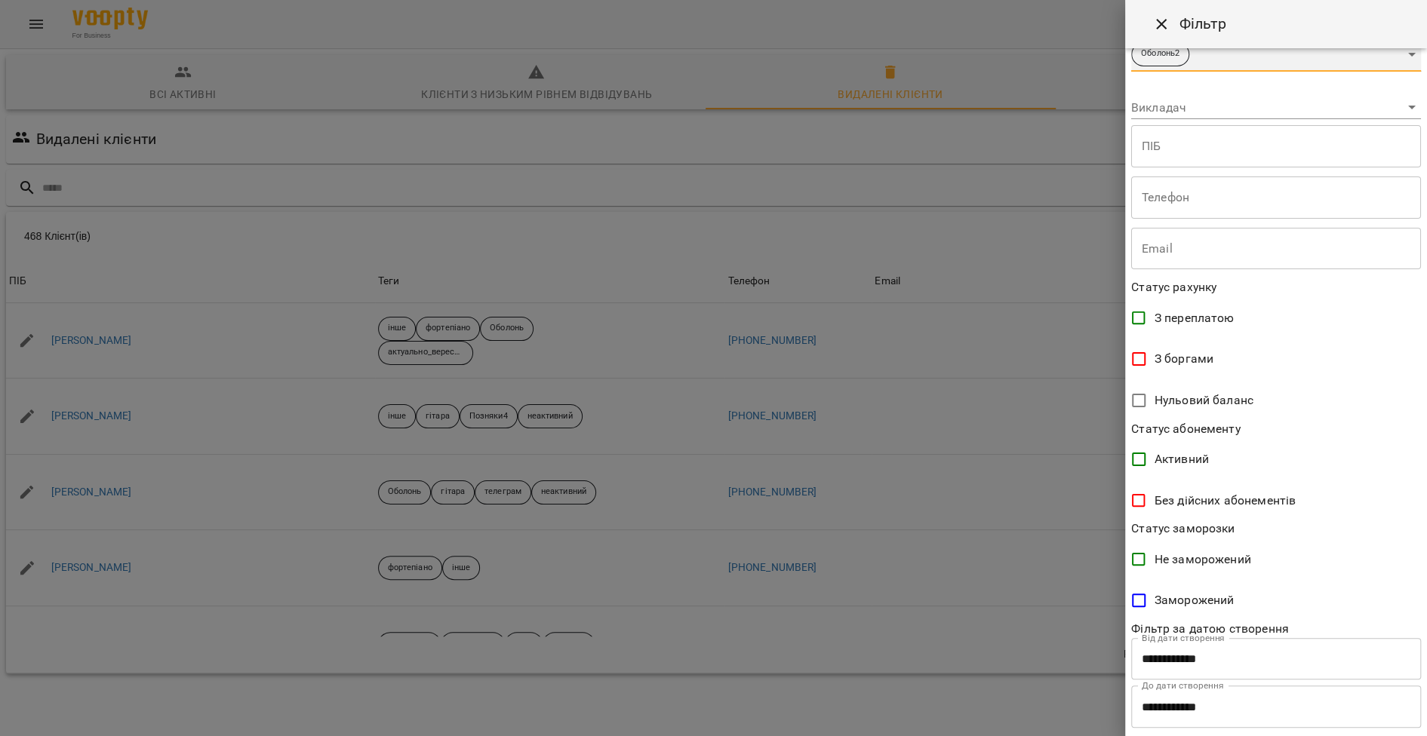
scroll to position [228, 0]
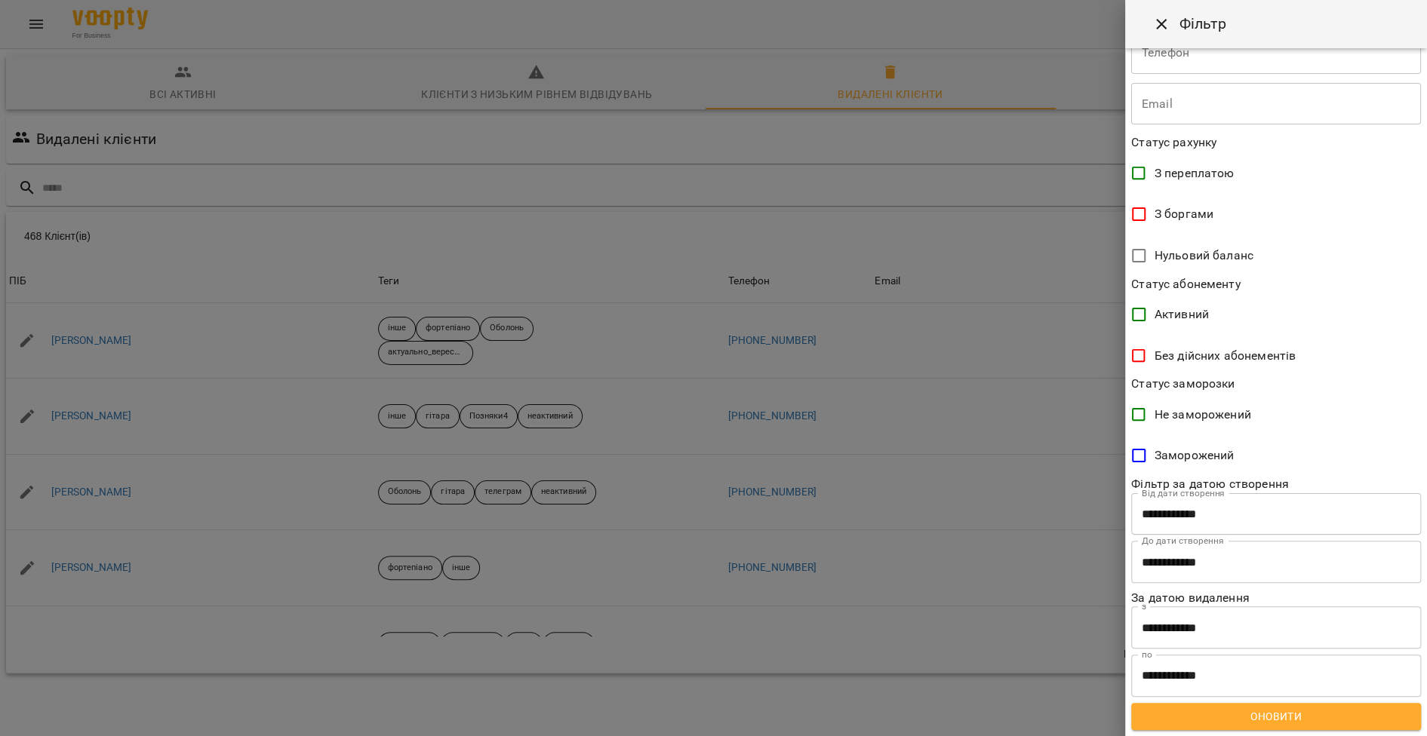
click at [1279, 719] on span "Оновити" at bounding box center [1276, 717] width 266 height 18
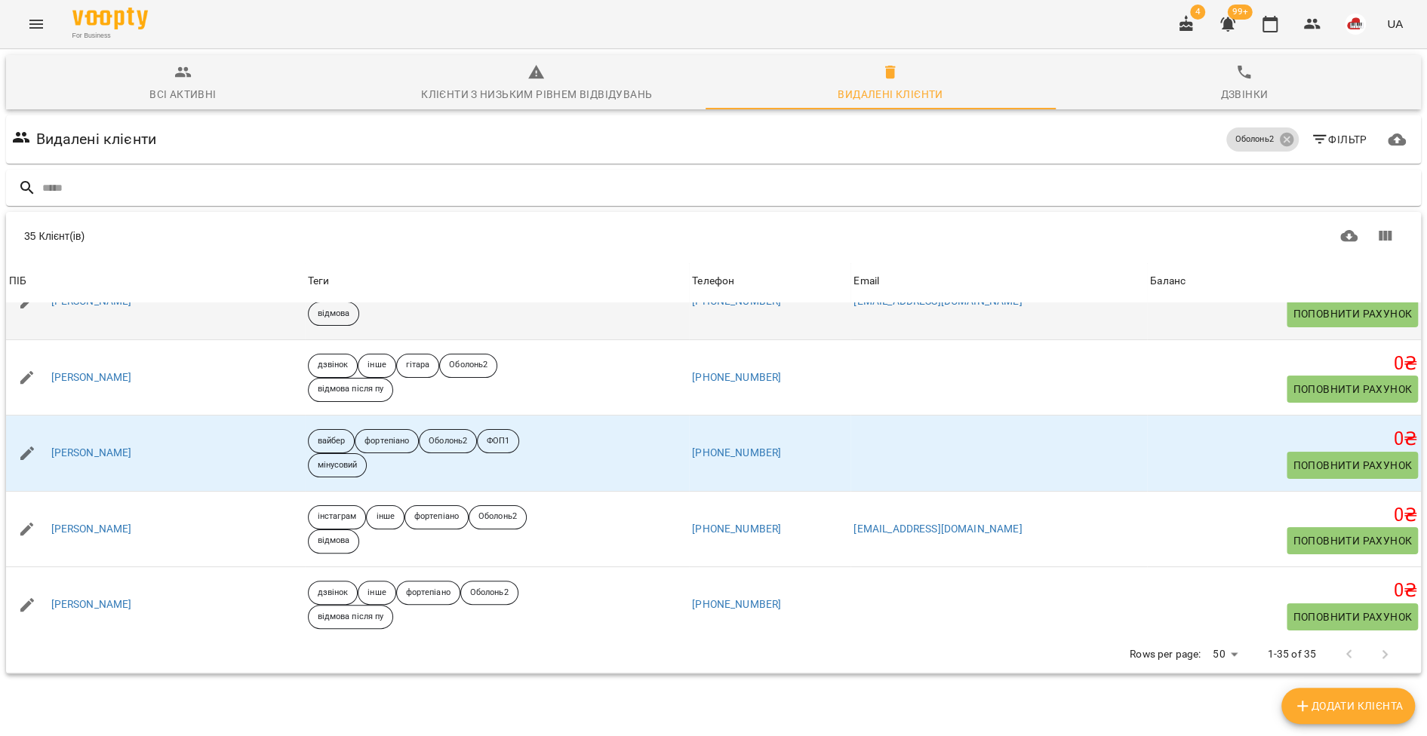
scroll to position [122, 0]
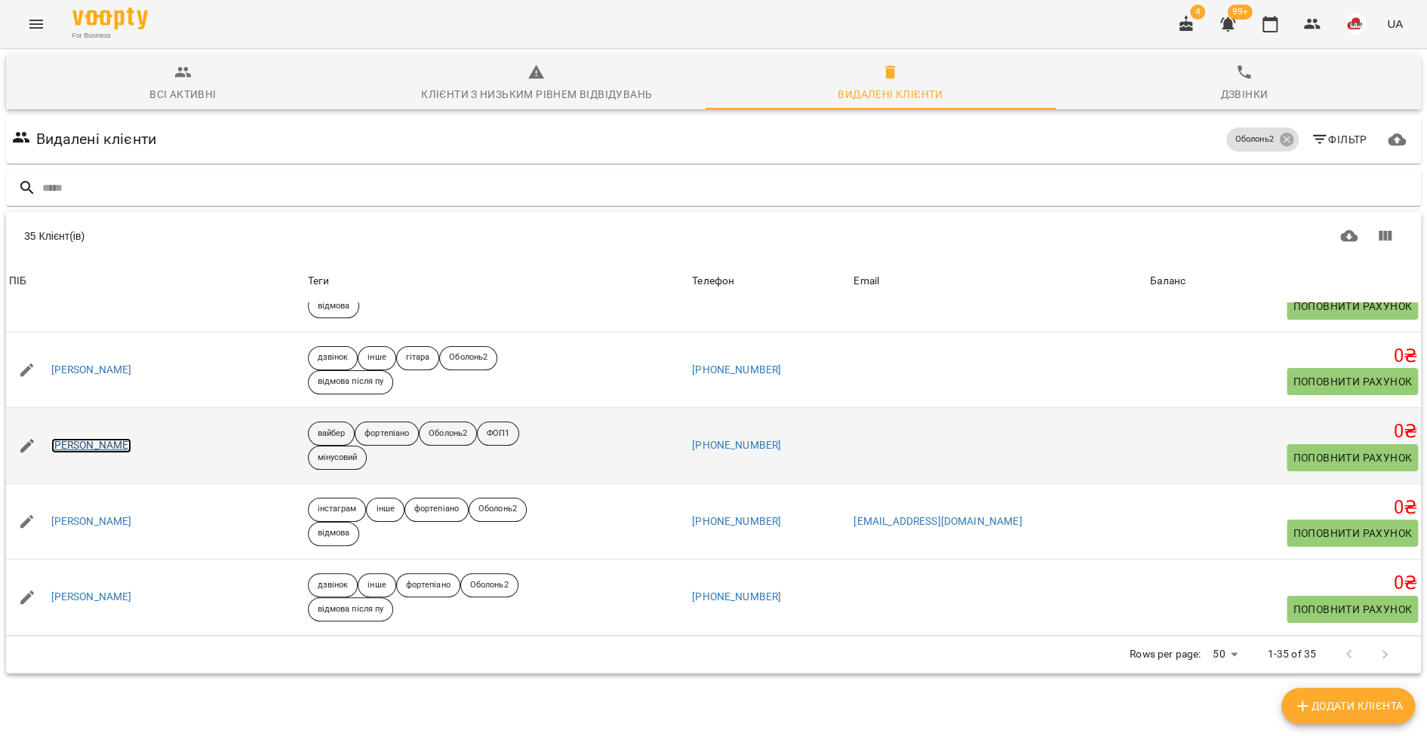
click at [104, 440] on link "Ірина Бондар" at bounding box center [91, 445] width 81 height 15
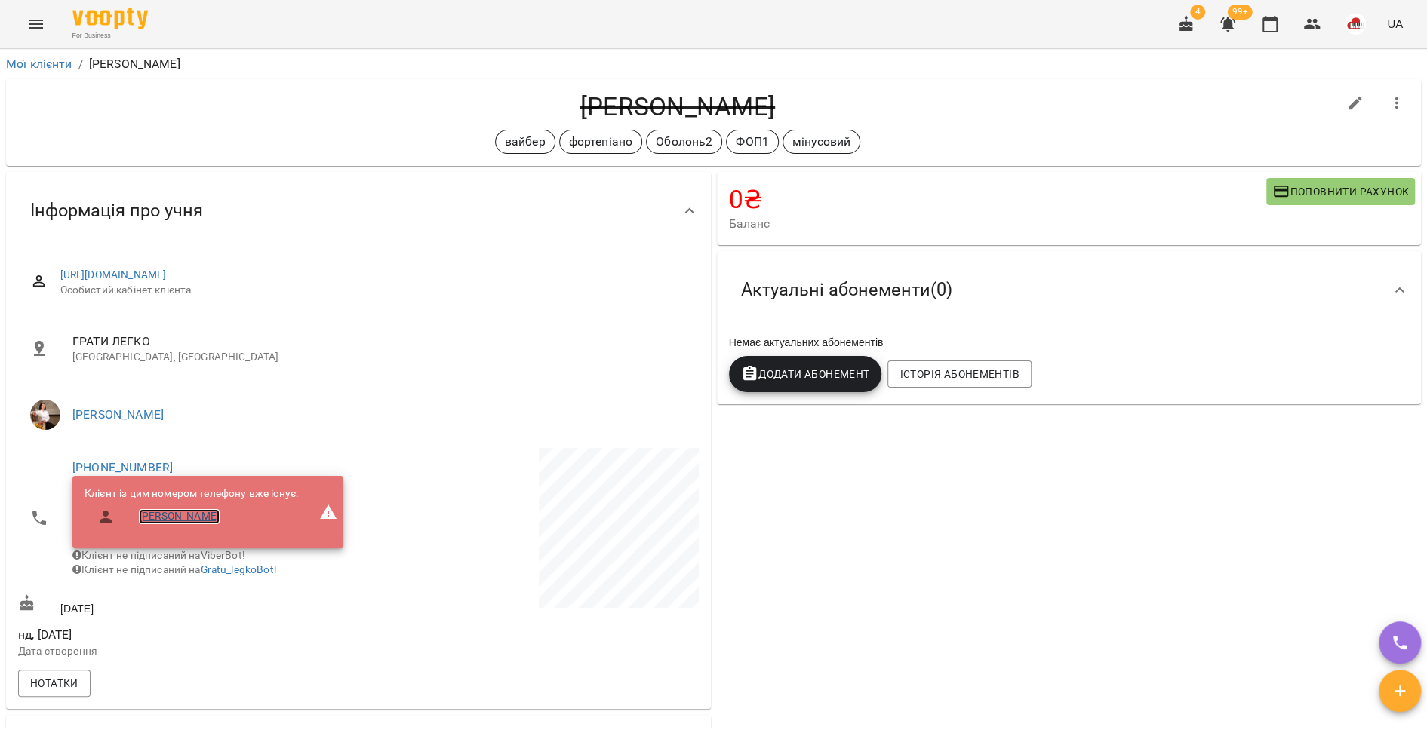
click at [182, 517] on link "Мілана Бондар" at bounding box center [179, 516] width 81 height 15
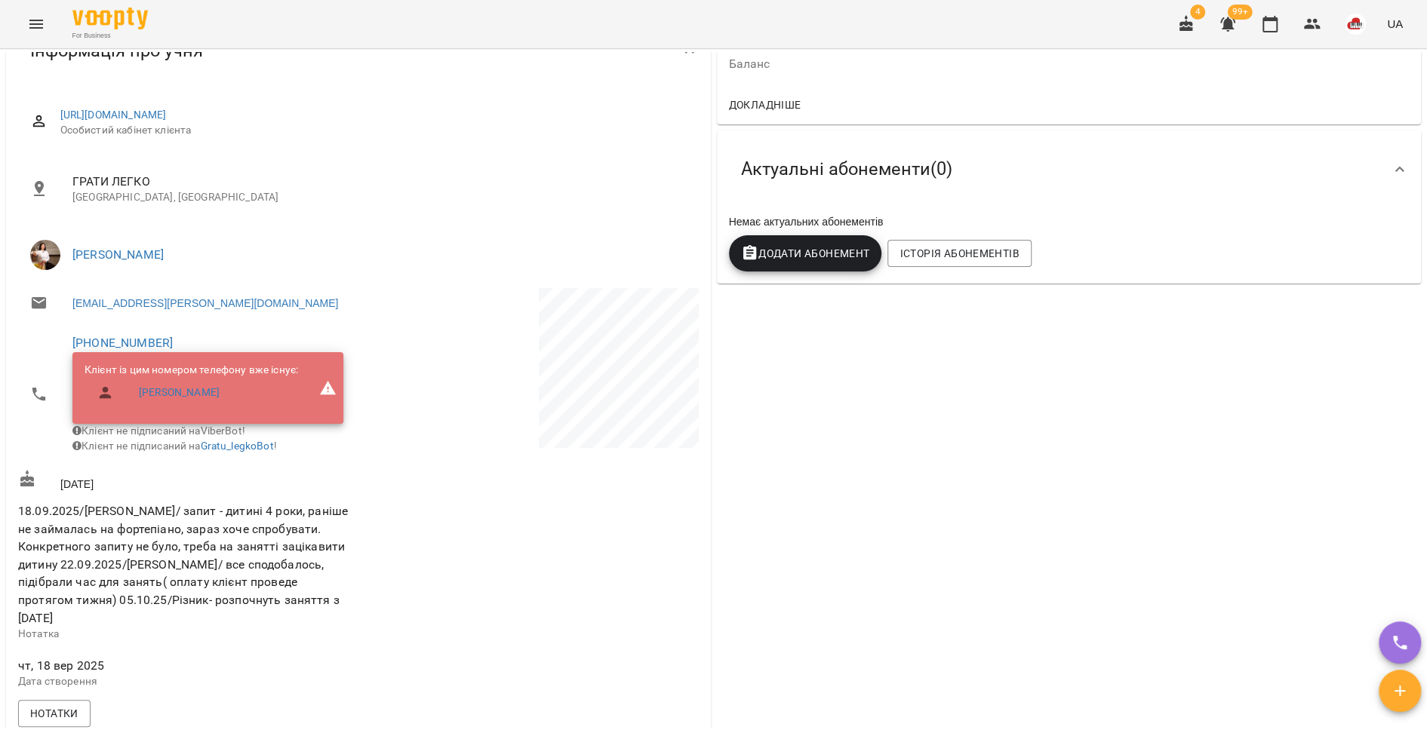
scroll to position [155, 0]
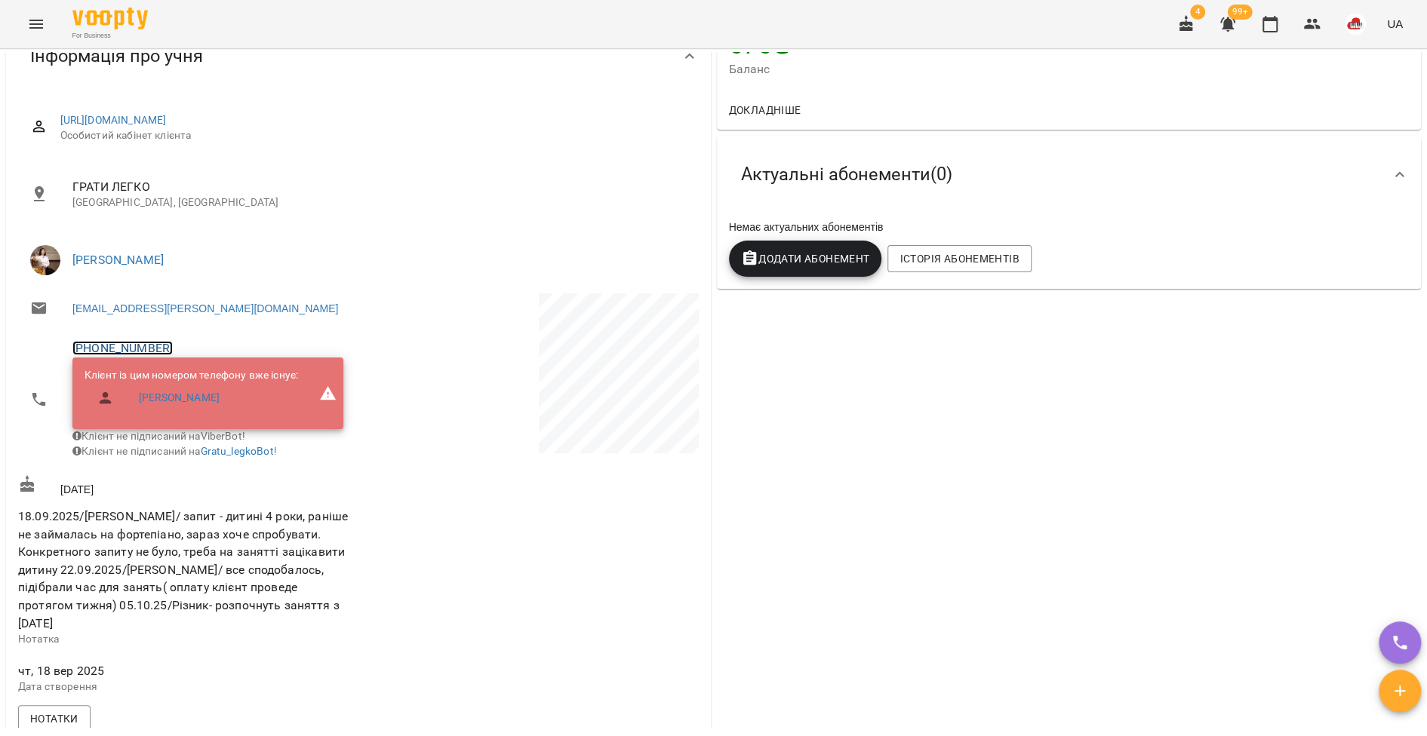
click at [130, 347] on link "+380939763335" at bounding box center [122, 348] width 100 height 14
click at [182, 389] on link at bounding box center [201, 404] width 80 height 32
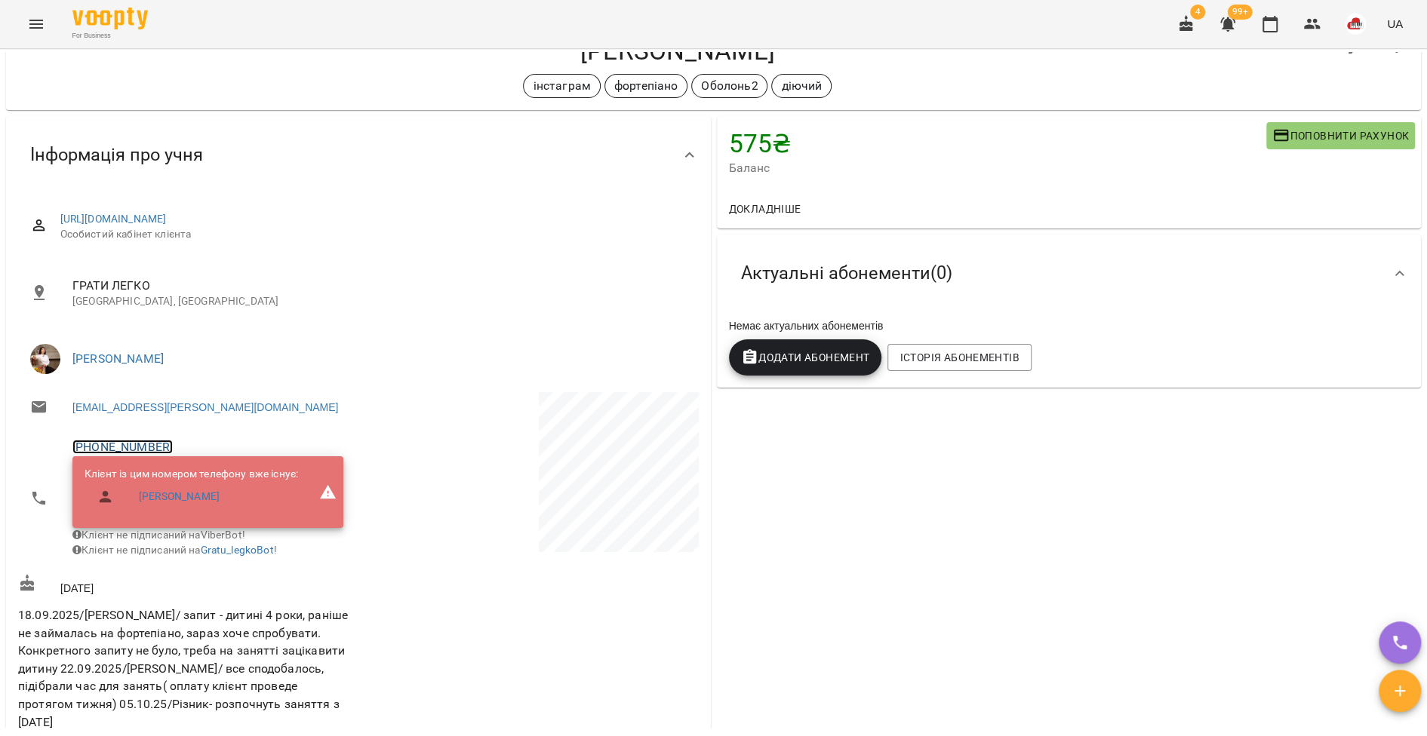
scroll to position [0, 0]
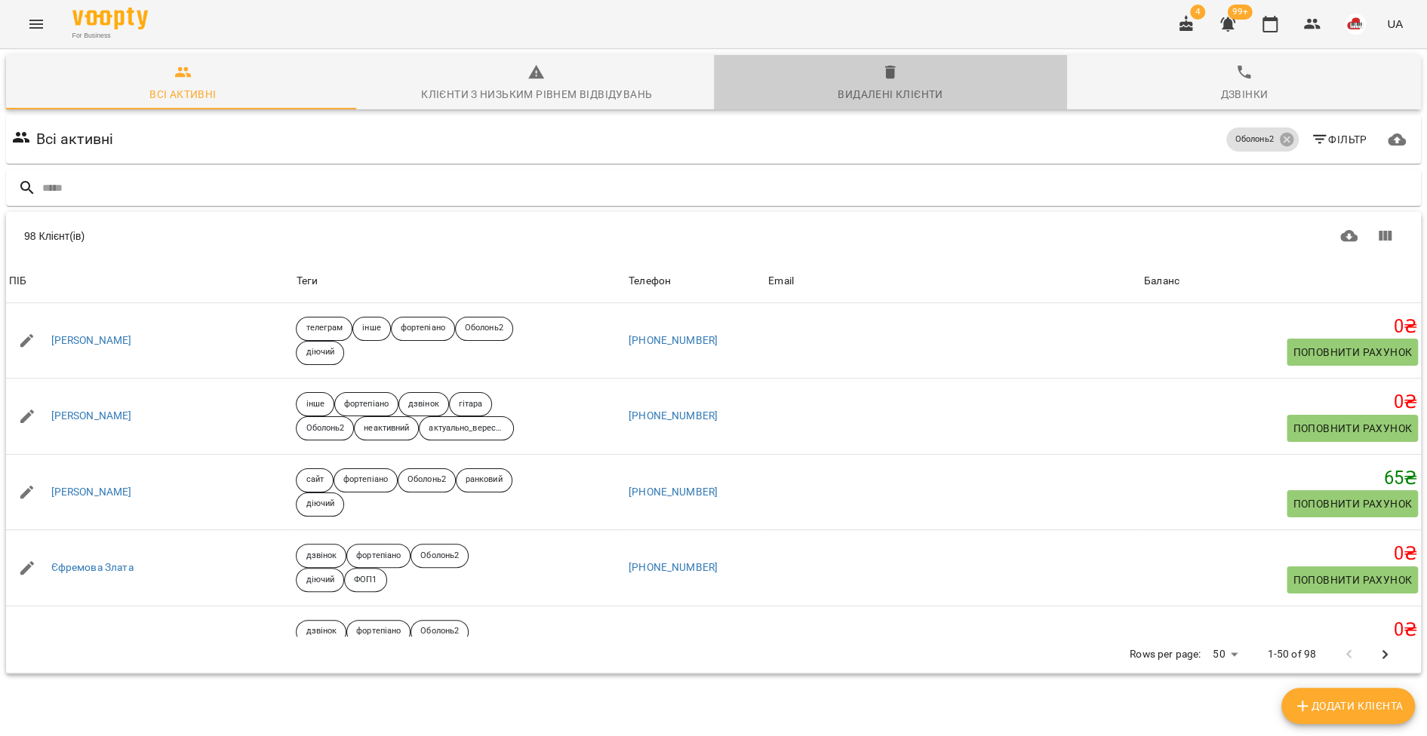
click at [901, 75] on span "Видалені клієнти" at bounding box center [891, 83] width 336 height 41
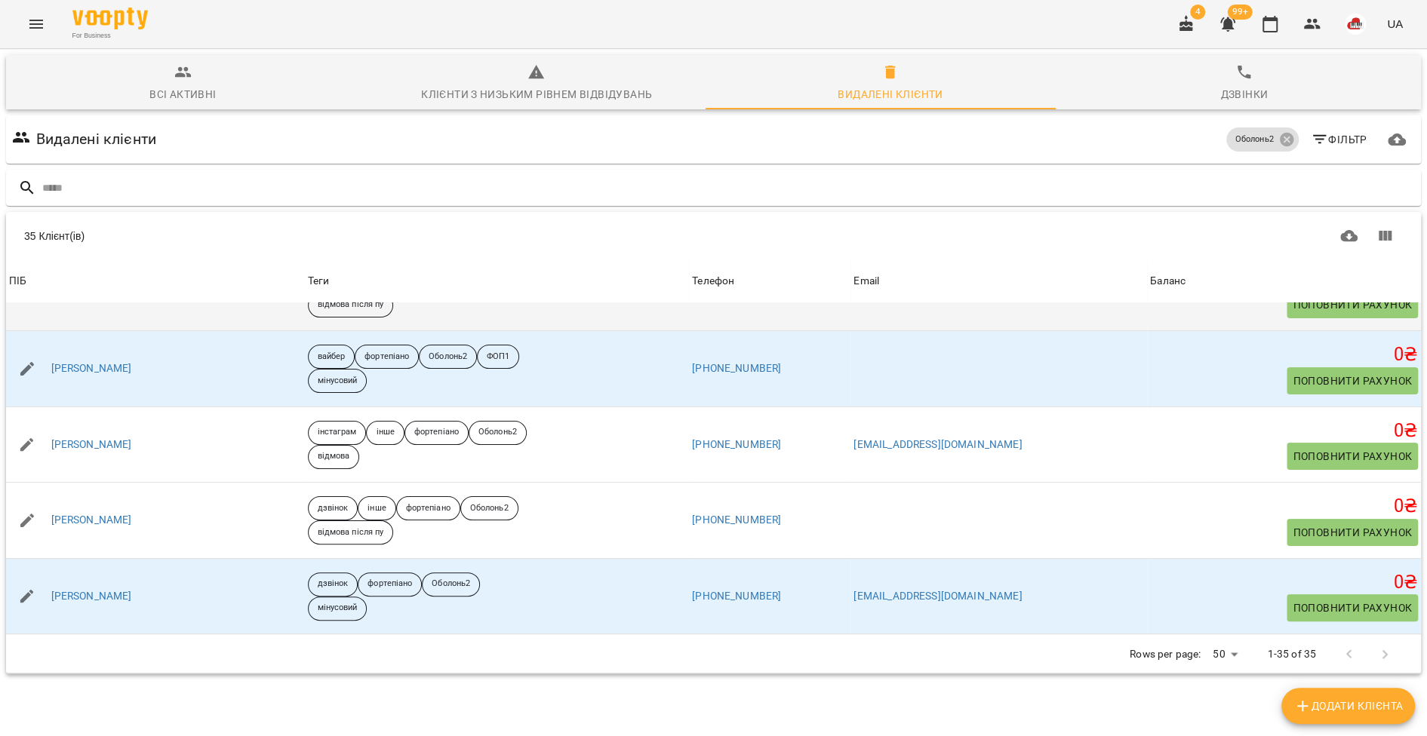
scroll to position [223, 0]
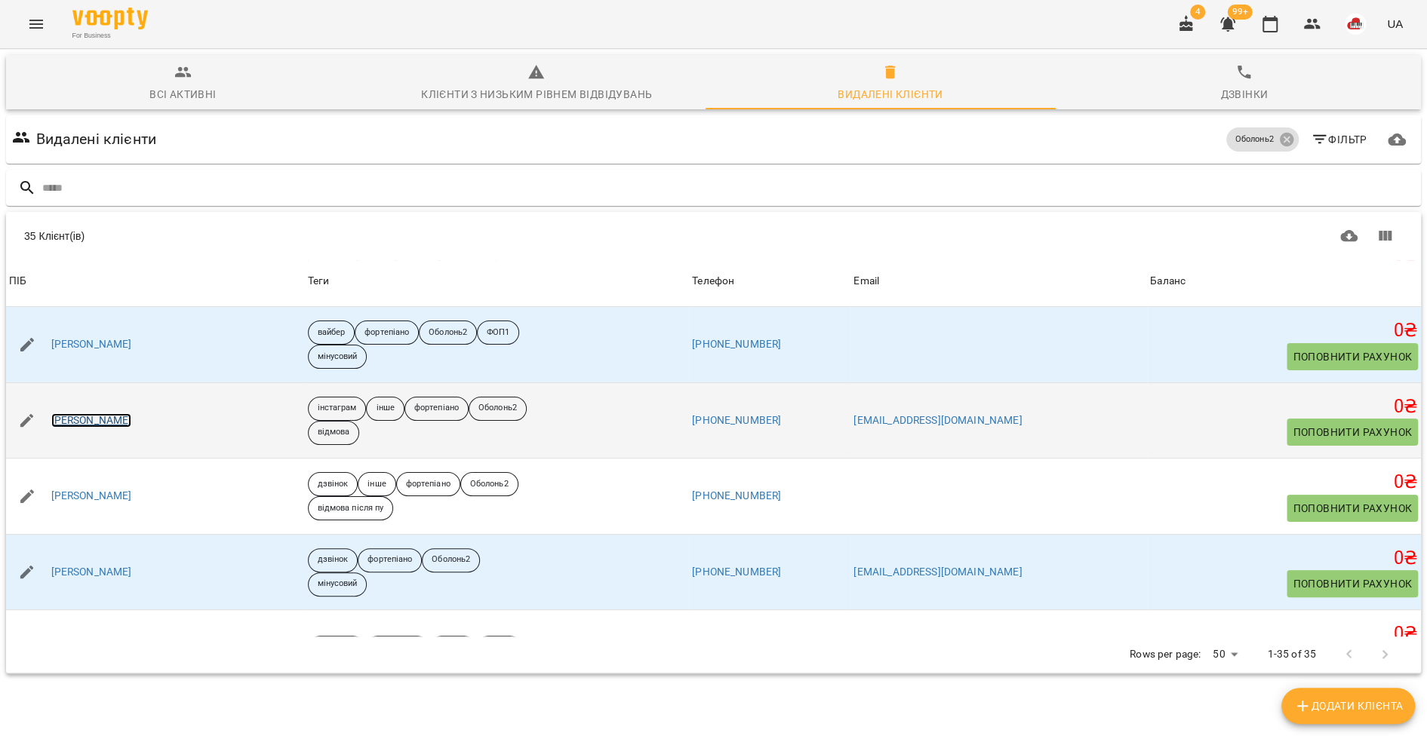
click at [109, 416] on link "Ірина Гощевська" at bounding box center [91, 420] width 81 height 15
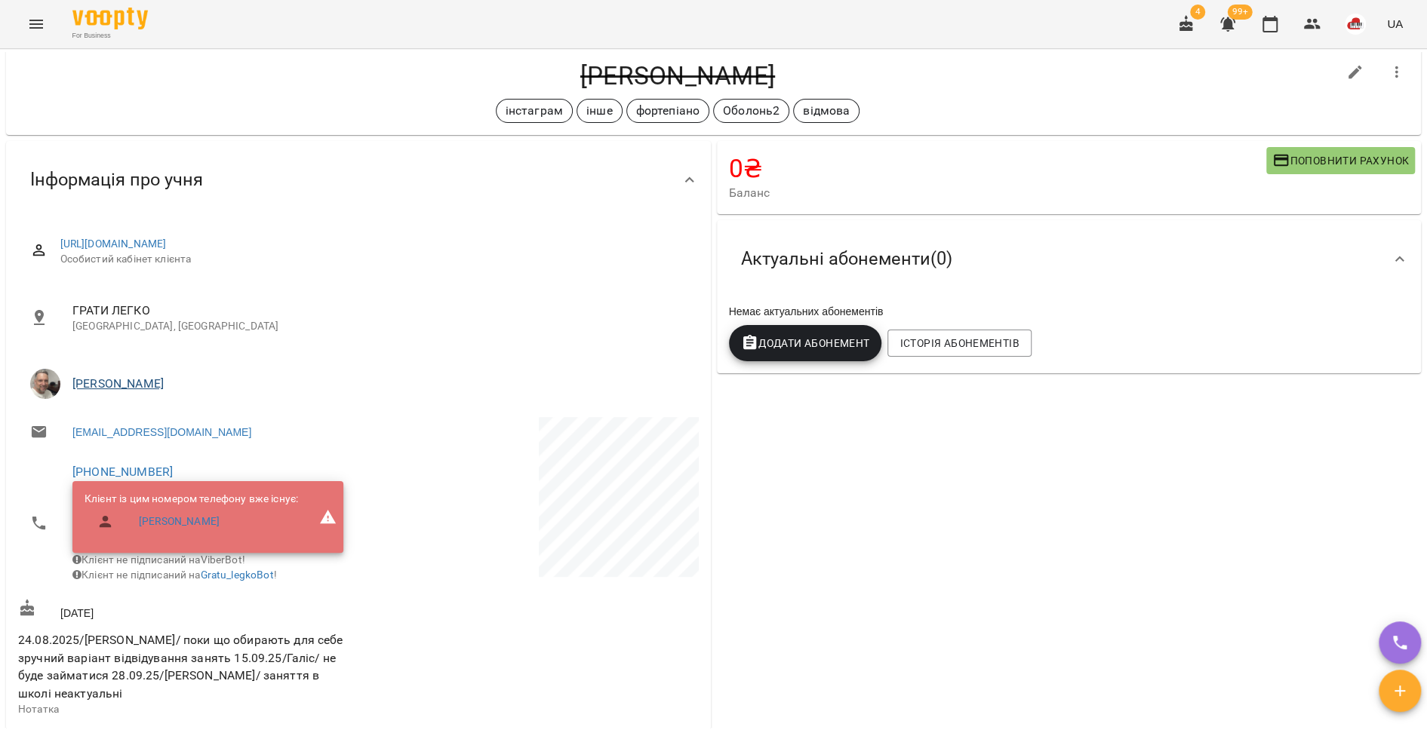
scroll to position [32, 0]
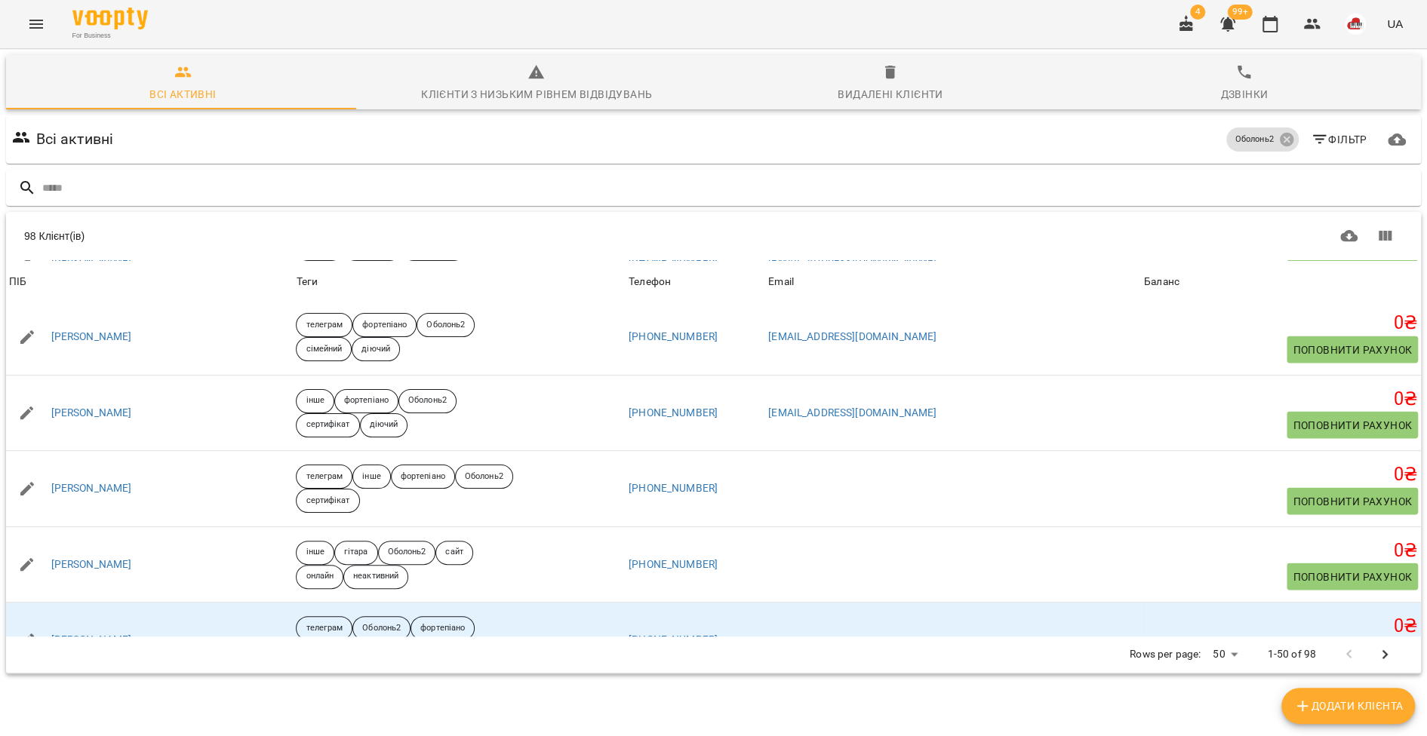
scroll to position [2422, 0]
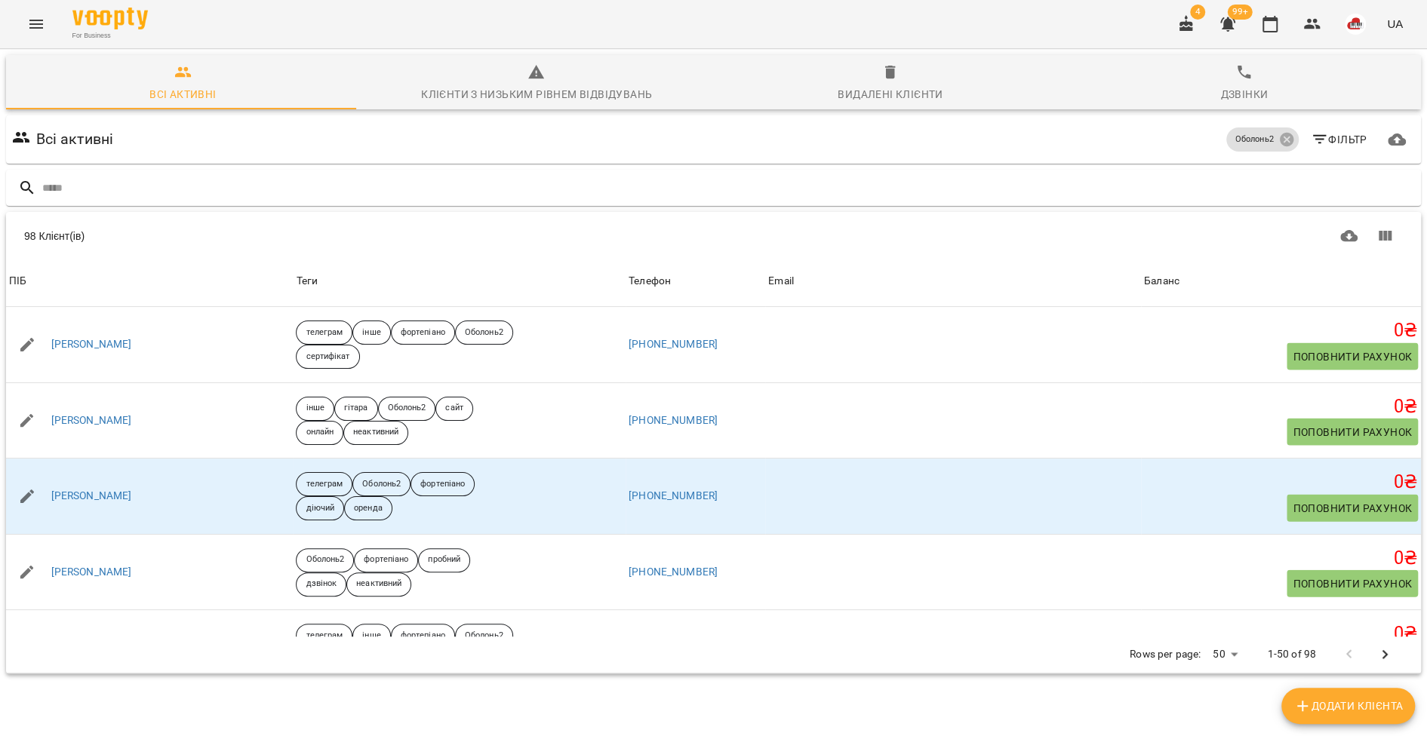
click at [894, 67] on span "Видалені клієнти" at bounding box center [891, 83] width 336 height 41
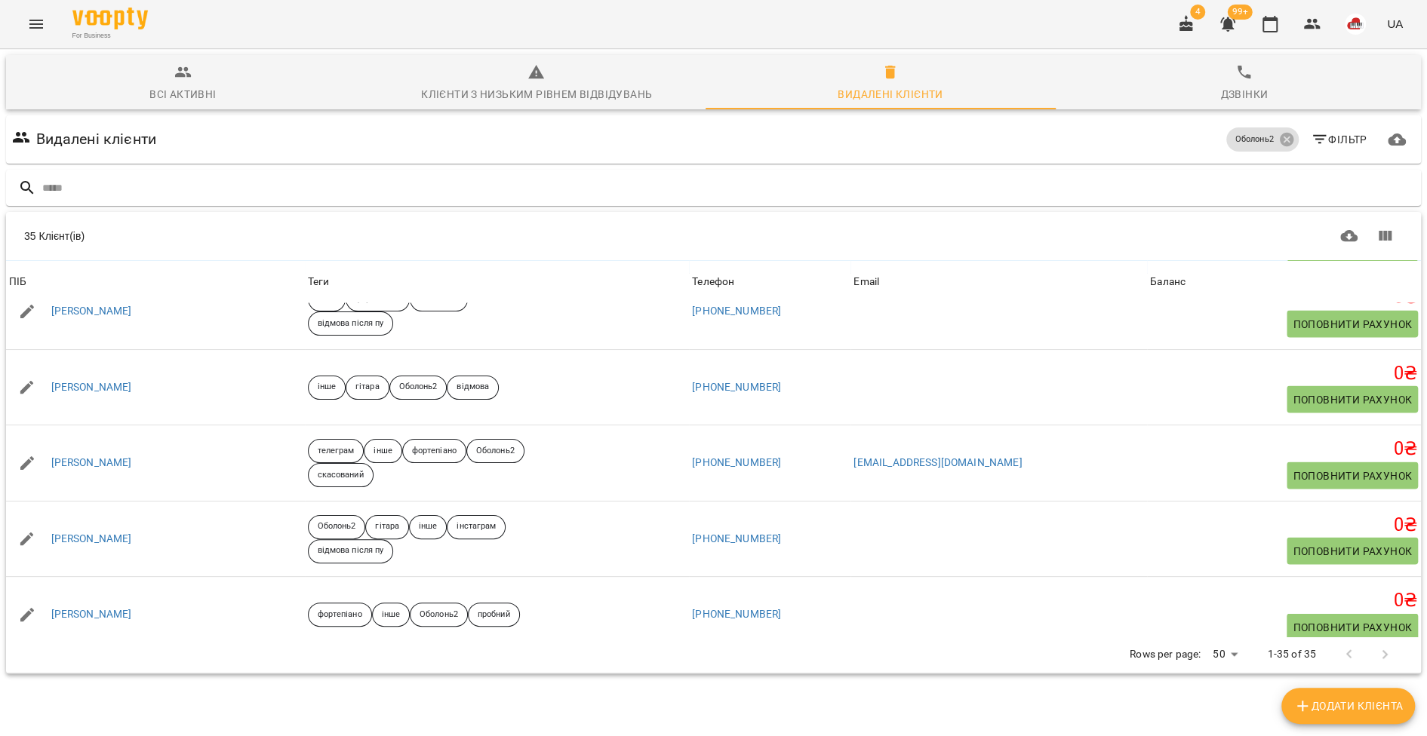
scroll to position [2310, 0]
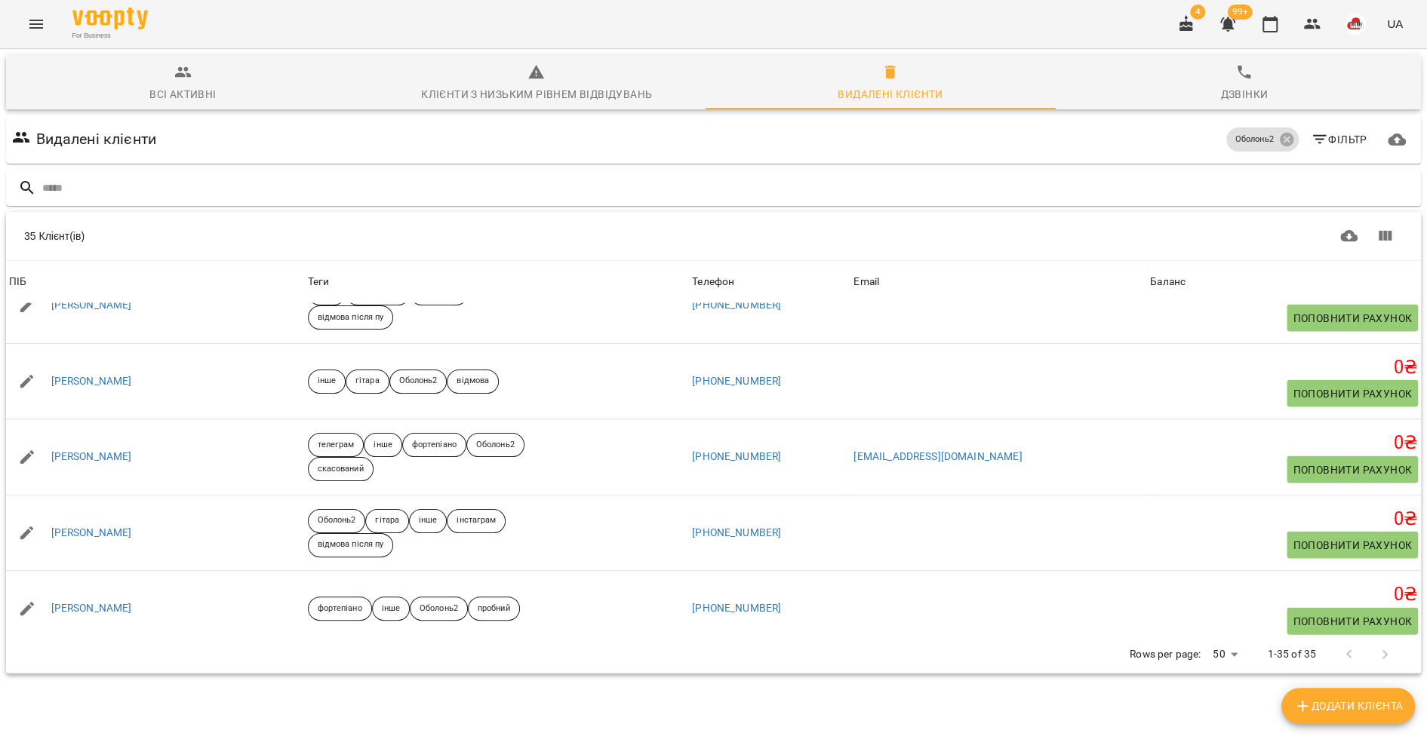
click at [206, 73] on span "Всі активні" at bounding box center [183, 83] width 336 height 41
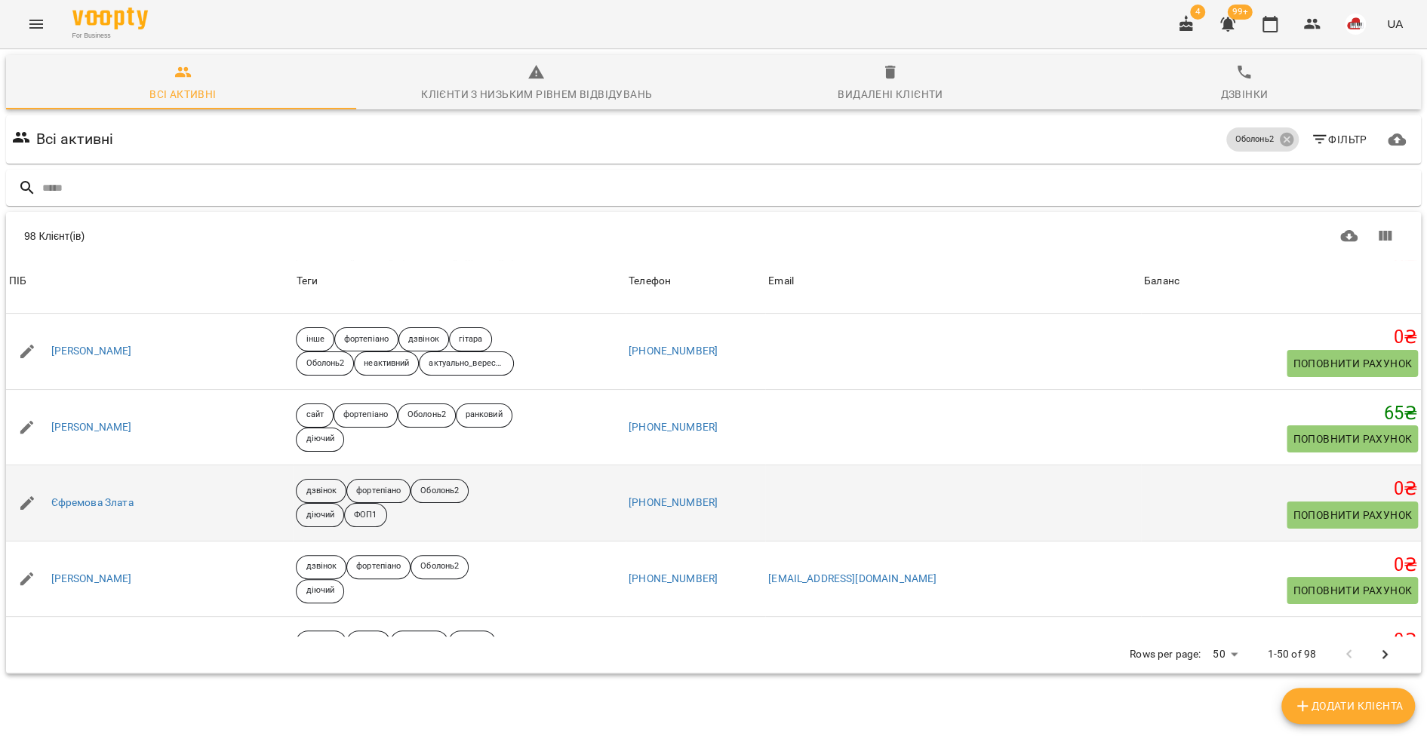
scroll to position [66, 0]
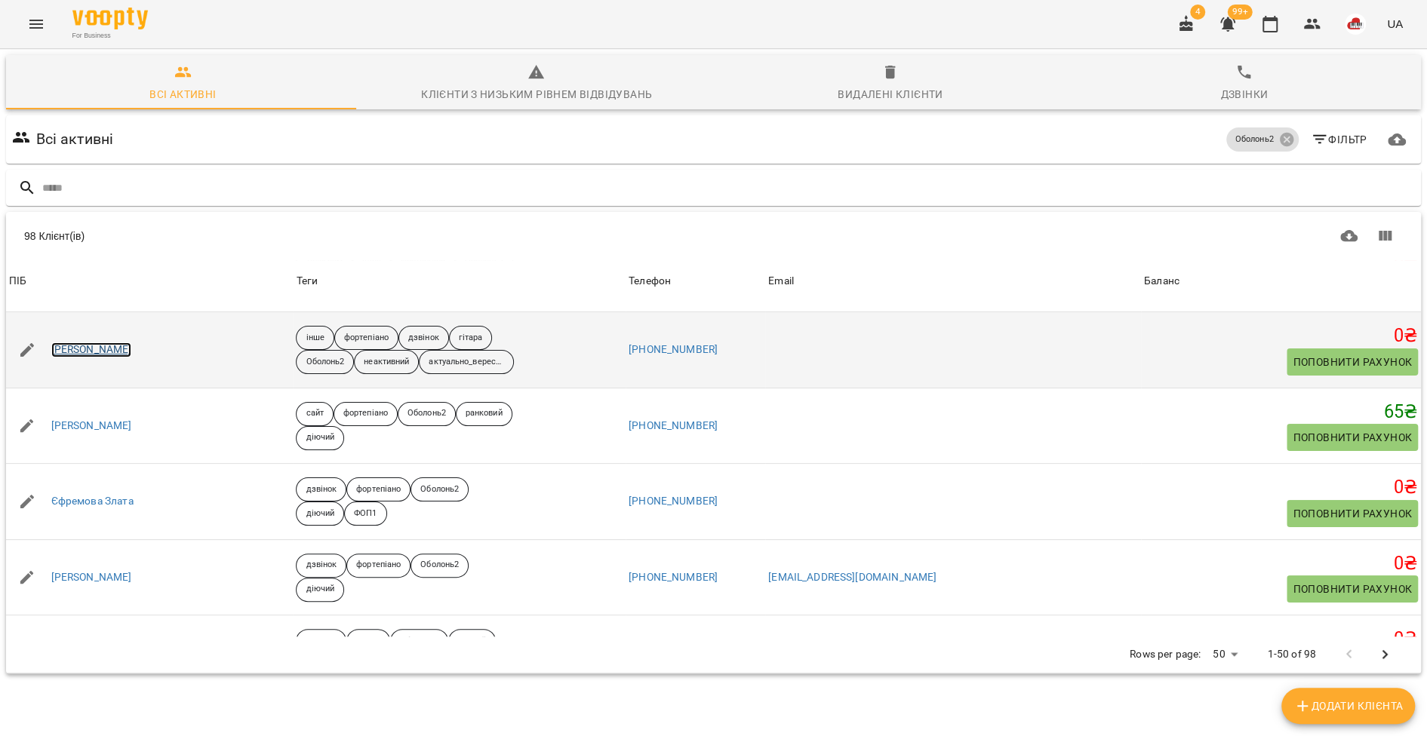
click at [113, 351] on link "Єва Федюкова" at bounding box center [91, 350] width 81 height 15
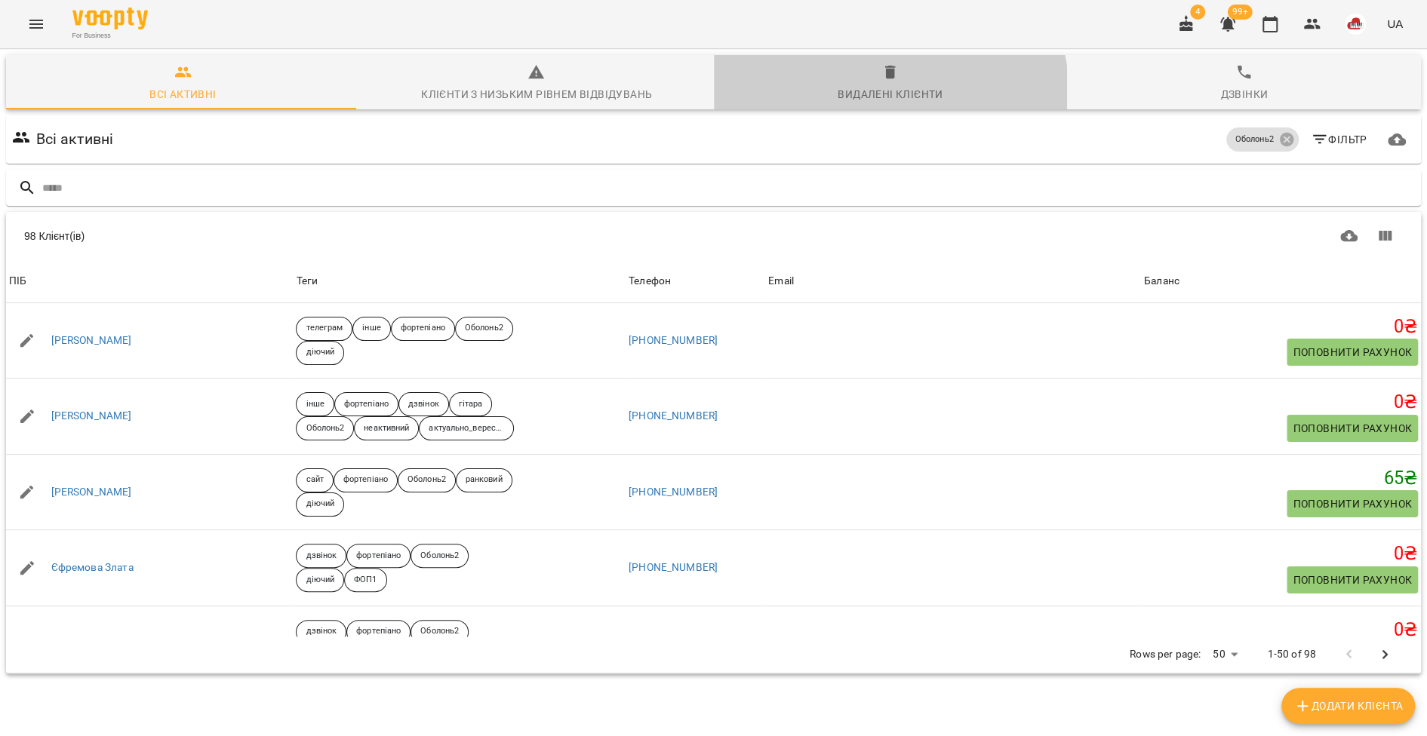
click at [865, 97] on div "Видалені клієнти" at bounding box center [889, 94] width 105 height 18
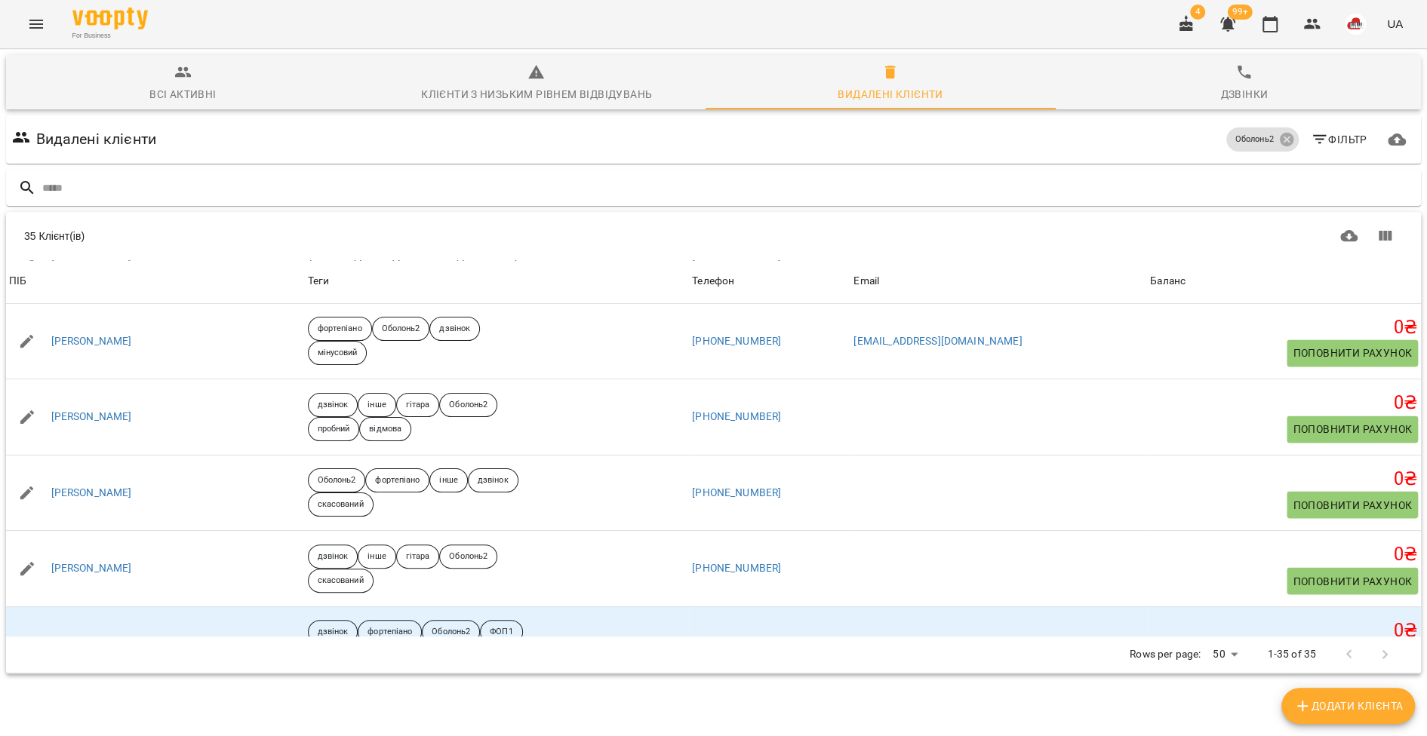
scroll to position [2310, 0]
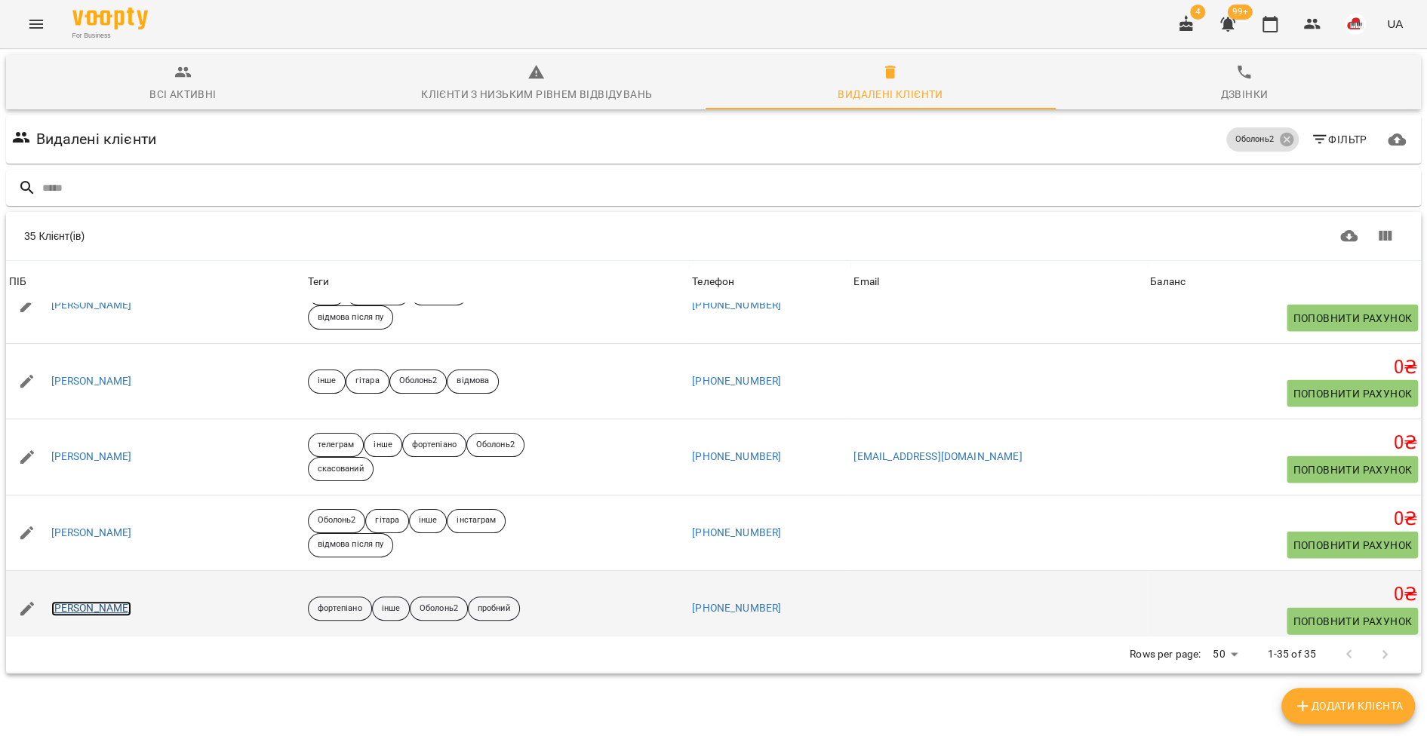
click at [113, 601] on link "Ясміна Ясінська" at bounding box center [91, 608] width 81 height 15
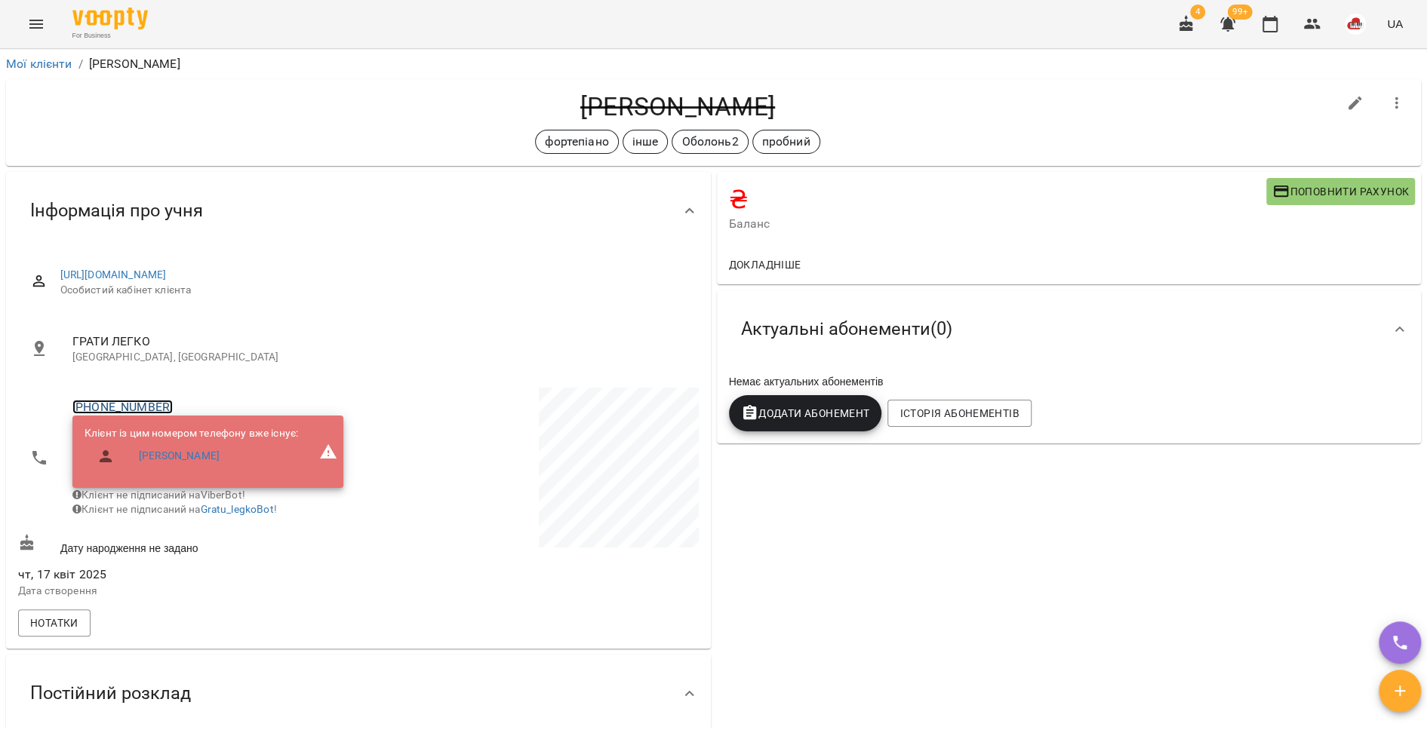
click at [142, 403] on link "+380982691099" at bounding box center [122, 407] width 100 height 14
click at [208, 479] on ul "Binotel" at bounding box center [201, 435] width 80 height 97
click at [205, 468] on link at bounding box center [201, 463] width 80 height 32
copy link "+380982691099"
click at [171, 461] on link "Ясміна Ясінська" at bounding box center [179, 456] width 81 height 15
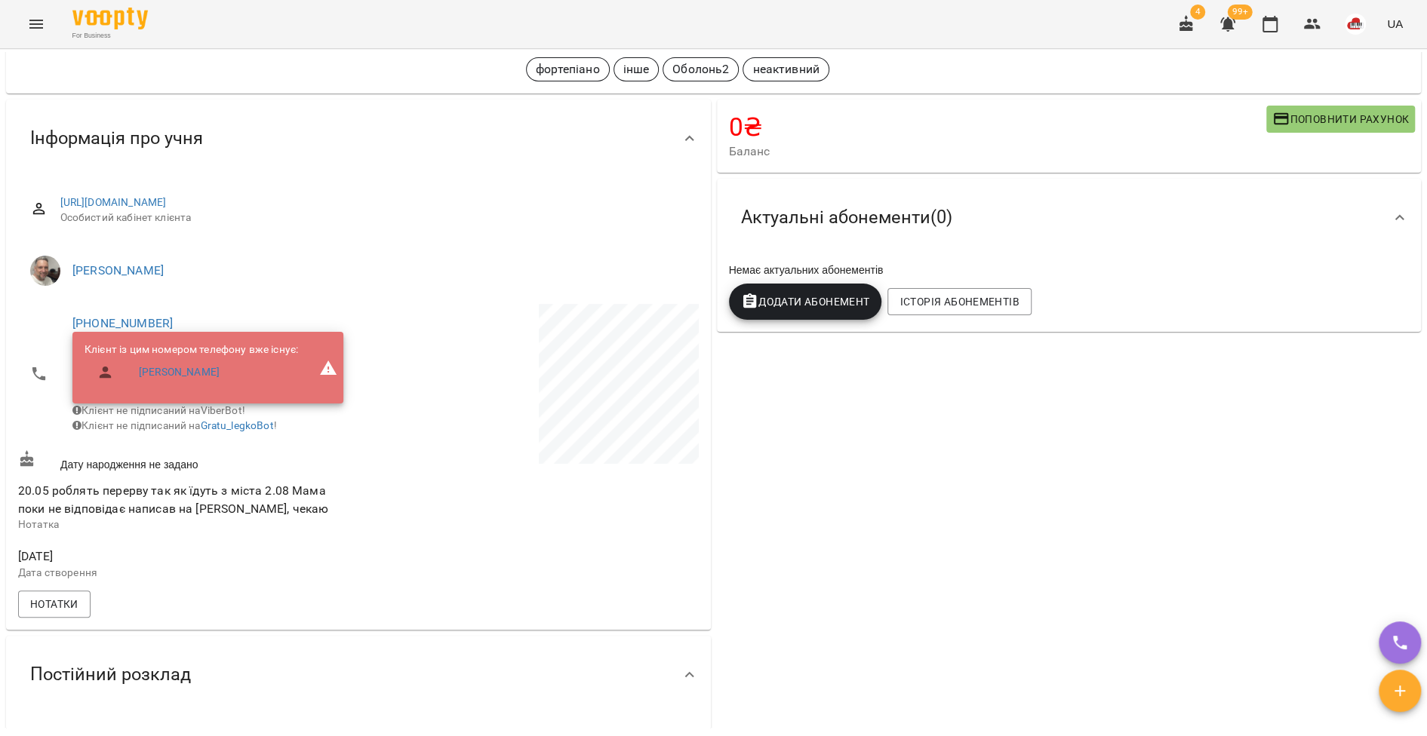
scroll to position [306, 0]
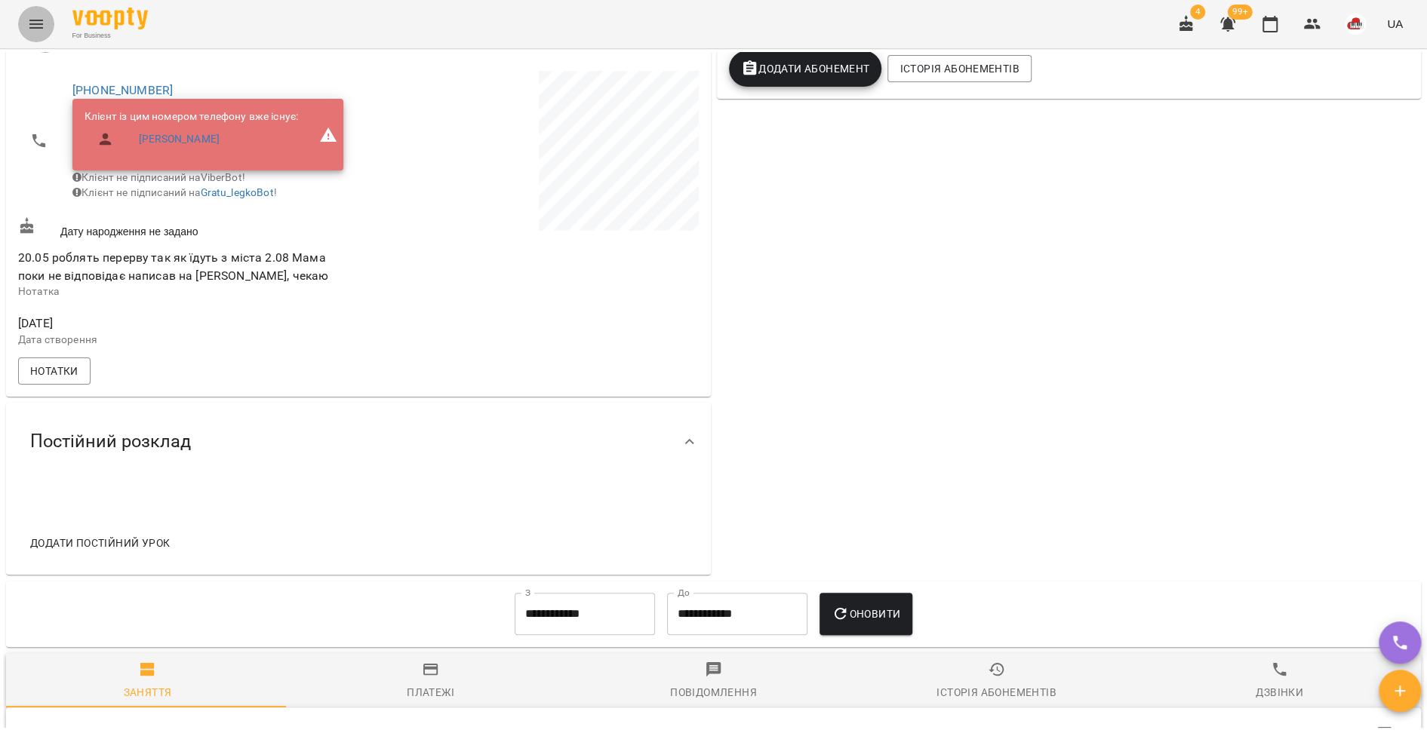
click at [35, 34] on button "Menu" at bounding box center [36, 24] width 36 height 36
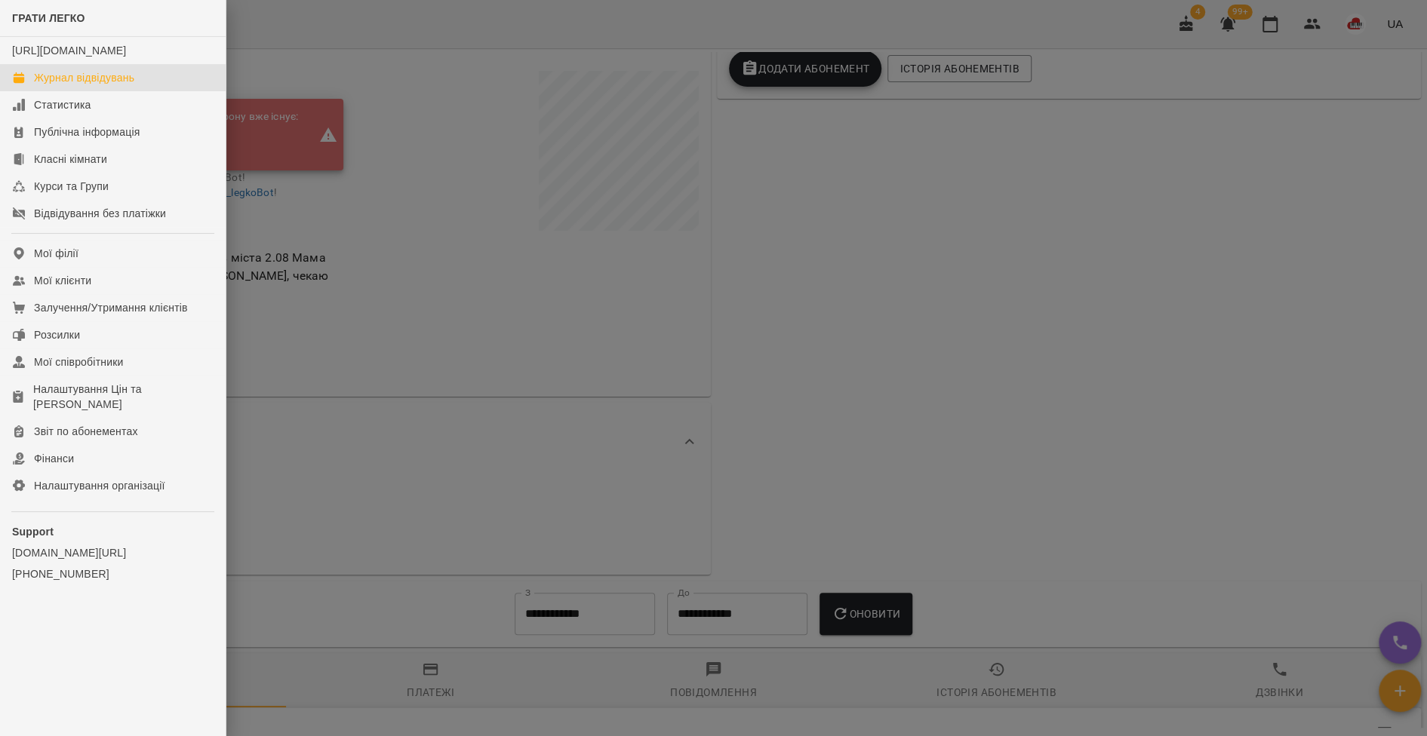
click at [37, 91] on link "Журнал відвідувань" at bounding box center [113, 77] width 226 height 27
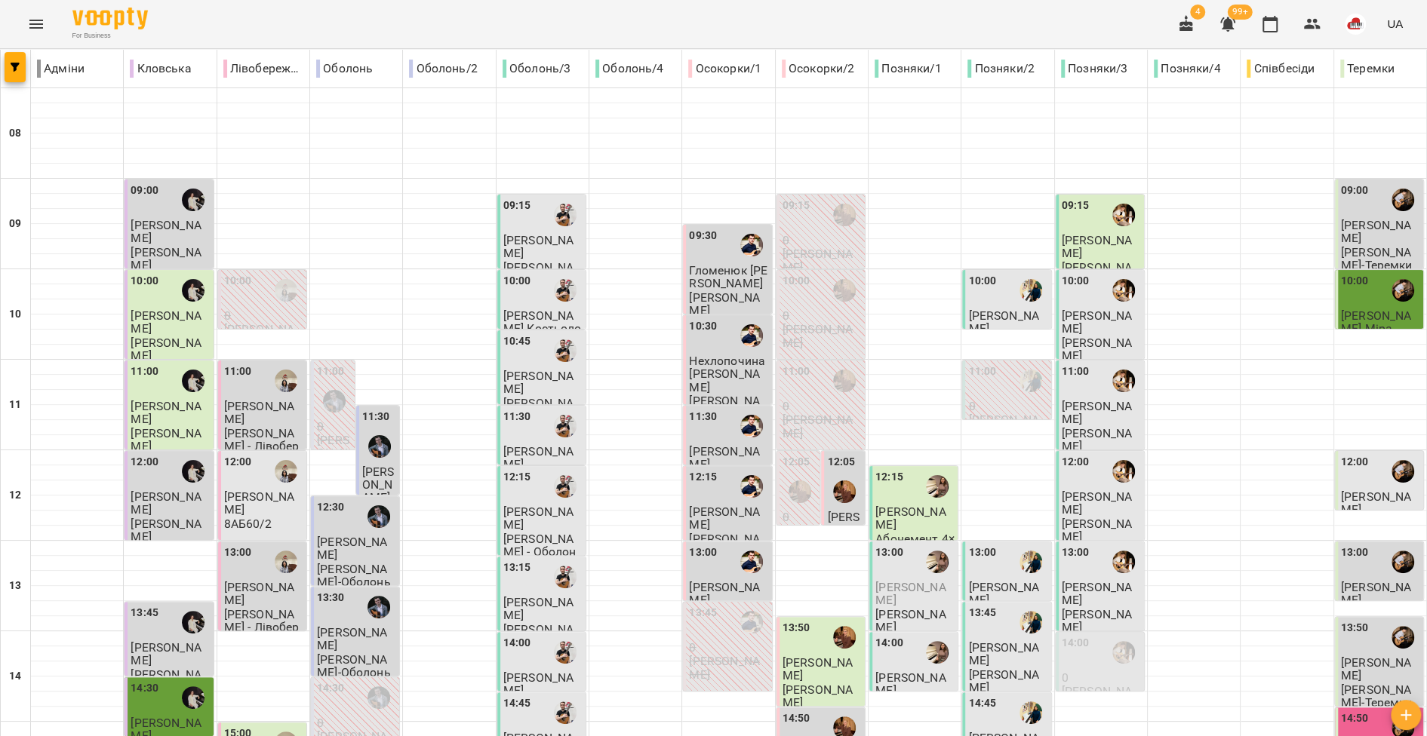
type input "**********"
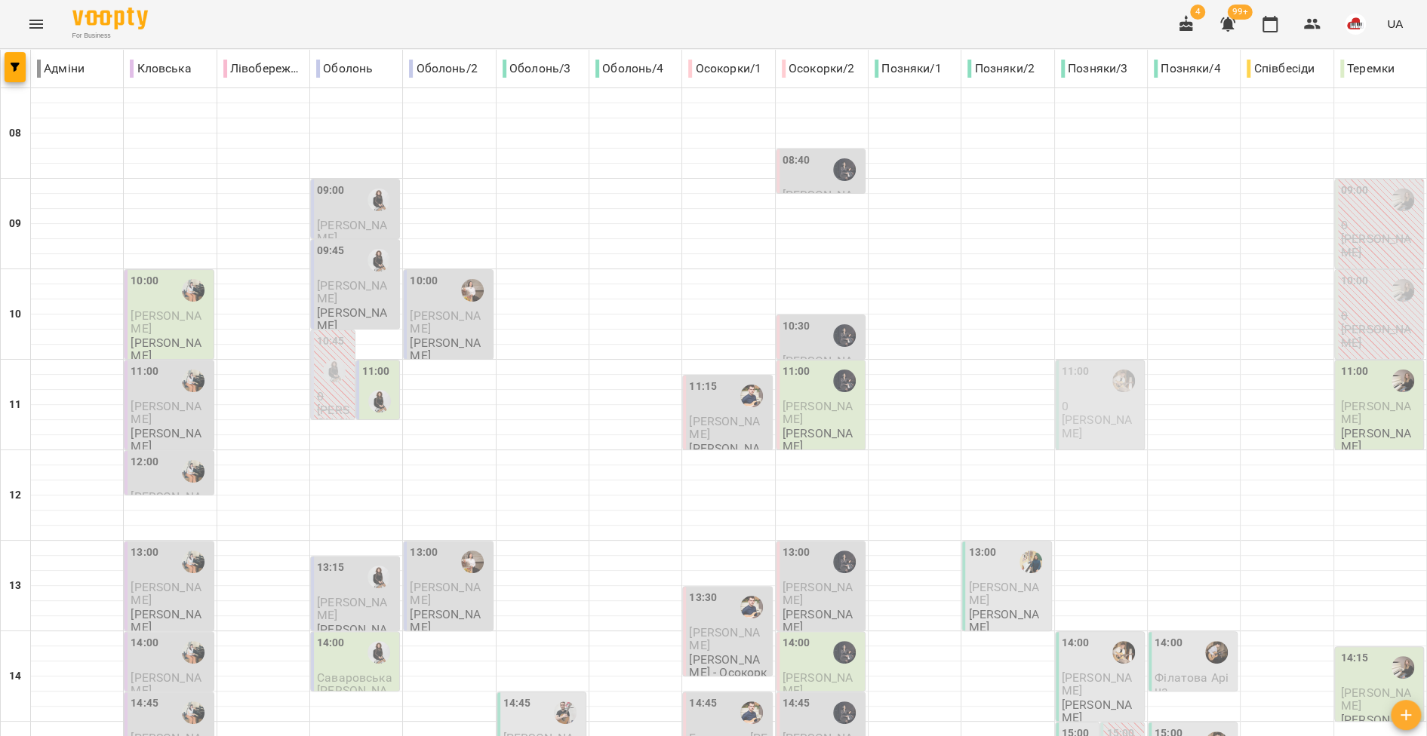
click at [169, 333] on p "Кругляк Данило" at bounding box center [170, 322] width 79 height 26
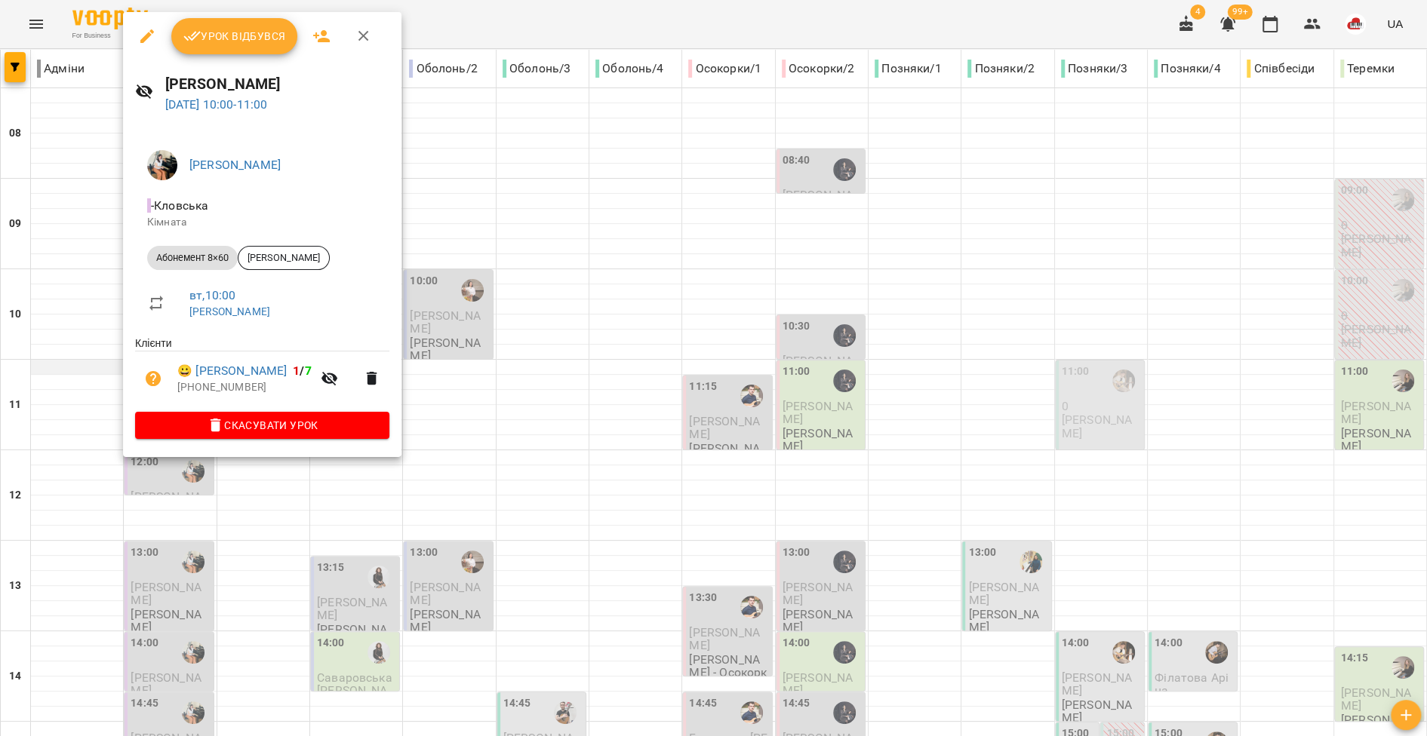
click at [55, 357] on div at bounding box center [713, 368] width 1427 height 736
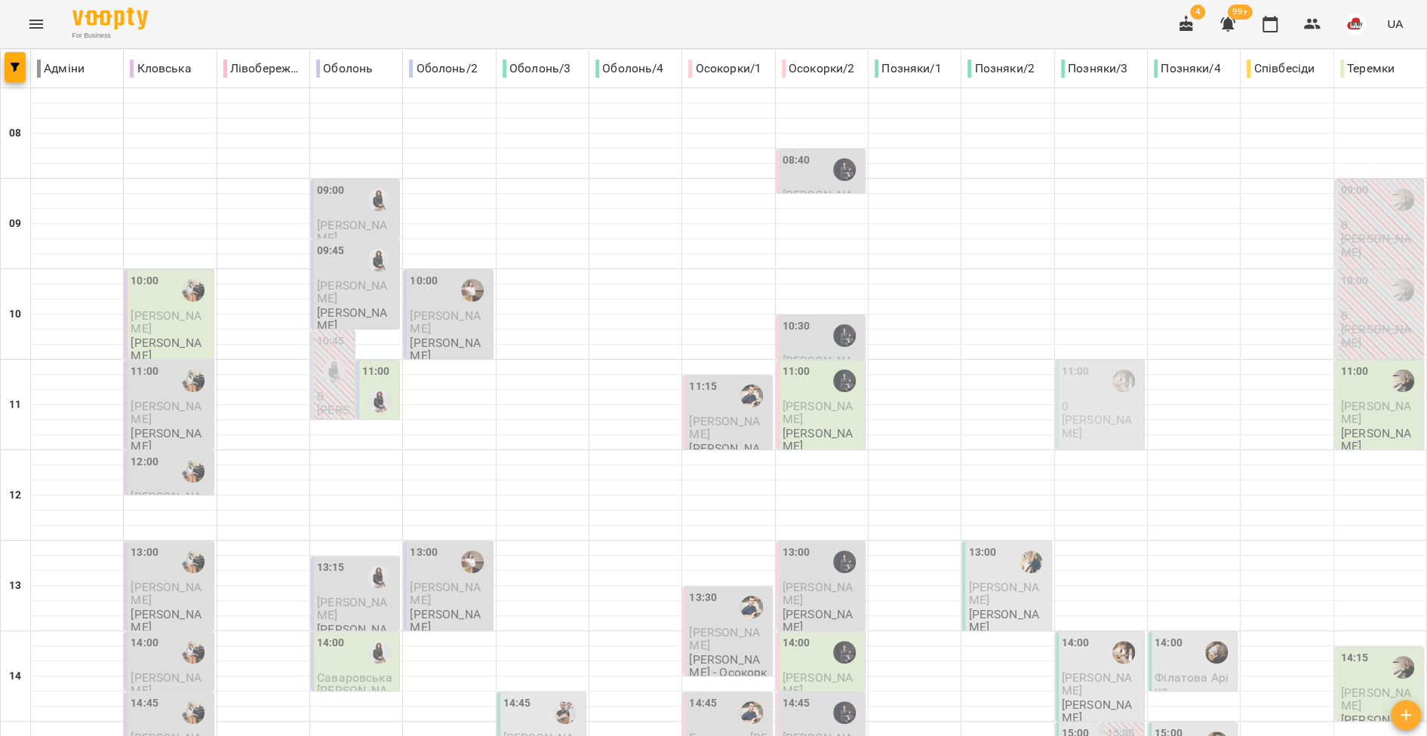
click at [149, 397] on div "11:00" at bounding box center [145, 381] width 28 height 35
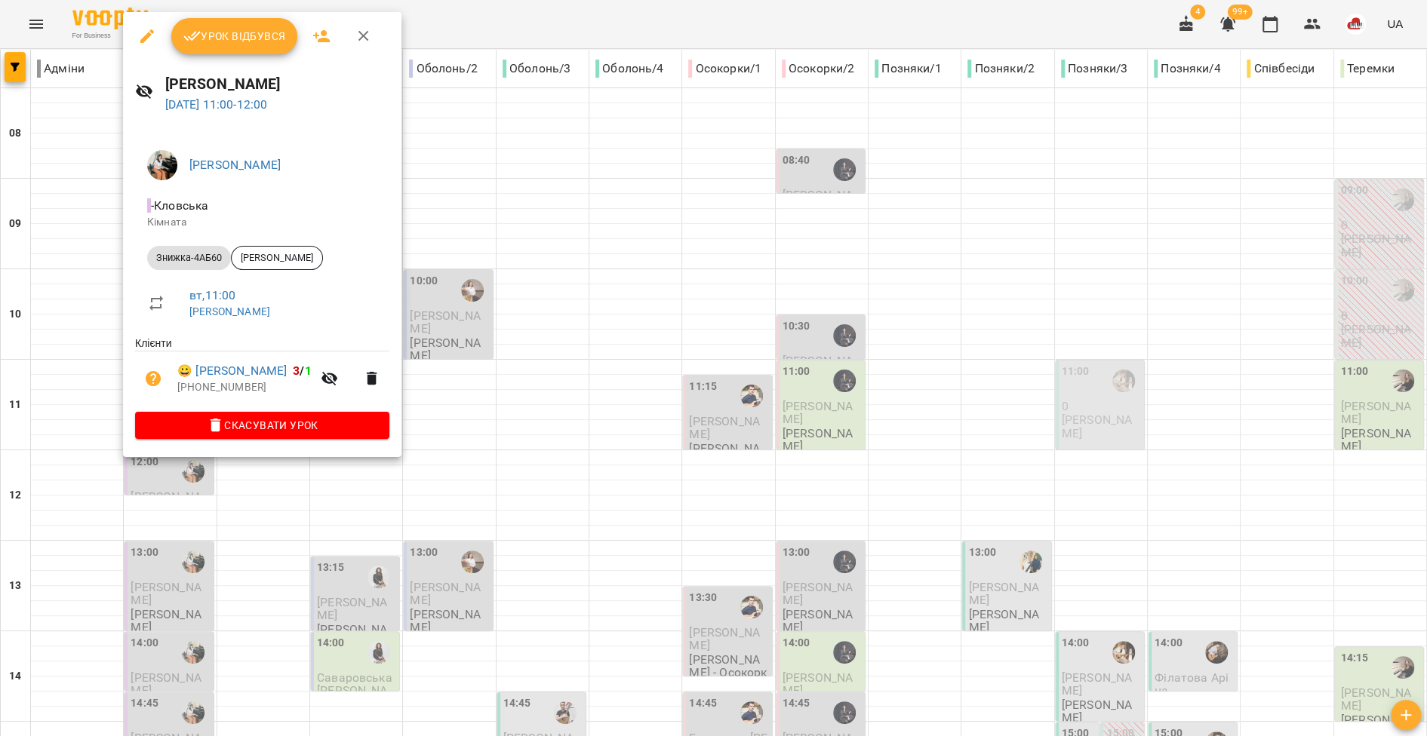
click at [66, 398] on div at bounding box center [713, 368] width 1427 height 736
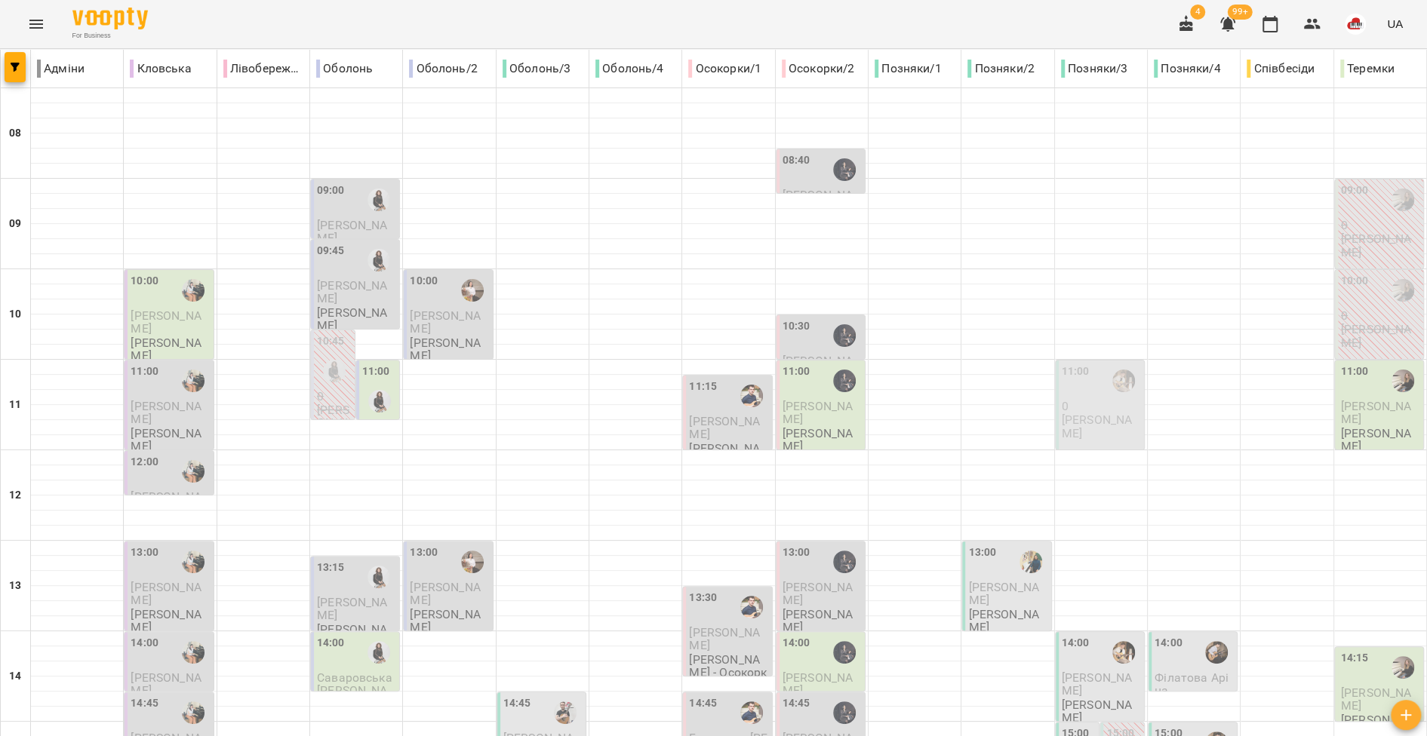
click at [149, 401] on span "Олександра Шамренко" at bounding box center [166, 412] width 70 height 27
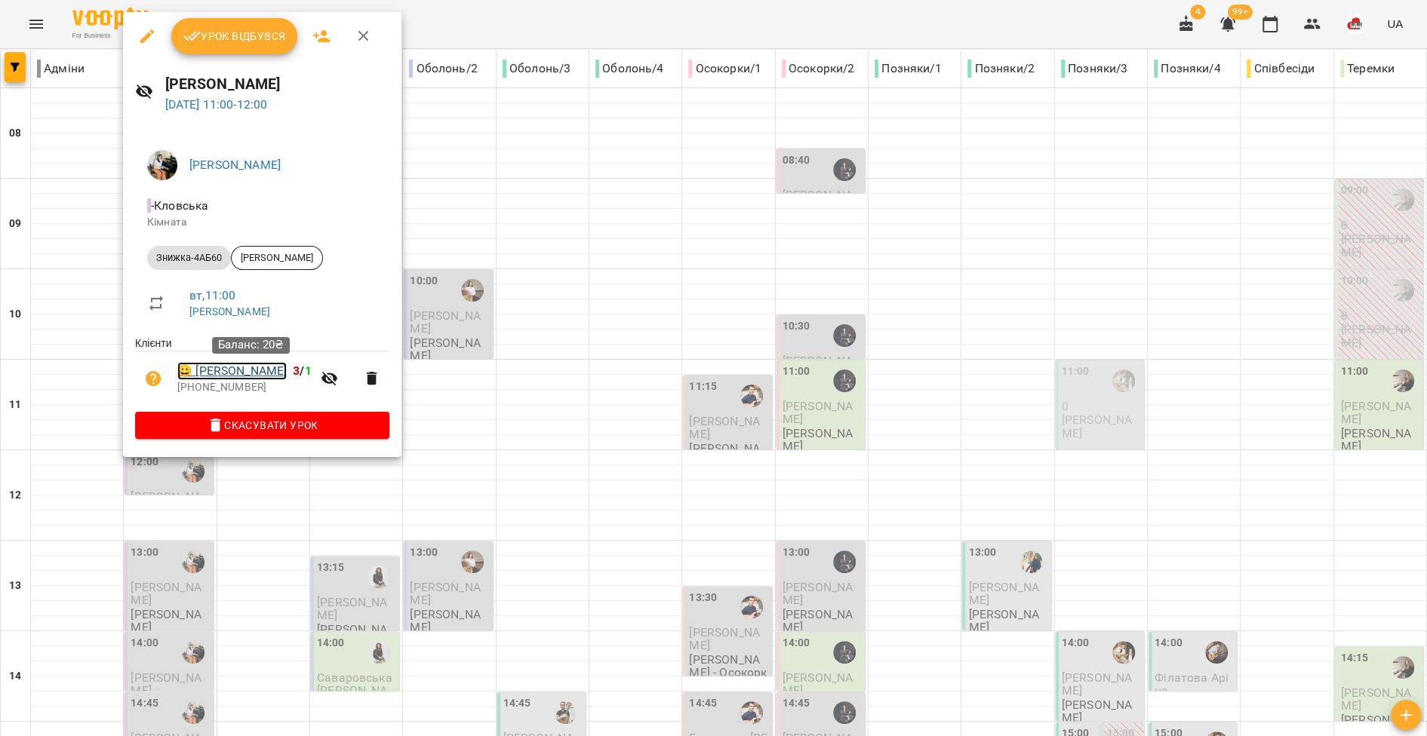
click at [270, 370] on link "😀 Олександра Шамренко" at bounding box center [231, 371] width 109 height 18
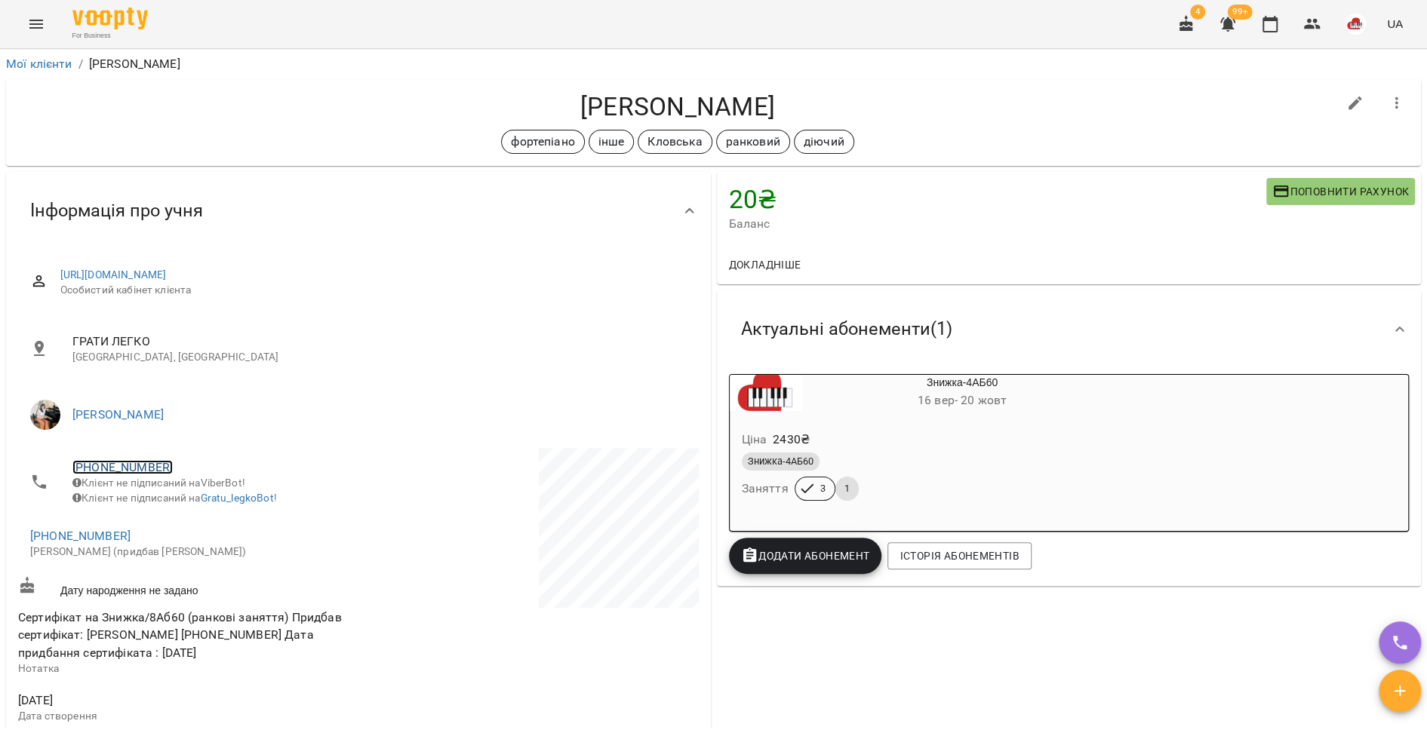
click at [127, 464] on link "+380994000768" at bounding box center [122, 467] width 100 height 14
click at [185, 524] on img at bounding box center [184, 523] width 23 height 23
click at [94, 543] on link "+380967078918" at bounding box center [80, 536] width 100 height 14
click at [151, 598] on img at bounding box center [142, 602] width 23 height 23
drag, startPoint x: 813, startPoint y: 112, endPoint x: 517, endPoint y: 120, distance: 295.9
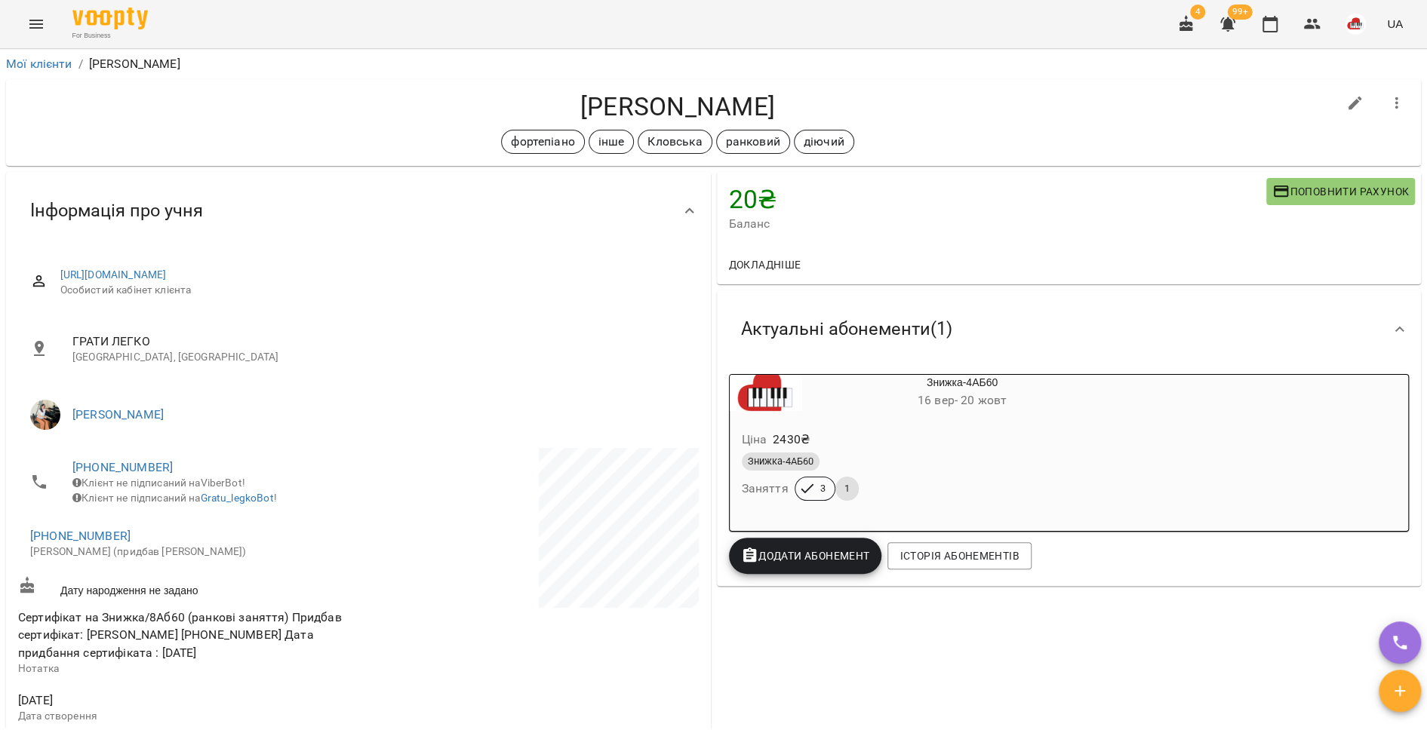
click at [517, 120] on h4 "Олександра Шамренко" at bounding box center [677, 106] width 1319 height 31
copy h4 "Олександра Шамренко"
click at [130, 465] on link "+380994000768" at bounding box center [122, 467] width 100 height 14
click at [200, 524] on link at bounding box center [201, 523] width 80 height 32
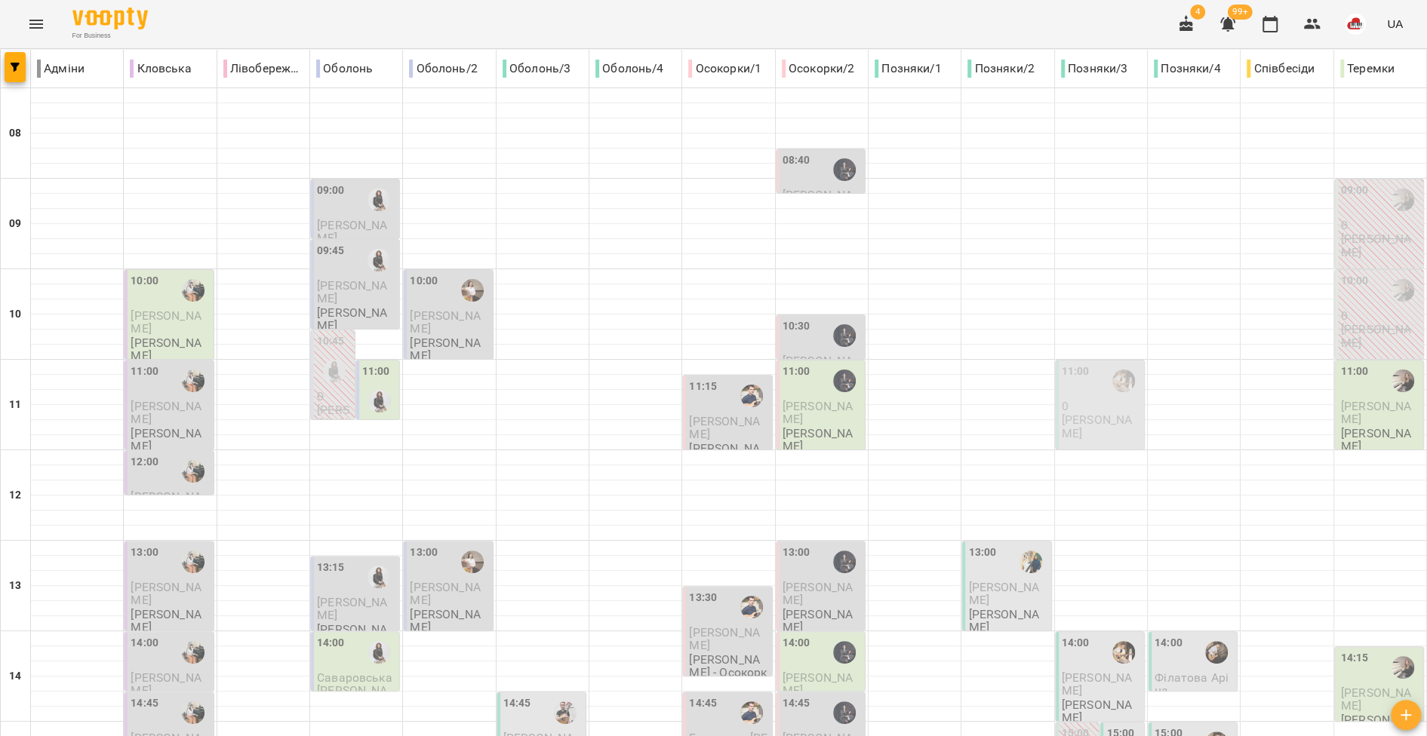
click at [169, 476] on div "12:00" at bounding box center [170, 471] width 79 height 35
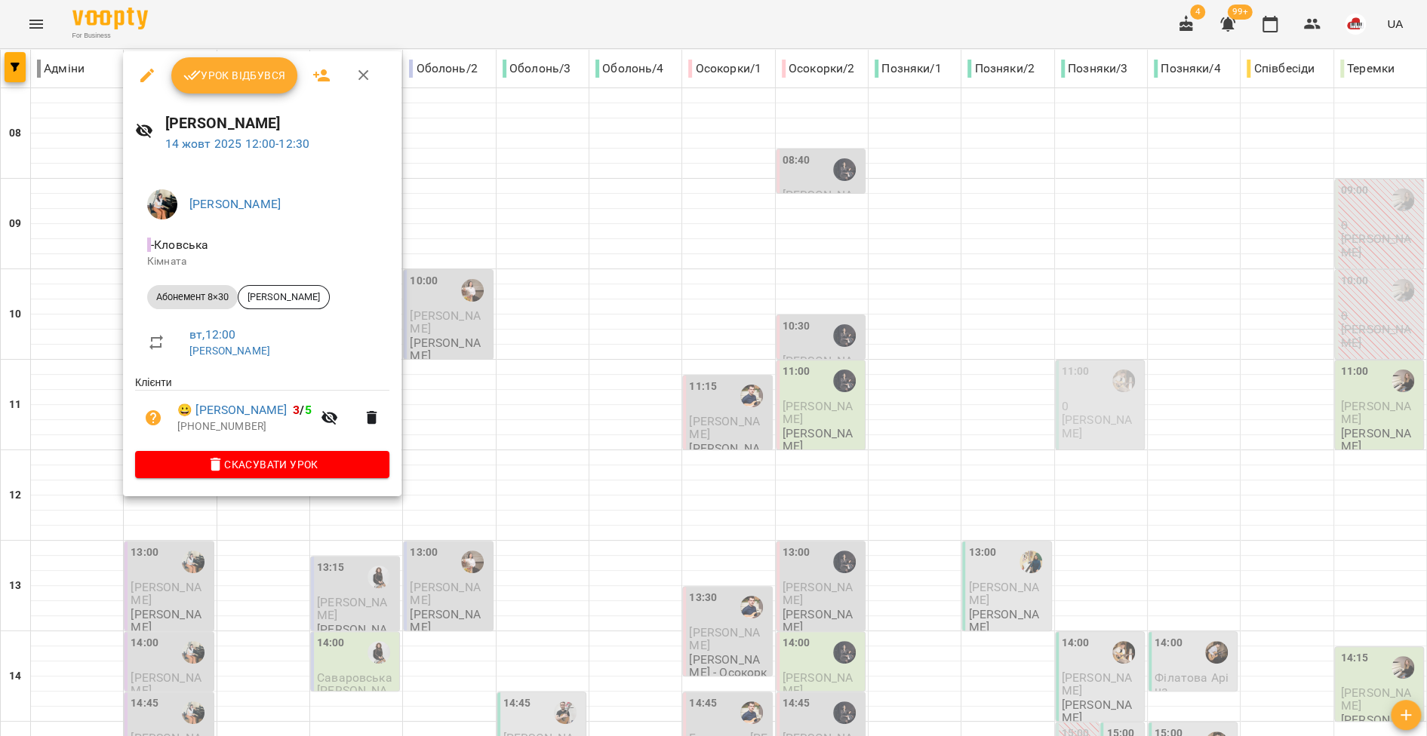
click at [72, 470] on div at bounding box center [713, 368] width 1427 height 736
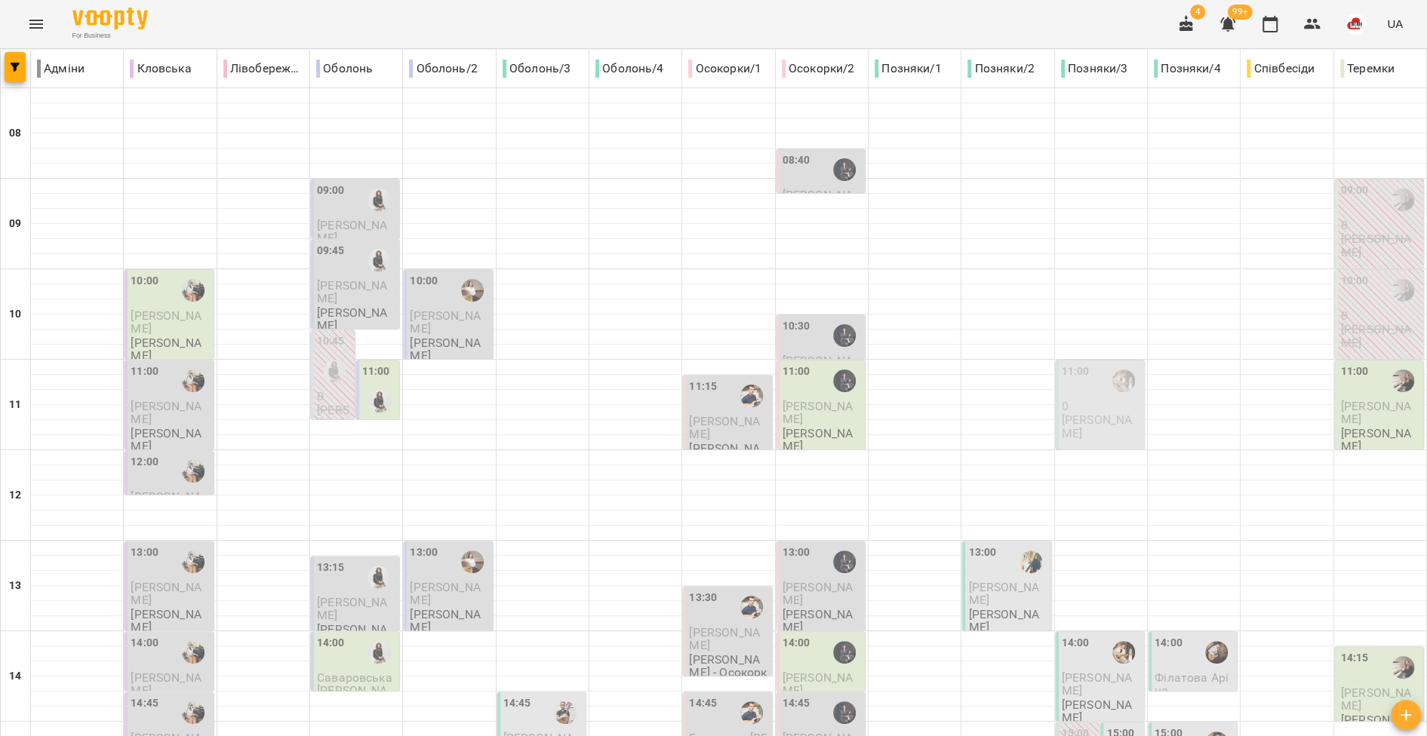
scroll to position [169, 0]
click at [157, 545] on div "13:00" at bounding box center [170, 562] width 79 height 35
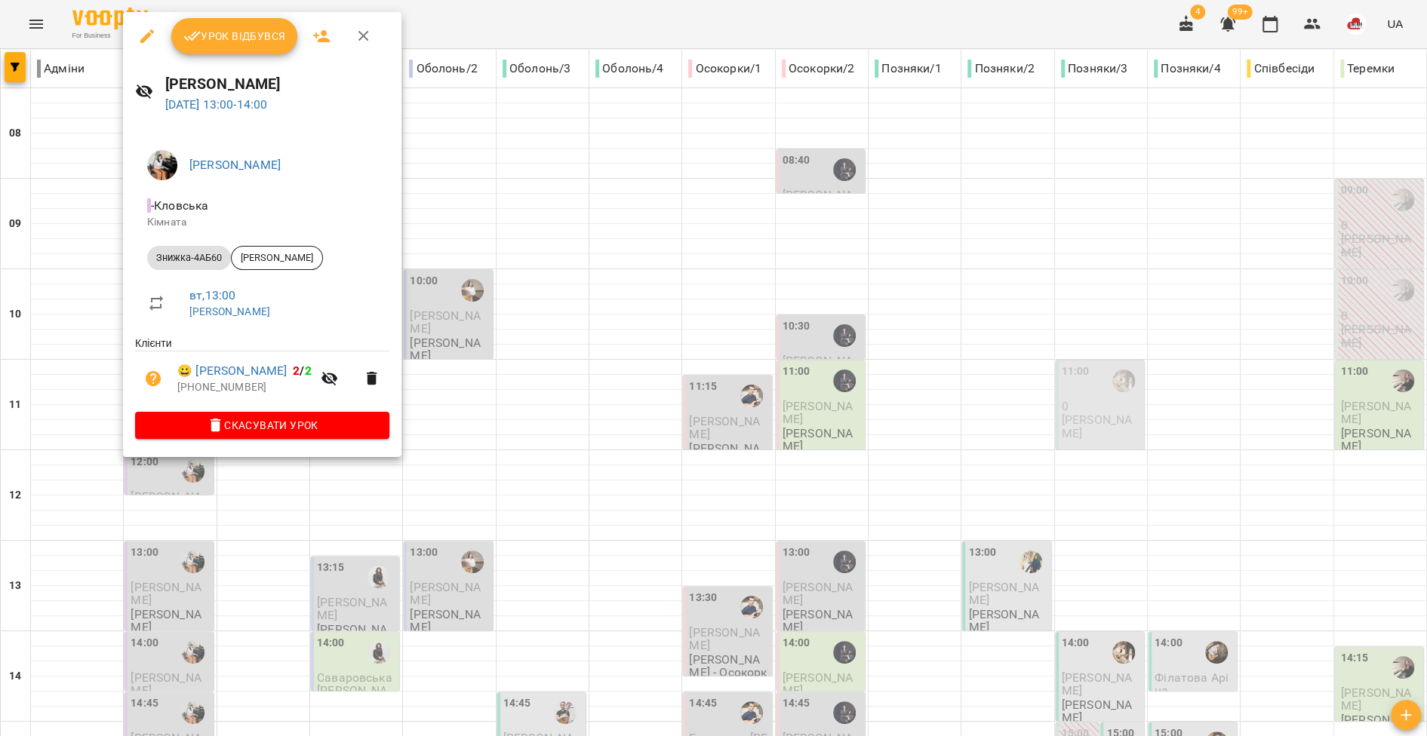
click at [71, 429] on div at bounding box center [713, 368] width 1427 height 736
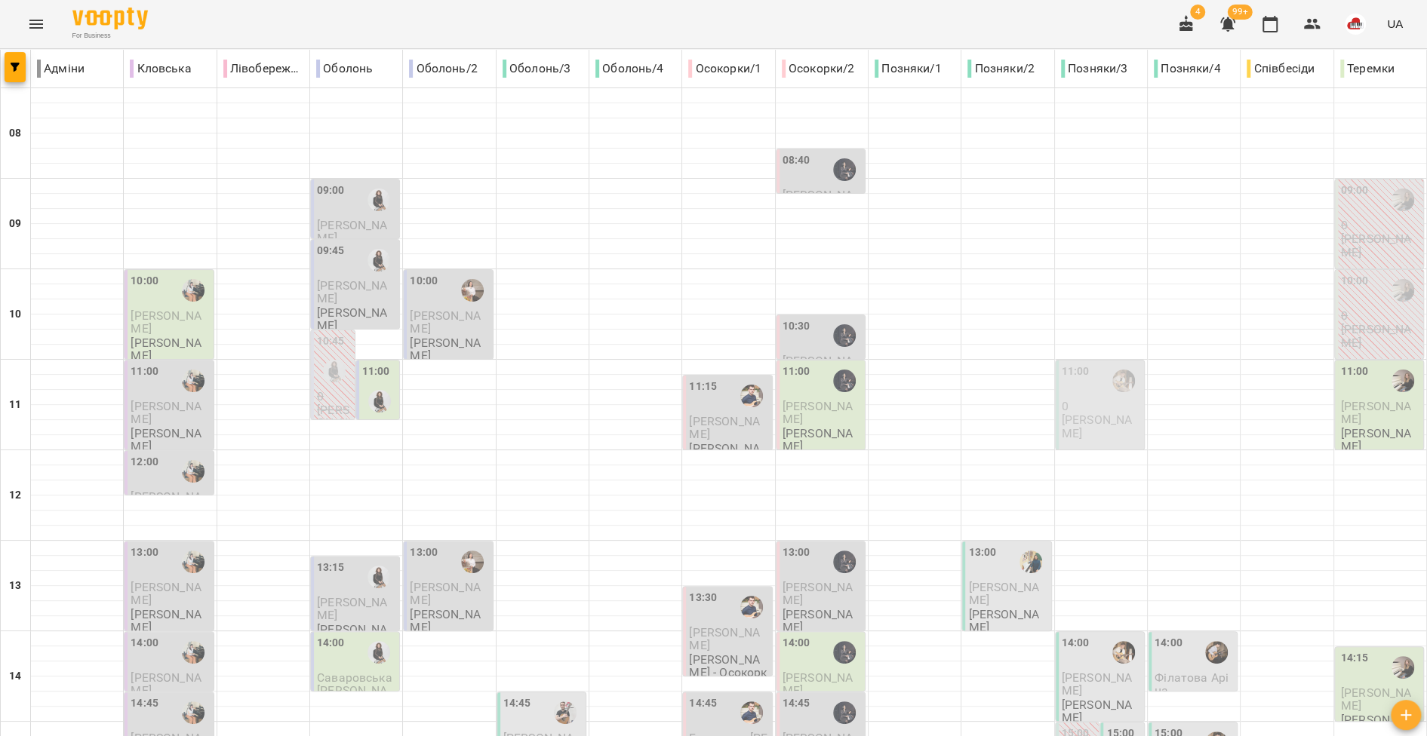
click at [155, 671] on span "Рябініна Лана" at bounding box center [166, 684] width 70 height 27
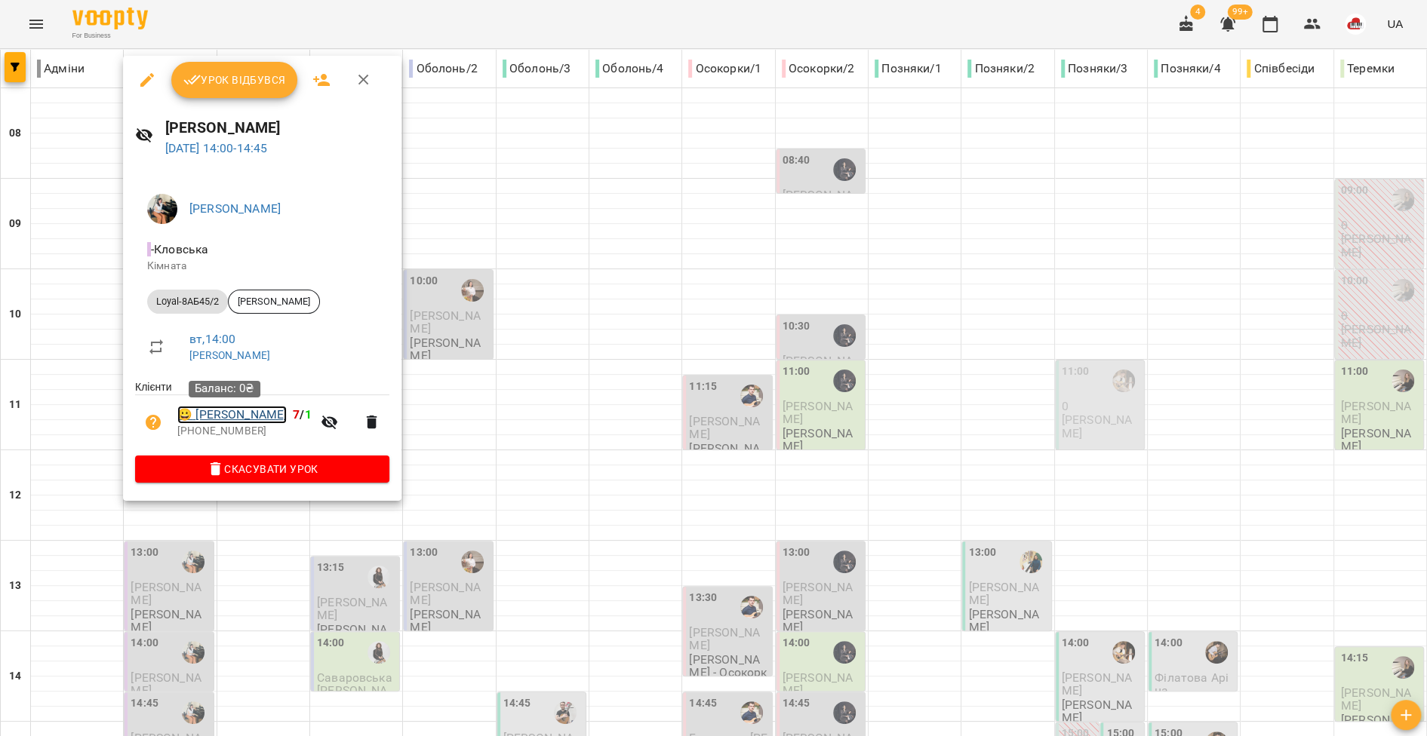
click at [233, 420] on link "😀 Рябініна Лана" at bounding box center [231, 415] width 109 height 18
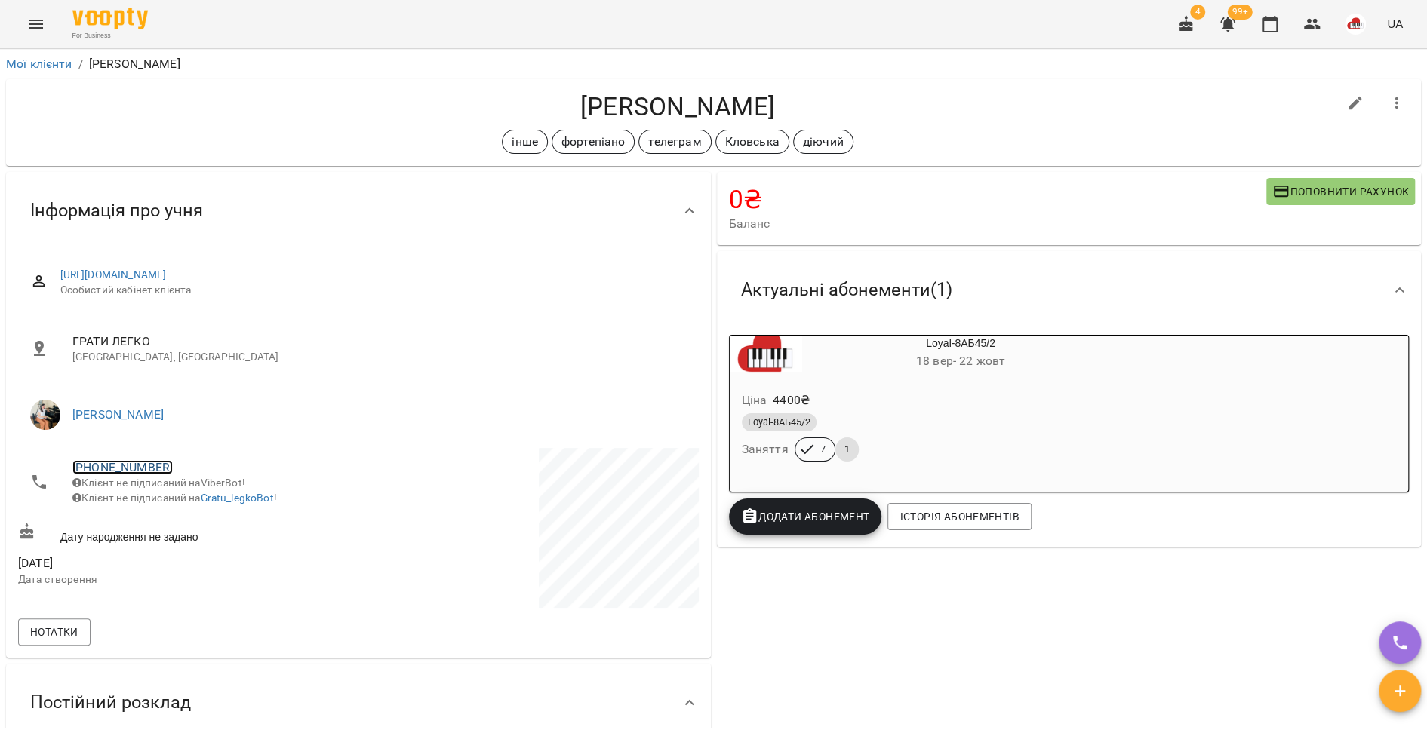
click at [97, 471] on link "+380970975565" at bounding box center [122, 467] width 100 height 14
click at [189, 515] on img at bounding box center [184, 523] width 23 height 23
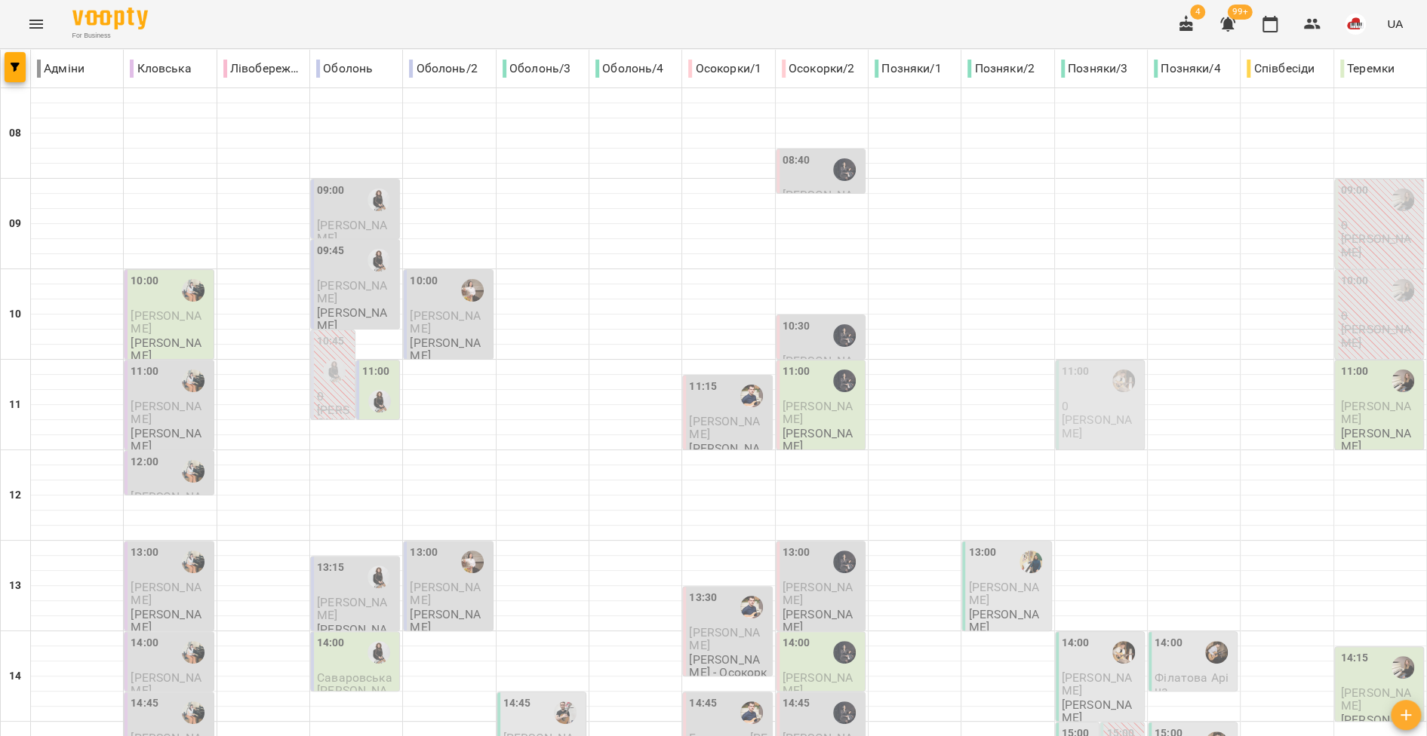
scroll to position [405, 0]
click at [166, 671] on span "Рябініна Лана" at bounding box center [166, 684] width 70 height 27
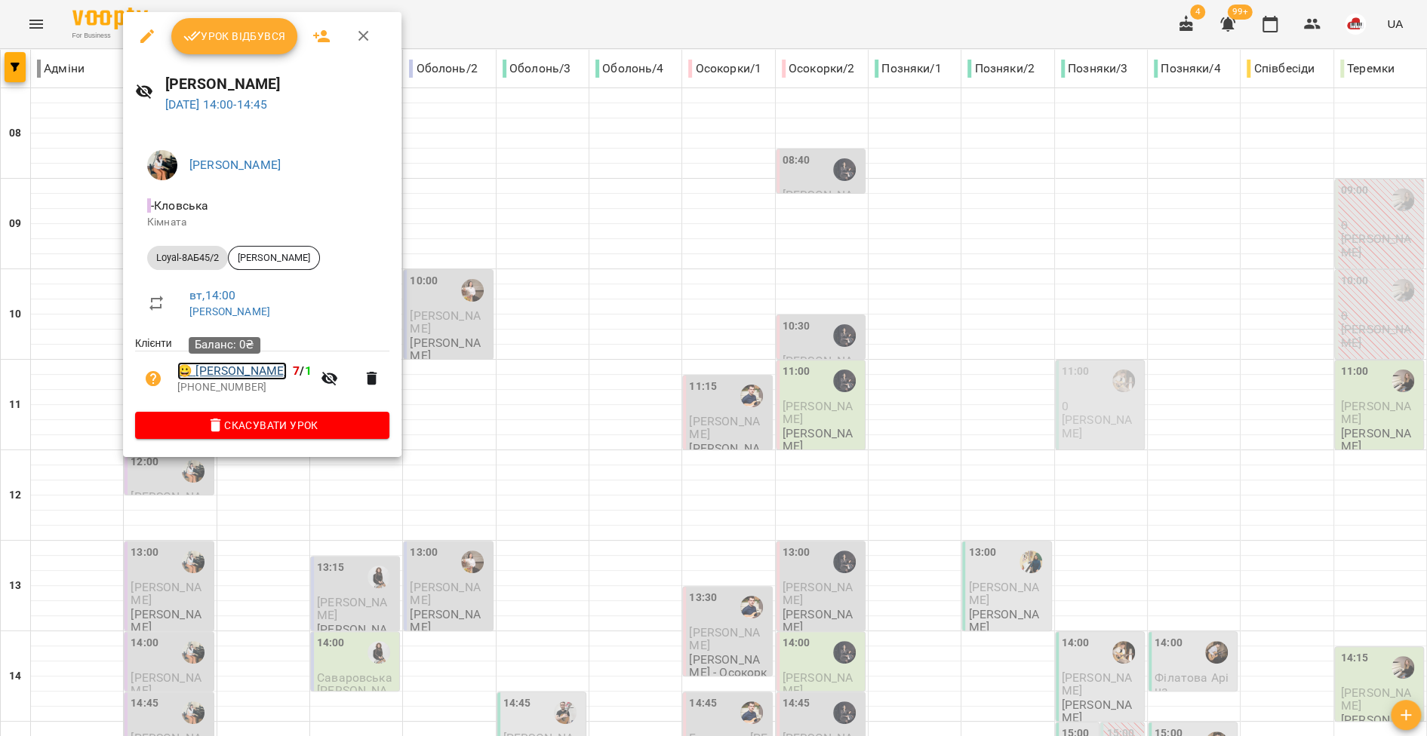
click at [218, 373] on link "😀 Рябініна Лана" at bounding box center [231, 371] width 109 height 18
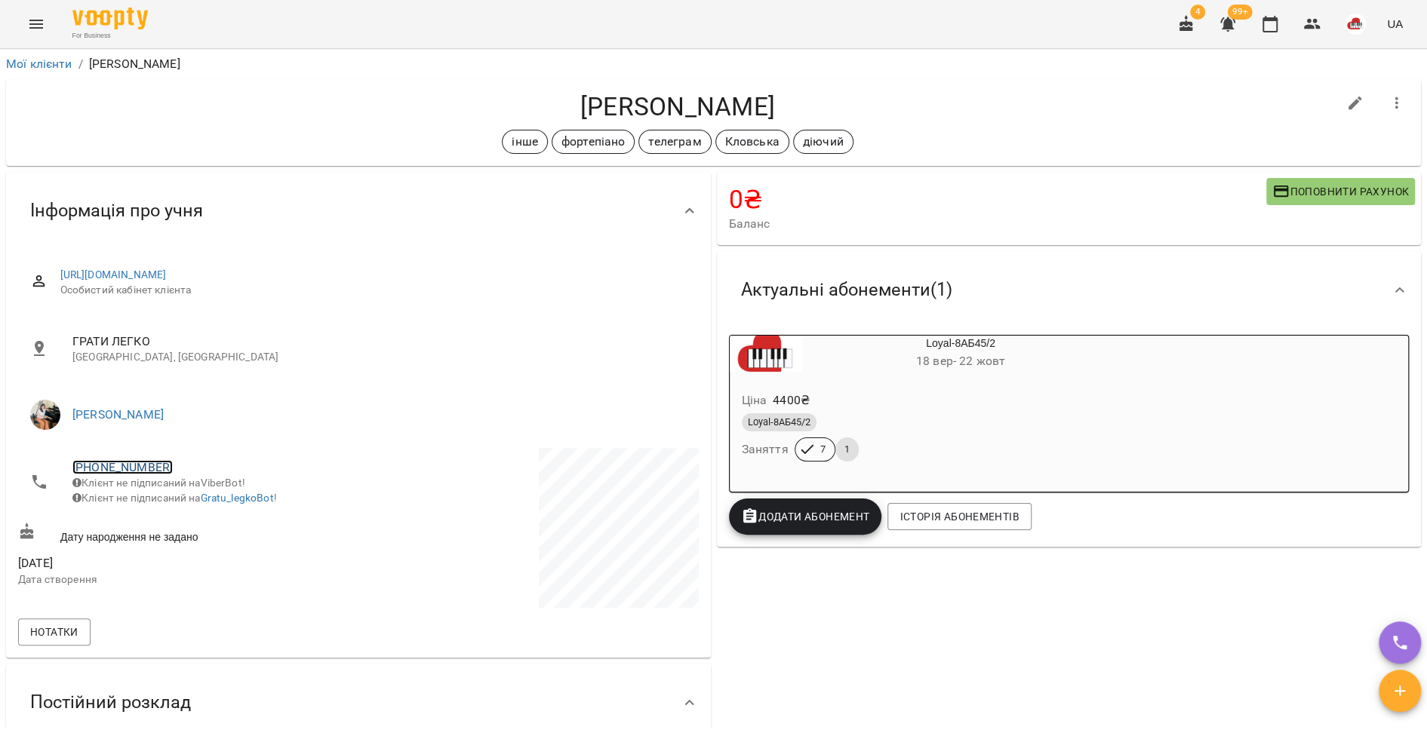
click at [132, 465] on link "+380970975565" at bounding box center [122, 467] width 100 height 14
click at [183, 518] on img at bounding box center [184, 523] width 23 height 23
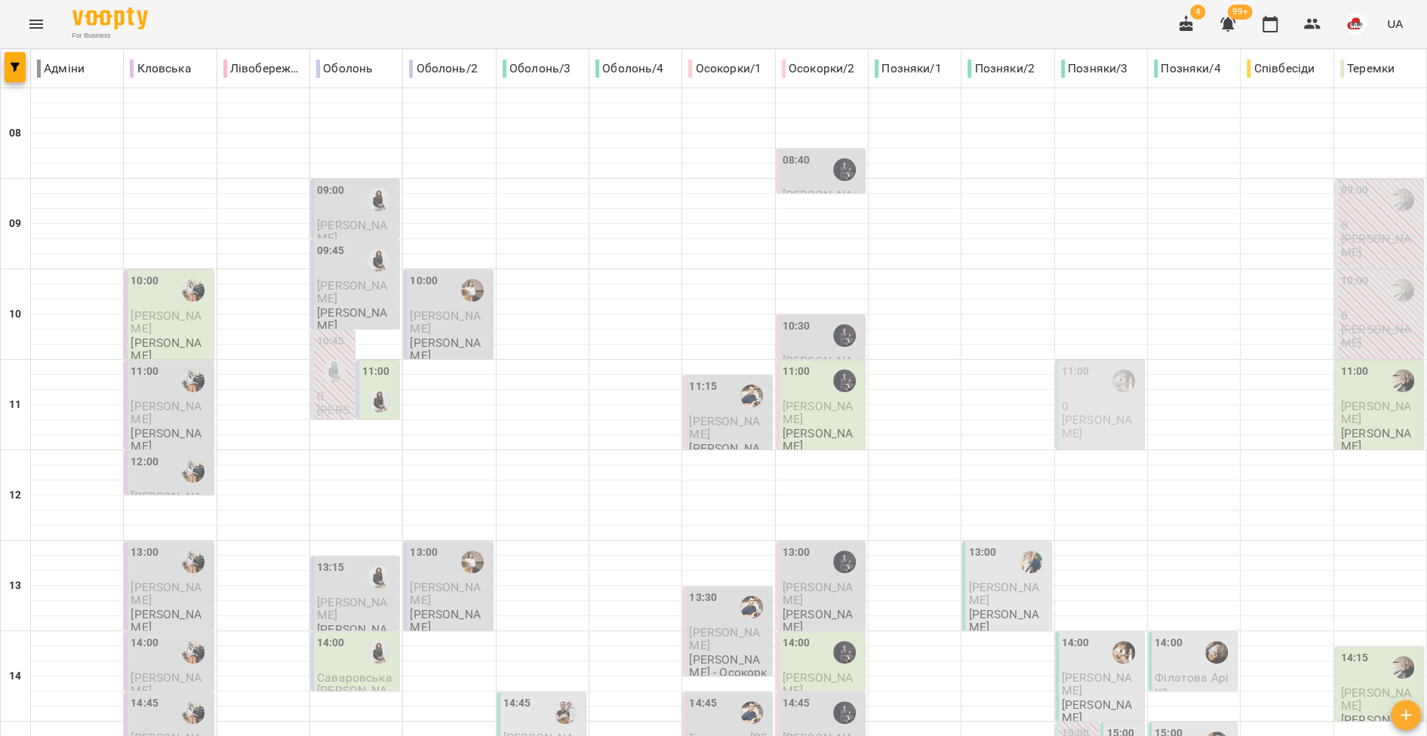
scroll to position [297, 0]
click at [177, 731] on span "Олександра Письменная" at bounding box center [166, 744] width 70 height 27
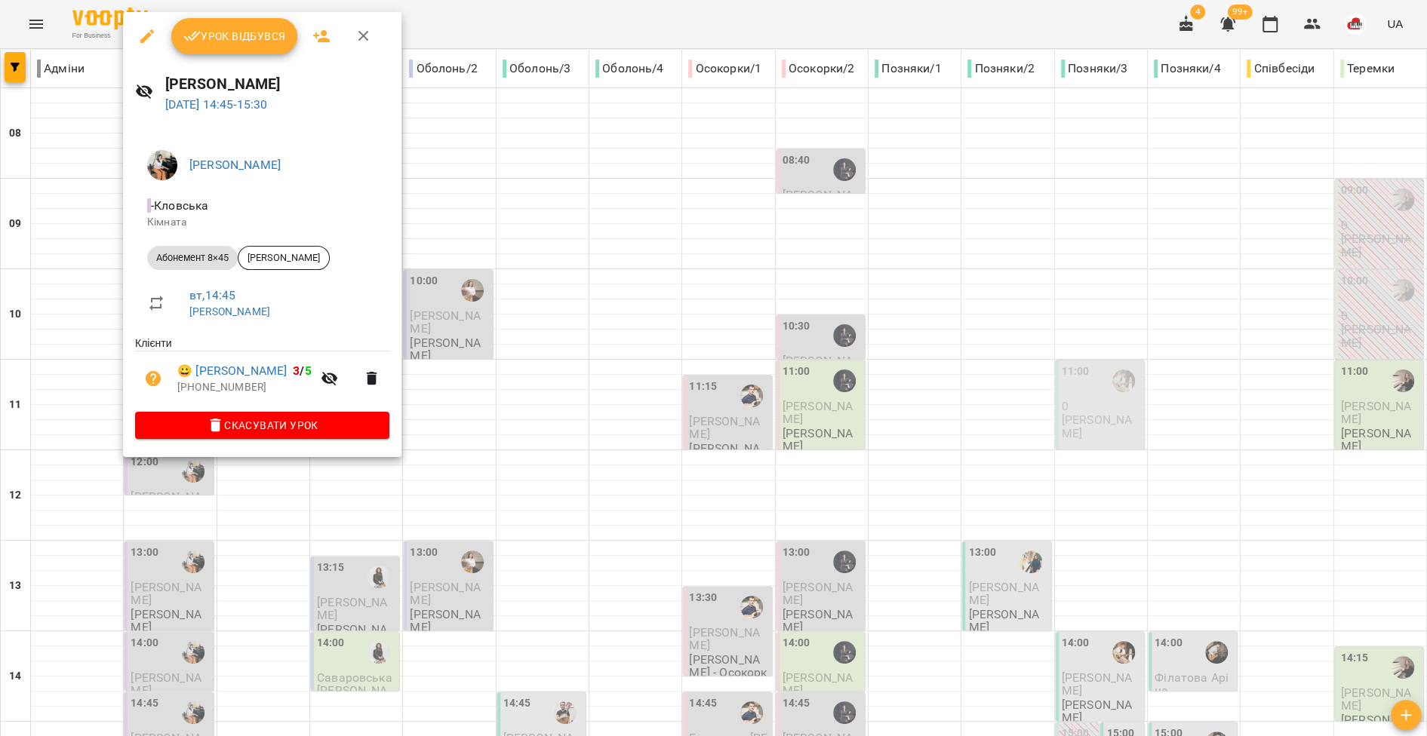
click at [65, 450] on div at bounding box center [713, 368] width 1427 height 736
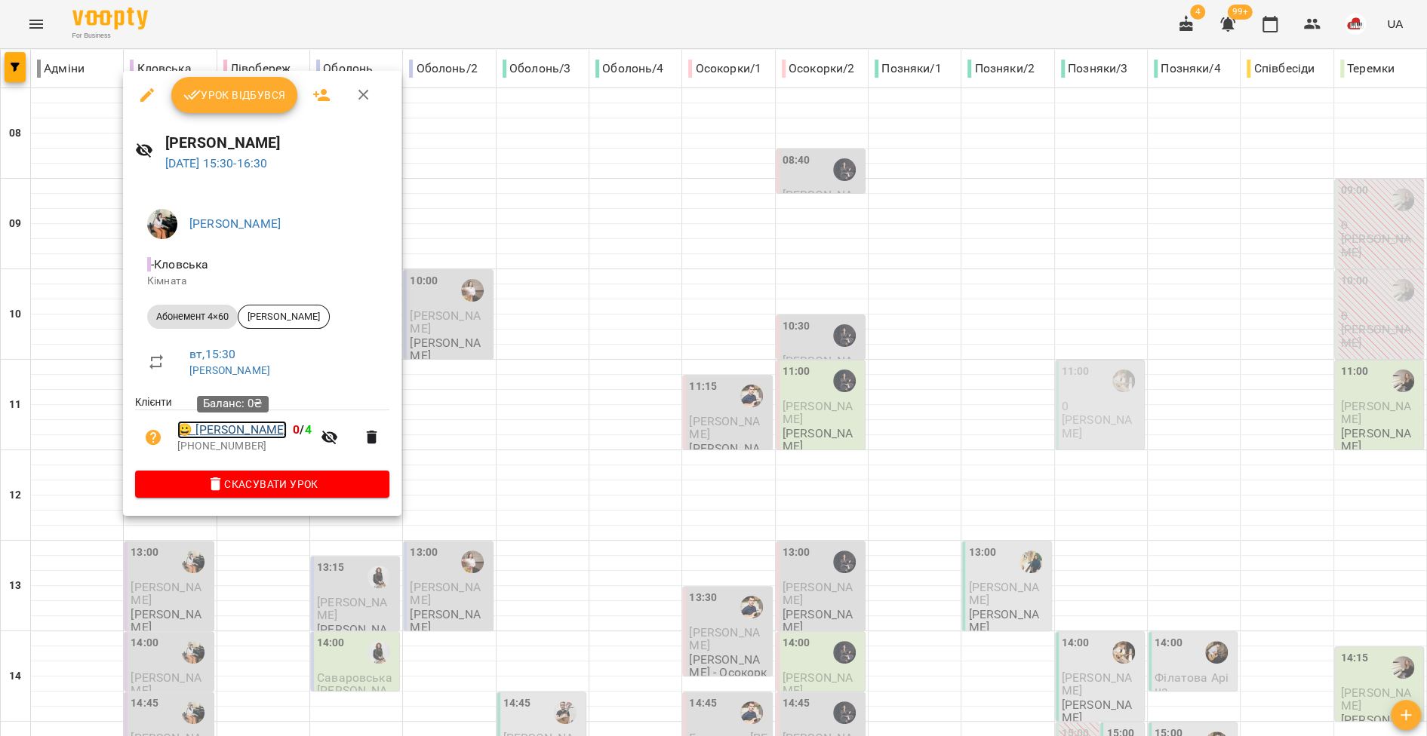
click at [215, 423] on link "😀 Щербіна Наталія" at bounding box center [231, 430] width 109 height 18
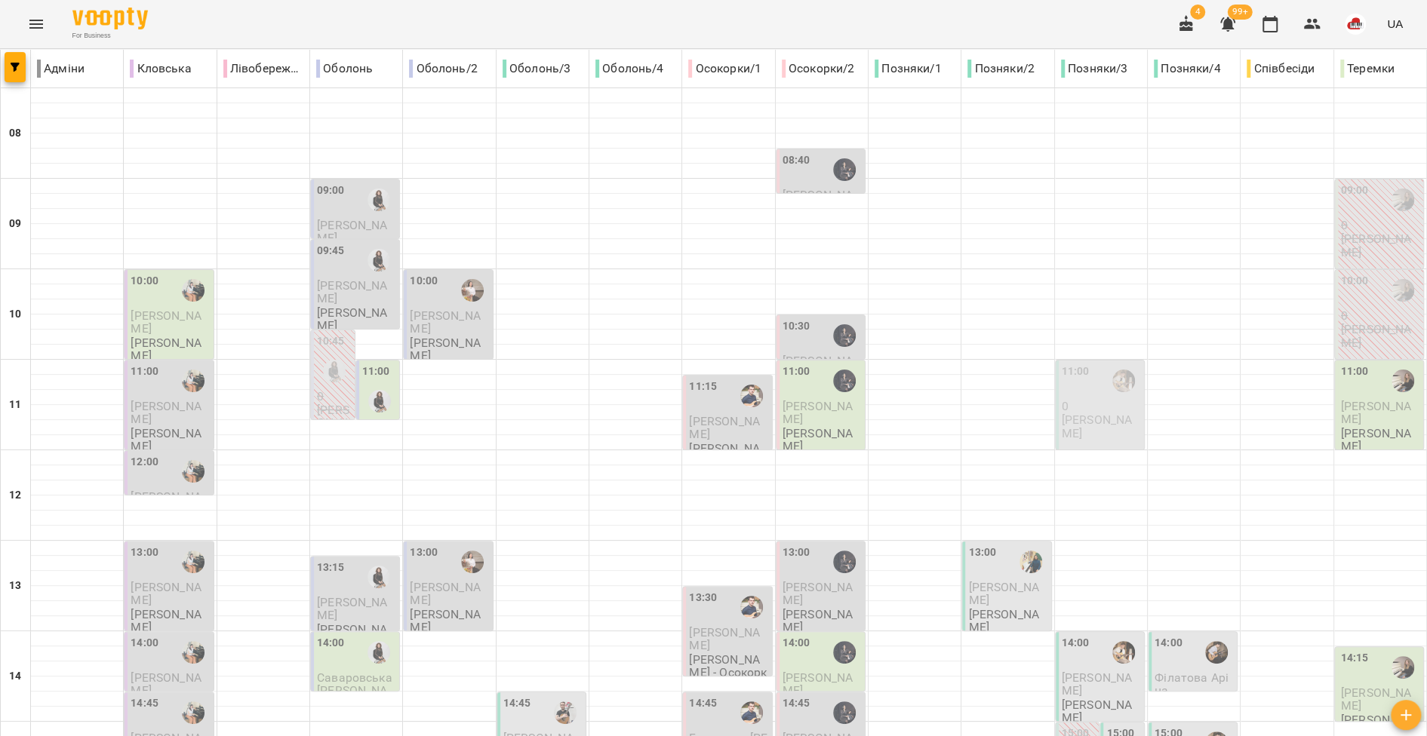
scroll to position [575, 0]
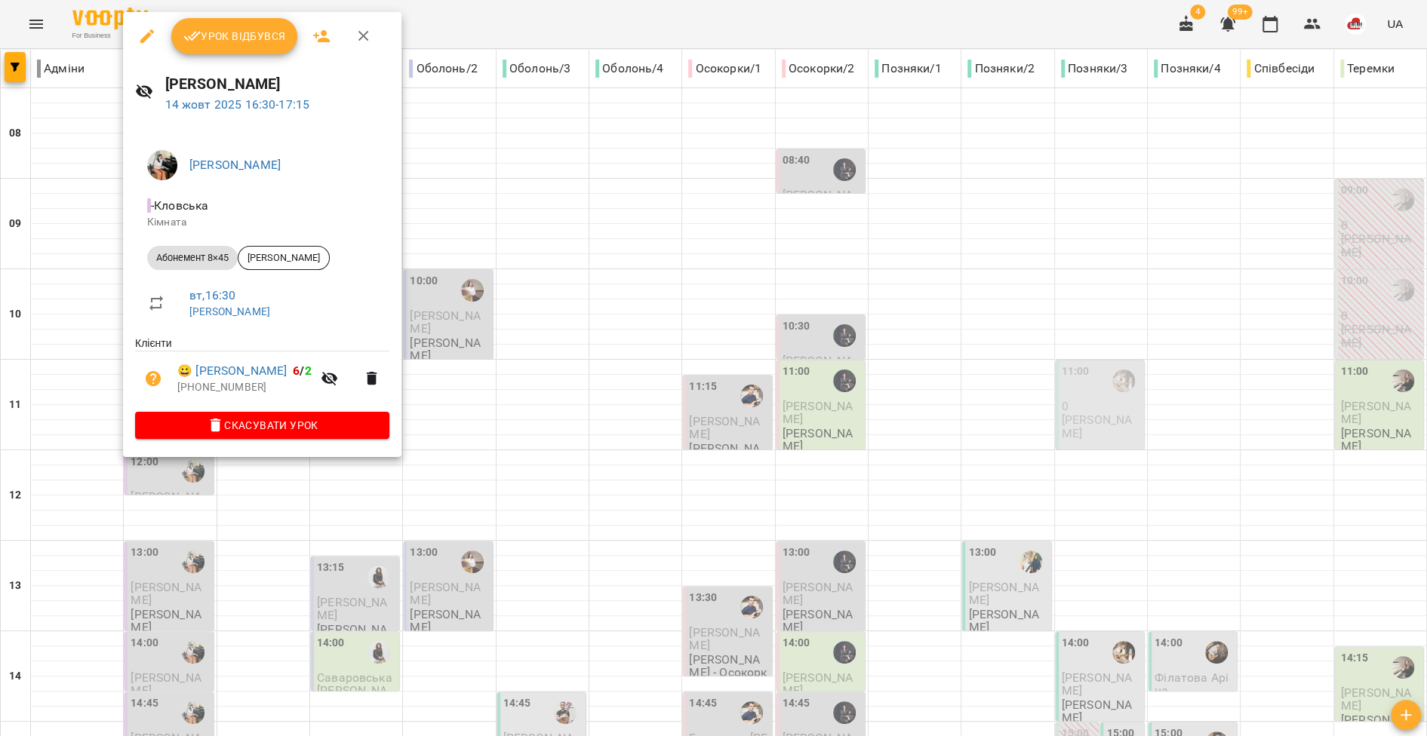
click at [54, 352] on div at bounding box center [713, 368] width 1427 height 736
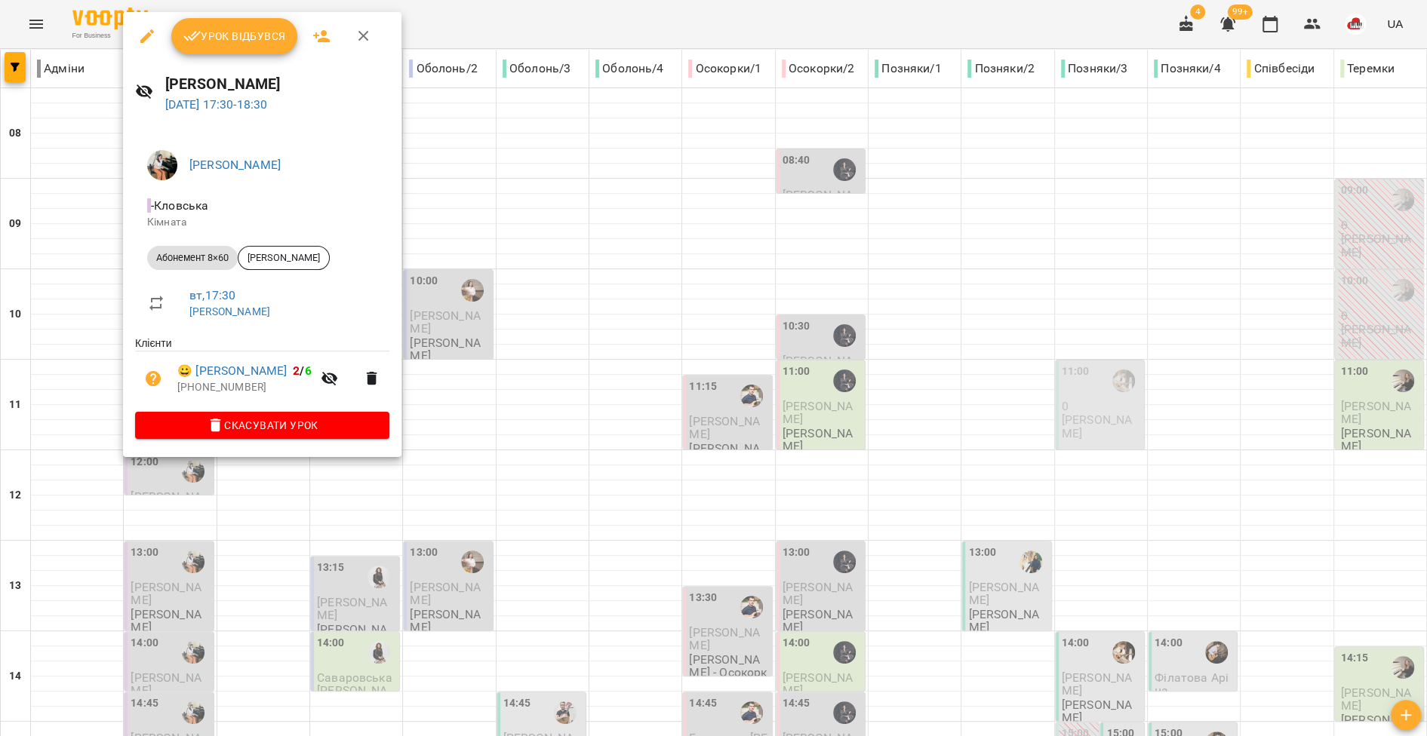
click at [93, 401] on div at bounding box center [713, 368] width 1427 height 736
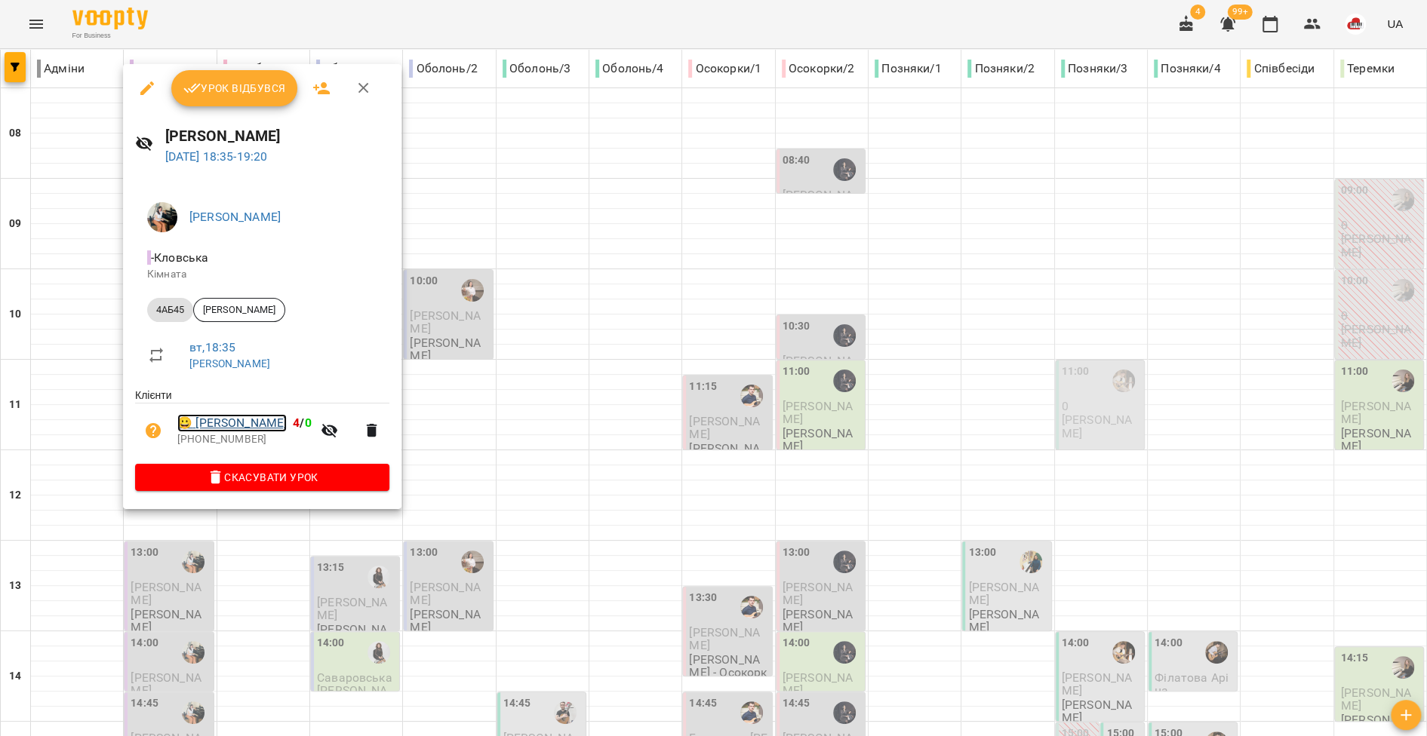
click at [222, 432] on link "😀 Микита Канюка" at bounding box center [231, 423] width 109 height 18
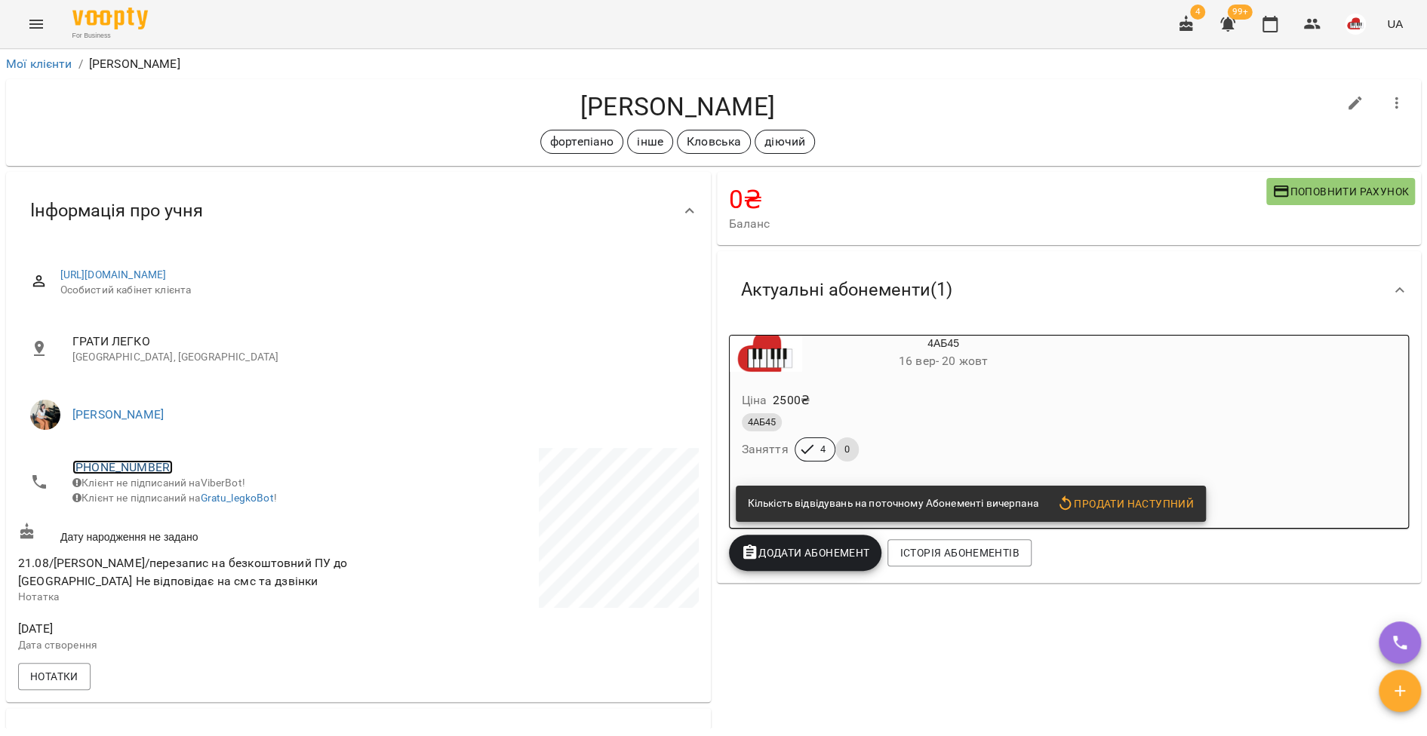
click at [118, 469] on link "+380661382729" at bounding box center [122, 467] width 100 height 14
click at [182, 520] on img at bounding box center [184, 523] width 23 height 23
drag, startPoint x: 779, startPoint y: 107, endPoint x: 516, endPoint y: 104, distance: 262.6
click at [516, 104] on h4 "Микита Канюка" at bounding box center [677, 106] width 1319 height 31
copy h4 "Микита Канюка"
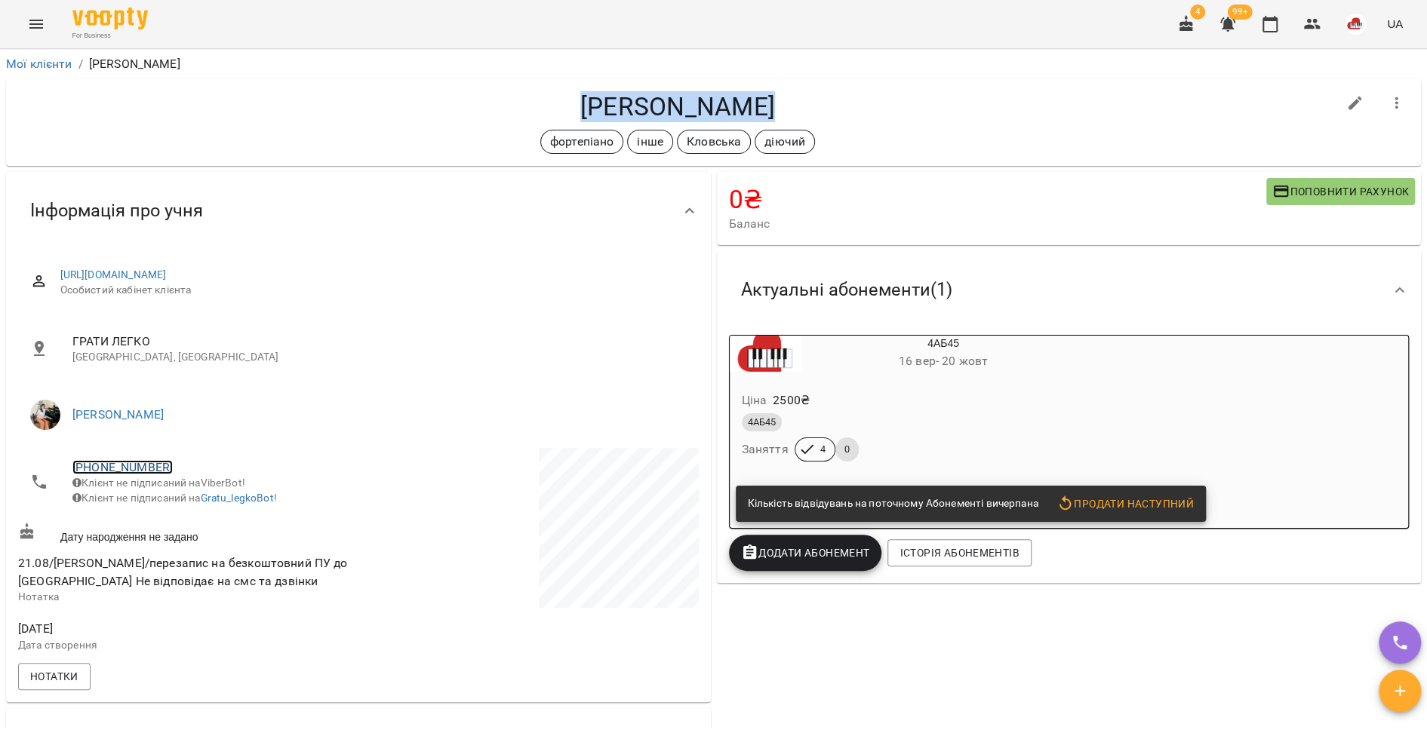
click at [128, 467] on link "+380661382729" at bounding box center [122, 467] width 100 height 14
click at [185, 527] on img at bounding box center [184, 523] width 23 height 23
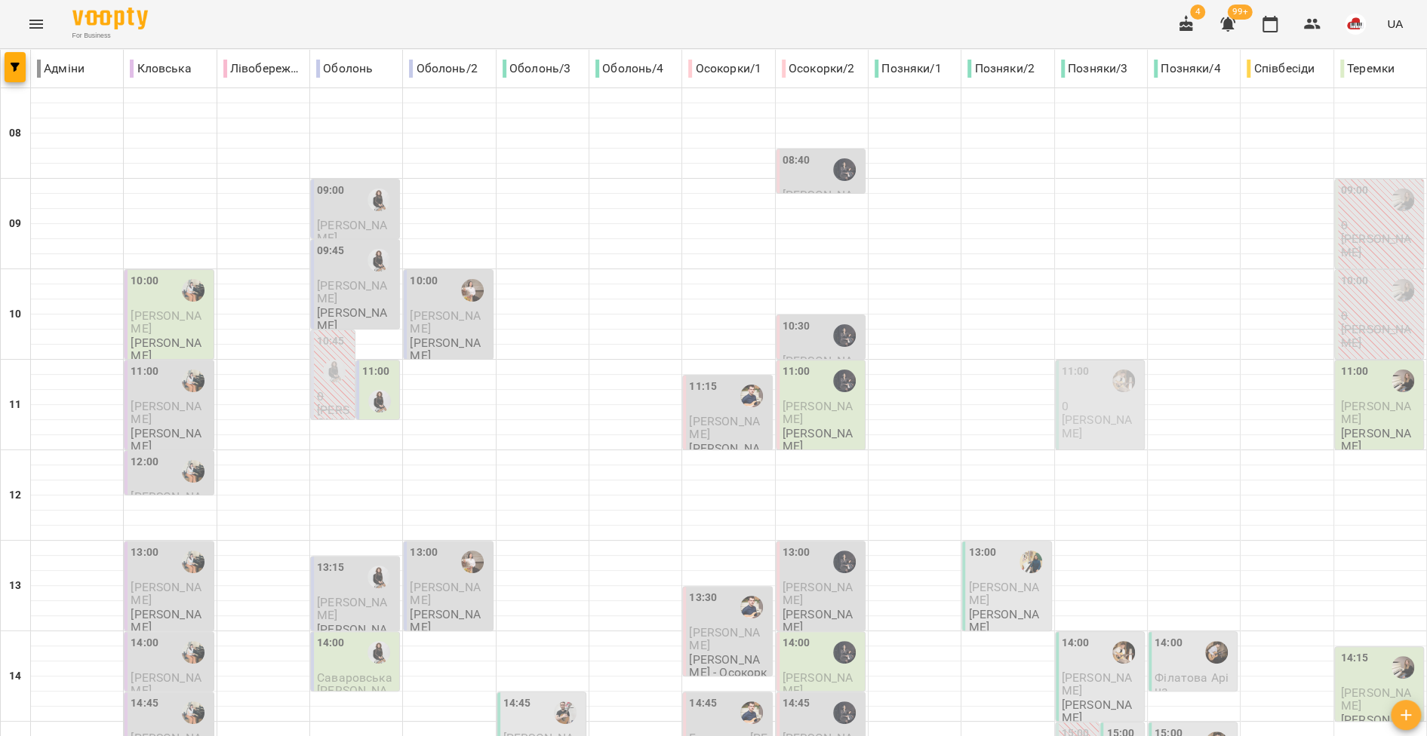
scroll to position [604, 0]
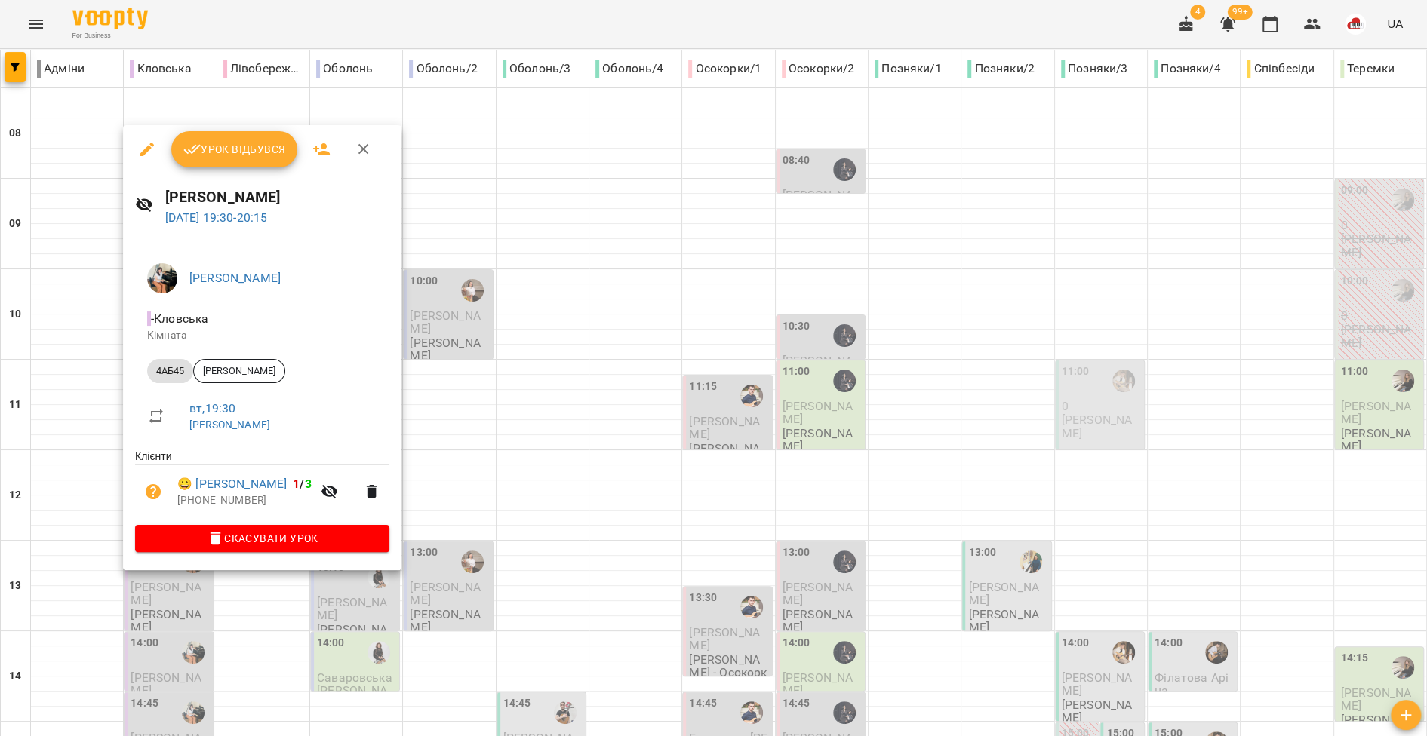
click at [60, 493] on div at bounding box center [713, 368] width 1427 height 736
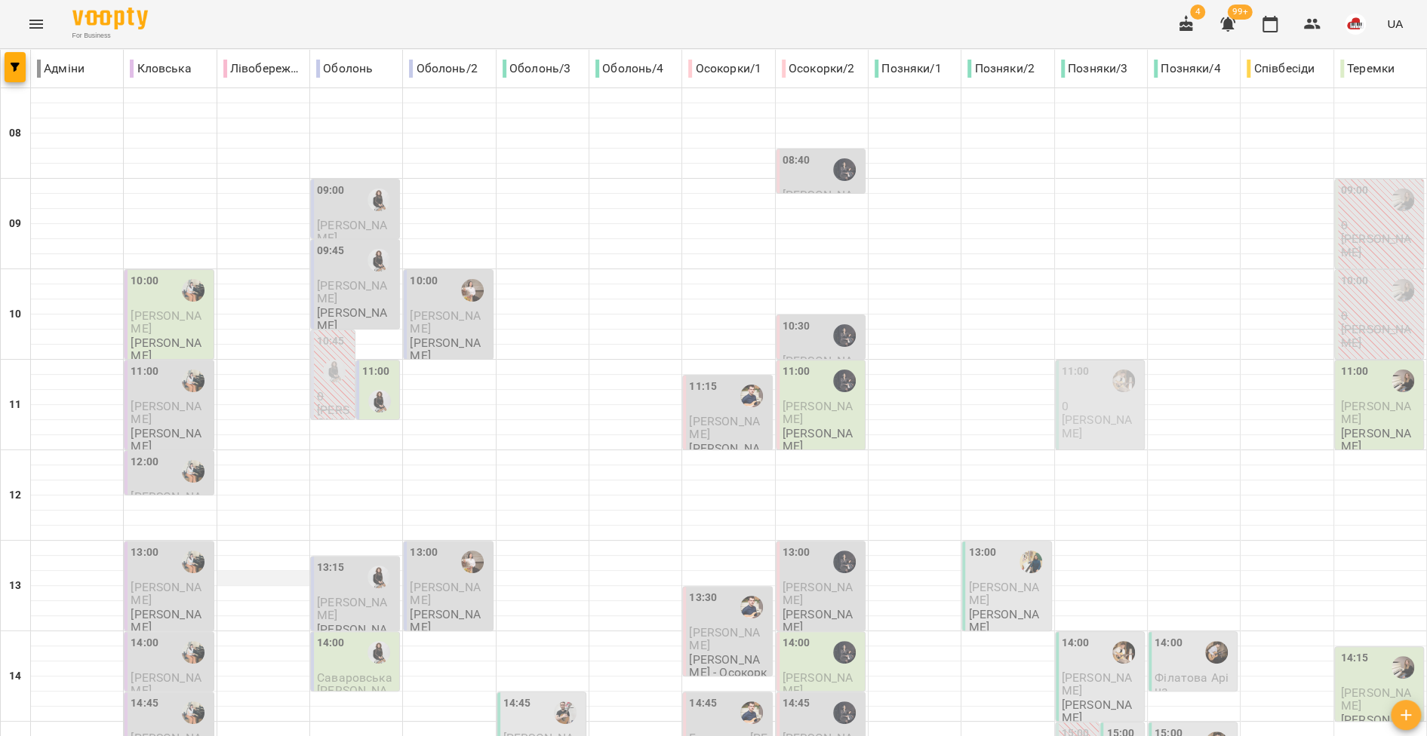
scroll to position [367, 0]
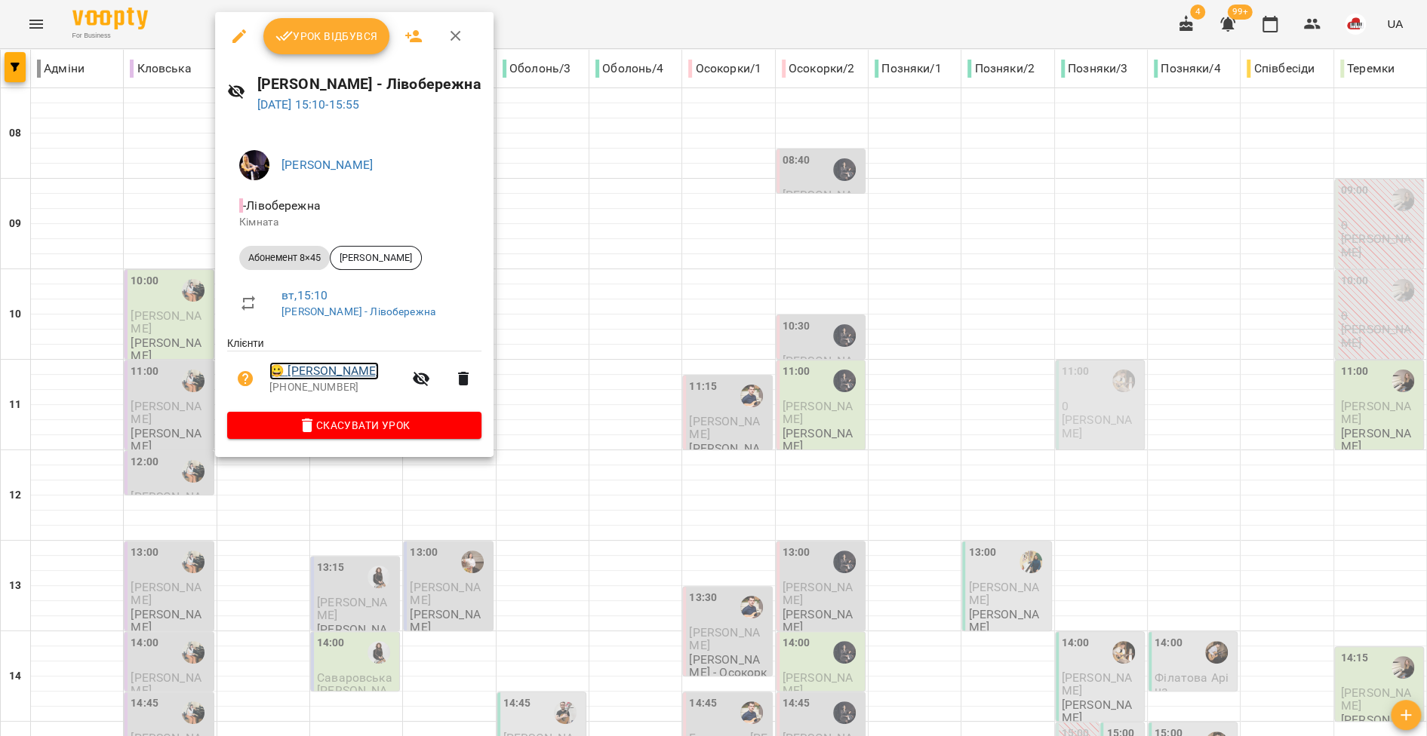
click at [322, 373] on link "😀 Антон Зацарін" at bounding box center [323, 371] width 109 height 18
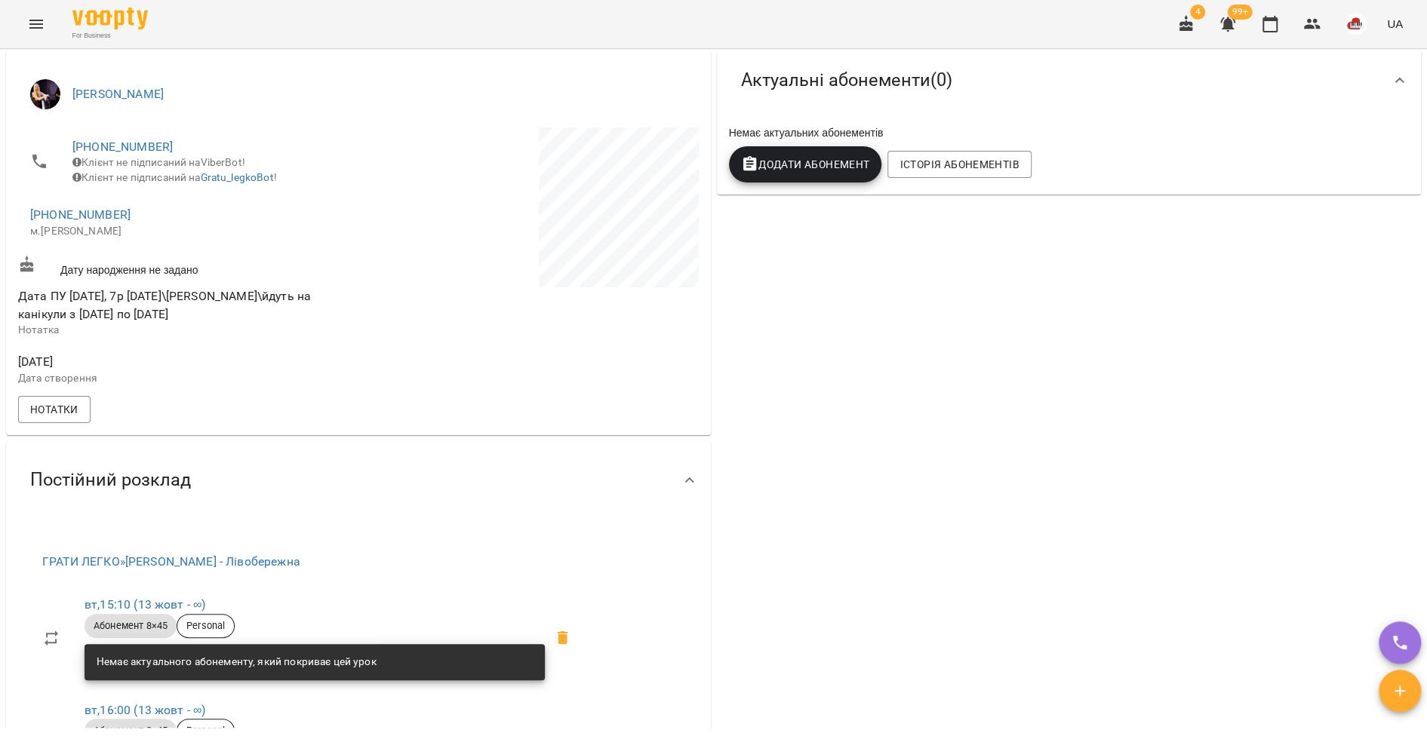
scroll to position [390, 0]
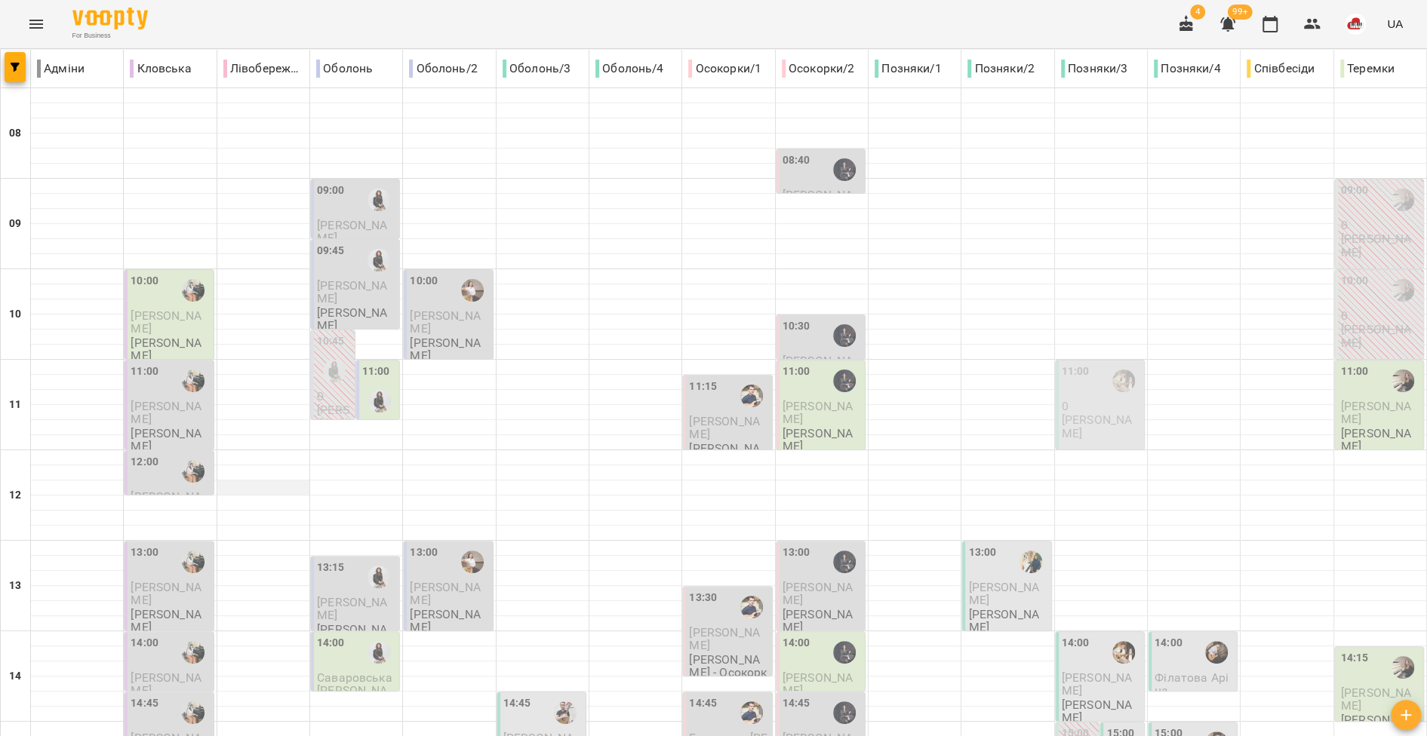
scroll to position [537, 0]
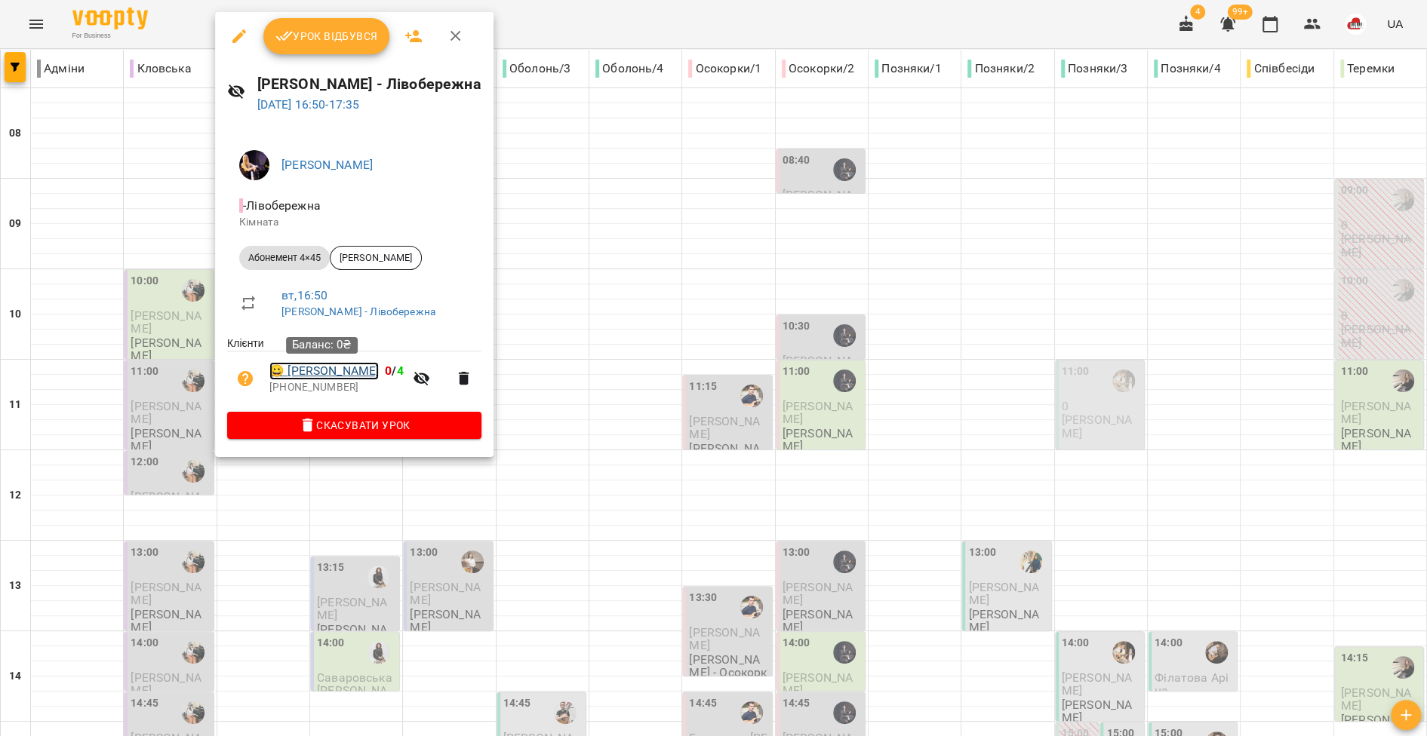
click at [295, 367] on link "😀 Лідія Андрійчук" at bounding box center [323, 371] width 109 height 18
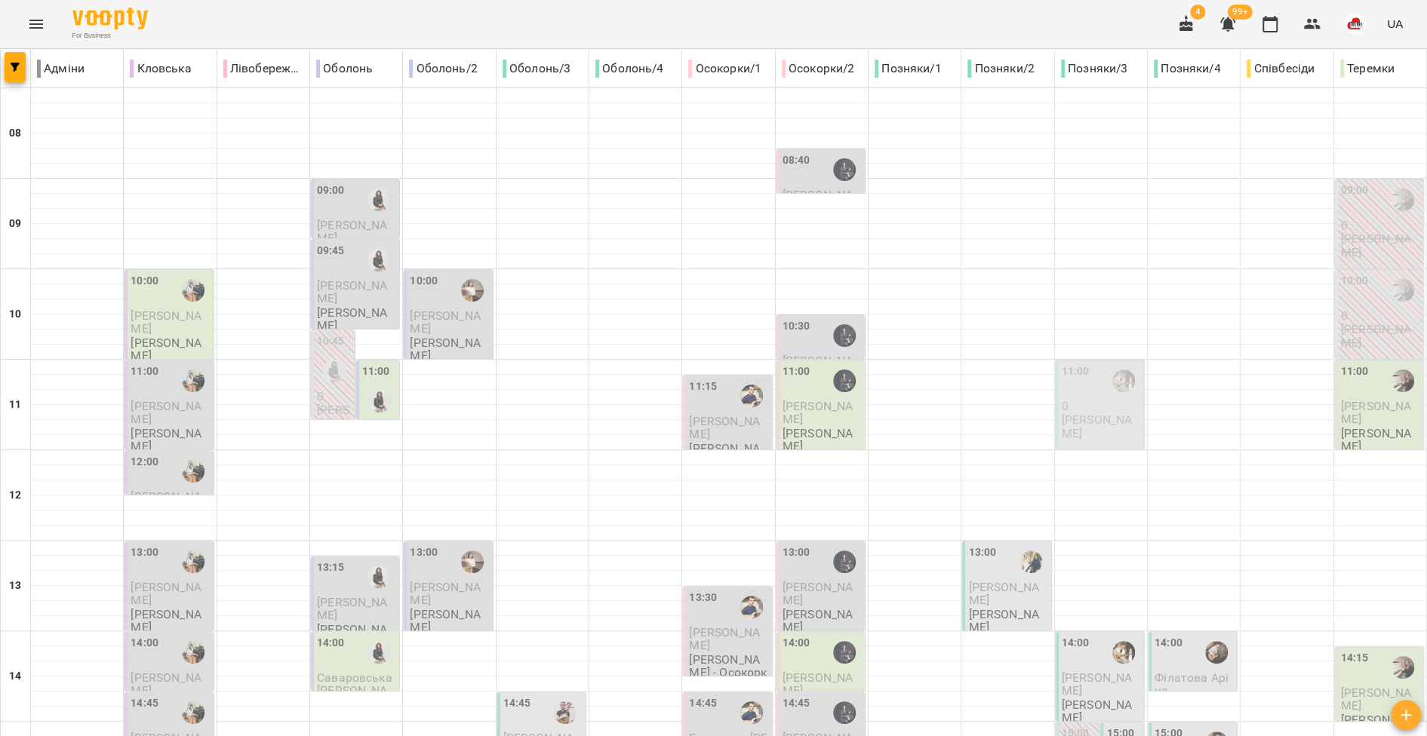
scroll to position [628, 0]
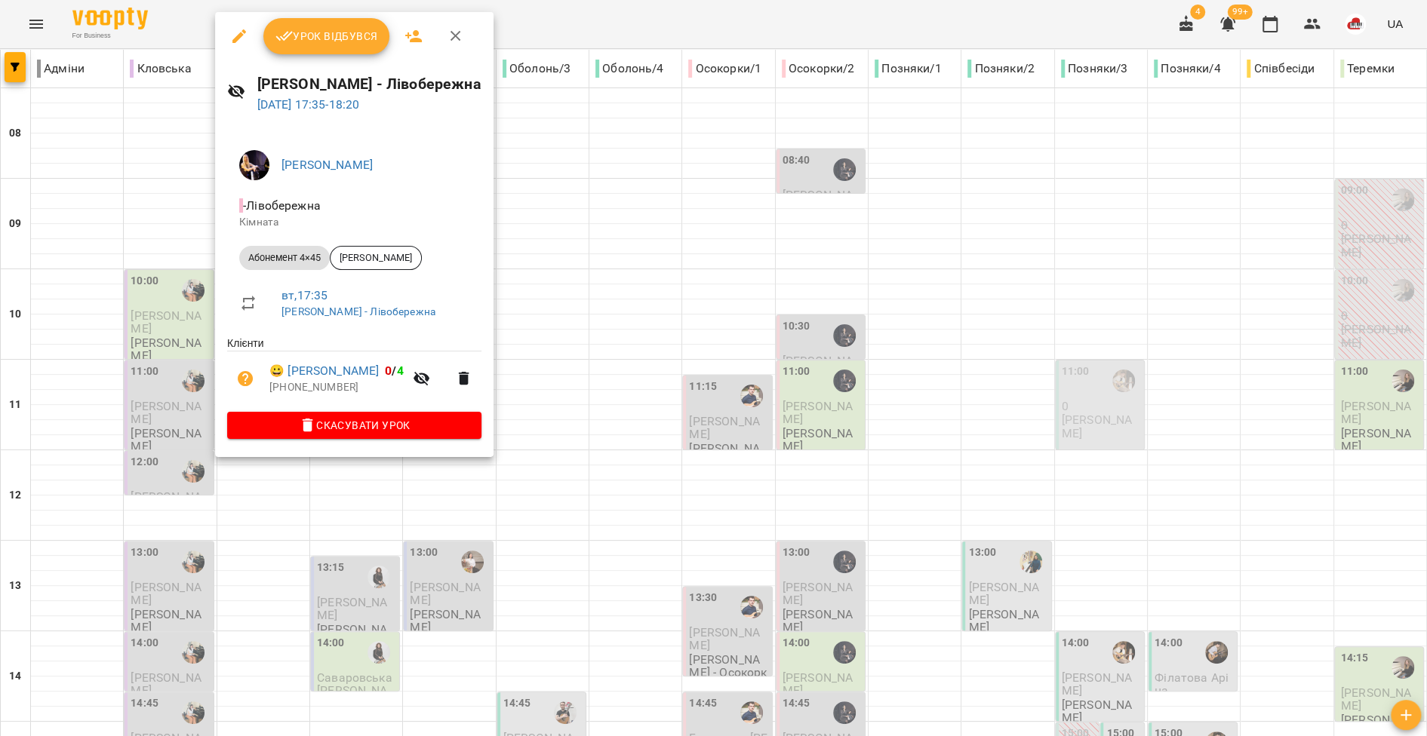
click at [155, 381] on div at bounding box center [713, 368] width 1427 height 736
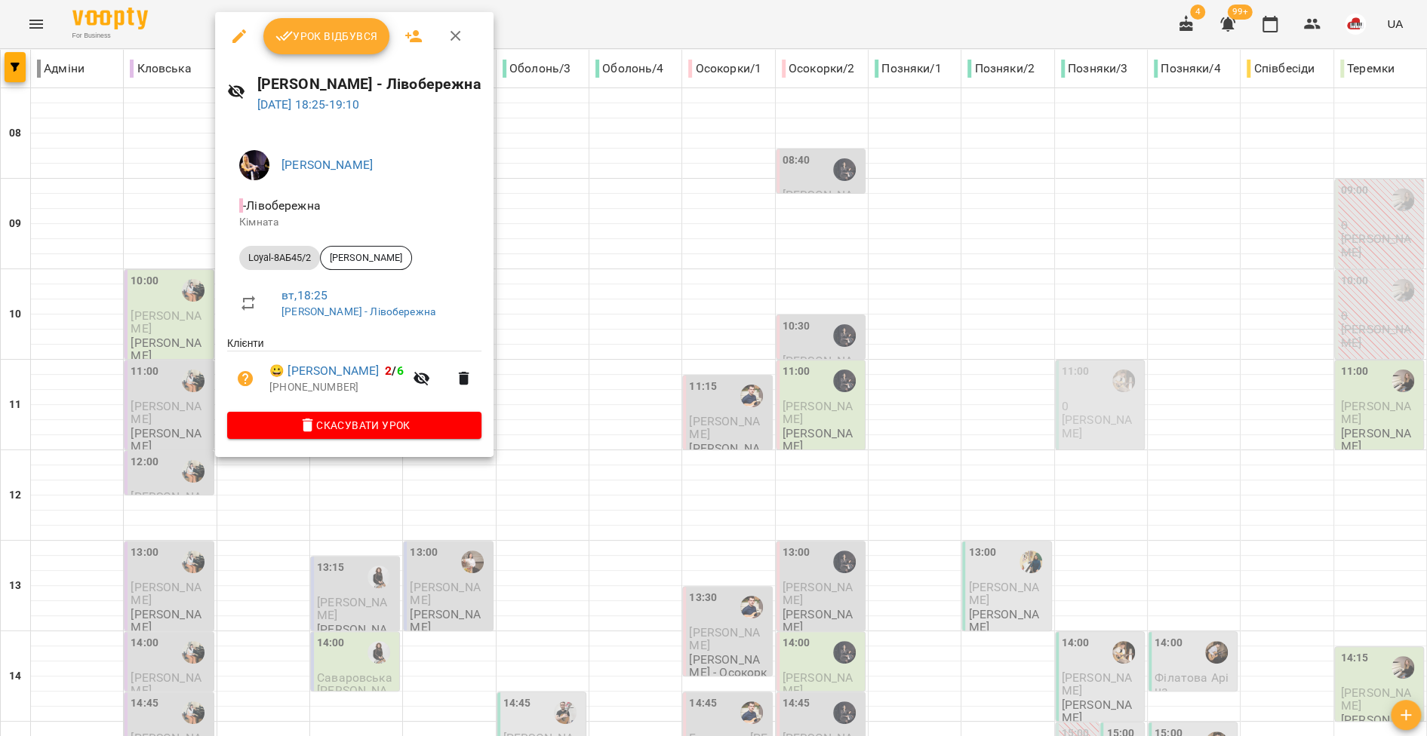
click at [173, 410] on div at bounding box center [713, 368] width 1427 height 736
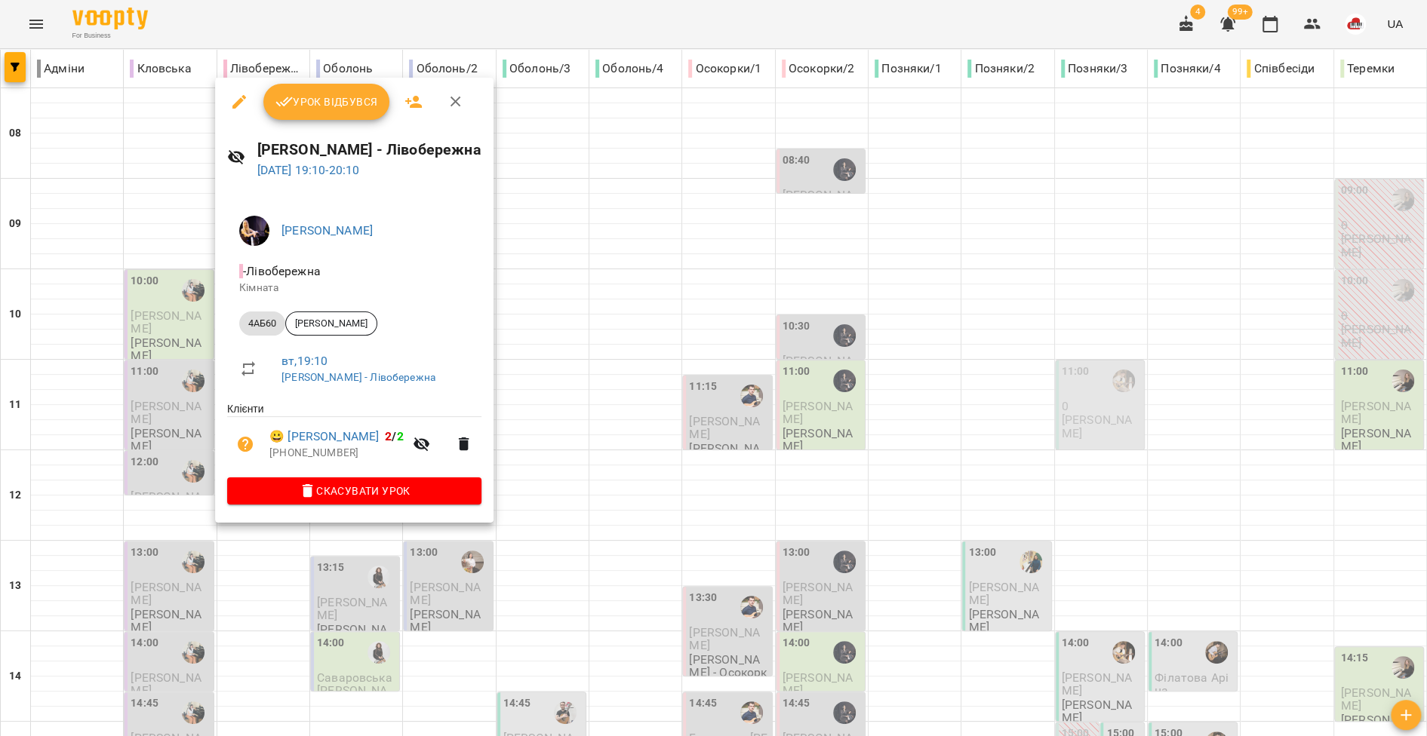
click at [170, 444] on div at bounding box center [713, 368] width 1427 height 736
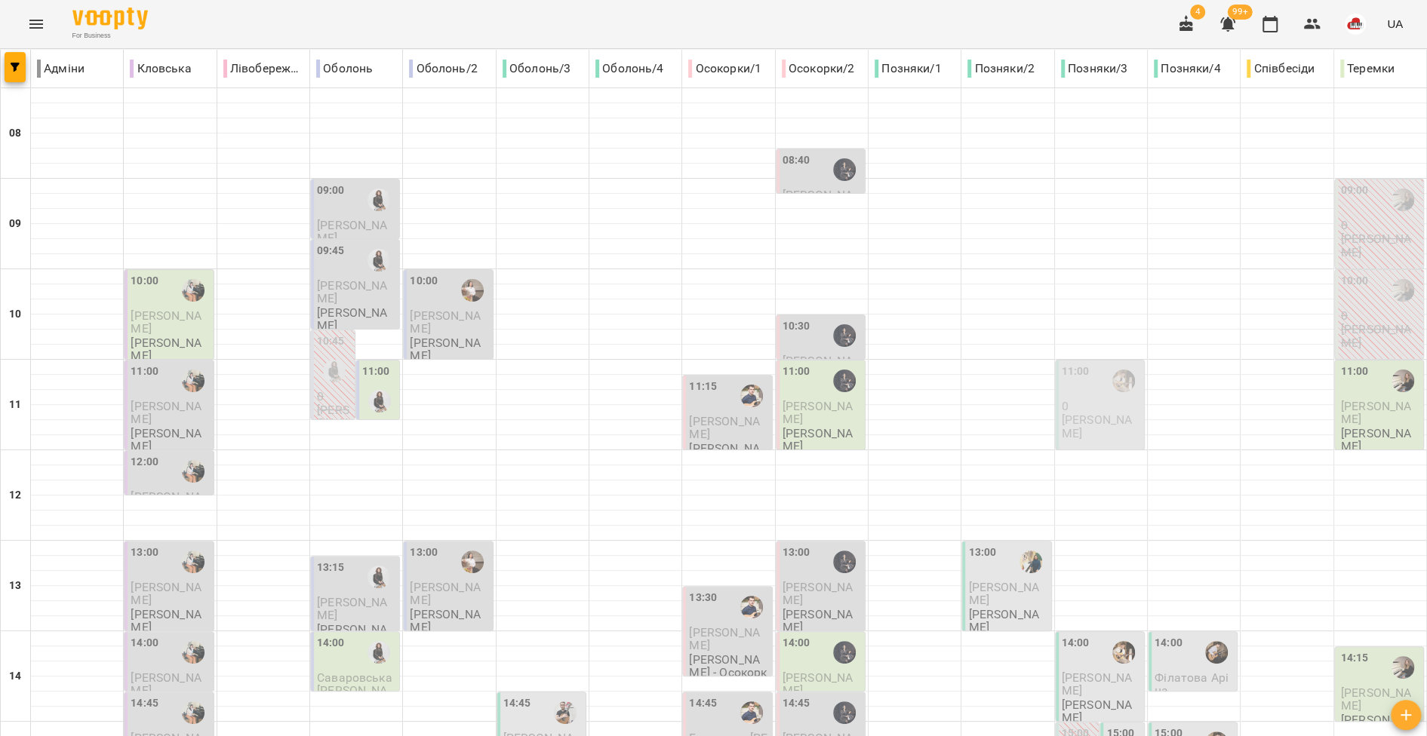
scroll to position [0, 0]
click at [367, 203] on img "Любов ПУШНЯК" at bounding box center [378, 200] width 23 height 23
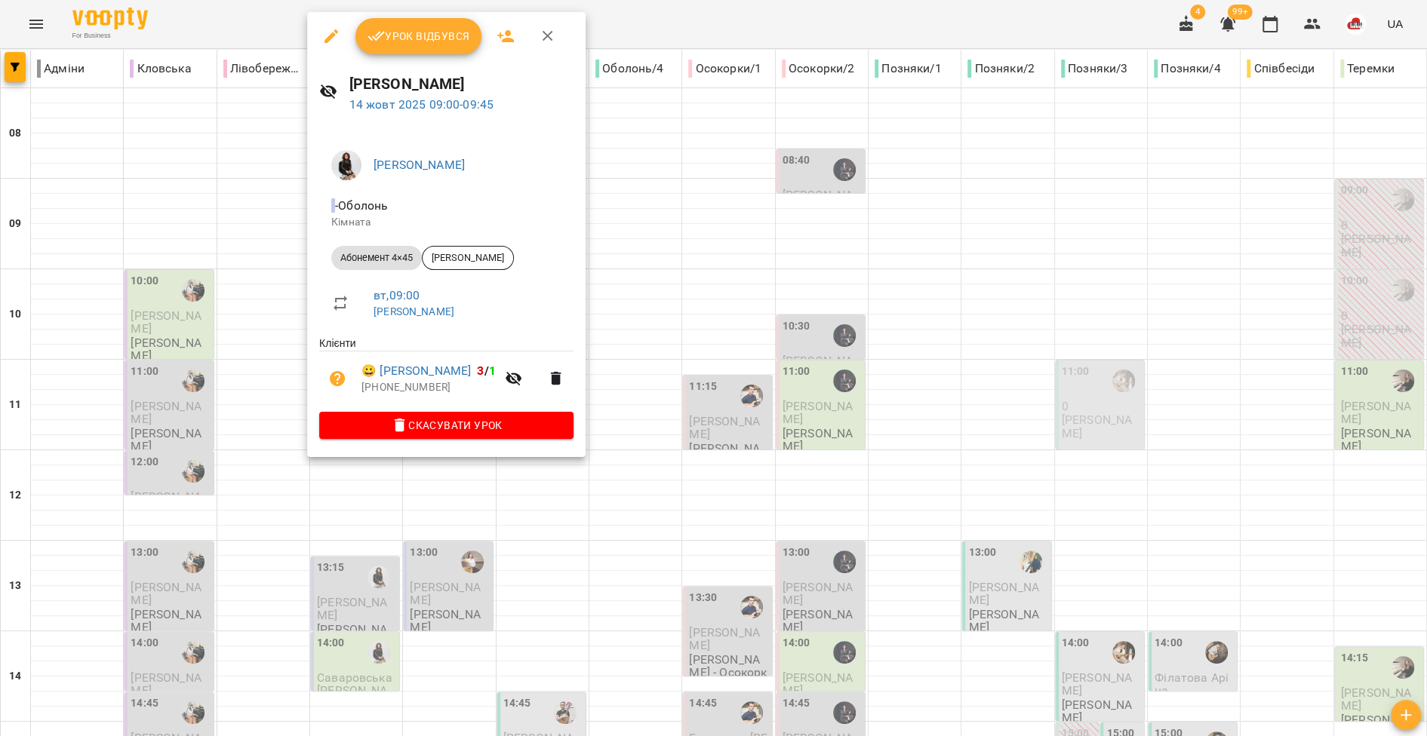
click at [247, 225] on div at bounding box center [713, 368] width 1427 height 736
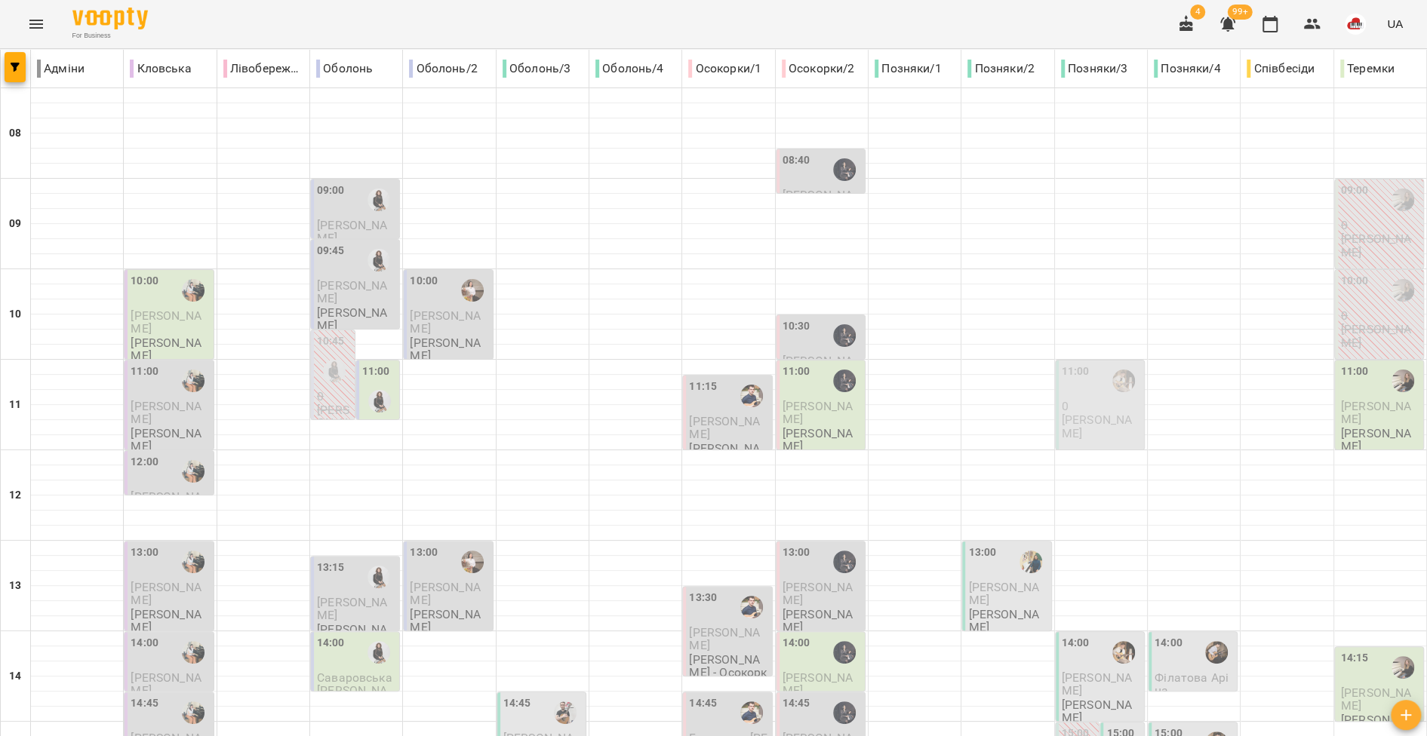
click at [361, 218] on span "Тетяна Жевакіна" at bounding box center [352, 231] width 70 height 27
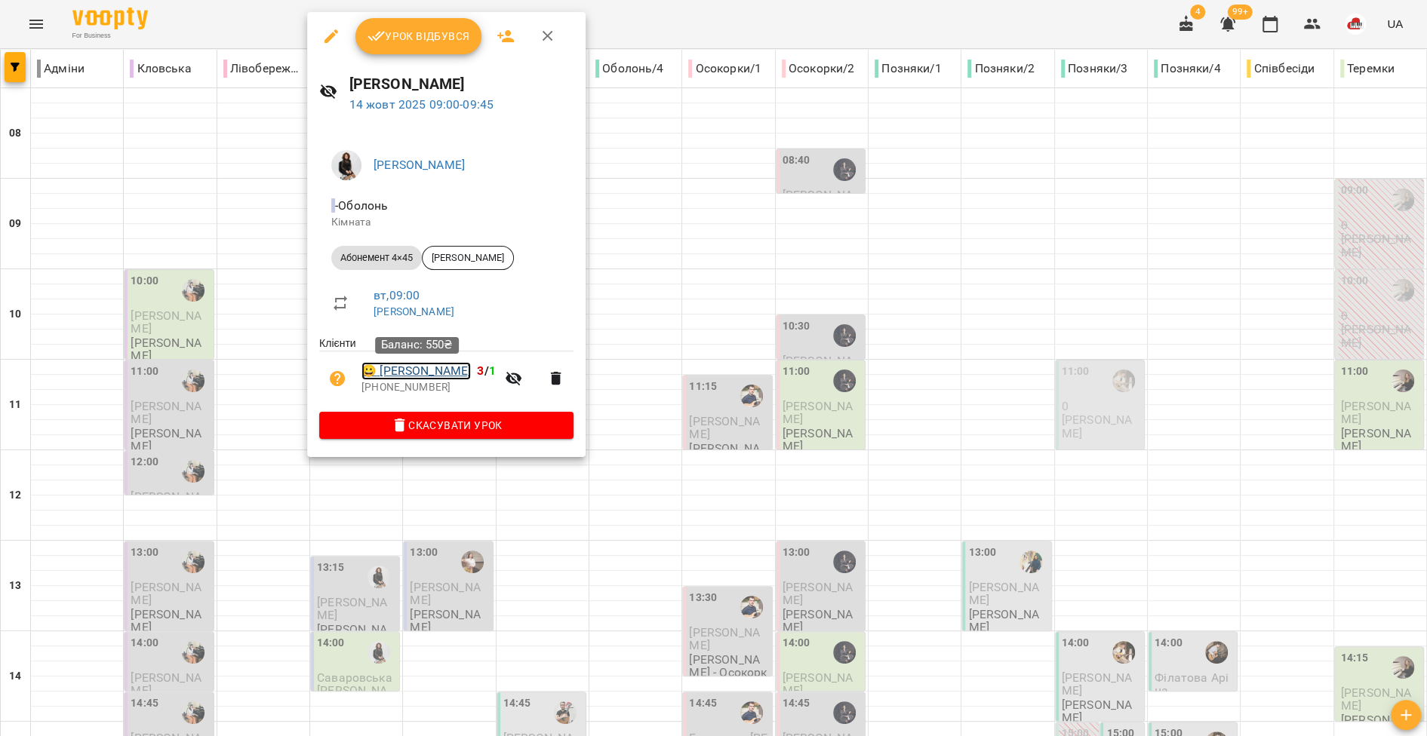
click at [447, 368] on link "😀 Тетяна Жевакіна" at bounding box center [415, 371] width 109 height 18
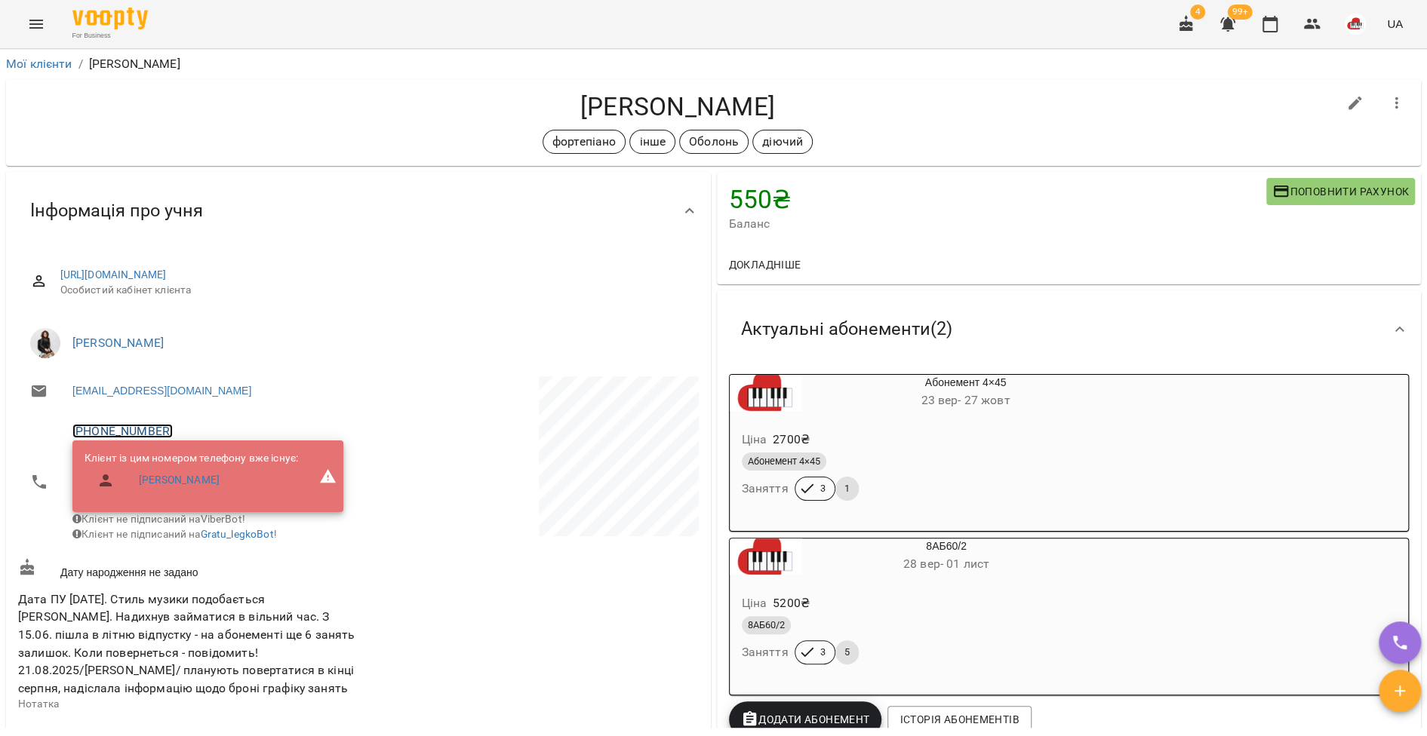
click at [120, 424] on link "+380677293323" at bounding box center [122, 431] width 100 height 14
click at [186, 475] on link at bounding box center [201, 487] width 80 height 32
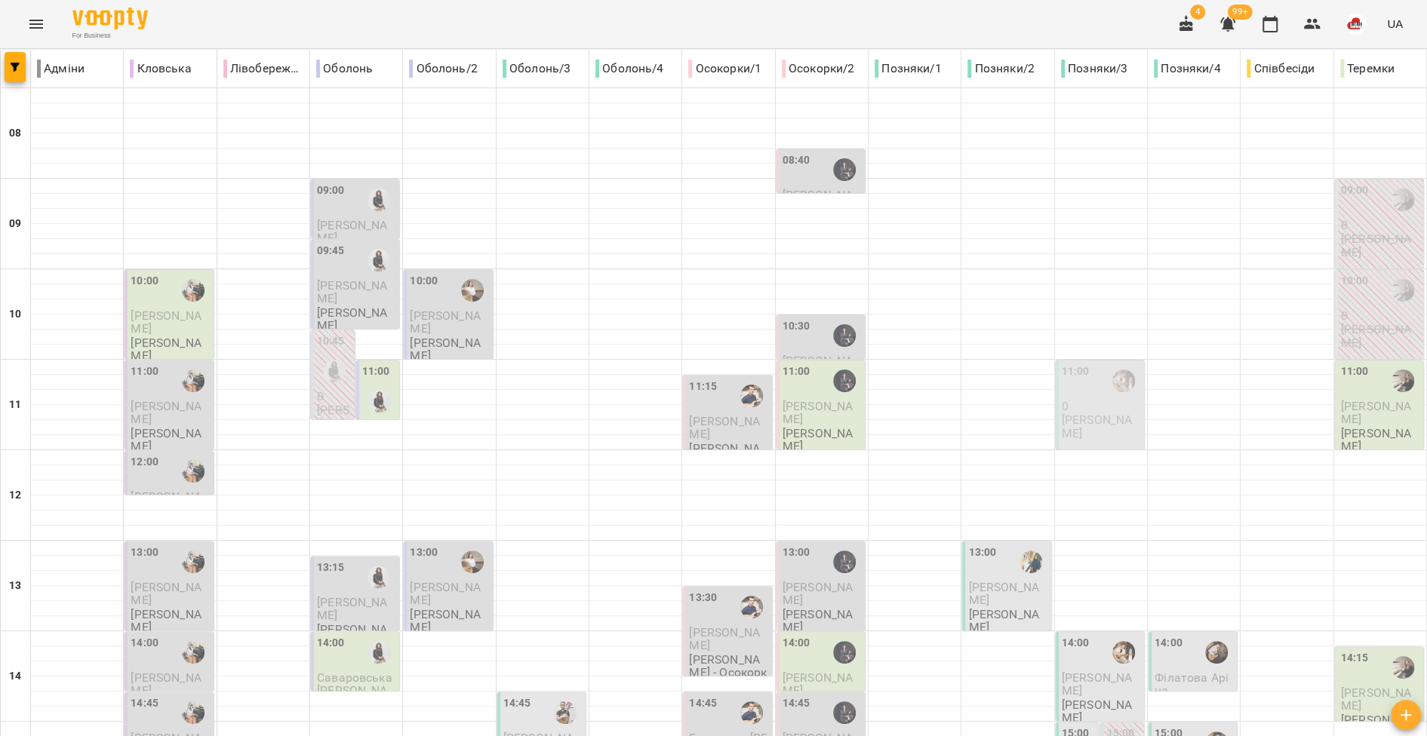
click at [337, 306] on p "Любов Пушняк" at bounding box center [356, 319] width 79 height 26
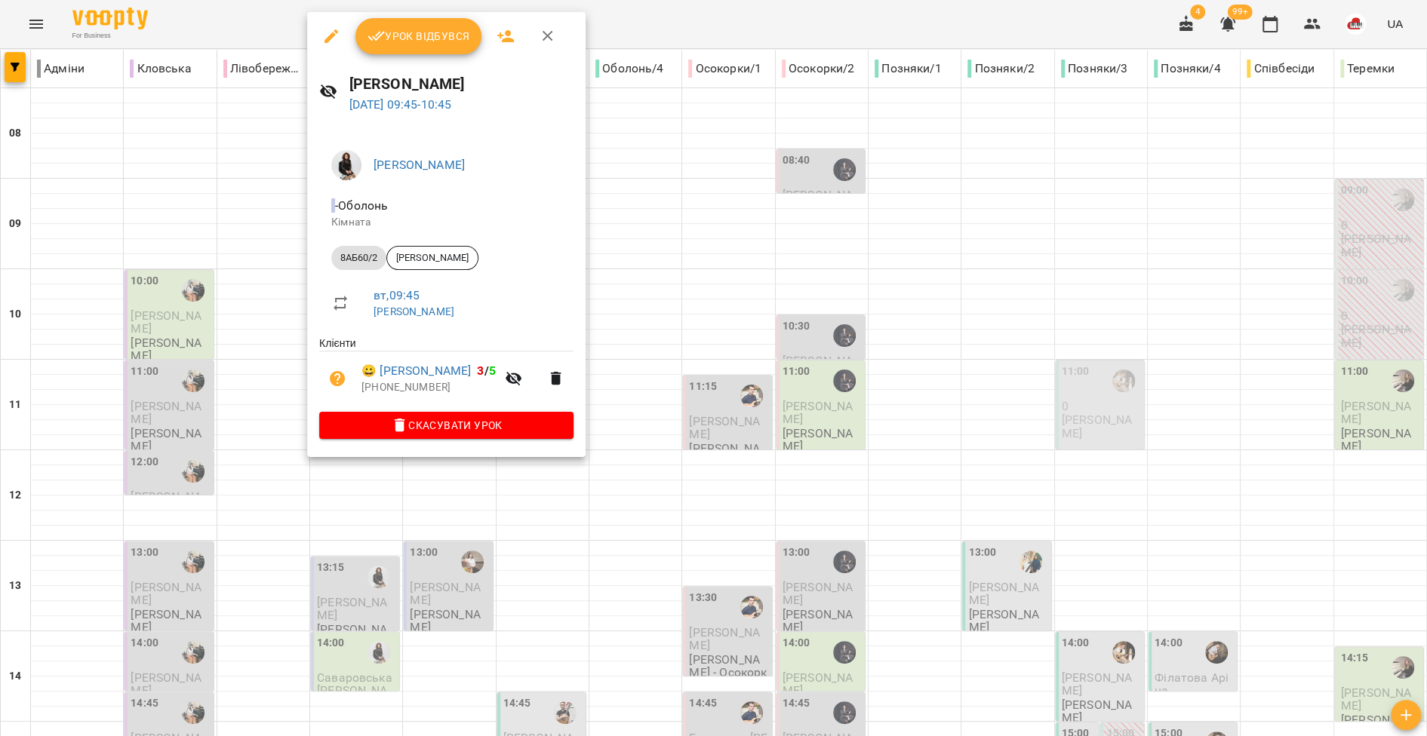
click at [243, 322] on div at bounding box center [713, 368] width 1427 height 736
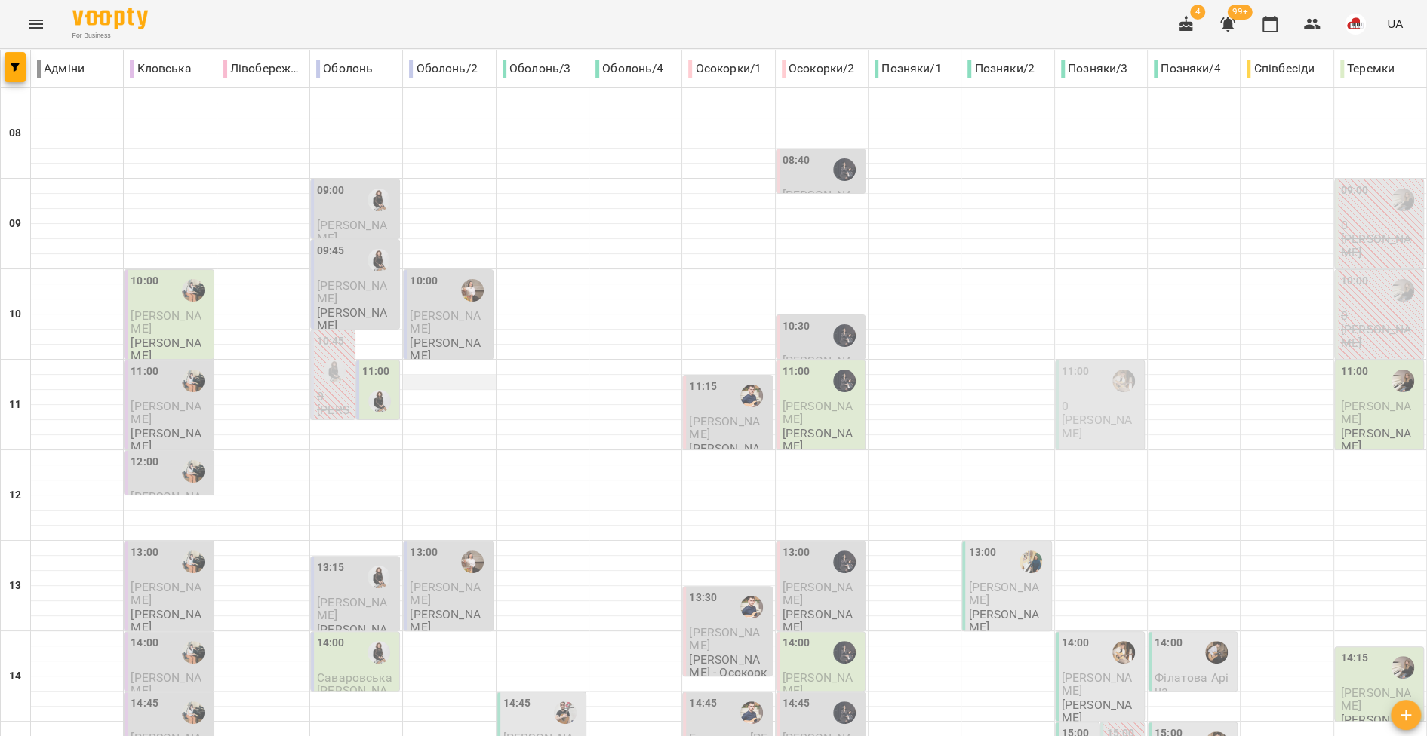
scroll to position [16, 0]
click at [382, 364] on label "11:00" at bounding box center [376, 372] width 28 height 17
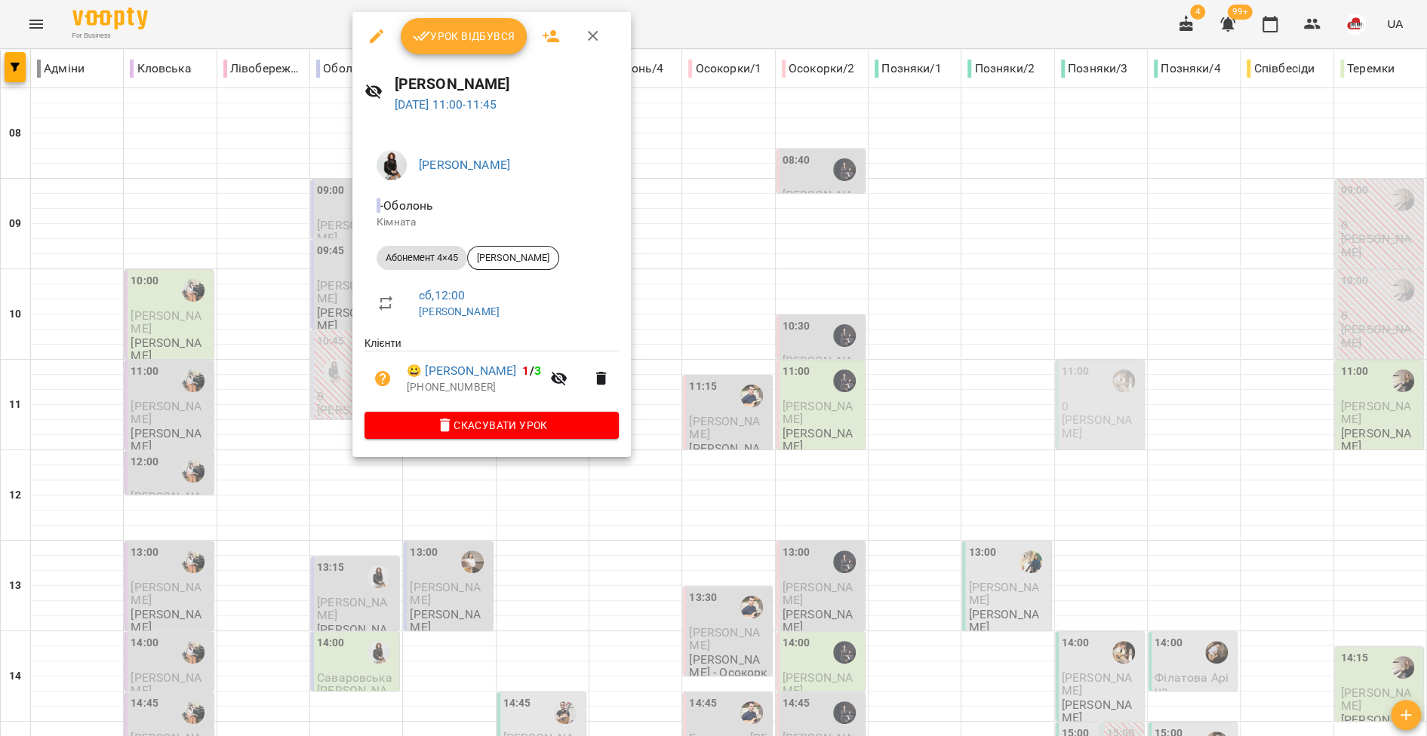
click at [274, 370] on div at bounding box center [713, 368] width 1427 height 736
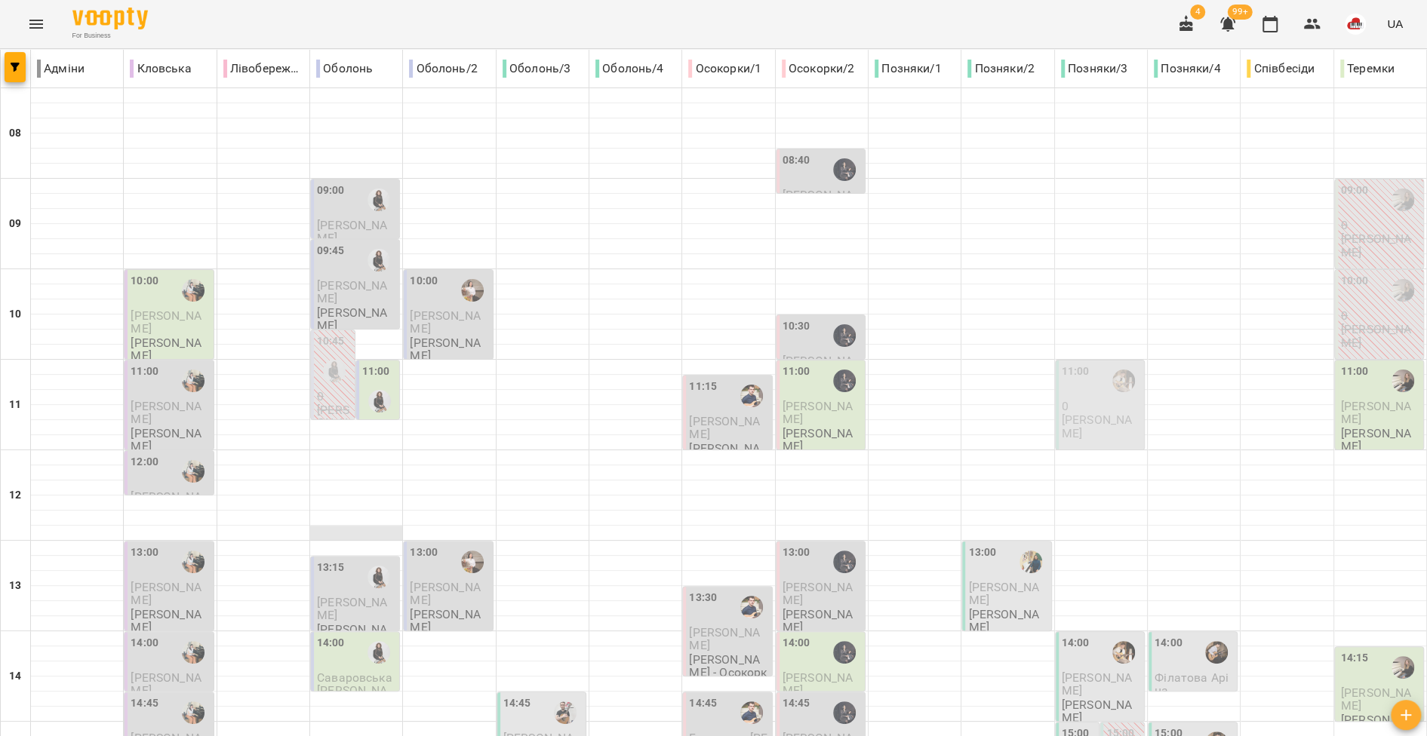
scroll to position [166, 0]
click at [350, 560] on div "13:15" at bounding box center [356, 577] width 79 height 35
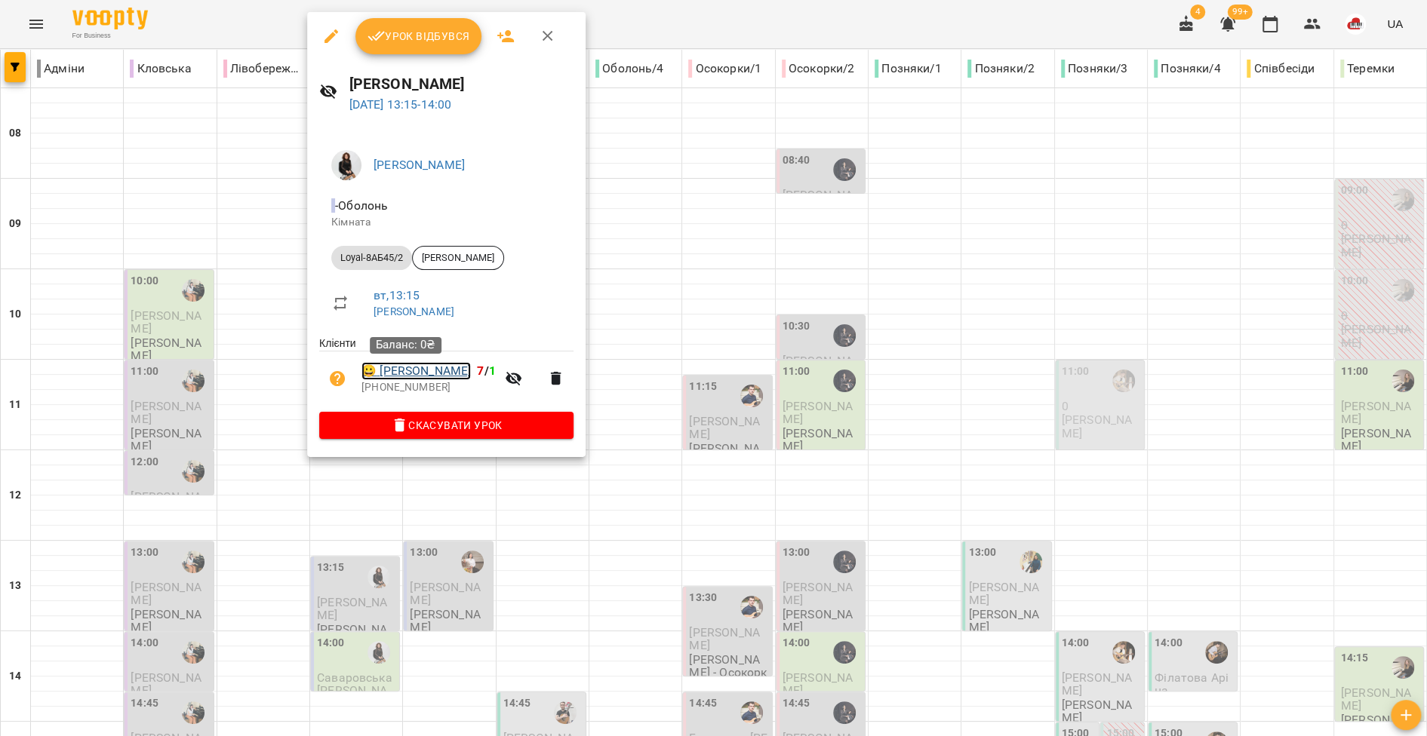
click at [395, 367] on link "😀 Кратюк Юлія" at bounding box center [415, 371] width 109 height 18
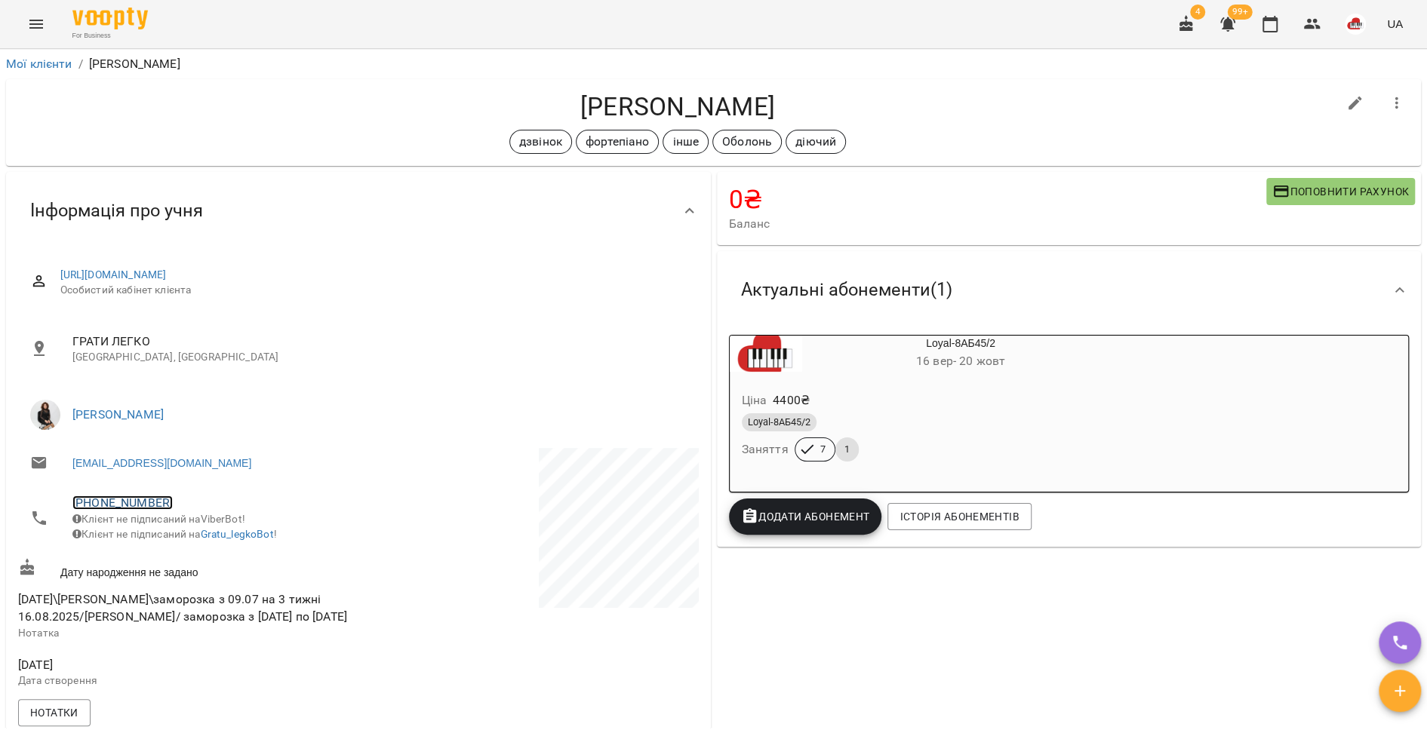
click at [128, 506] on link "+380675018200" at bounding box center [122, 503] width 100 height 14
click at [184, 555] on img at bounding box center [184, 559] width 23 height 23
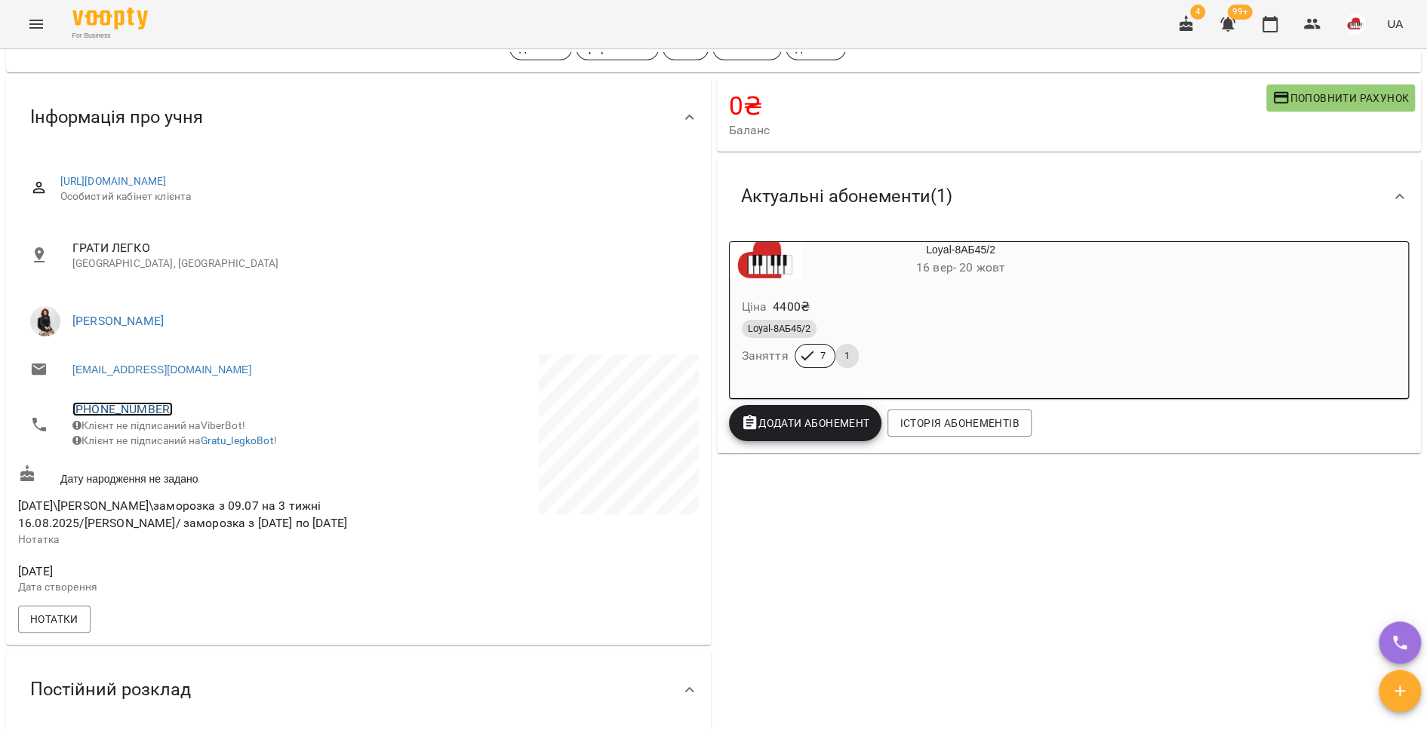
scroll to position [91, 0]
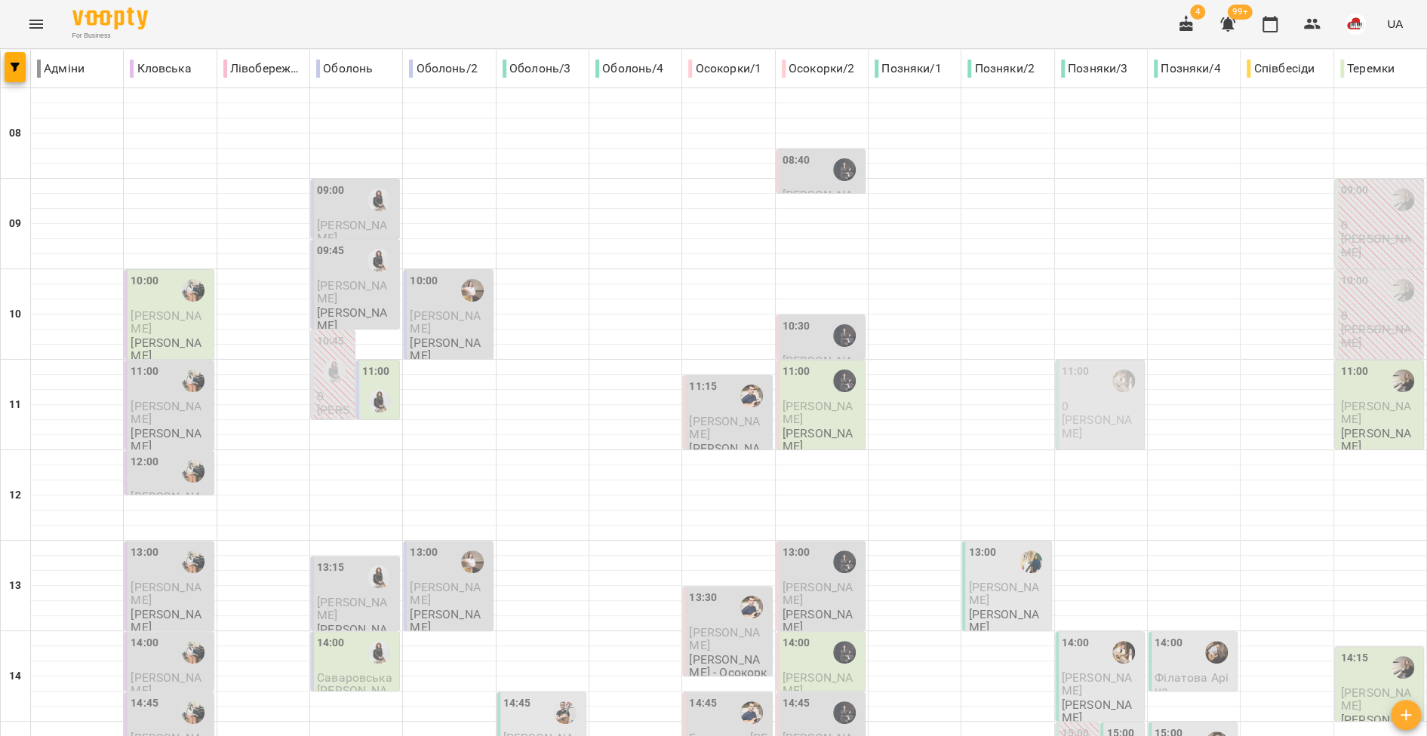
scroll to position [349, 0]
click at [352, 635] on div "14:00" at bounding box center [356, 652] width 79 height 35
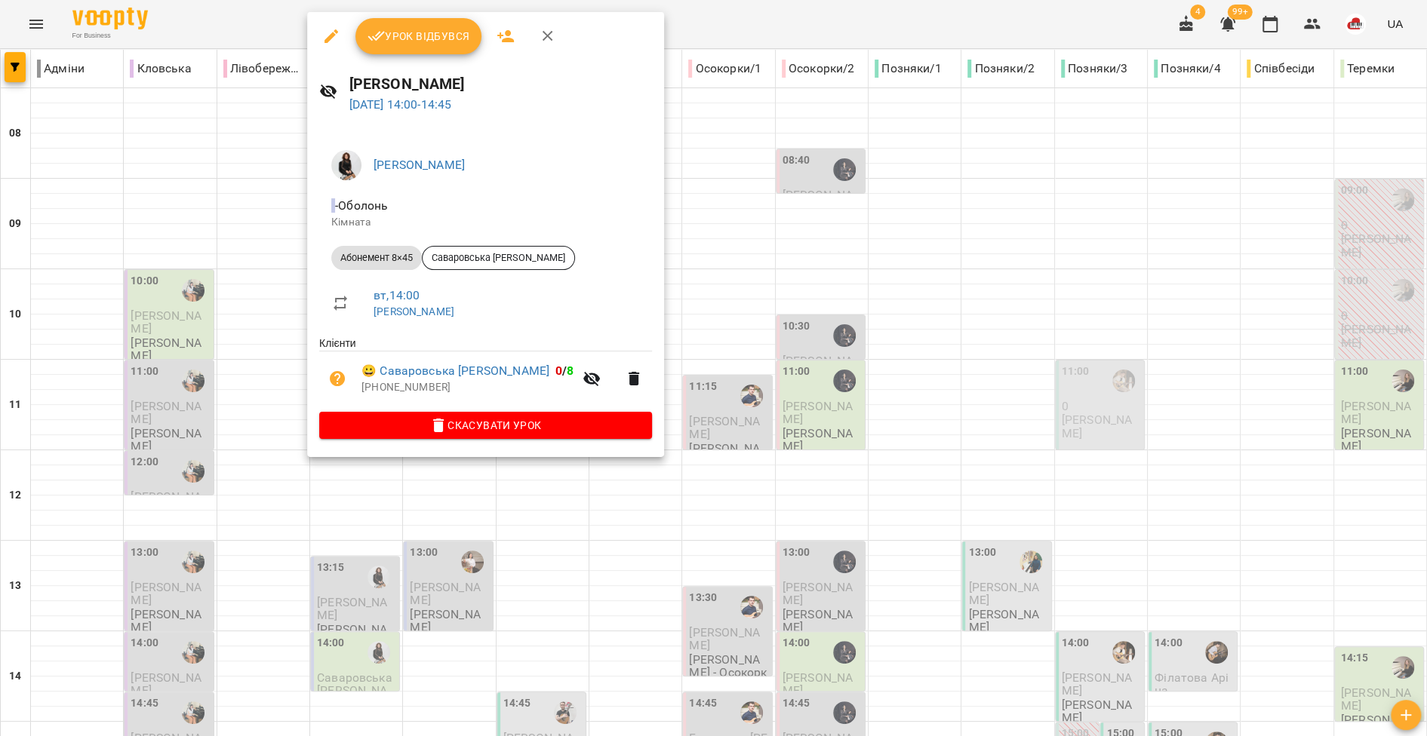
click at [257, 339] on div at bounding box center [713, 368] width 1427 height 736
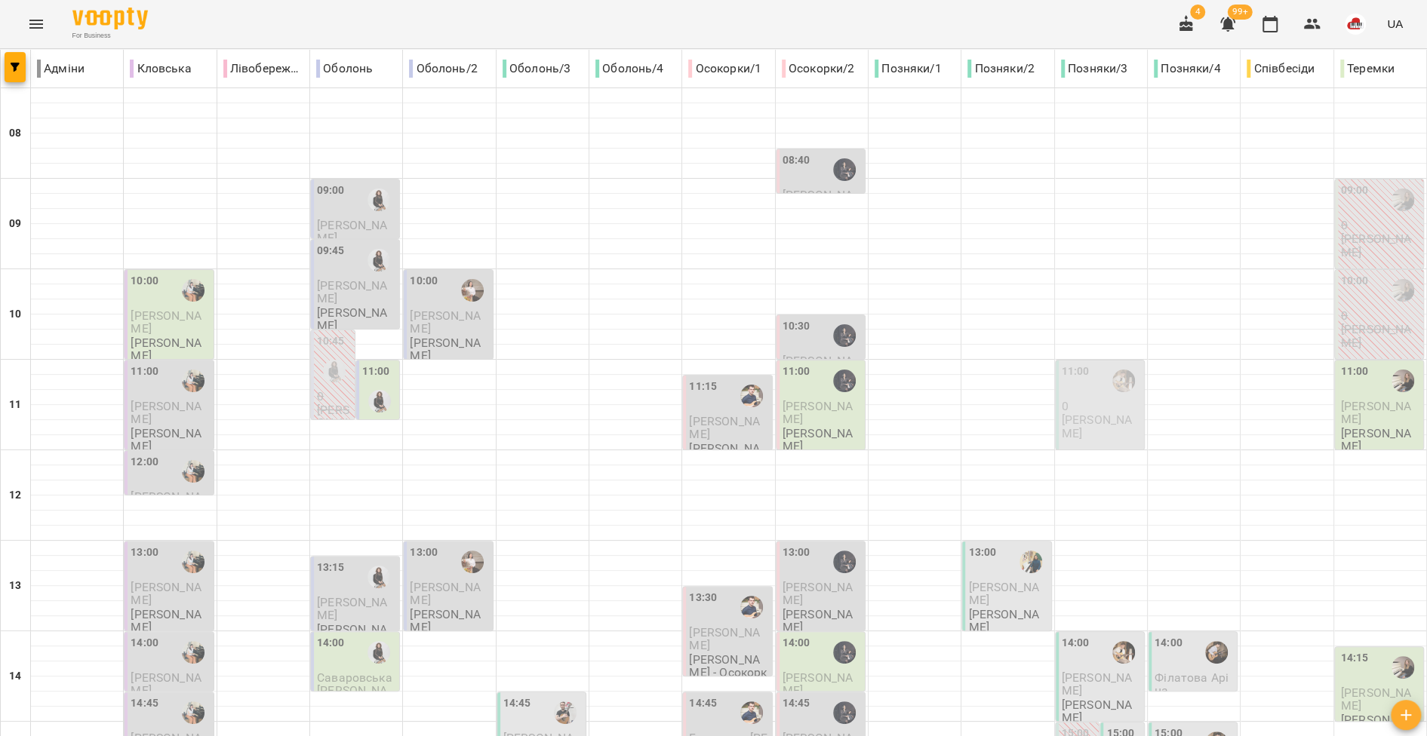
scroll to position [507, 0]
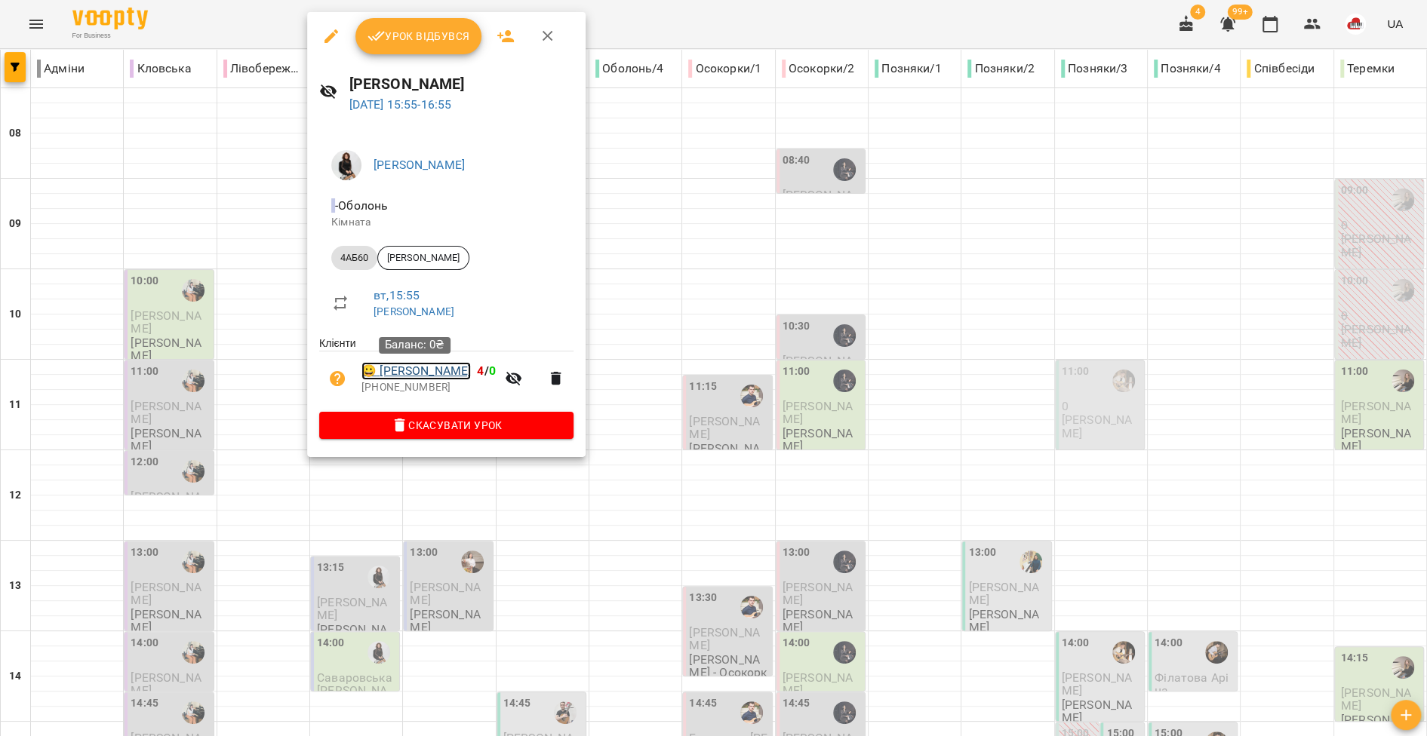
click at [380, 376] on link "😀 Кирил Гончаров" at bounding box center [415, 371] width 109 height 18
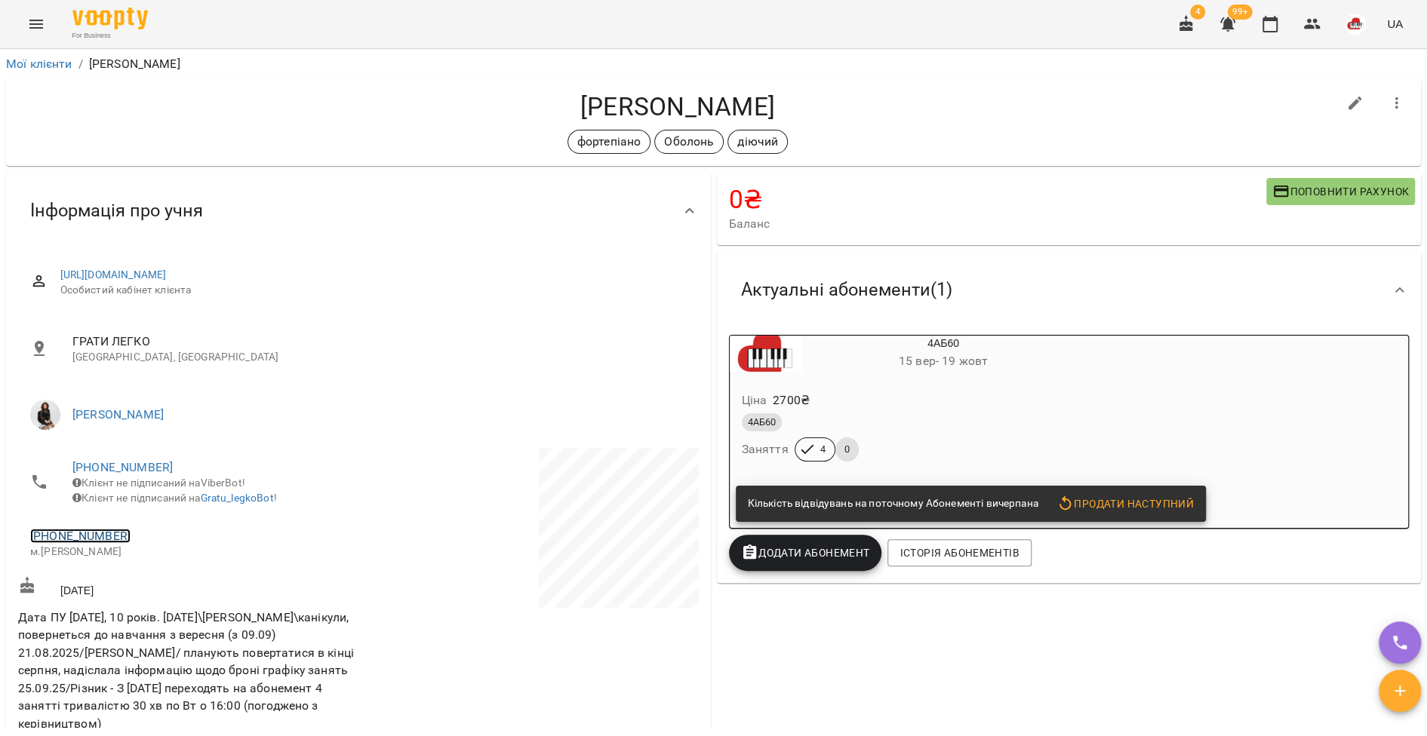
click at [102, 543] on link "+380660385825" at bounding box center [80, 536] width 100 height 14
click at [138, 598] on img at bounding box center [142, 602] width 23 height 23
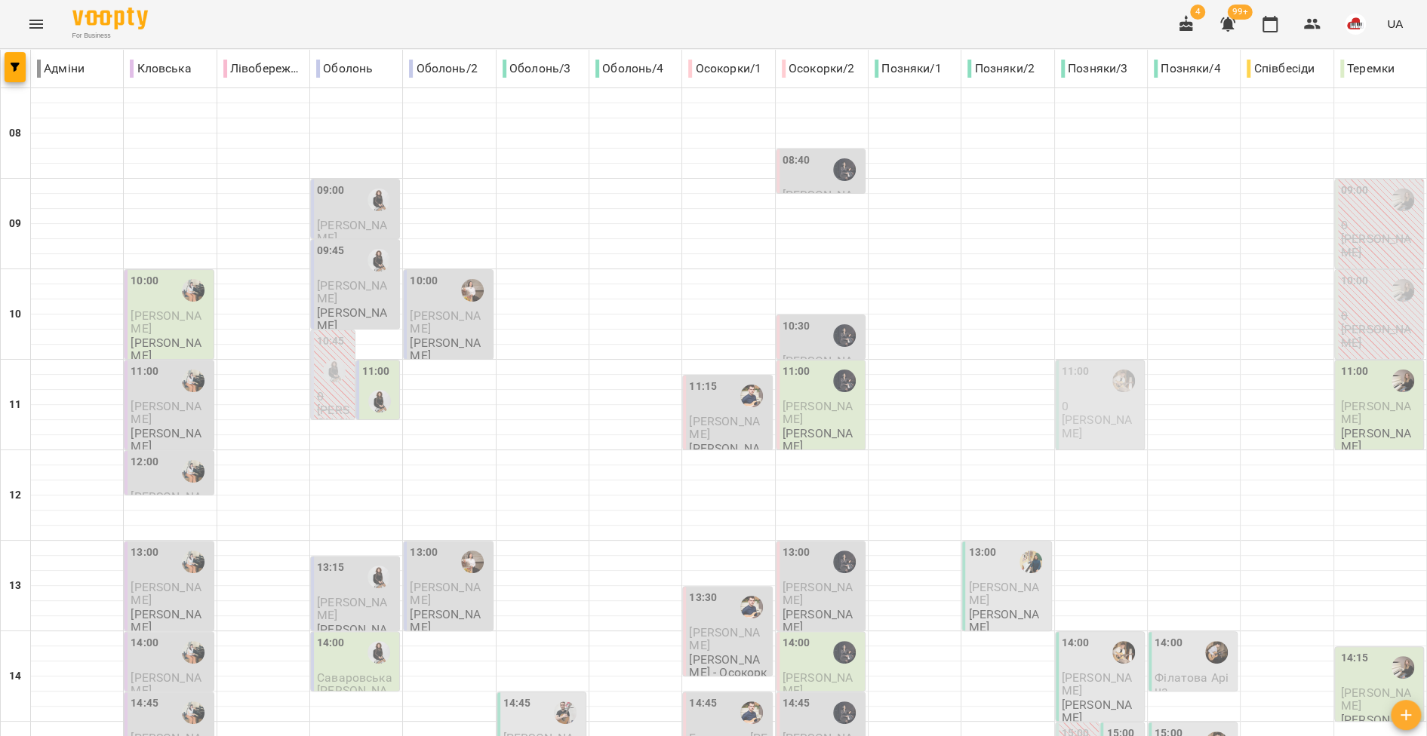
scroll to position [628, 0]
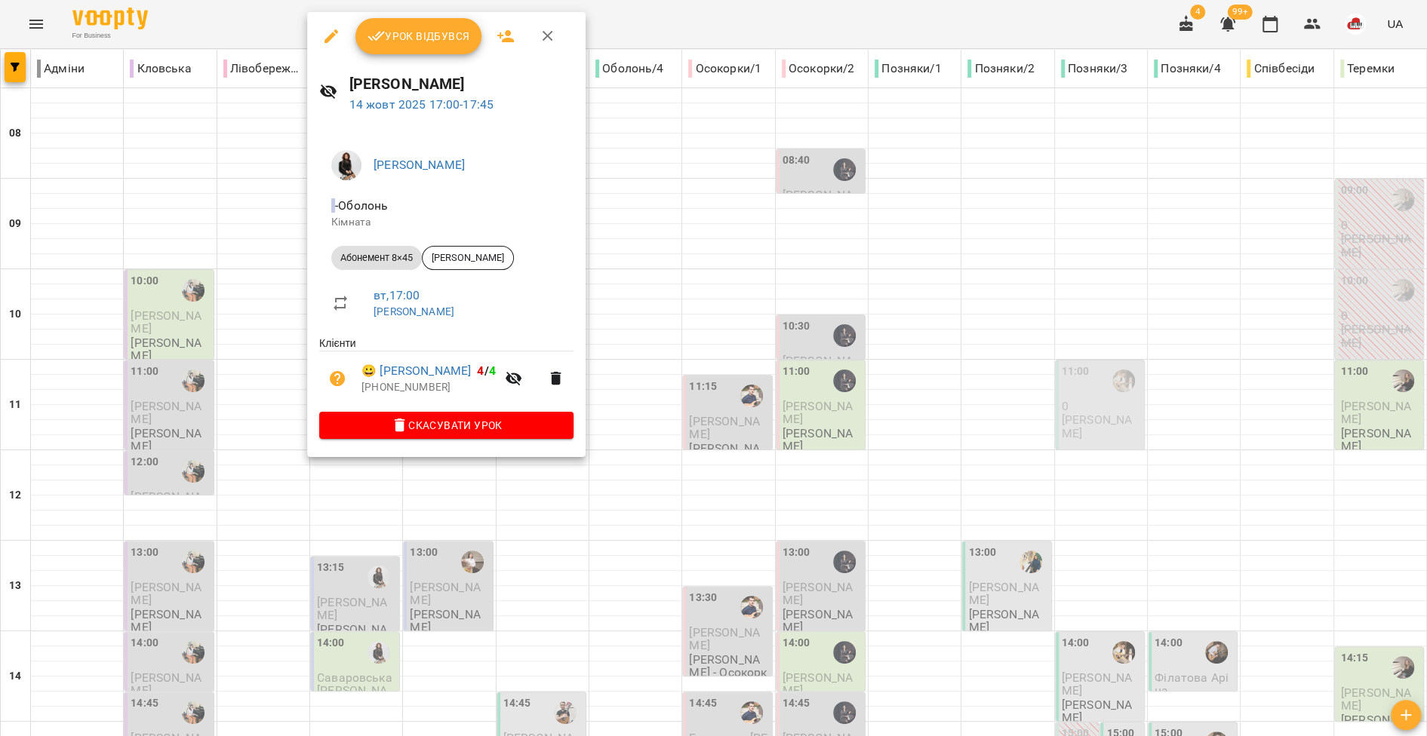
click at [244, 341] on div at bounding box center [713, 368] width 1427 height 736
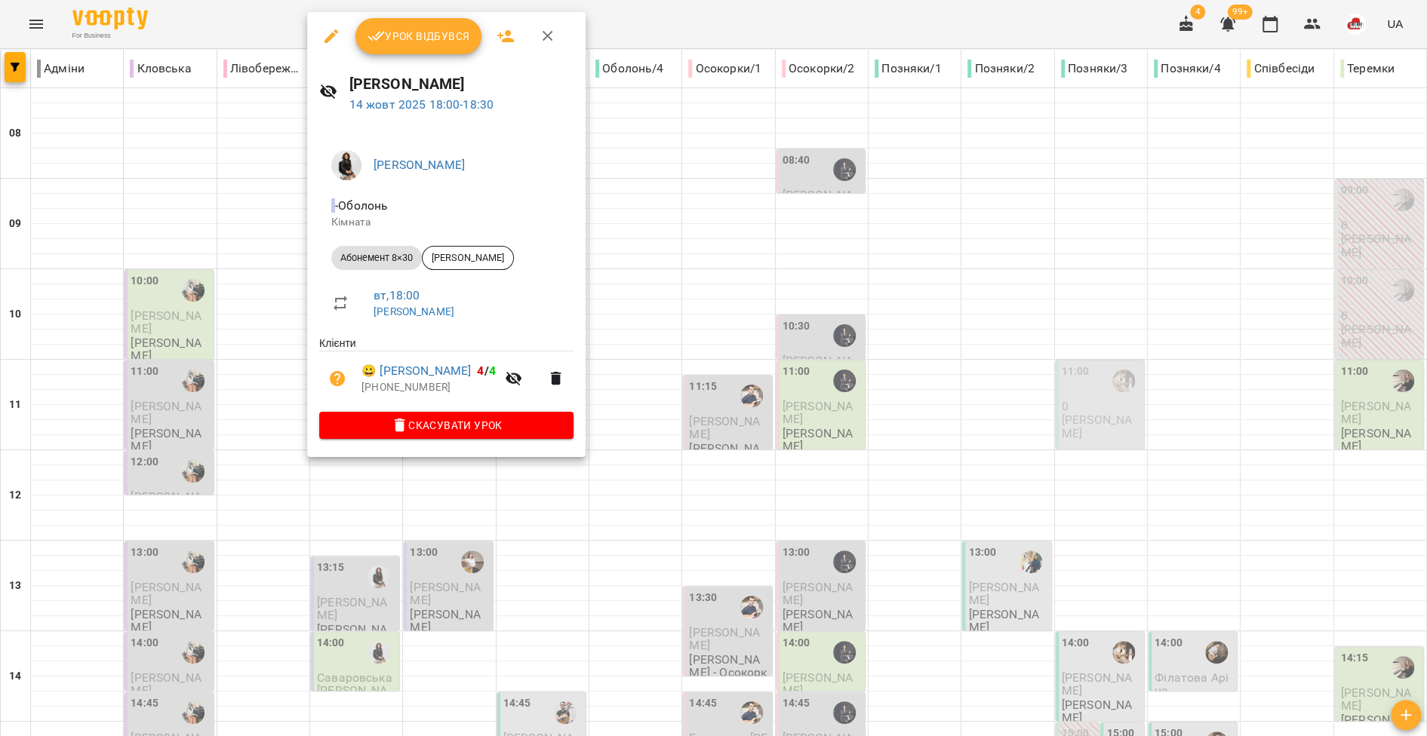
drag, startPoint x: 250, startPoint y: 378, endPoint x: 266, endPoint y: 383, distance: 16.7
click at [250, 378] on div at bounding box center [713, 368] width 1427 height 736
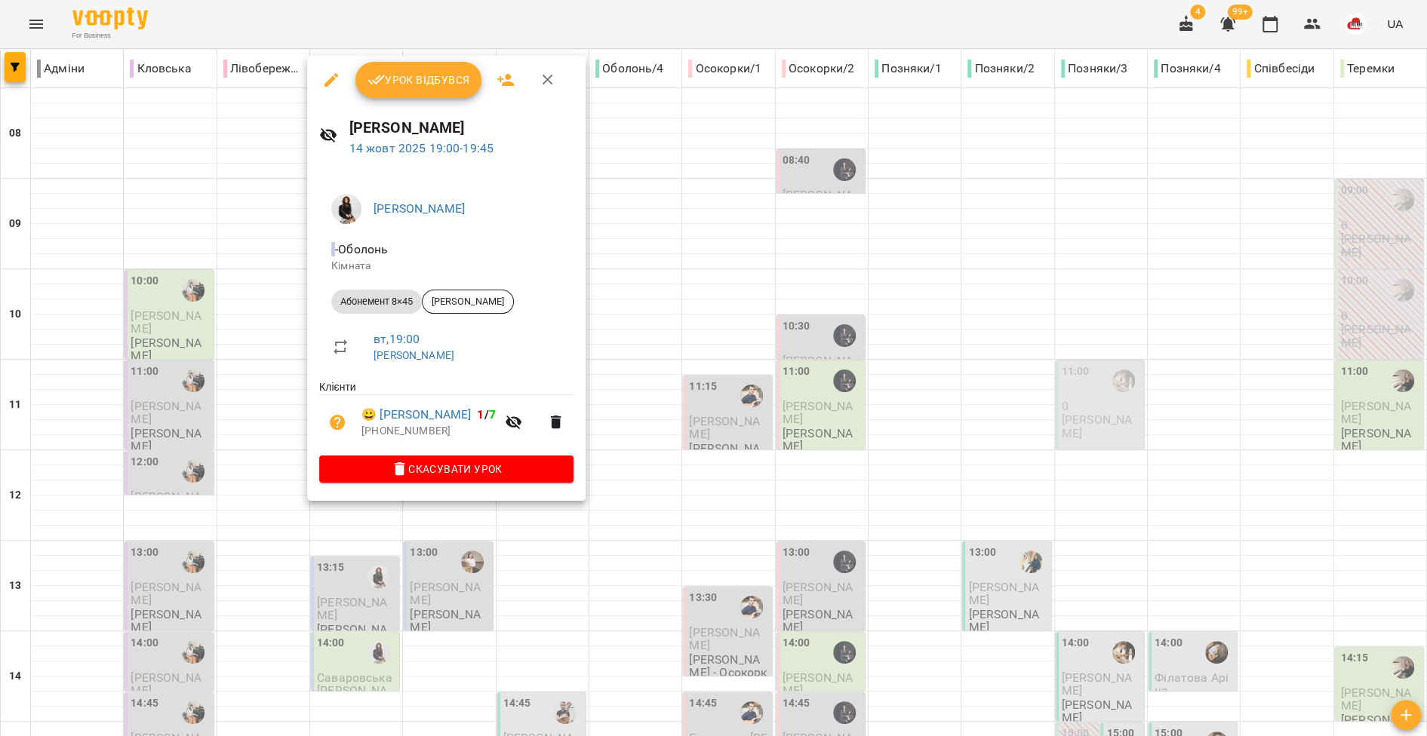
click at [260, 462] on div at bounding box center [713, 368] width 1427 height 736
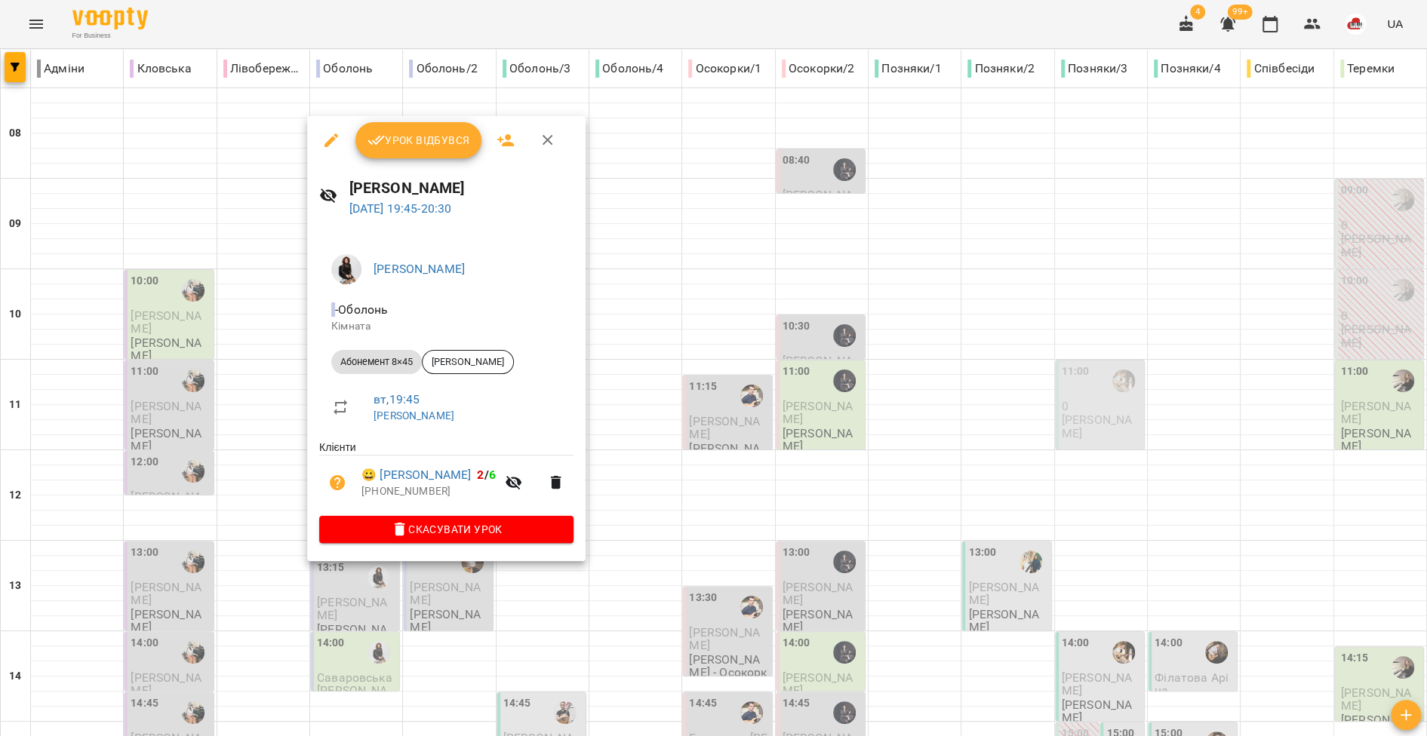
click at [256, 480] on div at bounding box center [713, 368] width 1427 height 736
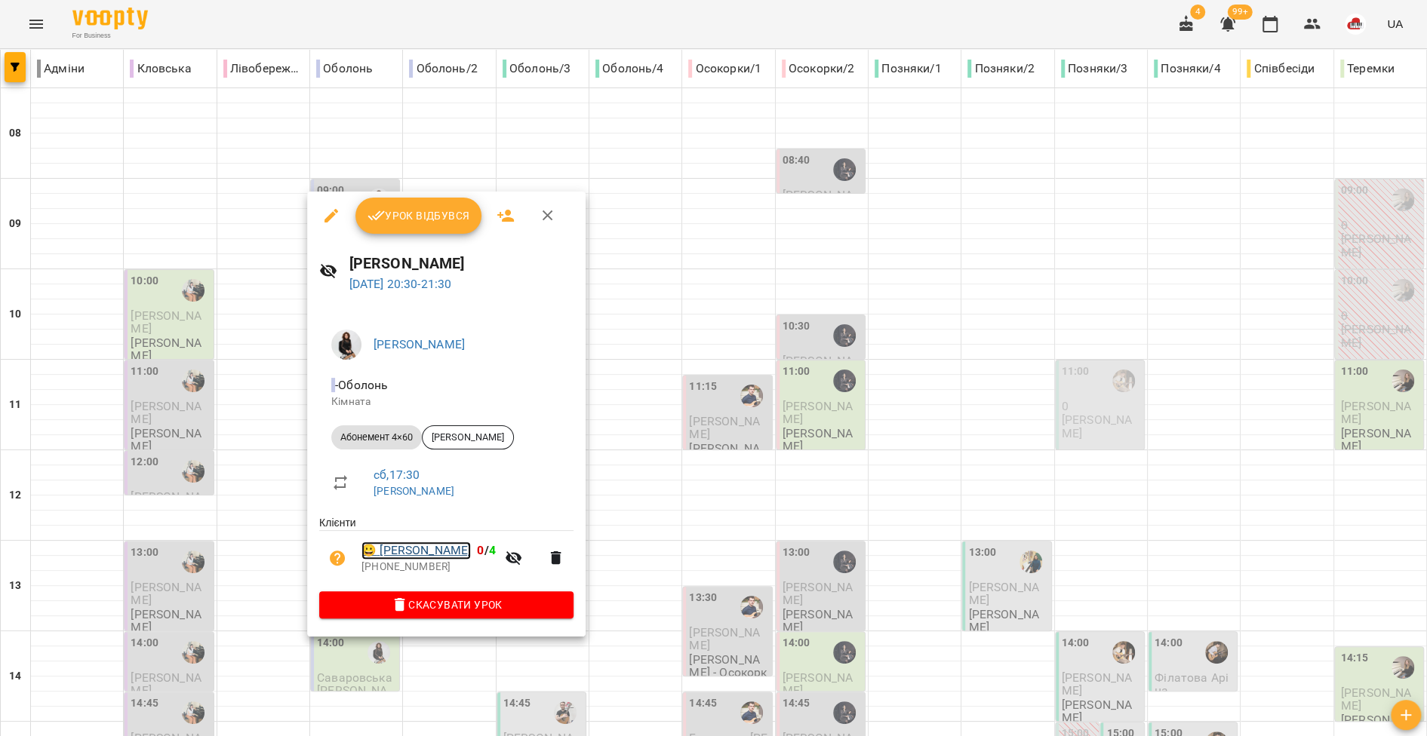
click at [406, 551] on link "😀 Наталія Сухомлин" at bounding box center [415, 551] width 109 height 18
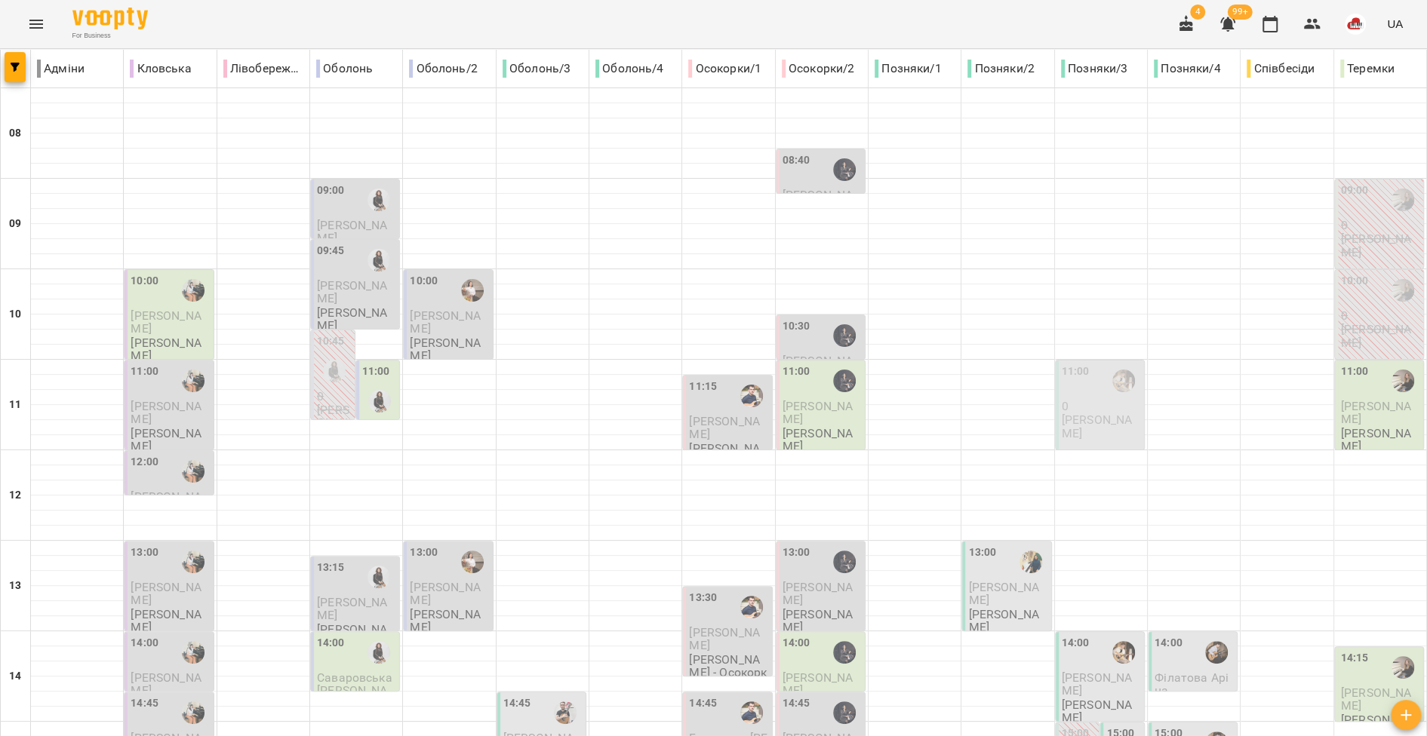
click at [1353, 228] on p "0" at bounding box center [1380, 225] width 79 height 13
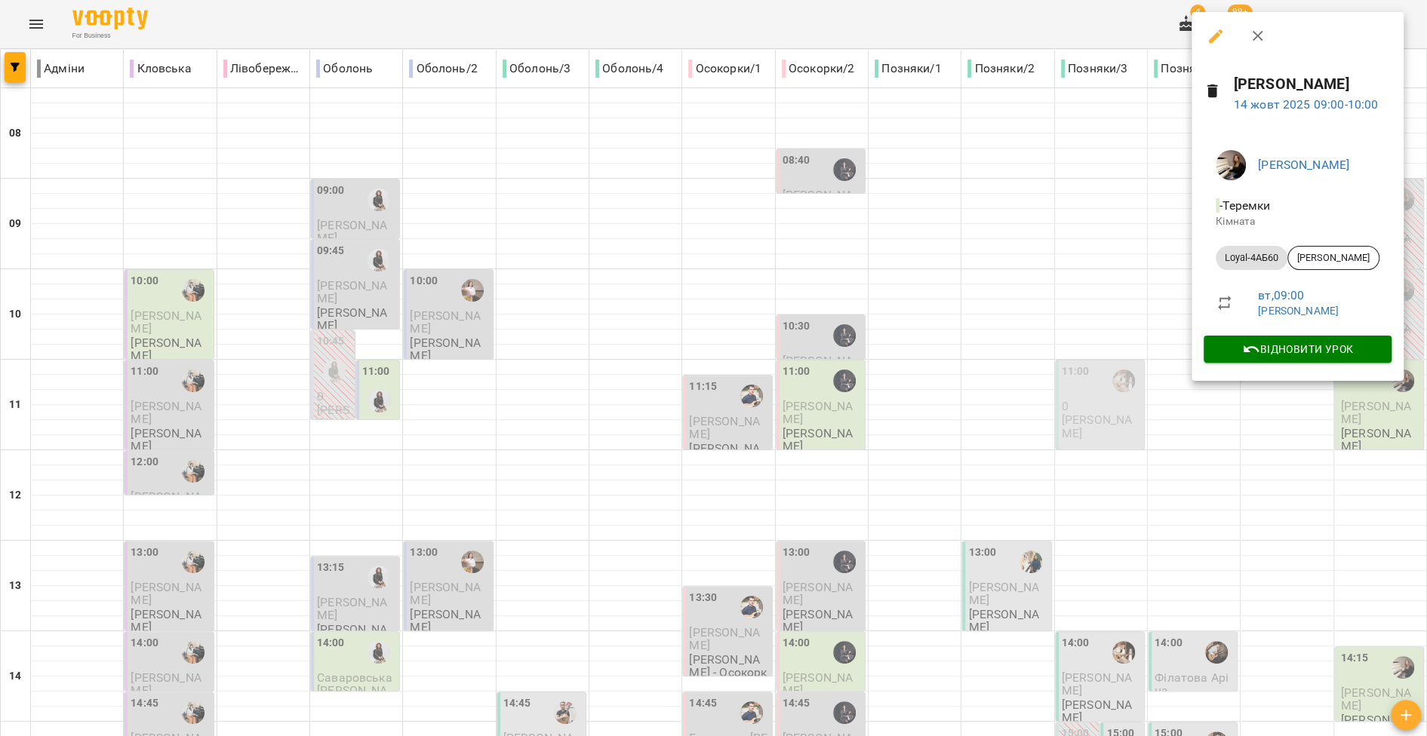
click at [1018, 251] on div at bounding box center [713, 368] width 1427 height 736
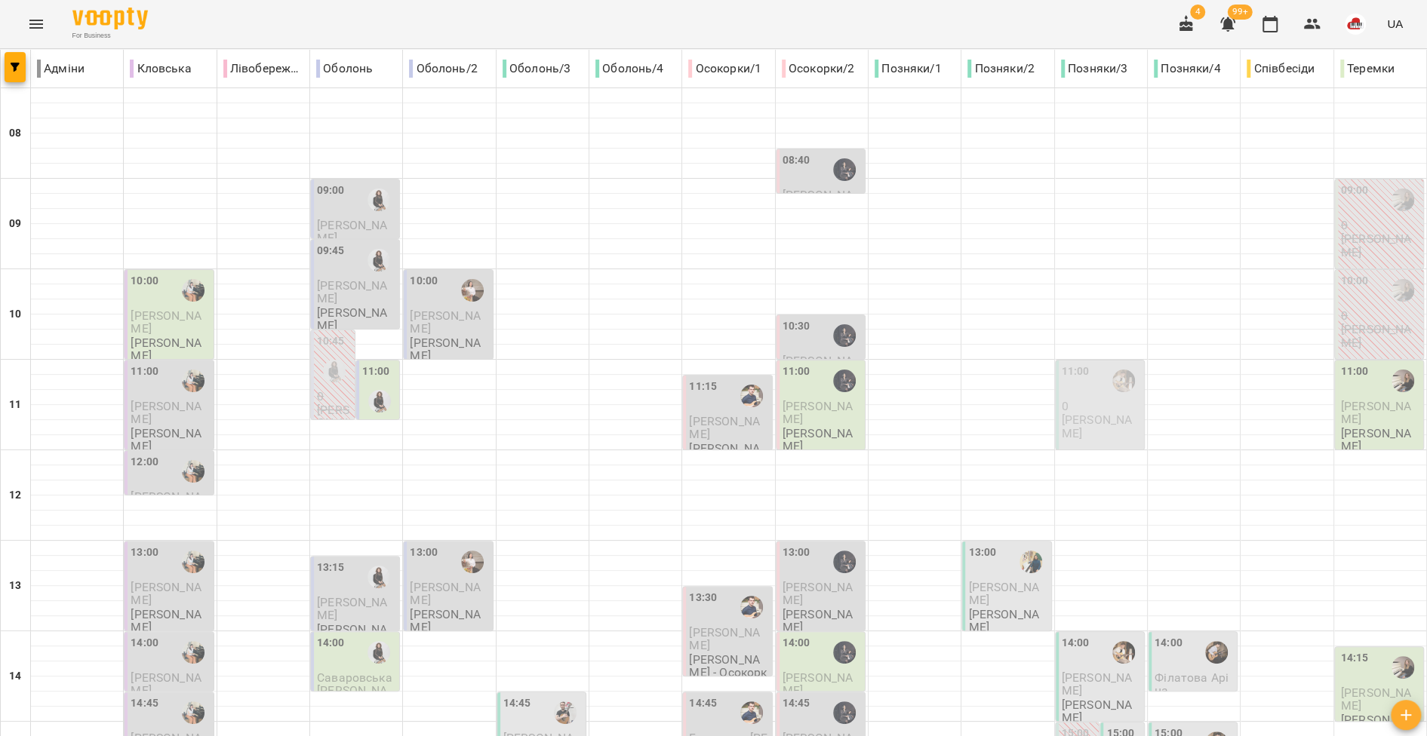
click at [1351, 390] on div "11:00" at bounding box center [1355, 381] width 28 height 35
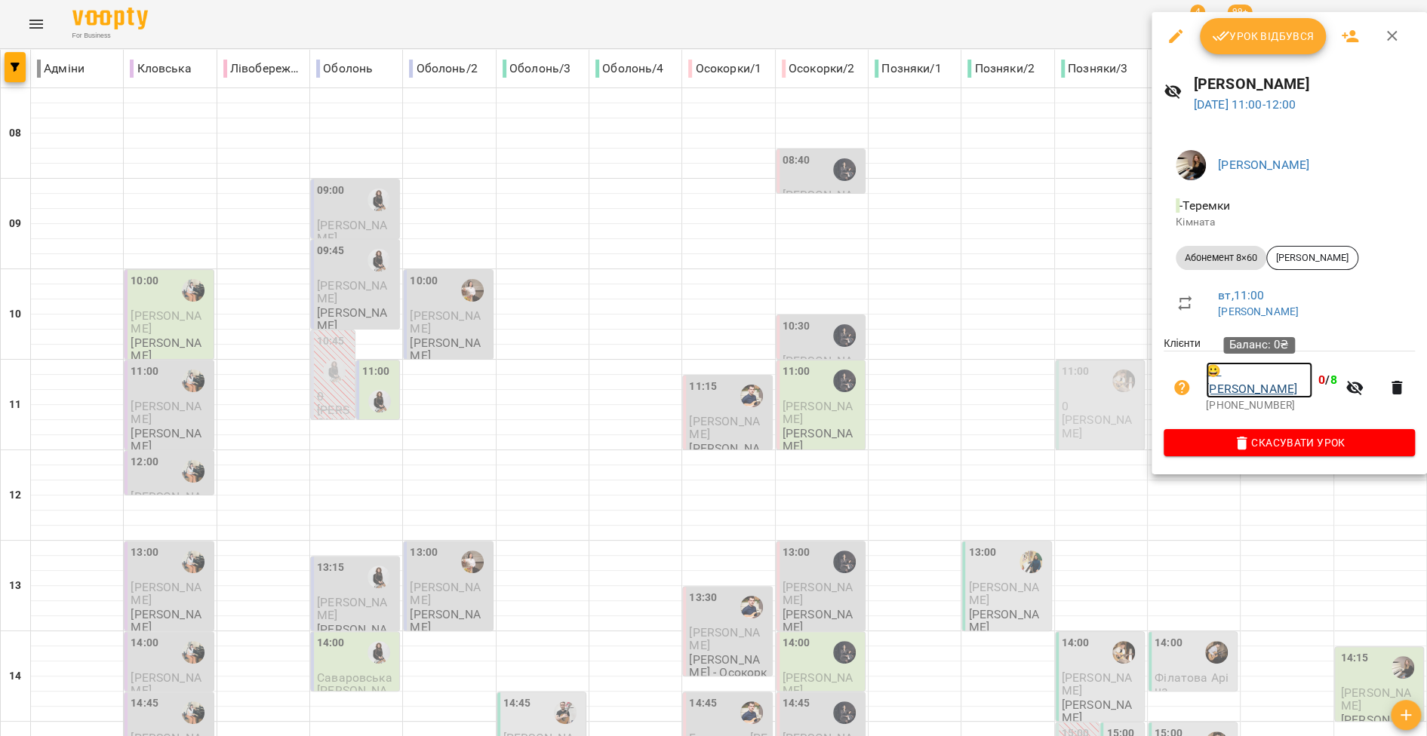
click at [1223, 382] on link "😀 Анна Тельпякова" at bounding box center [1259, 379] width 106 height 35
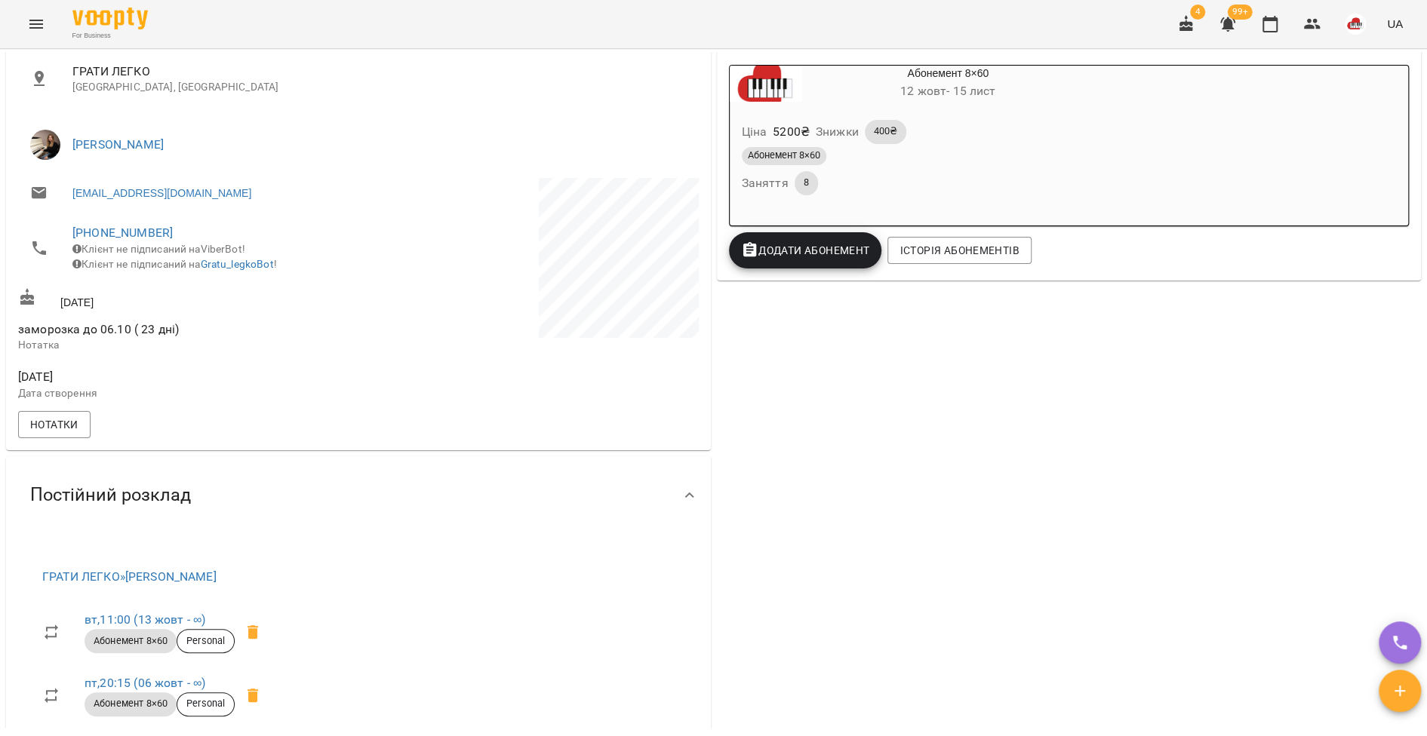
scroll to position [353, 0]
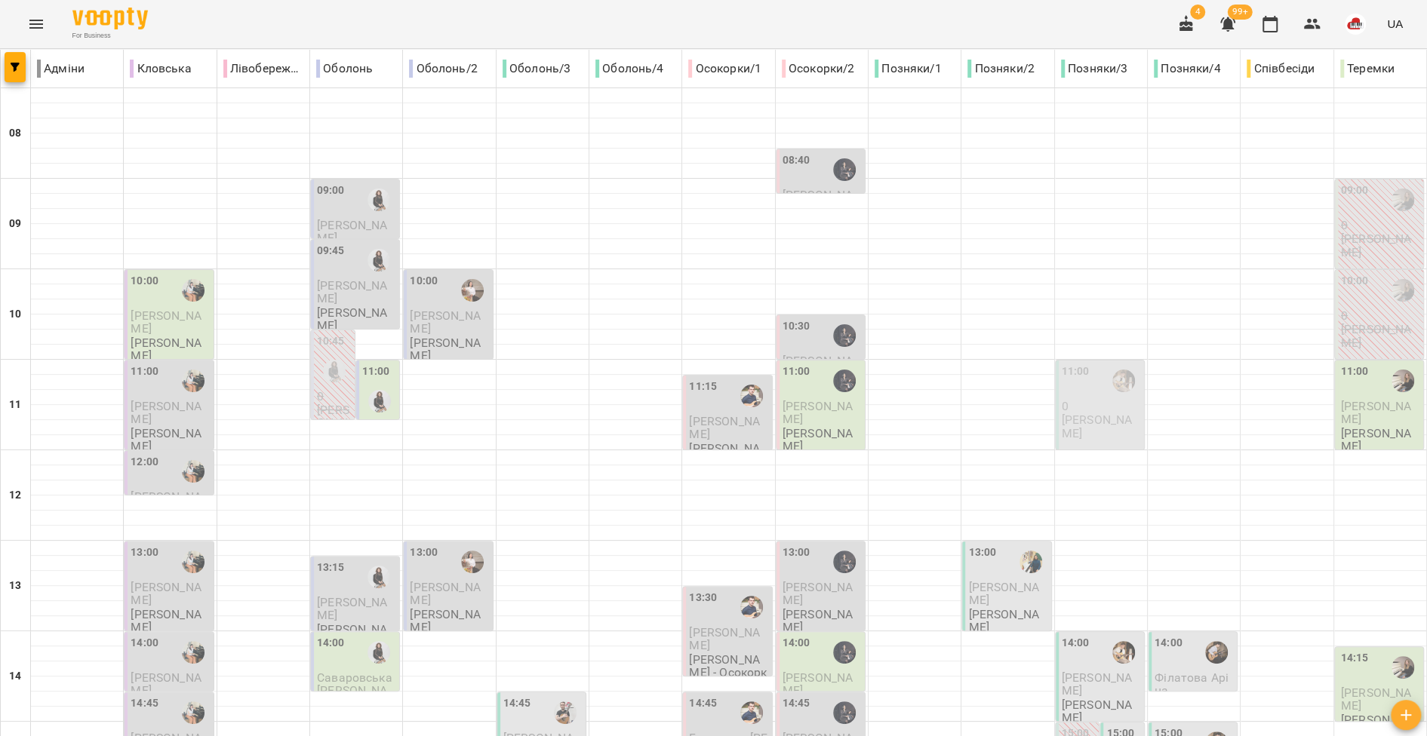
scroll to position [332, 0]
click at [1356, 686] on span "Жирний Олександр" at bounding box center [1376, 699] width 70 height 27
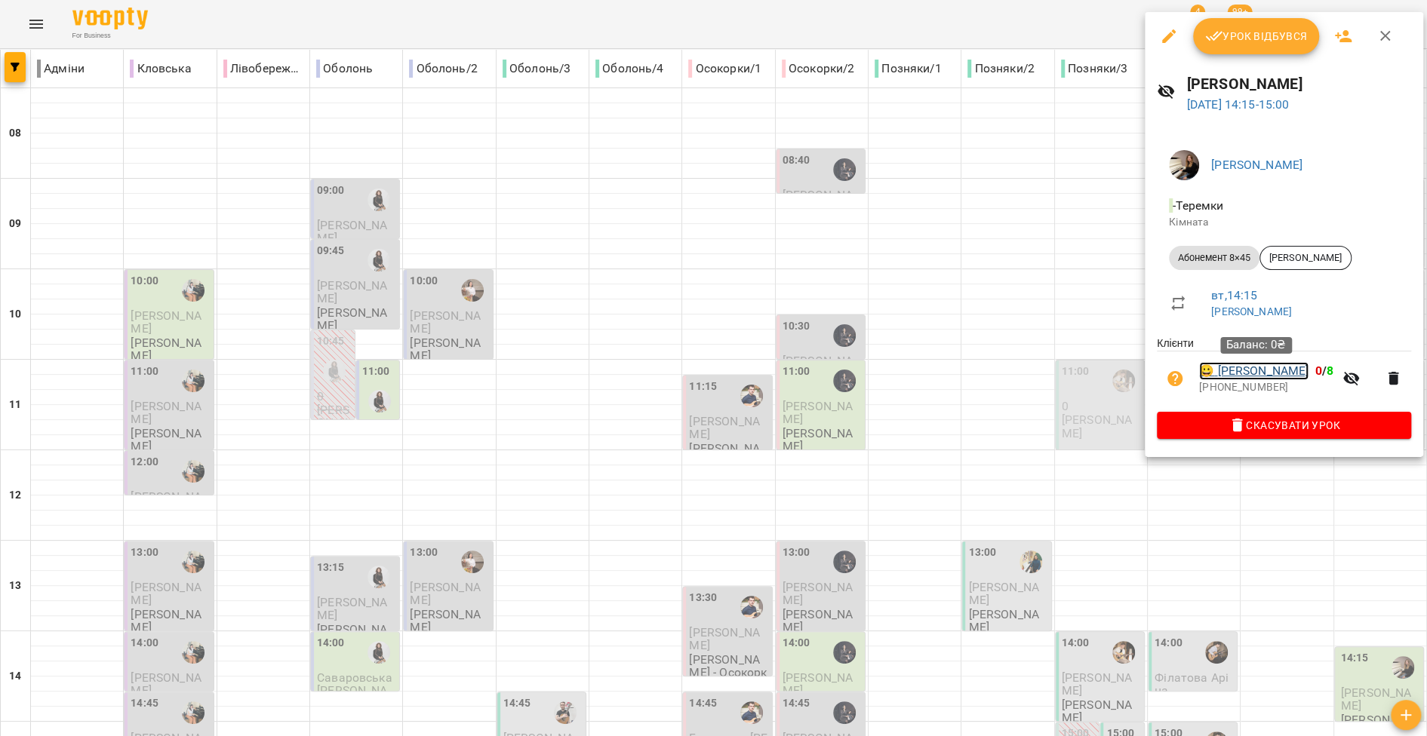
click at [1230, 380] on link "😀 Жирний Олександр" at bounding box center [1253, 371] width 109 height 18
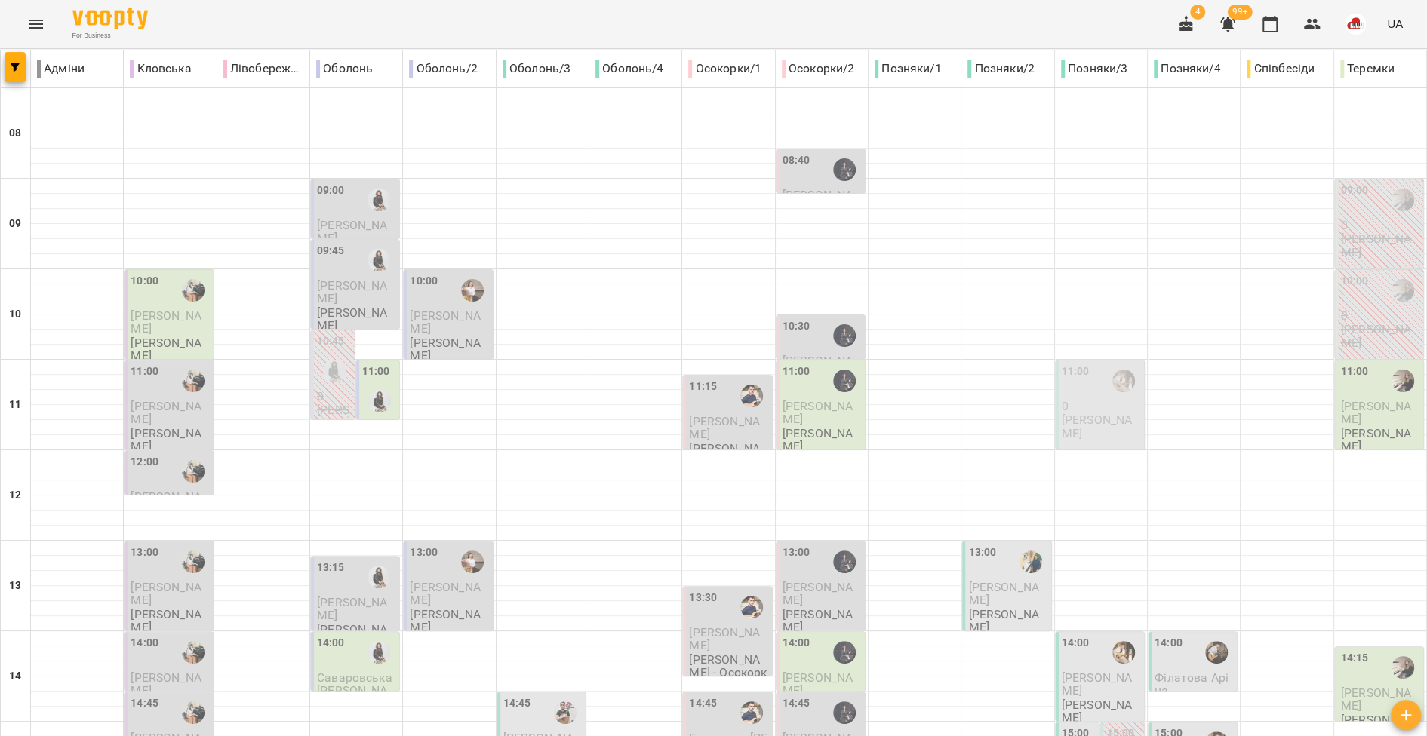
scroll to position [493, 0]
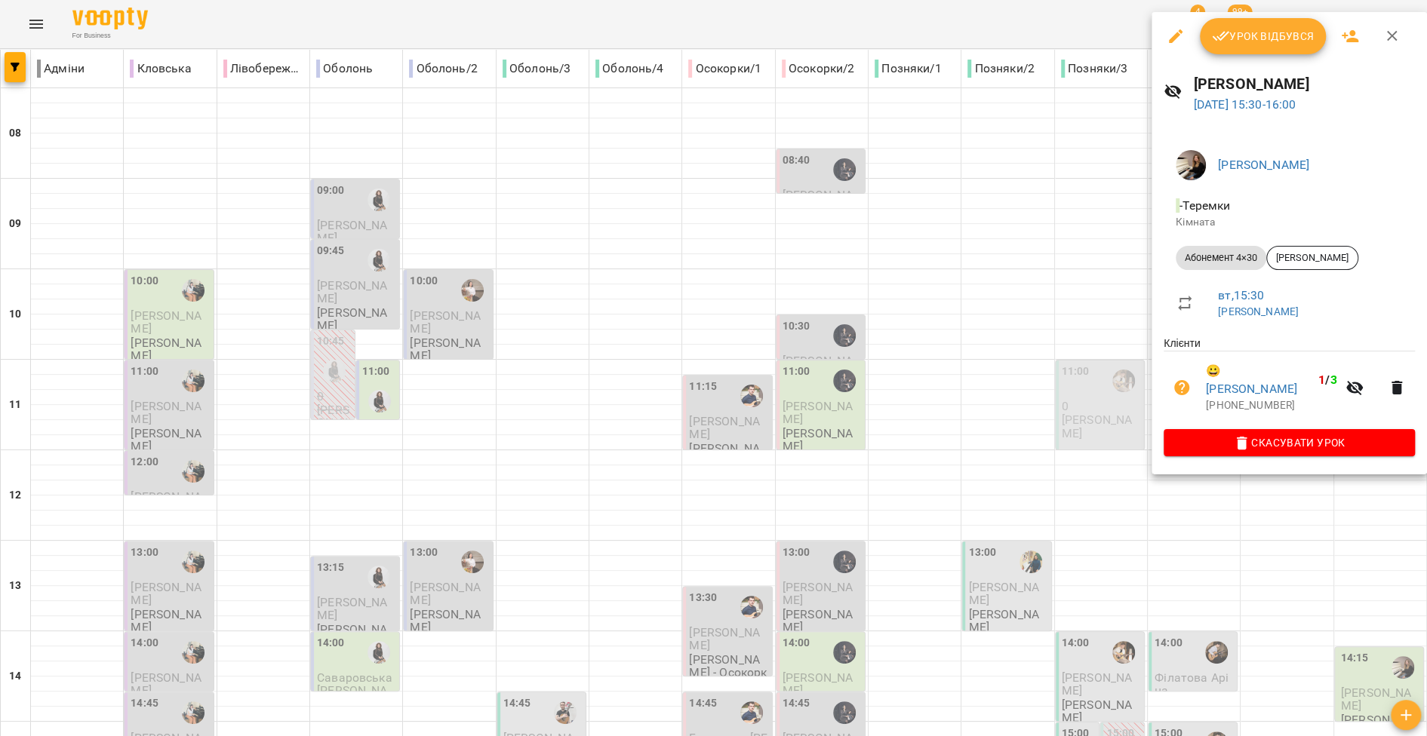
click at [1011, 343] on div at bounding box center [713, 368] width 1427 height 736
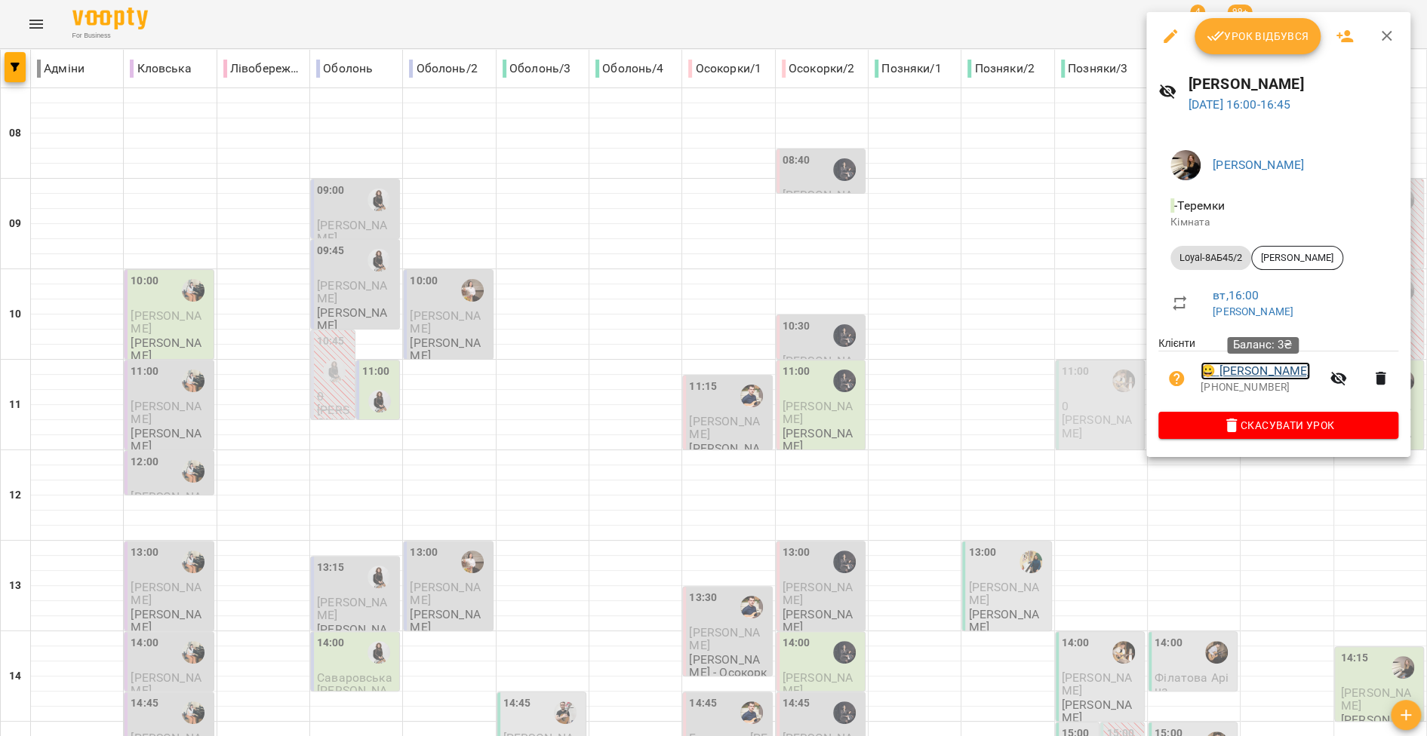
click at [1264, 379] on link "😀 Михайло Меркотун" at bounding box center [1254, 371] width 109 height 18
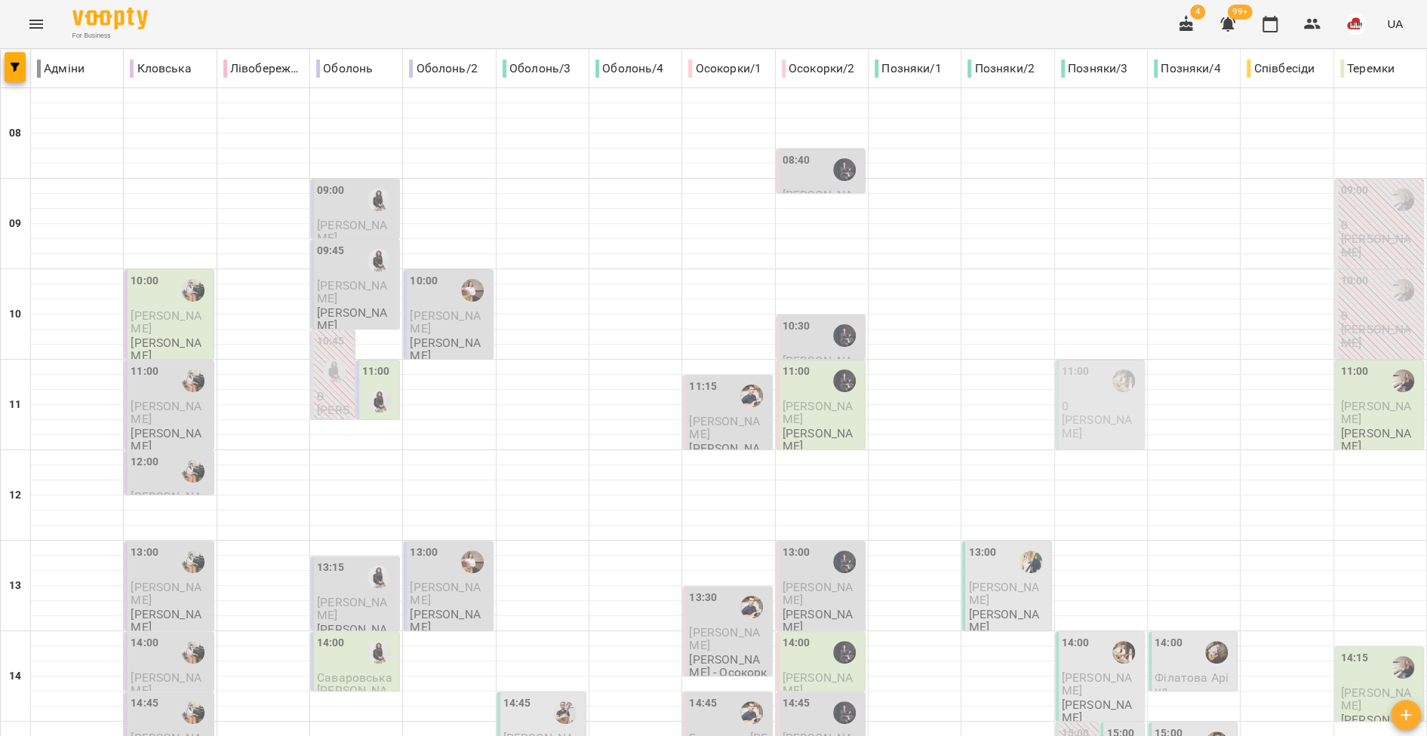
scroll to position [628, 0]
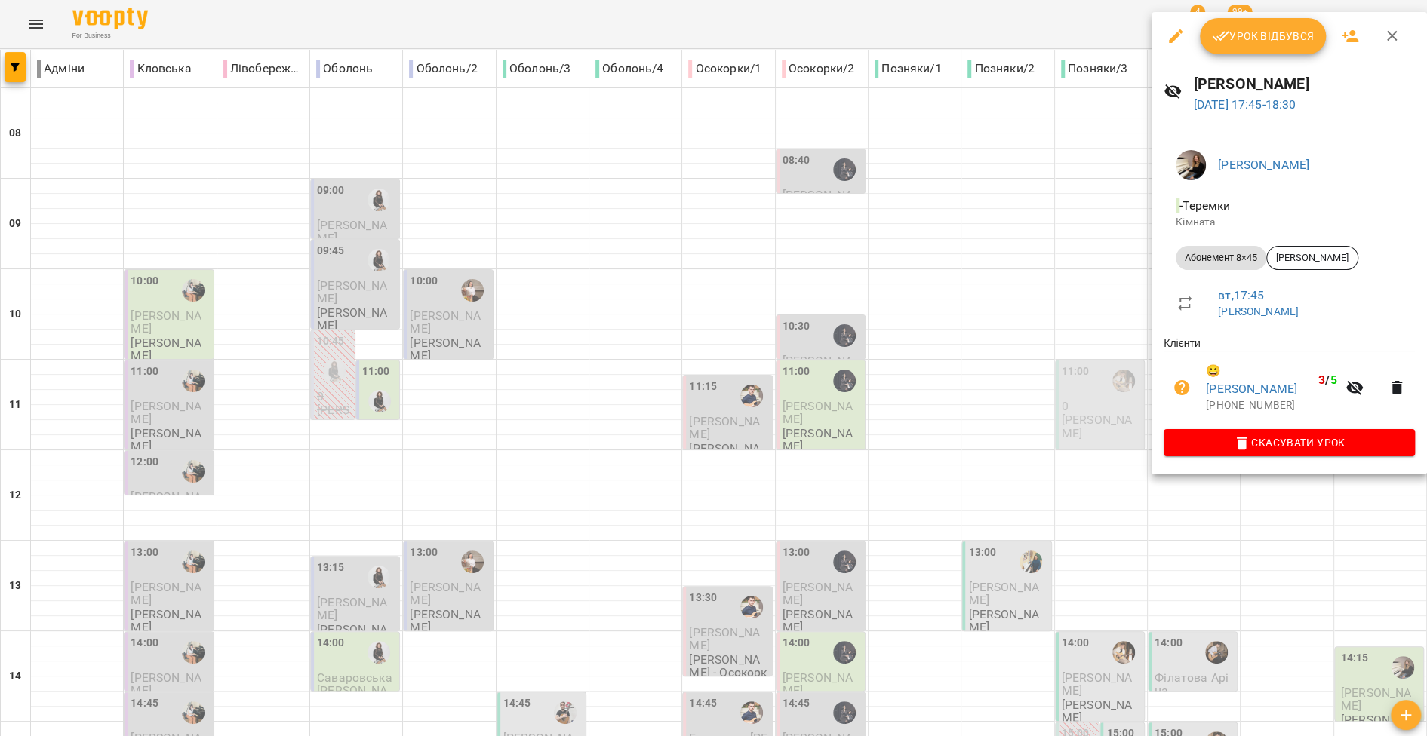
click at [1003, 405] on div at bounding box center [713, 368] width 1427 height 736
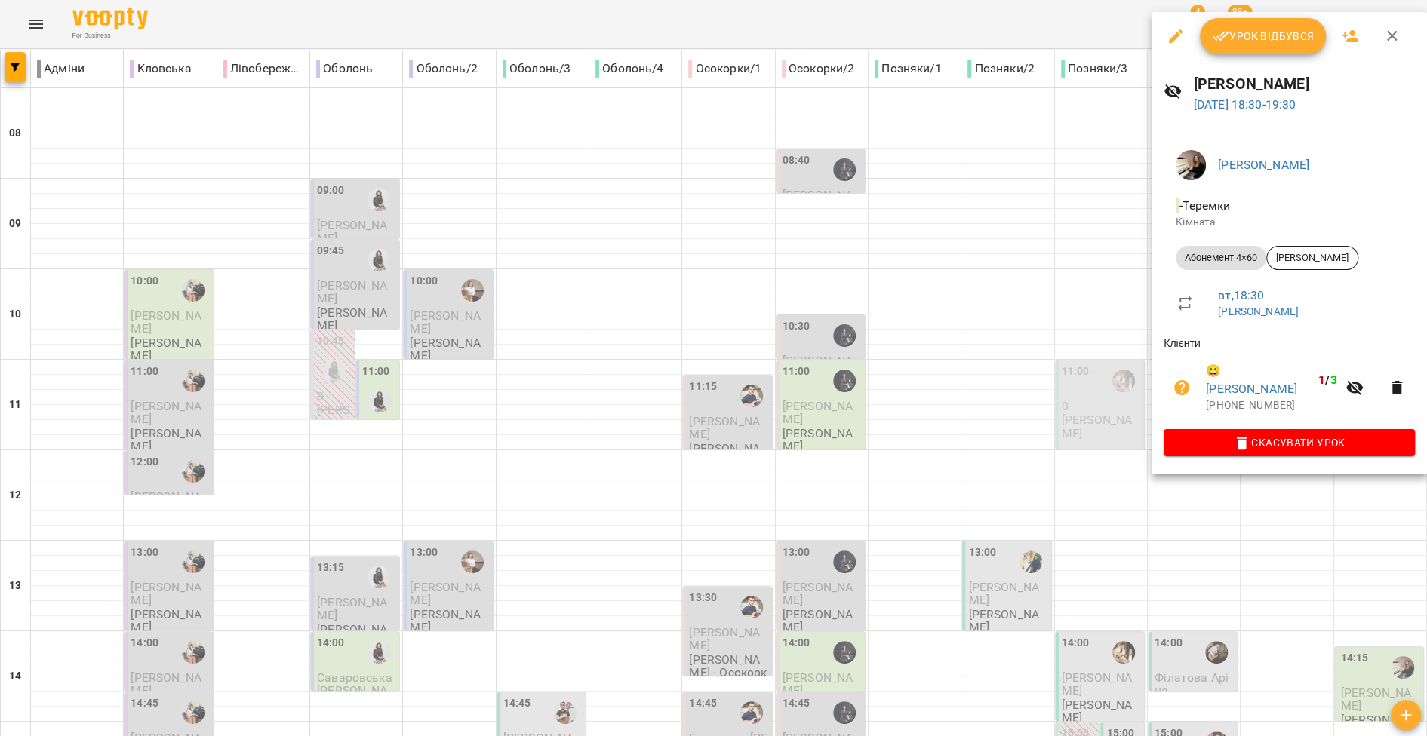
click at [1053, 426] on div at bounding box center [713, 368] width 1427 height 736
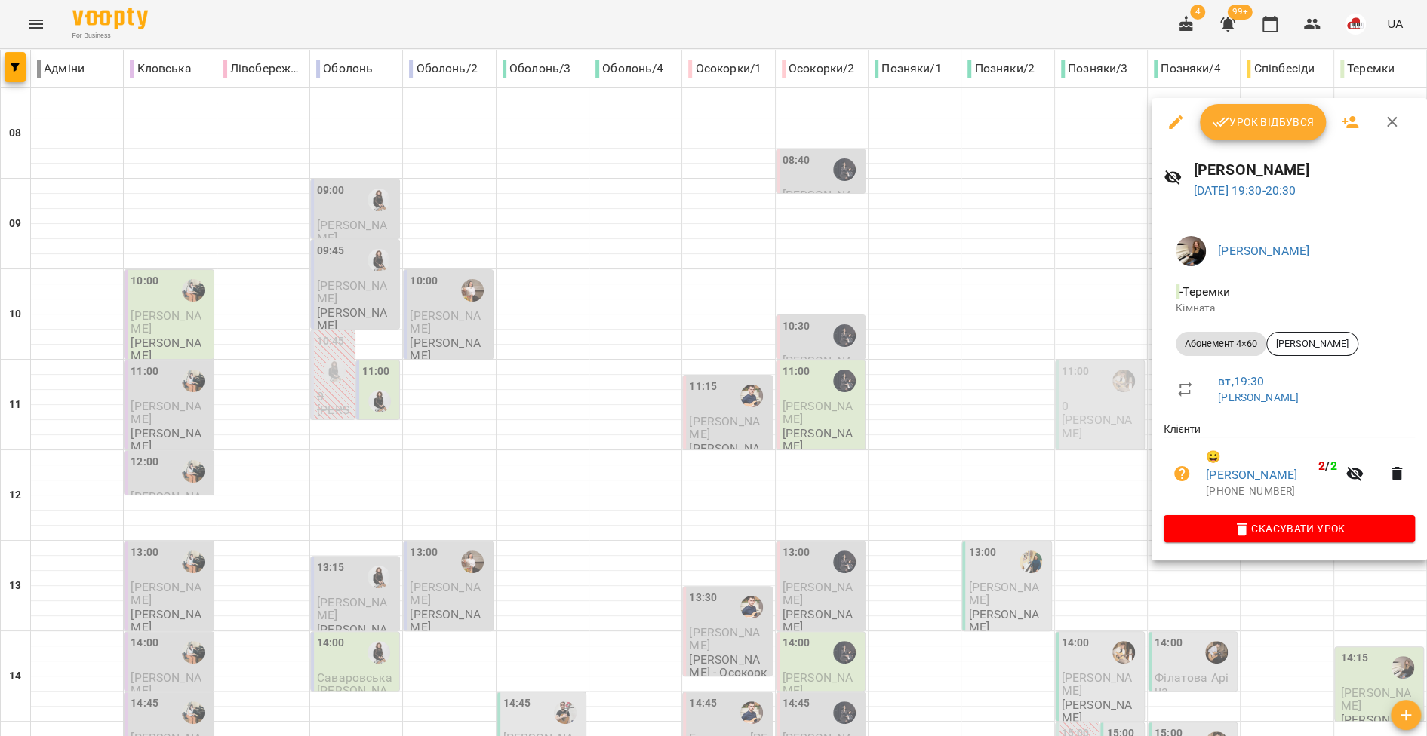
click at [1082, 442] on div at bounding box center [713, 368] width 1427 height 736
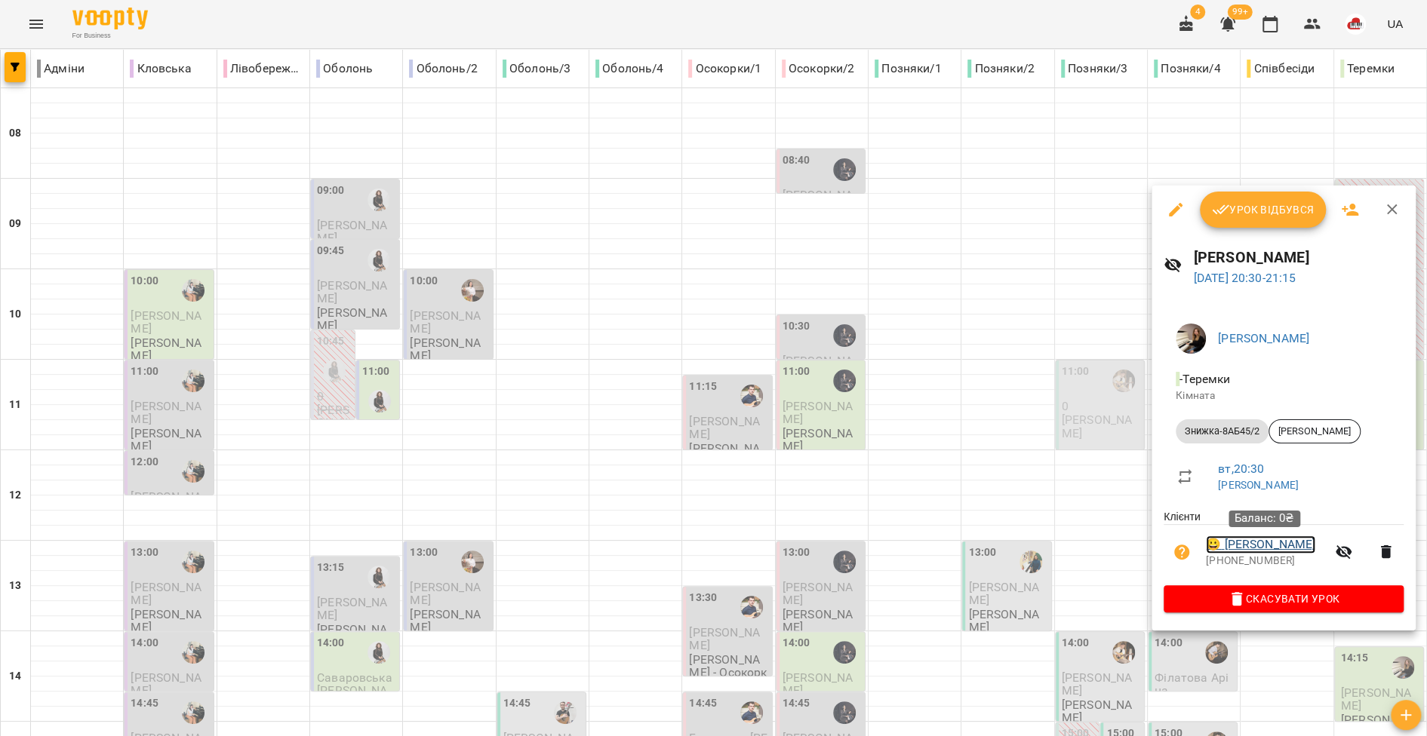
click at [1283, 548] on link "😀 Агафія Бондарчук" at bounding box center [1260, 545] width 109 height 18
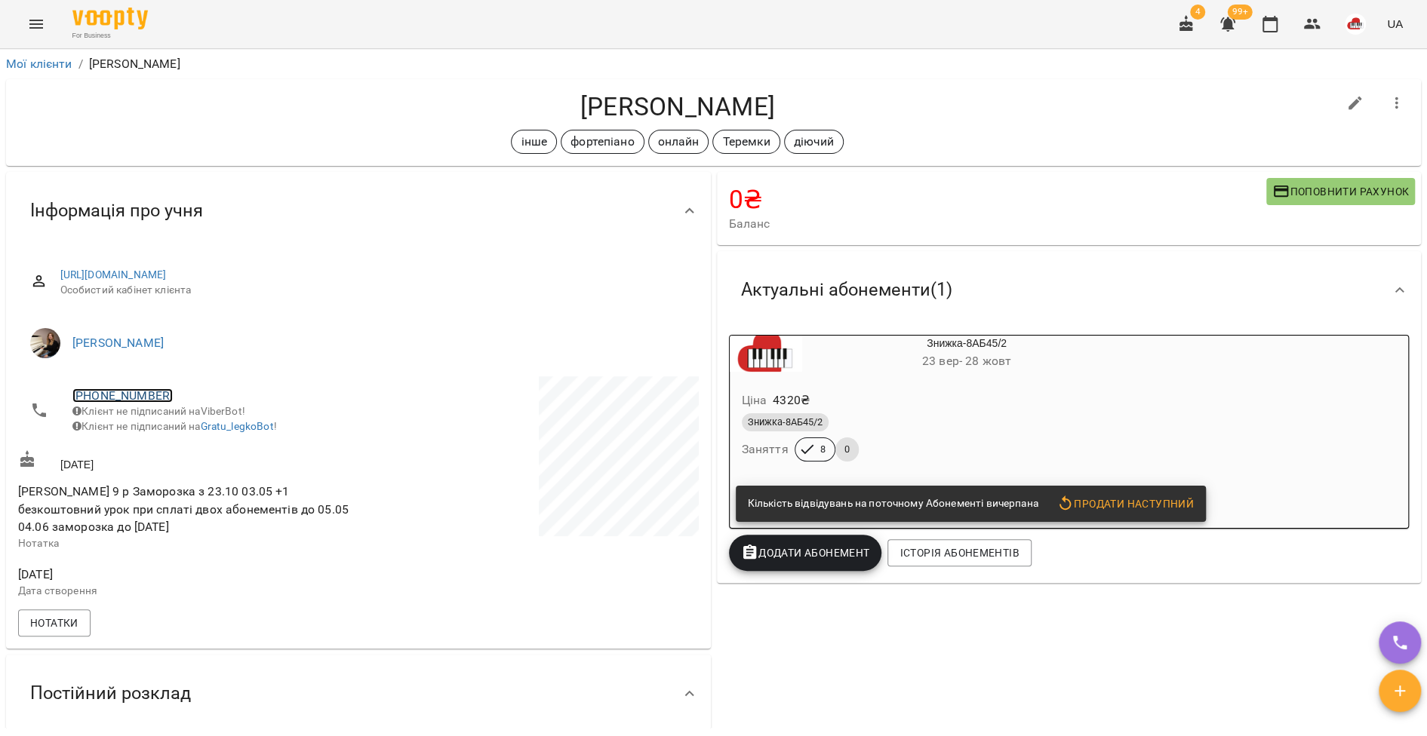
click at [143, 397] on link "+380679899987" at bounding box center [122, 396] width 100 height 14
click at [227, 451] on link at bounding box center [201, 451] width 80 height 32
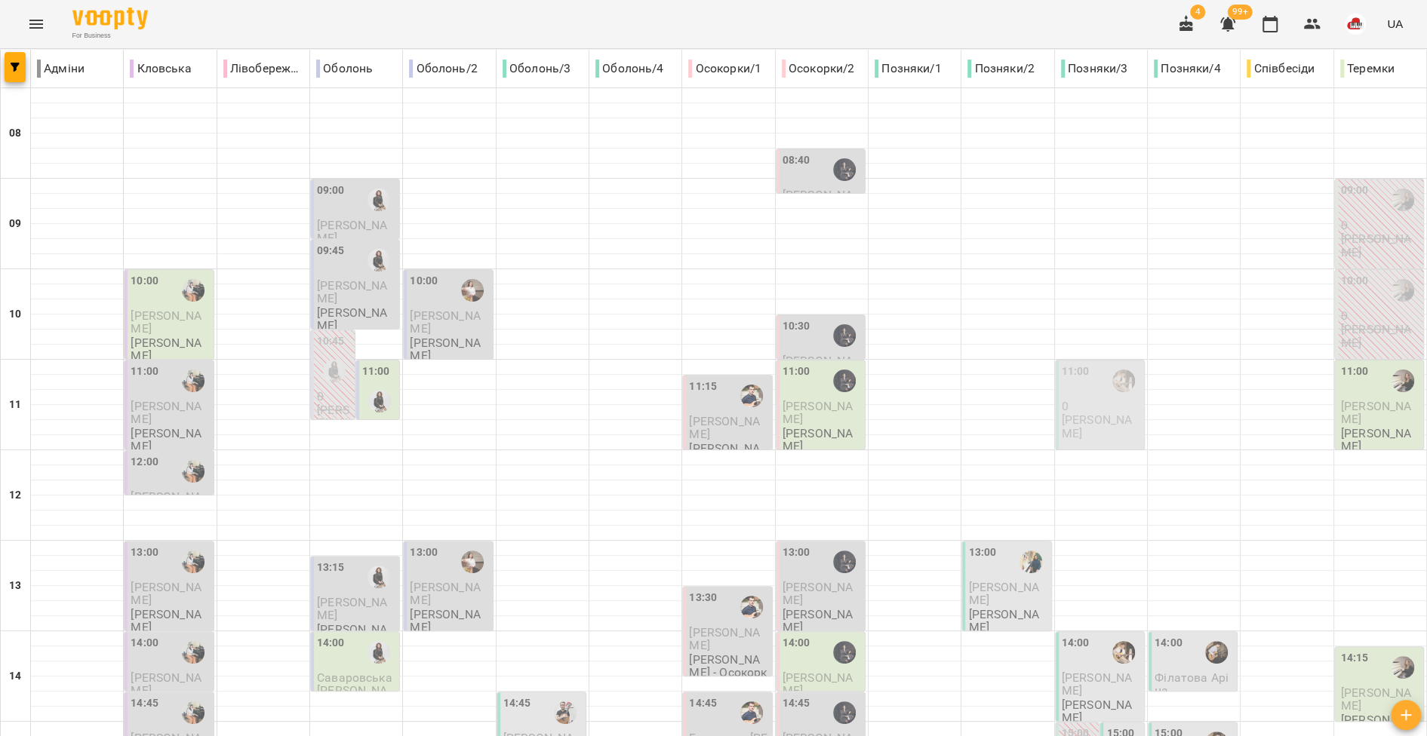
click at [30, 23] on icon "Menu" at bounding box center [36, 24] width 14 height 9
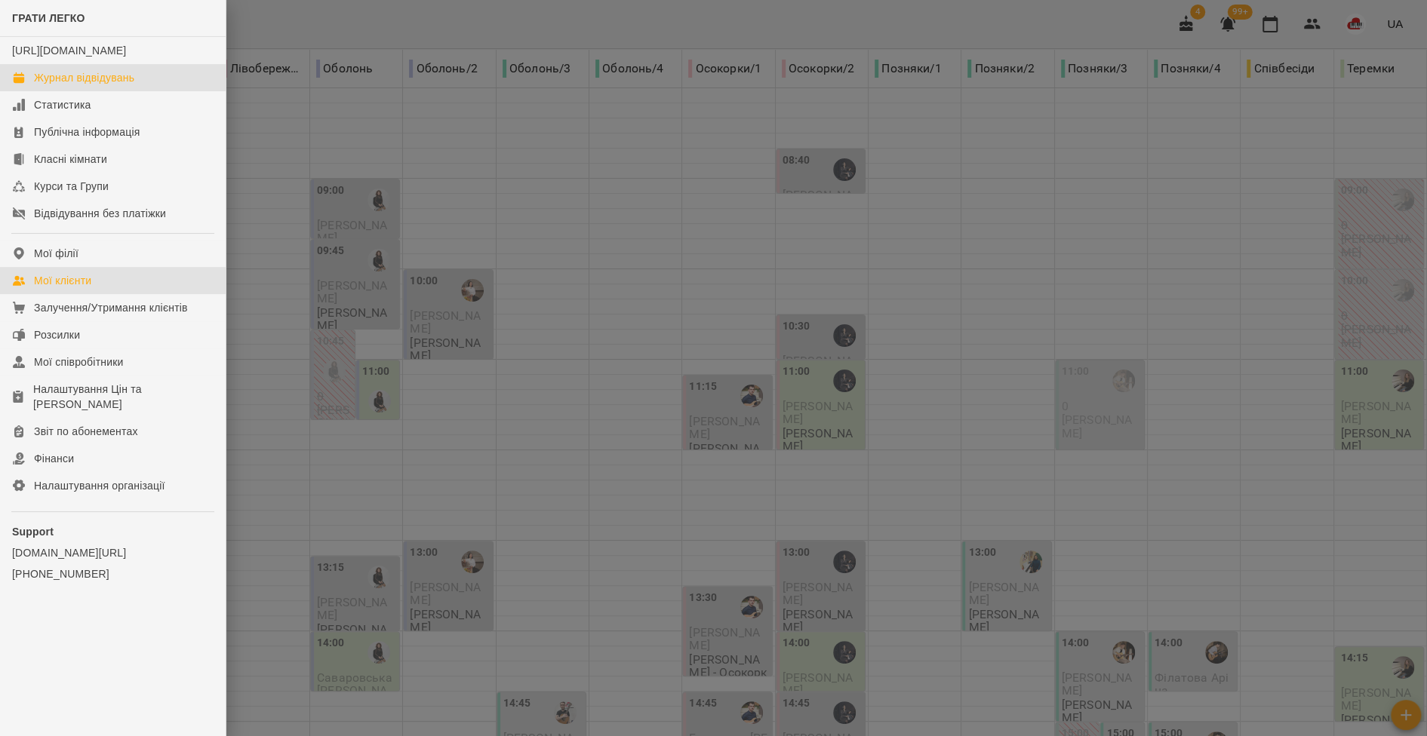
click at [57, 288] on div "Мої клієнти" at bounding box center [62, 280] width 57 height 15
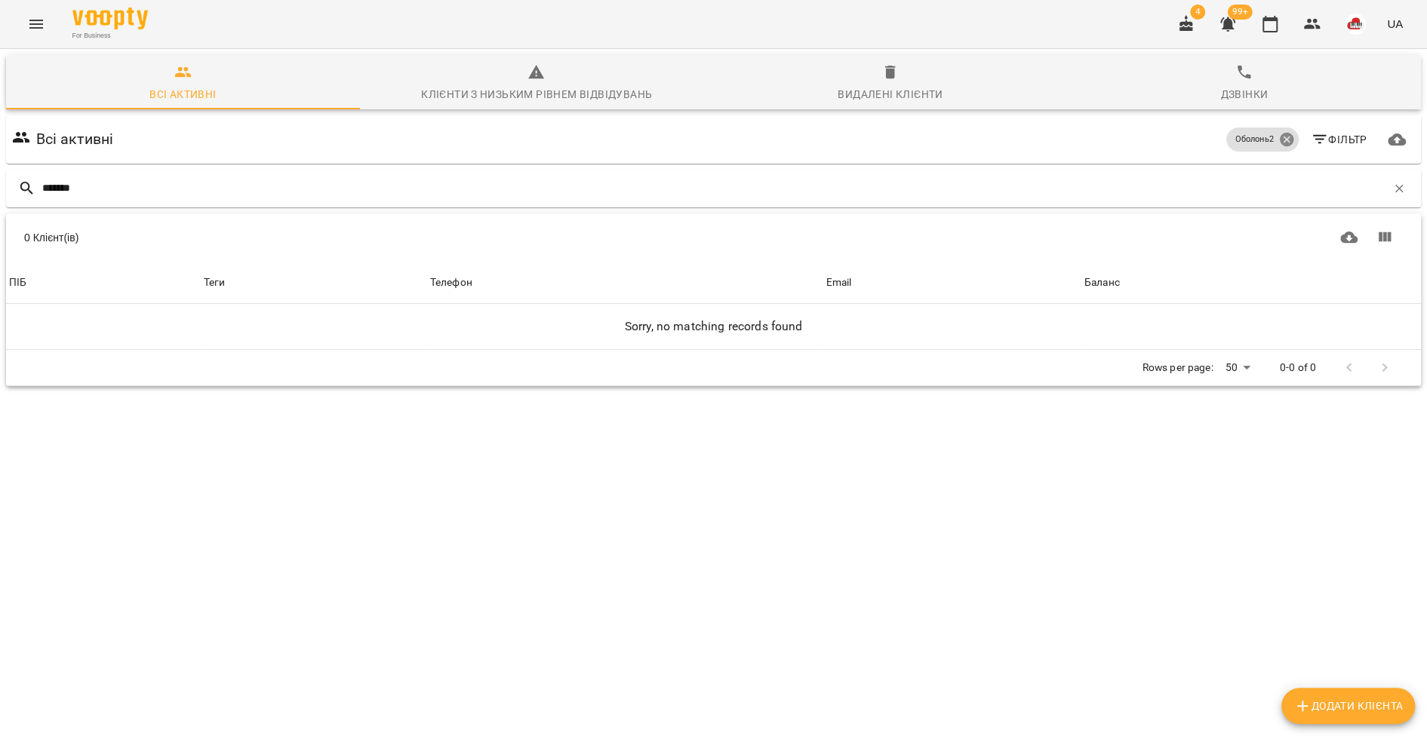
type input "*******"
click at [1286, 137] on icon at bounding box center [1286, 140] width 14 height 14
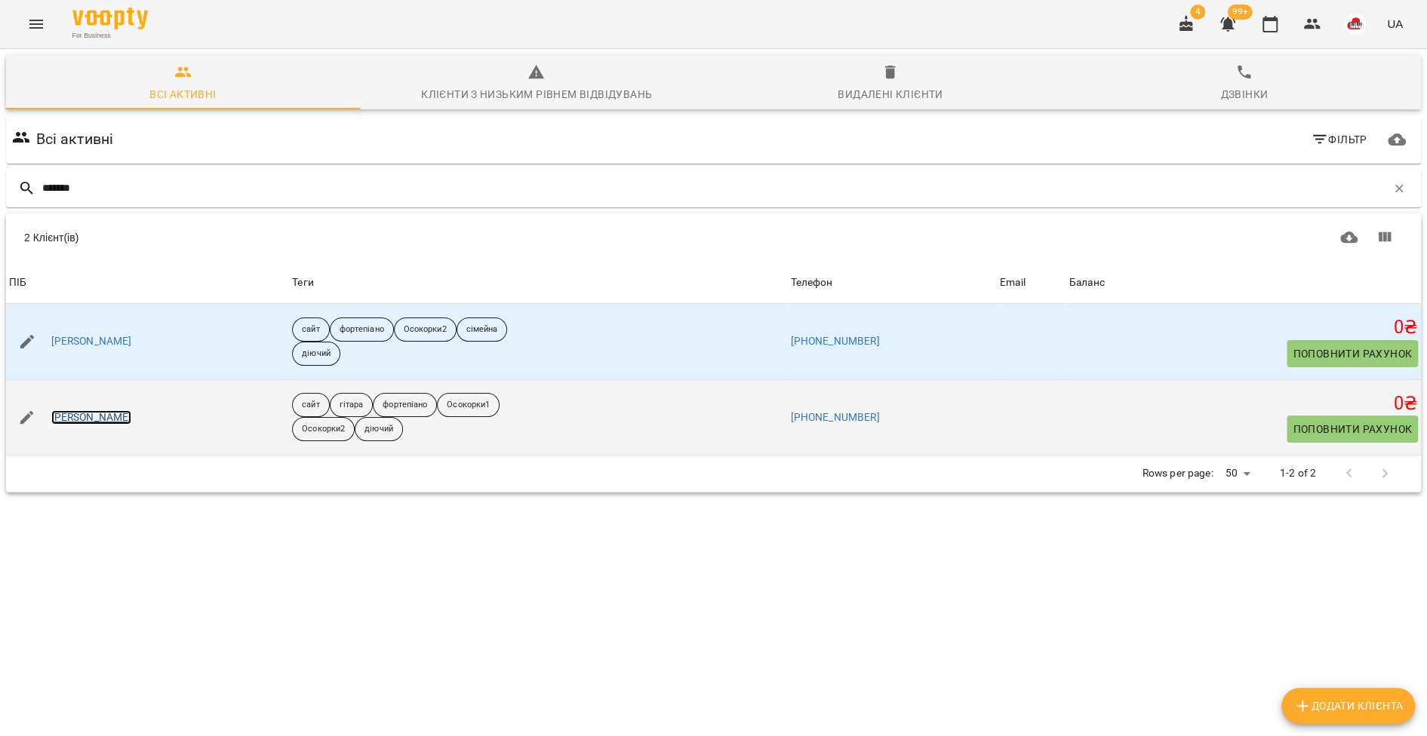
click at [124, 413] on link "Мельніченко Сергій" at bounding box center [91, 417] width 81 height 15
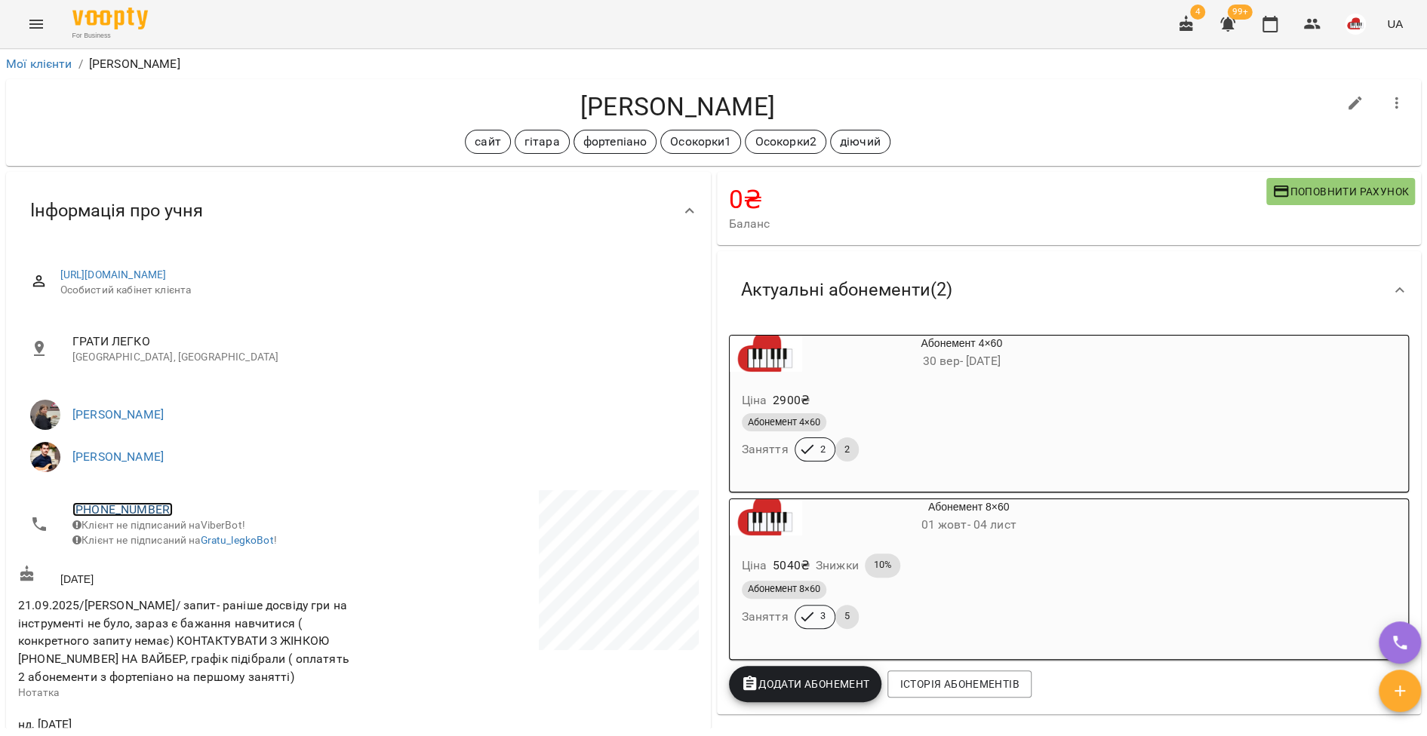
click at [121, 509] on link "+380503757491" at bounding box center [122, 509] width 100 height 14
click at [177, 561] on img at bounding box center [184, 565] width 23 height 23
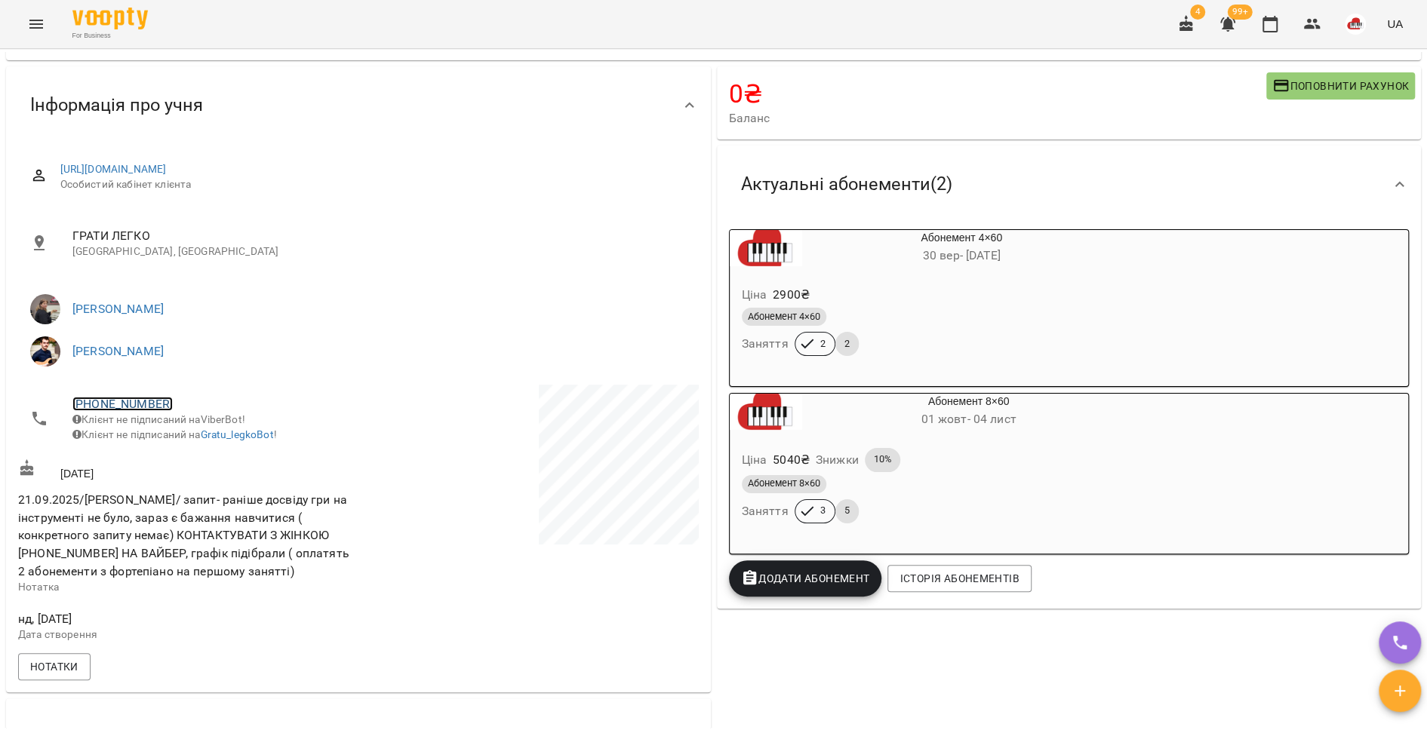
scroll to position [115, 0]
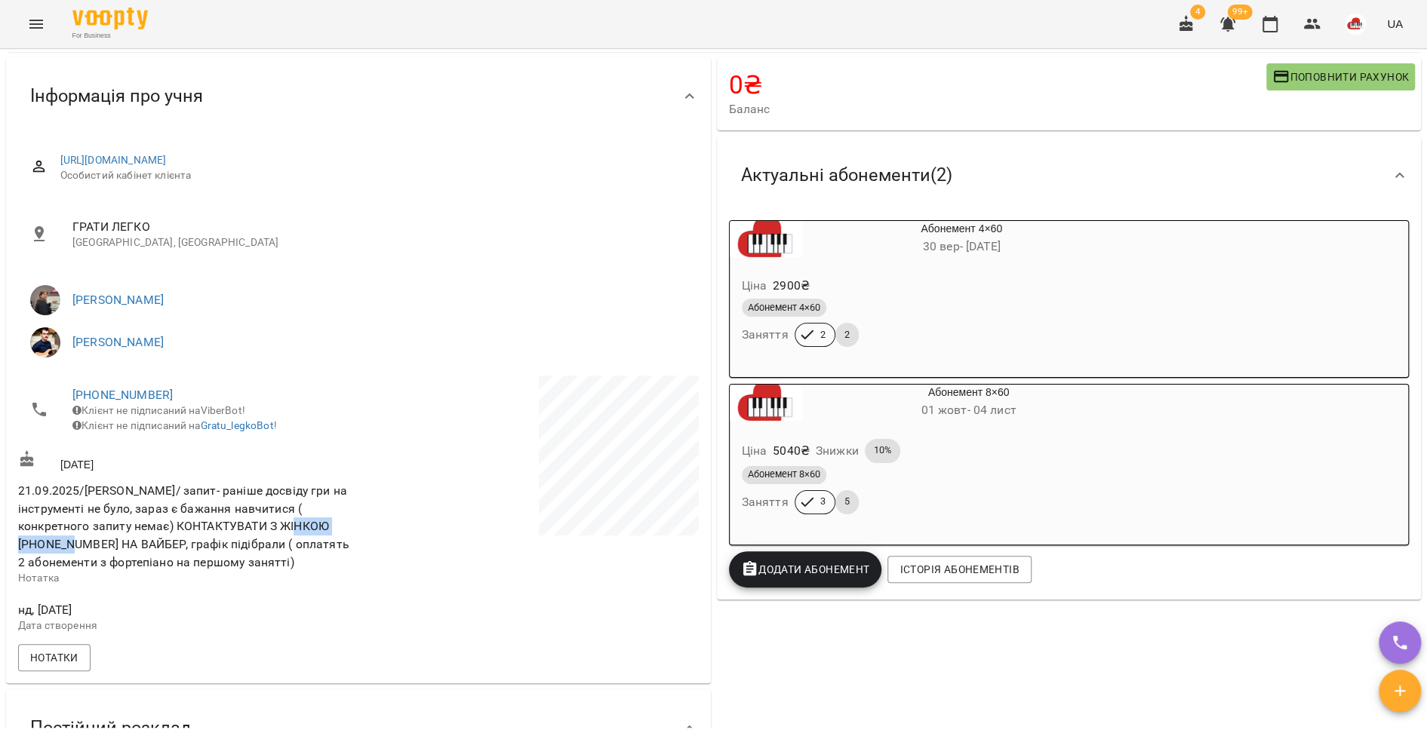
drag, startPoint x: 106, startPoint y: 555, endPoint x: 17, endPoint y: 551, distance: 88.3
click at [18, 551] on span "21.09.2025/Аббасова/ запит- раніше досвіду гри на інструменті не було, зараз є …" at bounding box center [183, 526] width 331 height 85
copy span "+380950963321"
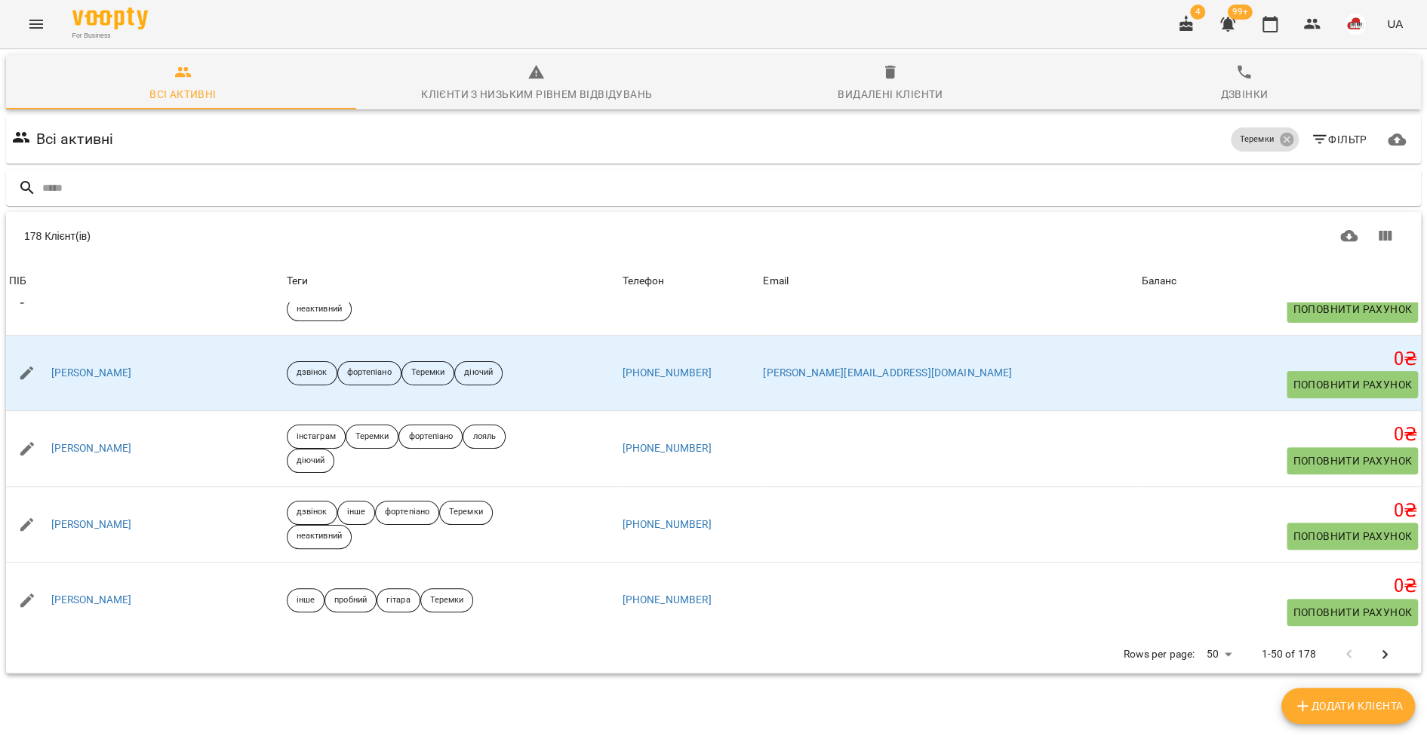
scroll to position [432, 0]
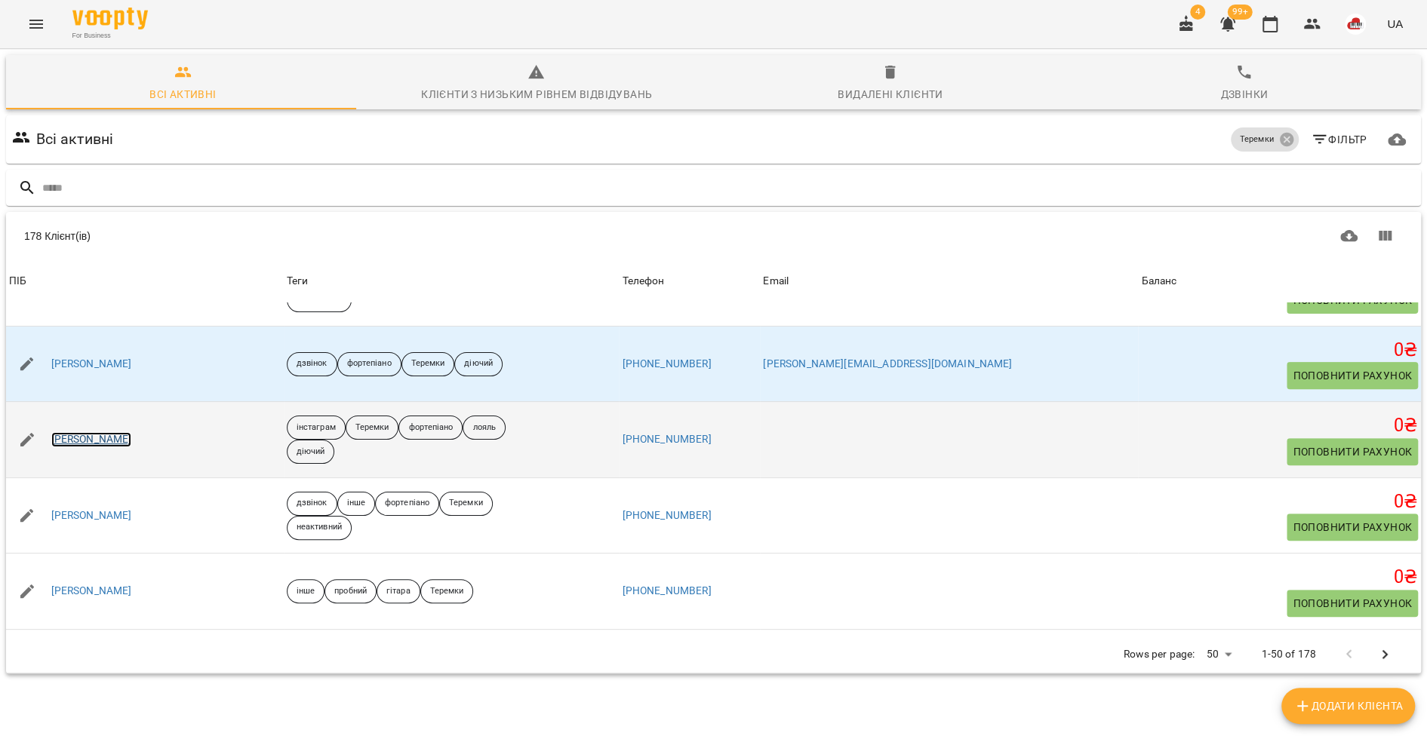
click at [84, 439] on link "[PERSON_NAME]" at bounding box center [91, 439] width 81 height 15
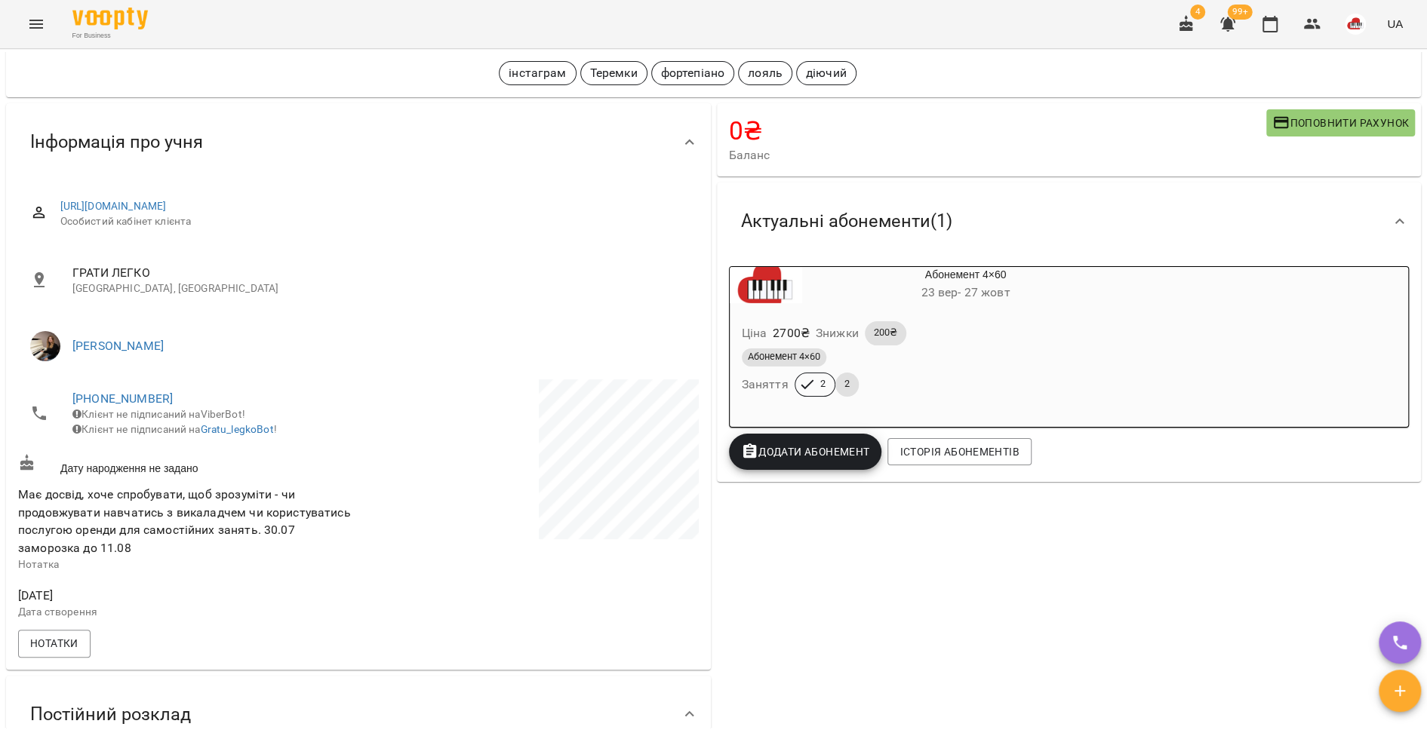
scroll to position [342, 0]
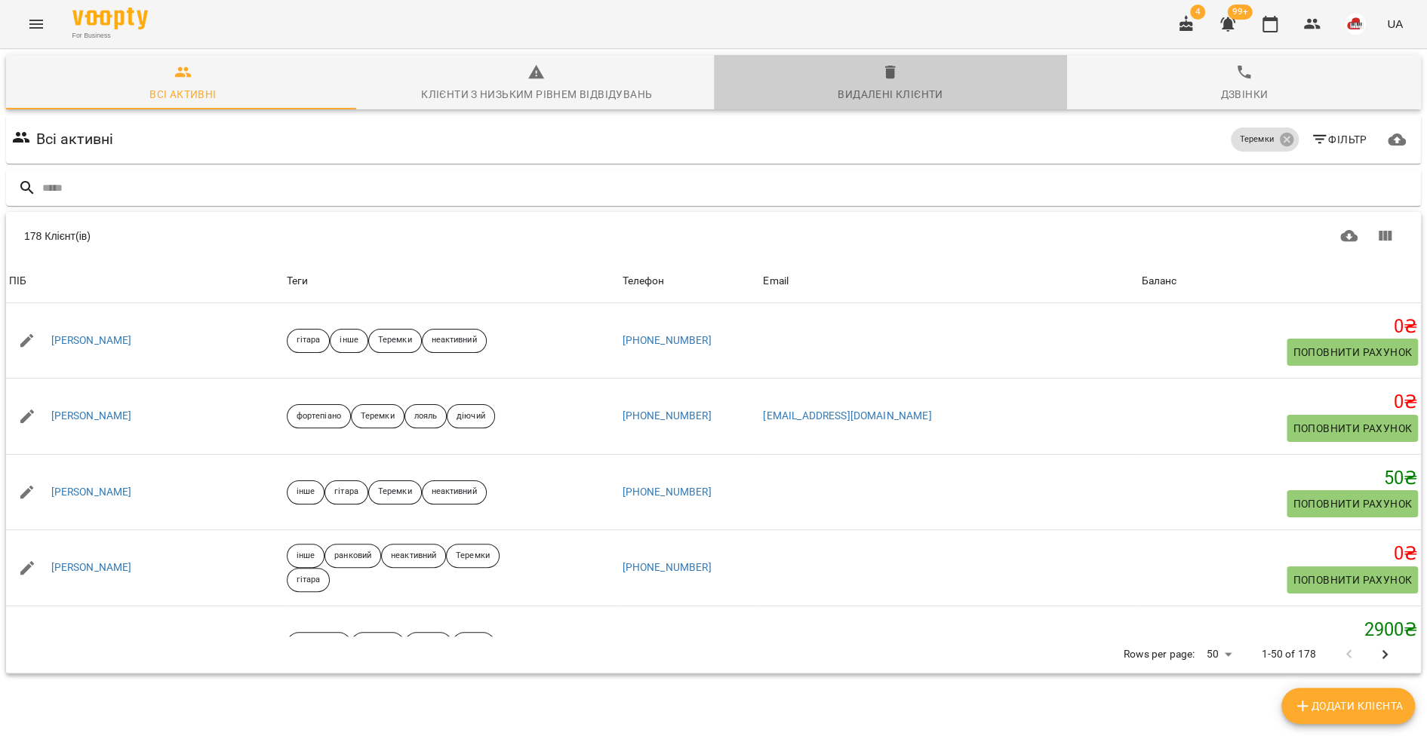
click at [892, 88] on div "Видалені клієнти" at bounding box center [889, 94] width 105 height 18
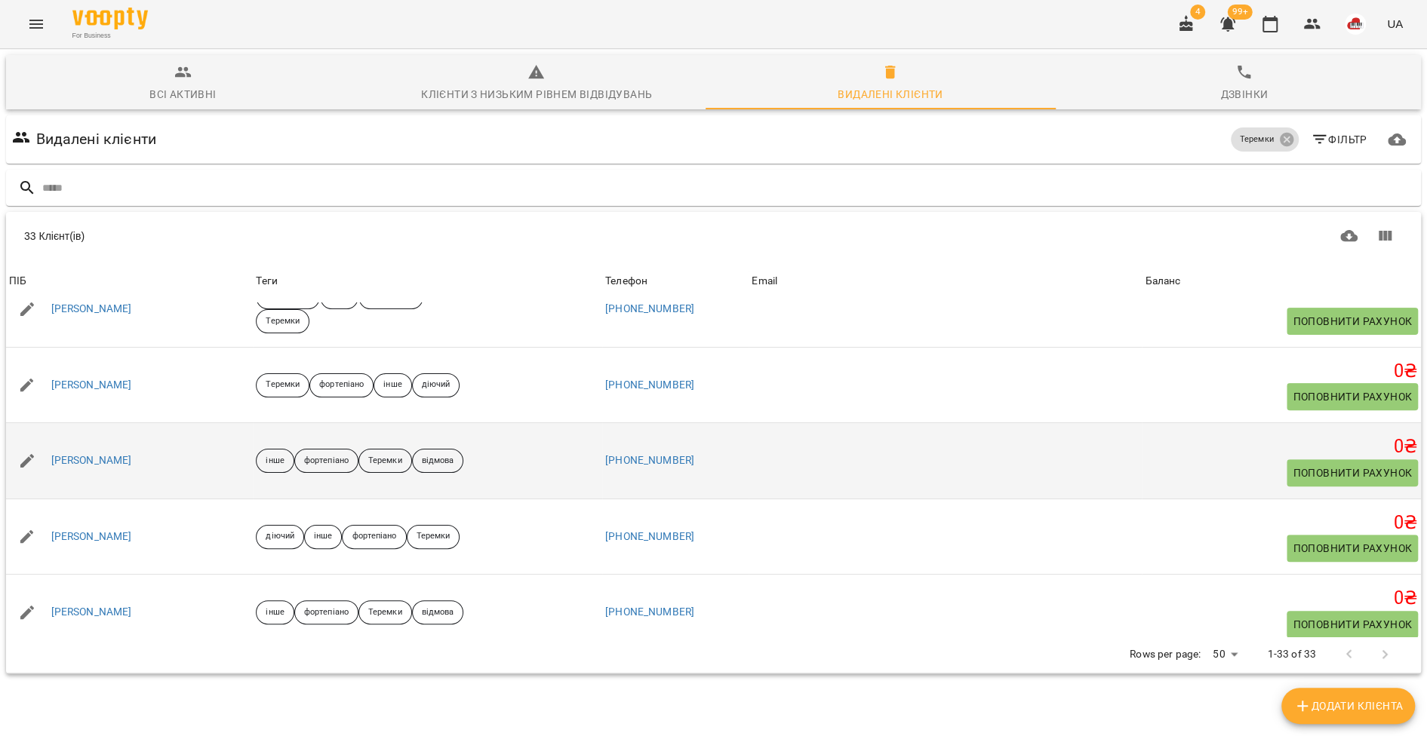
scroll to position [444, 0]
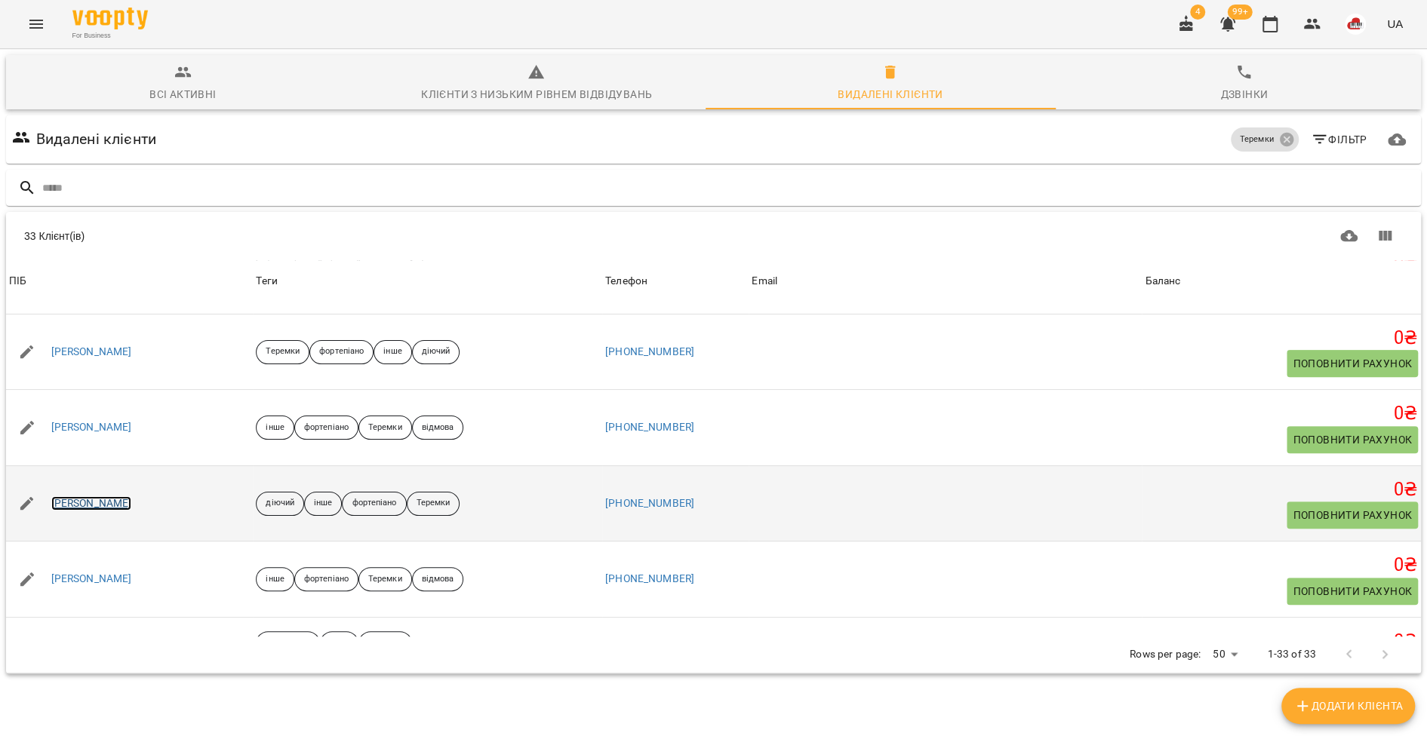
click at [118, 506] on link "[PERSON_NAME]" at bounding box center [91, 503] width 81 height 15
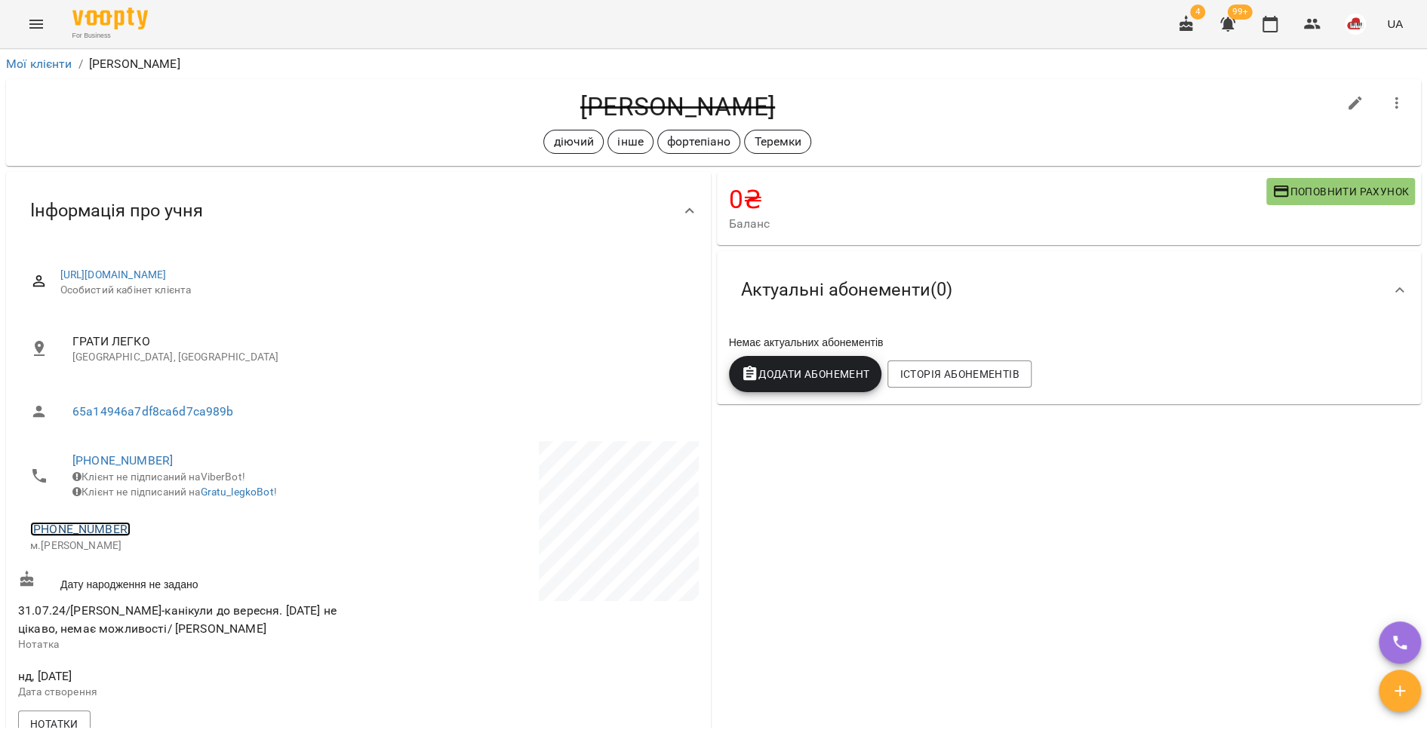
click at [101, 536] on link "[PHONE_NUMBER]" at bounding box center [80, 529] width 100 height 14
click at [143, 583] on link at bounding box center [158, 596] width 80 height 32
drag, startPoint x: 806, startPoint y: 108, endPoint x: 532, endPoint y: 97, distance: 274.1
click at [532, 97] on h4 "[PERSON_NAME]" at bounding box center [677, 106] width 1319 height 31
copy h4 "[PERSON_NAME]"
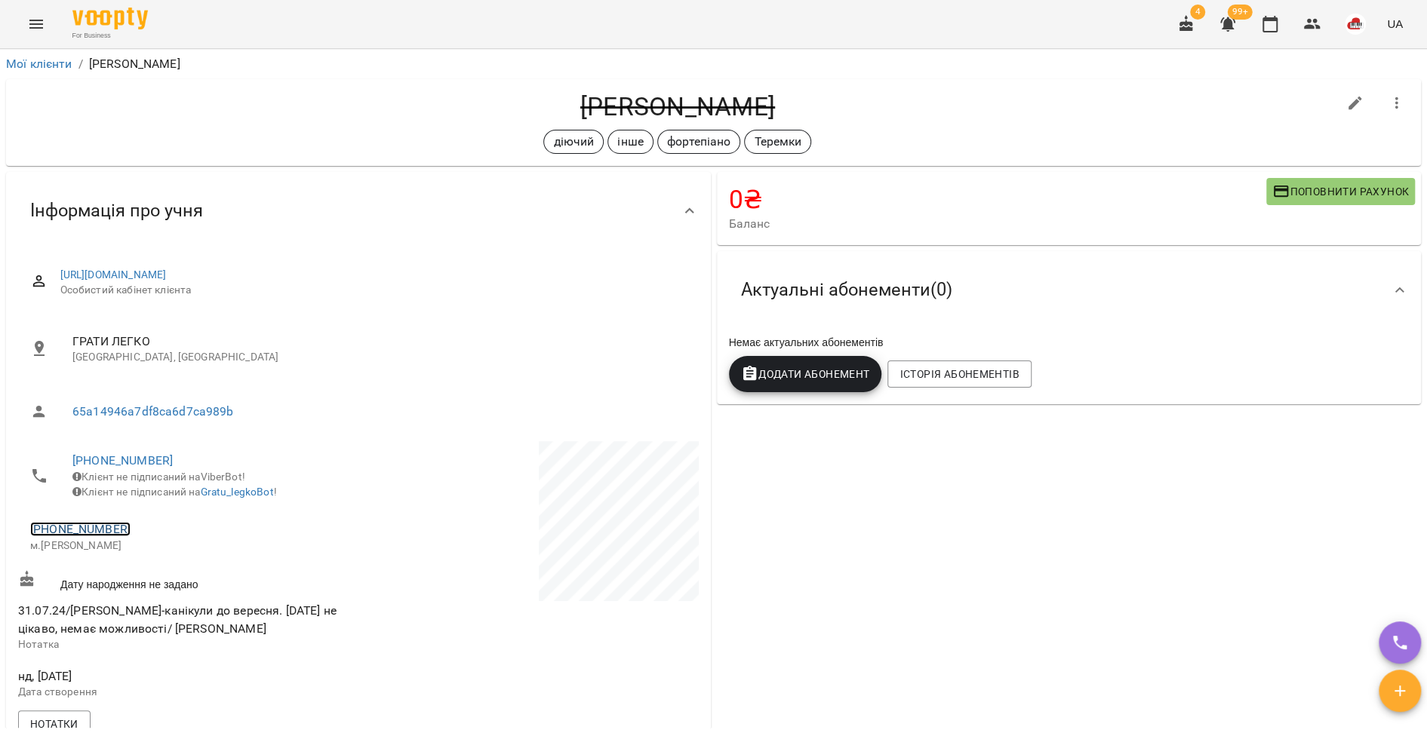
click at [98, 536] on link "[PHONE_NUMBER]" at bounding box center [80, 529] width 100 height 14
click at [171, 593] on link at bounding box center [158, 596] width 80 height 32
click at [1348, 101] on icon "button" at bounding box center [1355, 104] width 14 height 14
select select "**"
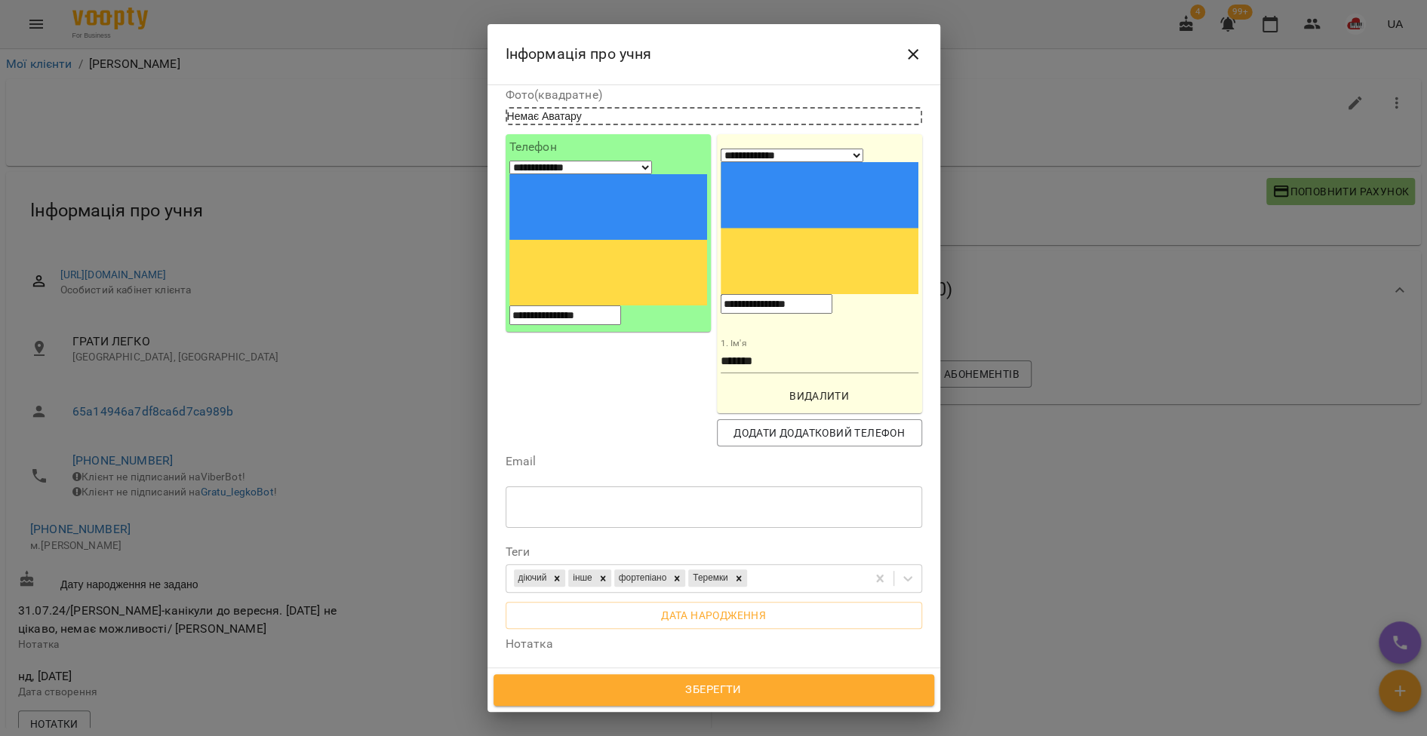
scroll to position [111, 0]
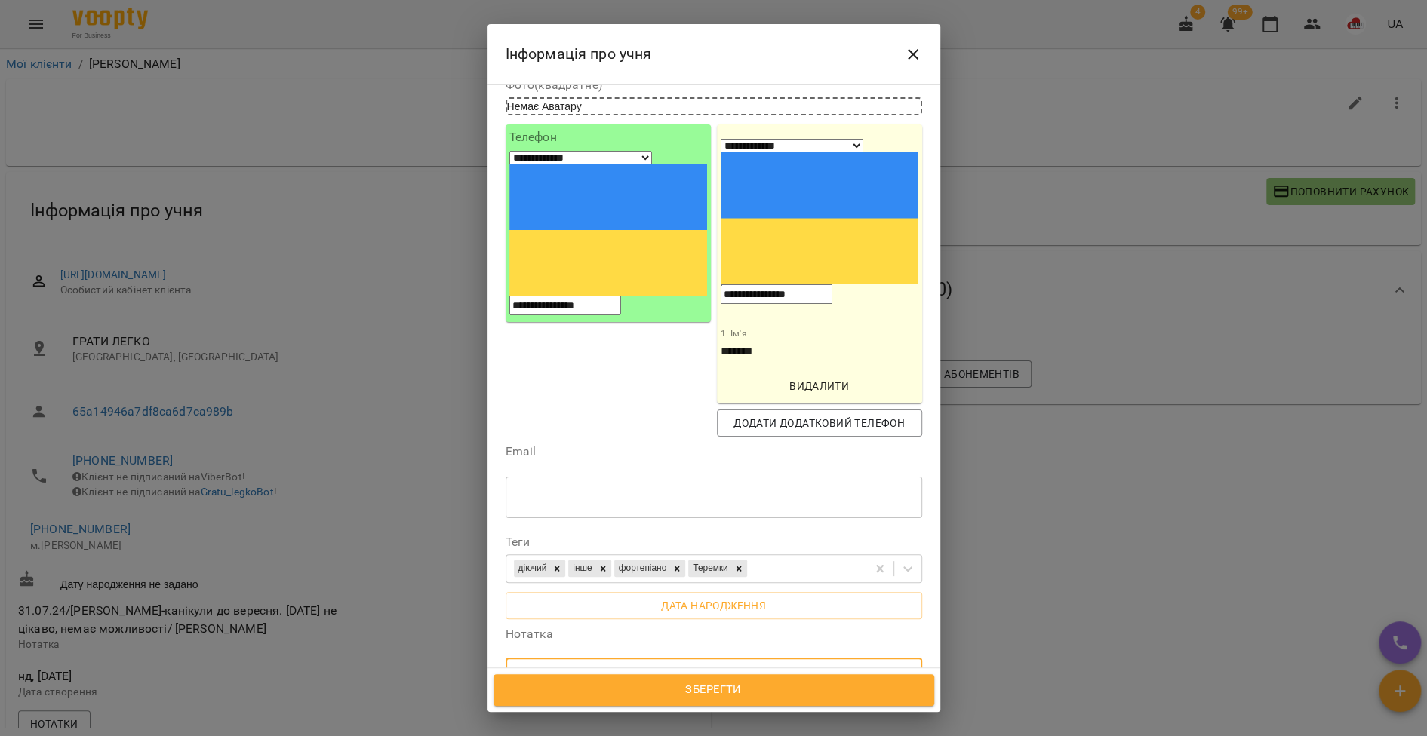
click at [806, 672] on textarea "**********" at bounding box center [706, 686] width 380 height 28
click at [566, 672] on textarea "**********" at bounding box center [706, 693] width 380 height 42
click at [641, 672] on textarea "**********" at bounding box center [706, 693] width 380 height 42
type textarea "**********"
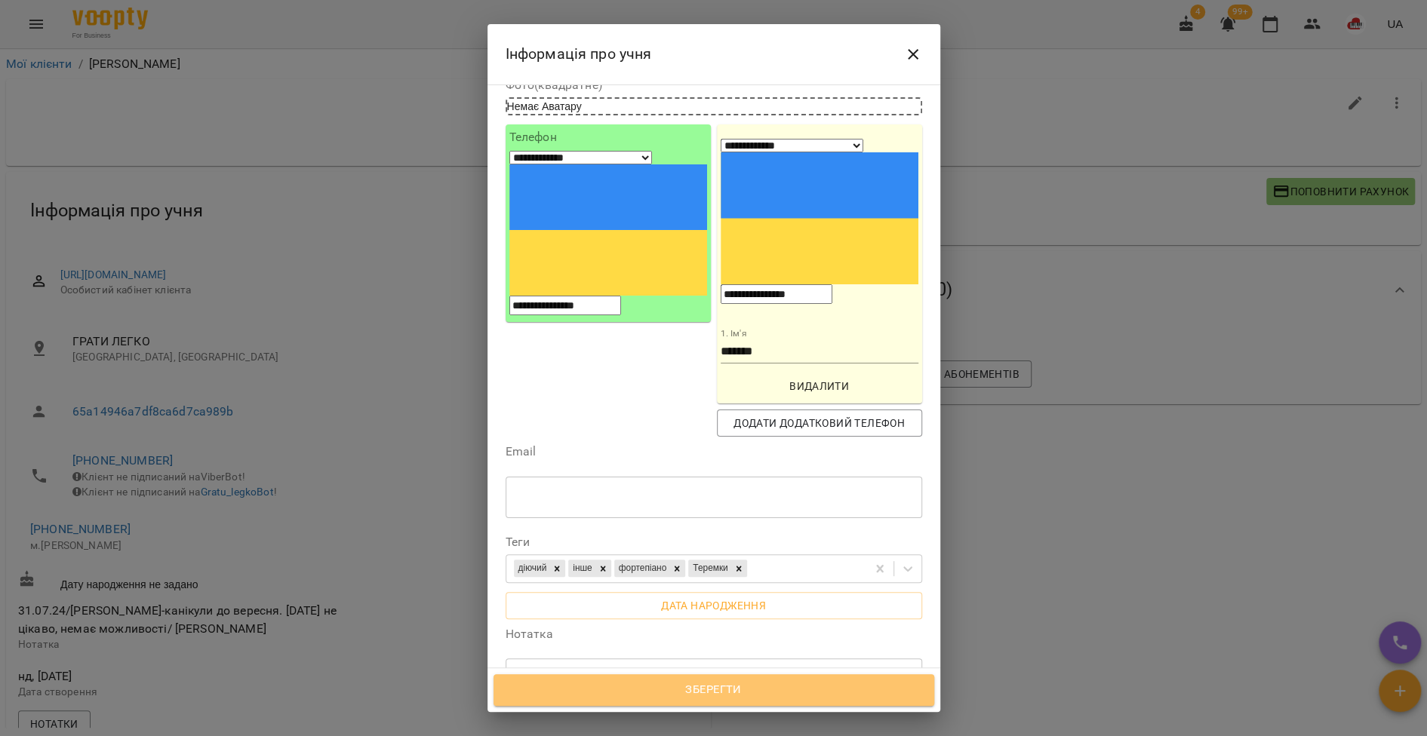
click at [691, 694] on span "Зберегти" at bounding box center [713, 690] width 407 height 20
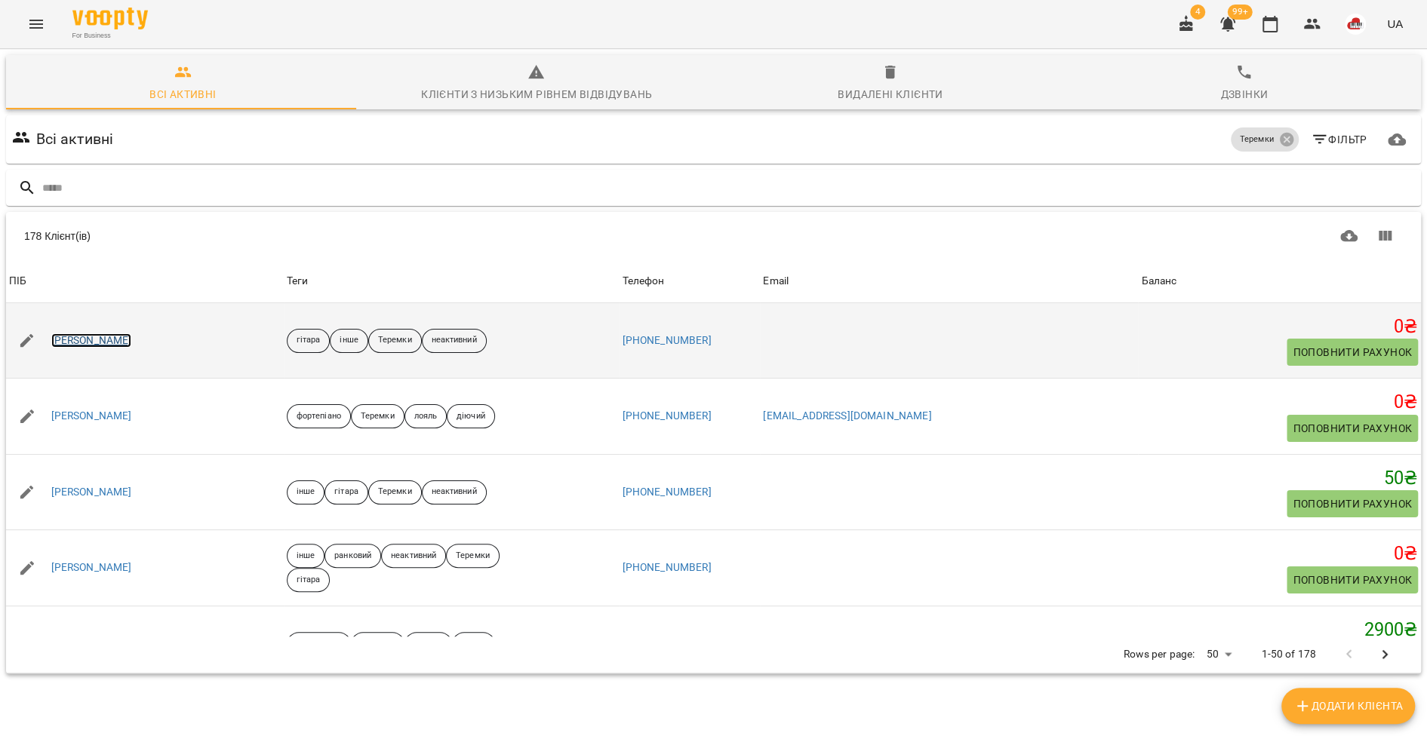
click at [82, 346] on link "[PERSON_NAME]" at bounding box center [91, 340] width 81 height 15
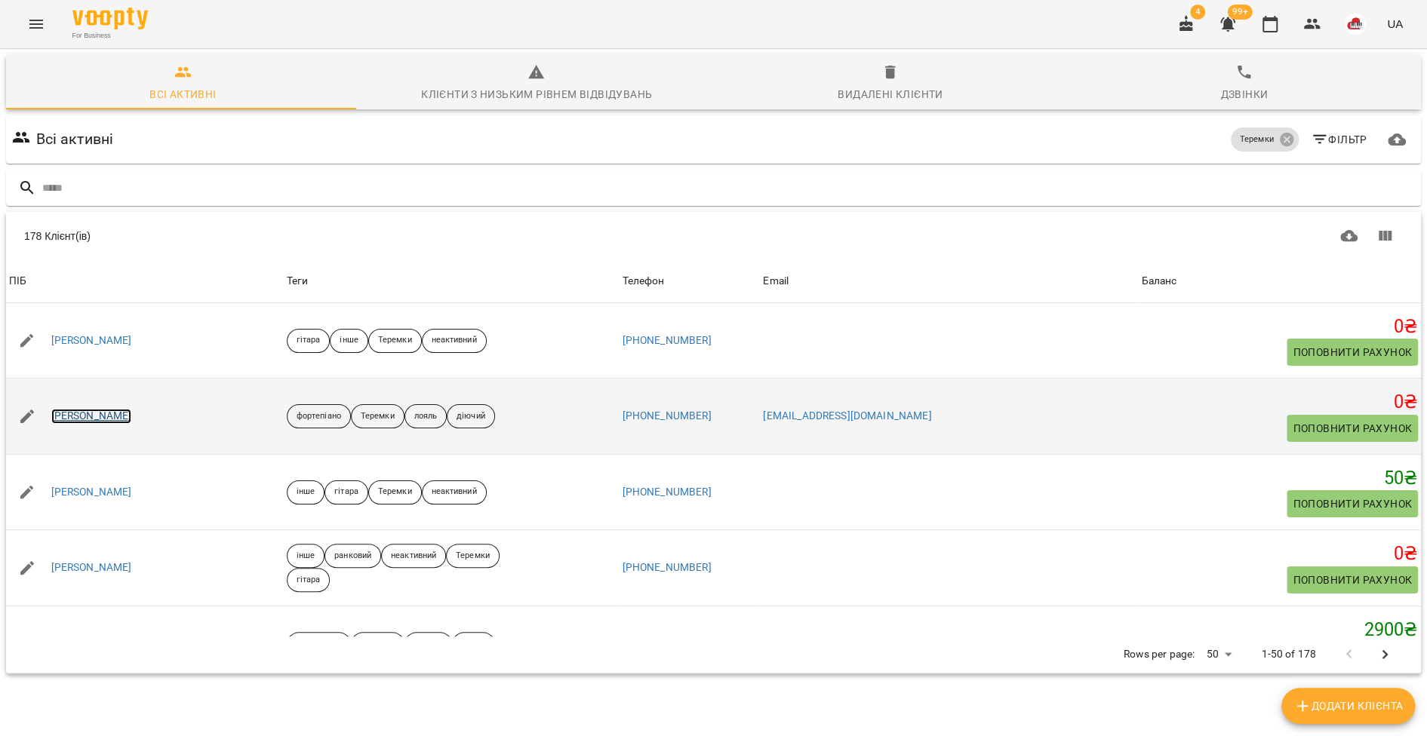
click at [109, 418] on link "[PERSON_NAME]" at bounding box center [91, 416] width 81 height 15
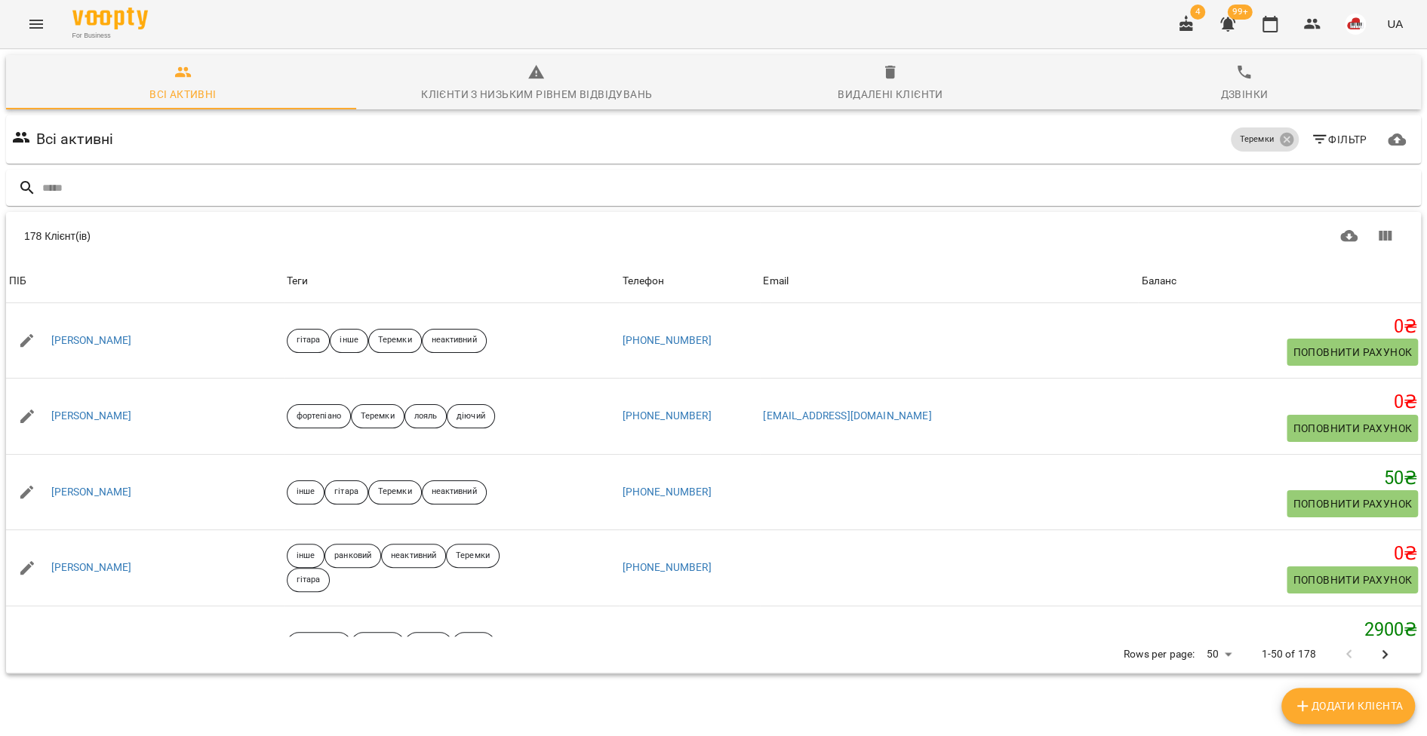
click at [881, 79] on icon "button" at bounding box center [890, 72] width 18 height 18
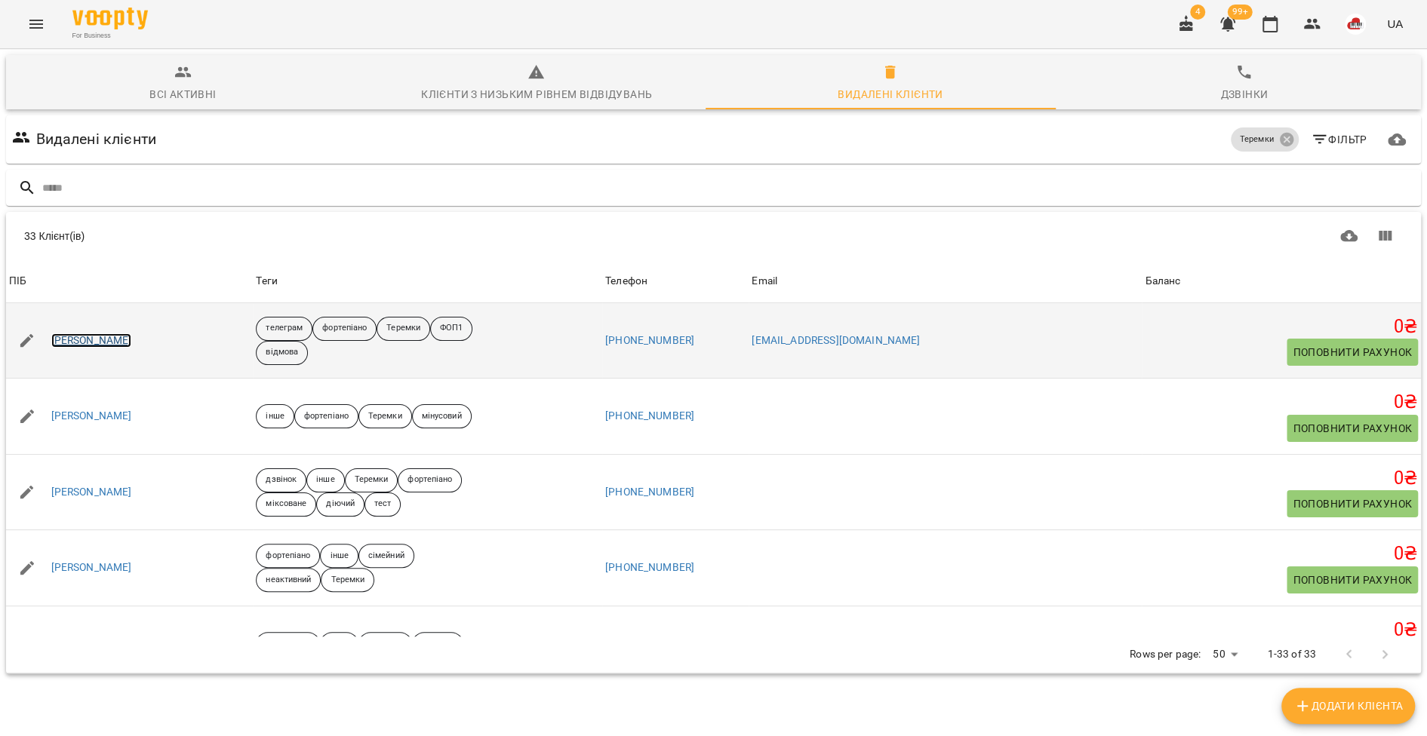
click at [102, 346] on link "[PERSON_NAME]" at bounding box center [91, 340] width 81 height 15
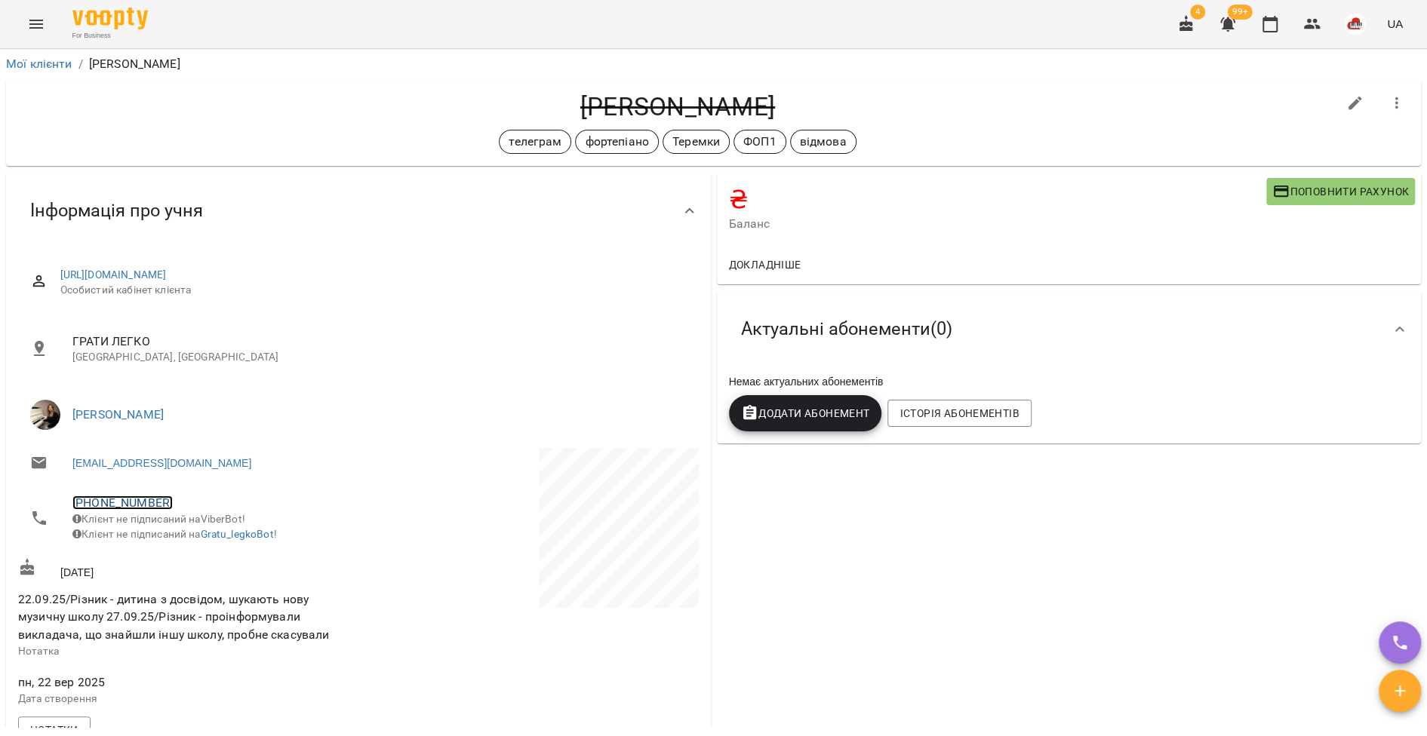
click at [143, 503] on link "[PHONE_NUMBER]" at bounding box center [122, 503] width 100 height 14
click at [171, 558] on link at bounding box center [201, 559] width 80 height 32
drag, startPoint x: 756, startPoint y: 106, endPoint x: 561, endPoint y: 92, distance: 195.2
click at [561, 92] on h4 "[PERSON_NAME]" at bounding box center [677, 106] width 1319 height 31
copy h4 "[PERSON_NAME]"
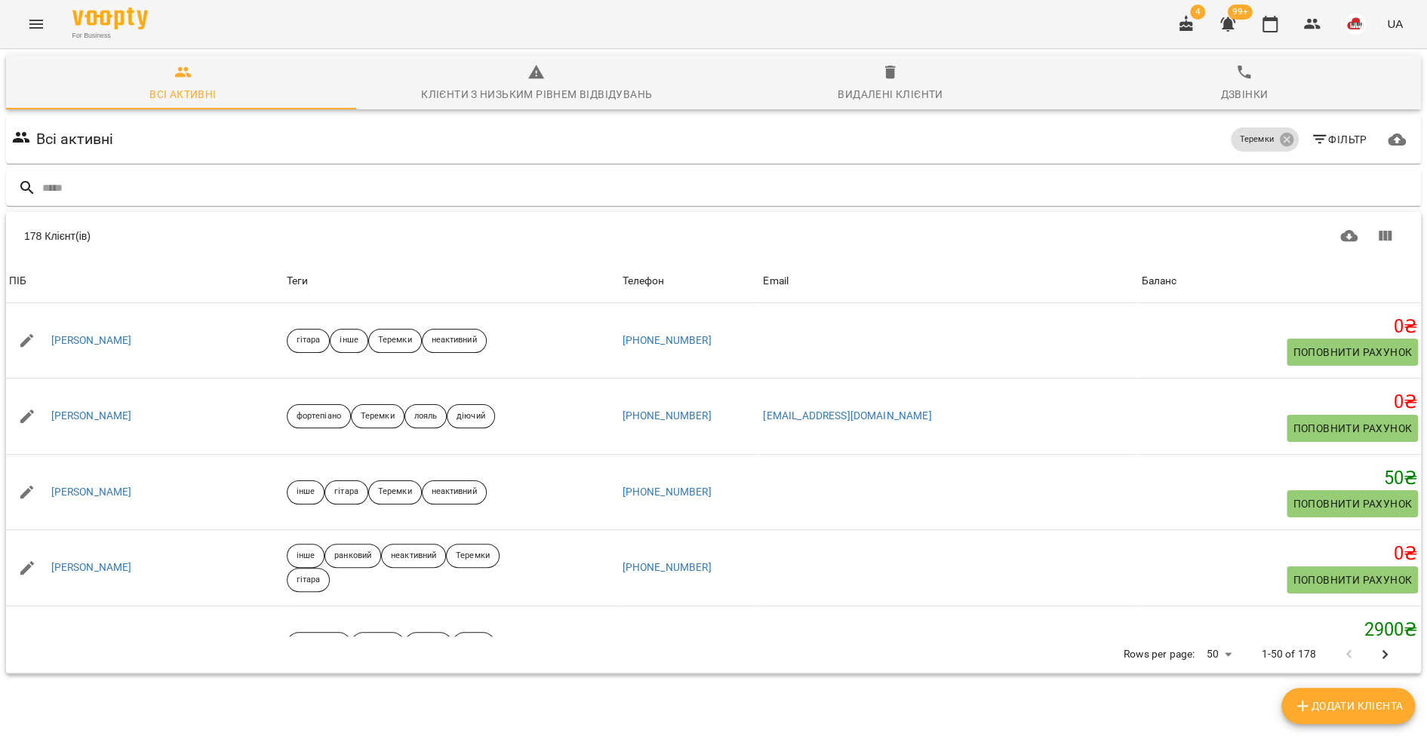
click at [916, 81] on span "Видалені клієнти" at bounding box center [891, 83] width 336 height 41
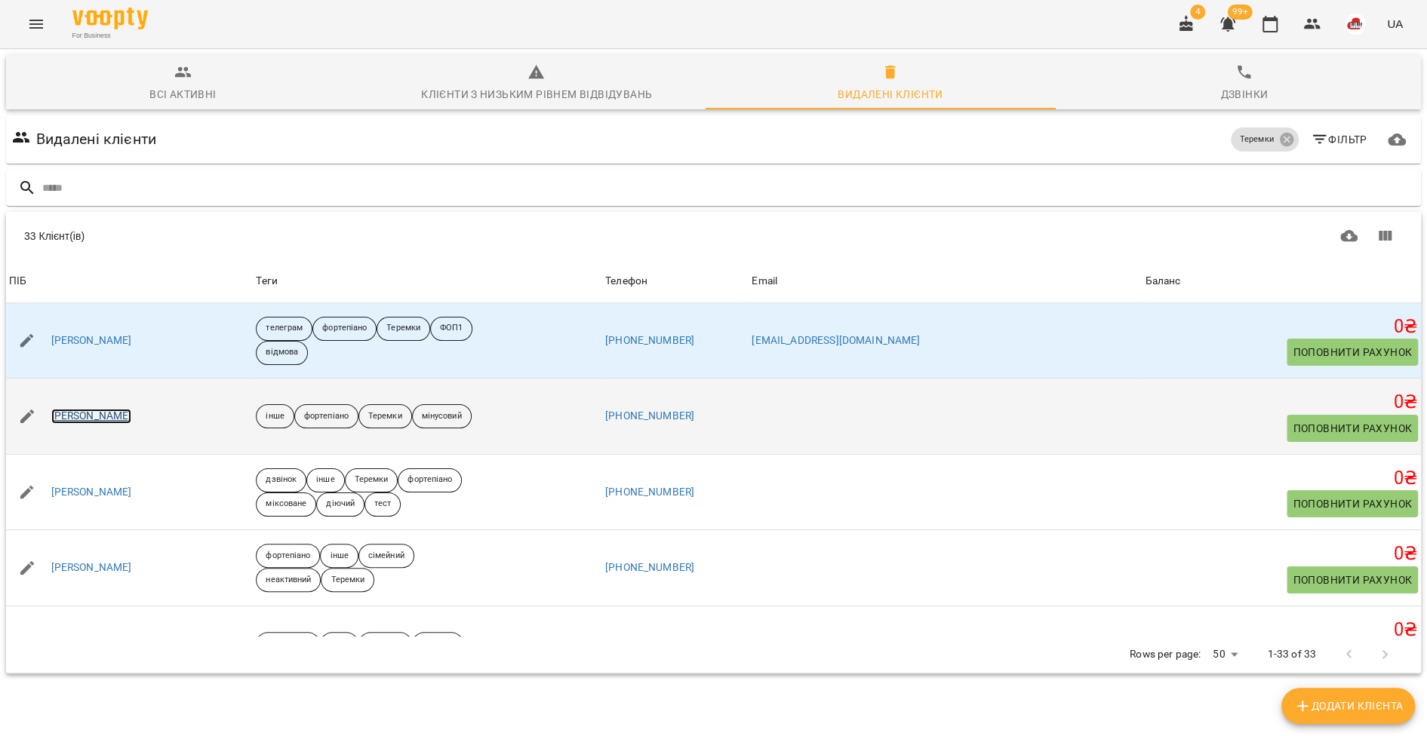
click at [84, 420] on link "[PERSON_NAME]" at bounding box center [91, 416] width 81 height 15
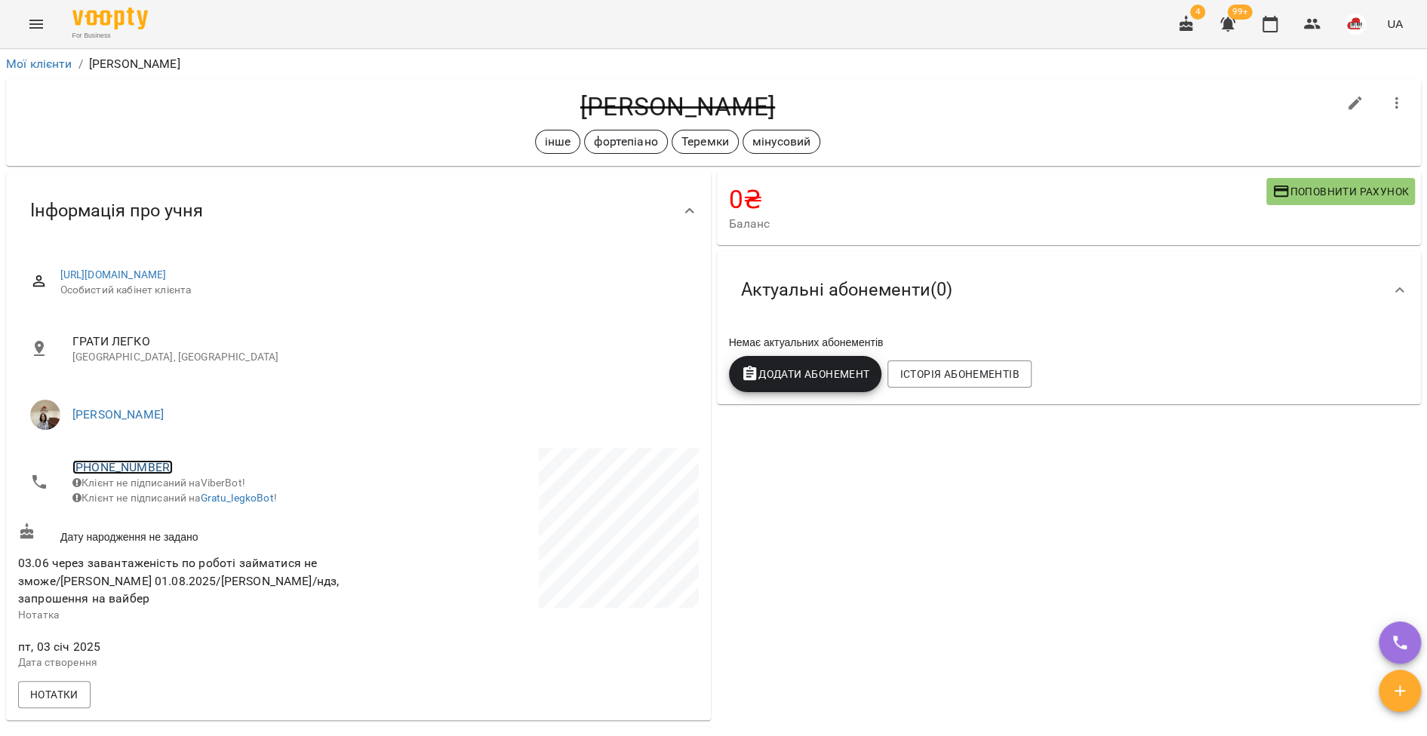
click at [113, 460] on link "[PHONE_NUMBER]" at bounding box center [122, 467] width 100 height 14
click at [183, 524] on img at bounding box center [184, 523] width 23 height 23
click at [1347, 96] on icon "button" at bounding box center [1355, 103] width 18 height 18
select select "**"
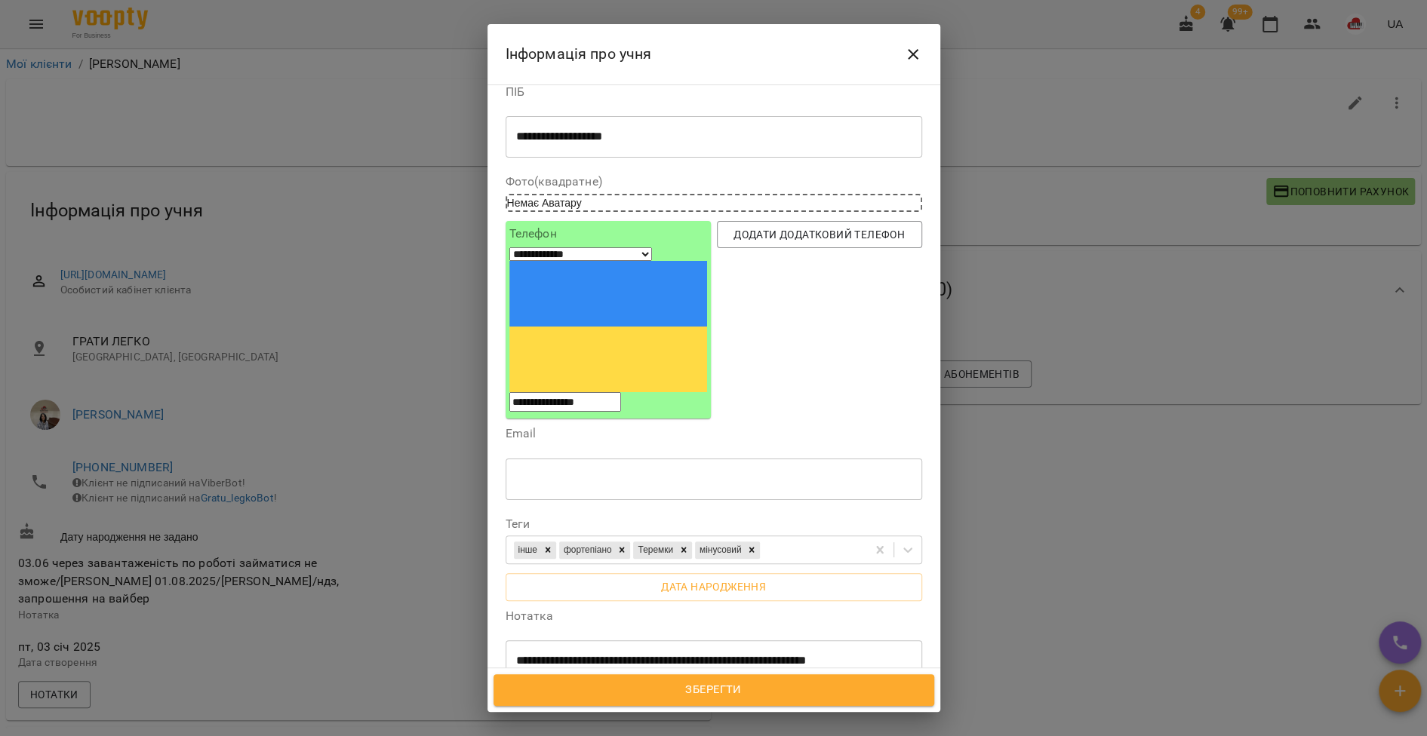
scroll to position [32, 0]
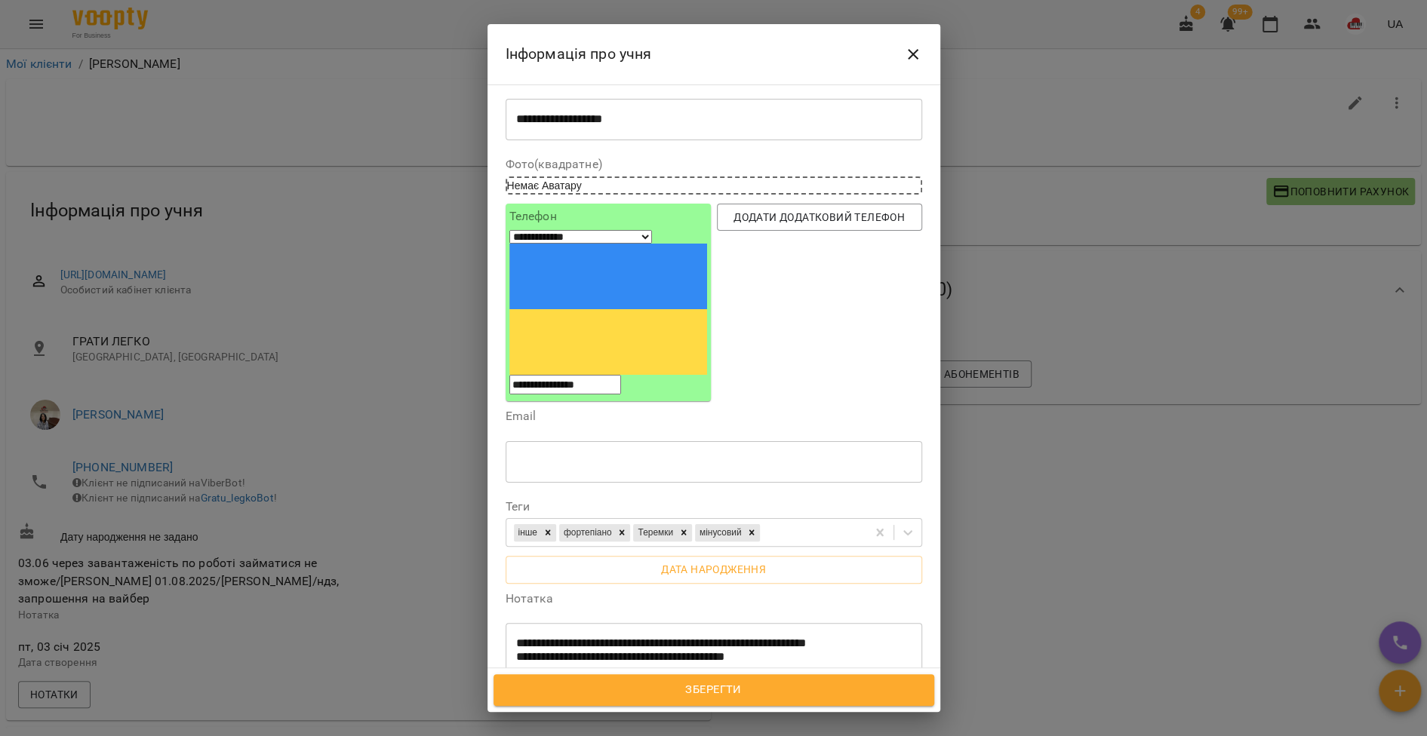
click at [810, 637] on textarea "**********" at bounding box center [706, 658] width 380 height 42
click at [567, 637] on textarea "**********" at bounding box center [706, 665] width 380 height 57
click at [637, 637] on textarea "**********" at bounding box center [706, 665] width 380 height 57
type textarea "**********"
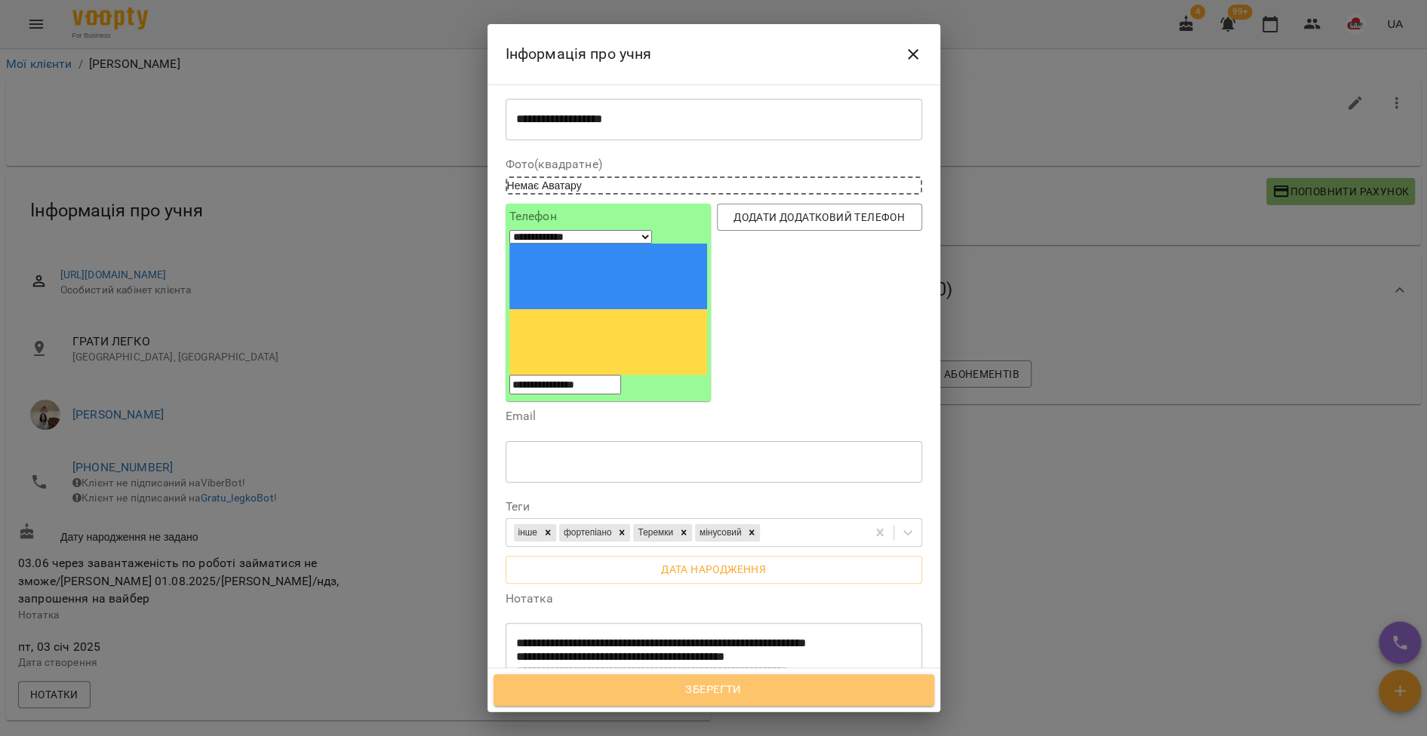
click at [638, 685] on span "Зберегти" at bounding box center [713, 690] width 407 height 20
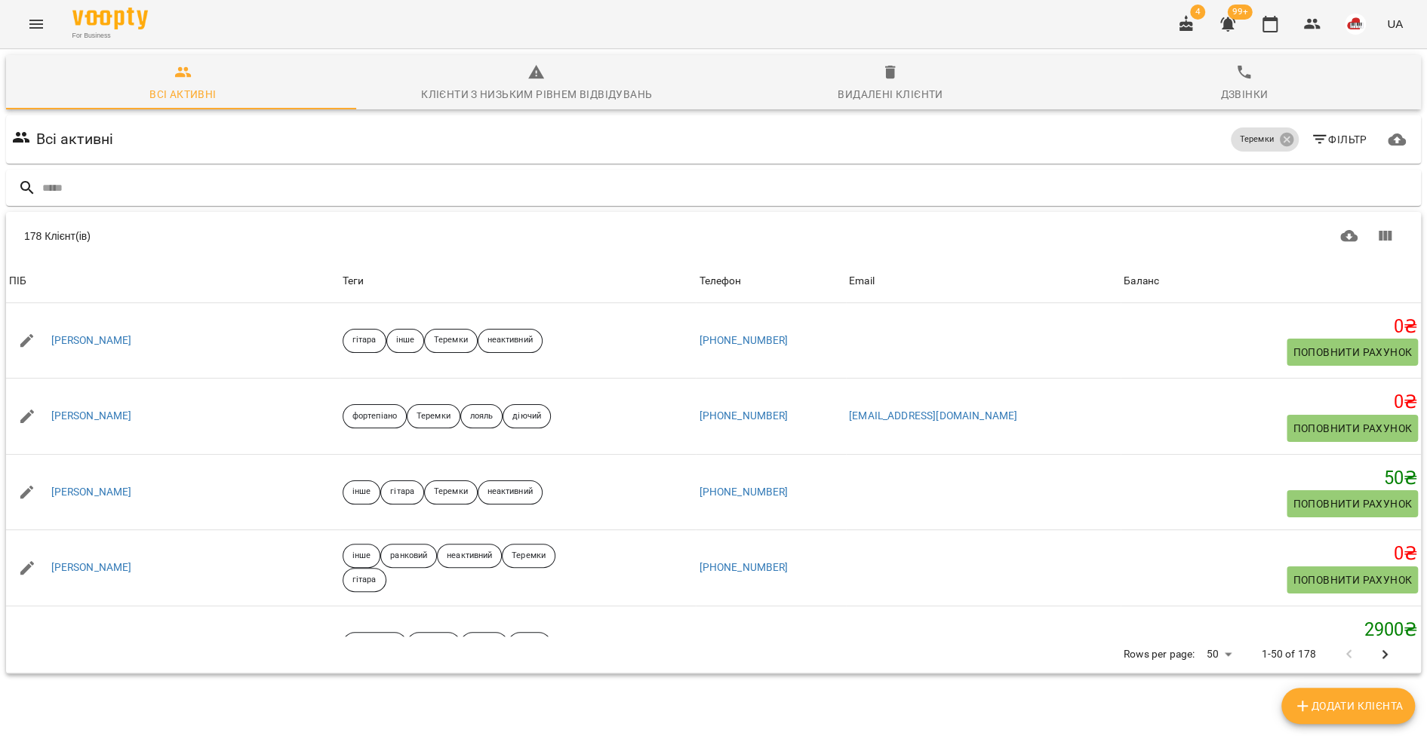
click at [869, 100] on div "Видалені клієнти" at bounding box center [889, 94] width 105 height 18
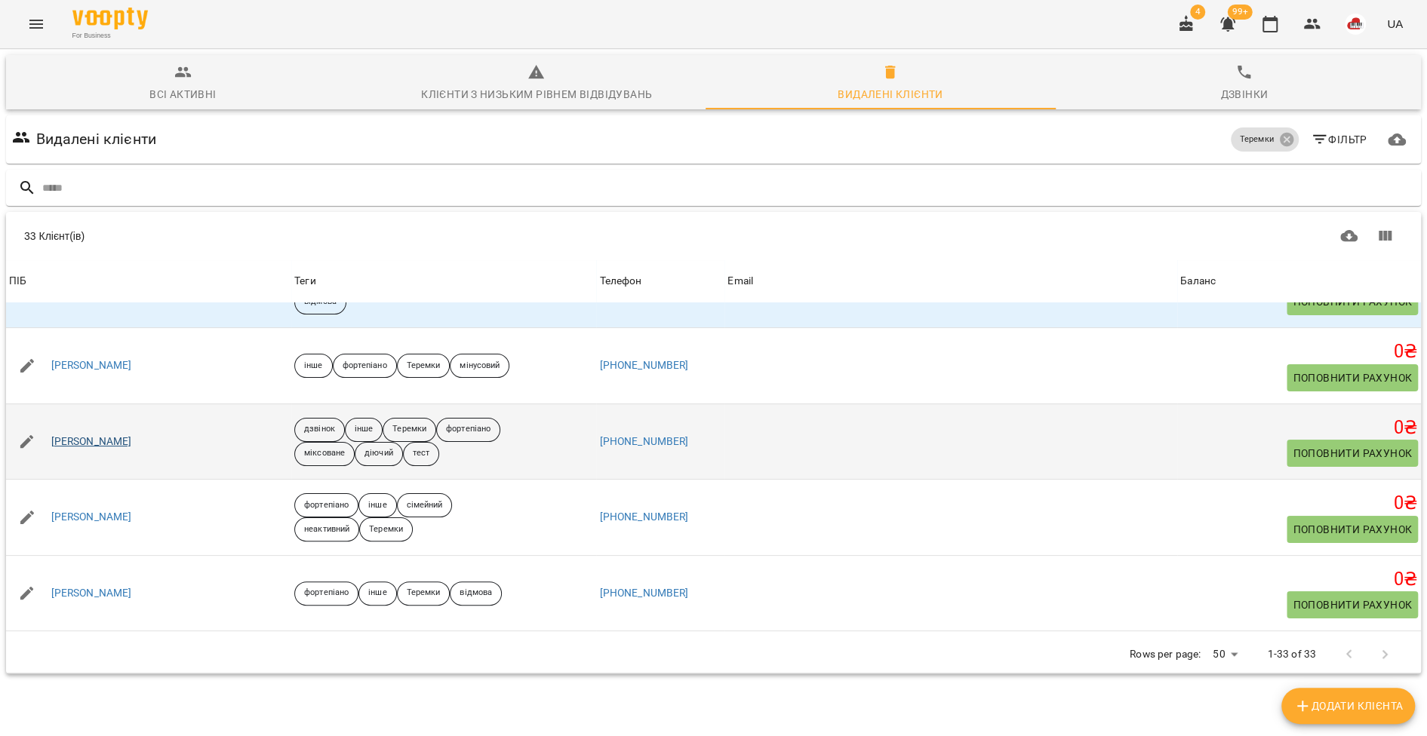
scroll to position [56, 0]
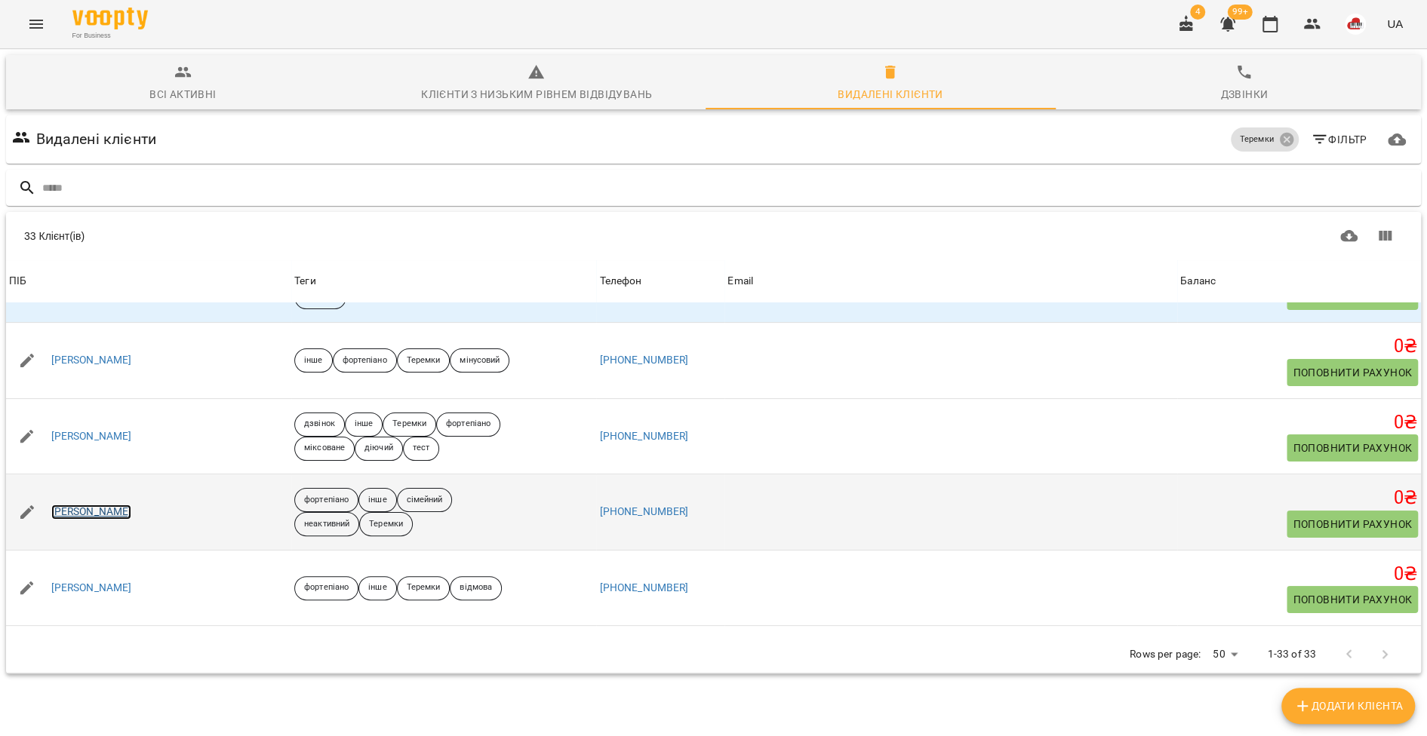
click at [128, 511] on link "[PERSON_NAME]" at bounding box center [91, 512] width 81 height 15
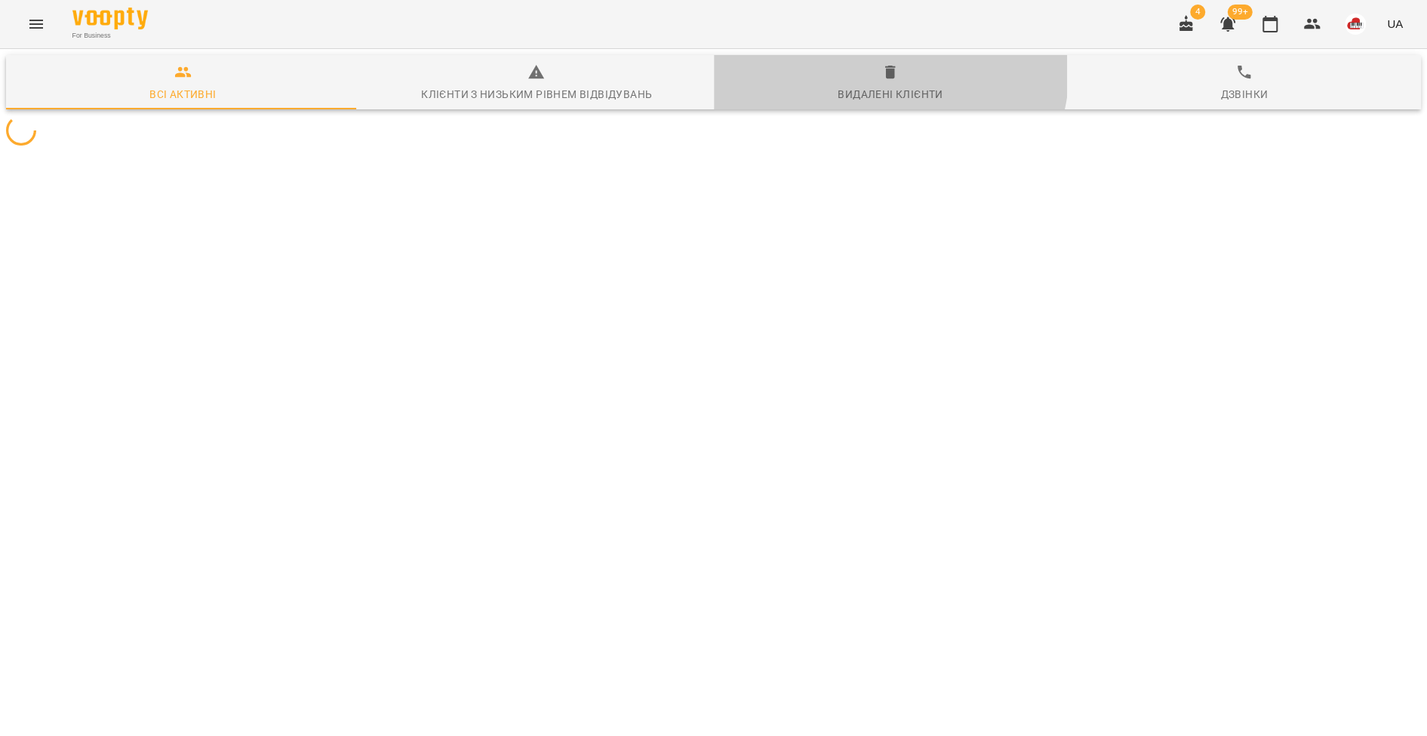
click at [859, 66] on span "Видалені клієнти" at bounding box center [891, 83] width 336 height 41
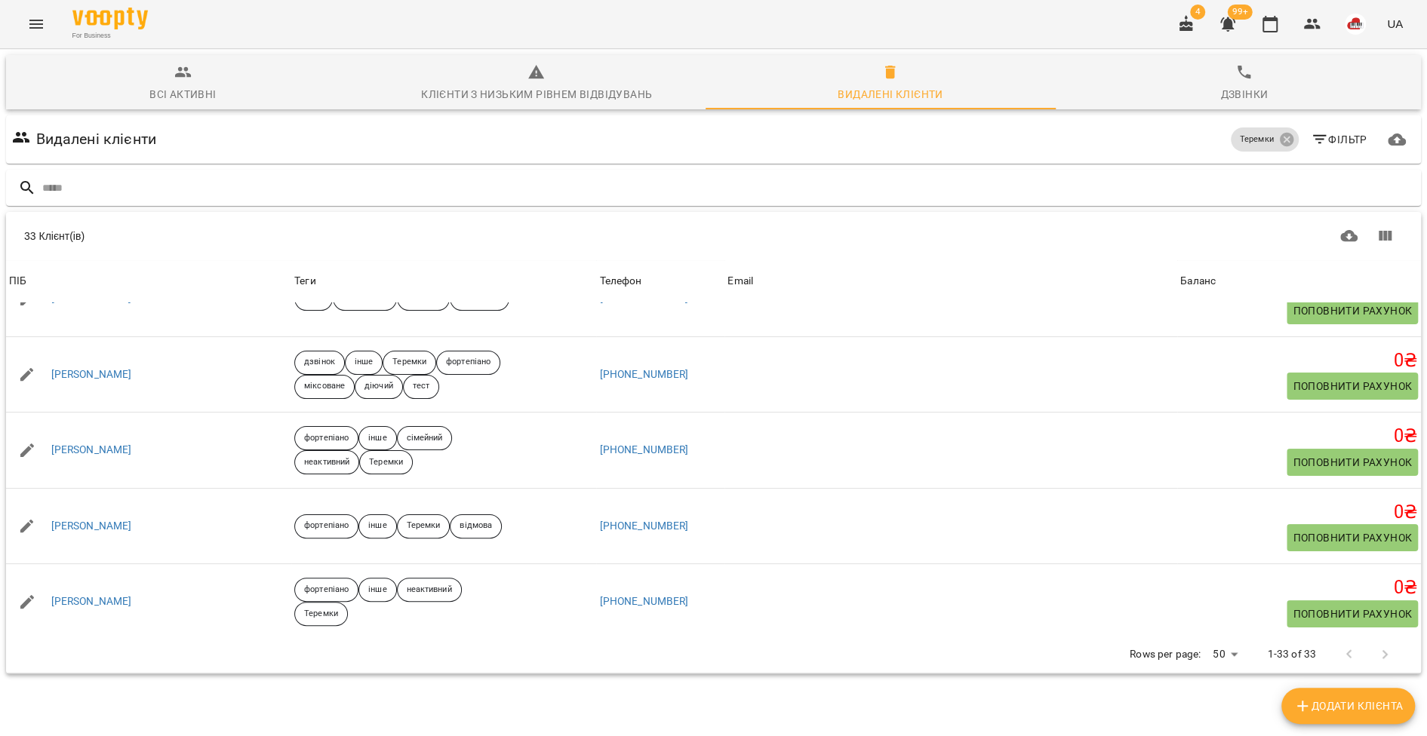
scroll to position [134, 0]
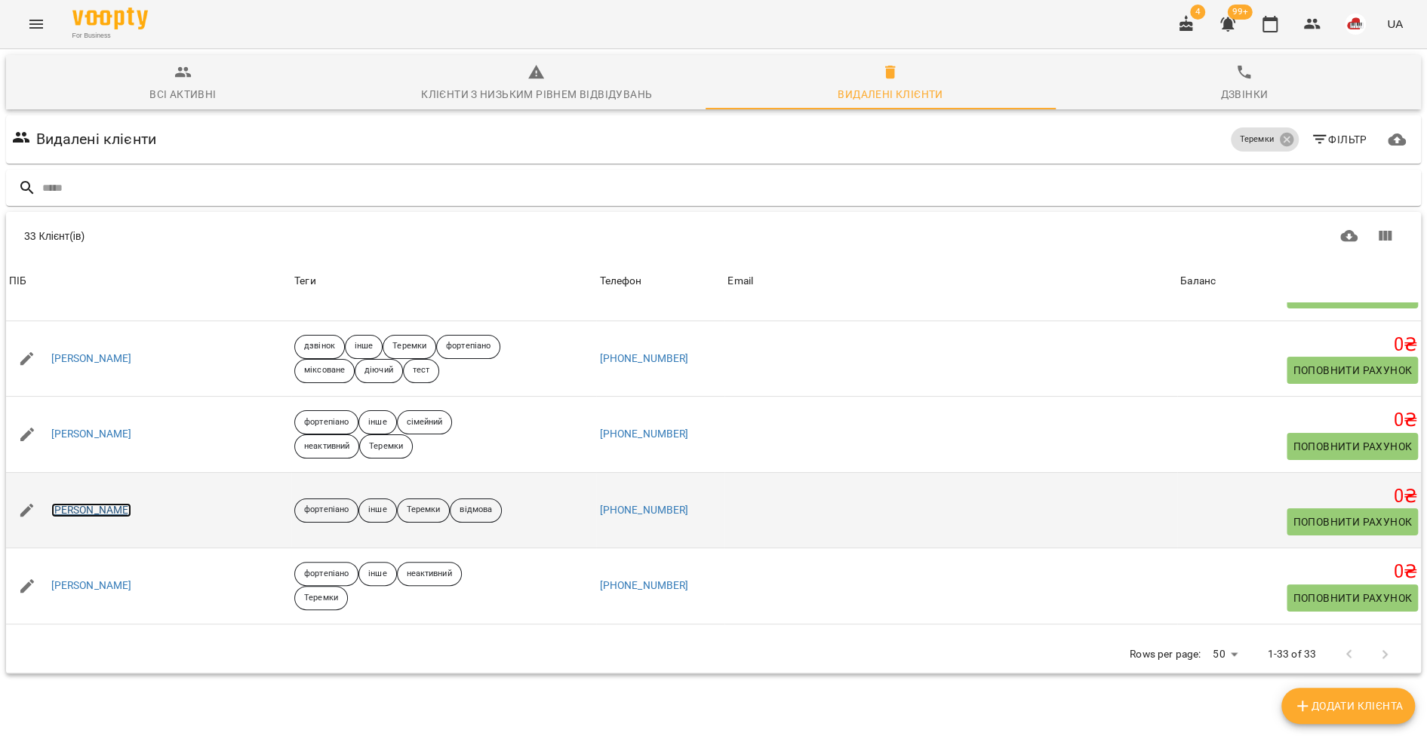
click at [112, 509] on link "[PERSON_NAME]" at bounding box center [91, 510] width 81 height 15
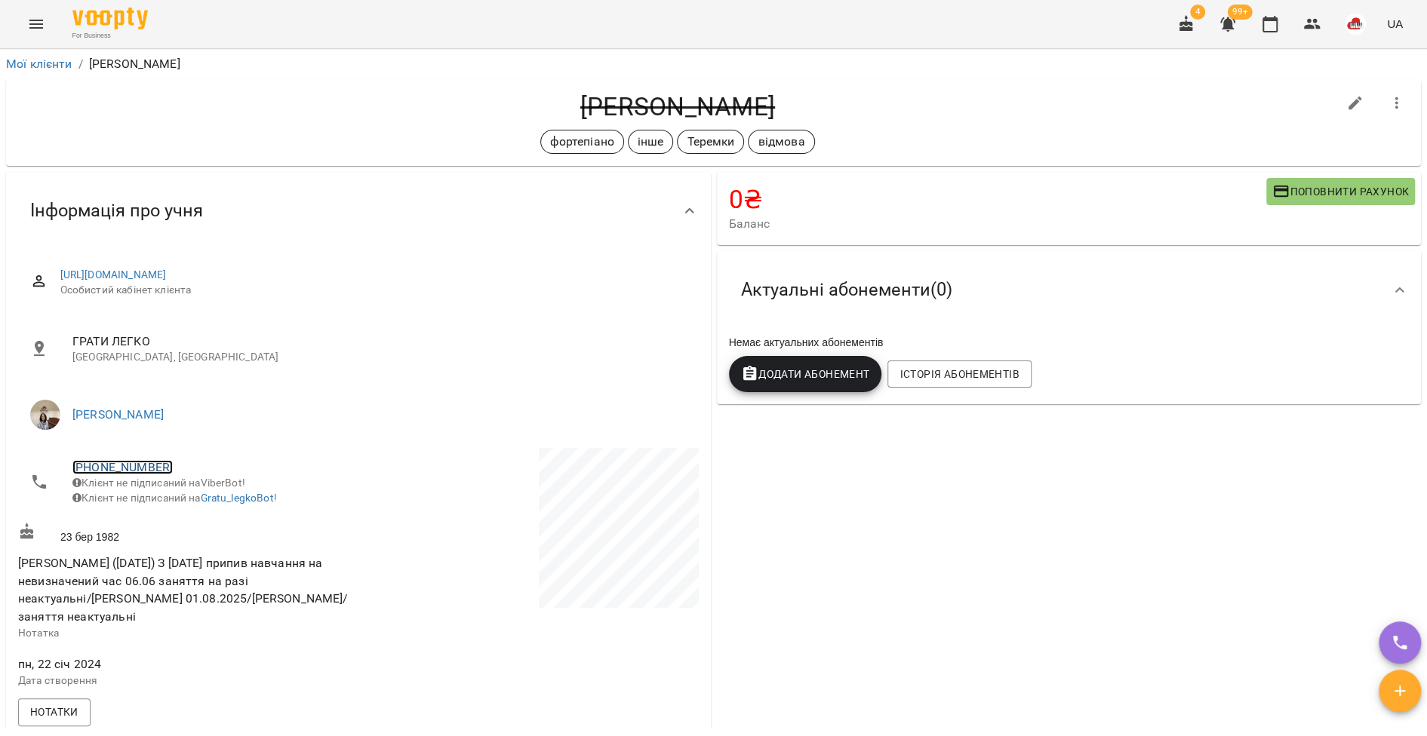
click at [142, 466] on link "[PHONE_NUMBER]" at bounding box center [122, 467] width 100 height 14
click at [210, 526] on link at bounding box center [201, 523] width 80 height 32
drag, startPoint x: 770, startPoint y: 109, endPoint x: 567, endPoint y: 109, distance: 202.2
click at [567, 109] on h4 "[PERSON_NAME]" at bounding box center [677, 106] width 1319 height 31
copy h4 "[PERSON_NAME]"
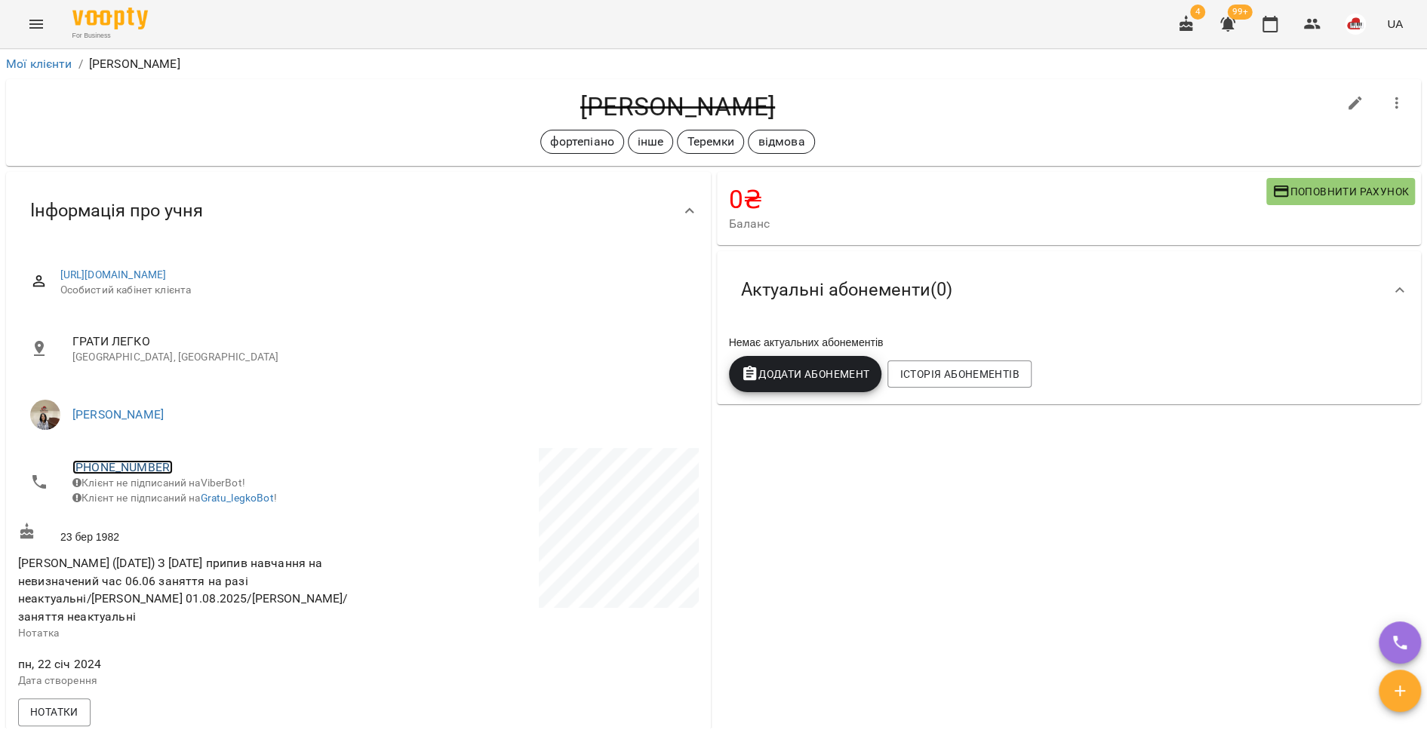
click at [124, 469] on link "[PHONE_NUMBER]" at bounding box center [122, 467] width 100 height 14
click at [182, 516] on img at bounding box center [184, 523] width 23 height 23
click at [1337, 96] on button "button" at bounding box center [1355, 103] width 36 height 36
select select "**"
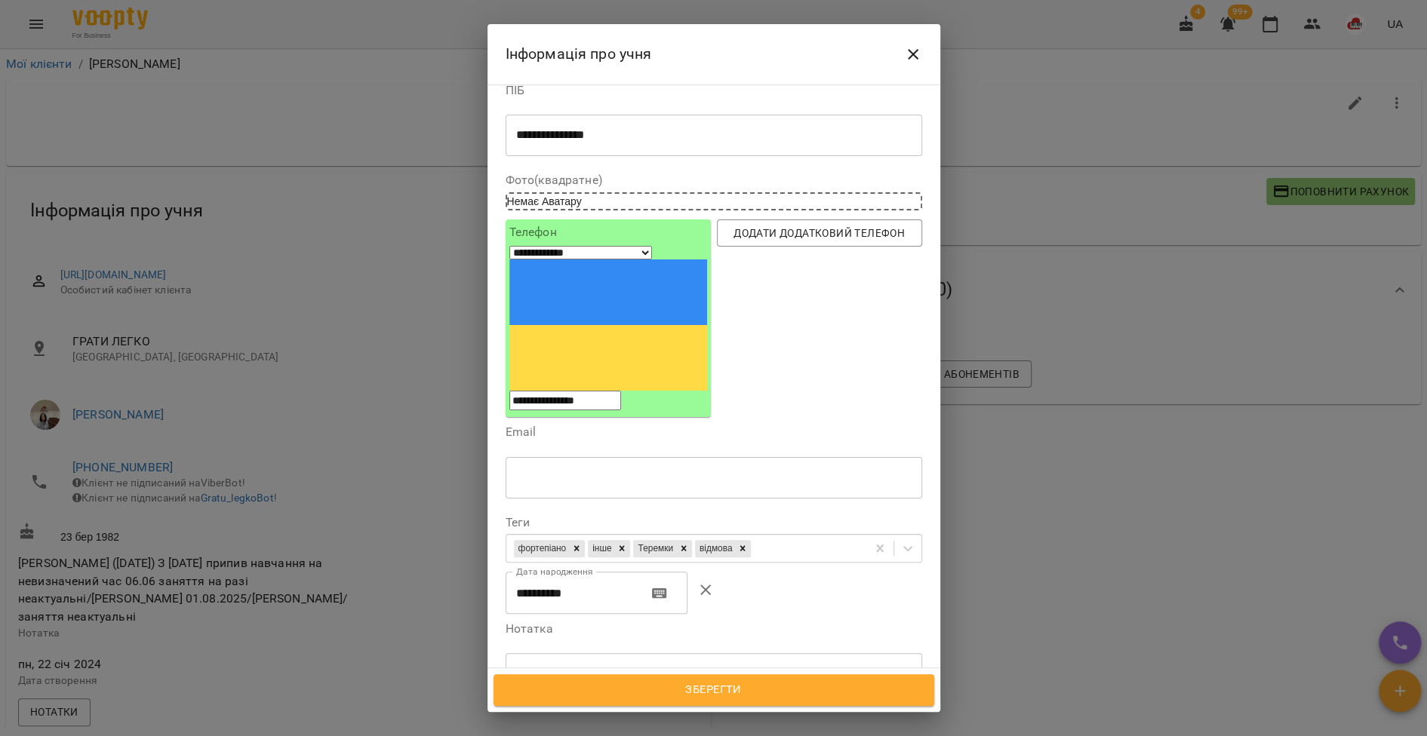
scroll to position [35, 0]
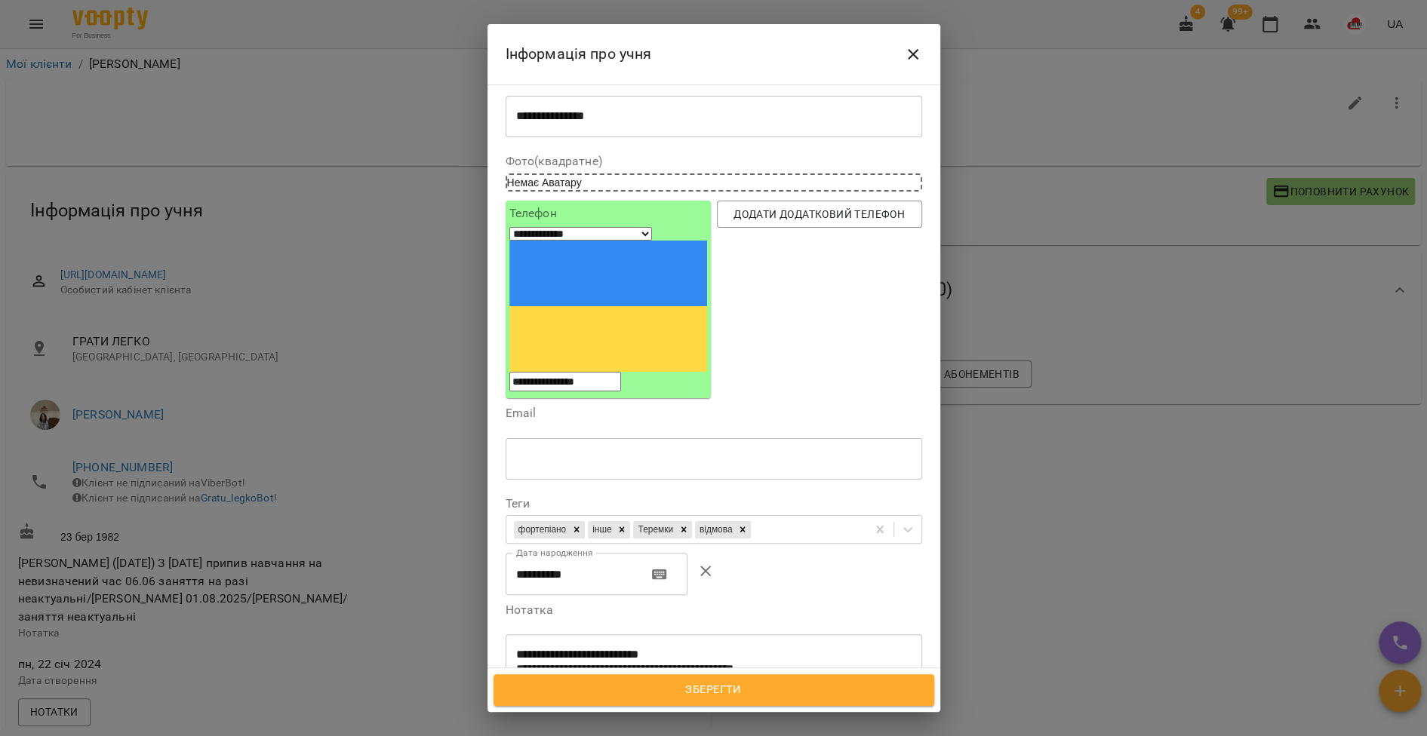
click at [768, 648] on textarea "**********" at bounding box center [706, 676] width 380 height 57
click at [567, 648] on textarea "**********" at bounding box center [706, 683] width 380 height 70
click at [632, 648] on textarea "**********" at bounding box center [706, 683] width 380 height 70
type textarea "**********"
click at [622, 675] on button "Зберегти" at bounding box center [713, 690] width 441 height 32
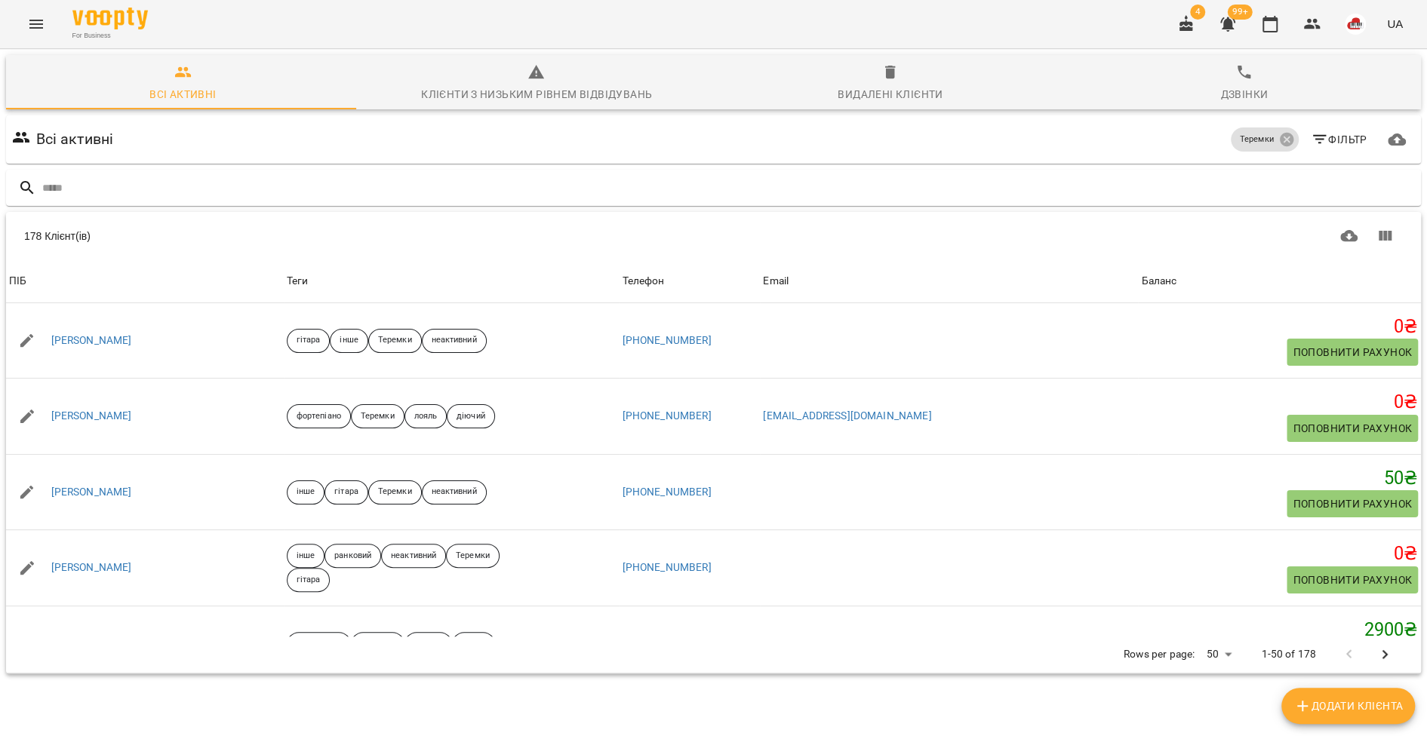
click at [890, 101] on div "Видалені клієнти" at bounding box center [889, 94] width 105 height 18
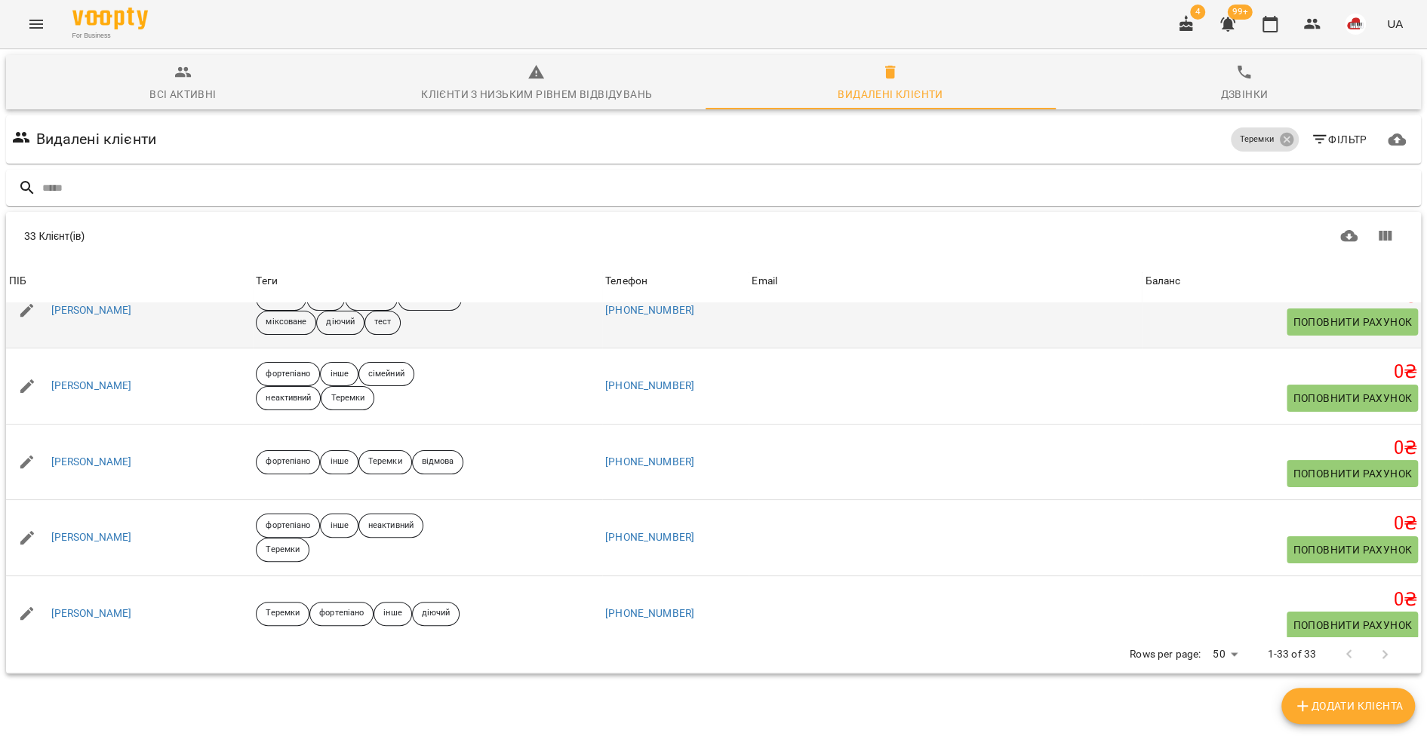
scroll to position [211, 0]
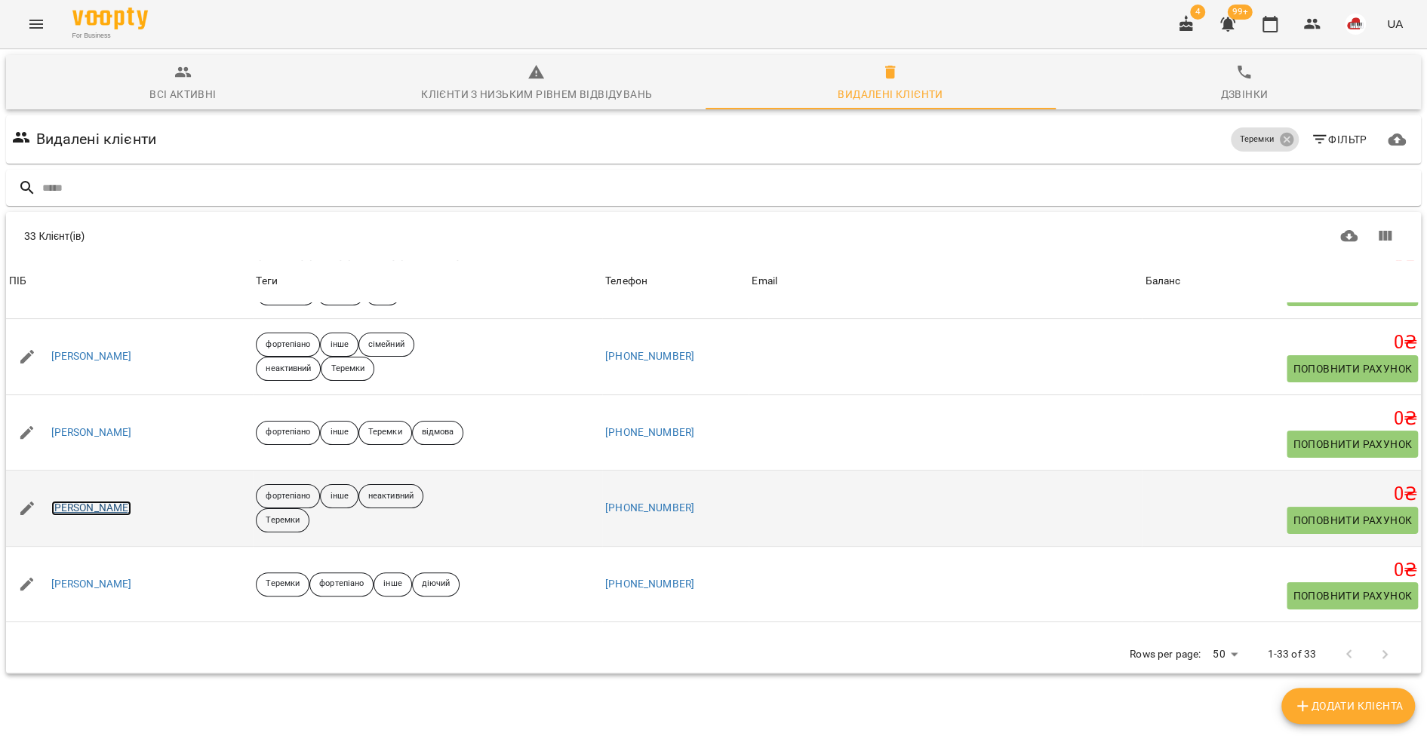
click at [110, 510] on link "[PERSON_NAME]" at bounding box center [91, 508] width 81 height 15
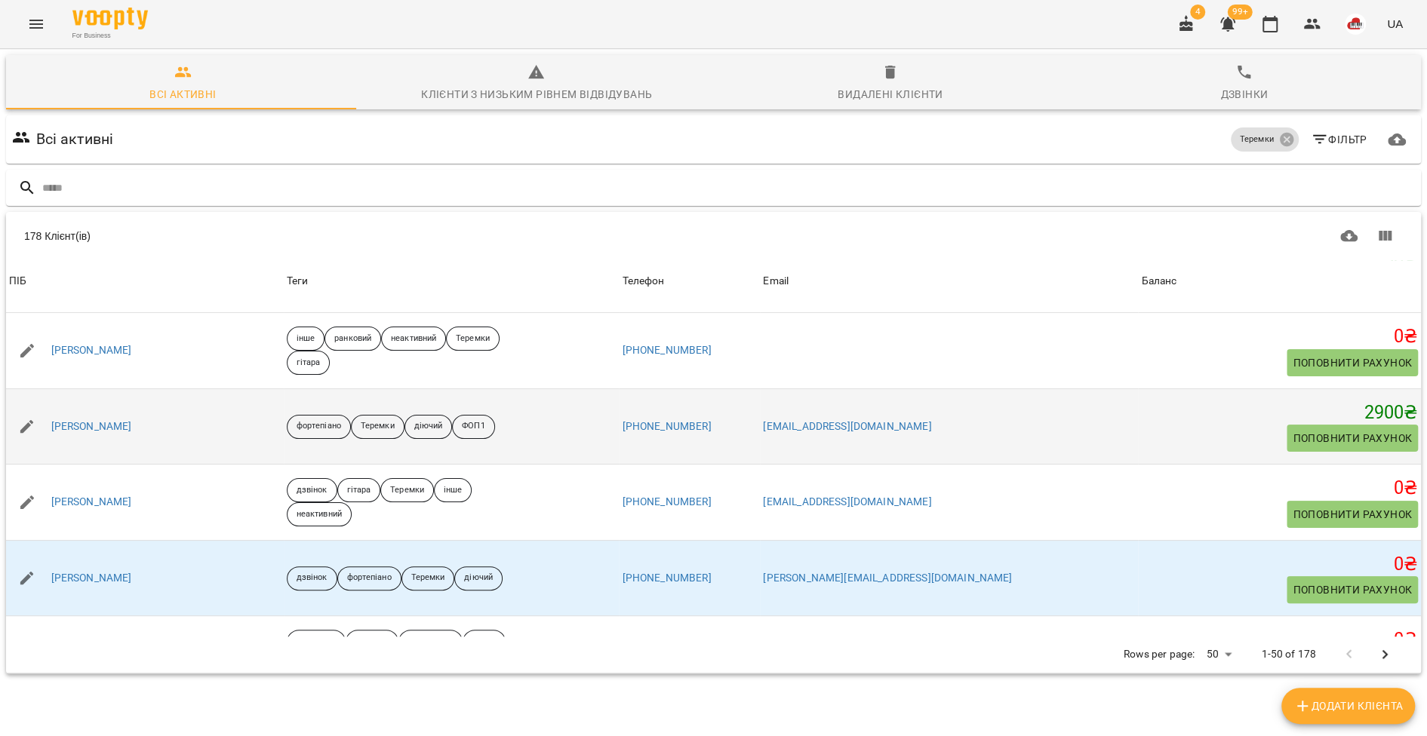
scroll to position [225, 0]
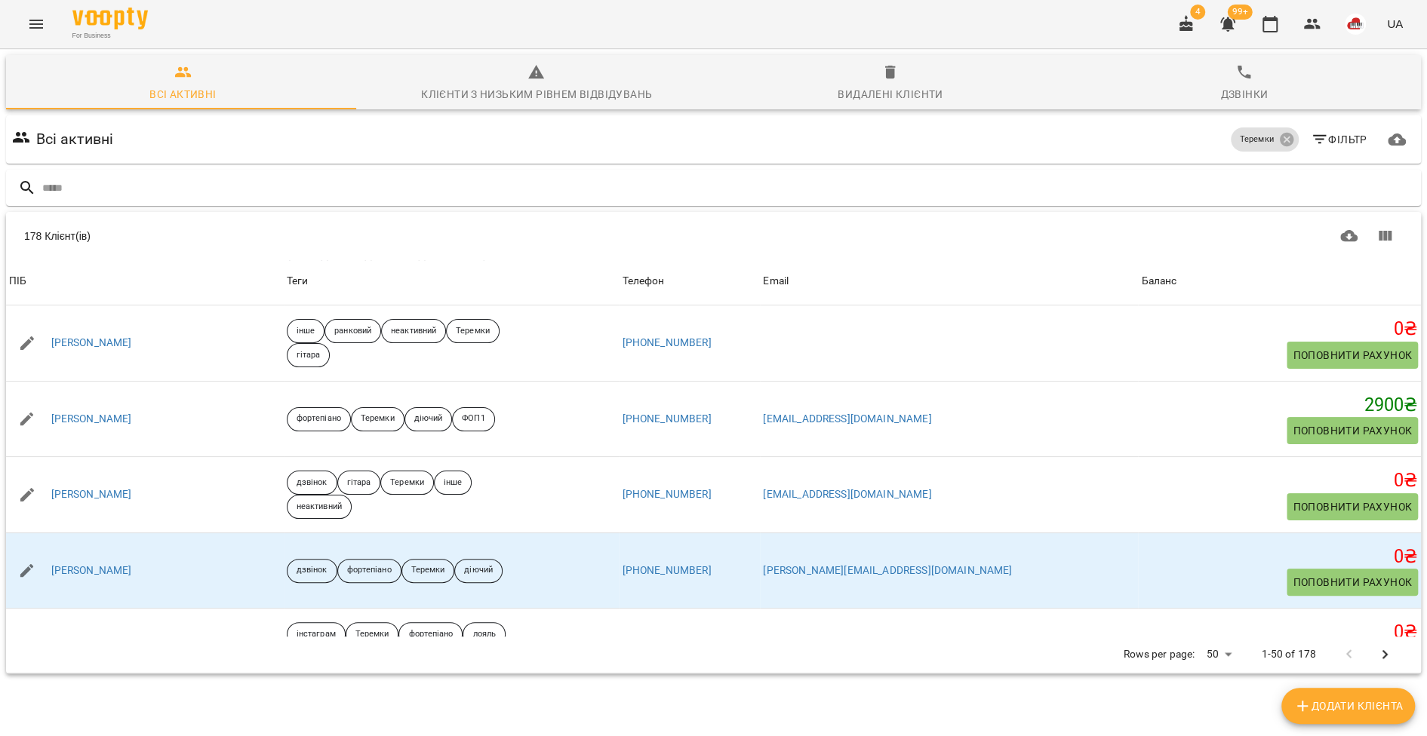
click at [875, 92] on div "Видалені клієнти" at bounding box center [889, 94] width 105 height 18
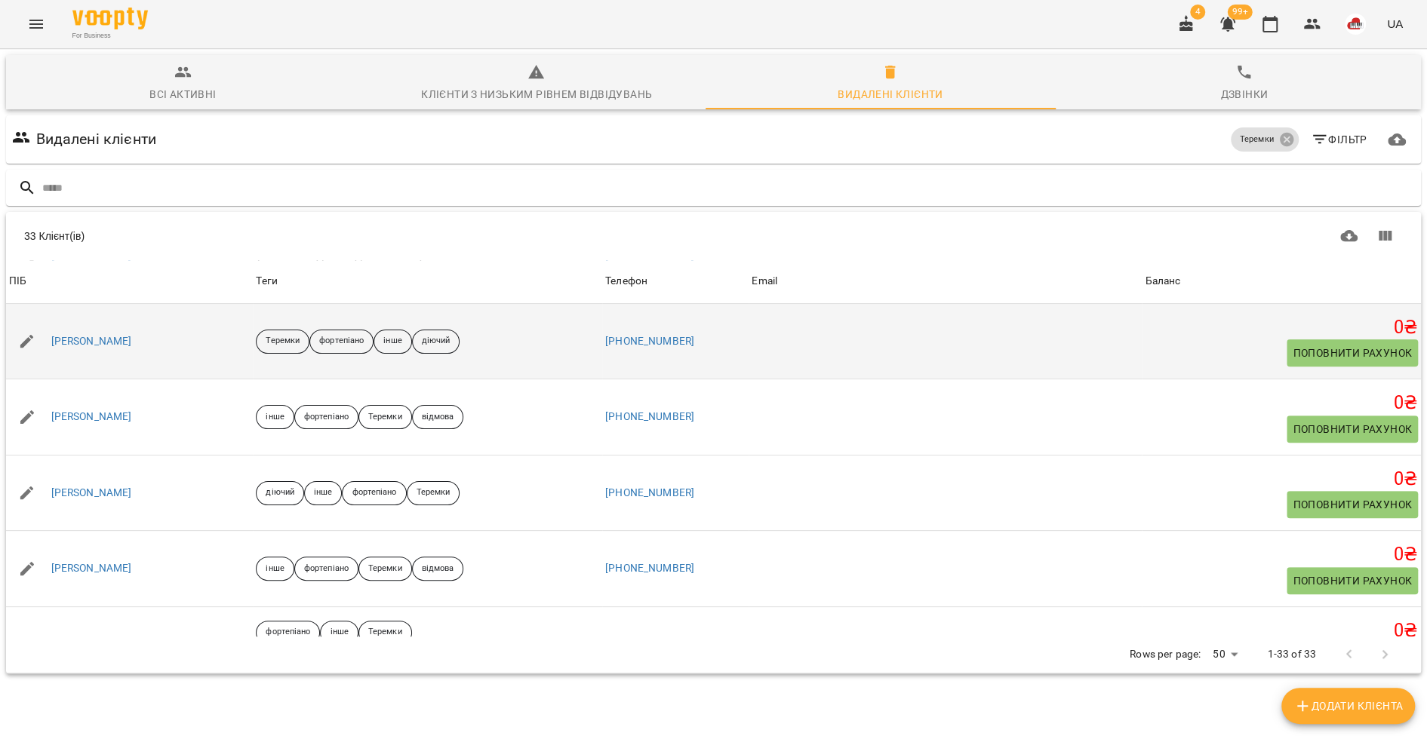
scroll to position [455, 0]
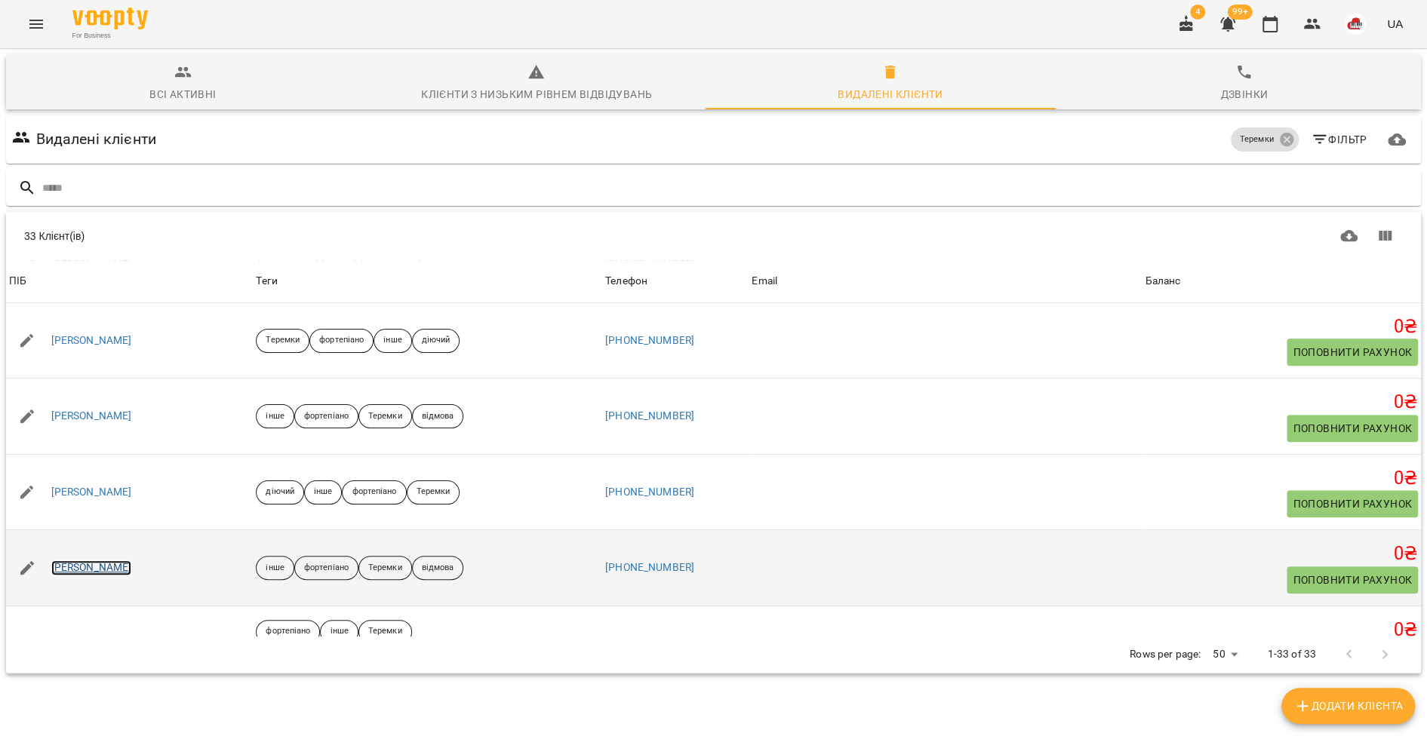
click at [78, 568] on link "[PERSON_NAME]" at bounding box center [91, 568] width 81 height 15
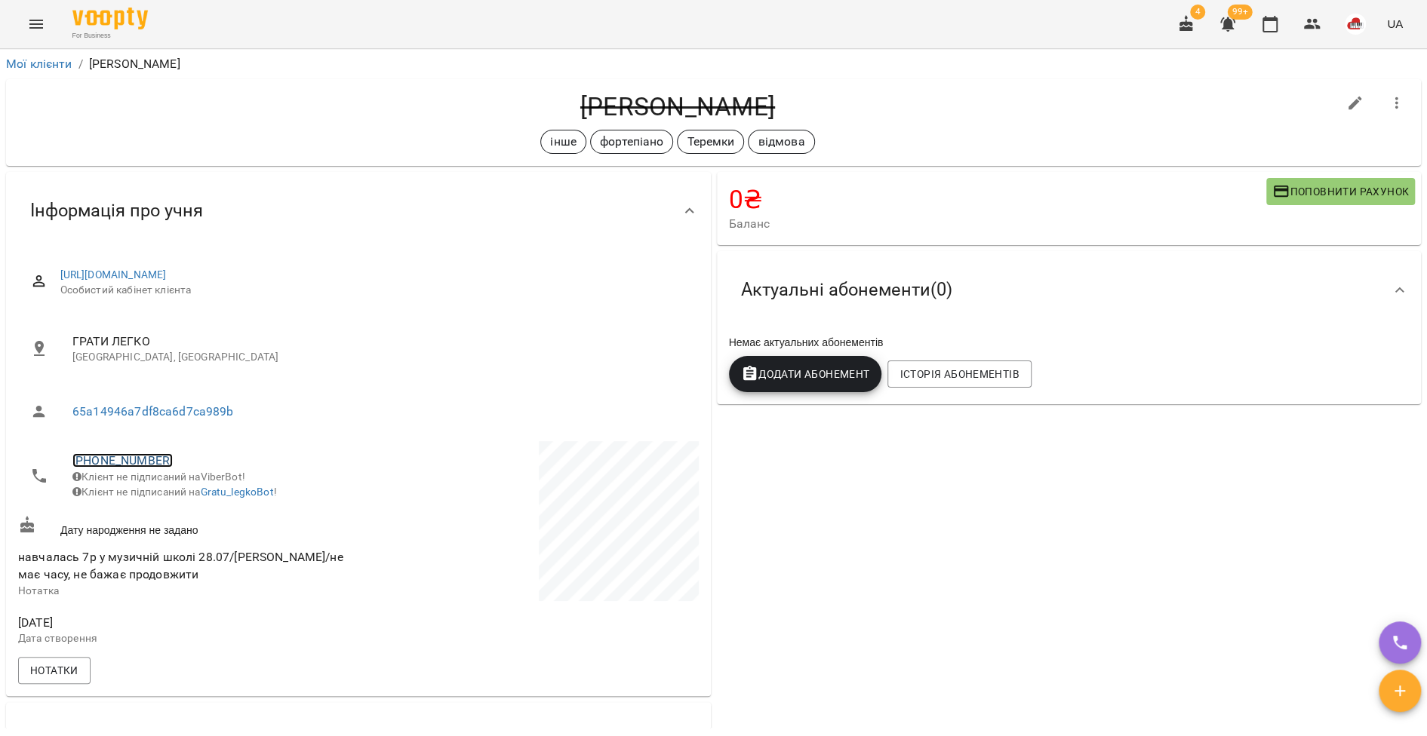
click at [133, 462] on link "[PHONE_NUMBER]" at bounding box center [122, 460] width 100 height 14
click at [190, 508] on img at bounding box center [184, 516] width 23 height 23
drag, startPoint x: 747, startPoint y: 97, endPoint x: 558, endPoint y: 100, distance: 188.6
click at [558, 100] on h4 "[PERSON_NAME]" at bounding box center [677, 106] width 1319 height 31
copy h4 "[PERSON_NAME]"
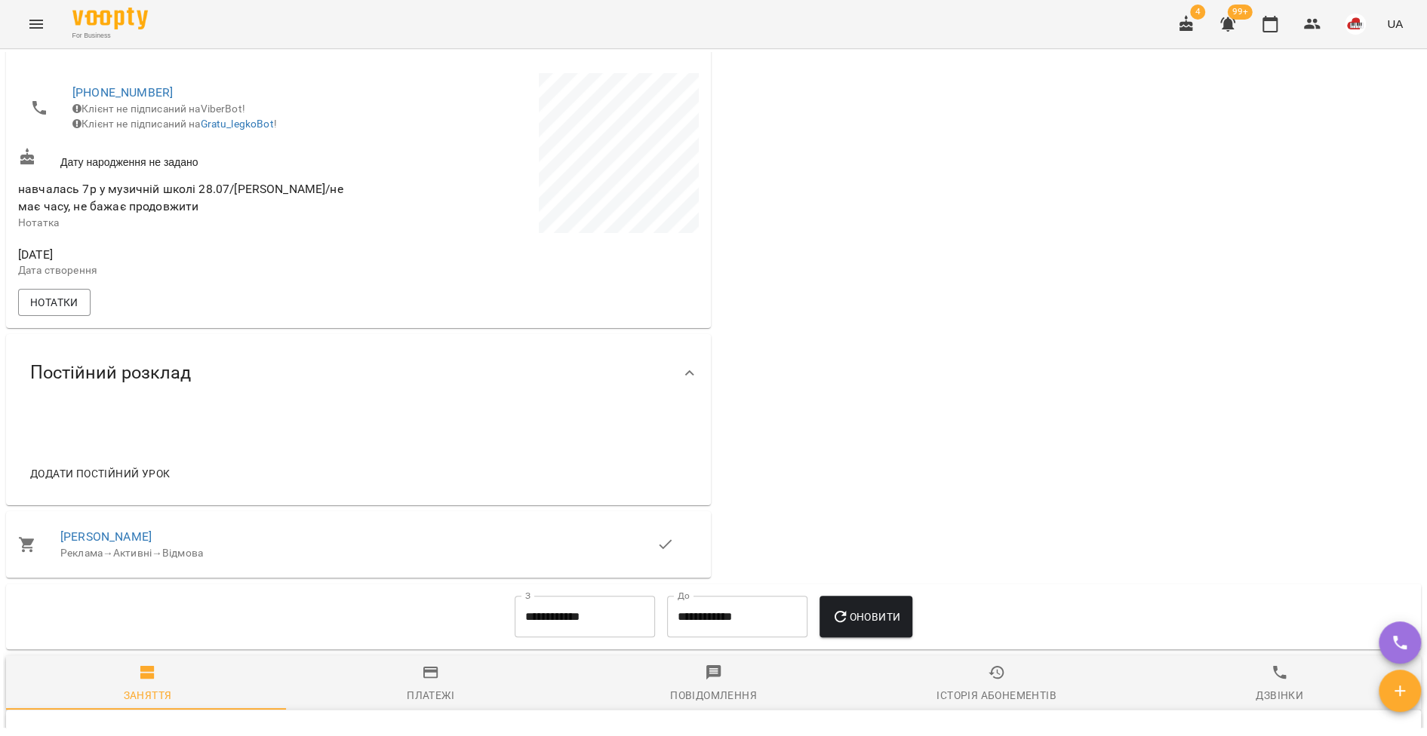
scroll to position [677, 0]
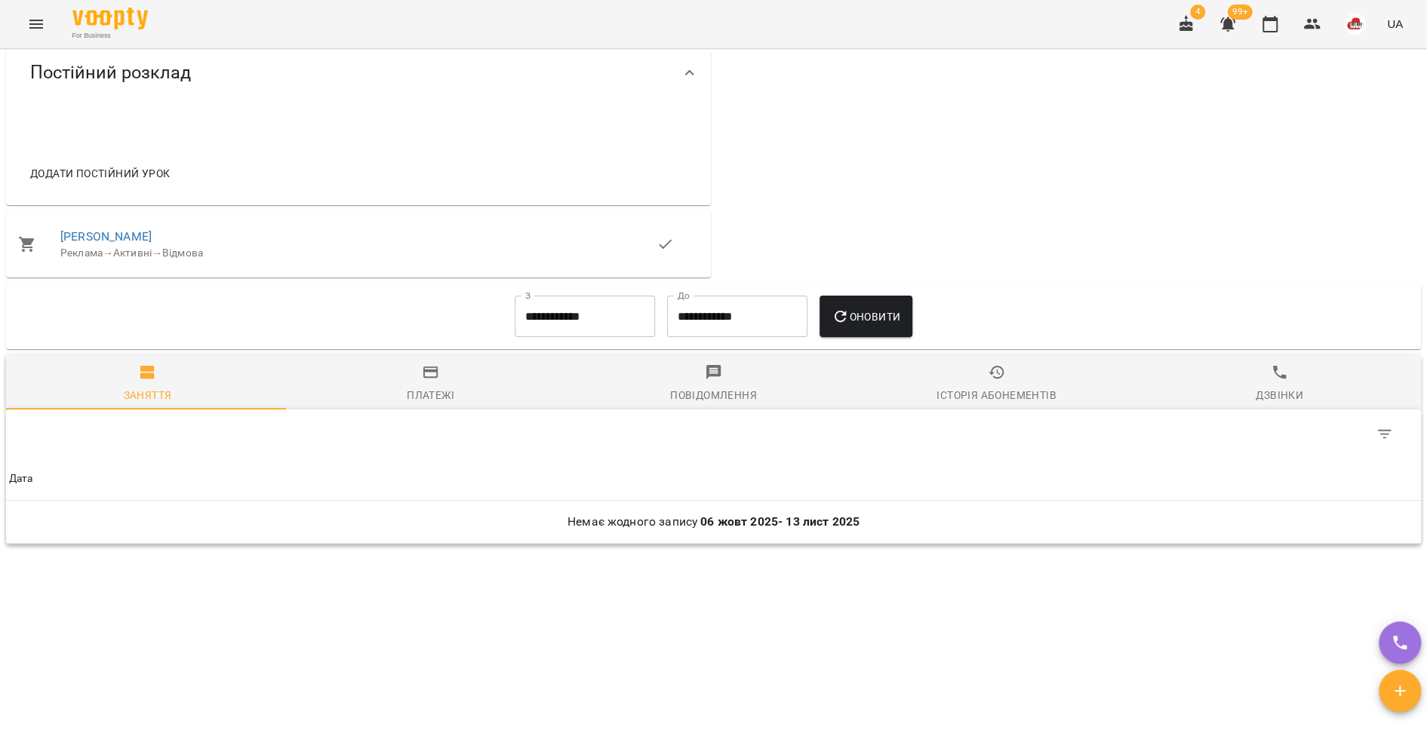
click at [578, 309] on input "**********" at bounding box center [585, 317] width 140 height 42
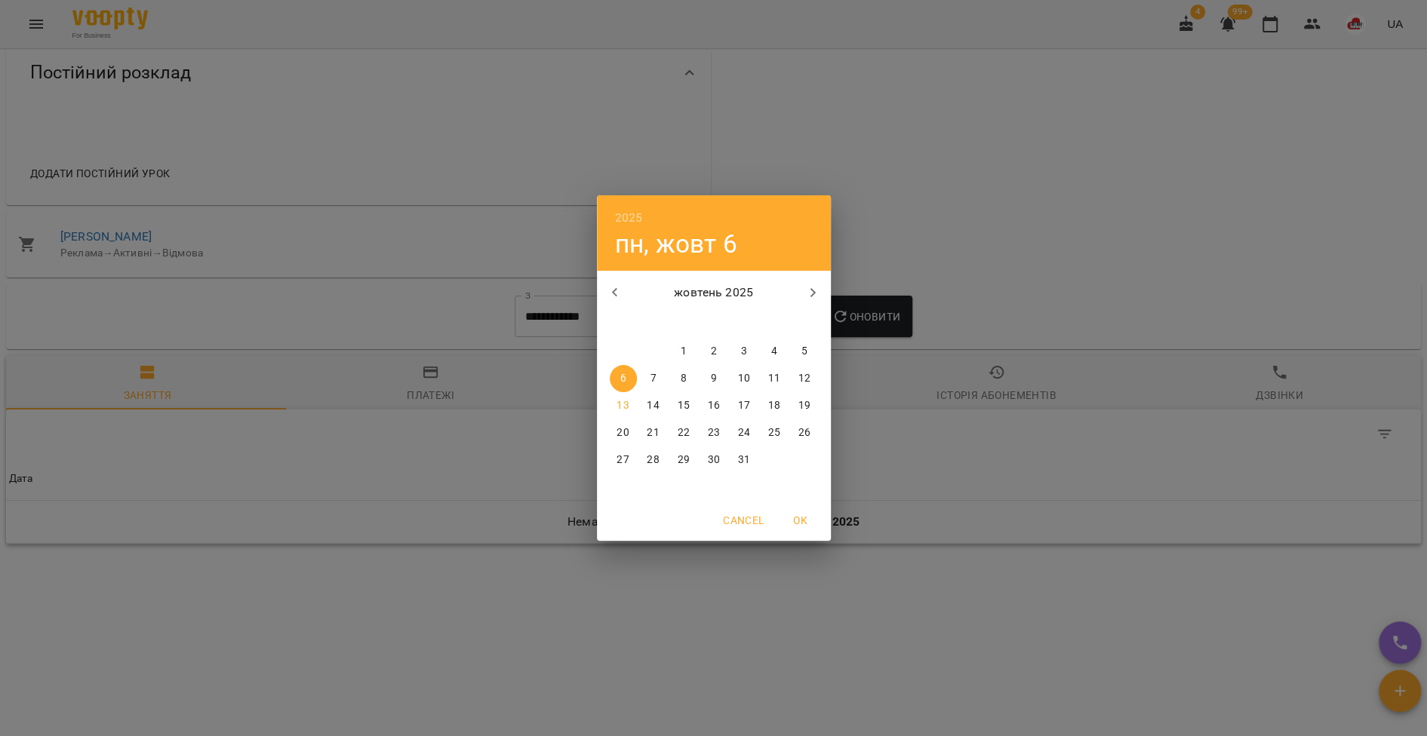
click at [627, 296] on button "button" at bounding box center [615, 293] width 36 height 36
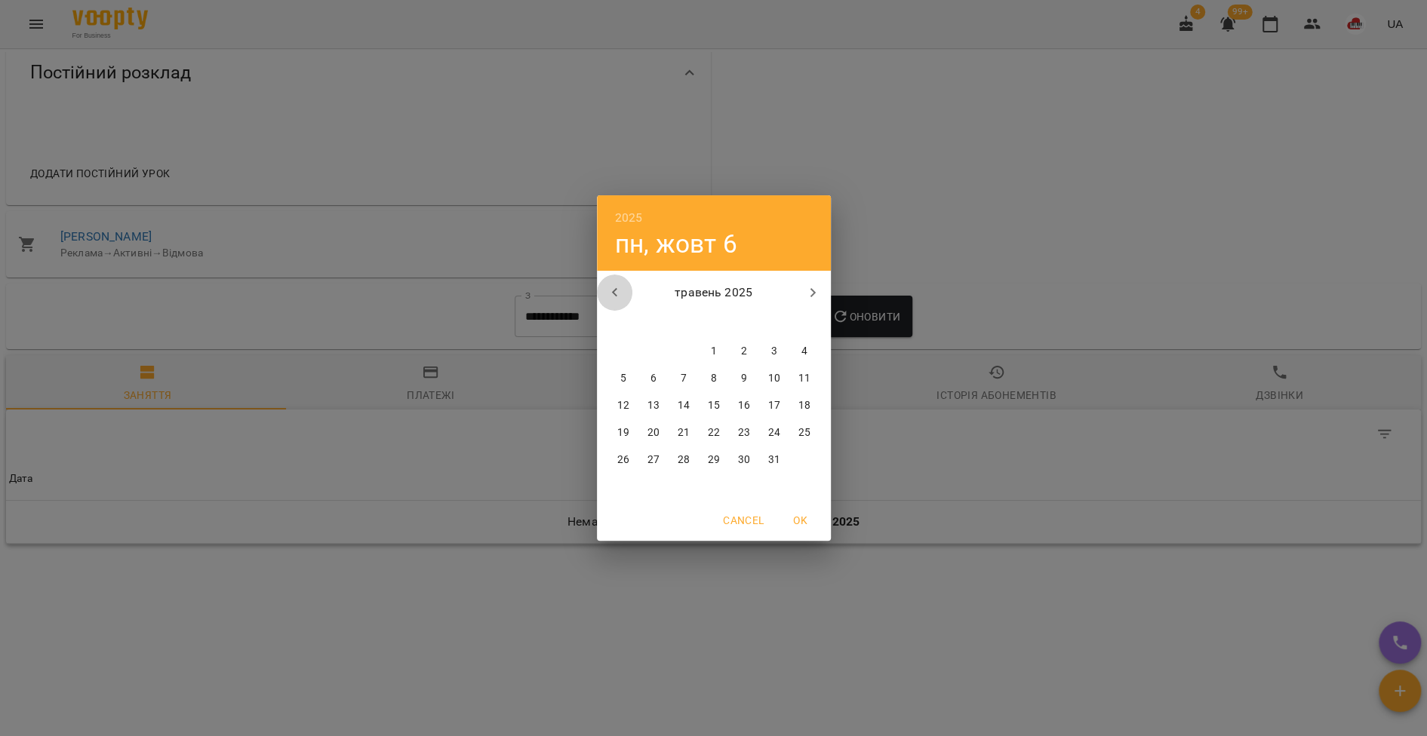
click at [627, 296] on button "button" at bounding box center [615, 293] width 36 height 36
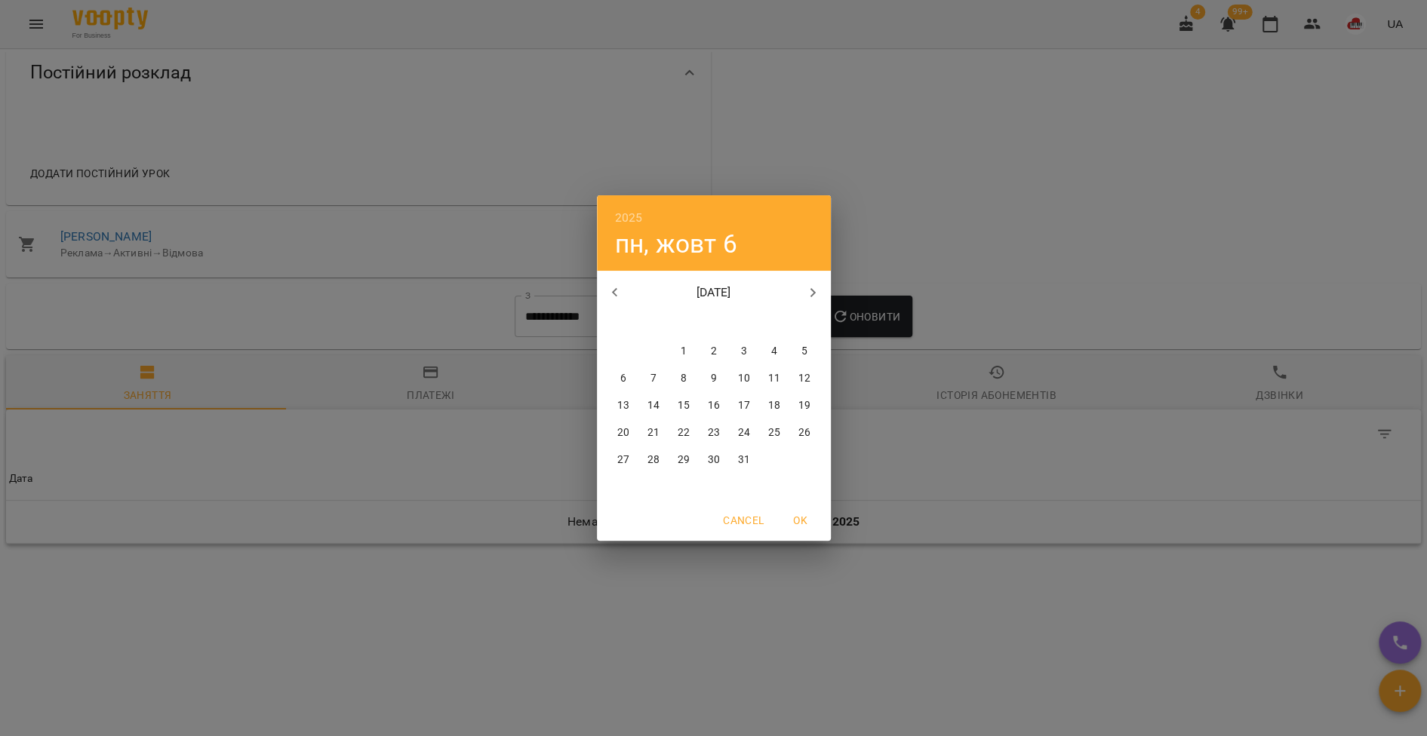
click at [627, 296] on button "button" at bounding box center [615, 293] width 36 height 36
click at [796, 347] on span "1" at bounding box center [804, 351] width 27 height 15
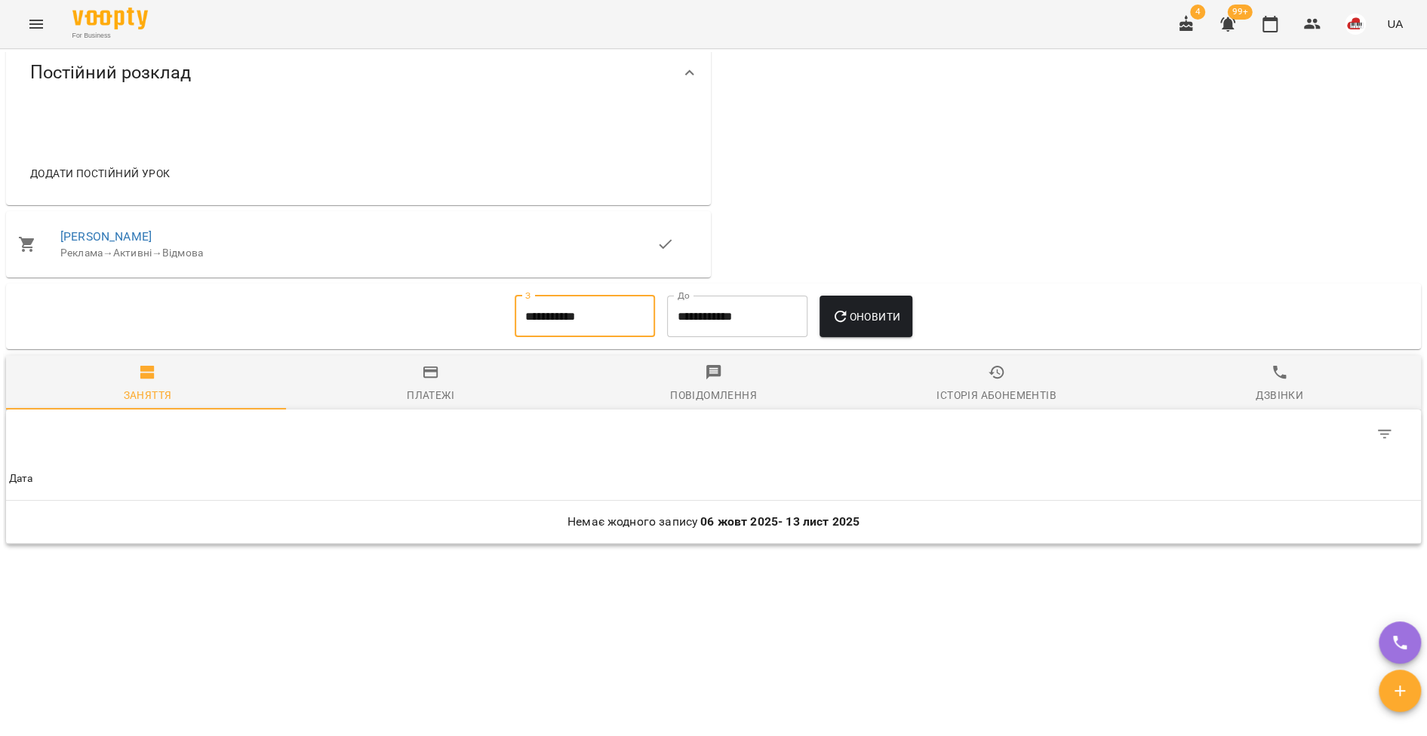
click at [862, 318] on span "Оновити" at bounding box center [865, 317] width 69 height 18
click at [578, 318] on input "**********" at bounding box center [585, 317] width 140 height 42
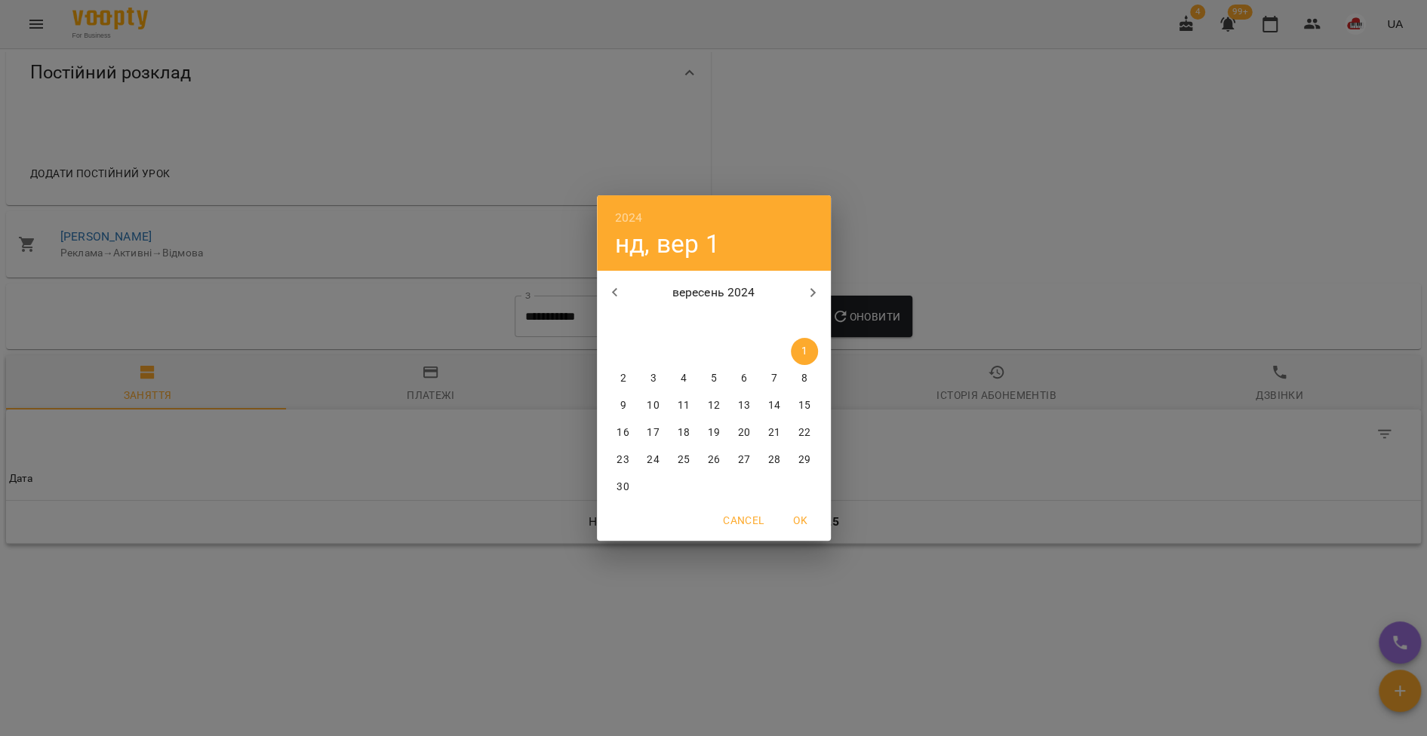
click at [629, 292] on button "button" at bounding box center [615, 293] width 36 height 36
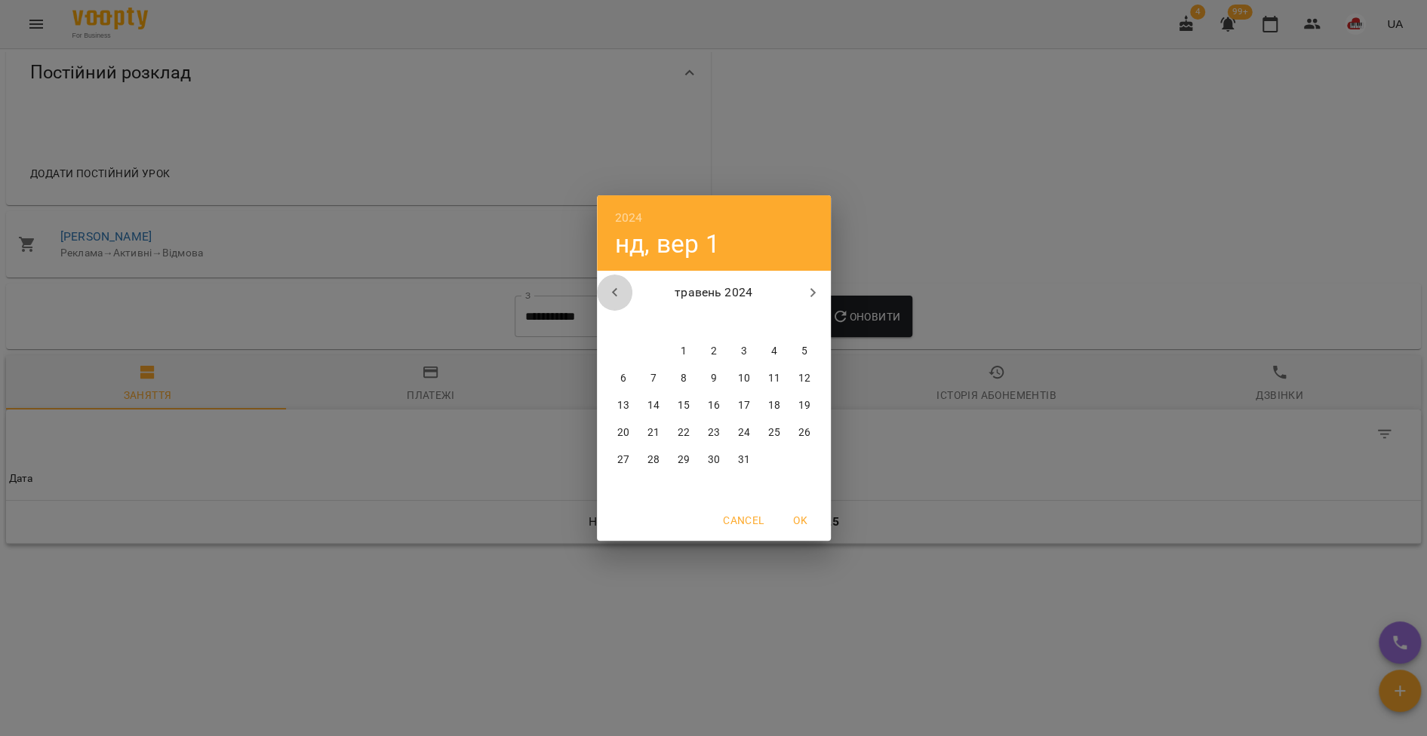
click at [629, 292] on button "button" at bounding box center [615, 293] width 36 height 36
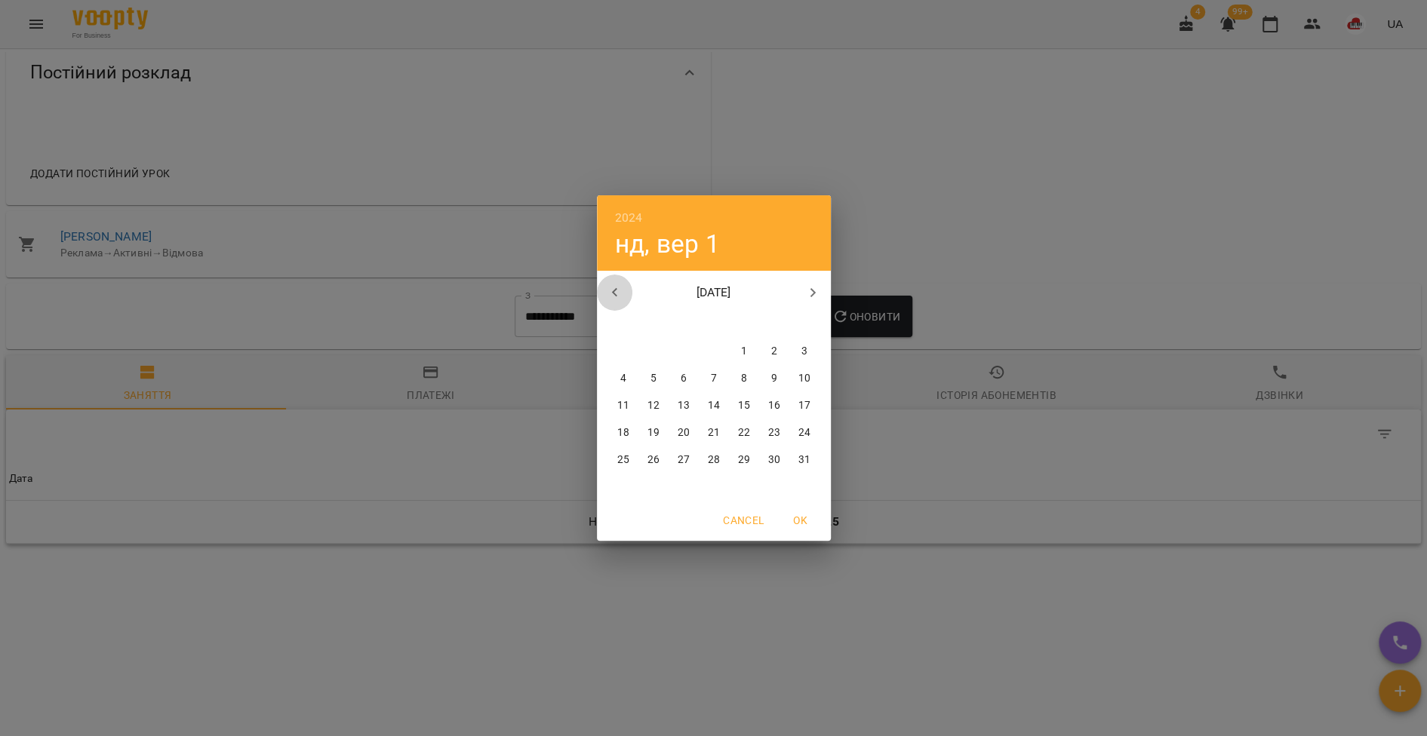
click at [629, 292] on button "button" at bounding box center [615, 293] width 36 height 36
click at [799, 348] on span "1" at bounding box center [804, 351] width 27 height 15
type input "**********"
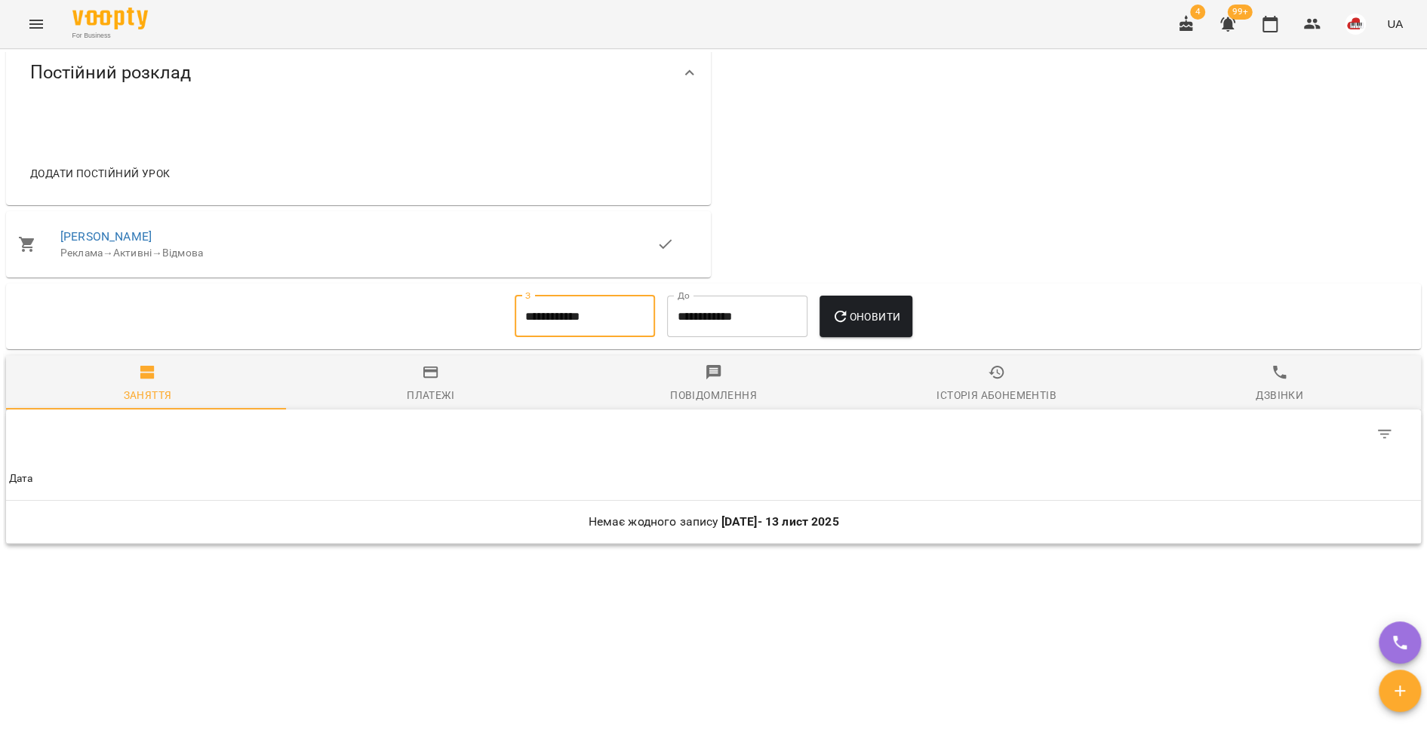
click at [853, 323] on span "Оновити" at bounding box center [865, 317] width 69 height 18
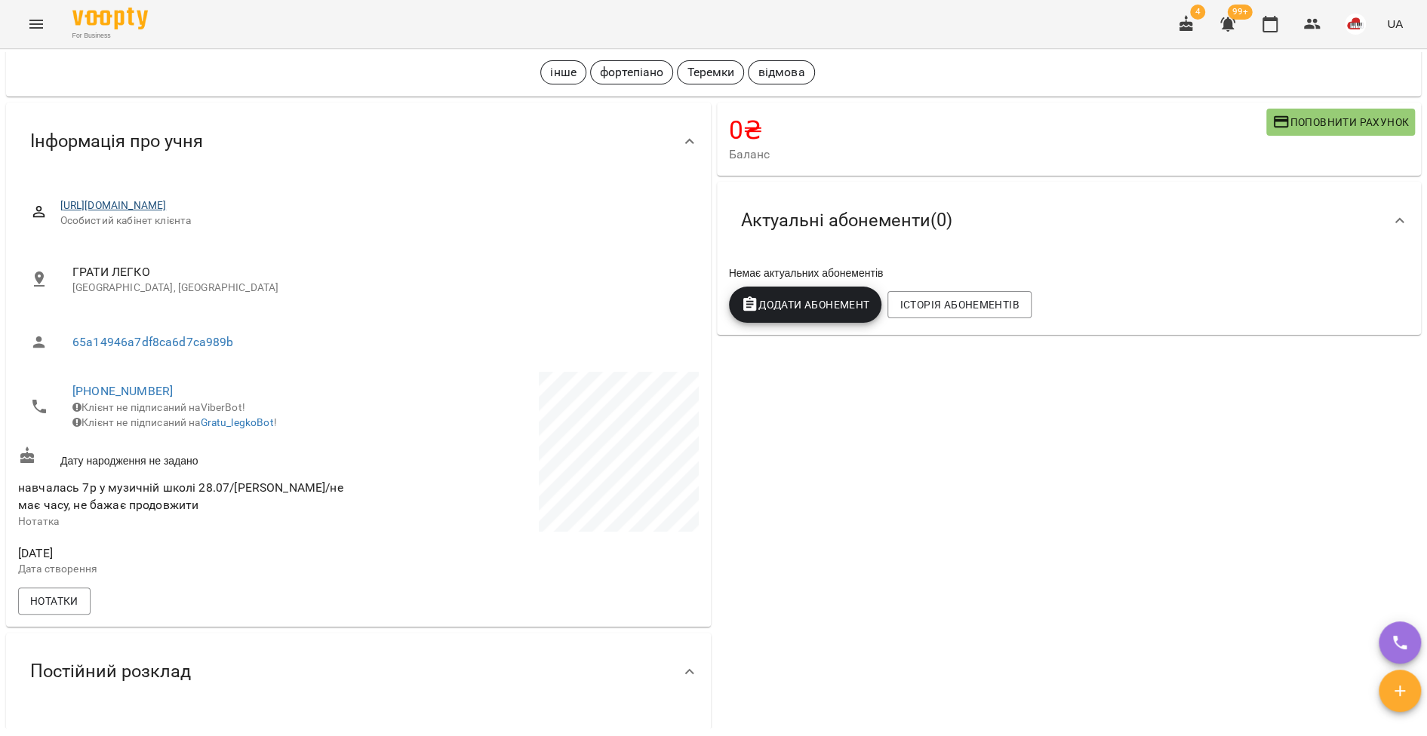
scroll to position [0, 0]
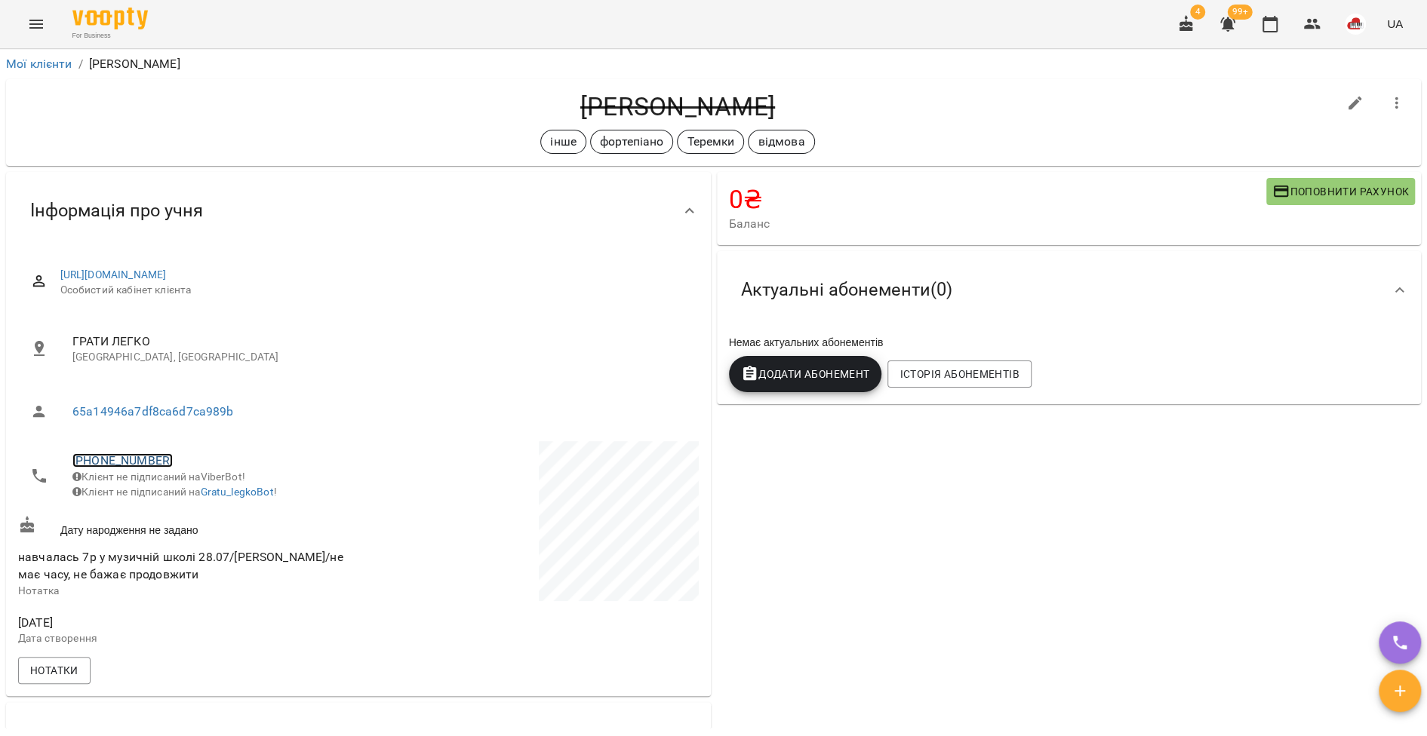
click at [108, 465] on link "[PHONE_NUMBER]" at bounding box center [122, 460] width 100 height 14
click at [180, 515] on img at bounding box center [184, 516] width 23 height 23
